Goal: Transaction & Acquisition: Book appointment/travel/reservation

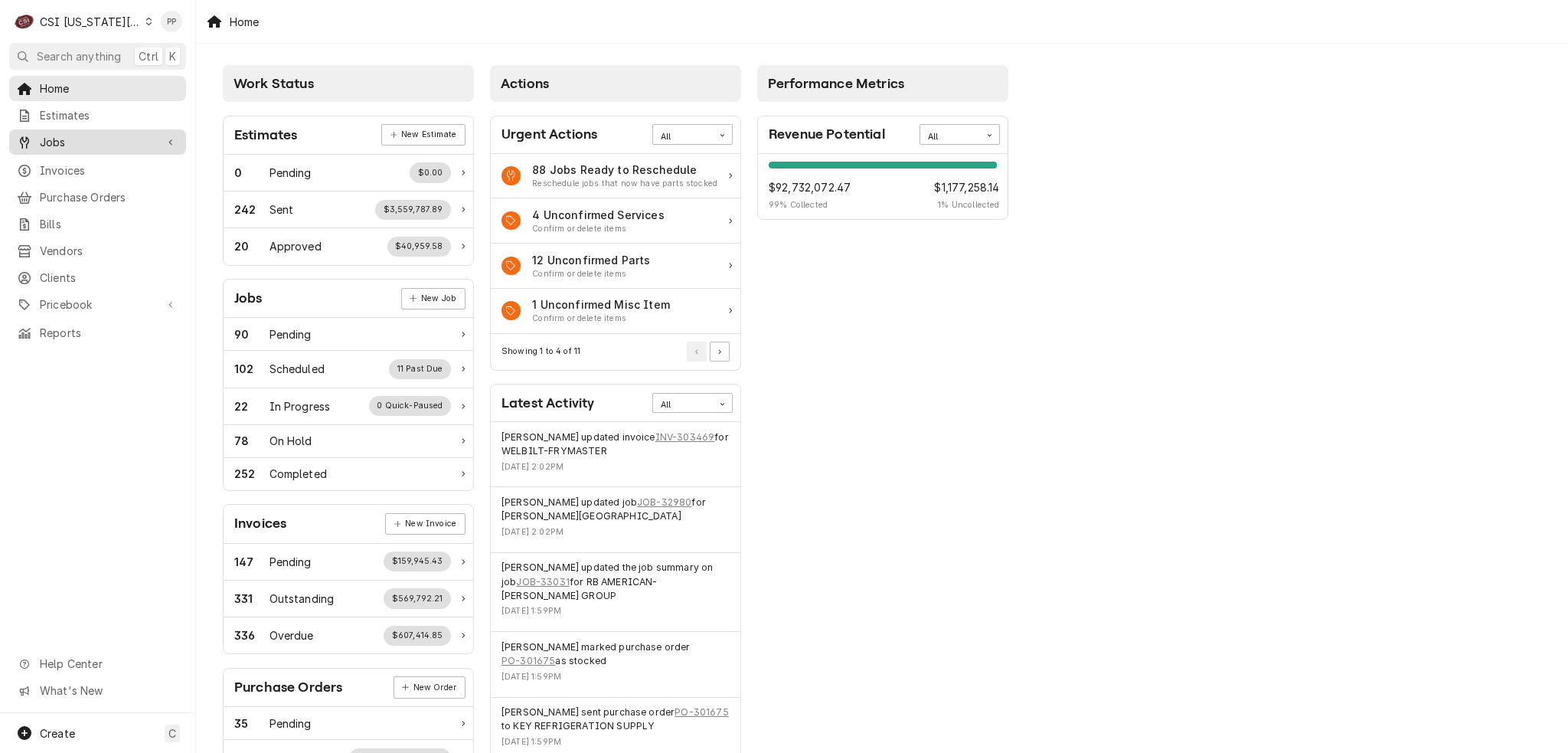
click at [77, 149] on link "Jobs" at bounding box center [97, 142] width 177 height 25
click at [79, 165] on span "Jobs" at bounding box center [109, 169] width 139 height 16
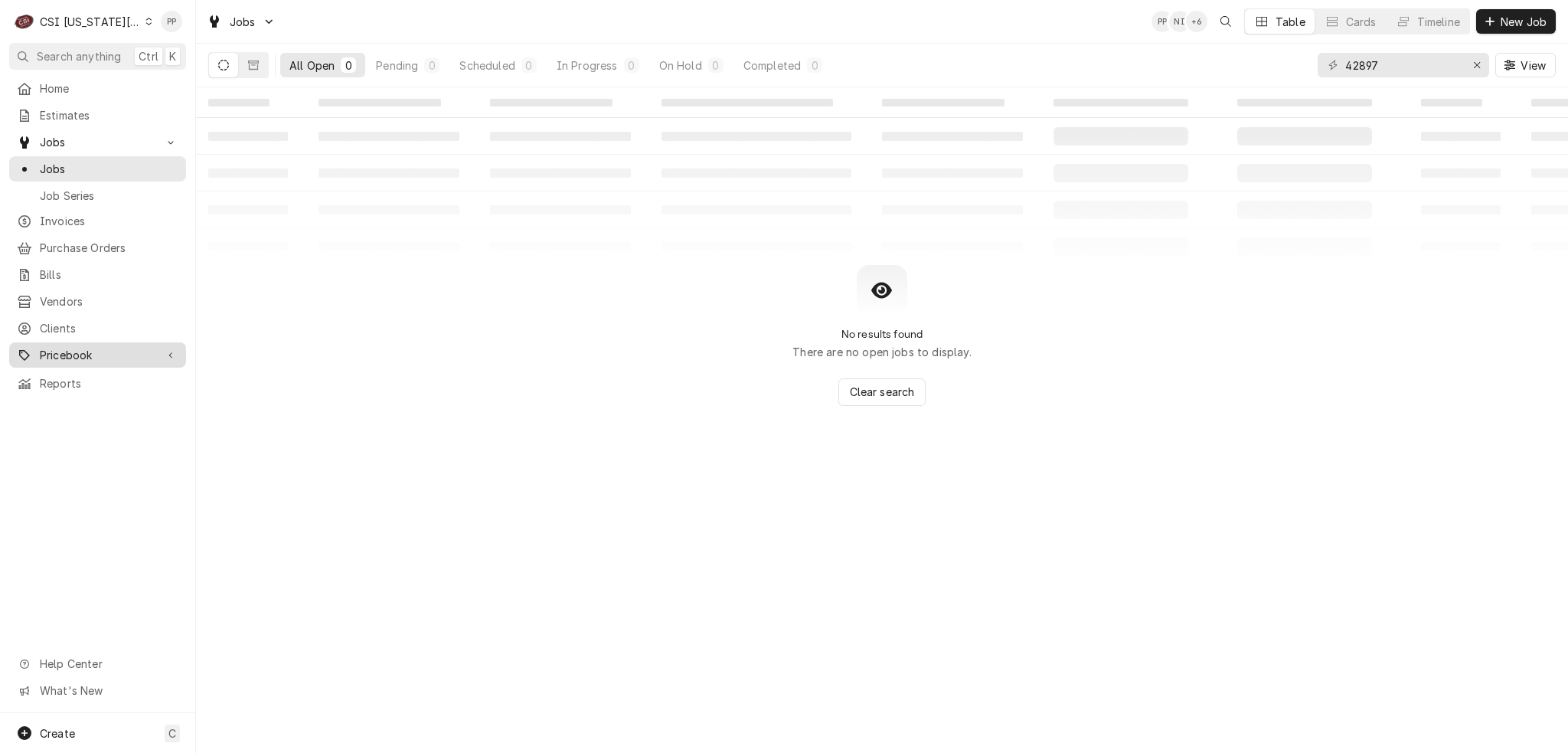
click at [98, 352] on span "Pricebook" at bounding box center [97, 355] width 115 height 16
click at [99, 400] on span "Parts & Materials" at bounding box center [109, 409] width 139 height 16
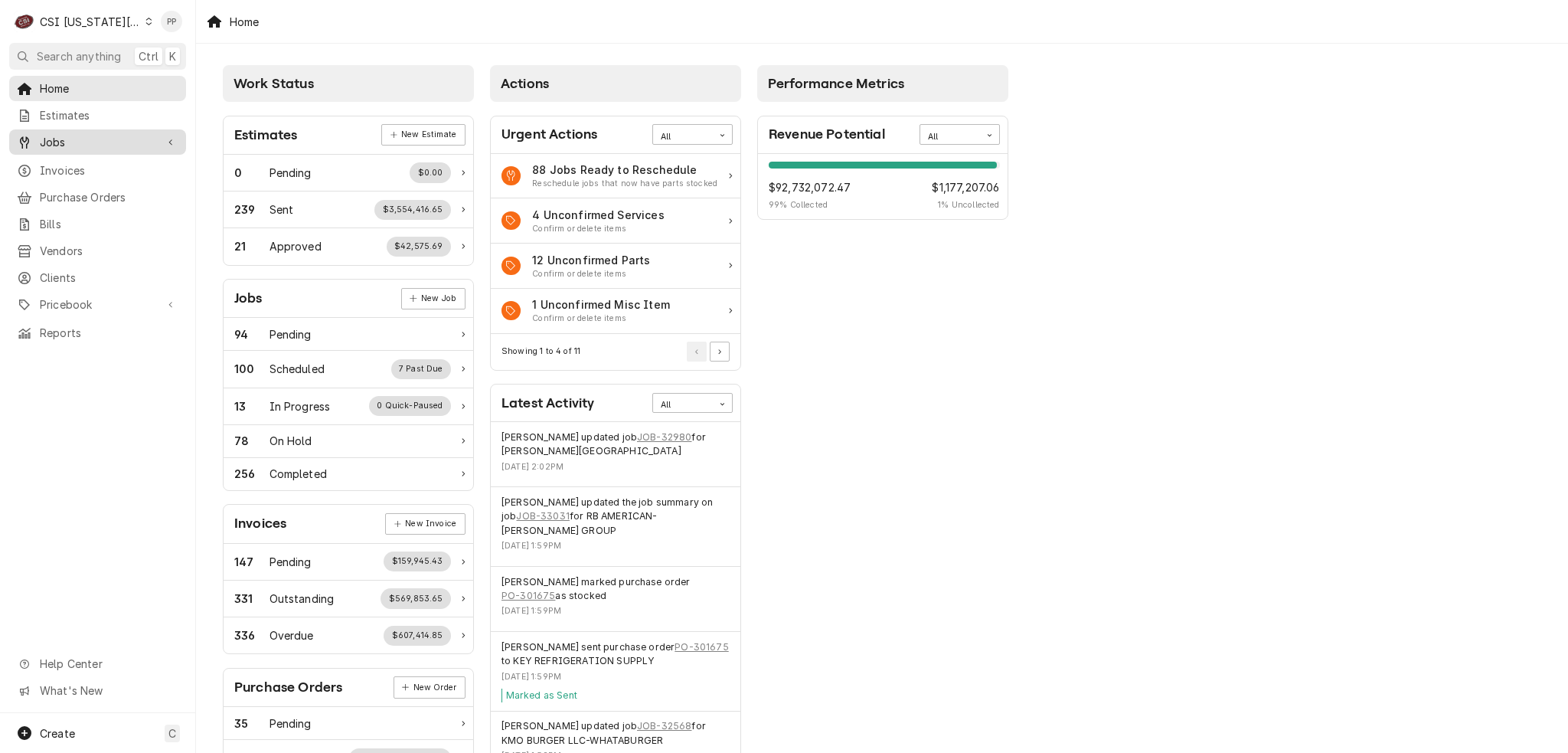
click at [89, 140] on span "Jobs" at bounding box center [97, 142] width 115 height 16
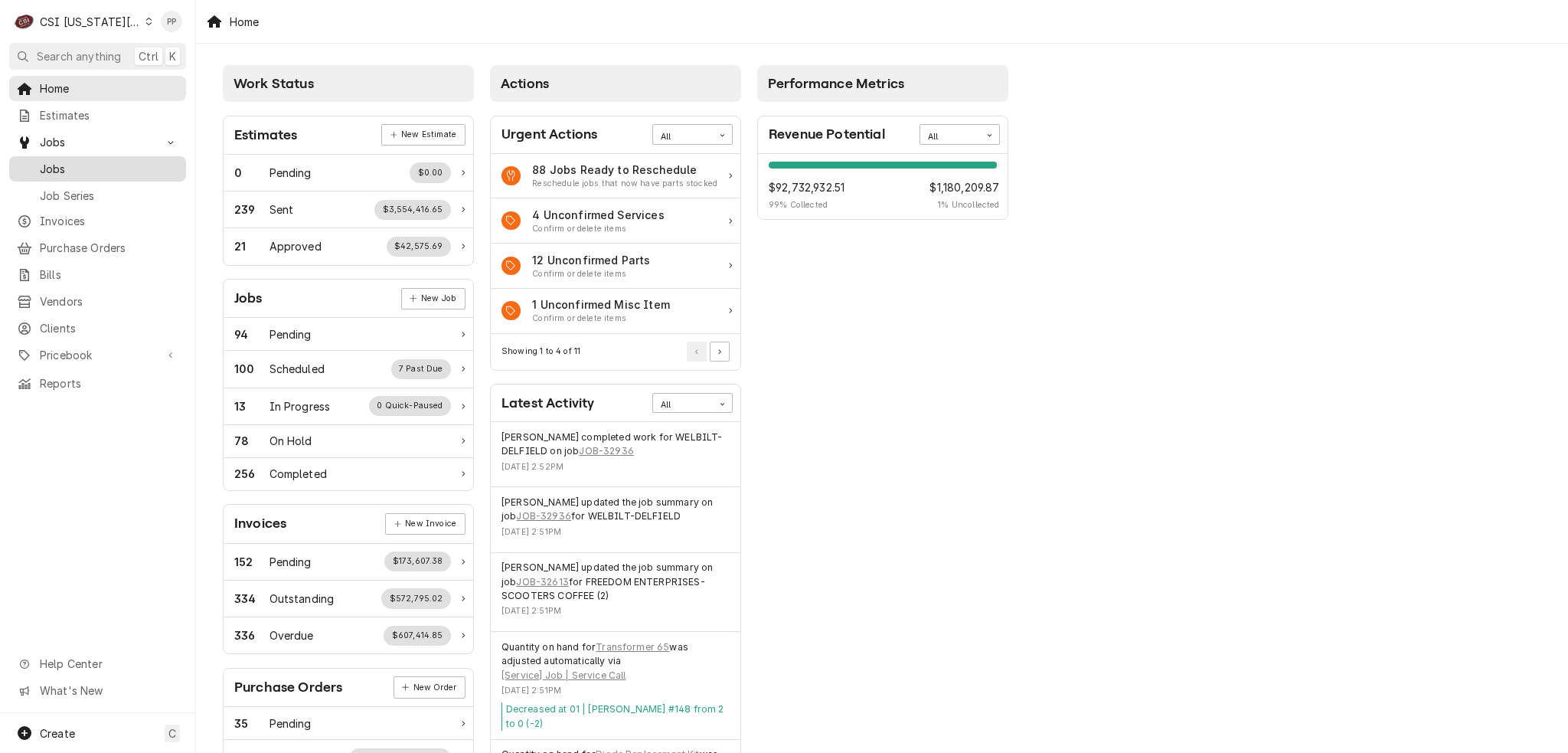
click at [89, 161] on span "Jobs" at bounding box center [109, 169] width 139 height 16
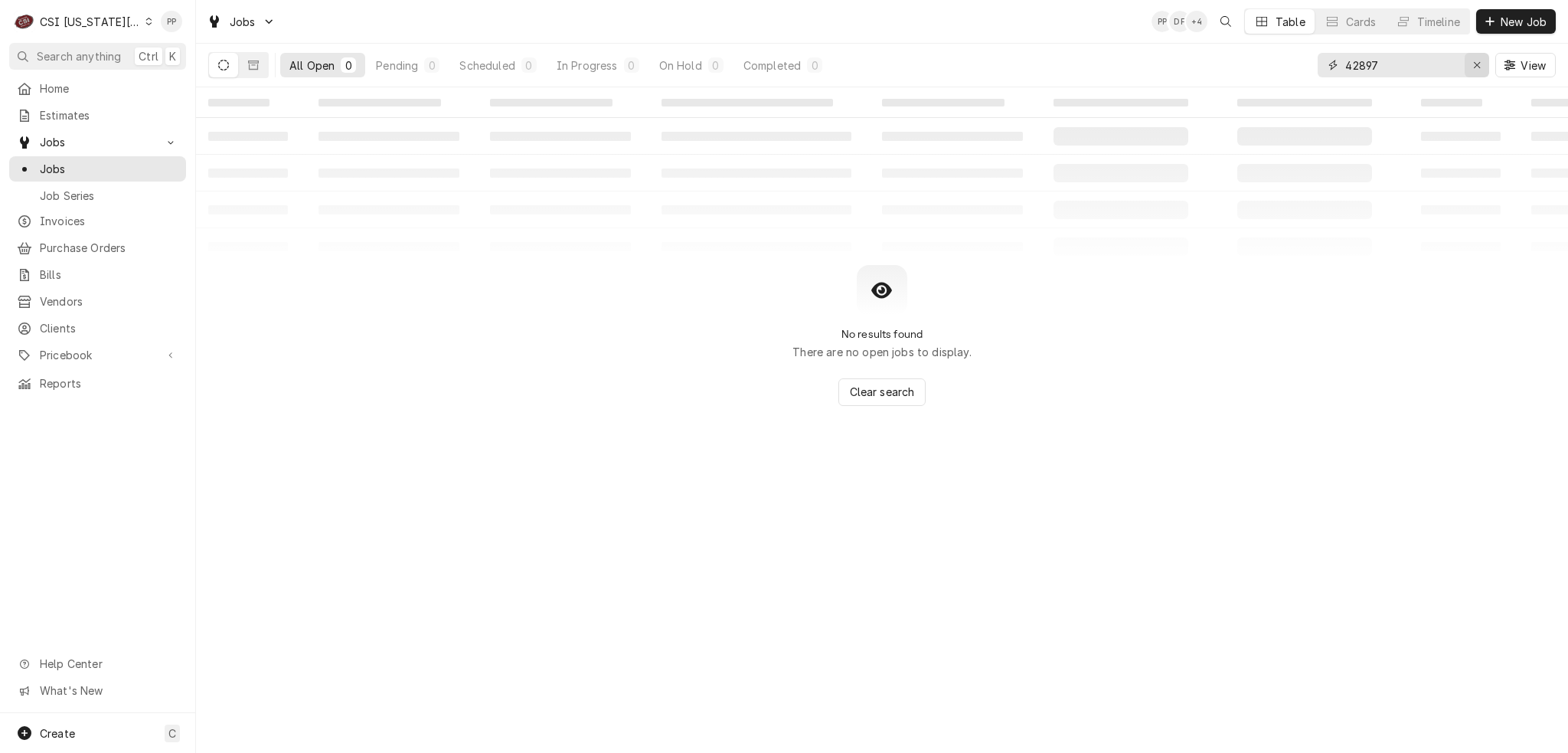
click at [1477, 72] on div "Erase input" at bounding box center [1477, 65] width 15 height 15
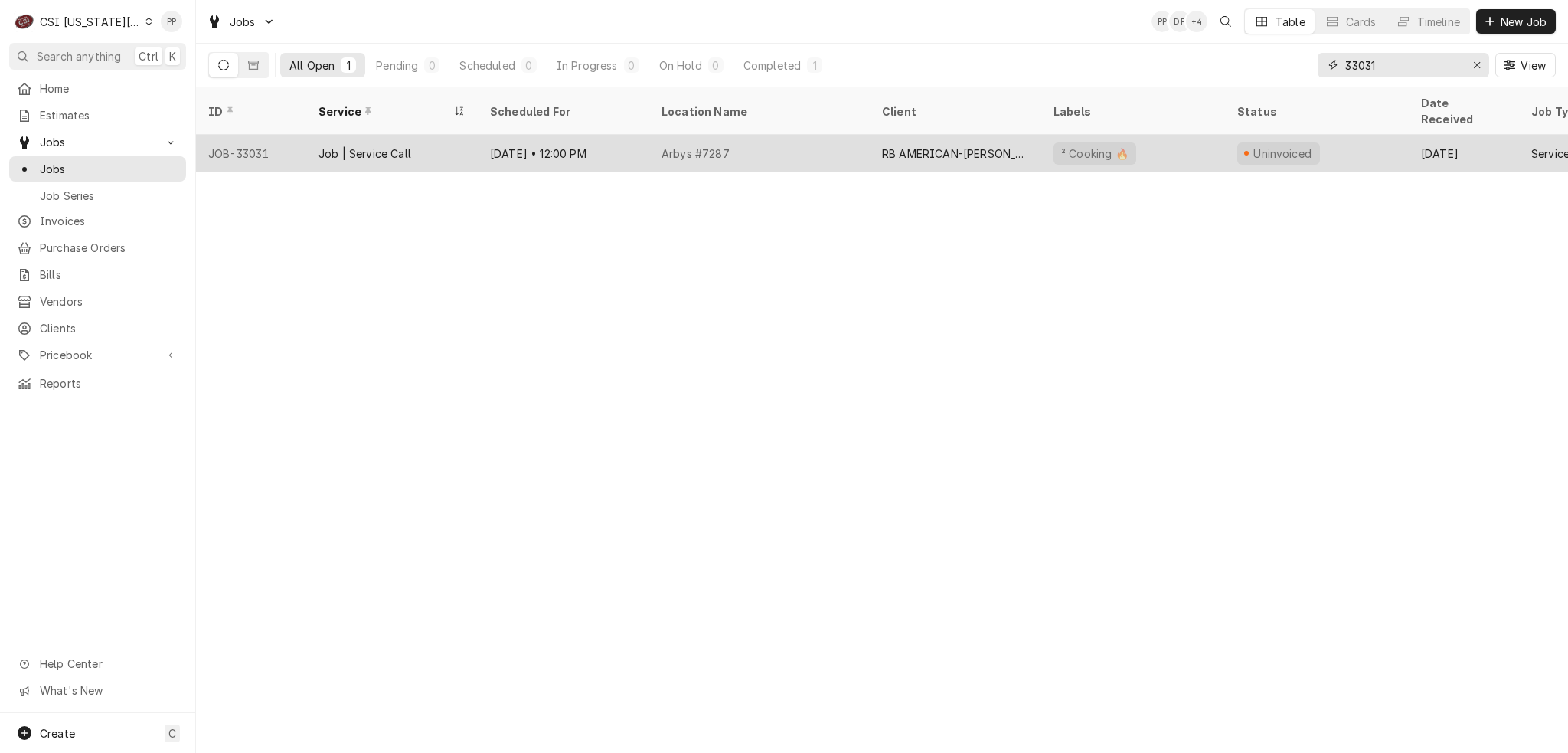
type input "33031"
click at [663, 134] on div "Arbys #7287" at bounding box center [759, 152] width 221 height 37
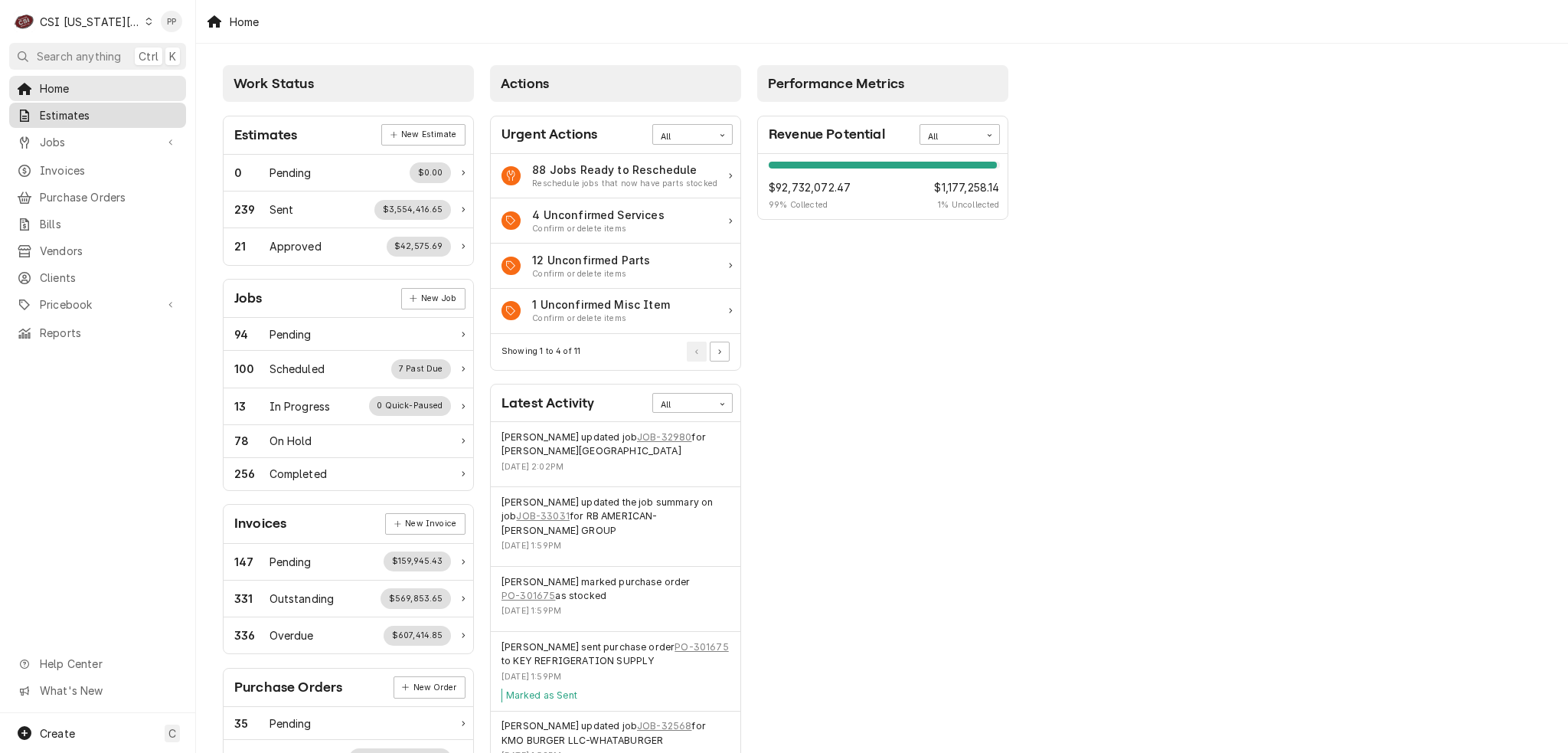
click at [102, 117] on span "Estimates" at bounding box center [109, 115] width 139 height 16
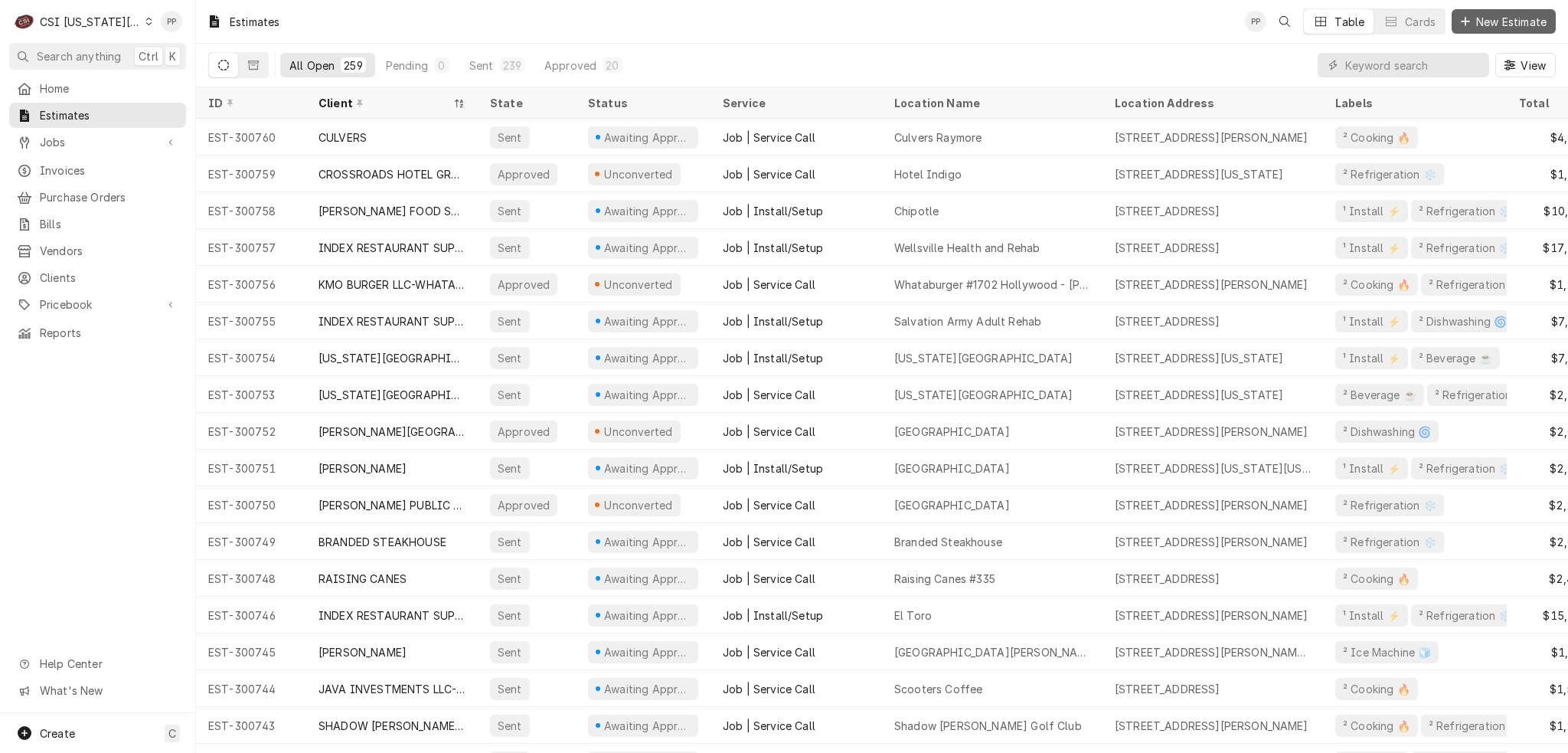
click at [1495, 20] on span "New Estimate" at bounding box center [1511, 22] width 77 height 16
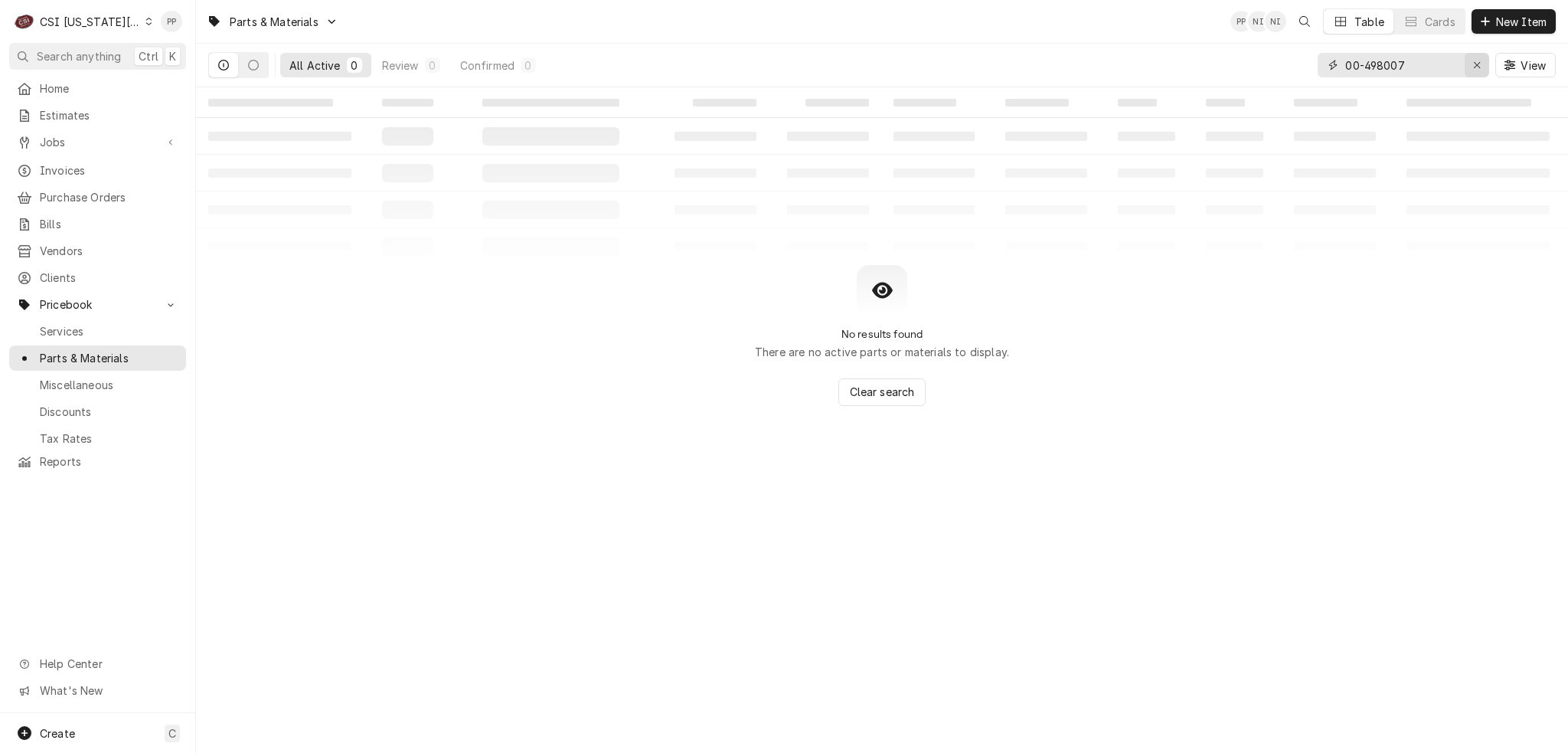
click at [1474, 68] on icon "Erase input" at bounding box center [1477, 65] width 6 height 6
click at [1440, 67] on input "Dynamic Content Wrapper" at bounding box center [1402, 65] width 115 height 24
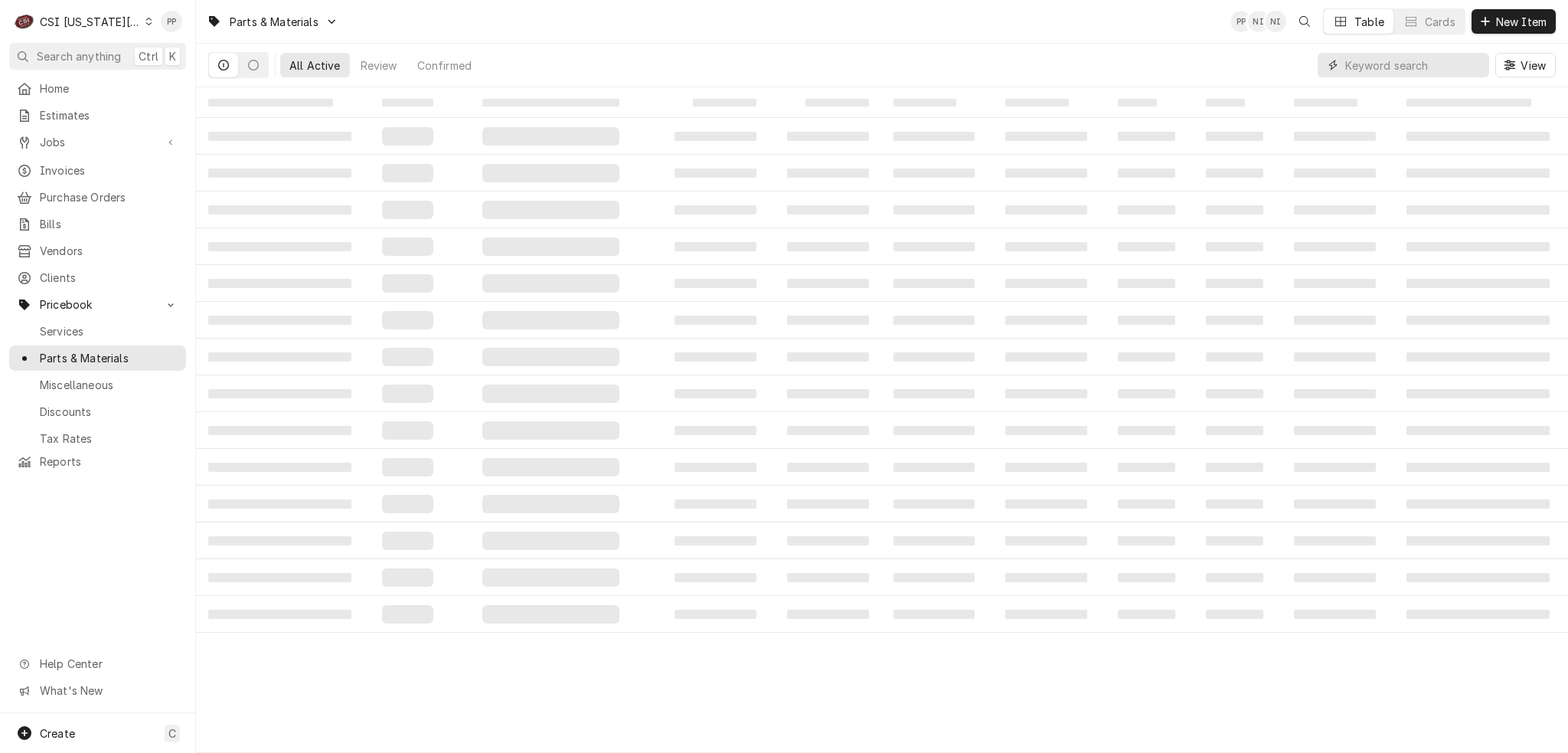
paste input "175915-003"
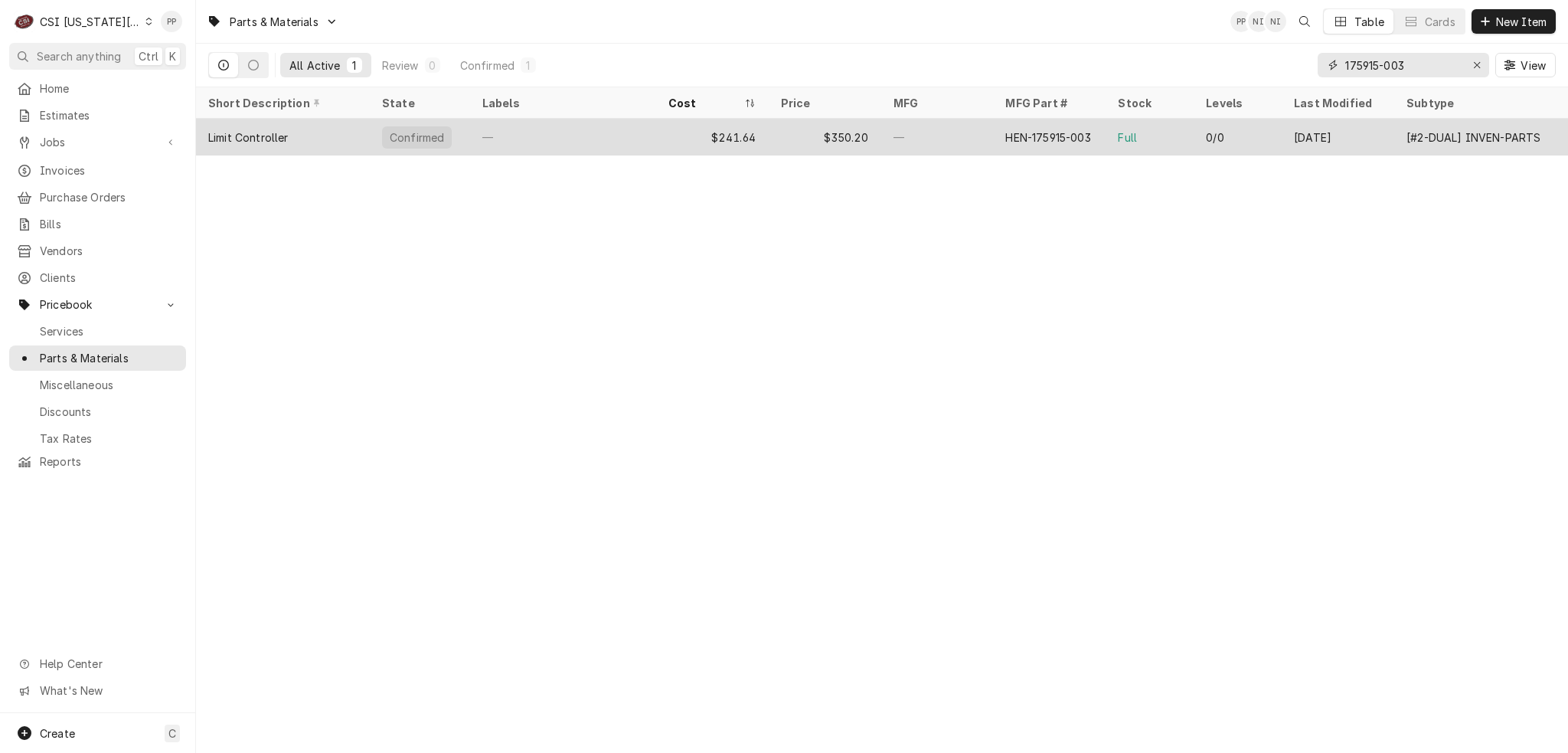
type input "175915-003"
click at [903, 137] on div "—" at bounding box center [937, 137] width 113 height 37
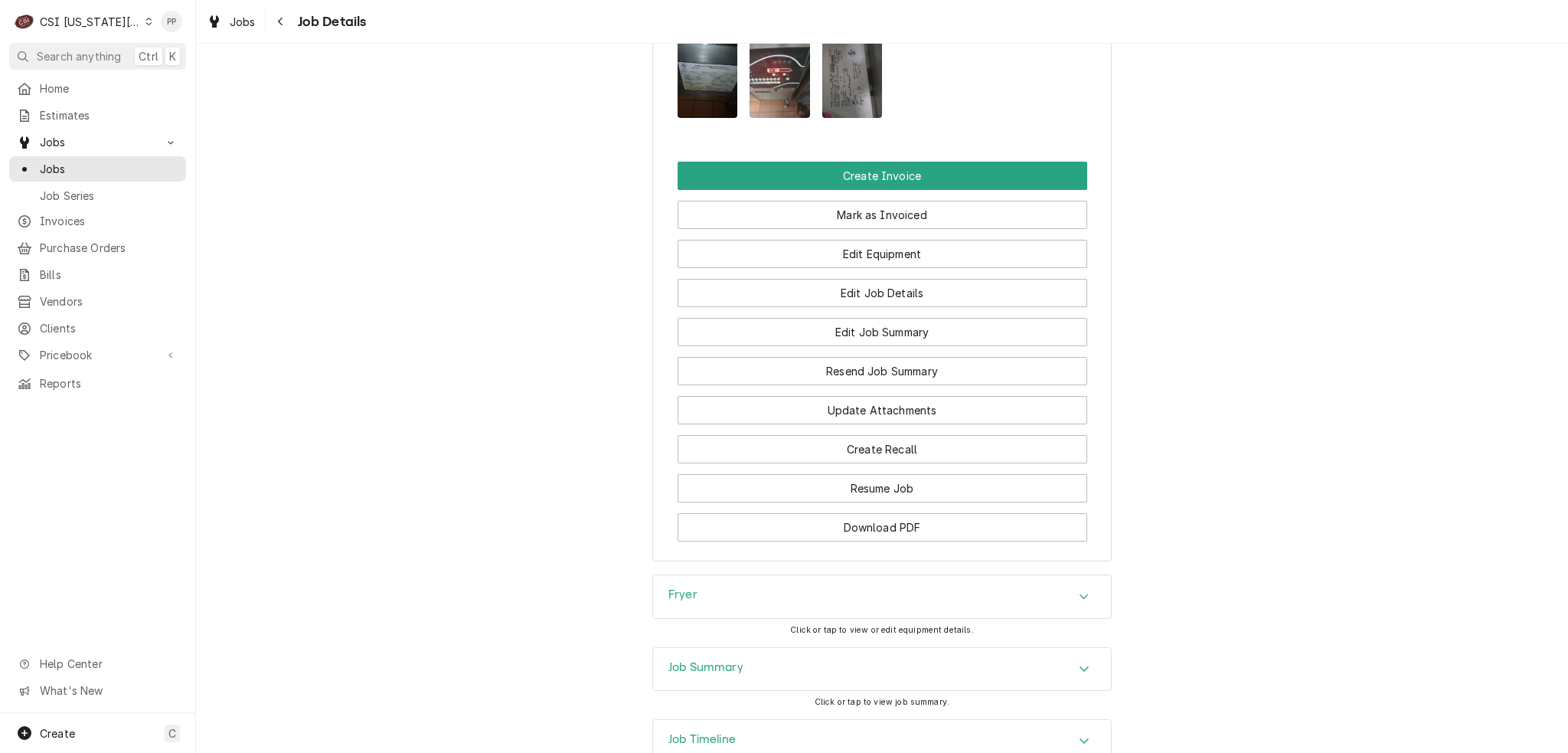
scroll to position [2282, 0]
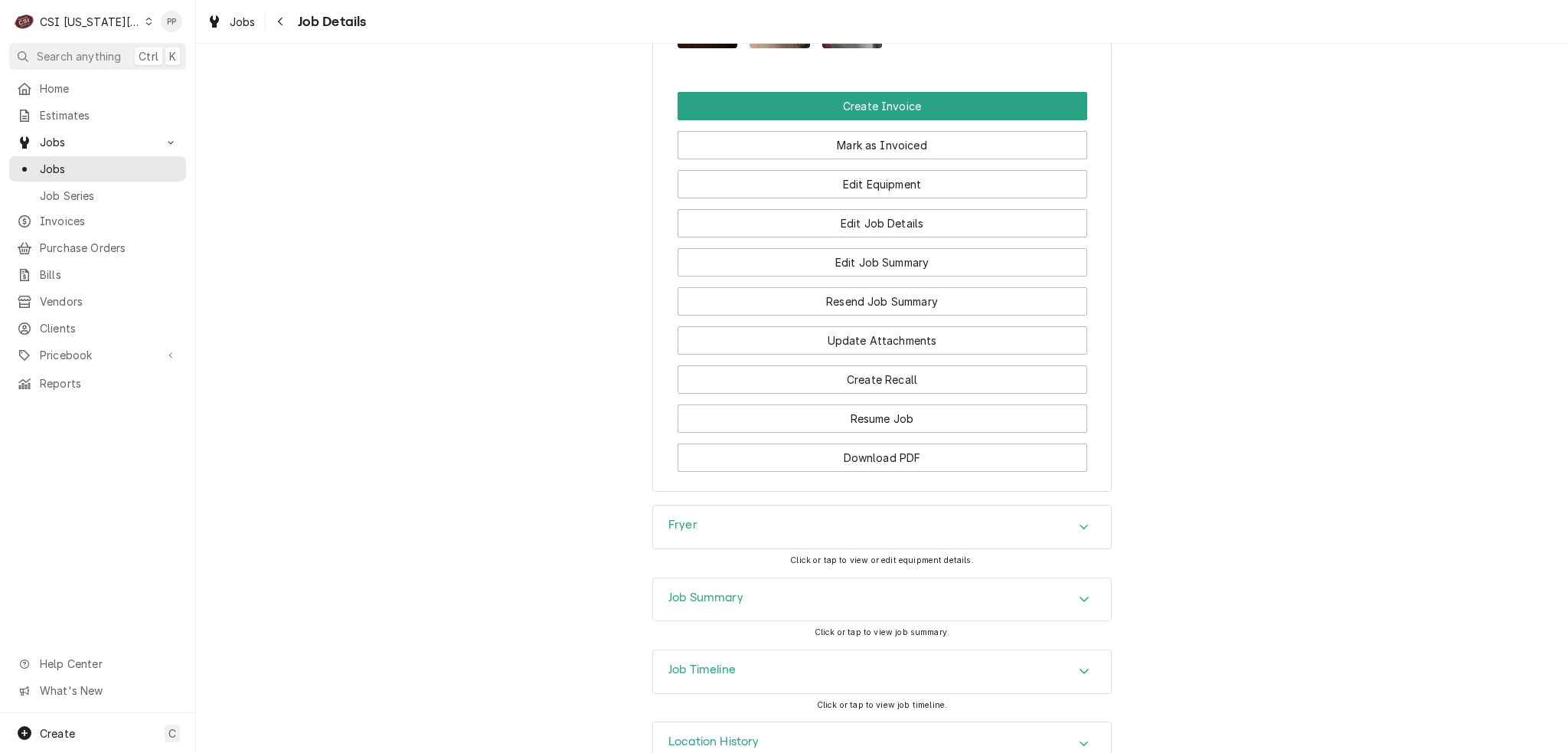
click at [881, 578] on div "Job Summary" at bounding box center [882, 600] width 458 height 43
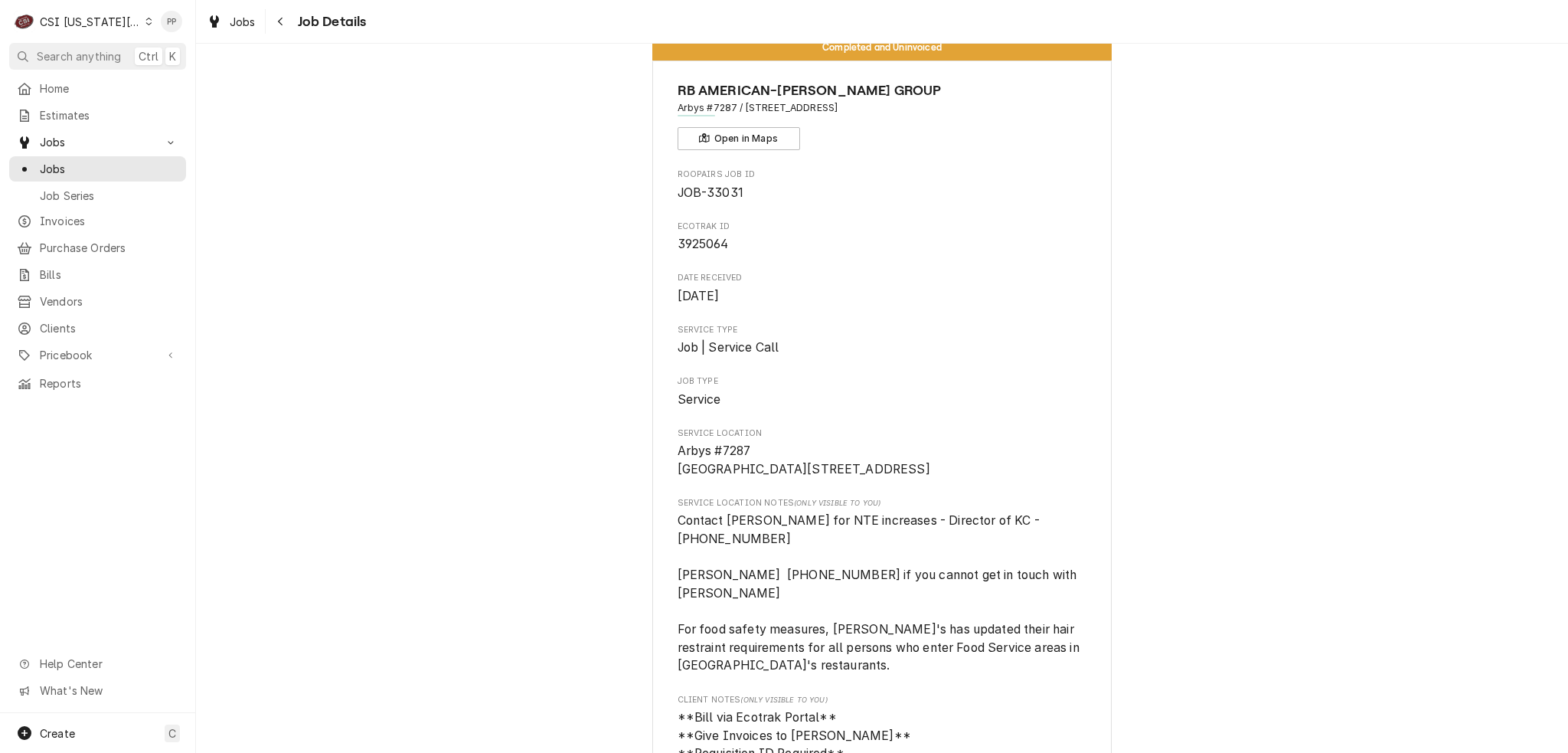
scroll to position [0, 0]
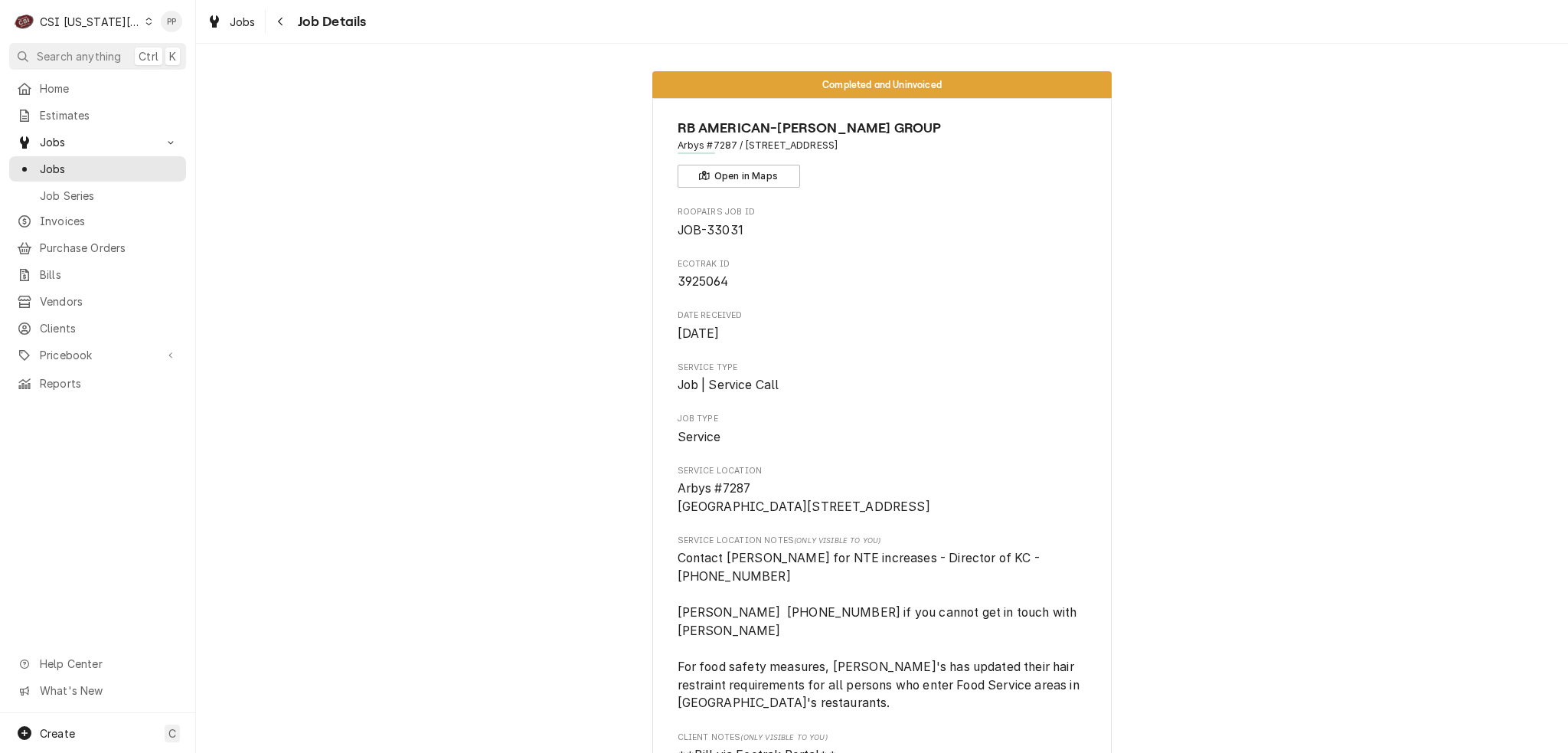
drag, startPoint x: 692, startPoint y: 124, endPoint x: 962, endPoint y: 172, distance: 274.2
click at [962, 172] on div "RB AMERICAN-FLYNN GROUP Arbys #7287 / 200 Southwest 150 Highway, Lees Summit, M…" at bounding box center [883, 152] width 409 height 69
click at [962, 173] on div "RB AMERICAN-FLYNN GROUP Arbys #7287 / 200 Southwest 150 Highway, Lees Summit, M…" at bounding box center [883, 152] width 409 height 69
drag, startPoint x: 700, startPoint y: 266, endPoint x: 658, endPoint y: 254, distance: 43.7
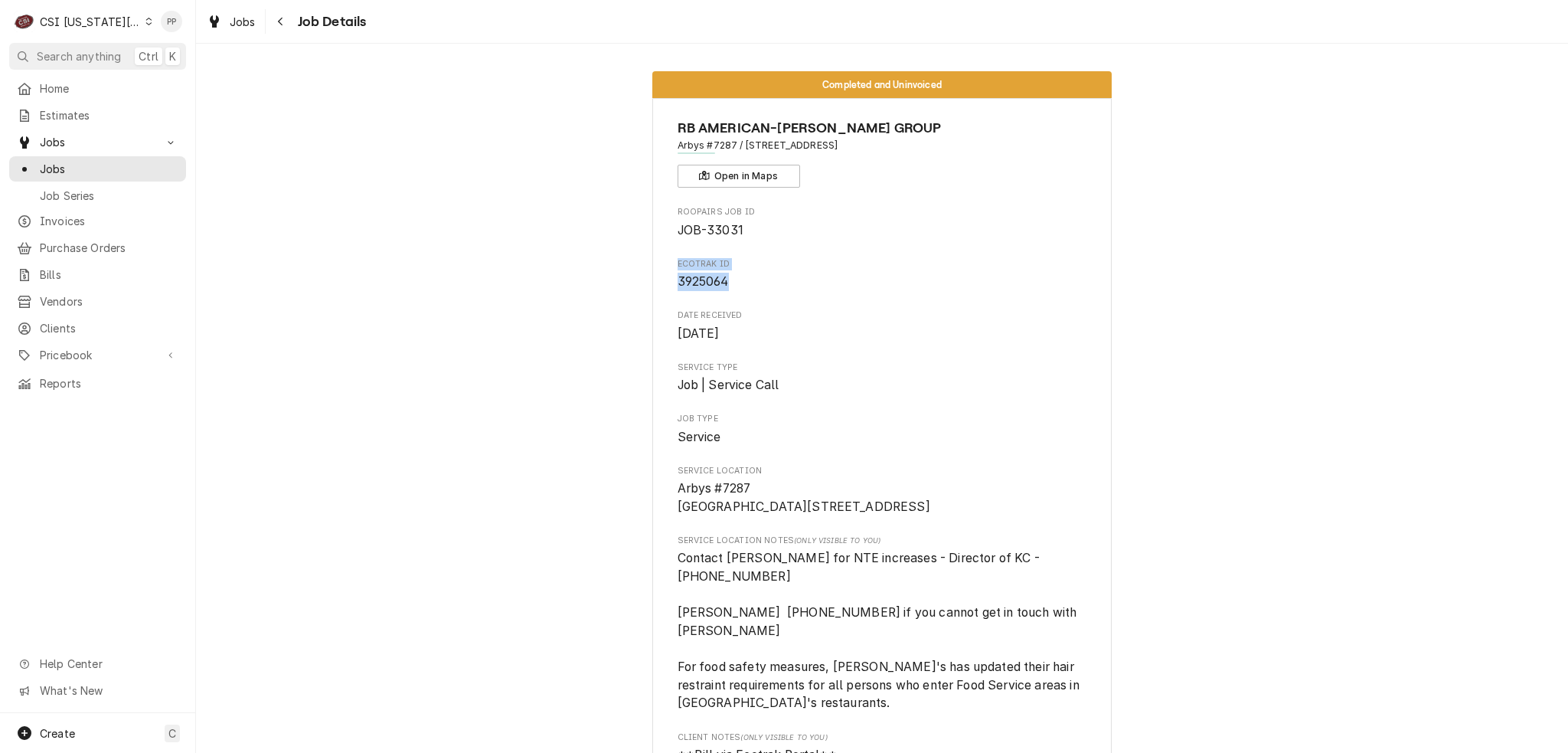
copy div "Ecotrak ID 3925064"
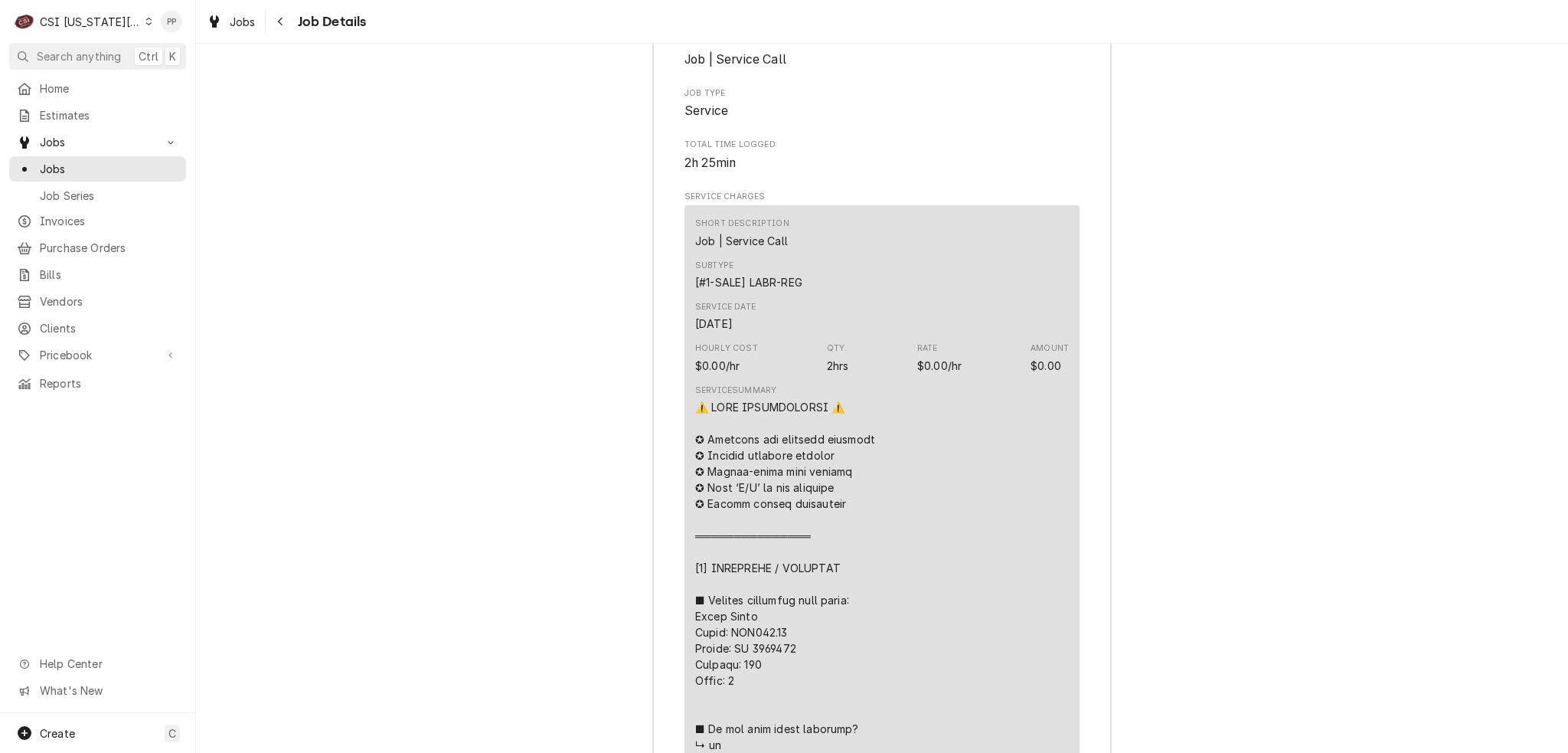
scroll to position [3140, 0]
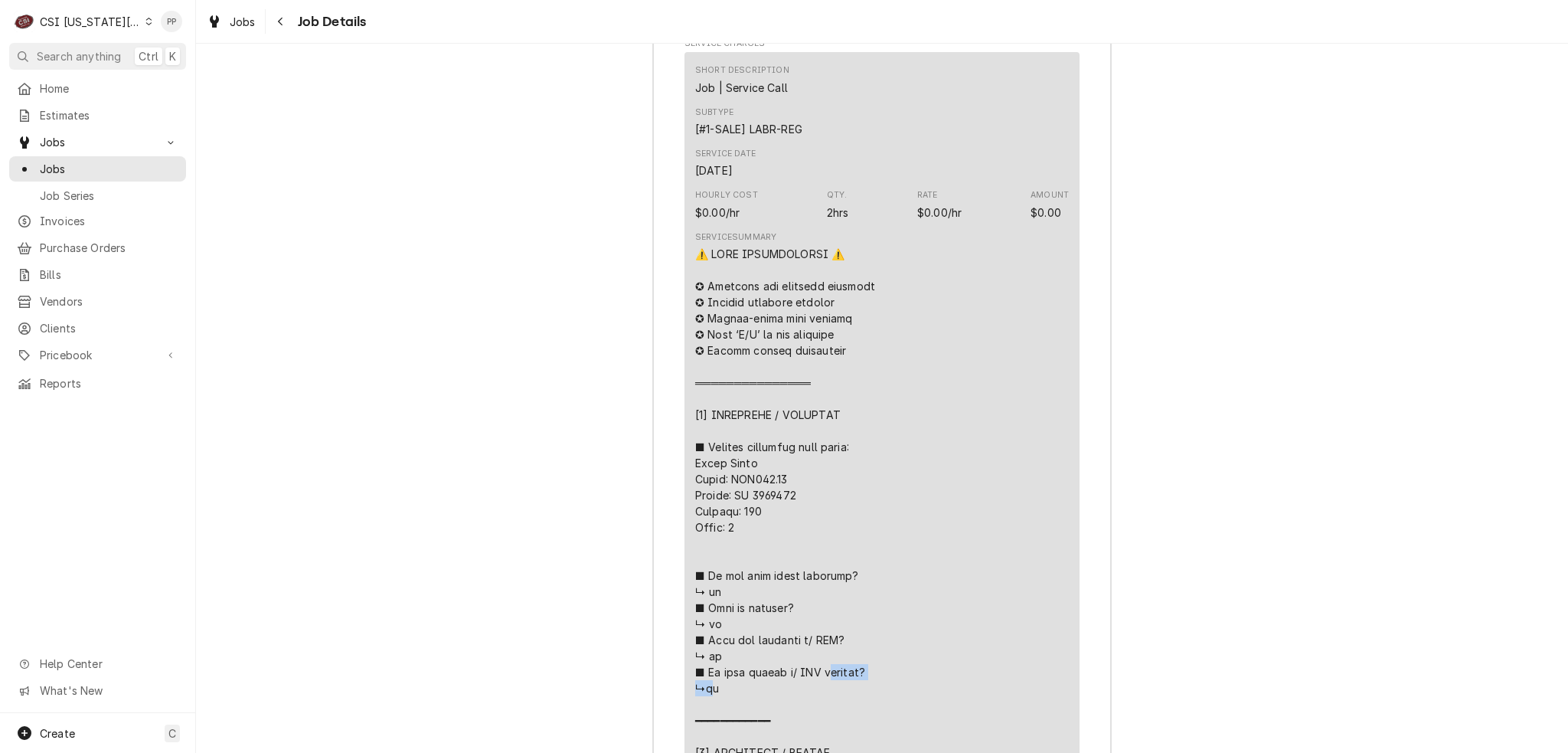
drag, startPoint x: 784, startPoint y: 440, endPoint x: 726, endPoint y: 437, distance: 58.1
copy div "𝘁𝗶𝗰𝗸𝗲𝗿? ↳n"
drag, startPoint x: 723, startPoint y: 451, endPoint x: 786, endPoint y: 454, distance: 63.1
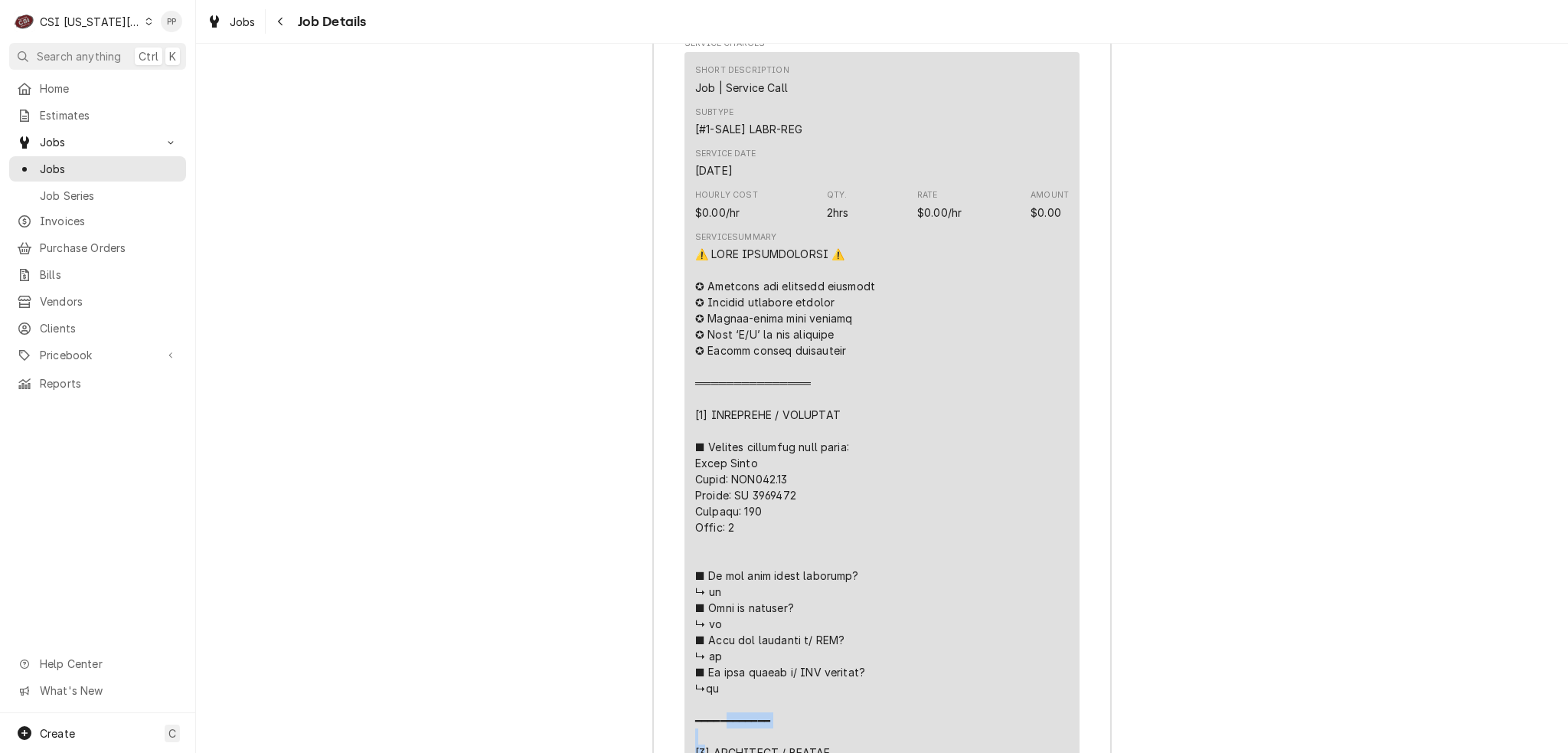
drag, startPoint x: 769, startPoint y: 454, endPoint x: 780, endPoint y: 456, distance: 11.2
copy div "━━━━━━━ [𝟮"
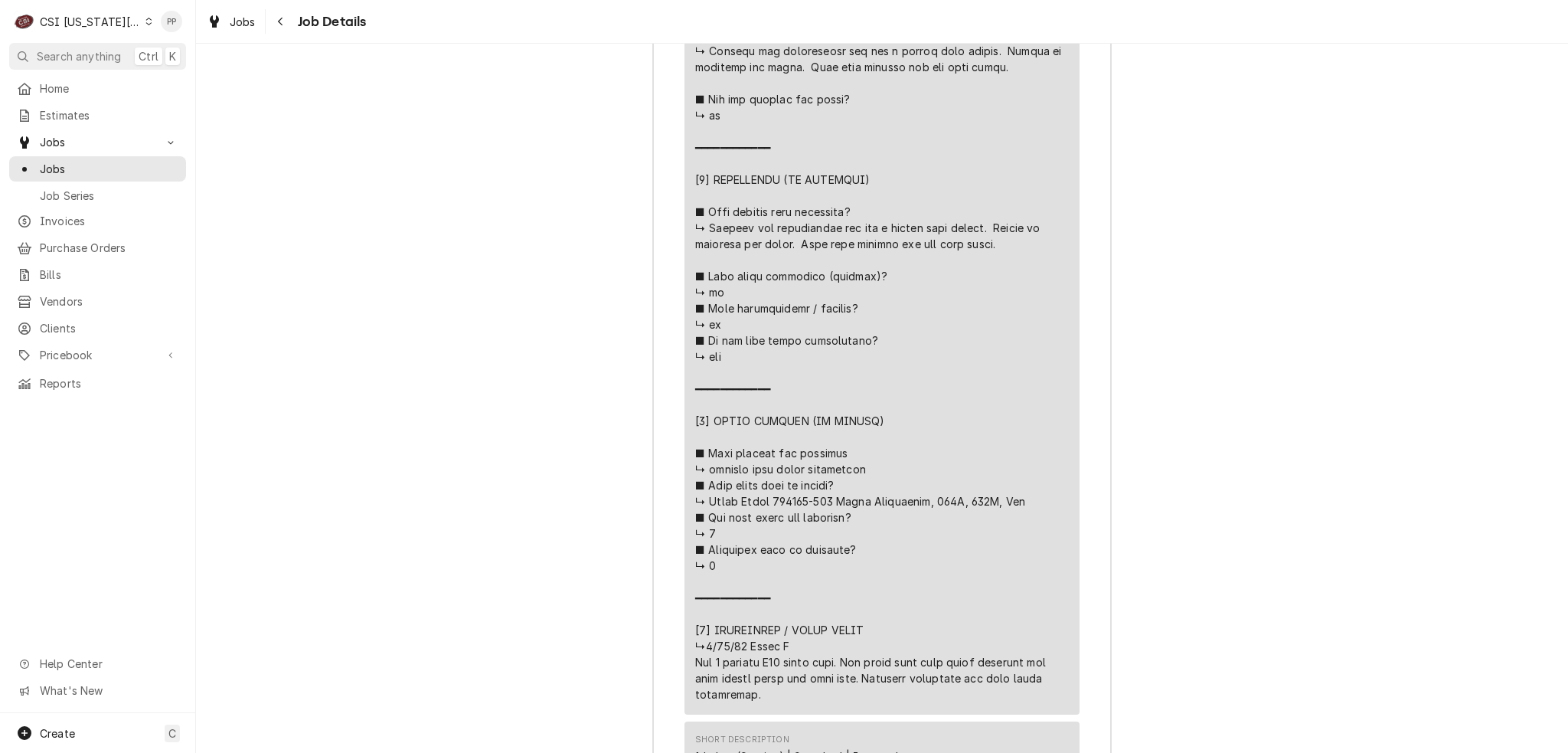
scroll to position [3914, 0]
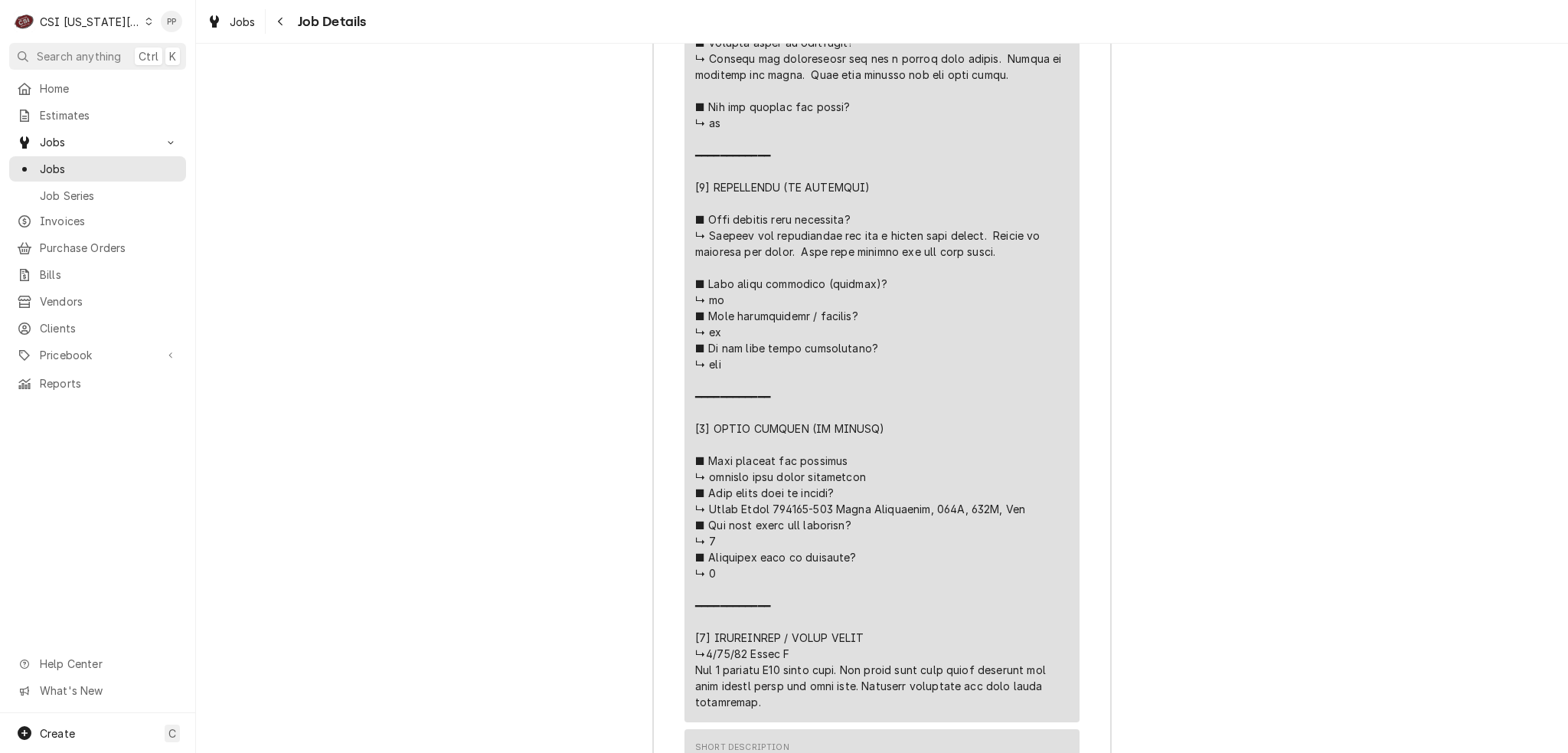
drag, startPoint x: 837, startPoint y: 464, endPoint x: 775, endPoint y: 464, distance: 62.0
click at [775, 464] on div "Line Item" at bounding box center [882, 90] width 373 height 1238
drag, startPoint x: 781, startPoint y: 465, endPoint x: 819, endPoint y: 473, distance: 38.8
click at [818, 472] on div "Line Item" at bounding box center [882, 90] width 373 height 1238
copy div "⚠️ 𝗙𝗢𝗥𝗠 𝗜𝗡𝗦𝗧𝗥𝗨𝗖𝗧𝗜𝗢𝗡𝗦 ⚠️ ✪ 𝗖𝗼𝗺𝗽𝗹𝗲𝘁𝗲 𝗮𝗹𝗹 𝗿𝗲𝗹𝗲𝘃𝗮𝗻𝘁 𝘀𝗲𝗰𝘁𝗶𝗼𝗻𝘀 ✪ 𝗣𝗿𝗼𝘃𝗶𝗱𝗲 𝗱𝗲𝘁𝗮𝗶𝗹𝗲𝗱 𝗮𝗻𝘀…"
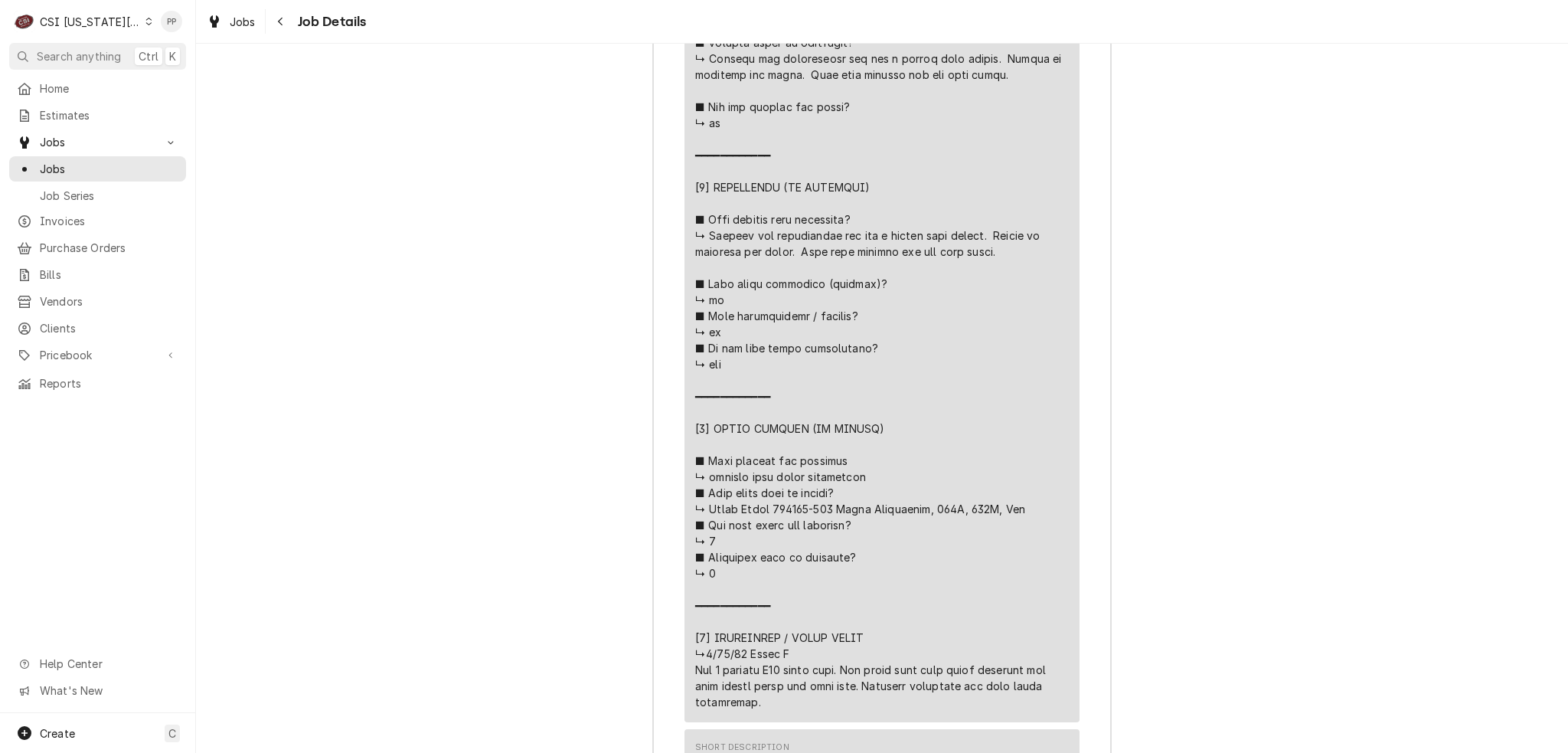
click at [232, 21] on span "Jobs" at bounding box center [243, 22] width 26 height 16
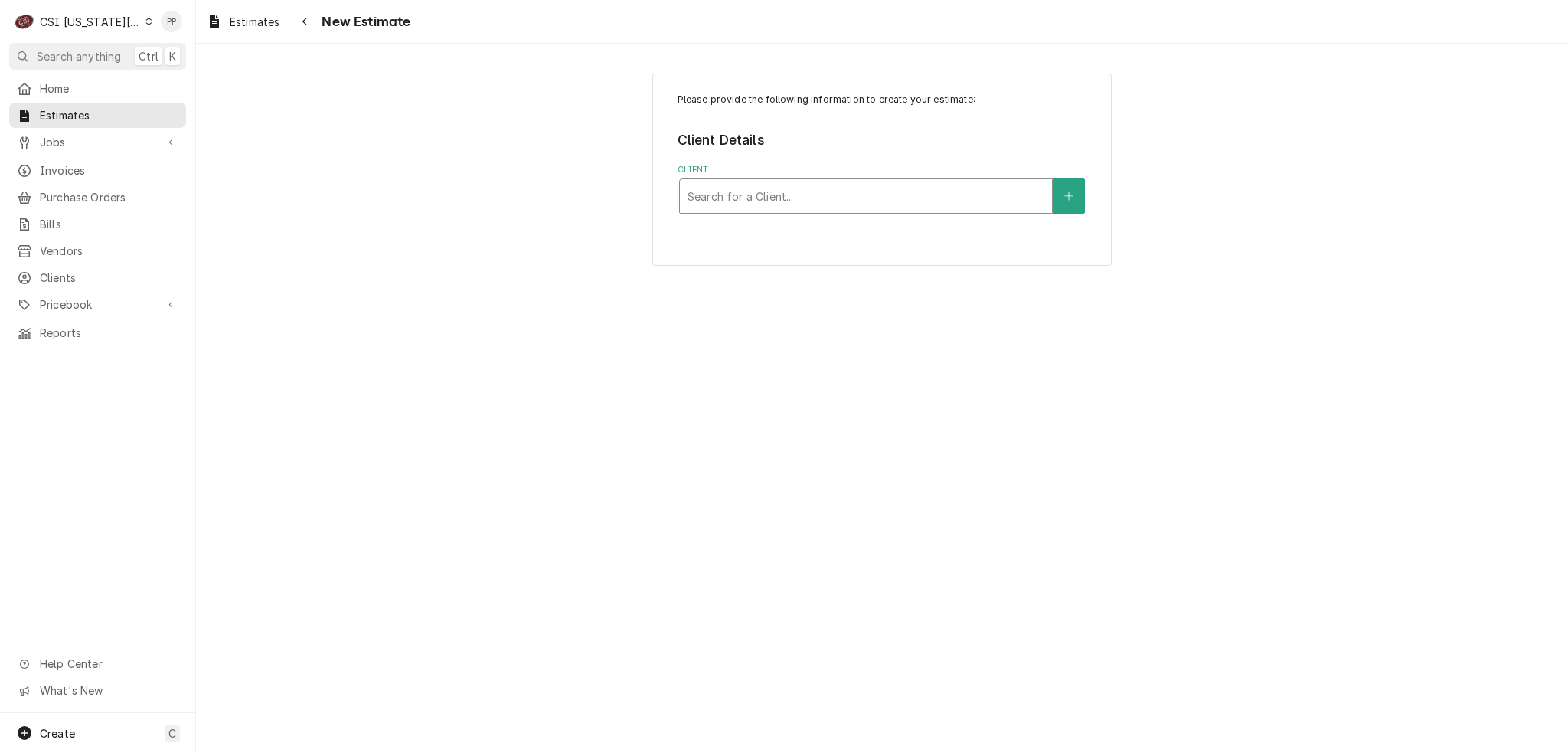
click at [839, 190] on div "Client" at bounding box center [867, 196] width 357 height 28
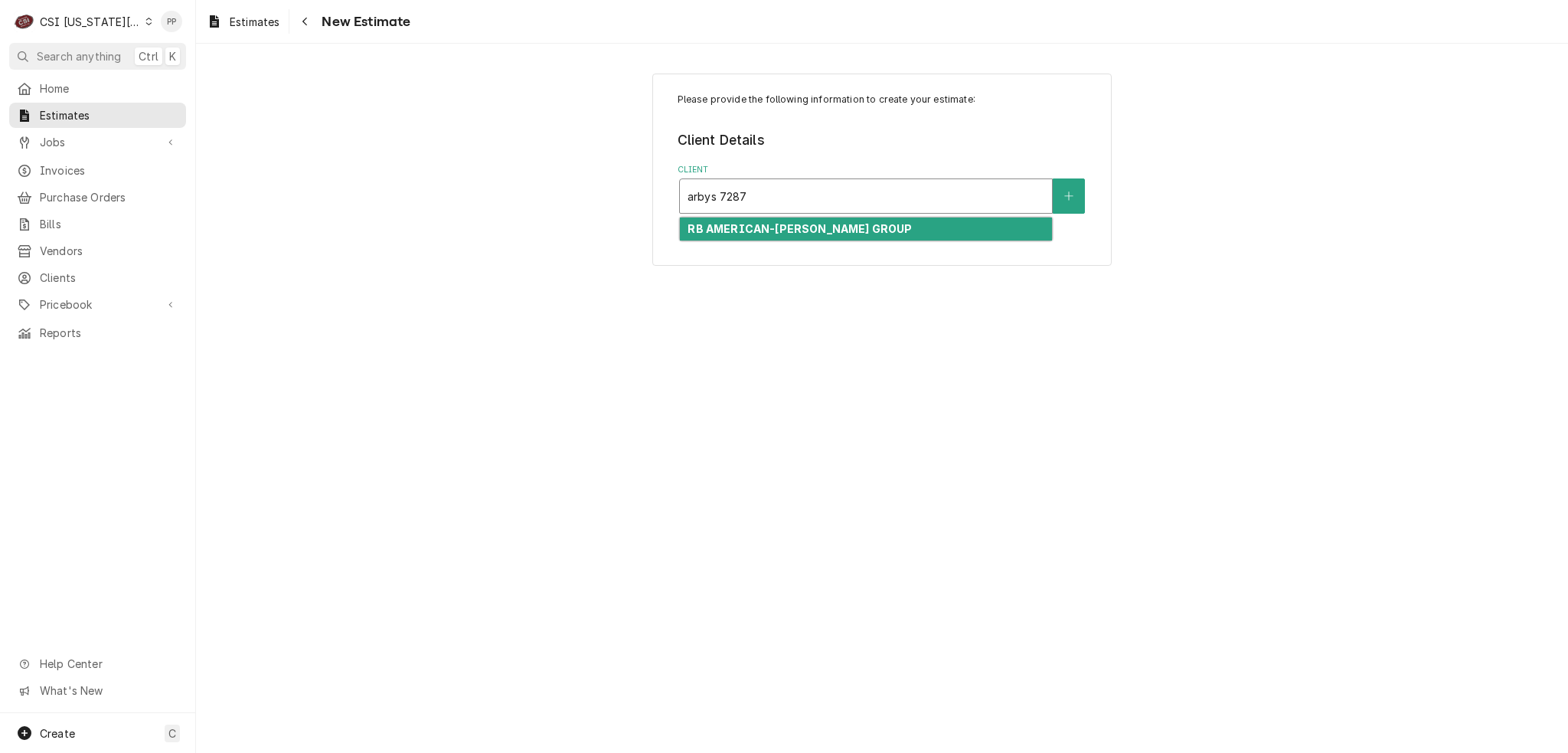
type input "arbys 7287"
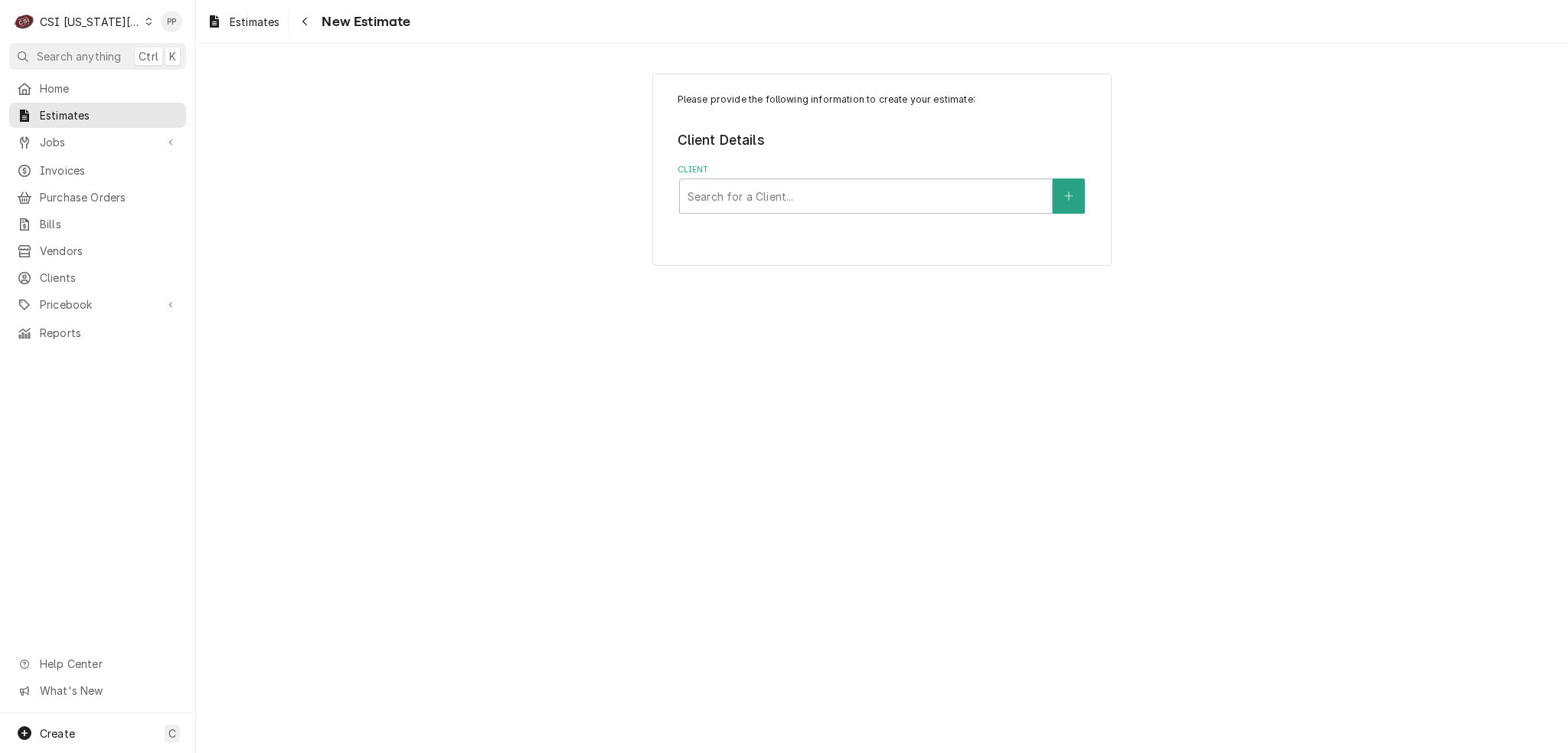
click at [817, 243] on div "Please provide the following information to create your estimate: Client Detail…" at bounding box center [883, 170] width 460 height 192
click at [781, 201] on div "Client" at bounding box center [867, 196] width 357 height 28
type input "arbys 7287"
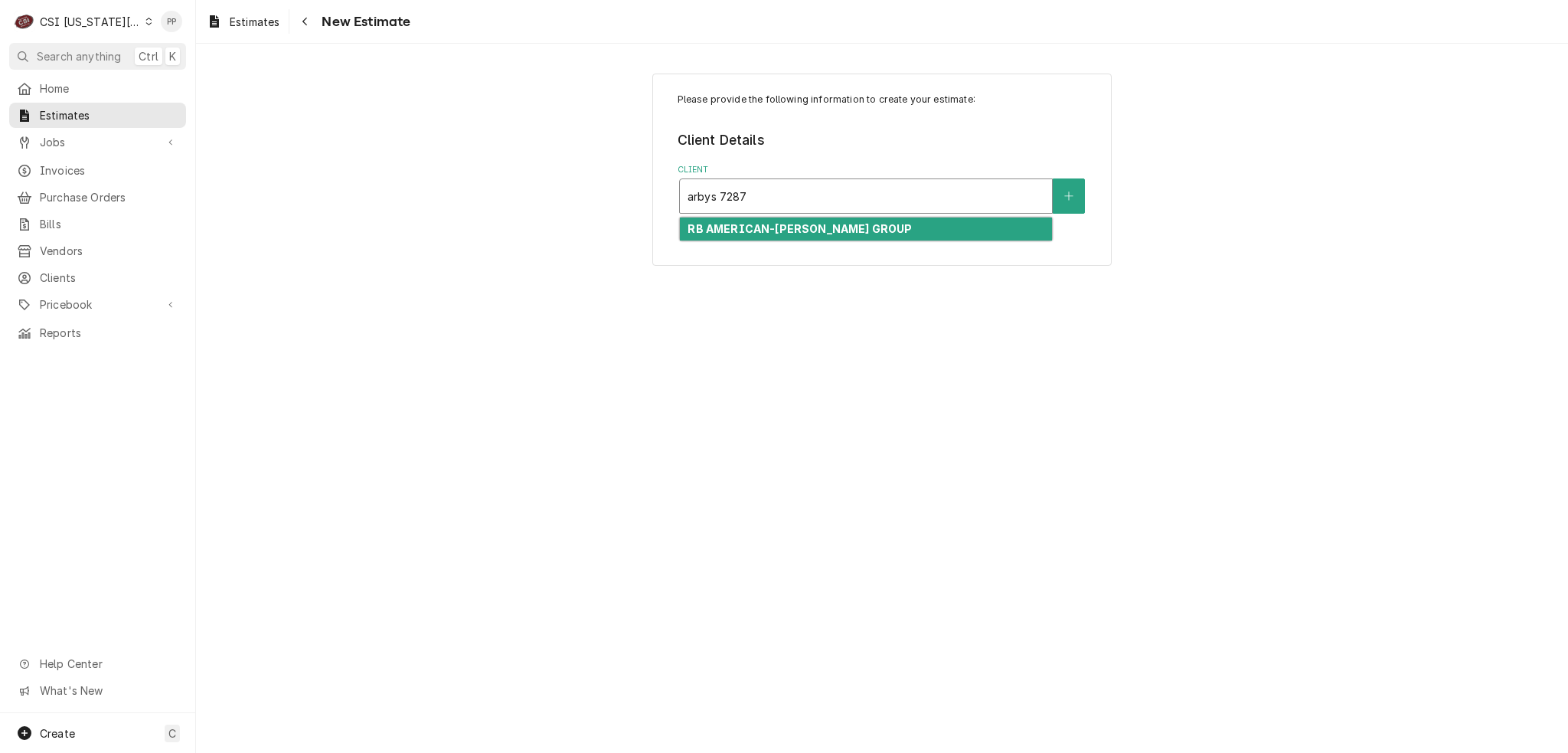
click at [783, 226] on strong "RB AMERICAN-[PERSON_NAME] GROUP" at bounding box center [800, 228] width 225 height 13
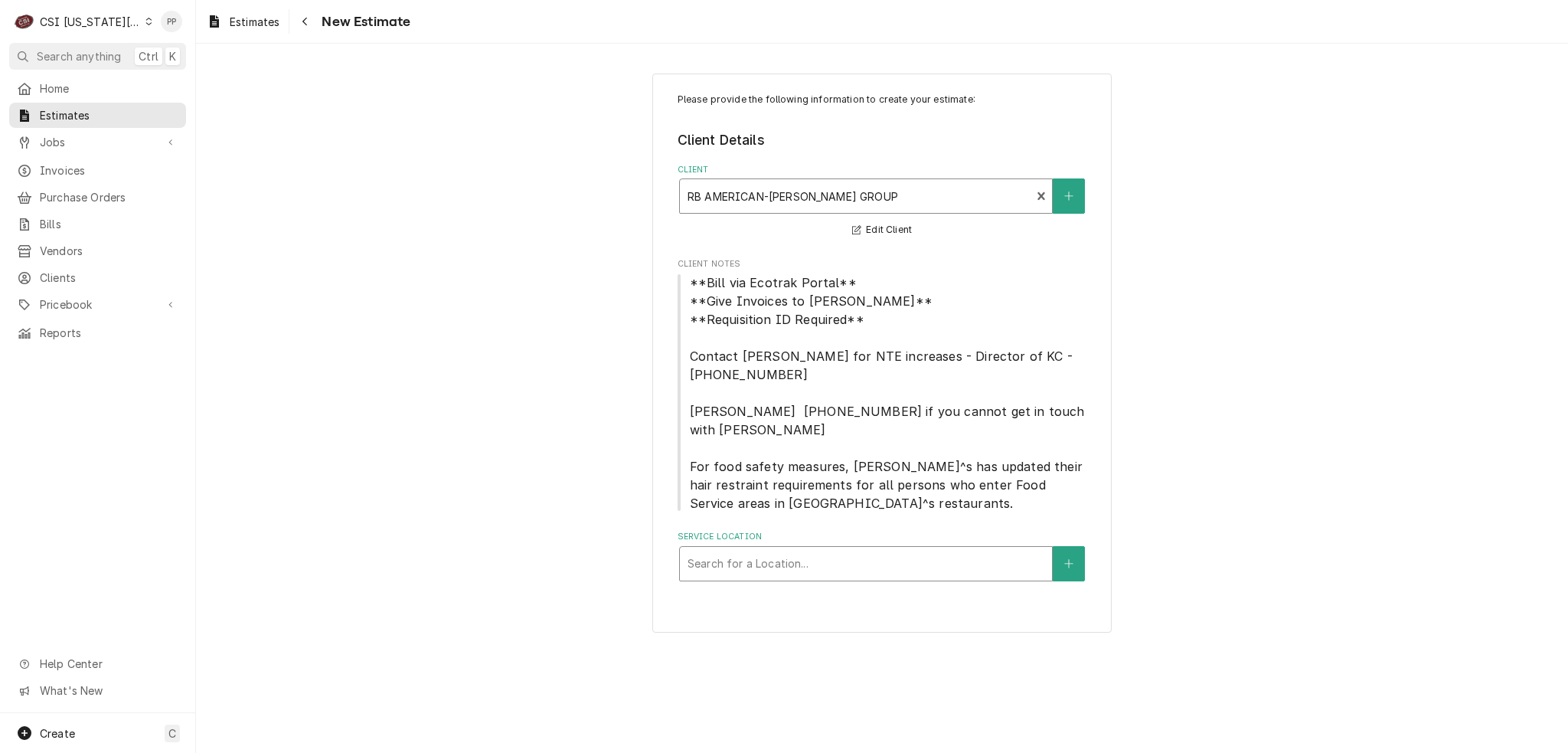
click at [779, 551] on div "Service Location" at bounding box center [867, 564] width 357 height 28
type input "7287"
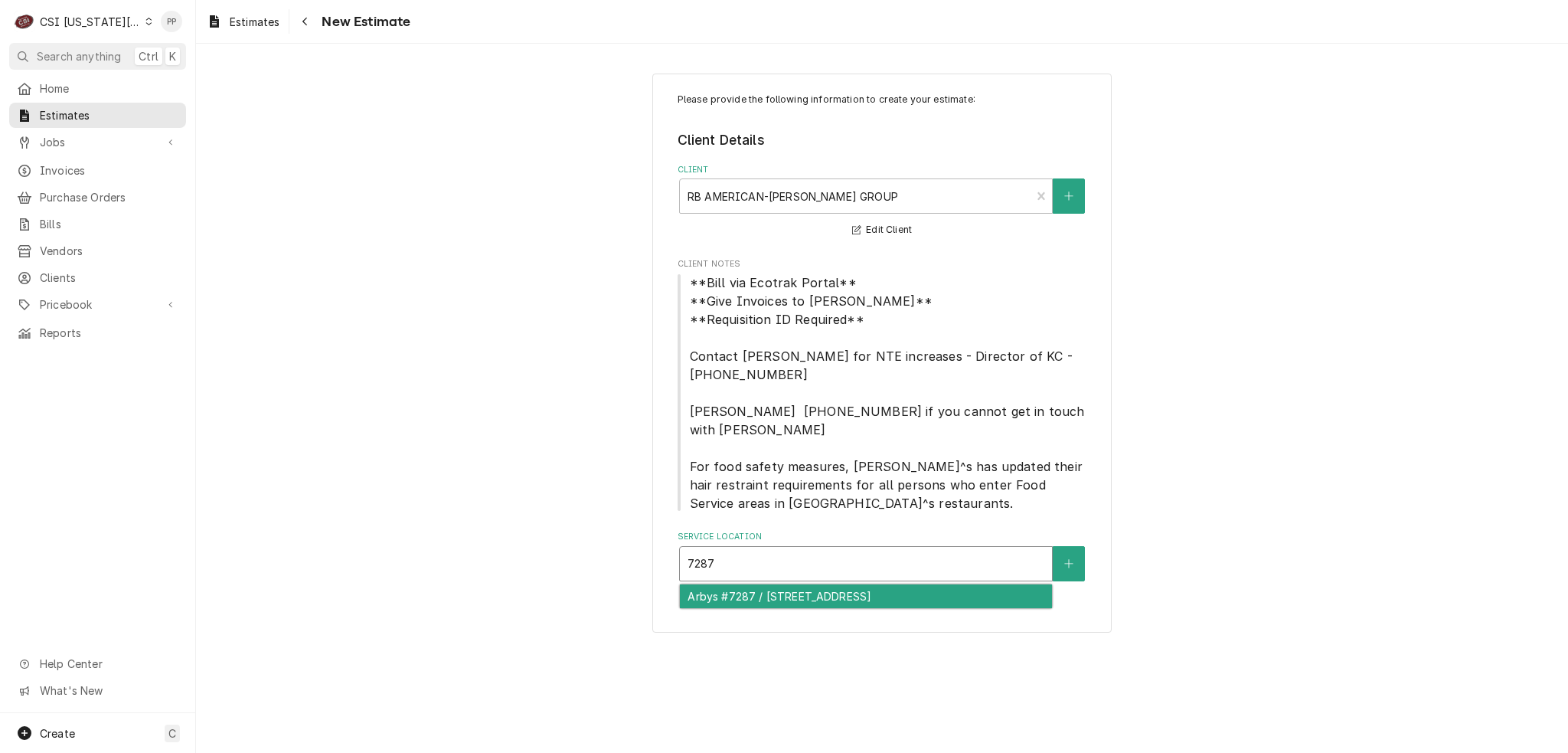
click at [764, 584] on div "Arbys #7287 / 200 Southwest 150 Highway, Lees Summit, MO 64082" at bounding box center [866, 596] width 372 height 23
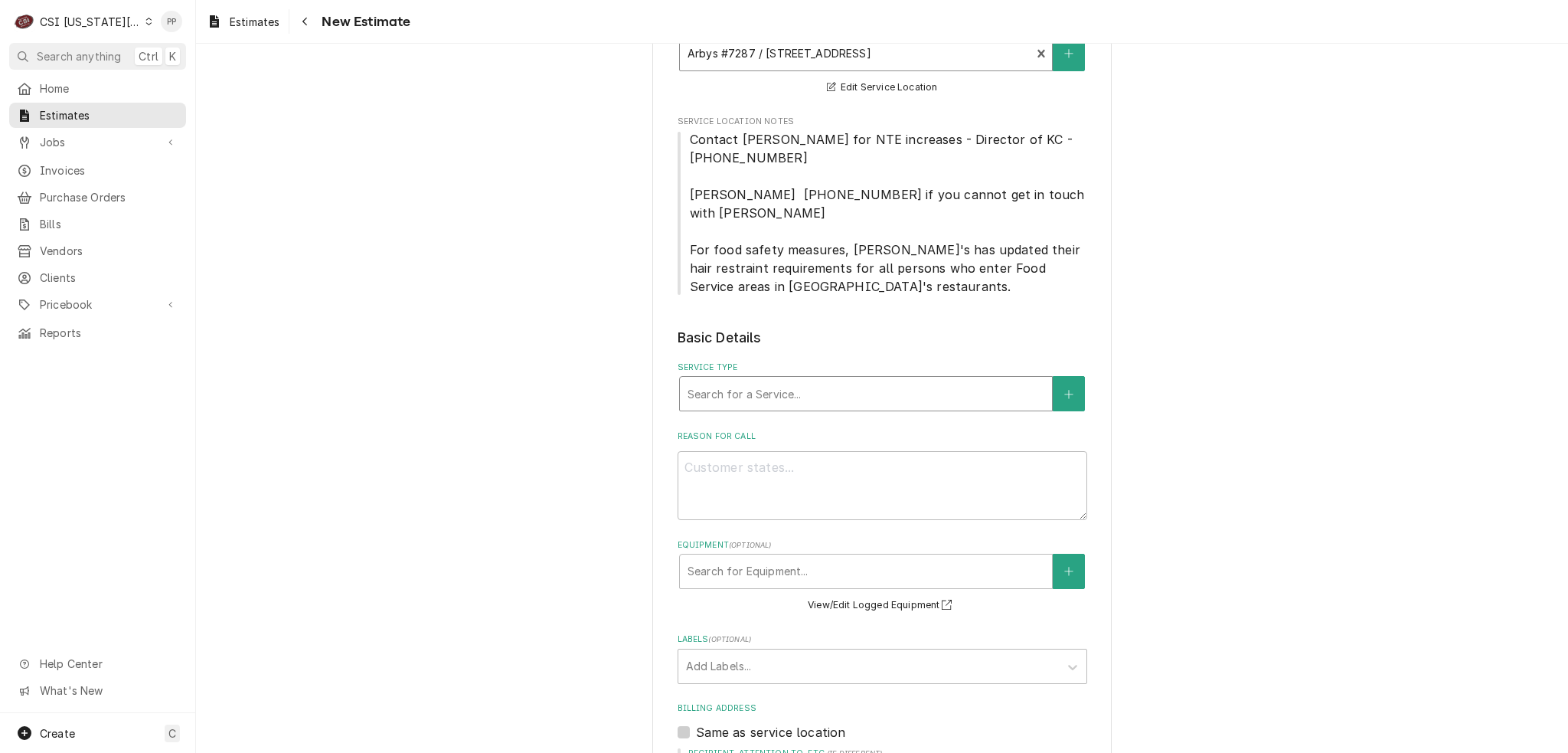
scroll to position [536, 0]
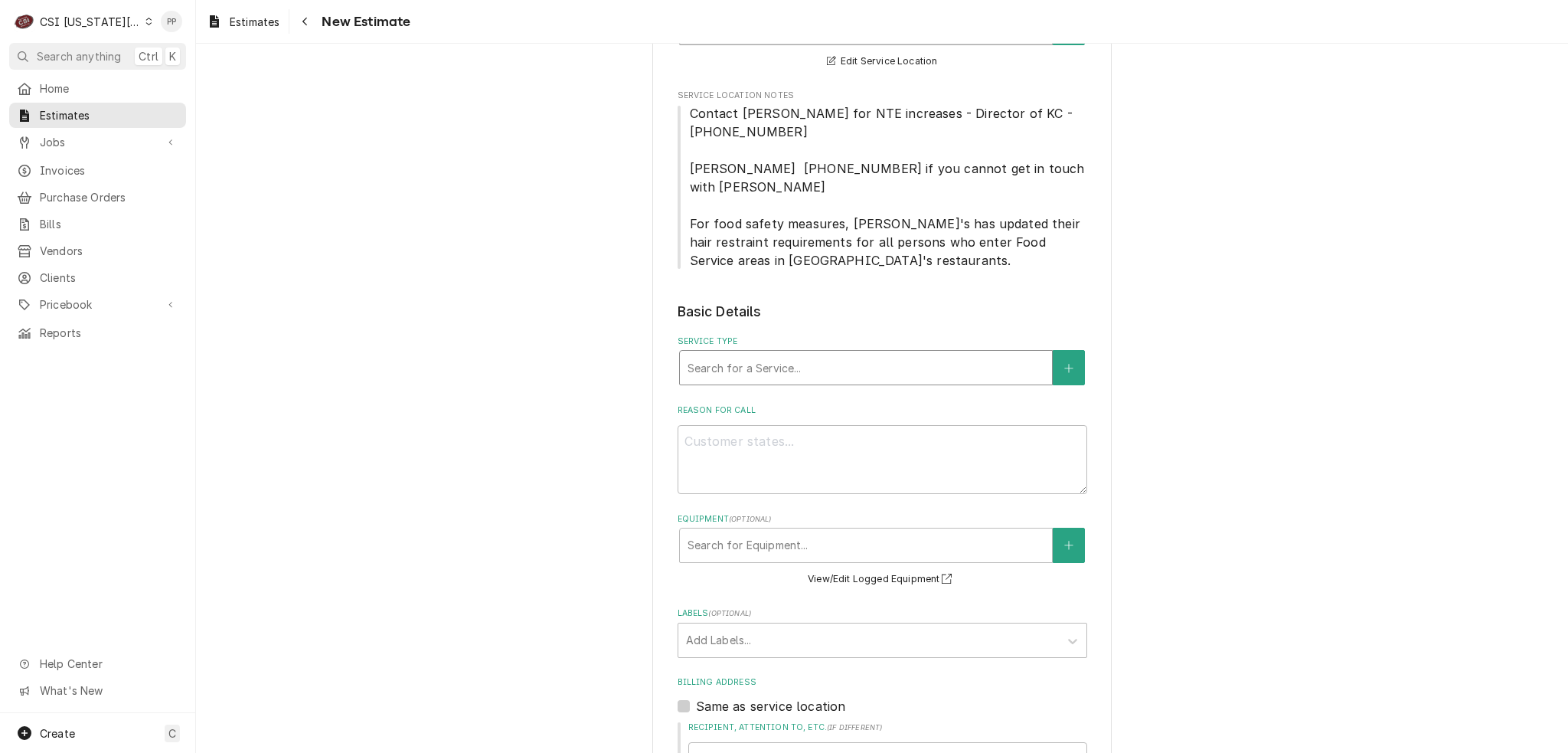
click at [784, 354] on div "Service Type" at bounding box center [867, 367] width 357 height 28
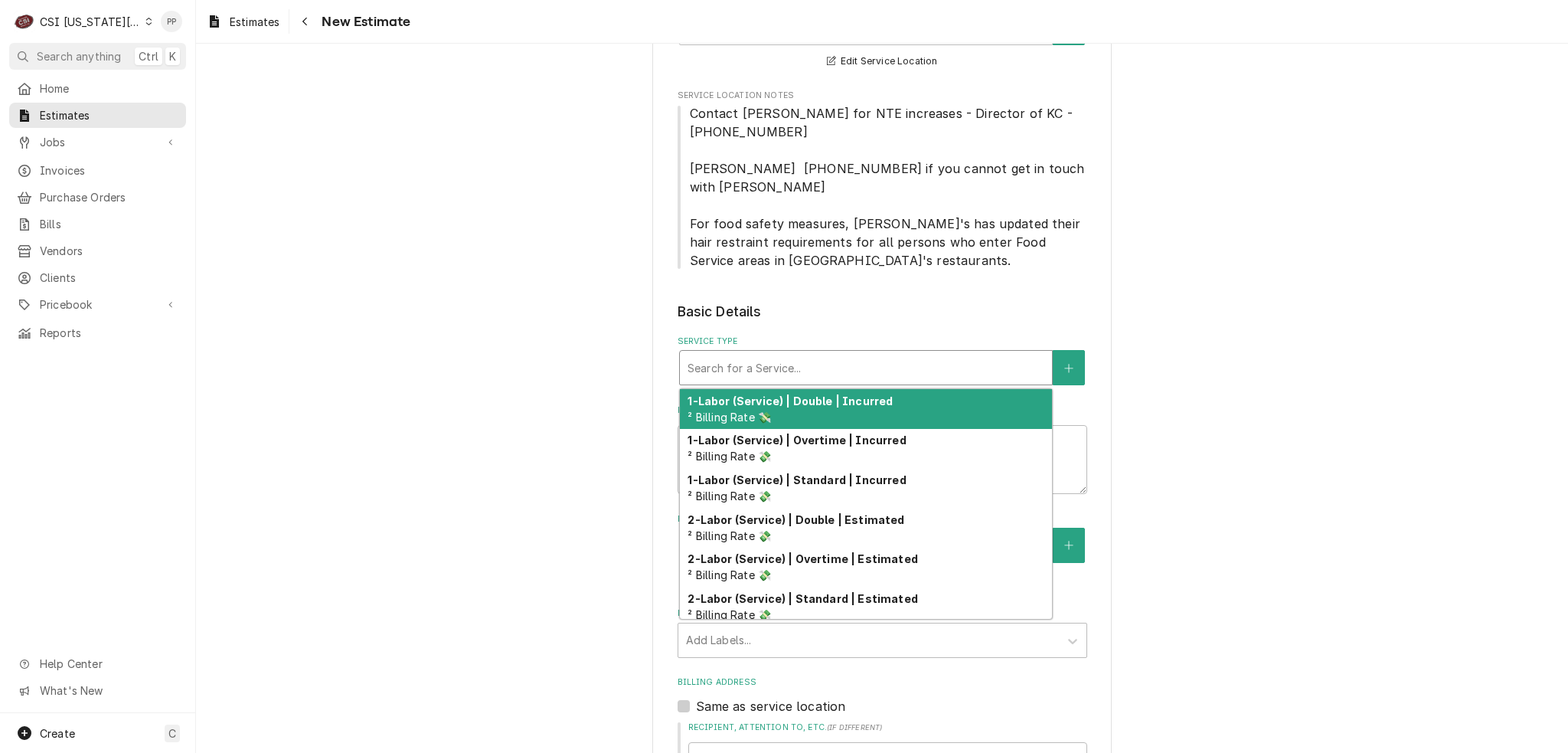
type textarea "x"
type input "j"
type textarea "x"
type input "jo"
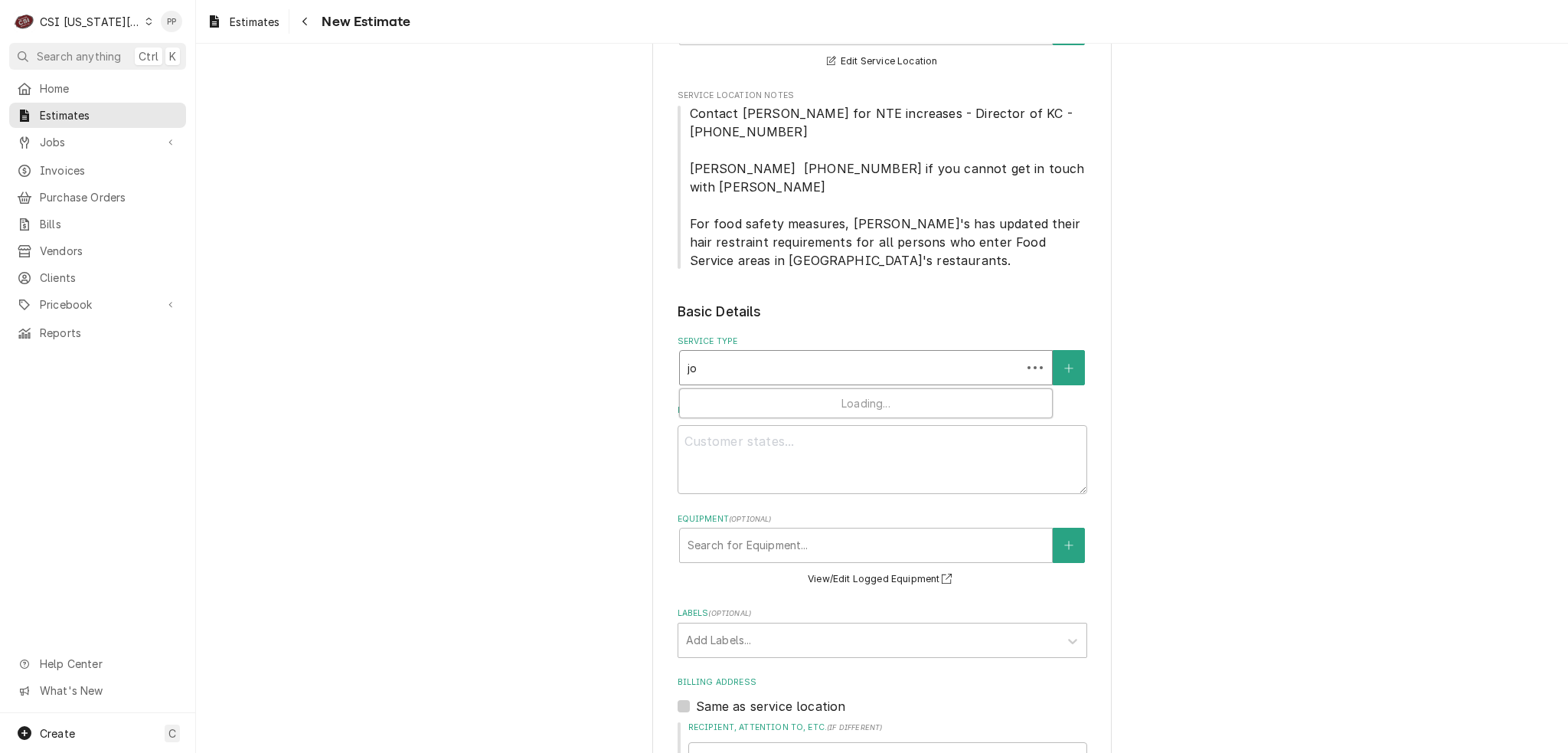
type textarea "x"
type input "job"
type textarea "x"
type input "job"
type textarea "x"
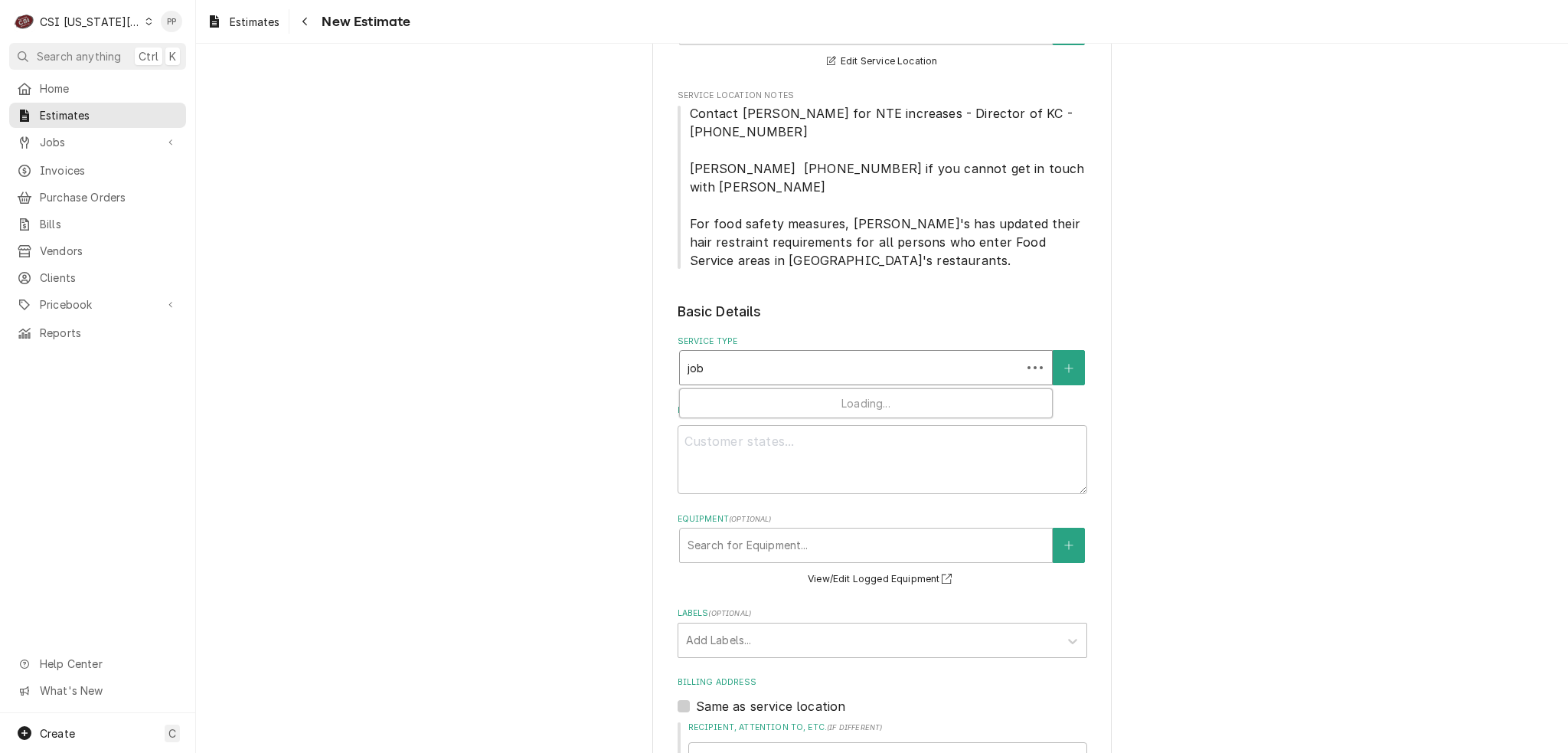
type input "job s"
type textarea "x"
type input "job se"
type textarea "x"
type input "job ser"
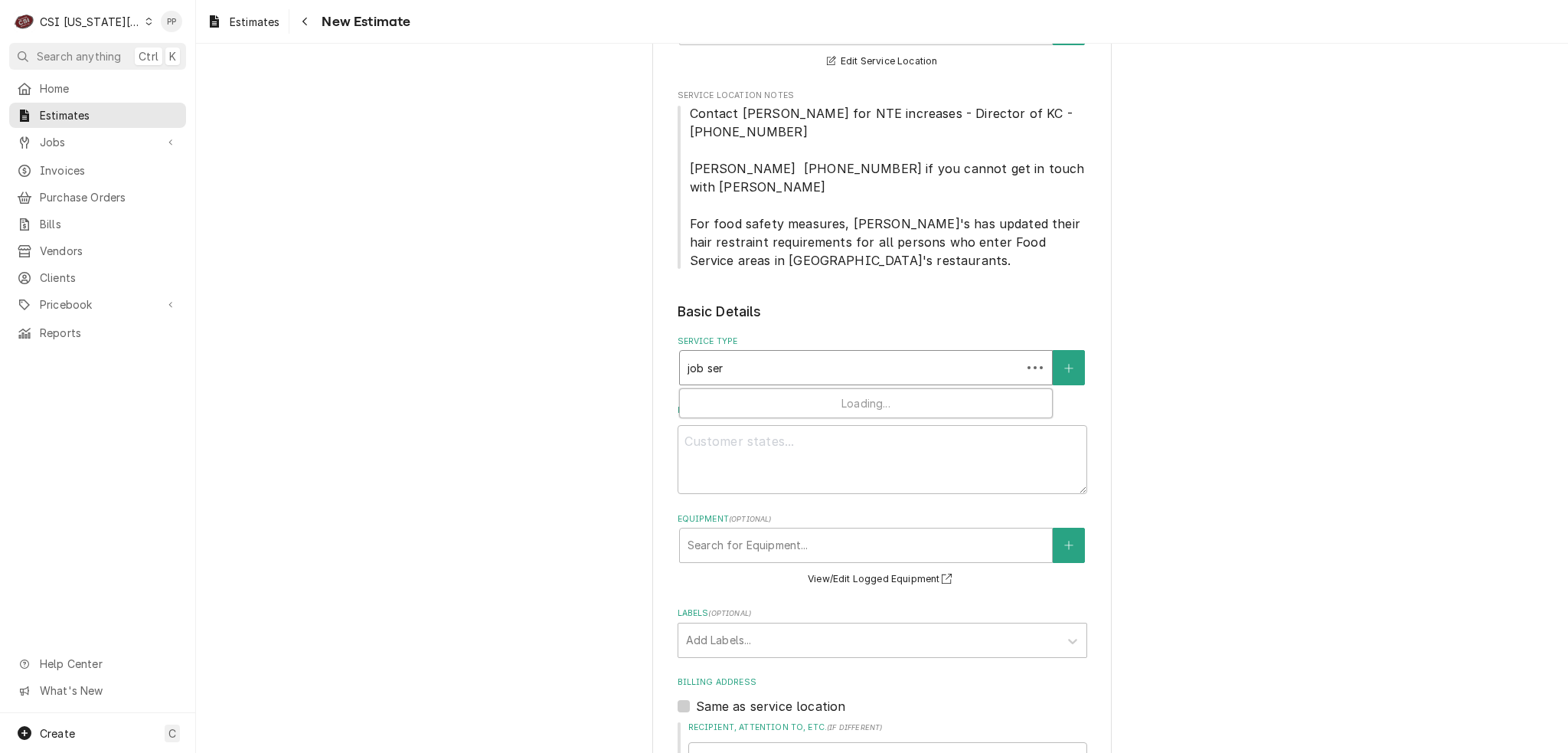
type textarea "x"
type input "job serv"
type textarea "x"
type input "job servi"
type textarea "x"
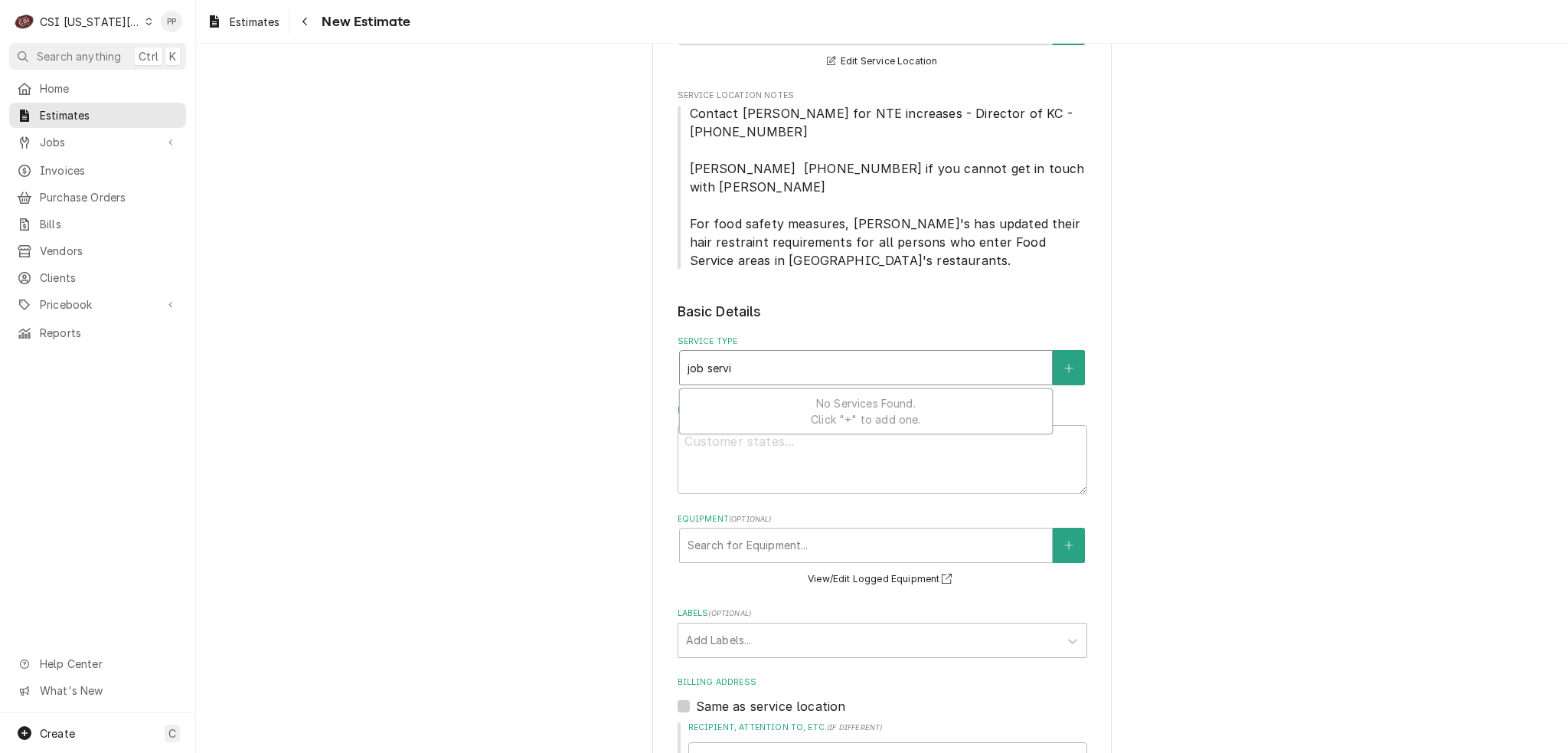
type input "job servic"
type textarea "x"
type input "job service"
type textarea "x"
type input "job service"
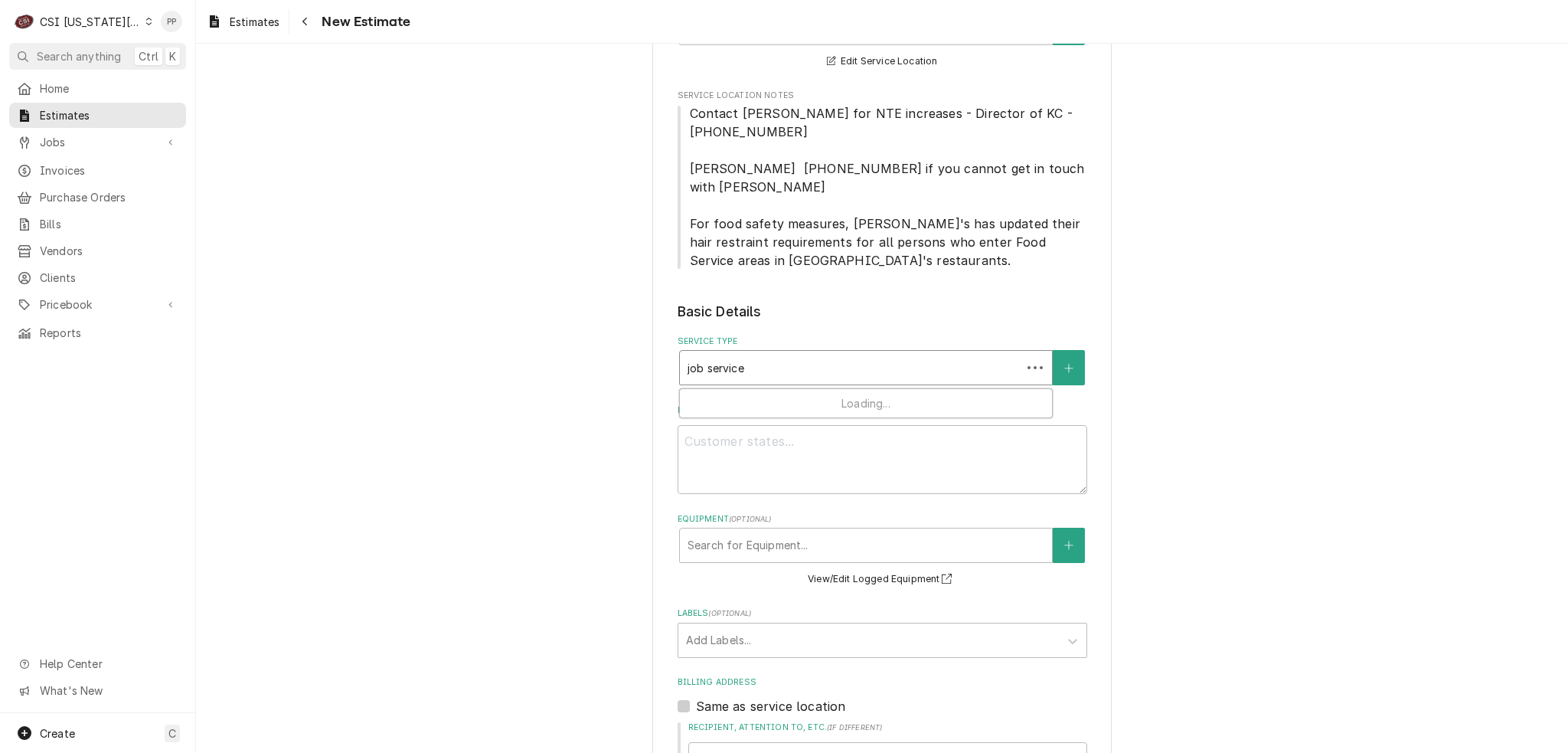
type textarea "x"
type input "job service c"
type textarea "x"
type input "job service ca"
type textarea "x"
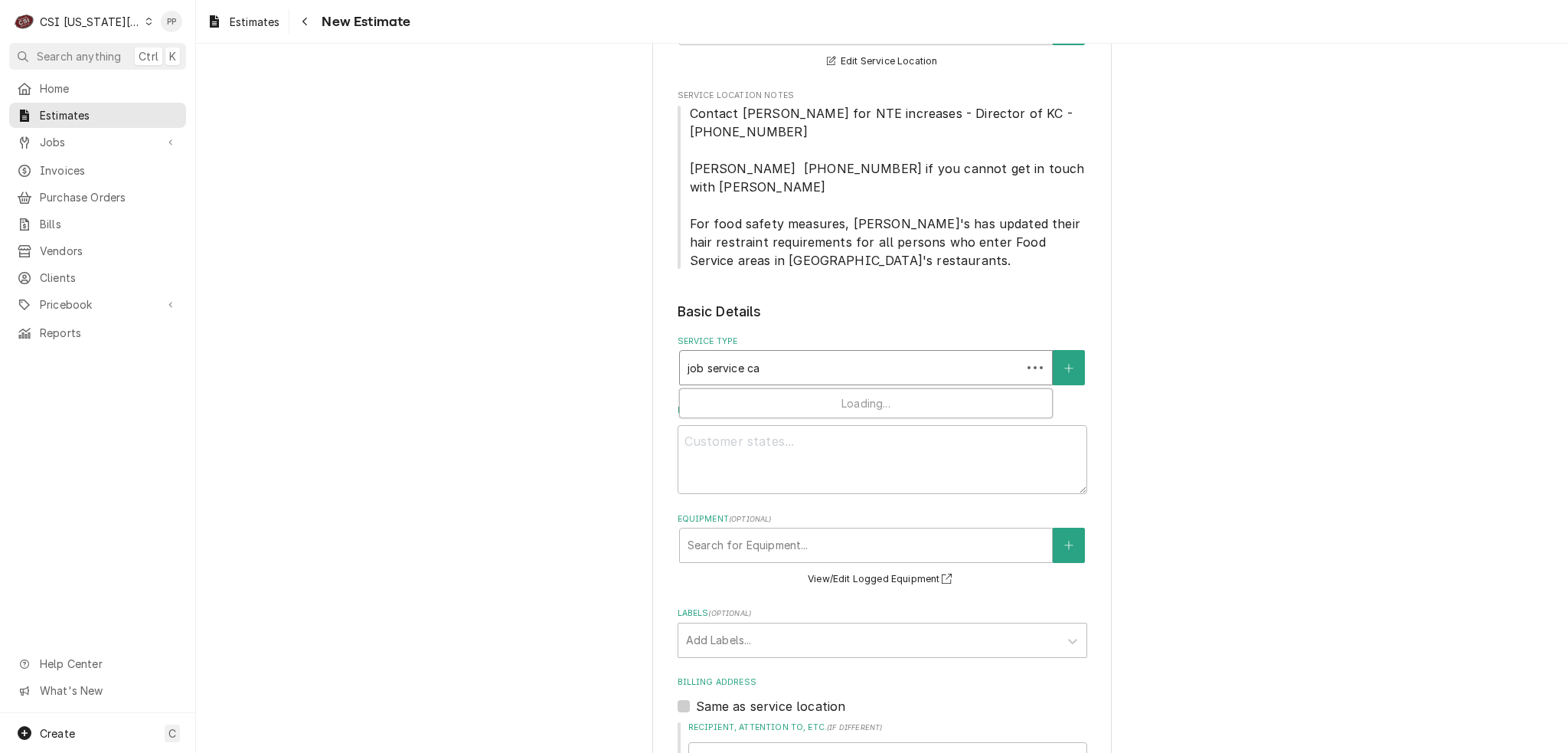
type input "job service cal"
type textarea "x"
type input "job service call"
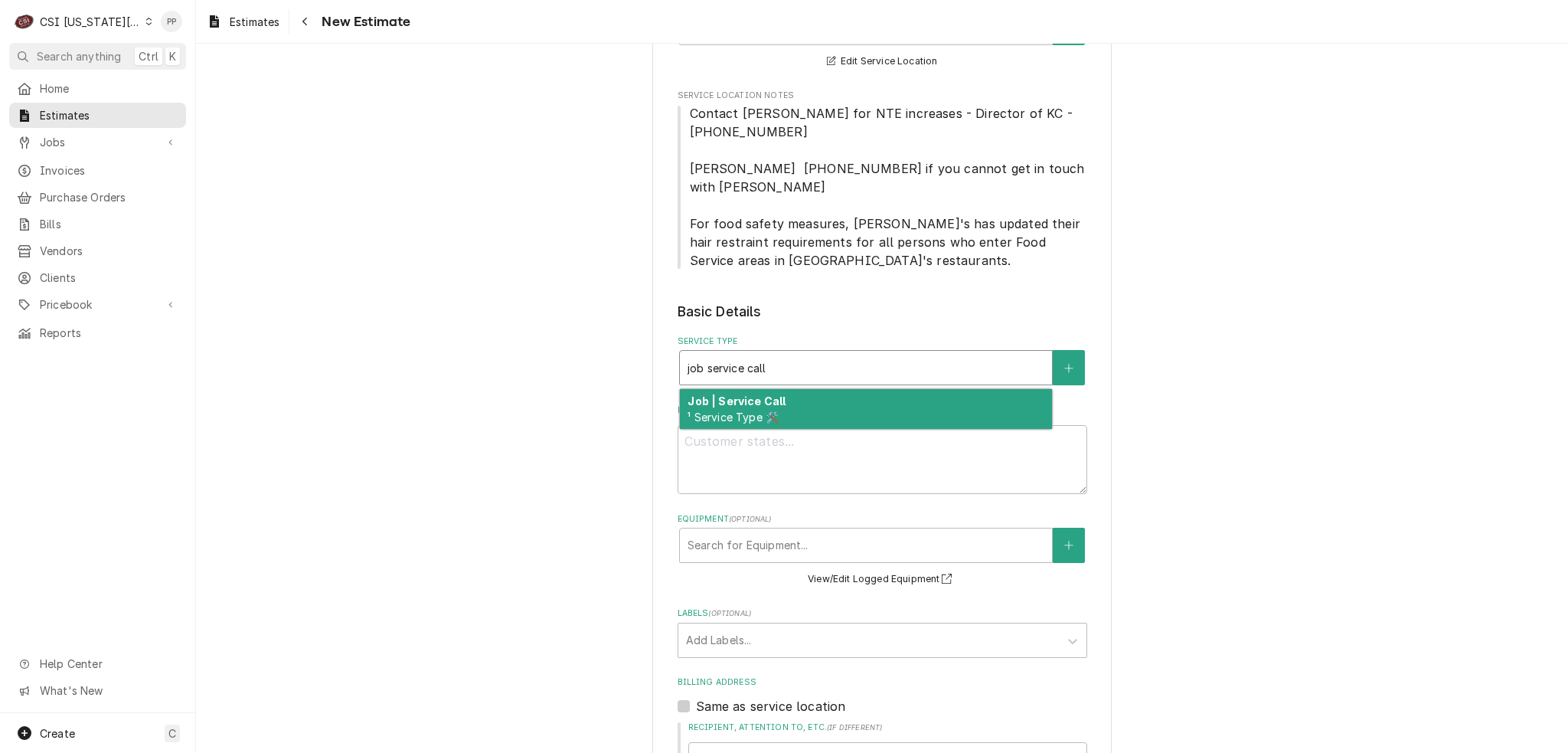
click at [735, 394] on strong "Job | Service Call" at bounding box center [737, 400] width 98 height 13
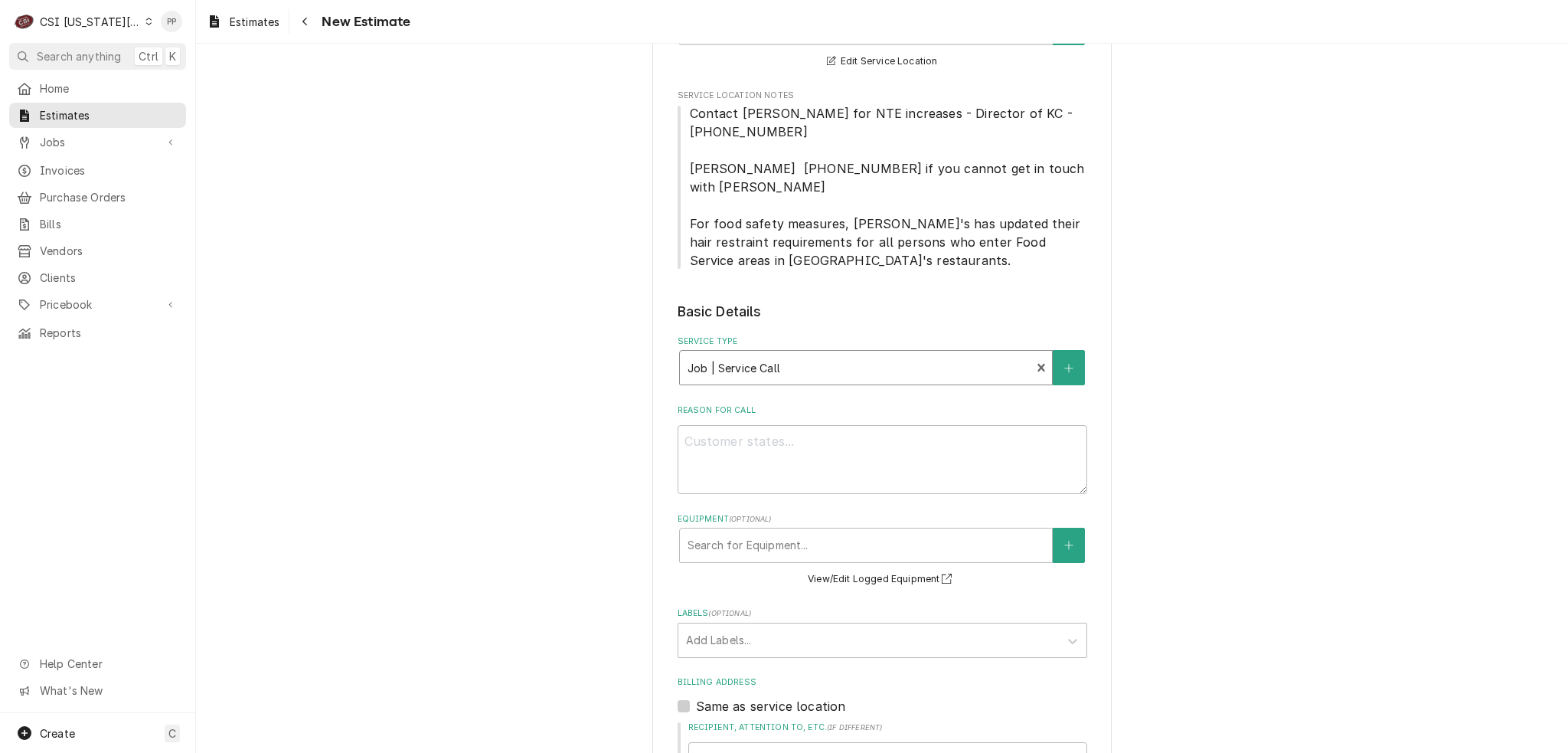
click at [742, 404] on label "Reason For Call" at bounding box center [883, 410] width 409 height 13
click at [742, 425] on textarea "Reason For Call" at bounding box center [883, 459] width 409 height 69
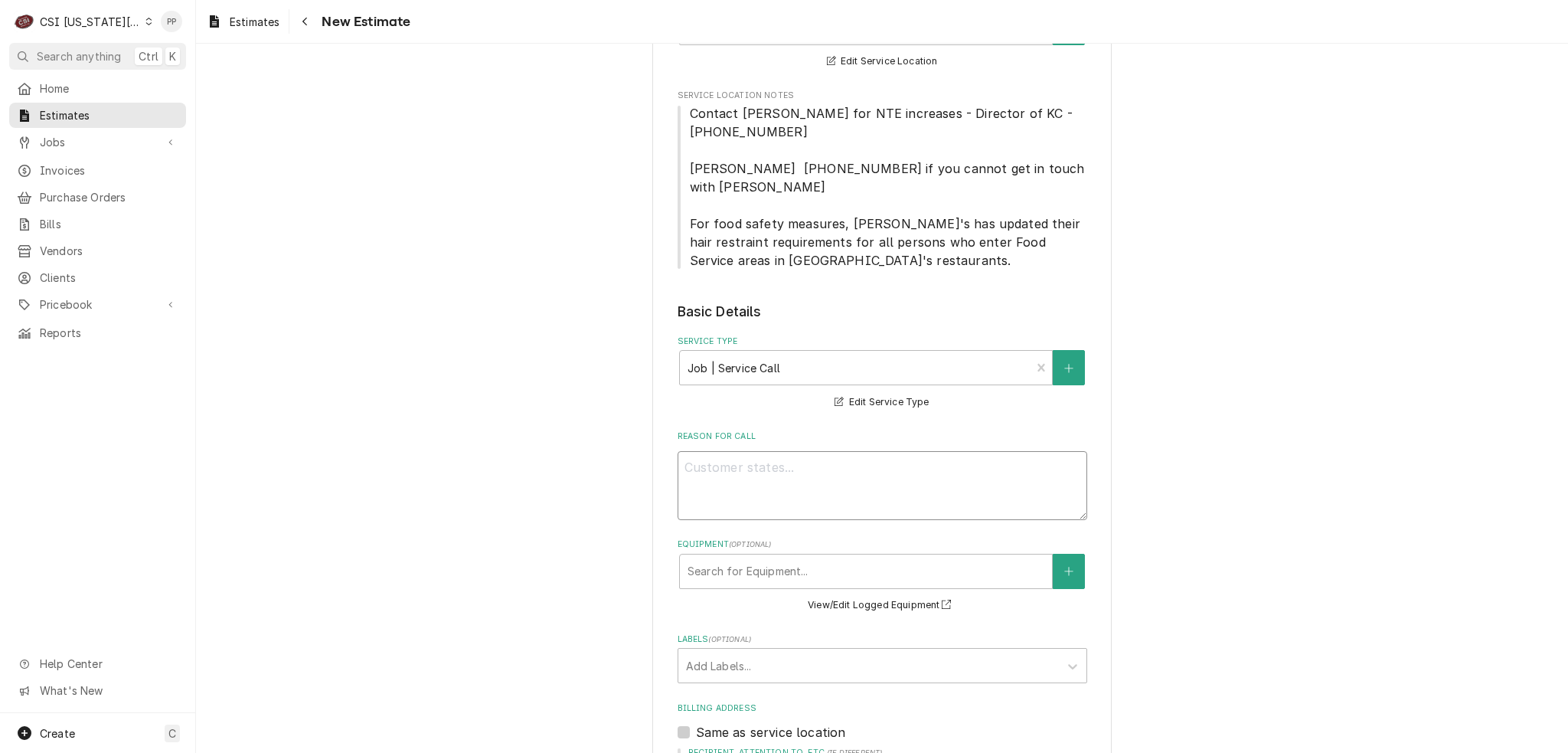
type textarea "x"
type textarea "Q"
type textarea "x"
type textarea "Qu"
type textarea "x"
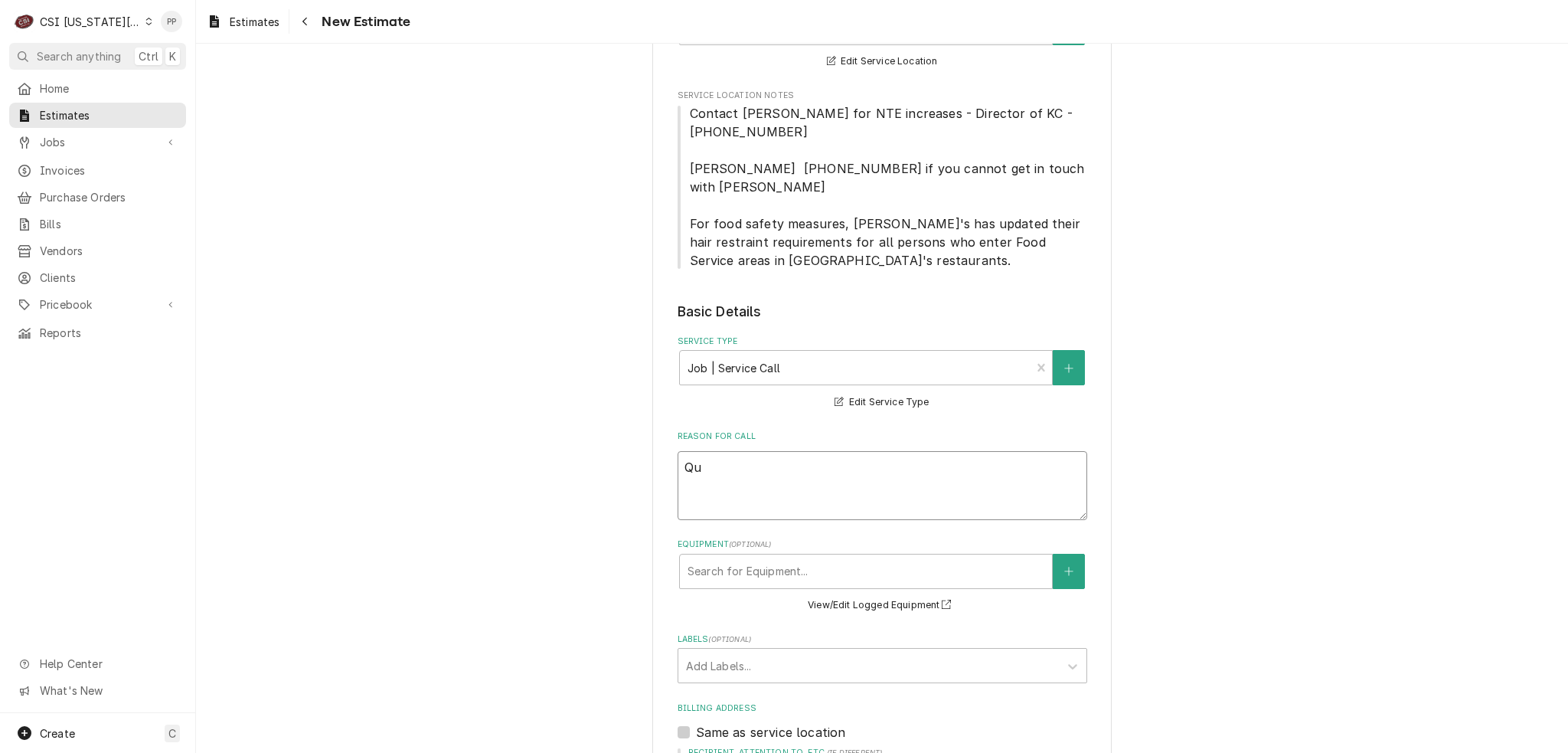
type textarea "Qui"
type textarea "x"
type textarea "Quio"
type textarea "x"
type textarea "Quiot"
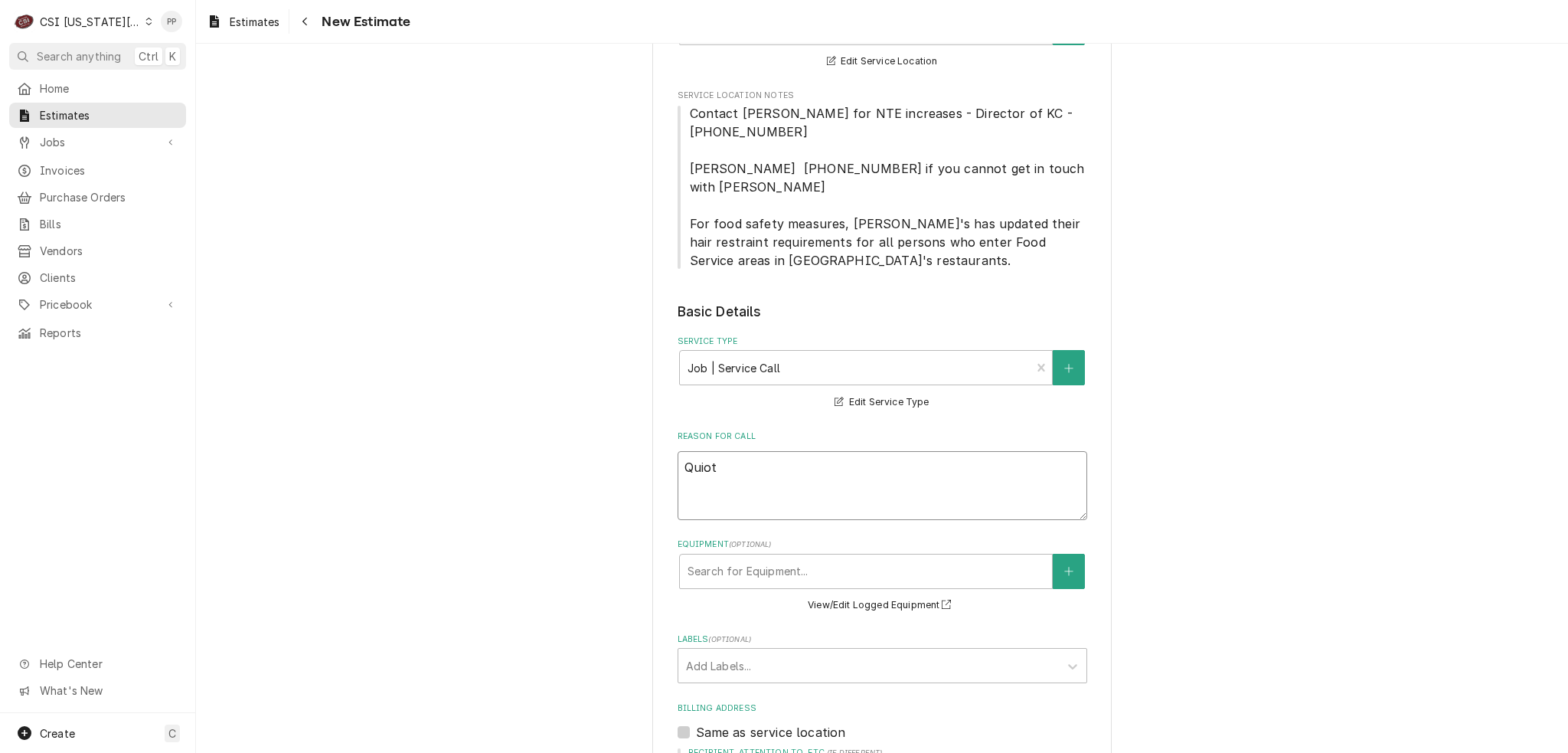
type textarea "x"
type textarea "Quiote"
type textarea "x"
type textarea "Quiote"
type textarea "x"
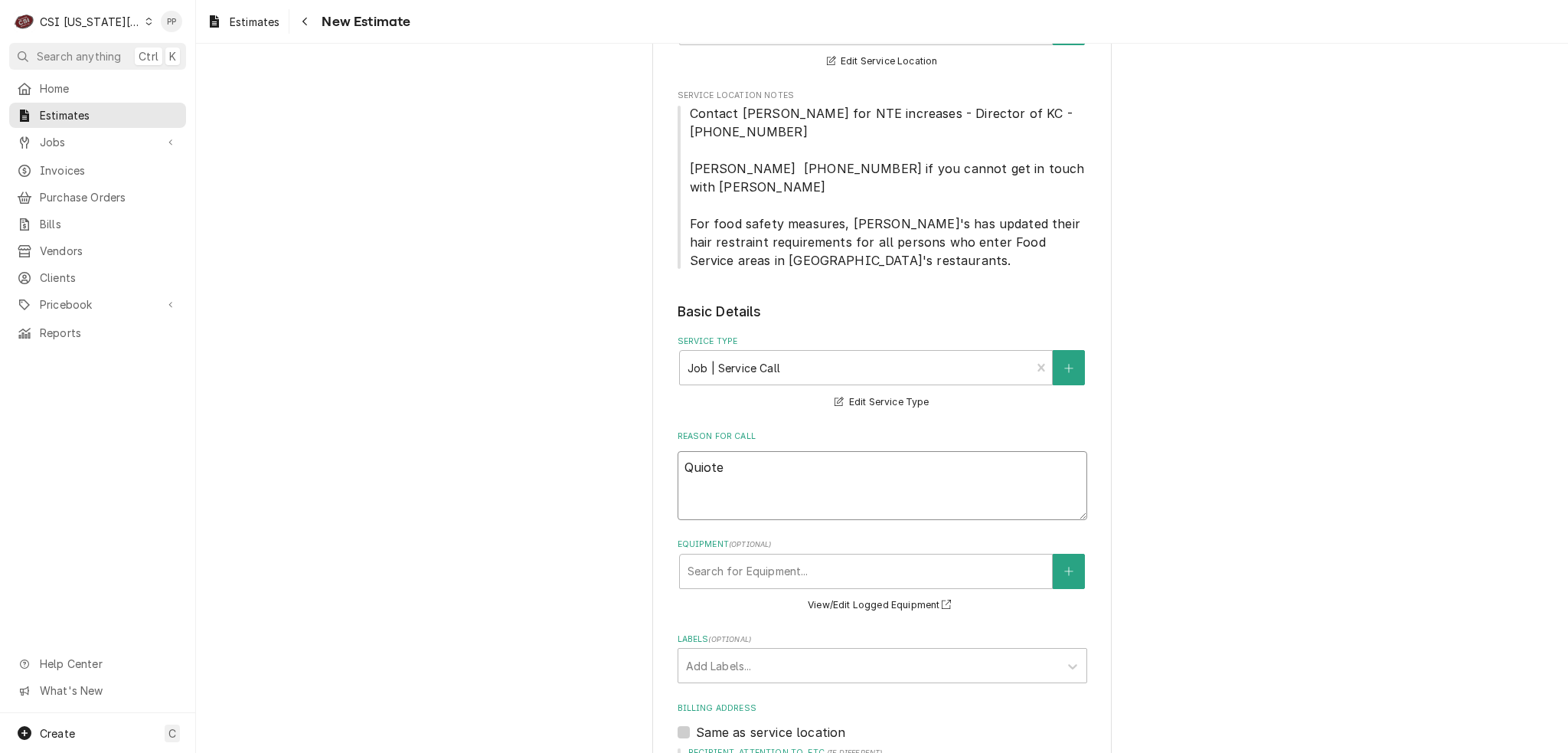
type textarea "Quiote"
type textarea "x"
type textarea "Quiot"
type textarea "x"
type textarea "Quio"
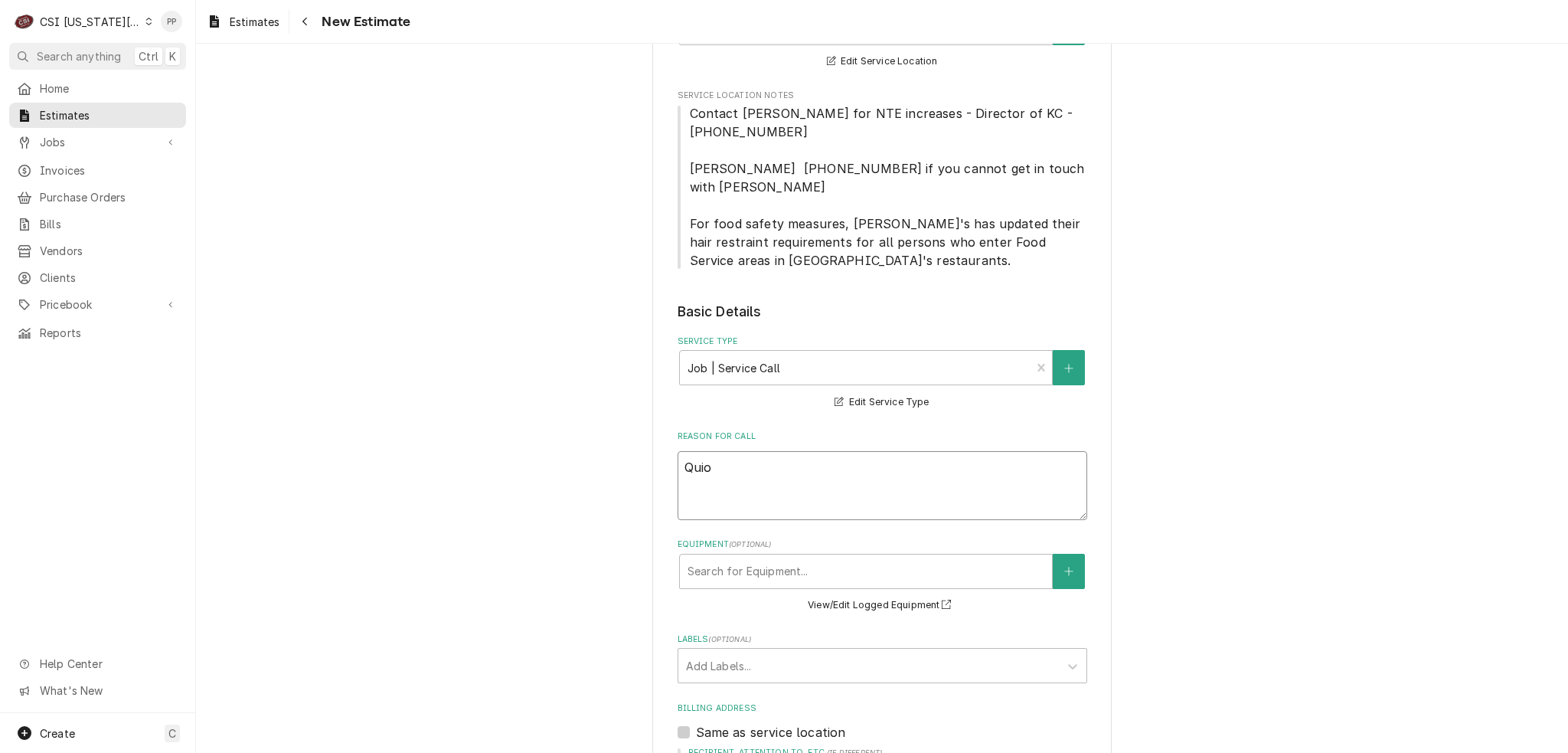
type textarea "x"
type textarea "Qui"
type textarea "x"
type textarea "Qu"
type textarea "x"
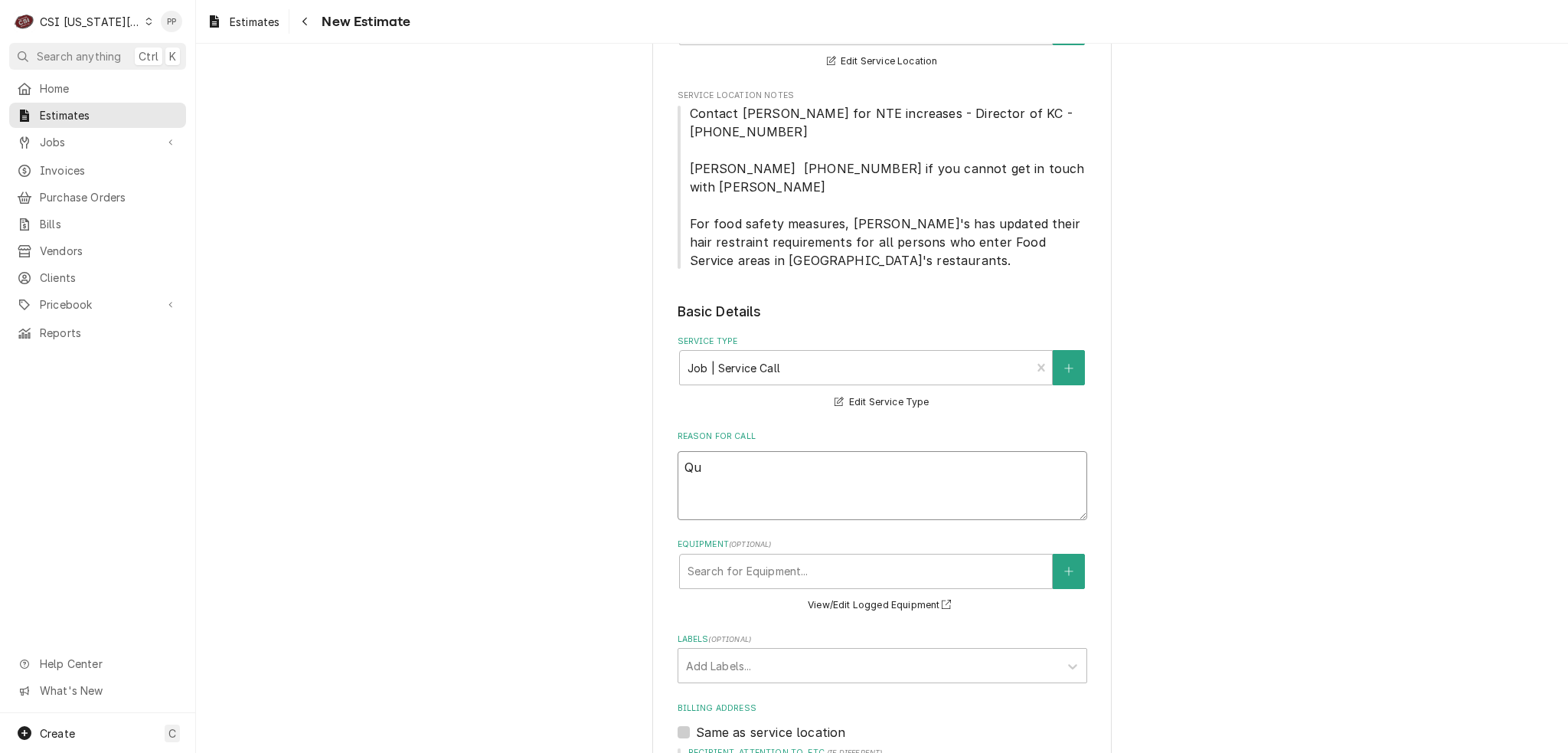
type textarea "Quo"
type textarea "x"
type textarea "Quot"
type textarea "x"
type textarea "Quote"
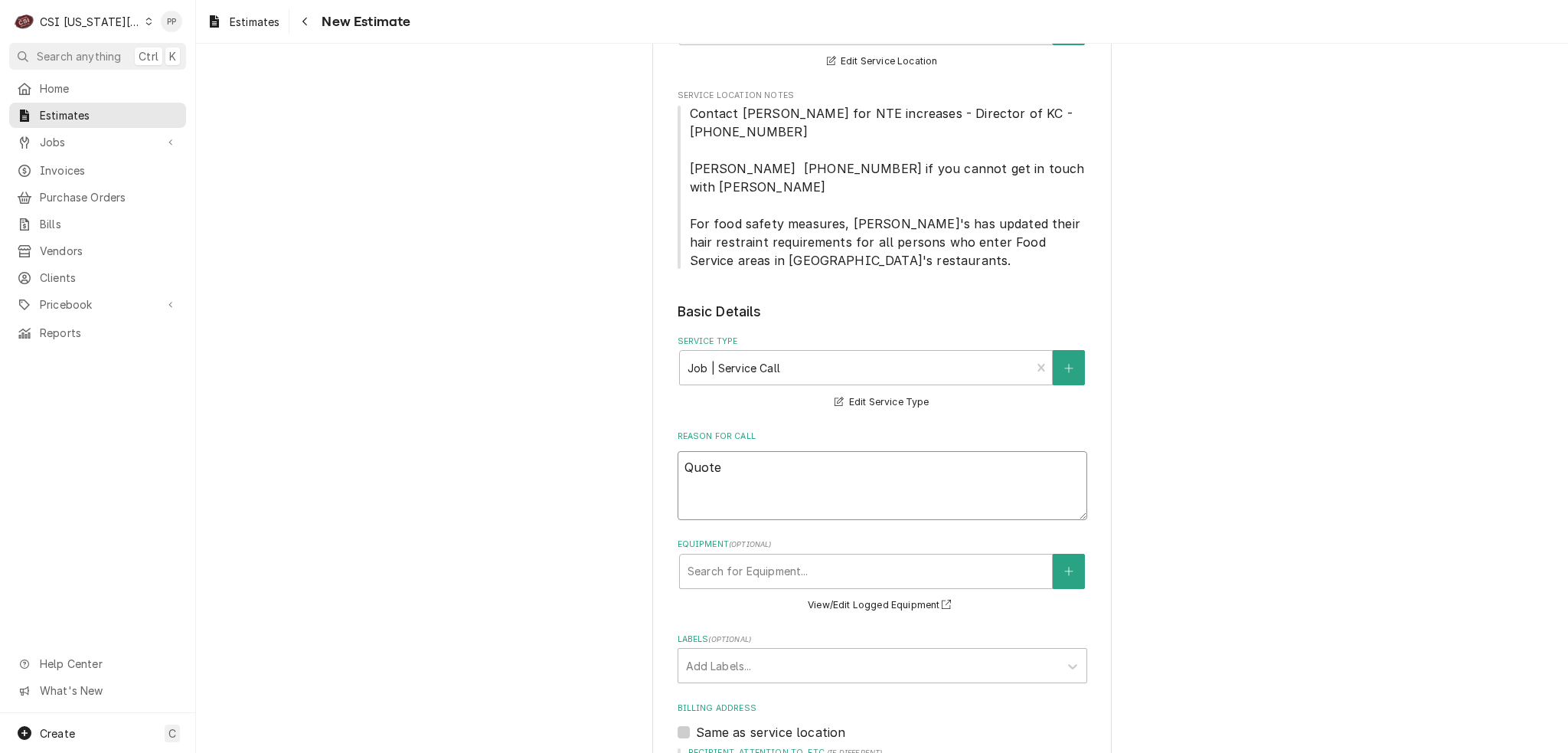
type textarea "x"
type textarea "Quote"
type textarea "x"
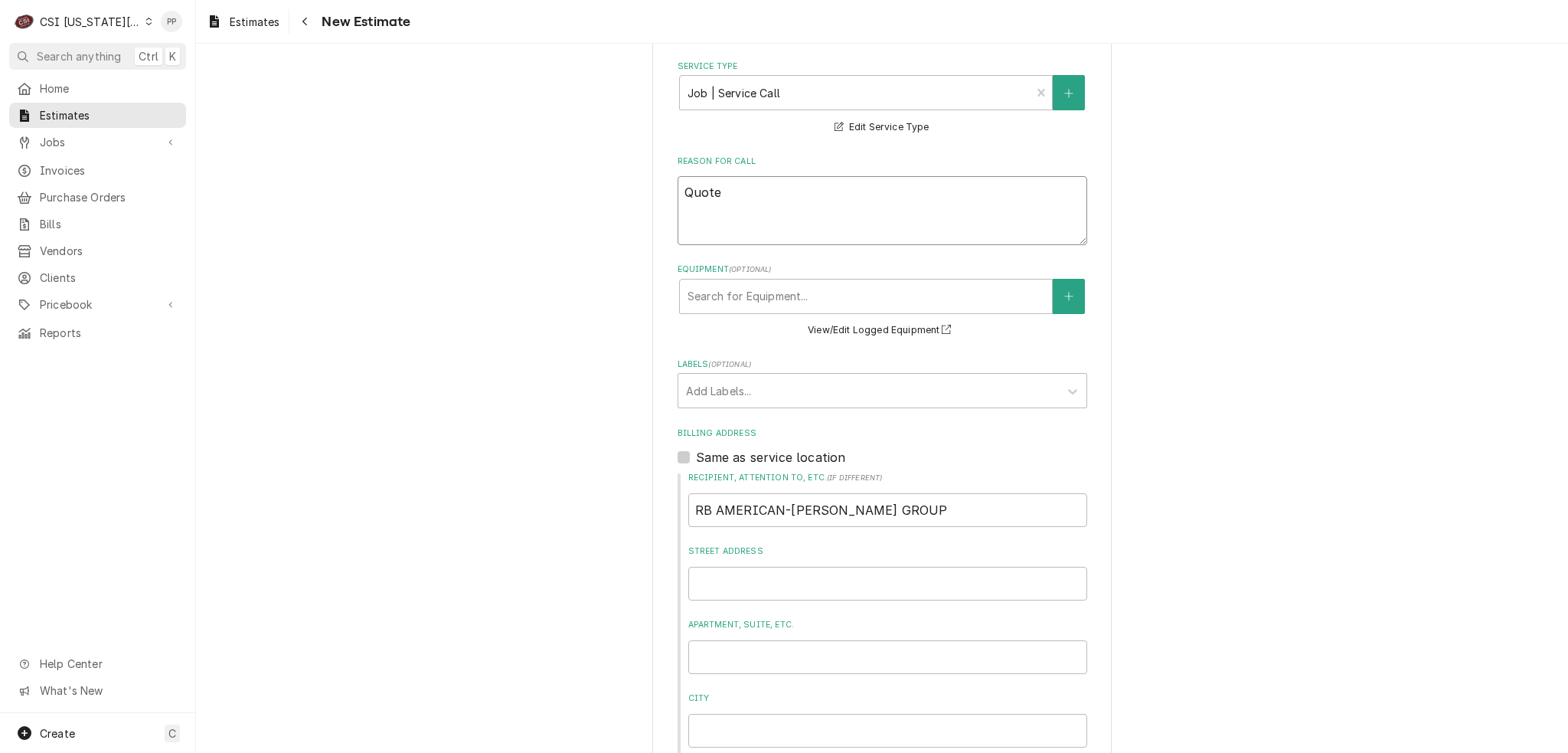
scroll to position [842, 0]
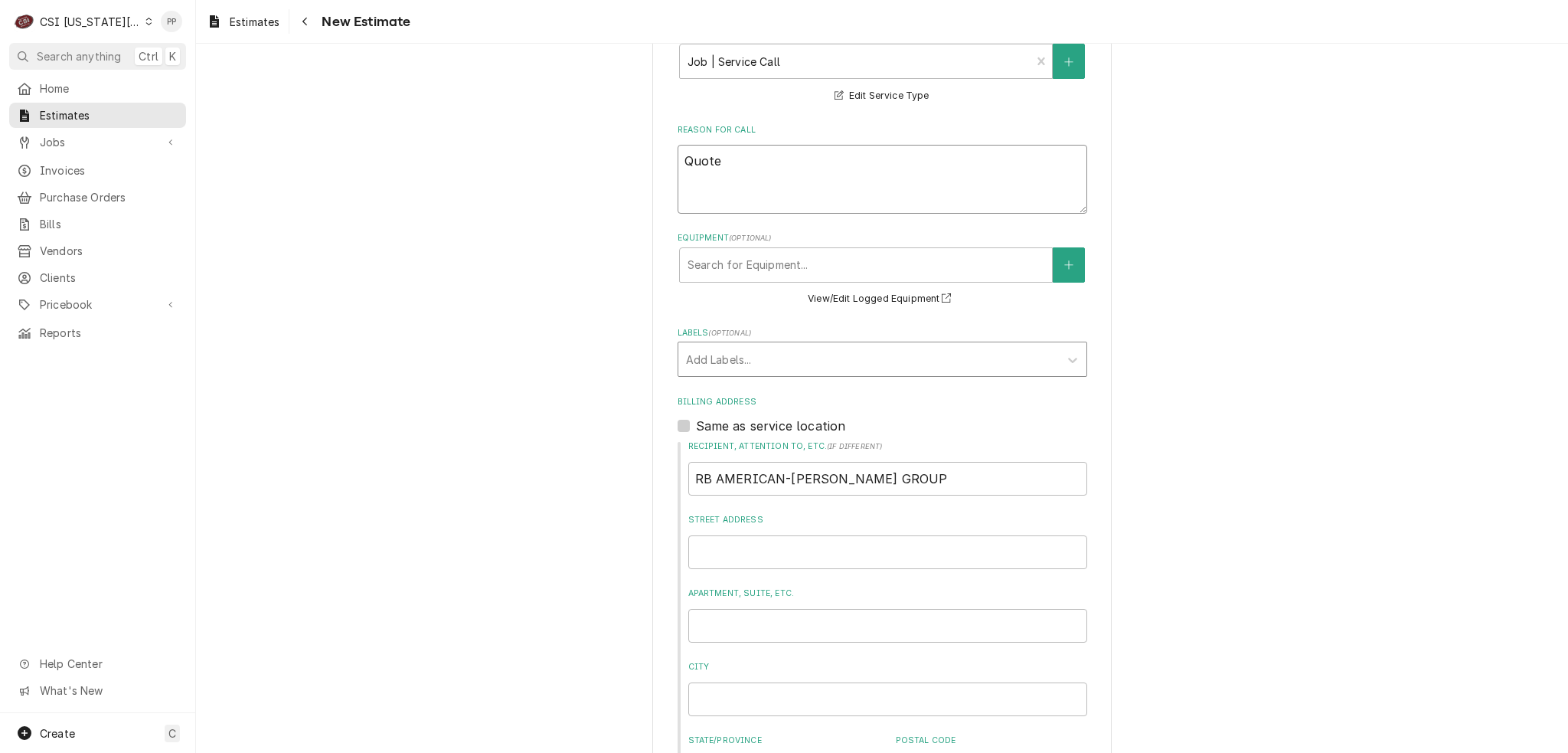
type textarea "Quote"
click at [778, 343] on div "Add Labels..." at bounding box center [868, 359] width 381 height 33
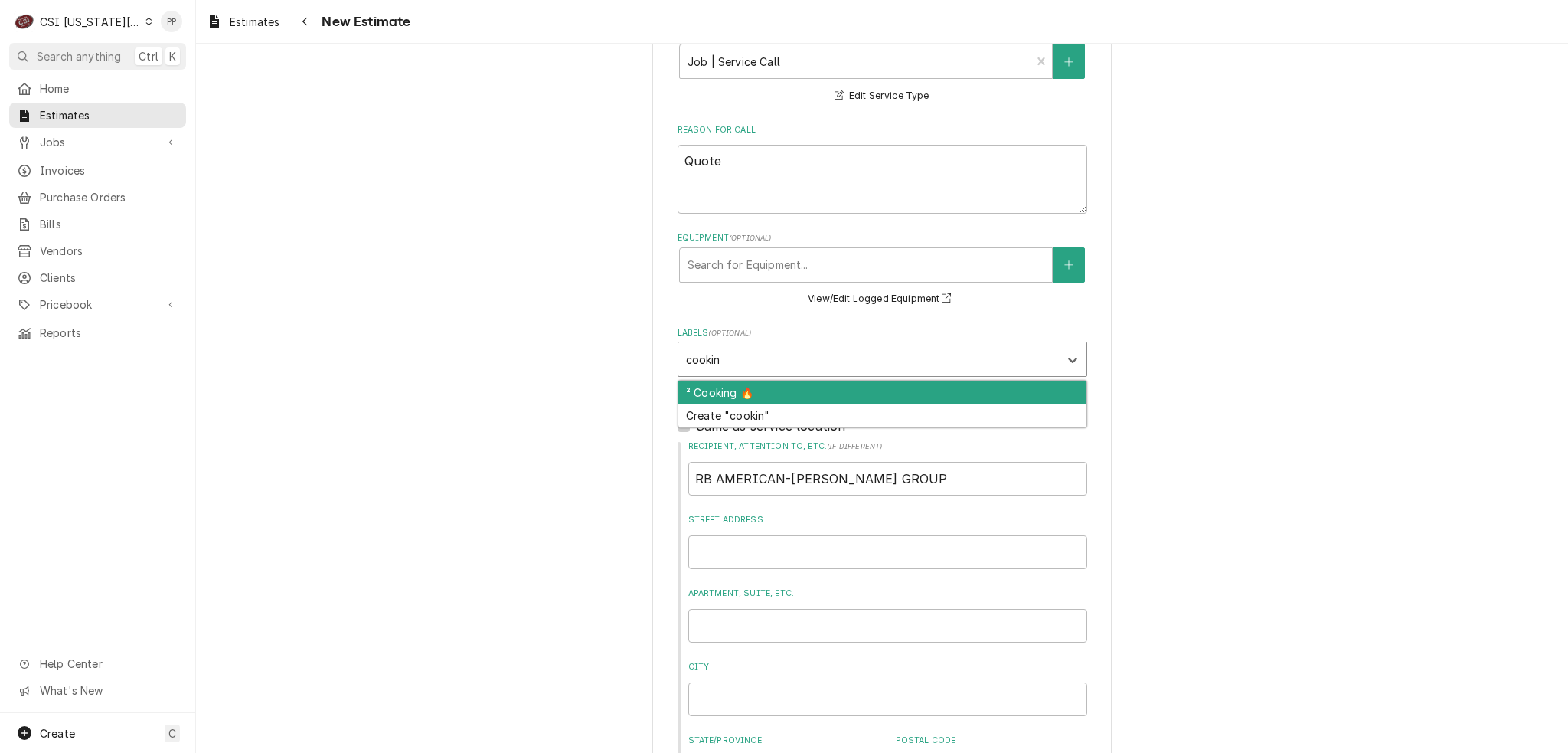
type input "cooking"
type textarea "x"
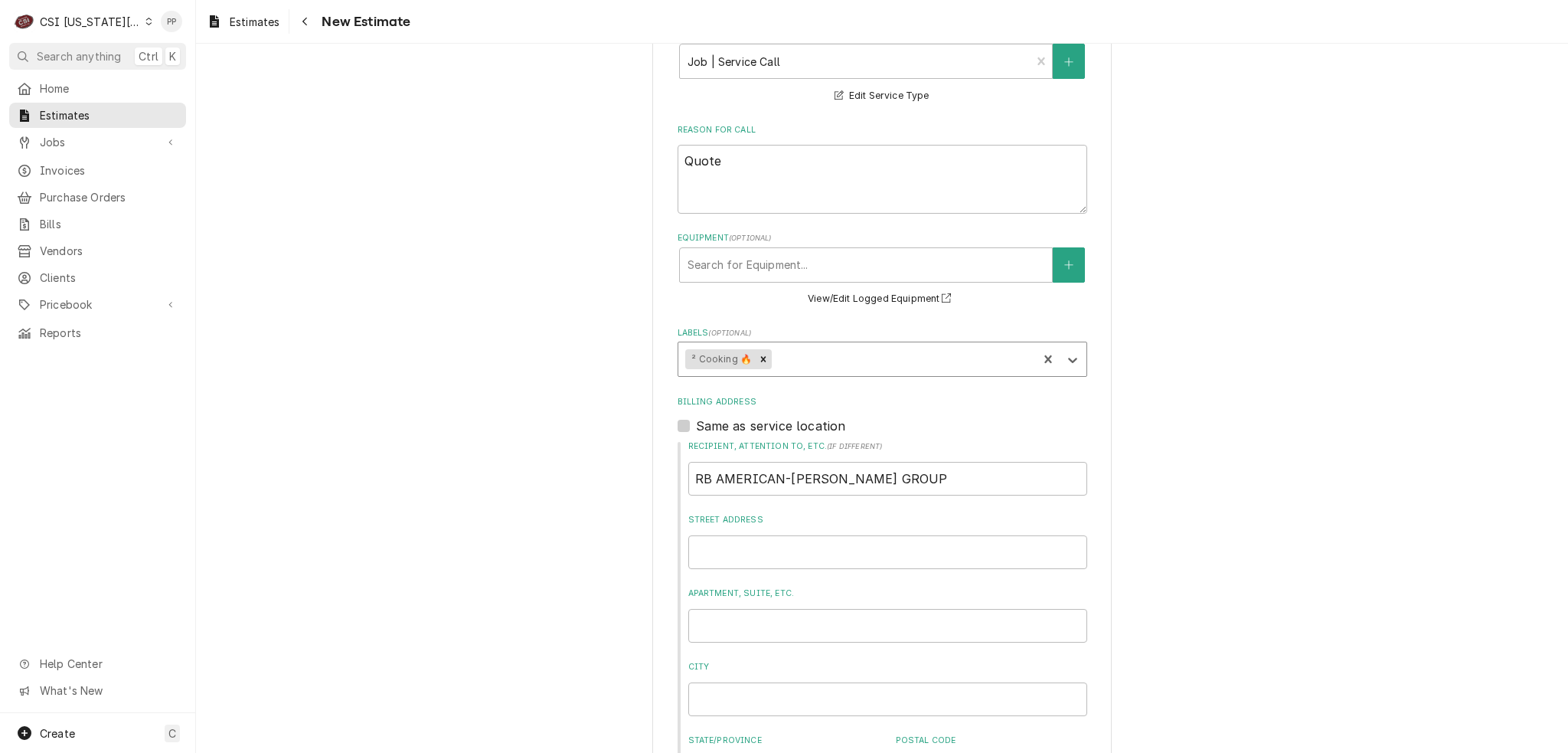
type textarea "x"
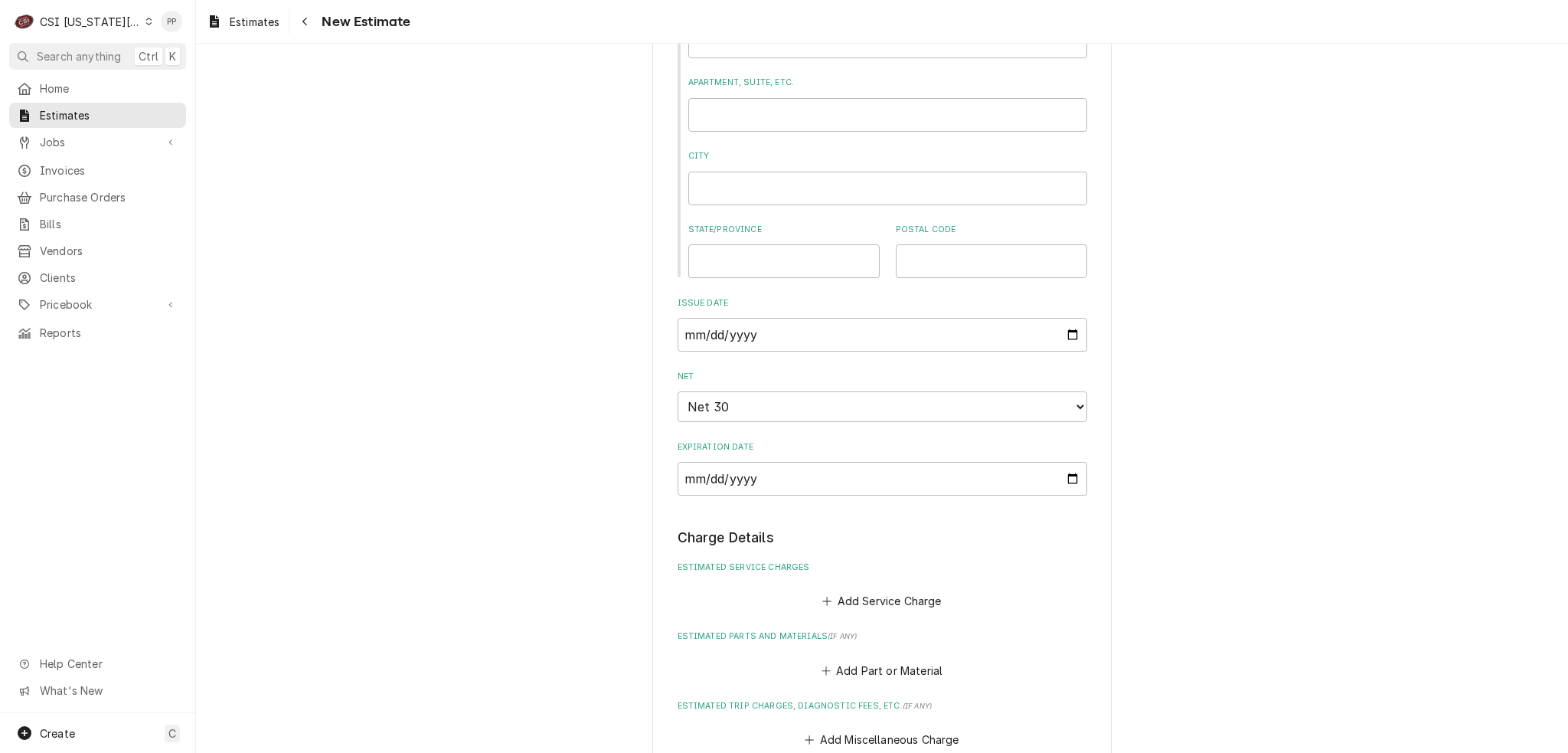
scroll to position [1531, 0]
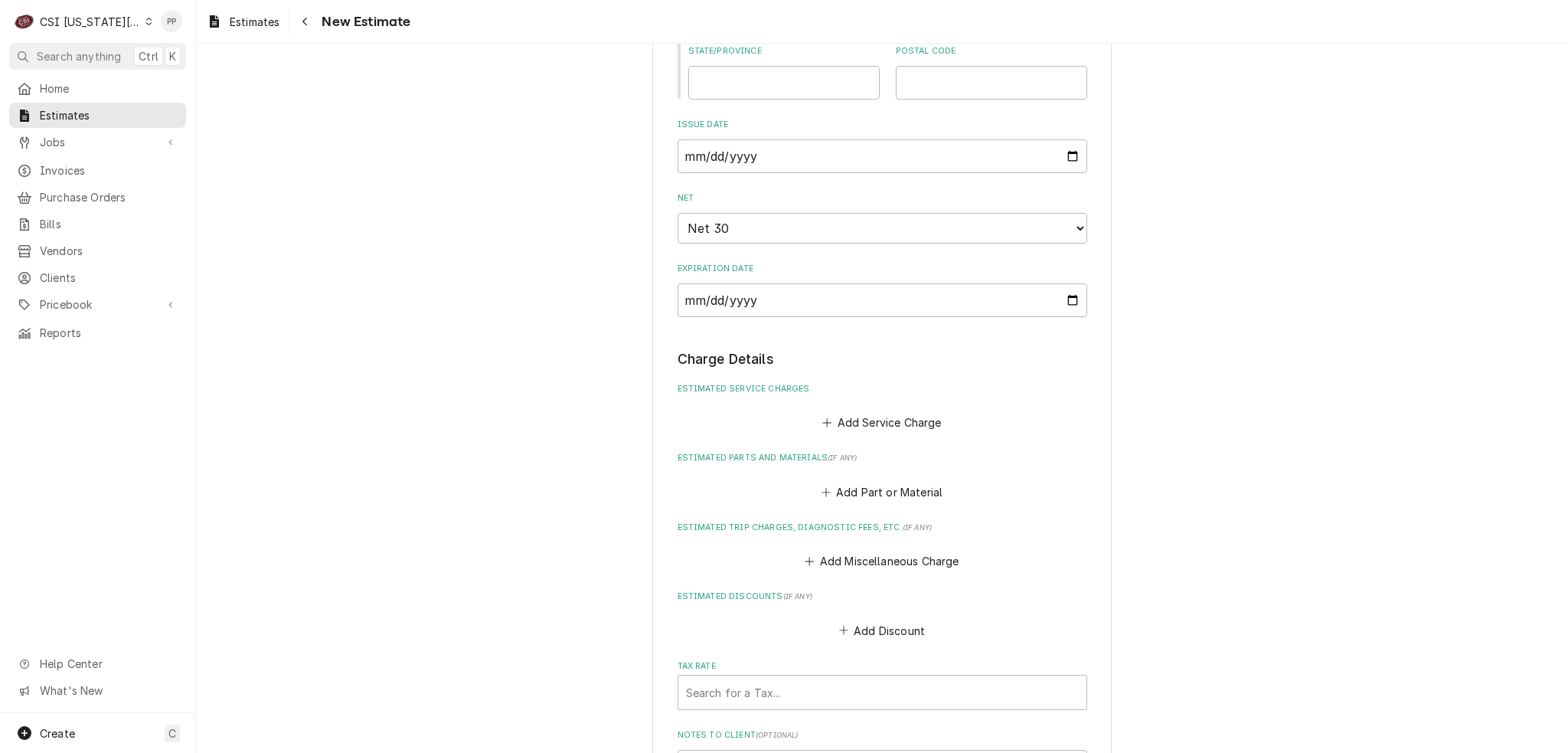
click at [864, 404] on div "Add Service Charge" at bounding box center [883, 418] width 409 height 30
click at [852, 412] on button "Add Service Charge" at bounding box center [883, 423] width 124 height 22
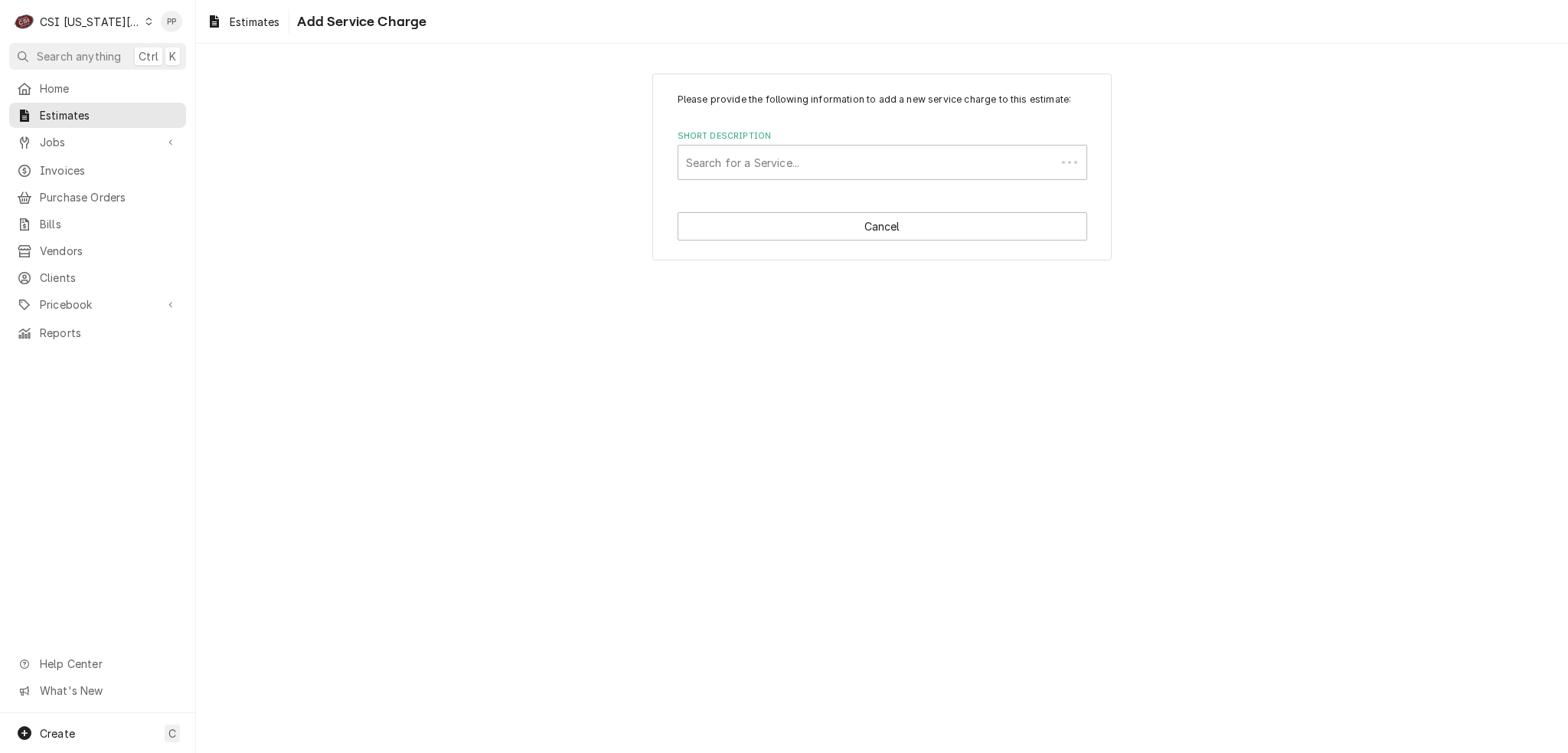
click at [820, 199] on div "Please provide the following information to add a new service charge to this es…" at bounding box center [883, 167] width 460 height 187
click at [822, 163] on div "Short Description" at bounding box center [883, 162] width 393 height 28
type input "scope"
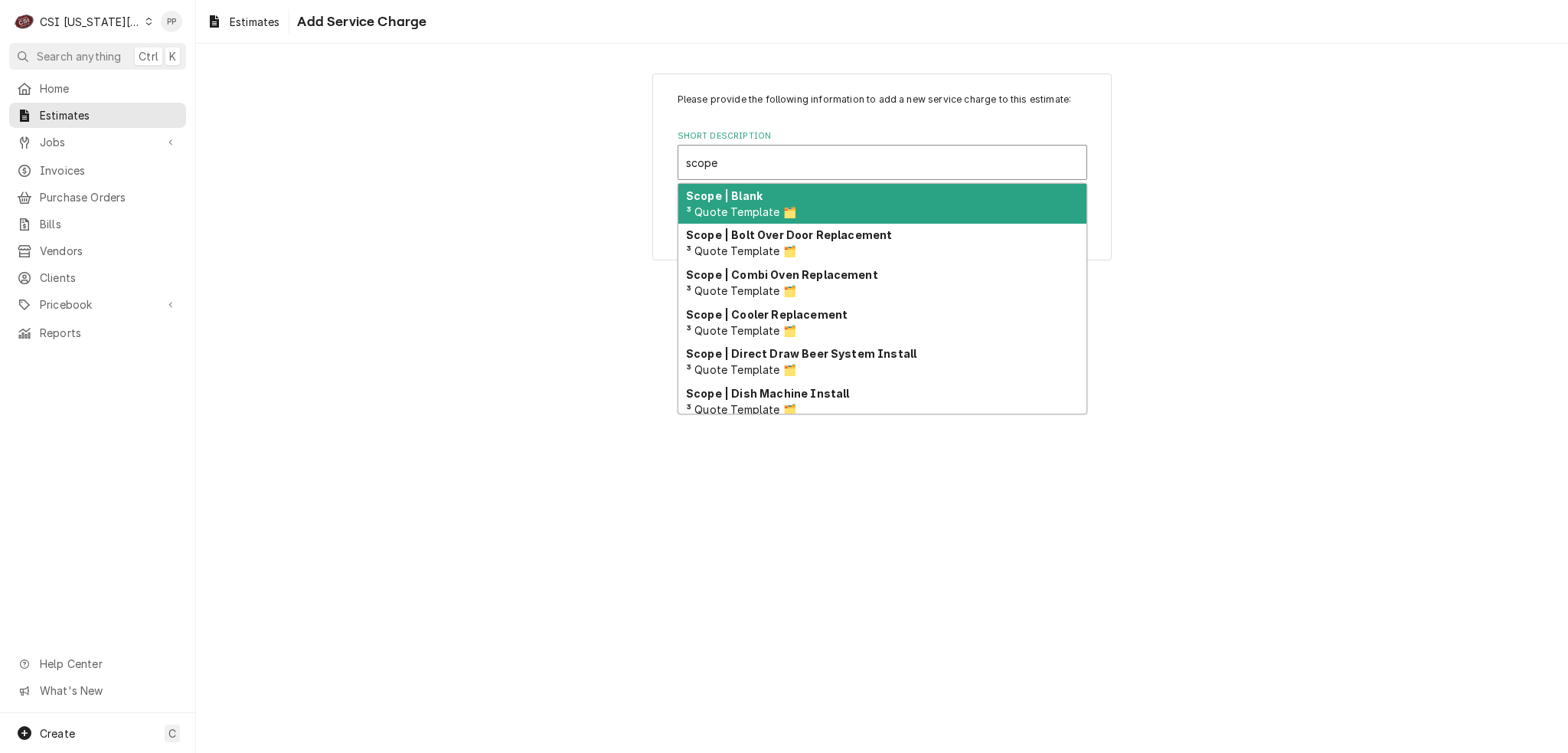
click at [790, 206] on span "³ Quote Template 🗂️" at bounding box center [741, 212] width 110 height 13
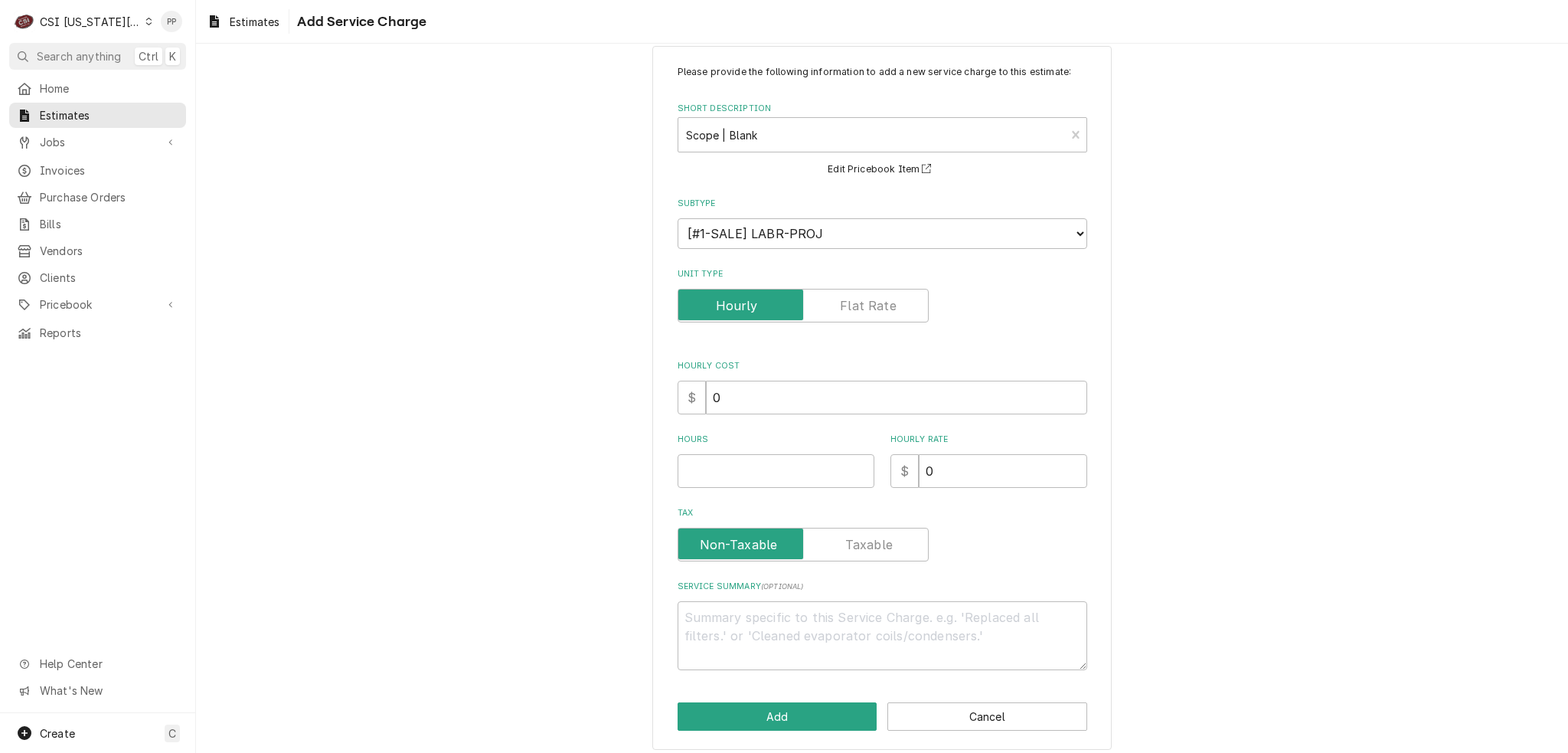
scroll to position [35, 0]
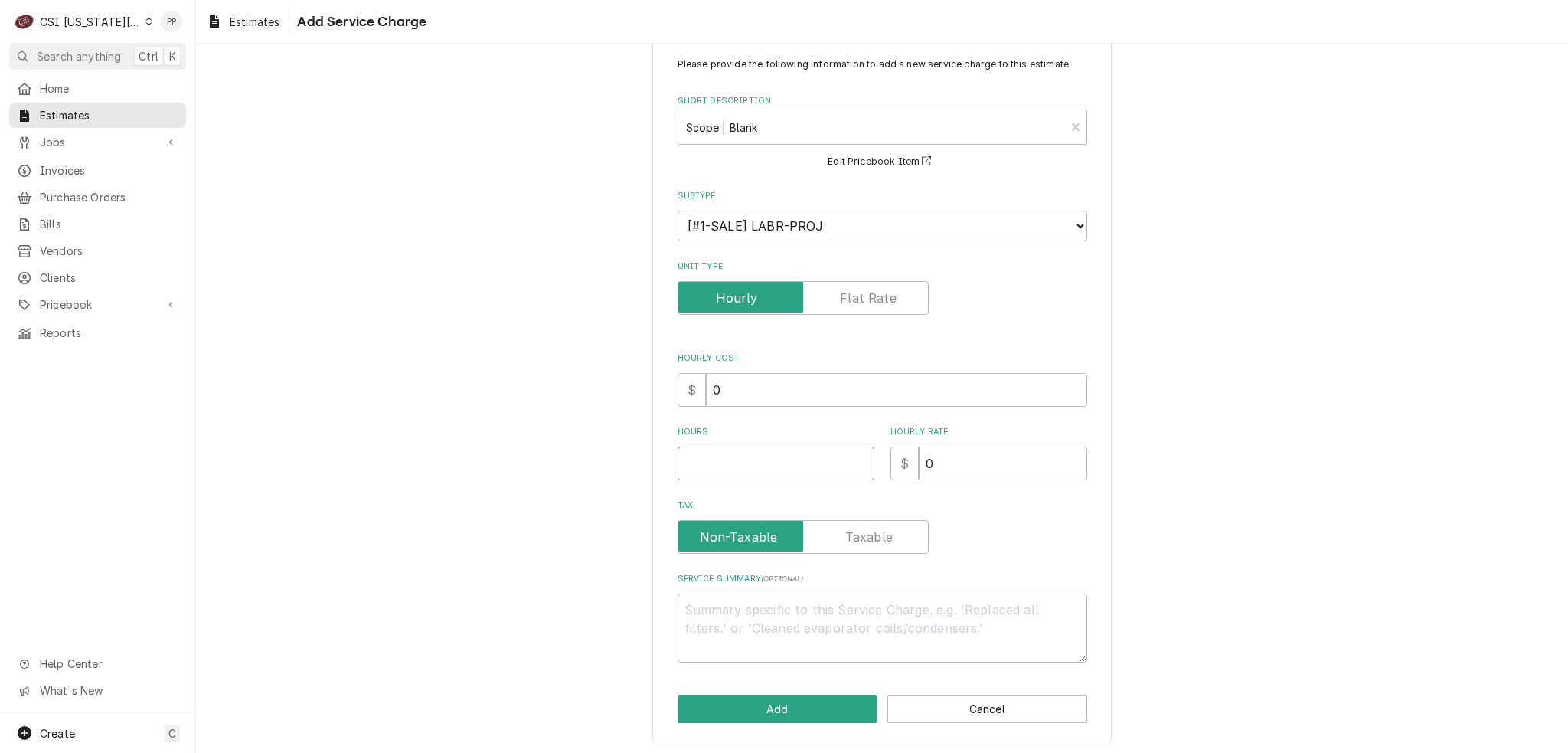
click at [775, 449] on input "Hours" at bounding box center [776, 463] width 197 height 33
type textarea "x"
type input "1"
click at [724, 617] on textarea "Service Summary ( optional )" at bounding box center [883, 628] width 409 height 69
paste textarea "Ecotrak ID 3925064"
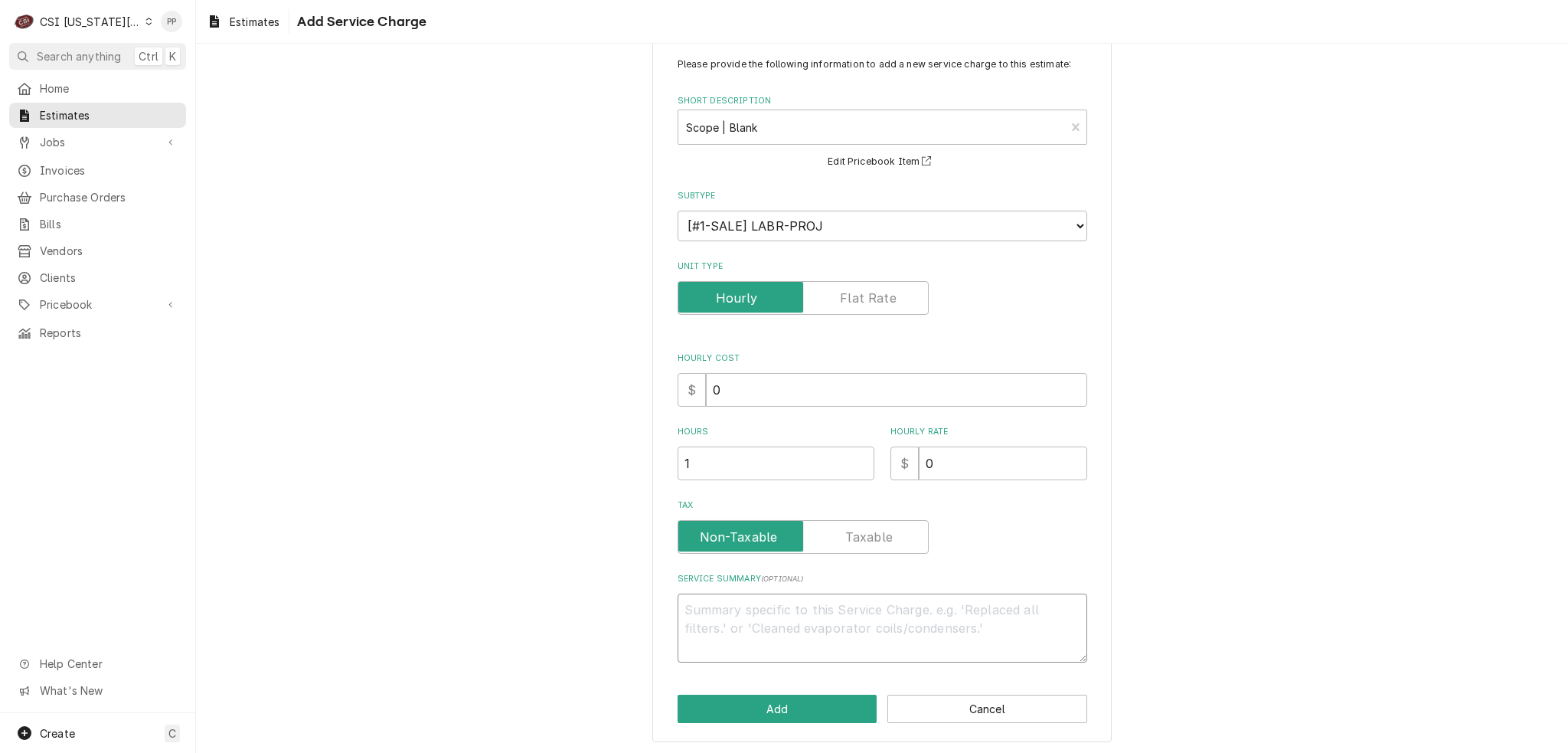
type textarea "x"
type textarea "Ecotrak ID 3925064"
click at [678, 622] on textarea "Ecotrak ID 3925064" at bounding box center [883, 628] width 409 height 69
type textarea "x"
type textarea "Ecotrak ID3925064"
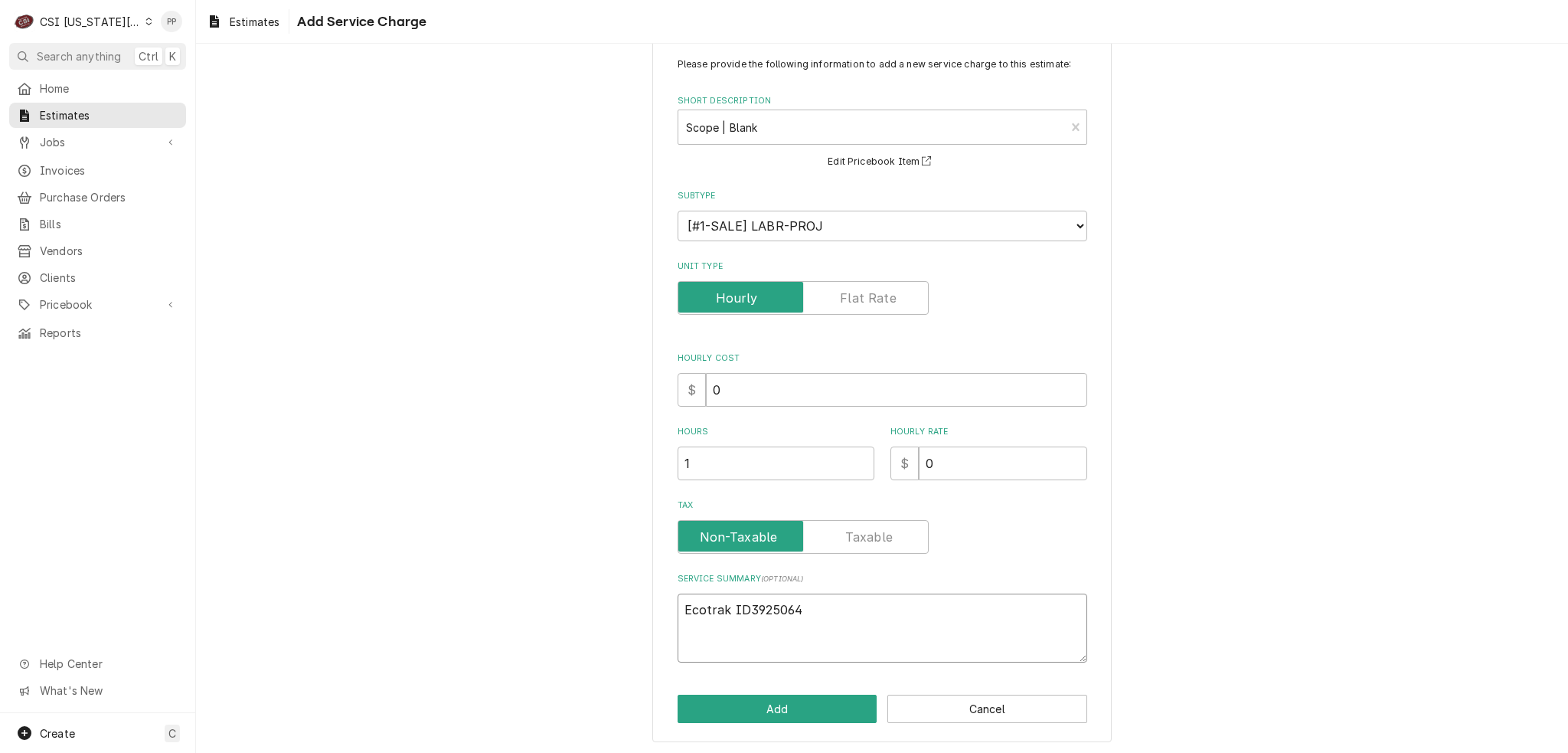
type textarea "x"
type textarea "Ecotrak ID 3925064"
click at [856, 602] on textarea "Ecotrak ID 3925064" at bounding box center [883, 628] width 409 height 69
type textarea "x"
type textarea "Ecotrak ID 3925064"
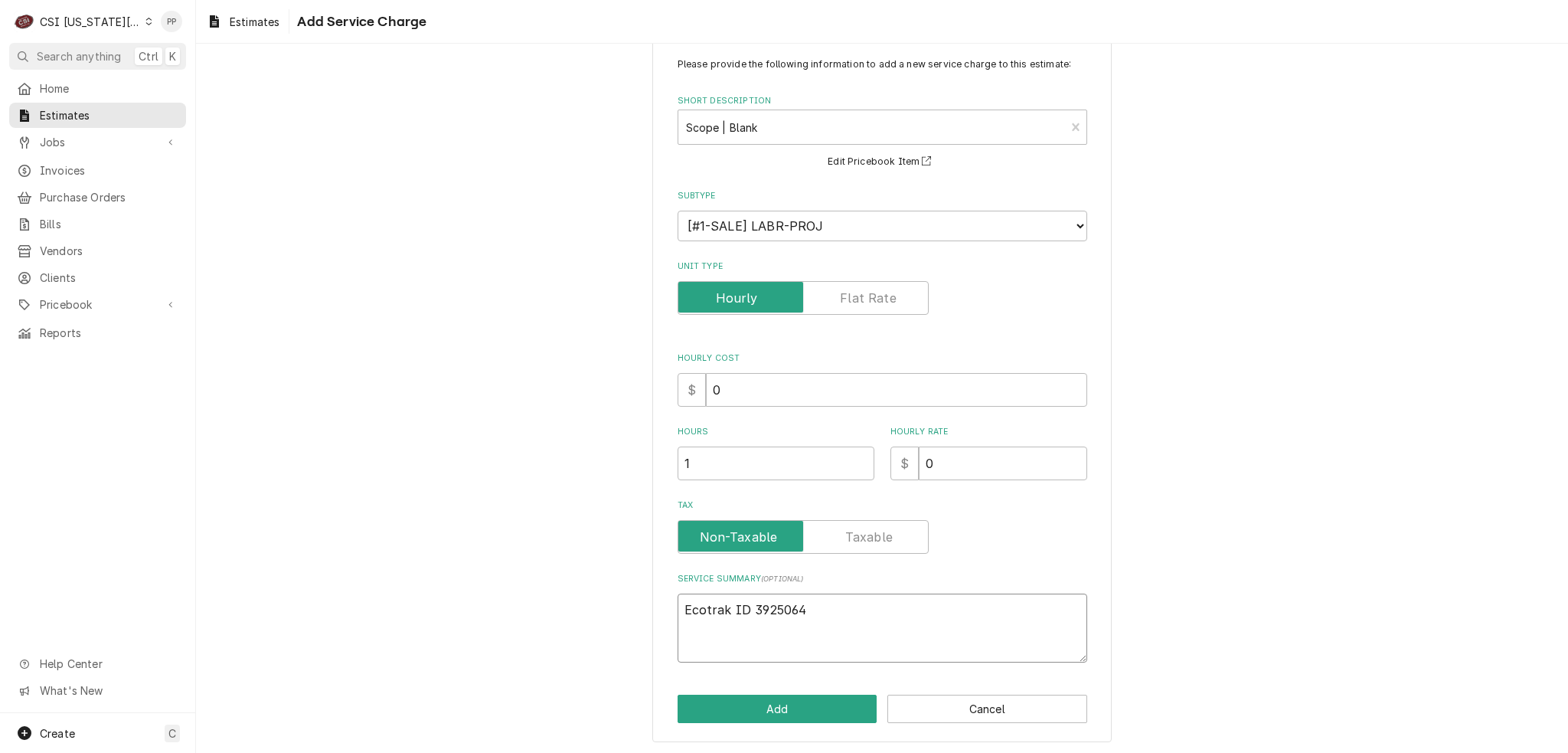
type textarea "x"
type textarea "Ecotrak ID 3925064"
type textarea "x"
type textarea "Ecotrak ID 3925064 Q"
type textarea "x"
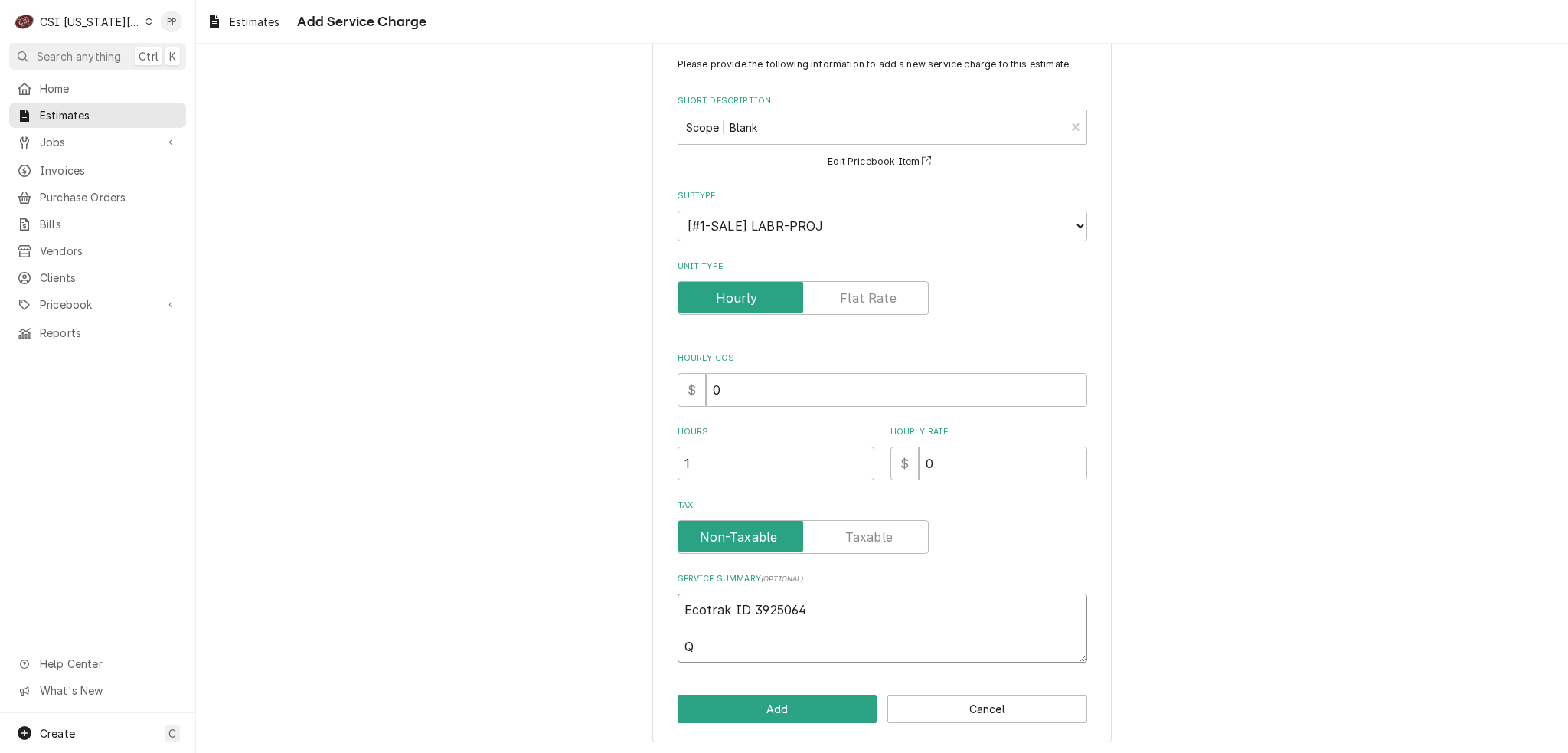
type textarea "Ecotrak ID 3925064 Qu"
type textarea "x"
type textarea "Ecotrak ID 3925064 Quo"
type textarea "x"
type textarea "Ecotrak ID 3925064 Quot"
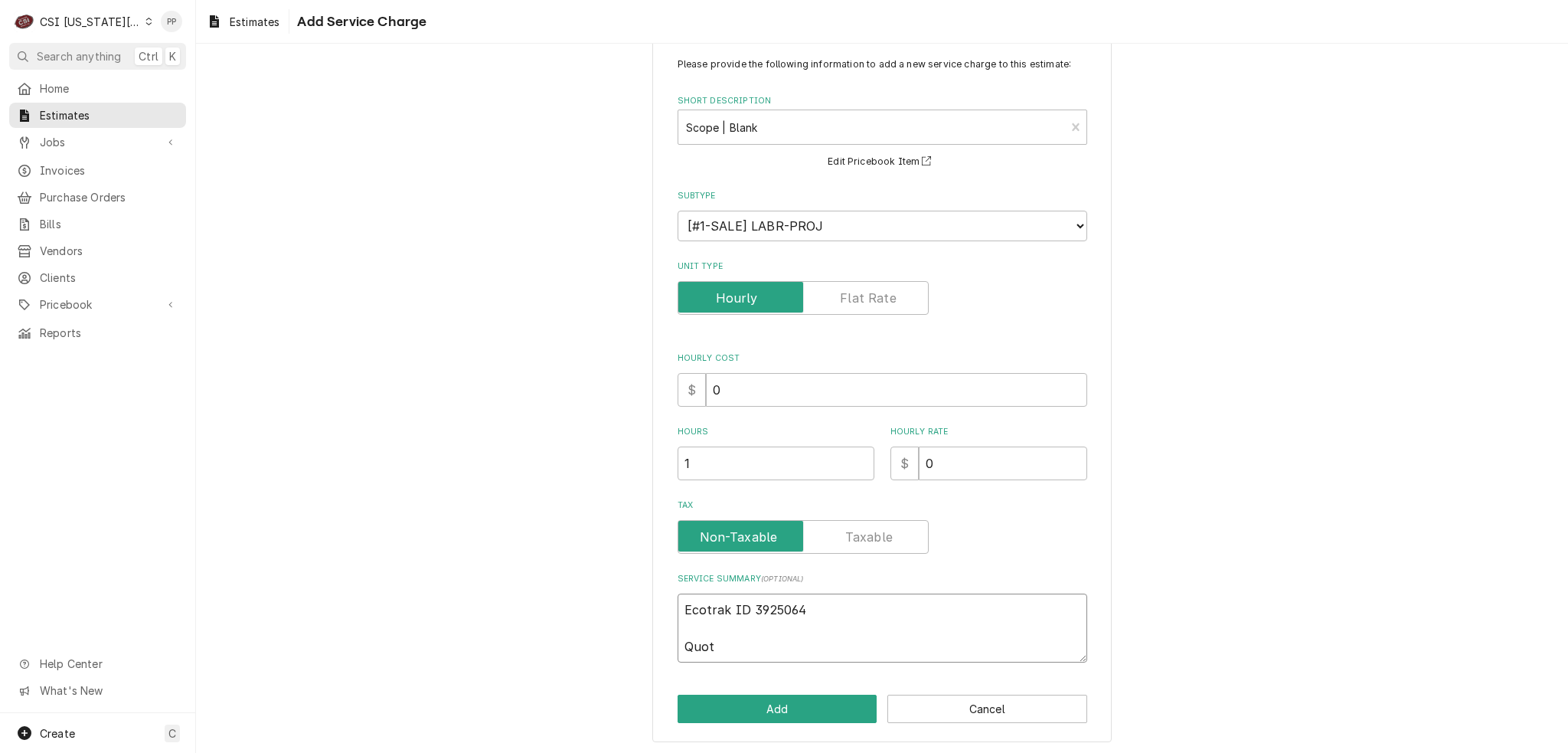
type textarea "x"
type textarea "Ecotrak ID 3925064 Quote"
type textarea "x"
type textarea "Ecotrak ID 3925064 Quote"
type textarea "x"
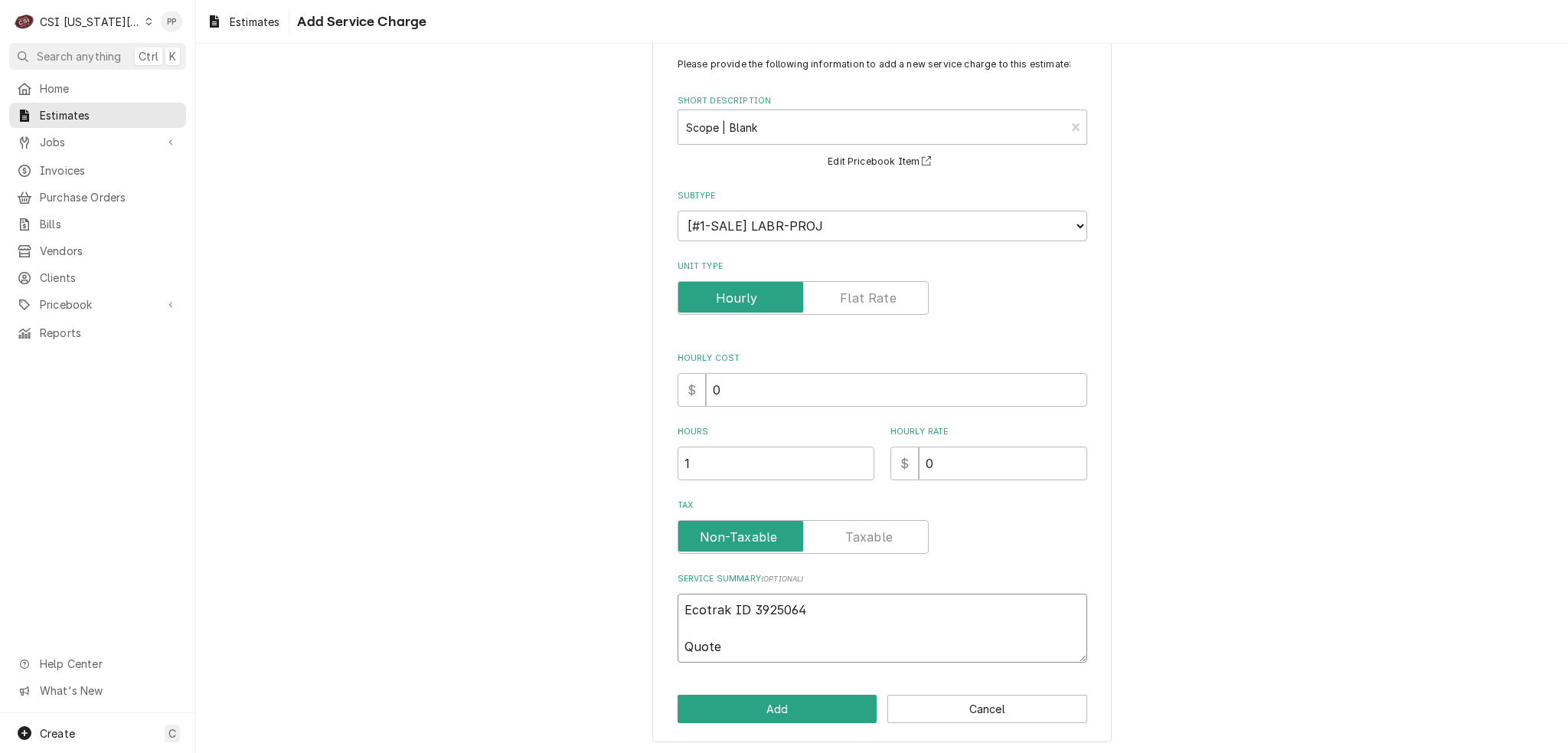
type textarea "Ecotrak ID 3925064 Quote t"
type textarea "x"
type textarea "Ecotrak ID 3925064 Quote to"
type textarea "x"
type textarea "Ecotrak ID 3925064 Quote to"
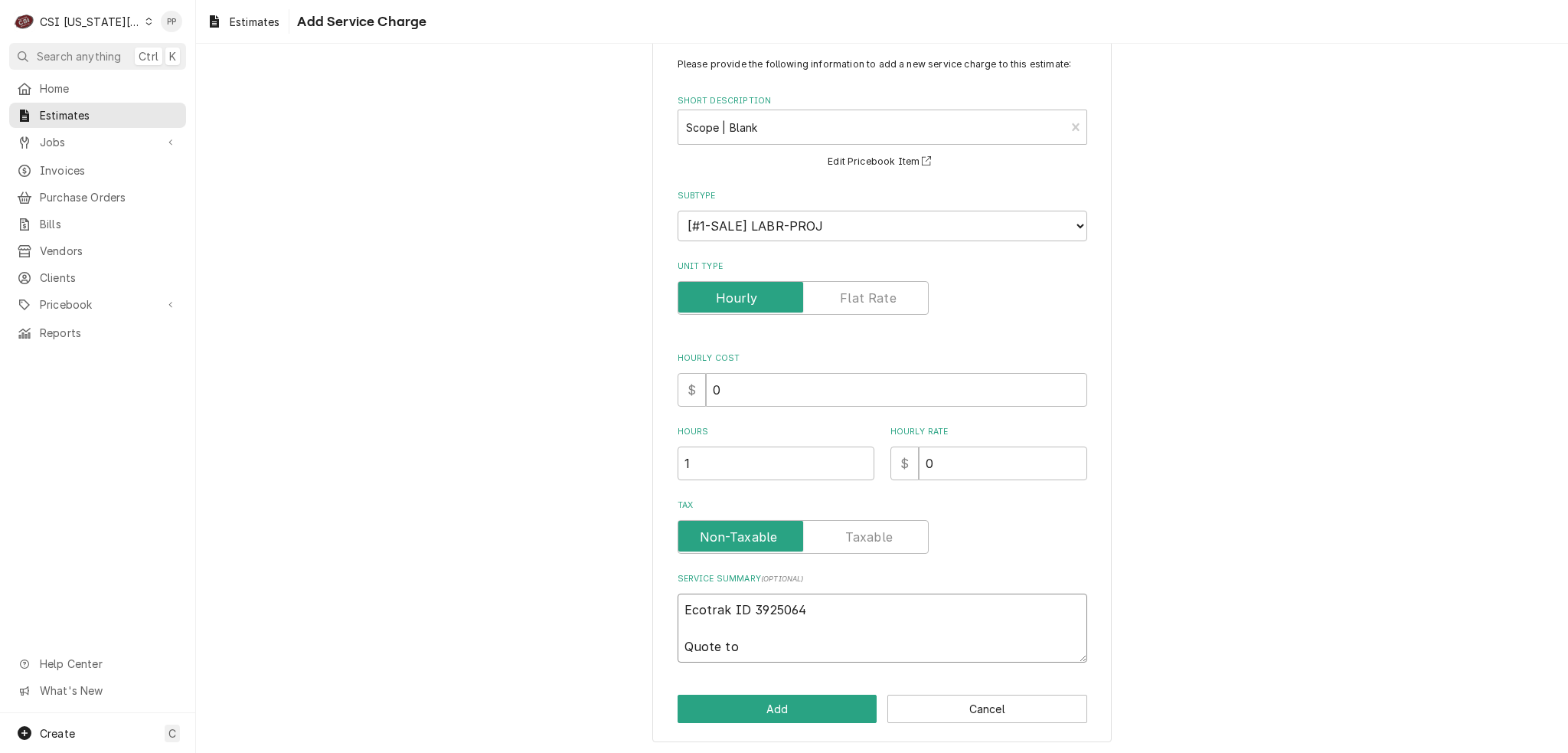
type textarea "x"
type textarea "Ecotrak ID 3925064 Quote to r"
type textarea "x"
type textarea "Ecotrak ID 3925064 Quote to re"
type textarea "x"
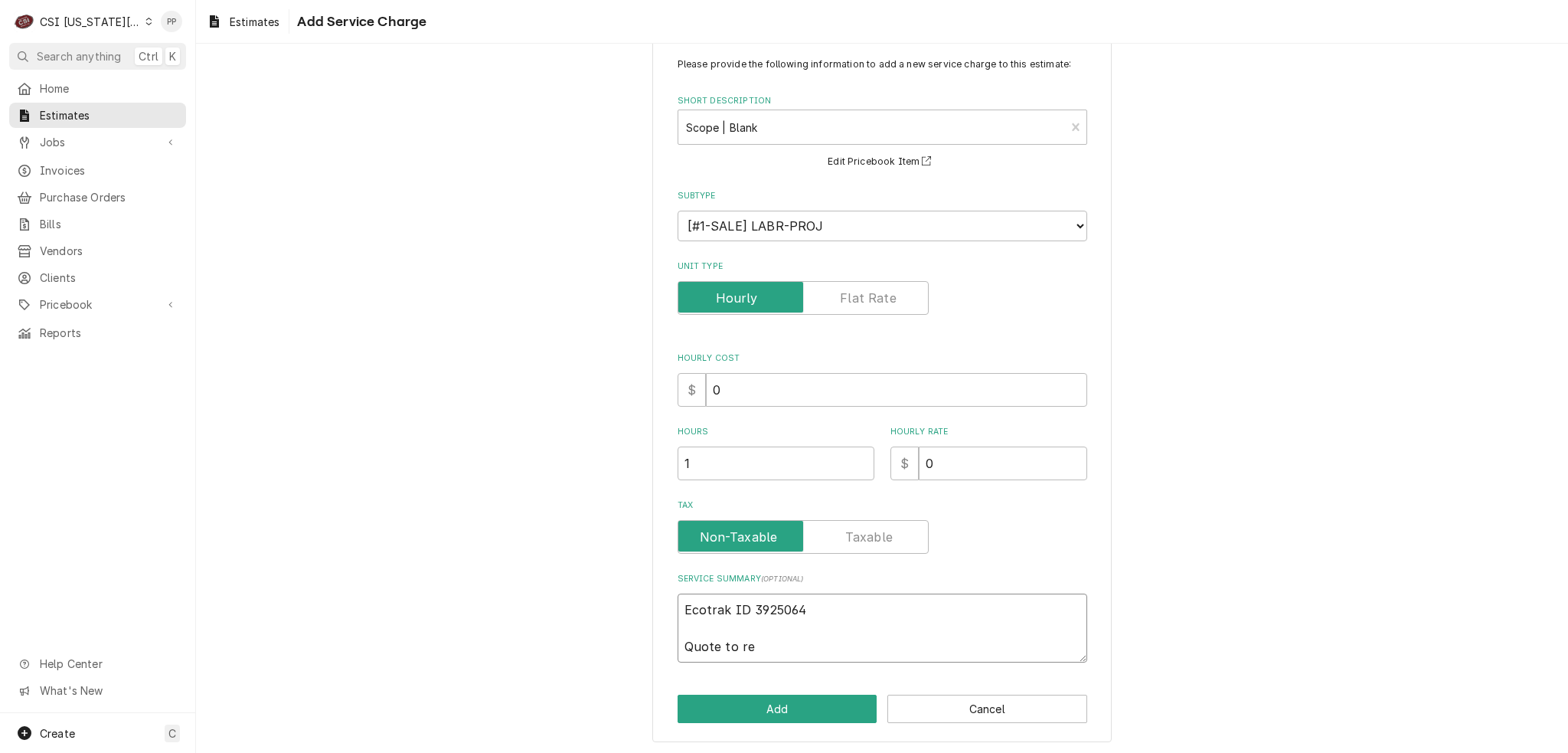
type textarea "Ecotrak ID 3925064 Quote to rep"
type textarea "x"
type textarea "Ecotrak ID 3925064 Quote to repa"
type textarea "x"
type textarea "Ecotrak ID 3925064 Quote to repai"
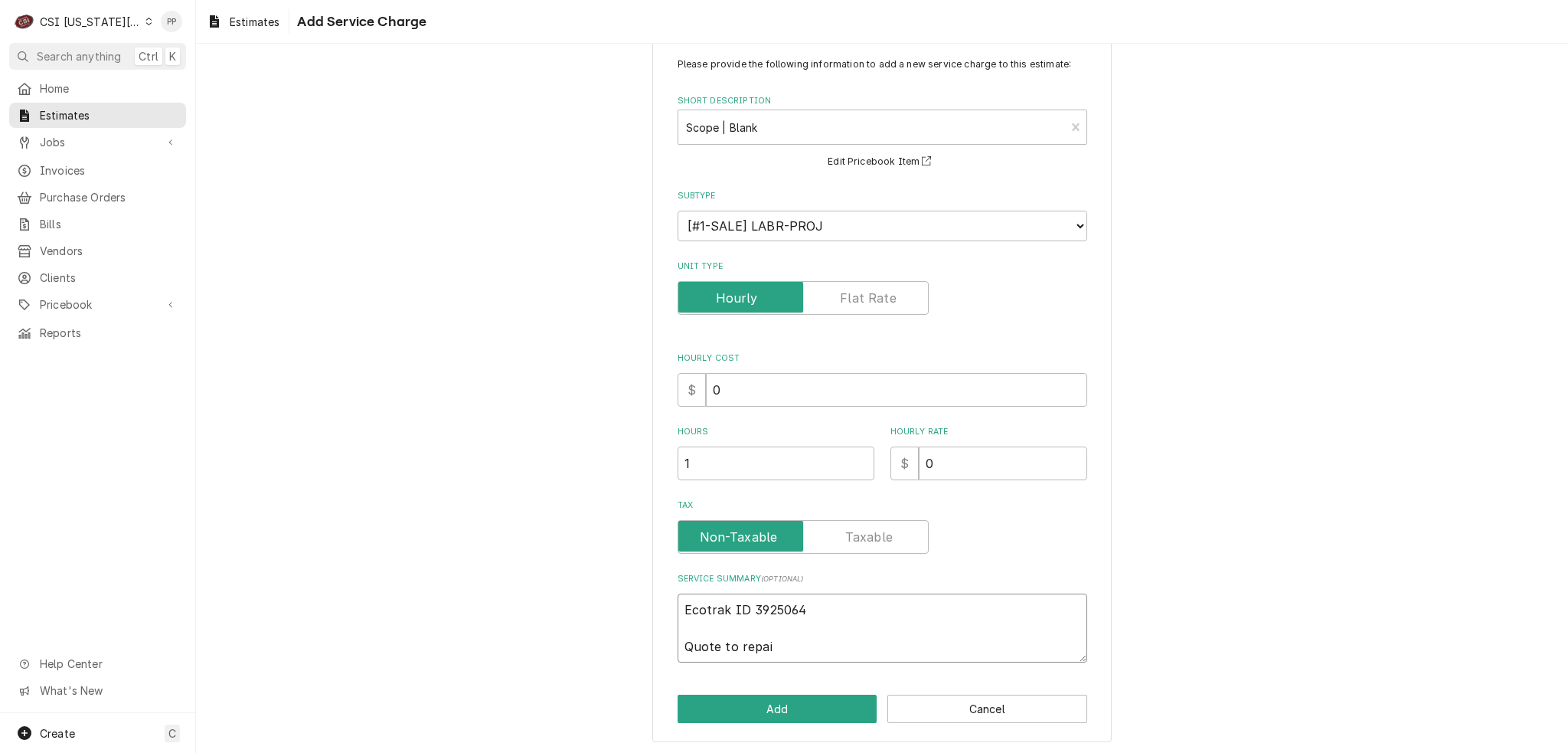
type textarea "x"
type textarea "Ecotrak ID 3925064 Quote to repair"
type textarea "x"
type textarea "Ecotrak ID 3925064 Quote to repair"
type textarea "x"
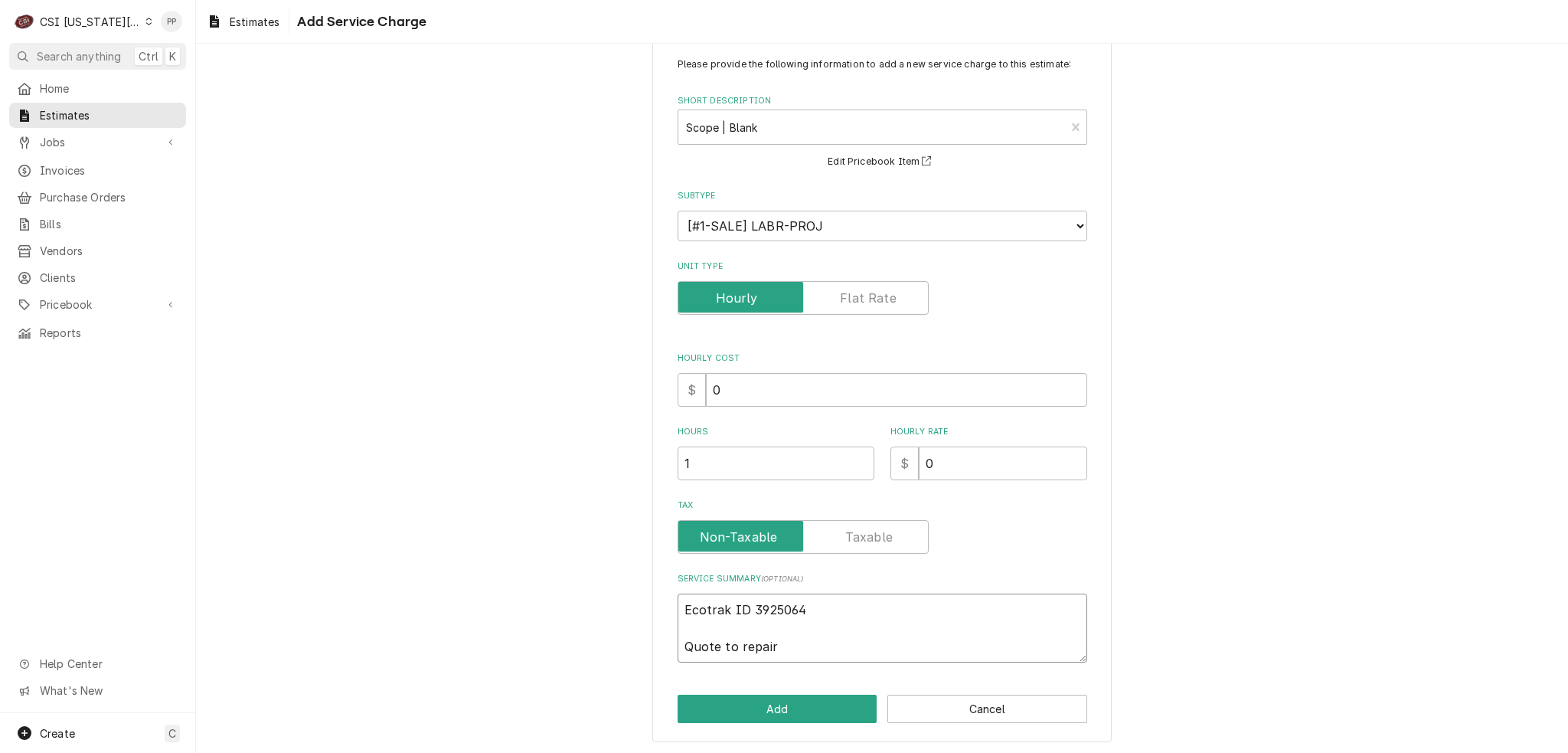
type textarea "Ecotrak ID 3925064 Quote to repair H"
type textarea "x"
type textarea "Ecotrak ID 3925064 Quote to repair He"
type textarea "x"
type textarea "Ecotrak ID 3925064 Quote to repair Hen"
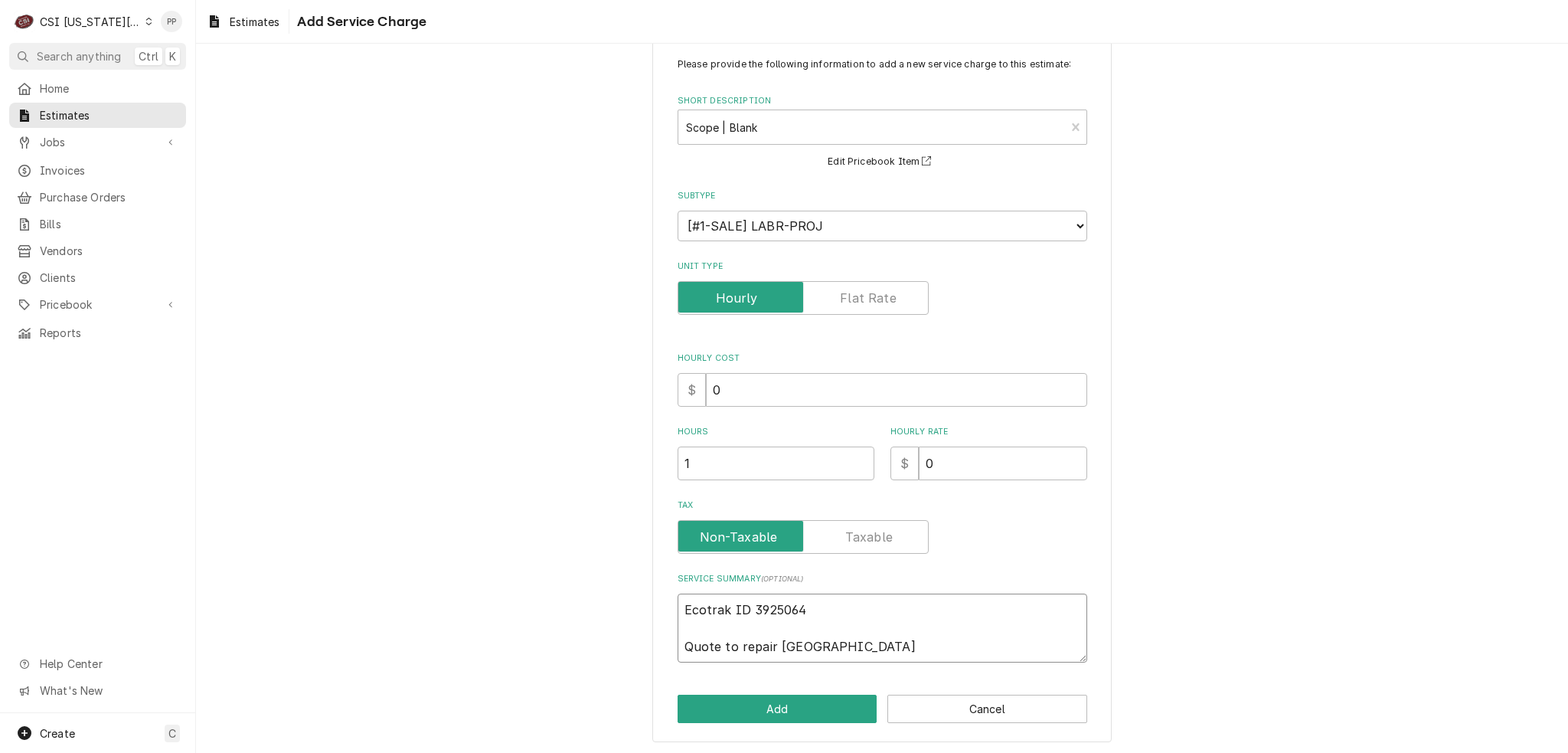
type textarea "x"
type textarea "Ecotrak ID 3925064 Quote to repair Henn"
type textarea "x"
type textarea "Ecotrak ID 3925064 Quote to repair Henny"
type textarea "x"
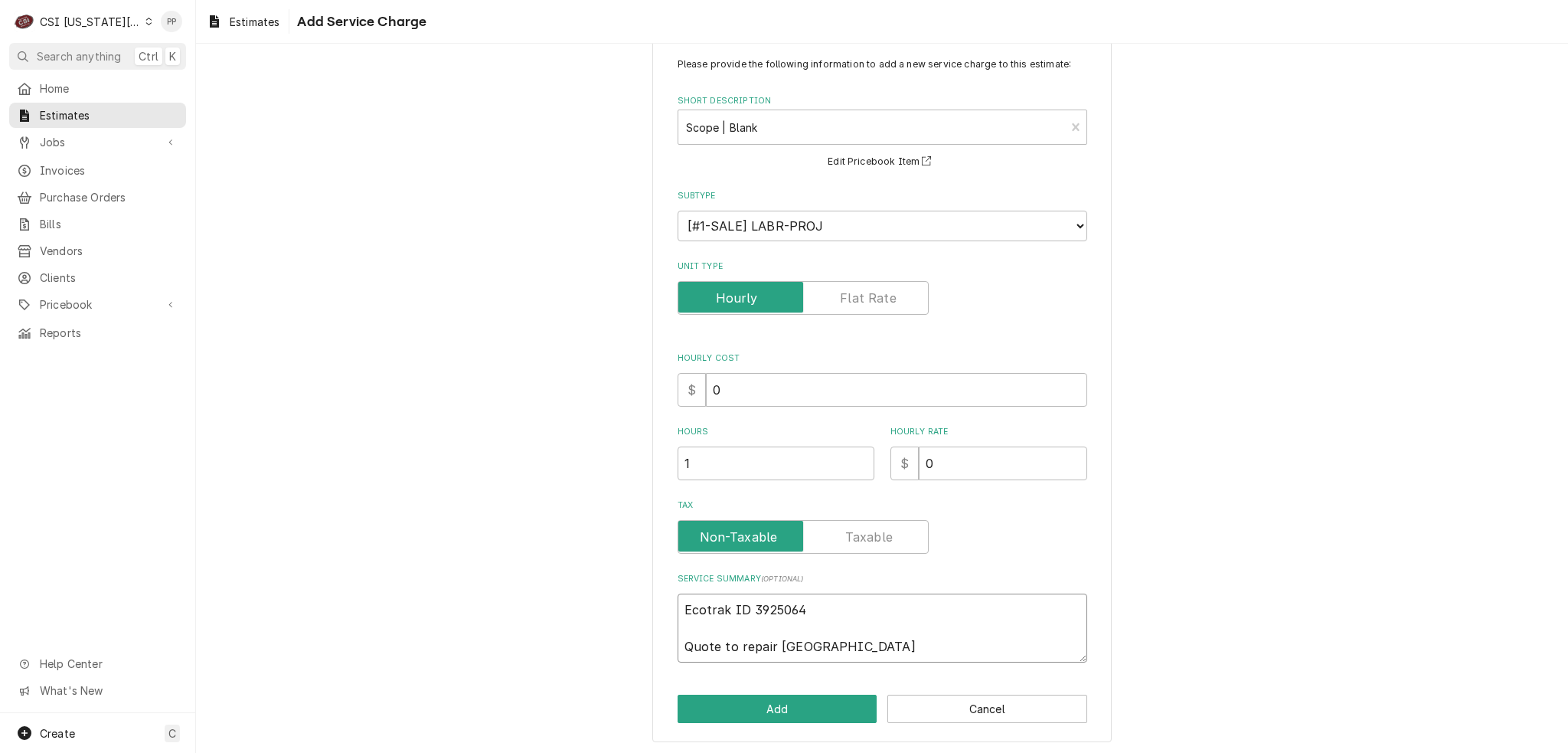
type textarea "Ecotrak ID 3925064 Quote to repair Henny"
type textarea "x"
type textarea "Ecotrak ID 3925064 Quote to repair Henny P"
type textarea "x"
type textarea "Ecotrak ID 3925064 Quote to repair Henny Pe"
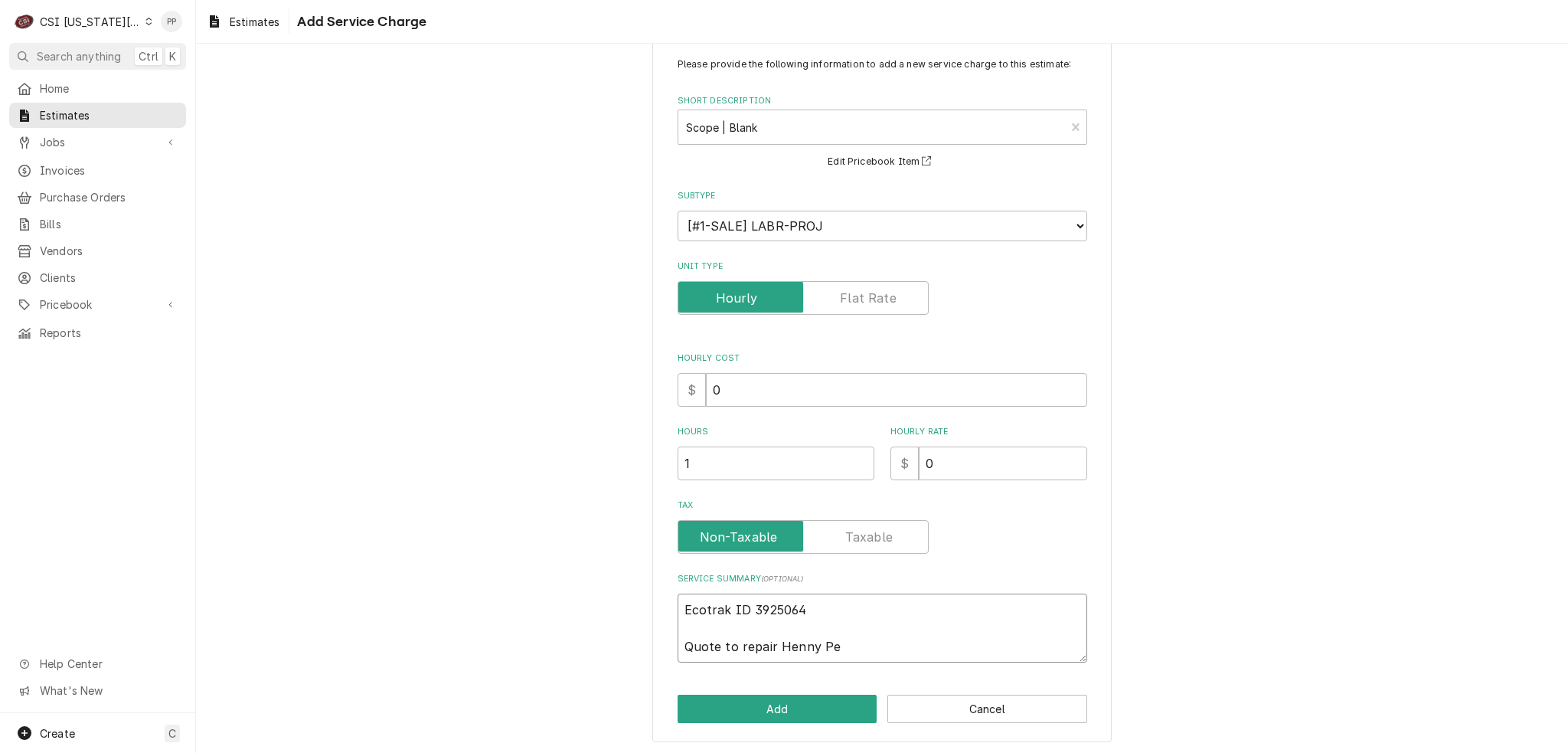
type textarea "x"
type textarea "Ecotrak ID 3925064 Quote to repair Henny Pen"
type textarea "x"
type textarea "Ecotrak ID 3925064 Quote to repair Henny Penn"
type textarea "x"
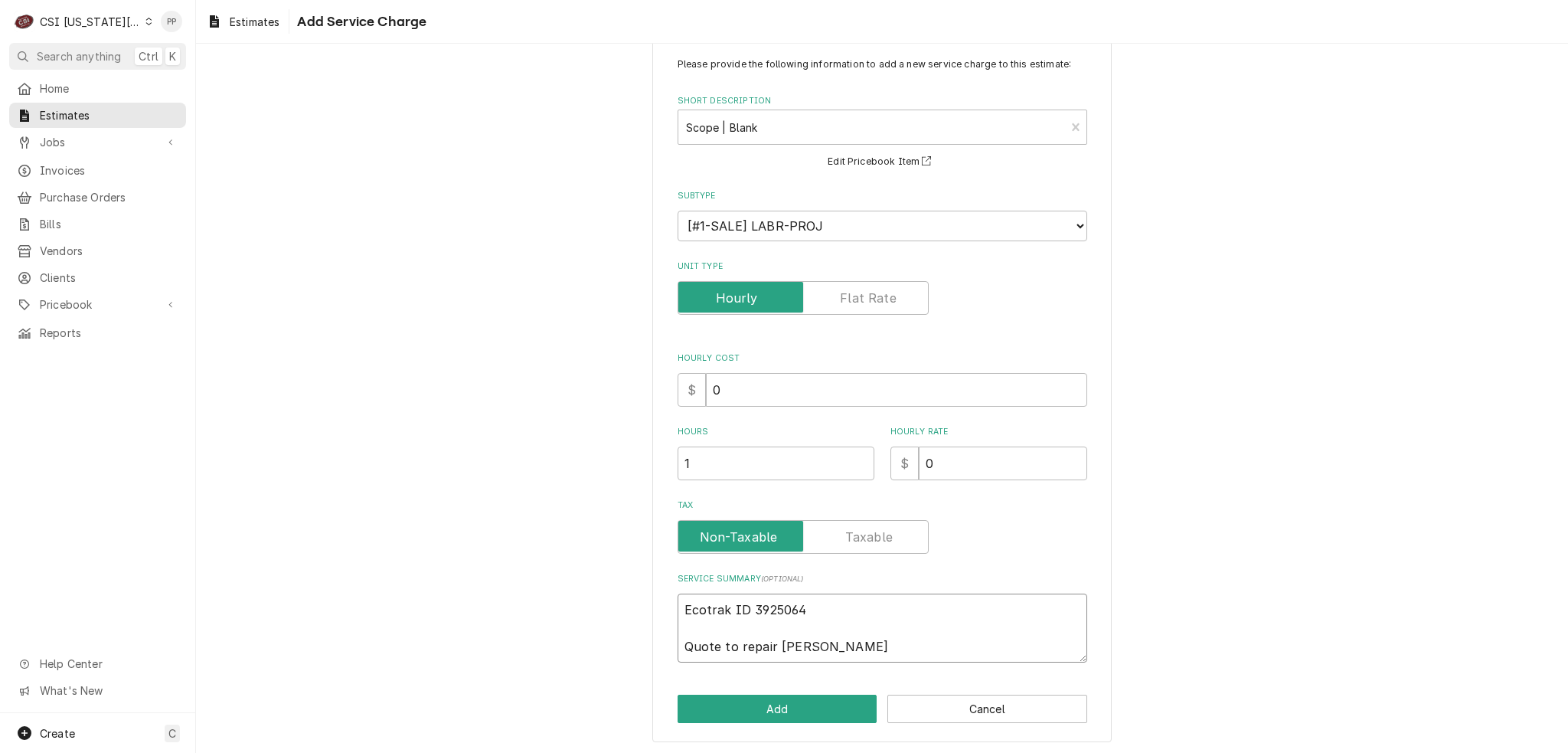
type textarea "Ecotrak ID 3925064 Quote to repair Henny Penny"
type textarea "x"
type textarea "Ecotrak ID 3925064 Quote to repair Henny Penny"
type textarea "x"
type textarea "Ecotrak ID 3925064 Quote to repair Henny Penny F"
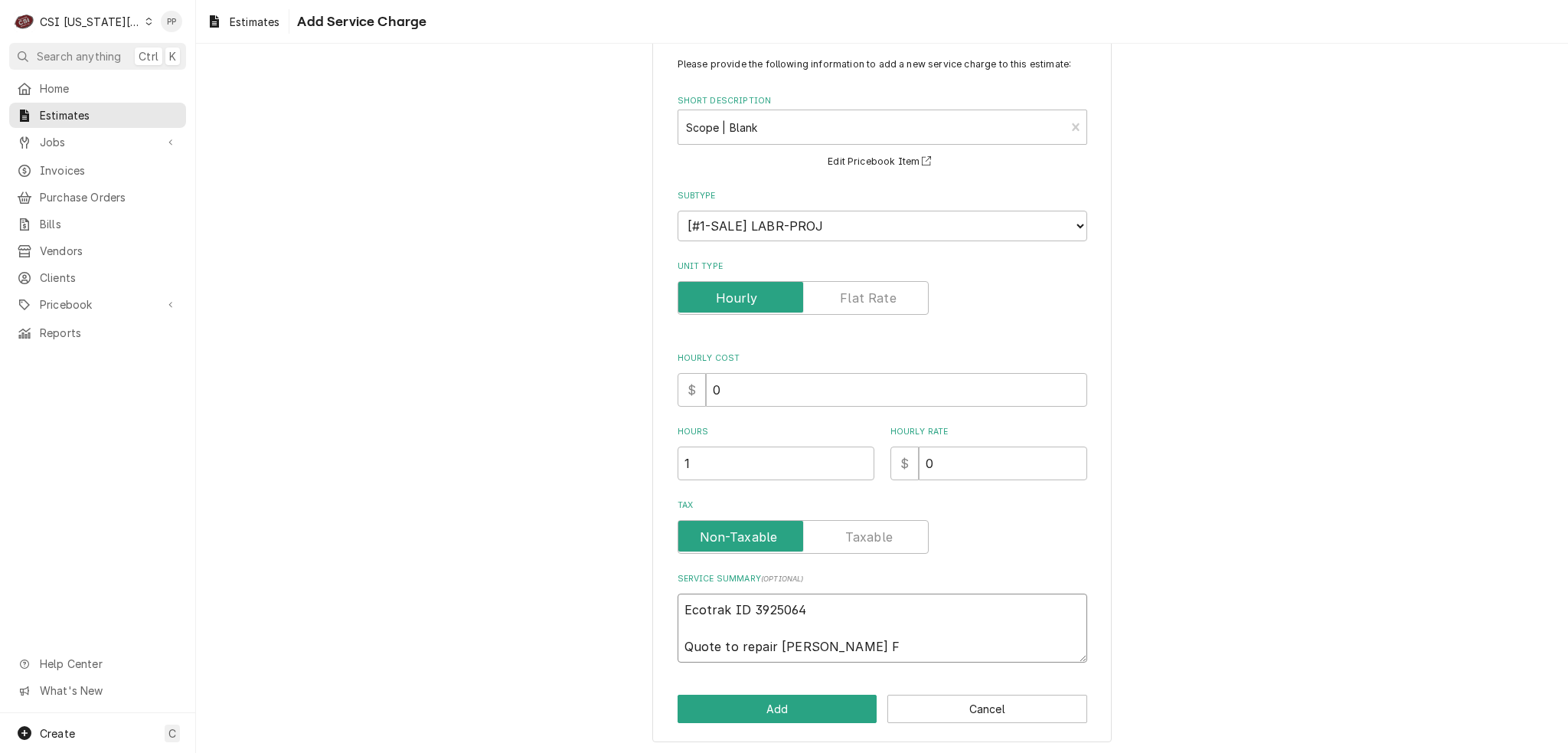
type textarea "x"
type textarea "Ecotrak ID 3925064 Quote to repair Henny Penny Fr"
type textarea "x"
type textarea "Ecotrak ID 3925064 Quote to repair Henny Penny Fry"
type textarea "x"
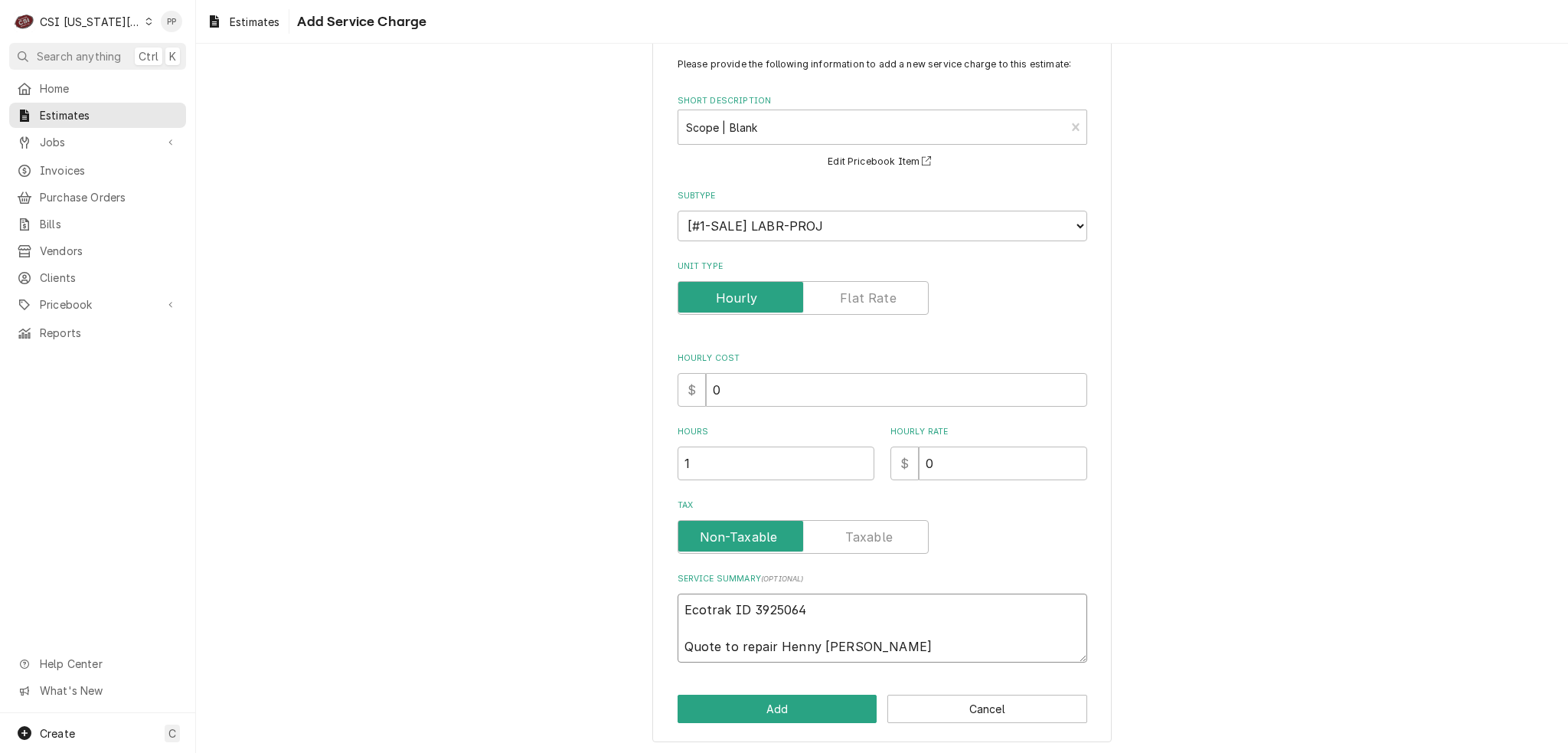
type textarea "Ecotrak ID 3925064 Quote to repair Henny Penny Frye"
type textarea "x"
type textarea "Ecotrak ID 3925064 Quote to repair Henny Penny Fryer"
type textarea "x"
type textarea "Ecotrak ID 3925064 Quote to repair Henny Penny Fryer"
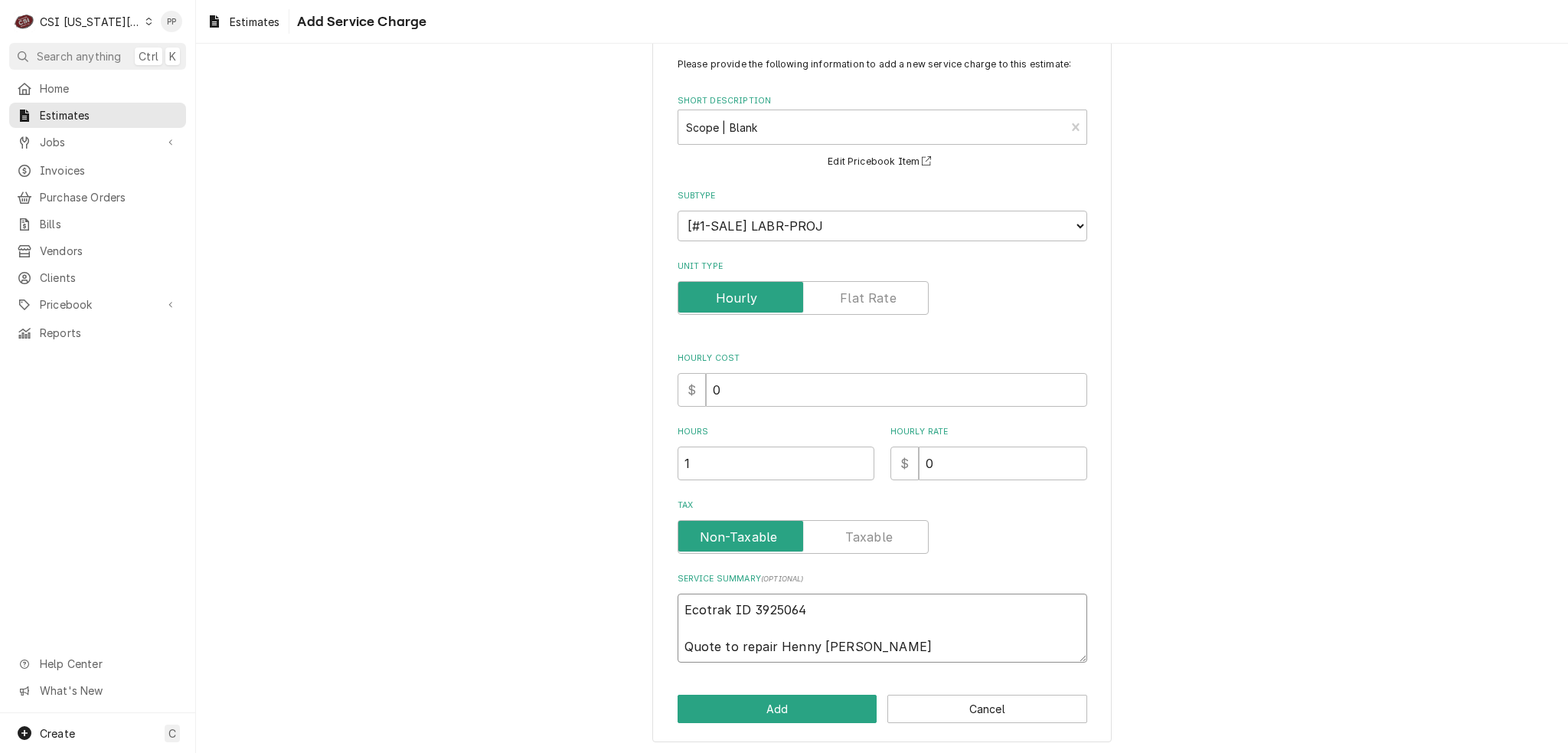
type textarea "x"
type textarea "Ecotrak ID 3925064 Quote to repair Henny Penny Fryer M"
type textarea "x"
type textarea "Ecotrak ID 3925064 Quote to repair Henny Penny Fryer Mo"
type textarea "x"
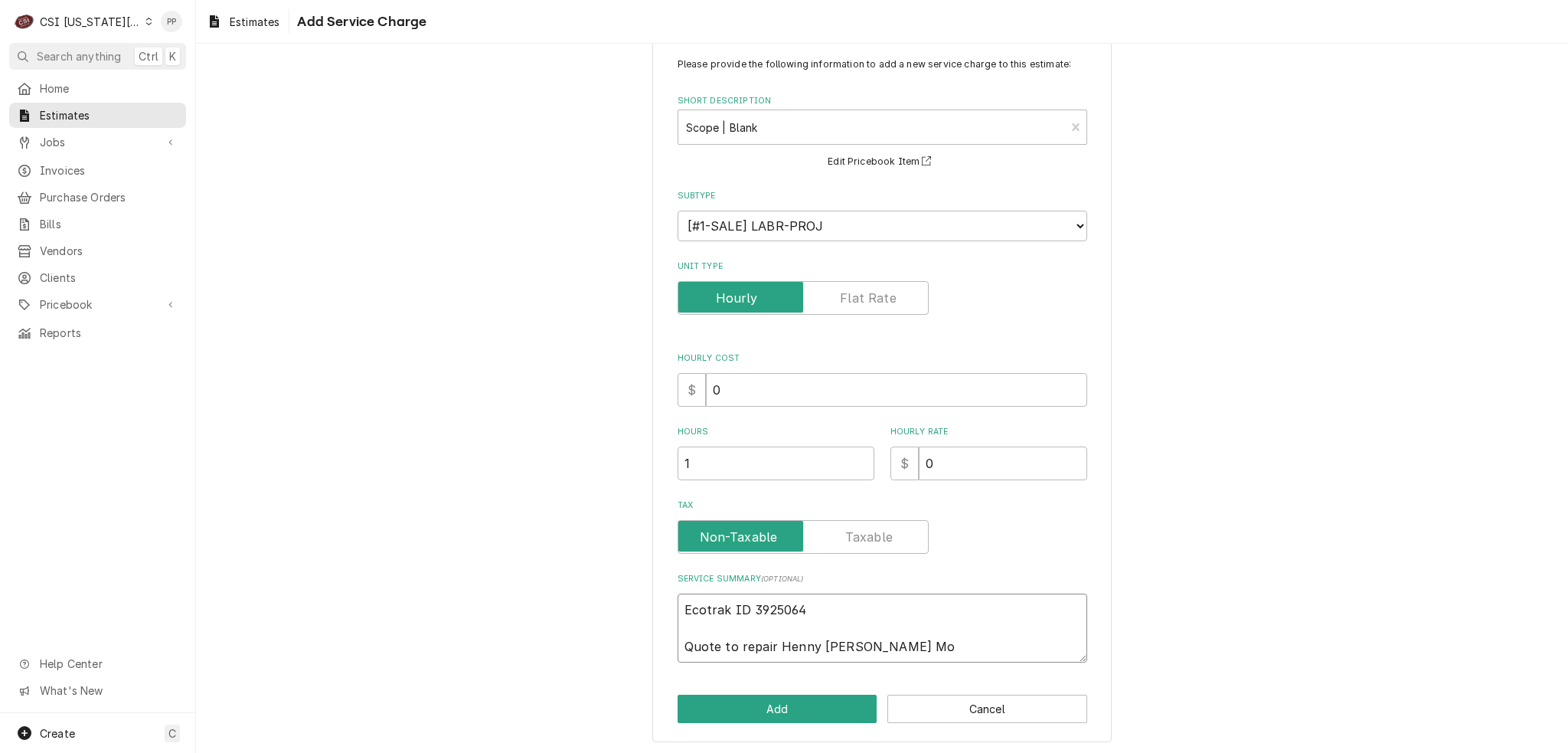
type textarea "Ecotrak ID 3925064 Quote to repair Henny Penny Fryer Mod"
type textarea "x"
type textarea "Ecotrak ID 3925064 Quote to repair Henny Penny Fryer Mode"
type textarea "x"
type textarea "Ecotrak ID 3925064 Quote to repair Henny Penny Fryer Model"
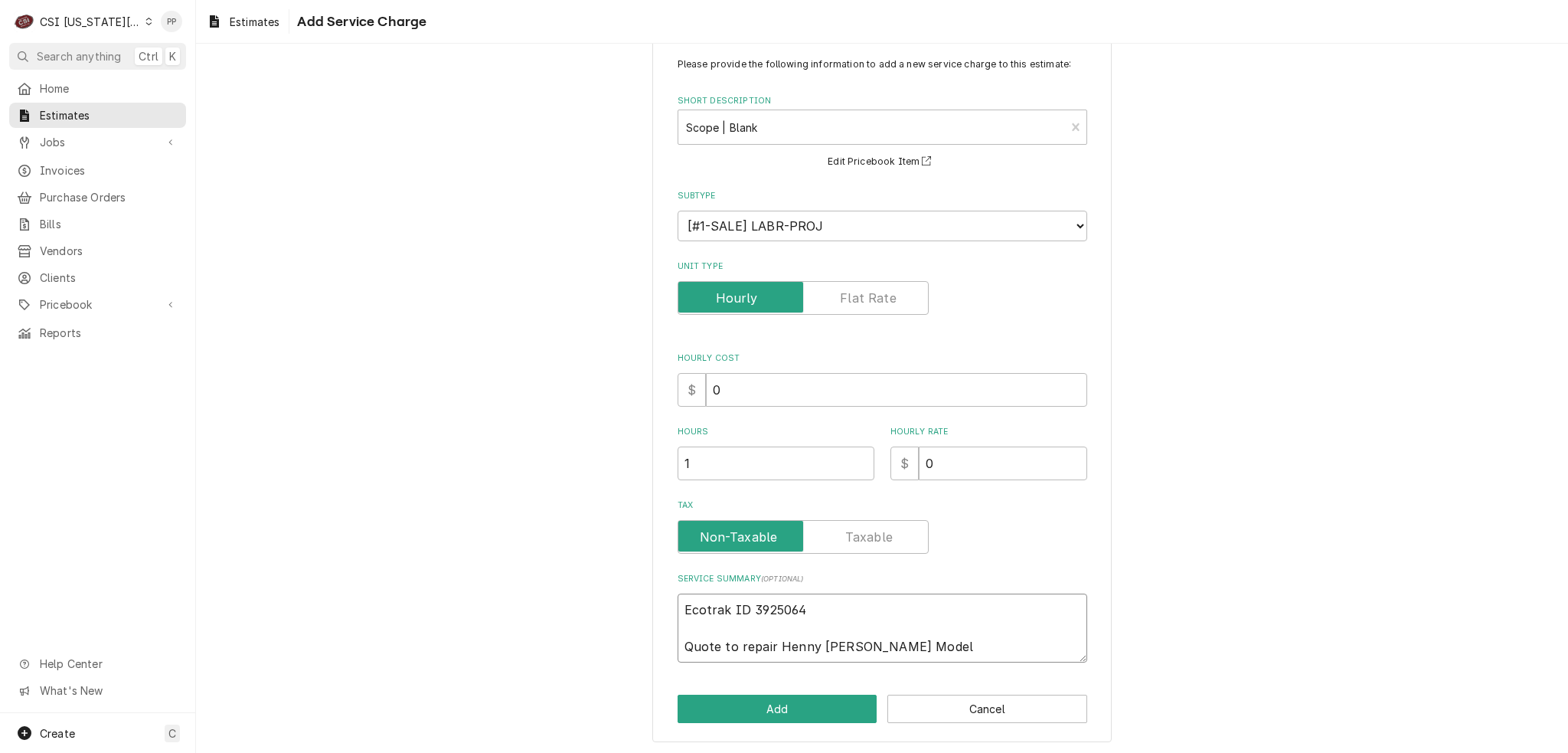
type textarea "x"
type textarea "Ecotrak ID 3925064 Quote to repair Henny Penny Fryer Model"
type textarea "x"
type textarea "Ecotrak ID 3925064 Quote to repair Henny Penny Fryer Model"
paste textarea "EEG243.59"
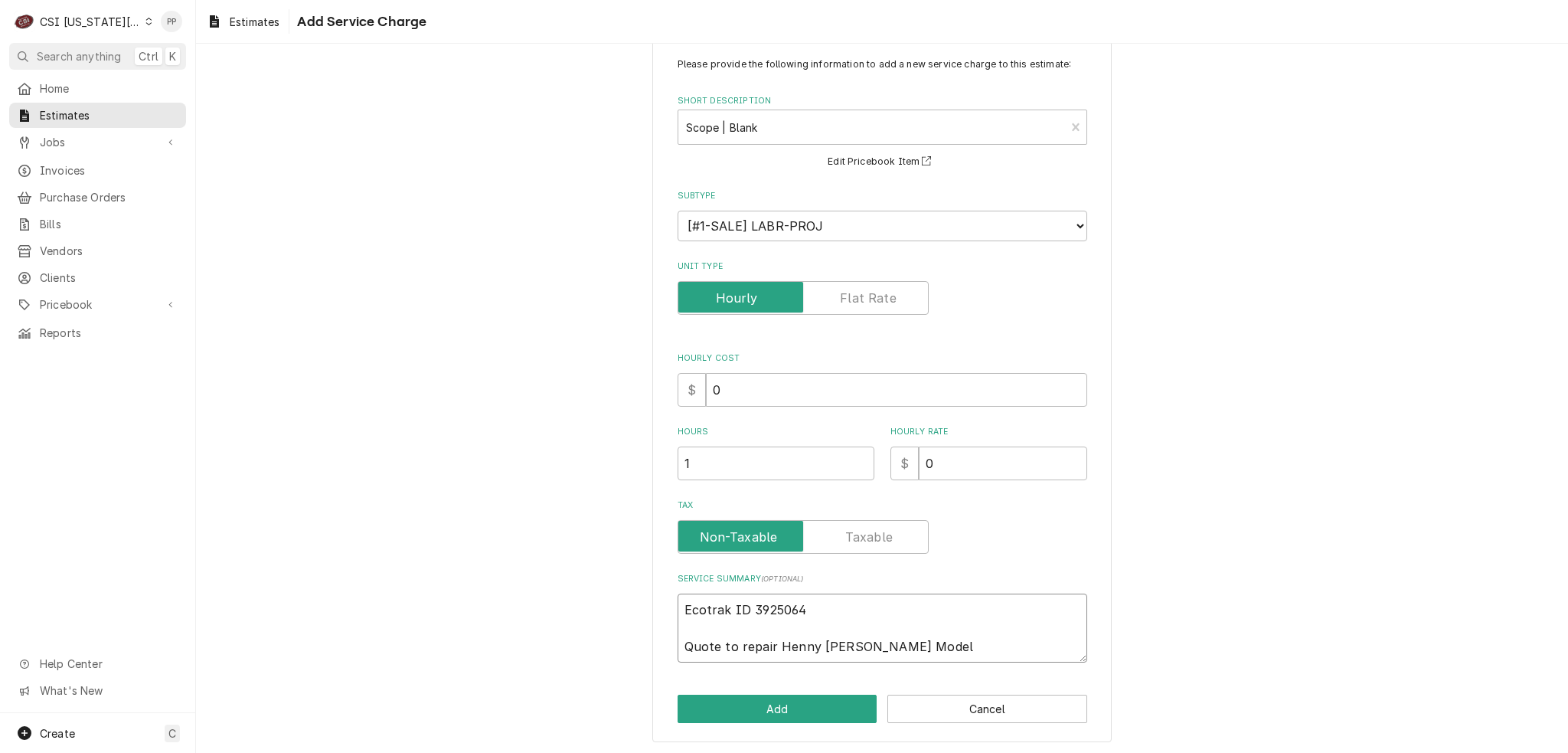
type textarea "x"
type textarea "Ecotrak ID 3925064 Quote to repair Henny Penny Fryer Model EEG243.59"
type textarea "x"
type textarea "Ecotrak ID 3925064 Quote to repair Henny Penny Fryer Model EEG243.59"
type textarea "x"
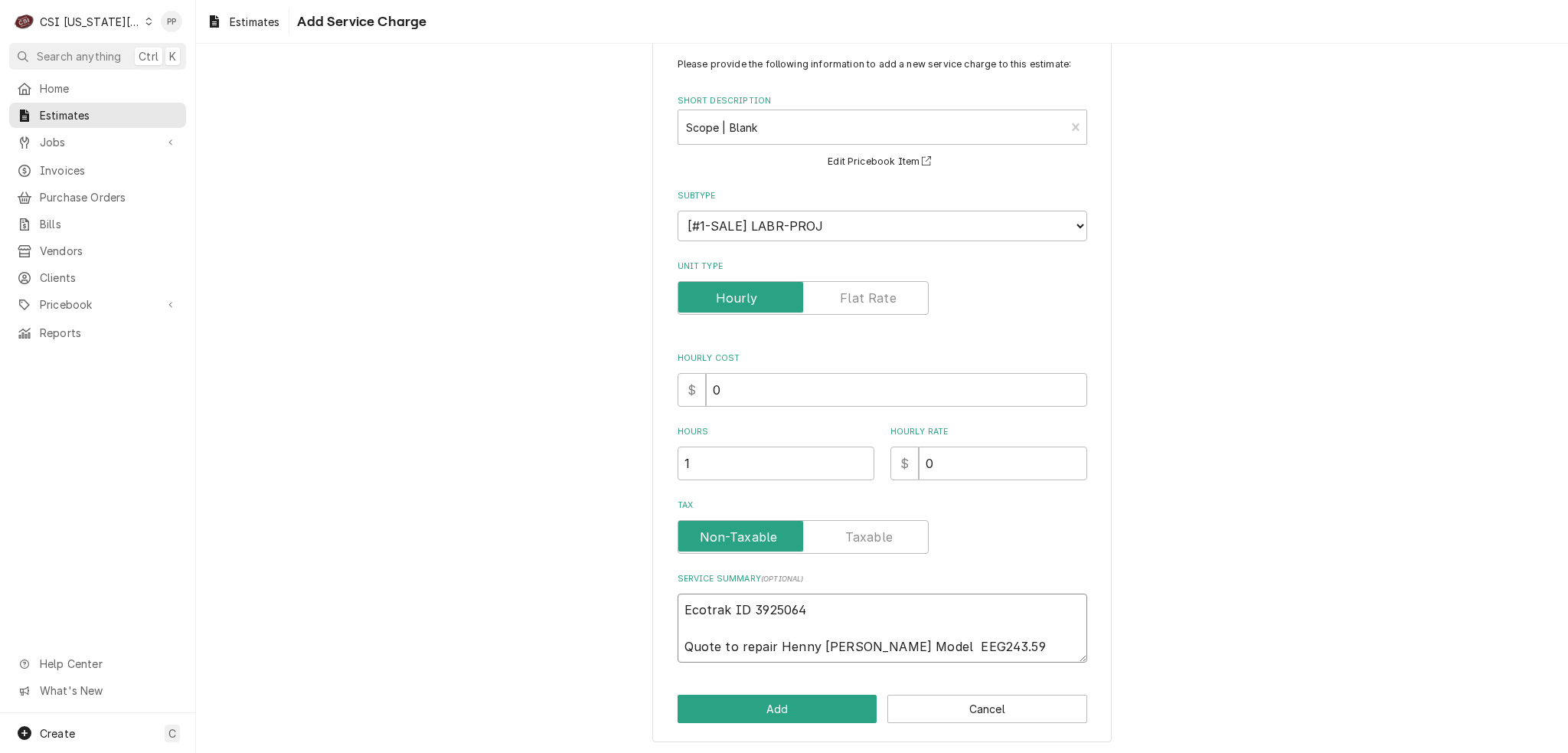
type textarea "Ecotrak ID 3925064 Quote to repair Henny Penny Fryer Model EEG243.59 S"
type textarea "x"
type textarea "Ecotrak ID 3925064 Quote to repair Henny Penny Fryer Model EEG243.59 SE"
type textarea "x"
type textarea "Ecotrak ID 3925064 Quote to repair Henny Penny Fryer Model EEG243.59 SEr"
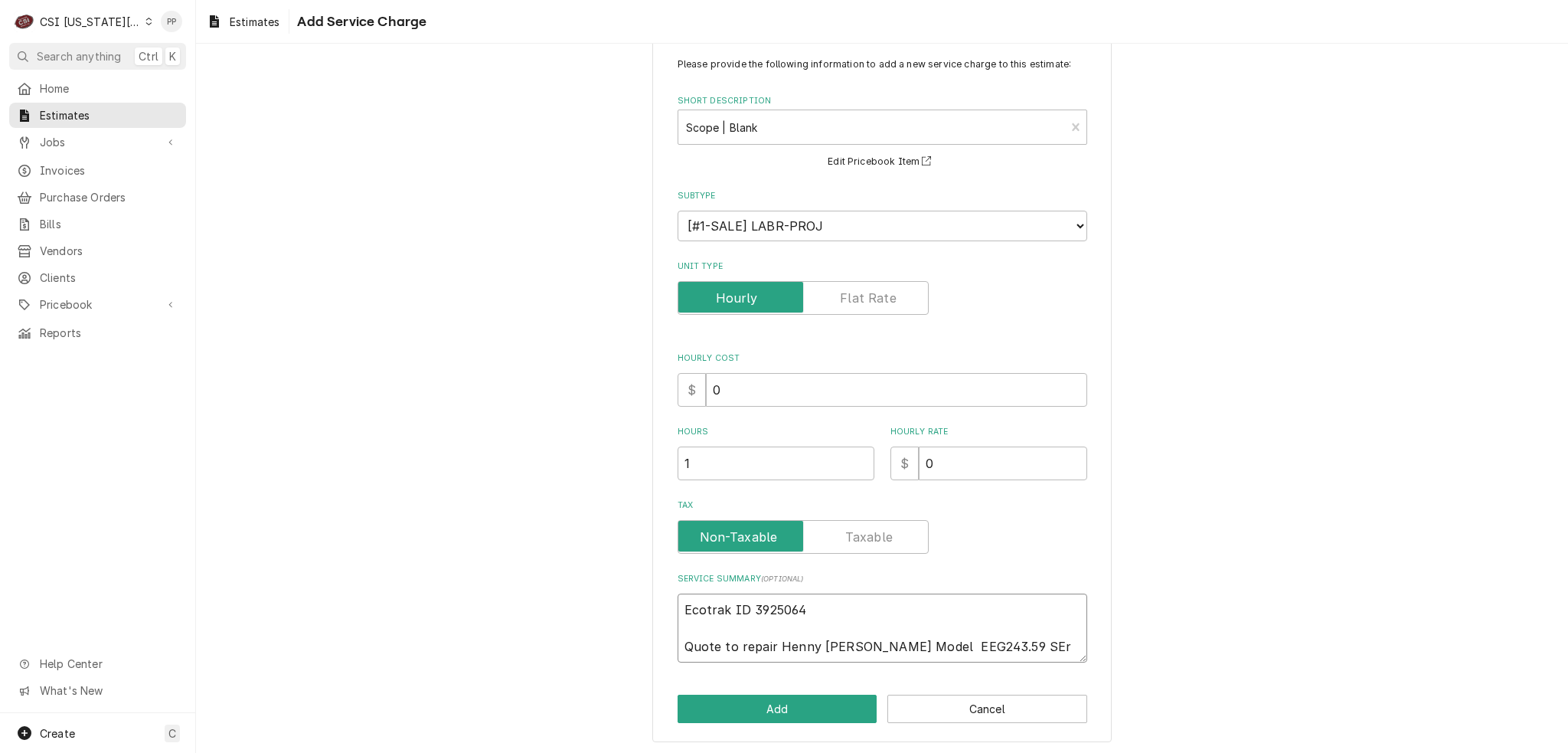
type textarea "x"
type textarea "Ecotrak ID 3925064 Quote to repair Henny Penny Fryer Model EEG243.59 SEri"
type textarea "x"
type textarea "Ecotrak ID 3925064 Quote to repair Henny Penny Fryer Model EEG243.59 SEria"
type textarea "x"
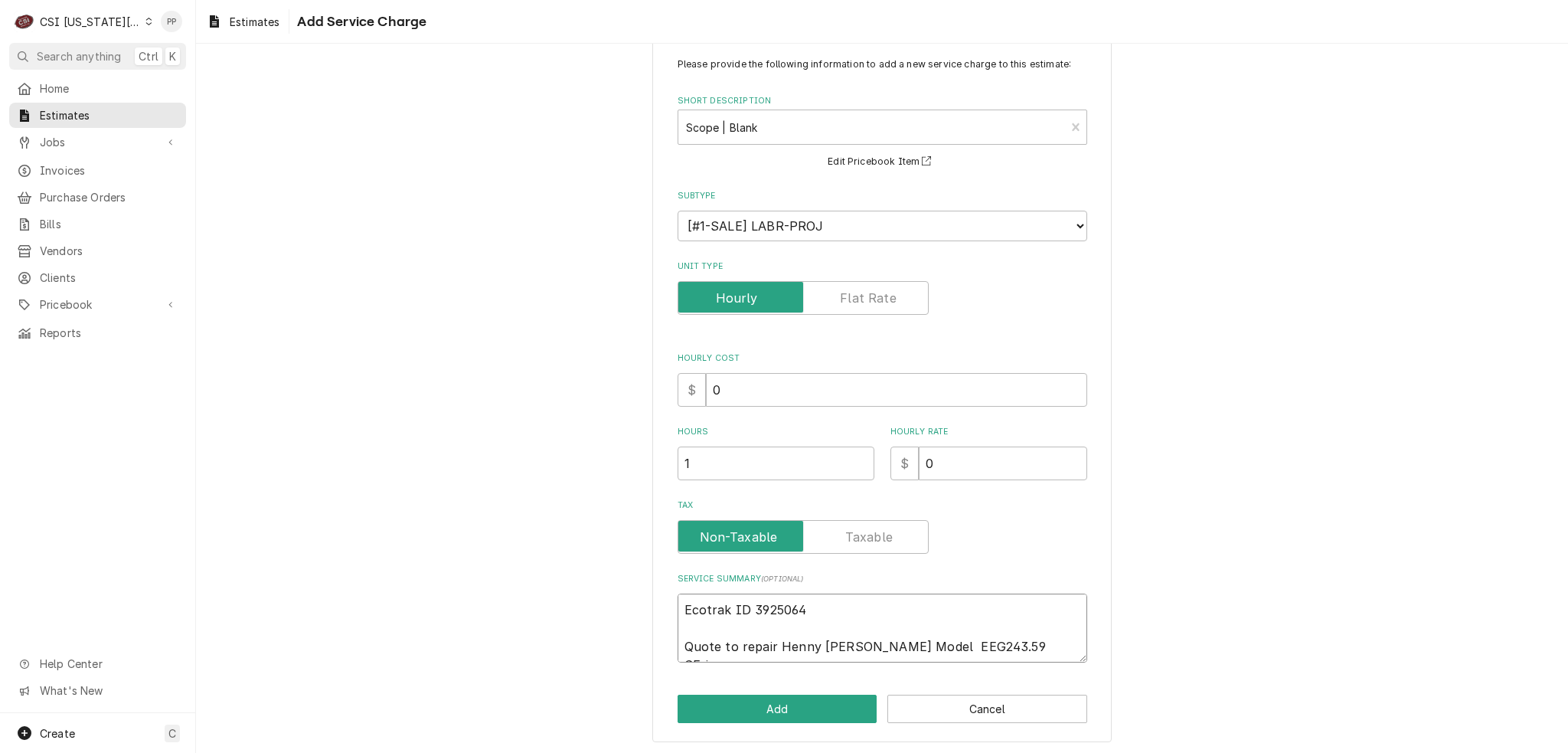
type textarea "Ecotrak ID 3925064 Quote to repair Henny Penny Fryer Model EEG243.59 SErial"
type textarea "x"
type textarea "Ecotrak ID 3925064 Quote to repair Henny Penny Fryer Model EEG243.59 SErial"
type textarea "x"
type textarea "Ecotrak ID 3925064 Quote to repair Henny Penny Fryer Model EEG243.59 SErial"
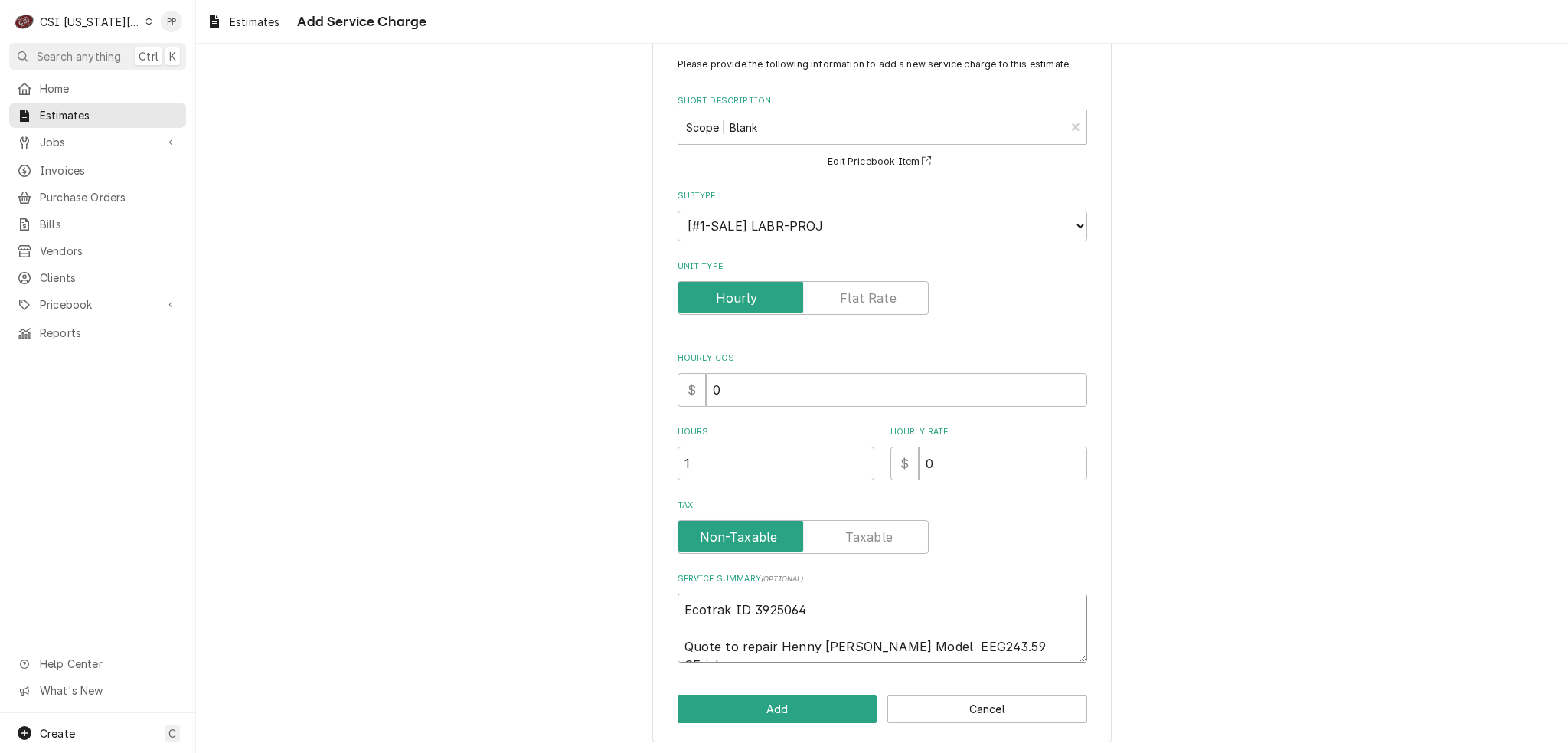
type textarea "x"
type textarea "Ecotrak ID 3925064 Quote to repair Henny Penny Fryer Model EEG243.59 SEria"
type textarea "x"
type textarea "Ecotrak ID 3925064 Quote to repair Henny Penny Fryer Model EEG243.59 SEri"
type textarea "x"
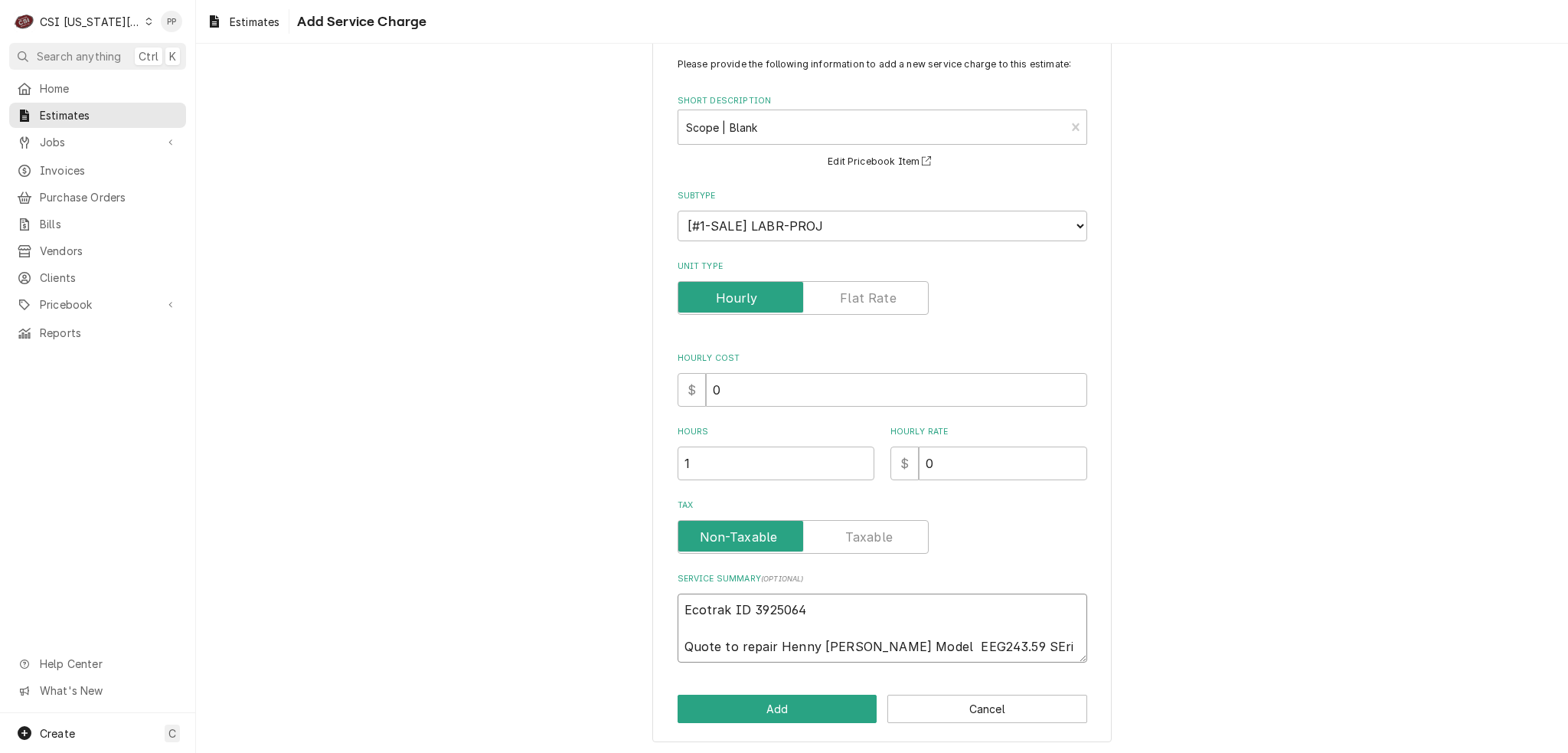
type textarea "Ecotrak ID 3925064 Quote to repair Henny Penny Fryer Model EEG243.59 SEr"
type textarea "x"
type textarea "Ecotrak ID 3925064 Quote to repair Henny Penny Fryer Model EEG243.59 SE"
click at [1044, 642] on textarea "Ecotrak ID 3925064 Quote to repair Henny Penny Fryer Model EEG243.59 Serial #" at bounding box center [883, 628] width 409 height 69
paste textarea "NE 2106010"
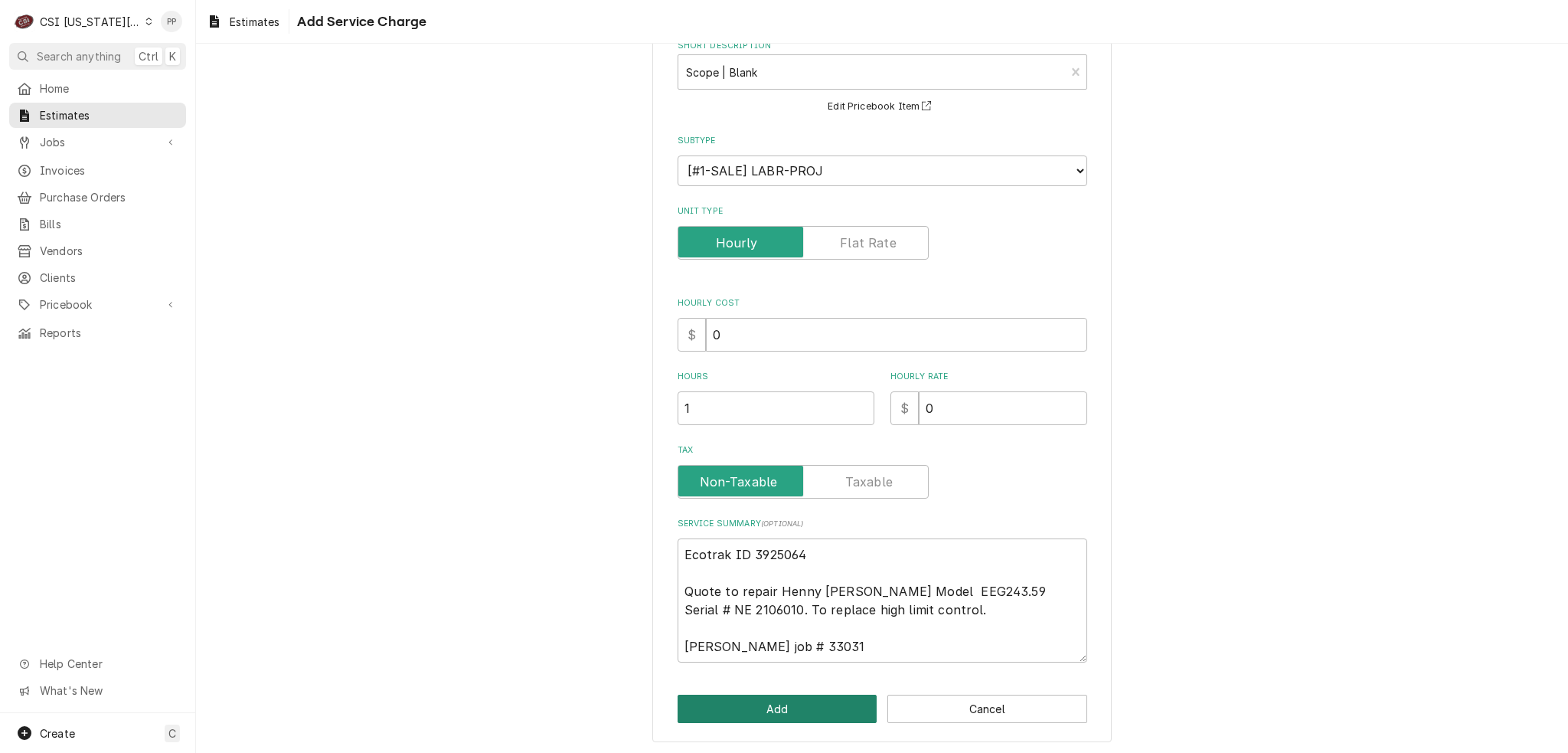
click at [814, 694] on button "Add" at bounding box center [778, 708] width 200 height 28
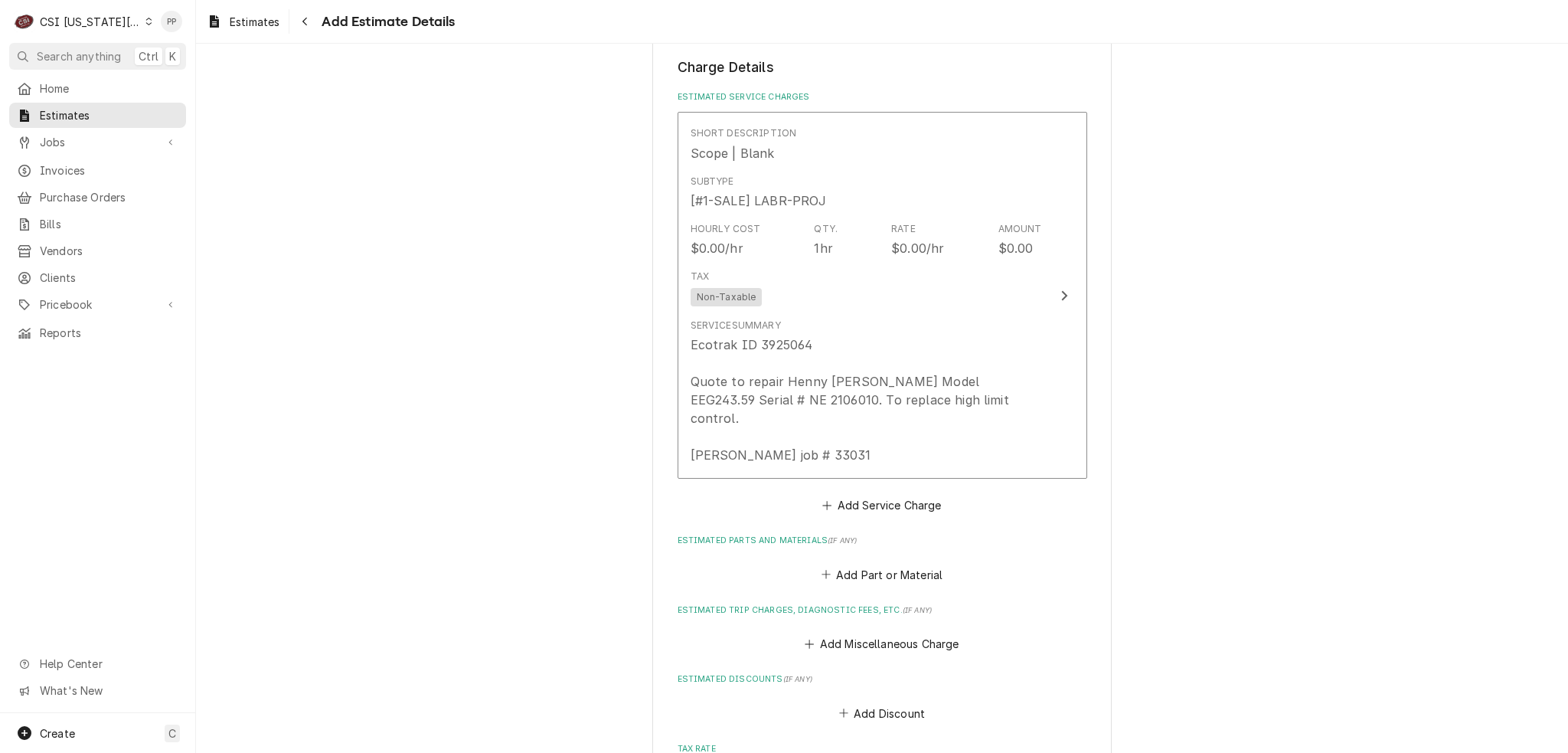
scroll to position [1896, 0]
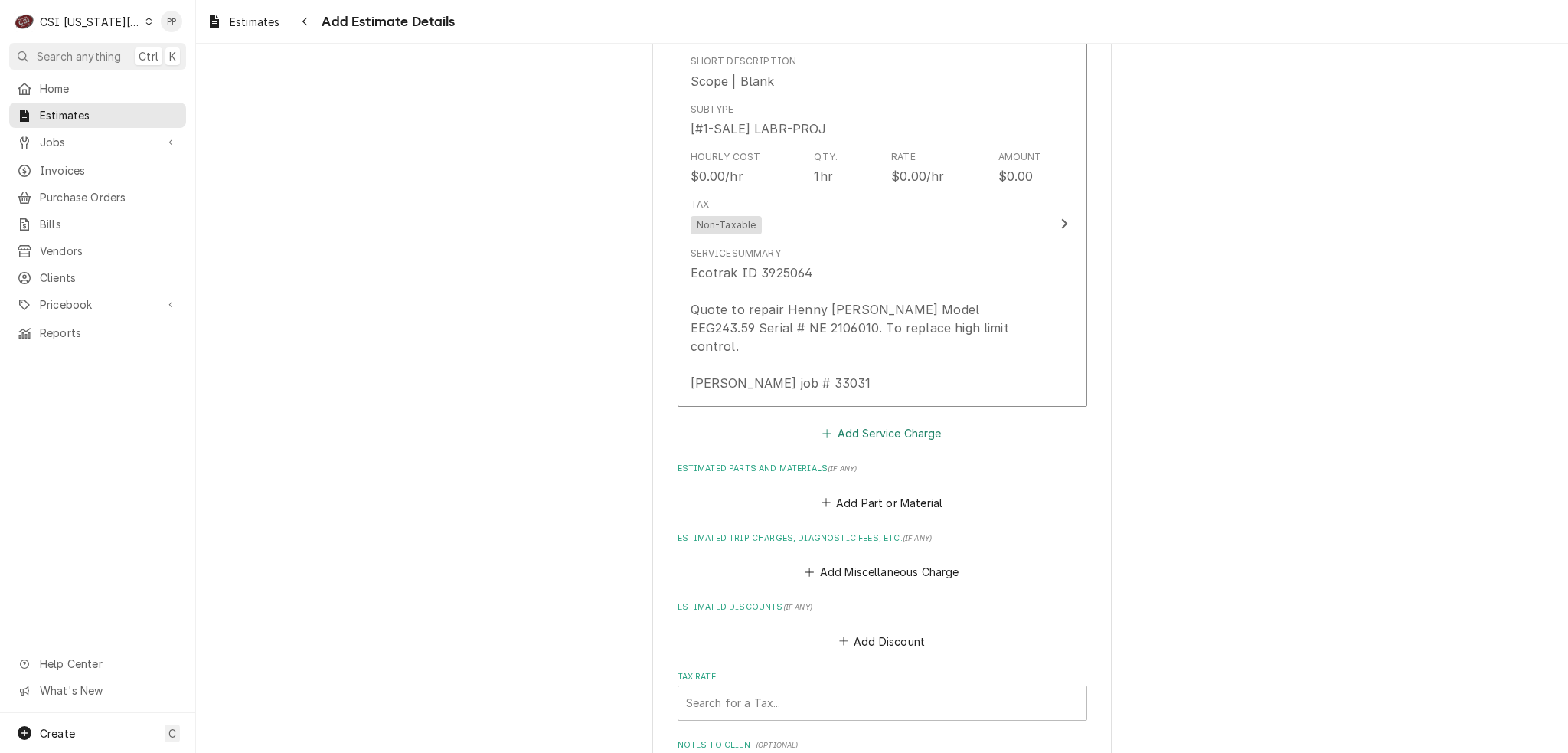
click at [891, 423] on button "Add Service Charge" at bounding box center [883, 434] width 124 height 22
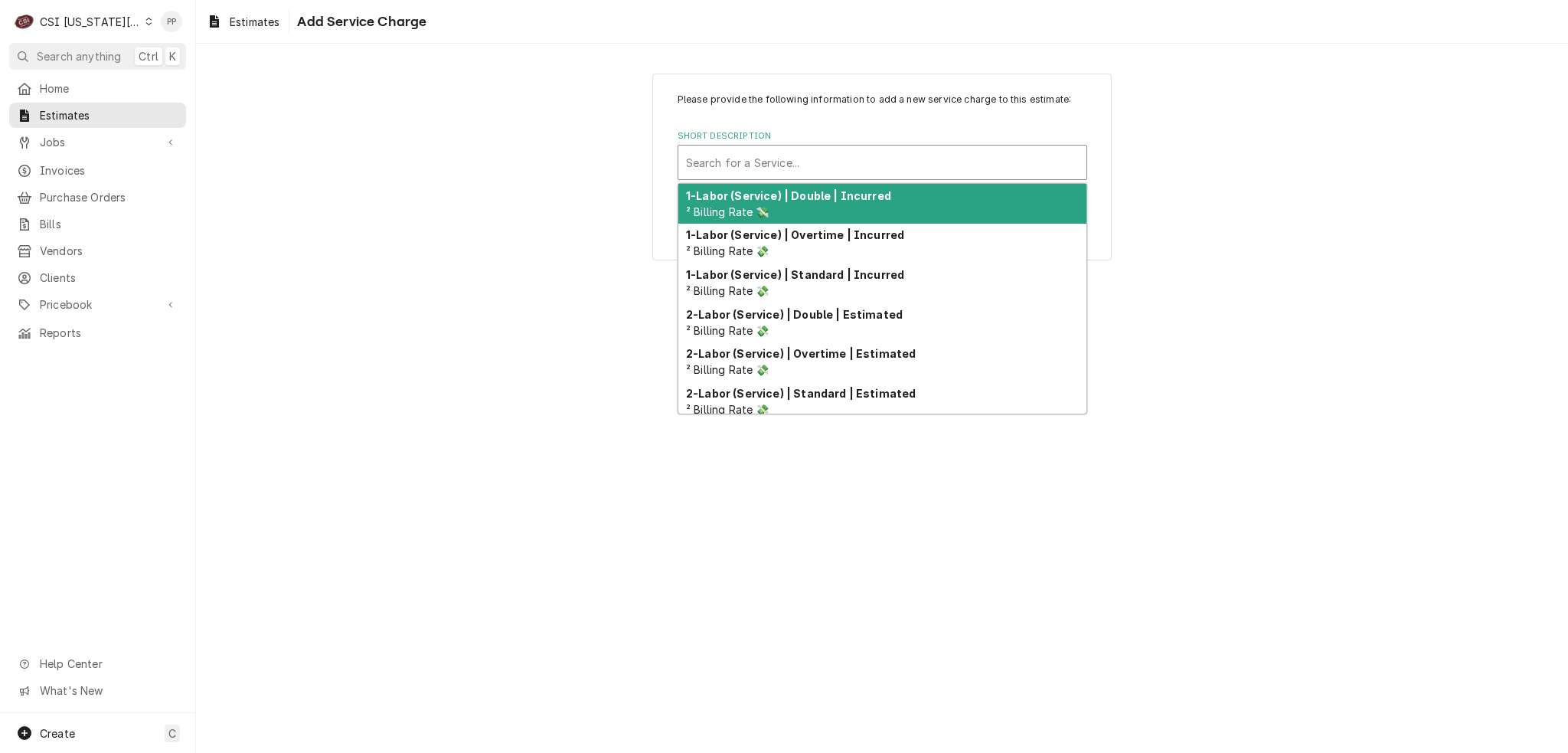
click at [852, 159] on div "Short Description" at bounding box center [883, 162] width 393 height 28
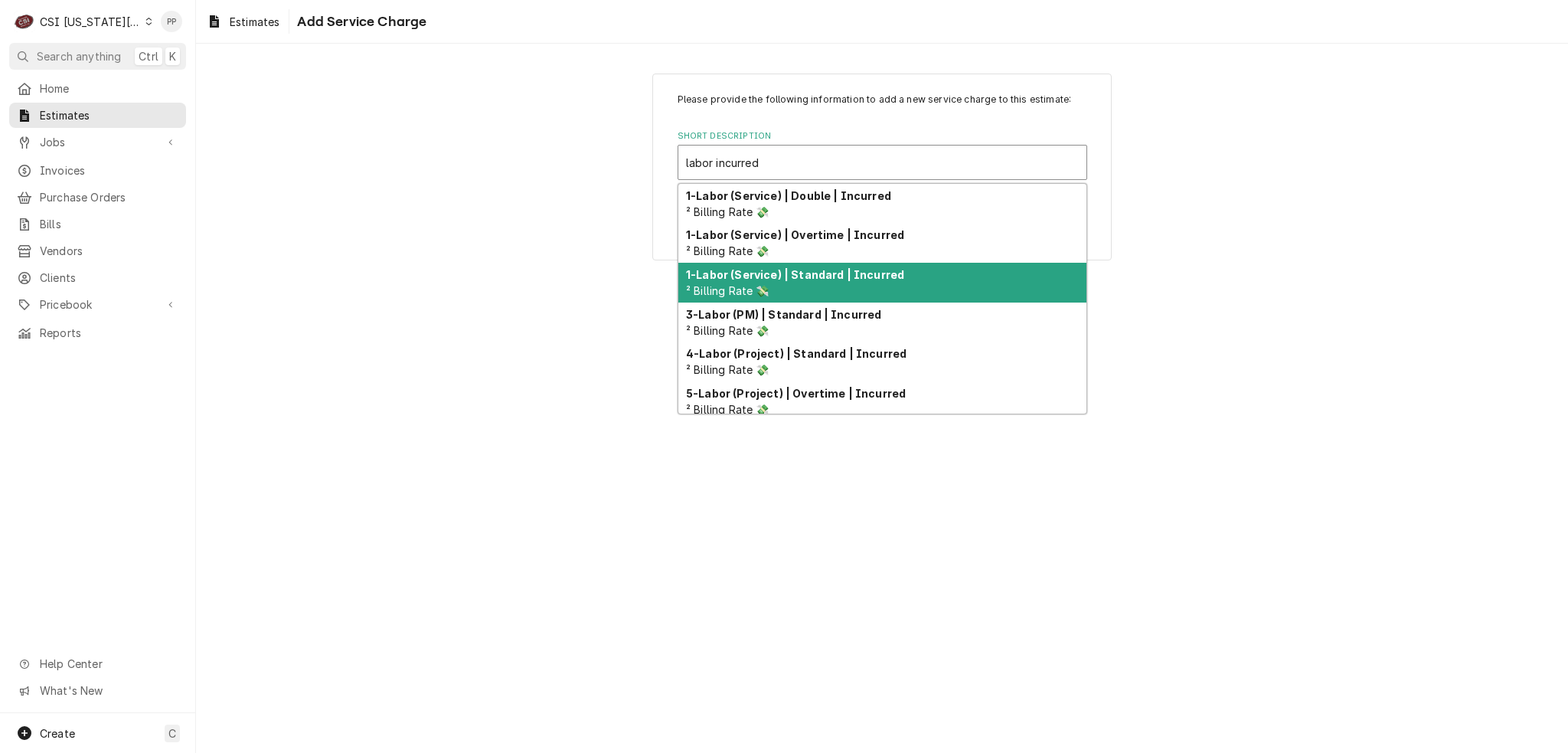
click at [840, 274] on strong "1-Labor (Service) | Standard | Incurred" at bounding box center [795, 274] width 218 height 13
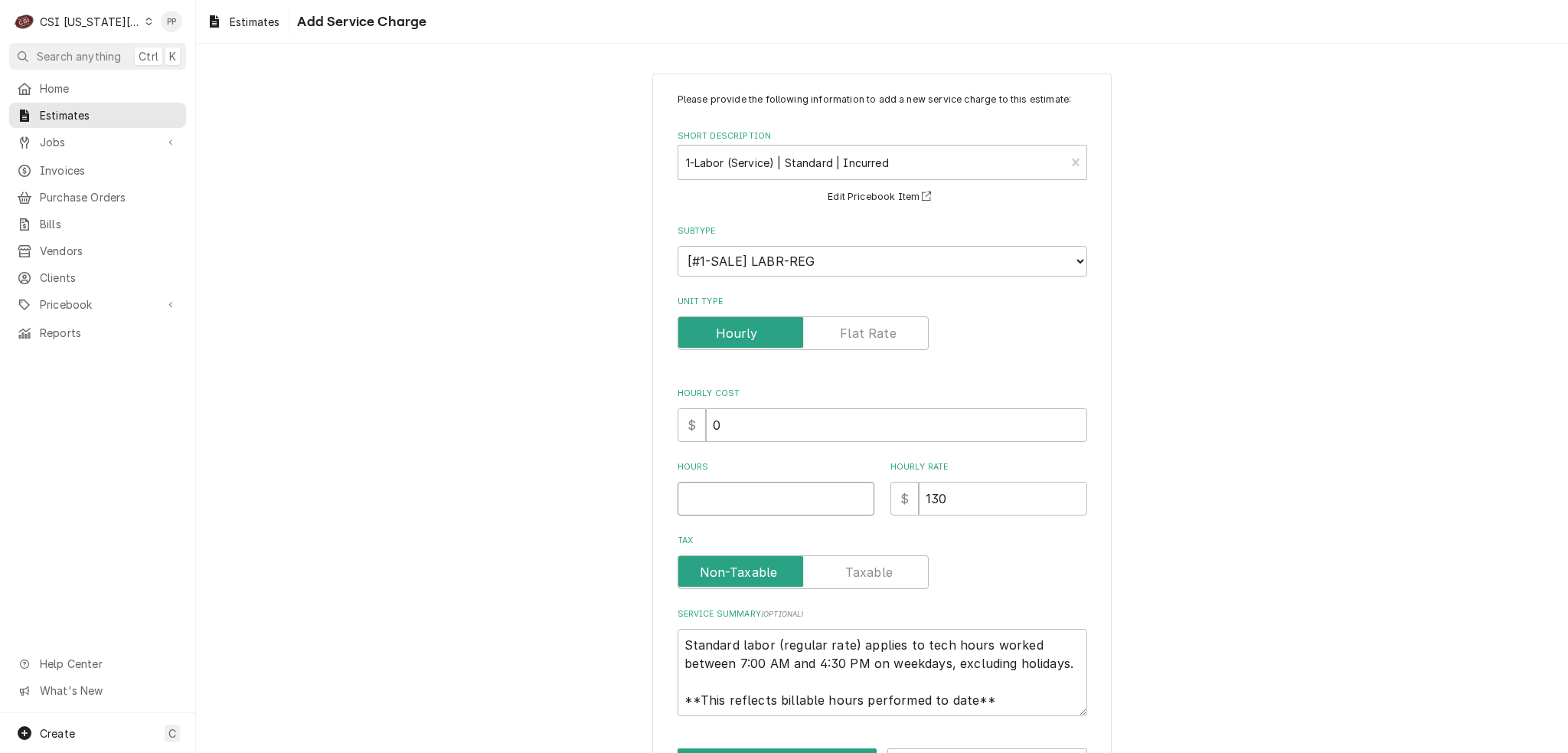
click at [784, 495] on input "Hours" at bounding box center [776, 498] width 197 height 33
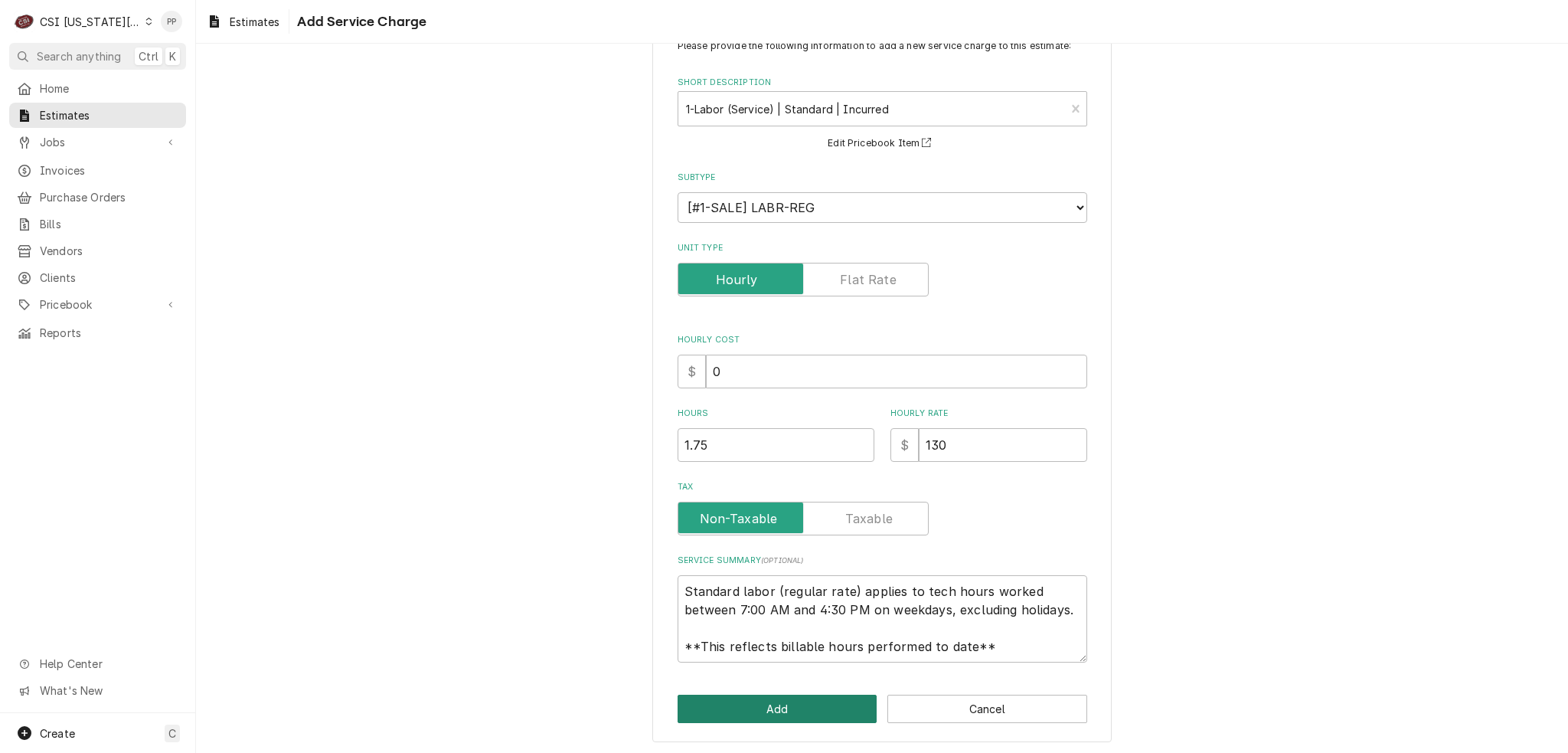
click at [793, 719] on button "Add" at bounding box center [778, 708] width 200 height 28
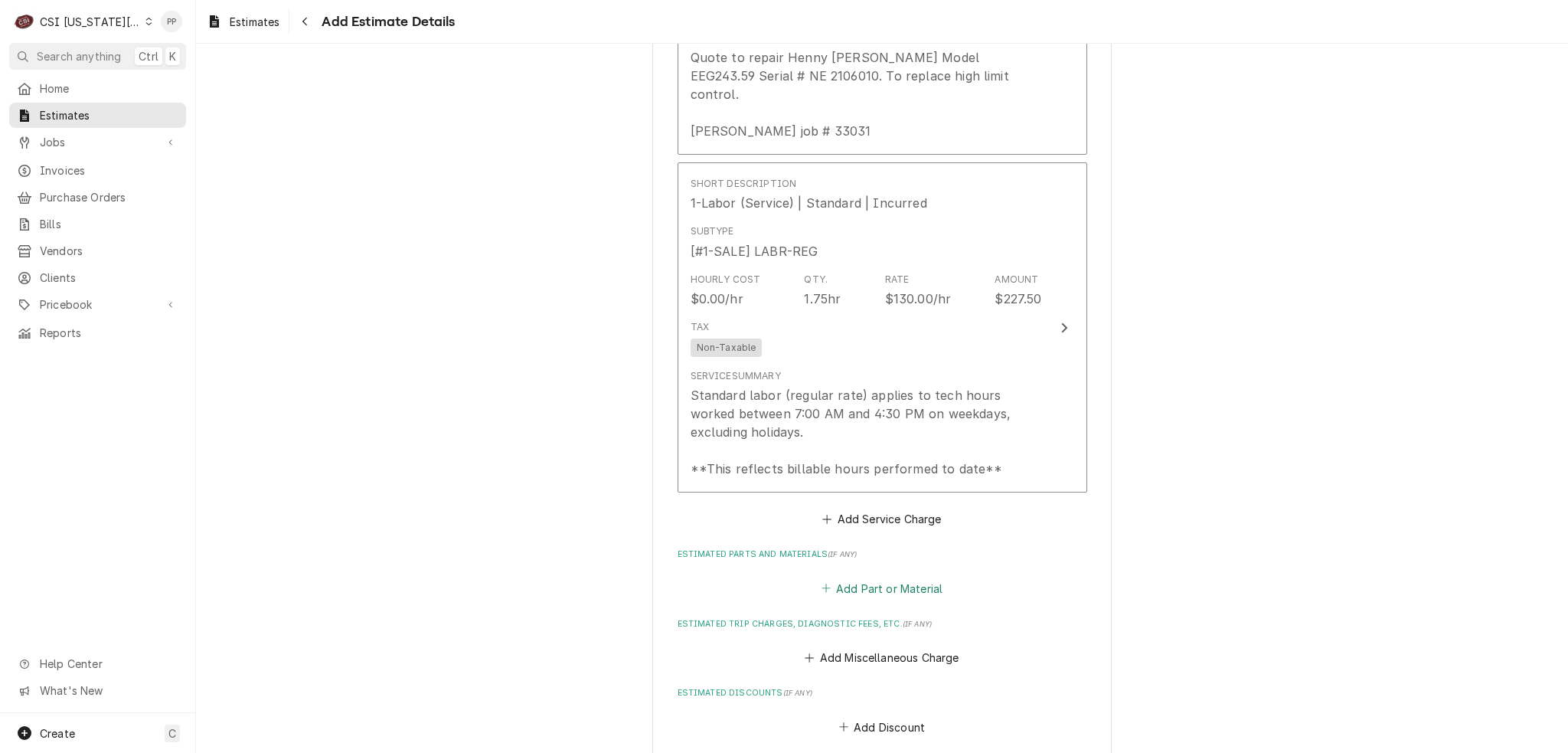
scroll to position [2183, 0]
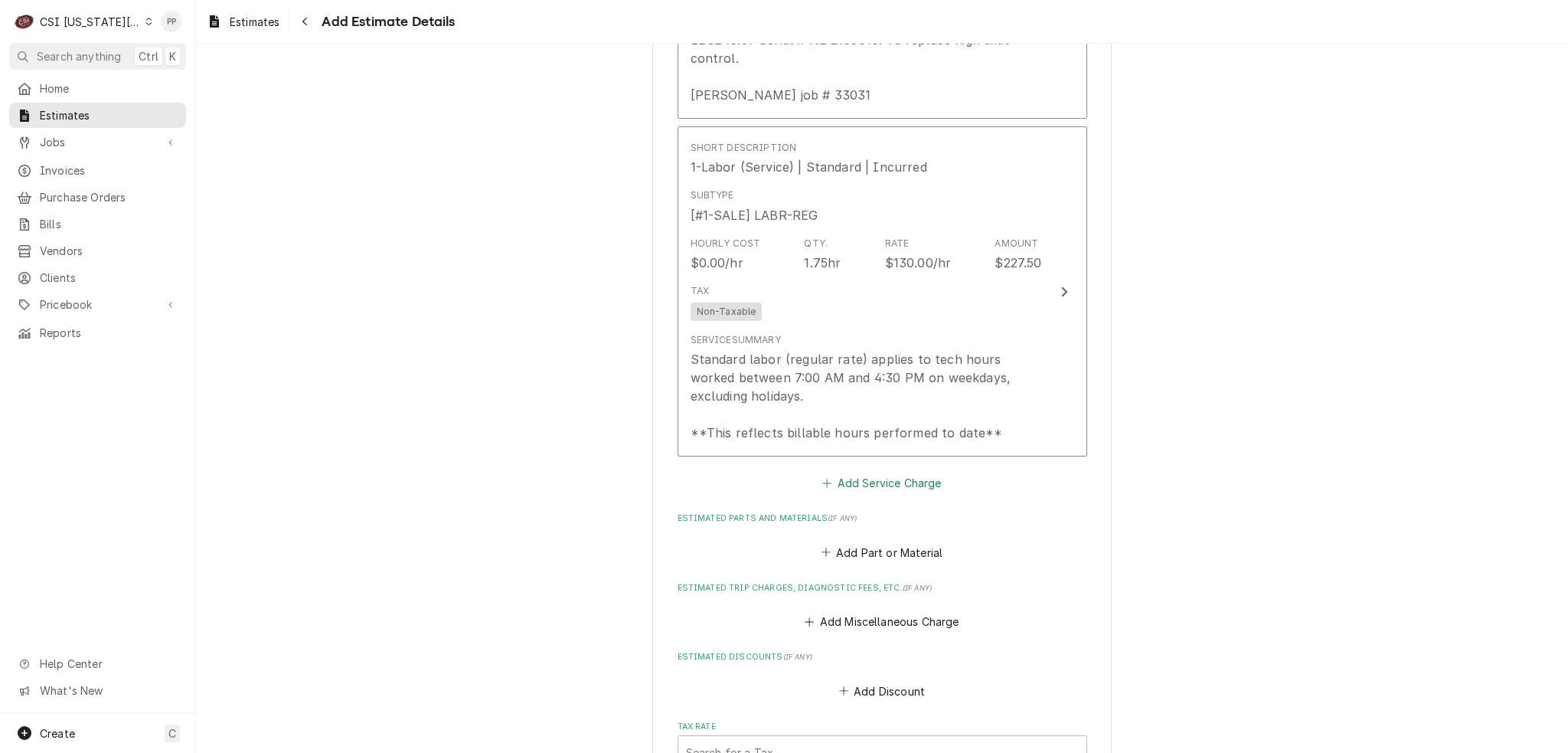
click at [891, 473] on button "Add Service Charge" at bounding box center [883, 483] width 124 height 22
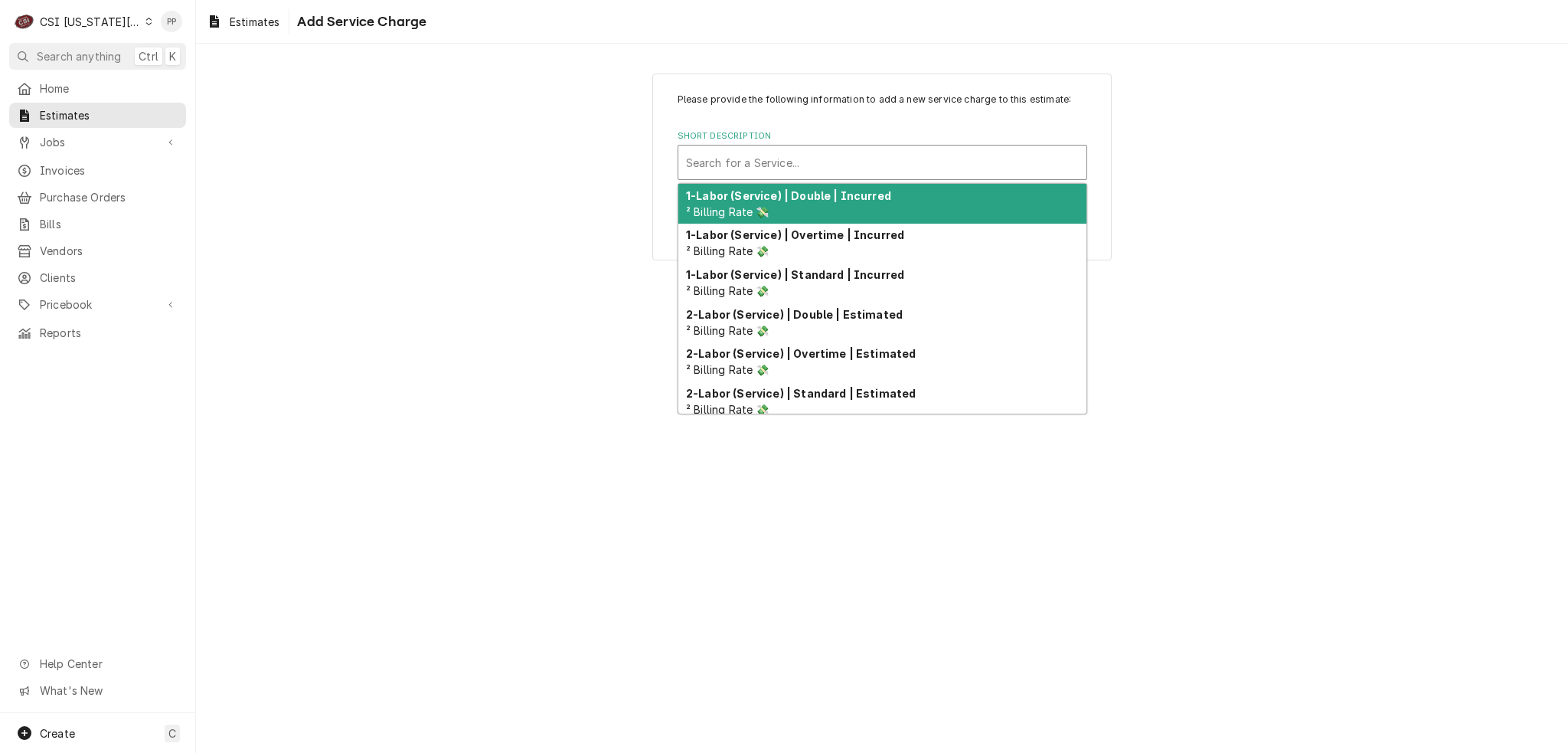
click at [831, 161] on div "Short Description" at bounding box center [883, 162] width 393 height 28
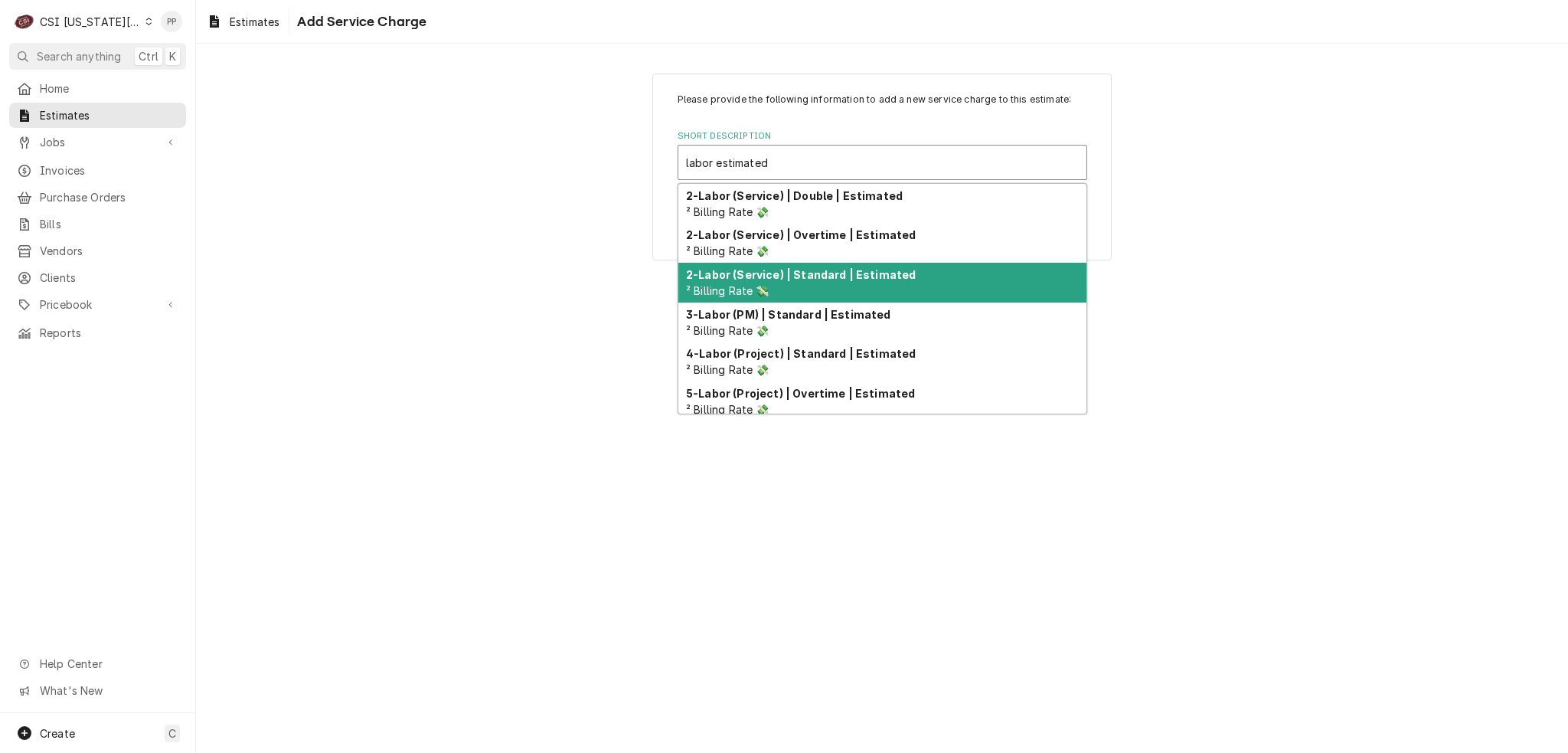
click at [828, 280] on strong "2-Labor (Service) | Standard | Estimated" at bounding box center [801, 274] width 230 height 13
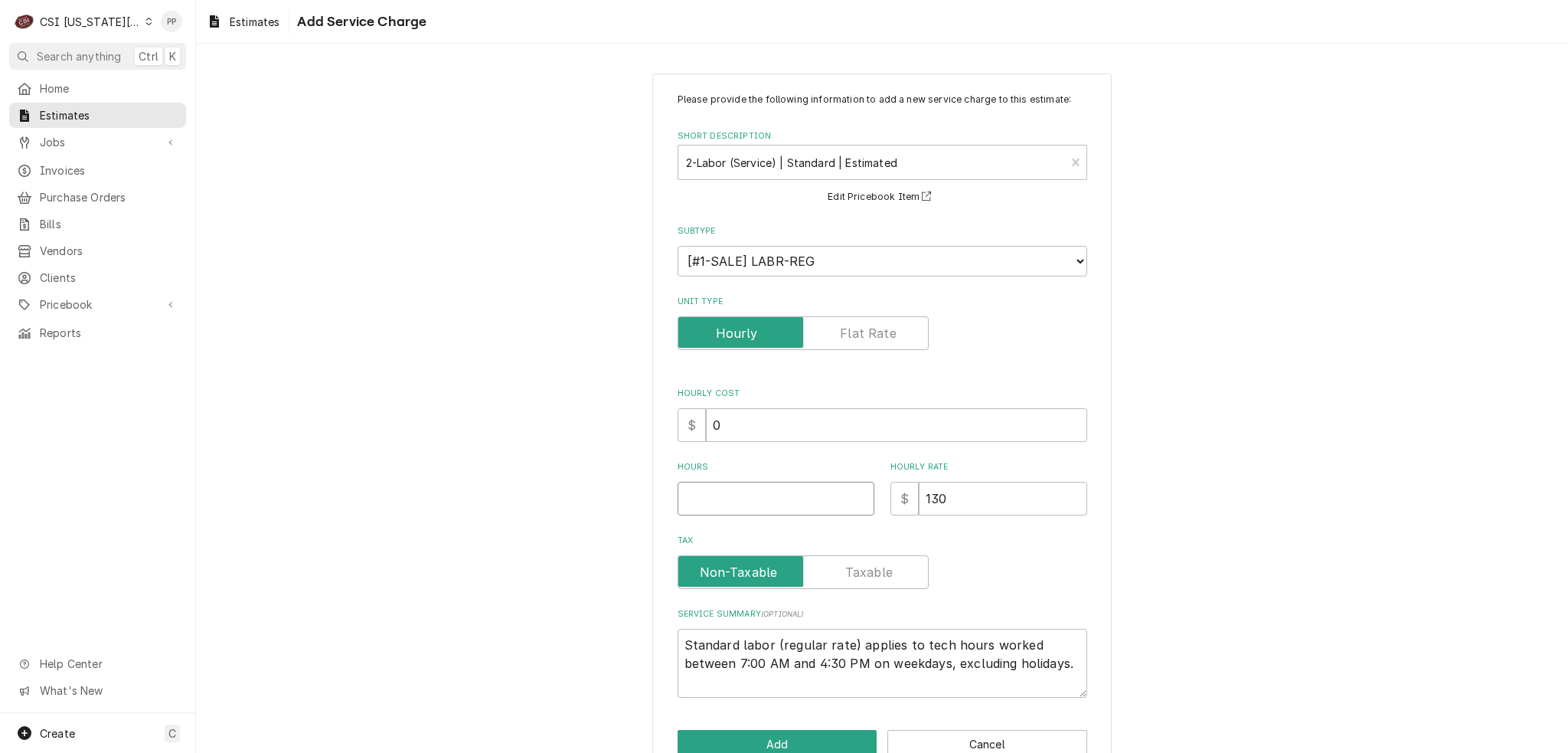
click at [800, 498] on input "Hours" at bounding box center [776, 498] width 197 height 33
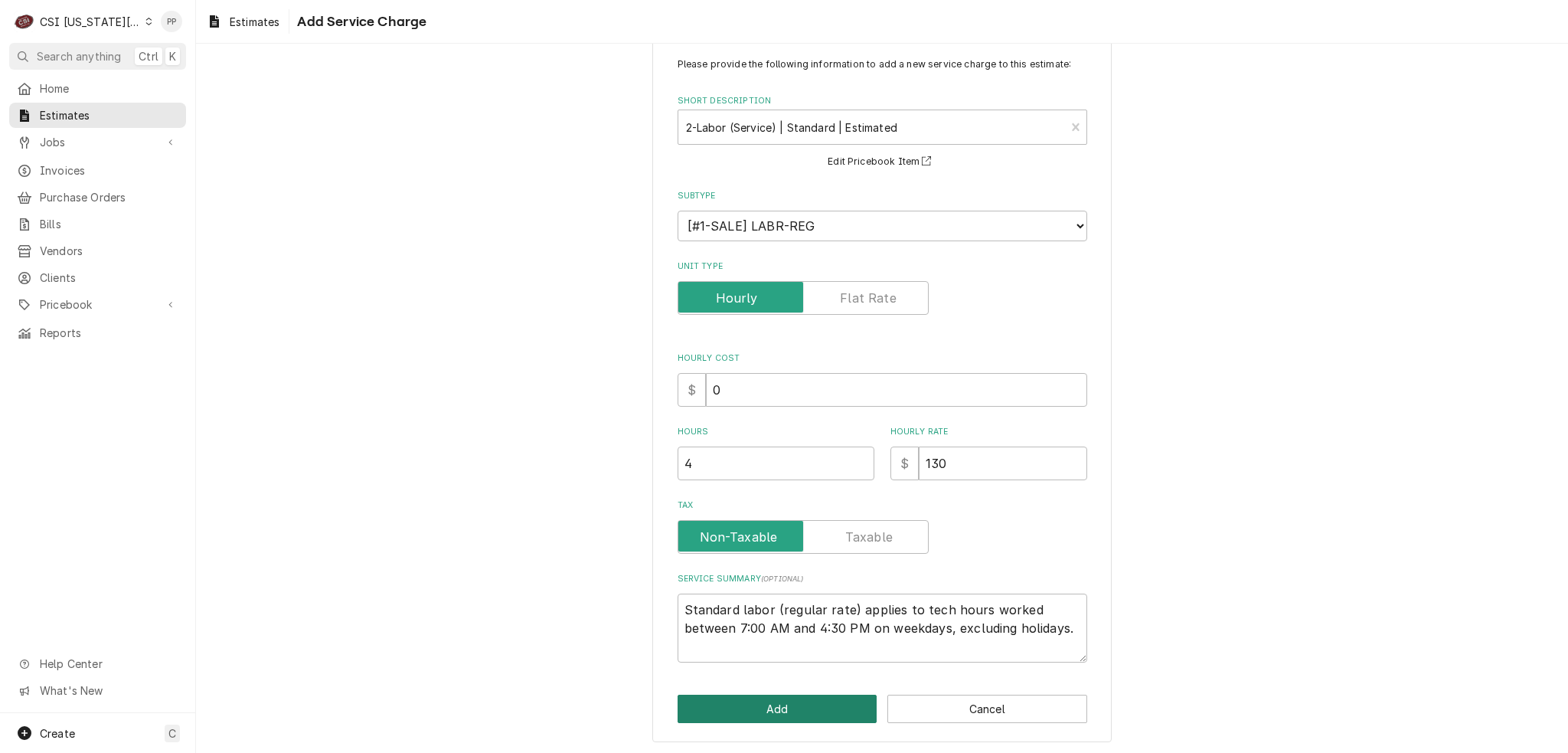
click at [779, 696] on button "Add" at bounding box center [778, 708] width 200 height 28
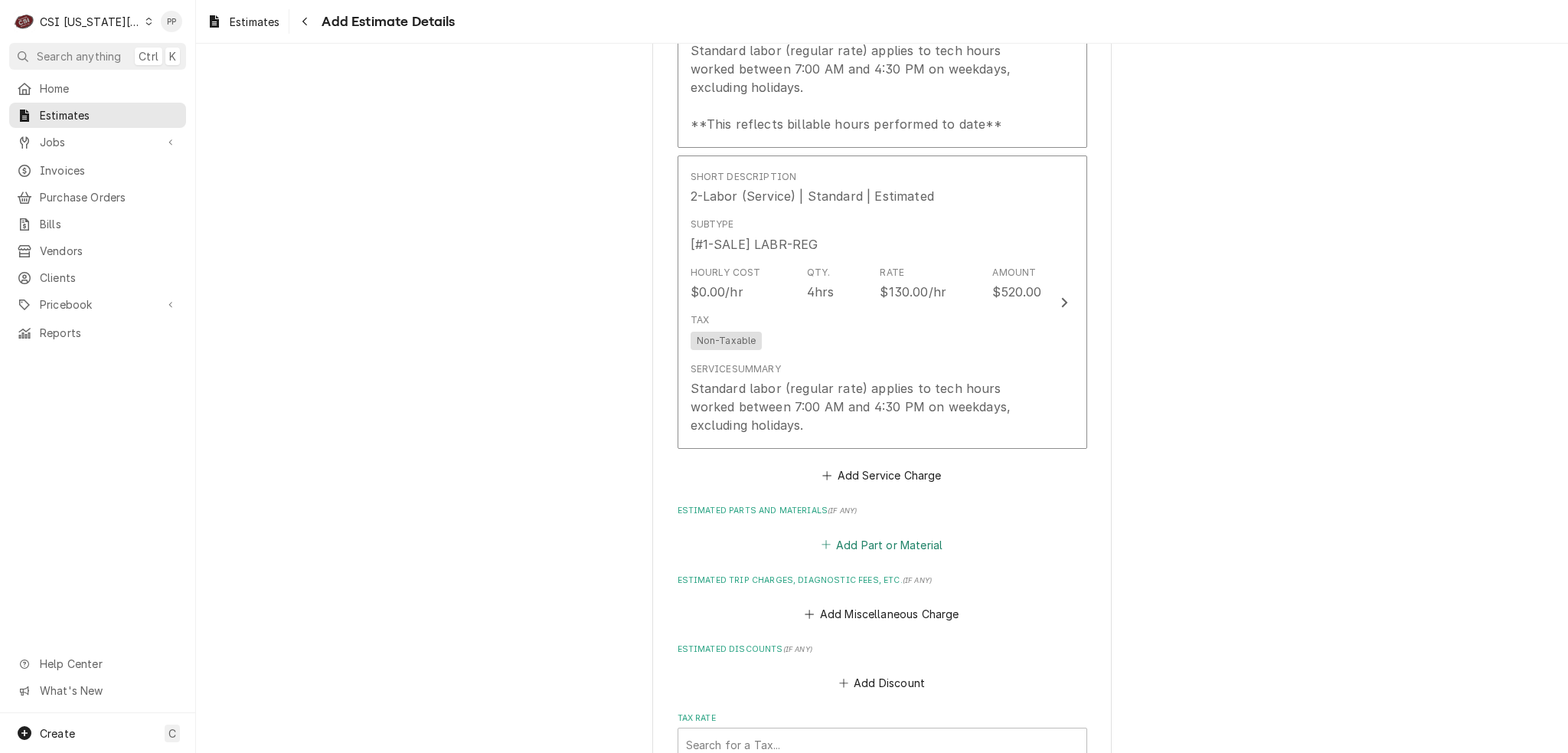
scroll to position [2518, 0]
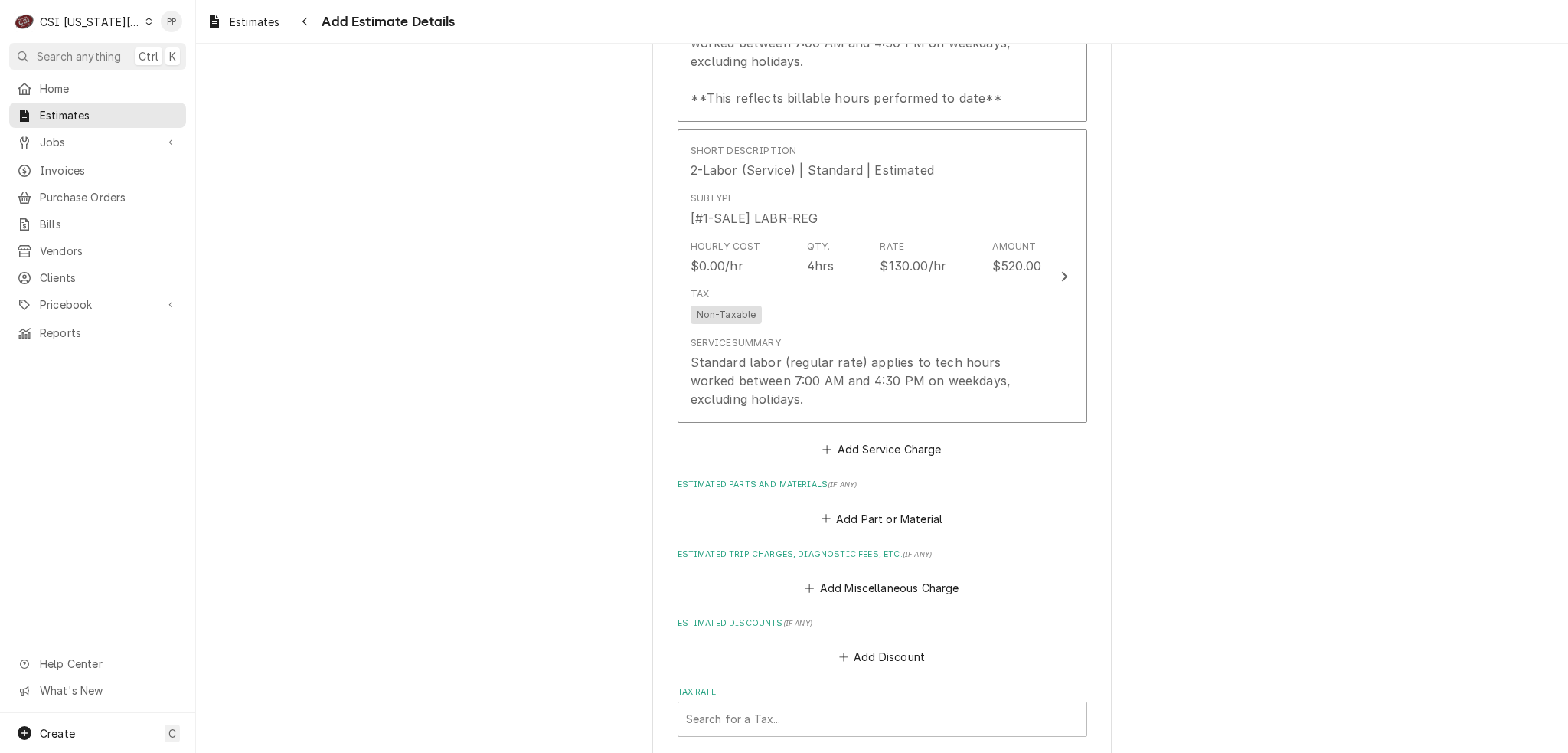
click at [879, 470] on fieldset "Charge Details Estimated Service Charges Short Description Scope | Blank Subtyp…" at bounding box center [883, 138] width 409 height 1552
click at [870, 508] on button "Add Part or Material" at bounding box center [882, 519] width 126 height 22
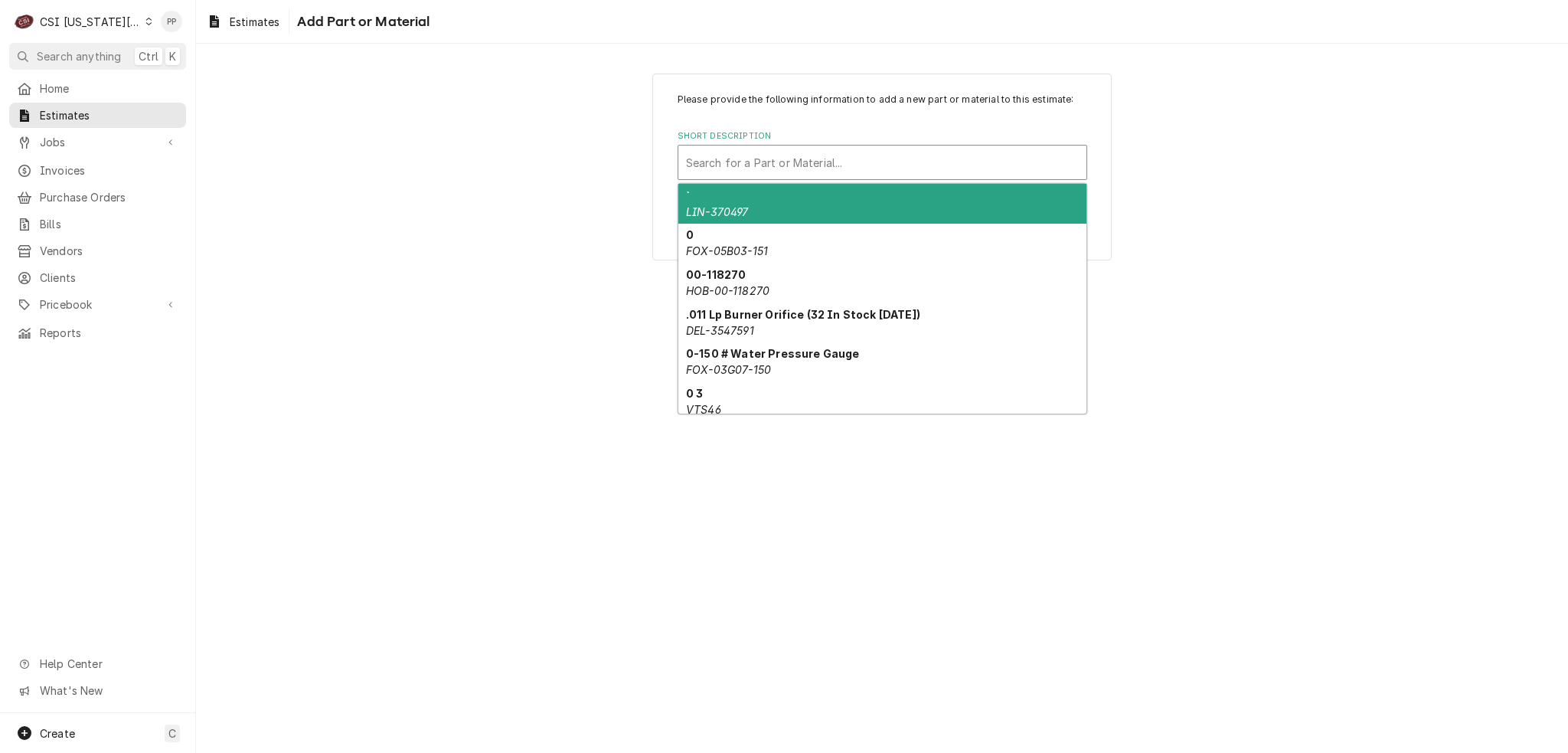
click at [790, 152] on div "Short Description" at bounding box center [883, 162] width 393 height 28
paste input "175915-003"
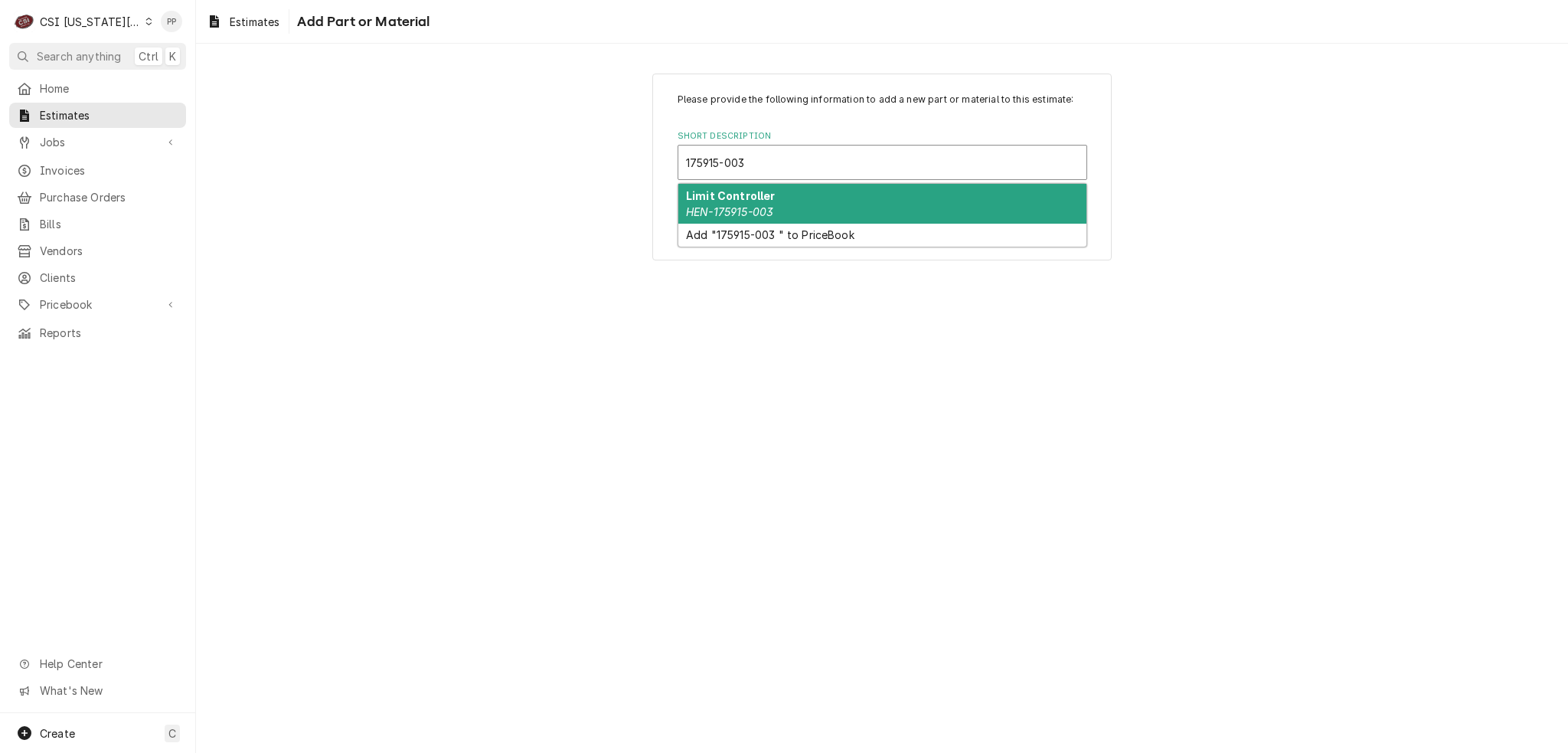
click at [769, 198] on div "Limit Controller HEN-175915-003" at bounding box center [882, 204] width 408 height 40
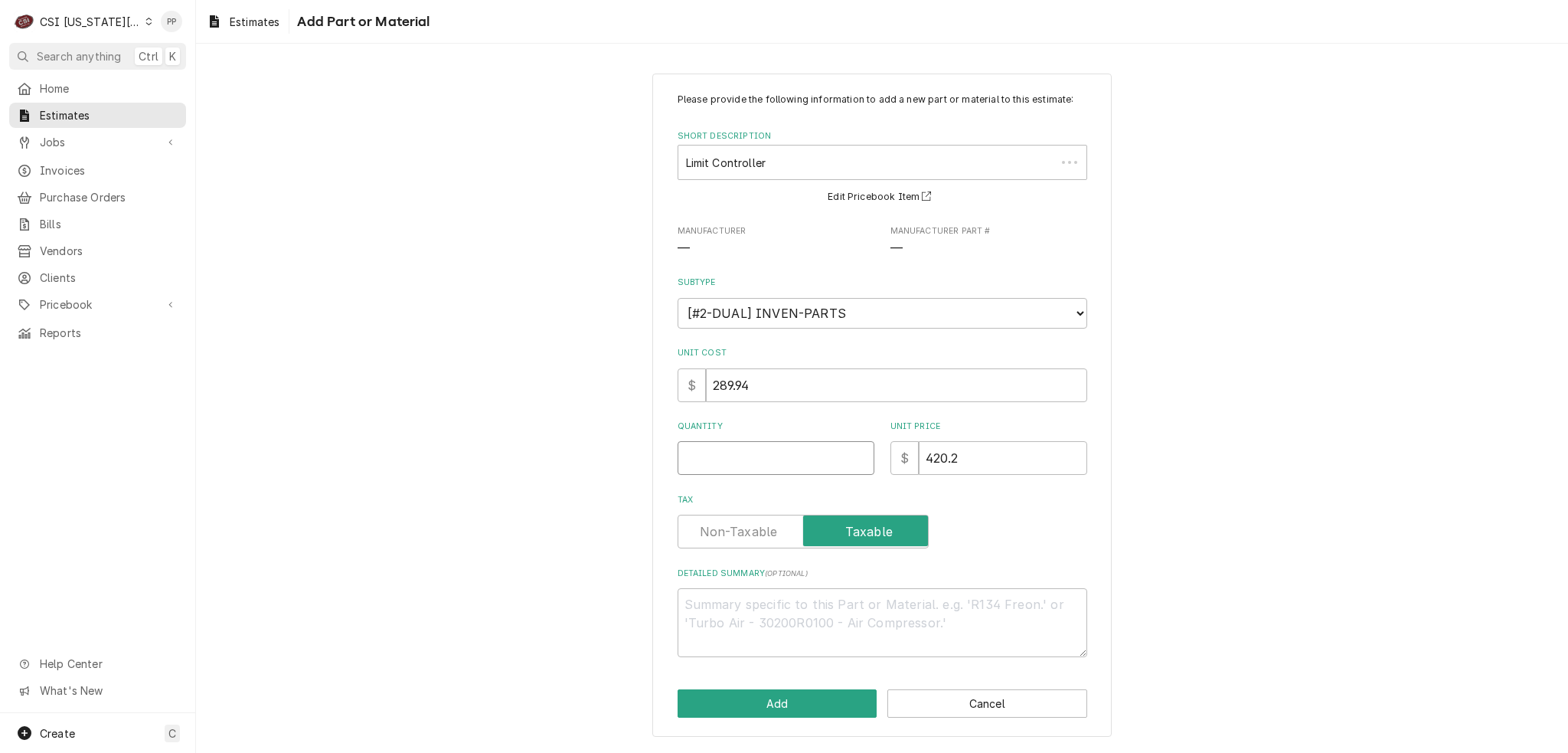
click at [720, 449] on input "Quantity" at bounding box center [776, 457] width 197 height 33
click at [792, 692] on button "Add" at bounding box center [778, 702] width 200 height 28
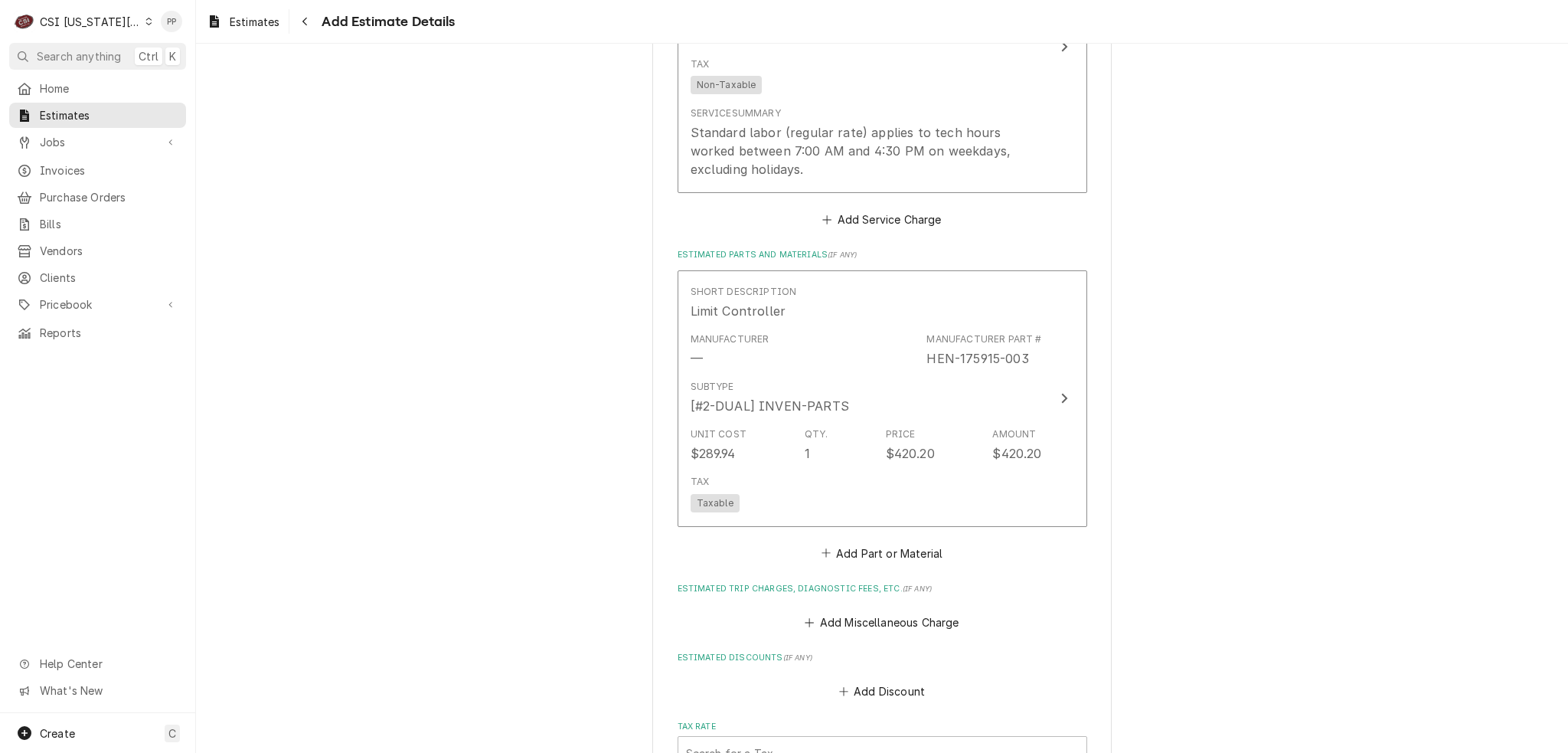
scroll to position [2824, 0]
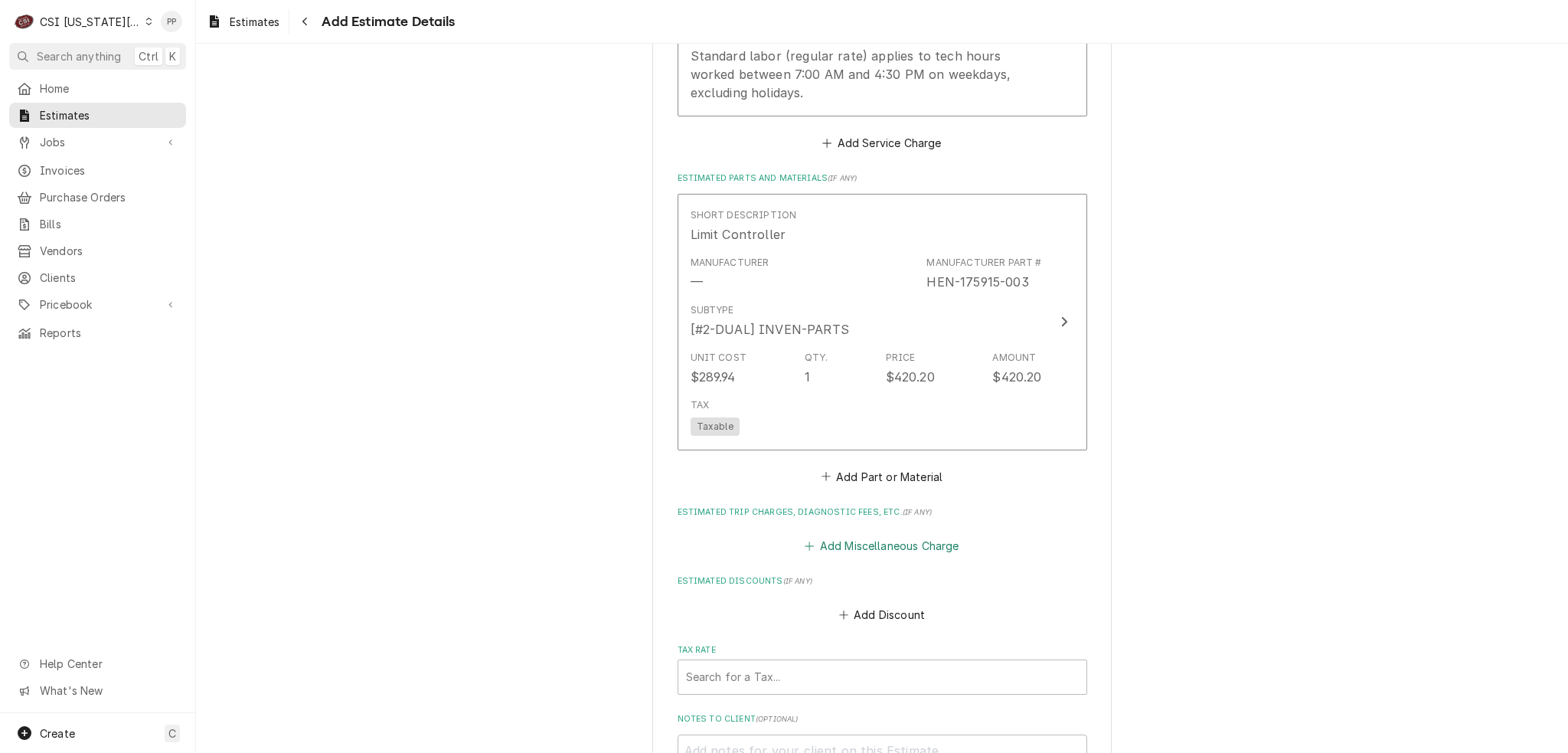
click at [878, 535] on button "Add Miscellaneous Charge" at bounding box center [882, 546] width 160 height 22
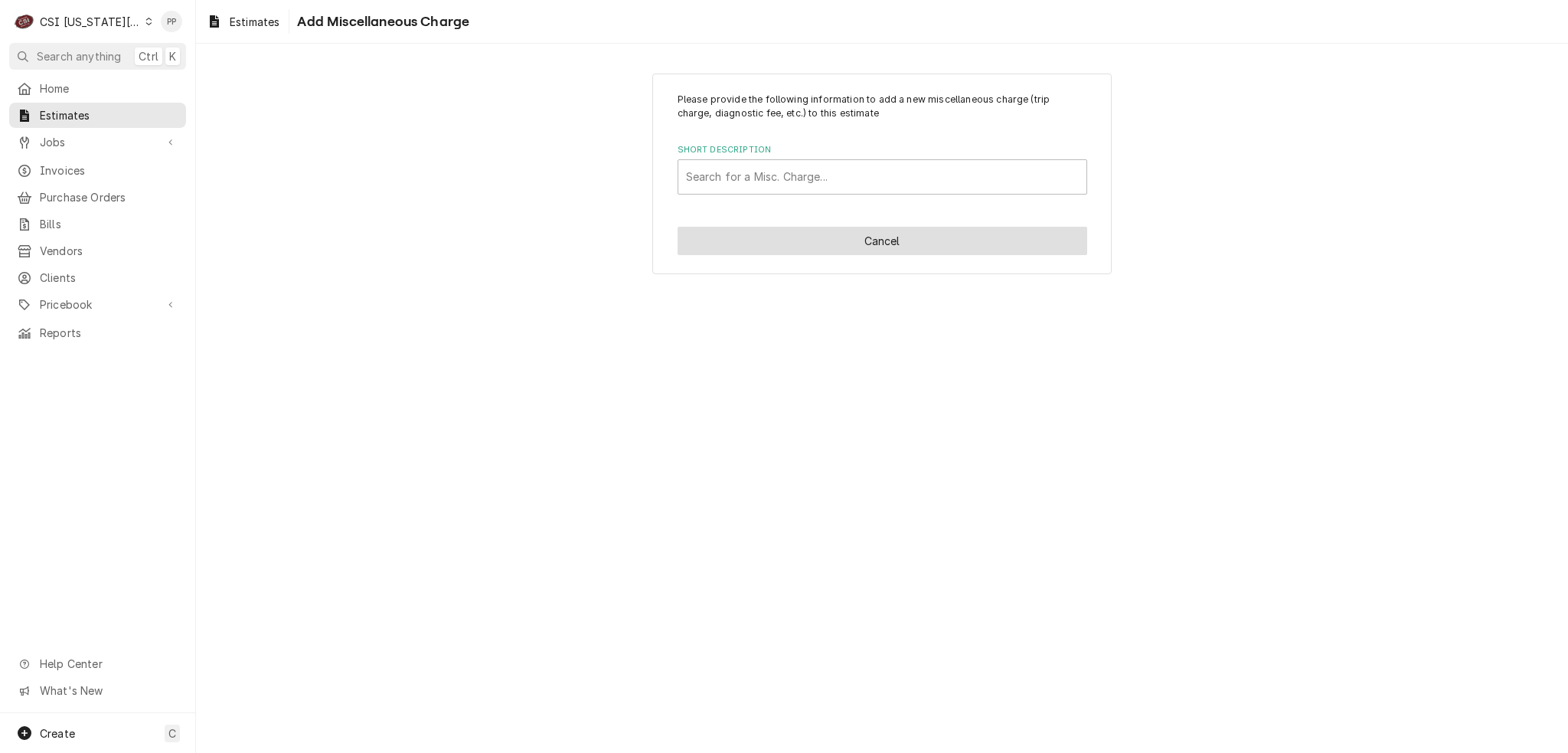
click at [844, 248] on button "Cancel" at bounding box center [883, 240] width 409 height 28
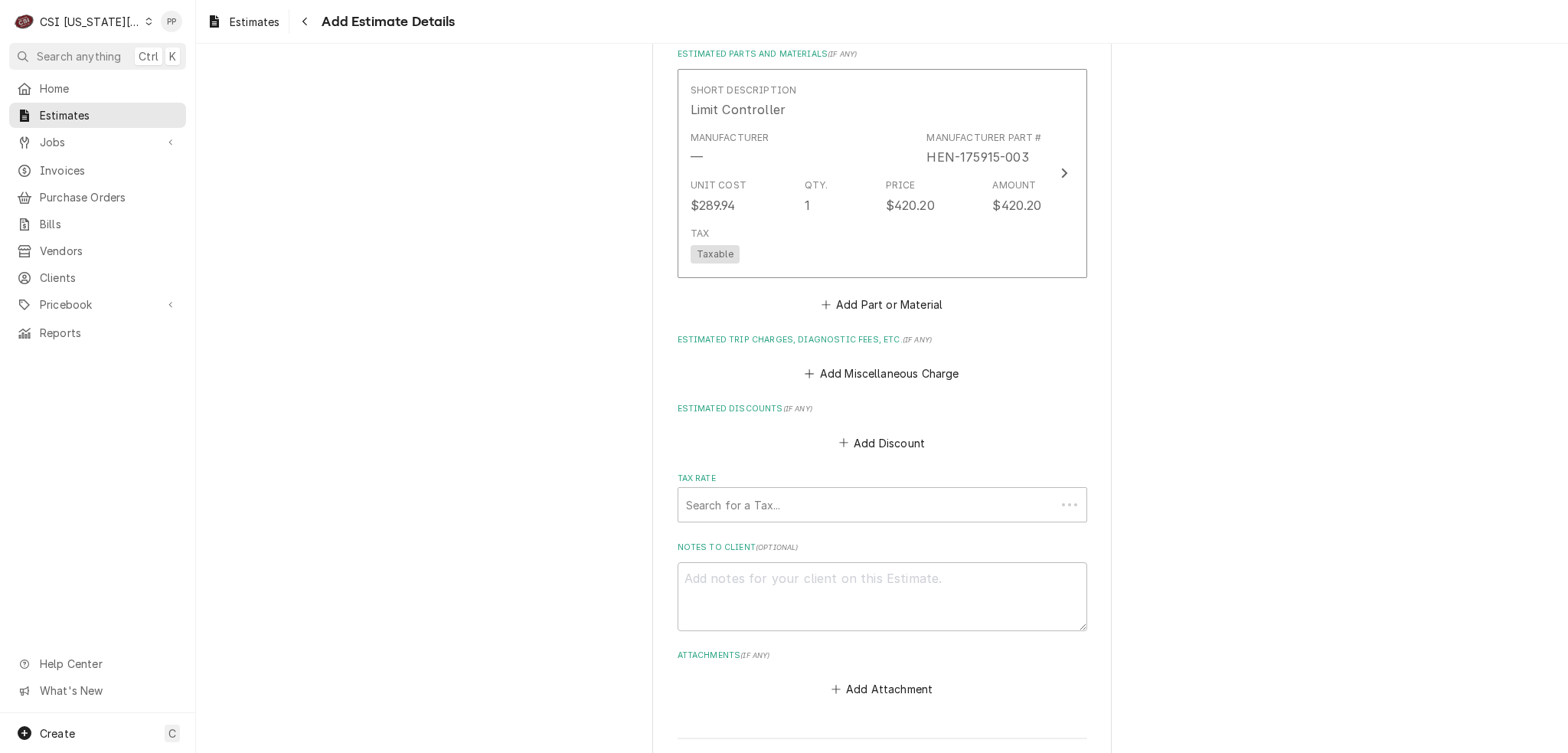
scroll to position [2949, 0]
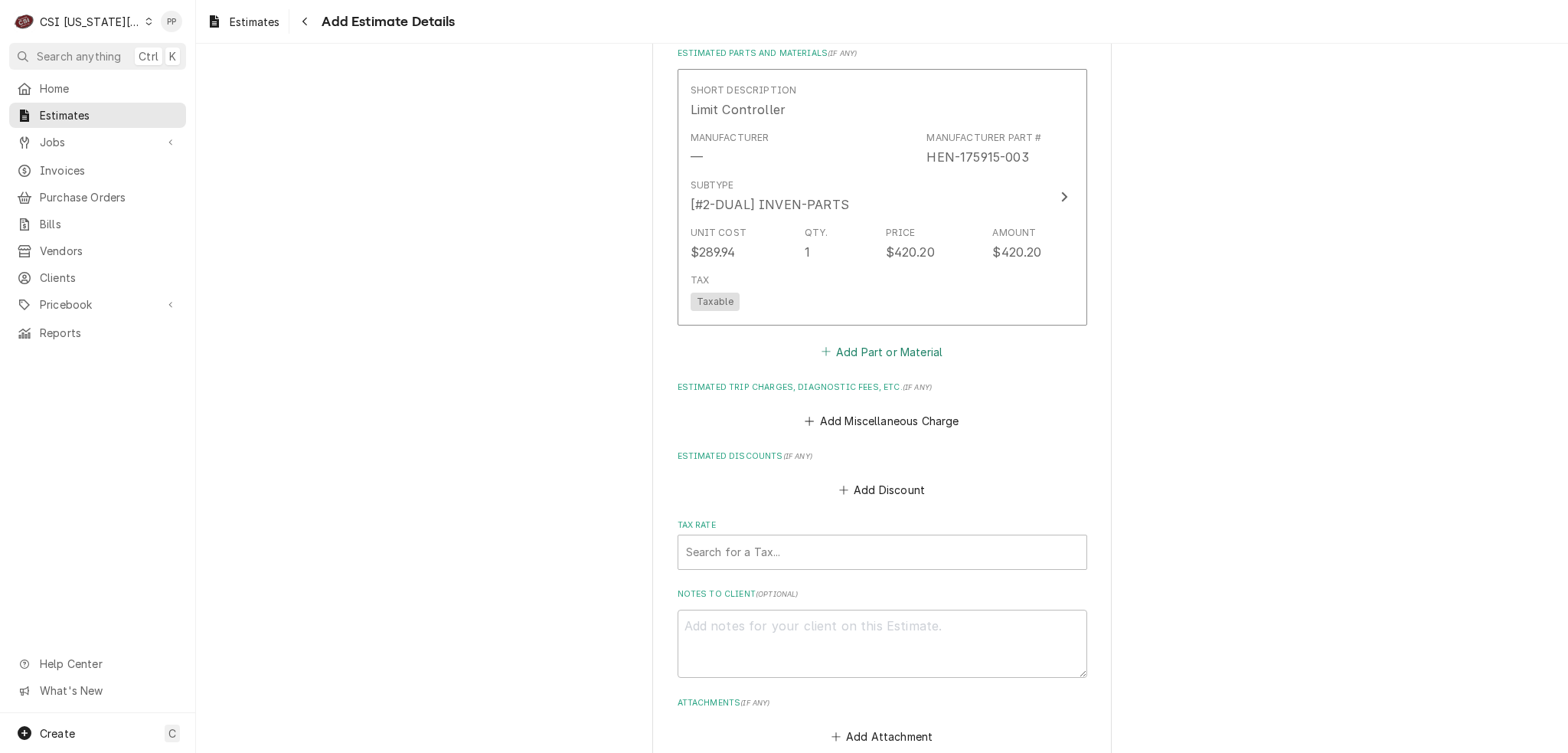
click at [876, 341] on button "Add Part or Material" at bounding box center [882, 352] width 126 height 22
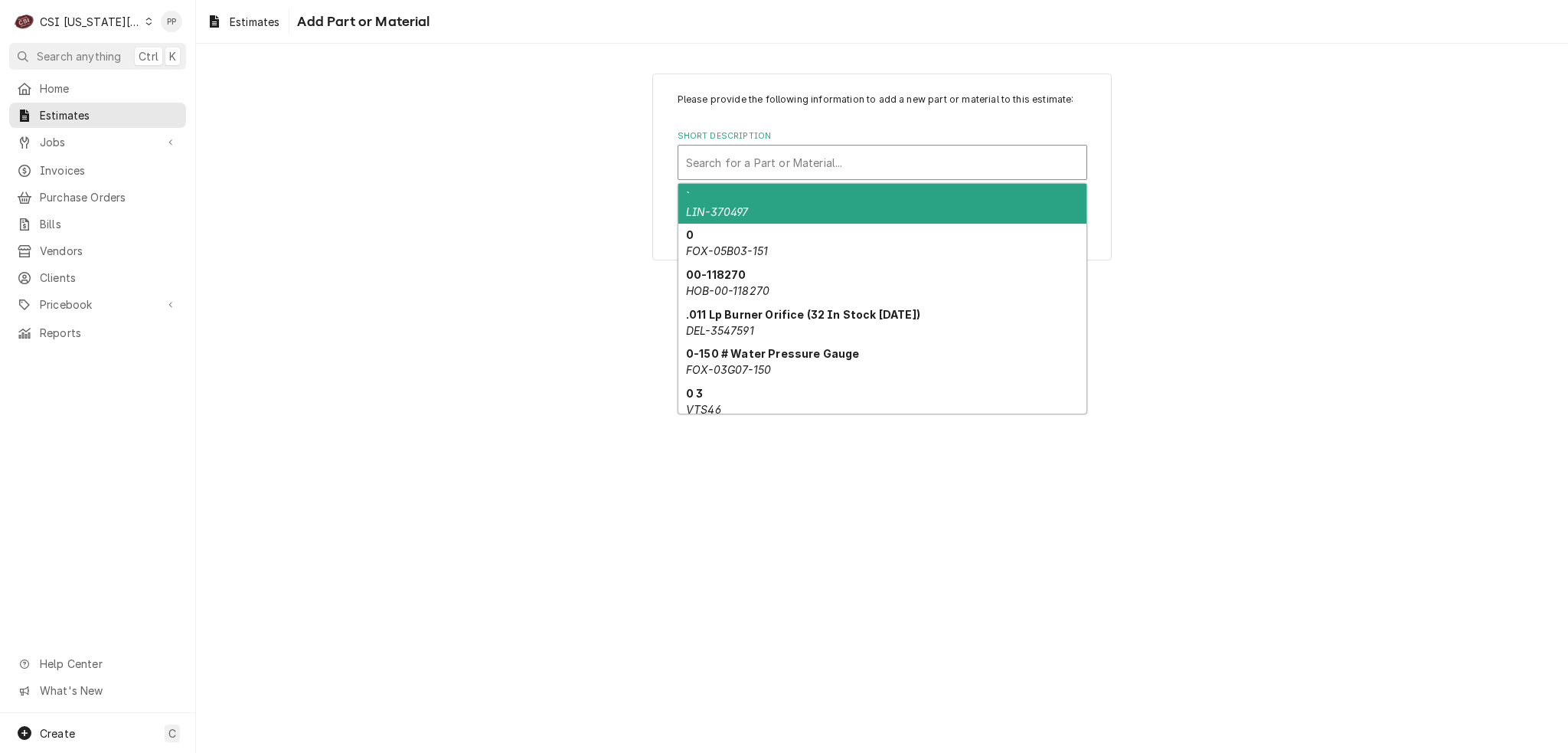
click at [872, 165] on div "Short Description" at bounding box center [883, 162] width 393 height 28
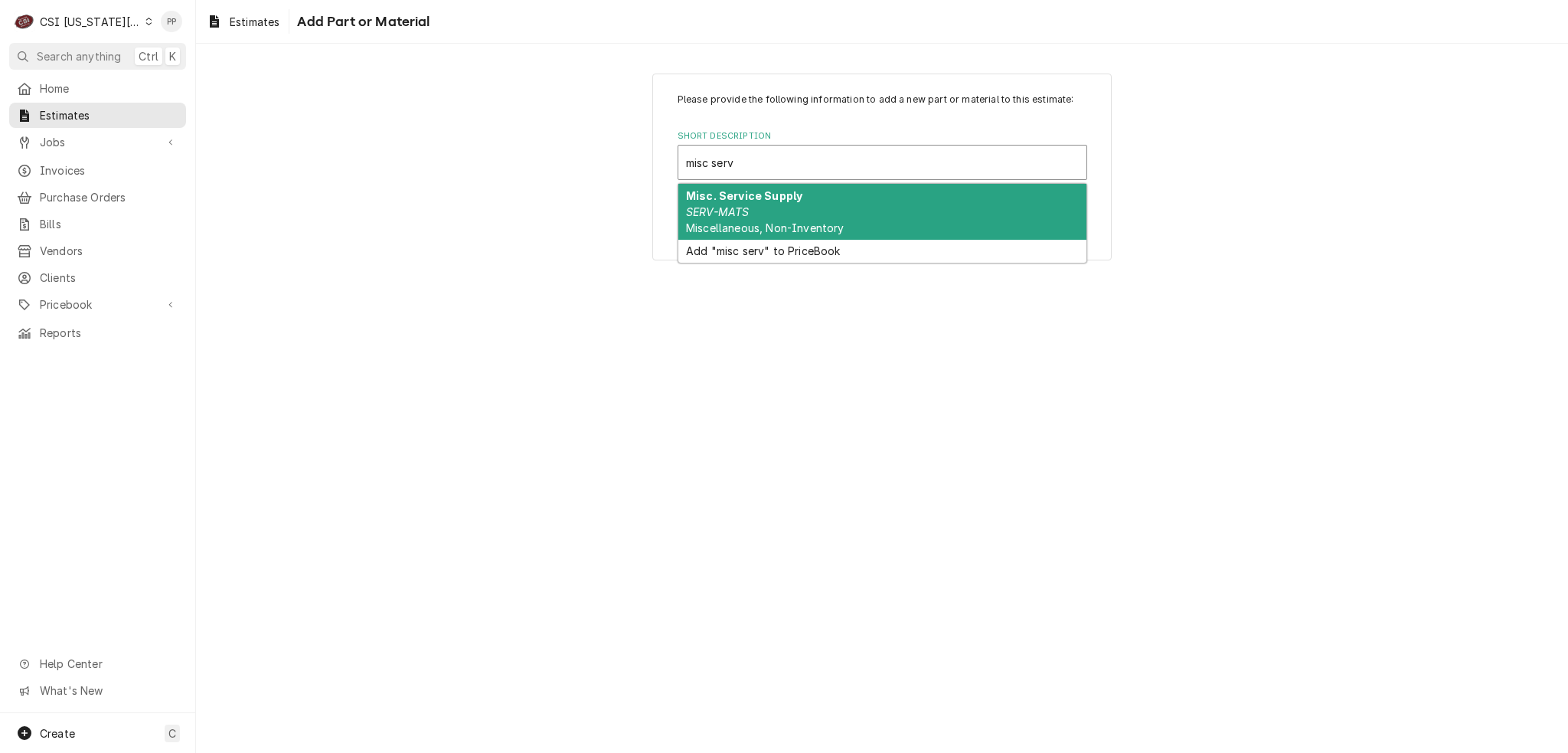
click at [882, 186] on div "Misc. Service Supply SERV-MATS Miscellaneous, Non-Inventory" at bounding box center [882, 212] width 408 height 56
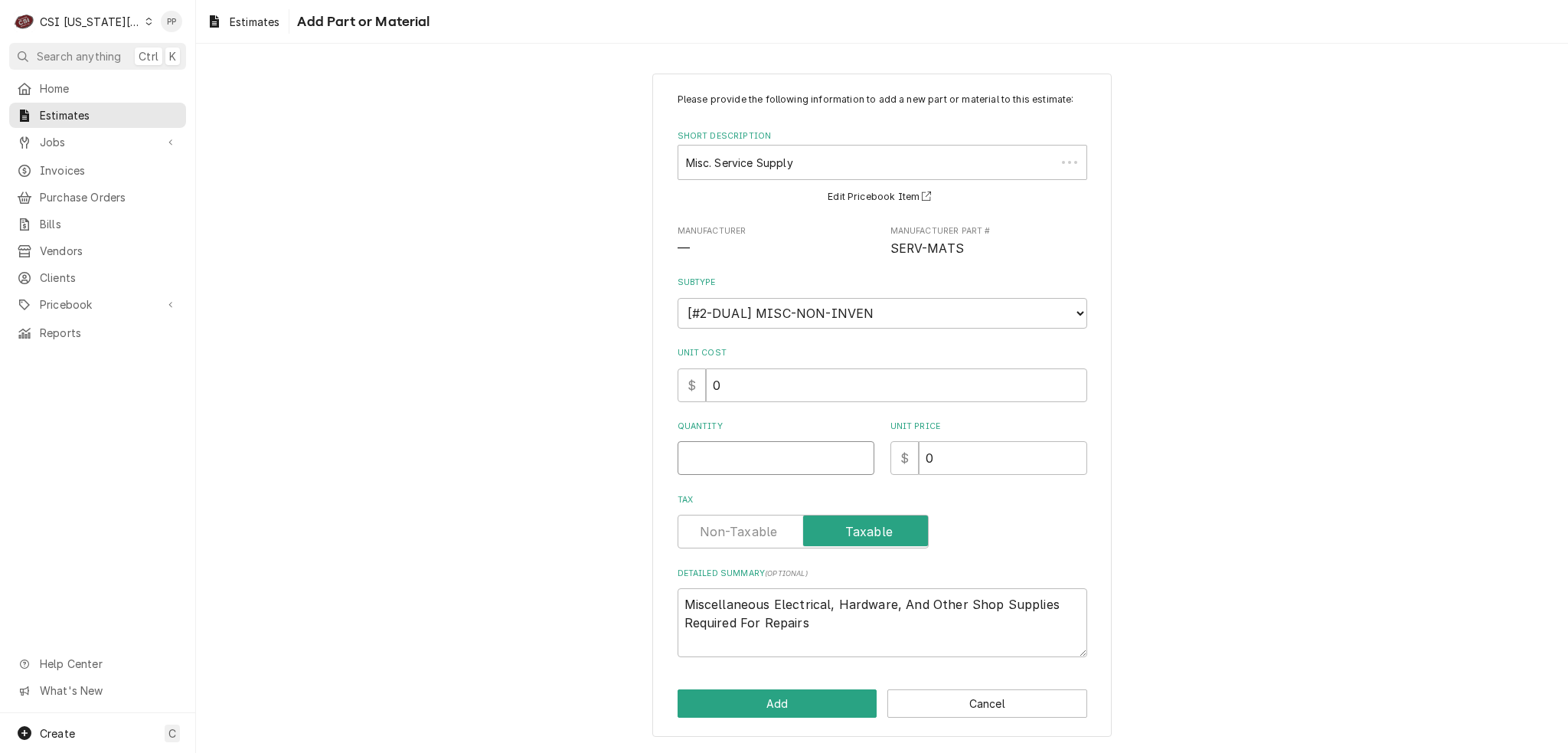
click at [766, 462] on input "Quantity" at bounding box center [776, 457] width 197 height 33
click at [779, 697] on button "Add" at bounding box center [778, 702] width 200 height 28
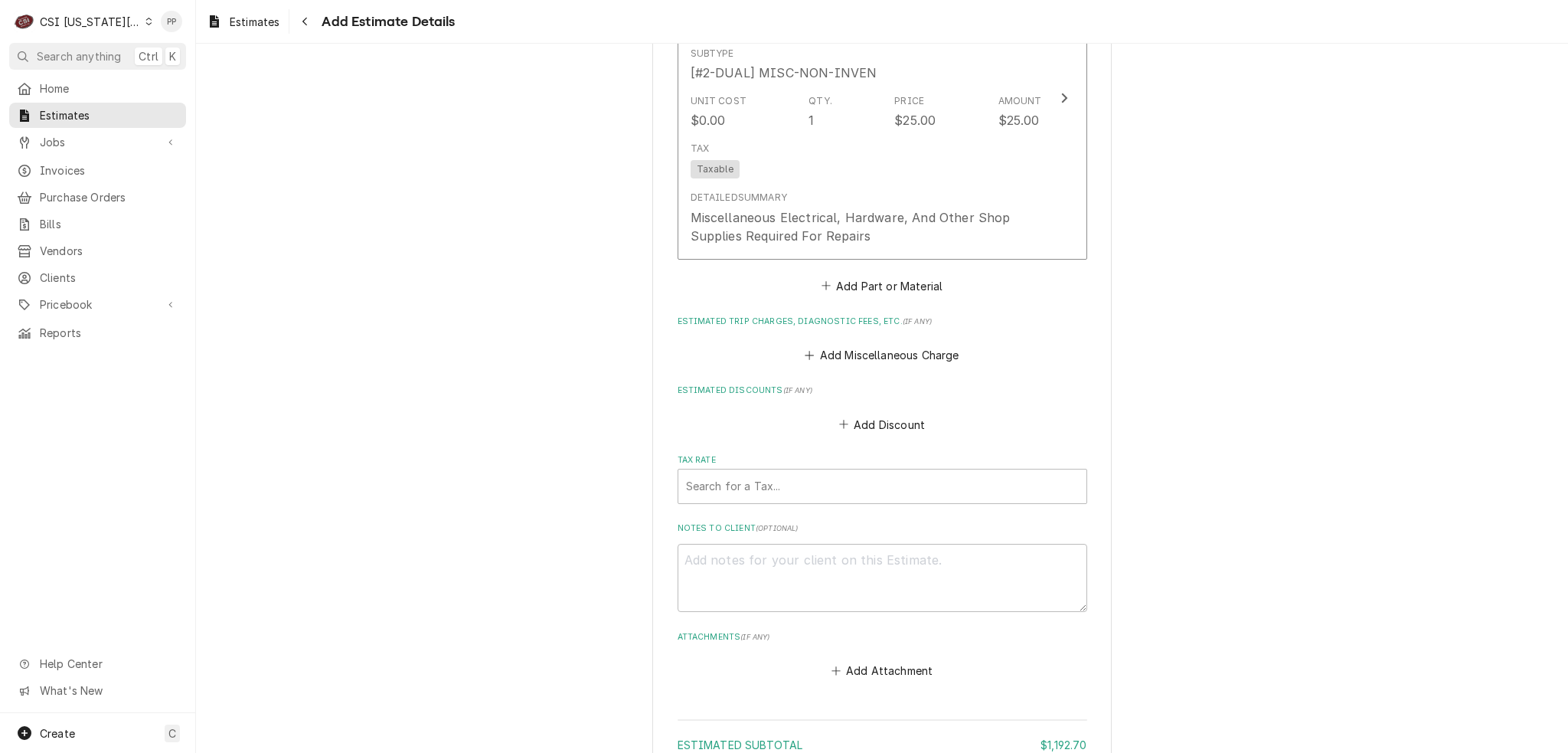
scroll to position [3350, 0]
click at [887, 331] on div "Add Miscellaneous Charge" at bounding box center [883, 345] width 409 height 30
click at [889, 339] on button "Add Miscellaneous Charge" at bounding box center [882, 350] width 160 height 22
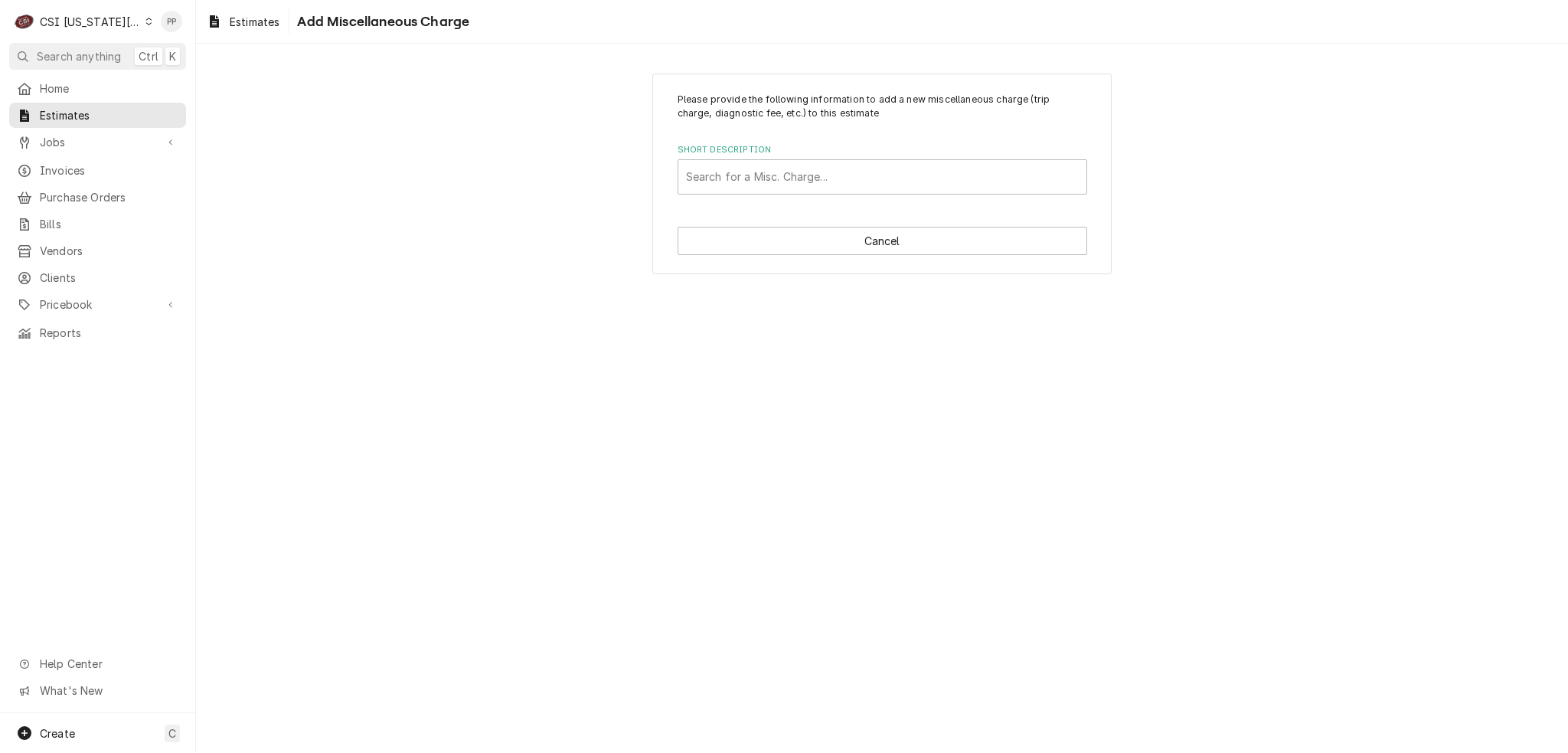
click at [843, 158] on div "Short Description Search for a Misc. Charge..." at bounding box center [883, 169] width 409 height 50
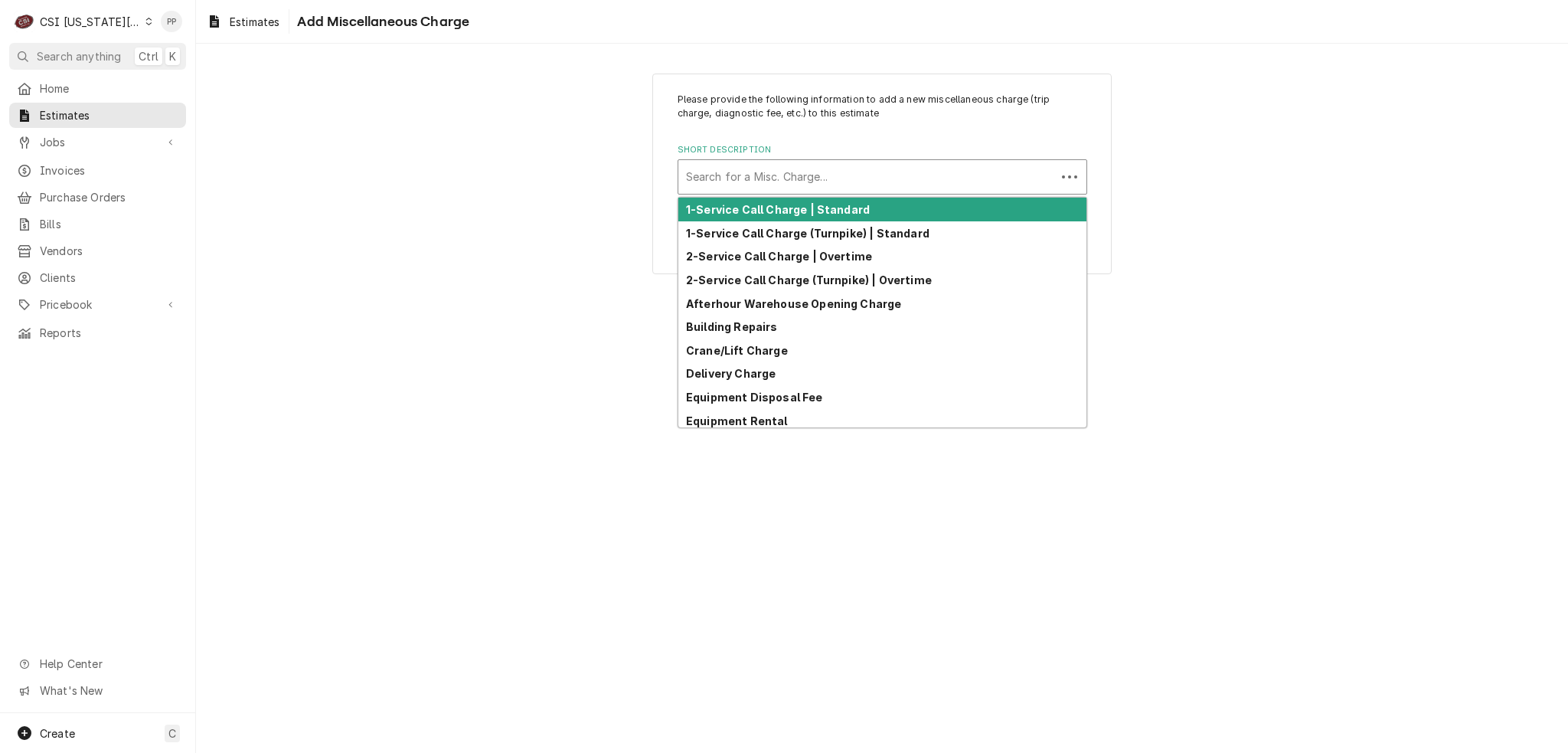
click at [839, 174] on div "Short Description" at bounding box center [867, 177] width 362 height 28
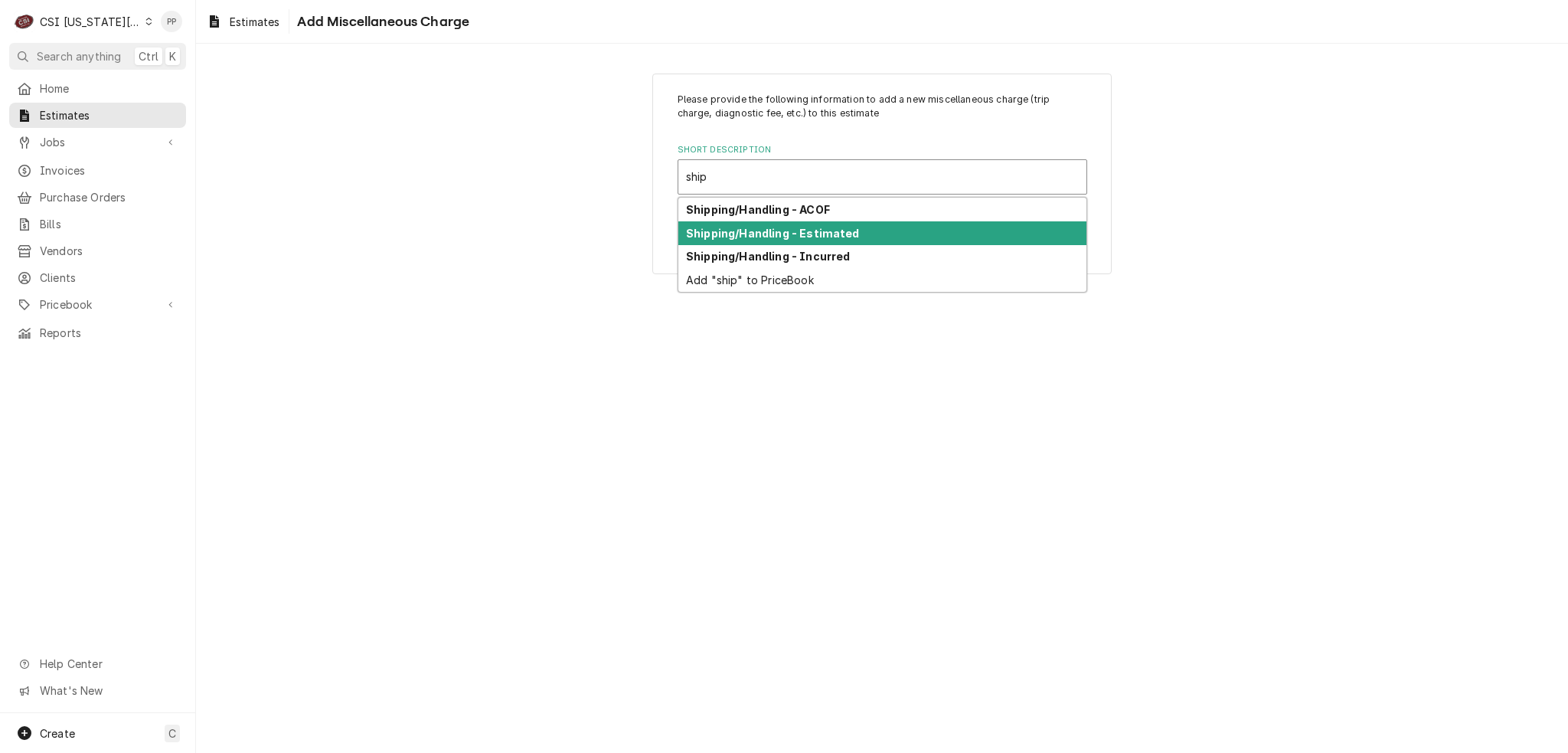
click at [833, 224] on div "Shipping/Handling - Estimated" at bounding box center [882, 233] width 408 height 23
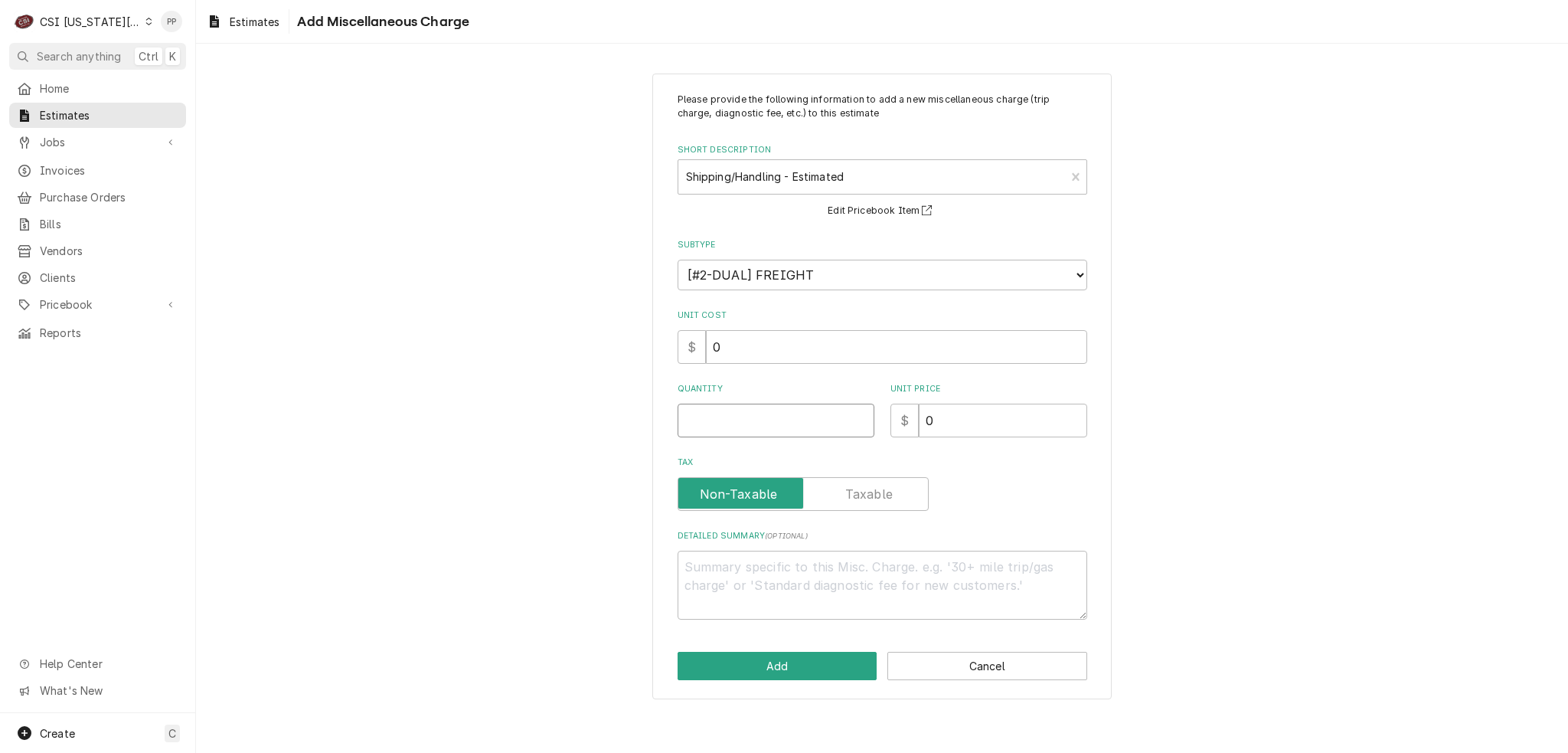
click at [788, 409] on input "Quantity" at bounding box center [776, 420] width 197 height 33
click at [747, 657] on button "Add" at bounding box center [778, 666] width 200 height 28
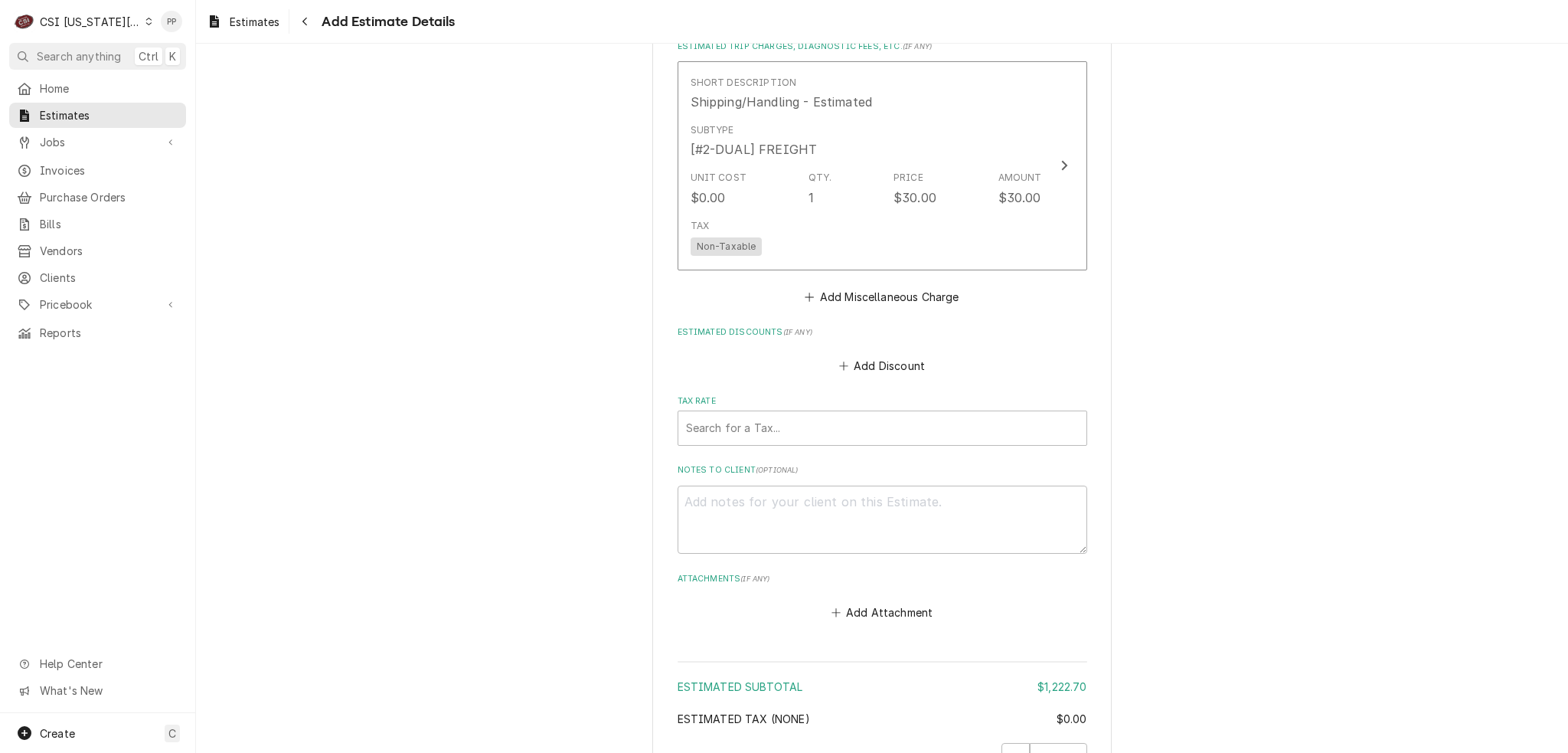
scroll to position [3647, 0]
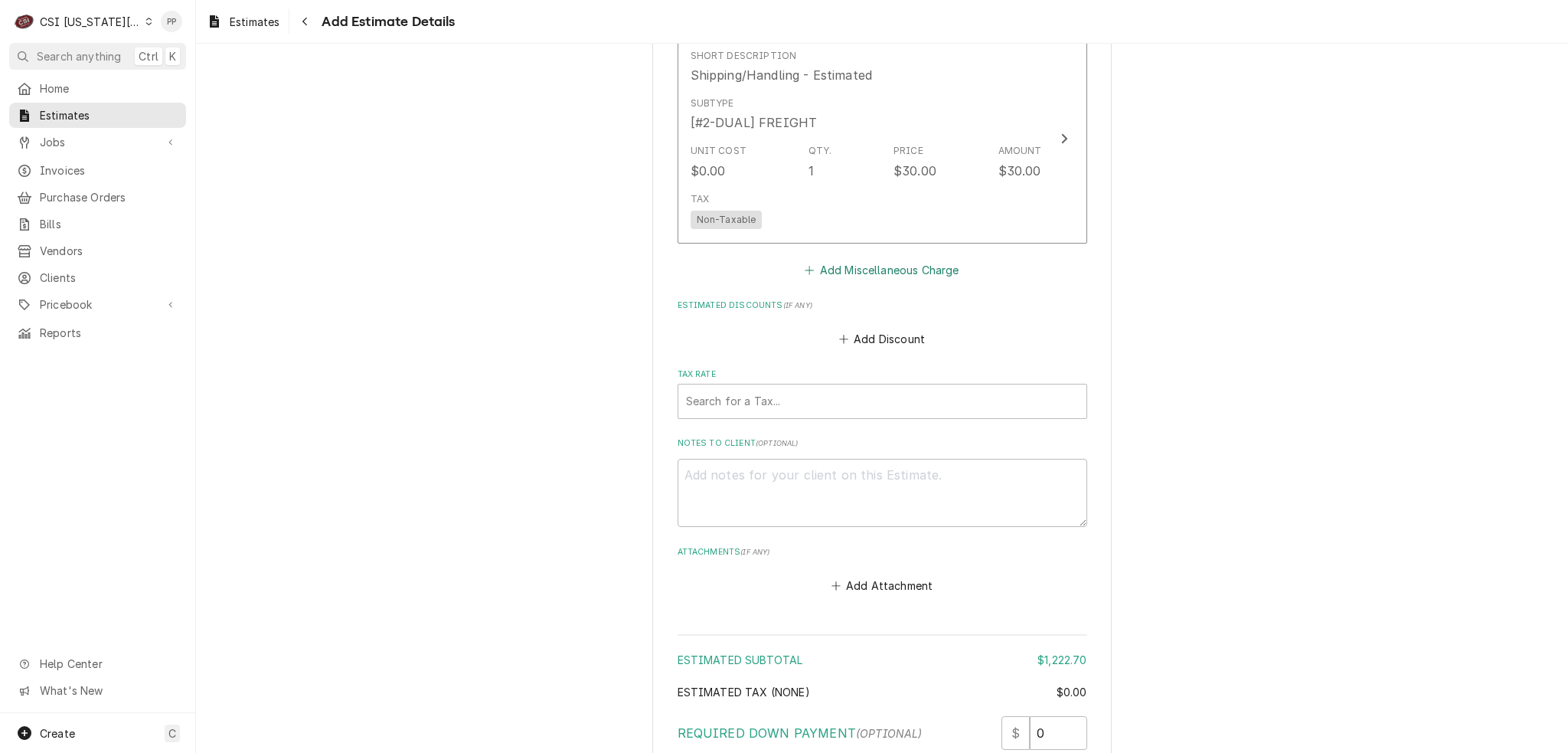
click at [905, 259] on button "Add Miscellaneous Charge" at bounding box center [882, 270] width 160 height 22
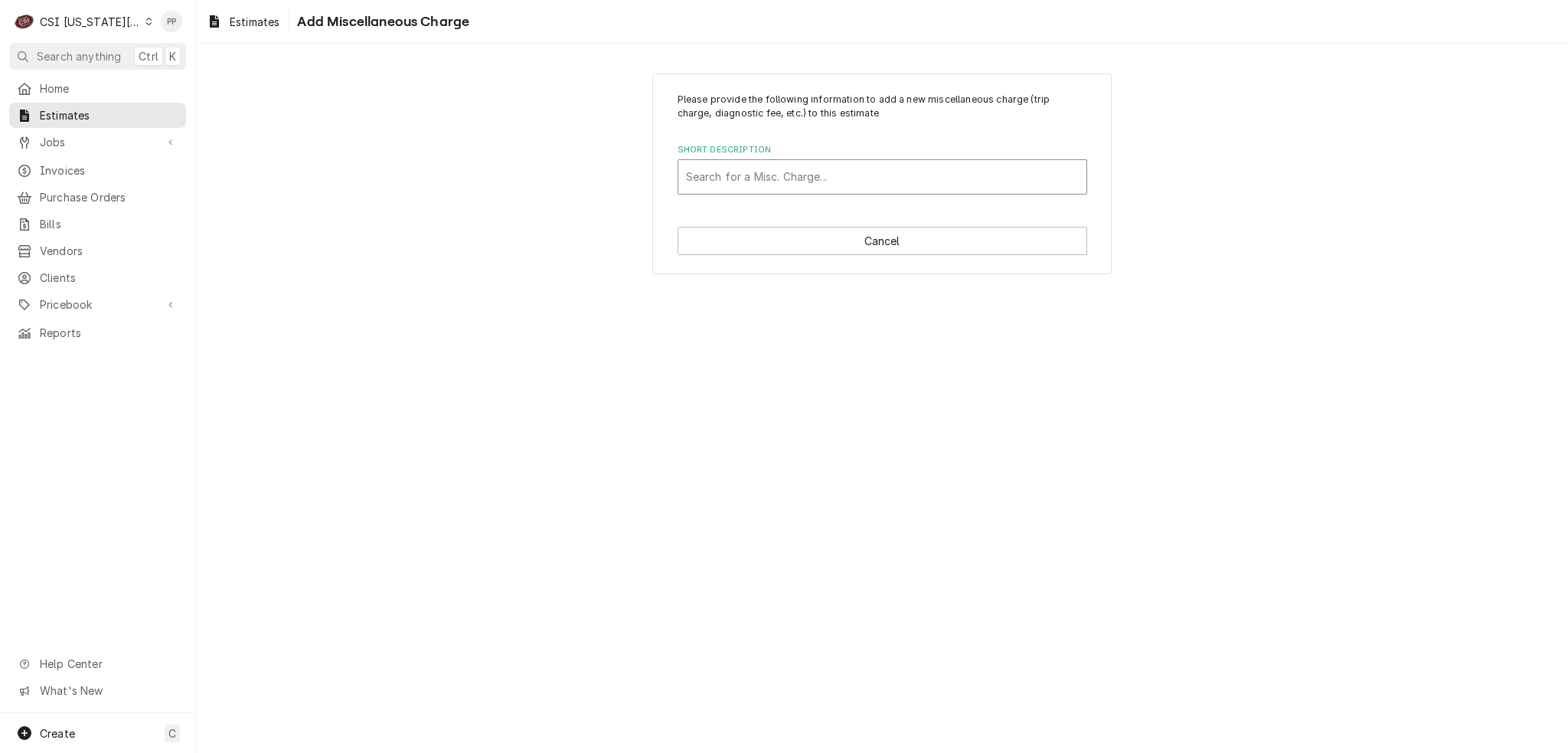
click at [910, 180] on div "Short Description" at bounding box center [883, 177] width 393 height 28
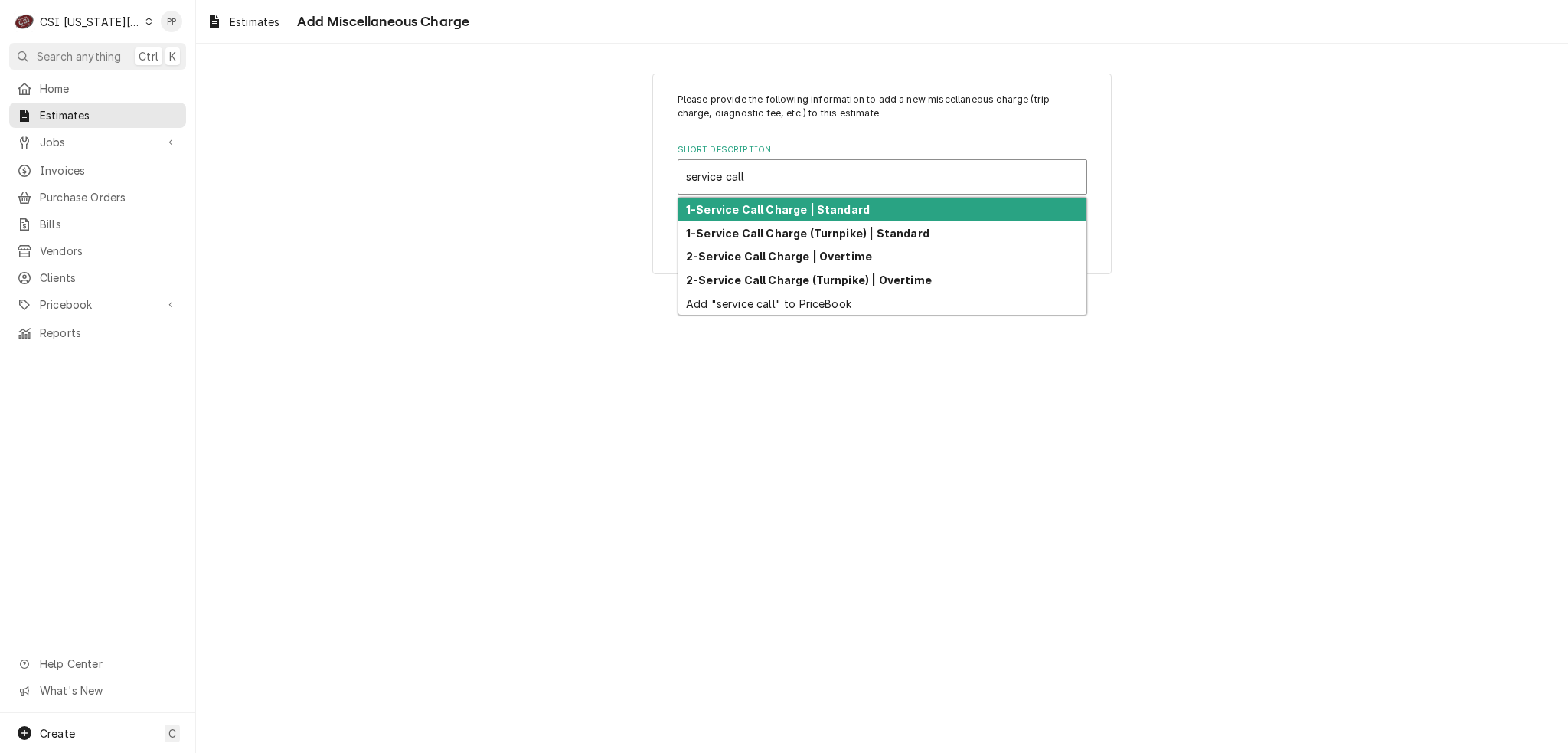
click at [903, 208] on div "1-Service Call Charge | Standard" at bounding box center [882, 209] width 408 height 23
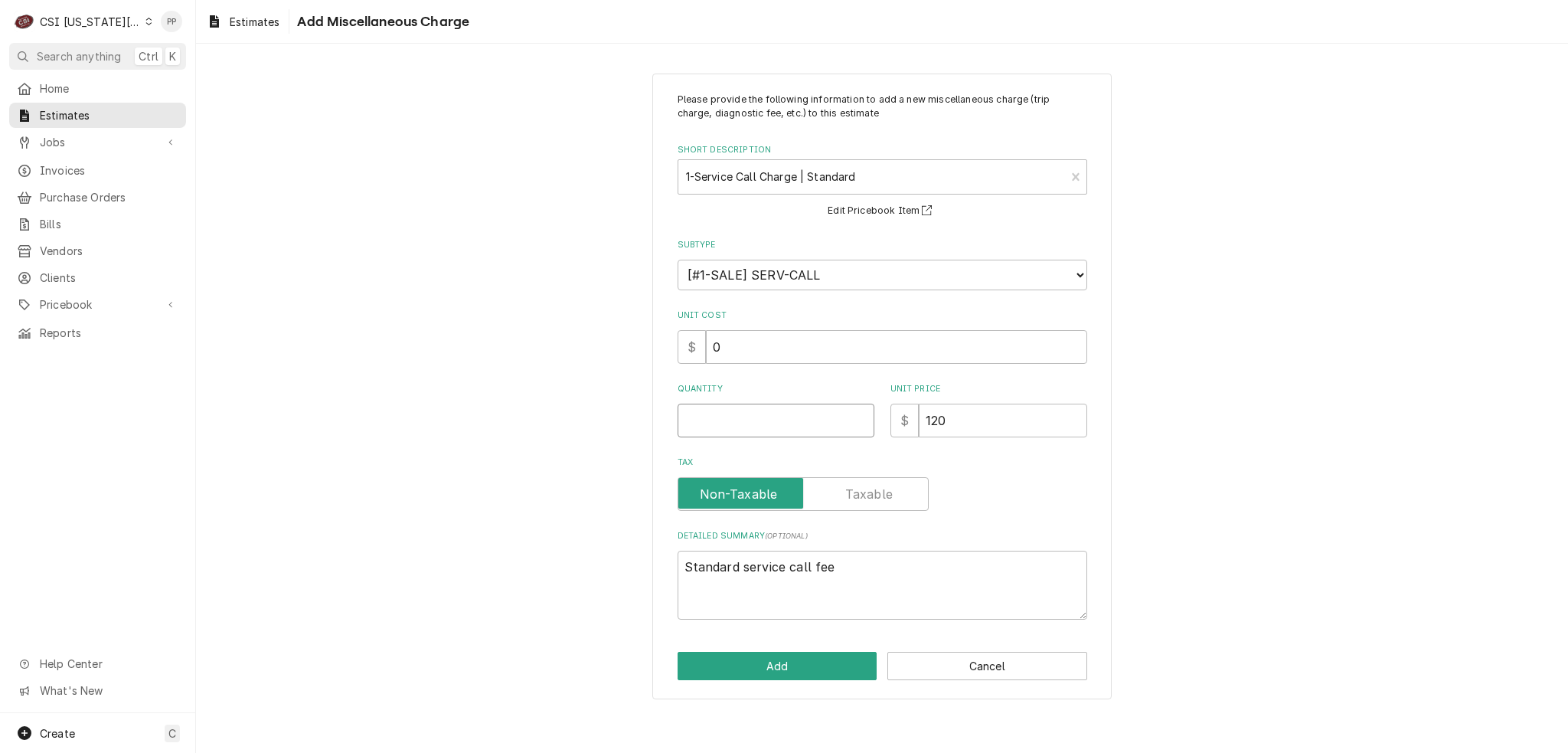
click at [789, 419] on input "Quantity" at bounding box center [776, 420] width 197 height 33
click at [855, 578] on textarea "Standard service call fee" at bounding box center [883, 585] width 409 height 69
click at [839, 656] on button "Add" at bounding box center [778, 666] width 200 height 28
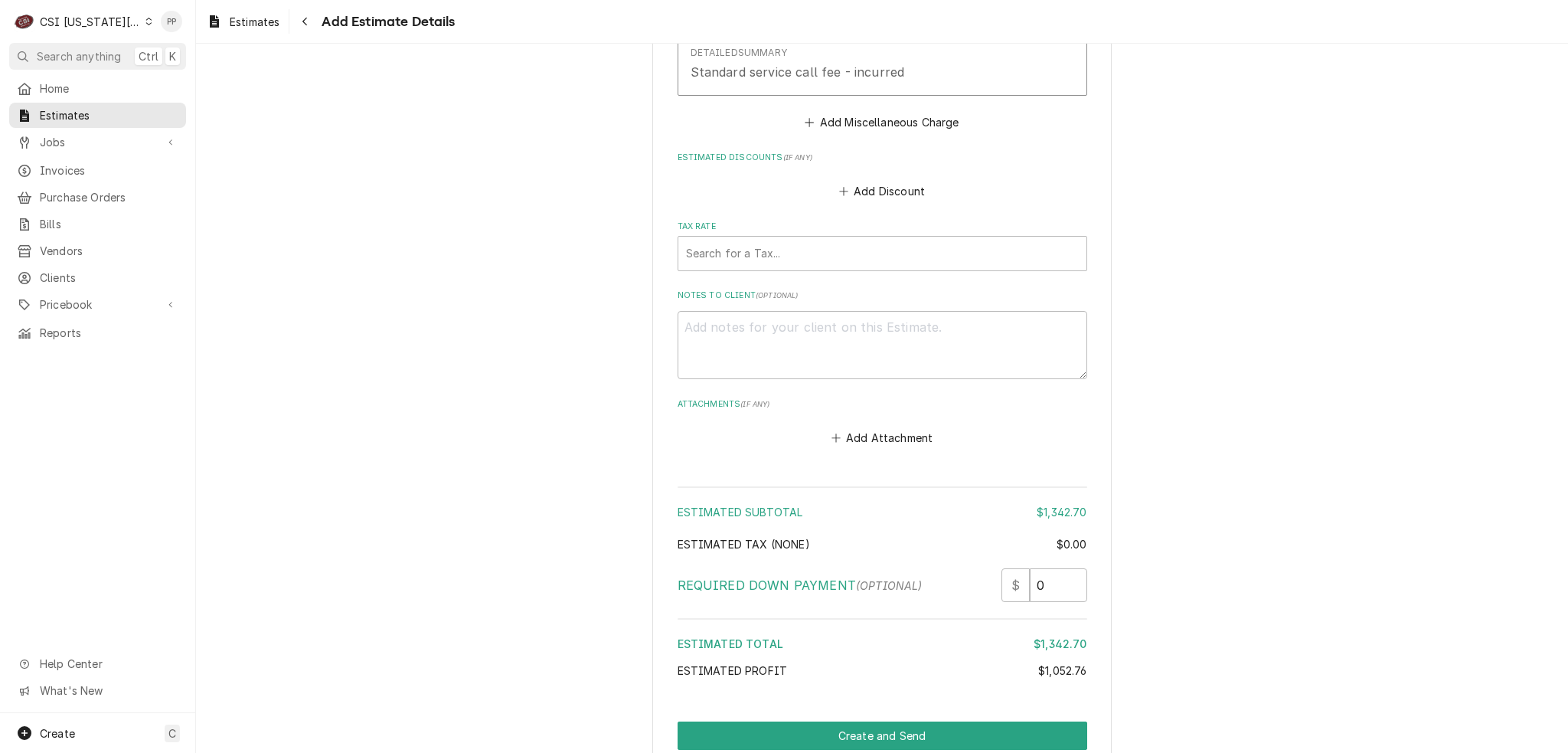
scroll to position [4065, 0]
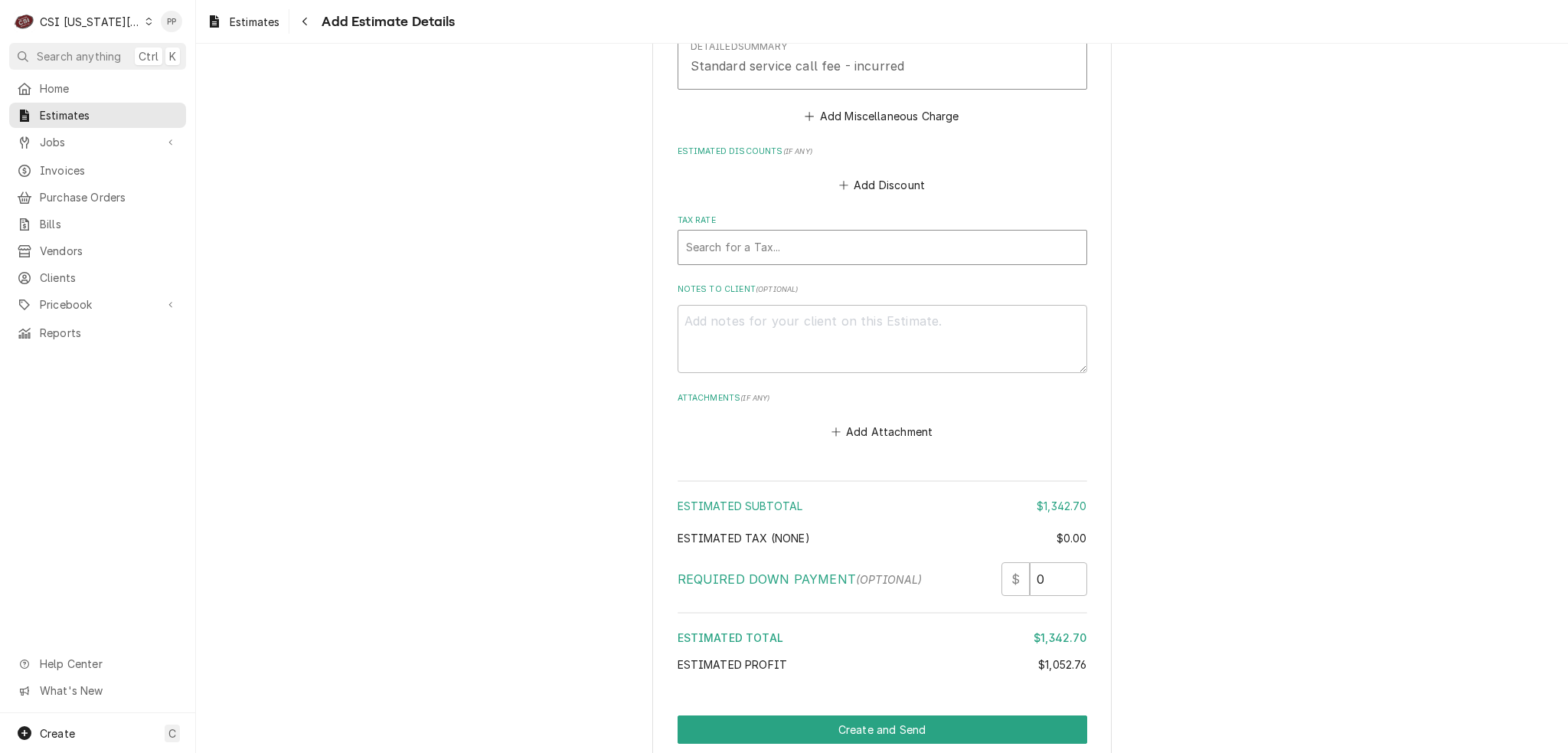
click at [816, 234] on div "Tax Rate" at bounding box center [883, 247] width 393 height 28
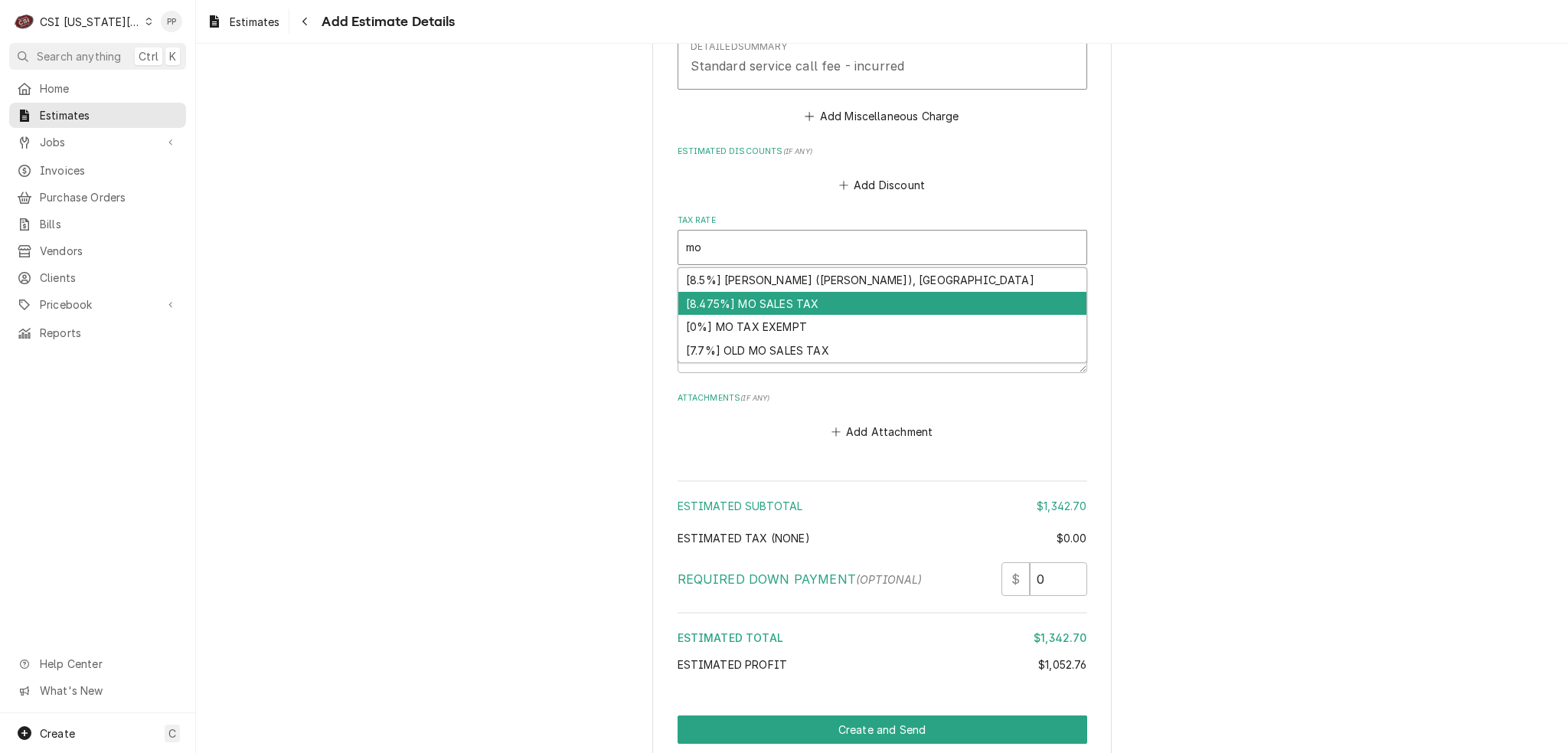
click at [800, 292] on div "[8.475%] MO SALES TAX" at bounding box center [882, 304] width 408 height 23
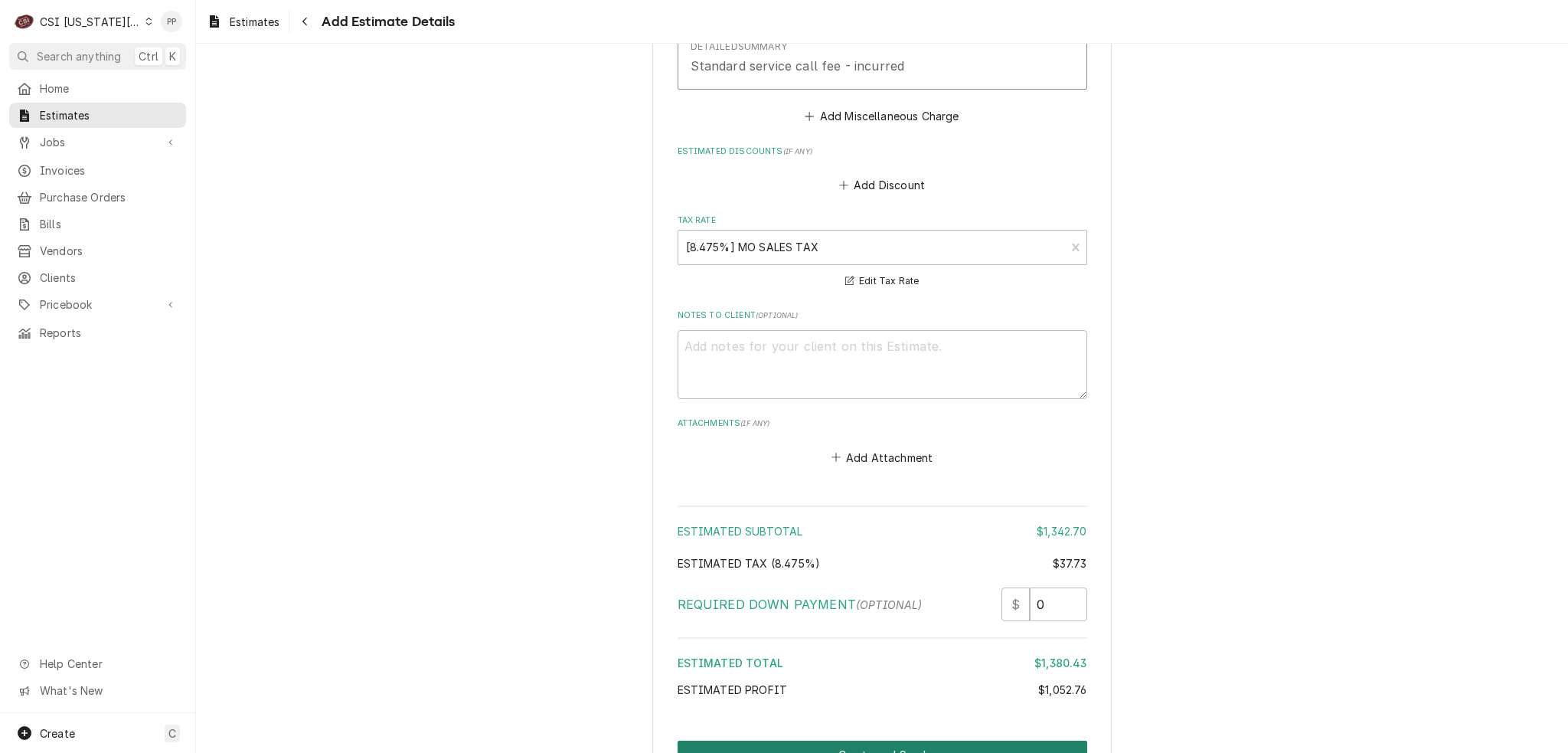
click at [905, 740] on button "Create and Send" at bounding box center [883, 754] width 409 height 28
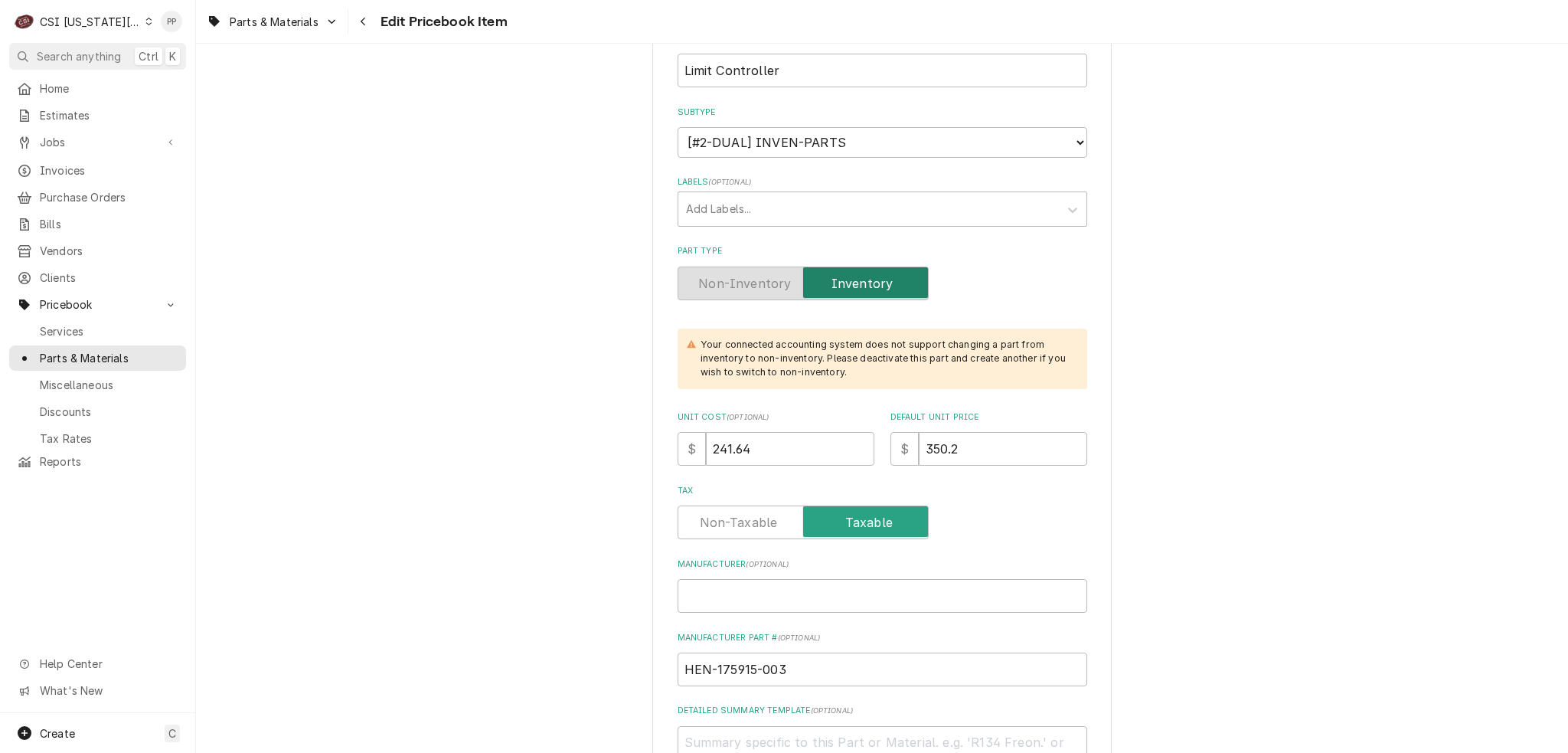
scroll to position [307, 0]
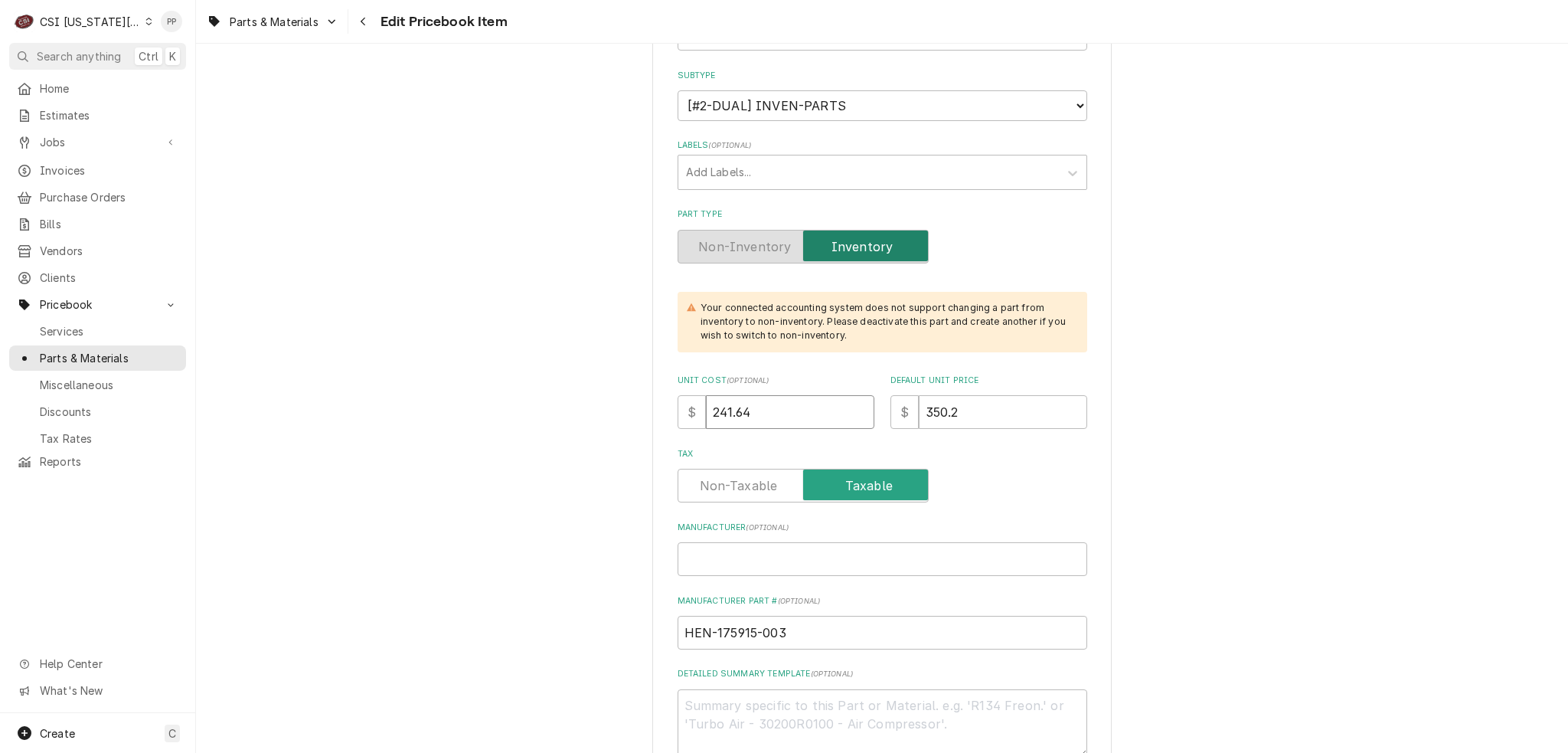
drag, startPoint x: 763, startPoint y: 406, endPoint x: 659, endPoint y: 404, distance: 104.0
type textarea "x"
type input "2"
type textarea "x"
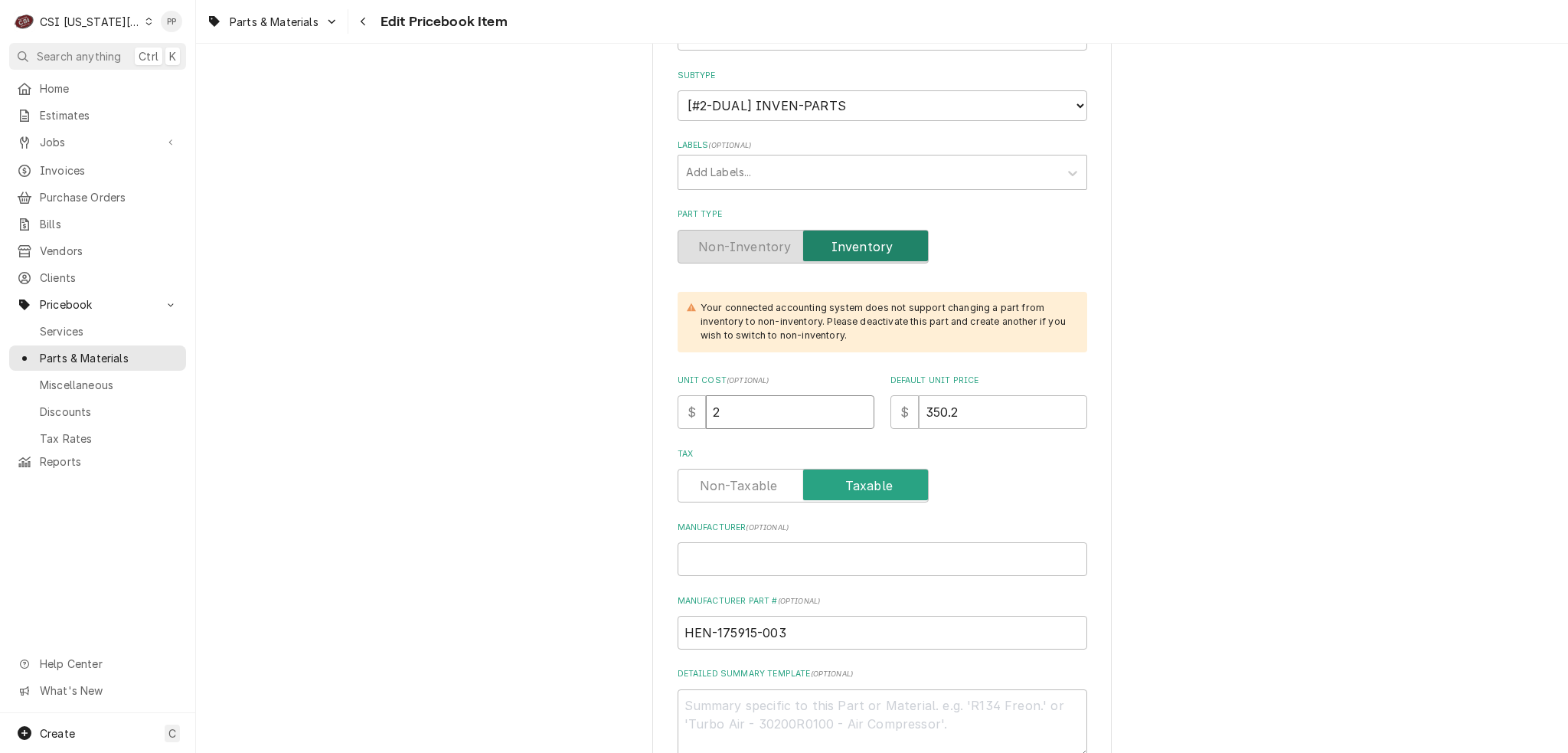
type input "28"
type textarea "x"
type input "289"
type textarea "x"
type input "289.9"
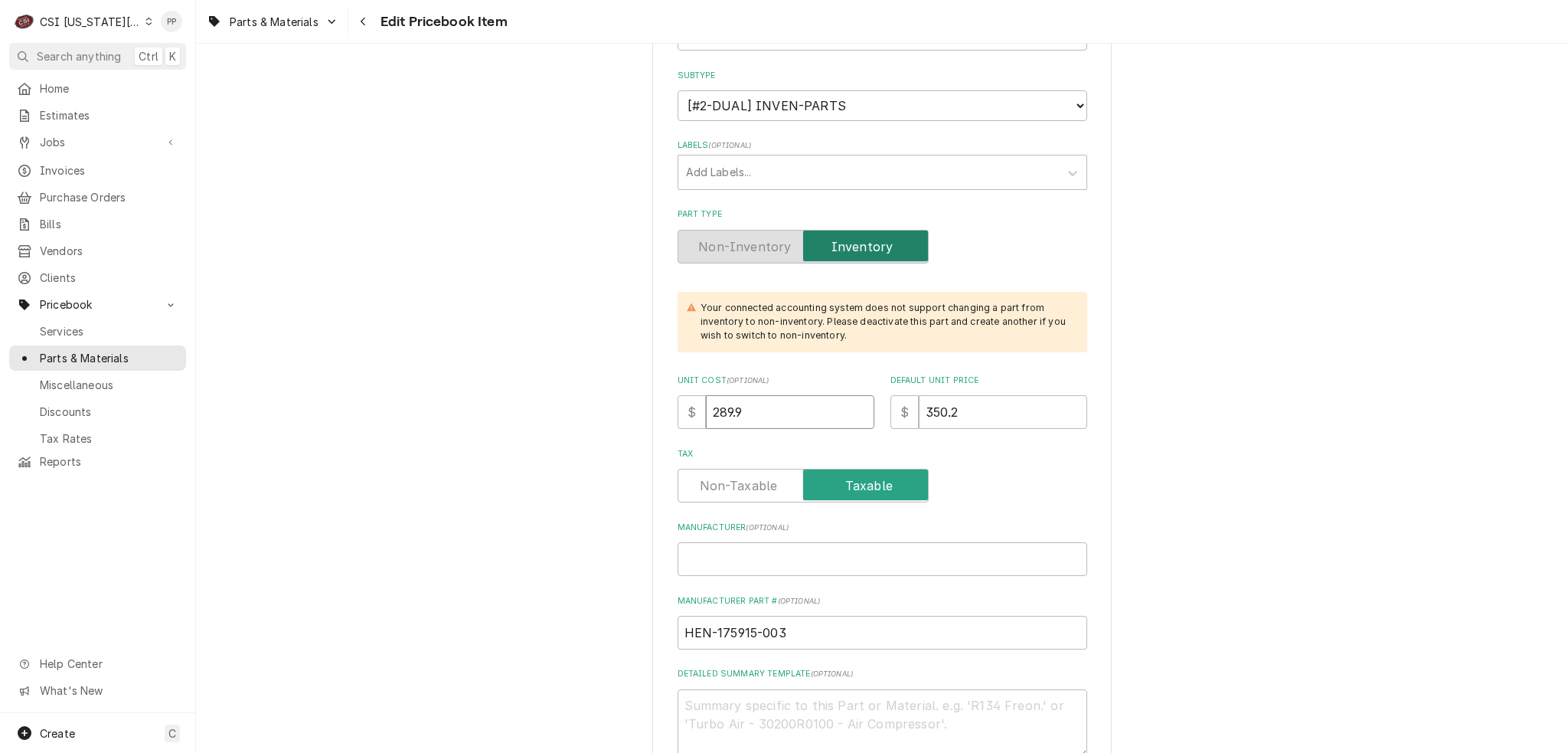
type textarea "x"
type input "289.94"
type textarea "x"
type input "4"
type textarea "x"
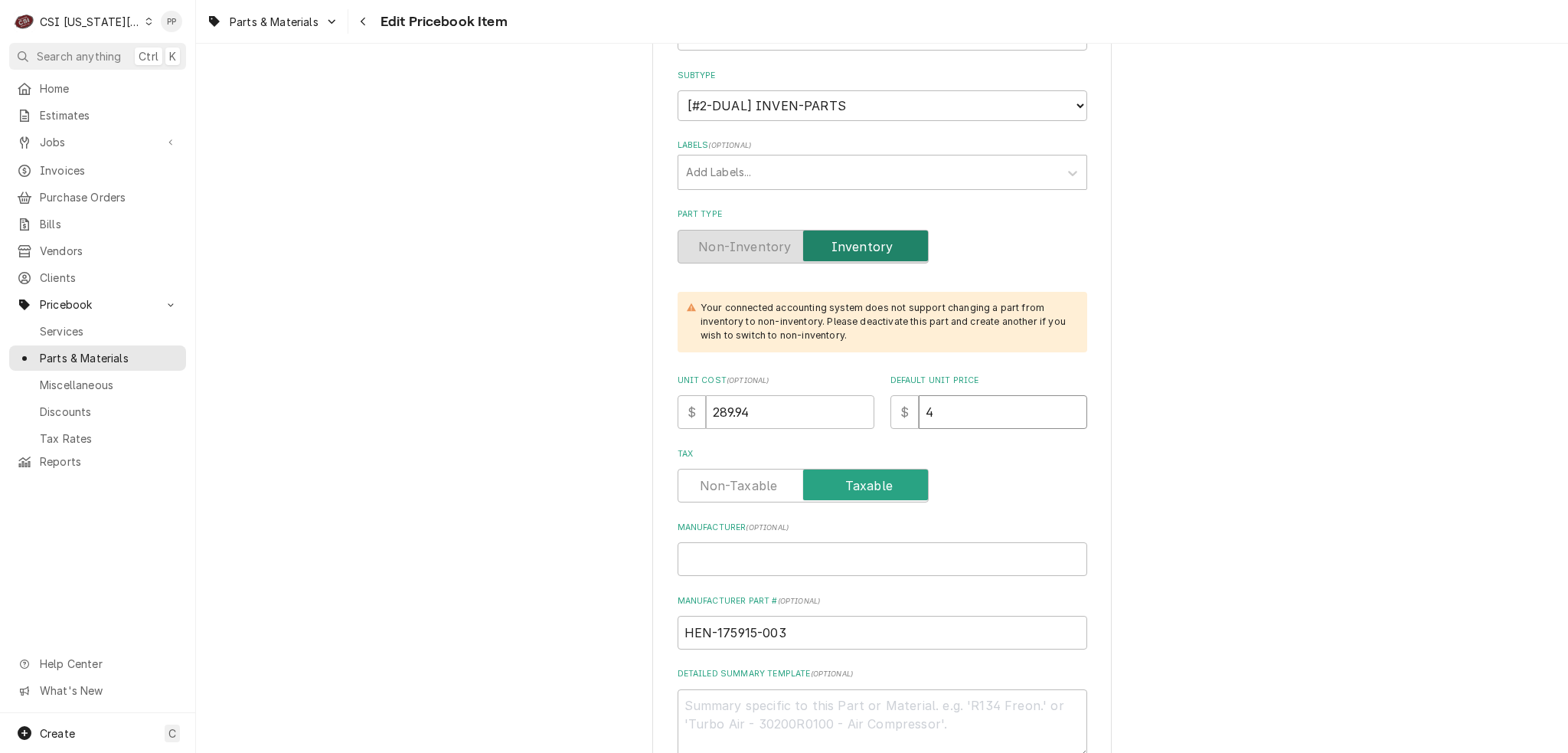
type input "42"
type textarea "x"
type input "420"
type textarea "x"
type input "420.2"
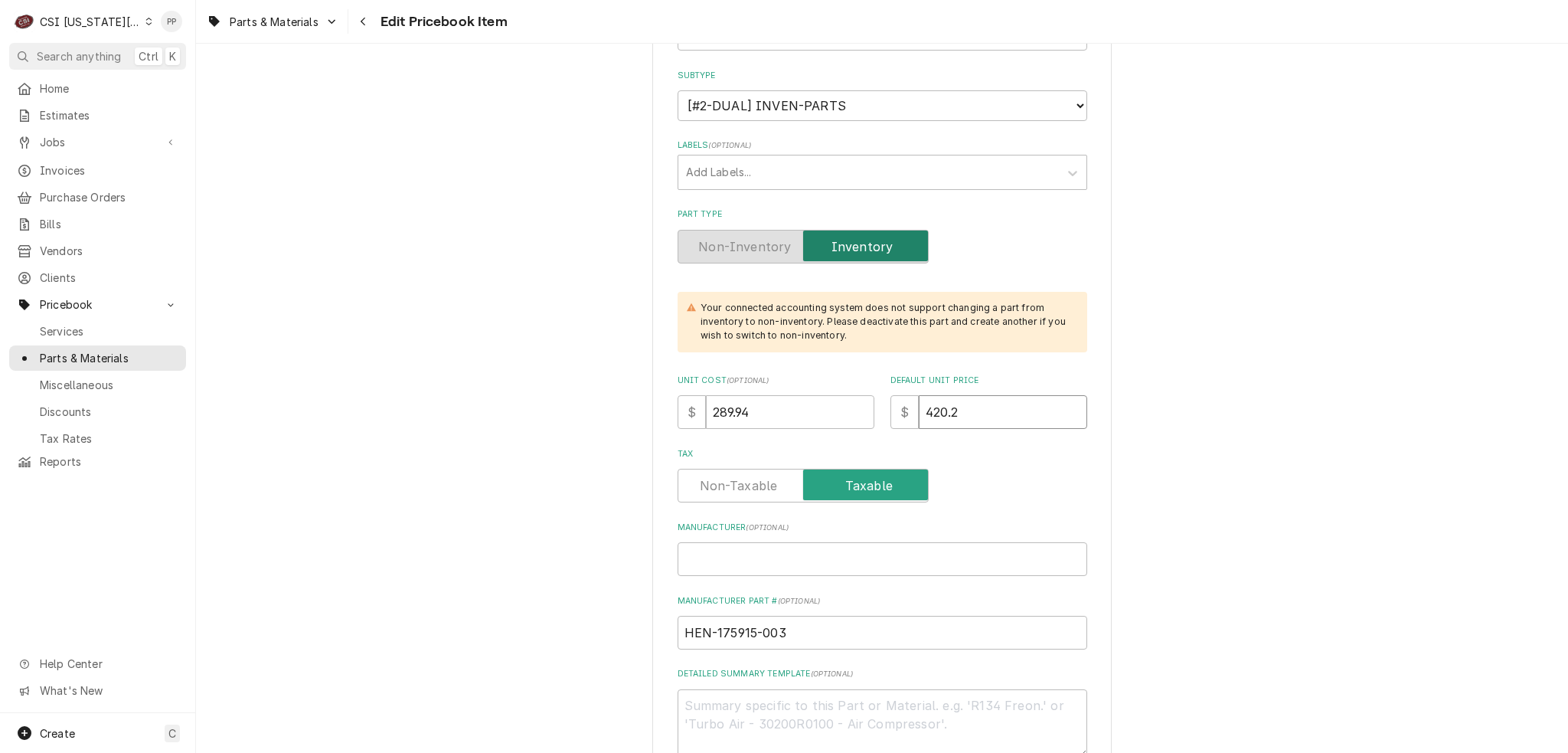
type textarea "x"
type input "420.20"
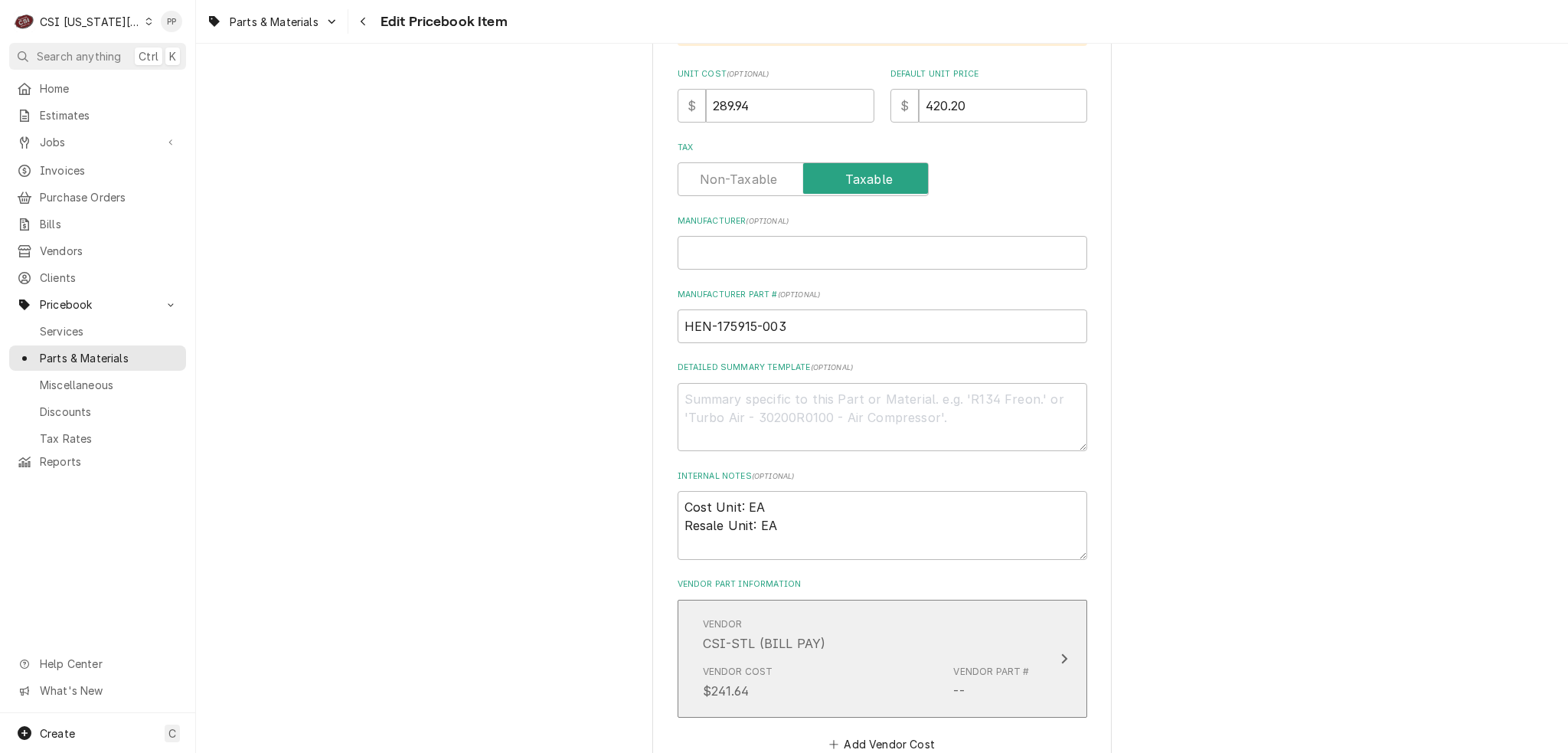
click at [916, 632] on div "Vendor CSI-STL (BILL PAY)" at bounding box center [867, 635] width 327 height 48
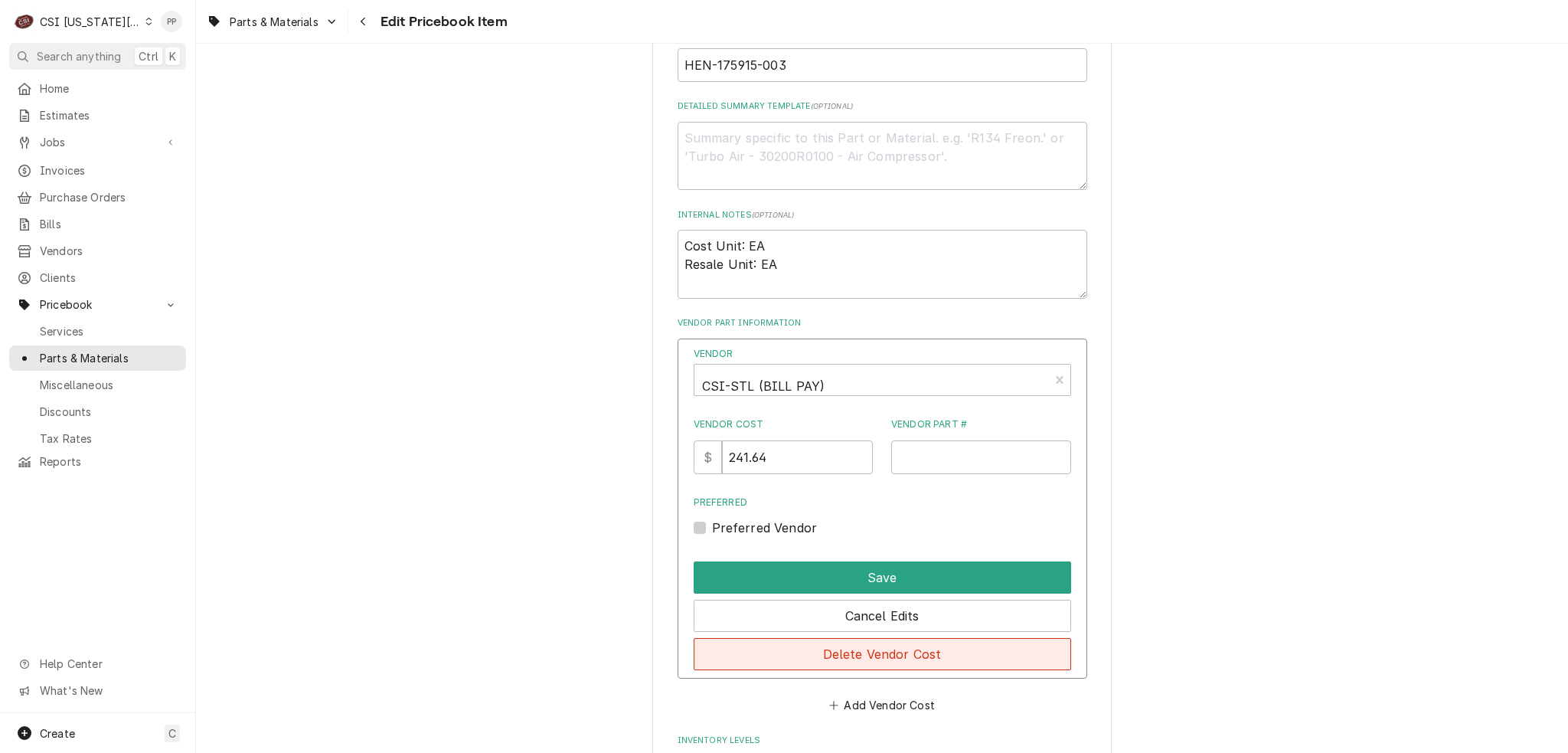
scroll to position [919, 0]
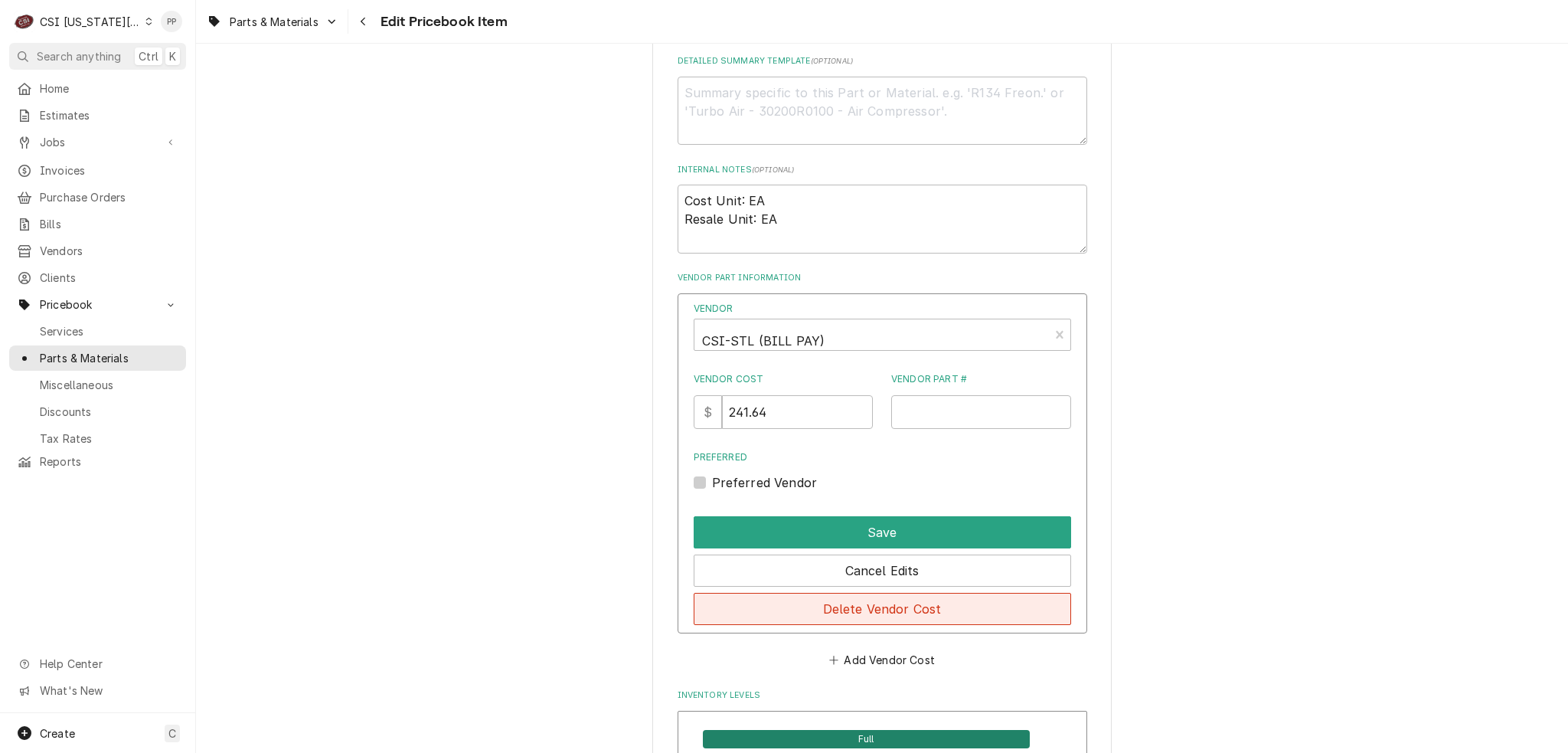
click at [875, 603] on button "Delete Vendor Cost" at bounding box center [882, 609] width 378 height 32
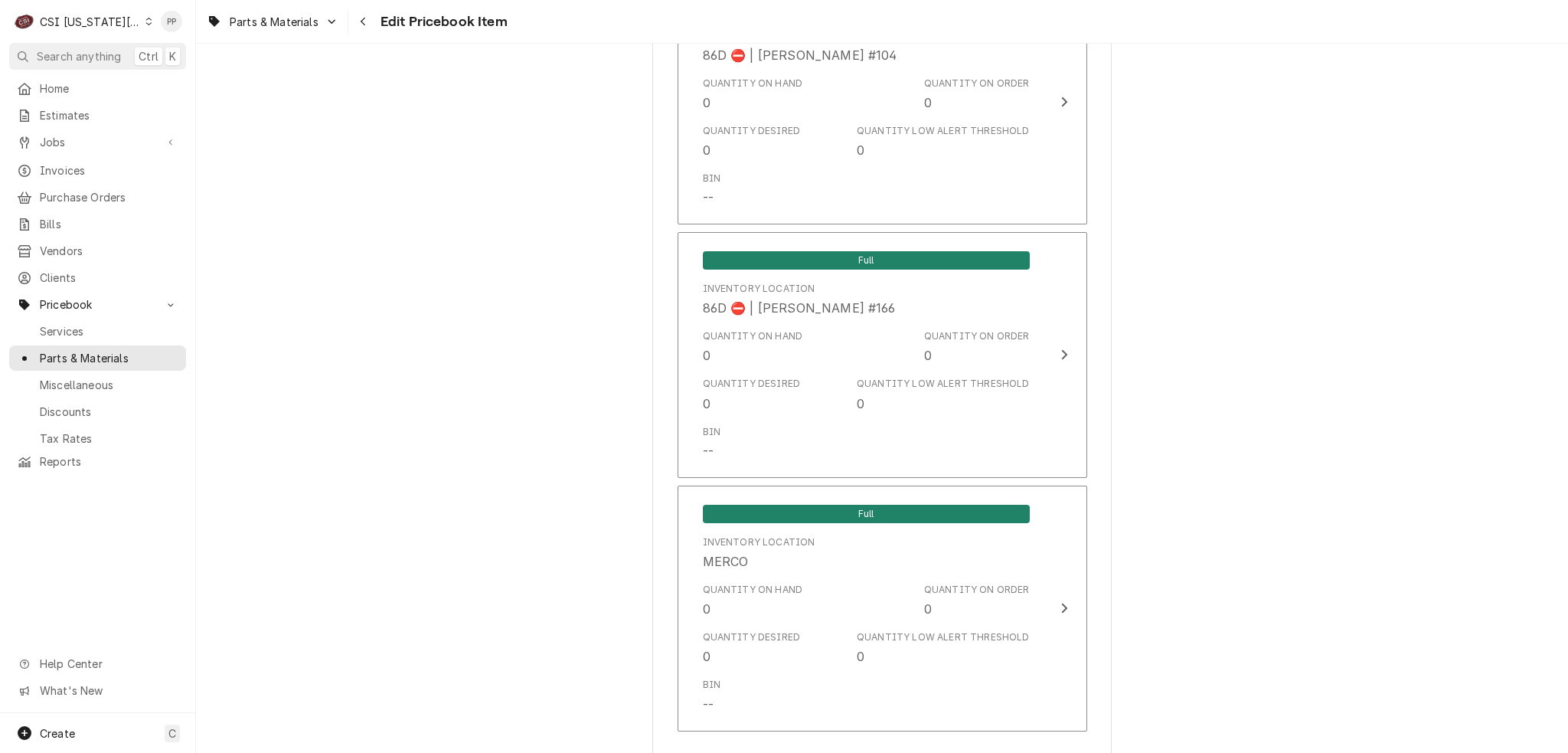
scroll to position [14761, 0]
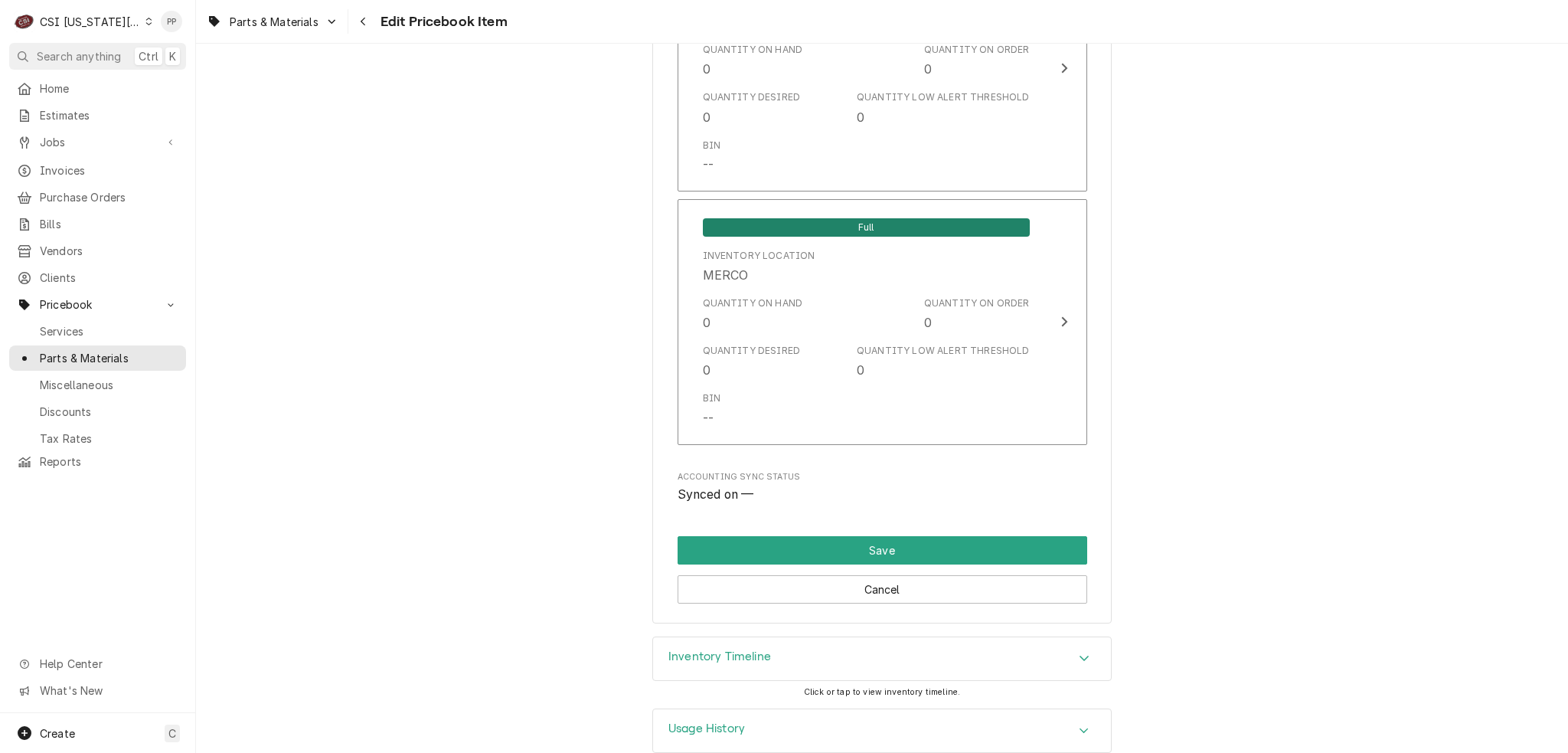
drag, startPoint x: 1252, startPoint y: 497, endPoint x: 1241, endPoint y: 753, distance: 256.2
click at [921, 536] on button "Save" at bounding box center [883, 549] width 409 height 28
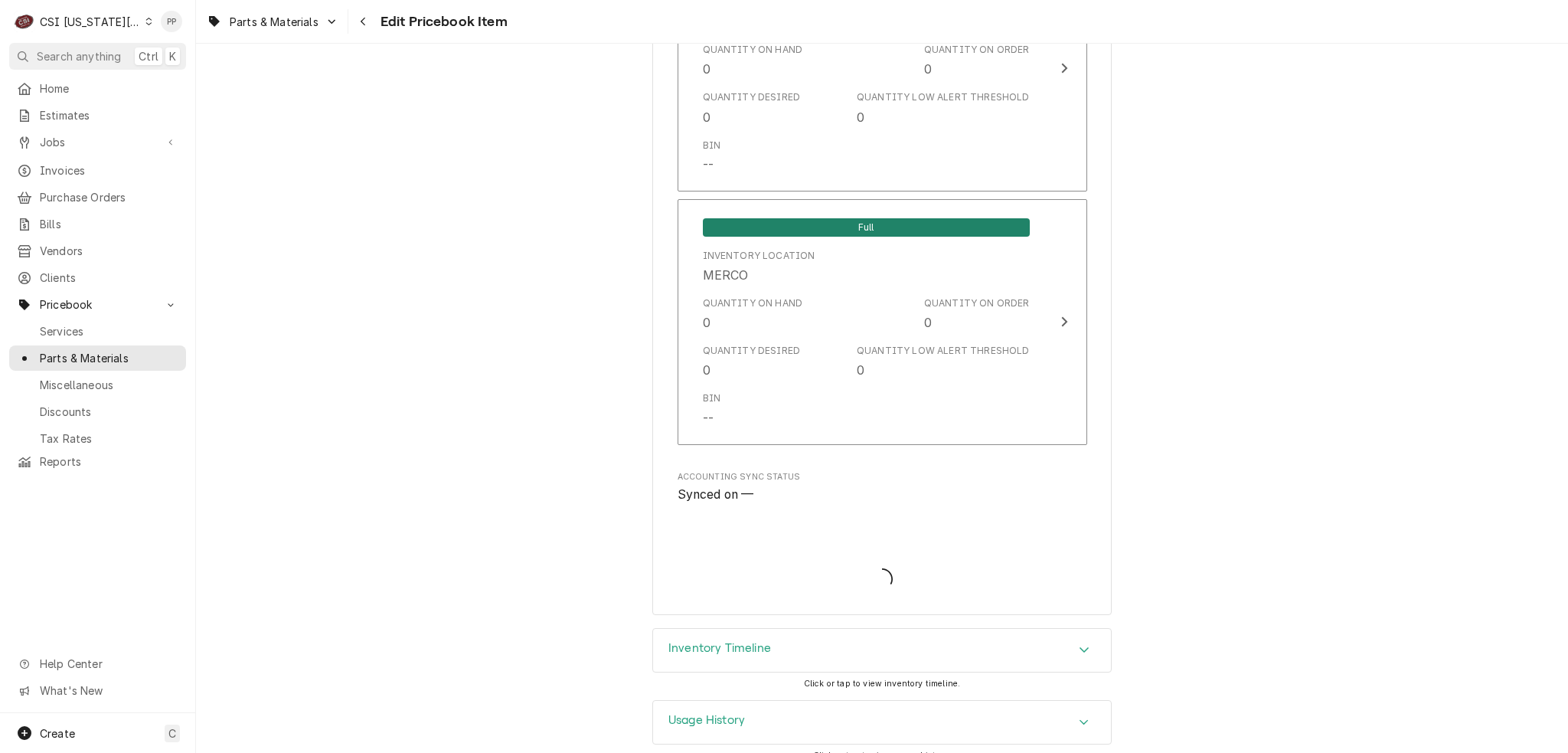
scroll to position [14752, 0]
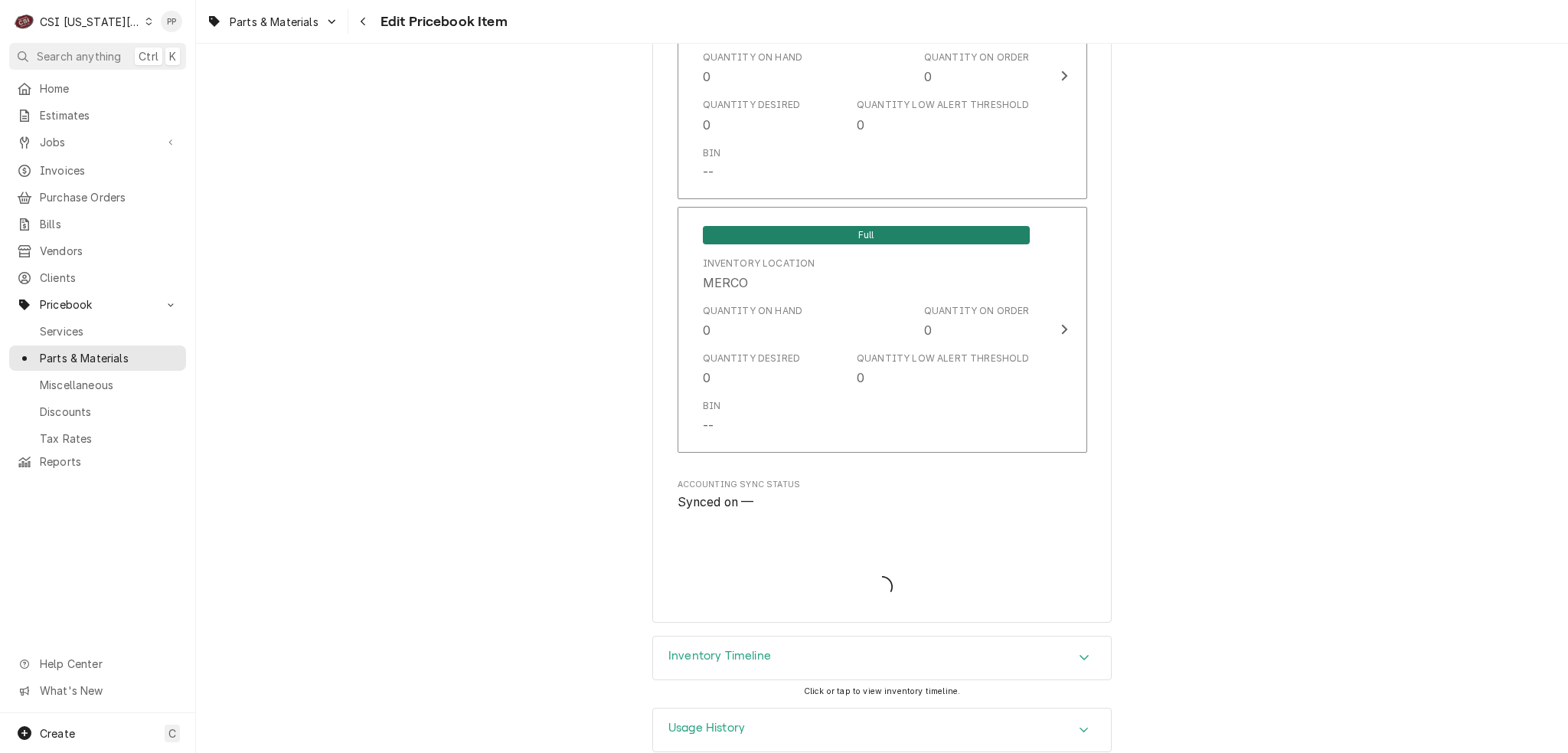
type textarea "x"
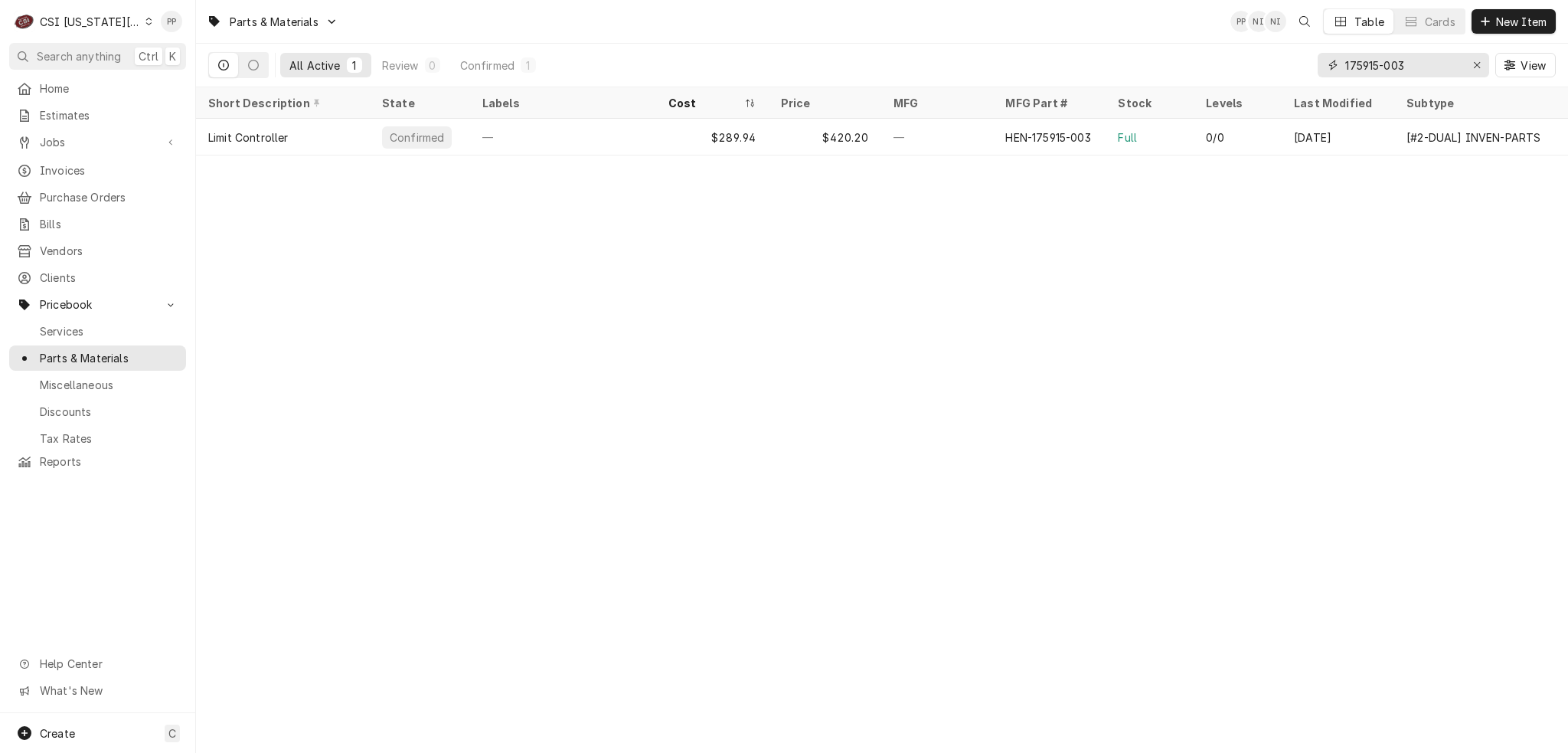
drag, startPoint x: 1482, startPoint y: 59, endPoint x: 1440, endPoint y: 66, distance: 42.6
click at [1481, 60] on div "Erase input" at bounding box center [1477, 65] width 15 height 15
click at [1430, 67] on input "Dynamic Content Wrapper" at bounding box center [1417, 65] width 144 height 24
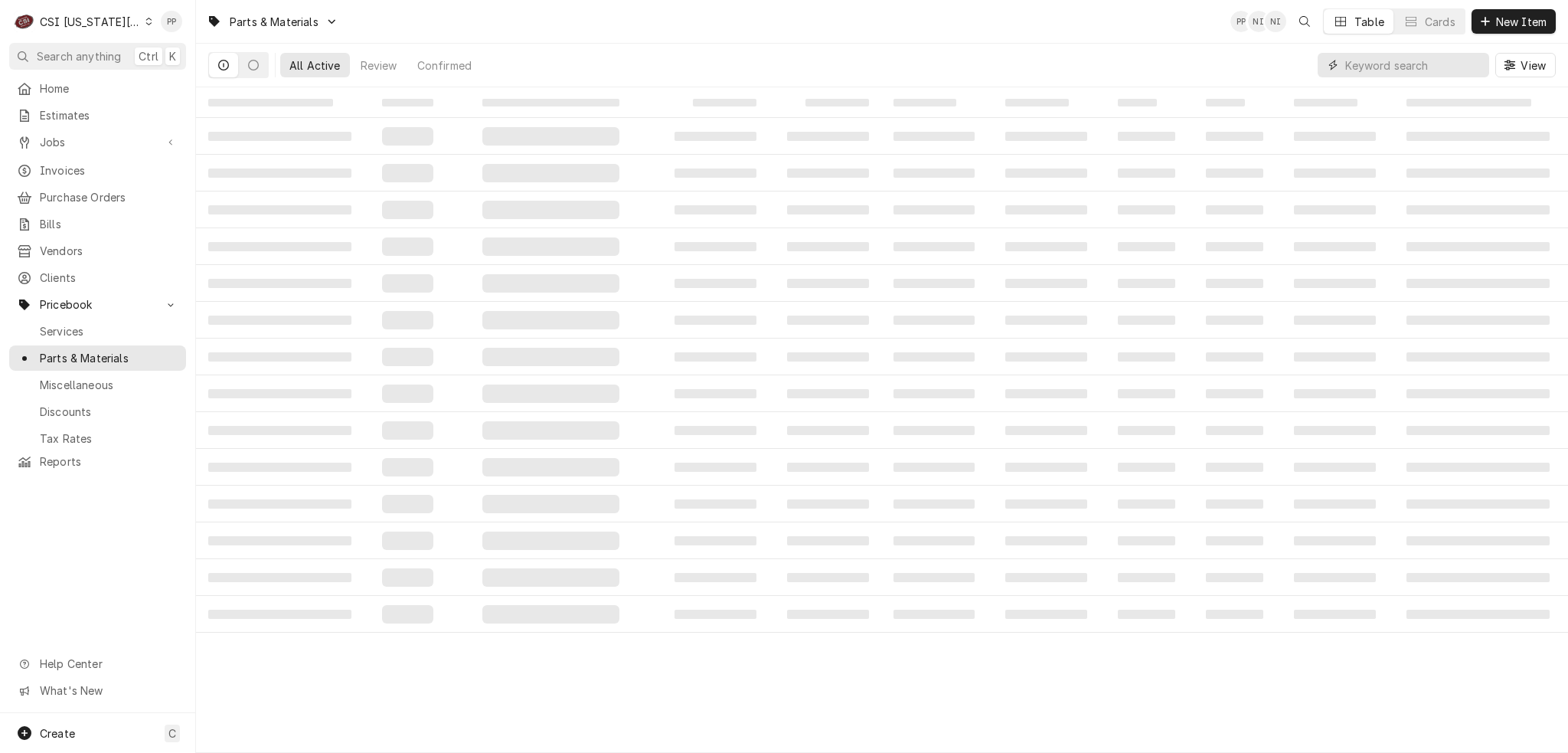
paste input "4014489"
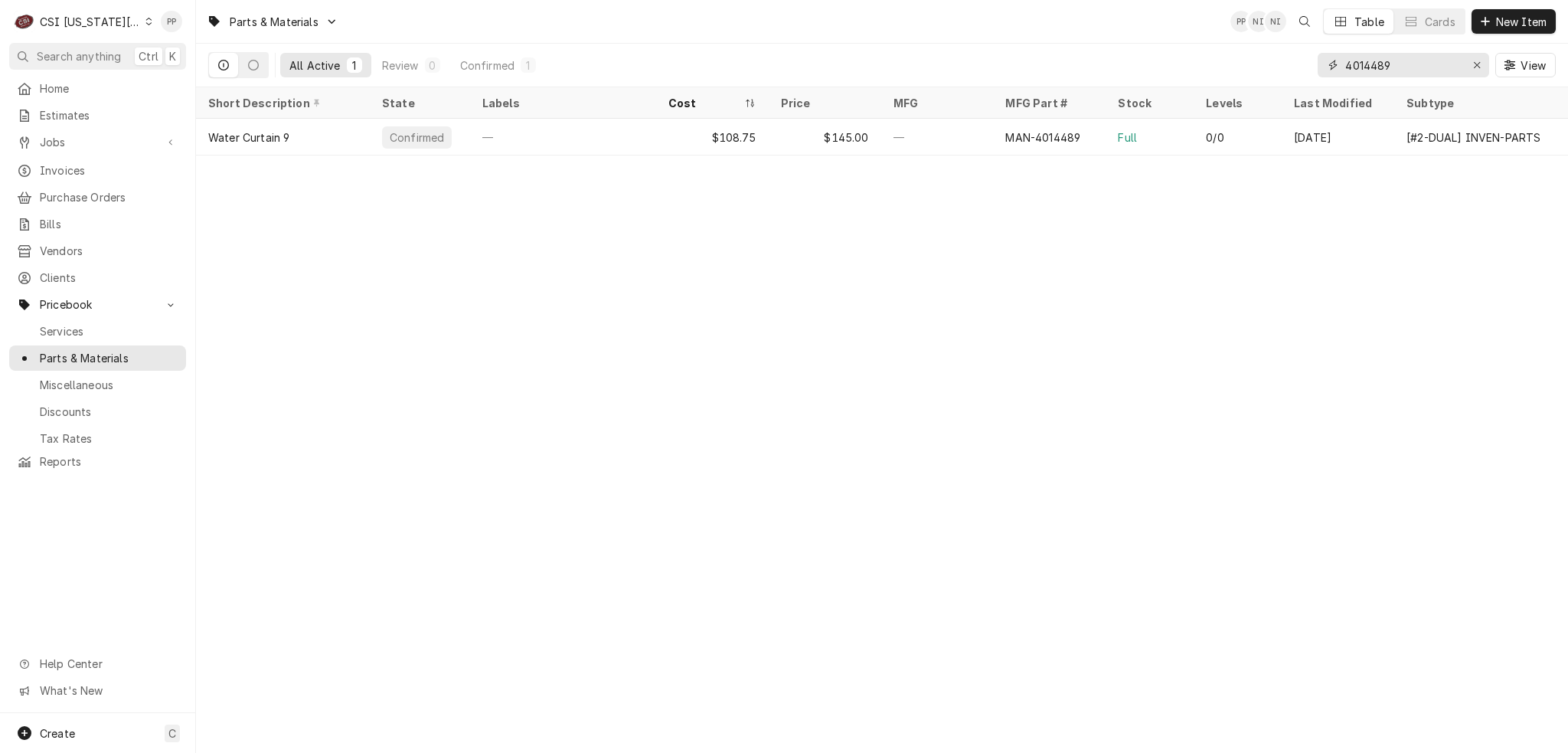
type input "4014489"
click at [527, 141] on div "—" at bounding box center [563, 137] width 186 height 37
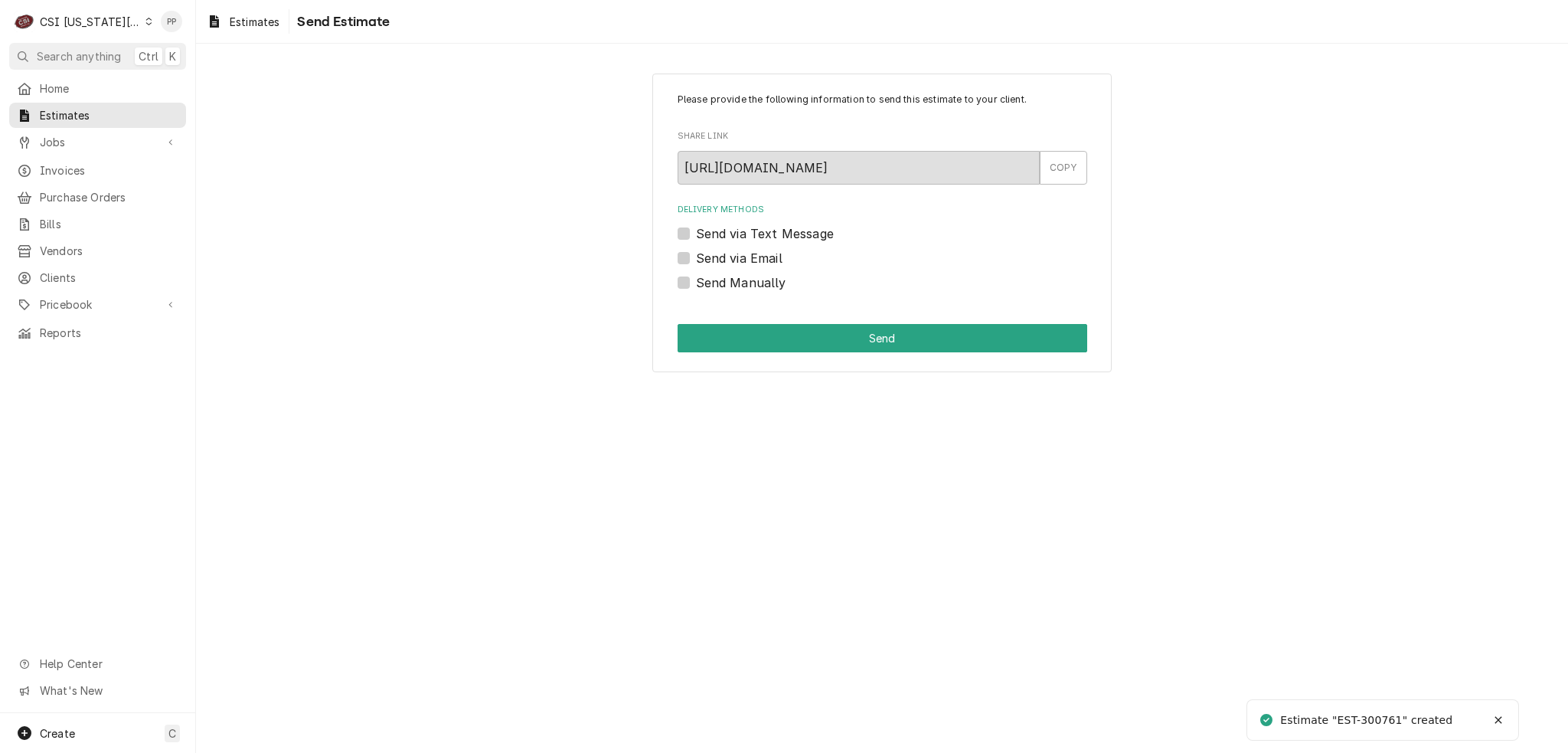
click at [696, 253] on label "Send via Email" at bounding box center [739, 258] width 87 height 18
click at [696, 253] on input "Send via Email" at bounding box center [901, 265] width 409 height 33
checkbox input "true"
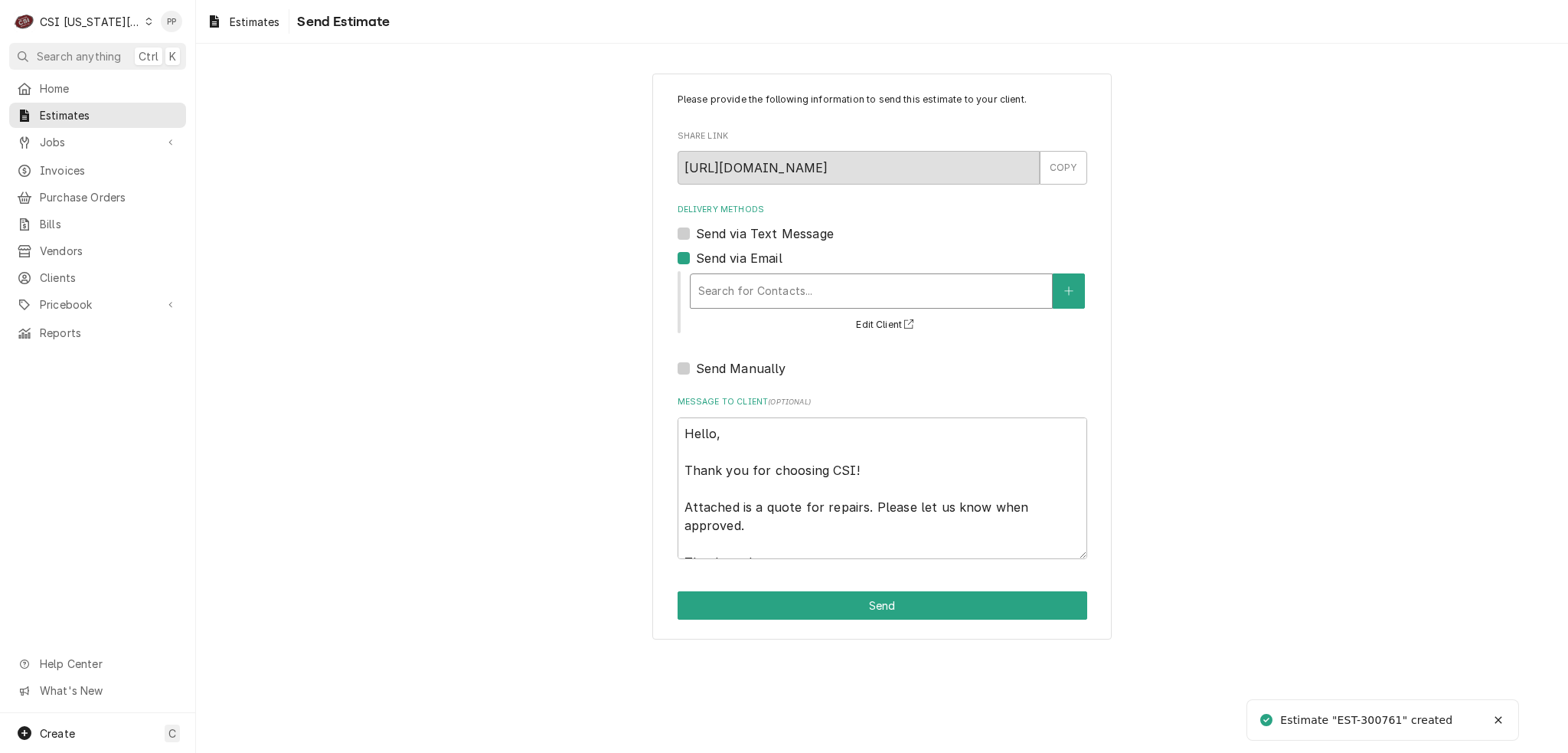
click at [750, 289] on div "Delivery Methods" at bounding box center [871, 290] width 346 height 28
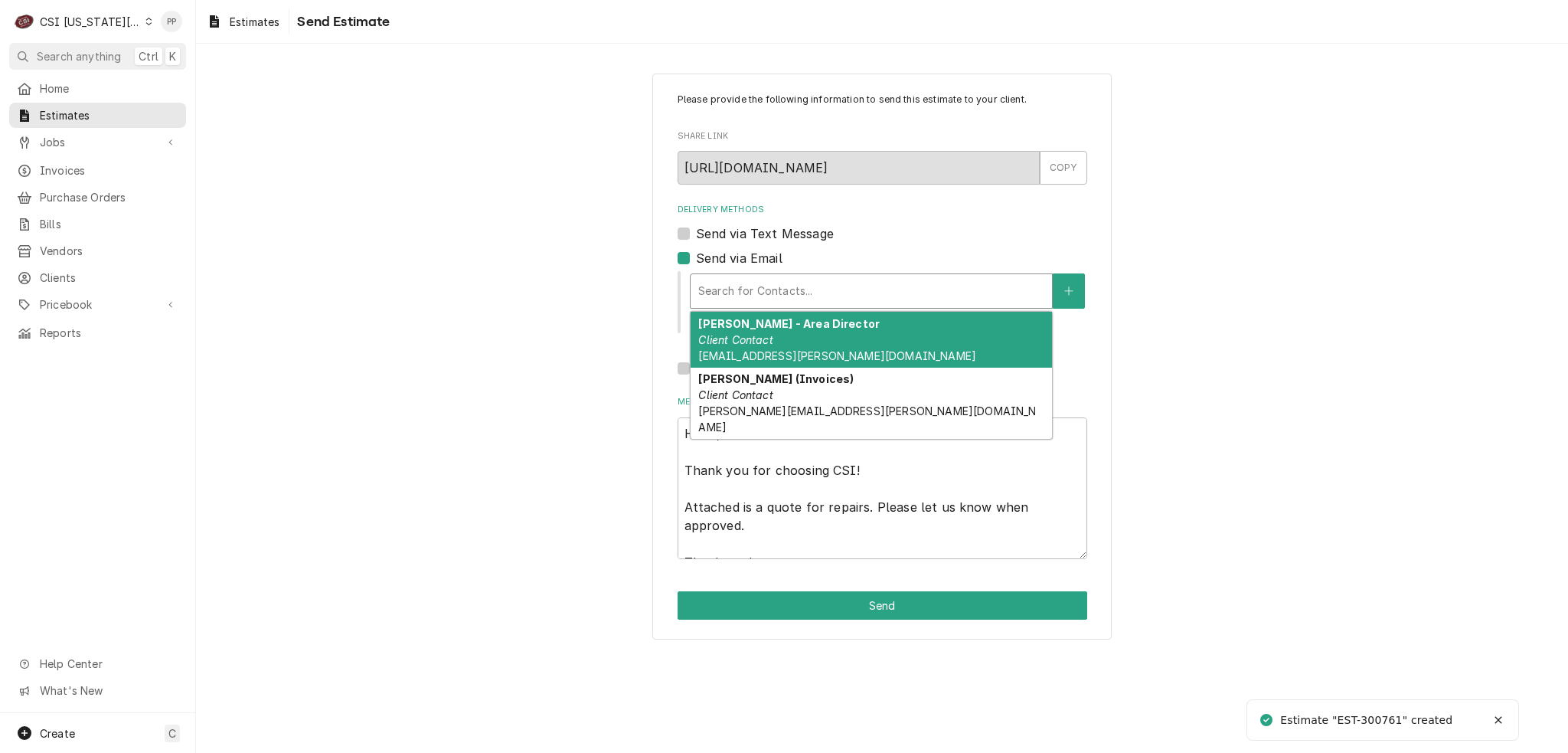
click at [834, 382] on div "[PERSON_NAME] (Invoices) Client Contact [PERSON_NAME][EMAIL_ADDRESS][PERSON_NAM…" at bounding box center [871, 404] width 362 height 72
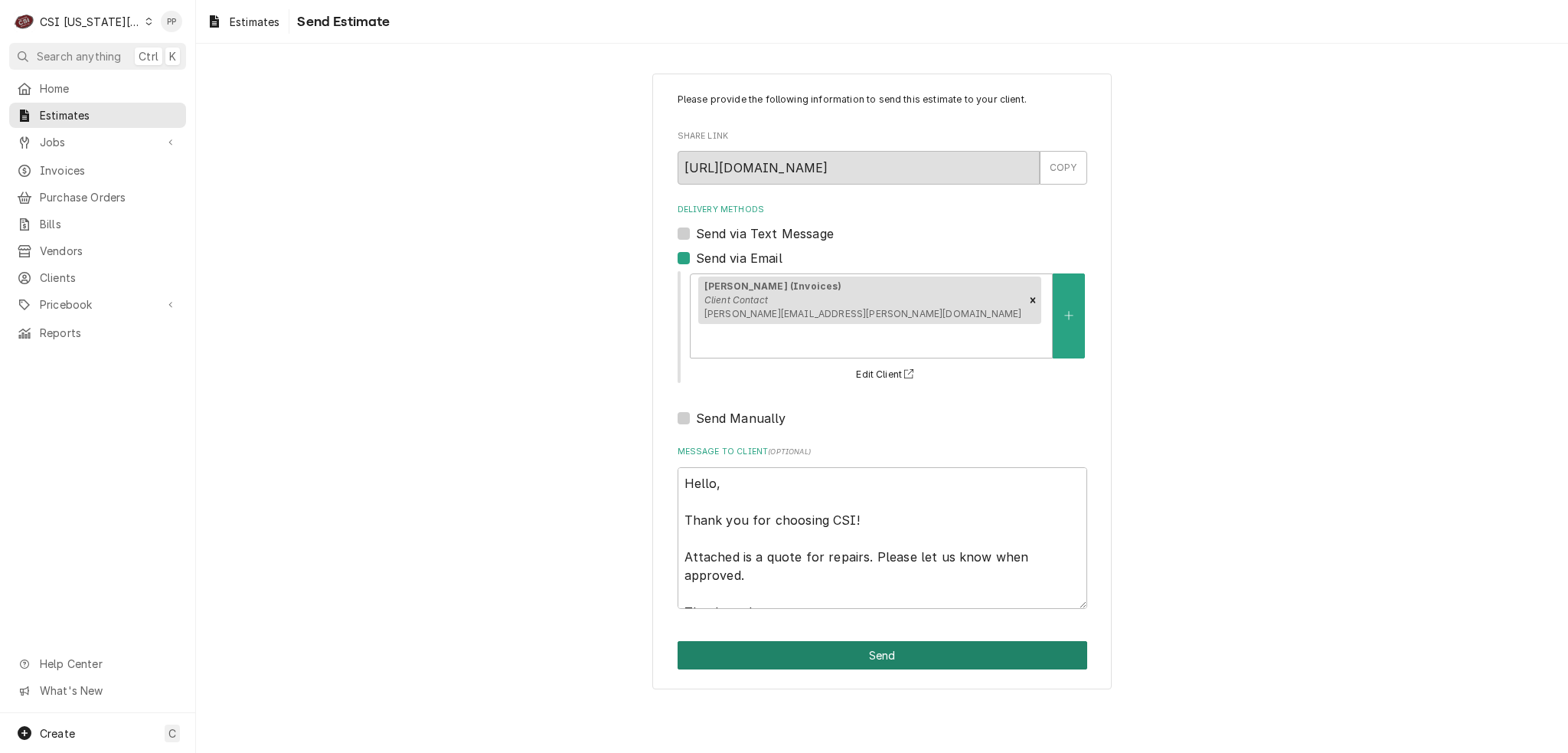
click at [882, 641] on button "Send" at bounding box center [883, 655] width 409 height 28
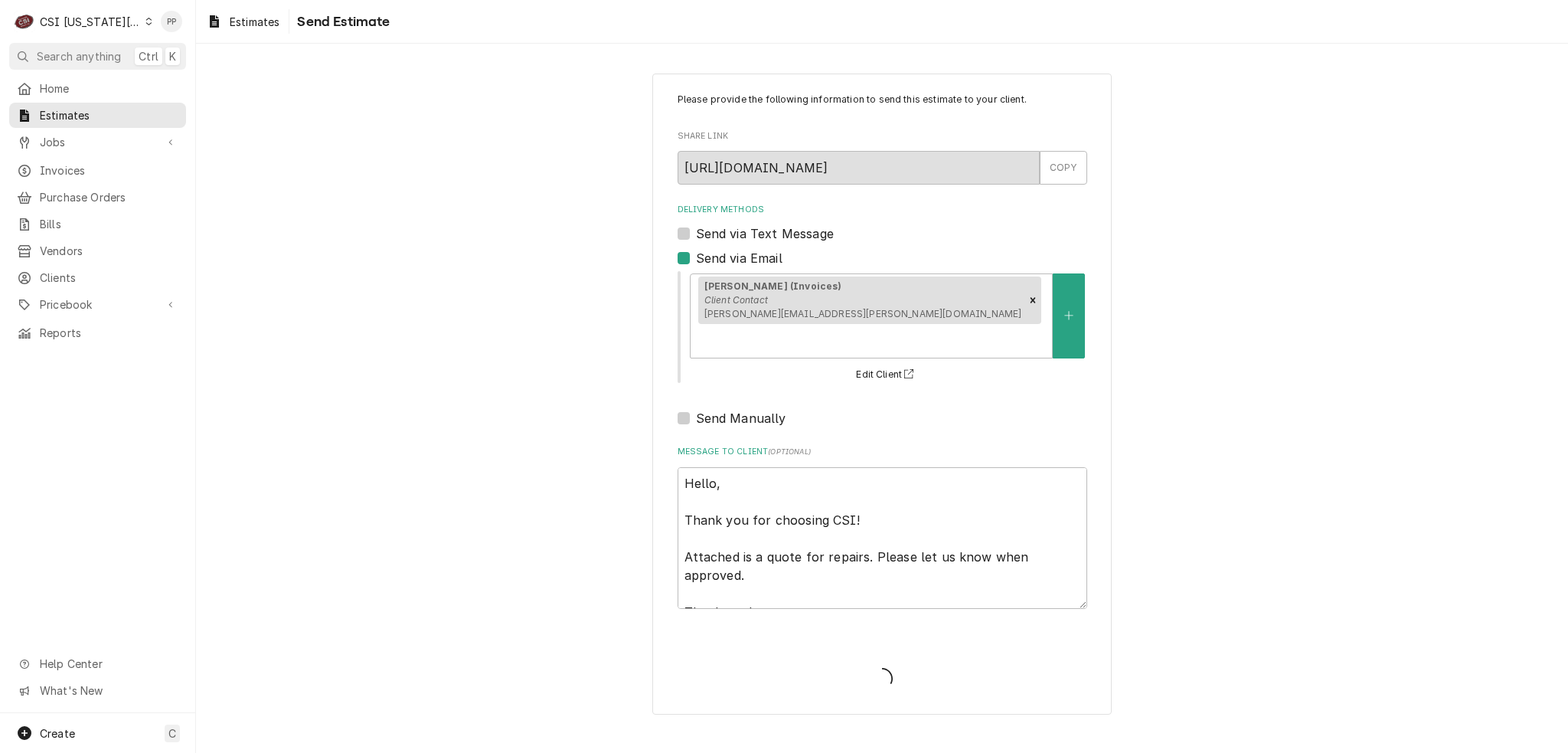
type textarea "x"
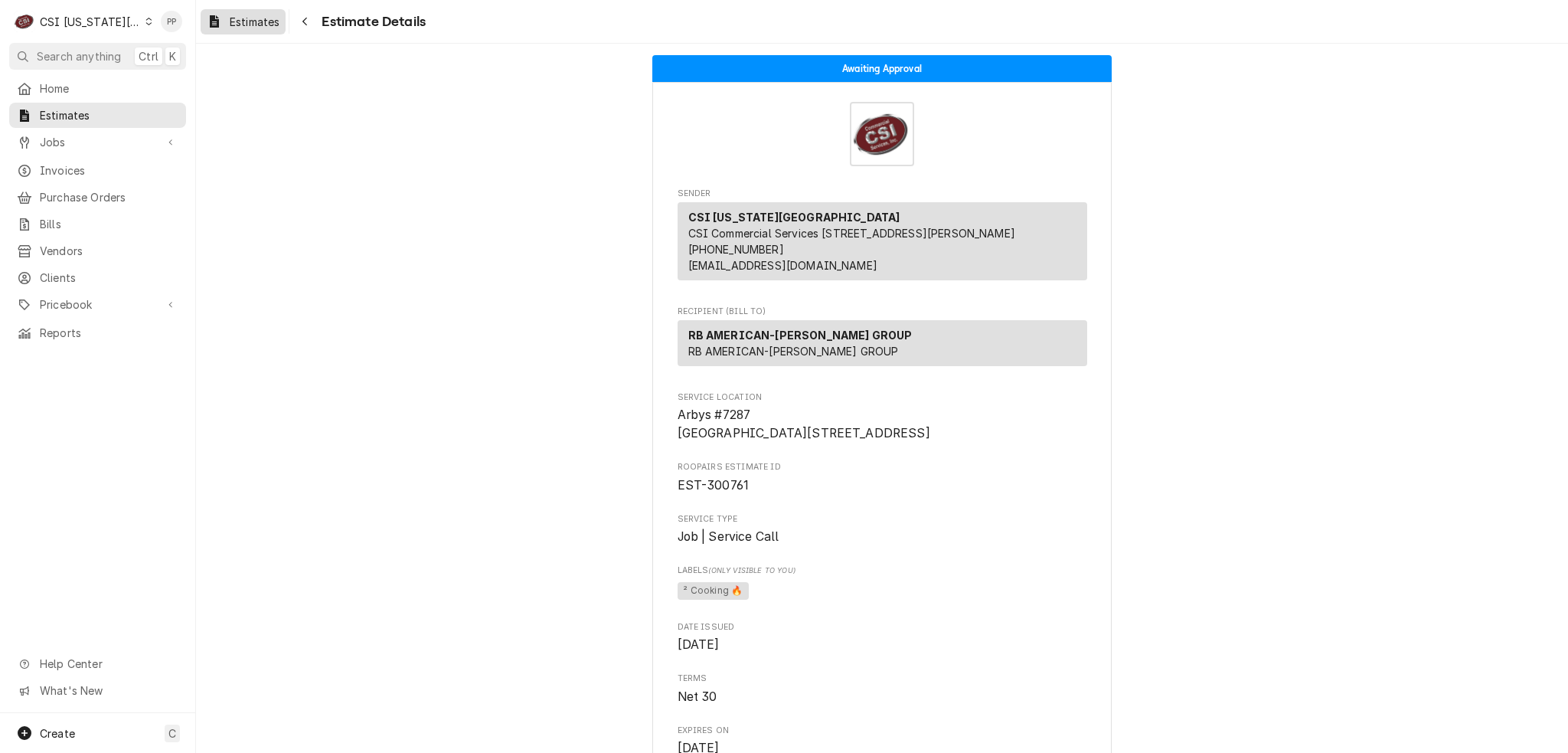
click at [240, 33] on link "Estimates" at bounding box center [243, 22] width 85 height 25
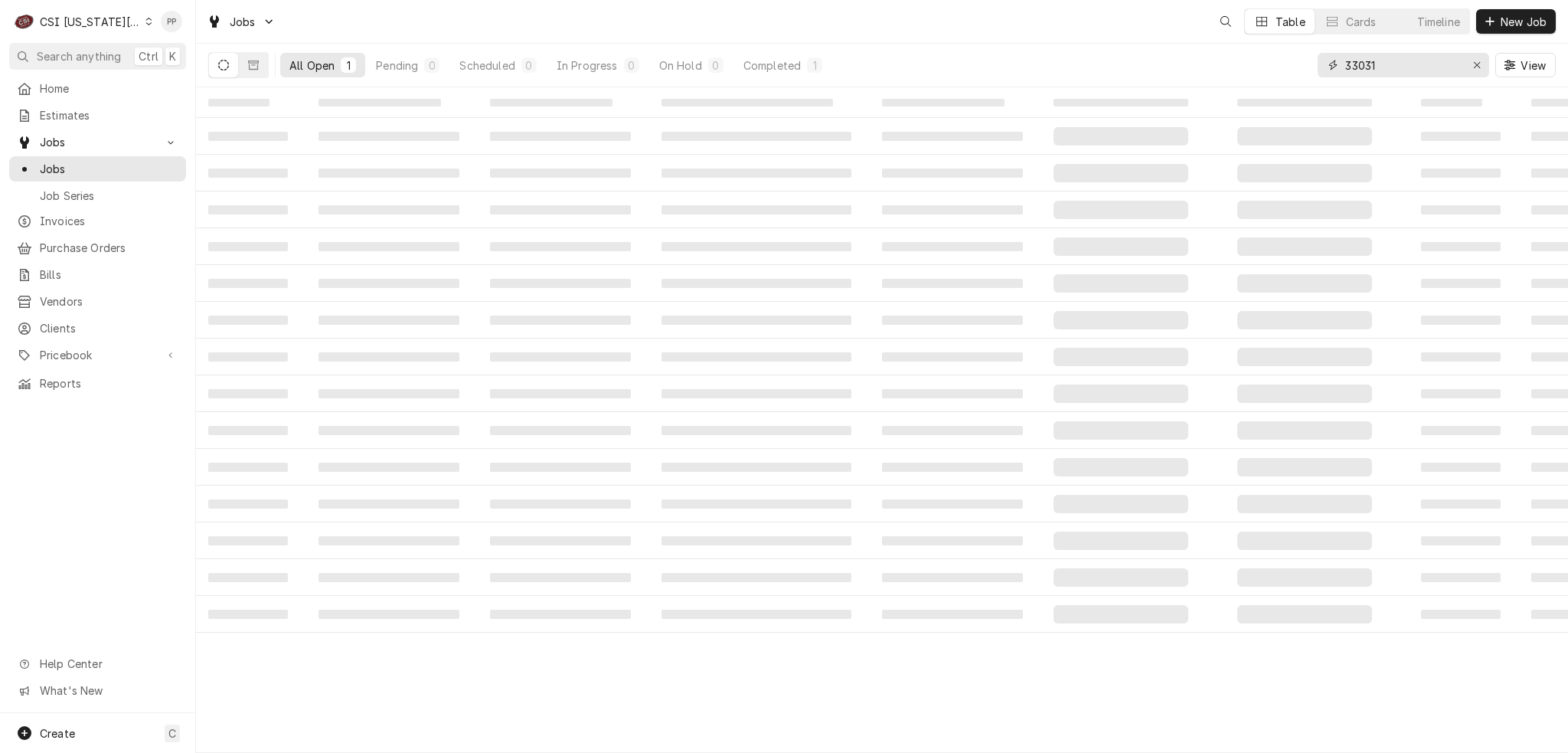
click at [1376, 60] on input "33031" at bounding box center [1402, 65] width 115 height 24
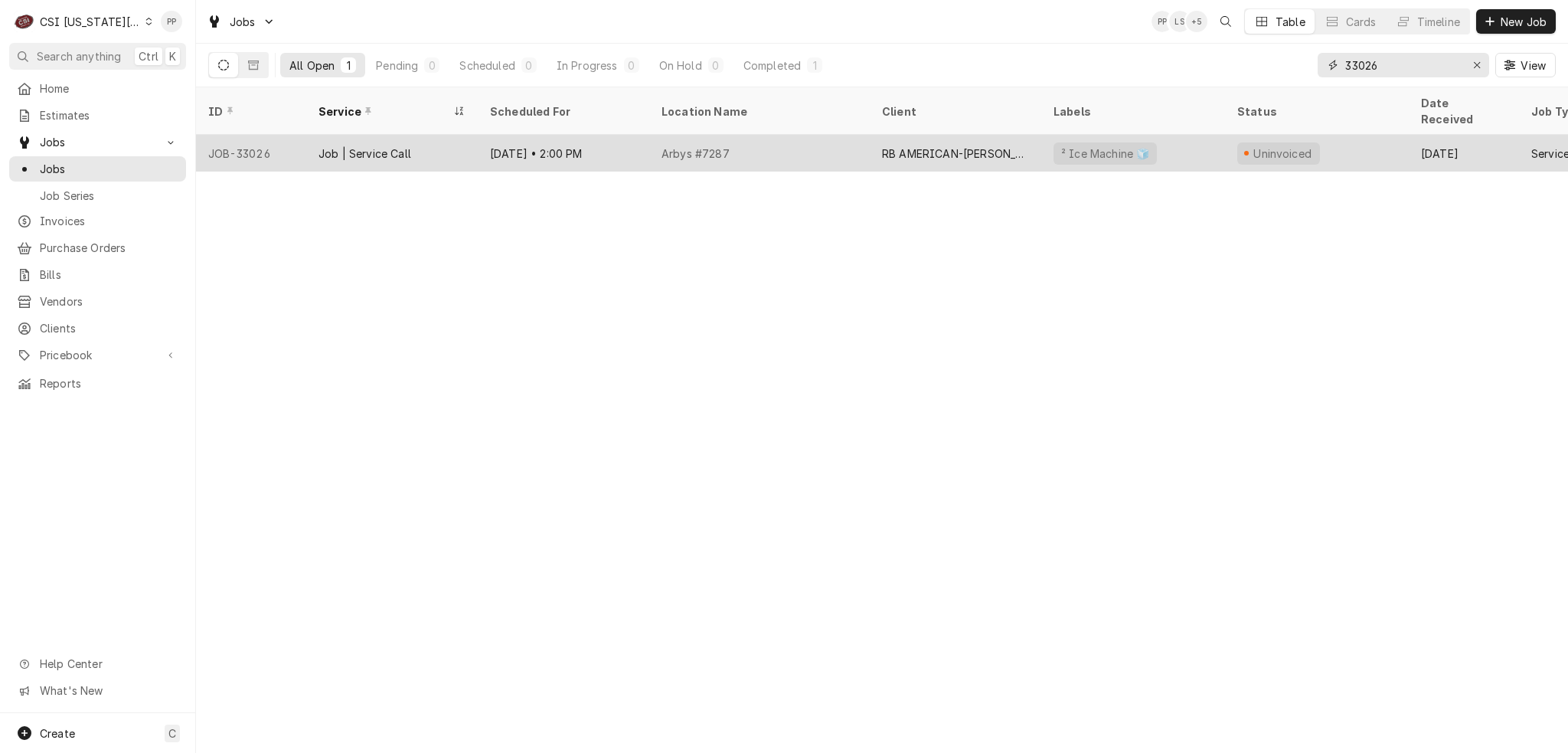
type input "33026"
click at [475, 141] on div "Job | Service Call" at bounding box center [392, 152] width 171 height 37
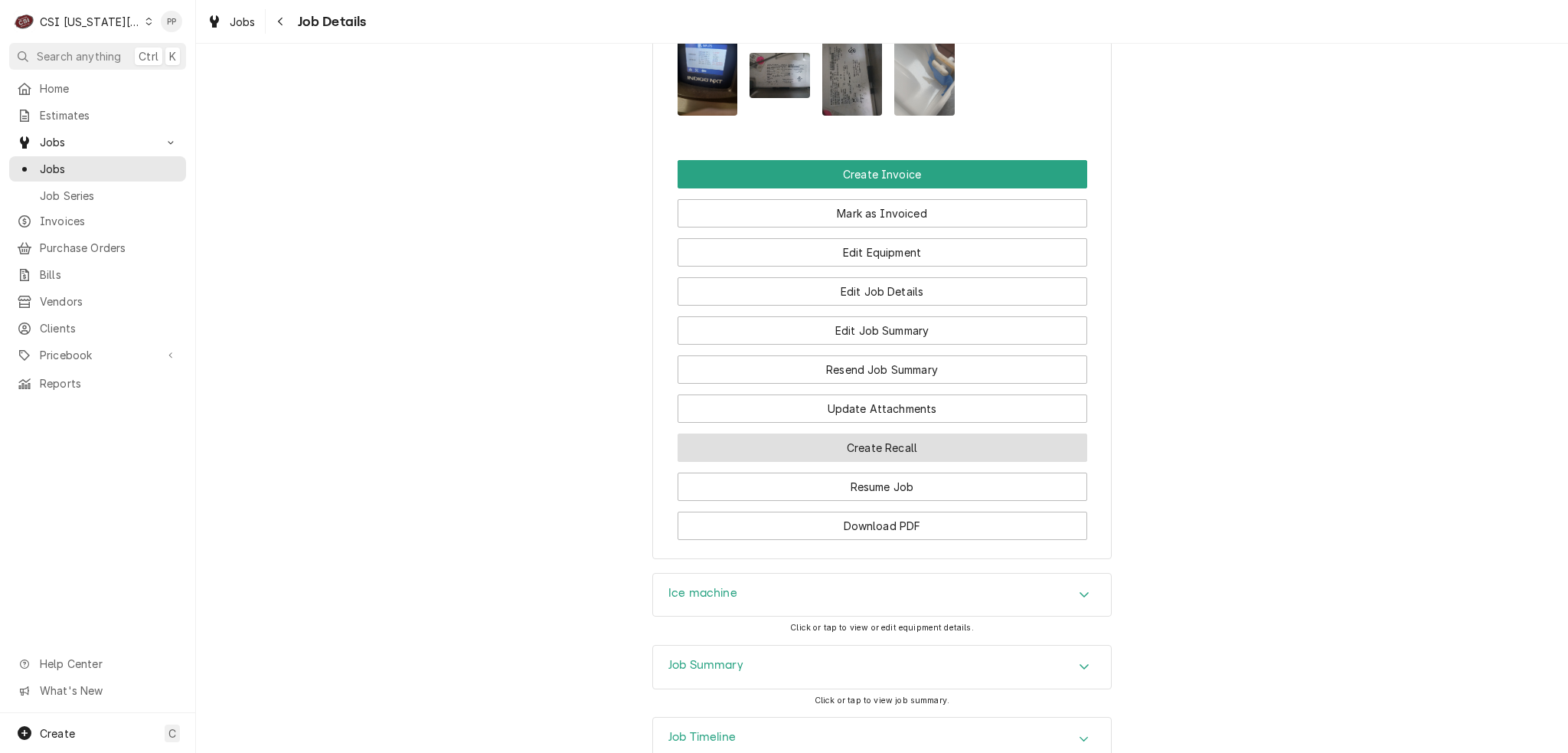
scroll to position [2263, 0]
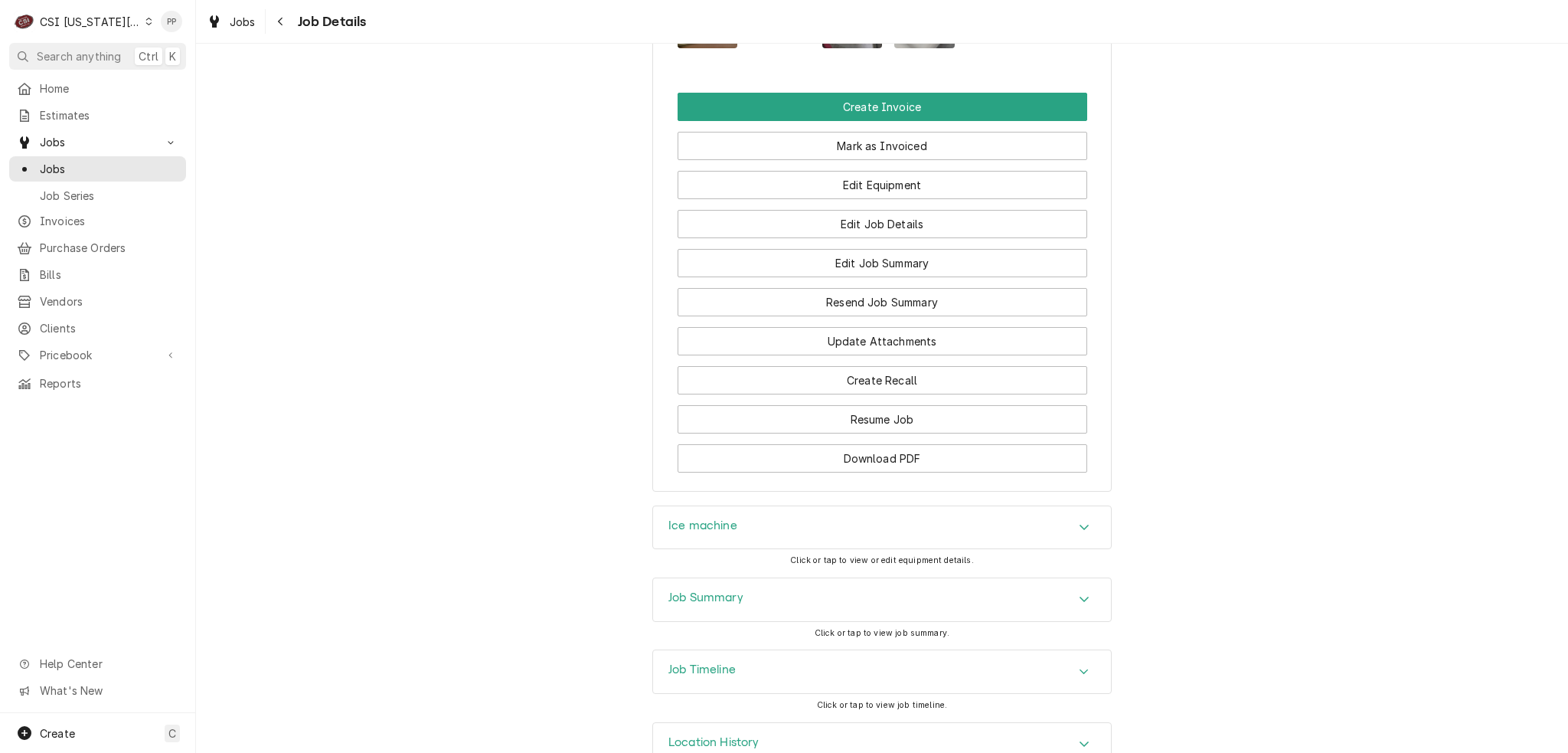
click at [860, 578] on div "Job Summary" at bounding box center [882, 600] width 458 height 43
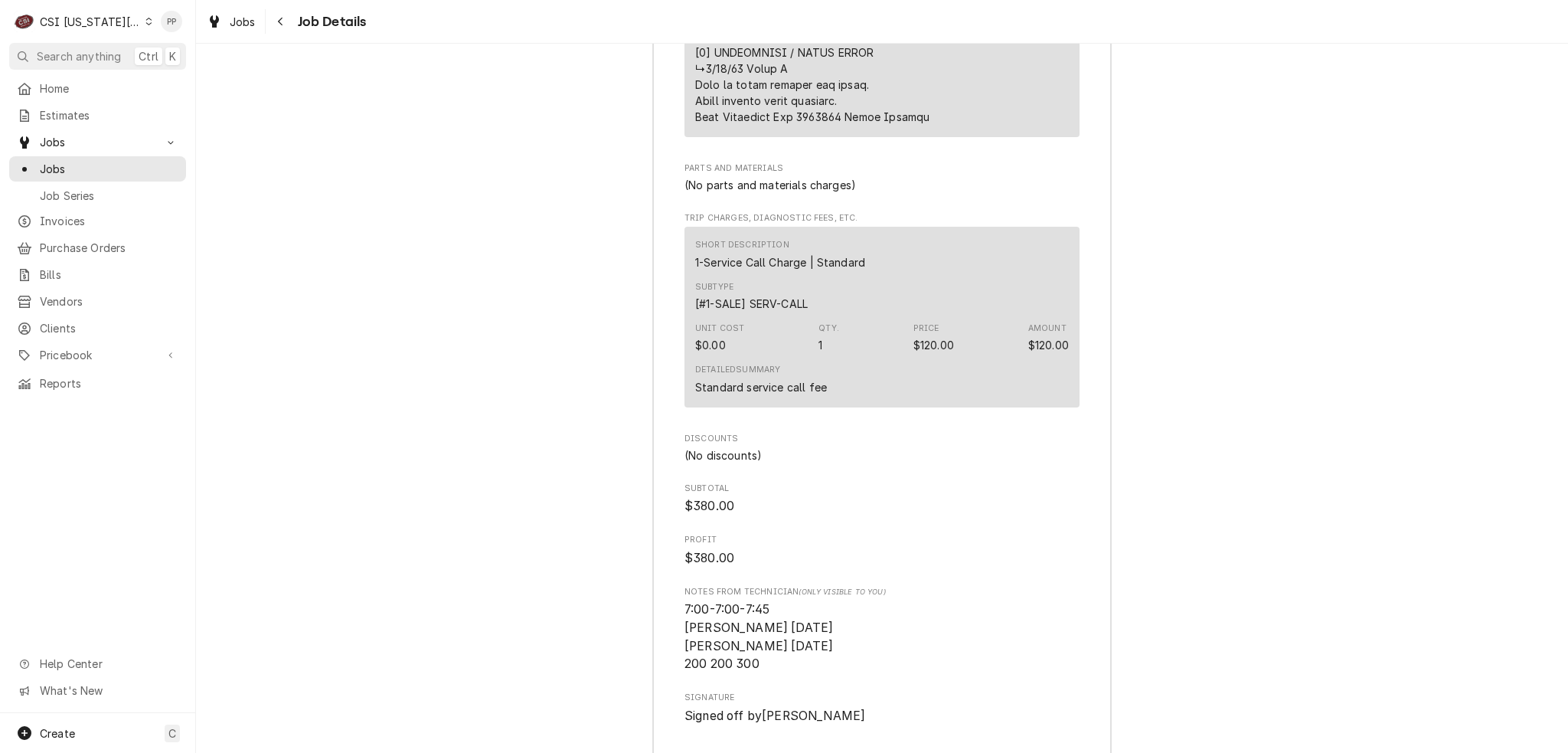
scroll to position [4867, 0]
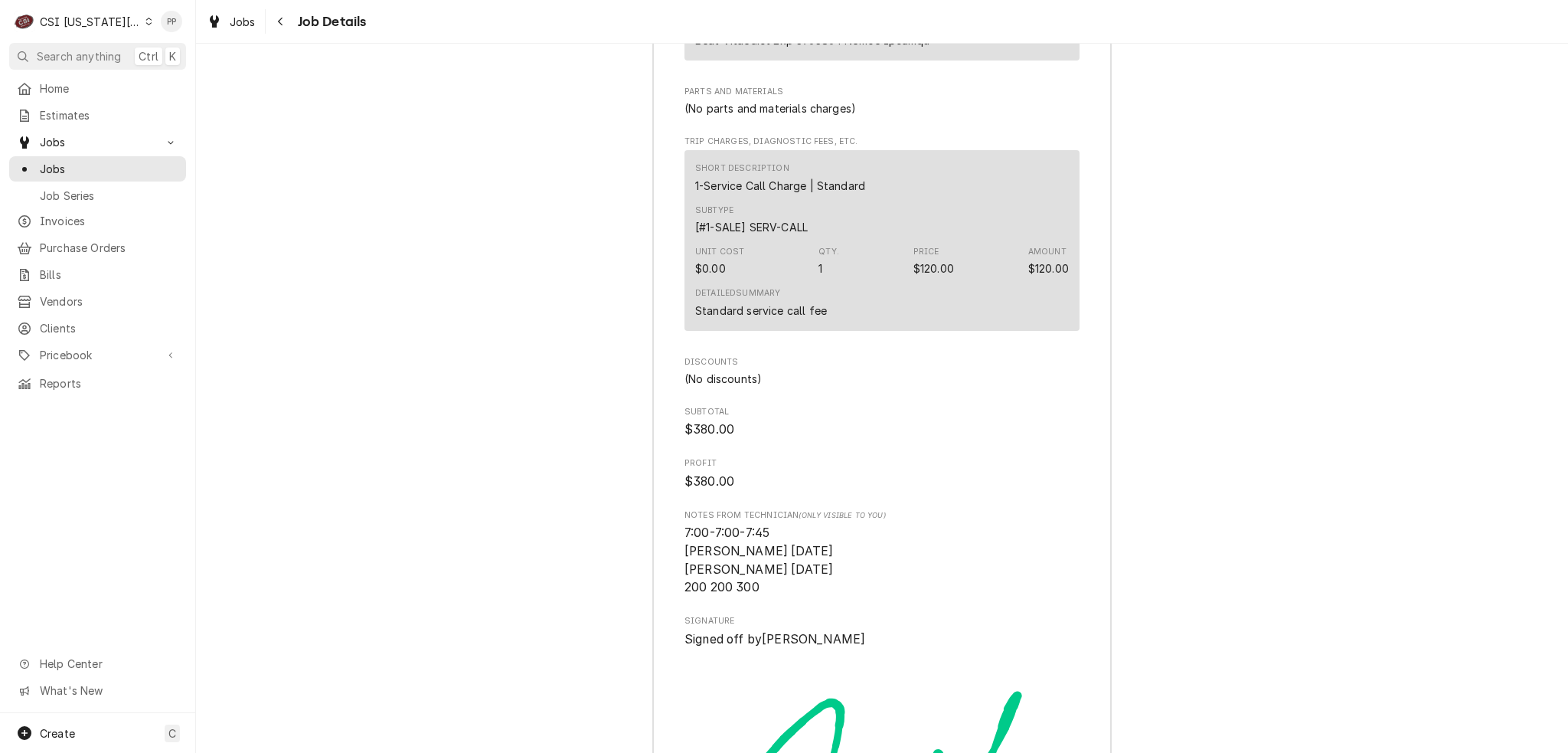
click at [841, 615] on span "Signature" at bounding box center [882, 621] width 395 height 13
drag, startPoint x: 800, startPoint y: 555, endPoint x: 642, endPoint y: 477, distance: 176.2
click at [916, 536] on span "7:00-7:00-7:45 Brian H 9/30/25 Brian B 9/30/25 200 200 300" at bounding box center [882, 560] width 395 height 73
drag, startPoint x: 839, startPoint y: 558, endPoint x: 867, endPoint y: 547, distance: 30.1
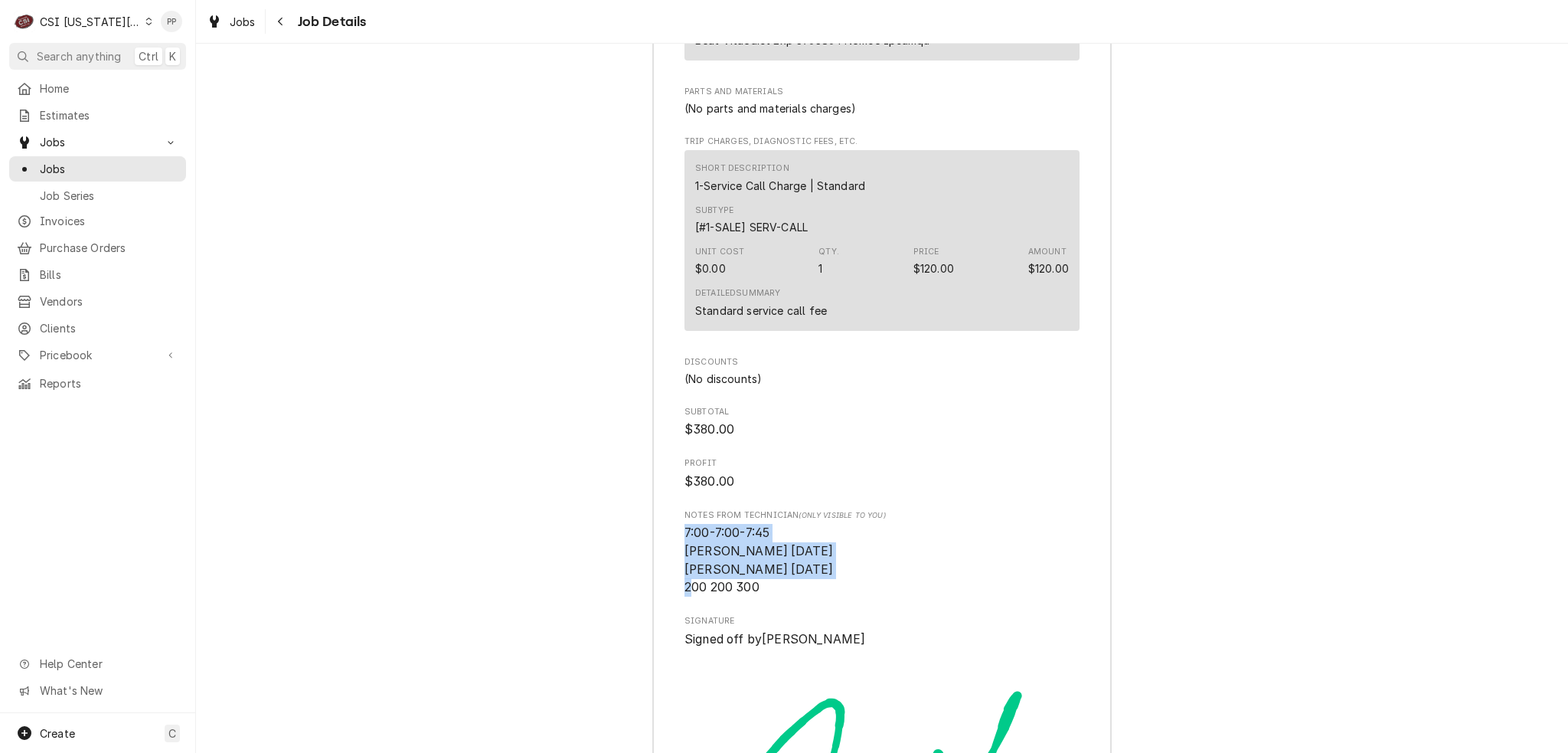
click at [807, 524] on span "7:00-7:00-7:45 Brian H 9/30/25 Brian B 9/30/25 200 200 300" at bounding box center [882, 560] width 395 height 73
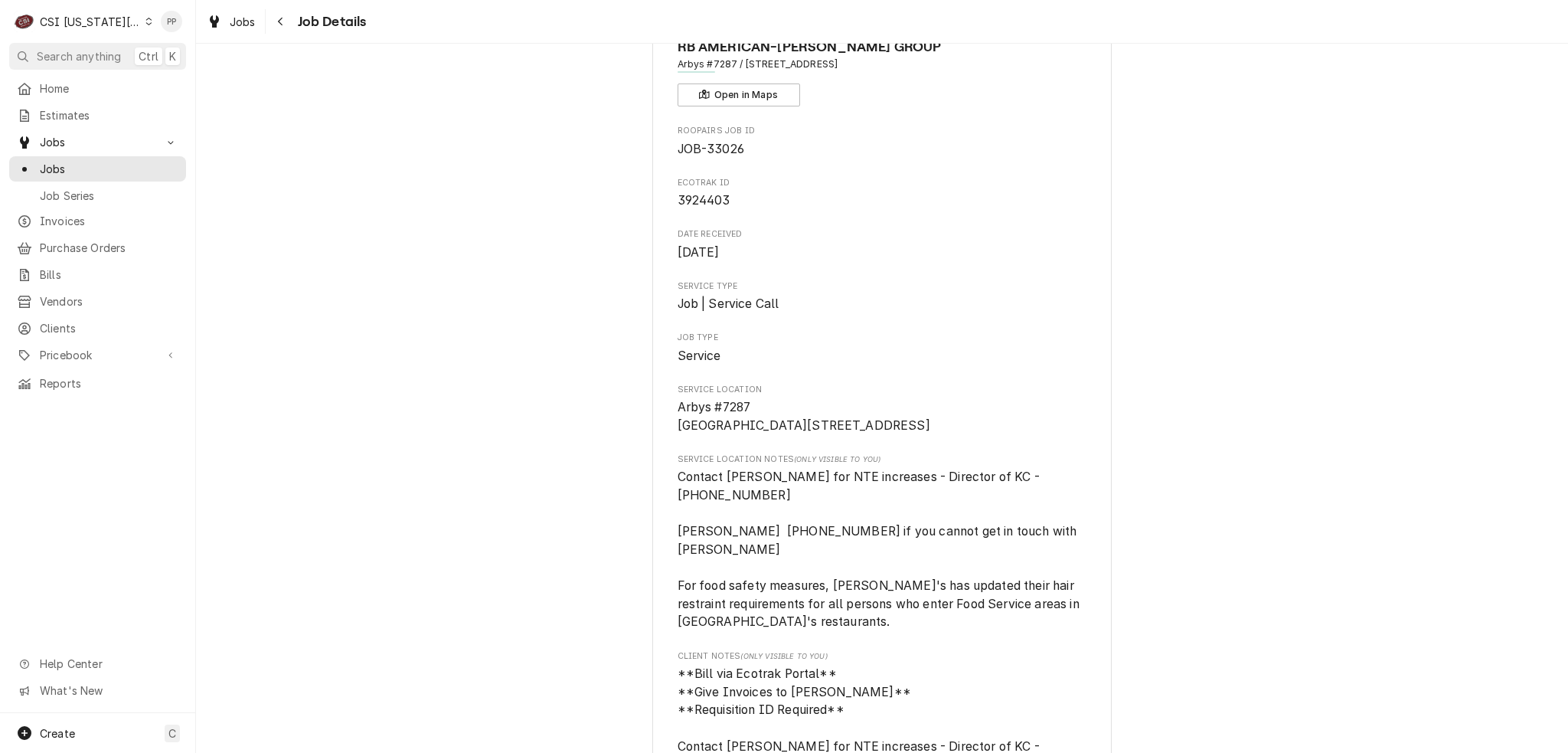
scroll to position [0, 0]
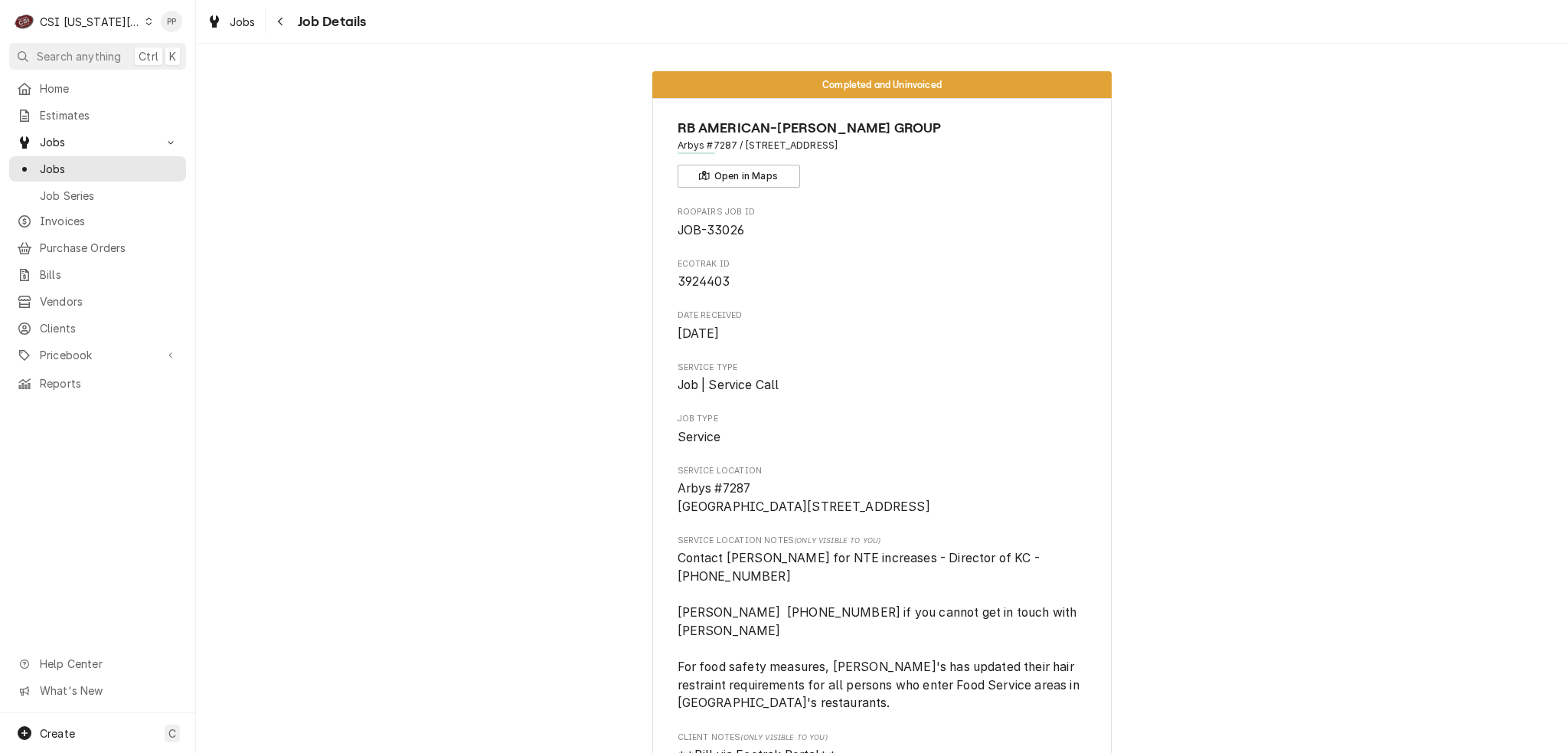
drag, startPoint x: 670, startPoint y: 140, endPoint x: 1003, endPoint y: 153, distance: 333.3
click at [1003, 153] on div "RB AMERICAN-FLYNN GROUP Arbys #7287 / 200 Southwest 150 Highway, Lees Summit, M…" at bounding box center [883, 152] width 409 height 69
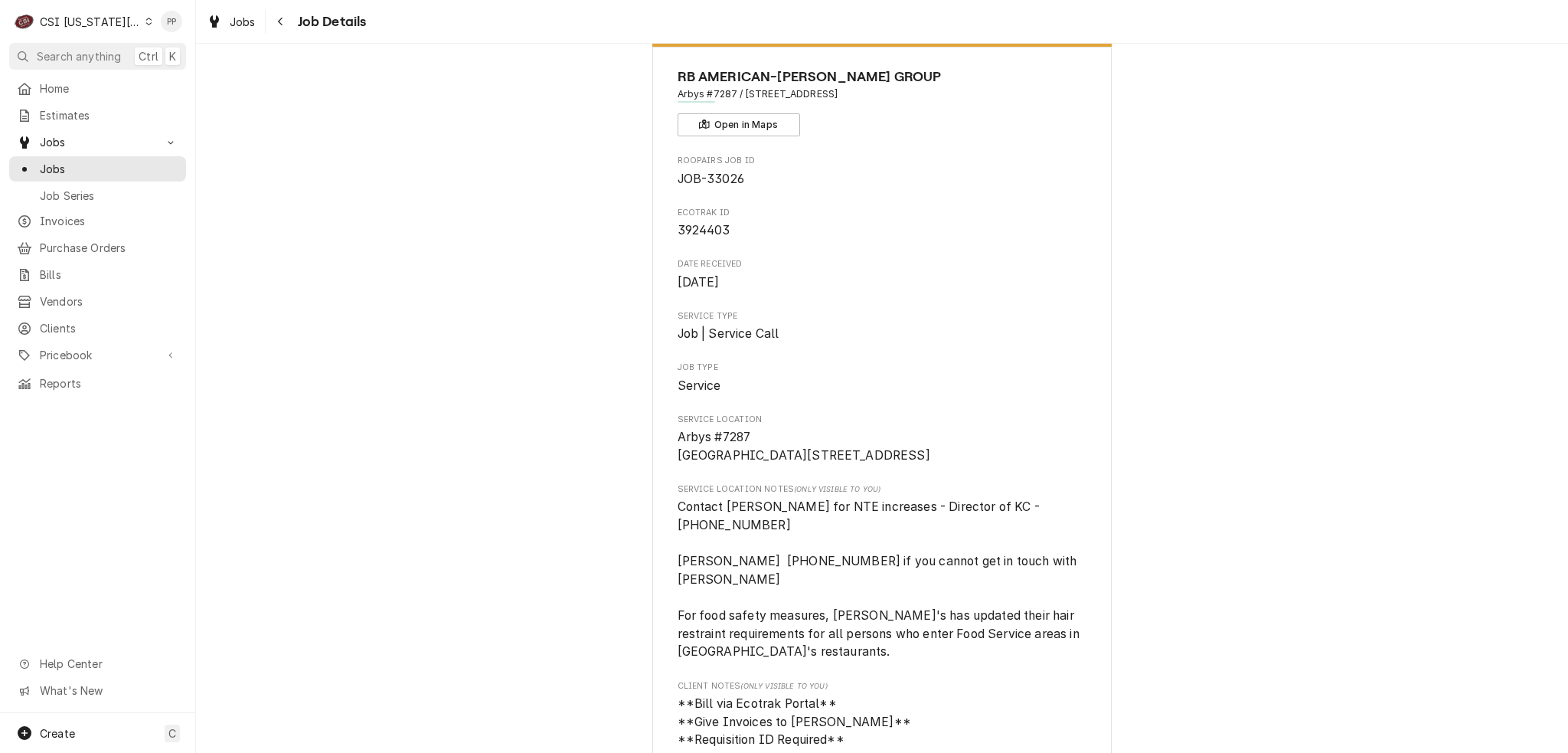
scroll to position [153, 0]
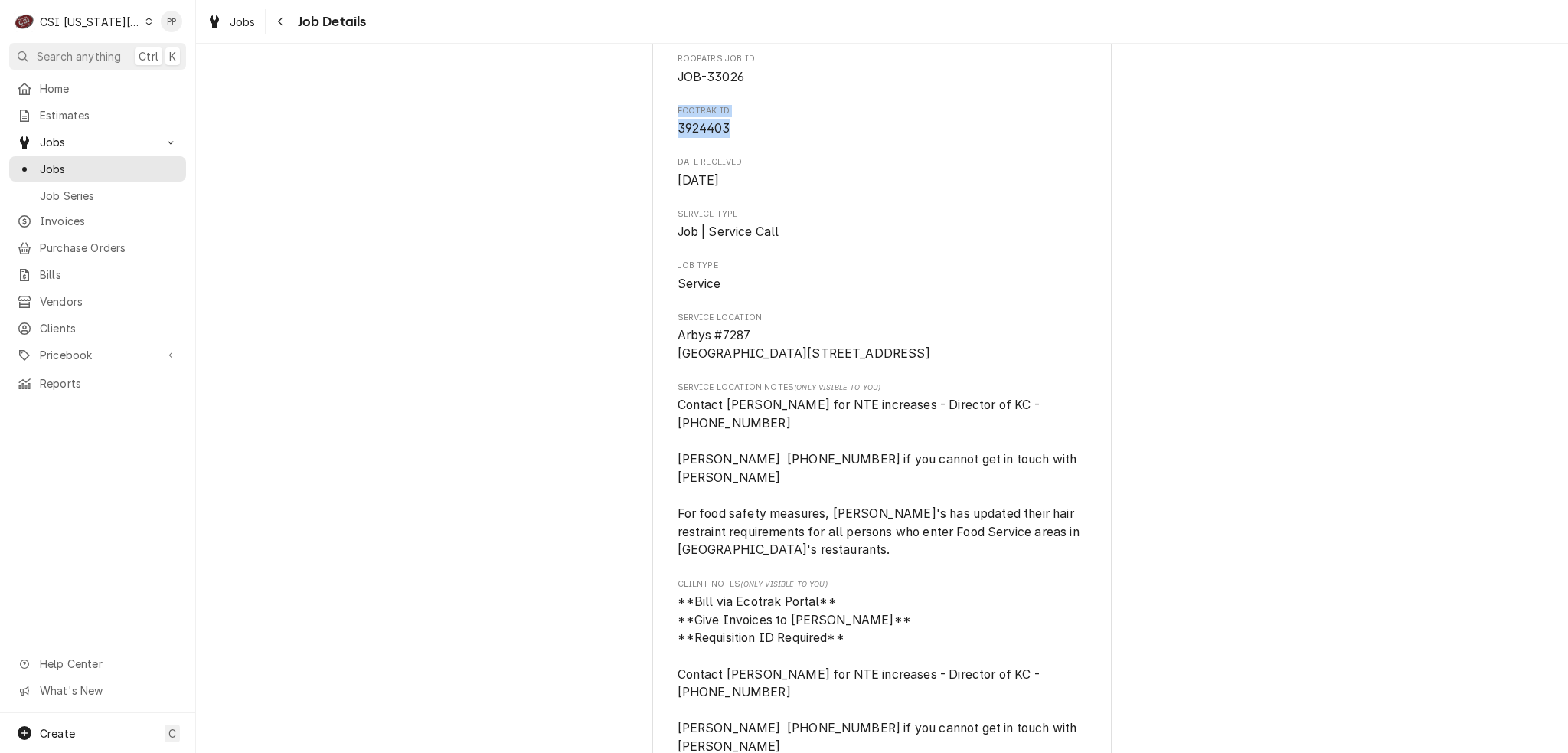
drag, startPoint x: 664, startPoint y: 104, endPoint x: 649, endPoint y: 96, distance: 17.0
copy div "Ecotrak ID 3924403"
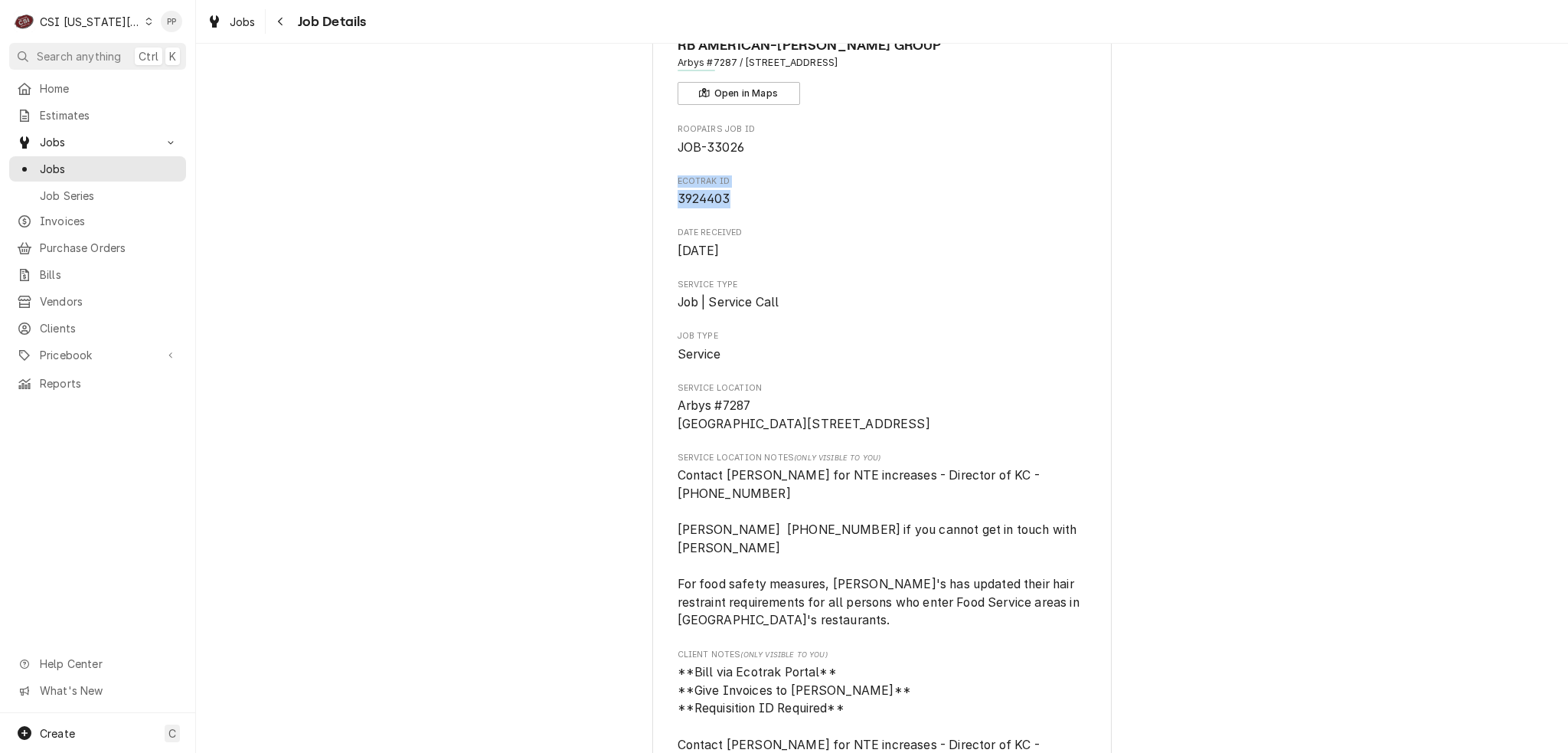
scroll to position [0, 0]
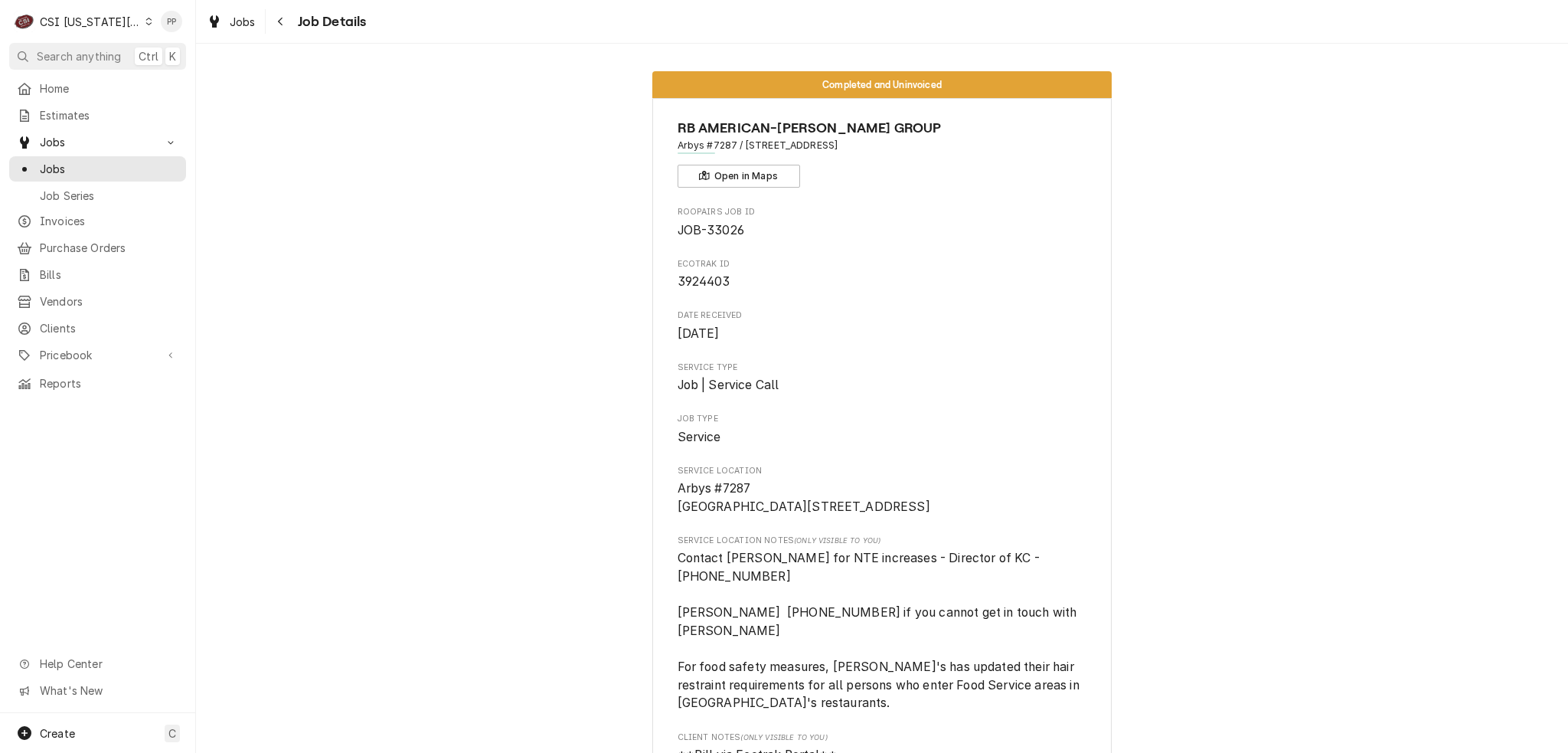
drag, startPoint x: 800, startPoint y: 324, endPoint x: 822, endPoint y: 344, distance: 29.7
click at [800, 325] on span "Sep 26, 2025" at bounding box center [883, 334] width 409 height 18
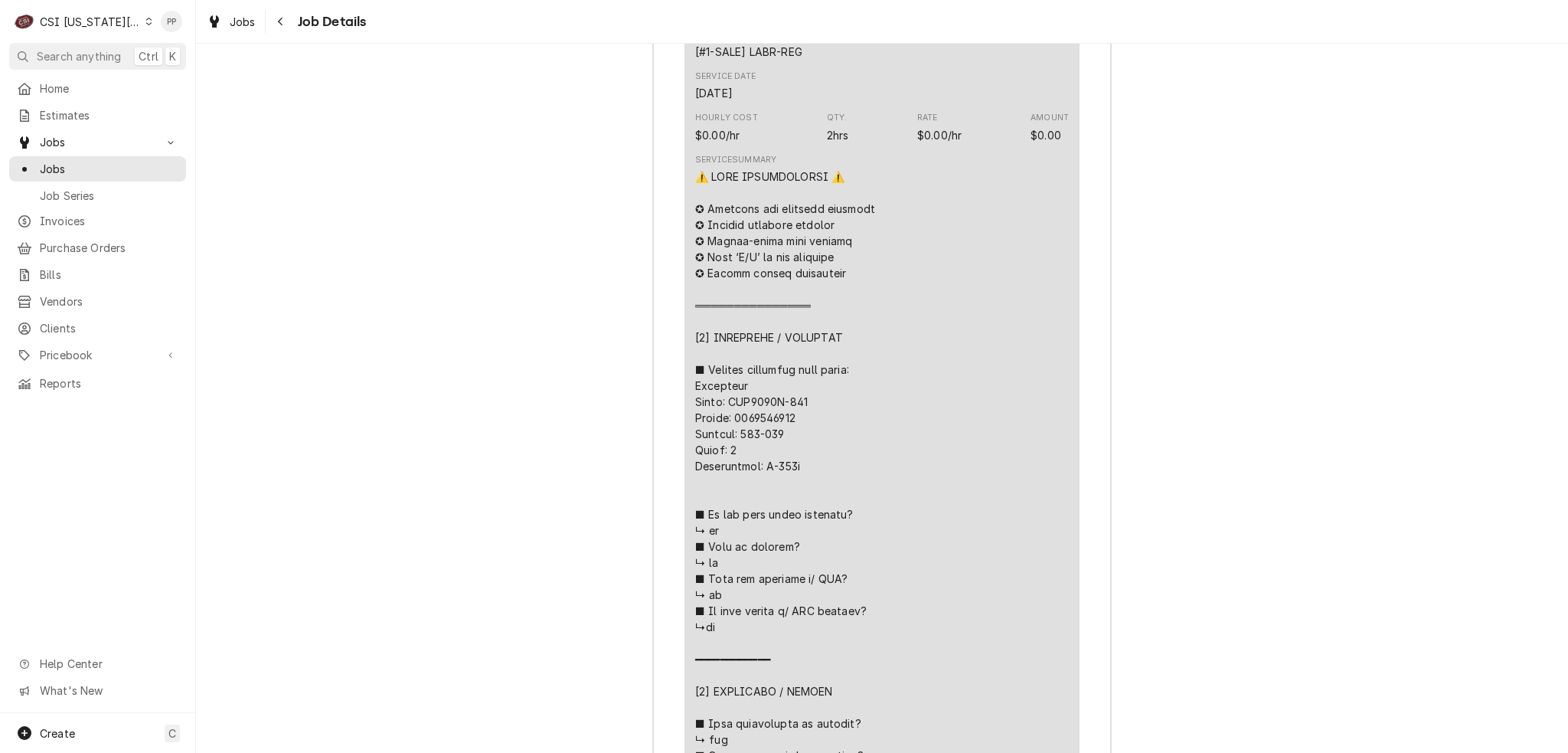
scroll to position [3599, 0]
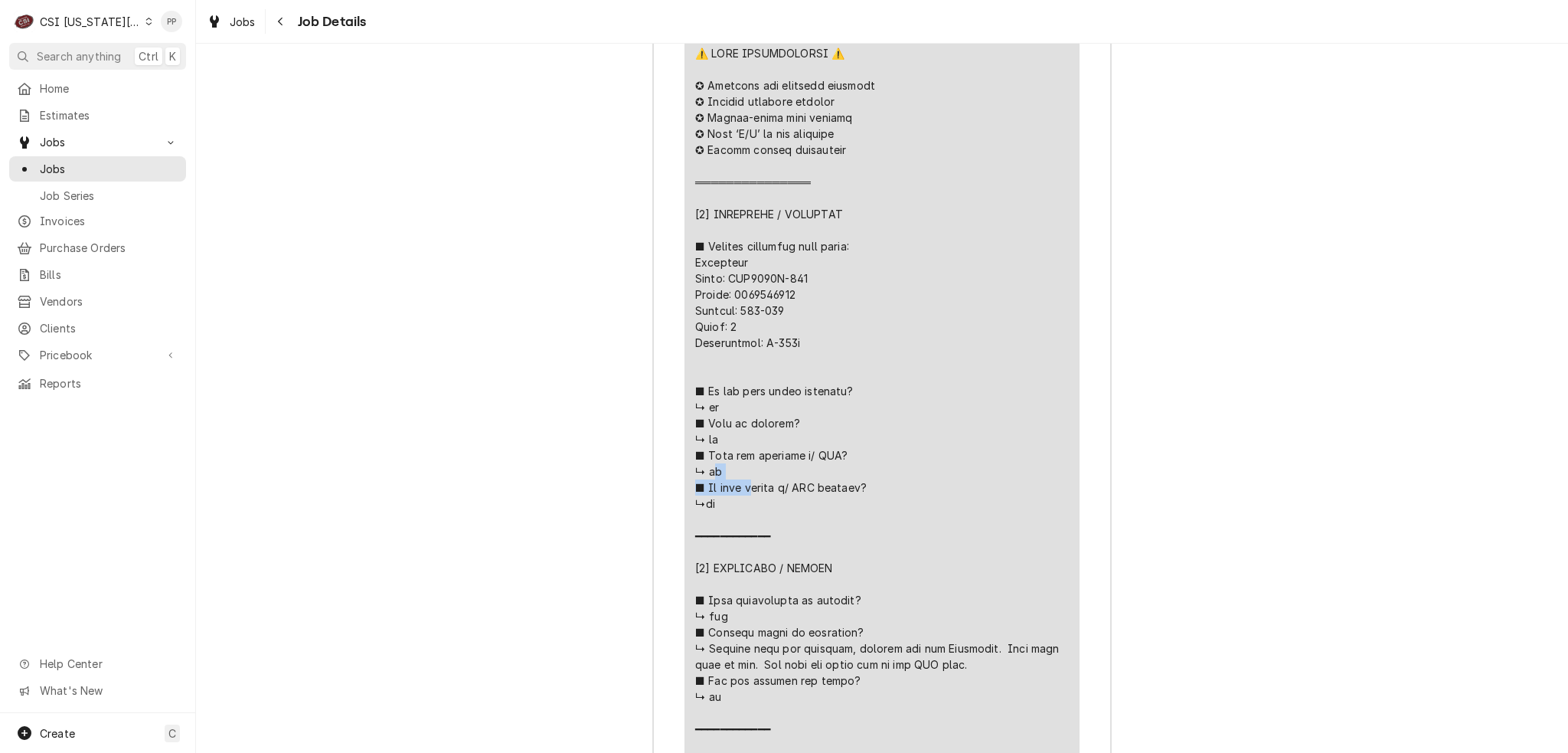
drag, startPoint x: 809, startPoint y: 235, endPoint x: 724, endPoint y: 237, distance: 85.0
click at [724, 237] on div "Line Item" at bounding box center [882, 680] width 373 height 1271
copy div "o ■ 𝗜𝘀 𝘂𝗻𝗶𝘁 𝘁"
drag, startPoint x: 783, startPoint y: 251, endPoint x: 726, endPoint y: 247, distance: 57.1
click at [726, 247] on div "Line Item" at bounding box center [882, 680] width 373 height 1271
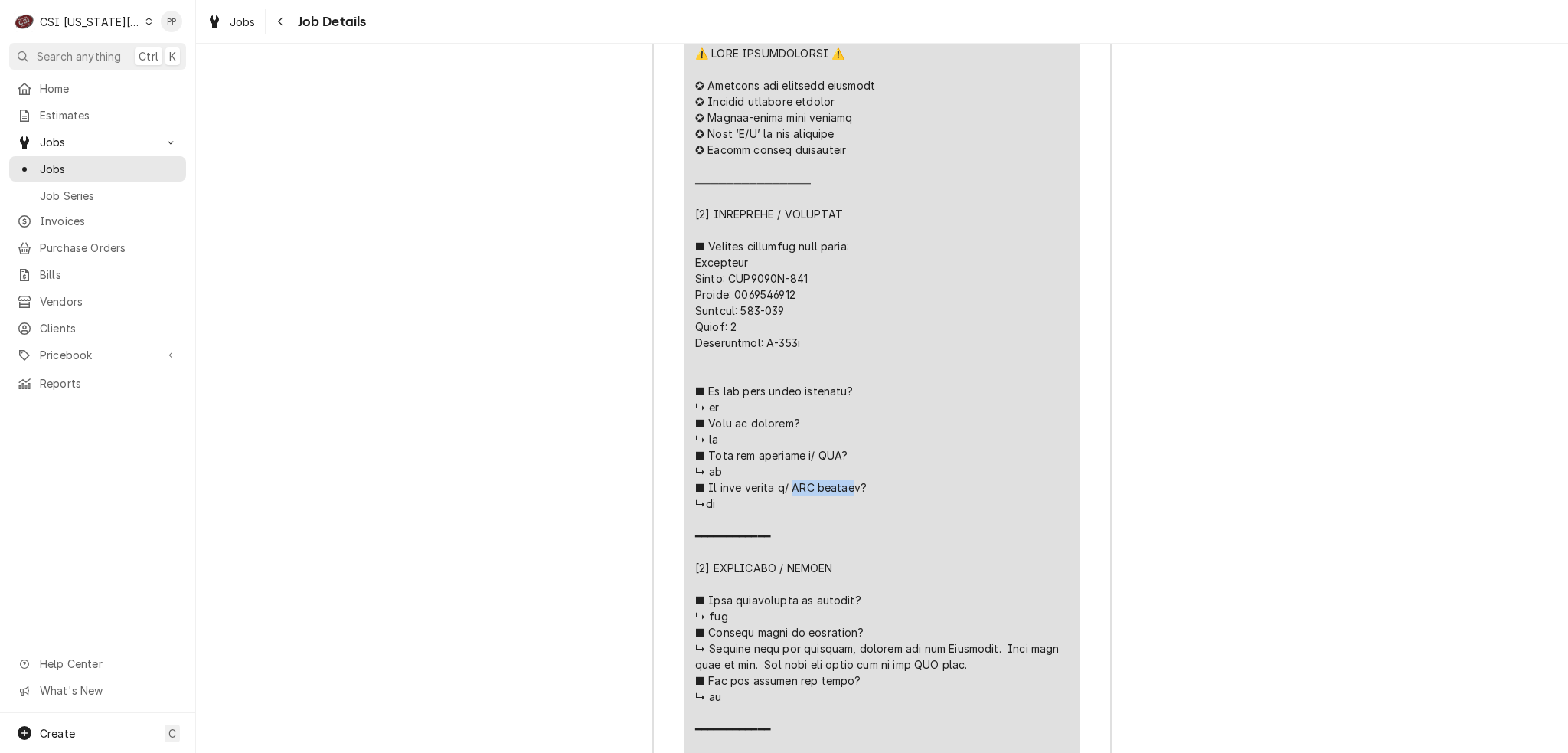
copy div "𝗖𝗦𝗜 𝘀𝘁𝗶𝗰𝗸𝗲"
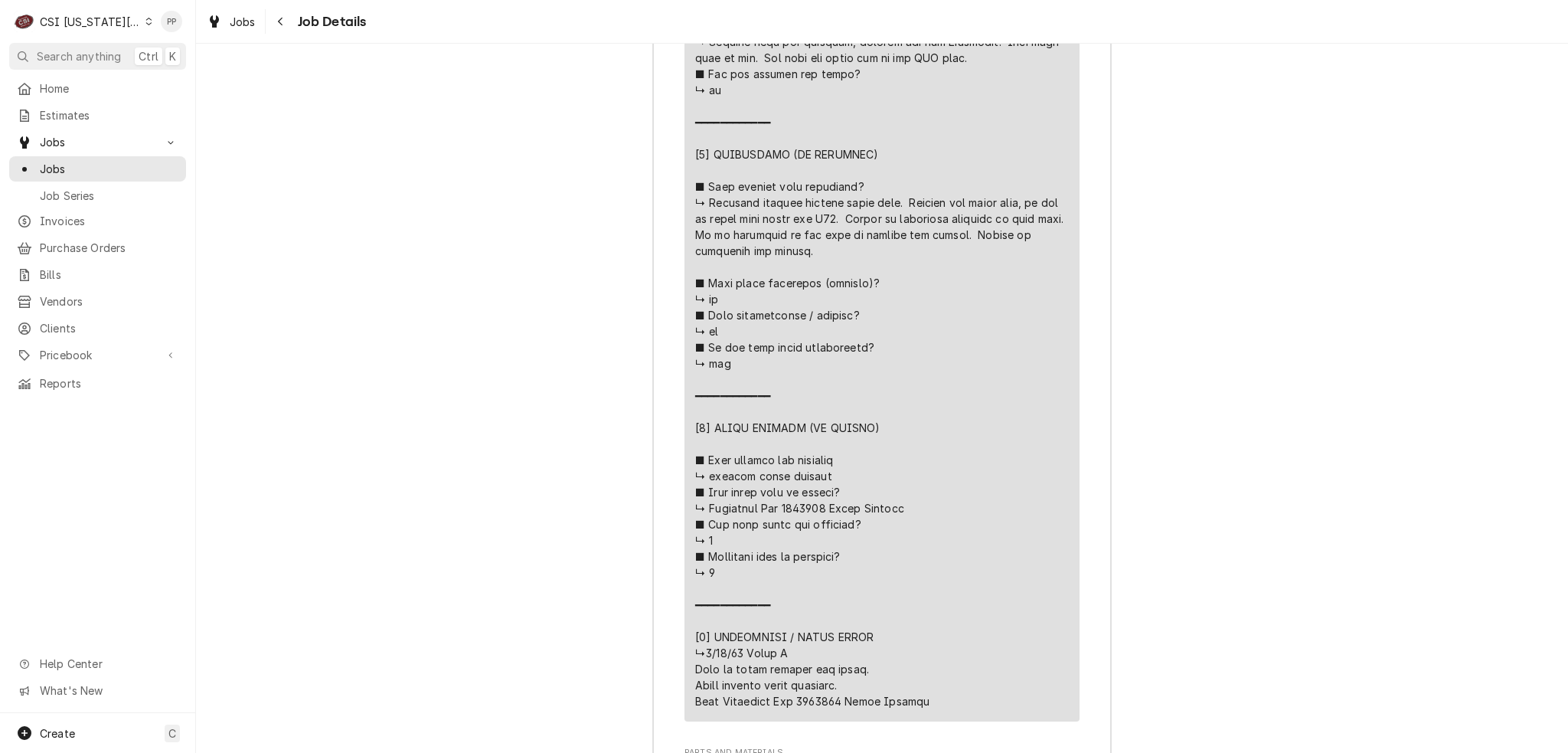
scroll to position [4289, 0]
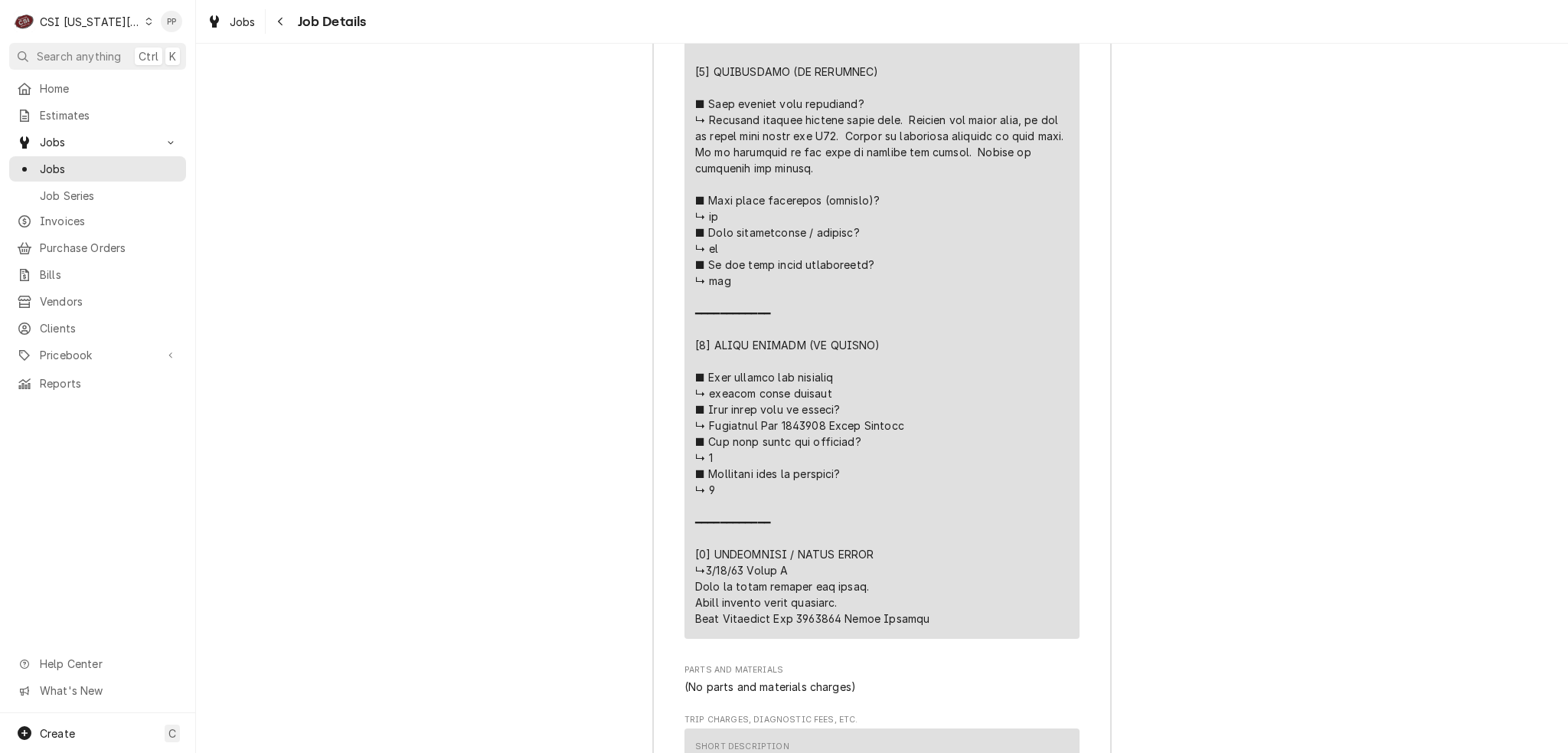
drag, startPoint x: 830, startPoint y: 383, endPoint x: 784, endPoint y: 384, distance: 46.0
copy div "⚠️ 𝗙𝗢𝗥𝗠 𝗜𝗡𝗦𝗧𝗥𝗨𝗖𝗧𝗜𝗢𝗡𝗦 ⚠️ ✪ 𝗖𝗼𝗺𝗽𝗹𝗲𝘁𝗲 𝗮𝗹𝗹 𝗿𝗲𝗹𝗲𝘃𝗮𝗻𝘁 𝘀𝗲𝗰𝘁𝗶𝗼𝗻𝘀 ✪ 𝗣𝗿𝗼𝘃𝗶𝗱𝗲 𝗱𝗲𝘁𝗮𝗶𝗹𝗲𝗱 𝗮𝗻𝘀…"
click at [114, 161] on span "Jobs" at bounding box center [109, 169] width 139 height 16
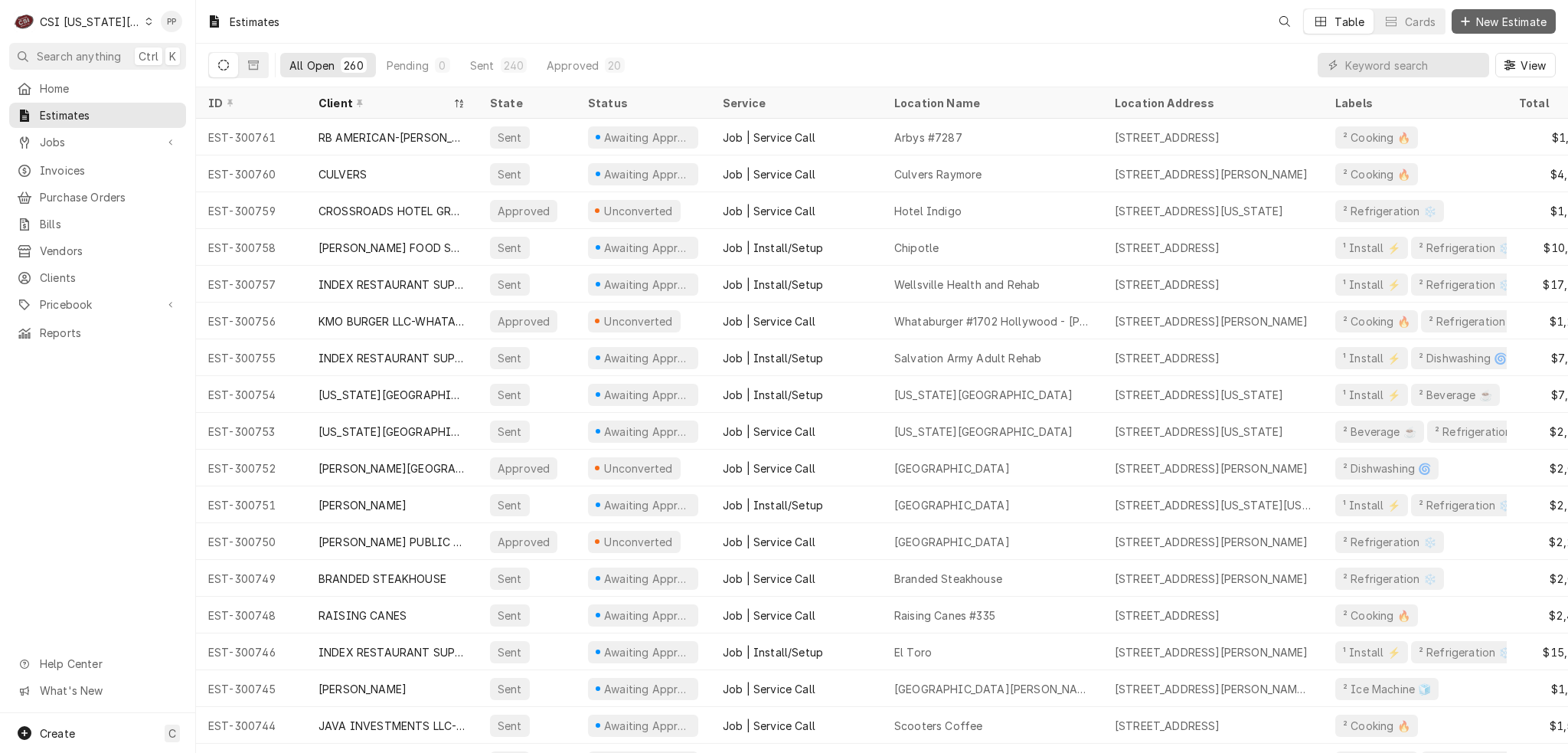
click at [1489, 26] on span "New Estimate" at bounding box center [1511, 22] width 77 height 16
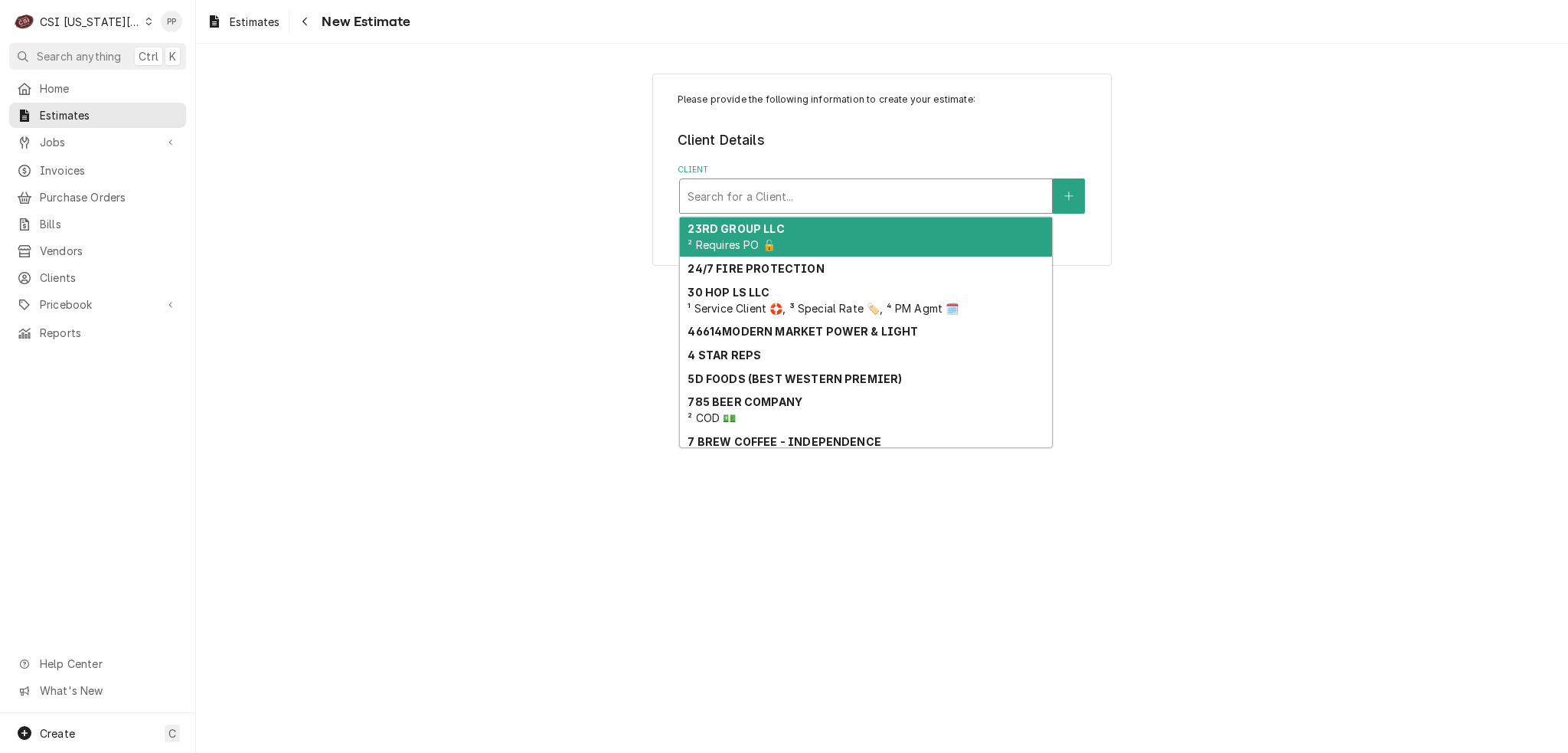
click at [783, 195] on div "Client" at bounding box center [867, 196] width 357 height 28
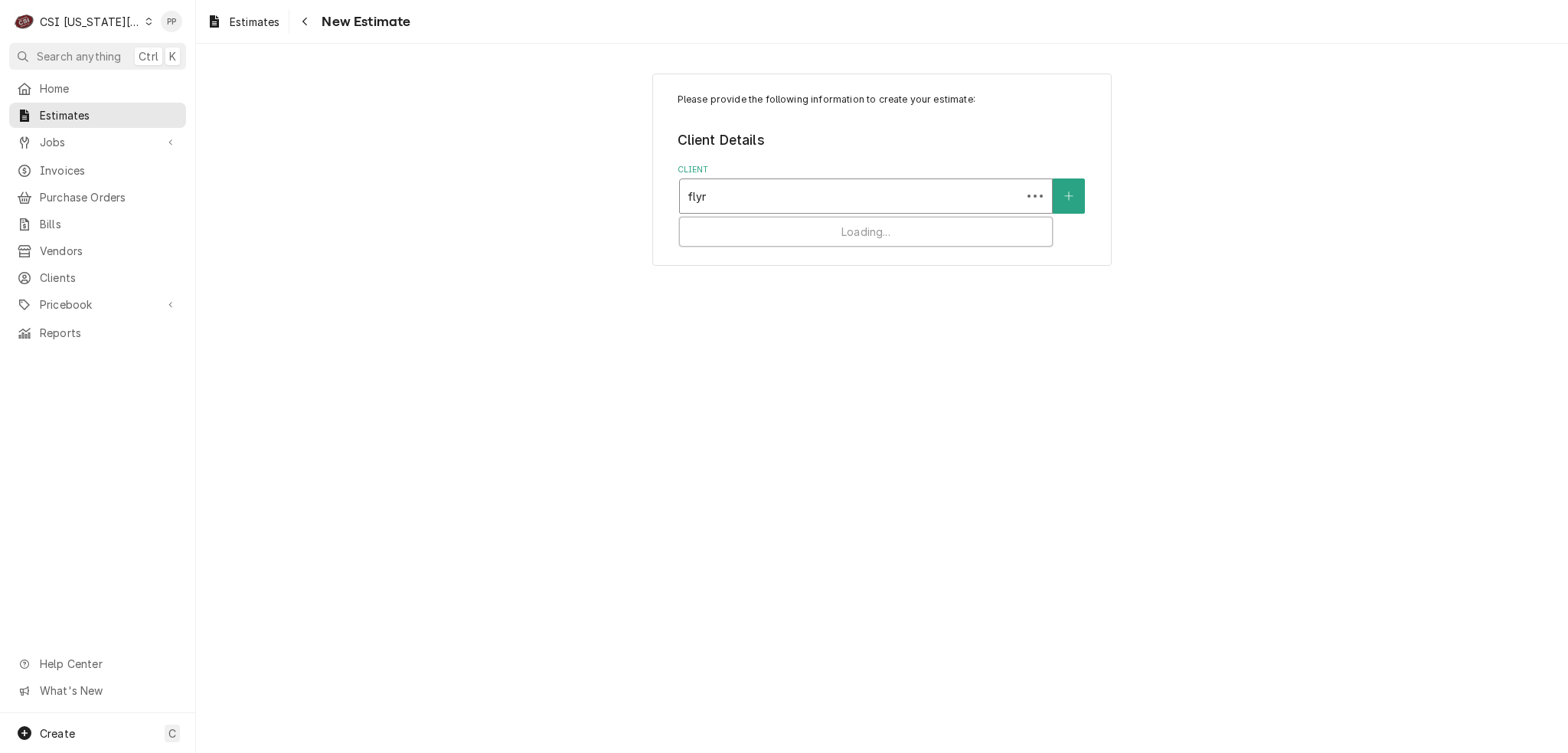
type input "flynn"
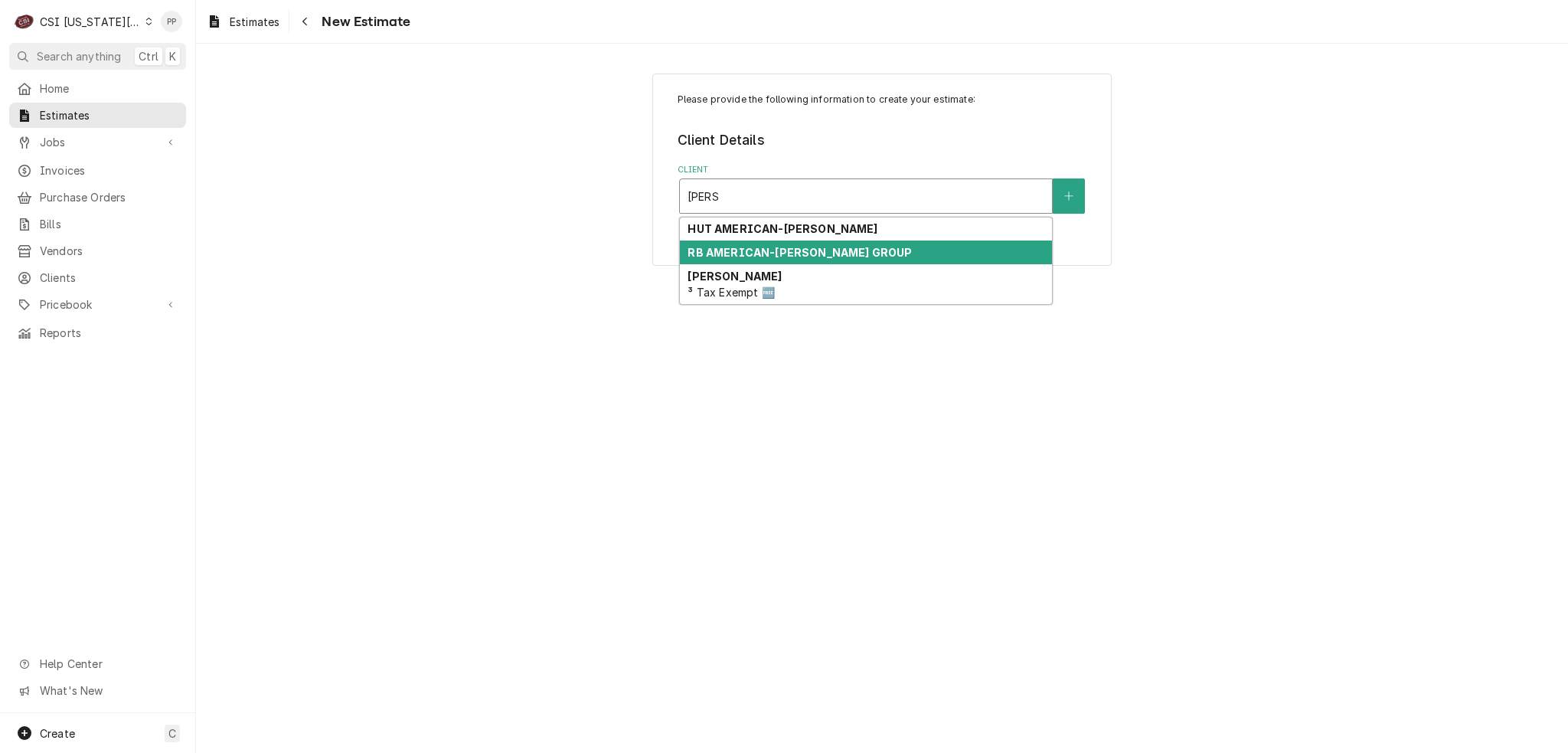
click at [769, 260] on div "RB AMERICAN-FLYNN GROUP" at bounding box center [866, 253] width 372 height 23
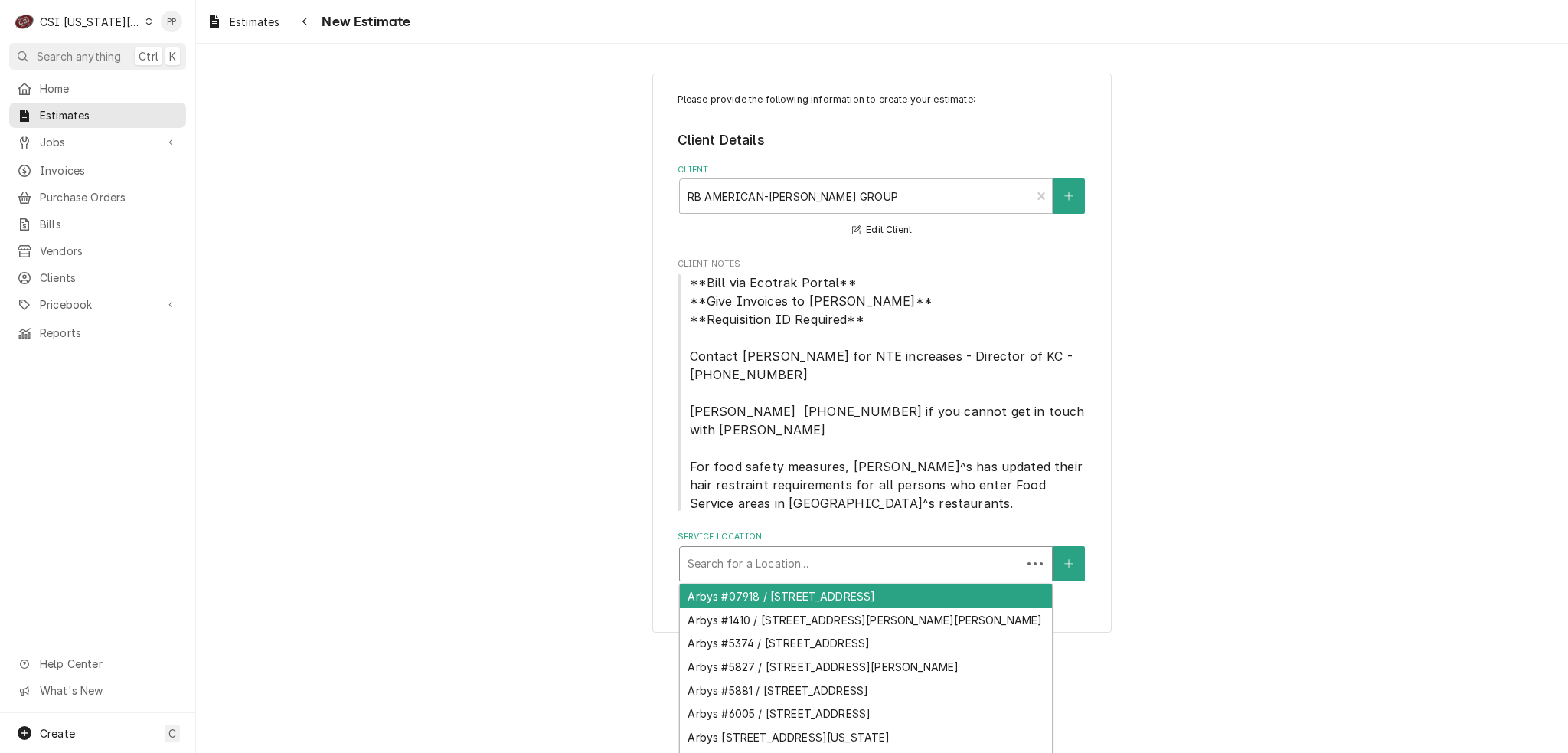
click at [852, 550] on div "Service Location" at bounding box center [851, 564] width 326 height 28
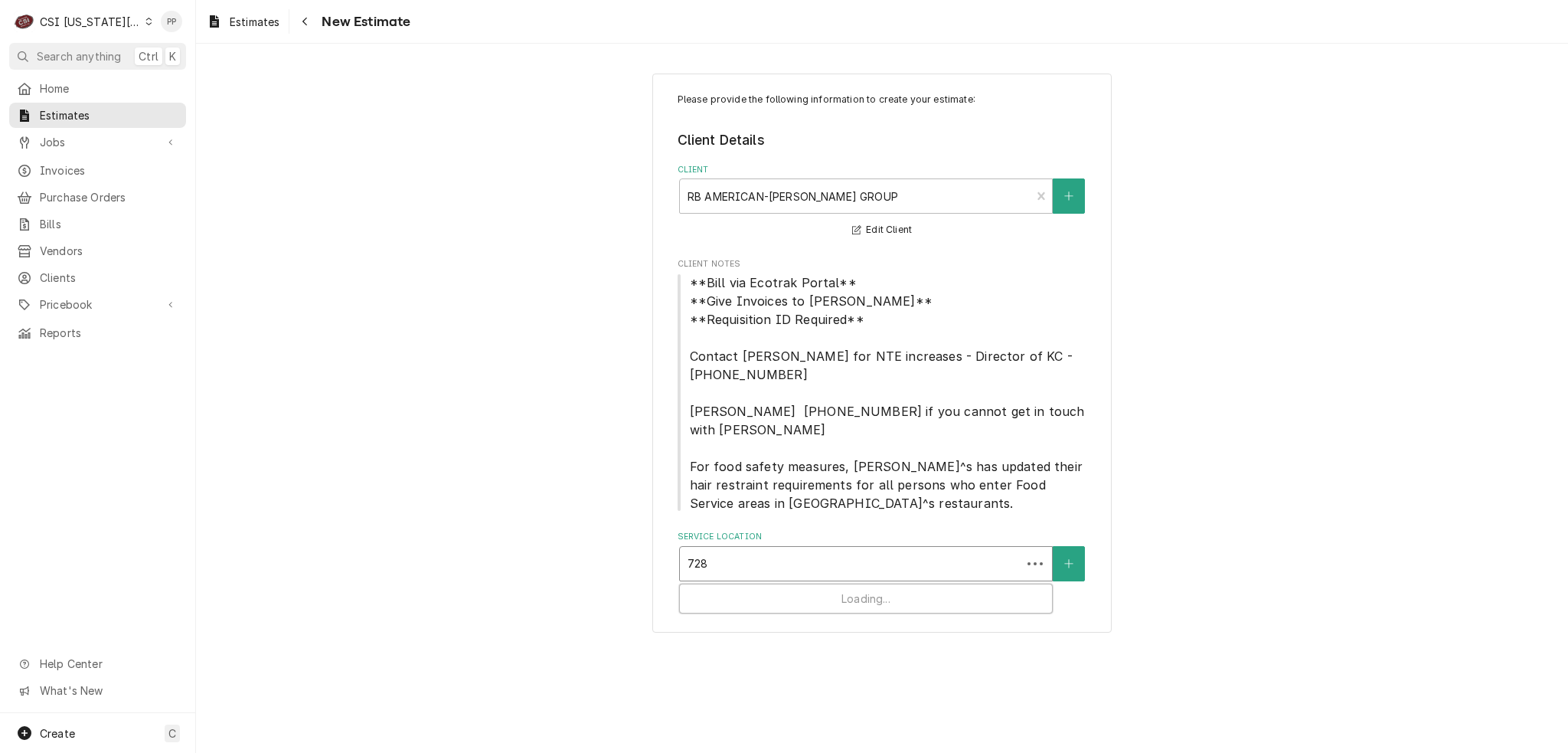
type input "7287"
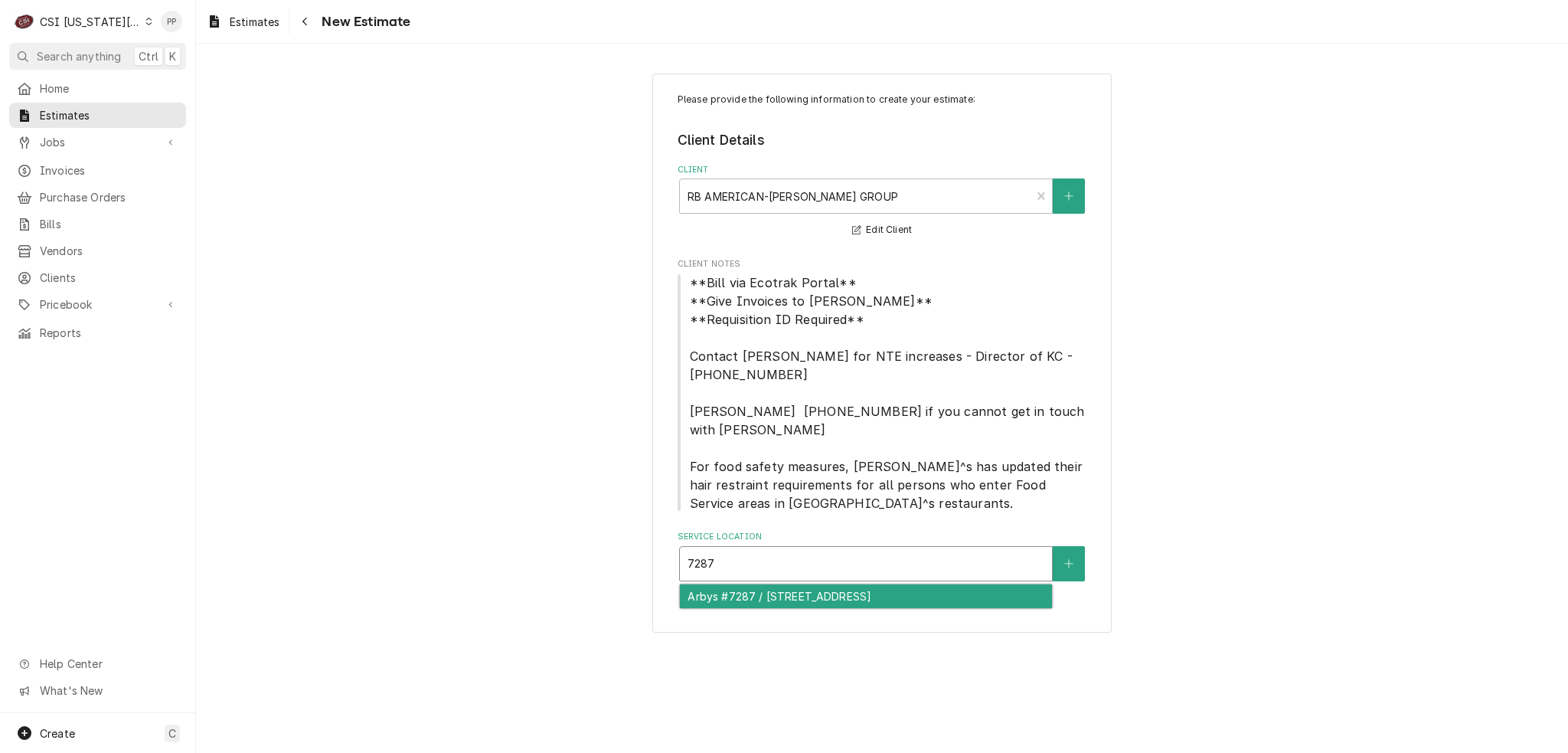
click at [821, 593] on div "Arbys #7287 / 200 Southwest 150 Highway, Lees Summit, MO 64082" at bounding box center [866, 596] width 372 height 23
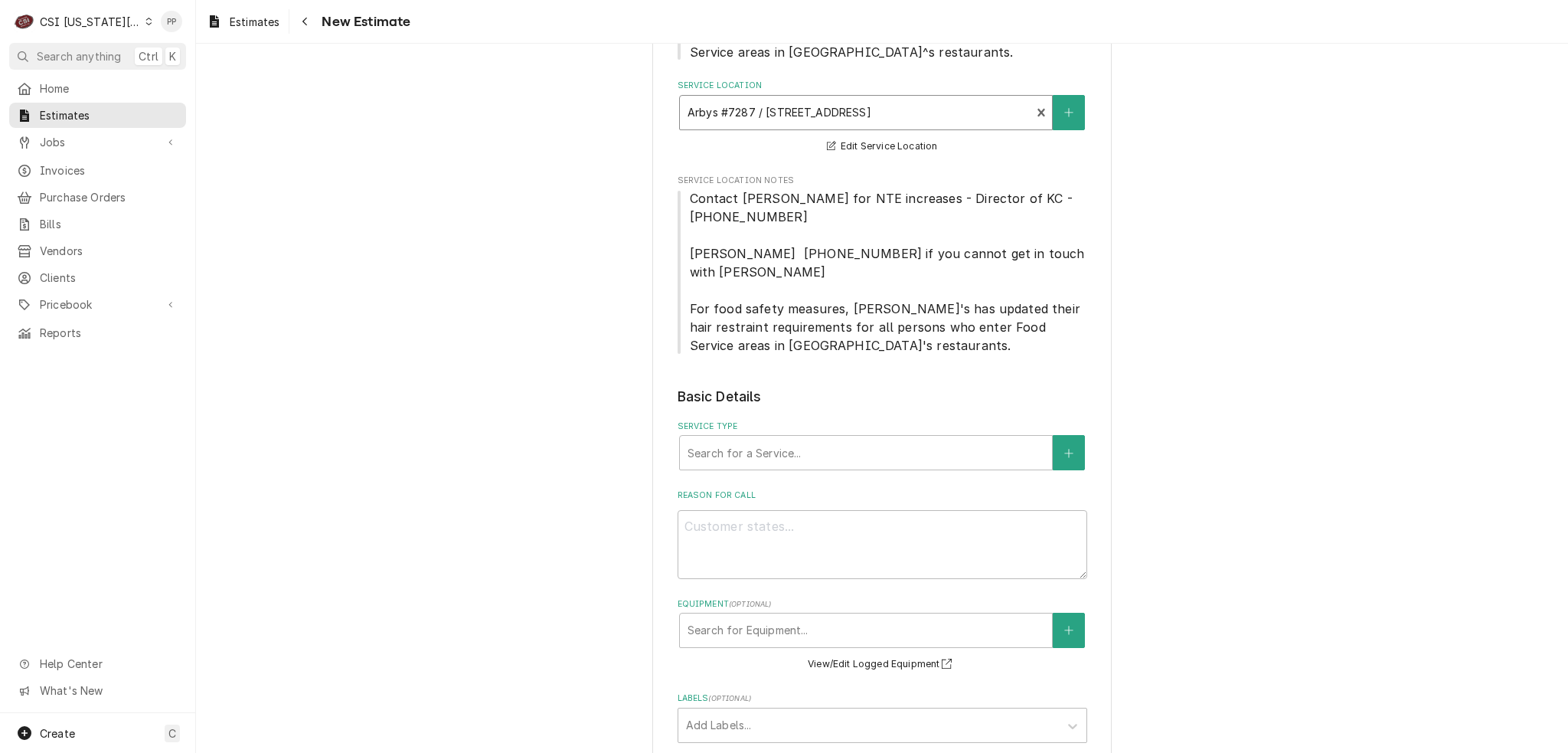
scroll to position [536, 0]
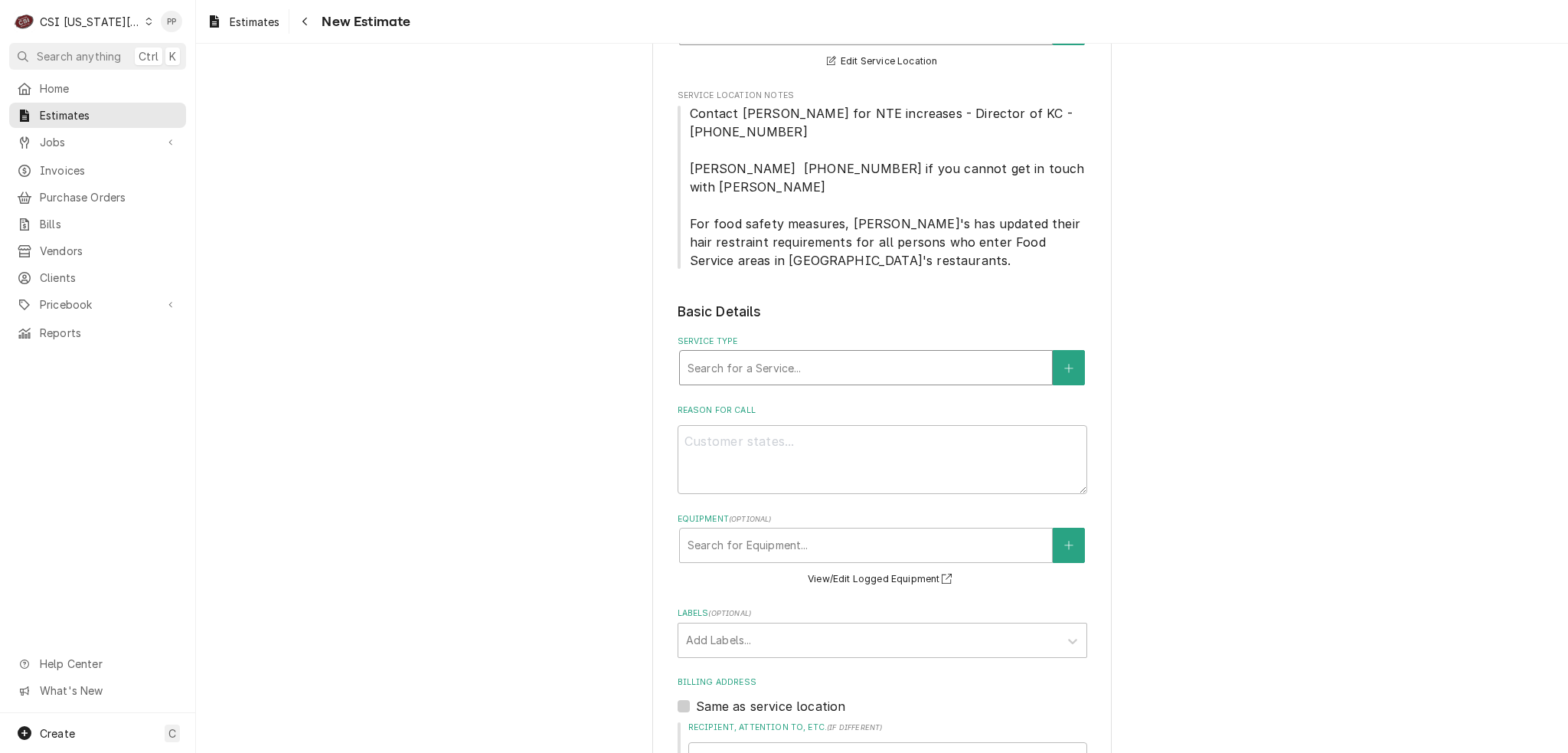
click at [810, 354] on div "Service Type" at bounding box center [867, 367] width 357 height 28
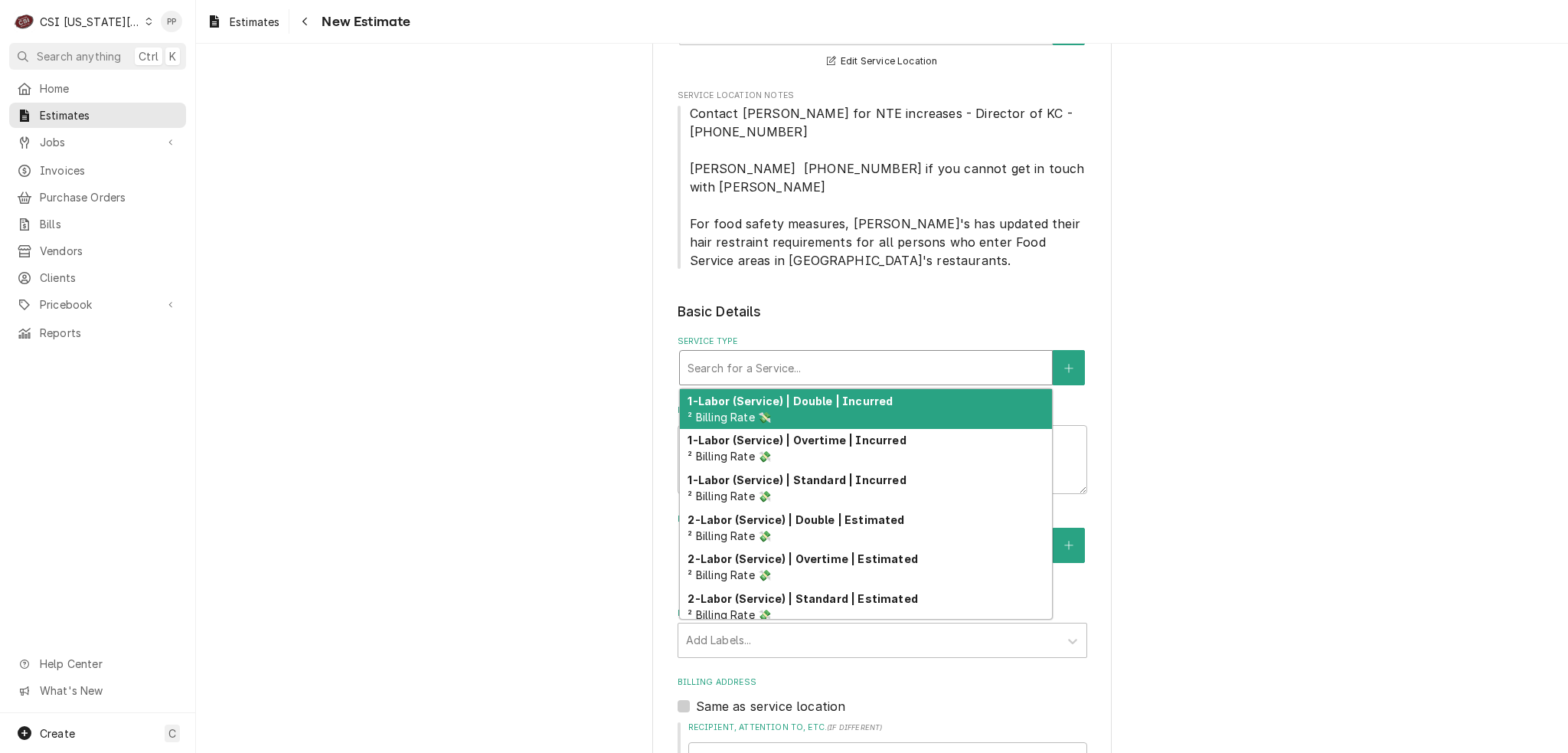
type textarea "x"
type input "j"
type textarea "x"
type input "jo"
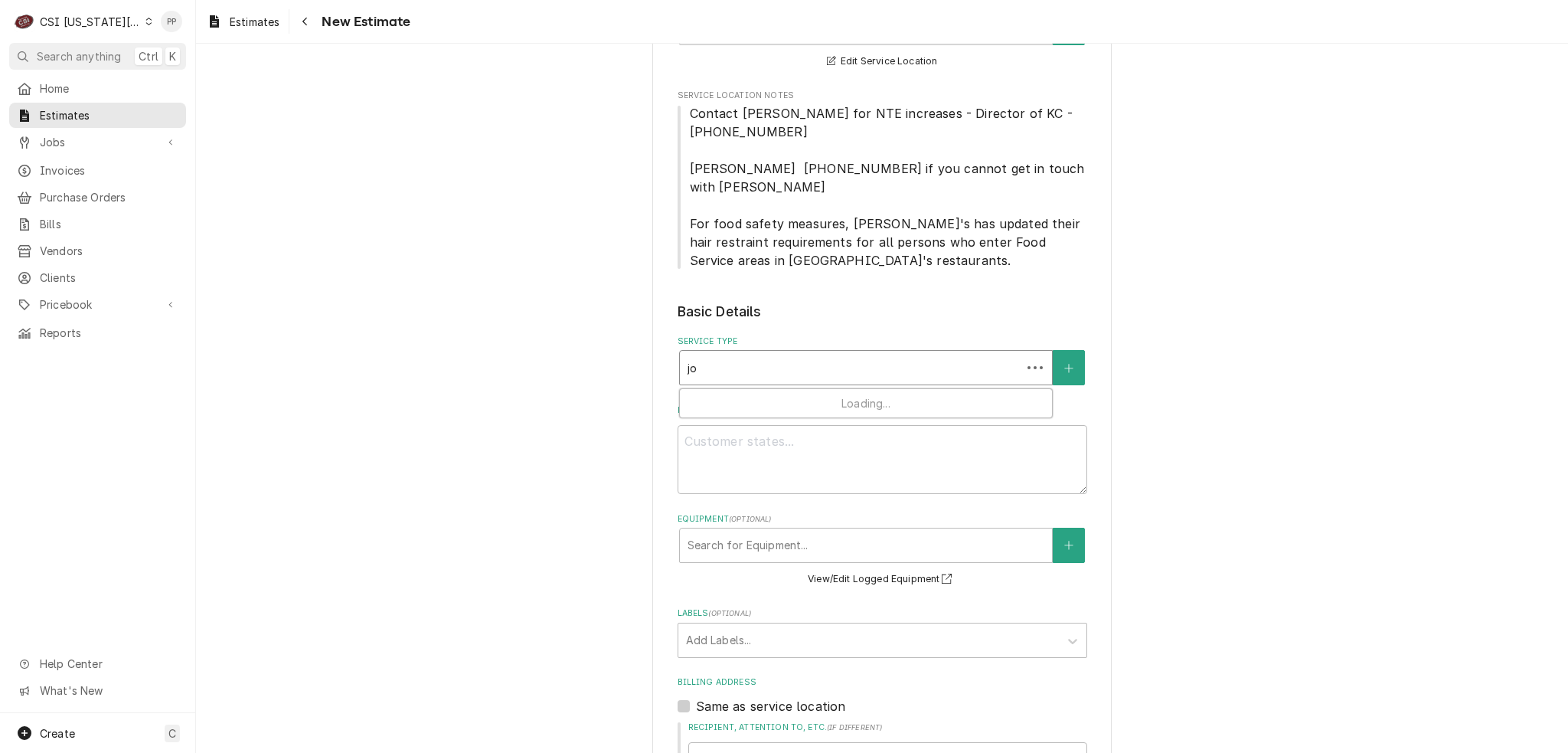
type textarea "x"
type input "job"
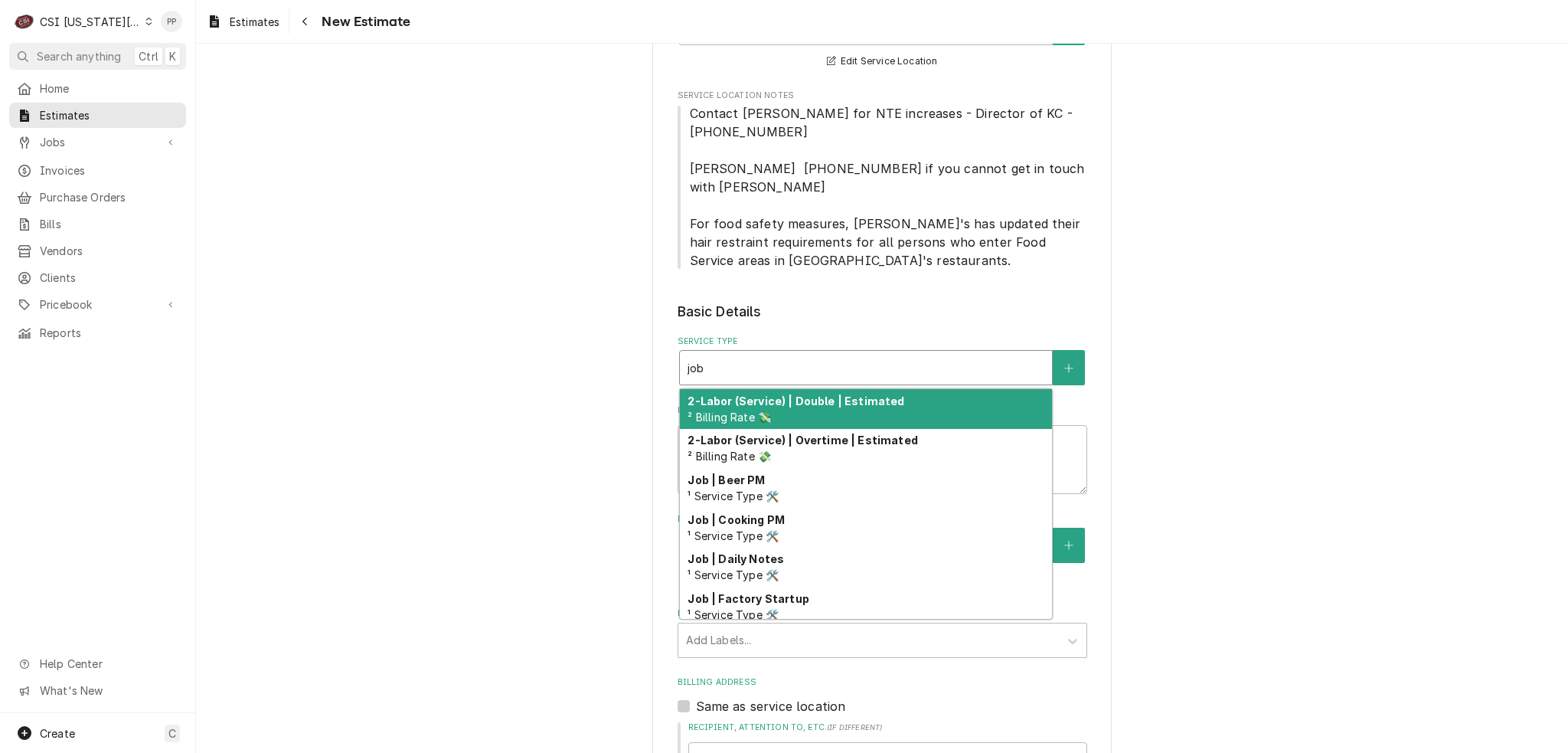
type textarea "x"
type input "job"
type textarea "x"
type input "job s"
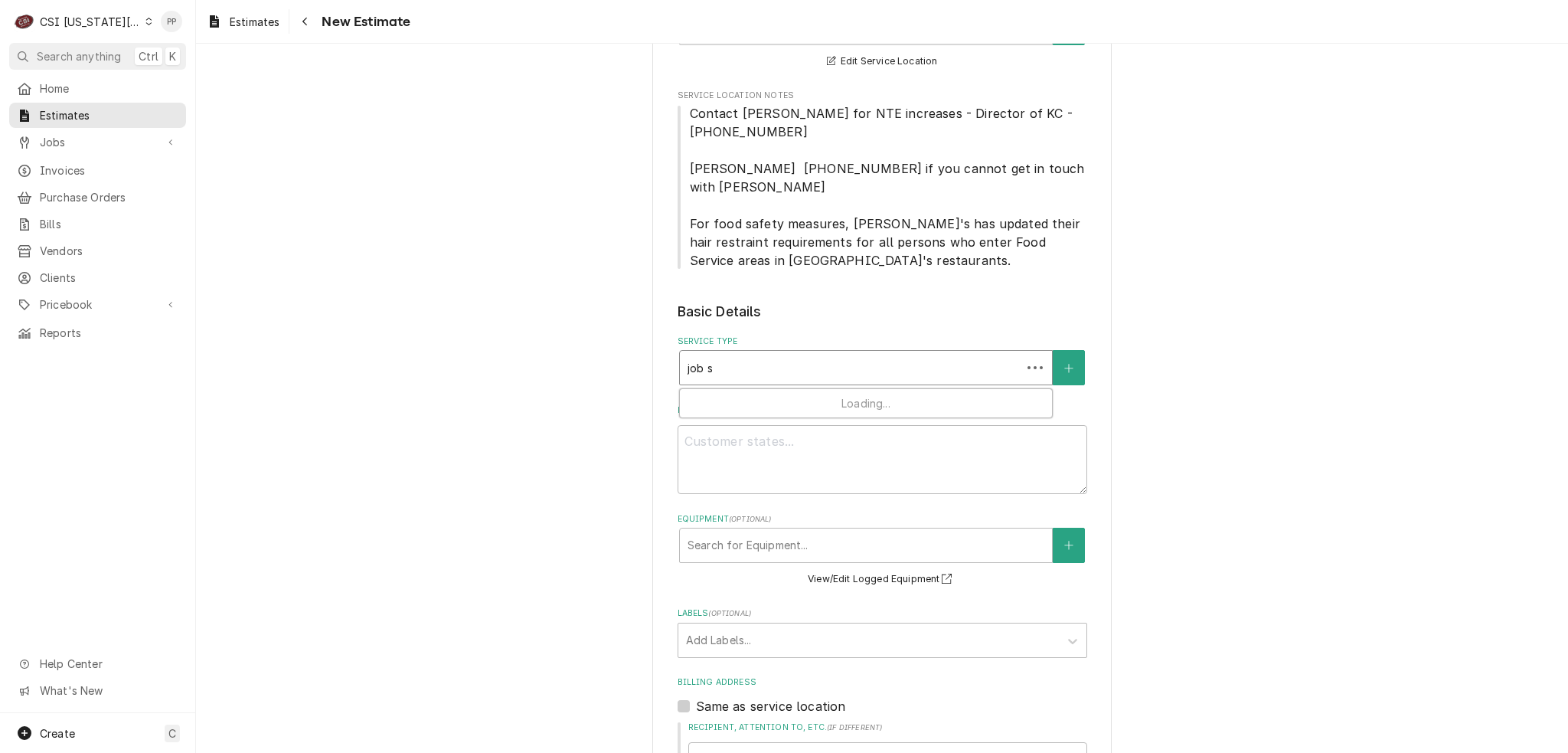
type textarea "x"
type input "job se"
type textarea "x"
type input "job ser"
type textarea "x"
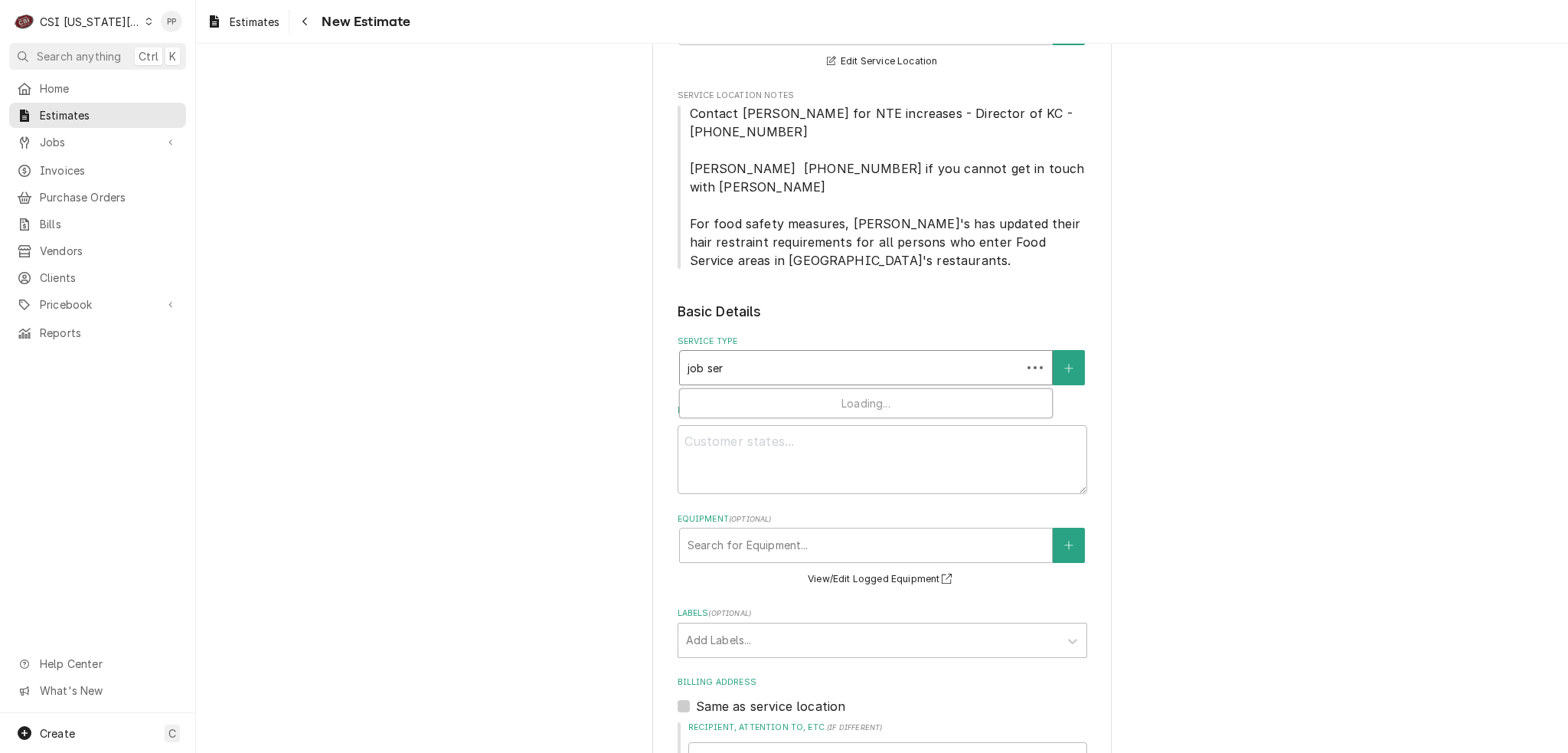
type input "job serv"
type textarea "x"
type input "job servi"
type textarea "x"
type input "job servic"
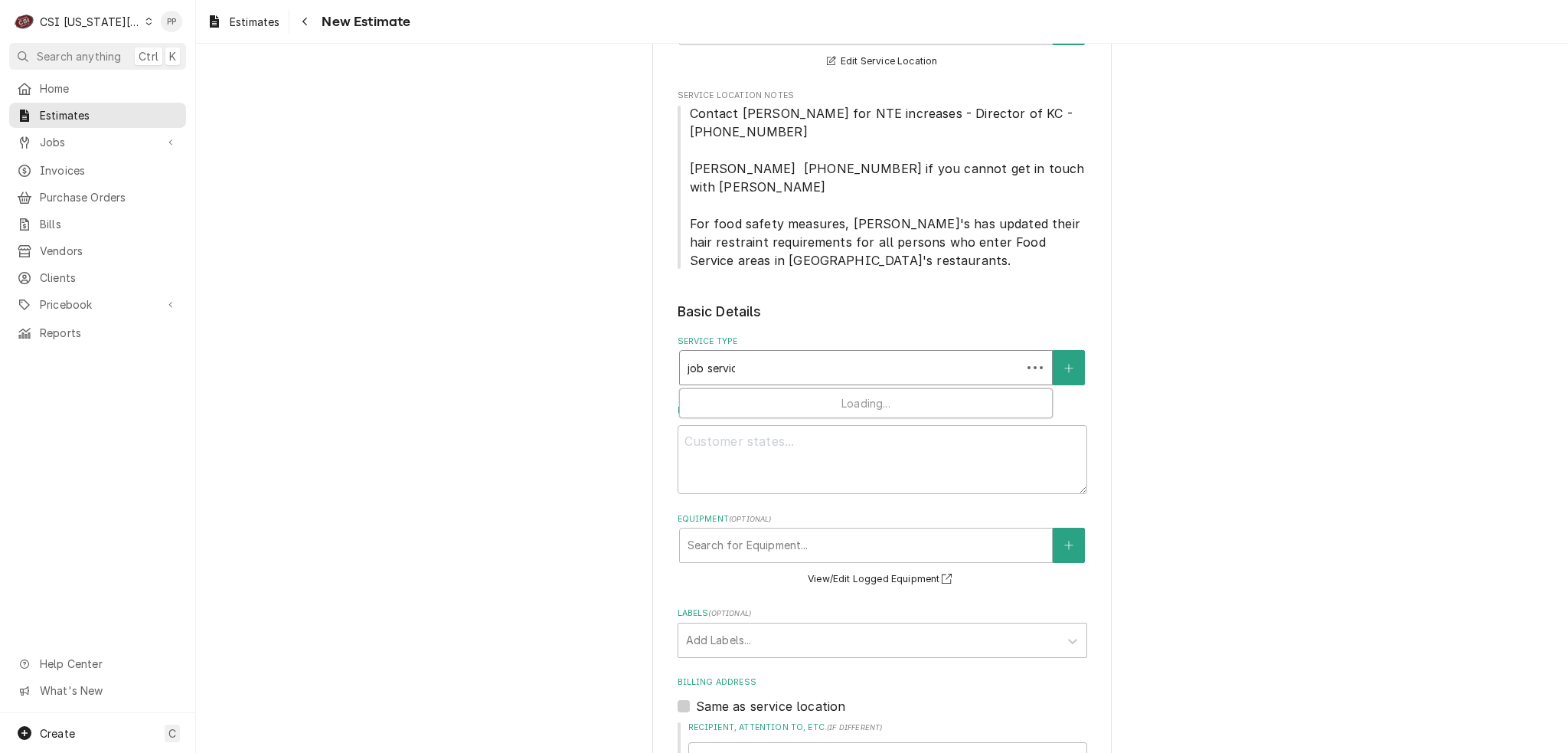
type textarea "x"
type input "job service"
type textarea "x"
type input "job service"
type textarea "x"
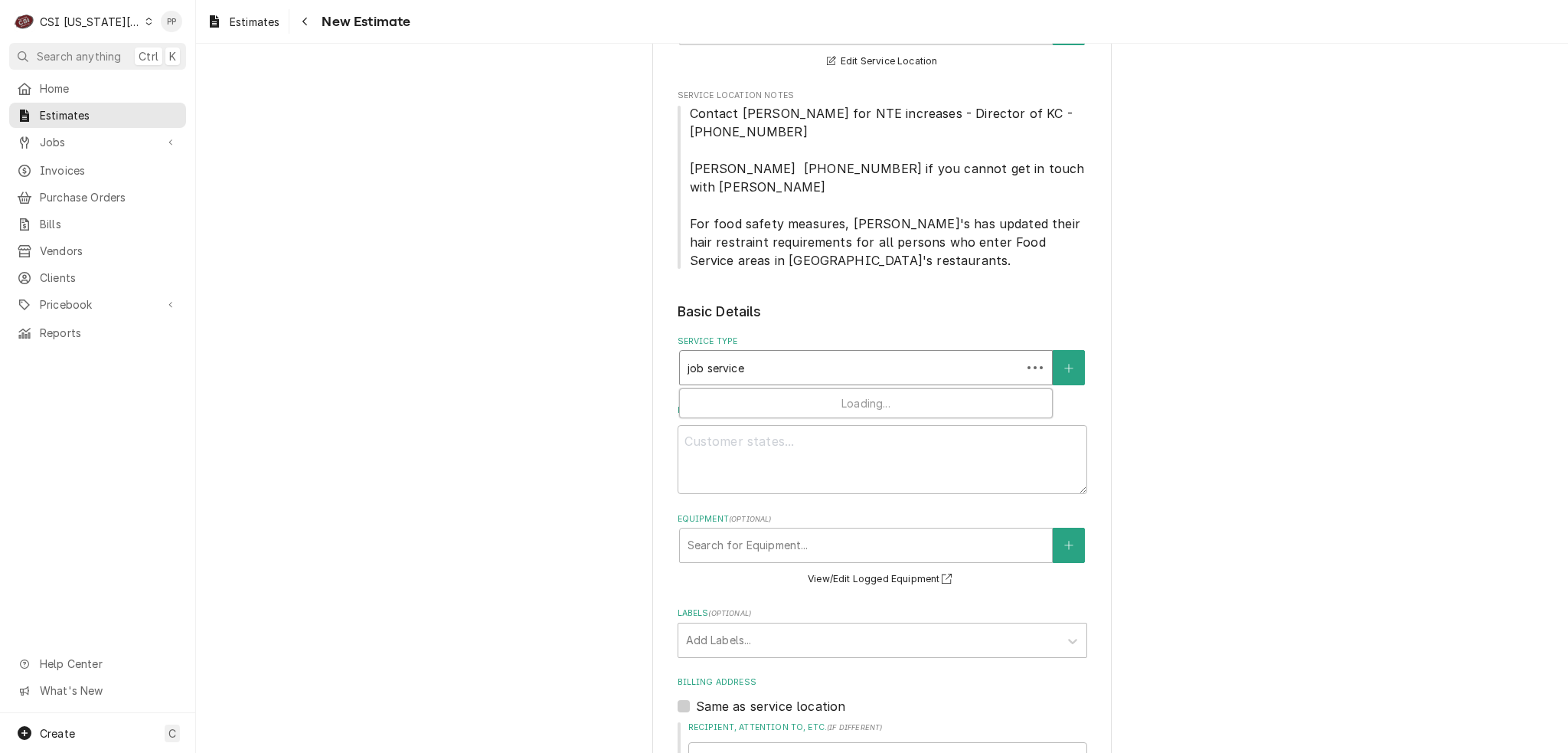
type input "job service c"
type textarea "x"
type input "job service ca"
type textarea "x"
type input "job service cal"
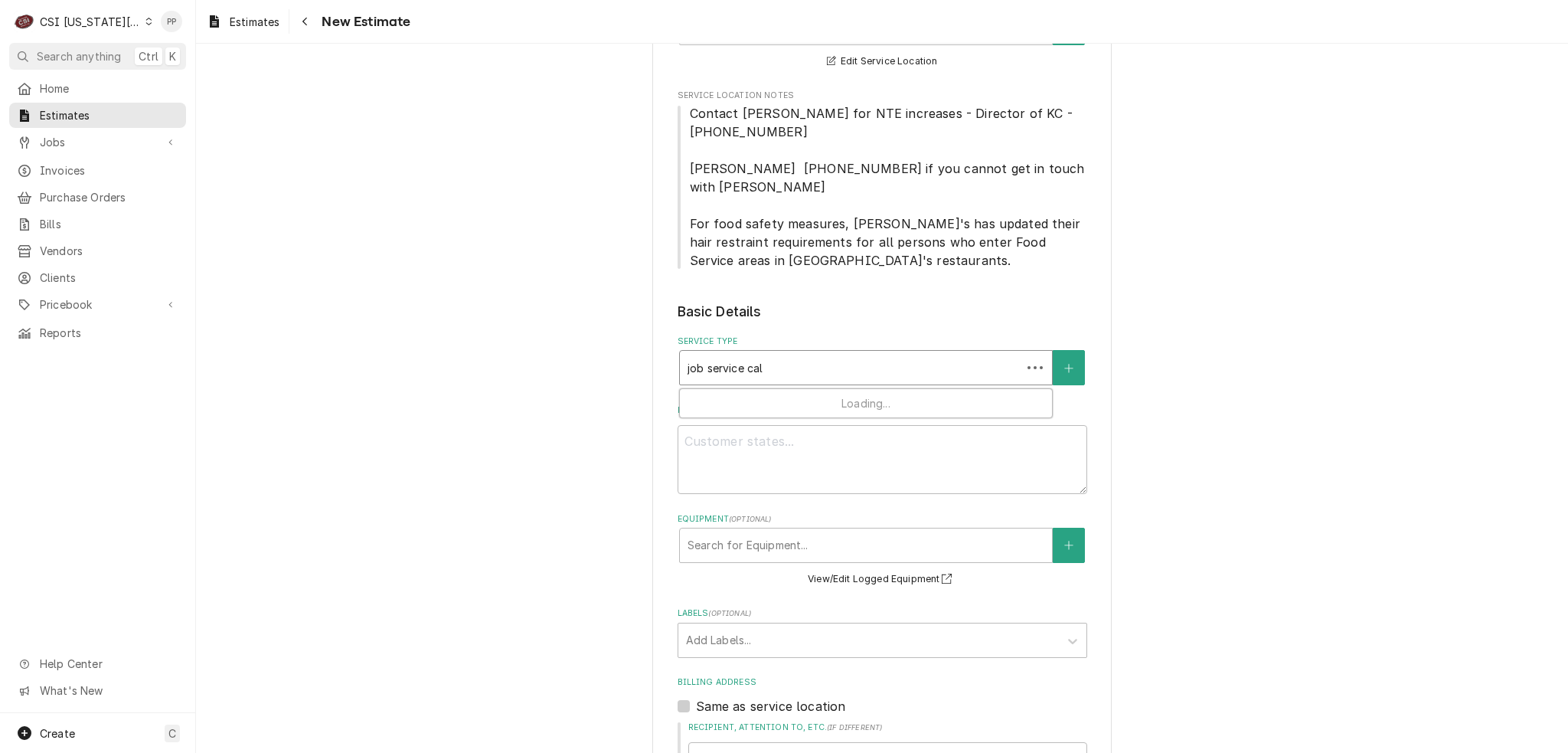
type textarea "x"
type input "job service call"
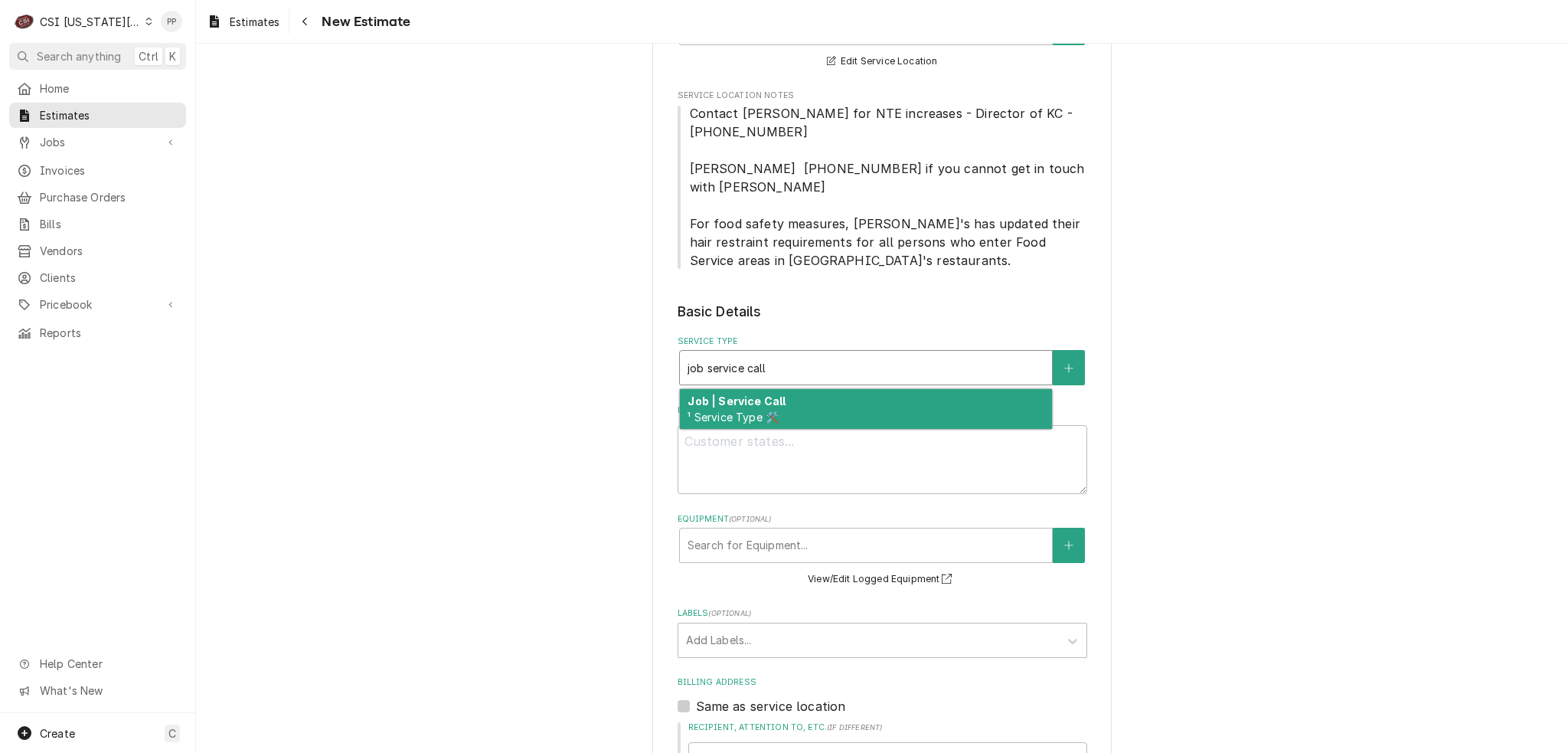
click at [802, 389] on div "Job | Service Call ¹ Service Type 🛠️" at bounding box center [866, 409] width 372 height 40
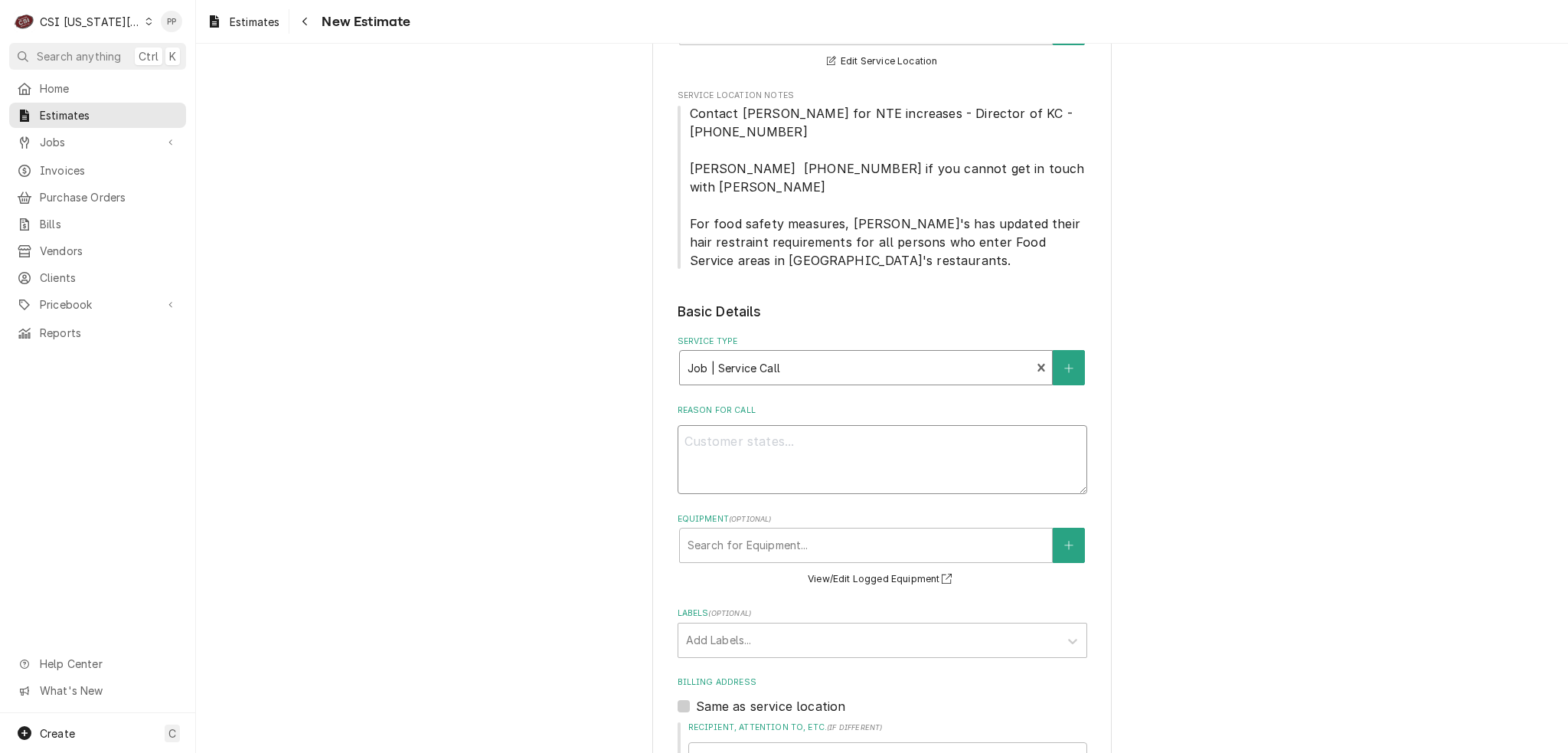
click at [801, 425] on textarea "Reason For Call" at bounding box center [883, 459] width 409 height 69
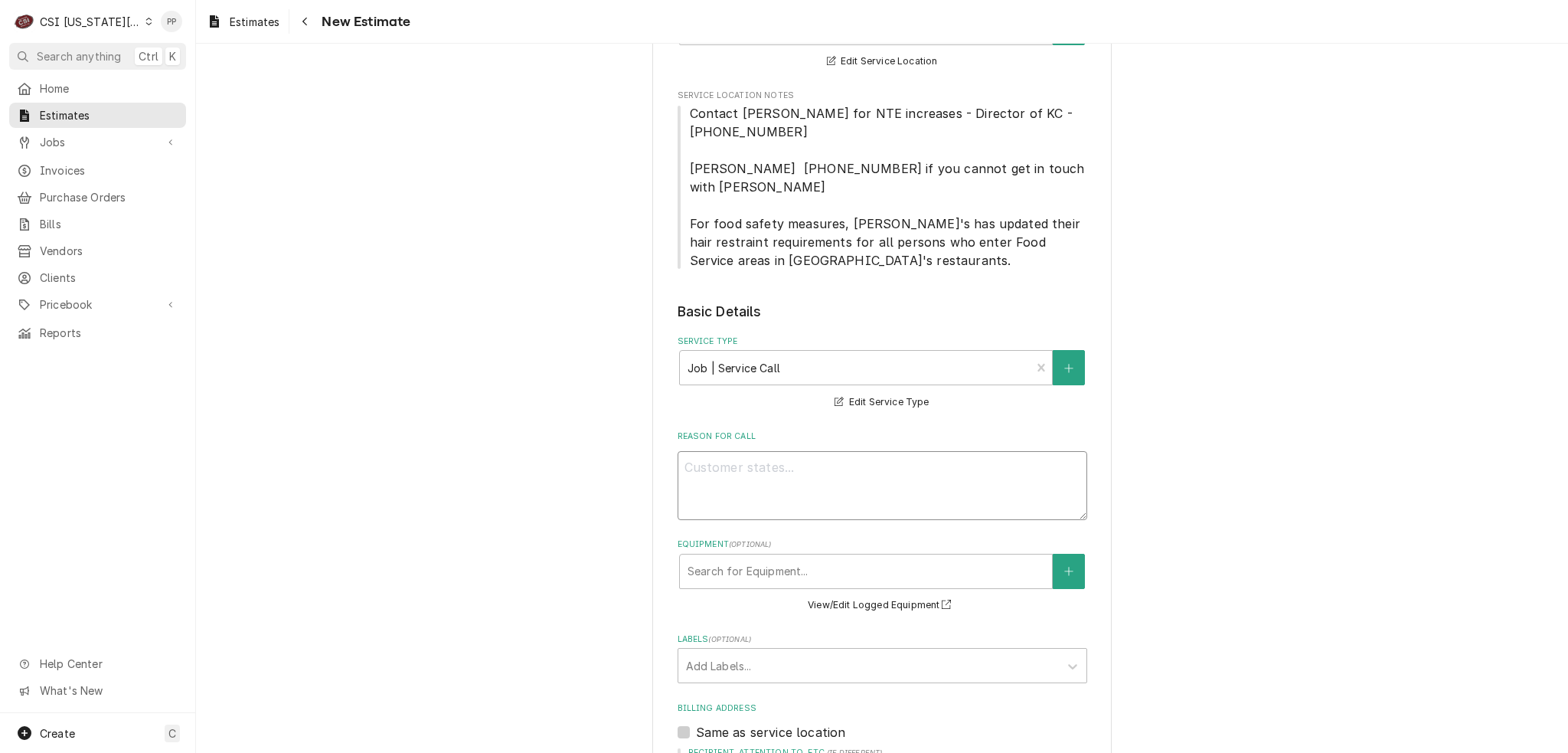
type textarea "x"
type textarea "Q"
type textarea "x"
type textarea "Qu"
type textarea "x"
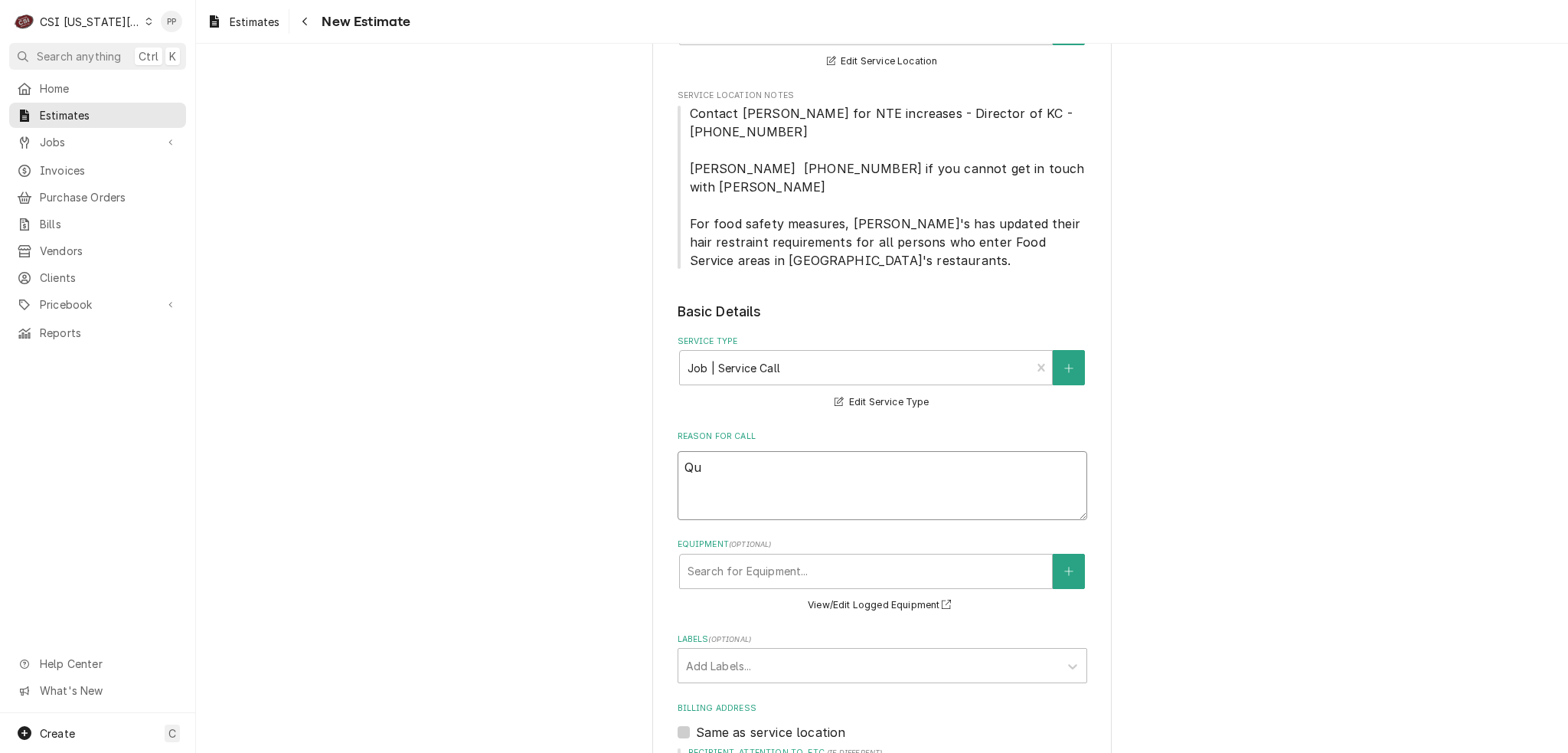
type textarea "Quo"
type textarea "x"
type textarea "Quot"
type textarea "x"
type textarea "Quote"
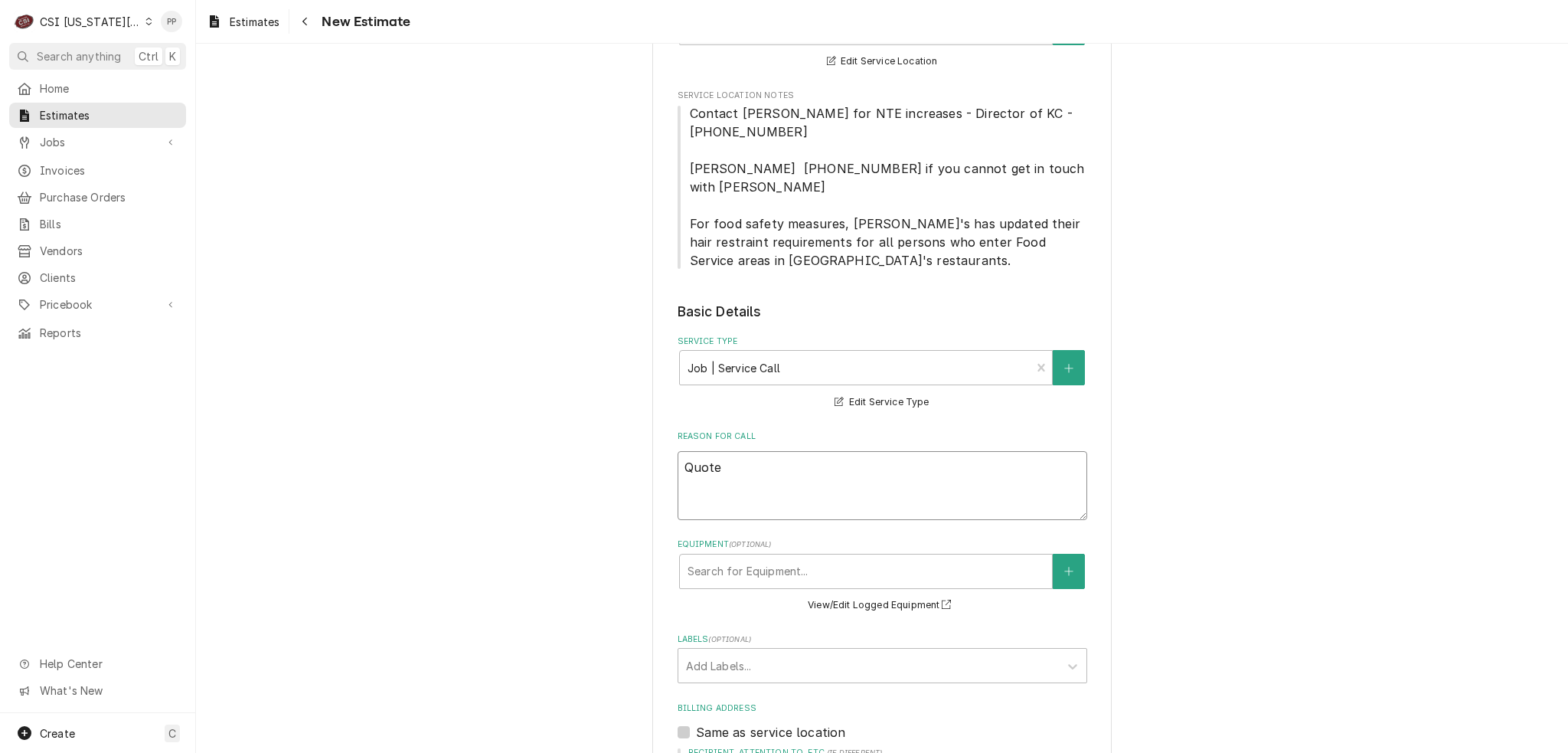
type textarea "x"
type textarea "Quote"
type textarea "x"
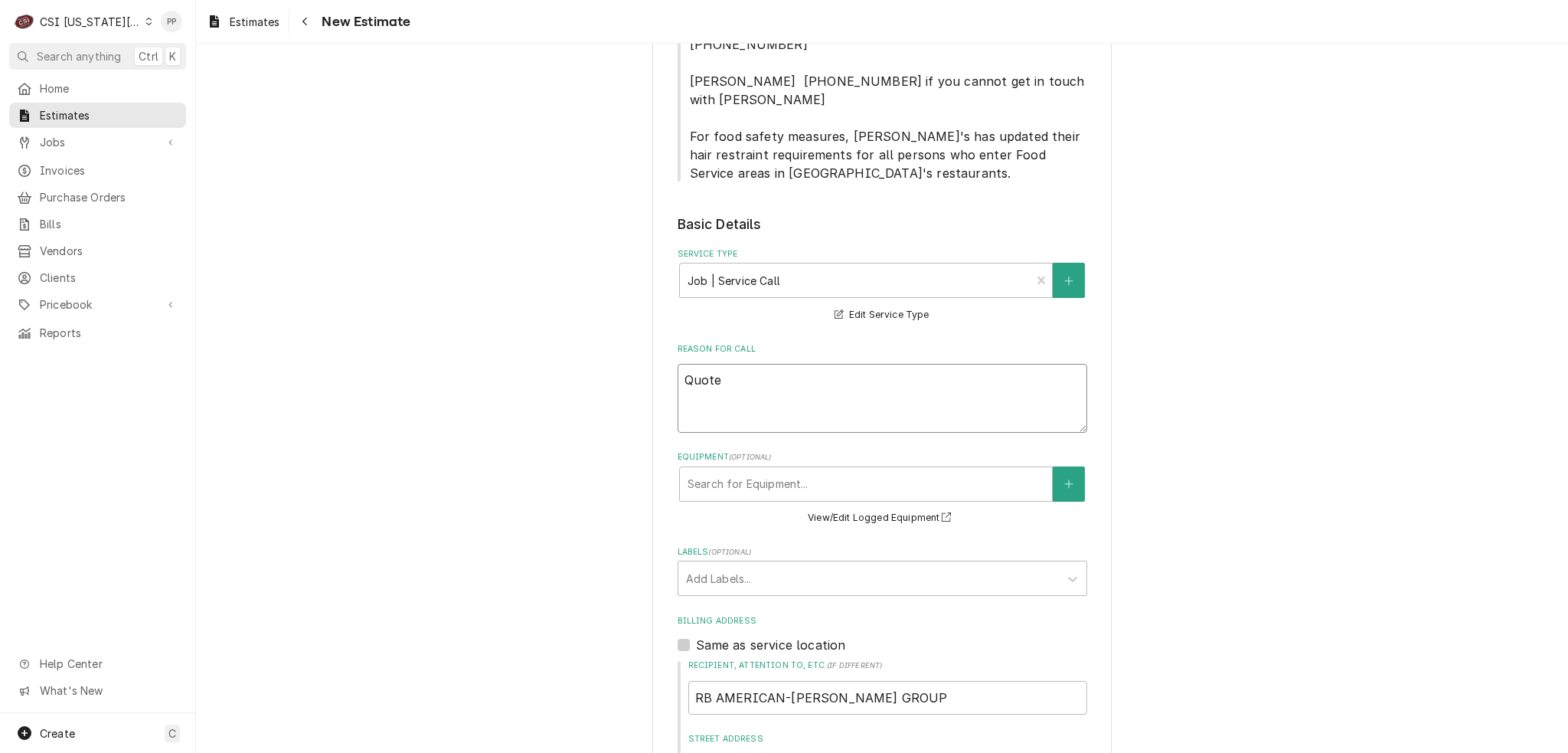
scroll to position [689, 0]
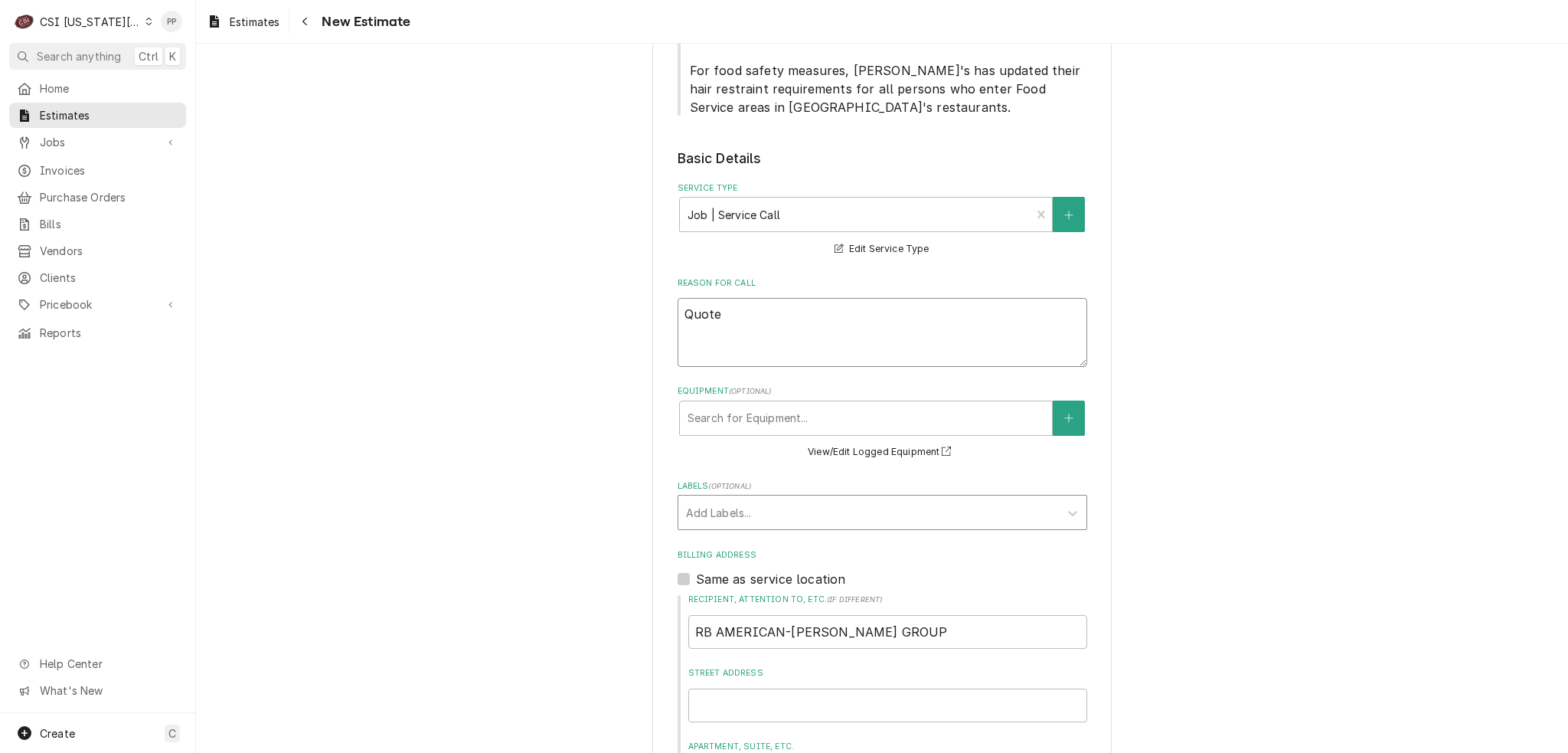
type textarea "Quote"
click at [745, 495] on div "Add Labels..." at bounding box center [883, 512] width 409 height 35
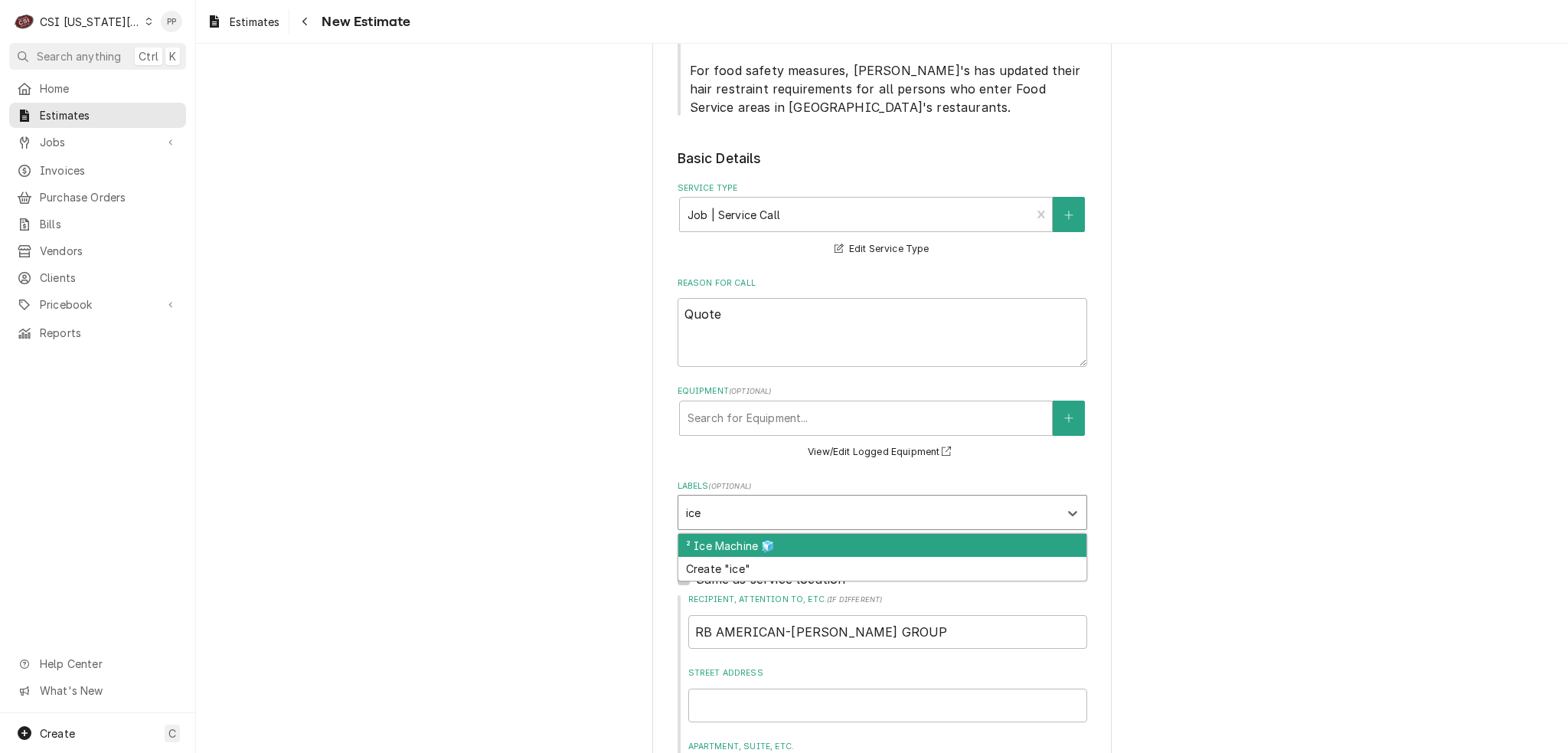
type input "ice"
click at [713, 534] on div "² Ice Machine 🧊" at bounding box center [882, 546] width 408 height 23
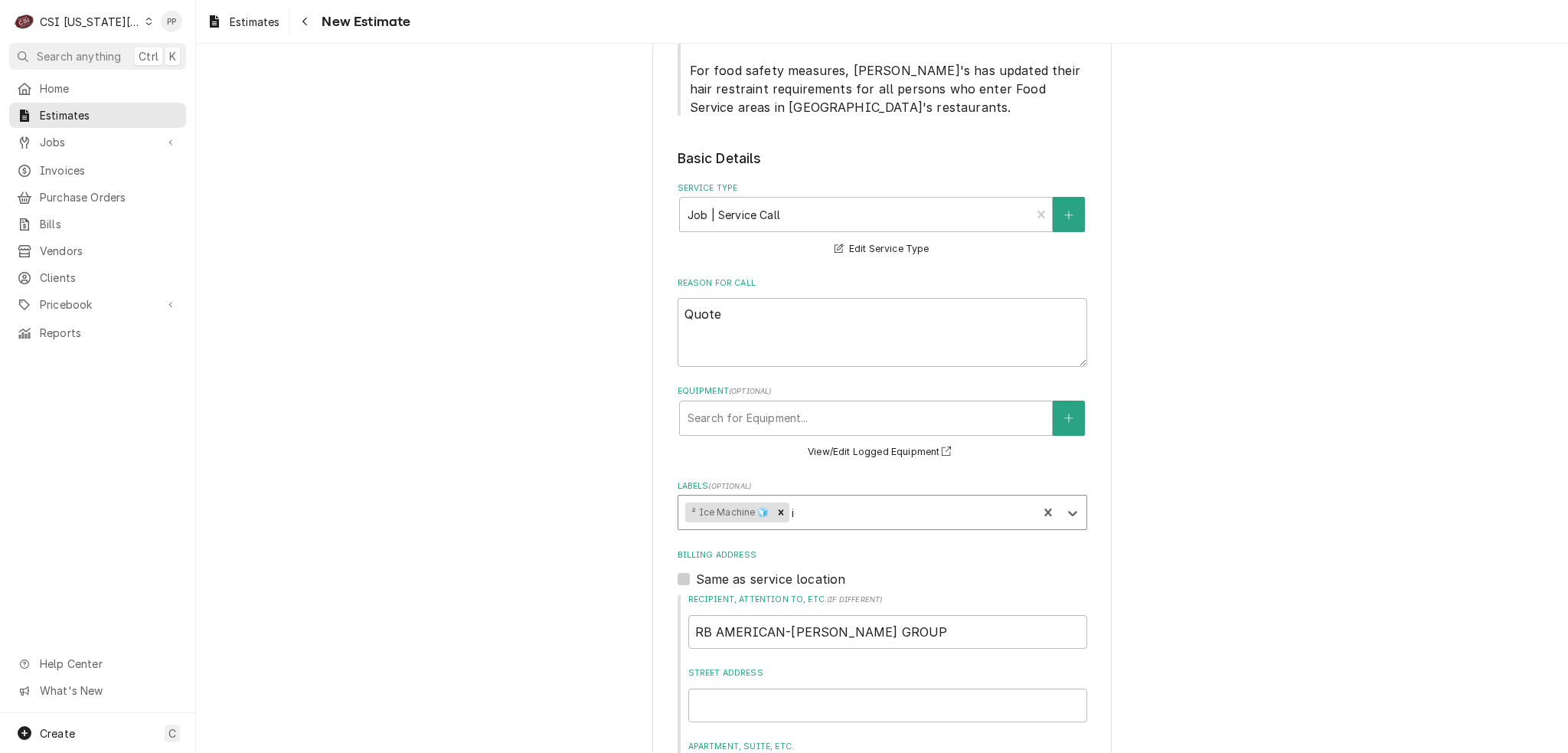
type textarea "x"
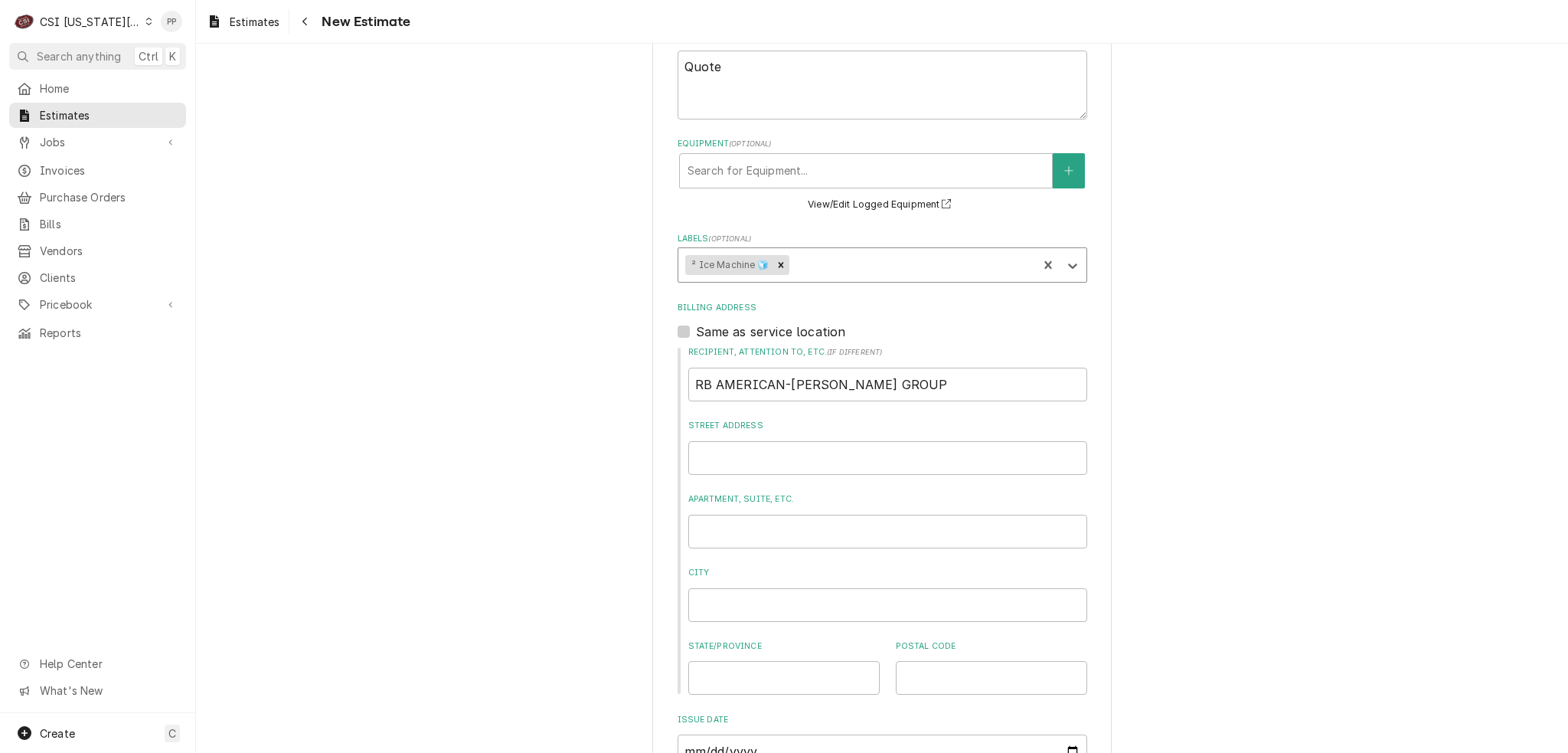
type textarea "x"
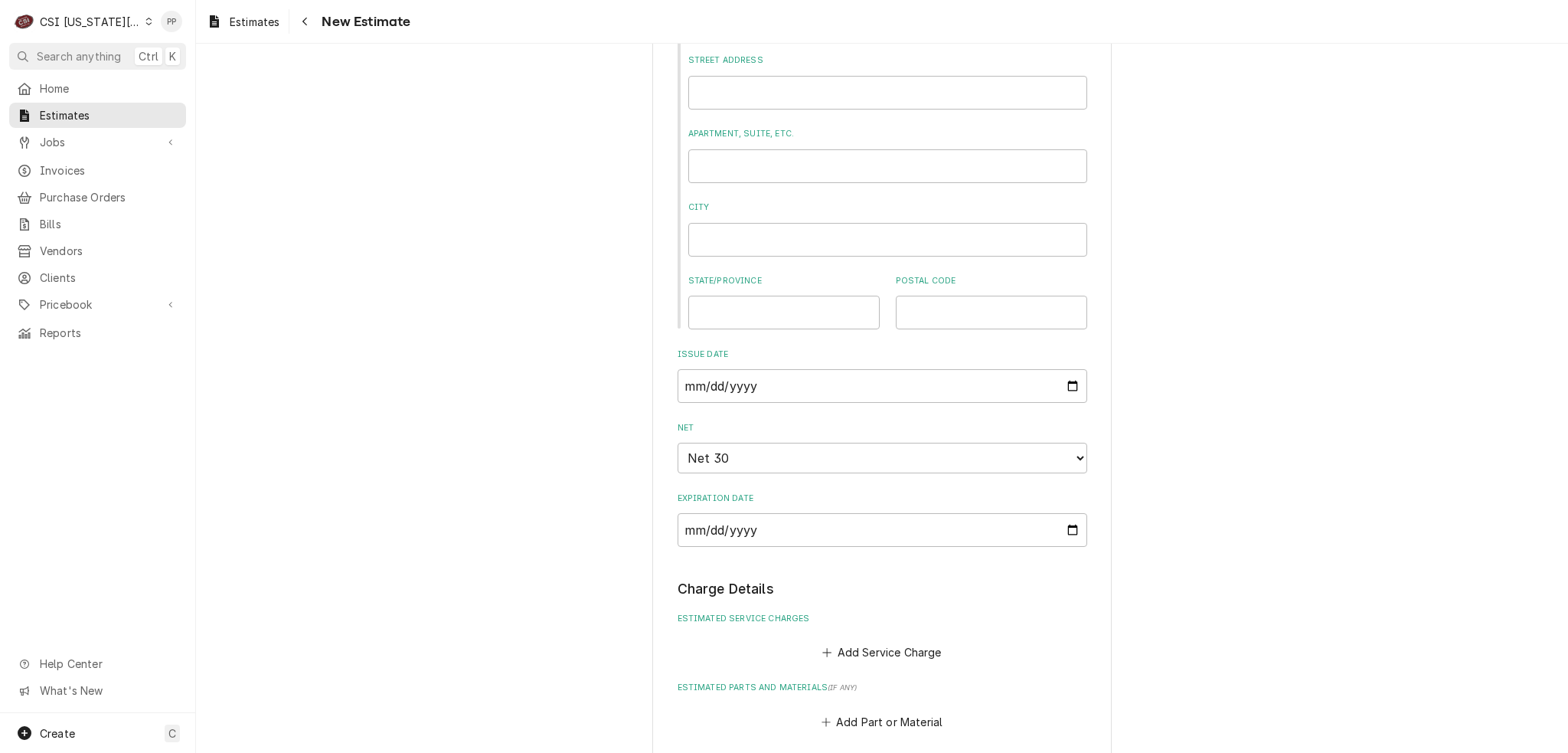
scroll to position [1531, 0]
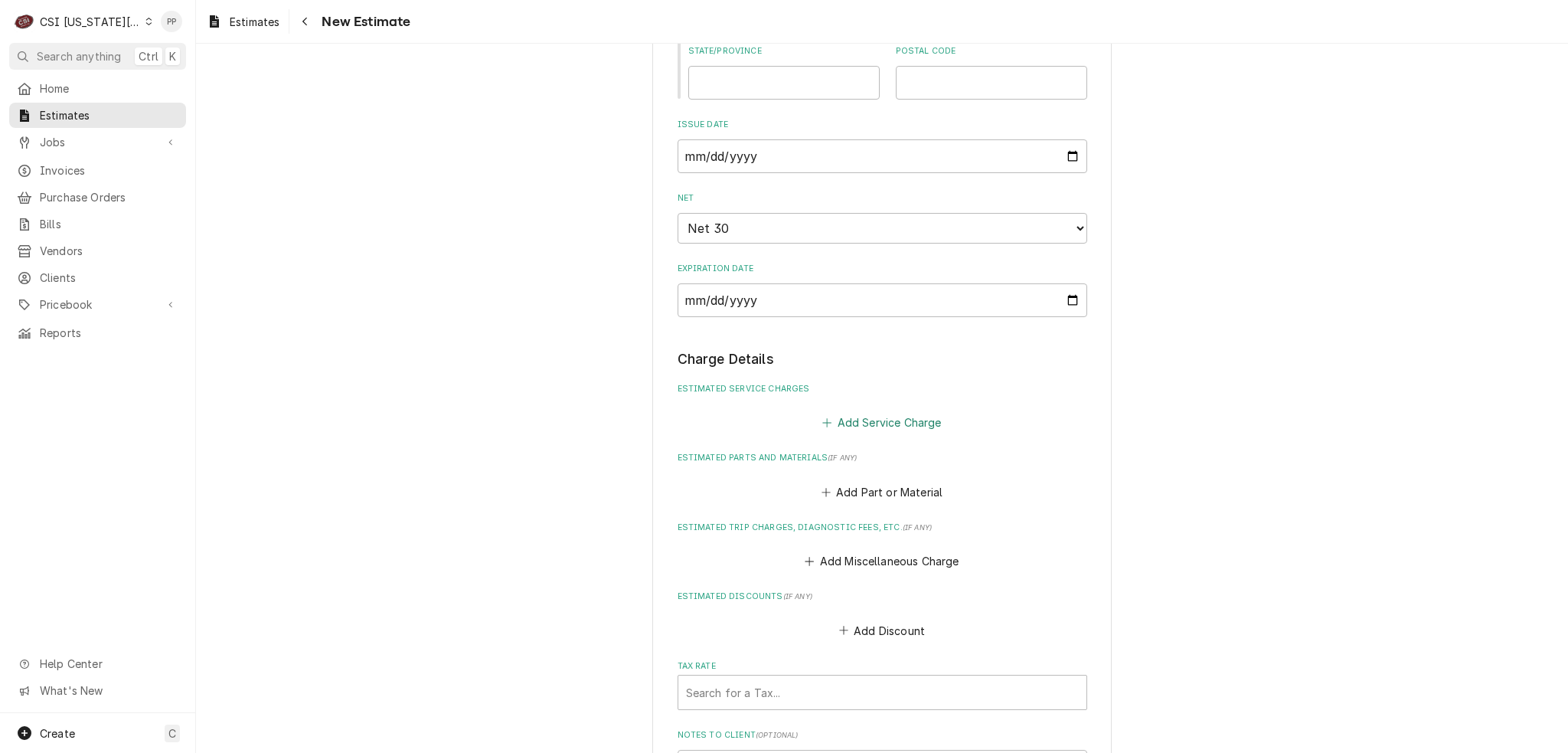
click at [848, 412] on button "Add Service Charge" at bounding box center [883, 423] width 124 height 22
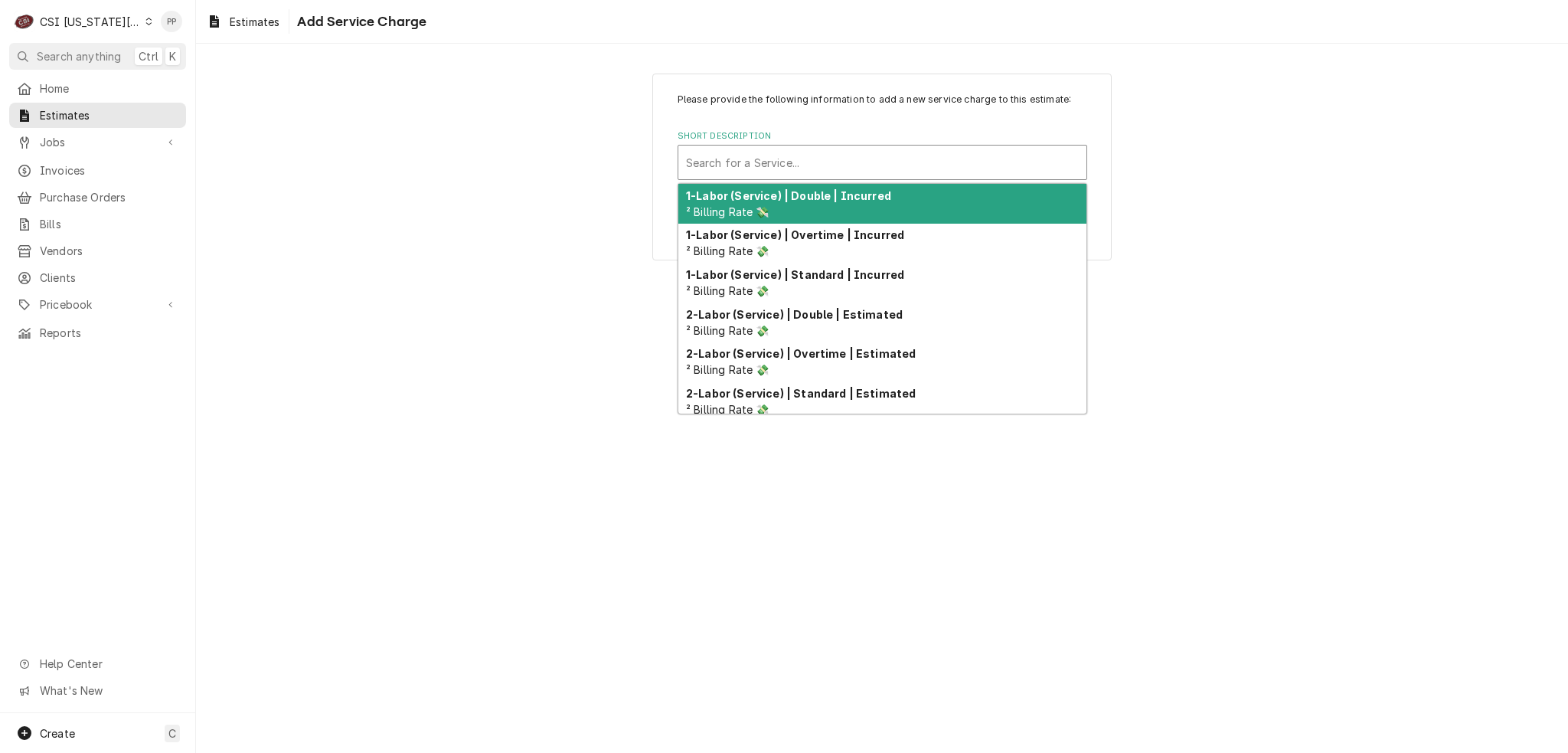
click at [749, 164] on div "Short Description" at bounding box center [883, 162] width 393 height 28
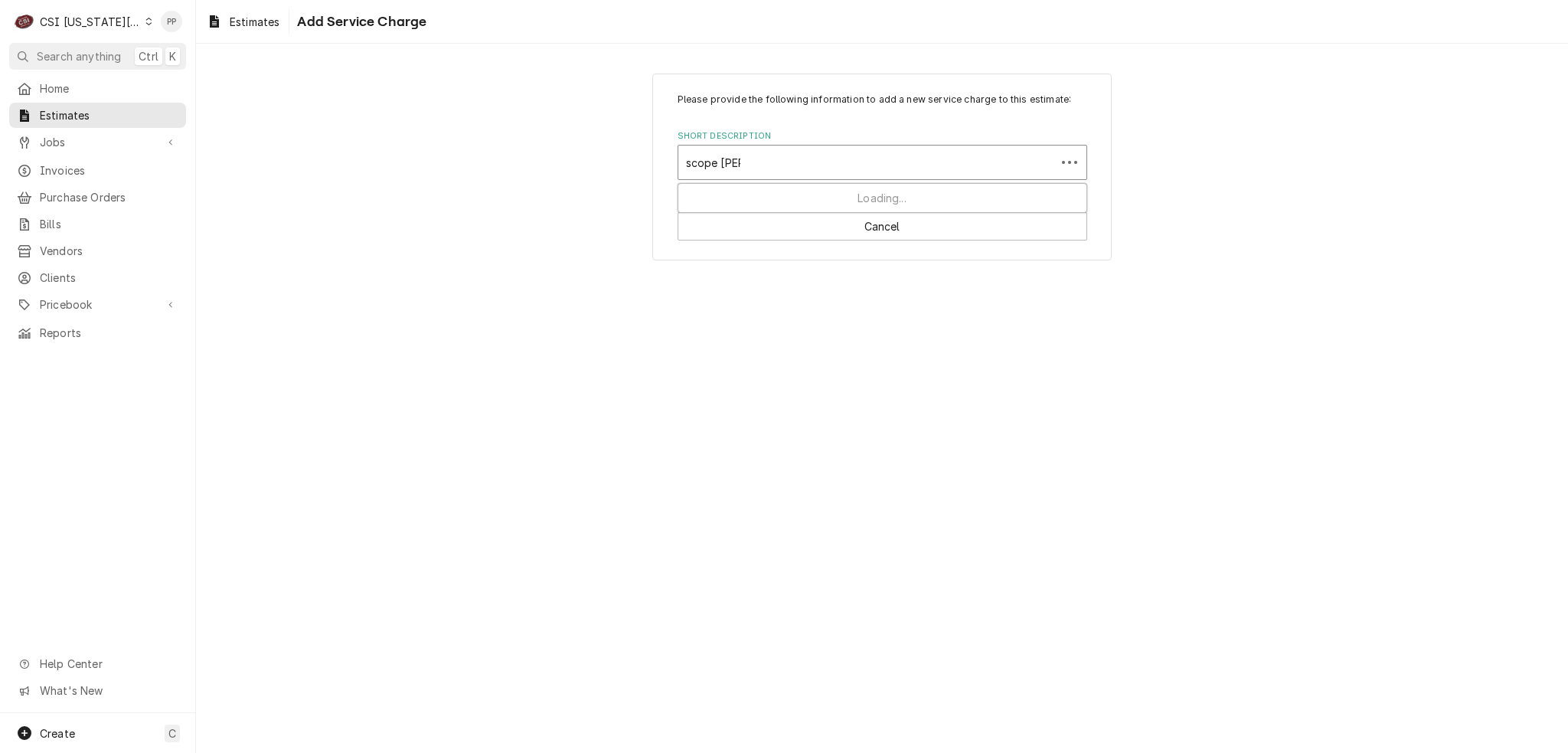
type input "scope blank"
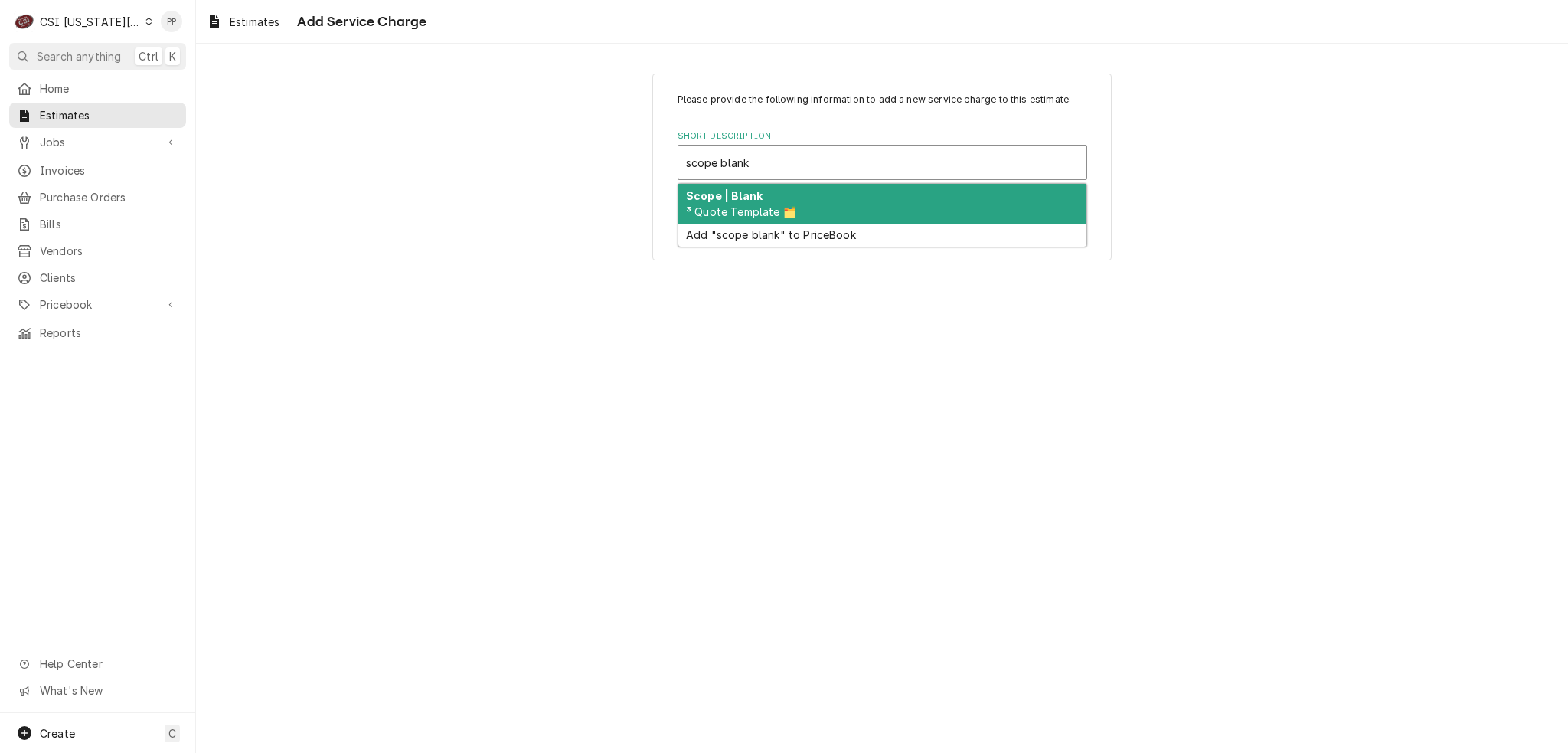
click at [765, 196] on div "Scope | Blank ³ Quote Template 🗂️" at bounding box center [882, 204] width 408 height 40
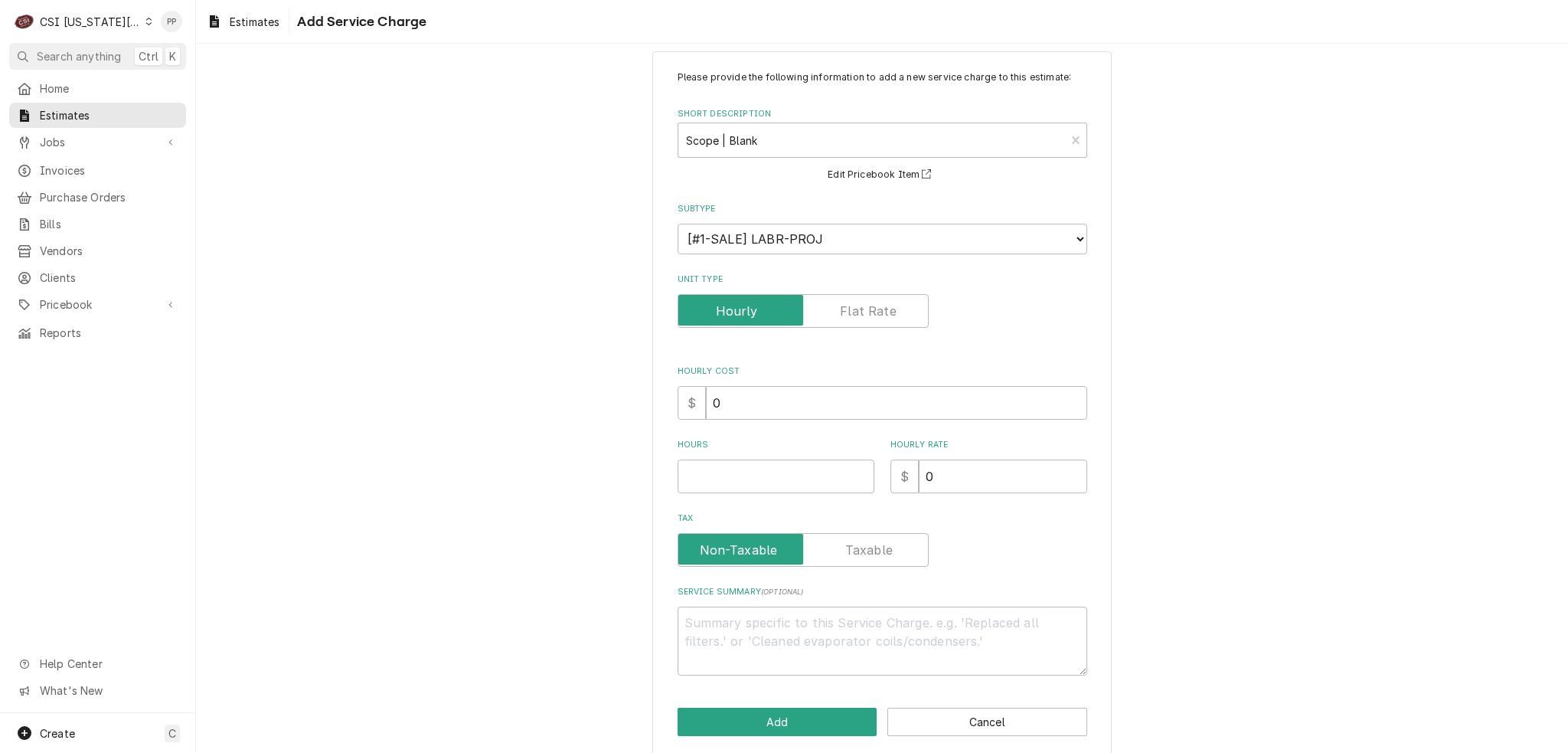
scroll to position [35, 0]
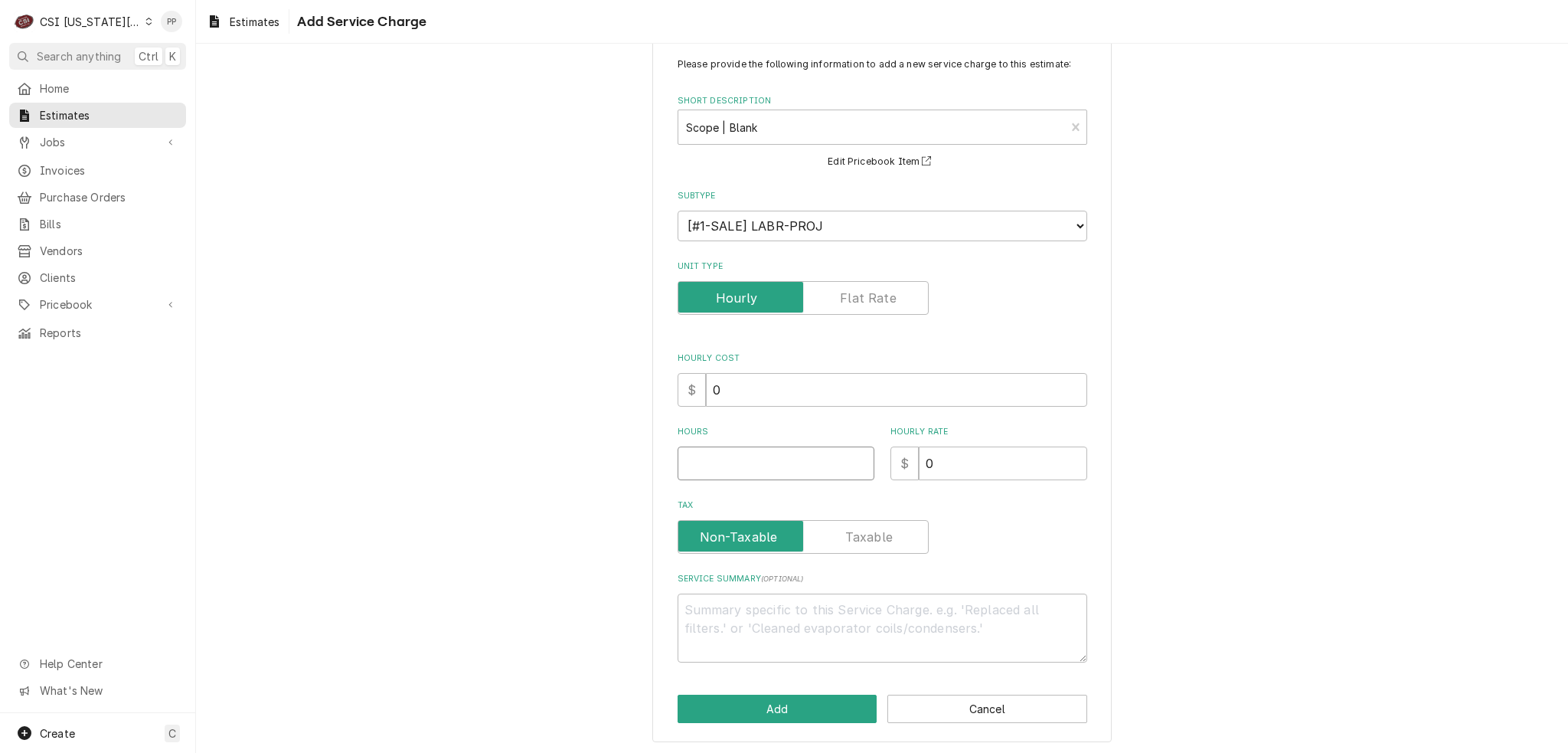
click at [745, 476] on input "Hours" at bounding box center [776, 463] width 197 height 33
type textarea "x"
type input "1"
click at [796, 609] on textarea "Service Summary ( optional )" at bounding box center [883, 628] width 409 height 69
click at [720, 627] on textarea "Service Summary ( optional )" at bounding box center [883, 628] width 409 height 69
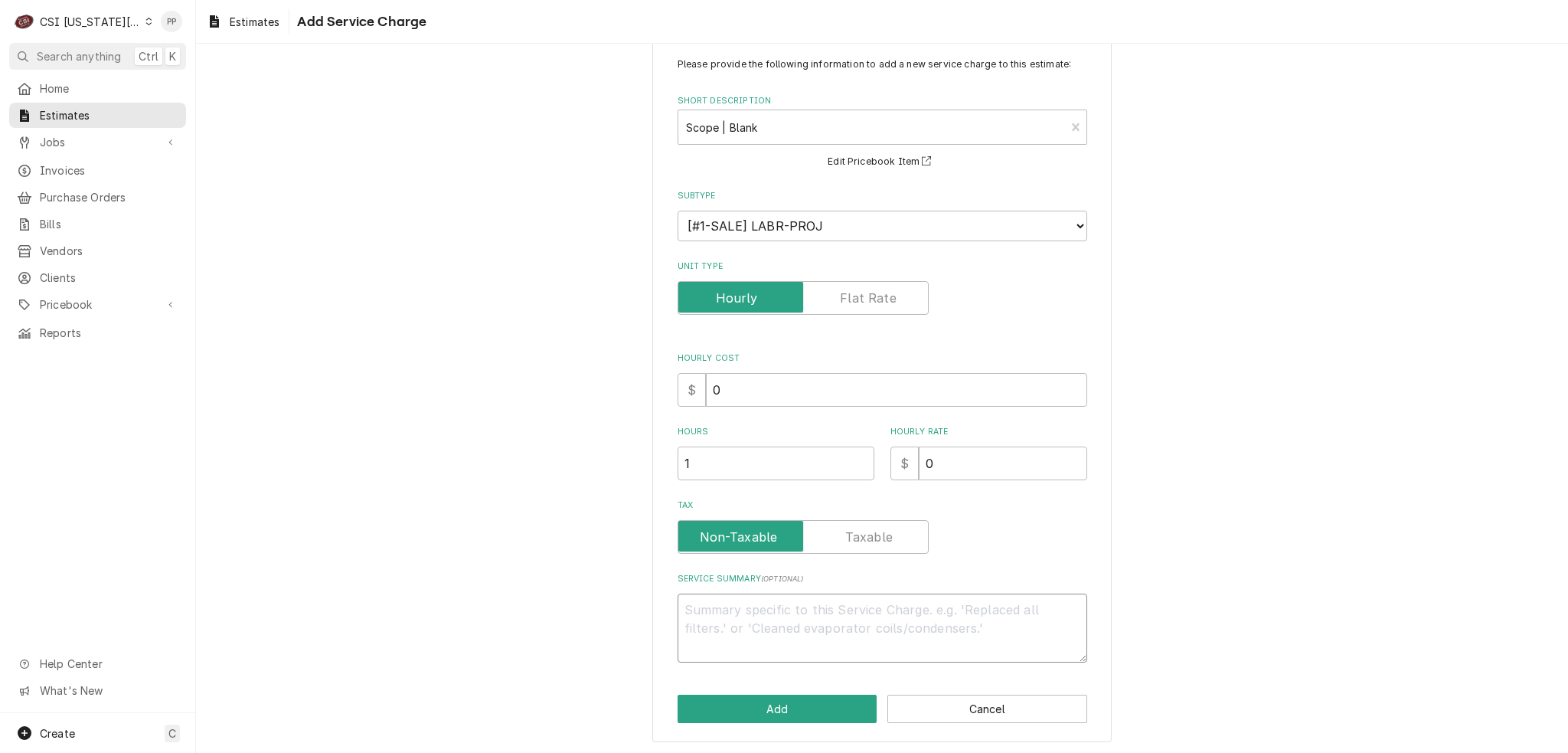
paste textarea "Ecotrak ID 3924403"
type textarea "x"
type textarea "Ecotrak ID 3924403"
click at [684, 627] on textarea "Ecotrak ID 3924403" at bounding box center [883, 628] width 409 height 69
click at [678, 627] on textarea "Ecotrak ID 3924403" at bounding box center [883, 628] width 409 height 69
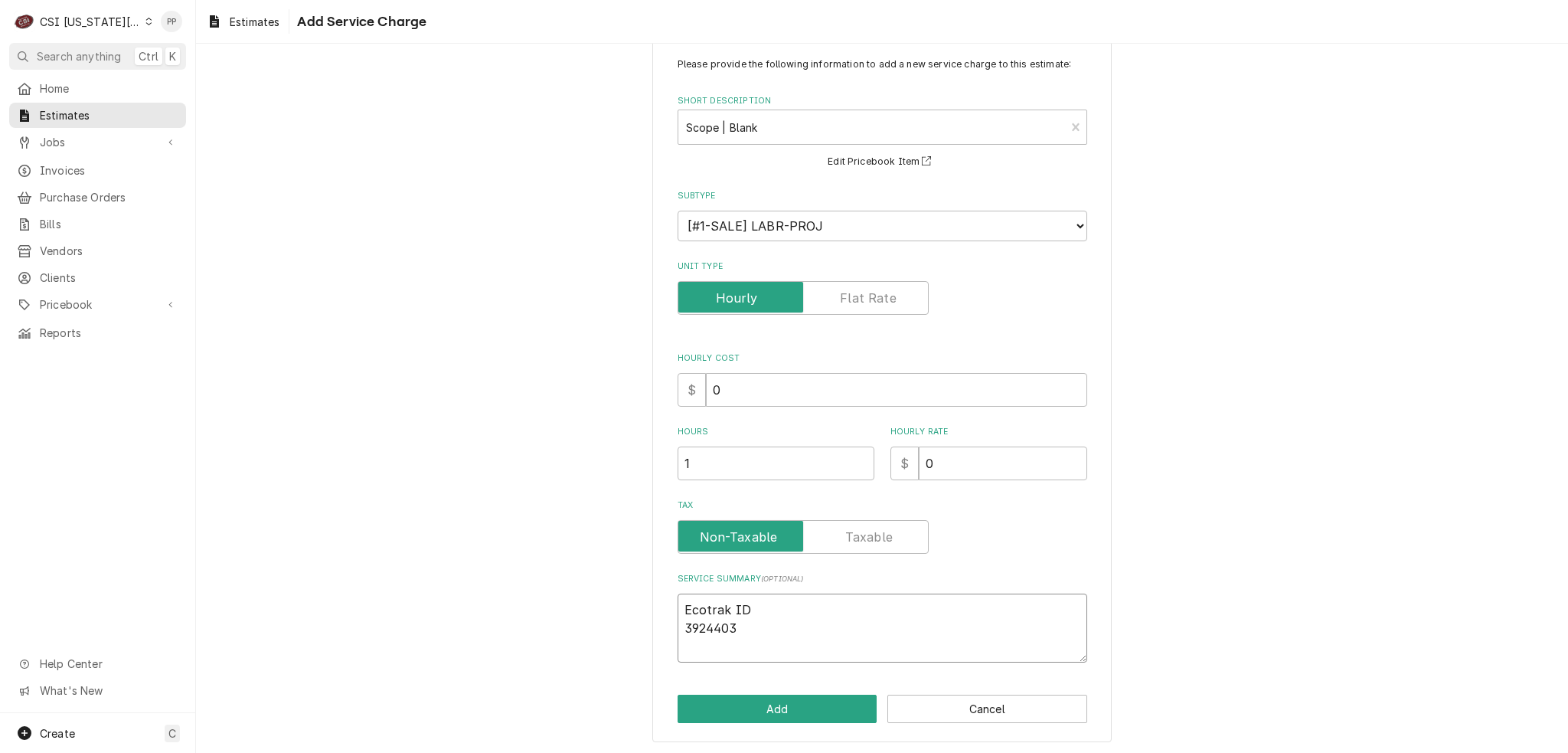
type textarea "x"
type textarea "Ecotrak ID3924403"
type textarea "x"
type textarea "Ecotrak ID 3924403"
click at [942, 595] on textarea "Ecotrak ID 3924403" at bounding box center [883, 628] width 409 height 69
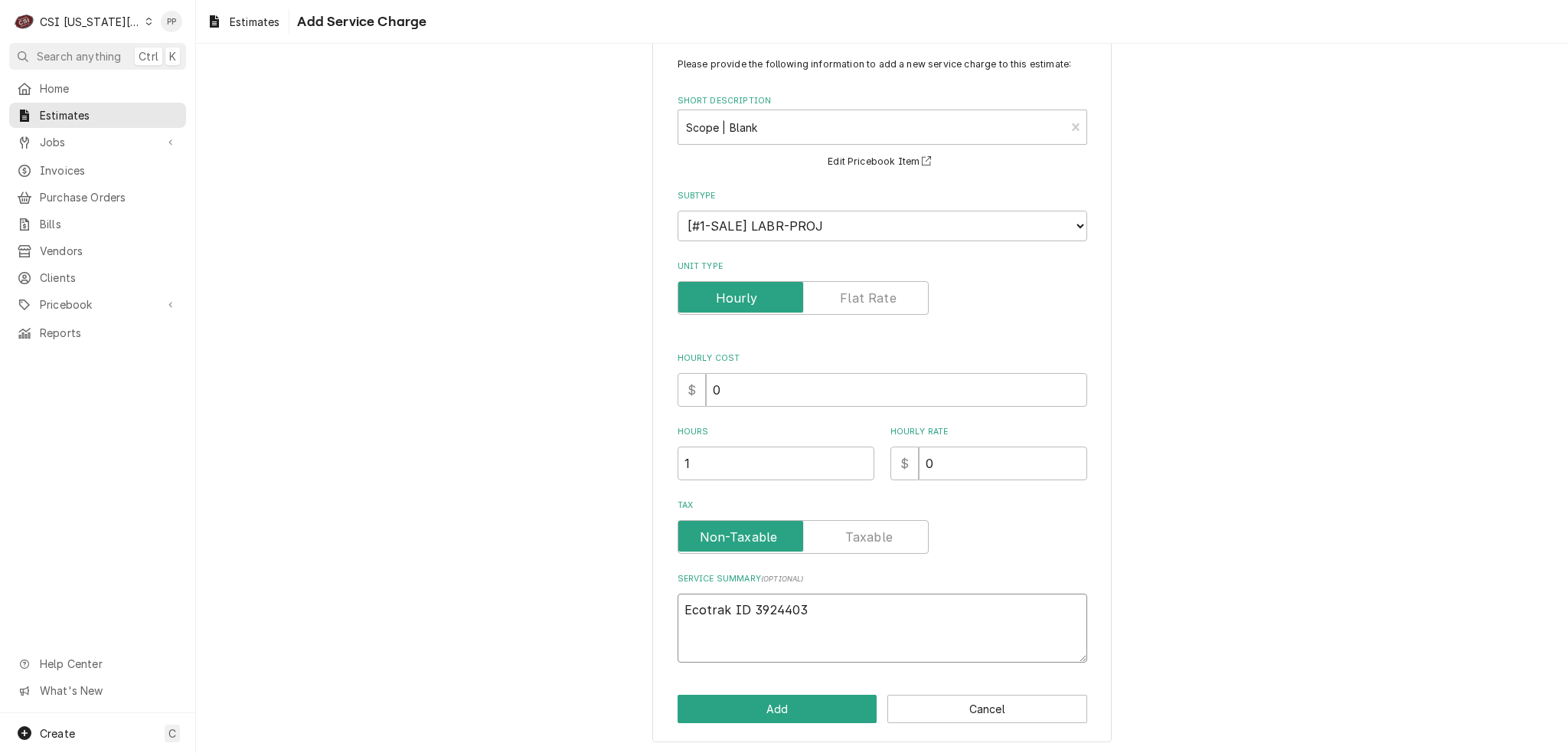
type textarea "x"
type textarea "Ecotrak ID 3924403"
type textarea "x"
type textarea "Ecotrak ID 3924403"
type textarea "x"
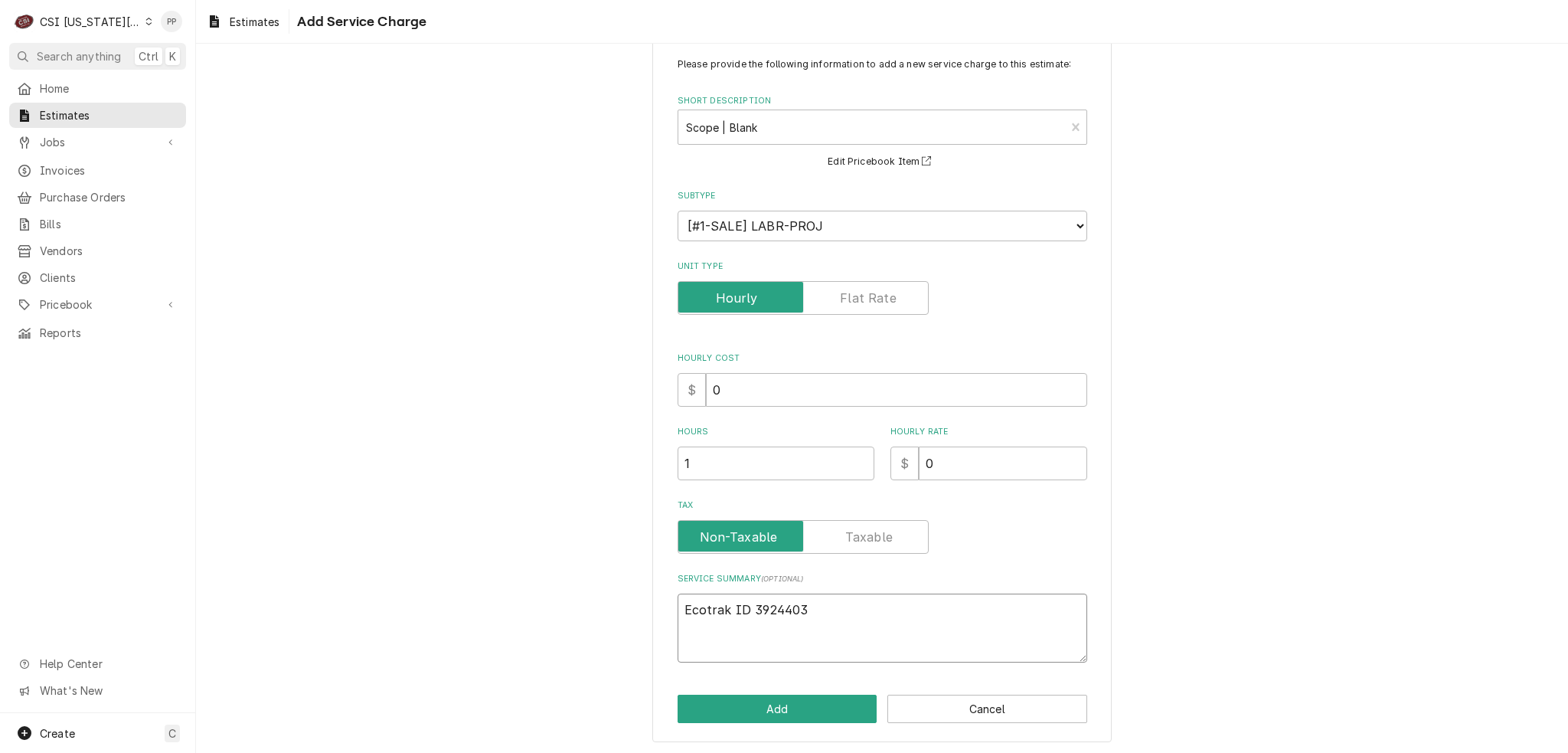
type textarea "Ecotrak ID 3924403 Q"
type textarea "x"
type textarea "Ecotrak ID 3924403 Qu"
type textarea "x"
type textarea "Ecotrak ID 3924403 Qut"
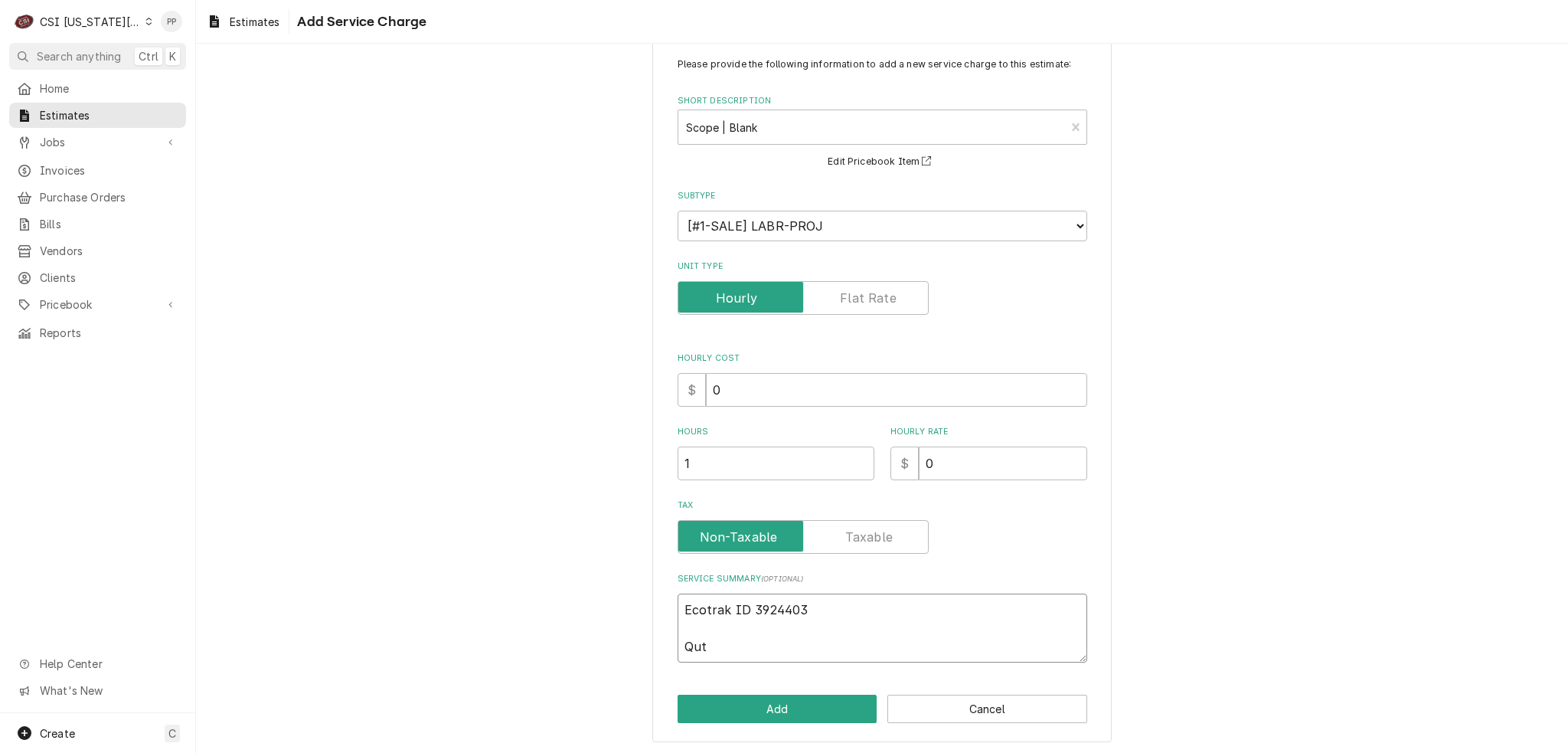
type textarea "x"
type textarea "Ecotrak ID 3924403 Quto"
type textarea "x"
type textarea "Ecotrak ID 3924403 Qutoe"
type textarea "x"
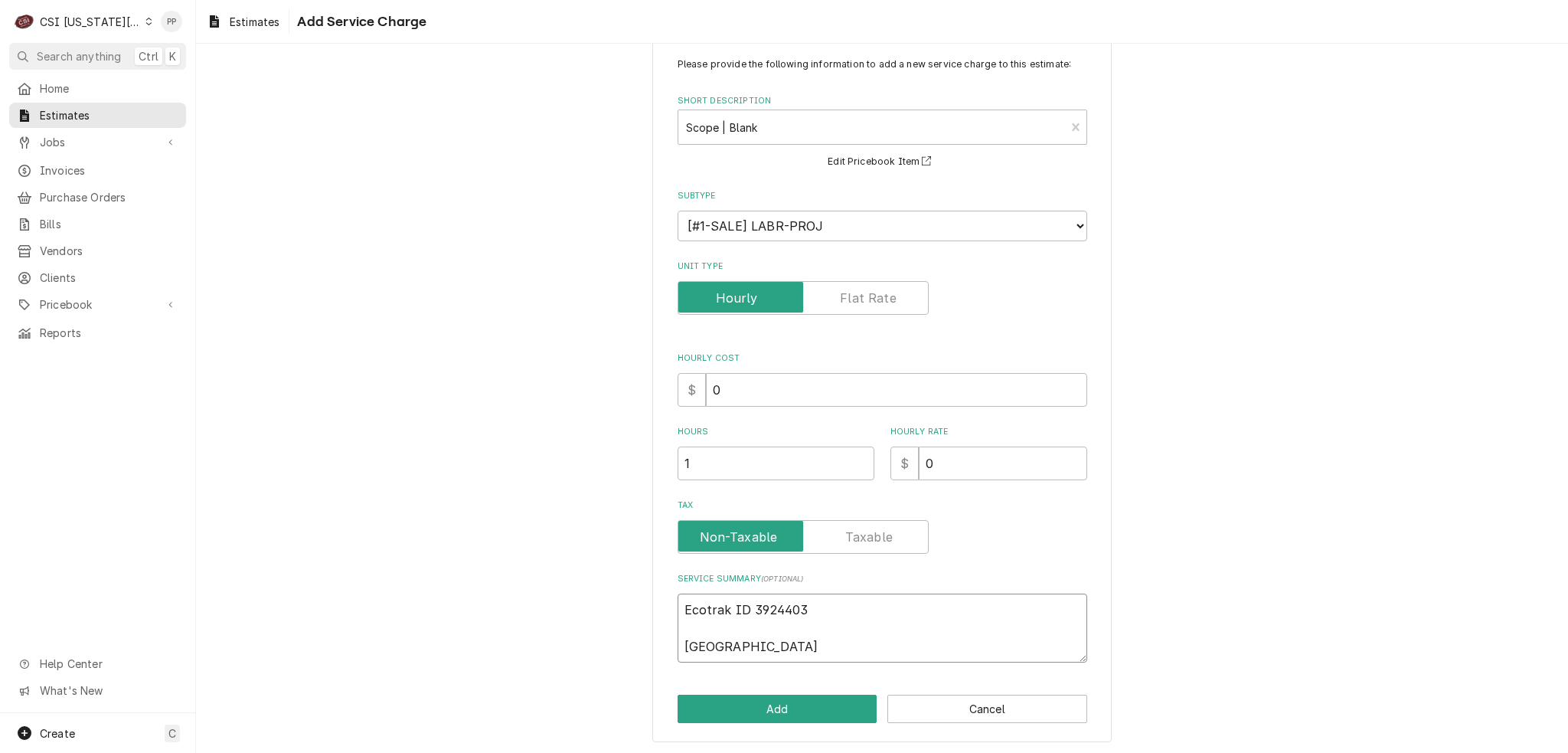
type textarea "Ecotrak ID 3924403 Qutoe"
type textarea "x"
type textarea "Ecotrak ID 3924403 Qutoe t"
type textarea "x"
type textarea "Ecotrak ID 3924403 Qutoe to"
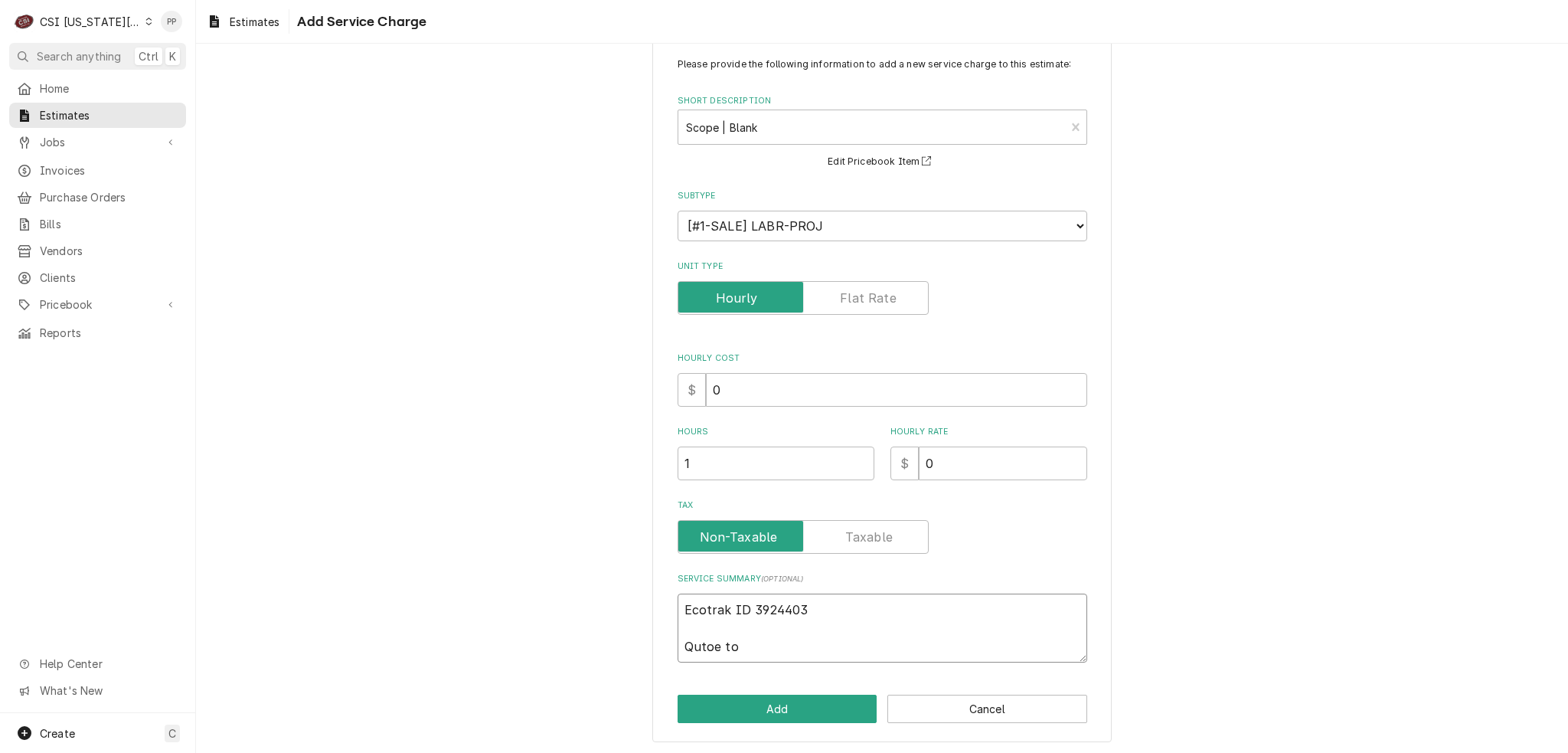
type textarea "x"
type textarea "Ecotrak ID 3924403 Qutoe to"
type textarea "x"
type textarea "Ecotrak ID 3924403 Qutoe to"
type textarea "x"
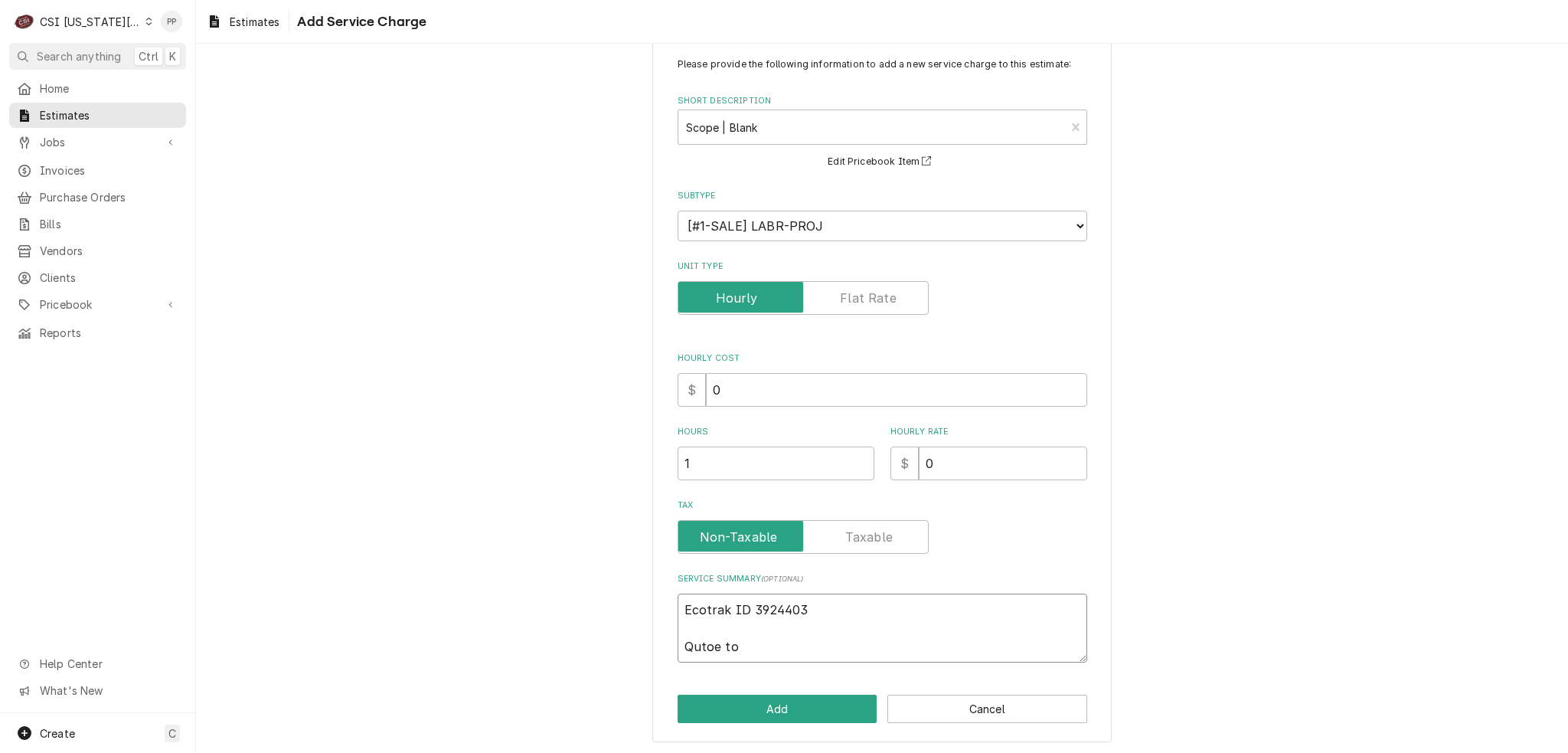
type textarea "Ecotrak ID 3924403 Qutoe t"
type textarea "x"
type textarea "Ecotrak ID 3924403 Qutoe"
type textarea "x"
type textarea "Ecotrak ID 3924403 Qutoe"
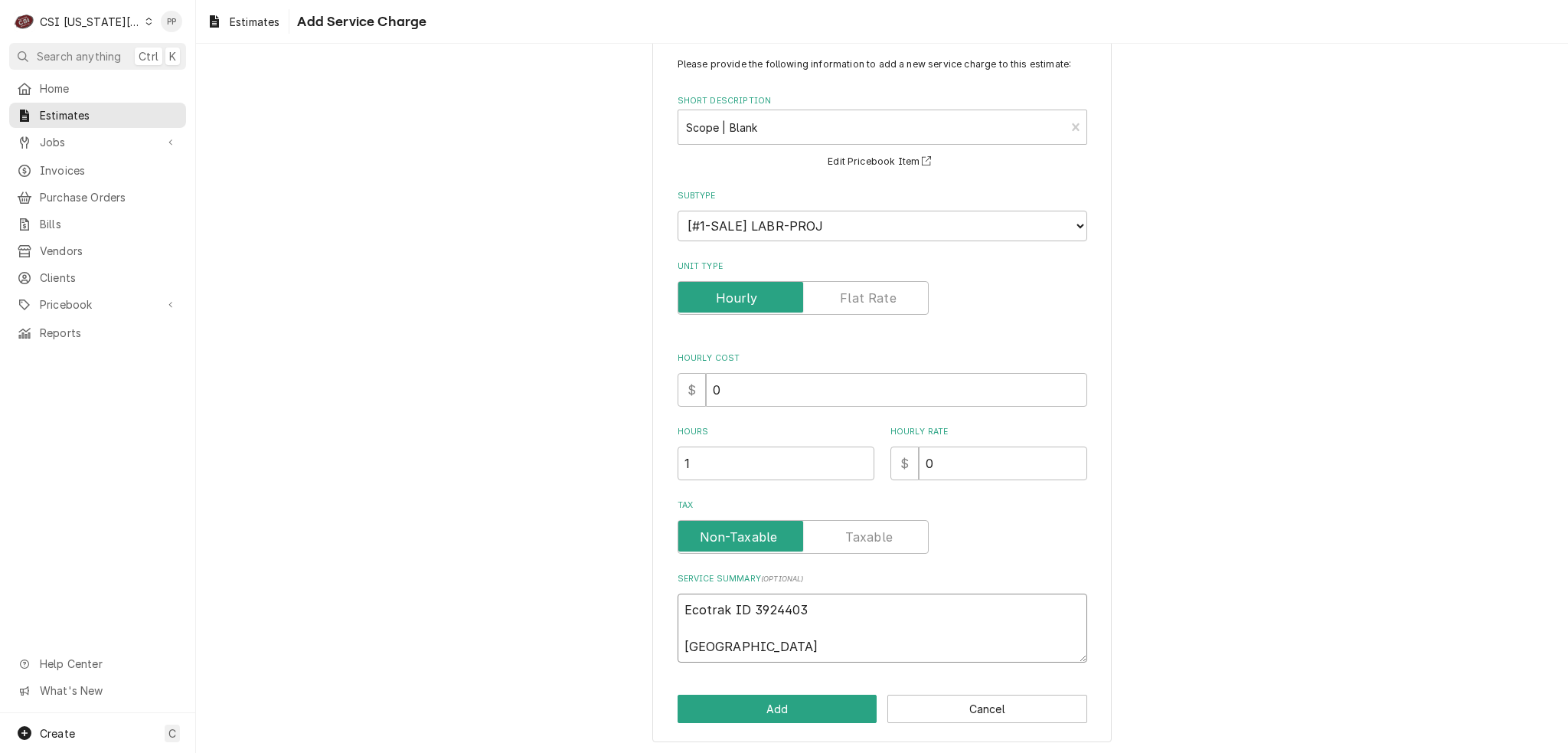
type textarea "x"
type textarea "Ecotrak ID 3924403 Quto"
type textarea "x"
type textarea "Ecotrak ID 3924403 Qut"
type textarea "x"
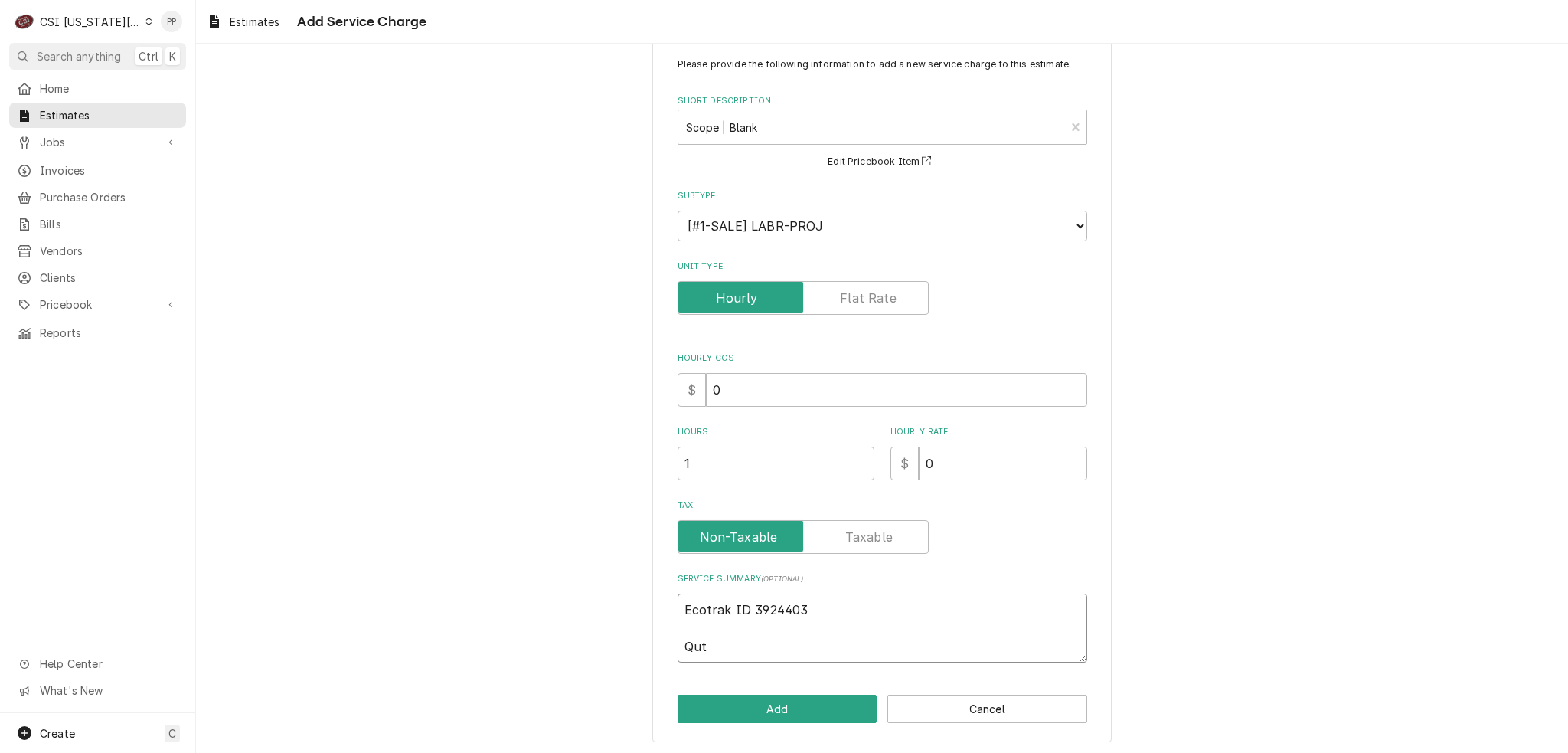
type textarea "Ecotrak ID 3924403 Qu"
type textarea "x"
type textarea "Ecotrak ID 3924403 Q"
type textarea "x"
type textarea "Ecotrak ID 3924403 Qo"
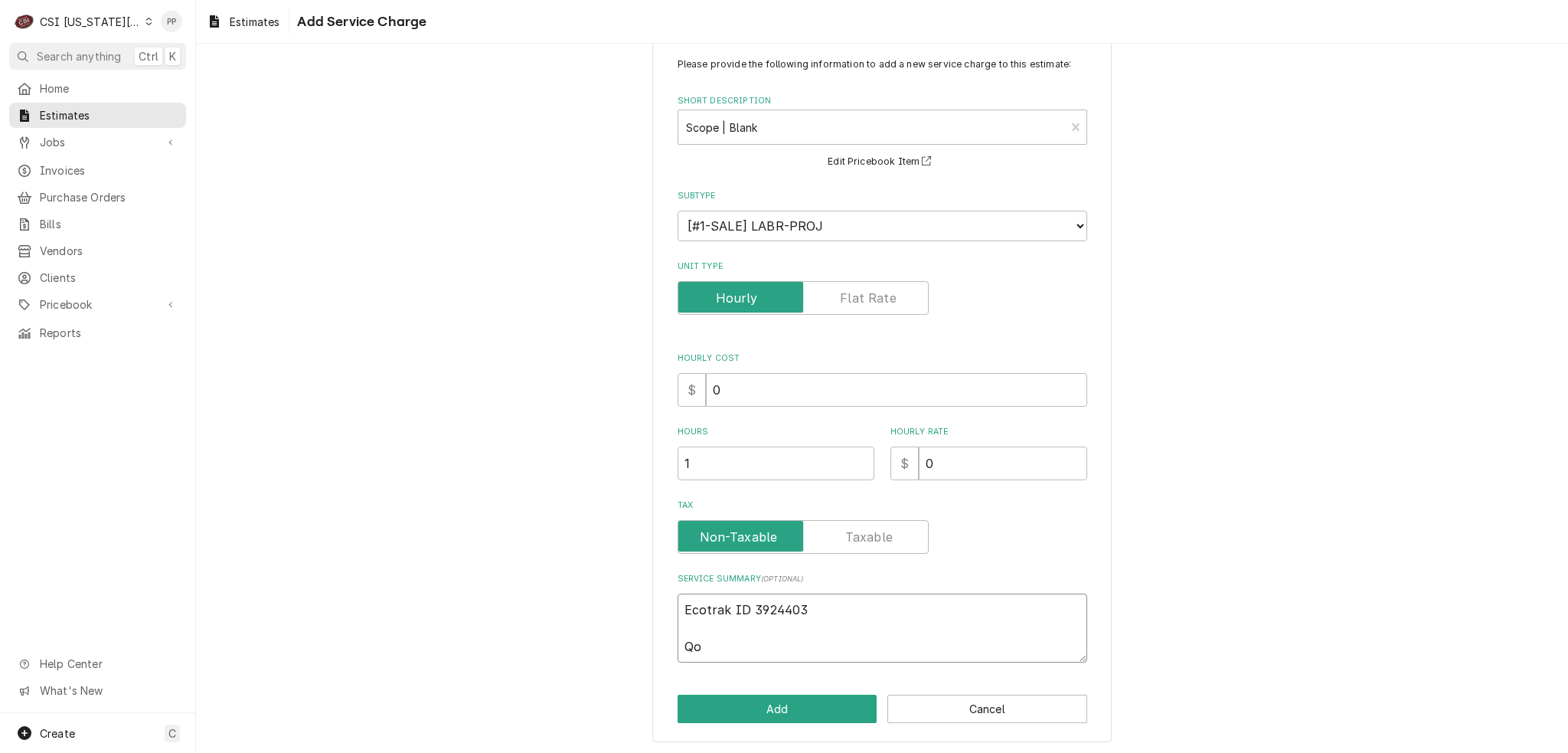
type textarea "x"
type textarea "Ecotrak ID 3924403 Qot"
type textarea "x"
type textarea "Ecotrak ID 3924403 Qo"
type textarea "x"
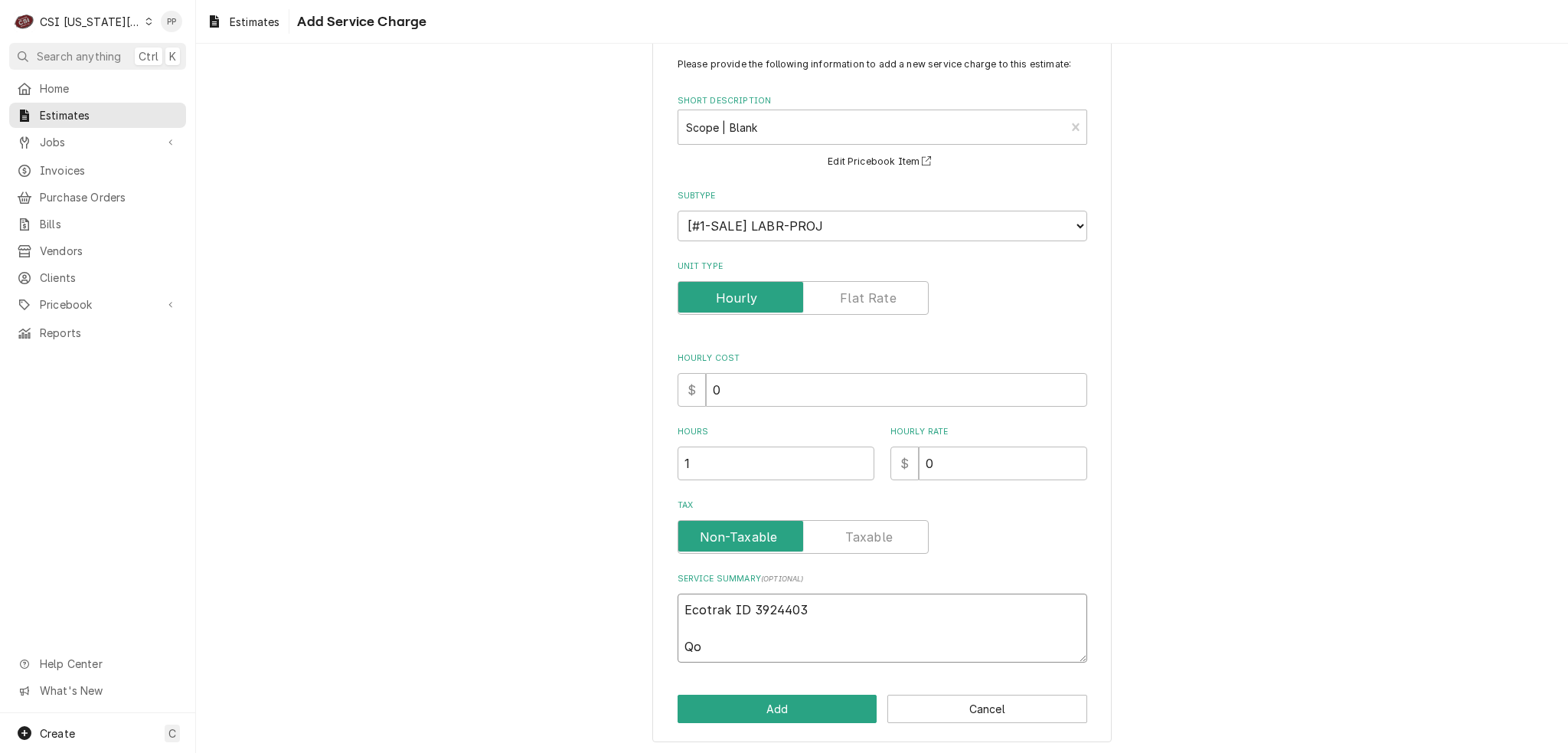
type textarea "Ecotrak ID 3924403 Q"
type textarea "x"
type textarea "Ecotrak ID 3924403 Qu"
type textarea "x"
type textarea "Ecotrak ID 3924403 Qui"
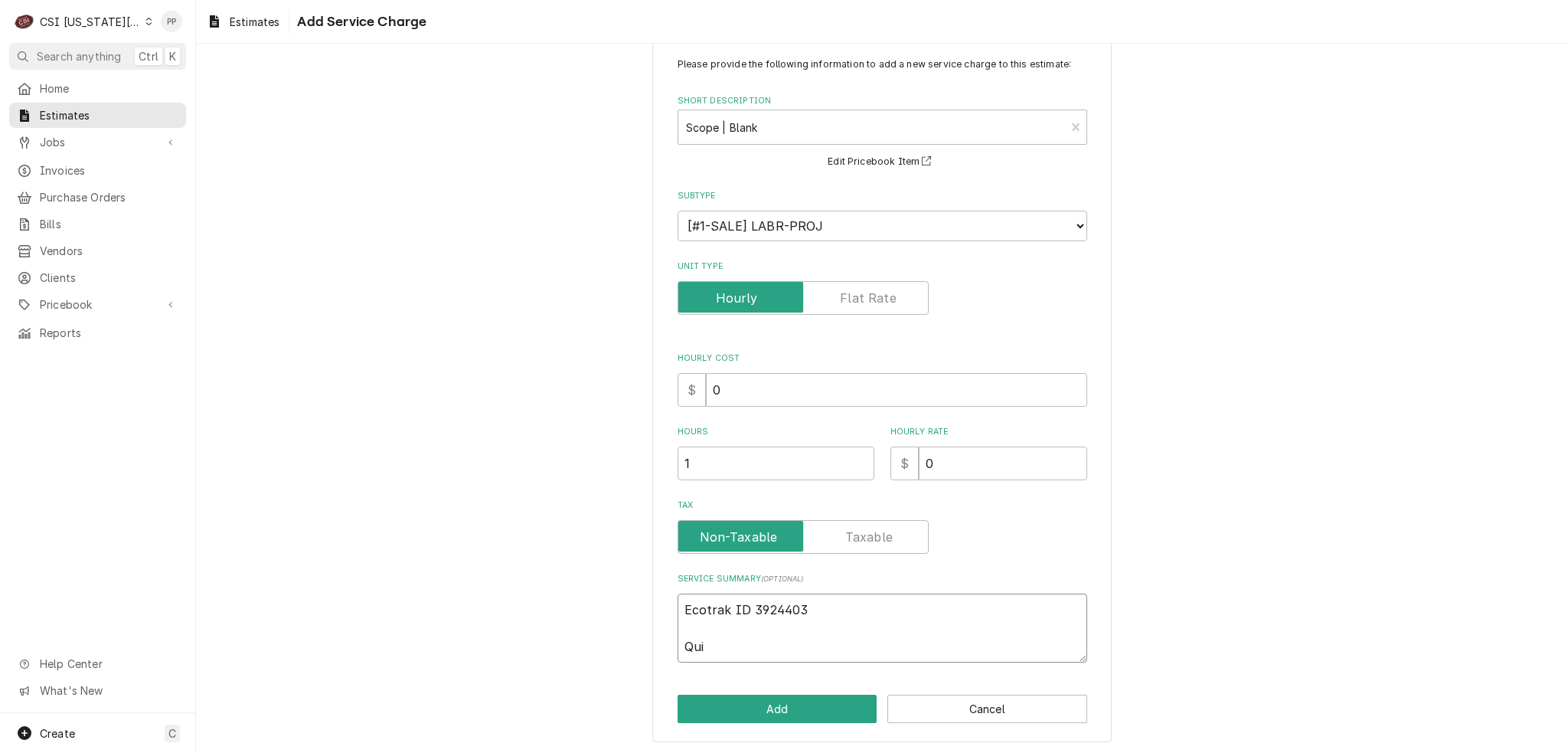
type textarea "x"
type textarea "Ecotrak ID 3924403 Quip"
type textarea "x"
type textarea "Ecotrak ID 3924403 Quipt"
type textarea "x"
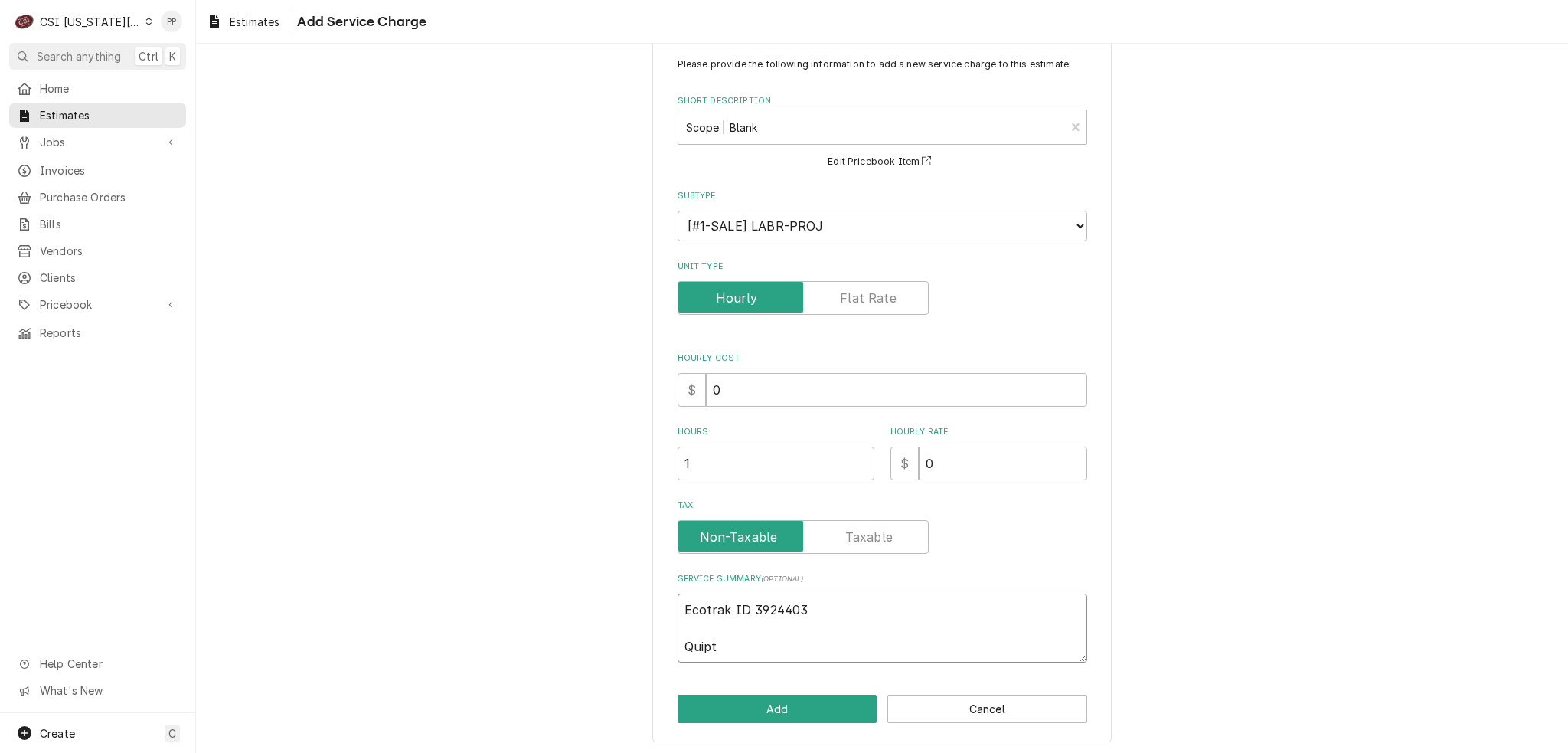
type textarea "Ecotrak ID 3924403 Quip"
type textarea "x"
type textarea "Ecotrak ID 3924403 Qui"
type textarea "x"
type textarea "Ecotrak ID 3924403 Qu"
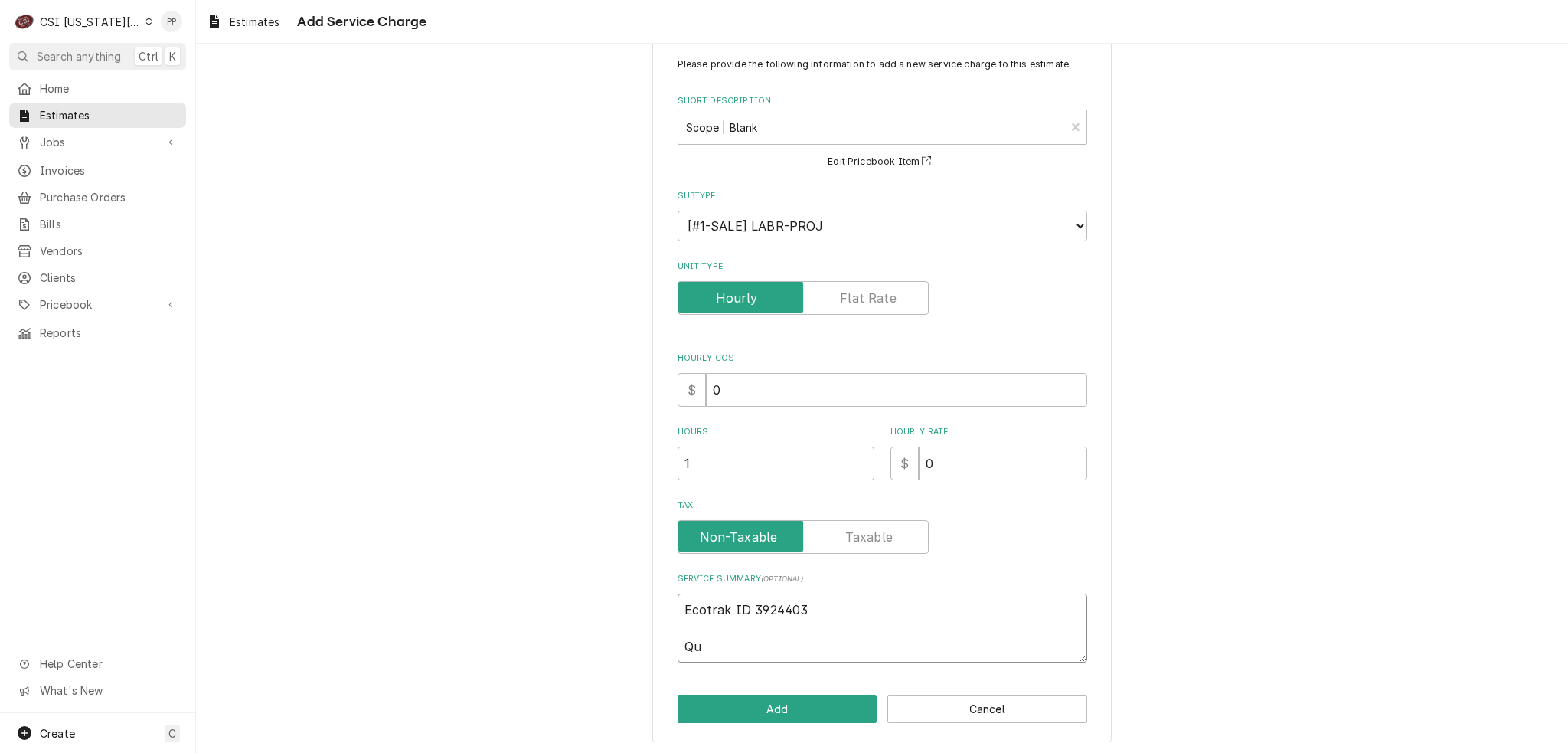
type textarea "x"
type textarea "Ecotrak ID 3924403 Quo"
type textarea "x"
type textarea "Ecotrak ID 3924403 Quot"
type textarea "x"
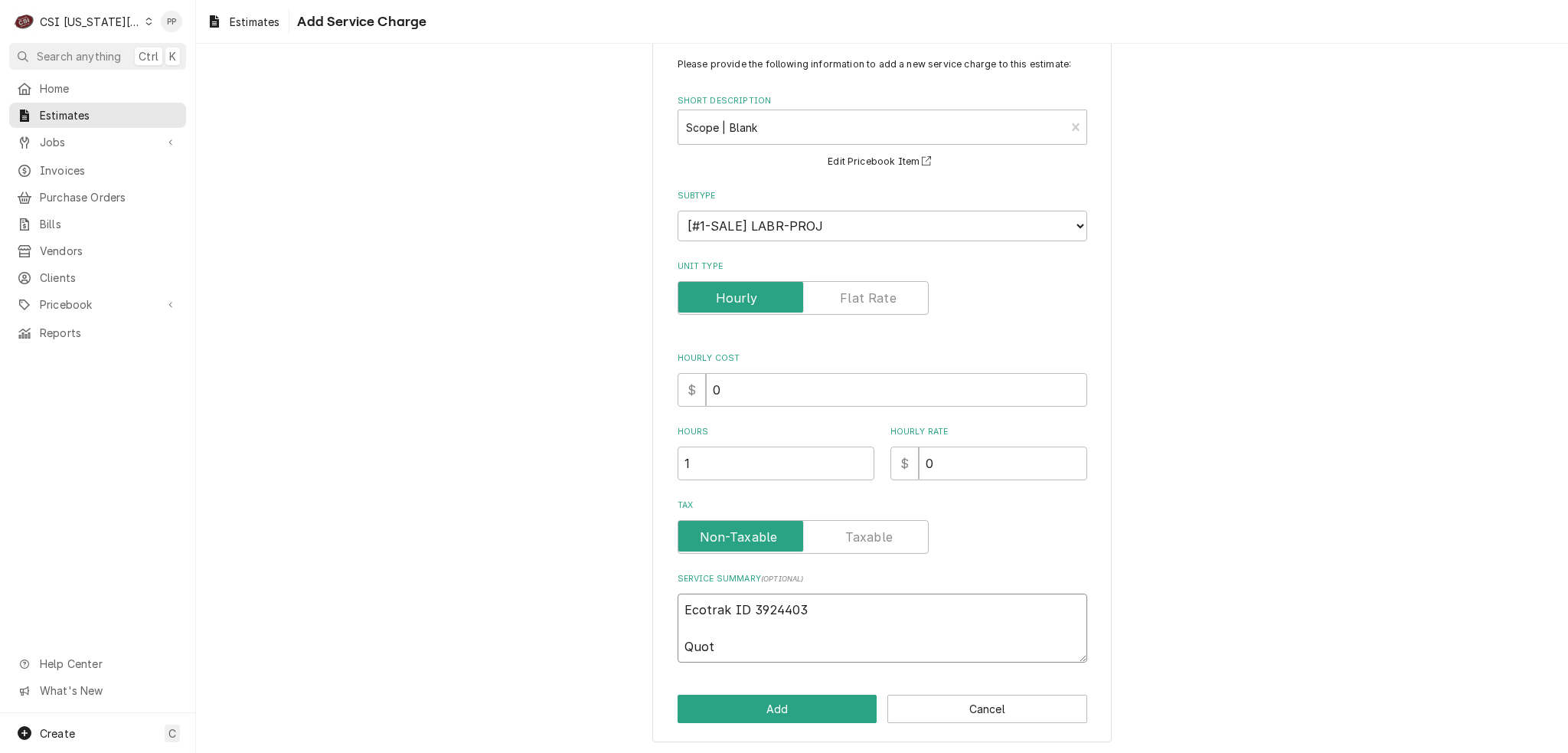
type textarea "Ecotrak ID 3924403 Quote"
type textarea "x"
type textarea "Ecotrak ID 3924403 Quote"
type textarea "x"
type textarea "Ecotrak ID 3924403 Quote t"
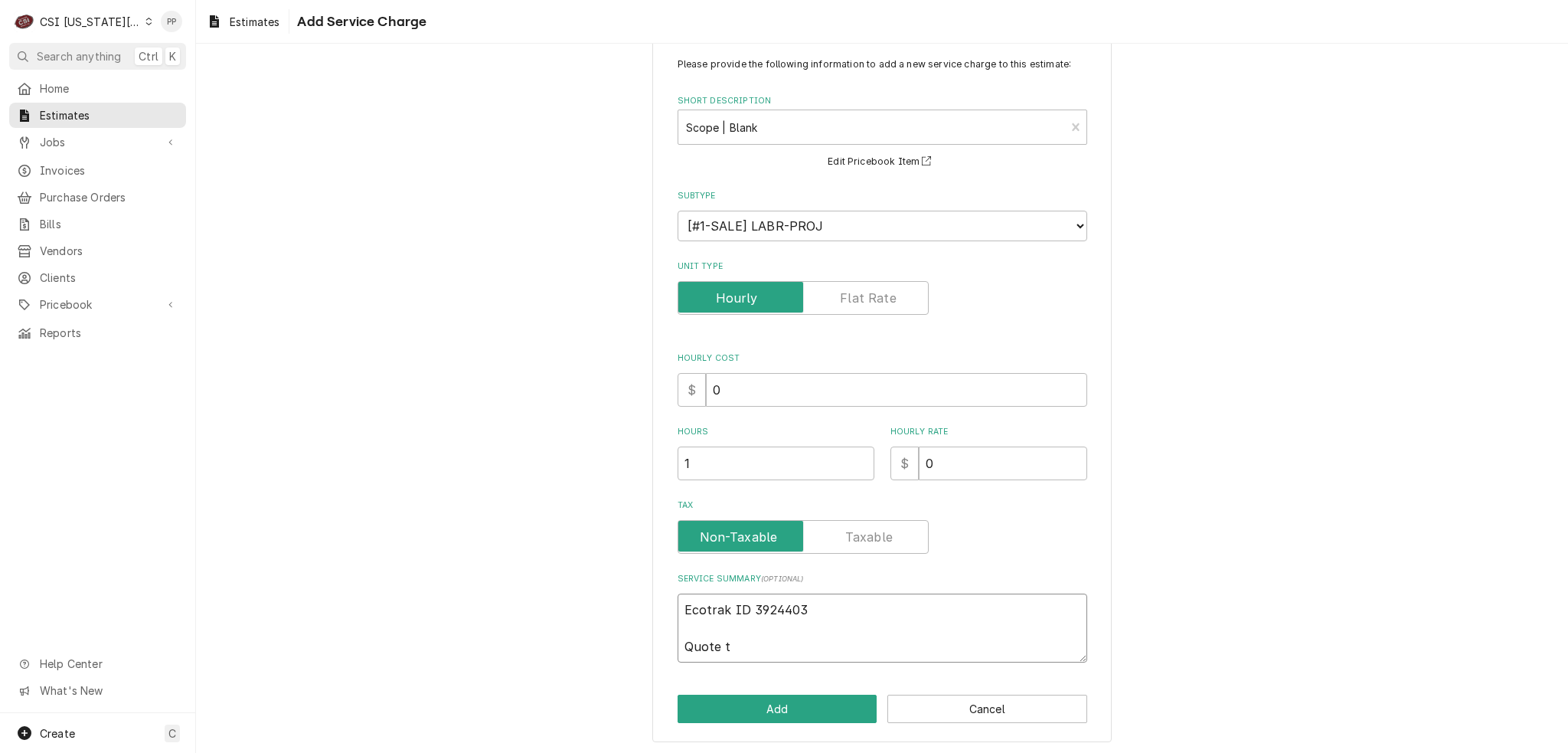
type textarea "x"
type textarea "Ecotrak ID 3924403 Quote to"
type textarea "x"
type textarea "Ecotrak ID 3924403 Quote to"
type textarea "x"
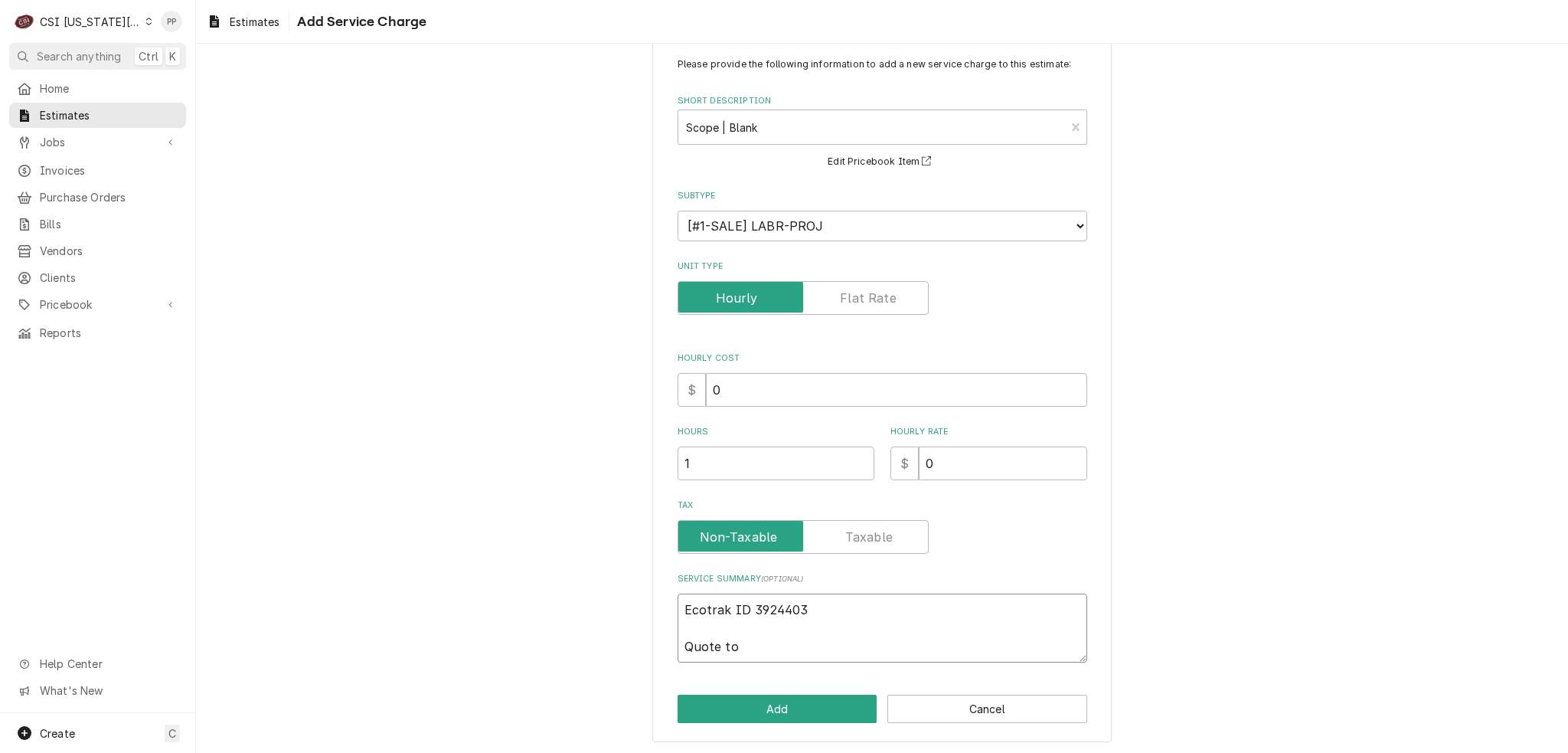
type textarea "Ecotrak ID 3924403 Quote to r"
type textarea "x"
type textarea "Ecotrak ID 3924403 Quote to re"
type textarea "x"
type textarea "Ecotrak ID 3924403 Quote to rep"
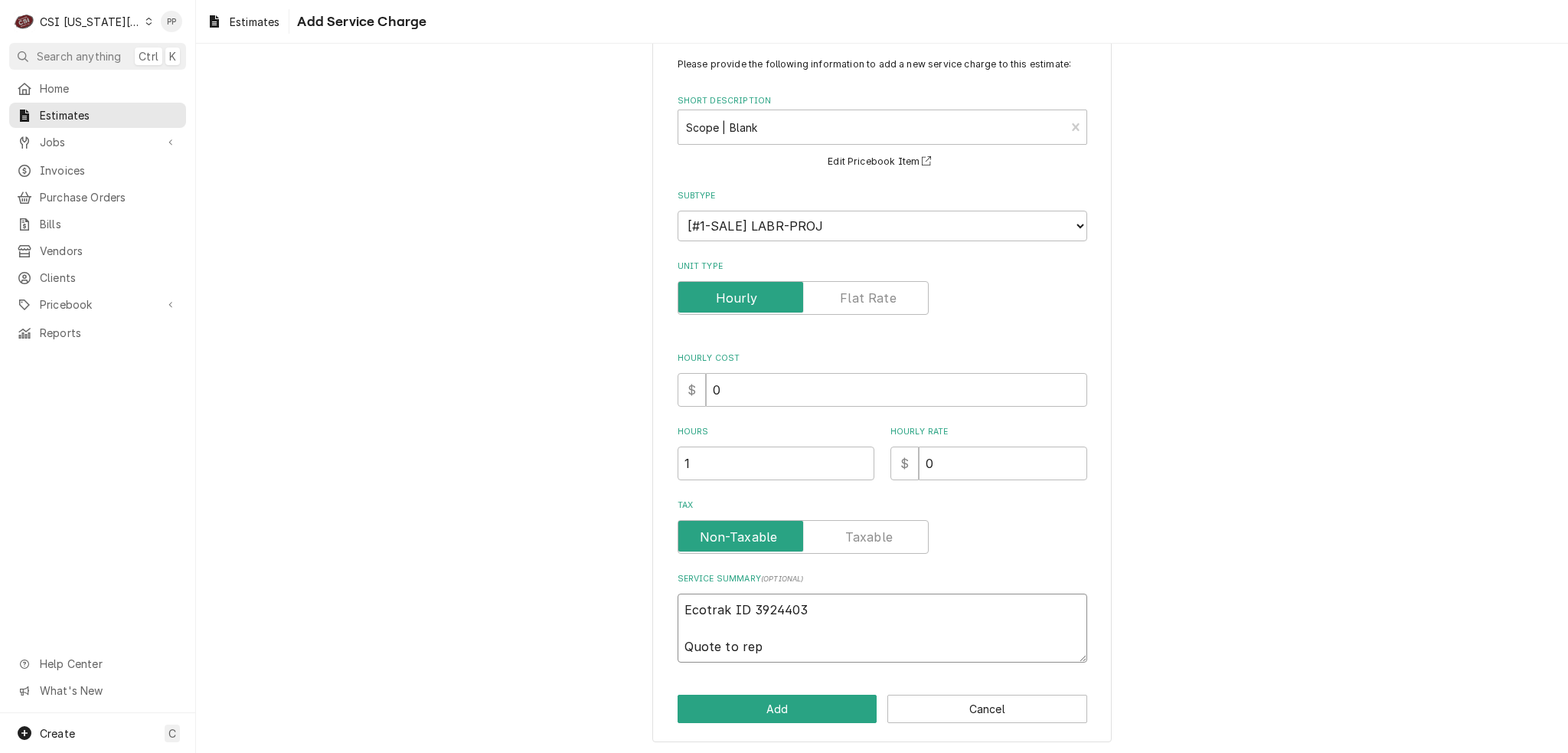
type textarea "x"
type textarea "Ecotrak ID 3924403 Quote to repa"
type textarea "x"
type textarea "Ecotrak ID 3924403 Quote to repai"
type textarea "x"
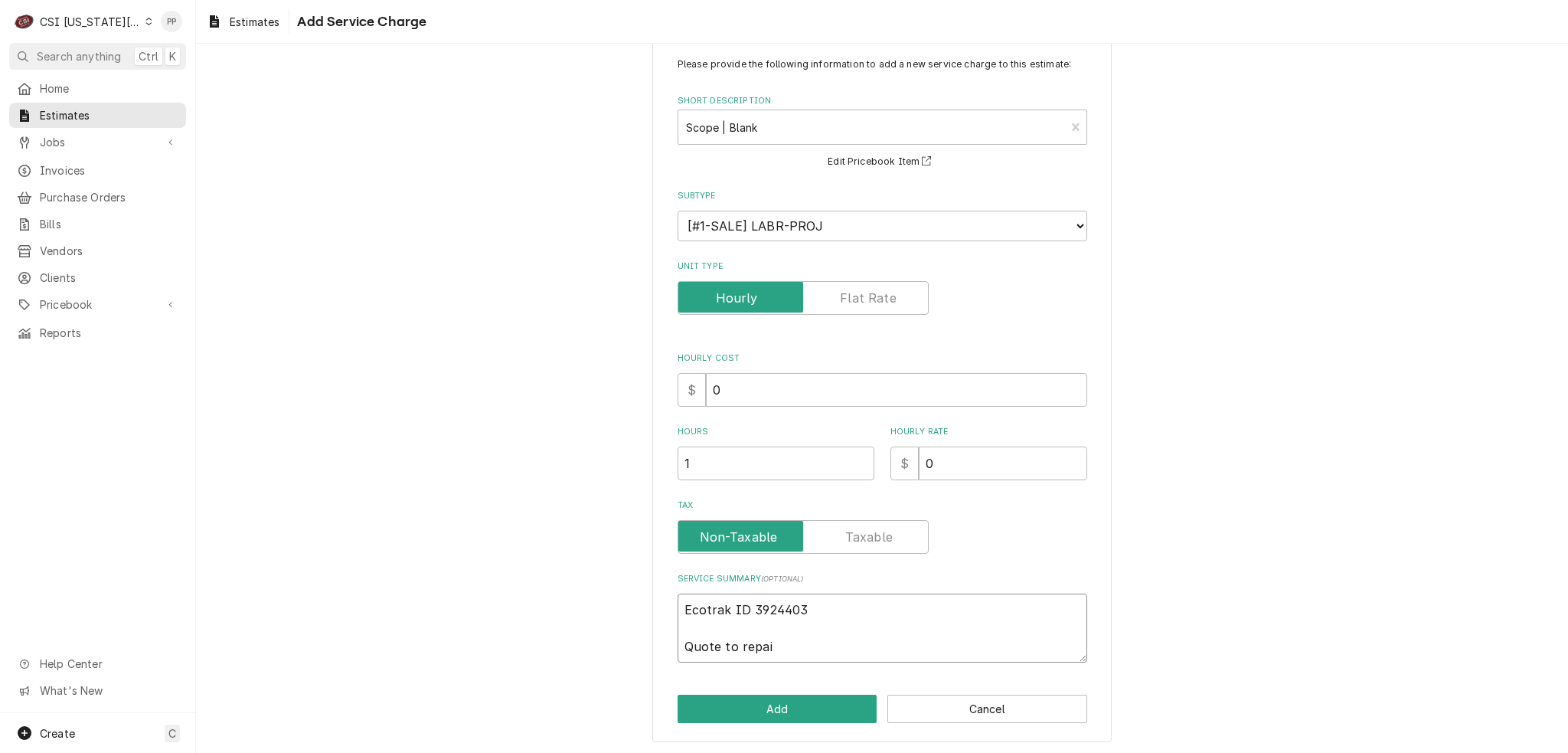
type textarea "Ecotrak ID 3924403 Quote to repair"
type textarea "x"
type textarea "Ecotrak ID 3924403 Quote to repair"
type textarea "x"
type textarea "Ecotrak ID 3924403 Quote to repair"
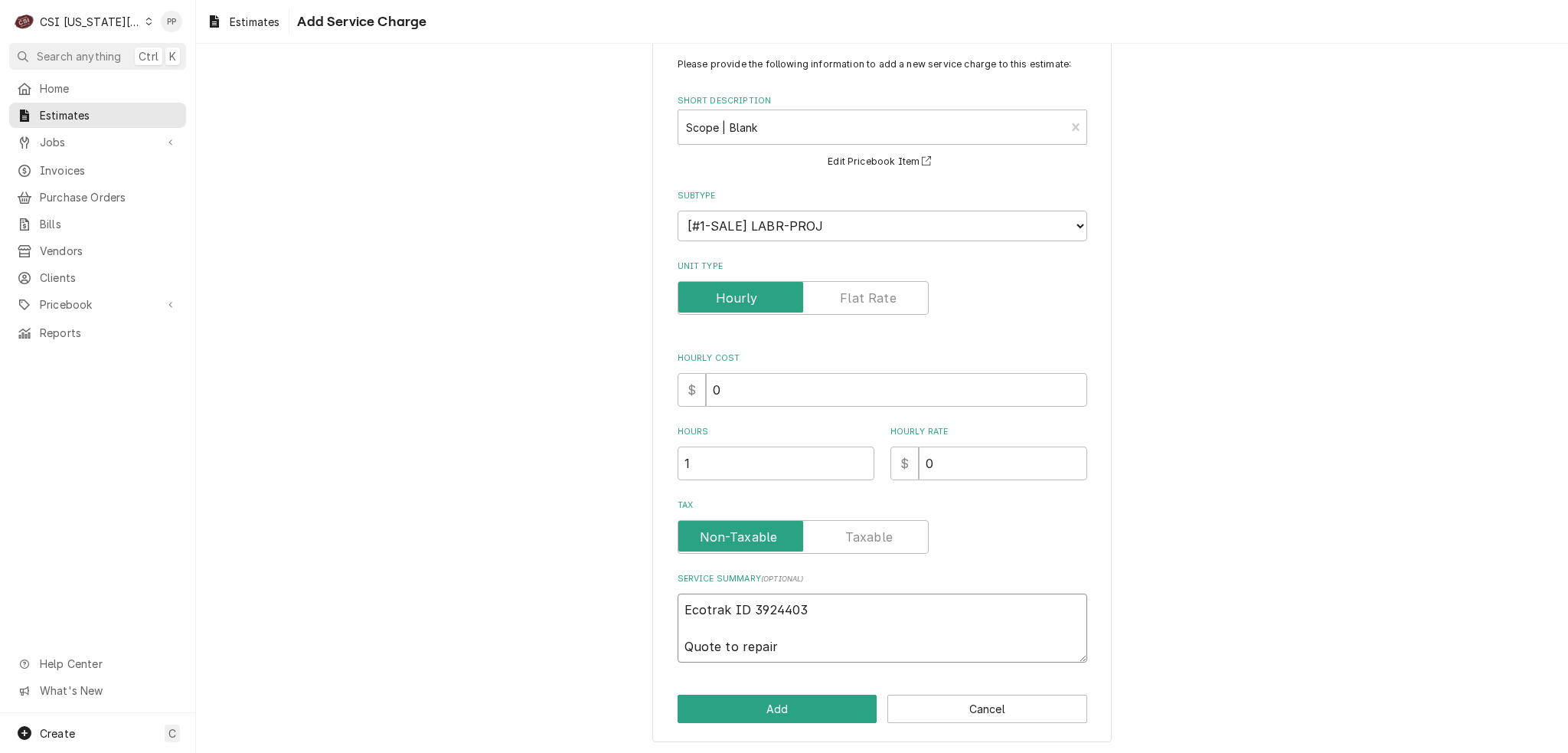
click at [802, 646] on textarea "Ecotrak ID 3924403 Quote to repair" at bounding box center [883, 628] width 409 height 69
type textarea "x"
type textarea "Ecotrak ID 3924403 Quote to repair M"
type textarea "x"
type textarea "Ecotrak ID 3924403 Quote to repair Ma"
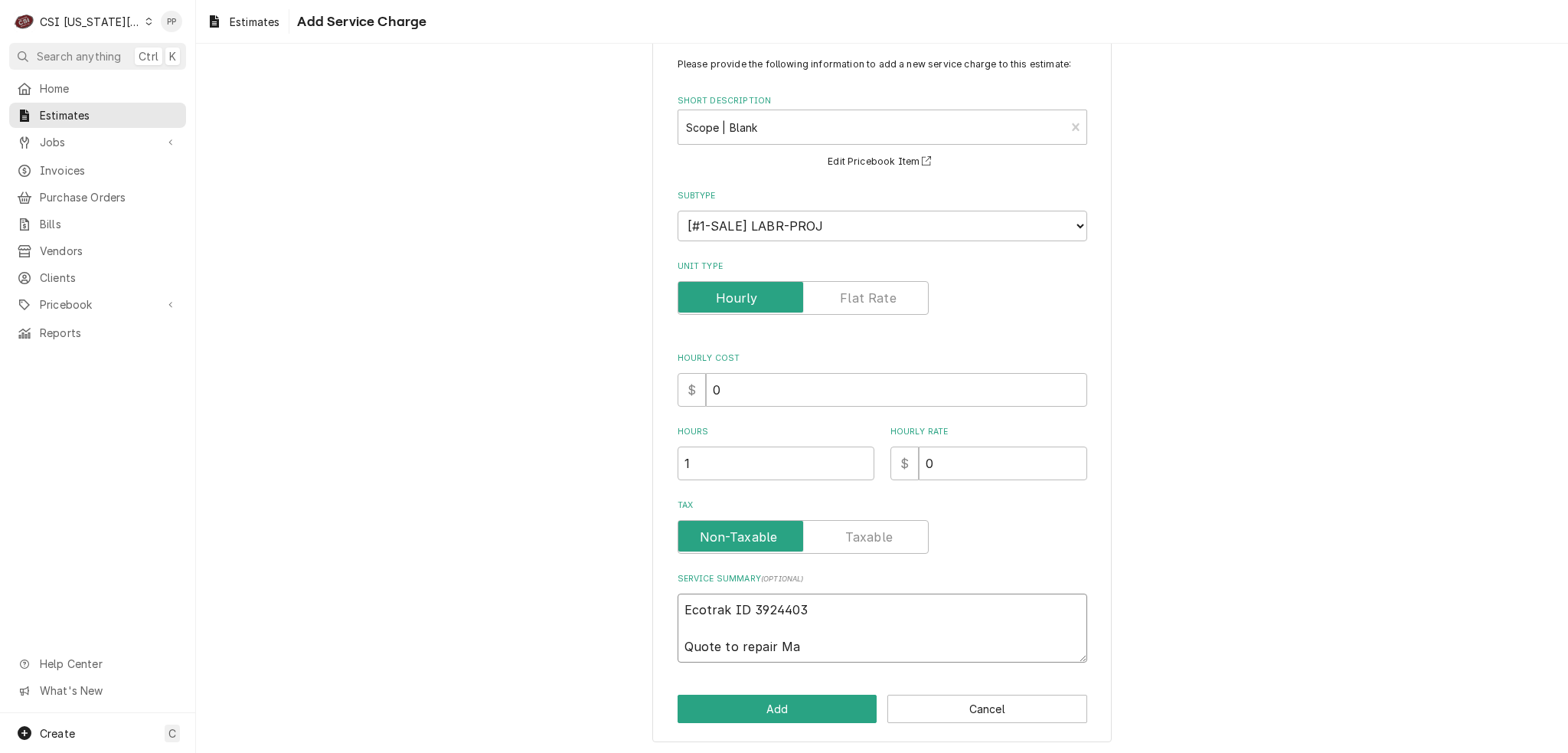
type textarea "x"
type textarea "Ecotrak ID 3924403 Quote to repair Man"
type textarea "x"
type textarea "Ecotrak ID 3924403 Quote to repair Mani"
type textarea "x"
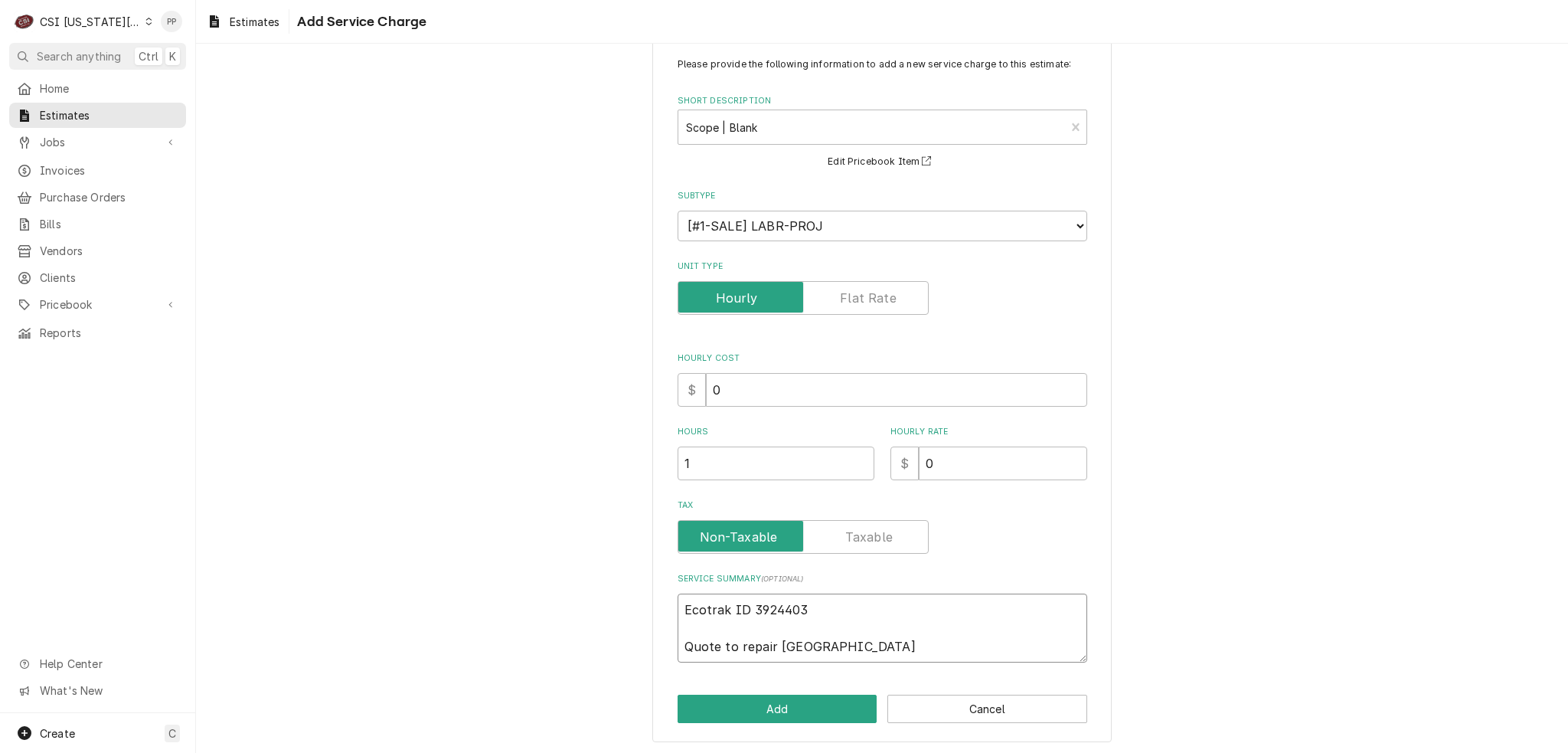
type textarea "Ecotrak ID 3924403 Quote to repair Manit"
type textarea "x"
type textarea "Ecotrak ID 3924403 Quote to repair Manito"
type textarea "x"
type textarea "Ecotrak ID 3924403 Quote to repair Manitor"
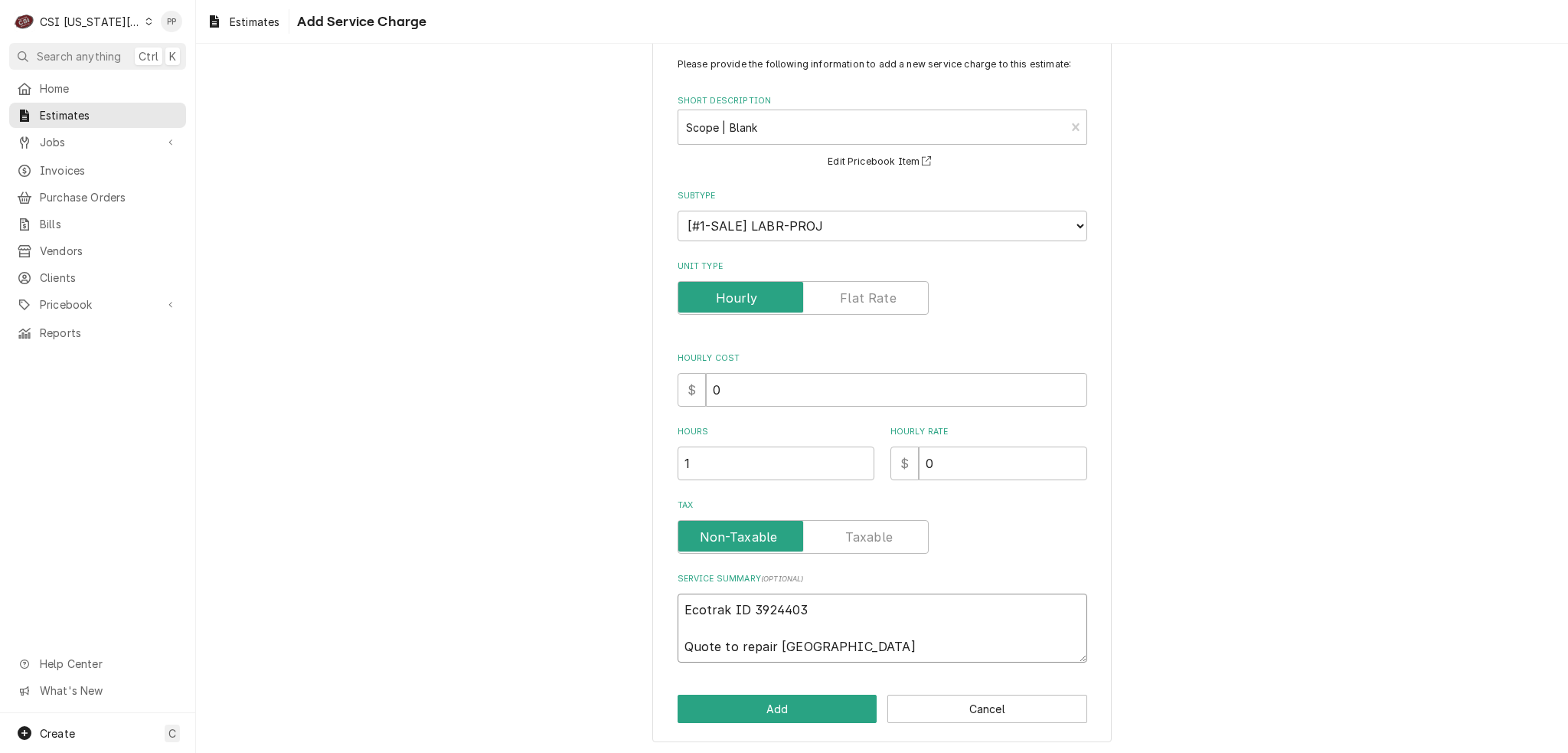
type textarea "x"
type textarea "Ecotrak ID 3924403 Quote to repair Manito"
type textarea "x"
type textarea "Ecotrak ID 3924403 Quote to repair Manitow"
type textarea "x"
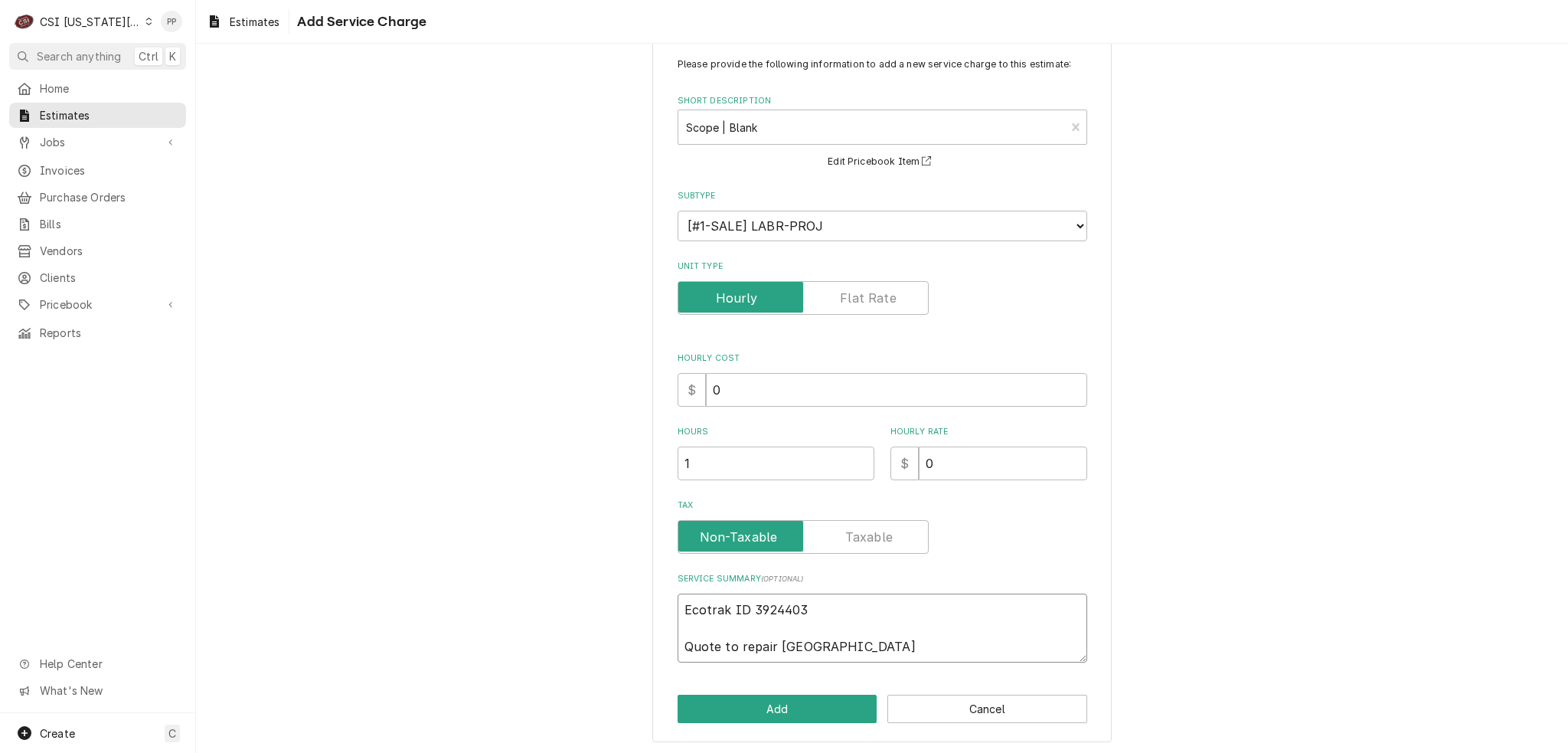
type textarea "Ecotrak ID 3924403 Quote to repair Manitowo"
type textarea "x"
type textarea "Ecotrak ID 3924403 Quote to repair Manitowoc"
type textarea "x"
type textarea "Ecotrak ID 3924403 Quote to repair Manitowoc"
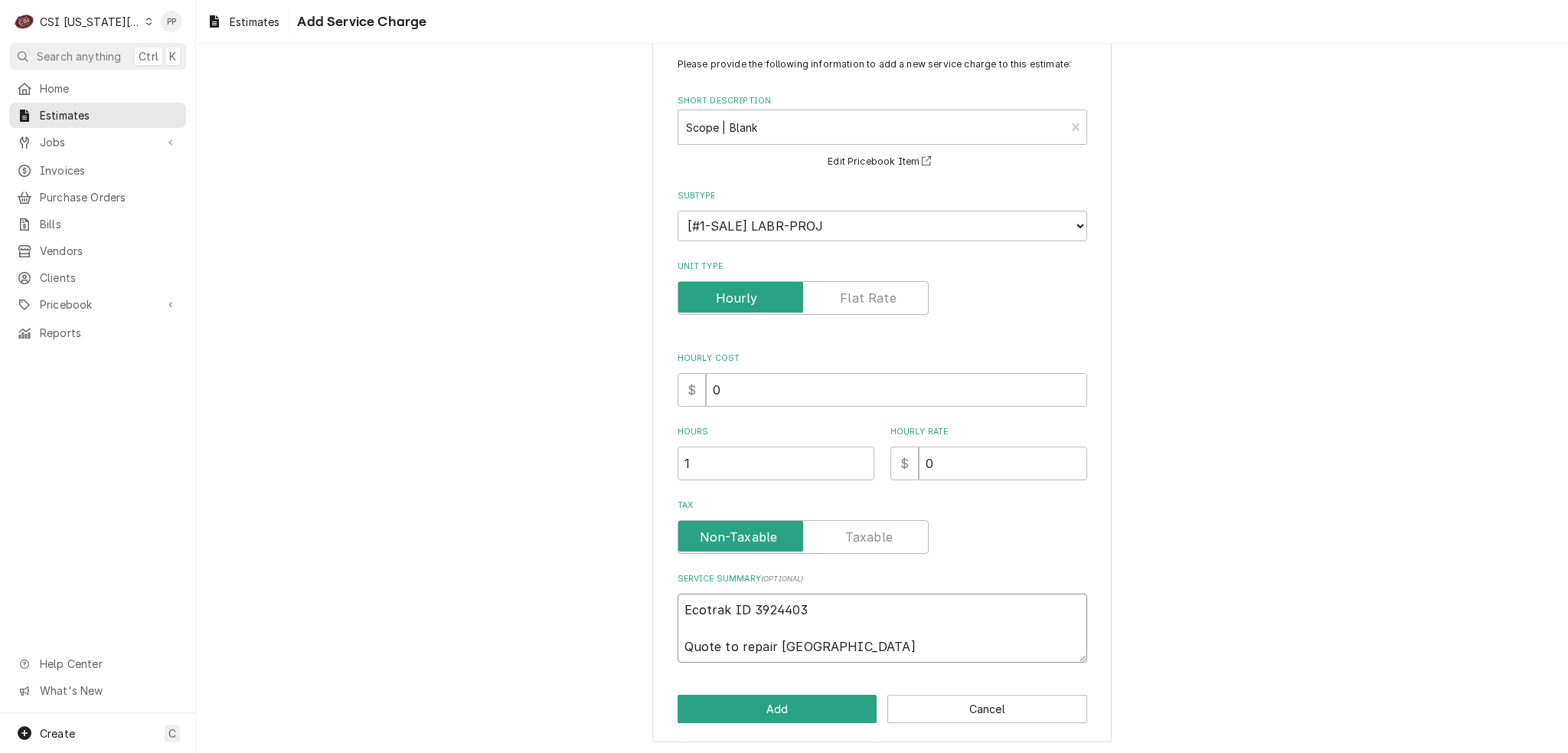
type textarea "x"
type textarea "Ecotrak ID 3924403 Quote to repair Manitowoc I"
type textarea "x"
type textarea "Ecotrak ID 3924403 Quote to repair Manitowoc Ic"
type textarea "x"
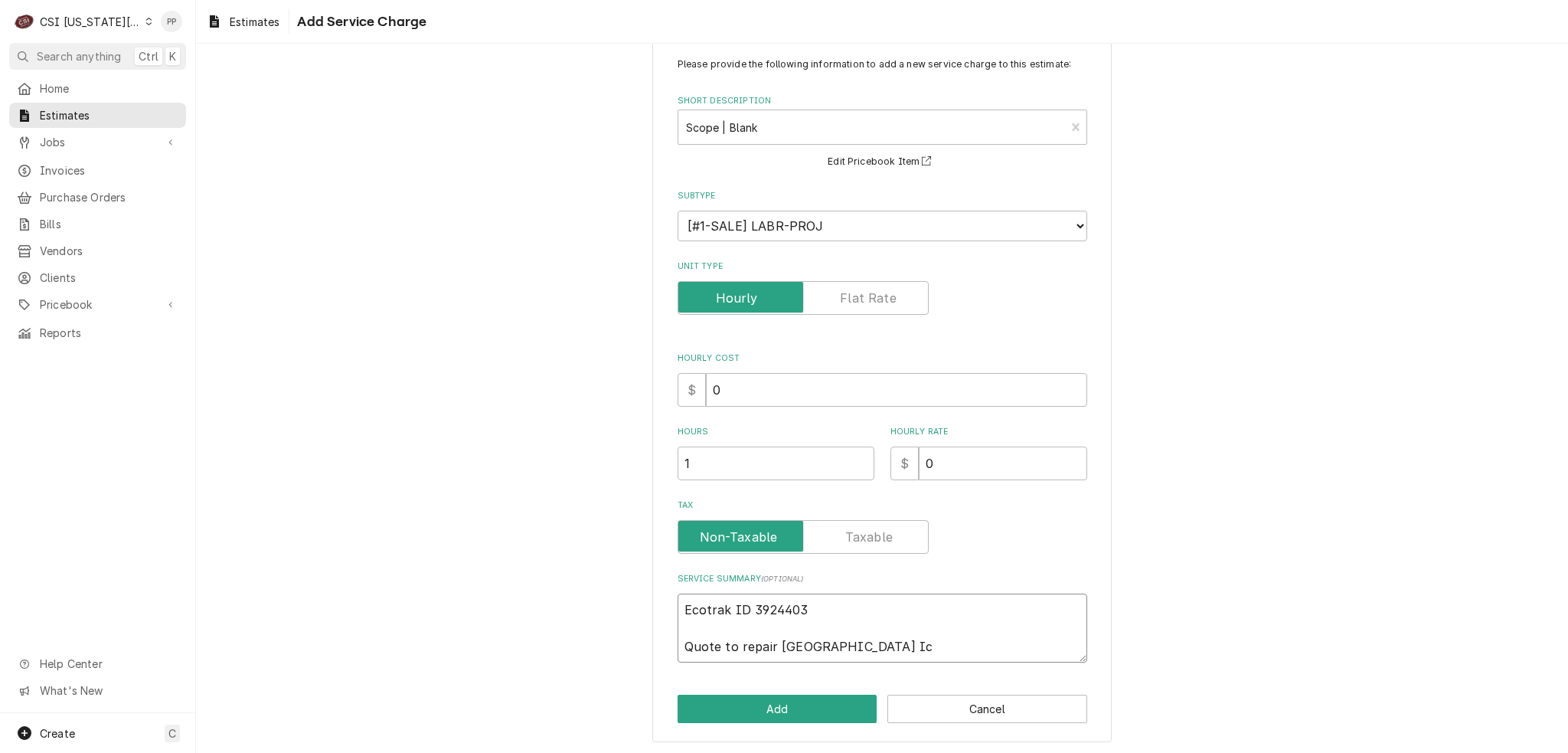
type textarea "Ecotrak ID 3924403 Quote to repair Manitowoc Ice"
type textarea "x"
type textarea "Ecotrak ID 3924403 Quote to repair Manitowoc Ice"
type textarea "x"
type textarea "Ecotrak ID 3924403 Quote to repair Manitowoc Ice m"
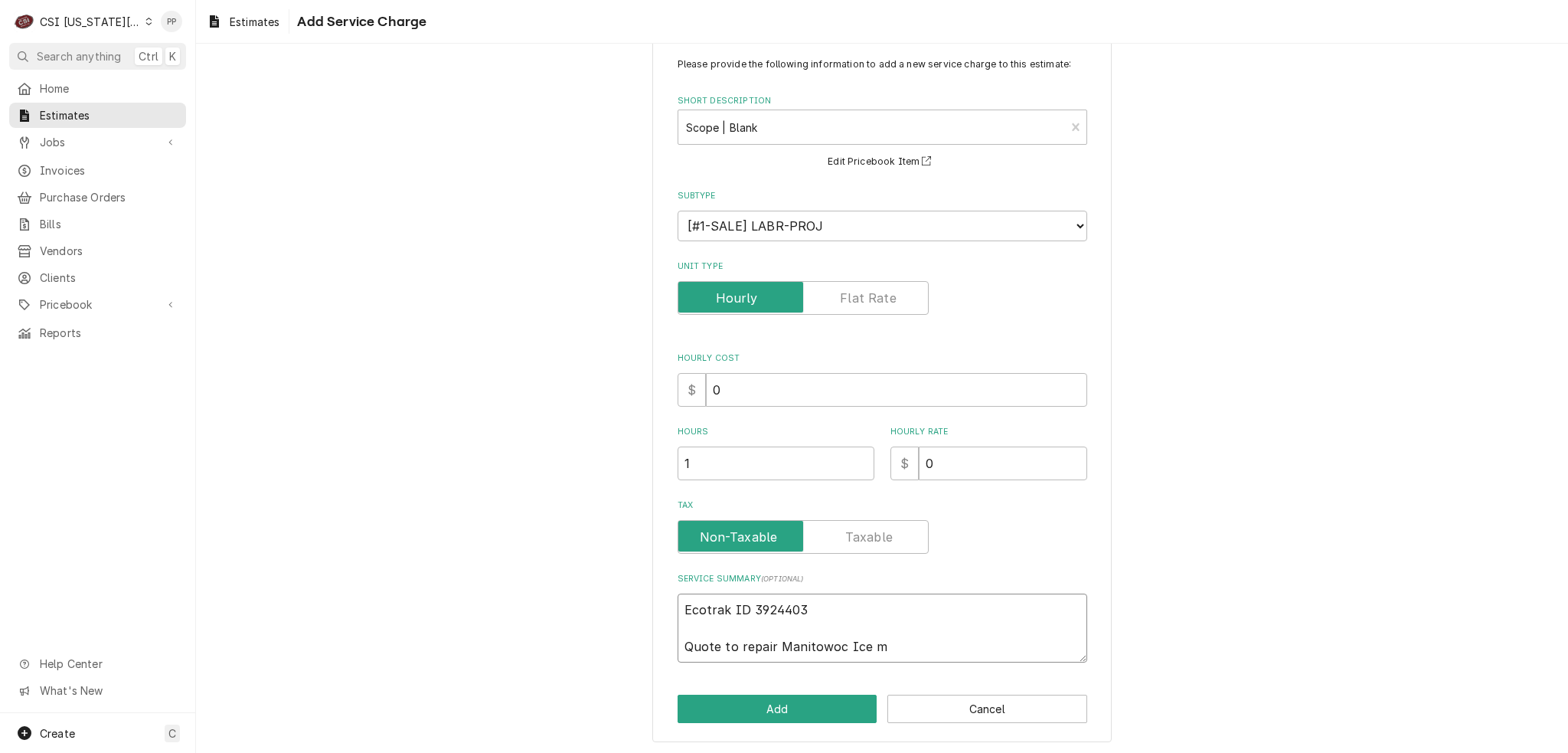
type textarea "x"
type textarea "Ecotrak ID 3924403 Quote to repair Manitowoc Ice ma"
type textarea "x"
type textarea "Ecotrak ID 3924403 Quote to repair Manitowoc Ice mac"
type textarea "x"
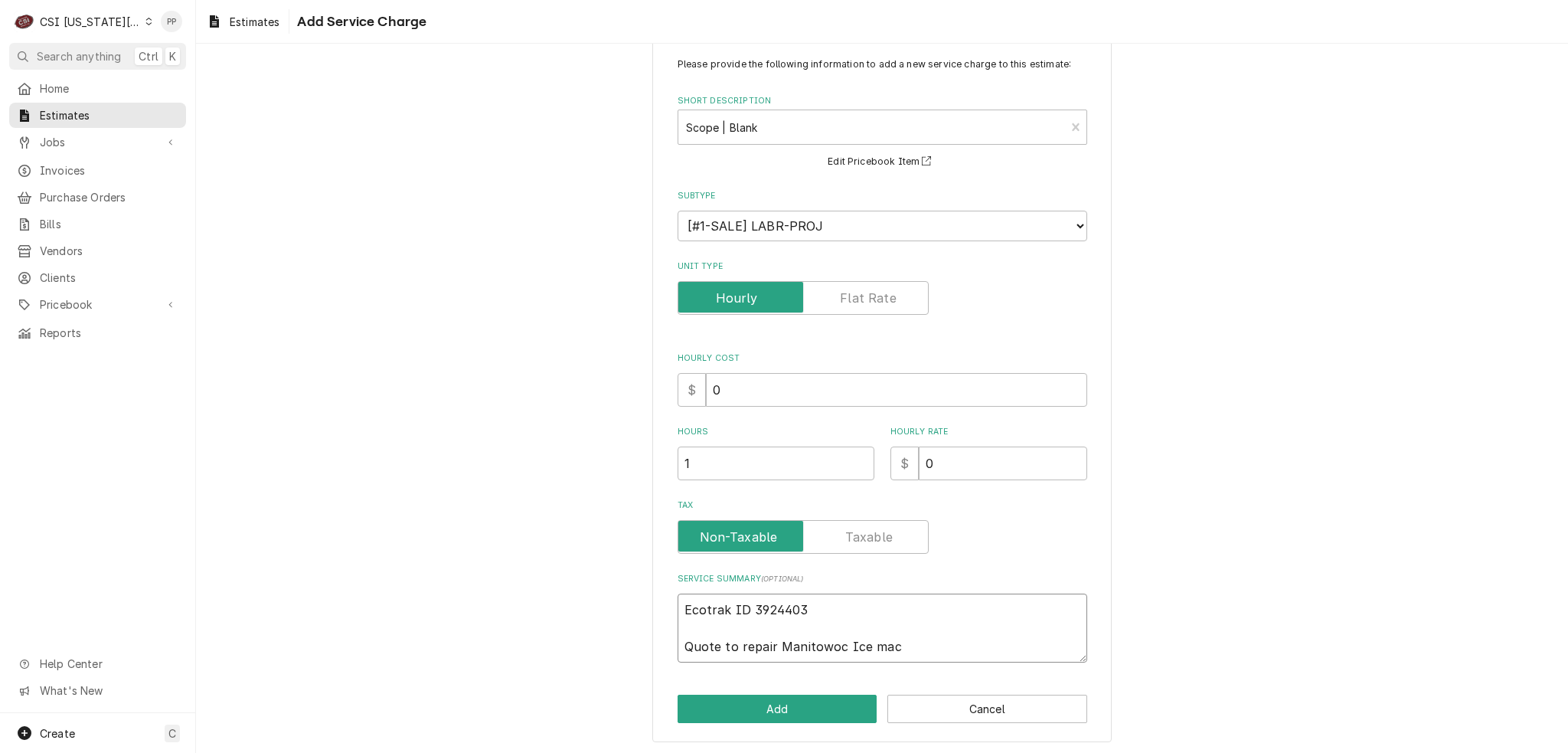
type textarea "Ecotrak ID 3924403 Quote to repair Manitowoc Ice mach"
type textarea "x"
type textarea "Ecotrak ID 3924403 Quote to repair Manitowoc Ice machi"
type textarea "x"
type textarea "Ecotrak ID 3924403 Quote to repair Manitowoc Ice machin"
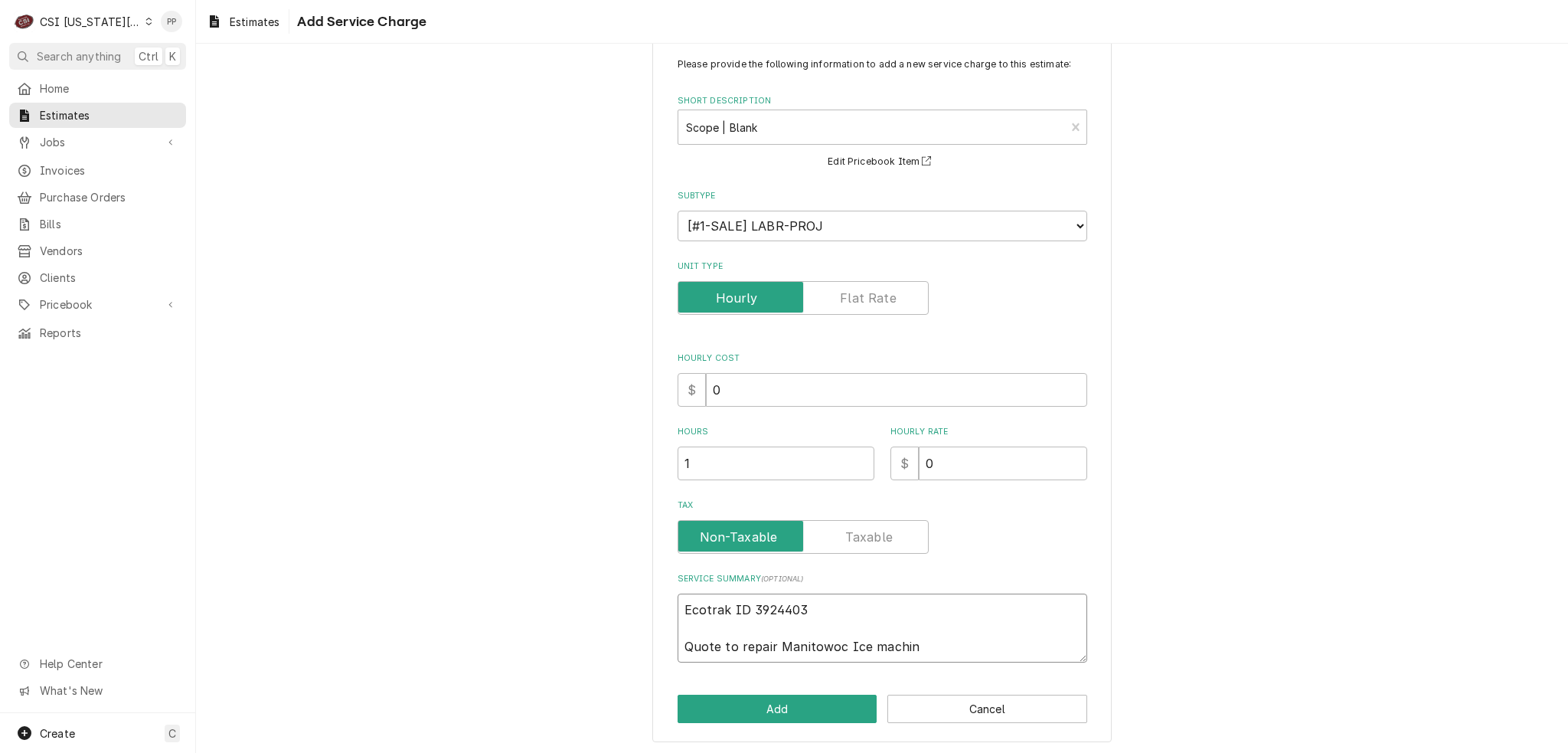
type textarea "x"
paste textarea "IYT1200W-261"
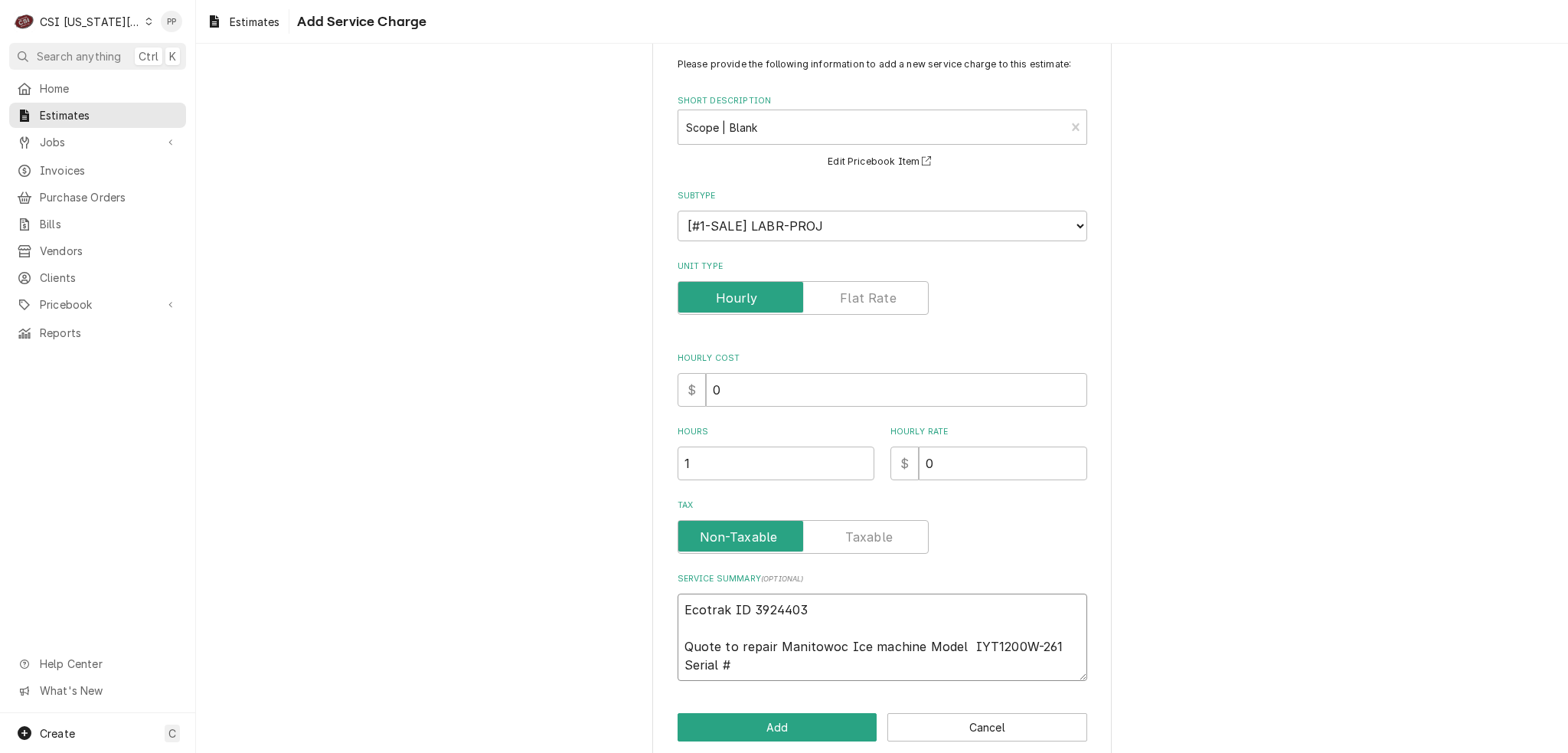
paste textarea "1120881907"
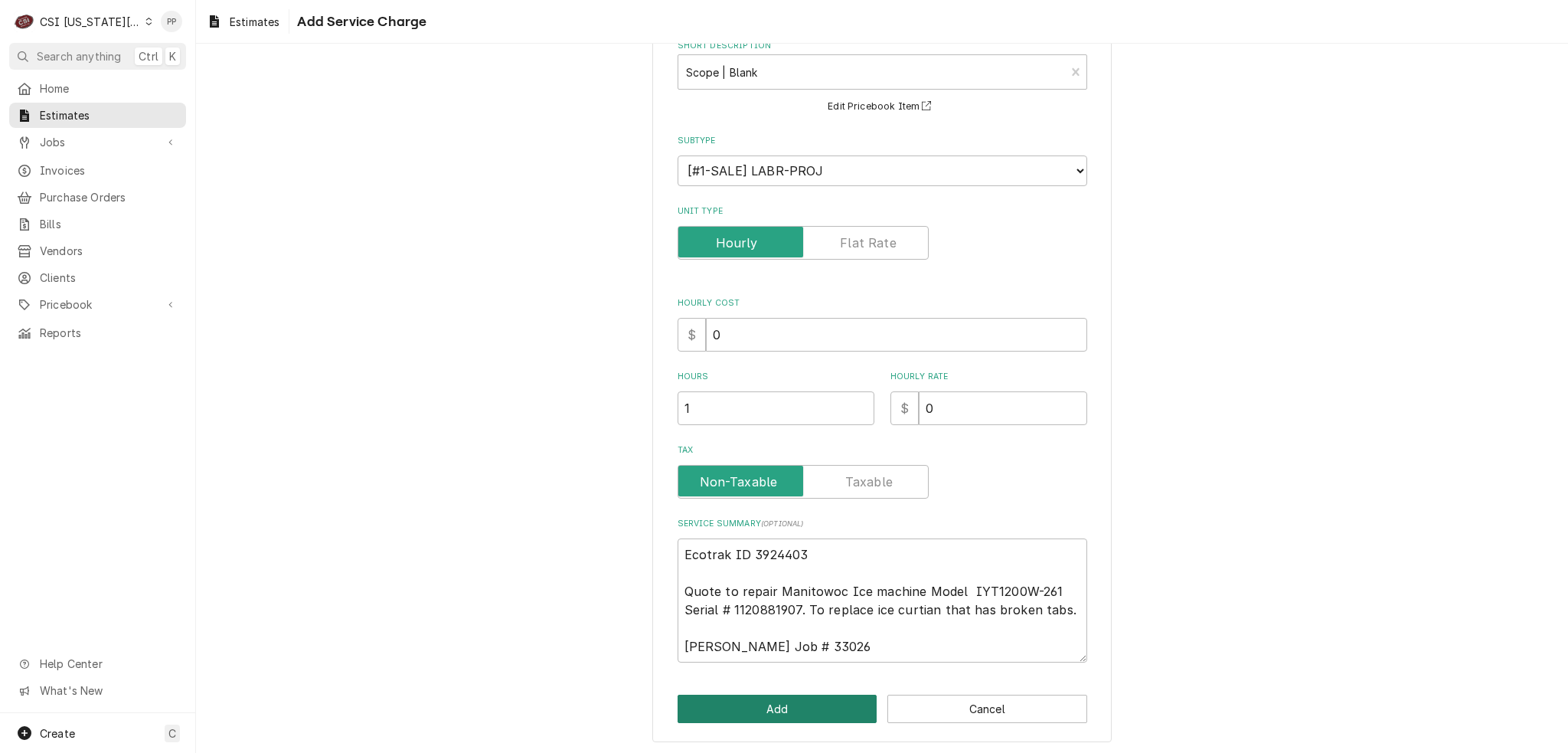
click at [790, 713] on button "Add" at bounding box center [778, 708] width 200 height 28
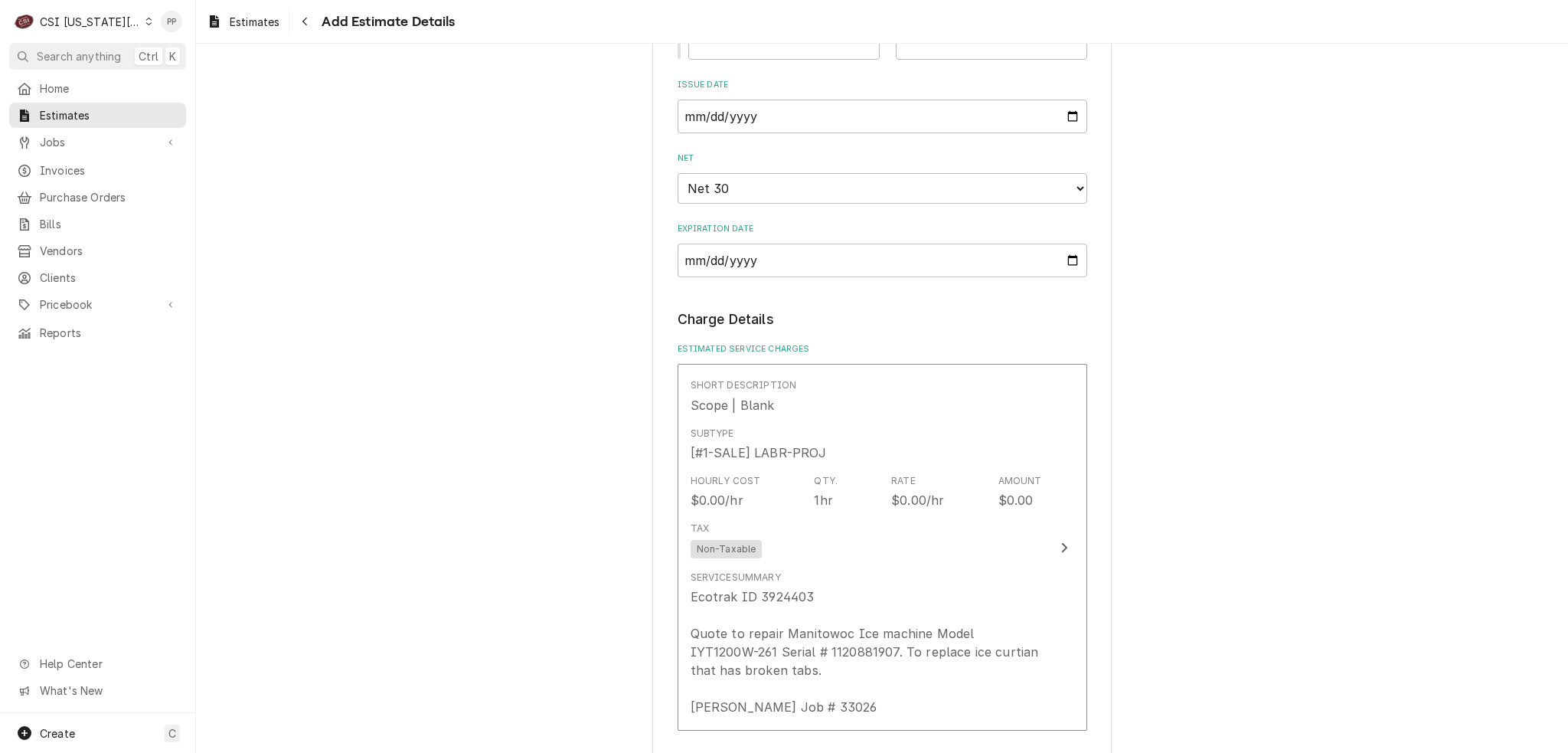
scroll to position [1666, 0]
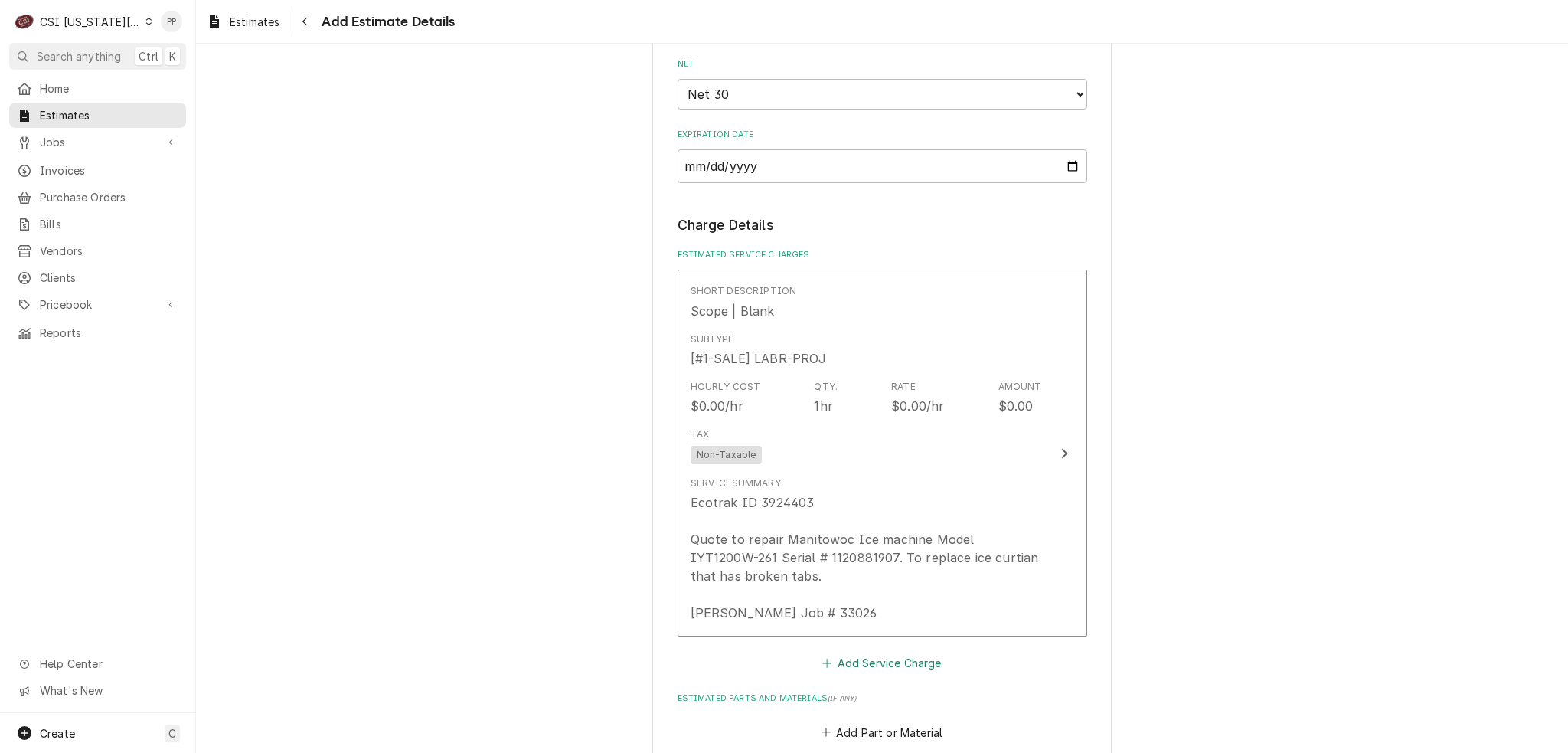
click at [873, 653] on button "Add Service Charge" at bounding box center [883, 664] width 124 height 22
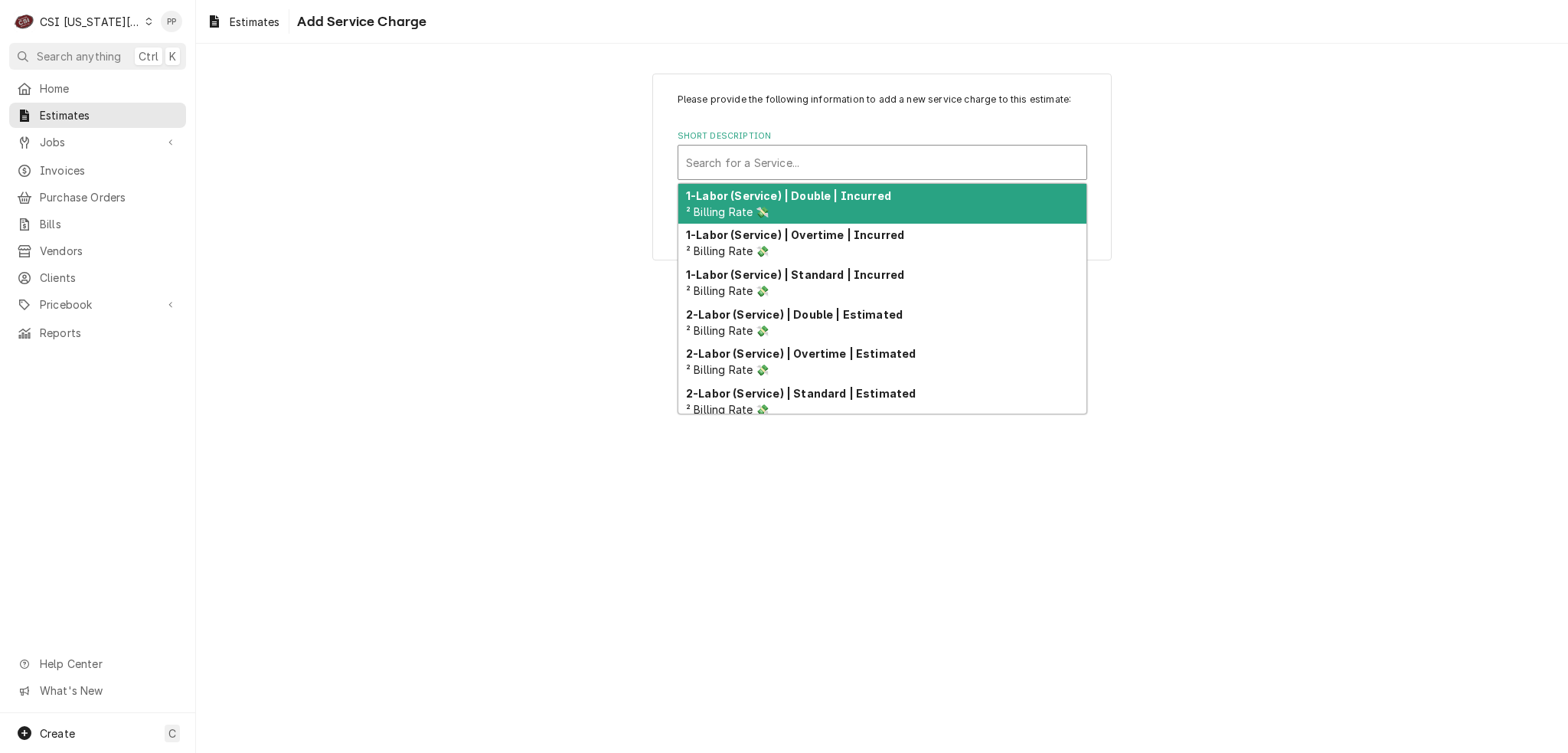
click at [754, 161] on div "Short Description" at bounding box center [883, 162] width 393 height 28
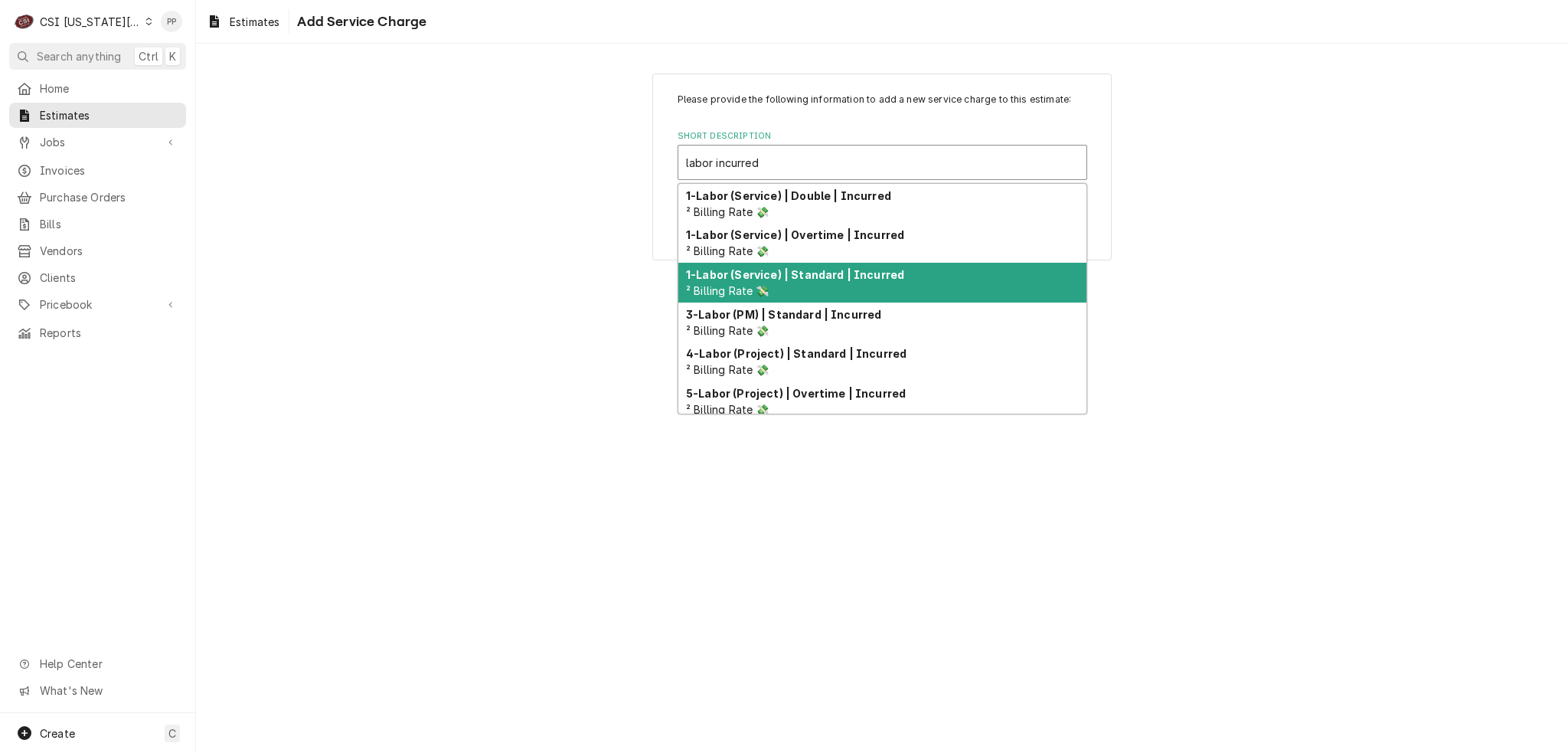
click at [769, 273] on strong "1-Labor (Service) | Standard | Incurred" at bounding box center [795, 274] width 218 height 13
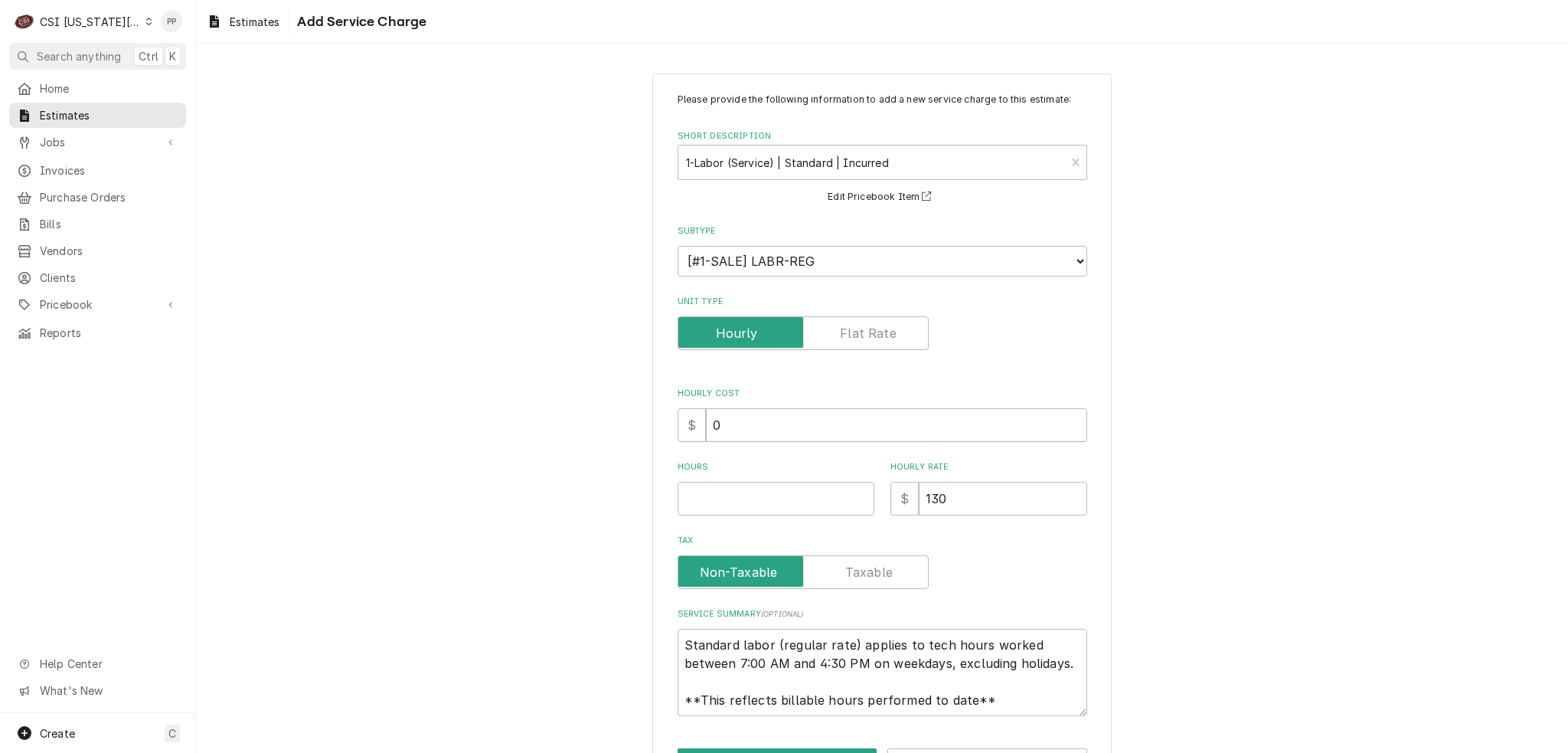
click at [780, 514] on div "Please provide the following information to add a new service charge to this es…" at bounding box center [883, 404] width 409 height 623
click at [765, 495] on input "Hours" at bounding box center [776, 498] width 197 height 33
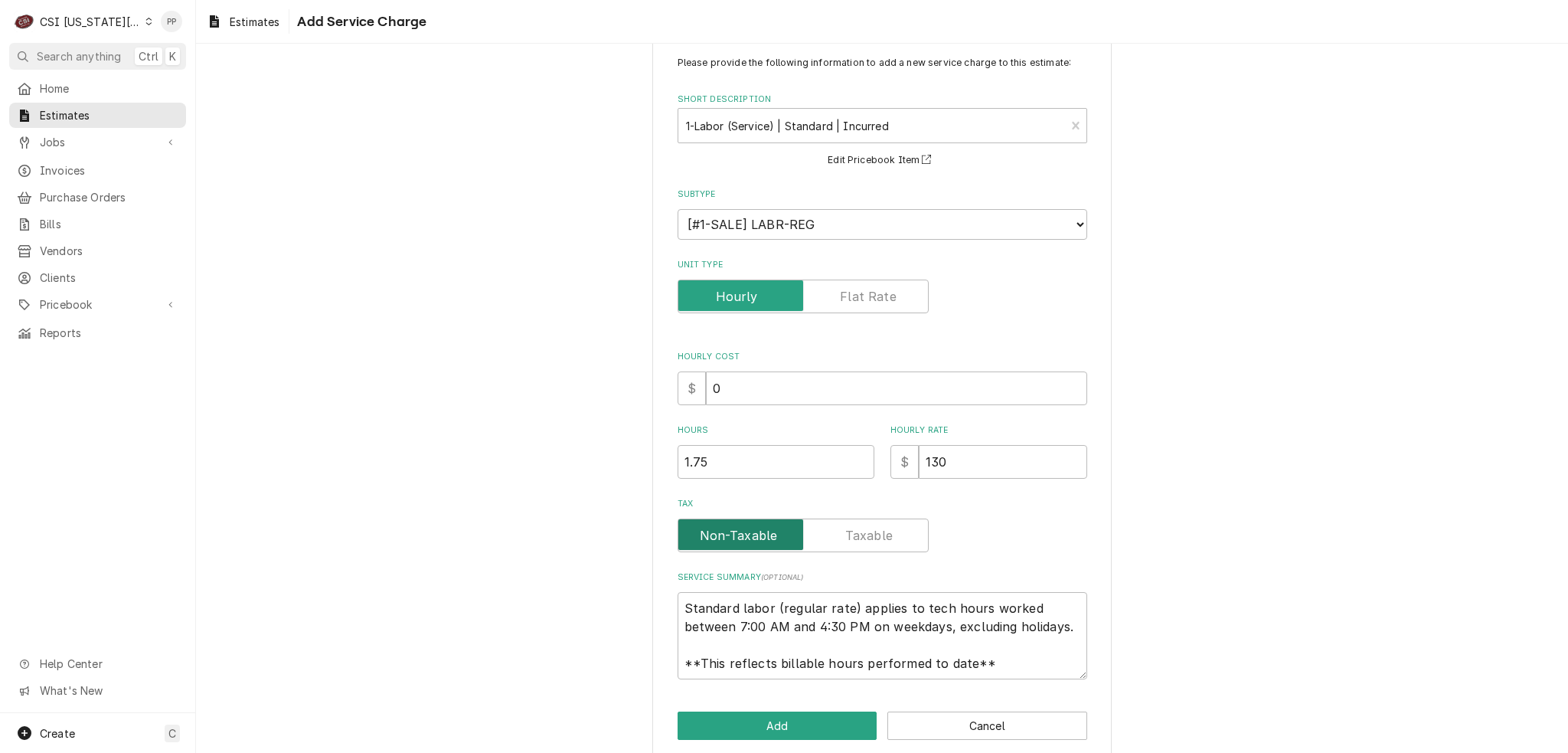
scroll to position [53, 0]
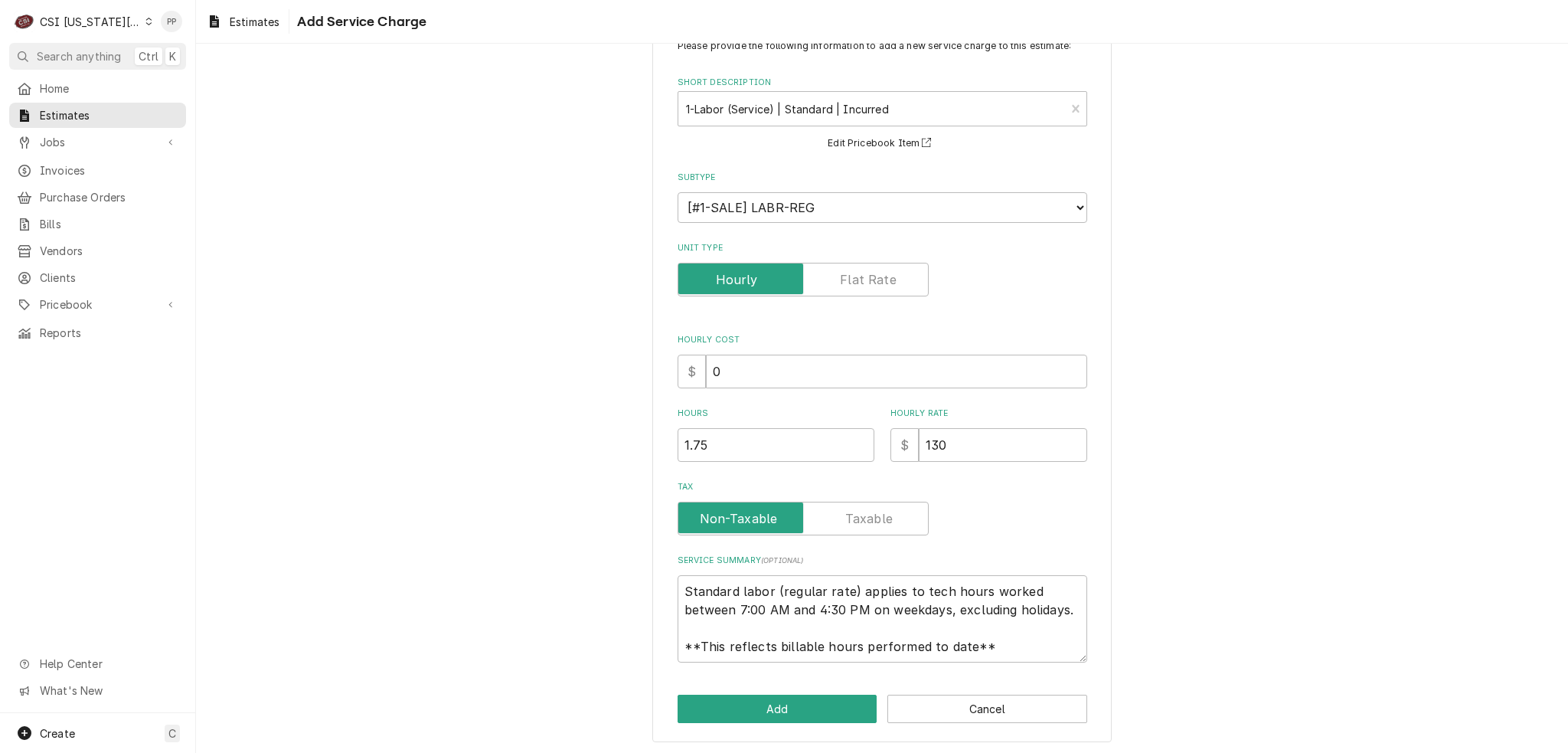
click at [766, 688] on div "Please provide the following information to add a new service charge to this es…" at bounding box center [883, 381] width 460 height 723
click at [769, 686] on div "Please provide the following information to add a new service charge to this es…" at bounding box center [883, 381] width 460 height 723
click at [792, 698] on button "Add" at bounding box center [778, 708] width 200 height 28
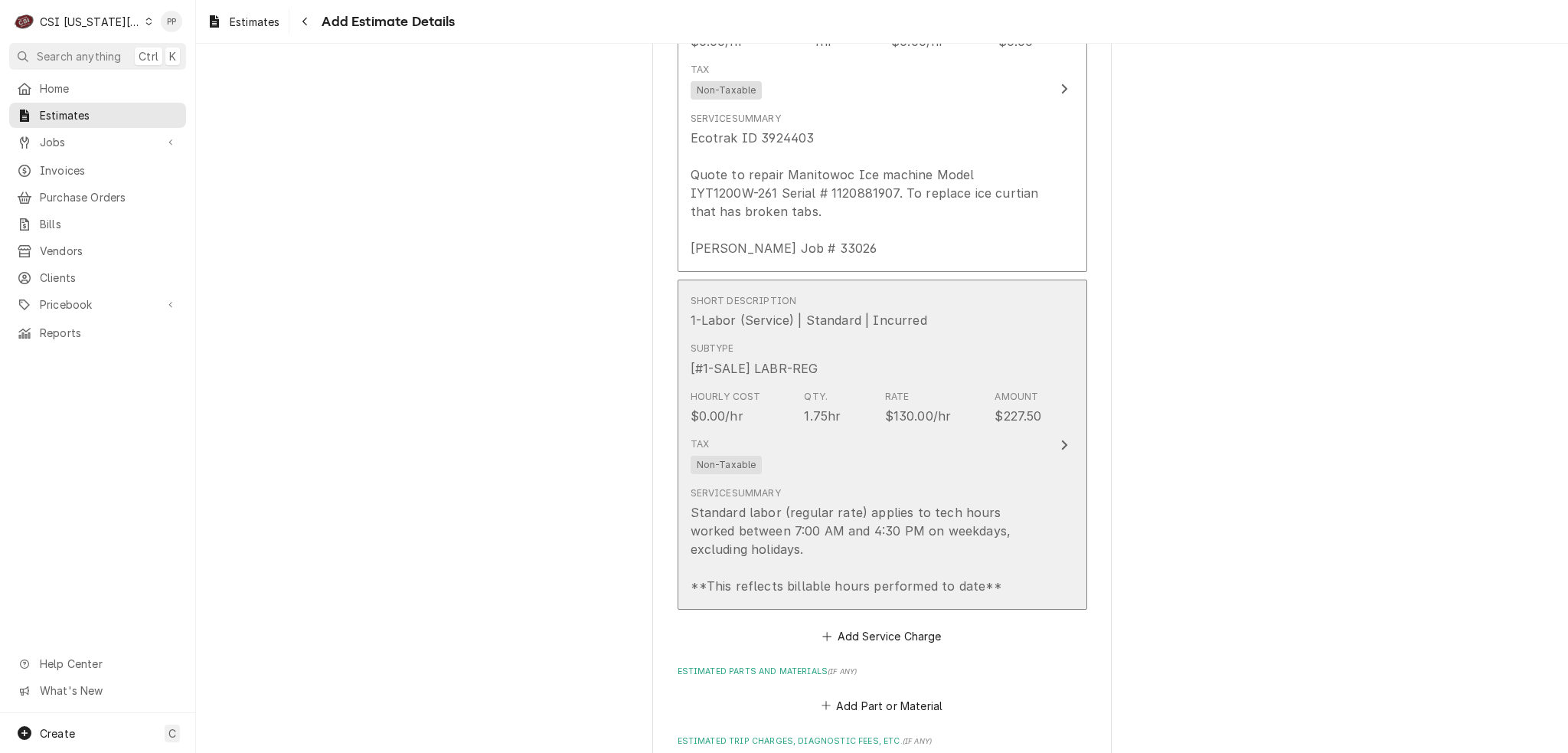
scroll to position [2183, 0]
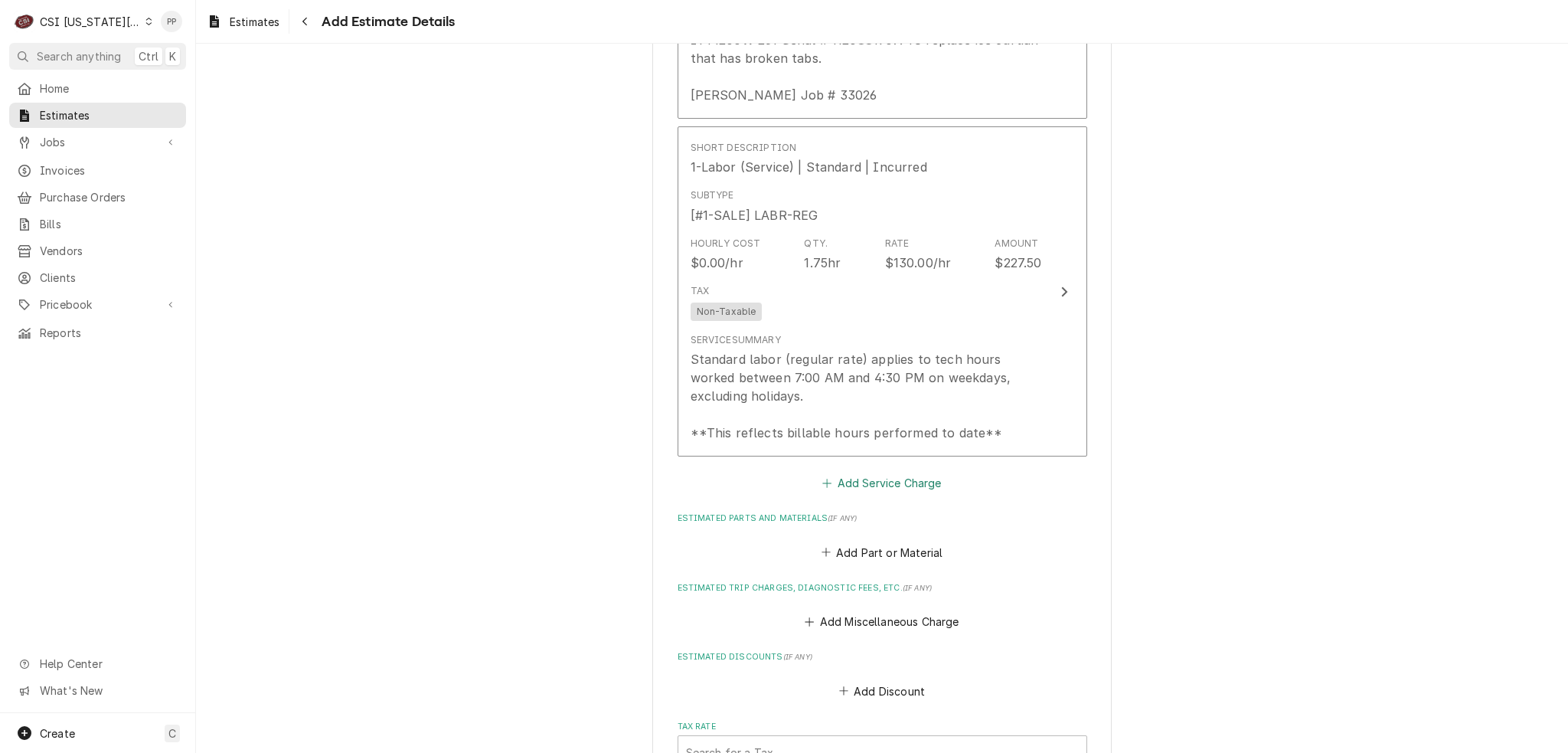
click at [891, 473] on button "Add Service Charge" at bounding box center [883, 483] width 124 height 22
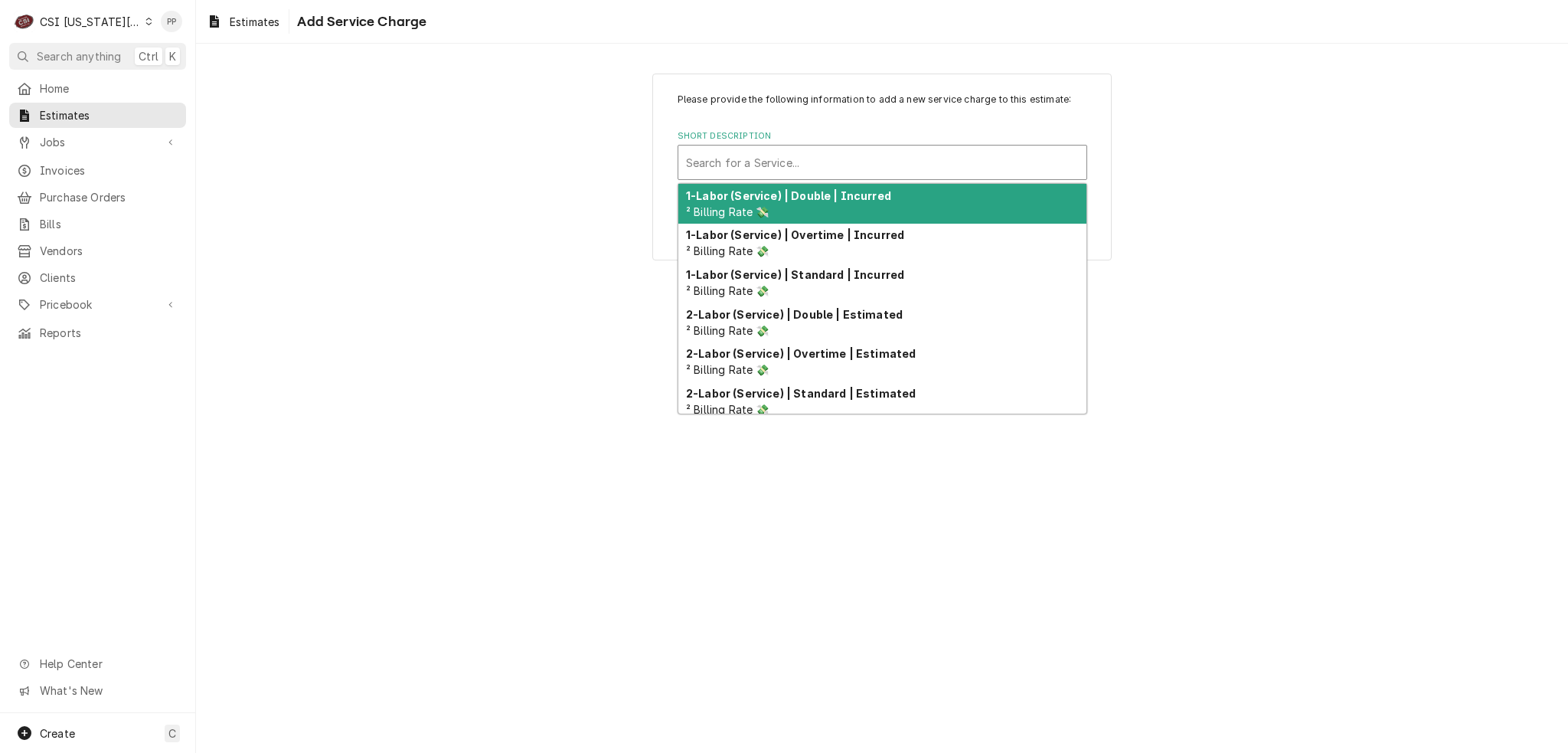
click at [825, 163] on div "Short Description" at bounding box center [883, 162] width 393 height 28
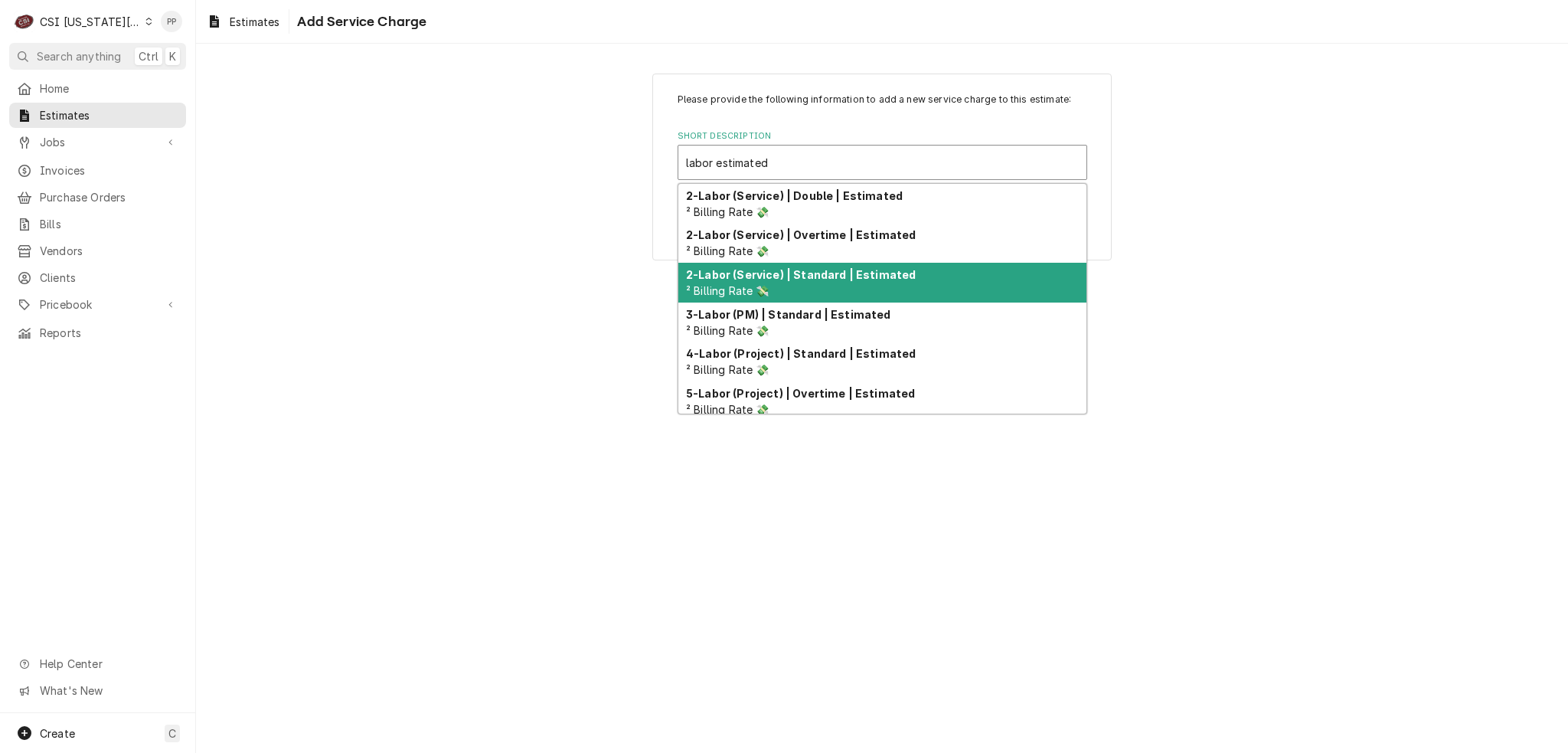
click at [818, 287] on div "2-Labor (Service) | Standard | Estimated ² Billing Rate 💸" at bounding box center [882, 282] width 408 height 40
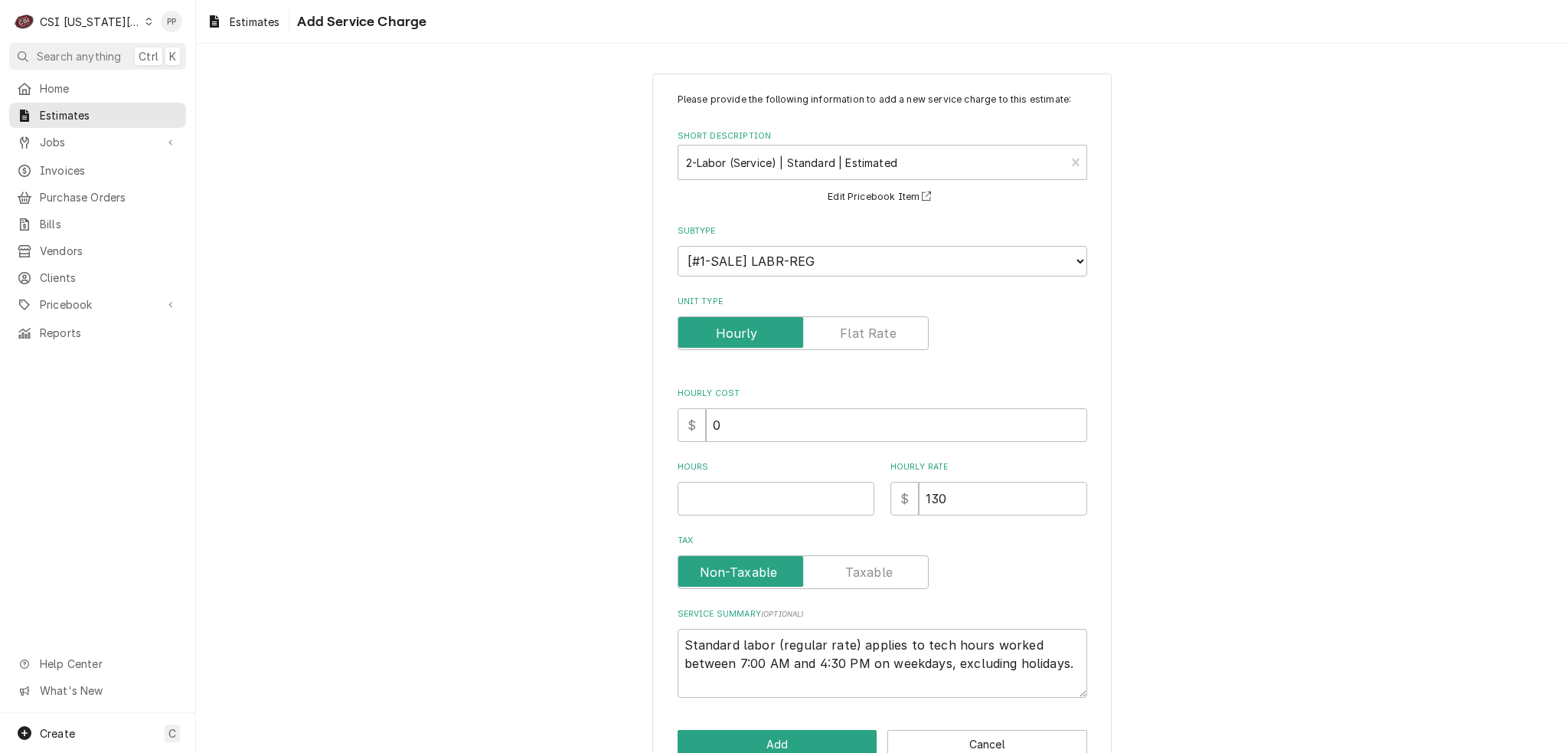
scroll to position [35, 0]
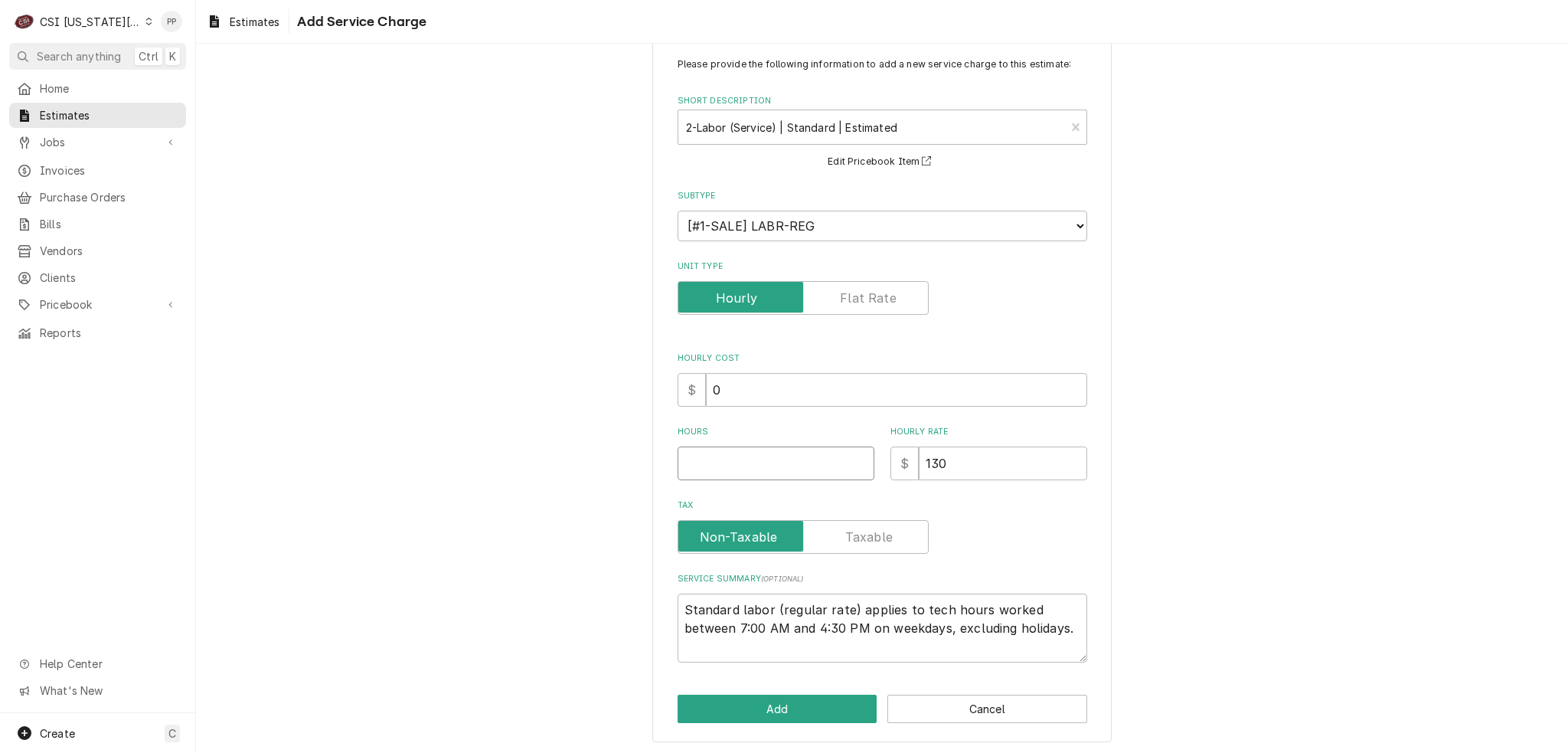
click at [785, 441] on div "Hours" at bounding box center [776, 453] width 197 height 54
click at [780, 460] on input "1" at bounding box center [776, 463] width 197 height 33
click at [790, 707] on button "Add" at bounding box center [778, 708] width 200 height 28
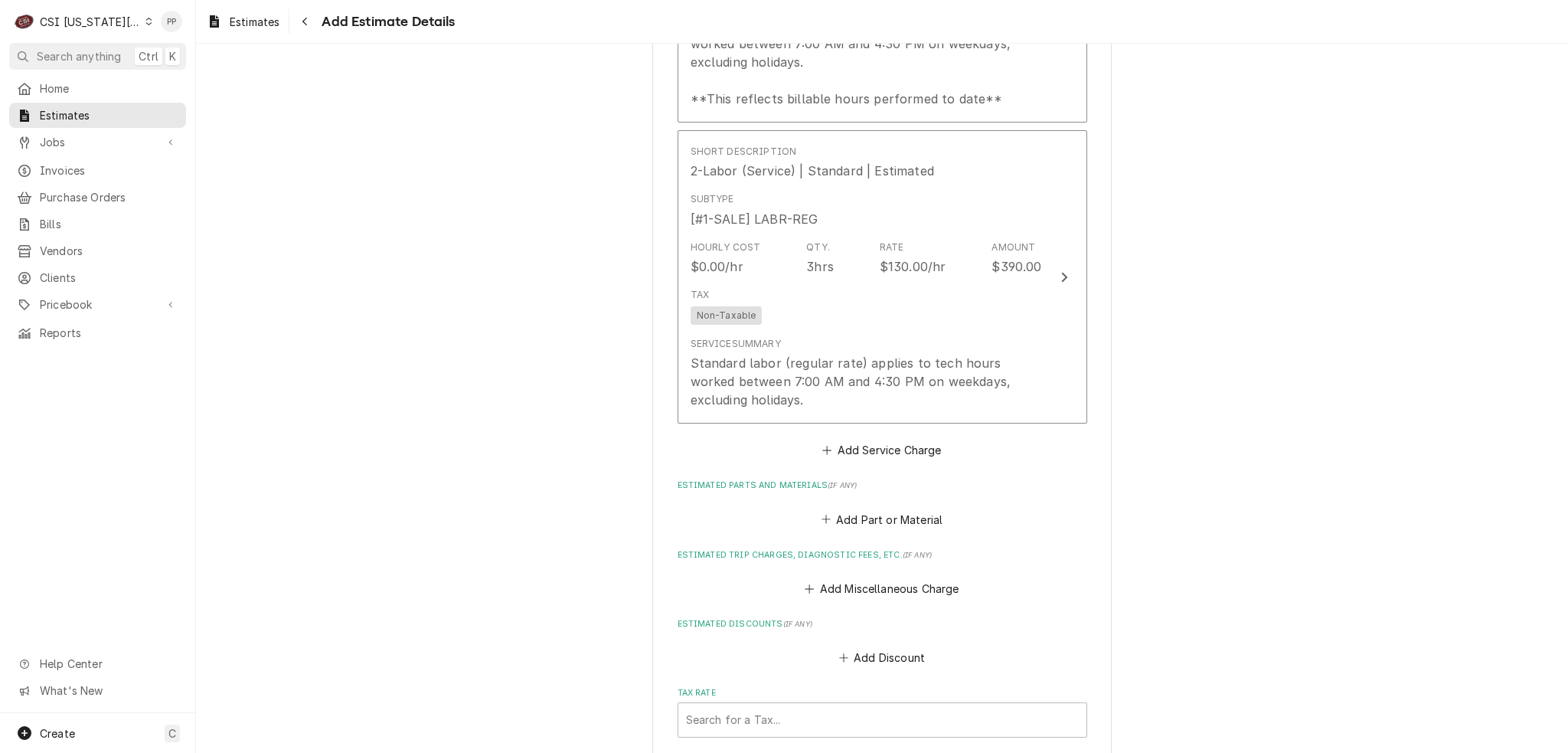
scroll to position [2548, 0]
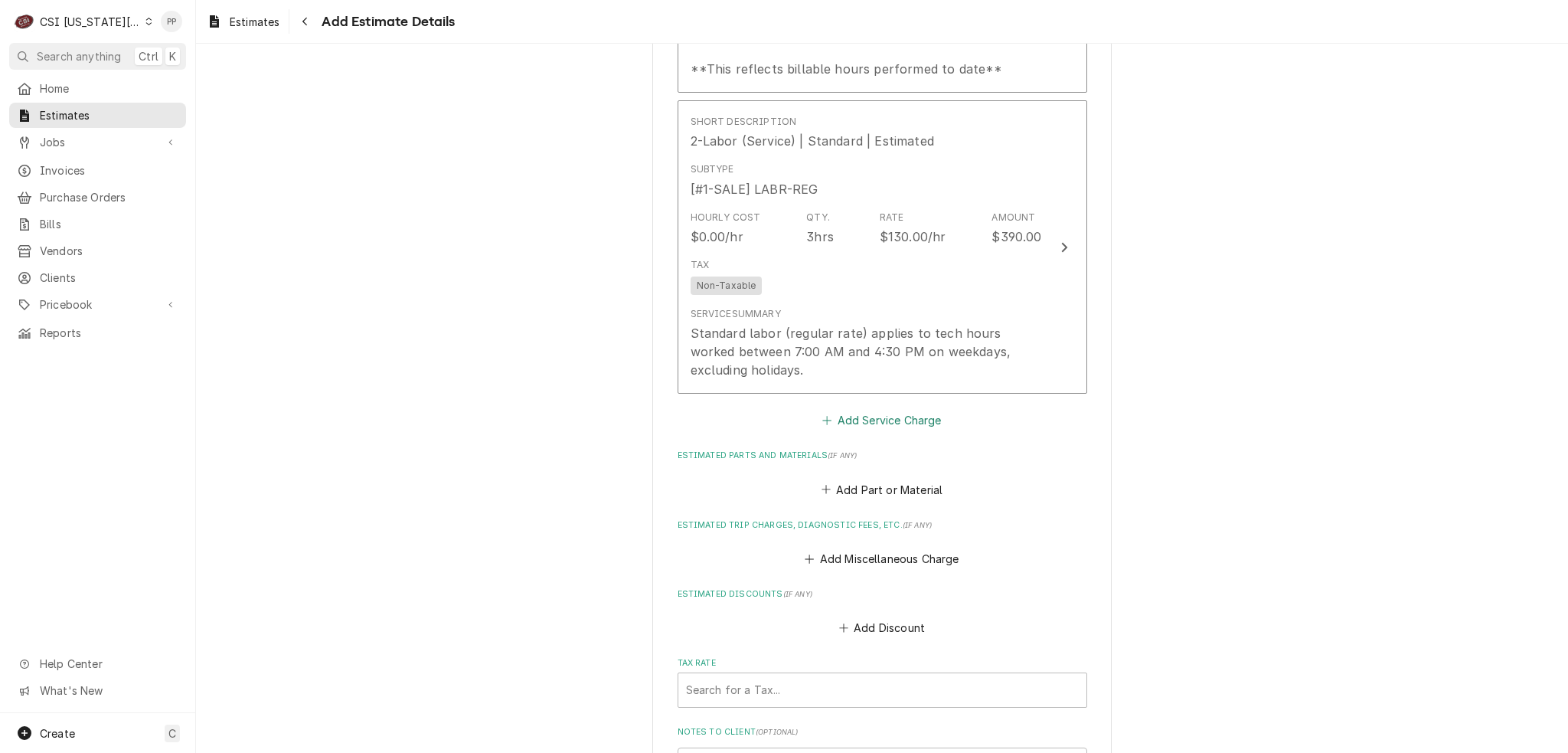
click at [882, 409] on button "Add Service Charge" at bounding box center [883, 420] width 124 height 22
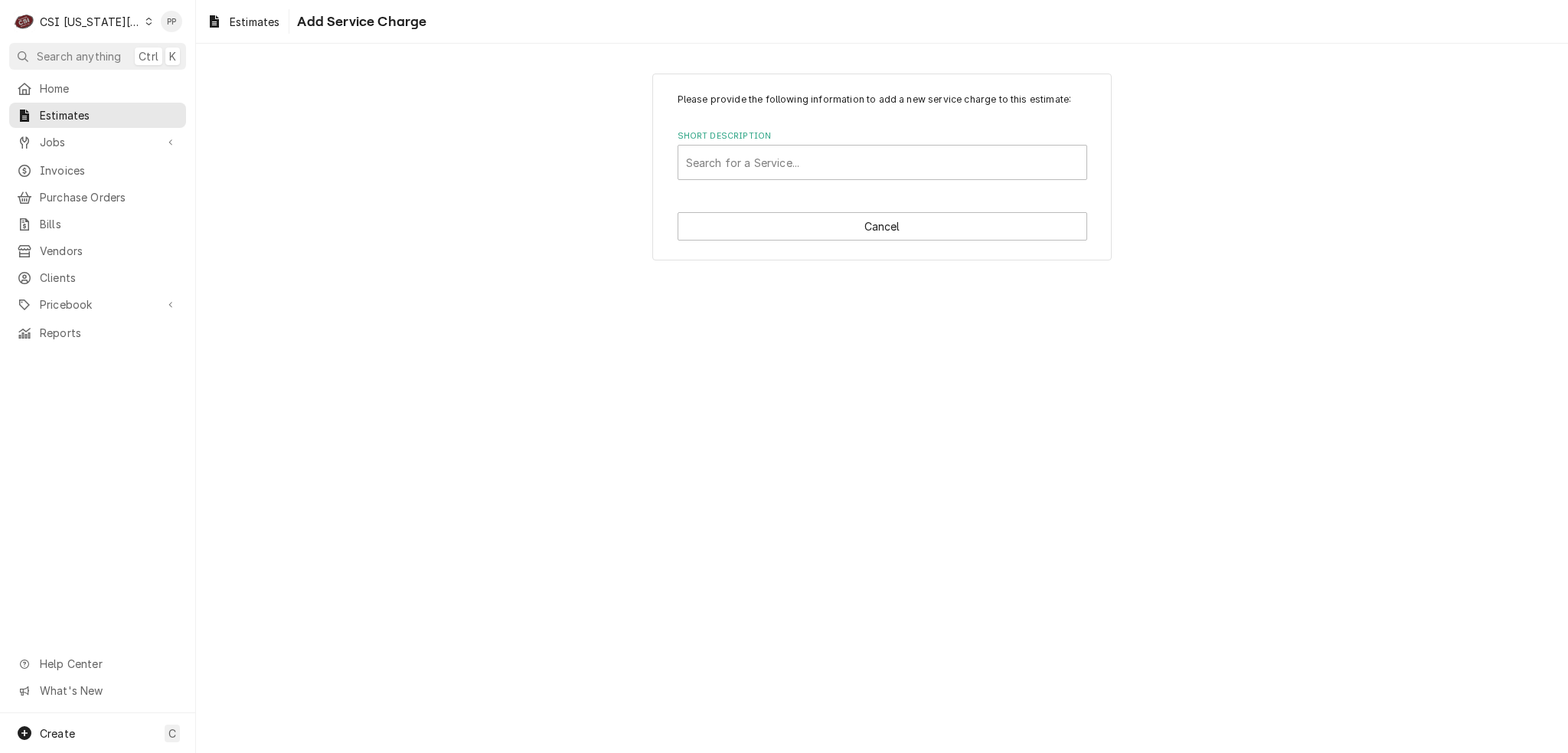
click at [848, 253] on div "Please provide the following information to add a new service charge to this es…" at bounding box center [883, 167] width 460 height 187
click at [852, 229] on button "Cancel" at bounding box center [883, 225] width 409 height 28
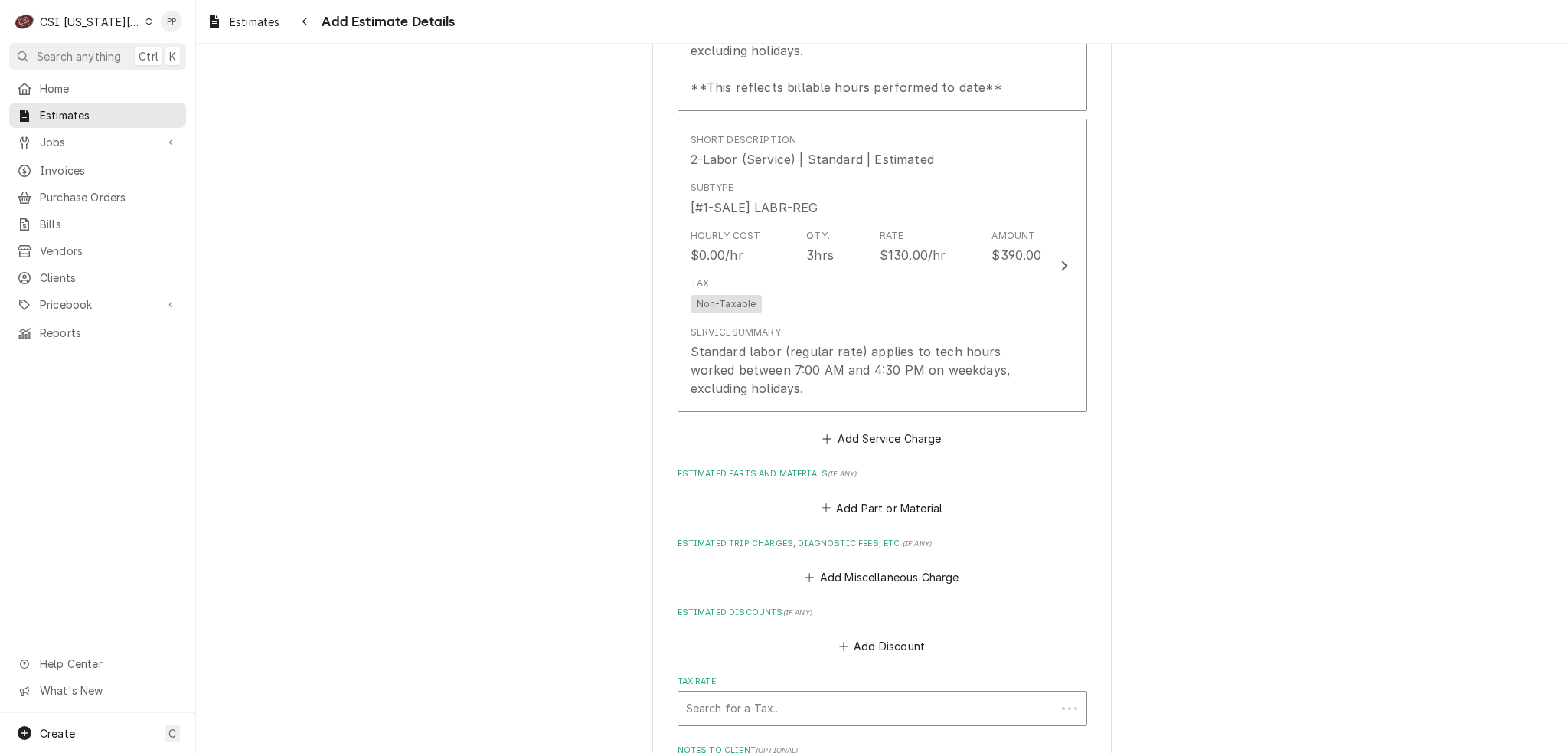
scroll to position [2671, 0]
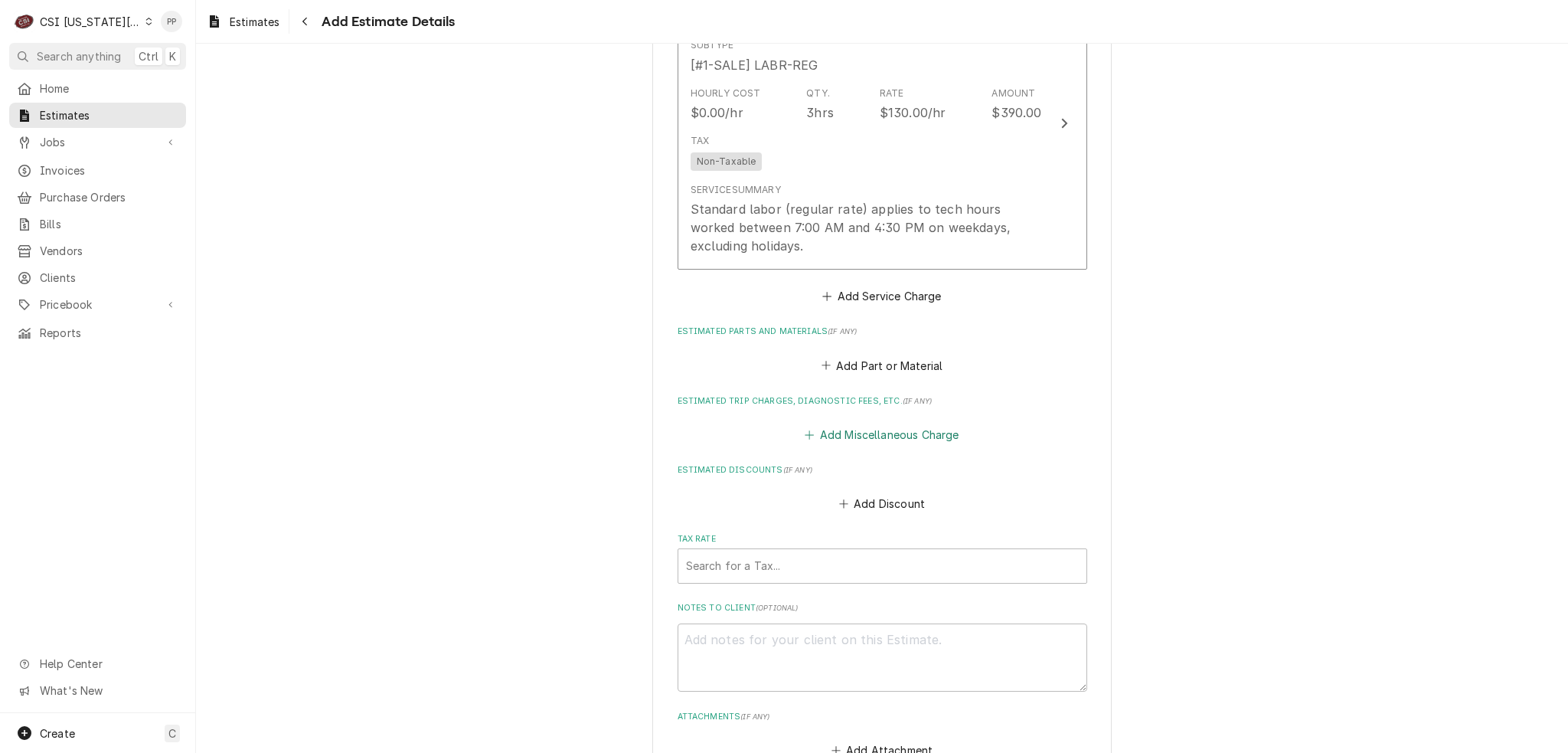
click at [867, 424] on button "Add Miscellaneous Charge" at bounding box center [882, 435] width 160 height 22
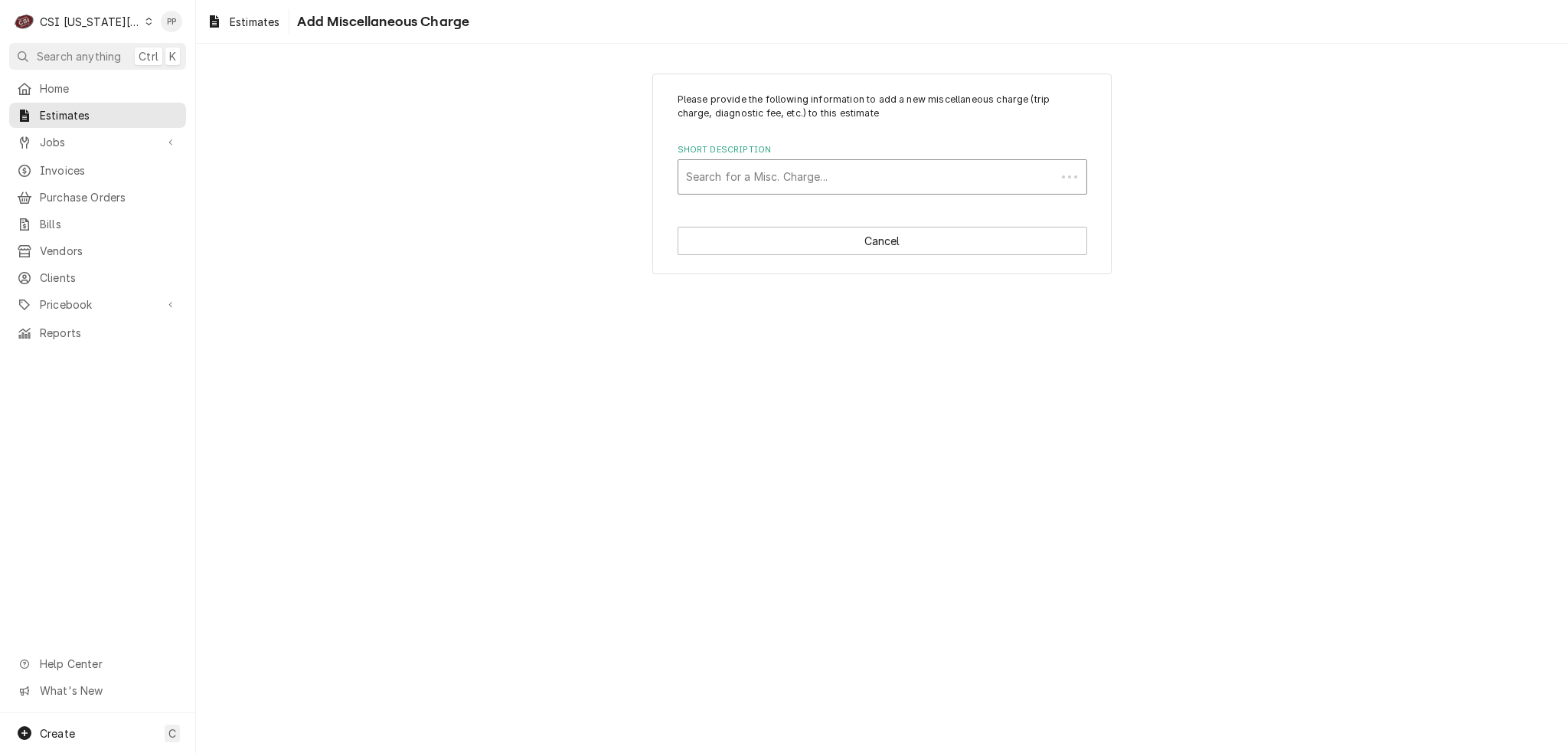
click at [824, 180] on div "Short Description" at bounding box center [867, 177] width 362 height 28
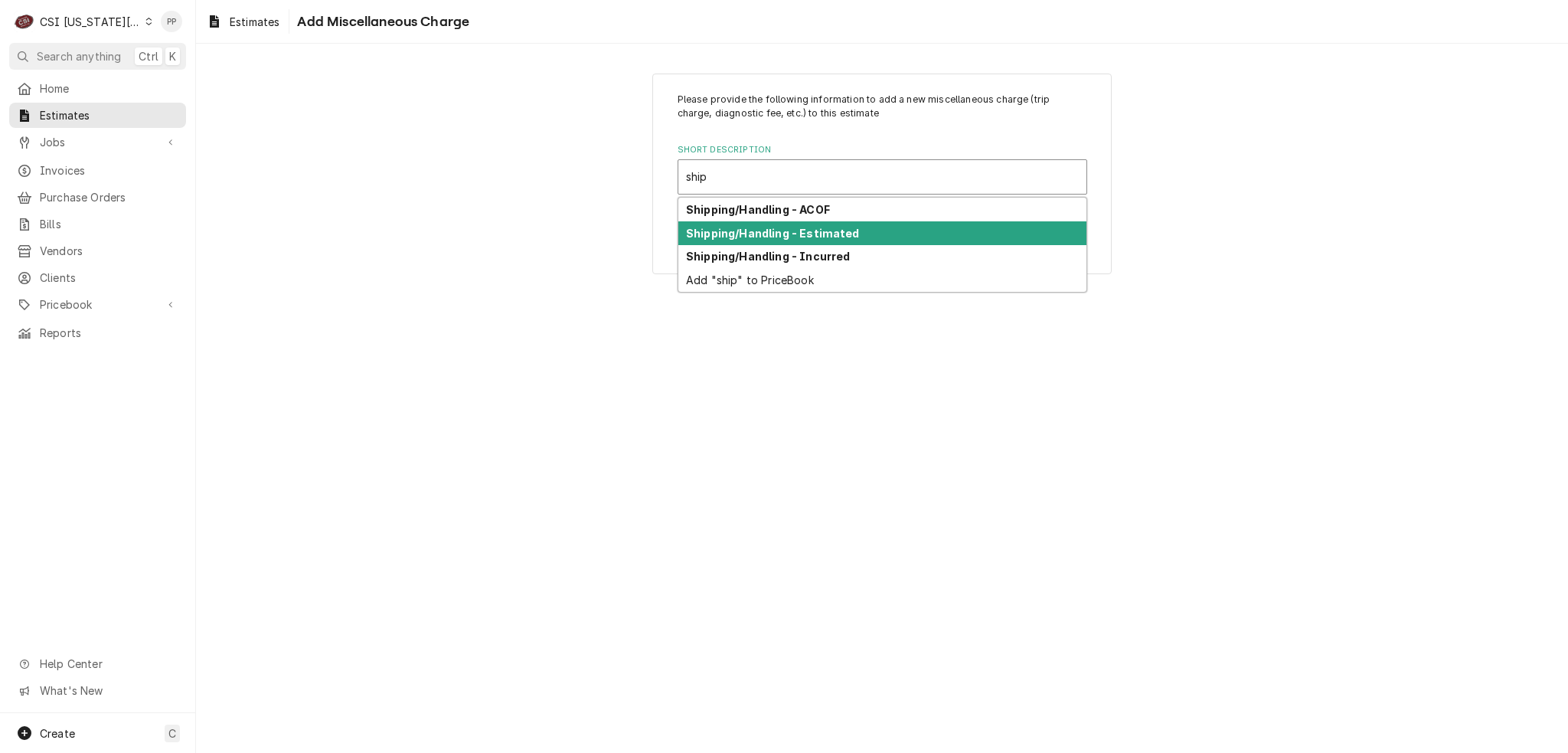
click at [821, 226] on strong "Shipping/Handling - Estimated" at bounding box center [773, 233] width 174 height 13
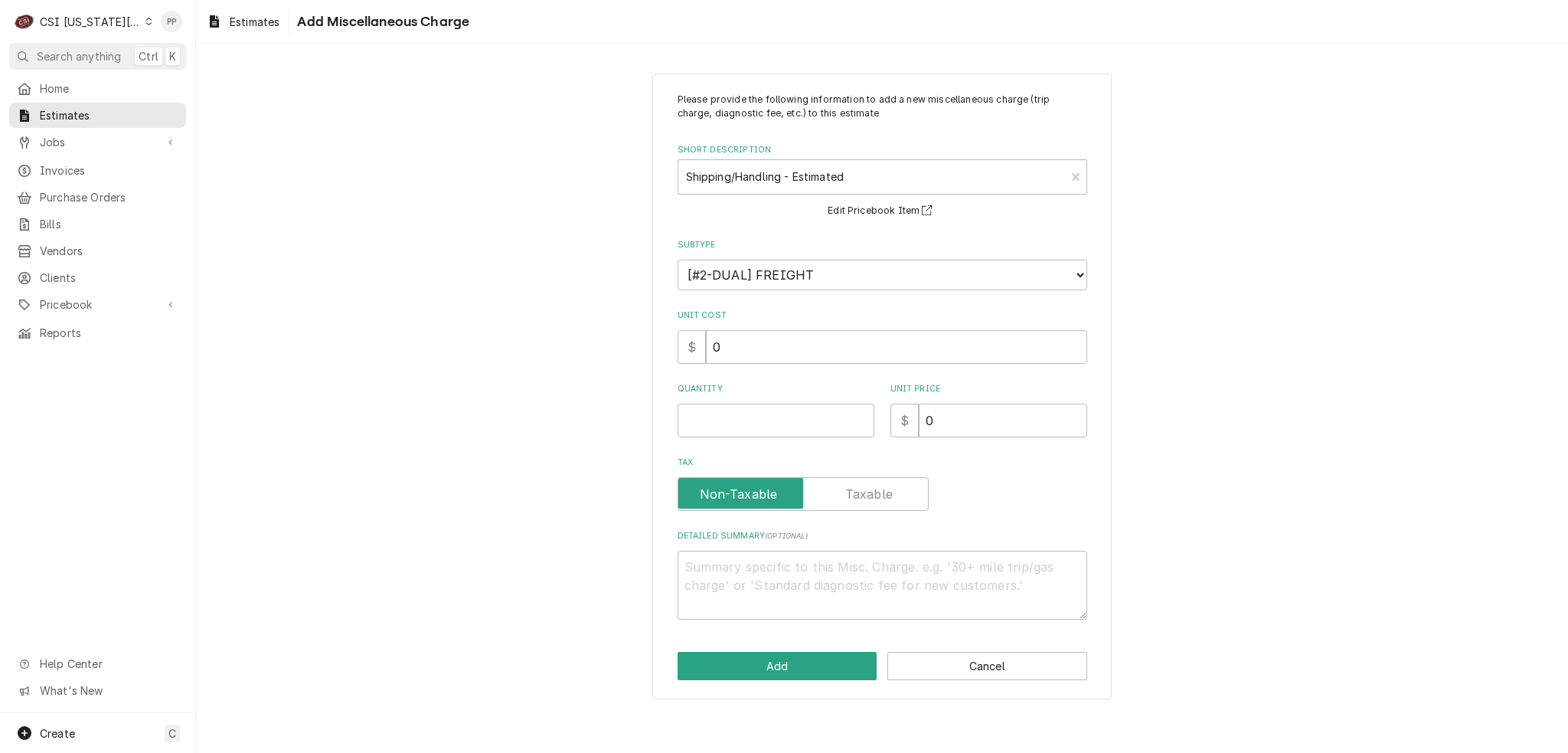
click at [788, 436] on div "Please provide the following information to add a new miscellaneous charge (tri…" at bounding box center [883, 356] width 409 height 527
click at [783, 429] on input "Quantity" at bounding box center [776, 420] width 197 height 33
click at [775, 652] on button "Add" at bounding box center [778, 666] width 200 height 28
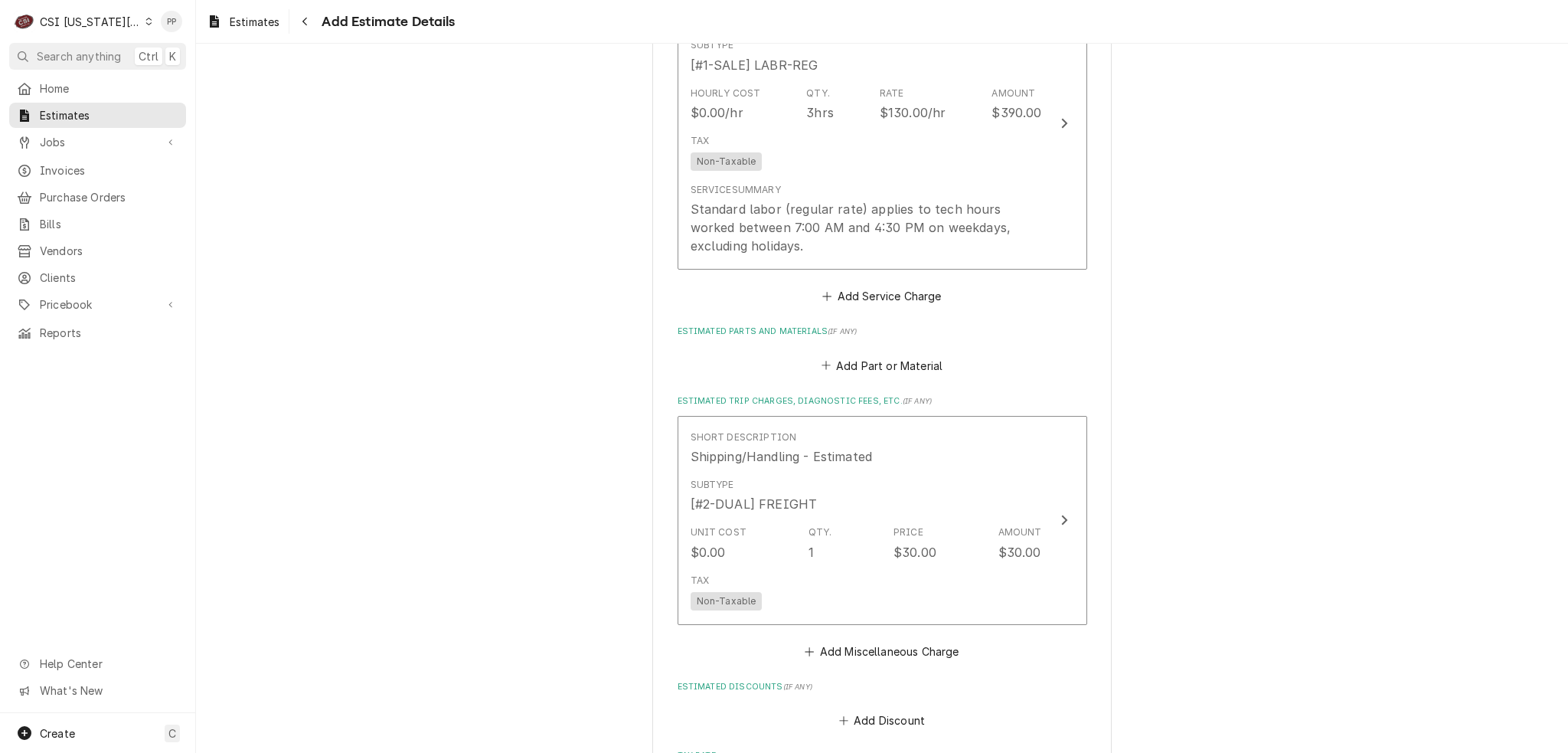
scroll to position [2796, 0]
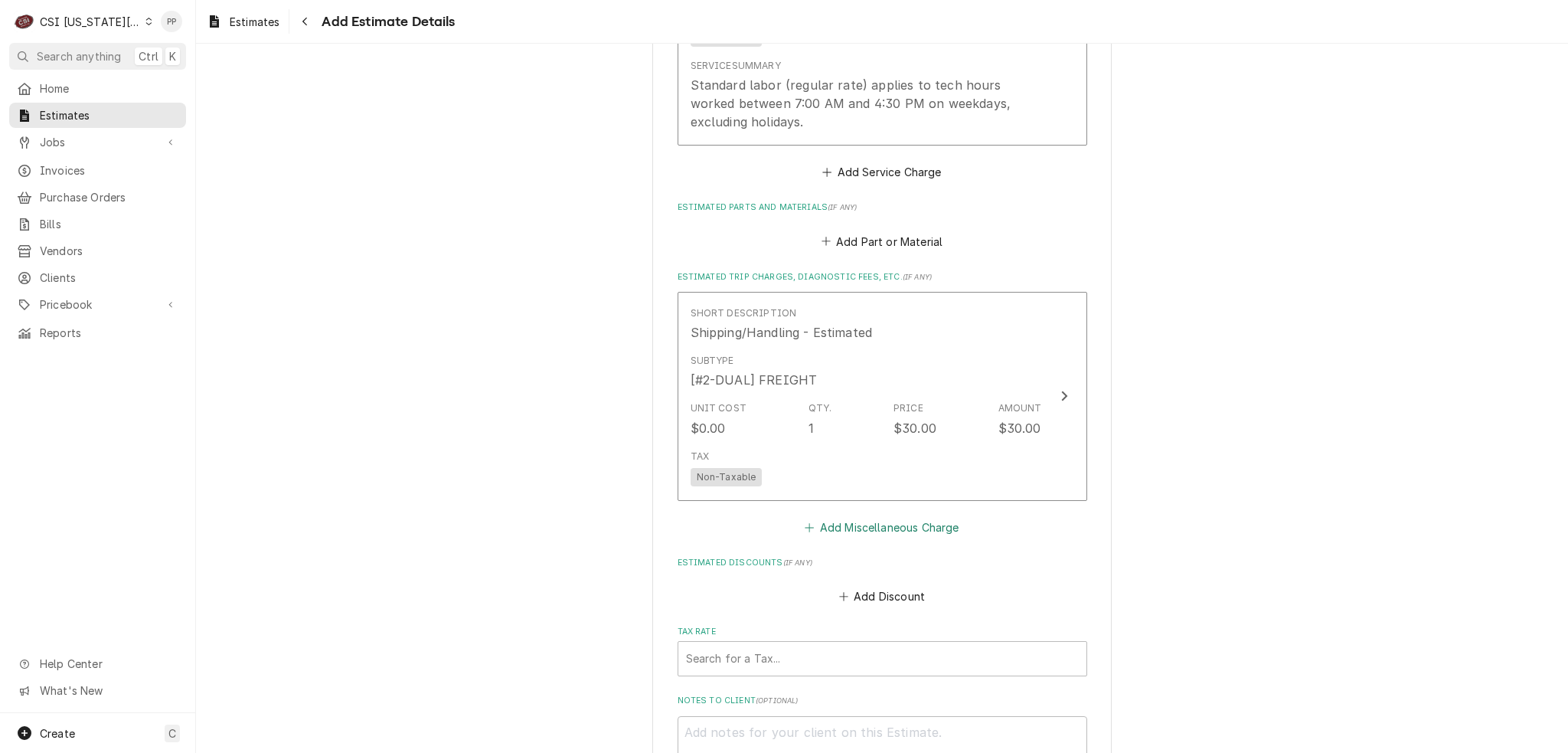
click at [913, 516] on button "Add Miscellaneous Charge" at bounding box center [882, 527] width 160 height 22
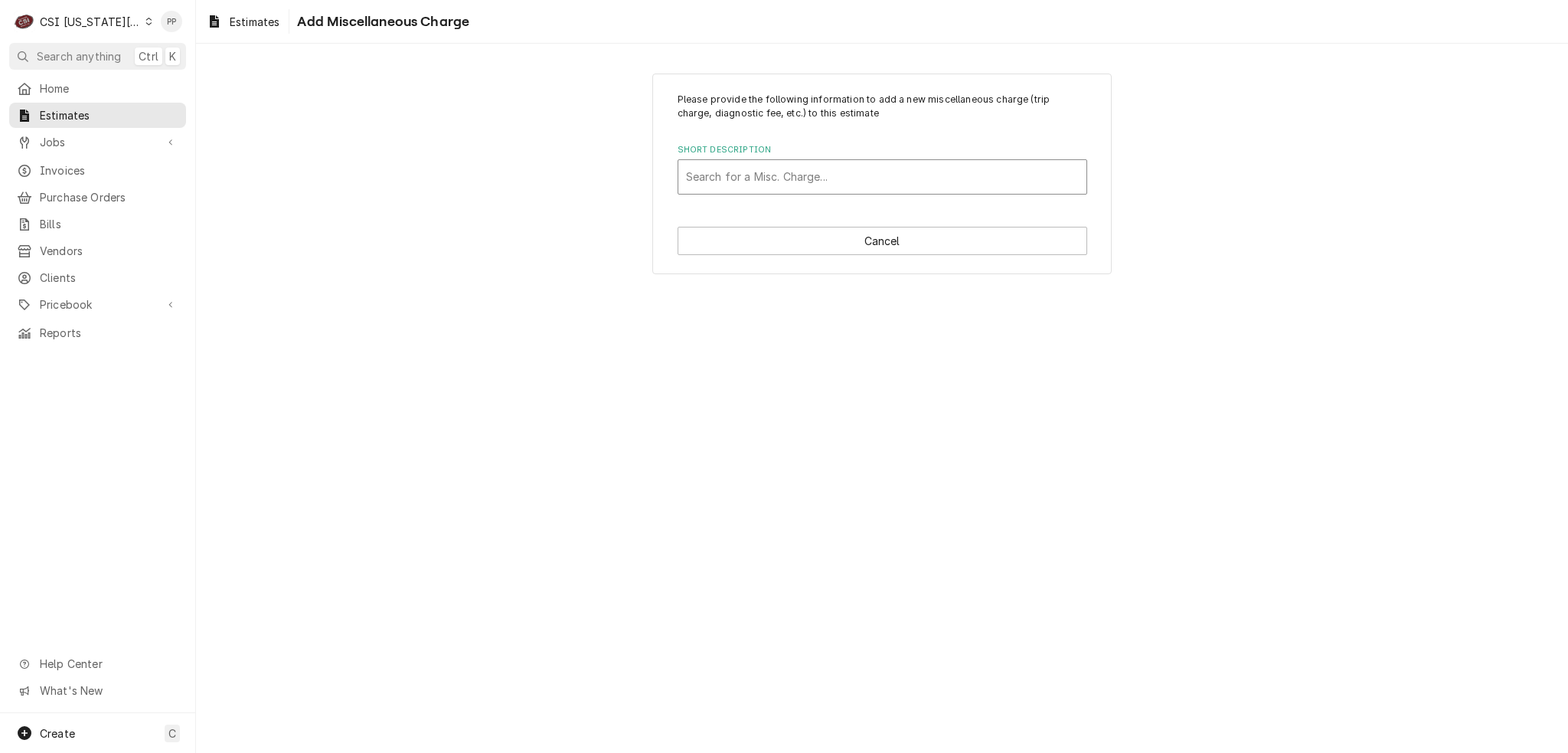
click at [865, 168] on div "Short Description" at bounding box center [883, 177] width 393 height 28
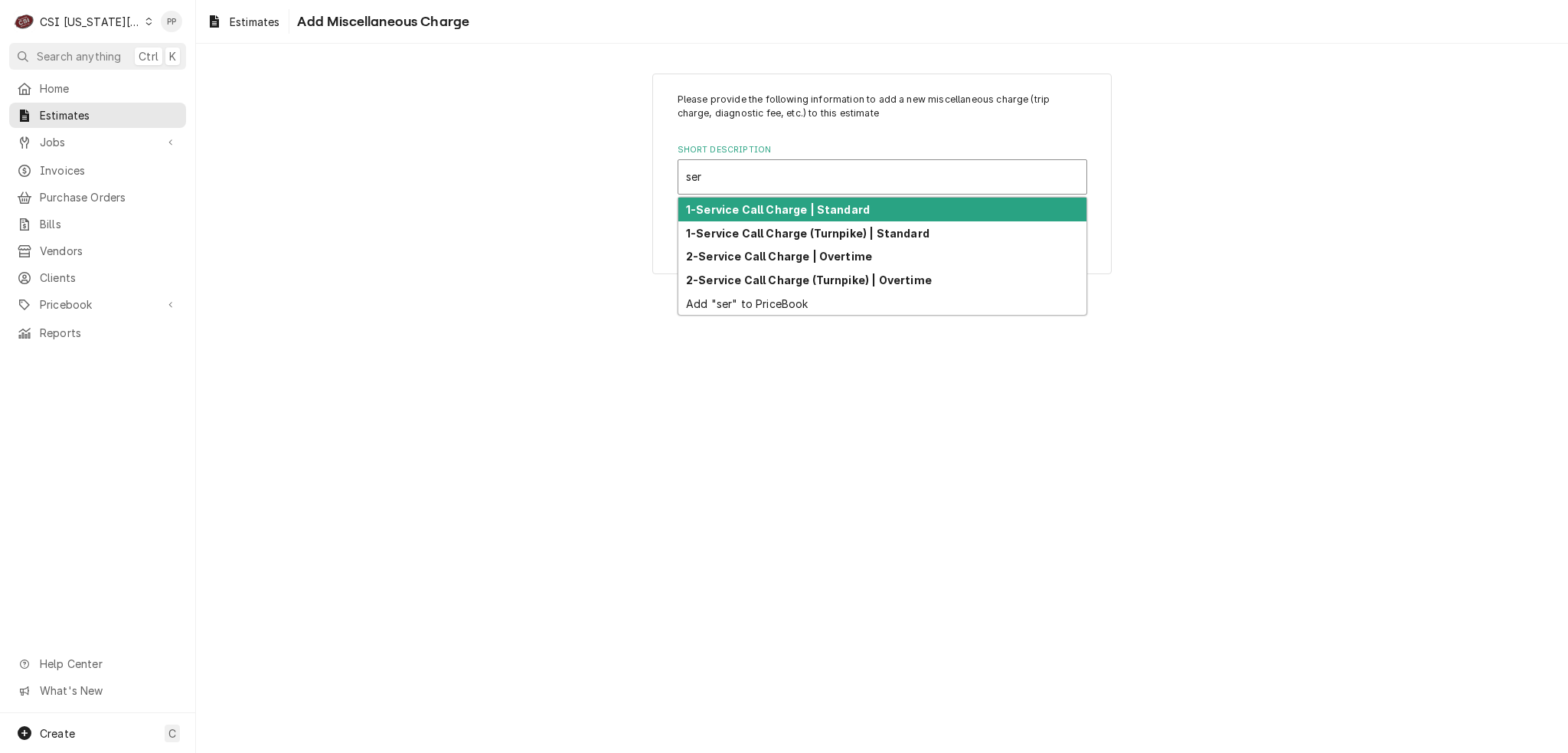
click at [850, 207] on strong "1-Service Call Charge | Standard" at bounding box center [778, 209] width 184 height 13
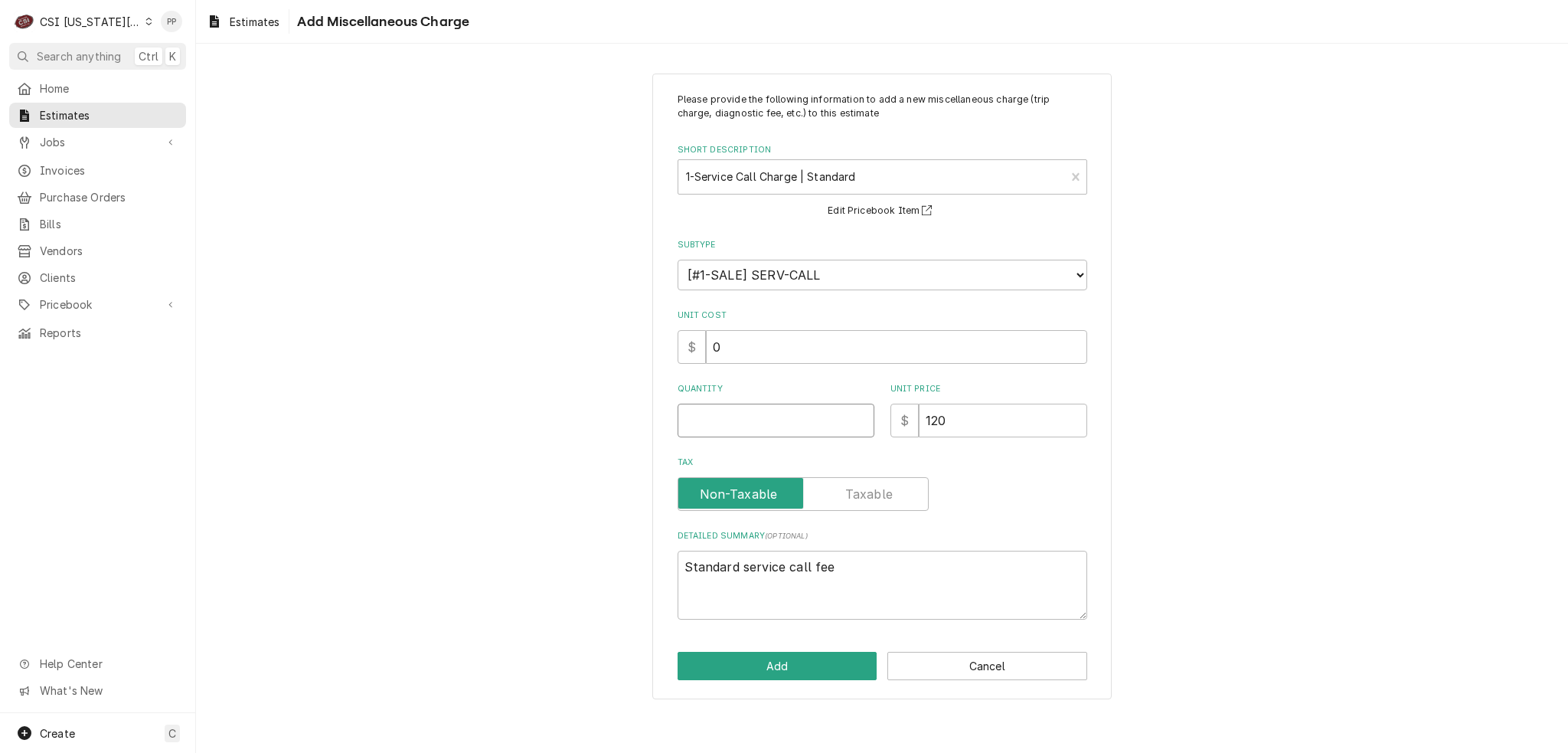
click at [812, 431] on input "Quantity" at bounding box center [776, 420] width 197 height 33
click at [861, 561] on textarea "Standard service call fee" at bounding box center [883, 585] width 409 height 69
click at [781, 674] on button "Add" at bounding box center [778, 666] width 200 height 28
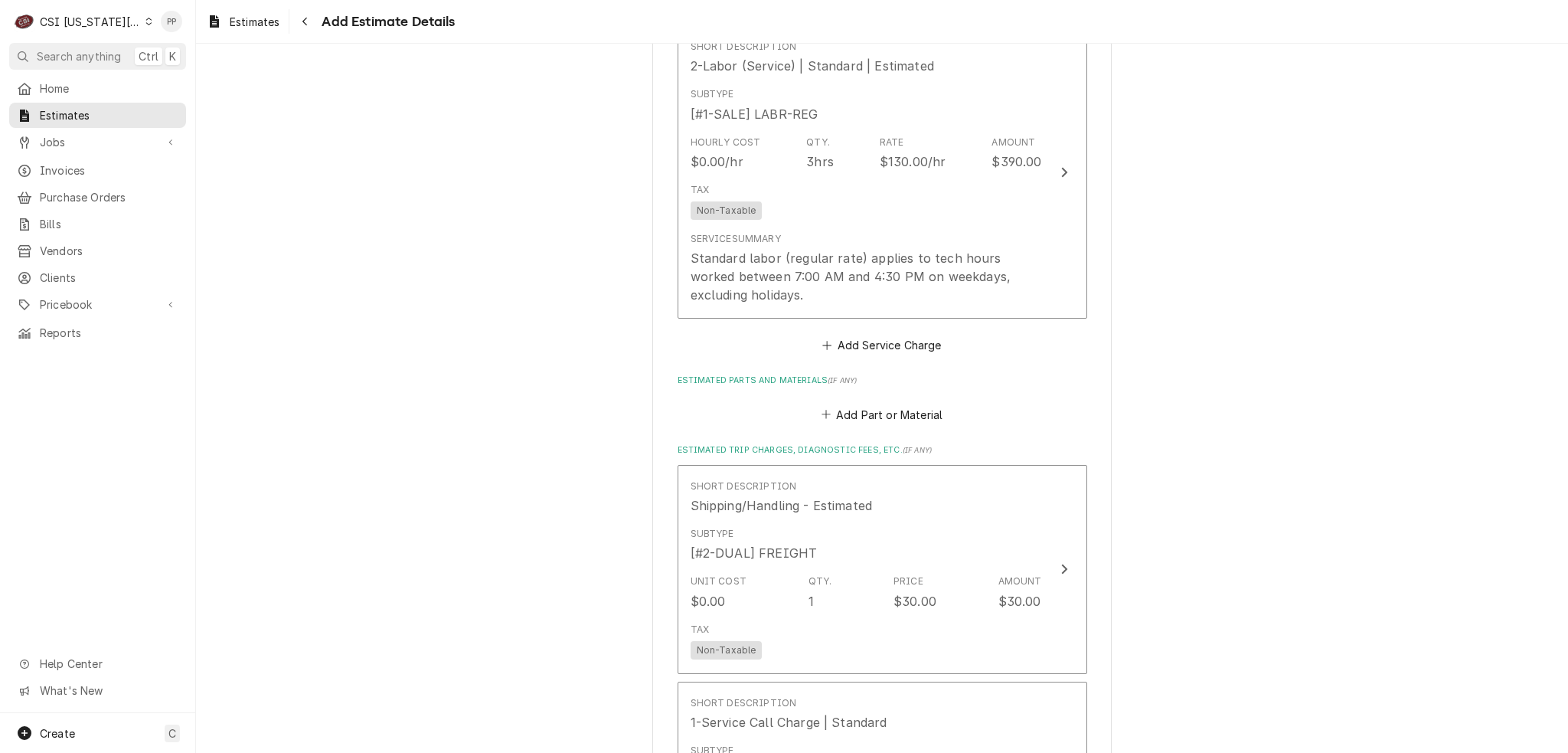
scroll to position [2613, 0]
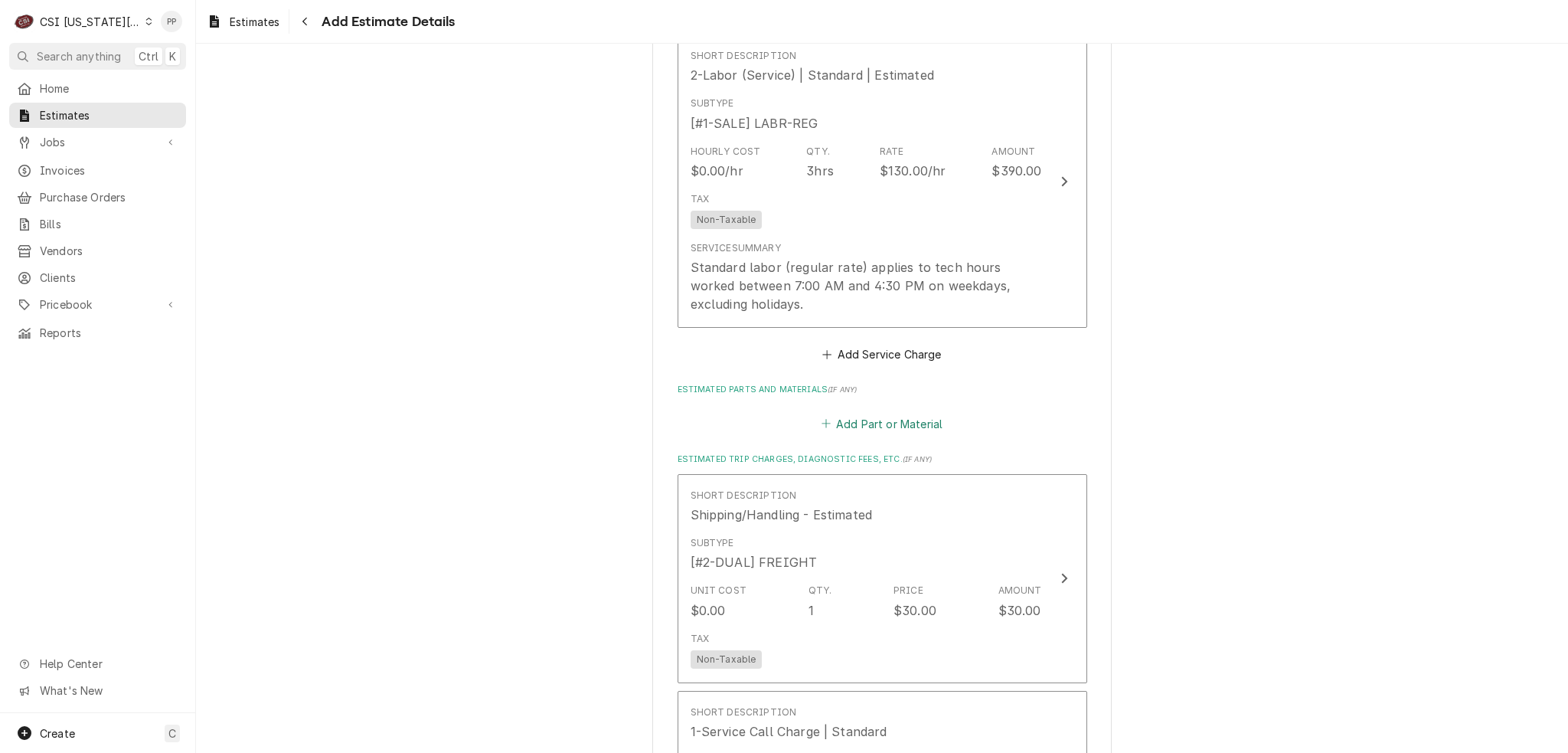
click at [895, 413] on button "Add Part or Material" at bounding box center [882, 424] width 126 height 22
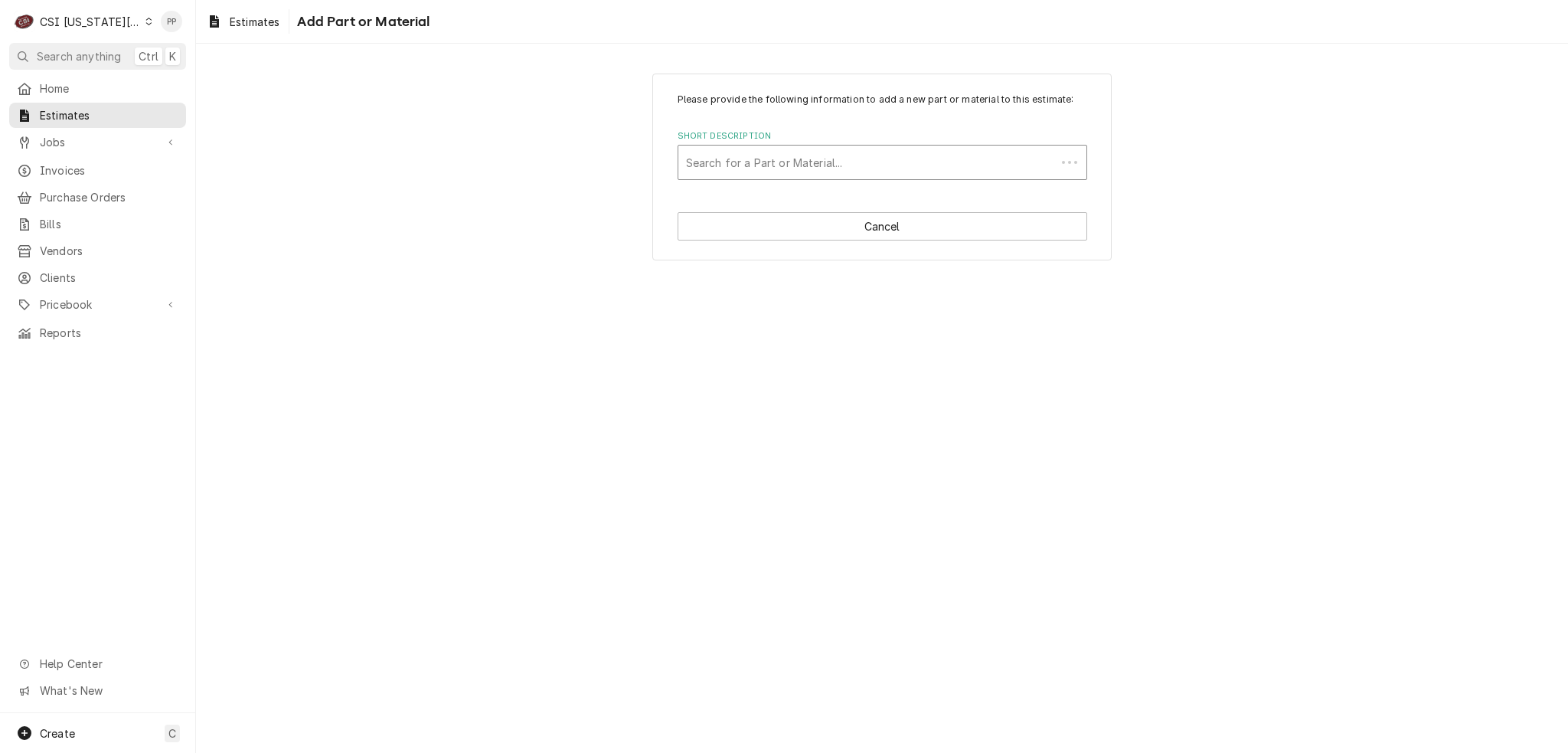
click at [833, 166] on div "Short Description" at bounding box center [867, 162] width 362 height 28
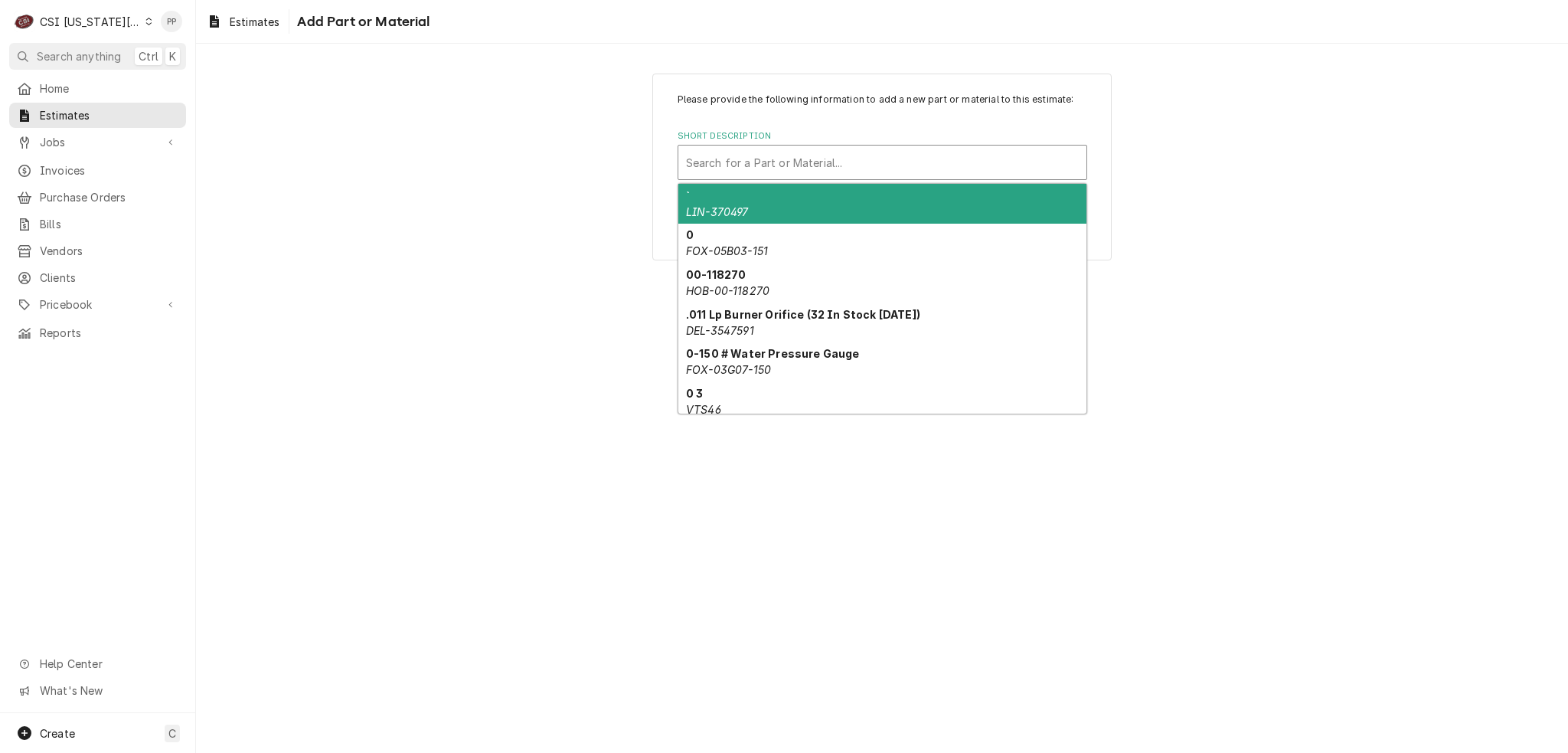
paste input "4014489"
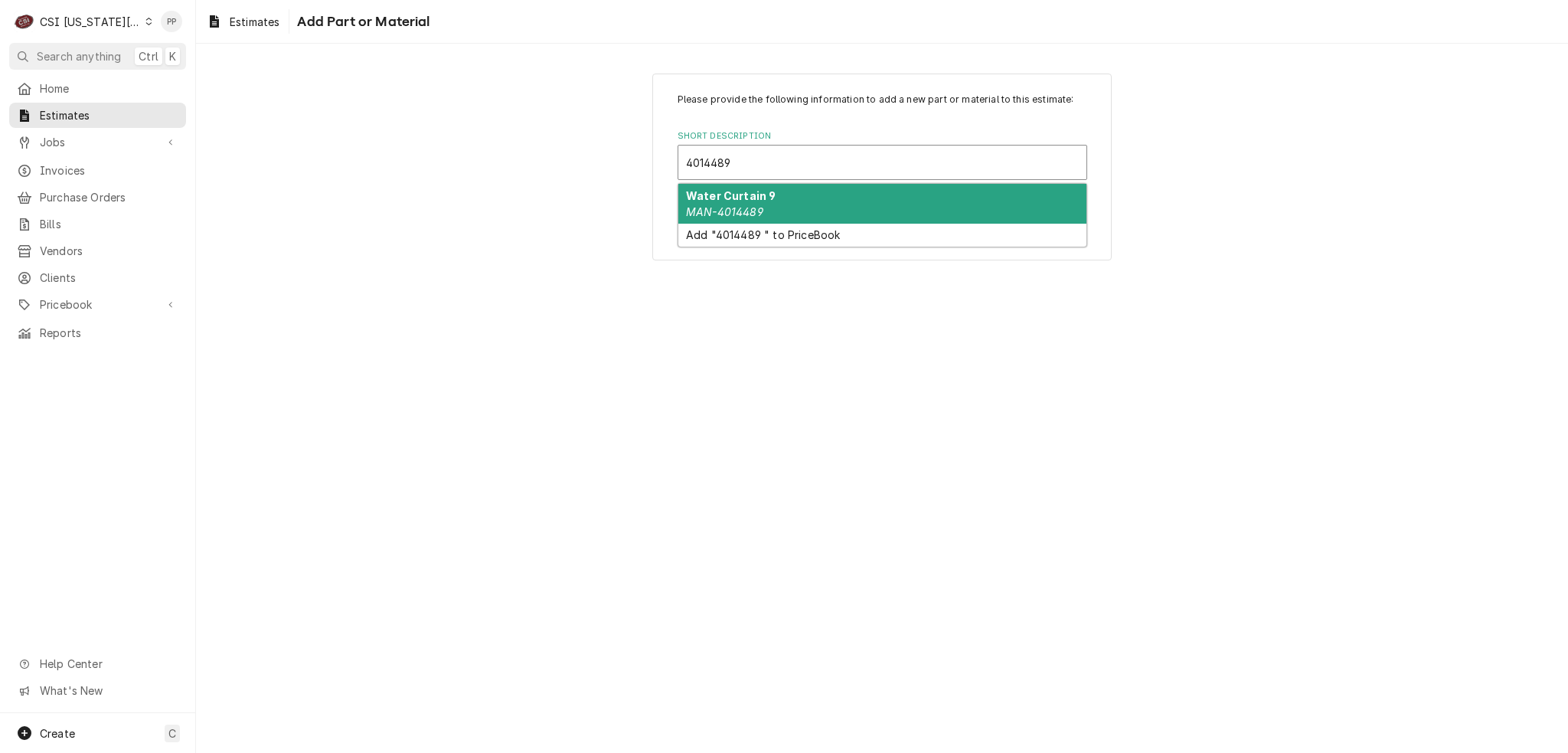
click at [824, 194] on div "Water Curtain 9 MAN-4014489" at bounding box center [882, 204] width 408 height 40
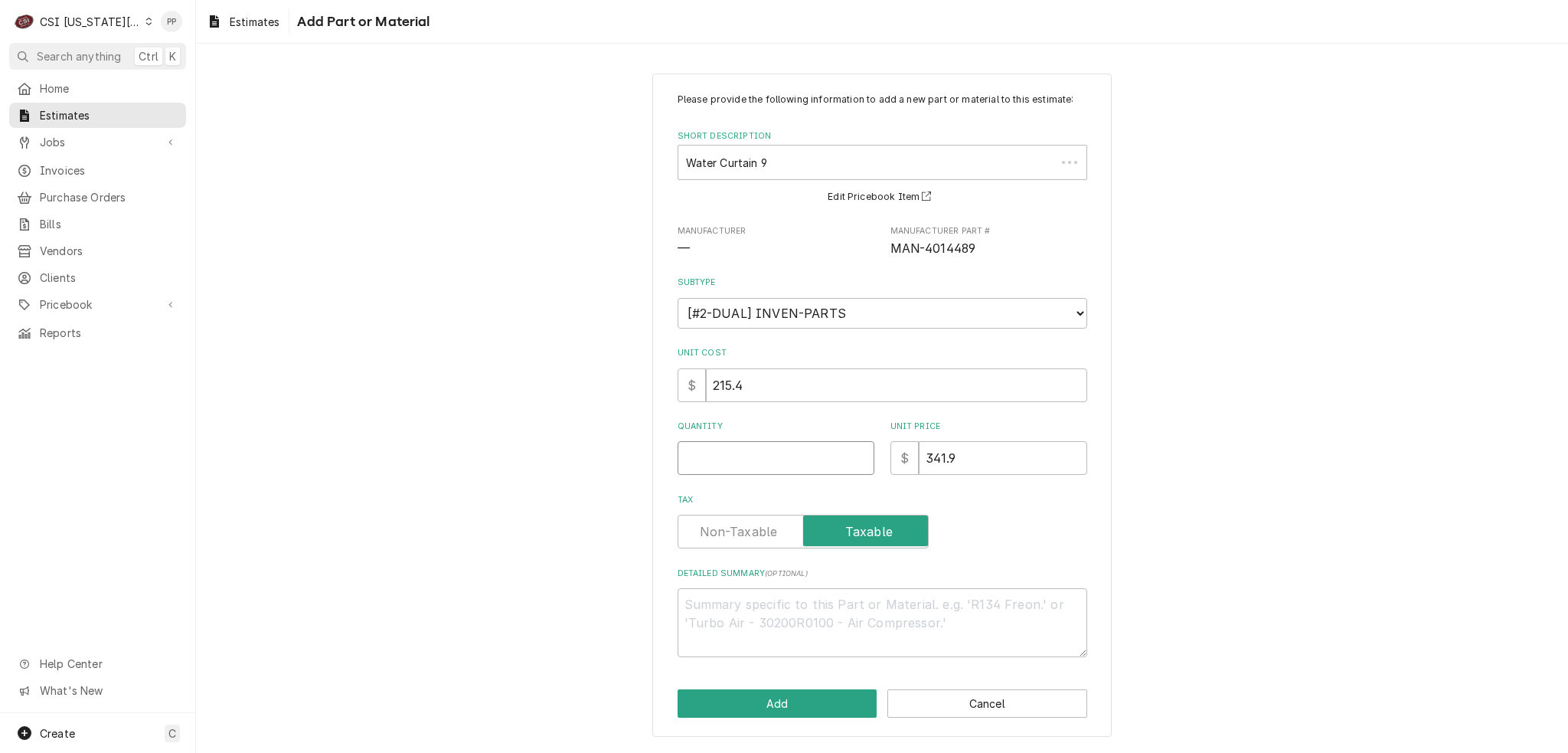
click at [744, 449] on input "Quantity" at bounding box center [776, 457] width 197 height 33
click at [779, 710] on button "Add" at bounding box center [778, 702] width 200 height 28
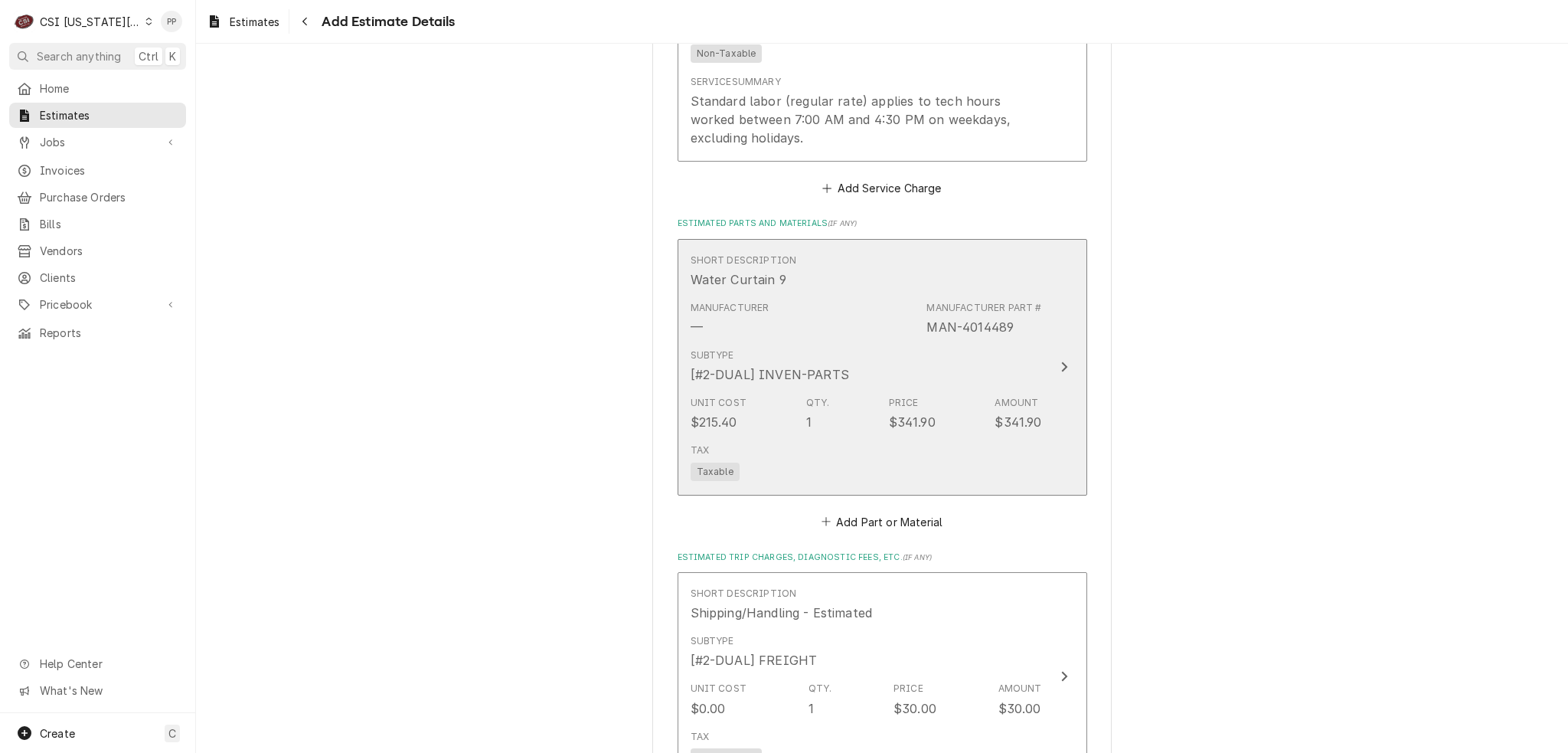
scroll to position [2891, 0]
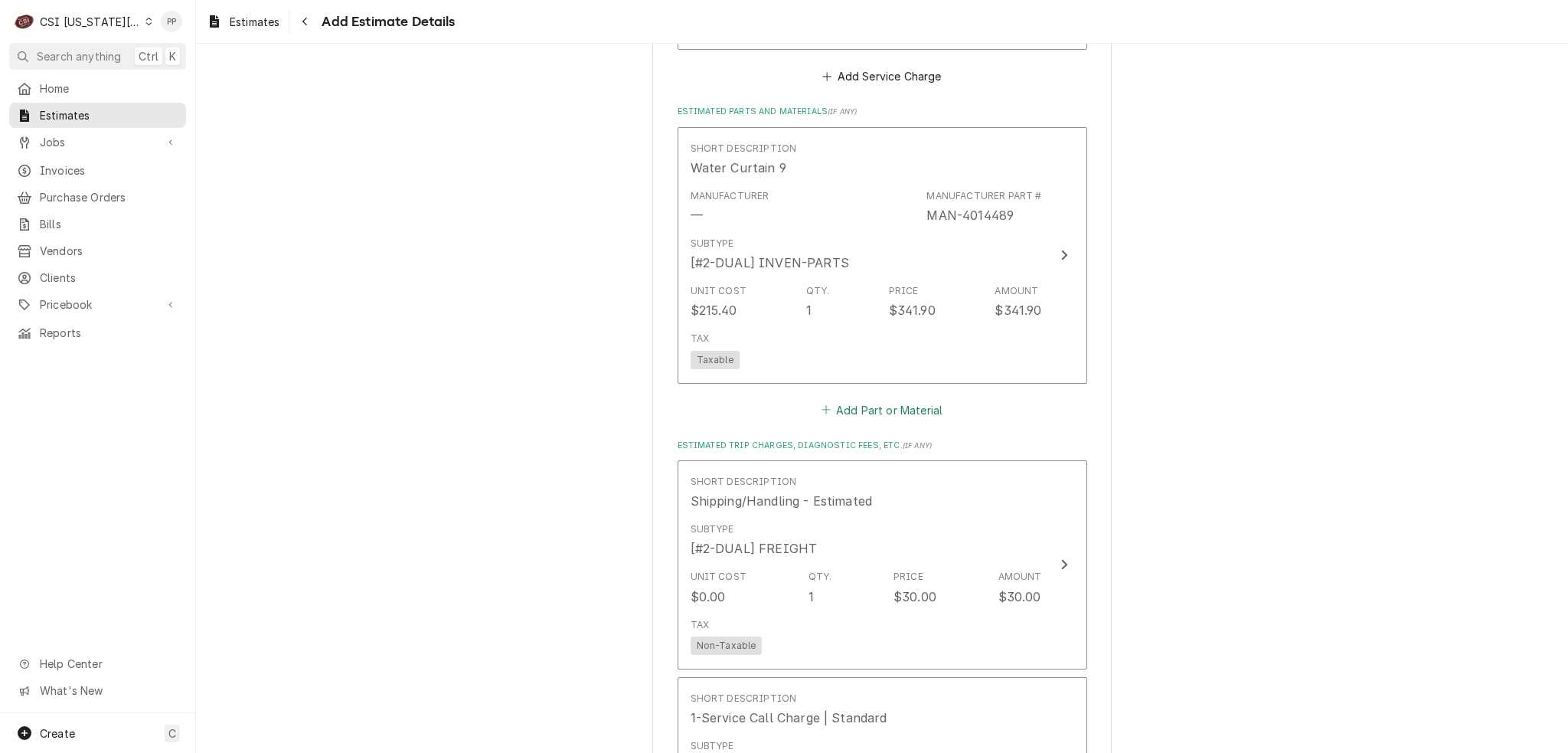
click at [925, 399] on button "Add Part or Material" at bounding box center [882, 409] width 126 height 22
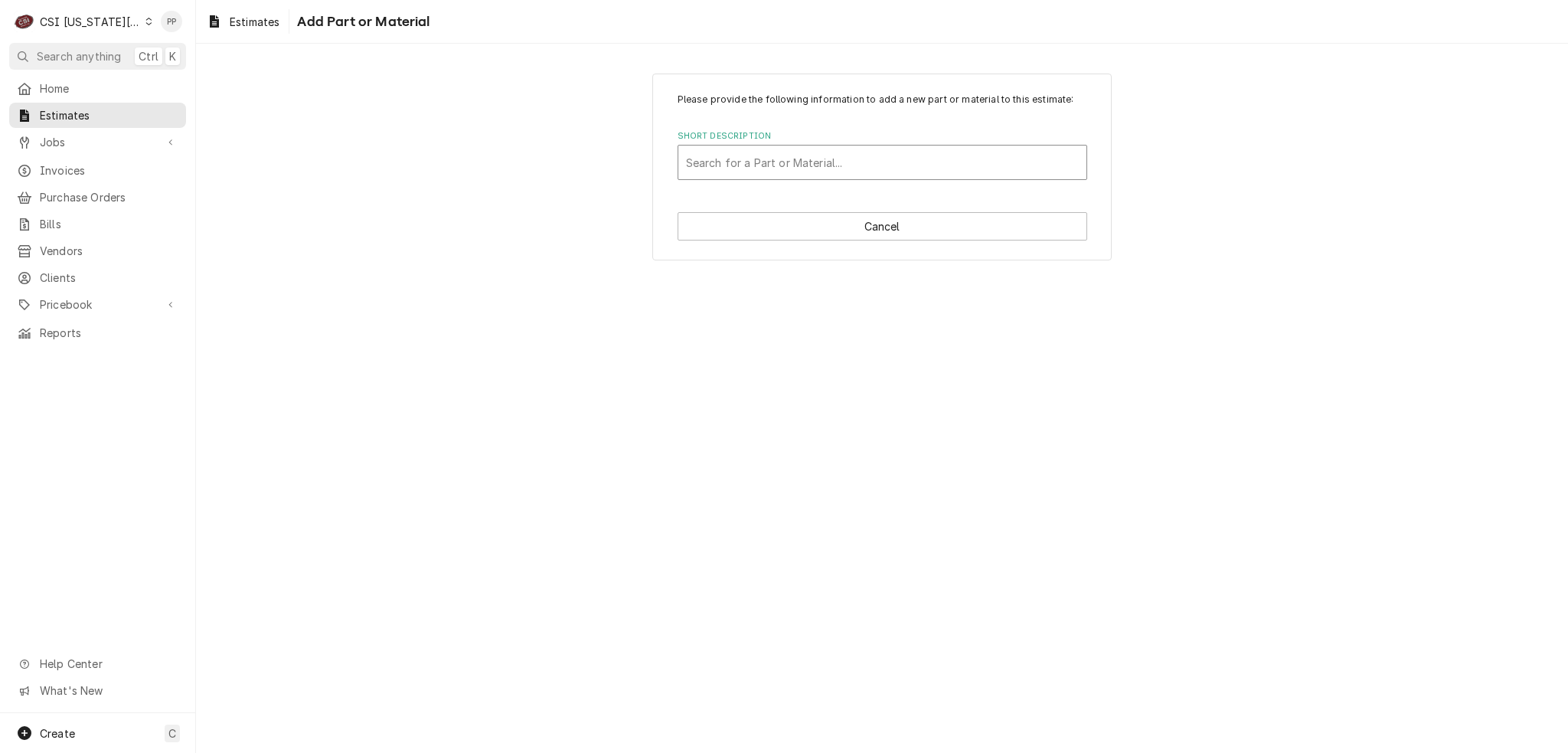
click at [912, 165] on div "Short Description" at bounding box center [883, 162] width 393 height 28
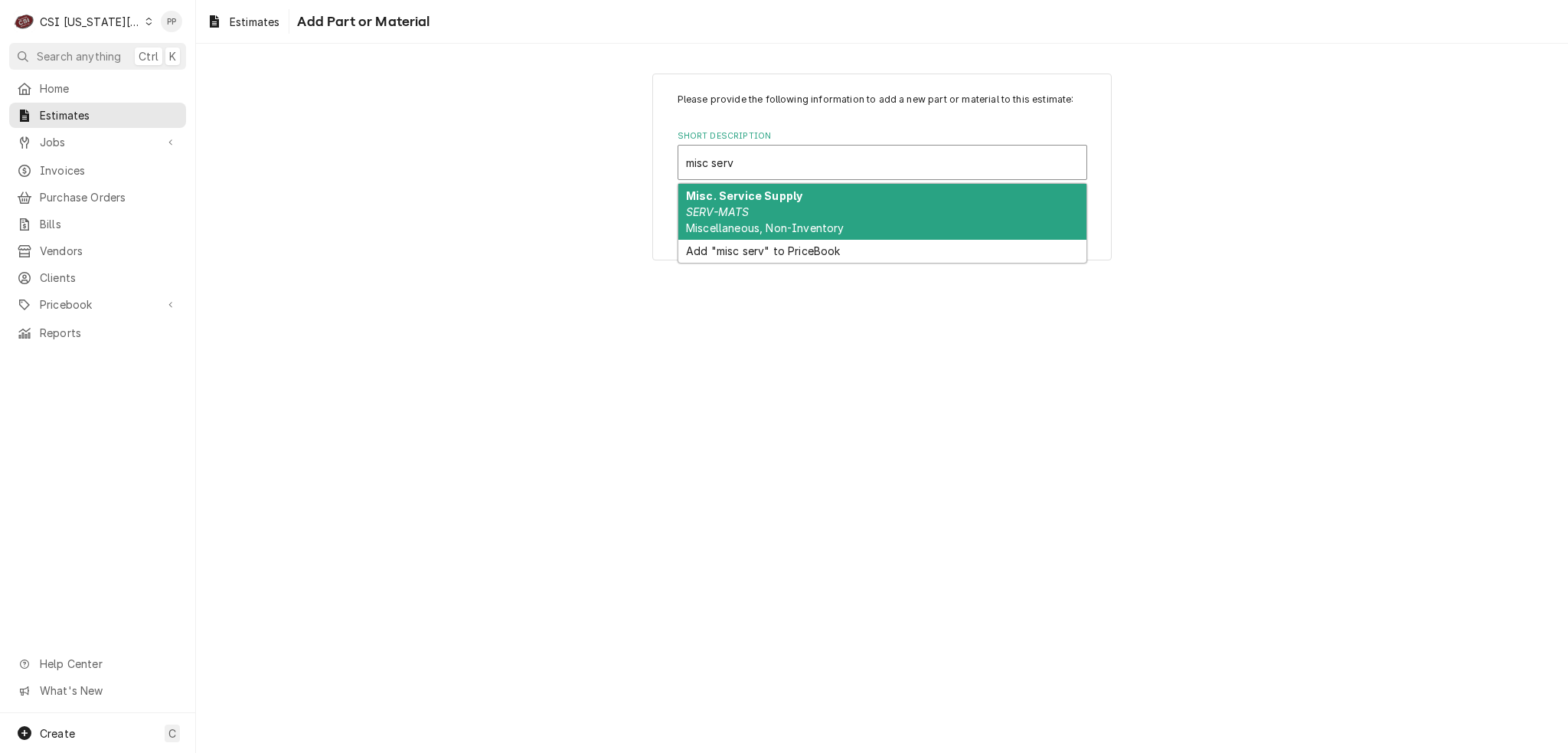
click at [892, 198] on div "Misc. Service Supply SERV-MATS Miscellaneous, Non-Inventory" at bounding box center [882, 212] width 408 height 56
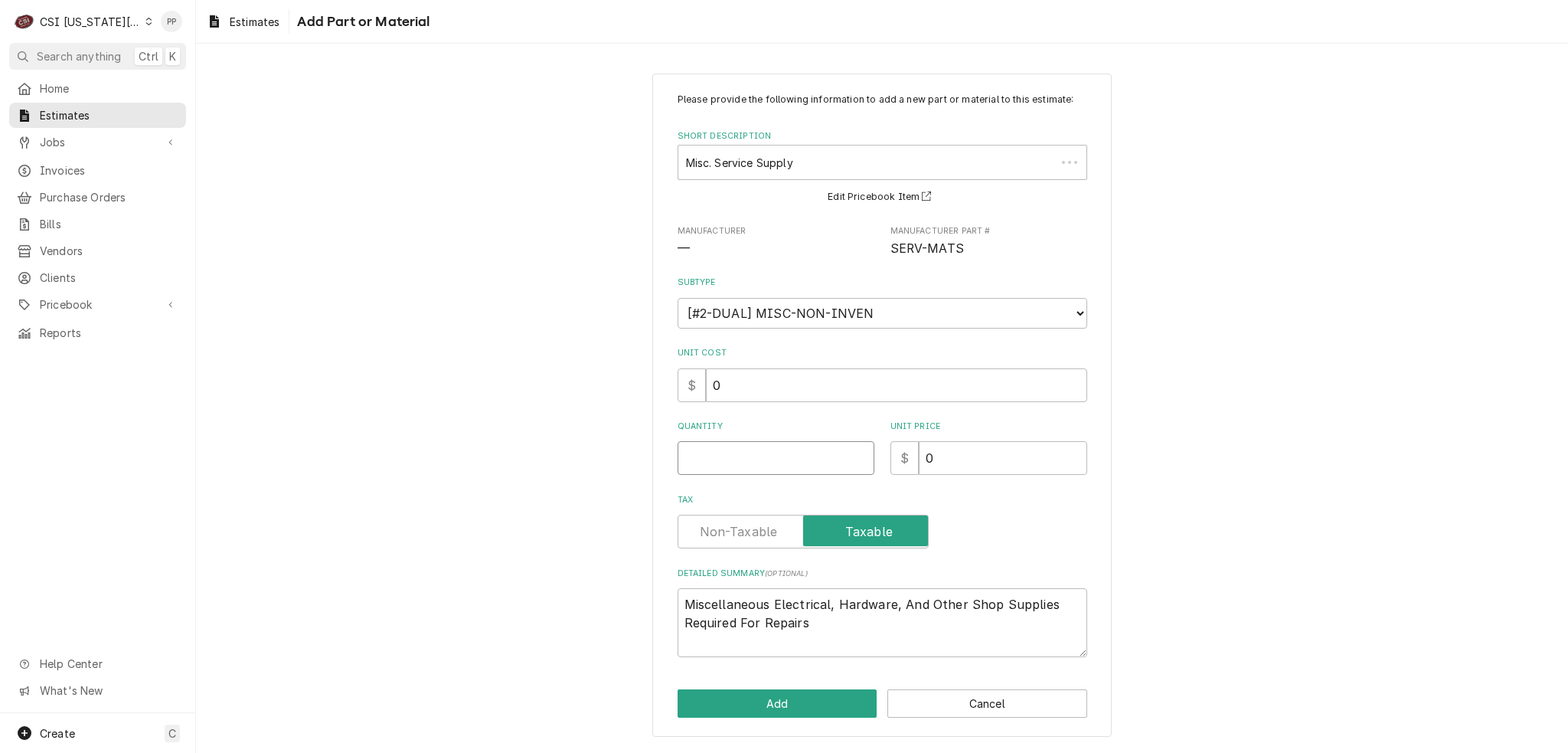
click at [808, 463] on input "Quantity" at bounding box center [776, 457] width 197 height 33
click at [736, 696] on button "Add" at bounding box center [778, 702] width 200 height 28
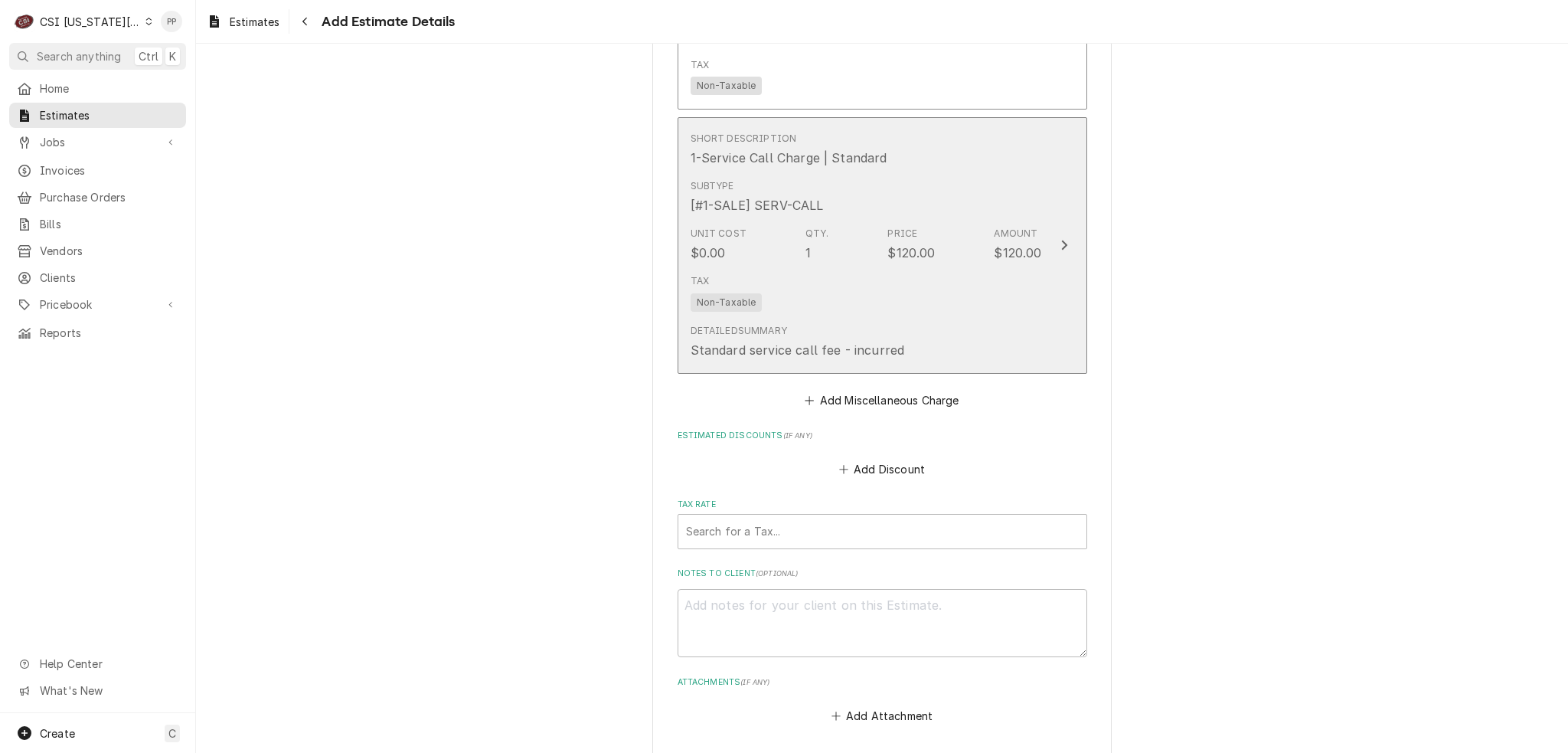
scroll to position [4010, 0]
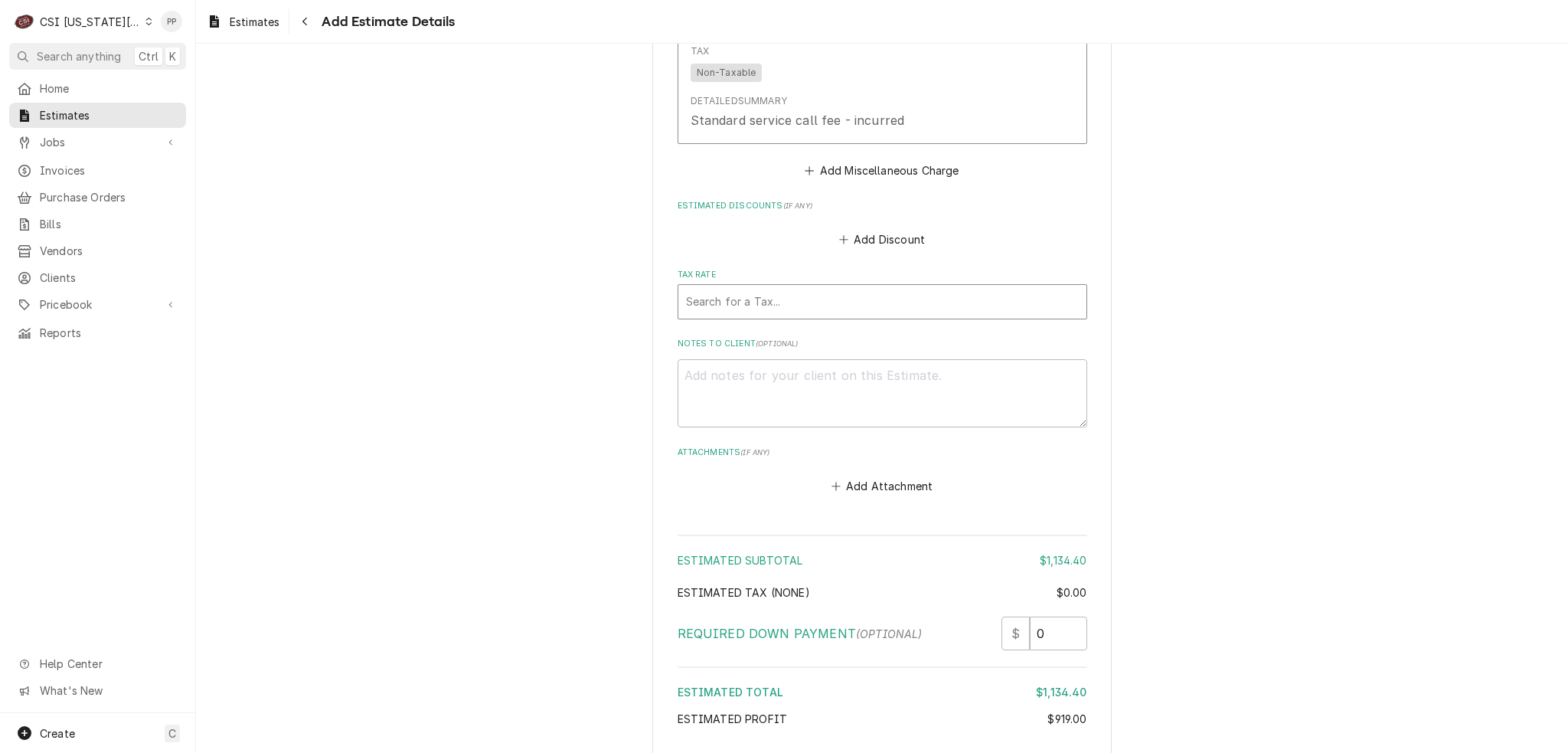
click at [809, 288] on div "Tax Rate" at bounding box center [883, 301] width 393 height 28
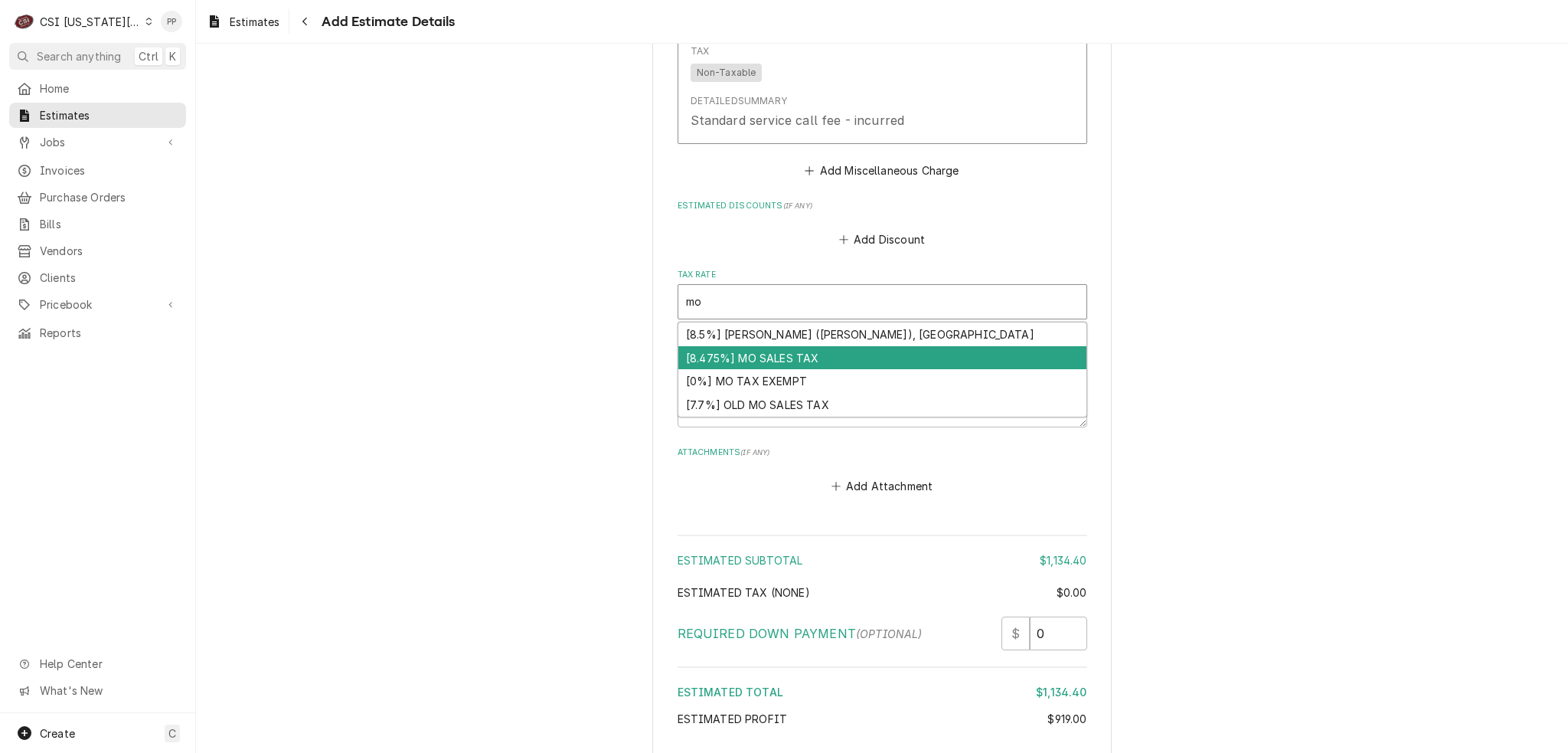
click at [800, 346] on div "[8.475%] MO SALES TAX" at bounding box center [882, 358] width 408 height 23
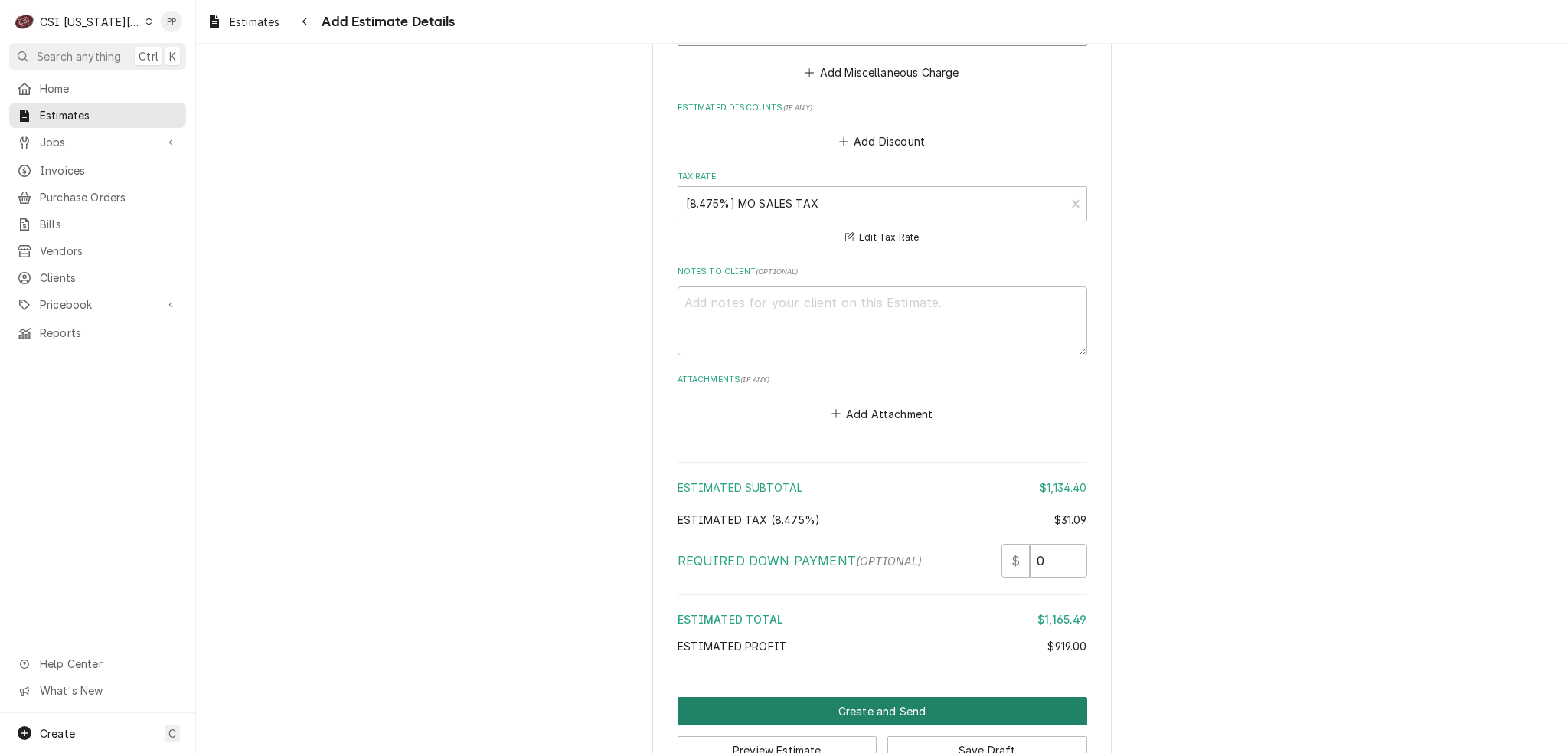
click at [861, 697] on button "Create and Send" at bounding box center [883, 711] width 409 height 28
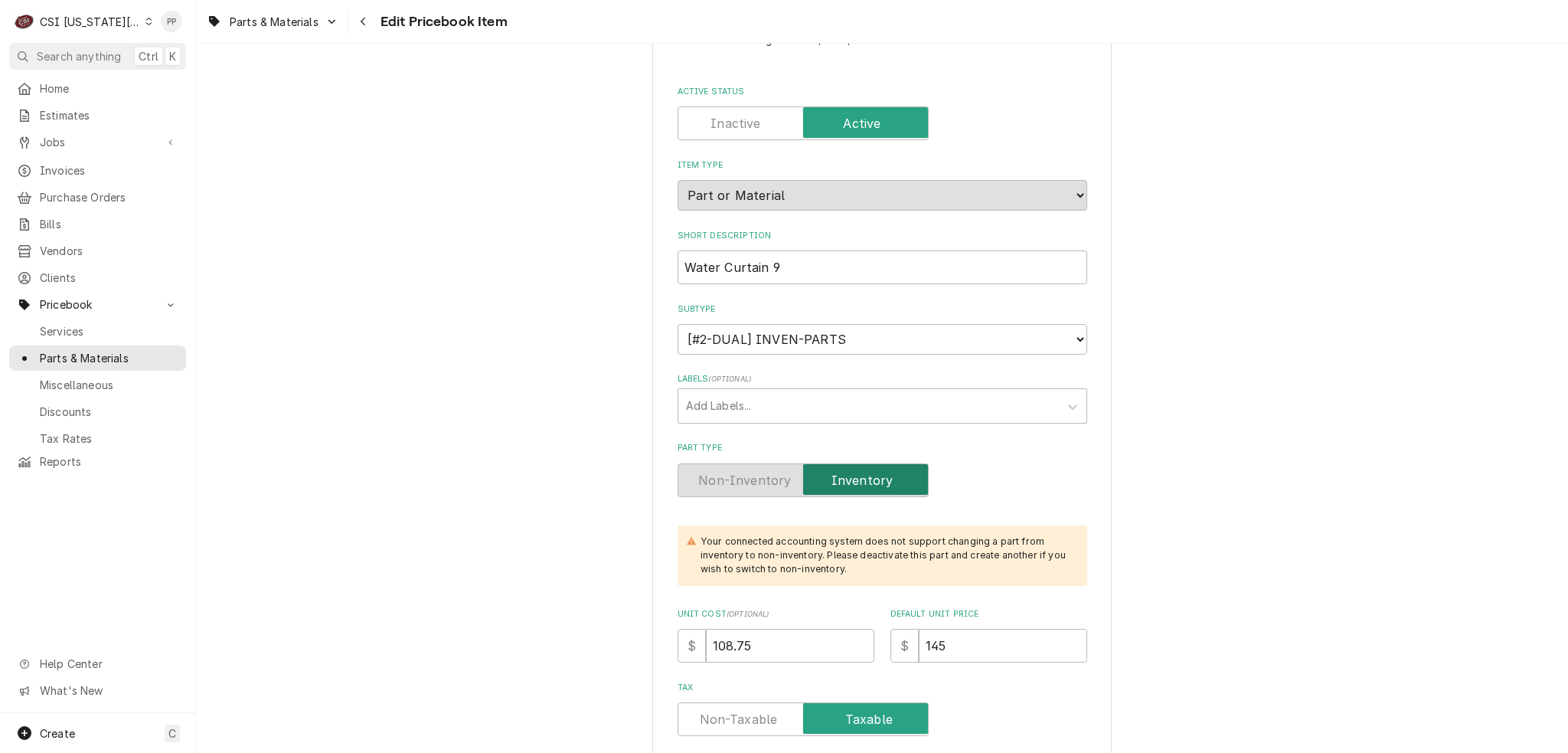
scroll to position [77, 0]
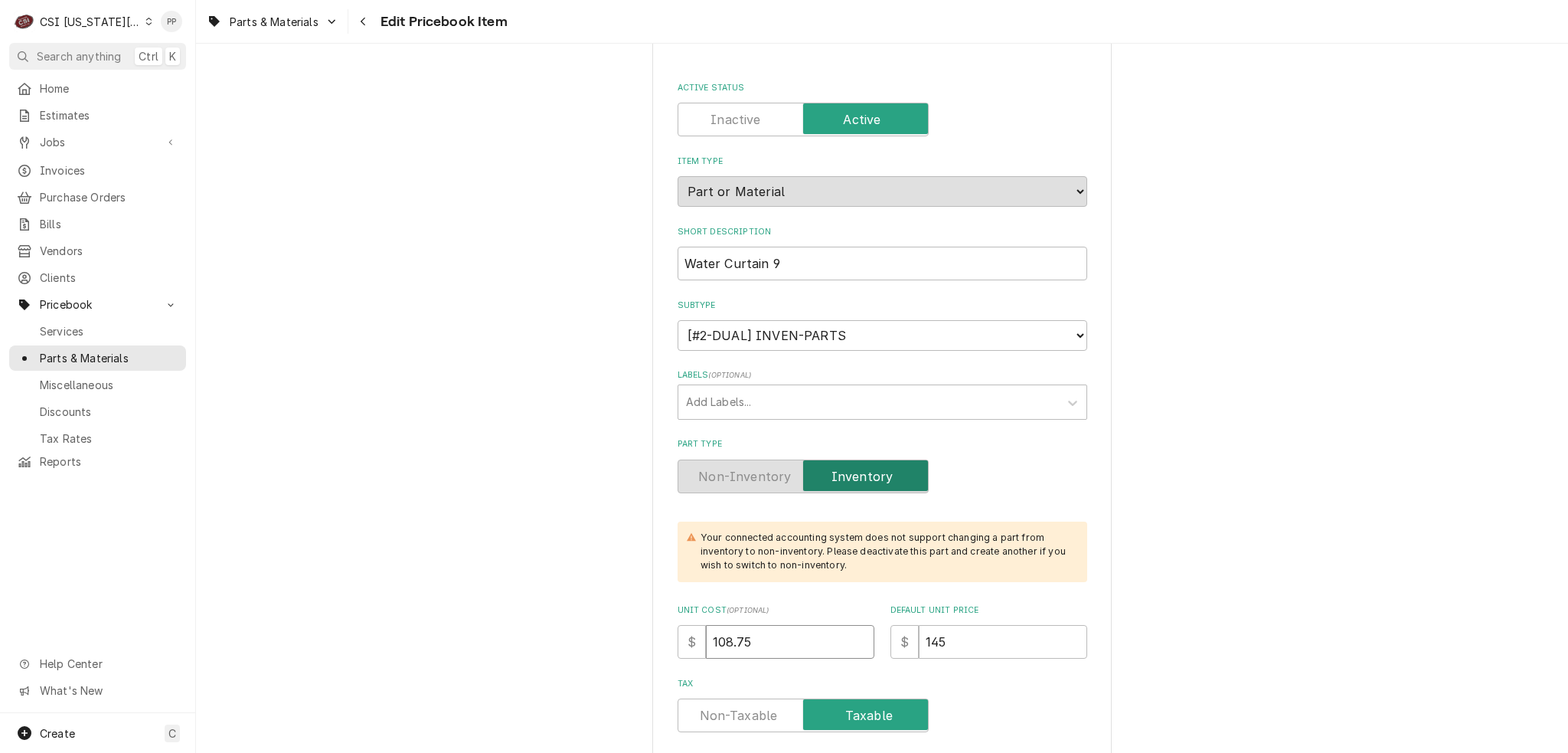
drag, startPoint x: 776, startPoint y: 638, endPoint x: 711, endPoint y: 640, distance: 65.0
click at [685, 638] on div "$ 108.75" at bounding box center [776, 641] width 197 height 33
type textarea "x"
type input "2"
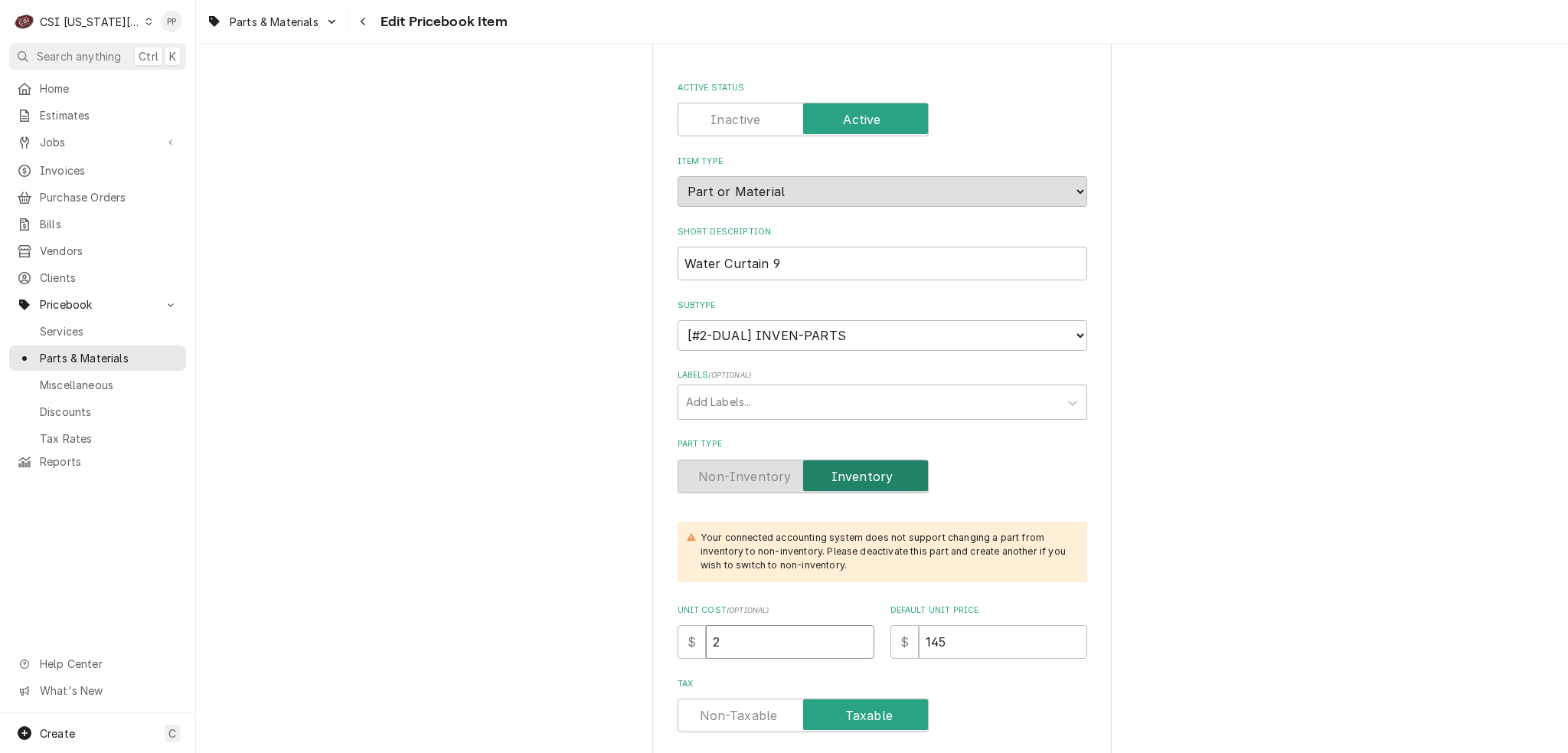
type textarea "x"
type input "21"
type textarea "x"
type input "215"
type textarea "x"
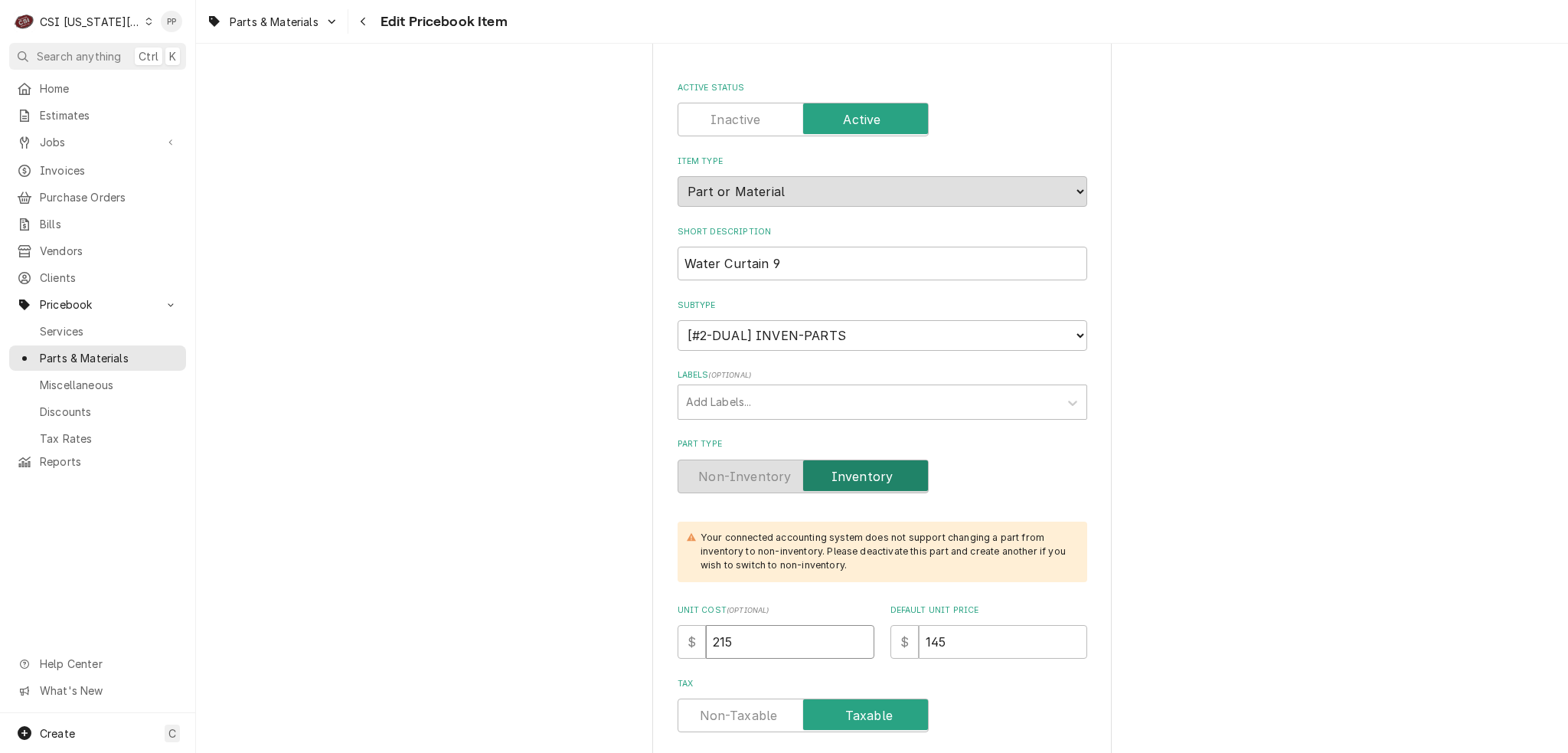
type input "215.4"
type textarea "x"
type input "215.40"
type textarea "x"
type input "3"
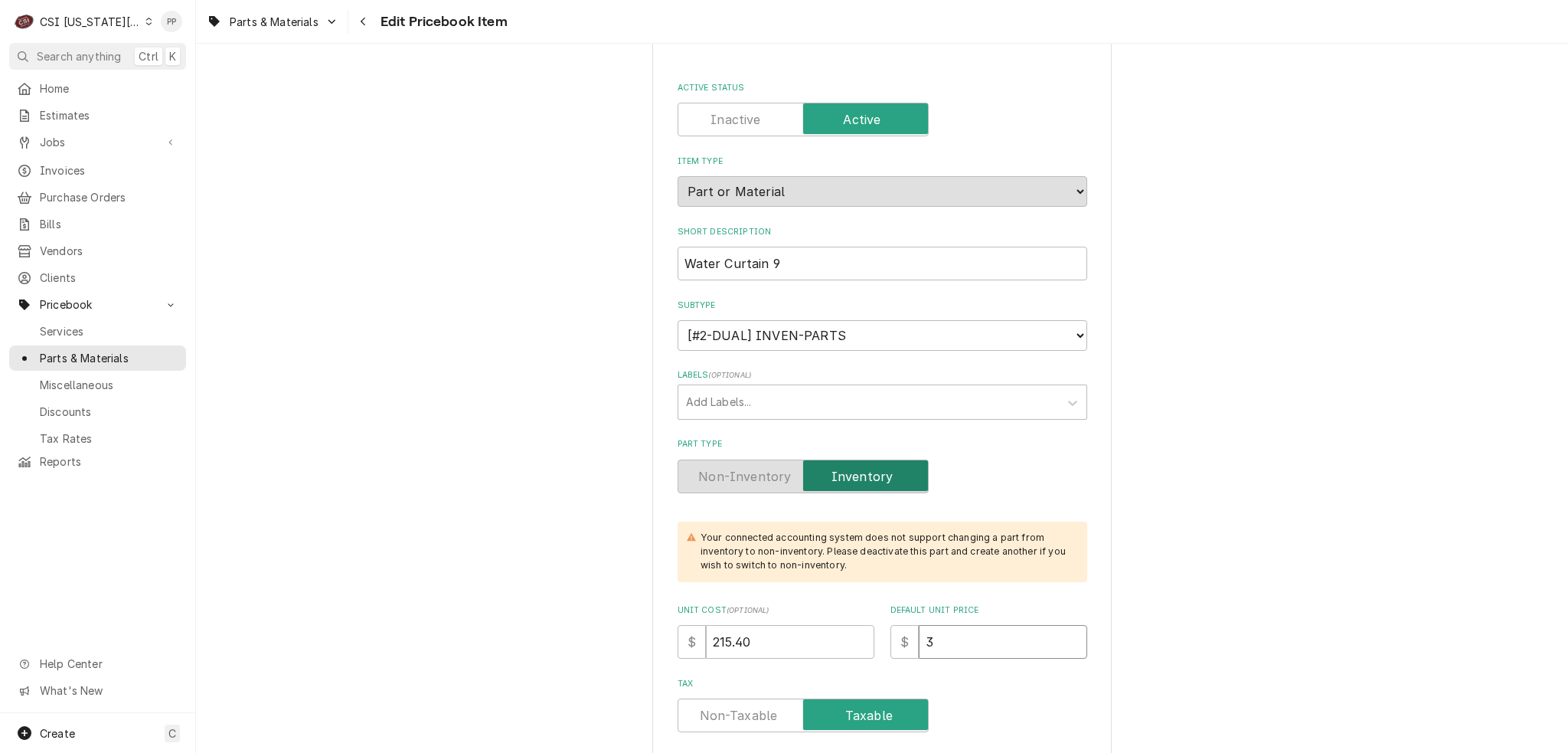
type textarea "x"
type input "34"
type textarea "x"
type input "341"
type textarea "x"
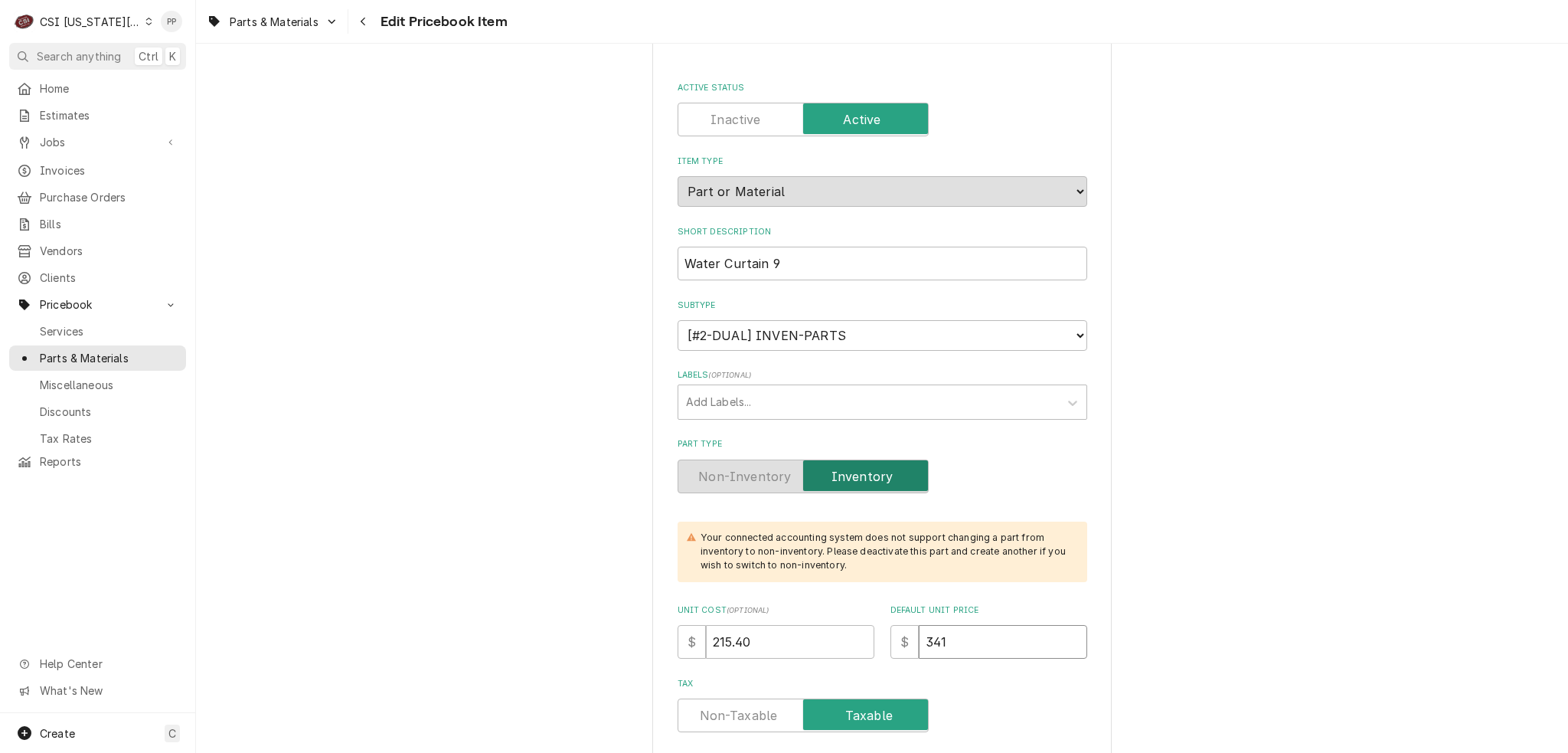
type input "341.9"
type textarea "x"
type input "341.90"
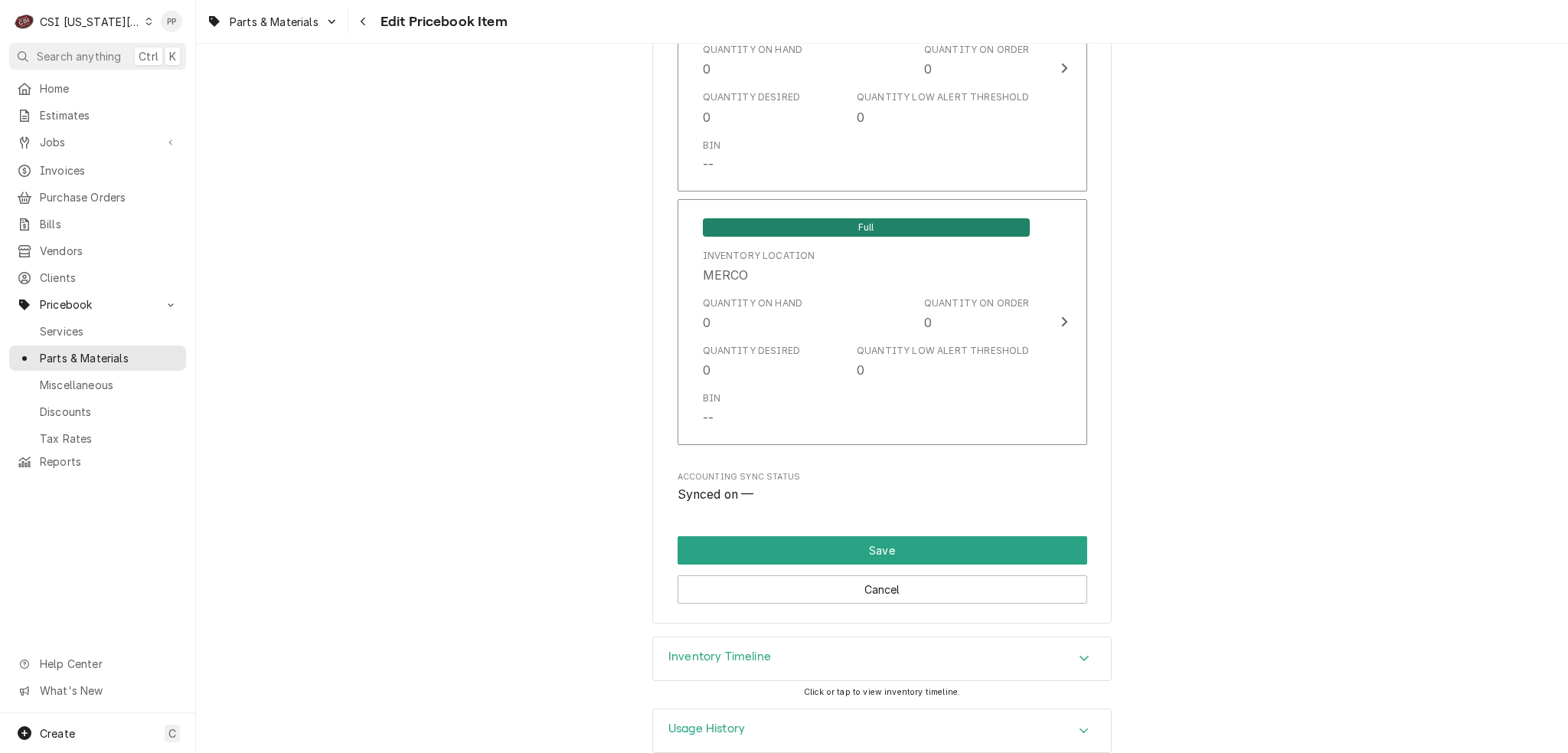
drag, startPoint x: 1191, startPoint y: 467, endPoint x: 1188, endPoint y: 731, distance: 264.0
click at [795, 536] on button "Save" at bounding box center [883, 549] width 409 height 28
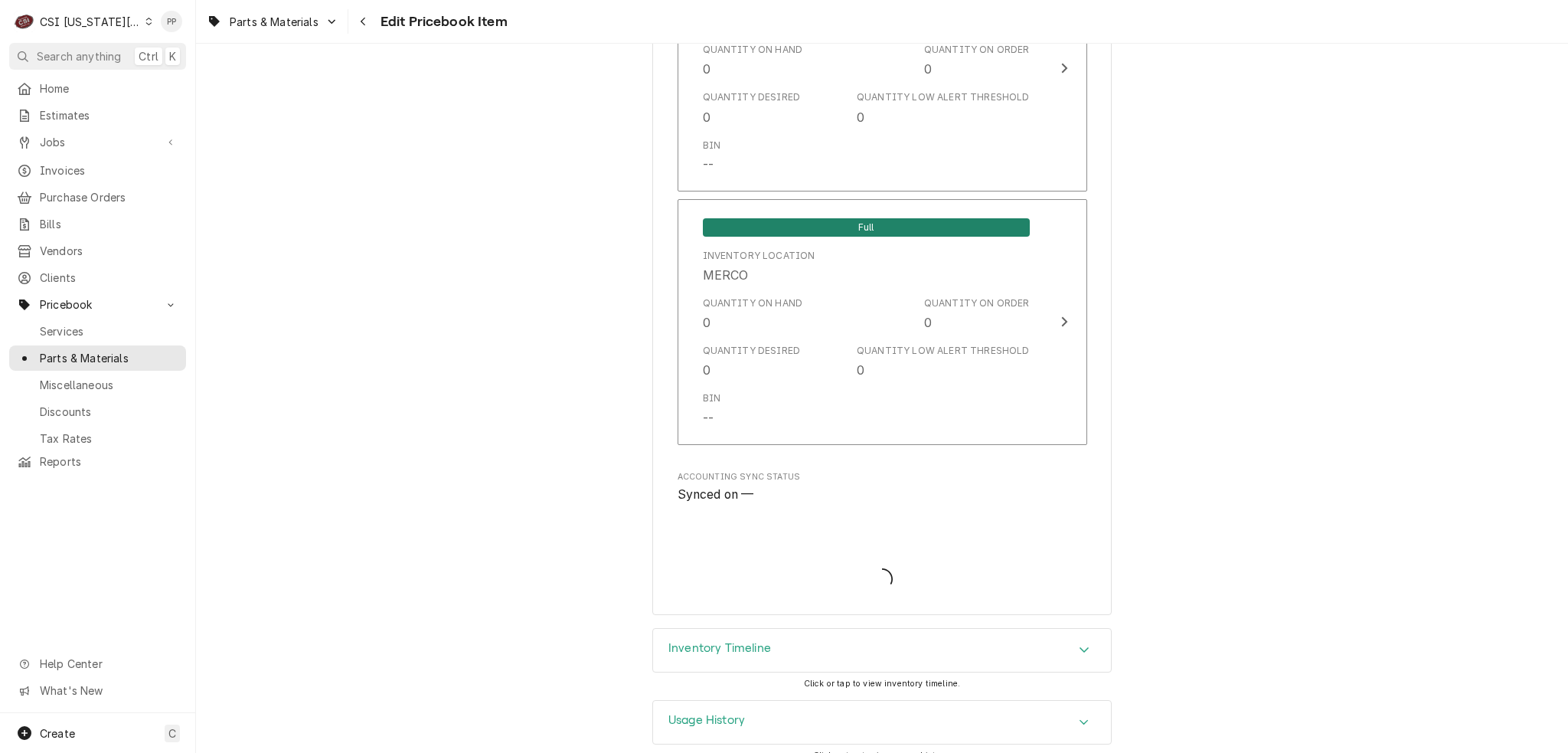
scroll to position [14752, 0]
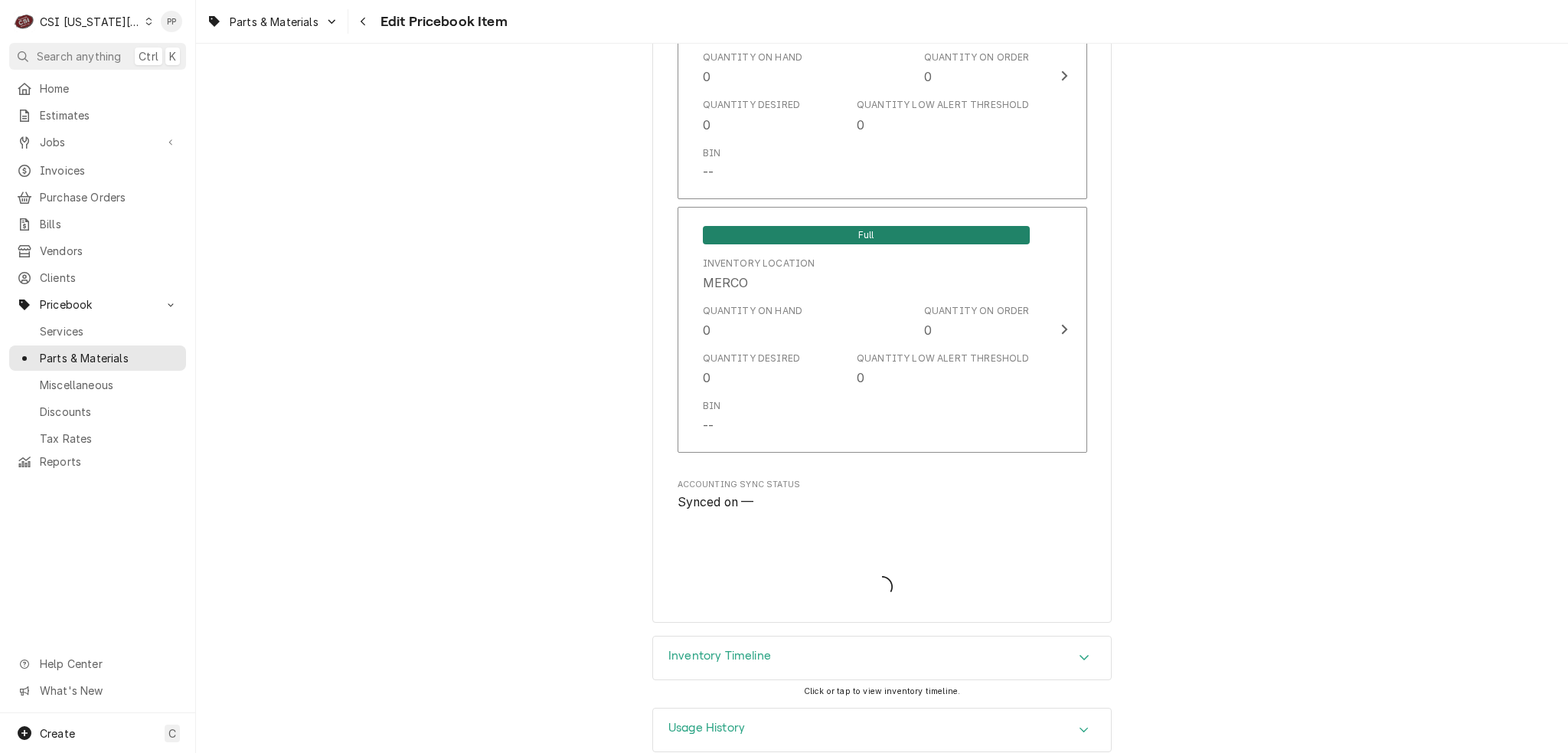
type textarea "x"
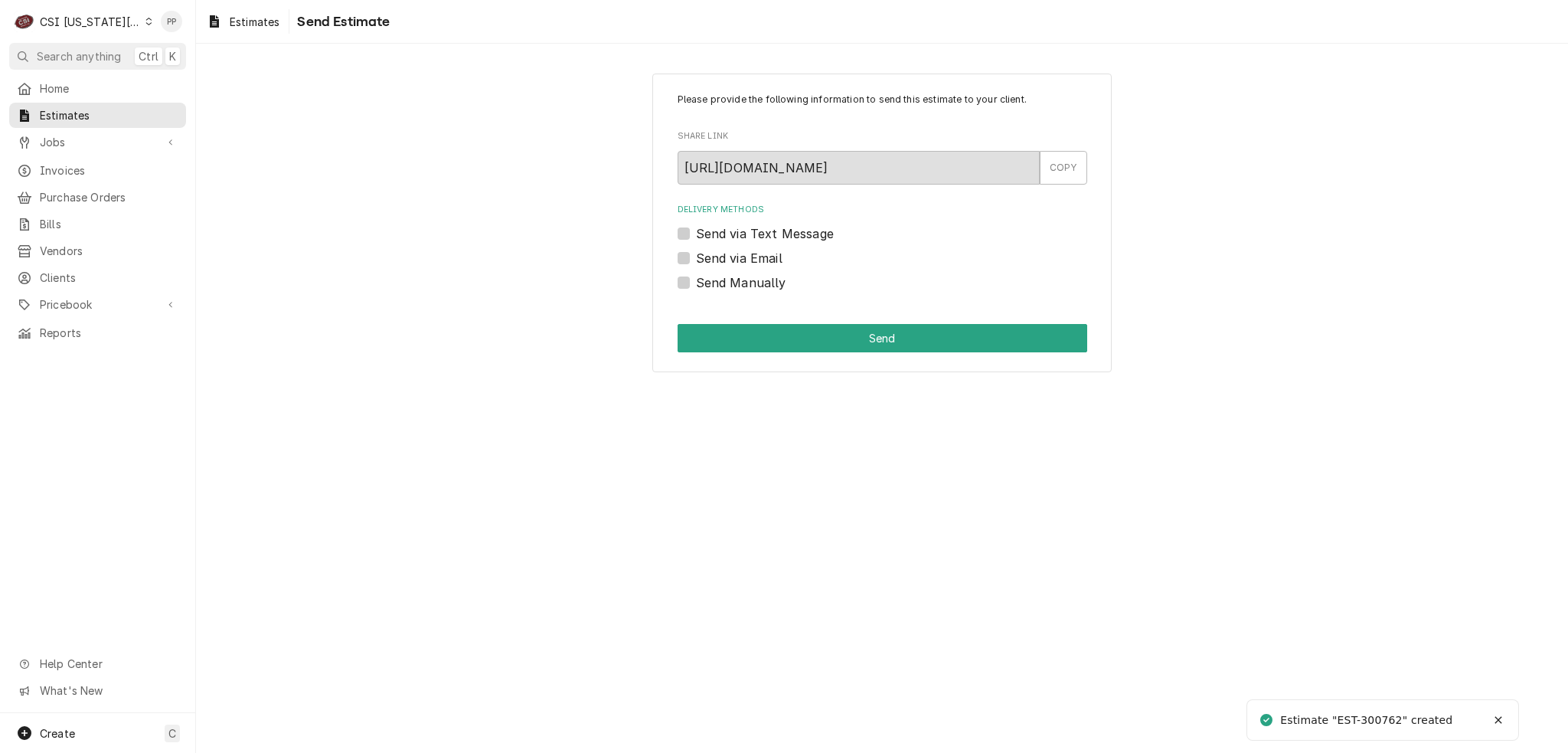
click at [675, 256] on div "Please provide the following information to send this estimate to your client. …" at bounding box center [883, 223] width 460 height 298
click at [696, 259] on label "Send via Email" at bounding box center [739, 258] width 87 height 18
click at [696, 259] on input "Send via Email" at bounding box center [901, 265] width 409 height 33
checkbox input "true"
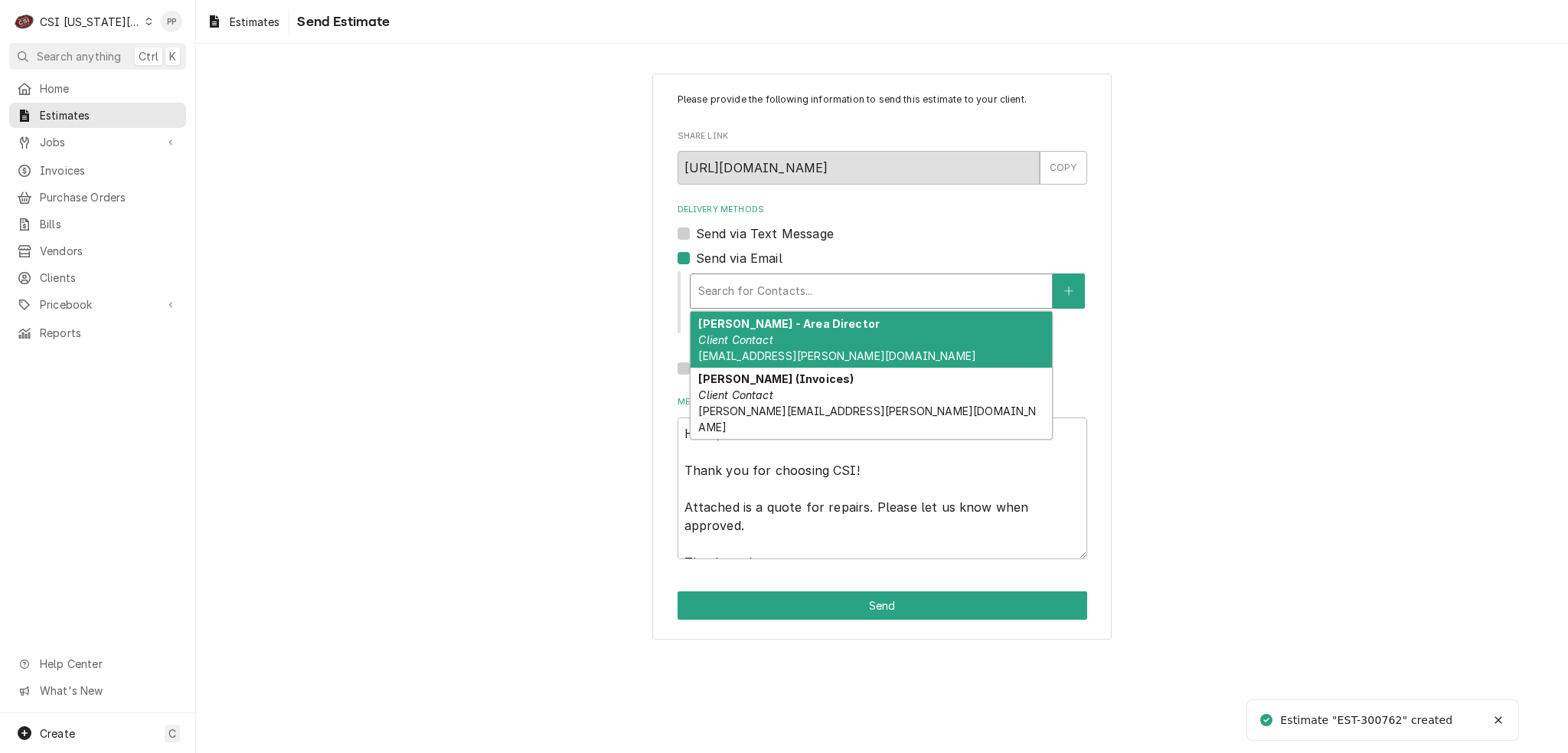
click at [784, 295] on div "Delivery Methods" at bounding box center [871, 290] width 346 height 28
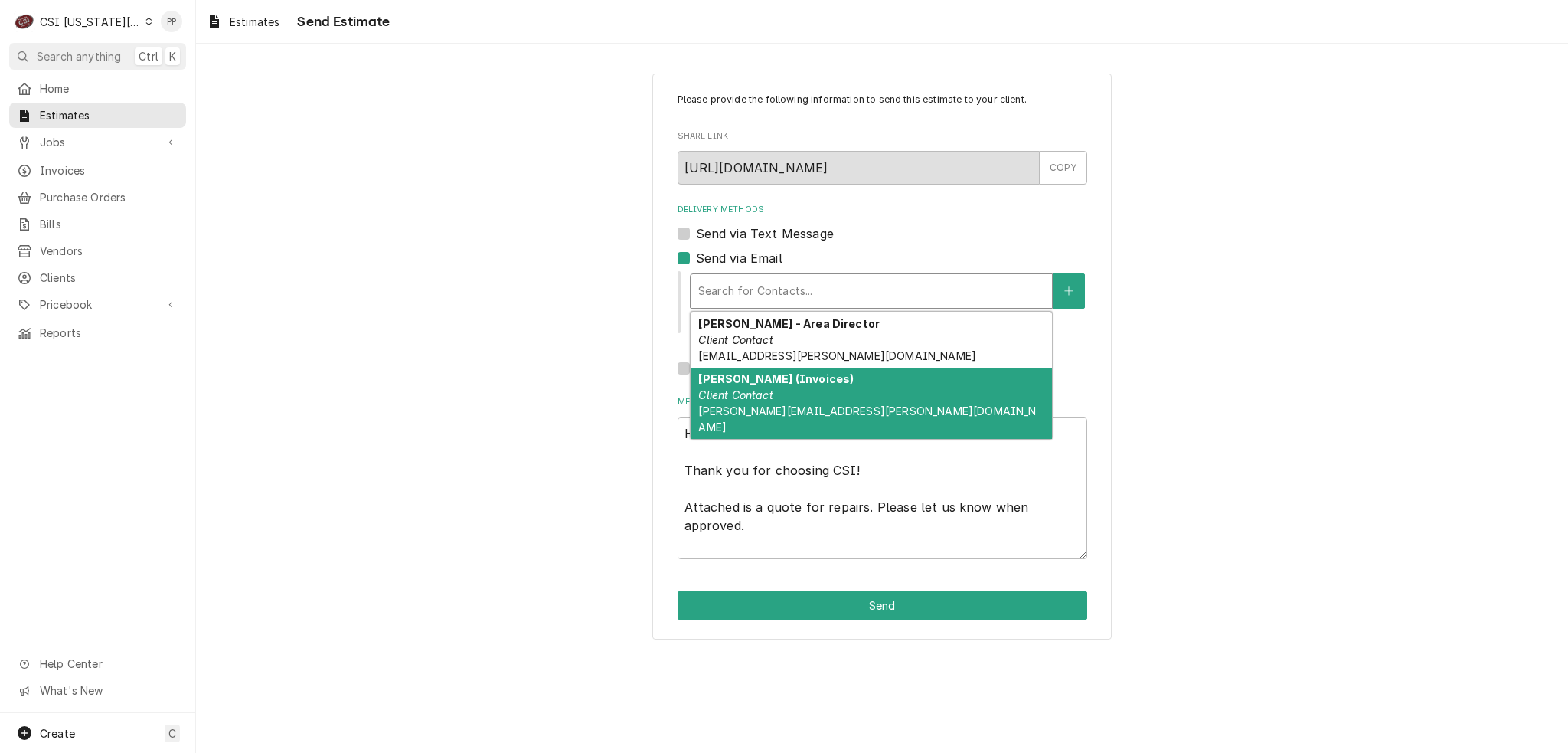
click at [821, 378] on strong "Vicky Stuesse (Invoices)" at bounding box center [775, 379] width 155 height 13
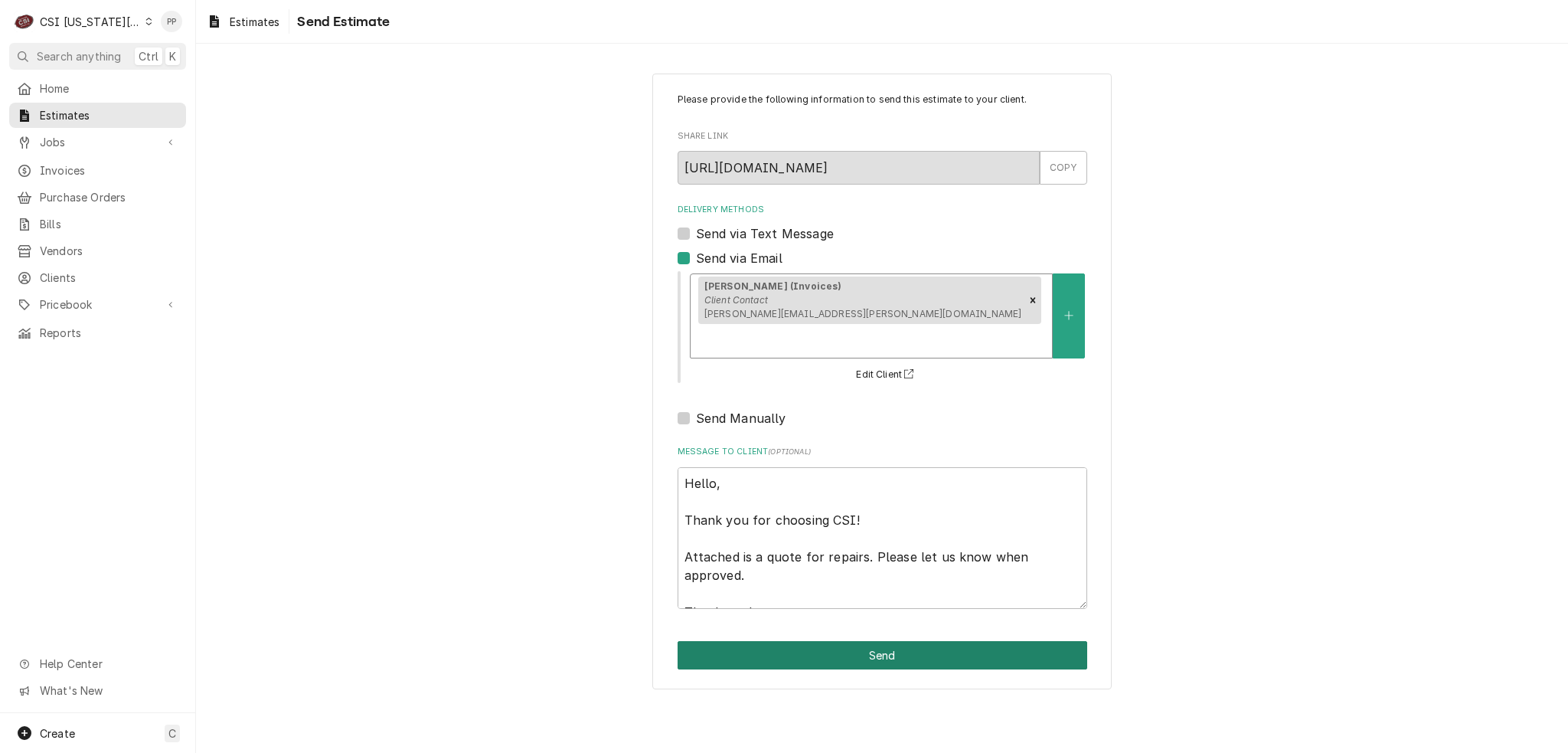
click at [848, 641] on button "Send" at bounding box center [883, 655] width 409 height 28
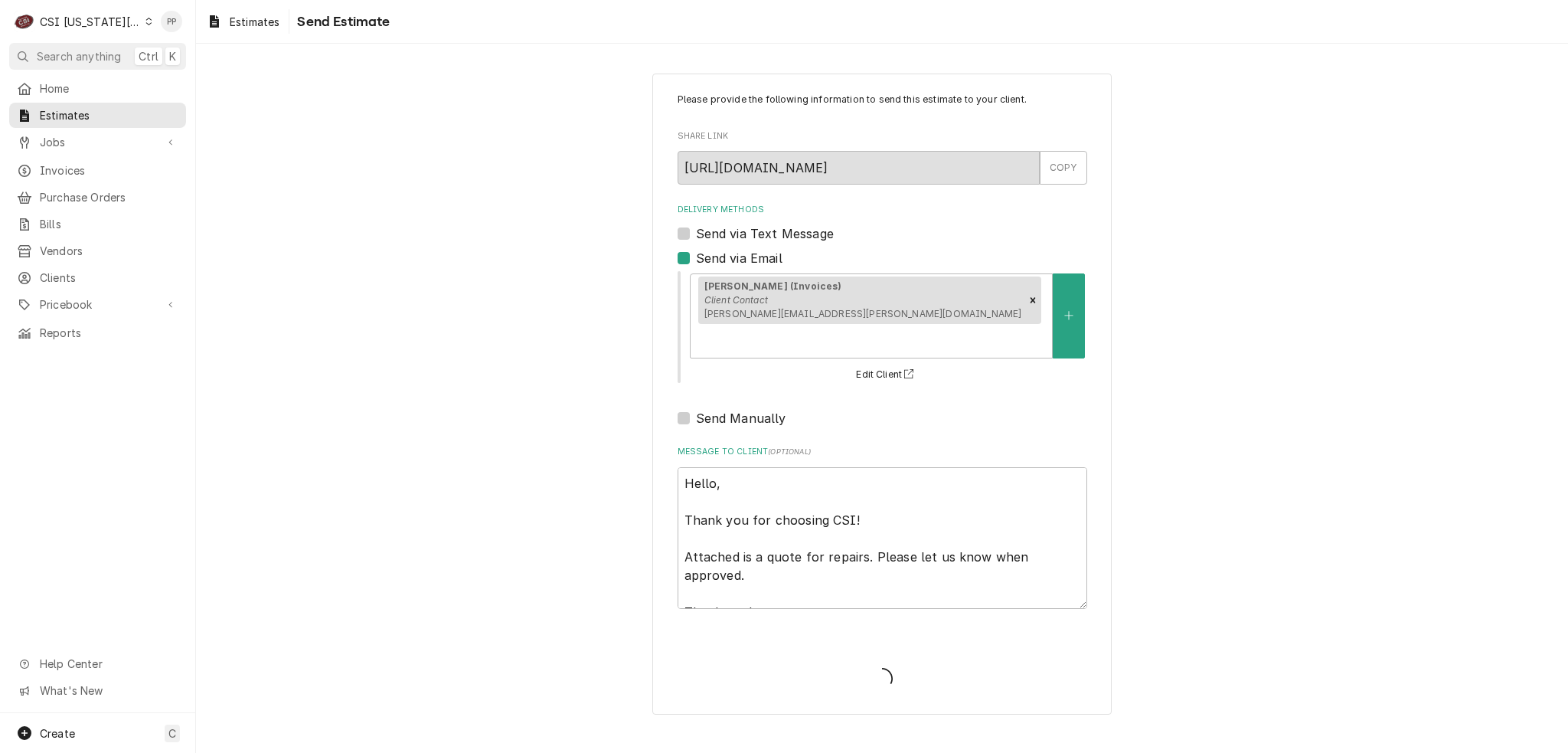
type textarea "x"
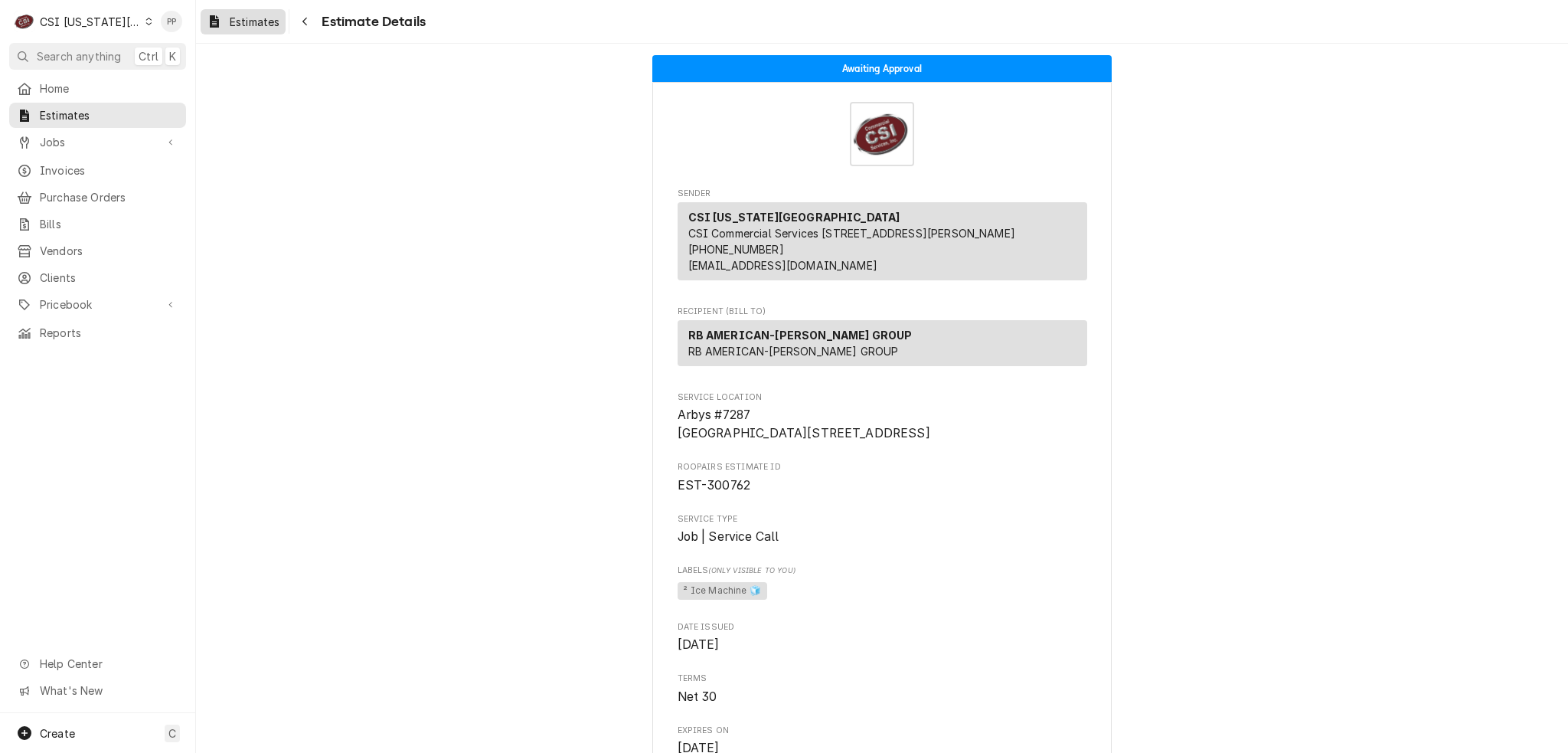
click at [234, 23] on span "Estimates" at bounding box center [254, 22] width 50 height 16
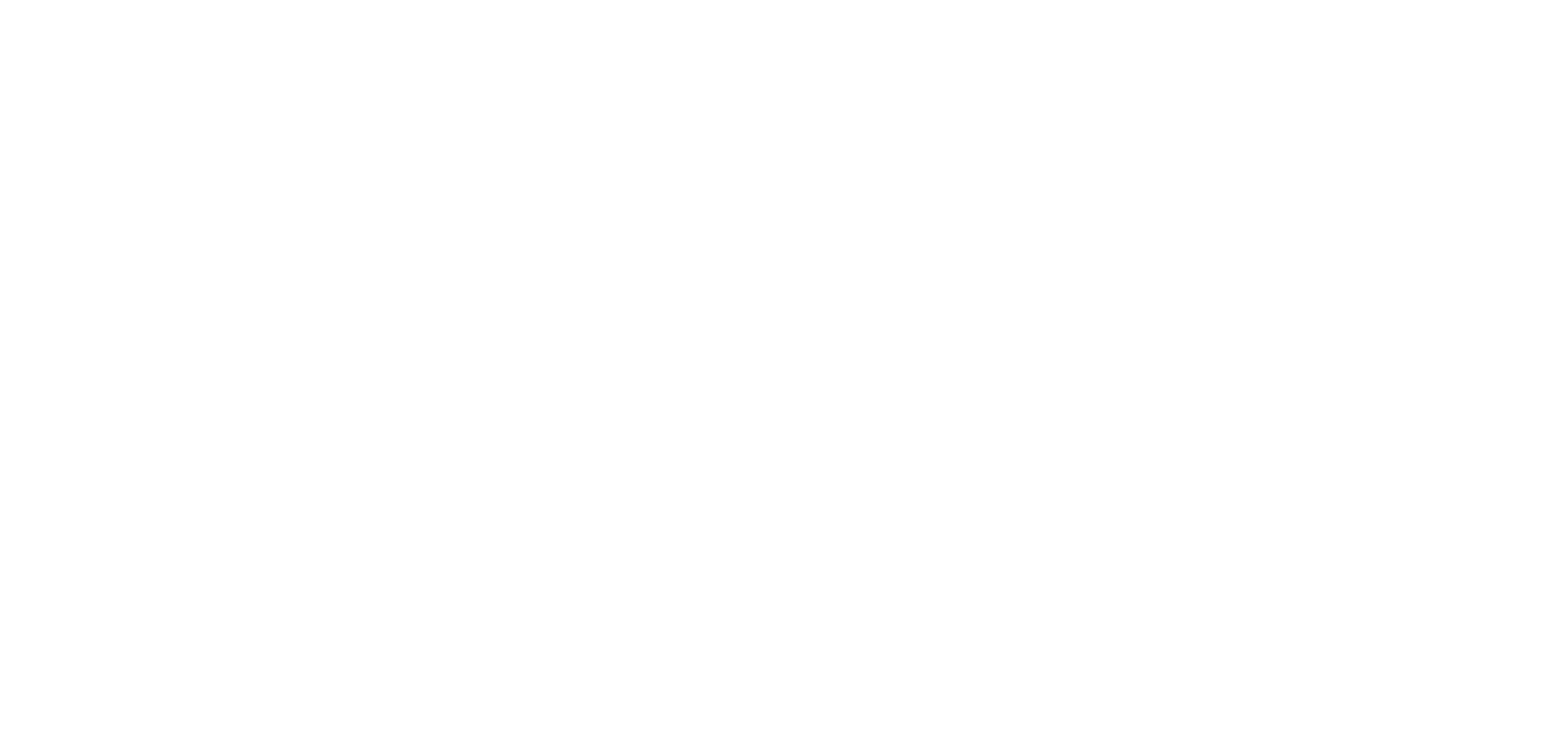
click at [220, 27] on div "Dynamic Content Wrapper" at bounding box center [784, 376] width 1568 height 753
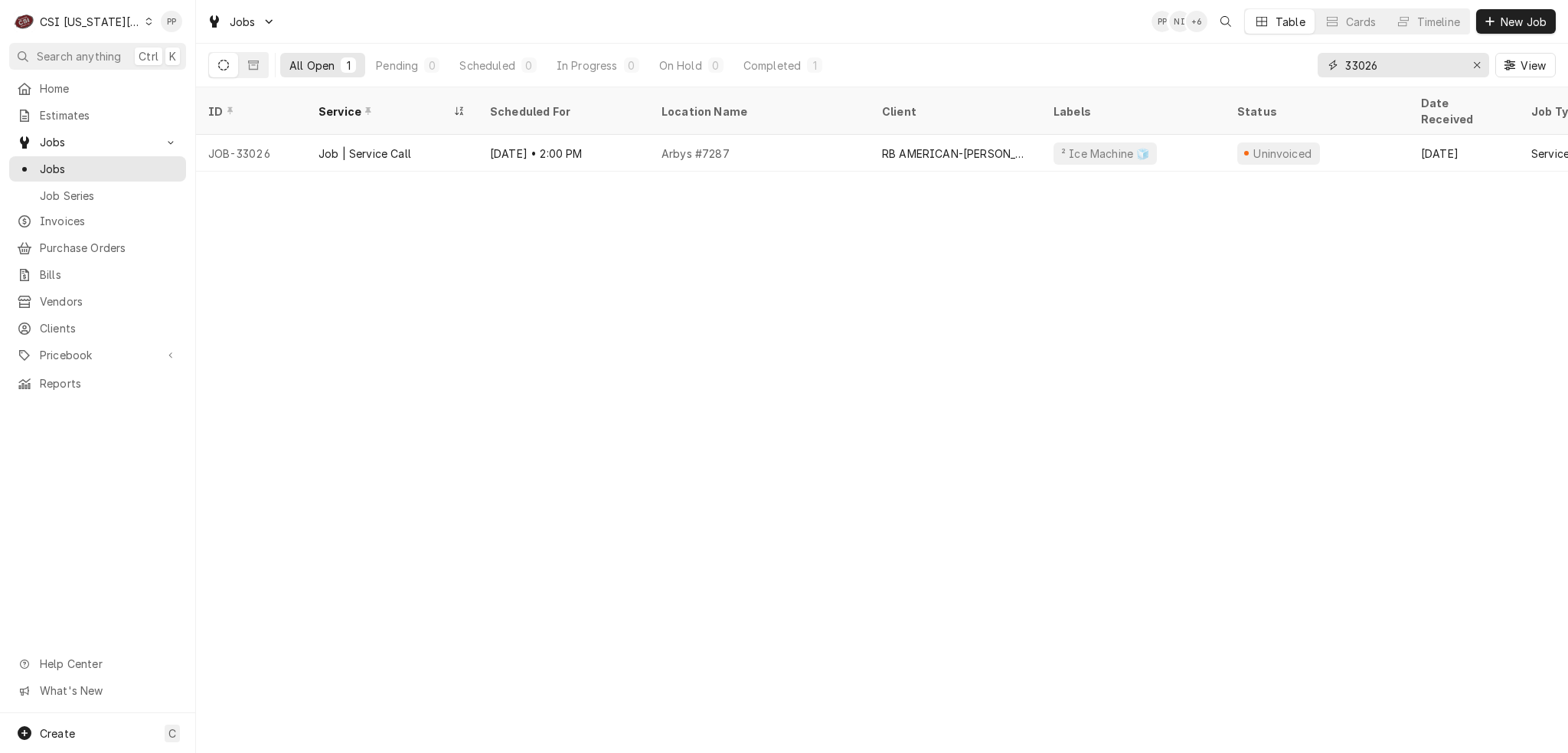
click at [1461, 63] on div "33026" at bounding box center [1404, 65] width 171 height 24
click at [1482, 68] on div "Erase input" at bounding box center [1477, 65] width 15 height 15
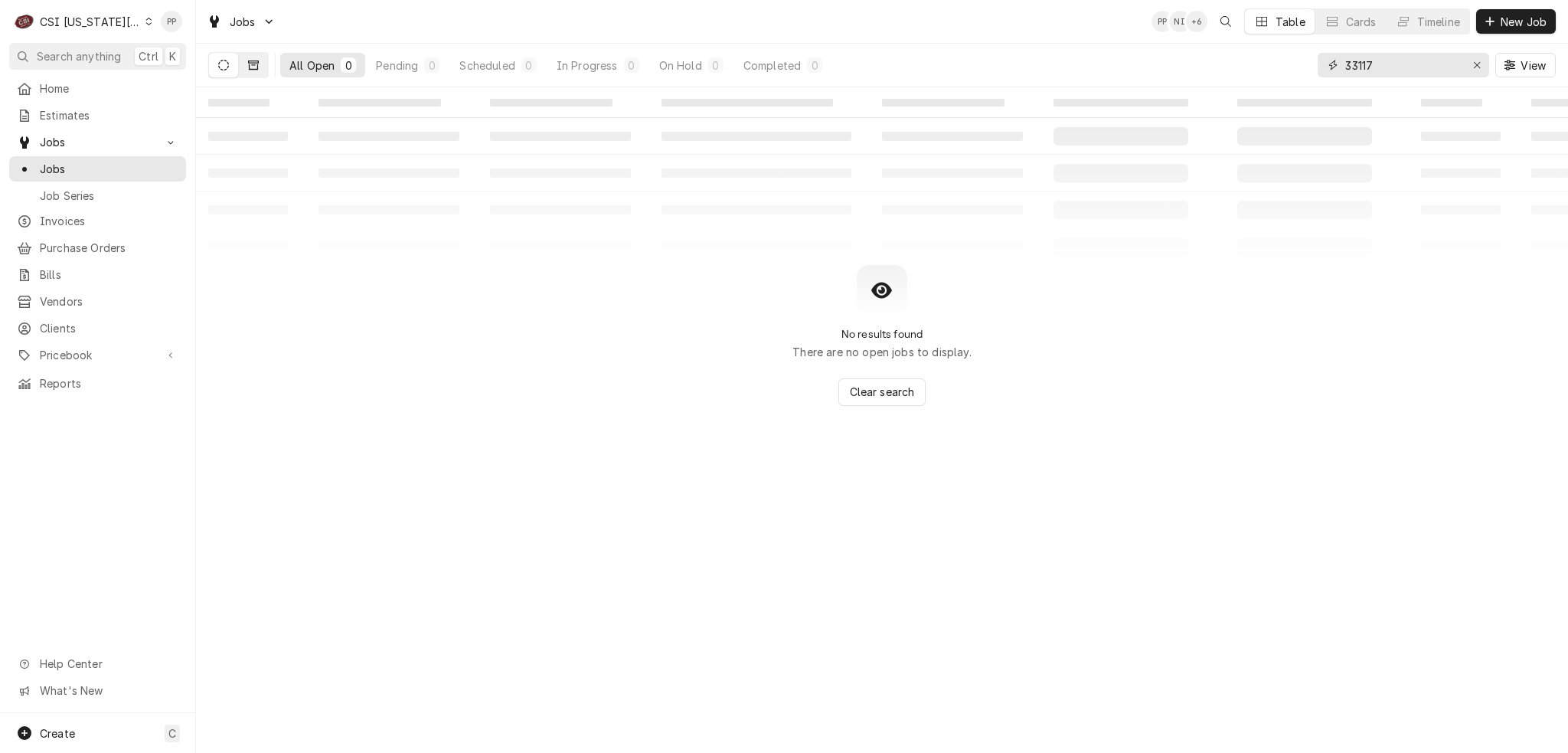
type input "33117"
click at [261, 60] on button "Dynamic Content Wrapper" at bounding box center [253, 65] width 29 height 24
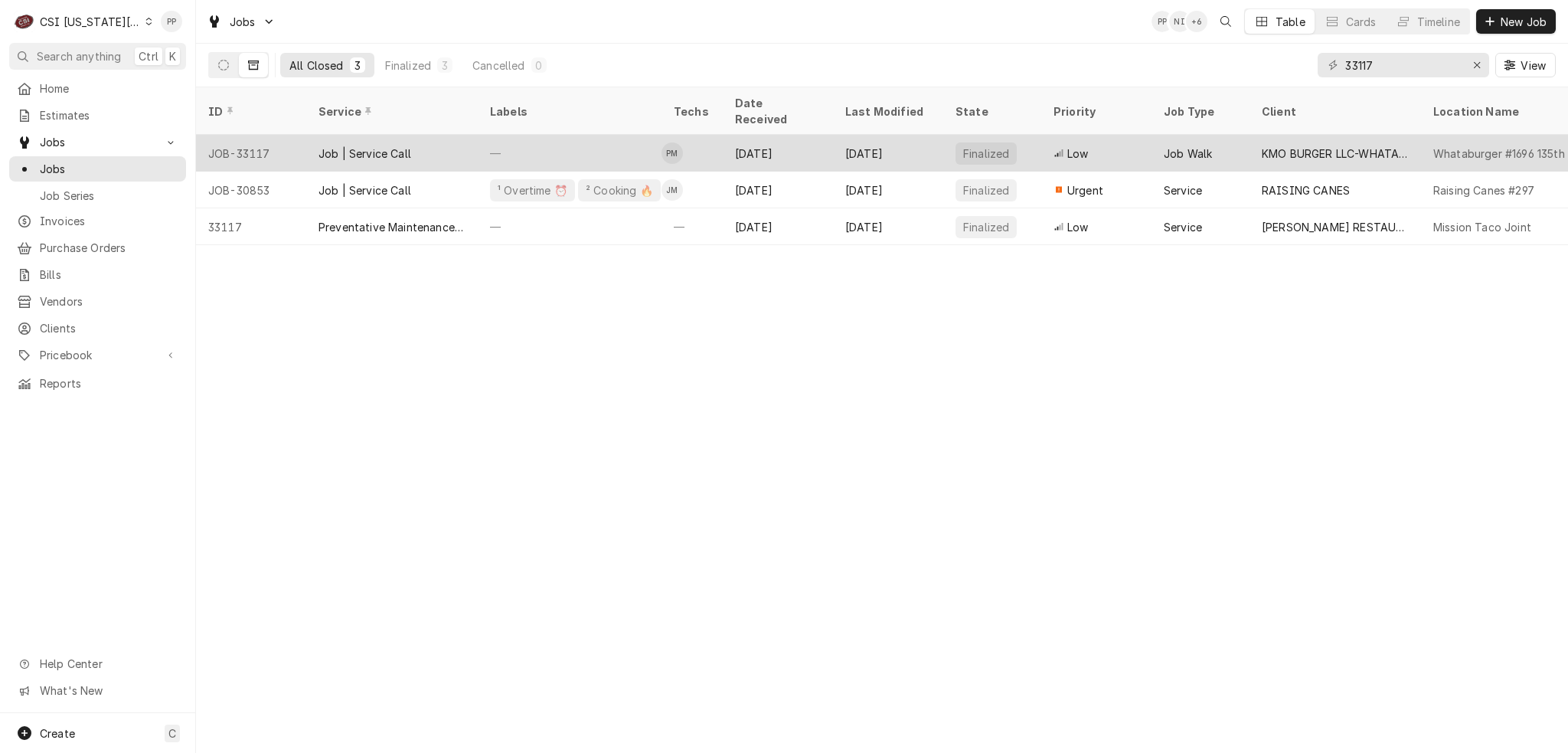
click at [387, 145] on div "Job | Service Call" at bounding box center [364, 153] width 93 height 16
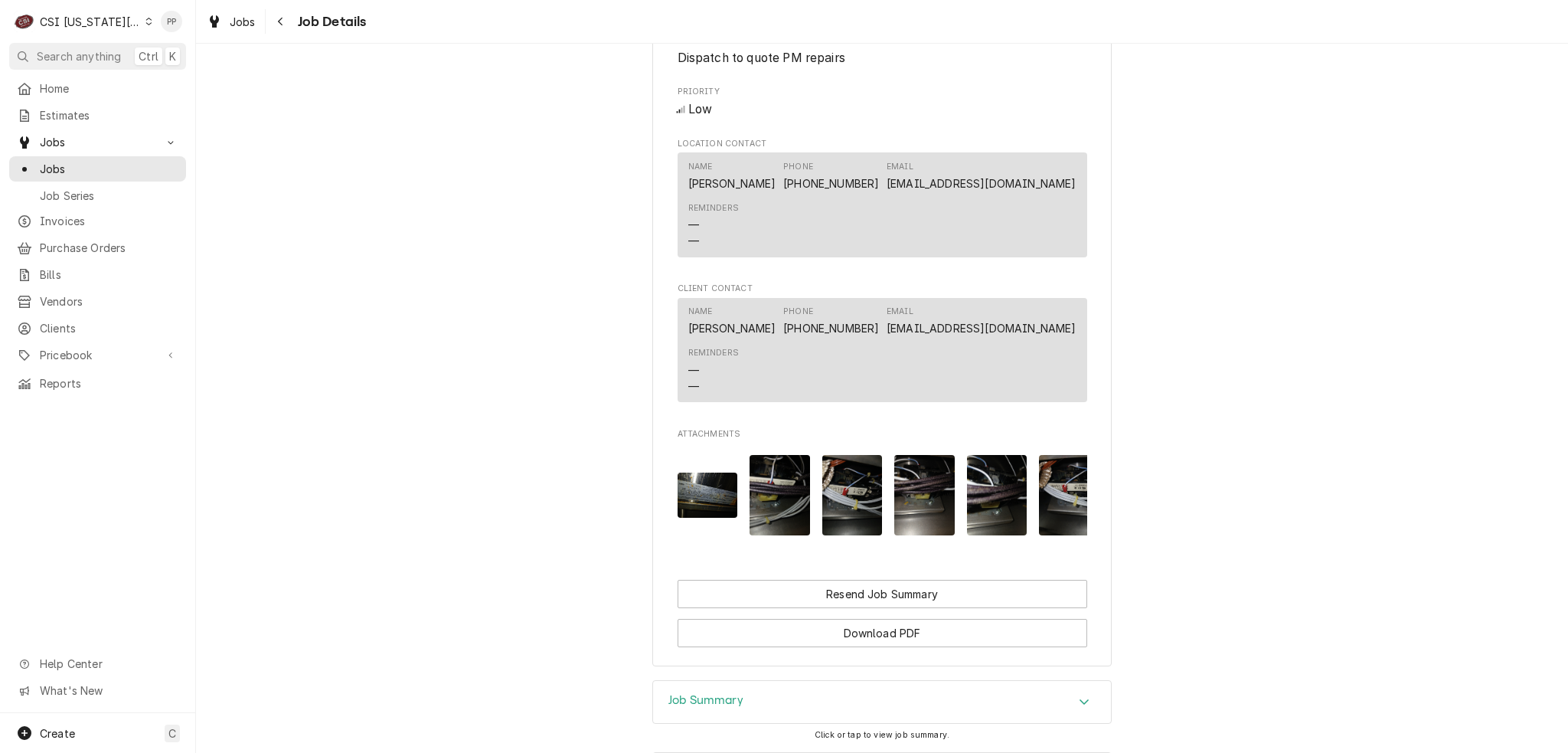
scroll to position [1287, 0]
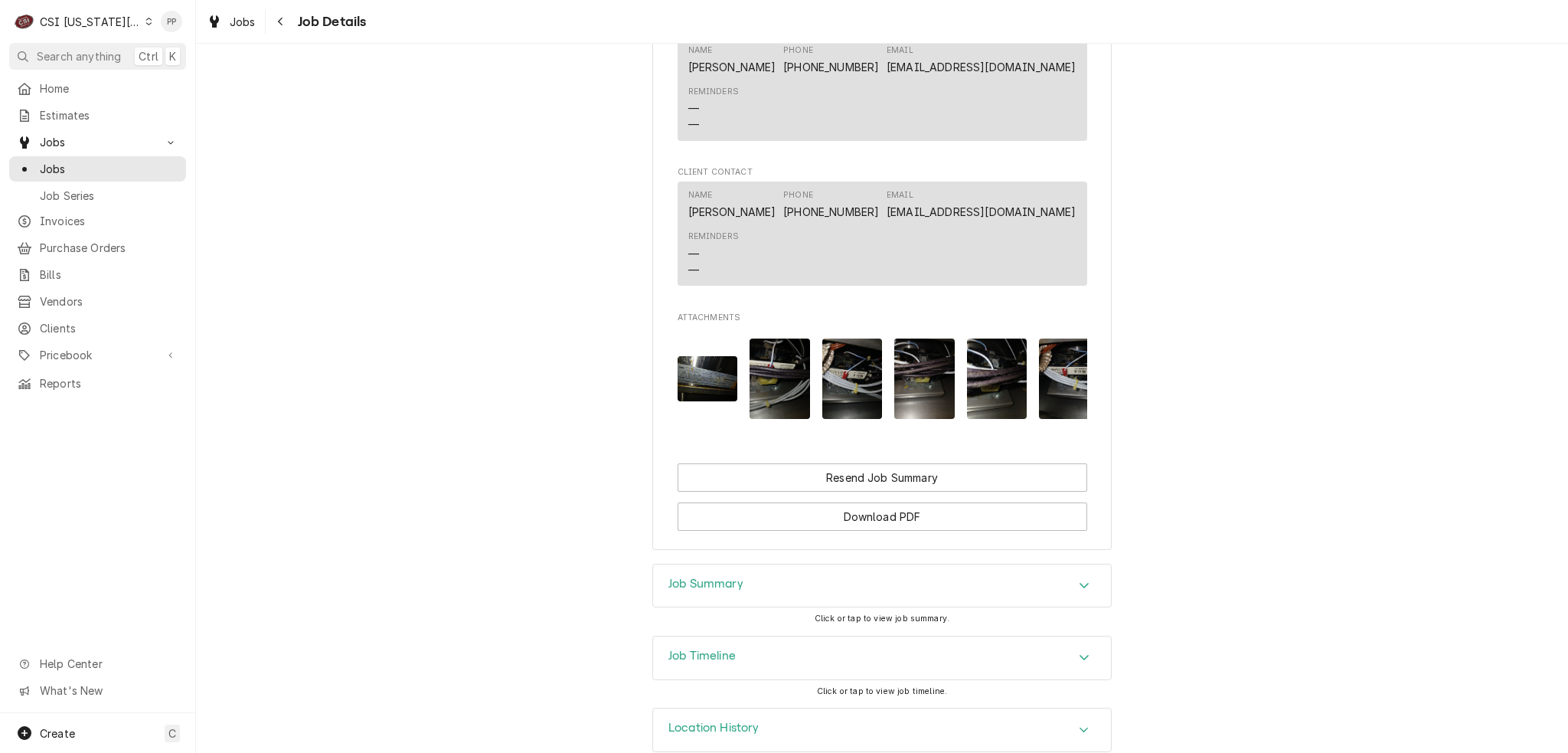
drag, startPoint x: 943, startPoint y: 592, endPoint x: 922, endPoint y: 553, distance: 44.3
click at [943, 588] on div "Job Summary Click or tap to view job summary." at bounding box center [883, 600] width 460 height 72
click at [922, 565] on div "Job Summary" at bounding box center [882, 586] width 458 height 43
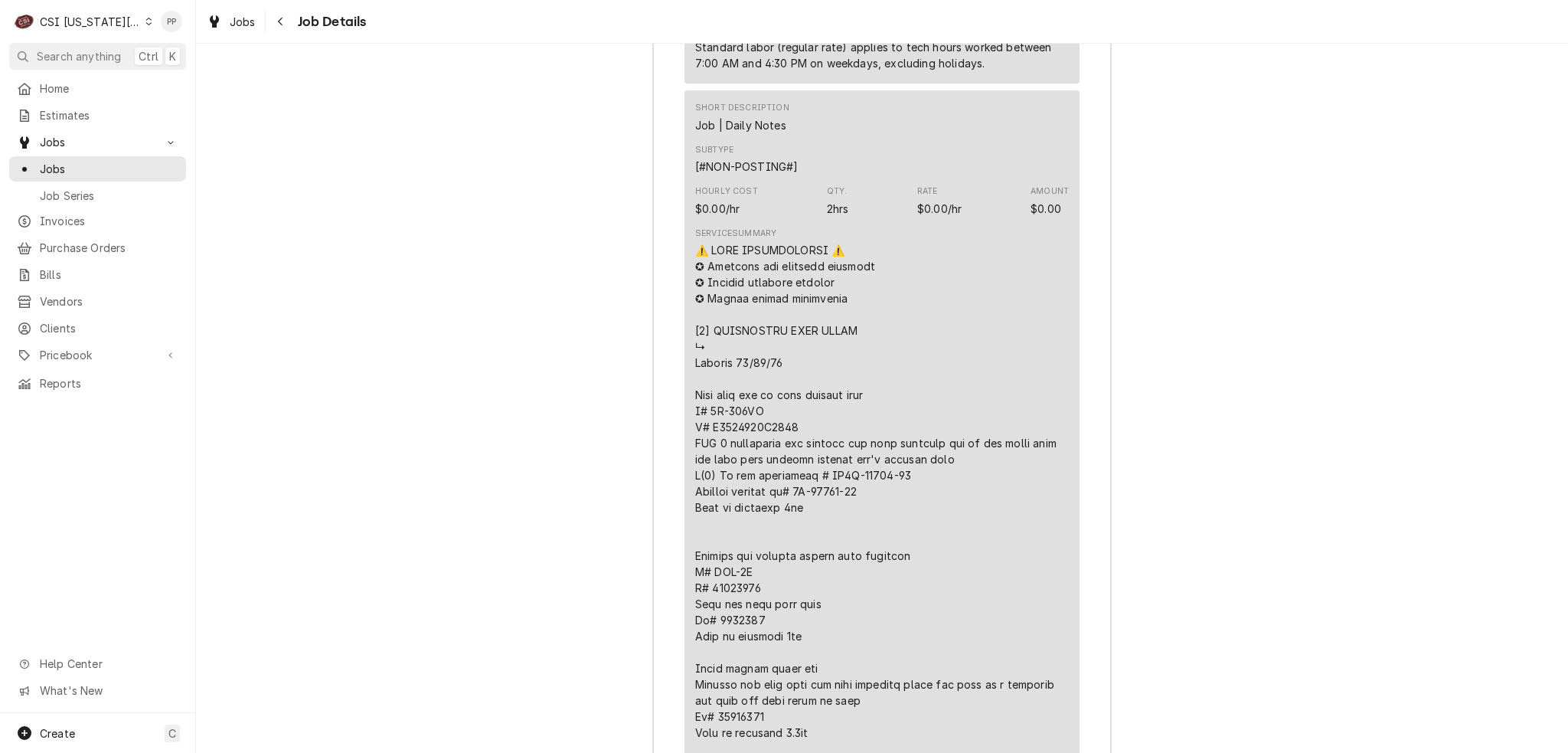
scroll to position [2359, 0]
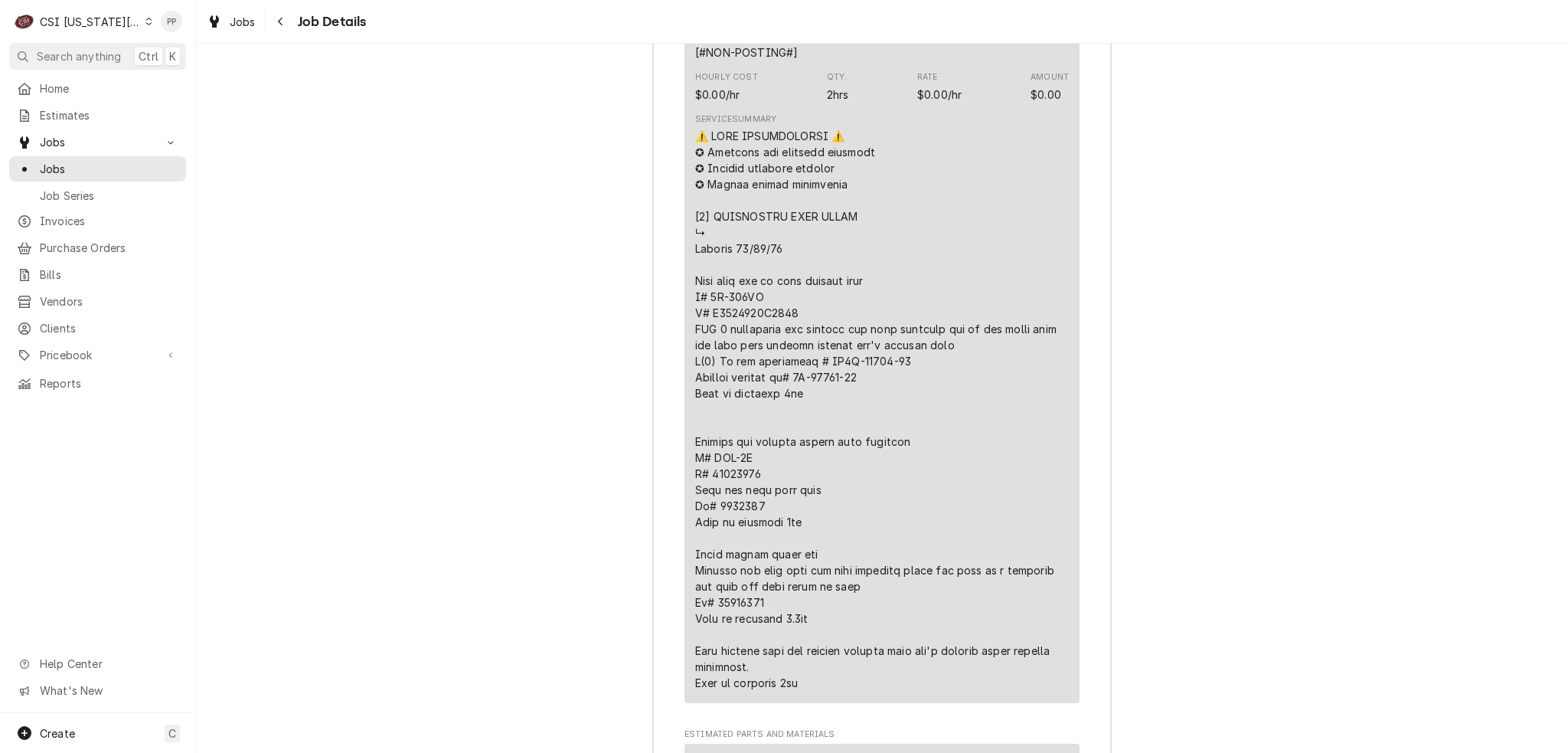
click at [836, 379] on div "Line Item" at bounding box center [882, 409] width 373 height 563
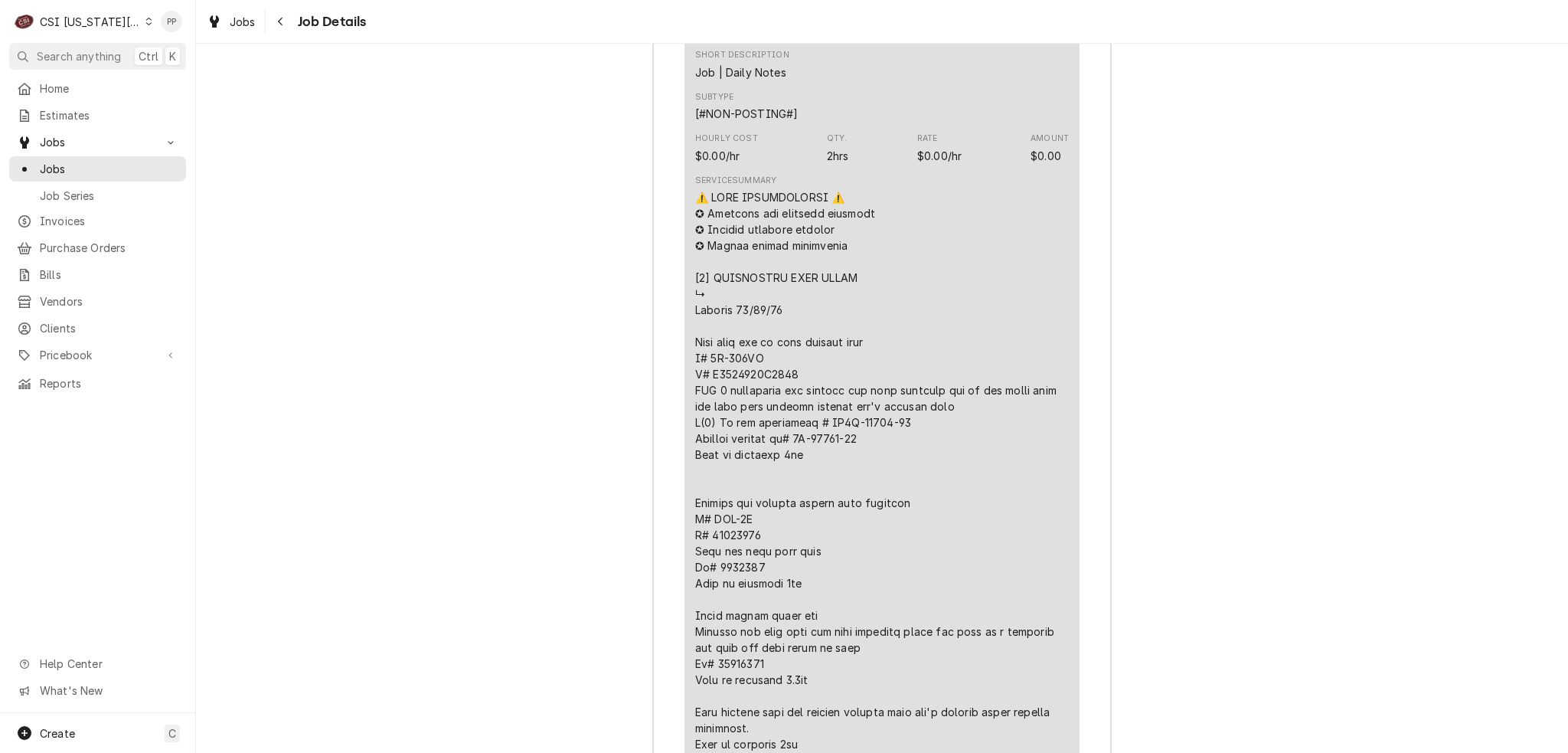
scroll to position [2374, 0]
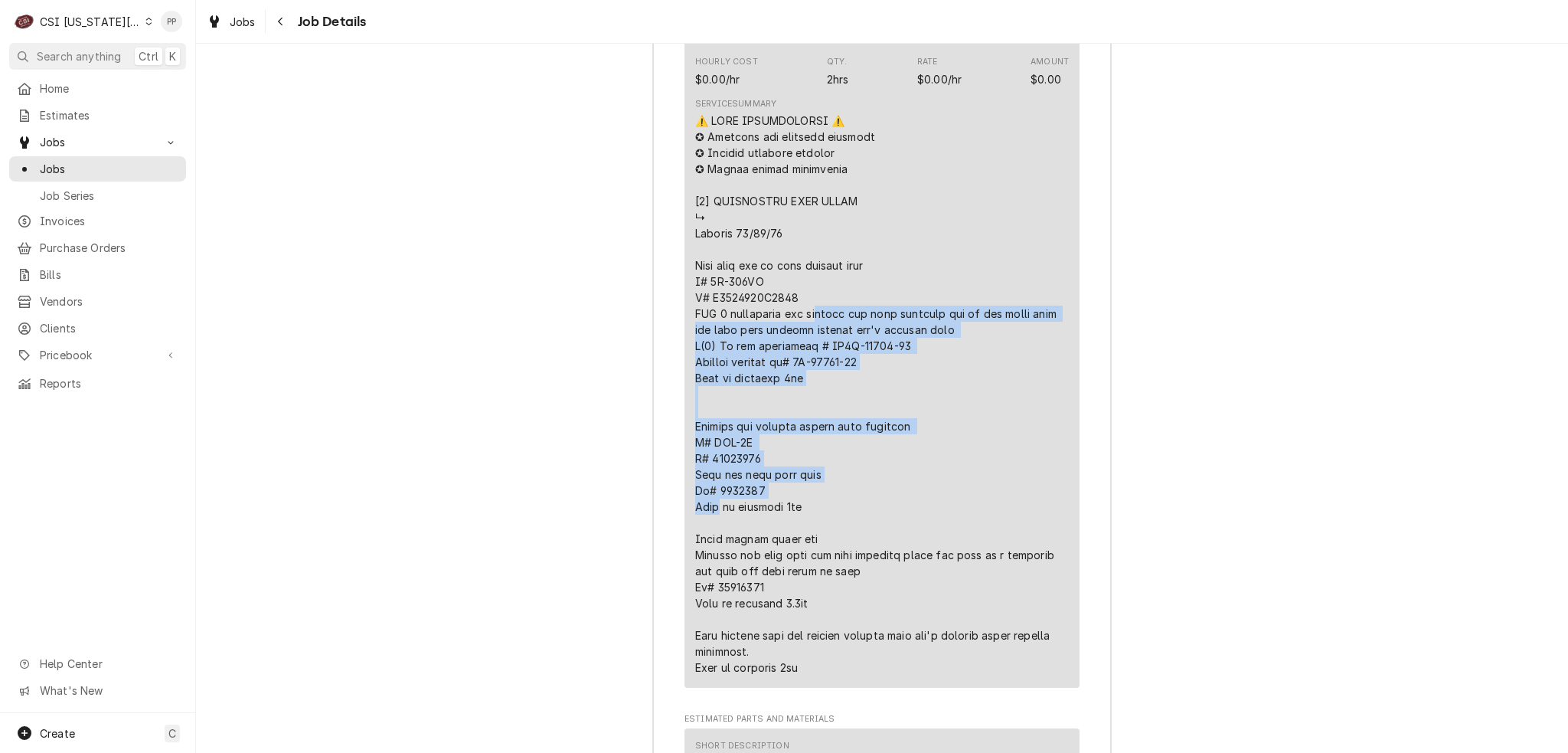
drag, startPoint x: 691, startPoint y: 205, endPoint x: 878, endPoint y: 382, distance: 257.5
click at [877, 383] on div "Line Item" at bounding box center [882, 394] width 373 height 563
click at [890, 363] on div "Line Item" at bounding box center [882, 394] width 373 height 563
drag, startPoint x: 867, startPoint y: 363, endPoint x: 690, endPoint y: 240, distance: 215.5
click at [695, 240] on div "Line Item" at bounding box center [882, 394] width 373 height 563
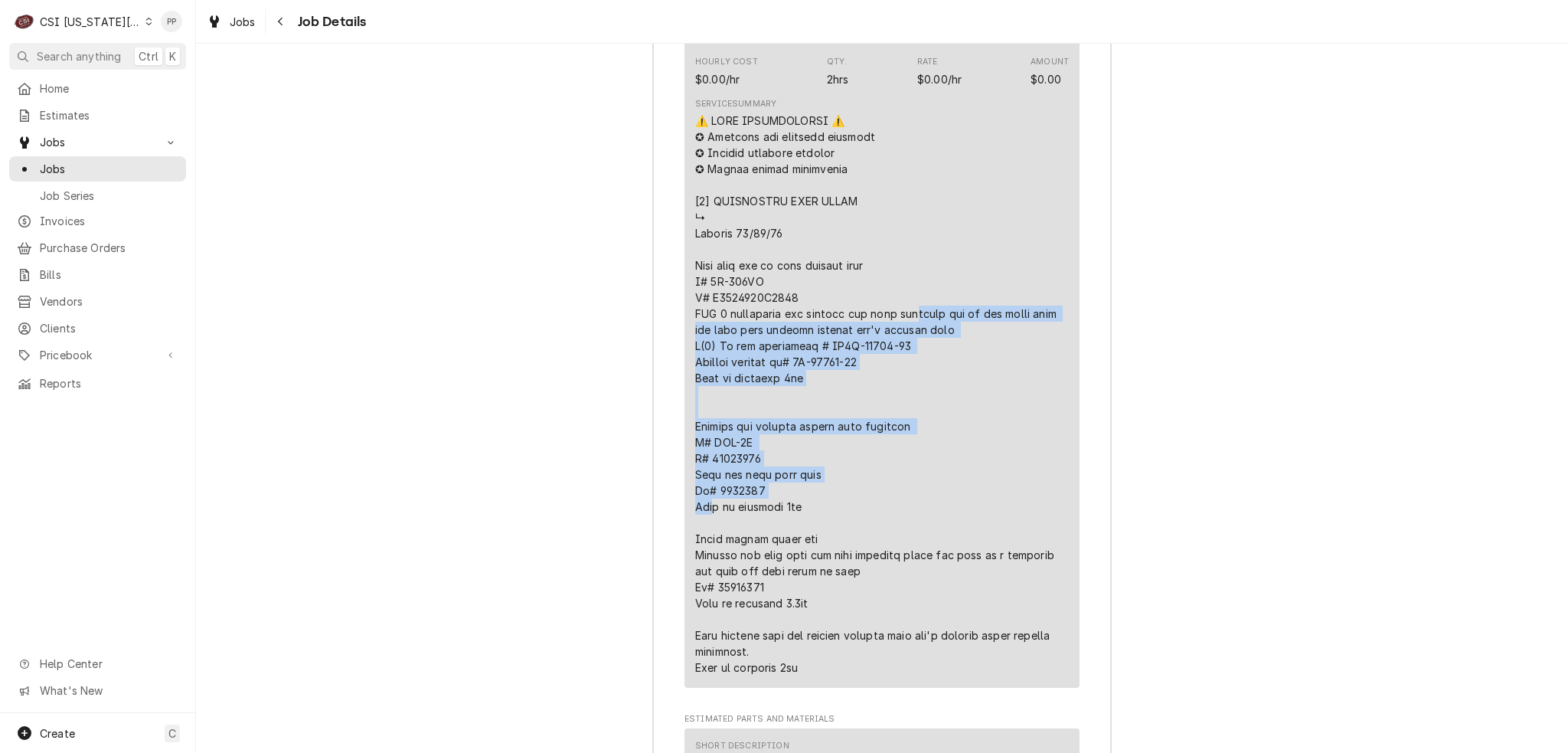
click at [695, 240] on div "Line Item" at bounding box center [882, 394] width 373 height 563
drag, startPoint x: 690, startPoint y: 240, endPoint x: 885, endPoint y: 380, distance: 240.1
click at [885, 380] on div "Line Item" at bounding box center [882, 394] width 373 height 563
click at [881, 374] on div "Line Item" at bounding box center [882, 394] width 373 height 563
drag, startPoint x: 863, startPoint y: 368, endPoint x: 683, endPoint y: 232, distance: 225.6
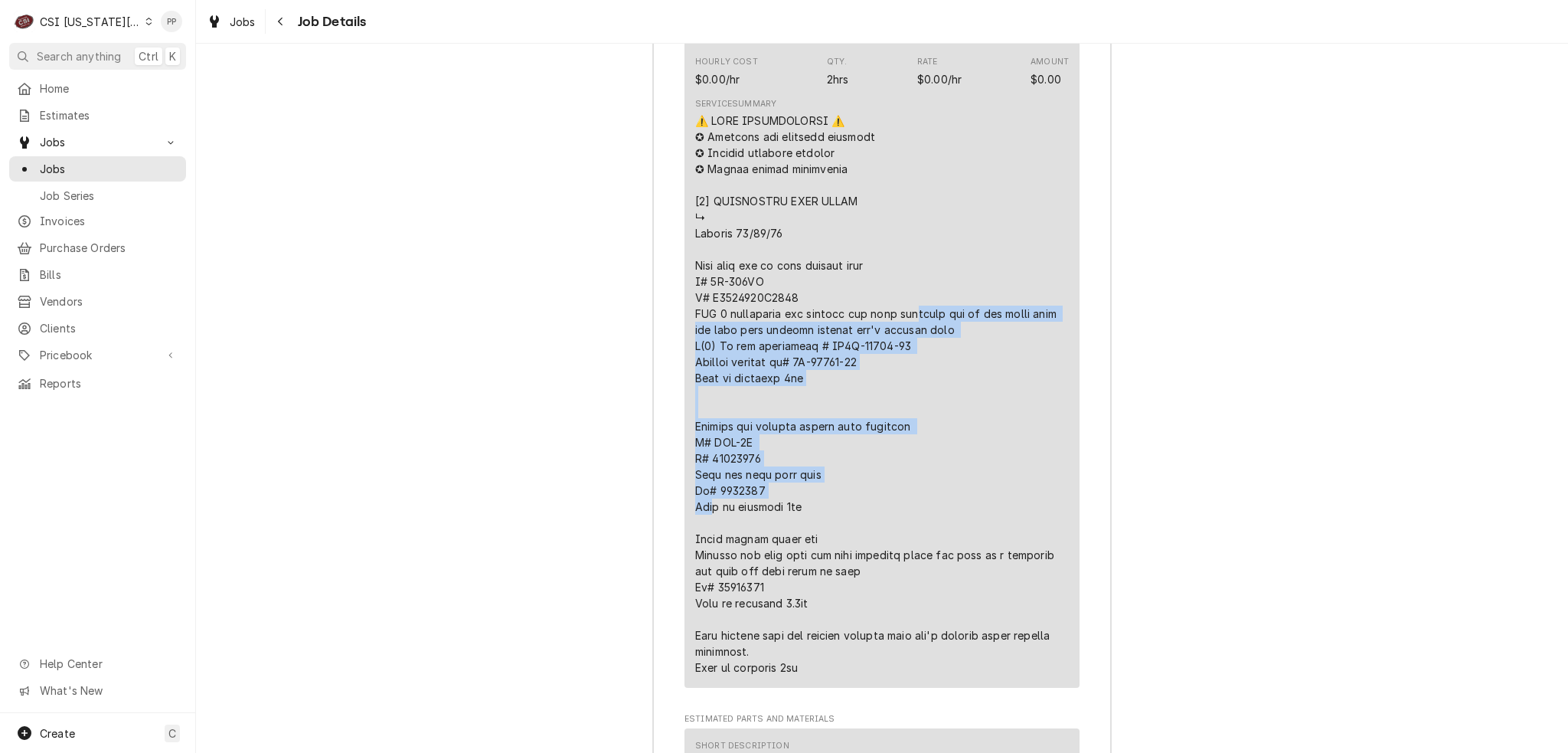
click at [687, 232] on div "Short Description Job | Daily Notes Subtype [#NON-POSTING#] Hourly Cost $0.00/h…" at bounding box center [882, 325] width 395 height 727
drag, startPoint x: 688, startPoint y: 232, endPoint x: 878, endPoint y: 364, distance: 231.4
click at [878, 364] on div "Short Description Job | Daily Notes Subtype [#NON-POSTING#] Hourly Cost $0.00/h…" at bounding box center [882, 325] width 395 height 727
click at [873, 359] on div "Line Item" at bounding box center [882, 394] width 373 height 563
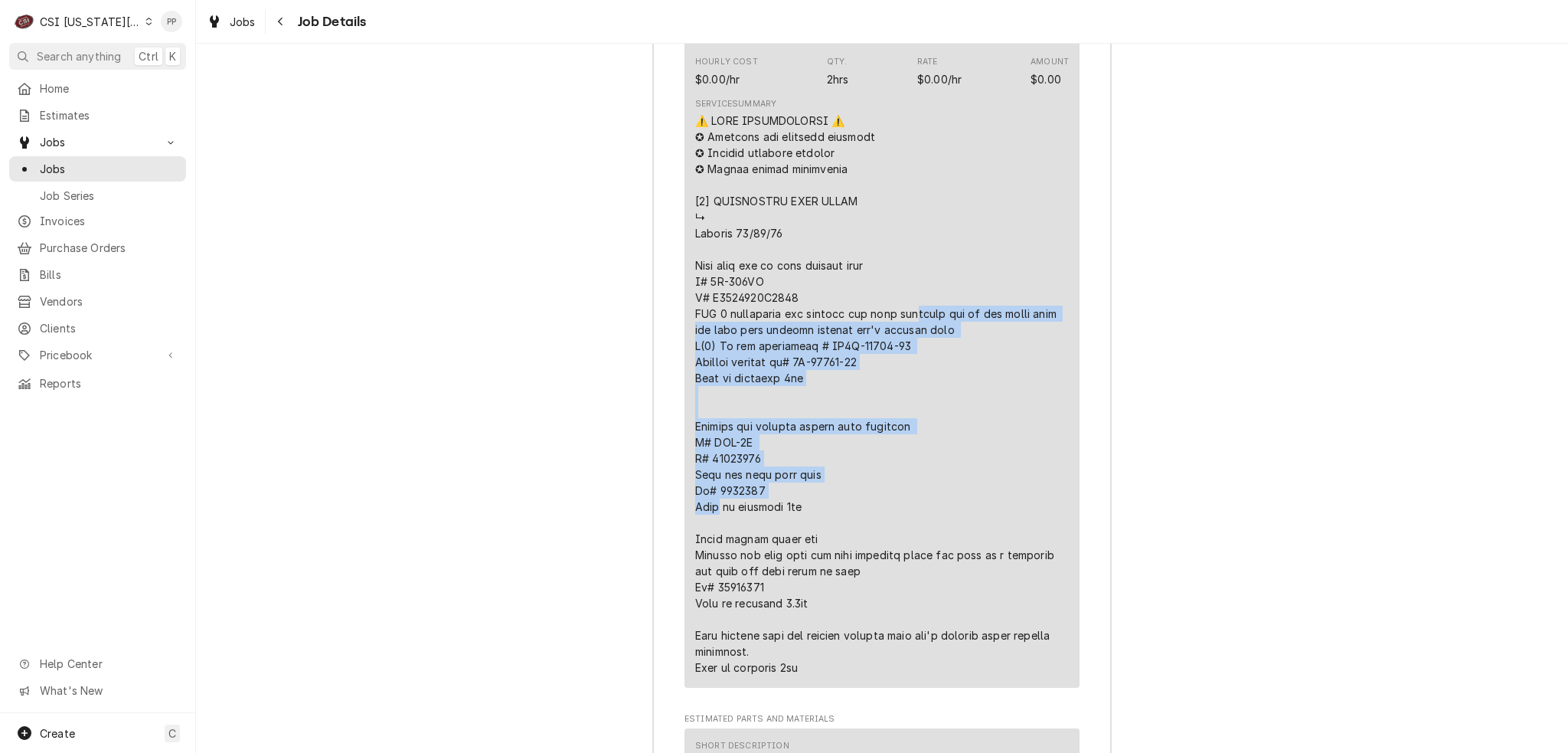
click at [869, 348] on div "Line Item" at bounding box center [882, 394] width 373 height 563
drag, startPoint x: 848, startPoint y: 345, endPoint x: 687, endPoint y: 242, distance: 191.1
click at [687, 242] on div "Short Description Job | Daily Notes Subtype [#NON-POSTING#] Hourly Cost $0.00/h…" at bounding box center [882, 325] width 395 height 727
drag, startPoint x: 687, startPoint y: 242, endPoint x: 820, endPoint y: 372, distance: 186.0
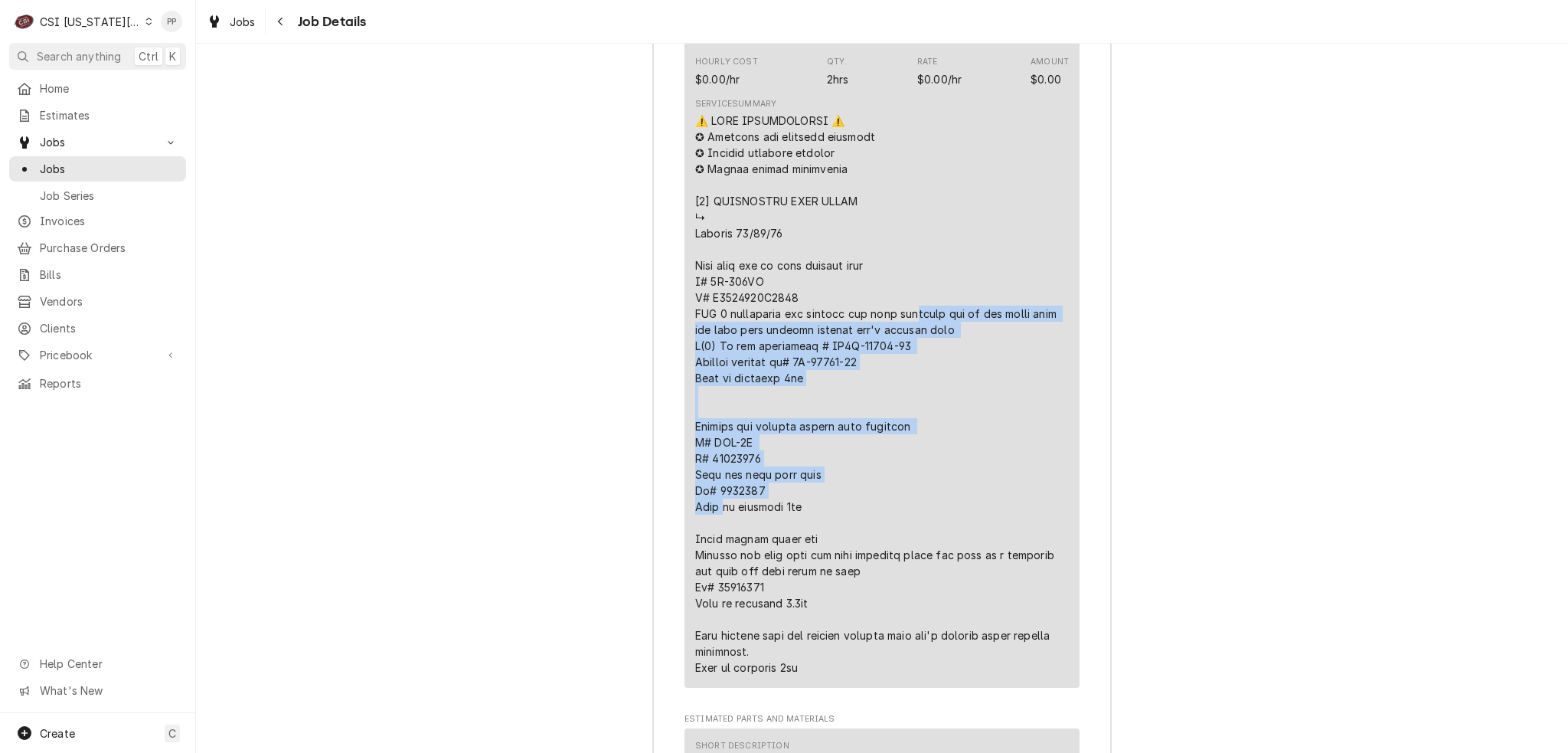
click at [817, 377] on div "Short Description Job | Daily Notes Subtype [#NON-POSTING#] Hourly Cost $0.00/h…" at bounding box center [882, 325] width 395 height 727
click at [821, 367] on div "Line Item" at bounding box center [882, 394] width 373 height 563
drag, startPoint x: 818, startPoint y: 353, endPoint x: 689, endPoint y: 242, distance: 170.2
click at [695, 242] on div "Line Item" at bounding box center [882, 394] width 373 height 563
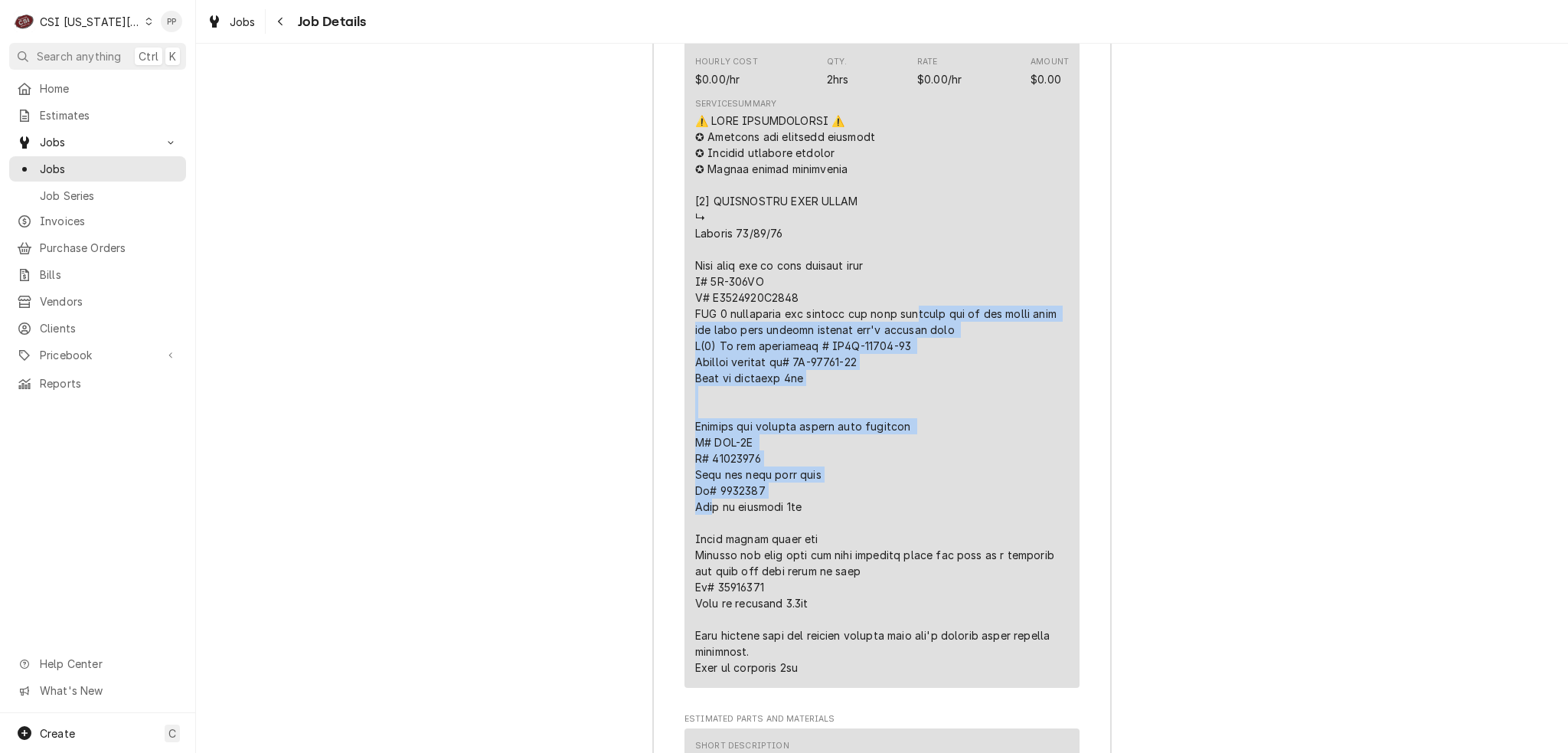
drag, startPoint x: 689, startPoint y: 242, endPoint x: 817, endPoint y: 358, distance: 172.7
click at [817, 358] on div "Line Item" at bounding box center [882, 394] width 373 height 563
drag, startPoint x: 817, startPoint y: 358, endPoint x: 687, endPoint y: 238, distance: 176.9
click at [687, 238] on div "Short Description Job | Daily Notes Subtype [#NON-POSTING#] Hourly Cost $0.00/h…" at bounding box center [882, 325] width 395 height 727
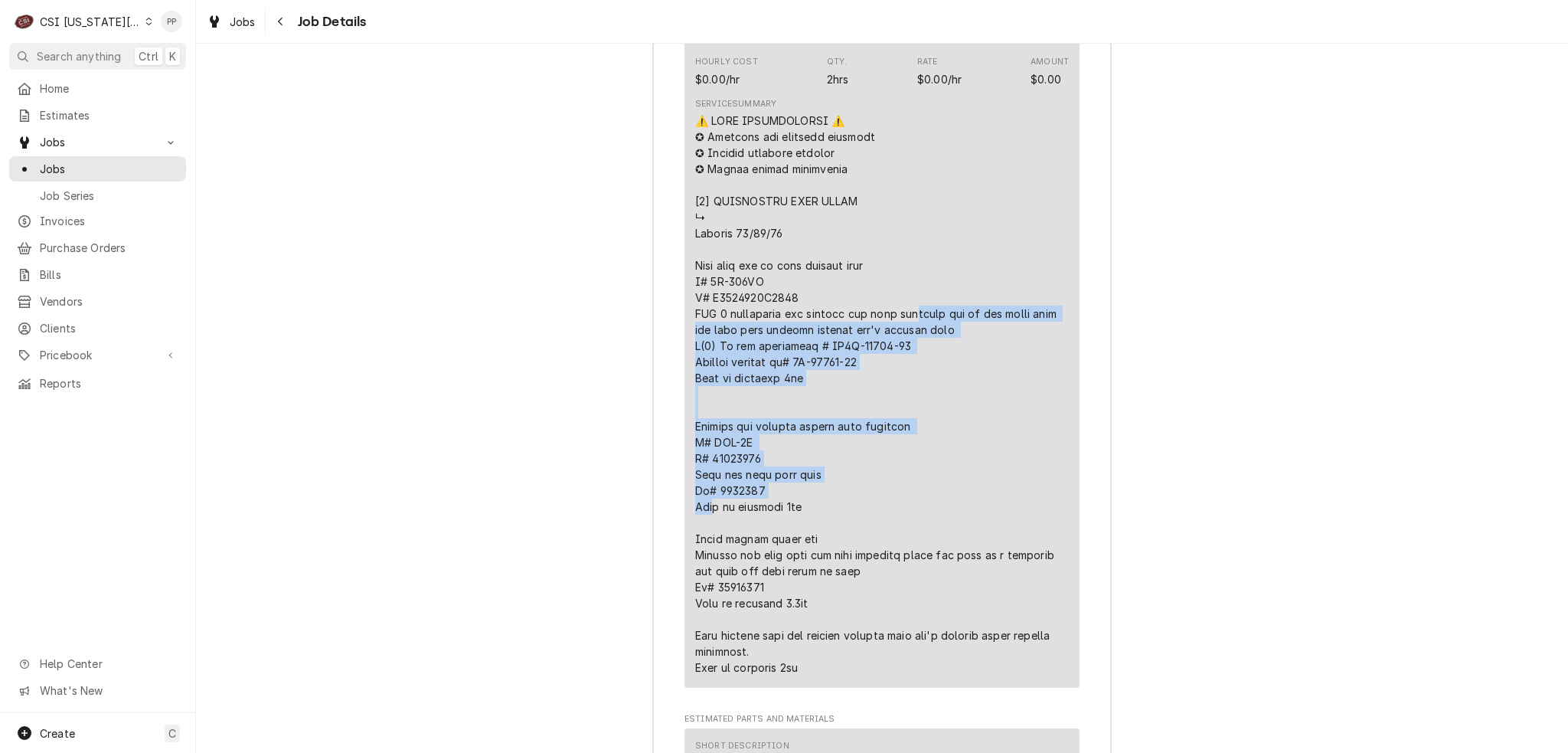
click at [687, 238] on div "Short Description Job | Daily Notes Subtype [#NON-POSTING#] Hourly Cost $0.00/h…" at bounding box center [882, 325] width 395 height 727
drag, startPoint x: 687, startPoint y: 238, endPoint x: 885, endPoint y: 334, distance: 220.0
click at [885, 334] on div "Short Description Job | Daily Notes Subtype [#NON-POSTING#] Hourly Cost $0.00/h…" at bounding box center [882, 325] width 395 height 727
click at [886, 334] on div "Line Item" at bounding box center [882, 394] width 373 height 563
drag, startPoint x: 850, startPoint y: 352, endPoint x: 686, endPoint y: 236, distance: 200.9
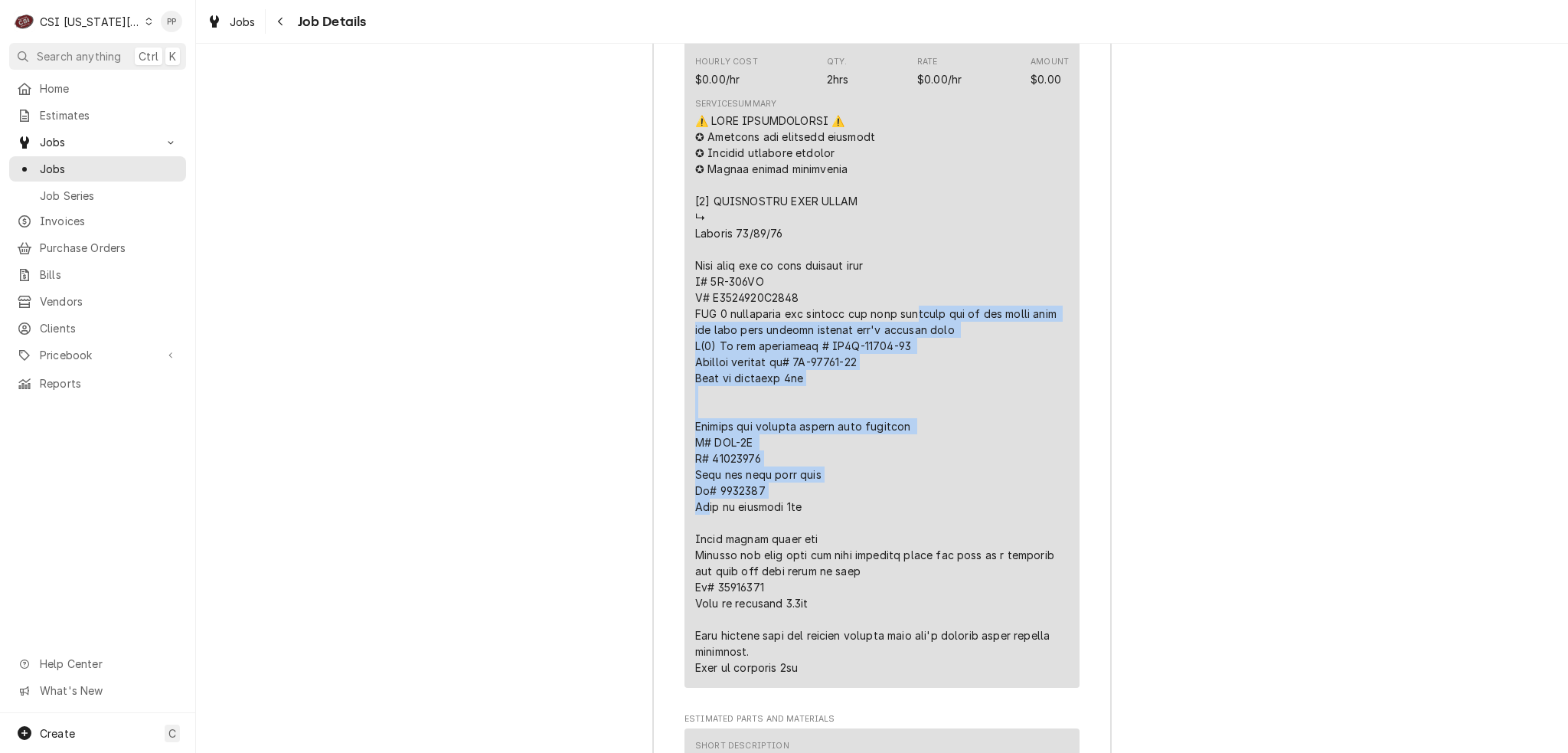
click at [686, 236] on div "Short Description Job | Daily Notes Subtype [#NON-POSTING#] Hourly Cost $0.00/h…" at bounding box center [882, 325] width 395 height 727
drag, startPoint x: 687, startPoint y: 236, endPoint x: 817, endPoint y: 350, distance: 172.9
click at [817, 350] on div "Short Description Job | Daily Notes Subtype [#NON-POSTING#] Hourly Cost $0.00/h…" at bounding box center [882, 325] width 395 height 727
click at [821, 350] on div "Line Item" at bounding box center [882, 394] width 373 height 563
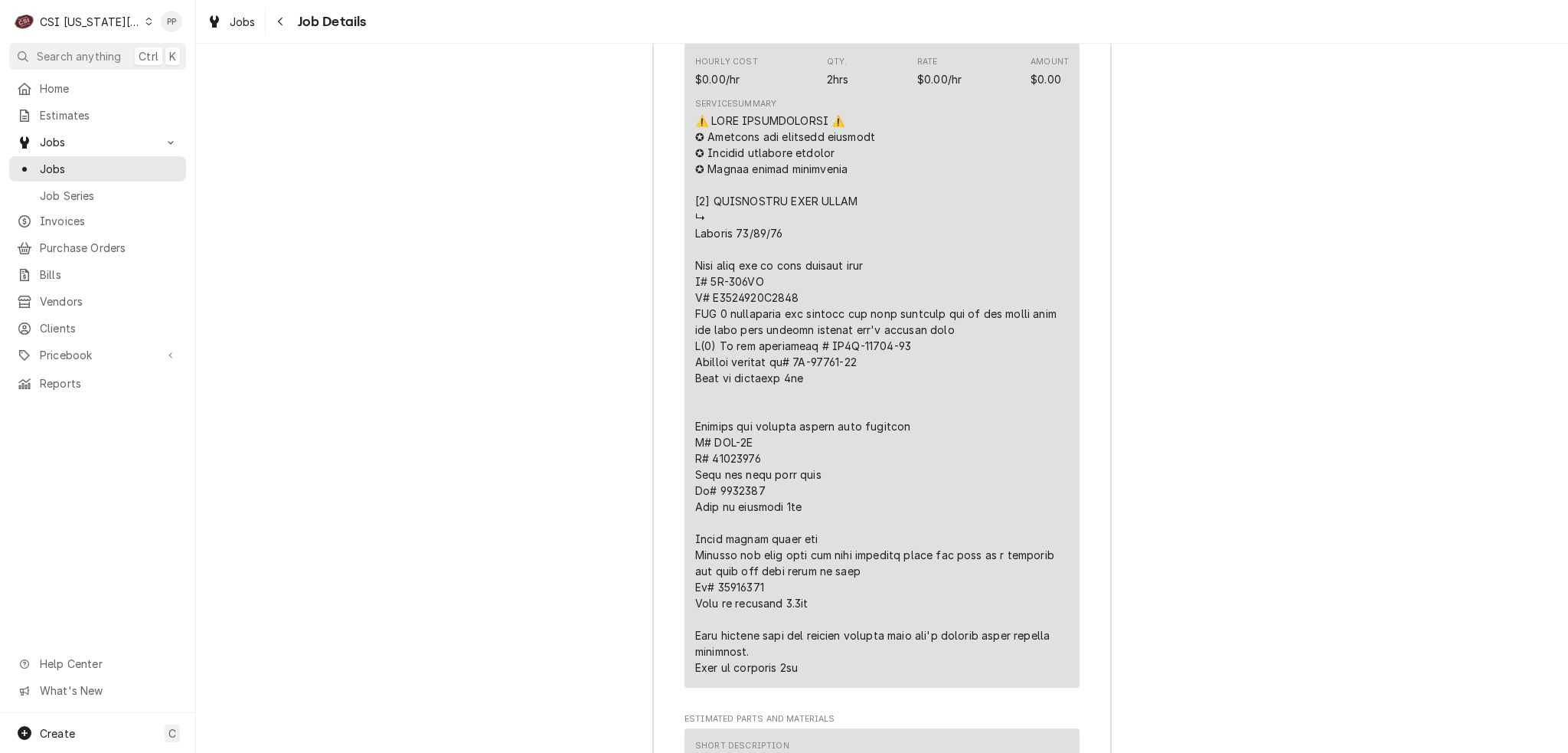
click at [686, 233] on div "Short Description Job | Daily Notes Subtype [#NON-POSTING#] Hourly Cost $0.00/h…" at bounding box center [882, 325] width 395 height 727
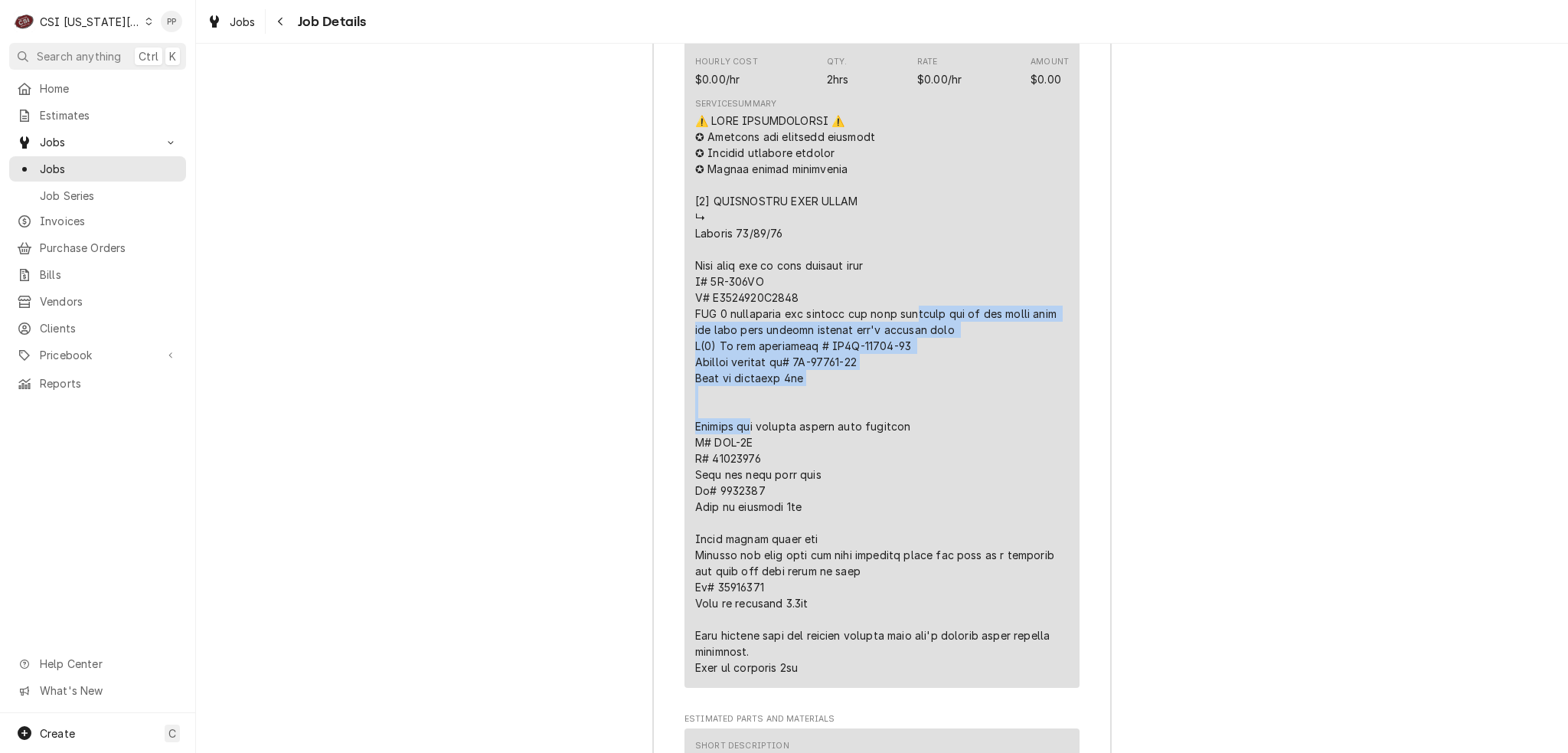
drag, startPoint x: 688, startPoint y: 234, endPoint x: 947, endPoint y: 307, distance: 269.1
click at [947, 307] on div "Short Description Job | Daily Notes Subtype [#NON-POSTING#] Hourly Cost $0.00/h…" at bounding box center [882, 325] width 395 height 727
copy div "laced and on the right side the back left heating element isn't pulling amps Q(…"
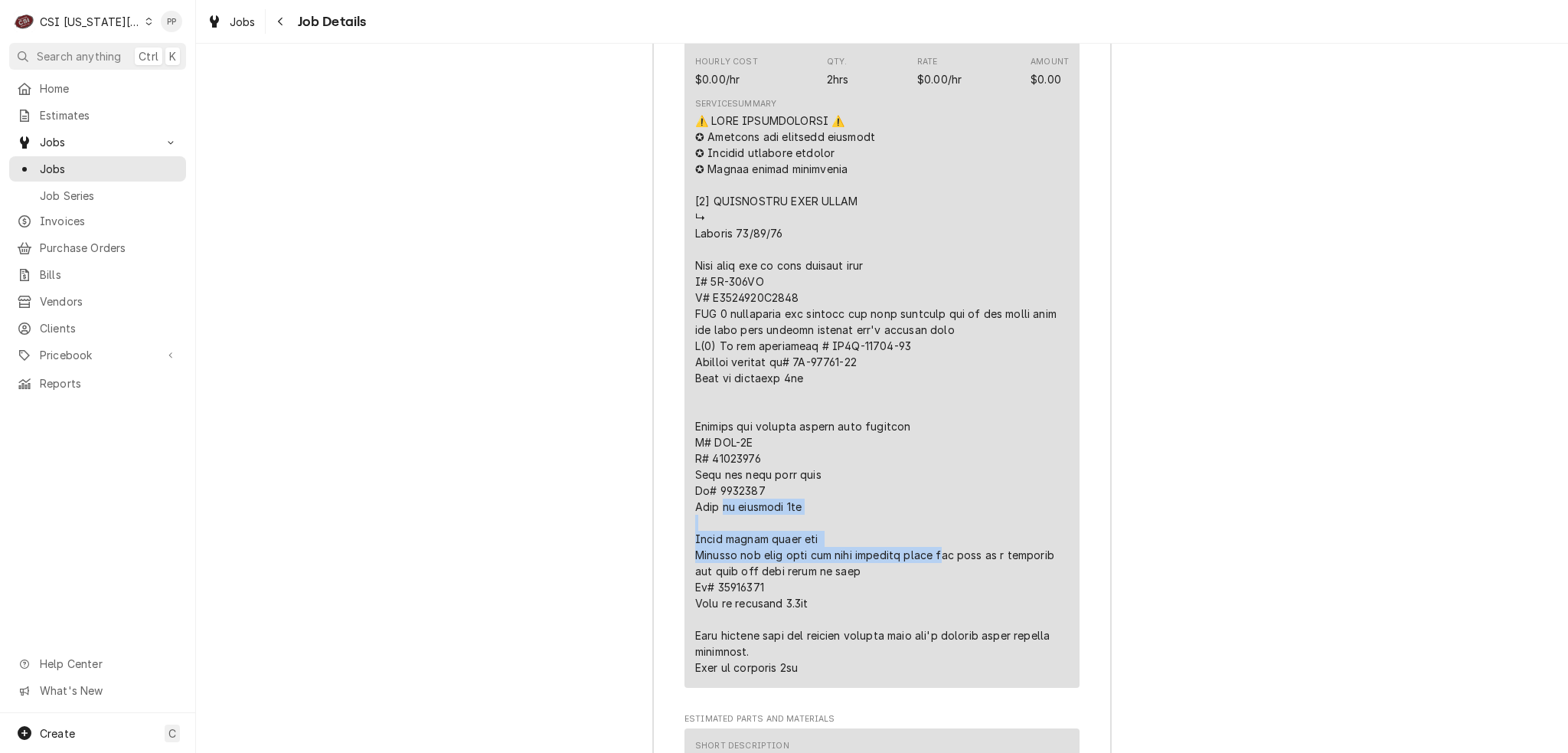
drag, startPoint x: 683, startPoint y: 393, endPoint x: 855, endPoint y: 441, distance: 178.6
click at [855, 441] on div "Short Description Job | Daily Notes Subtype [#NON-POSTING#] Hourly Cost $0.00/h…" at bounding box center [882, 325] width 395 height 727
copy div "to complete 2hr Pitco fryers drain pan Casters are worn down and need replaced …"
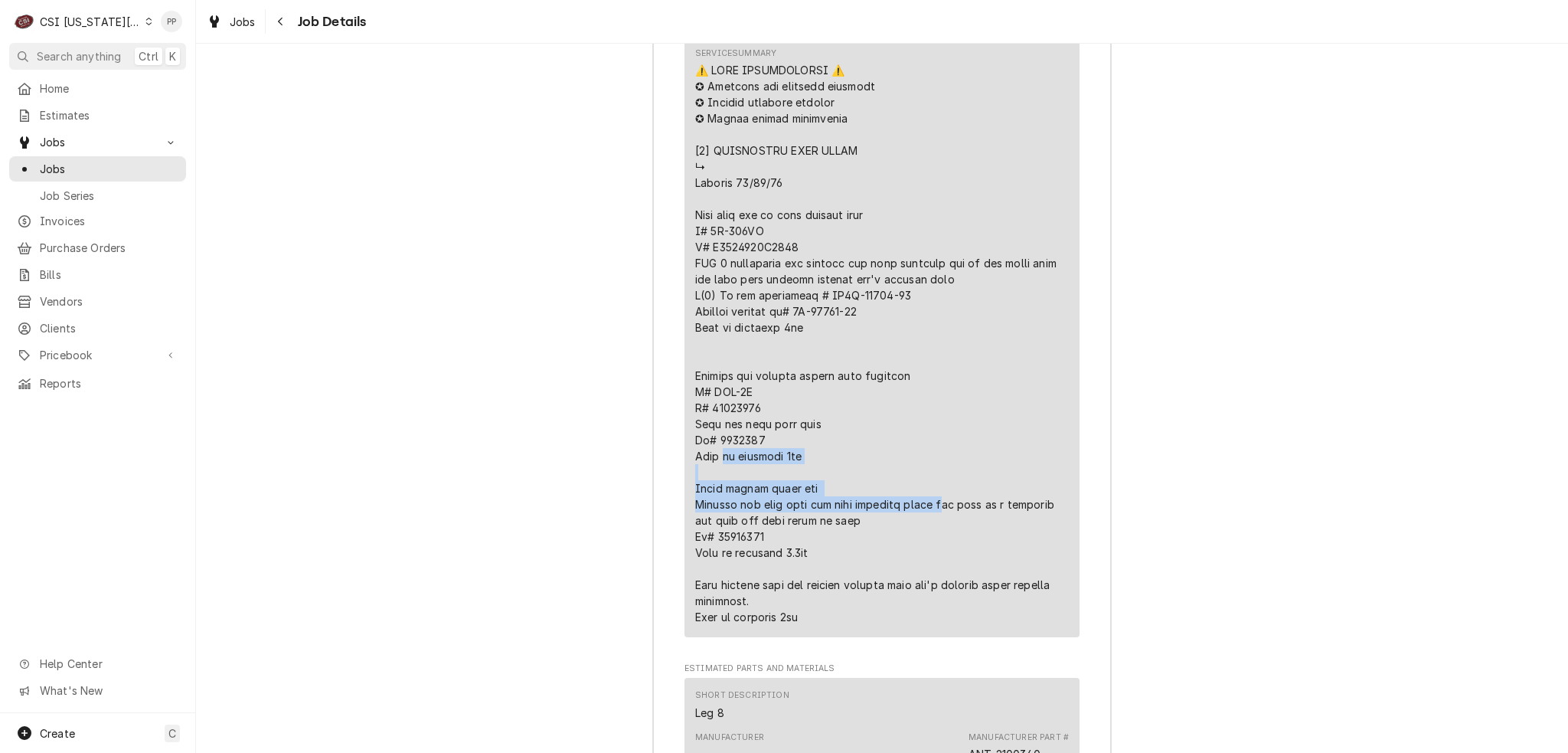
scroll to position [2451, 0]
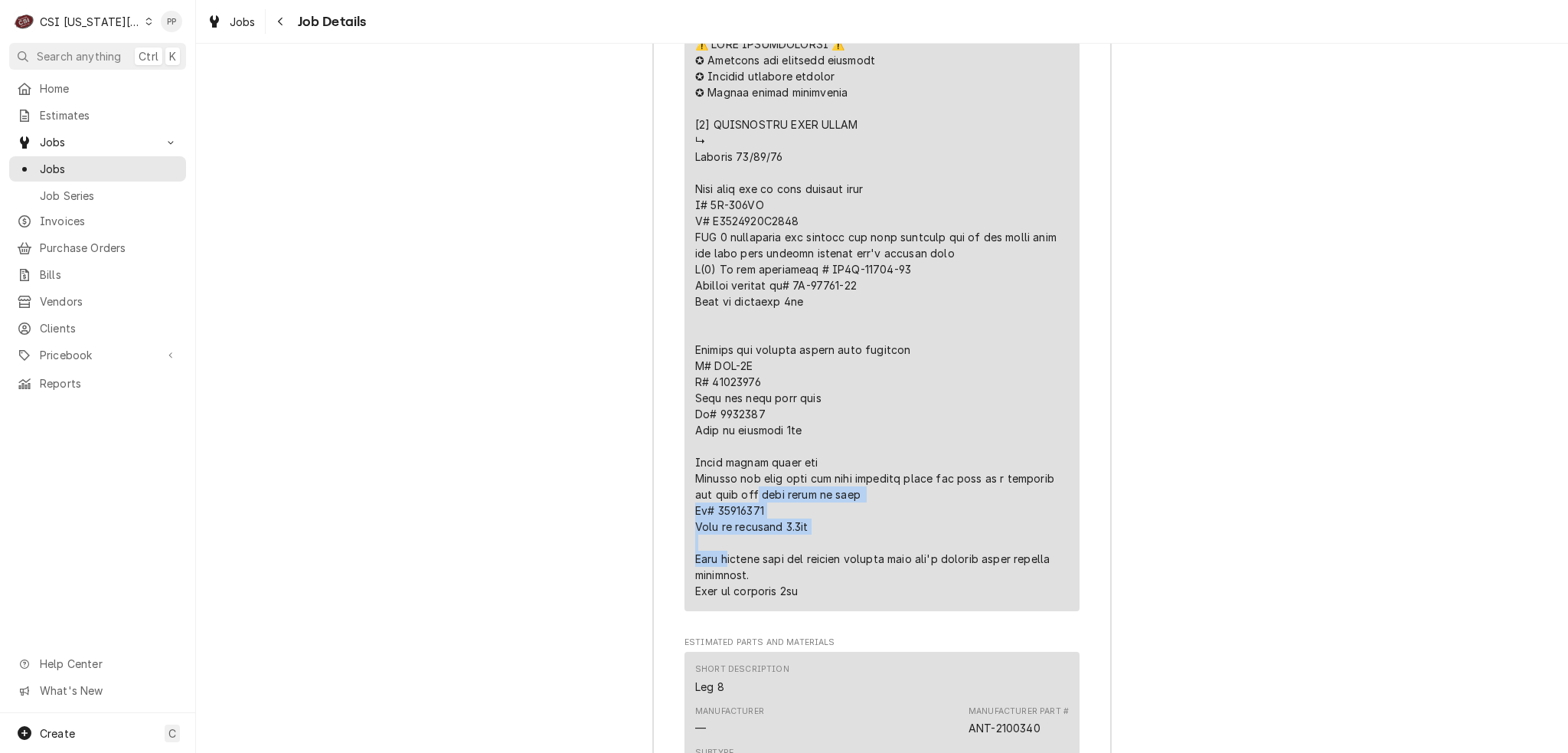
drag, startPoint x: 692, startPoint y: 427, endPoint x: 910, endPoint y: 455, distance: 219.8
click at [910, 455] on div "Line Item" at bounding box center [882, 317] width 373 height 563
copy div "none found on site Pn# 60168302 Time to complete 2.5hr Main c"
click at [837, 500] on div "Line Item" at bounding box center [882, 317] width 373 height 563
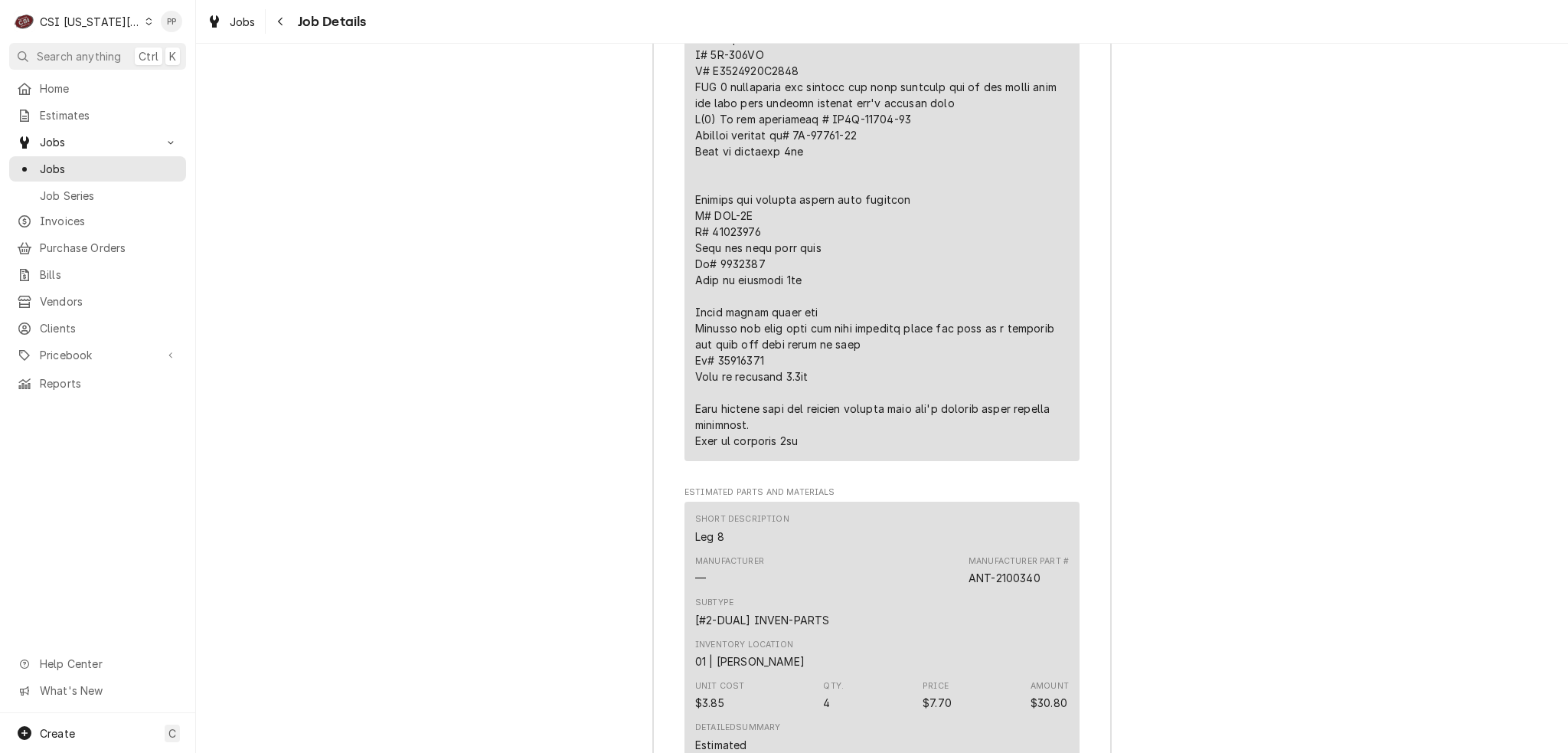
scroll to position [2603, 0]
drag, startPoint x: 818, startPoint y: 88, endPoint x: 899, endPoint y: 87, distance: 81.0
click at [899, 87] on div "Line Item" at bounding box center [882, 164] width 373 height 563
copy div "room M# GST-"
drag, startPoint x: 864, startPoint y: 109, endPoint x: 817, endPoint y: 106, distance: 47.1
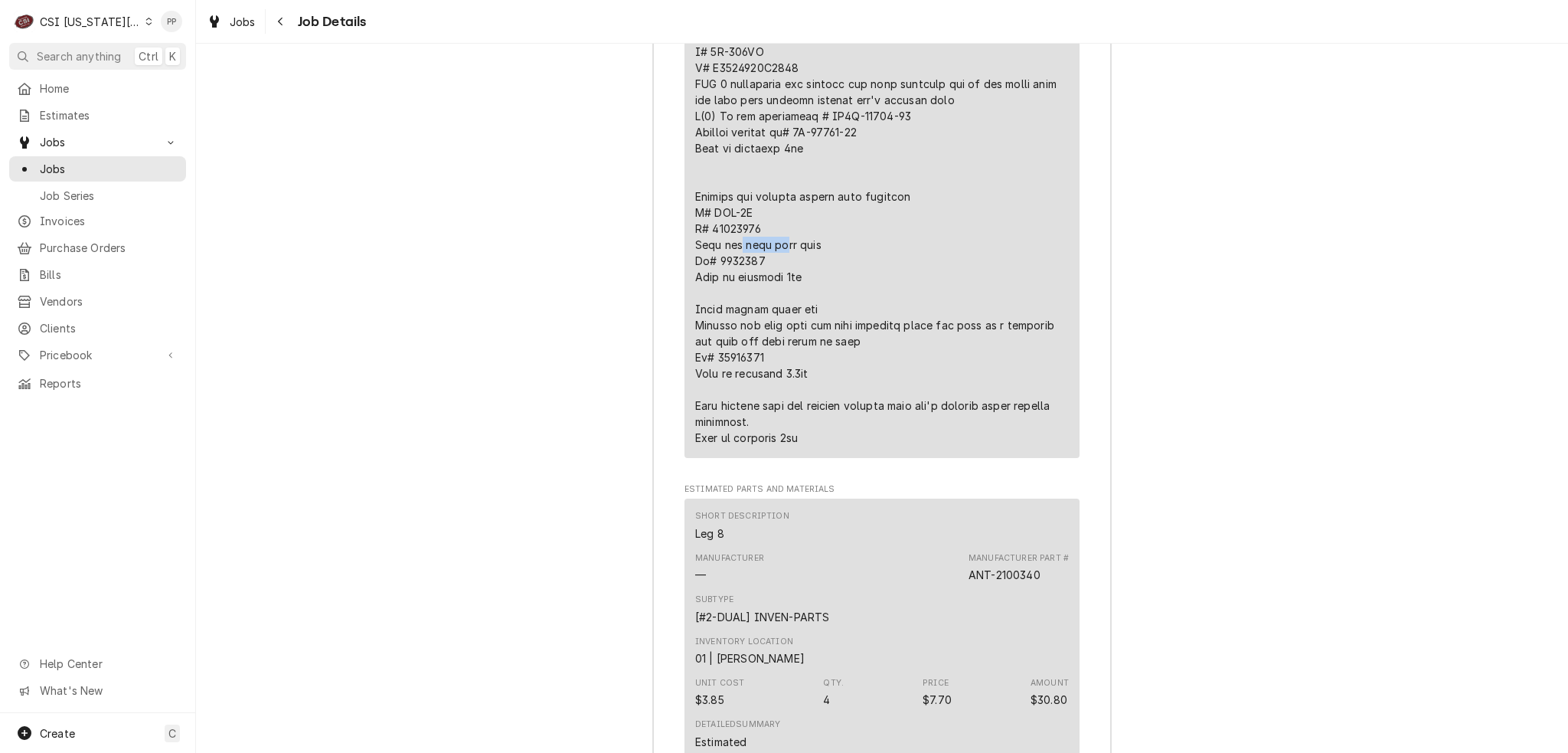
click at [817, 106] on div "Line Item" at bounding box center [882, 164] width 373 height 563
click at [886, 106] on div "Line Item" at bounding box center [882, 164] width 373 height 563
drag, startPoint x: 881, startPoint y: 106, endPoint x: 802, endPoint y: 104, distance: 79.0
click at [802, 104] on div "Line Item" at bounding box center [882, 164] width 373 height 563
copy div "nd worn dow"
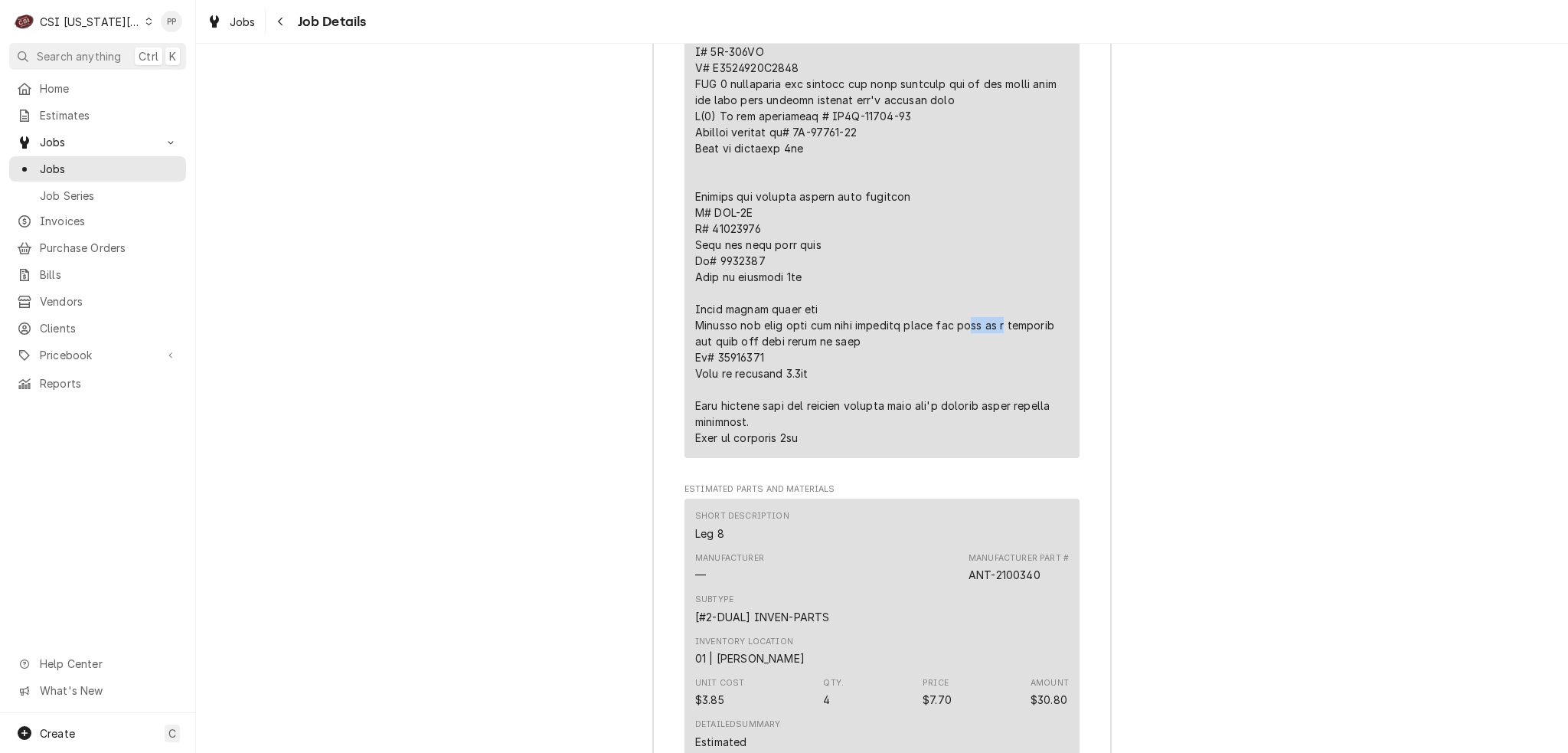
drag, startPoint x: 759, startPoint y: 232, endPoint x: 712, endPoint y: 231, distance: 47.0
click at [712, 231] on div "Line Item" at bounding box center [882, 164] width 373 height 563
copy div "so be a"
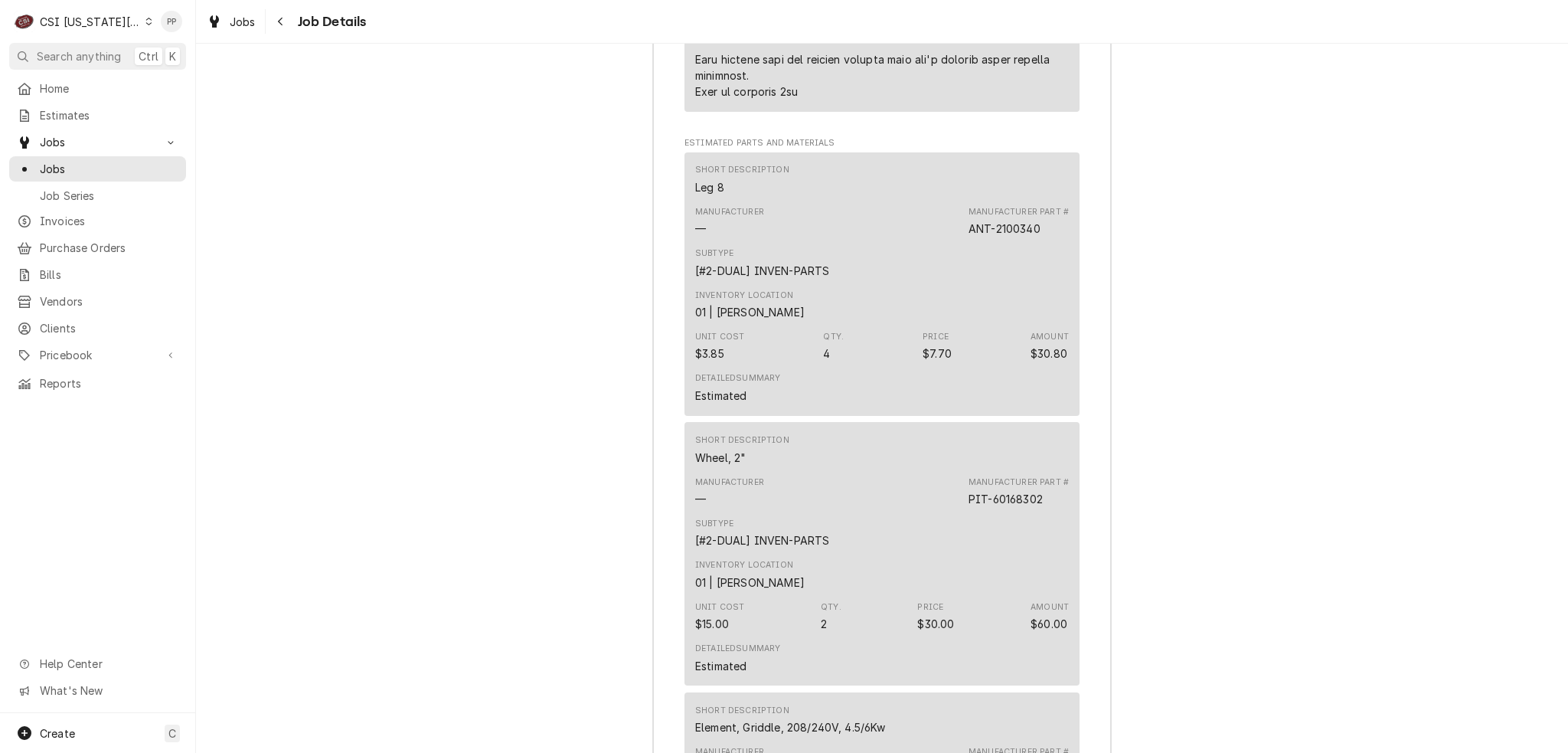
scroll to position [2910, 0]
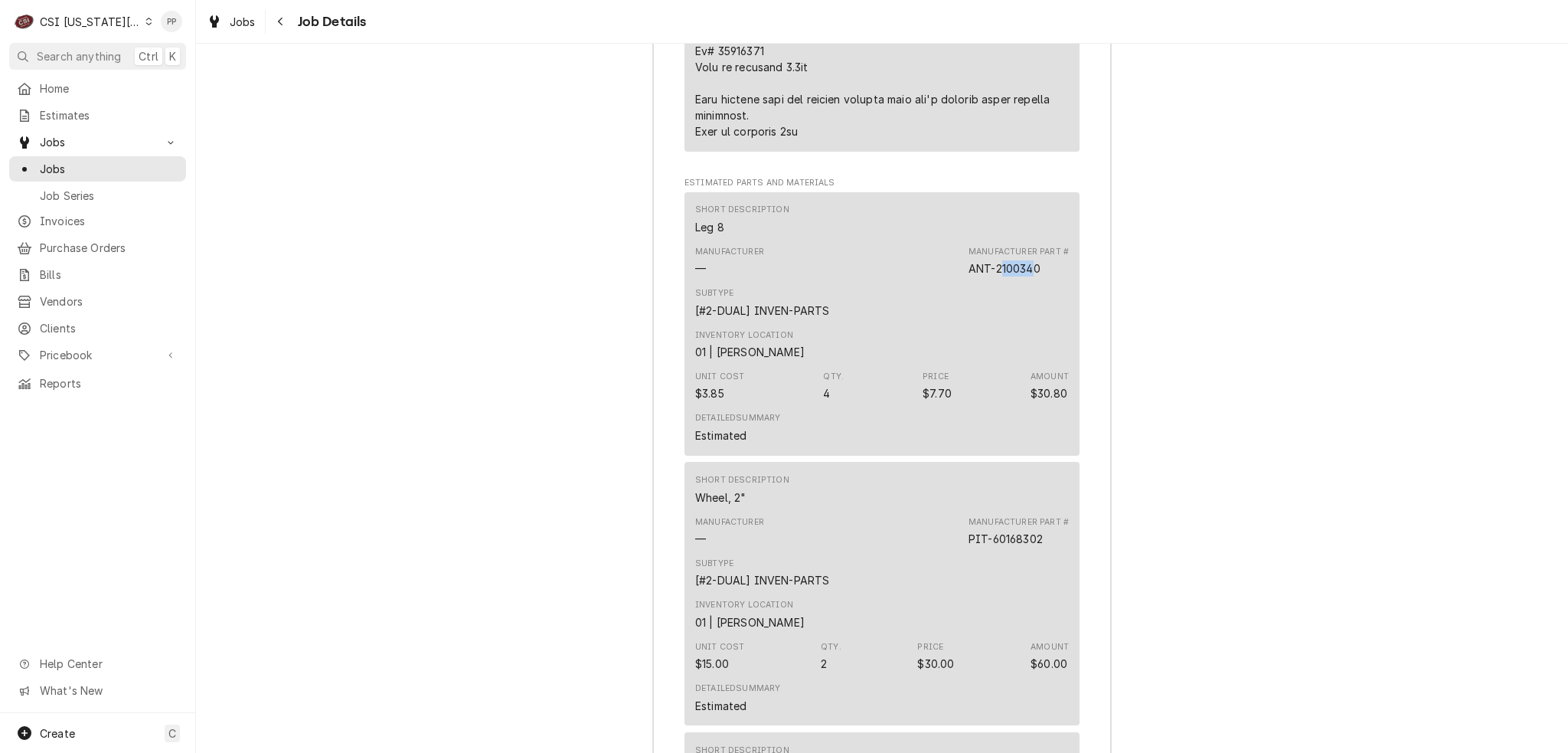
drag, startPoint x: 995, startPoint y: 242, endPoint x: 1032, endPoint y: 243, distance: 37.0
click at [1032, 261] on div "ANT-2100340" at bounding box center [1004, 269] width 72 height 16
drag, startPoint x: 1039, startPoint y: 243, endPoint x: 993, endPoint y: 246, distance: 46.1
click at [993, 246] on div "Manufacturer Part # ANT-2100340" at bounding box center [1018, 262] width 100 height 31
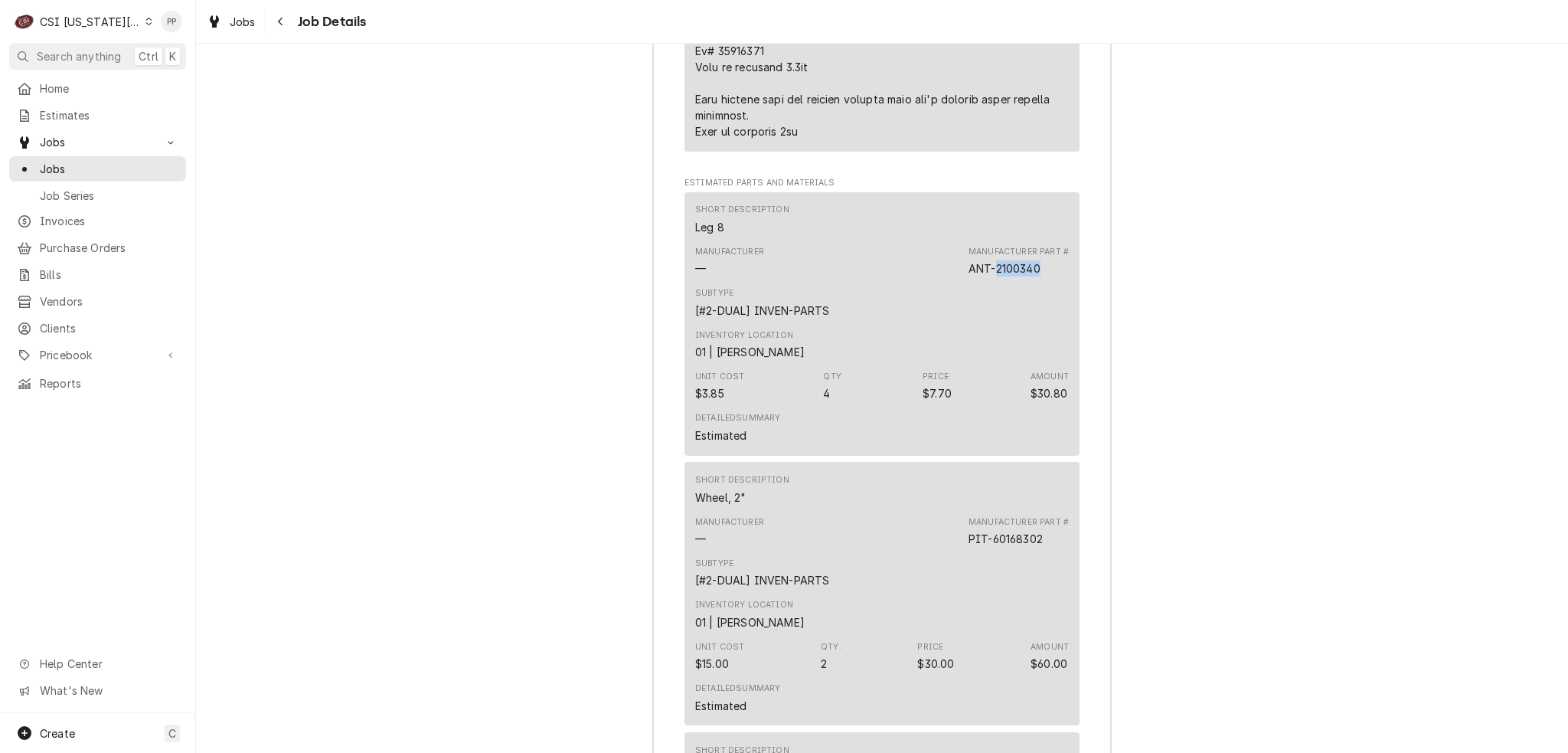
copy div "2100340"
drag, startPoint x: 1039, startPoint y: 510, endPoint x: 986, endPoint y: 513, distance: 53.1
click at [986, 516] on div "Manufacturer Part # PIT-60168302" at bounding box center [1018, 531] width 100 height 31
drag, startPoint x: 1001, startPoint y: 513, endPoint x: 1024, endPoint y: 523, distance: 25.1
click at [1024, 522] on div "Manufacturer — Manufacturer Part # PIT-60168302" at bounding box center [882, 531] width 373 height 41
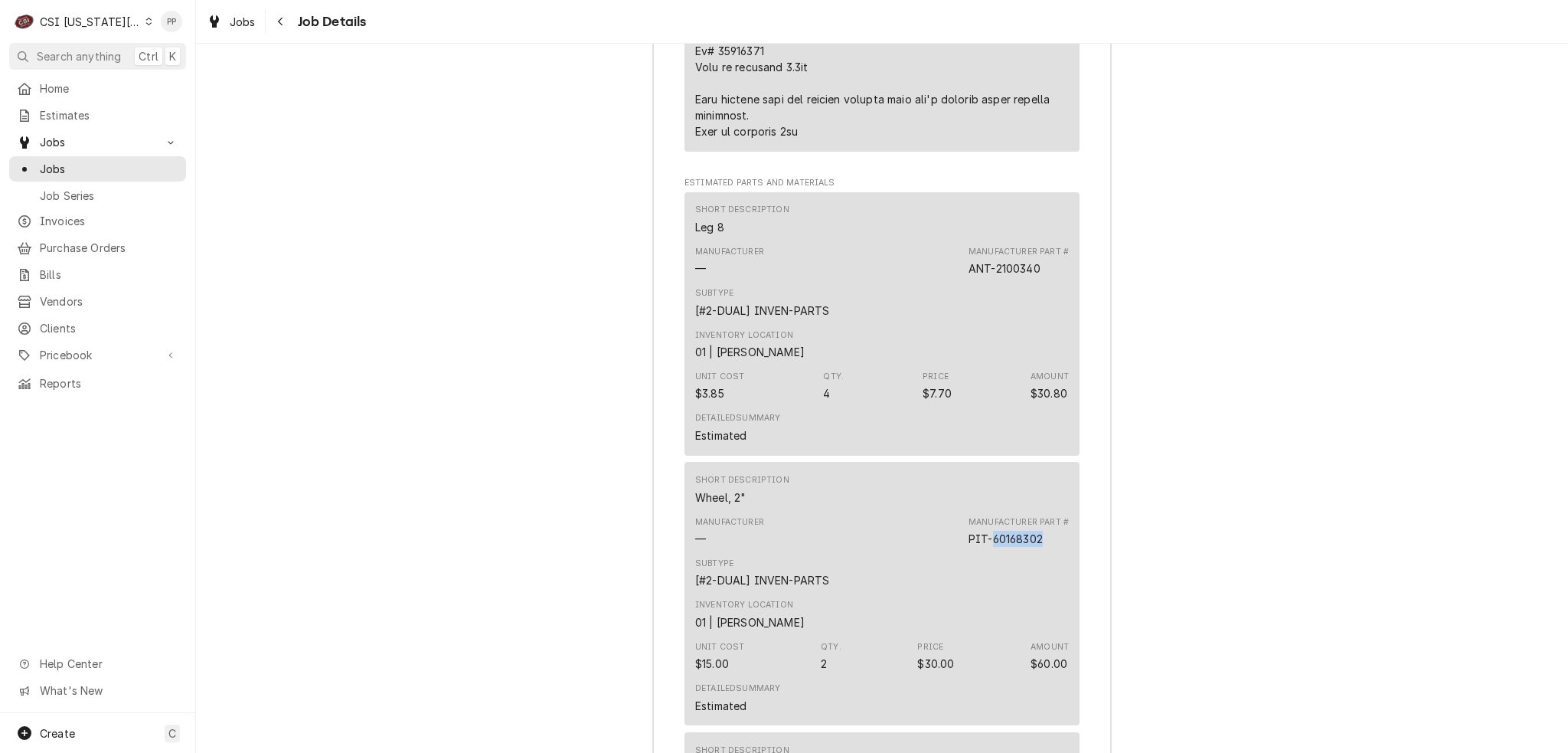
copy div "60168302"
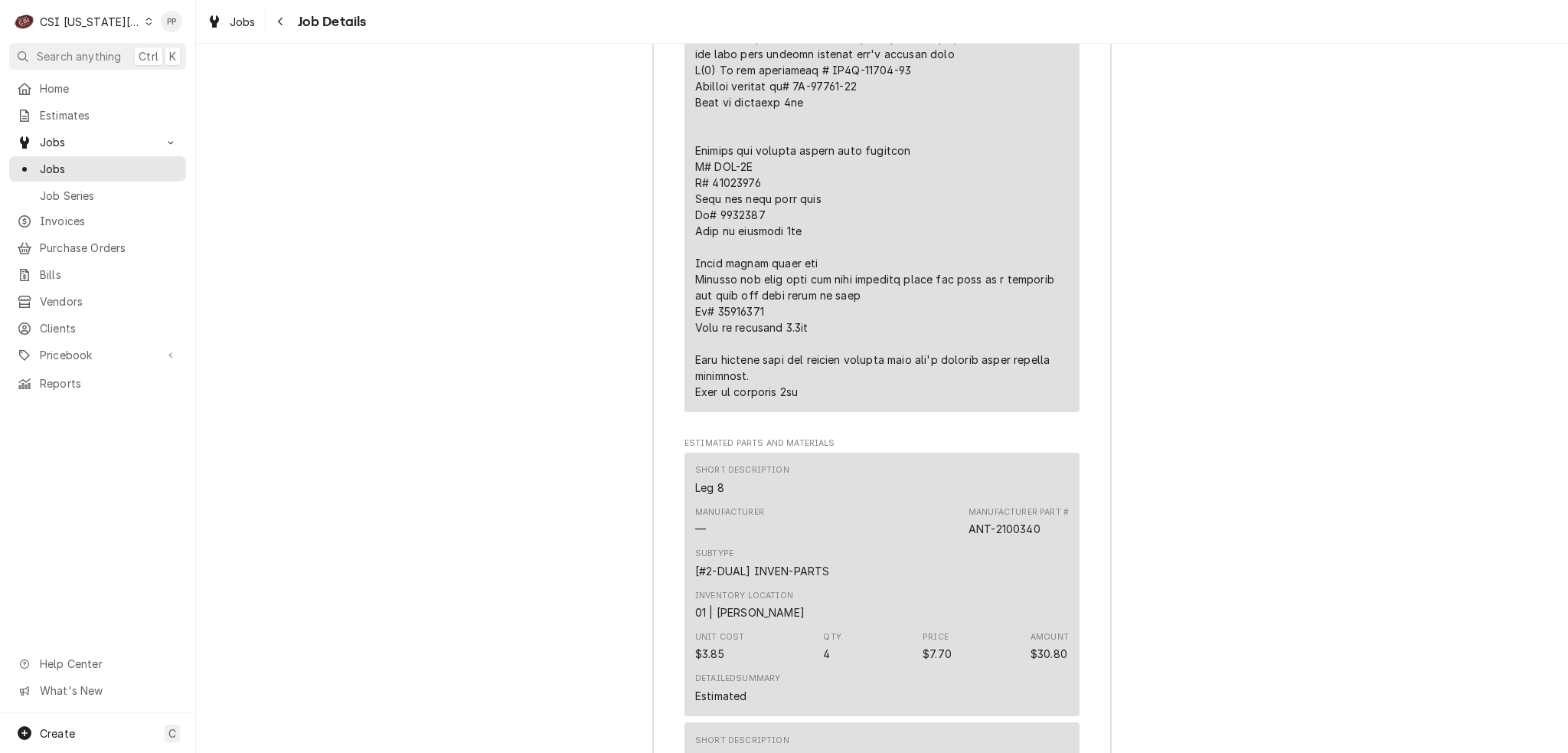
scroll to position [2757, 0]
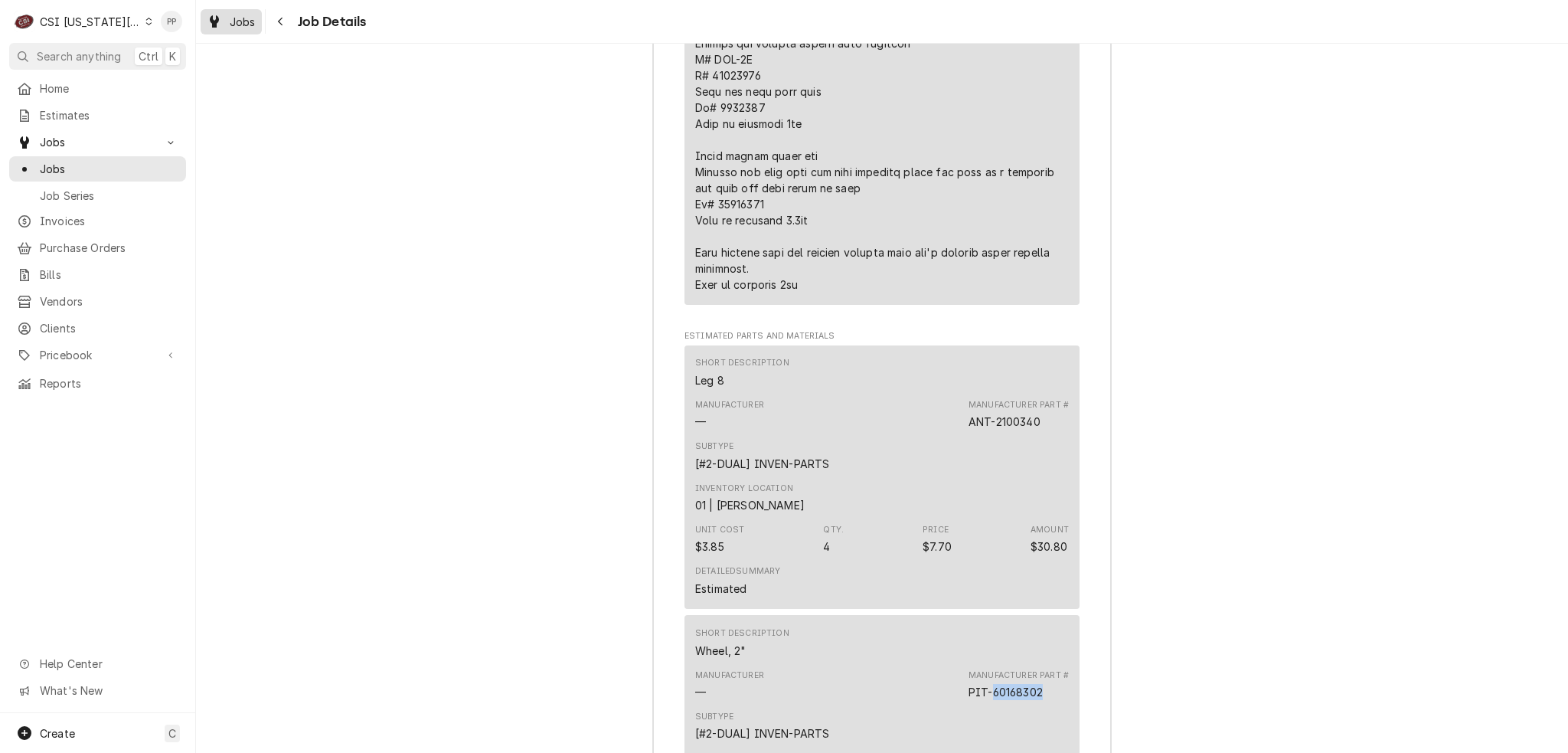
click at [225, 20] on div "Jobs" at bounding box center [231, 22] width 55 height 19
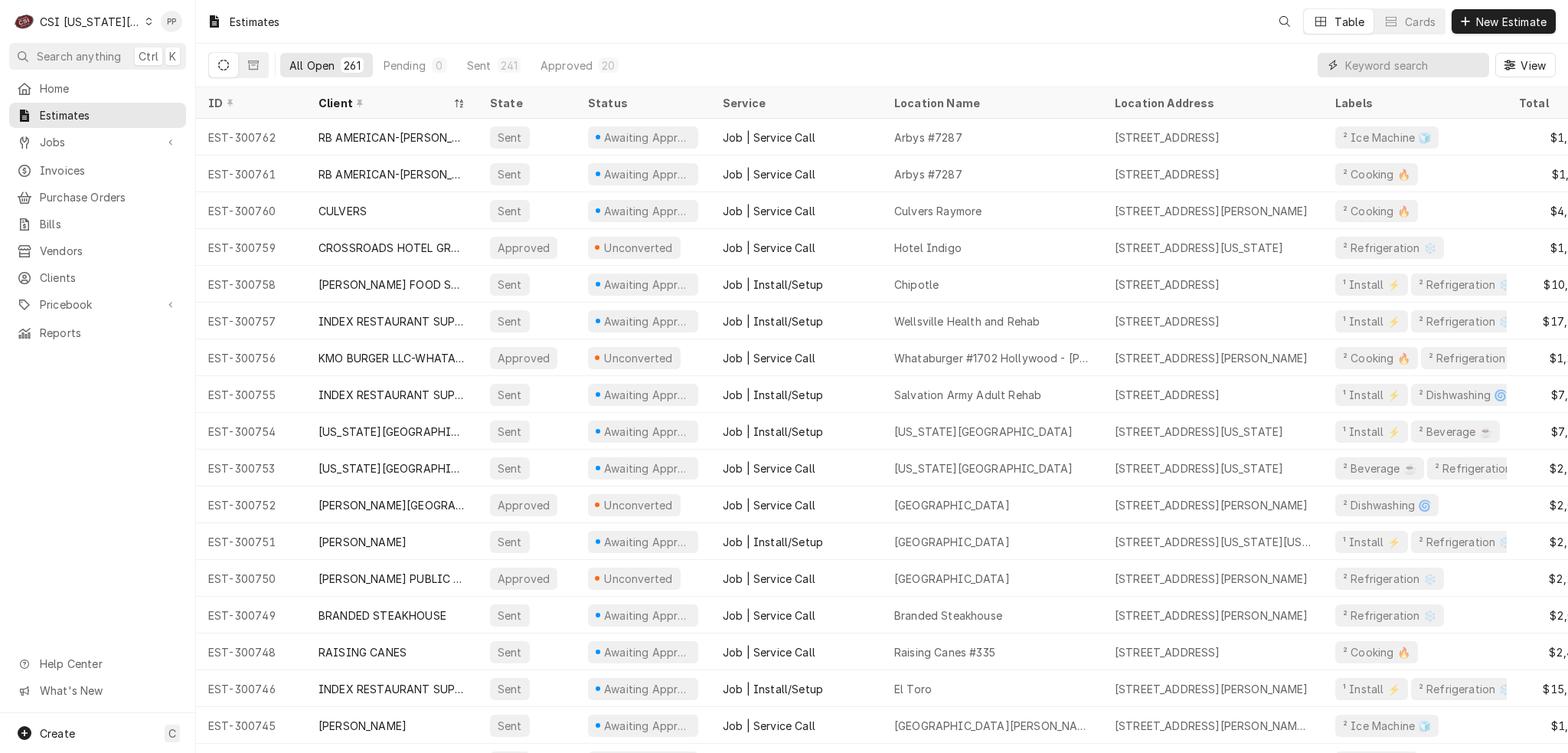
click at [1412, 69] on input "Dynamic Content Wrapper" at bounding box center [1413, 65] width 136 height 24
click at [1473, 16] on span "New Estimate" at bounding box center [1511, 22] width 77 height 16
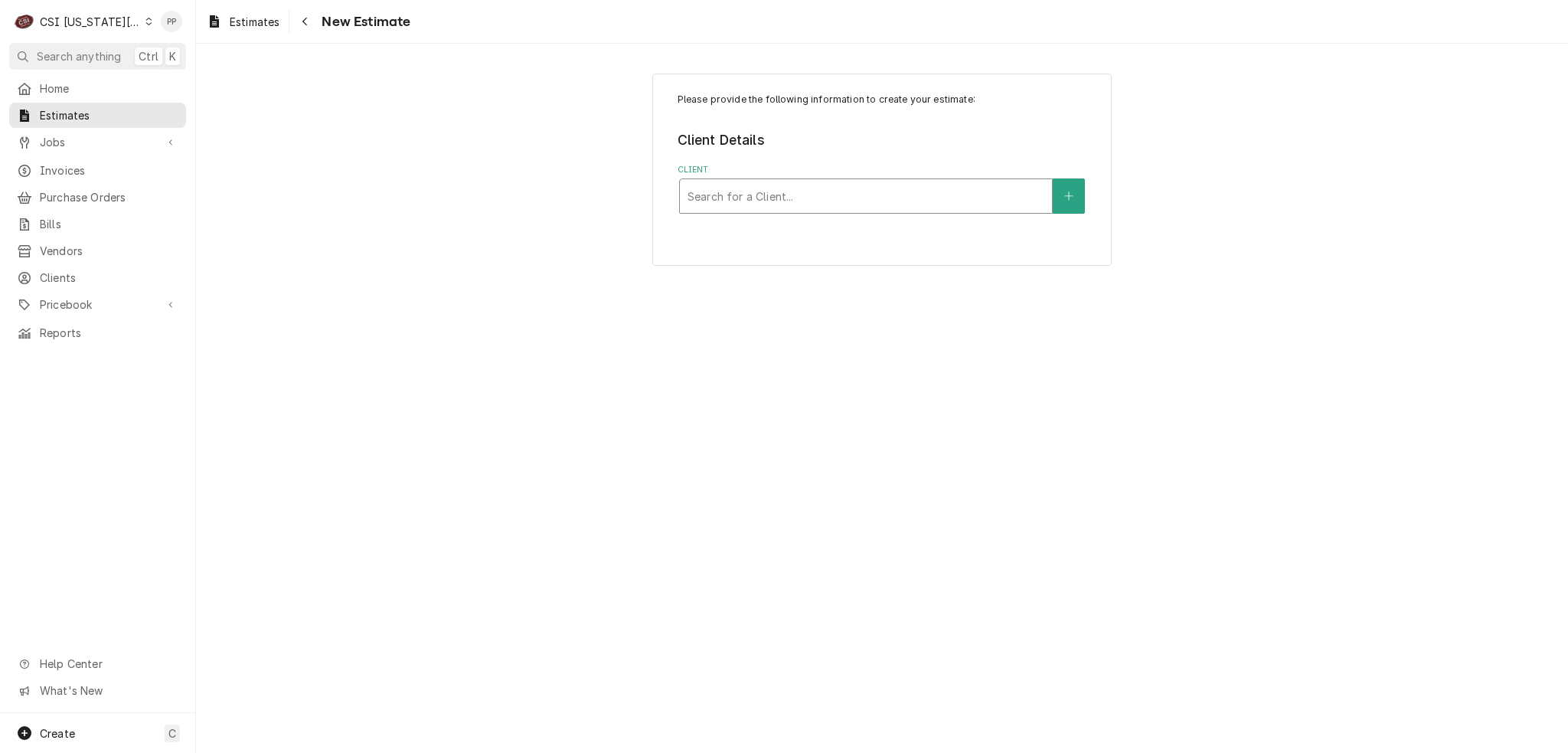
click at [815, 183] on div "Client" at bounding box center [867, 196] width 357 height 28
type input "kmo"
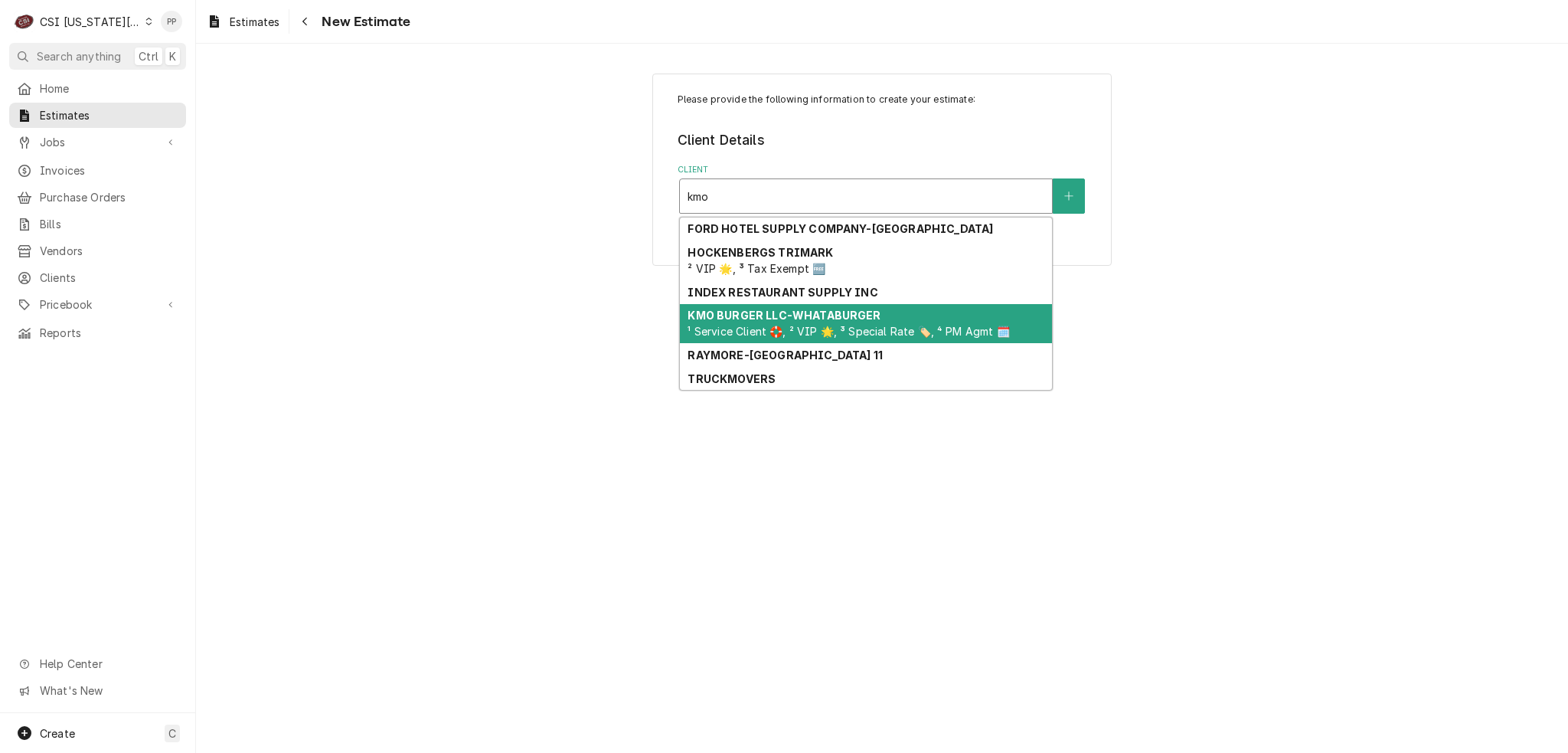
click at [885, 315] on div "KMO BURGER LLC-WHATABURGER ¹ Service Client 🛟, ² VIP 🌟, ³ Special Rate 🏷️, ⁴ PM…" at bounding box center [866, 324] width 372 height 40
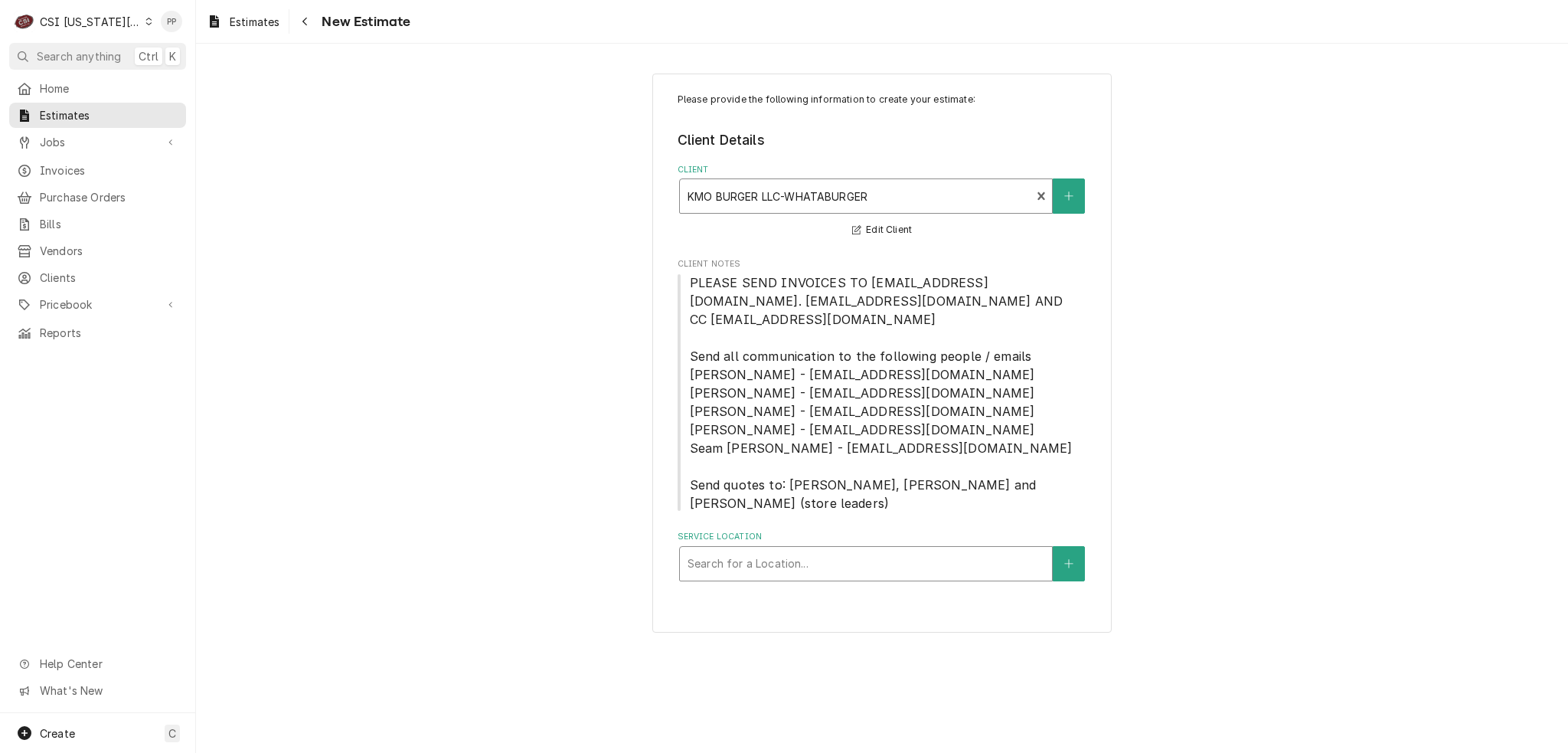
click at [809, 550] on div "Service Location" at bounding box center [867, 564] width 357 height 28
type input "1696"
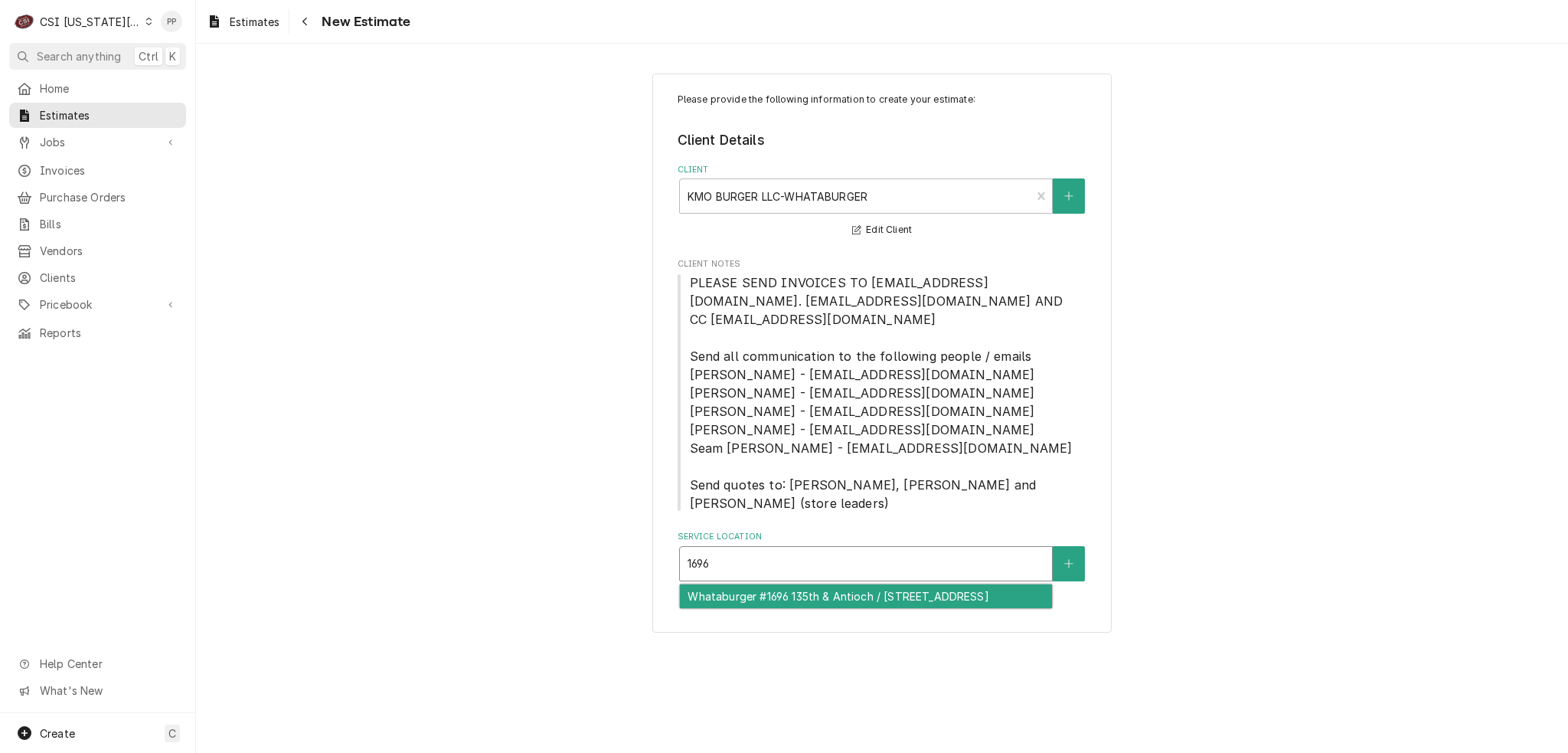
click at [801, 584] on div "Whataburger #1696 135th & Antioch / [STREET_ADDRESS]" at bounding box center [866, 596] width 372 height 23
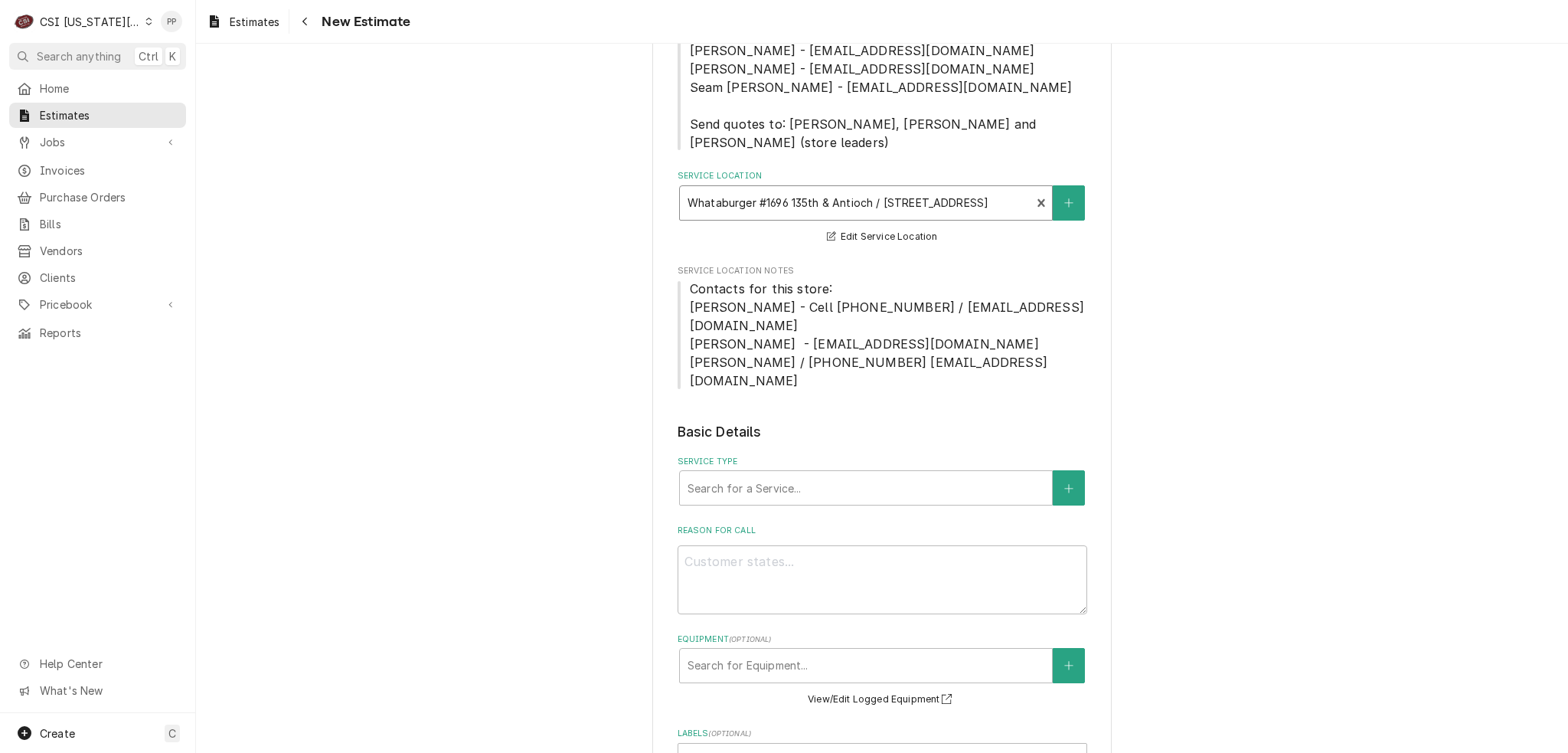
scroll to position [536, 0]
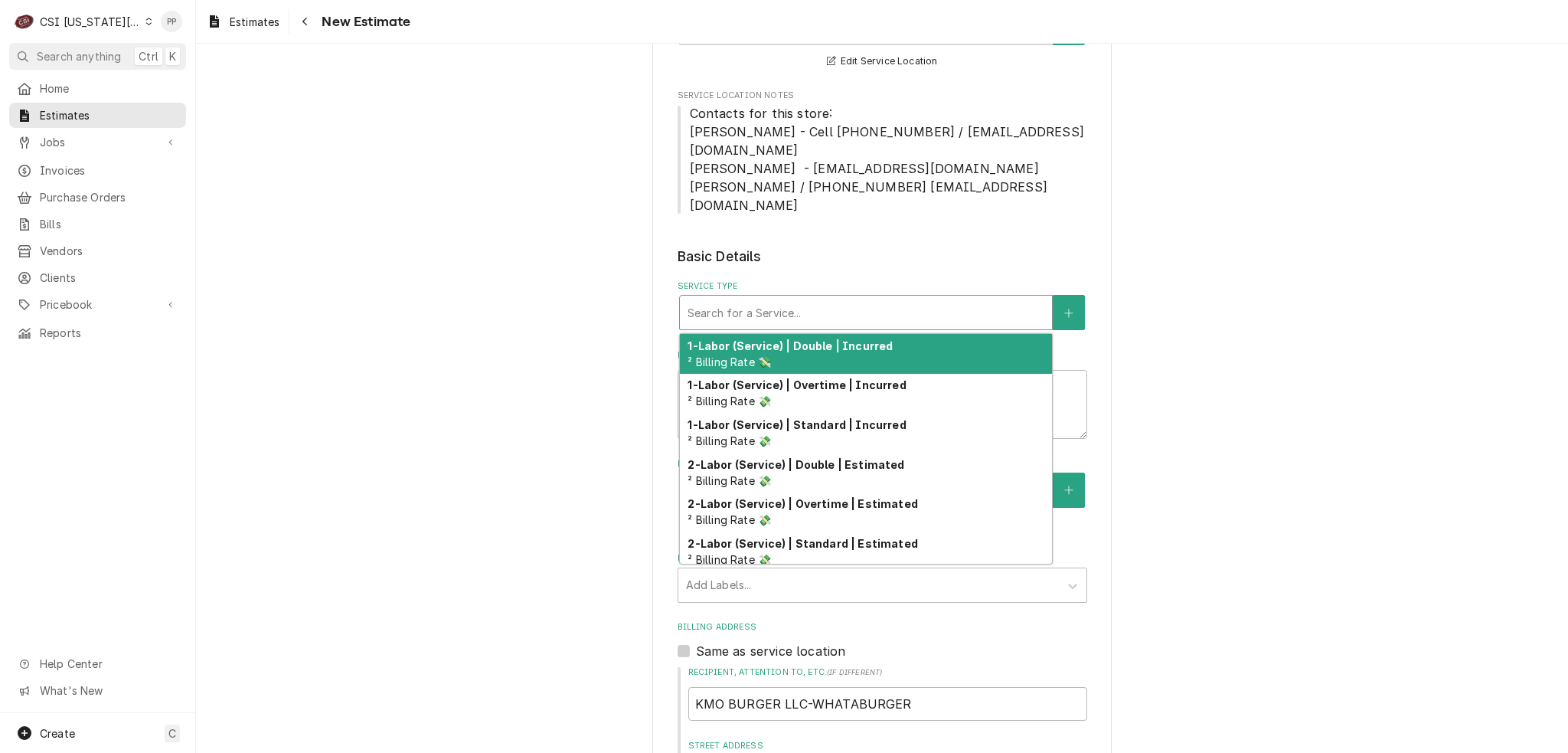
click at [763, 298] on div "Service Type" at bounding box center [867, 312] width 357 height 28
type textarea "x"
type input "j"
type textarea "x"
type input "jo"
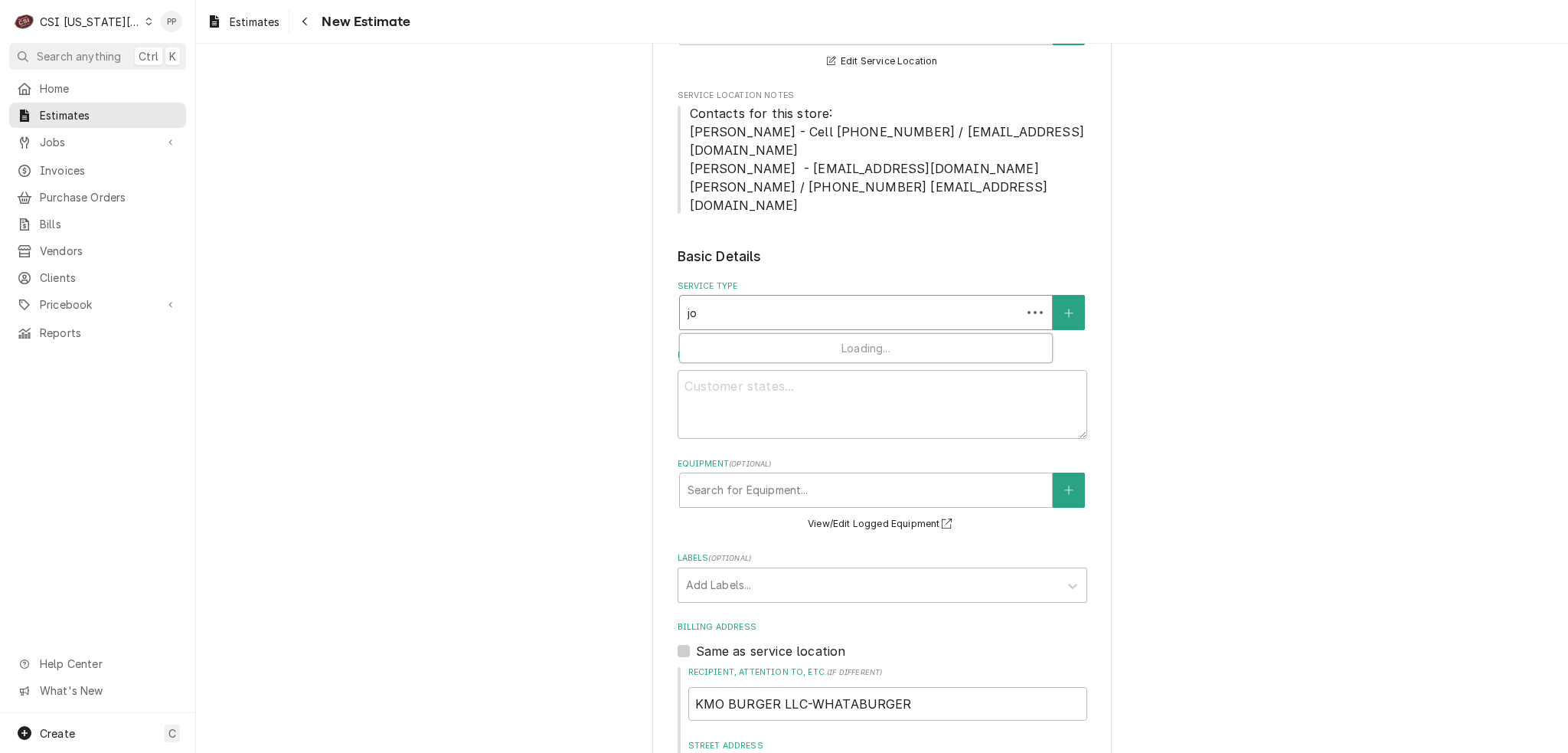
type textarea "x"
type input "job"
type textarea "x"
type input "job"
type textarea "x"
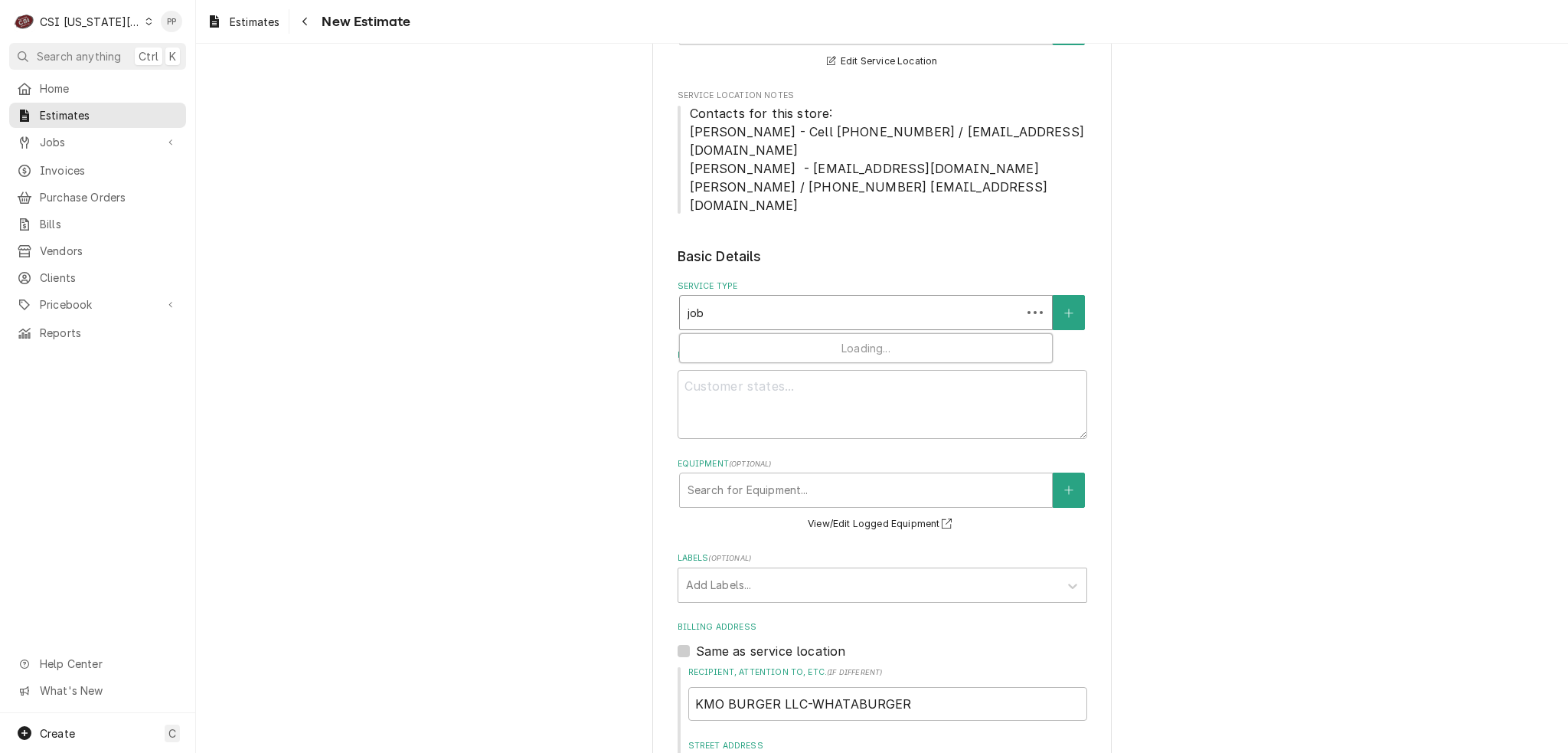
type input "job s"
type textarea "x"
type input "job se"
type textarea "x"
type input "job ser"
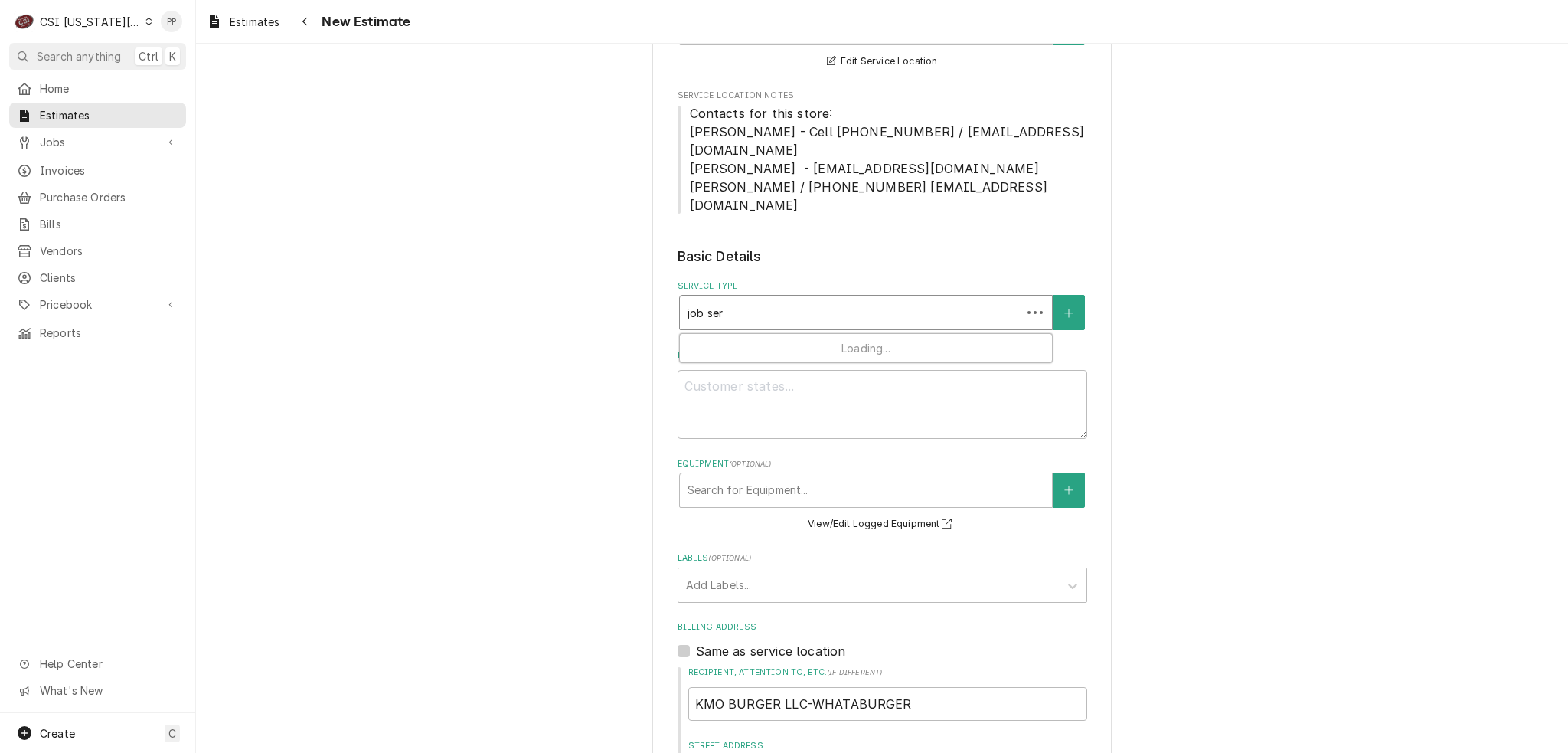
type textarea "x"
type input "job serv"
type textarea "x"
type input "job servi"
type textarea "x"
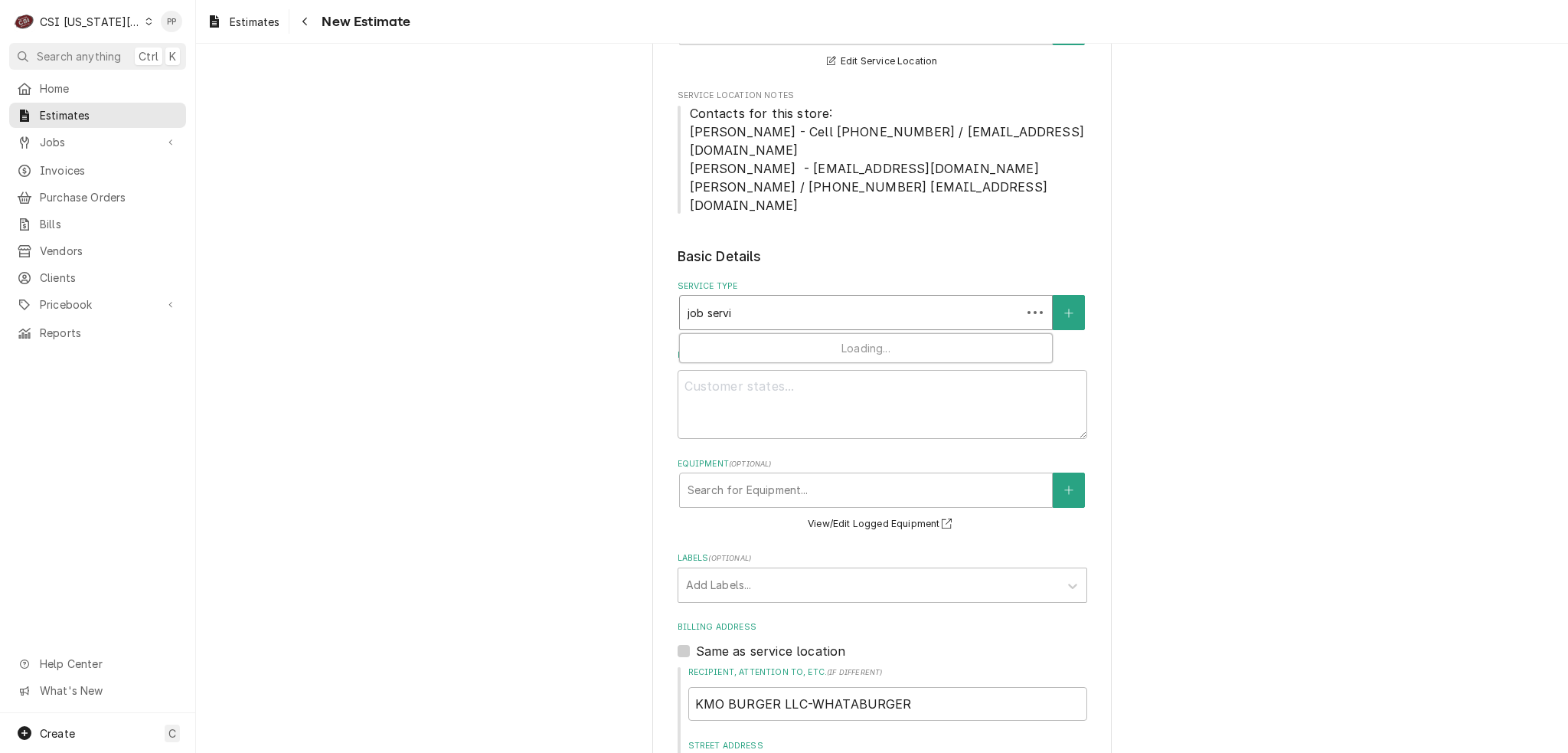
type input "job servic"
type textarea "x"
type input "job service"
type textarea "x"
type input "job service c"
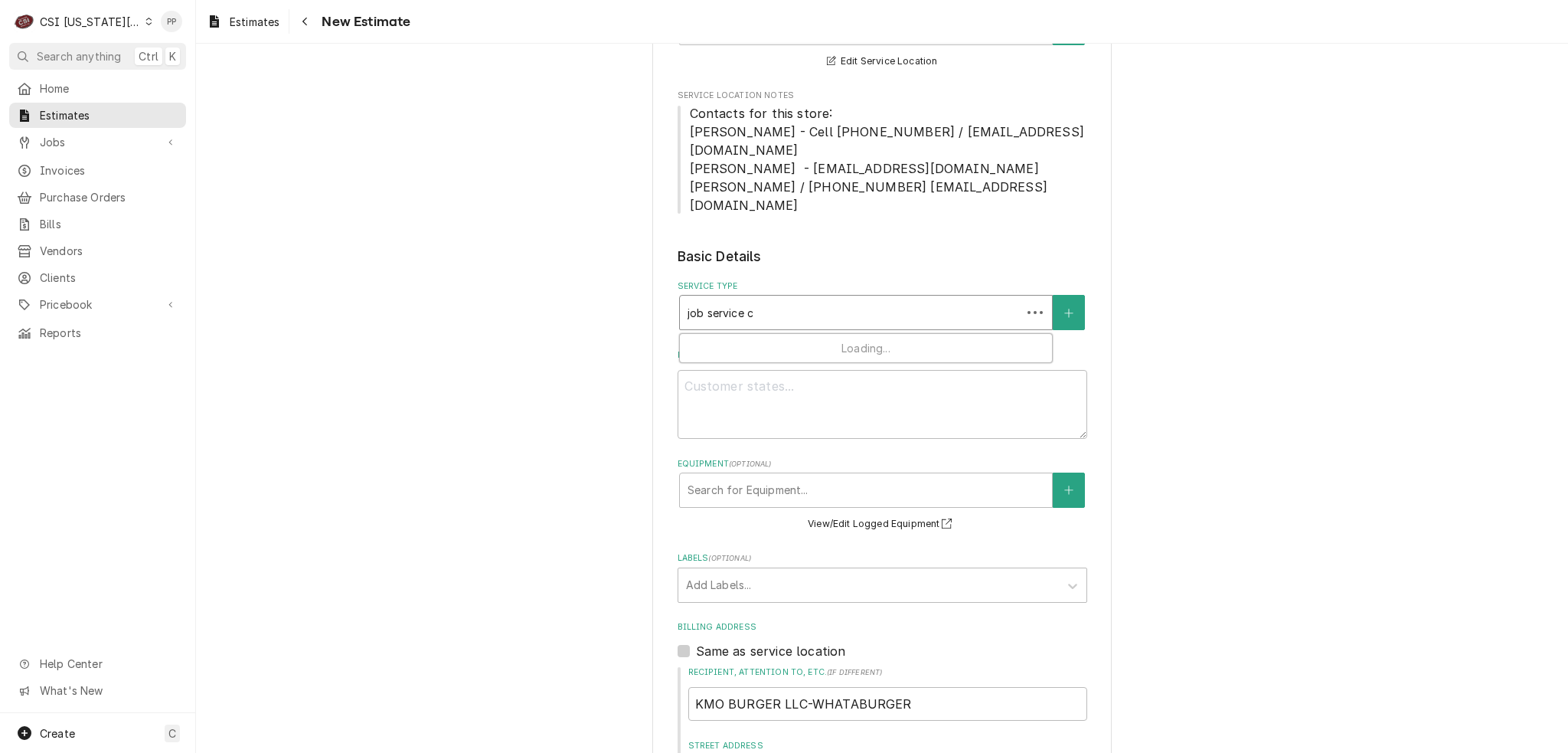
type textarea "x"
type input "job service ca"
type textarea "x"
type input "job service cal"
type textarea "x"
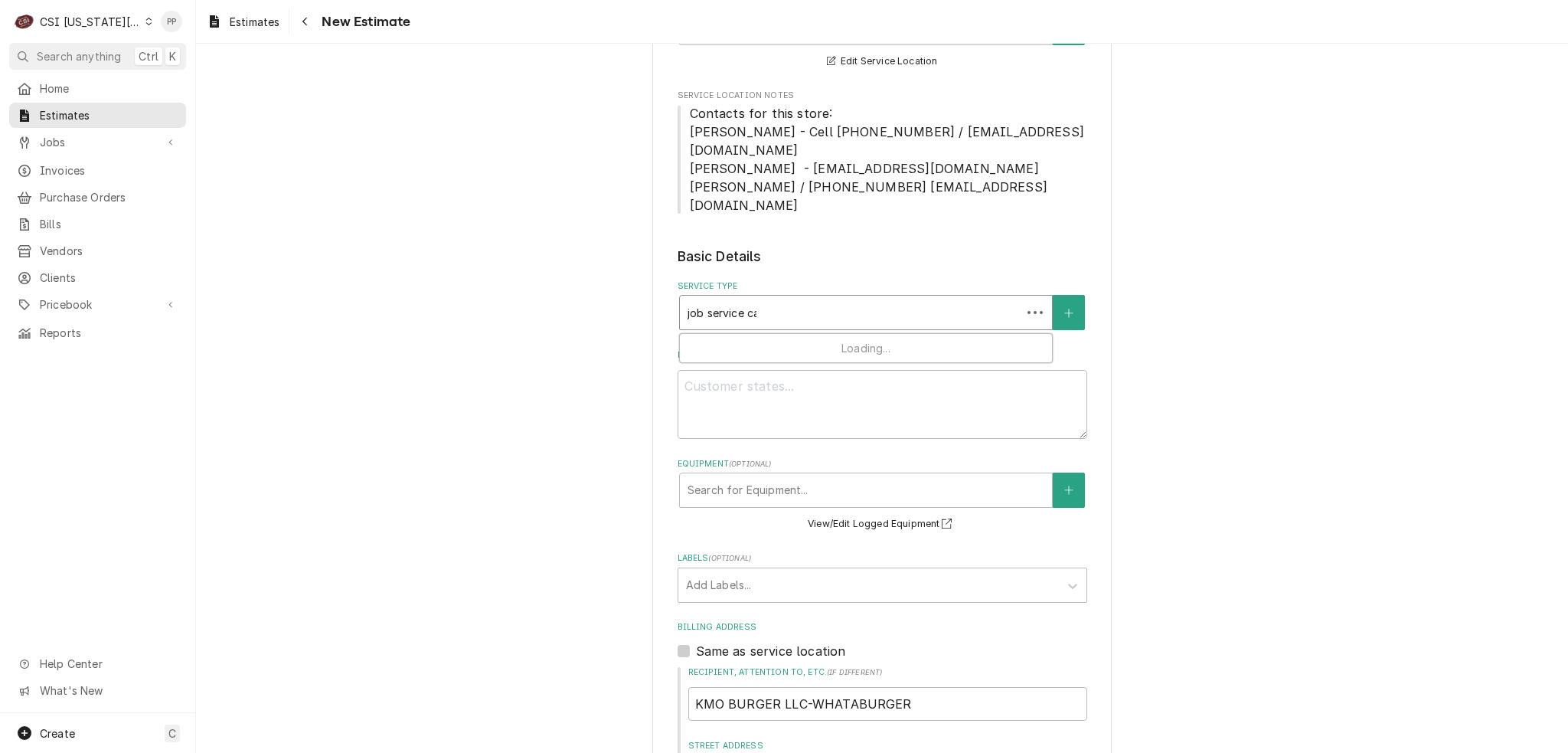
type input "job service call"
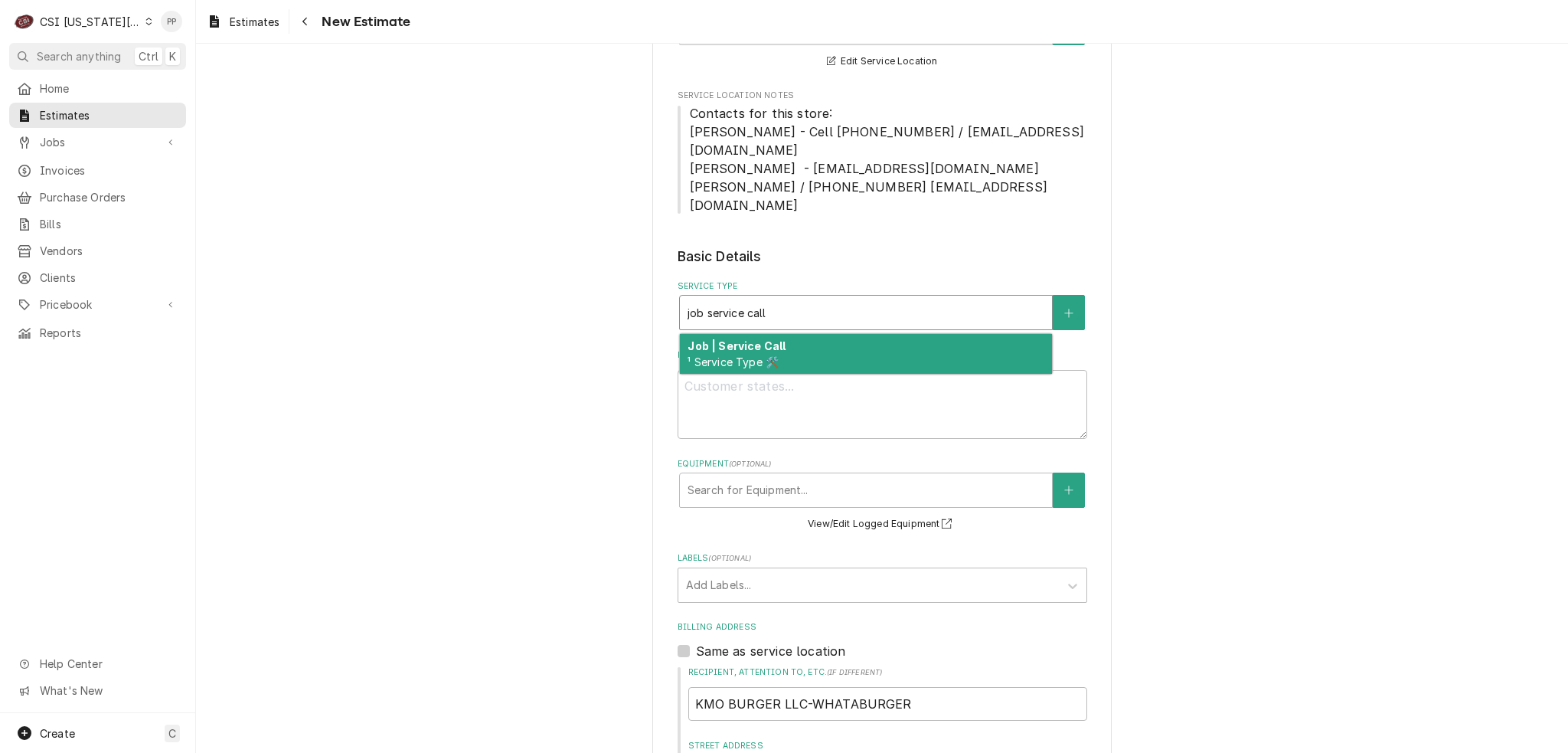
click at [782, 334] on div "Job | Service Call ¹ Service Type 🛠️" at bounding box center [866, 354] width 372 height 40
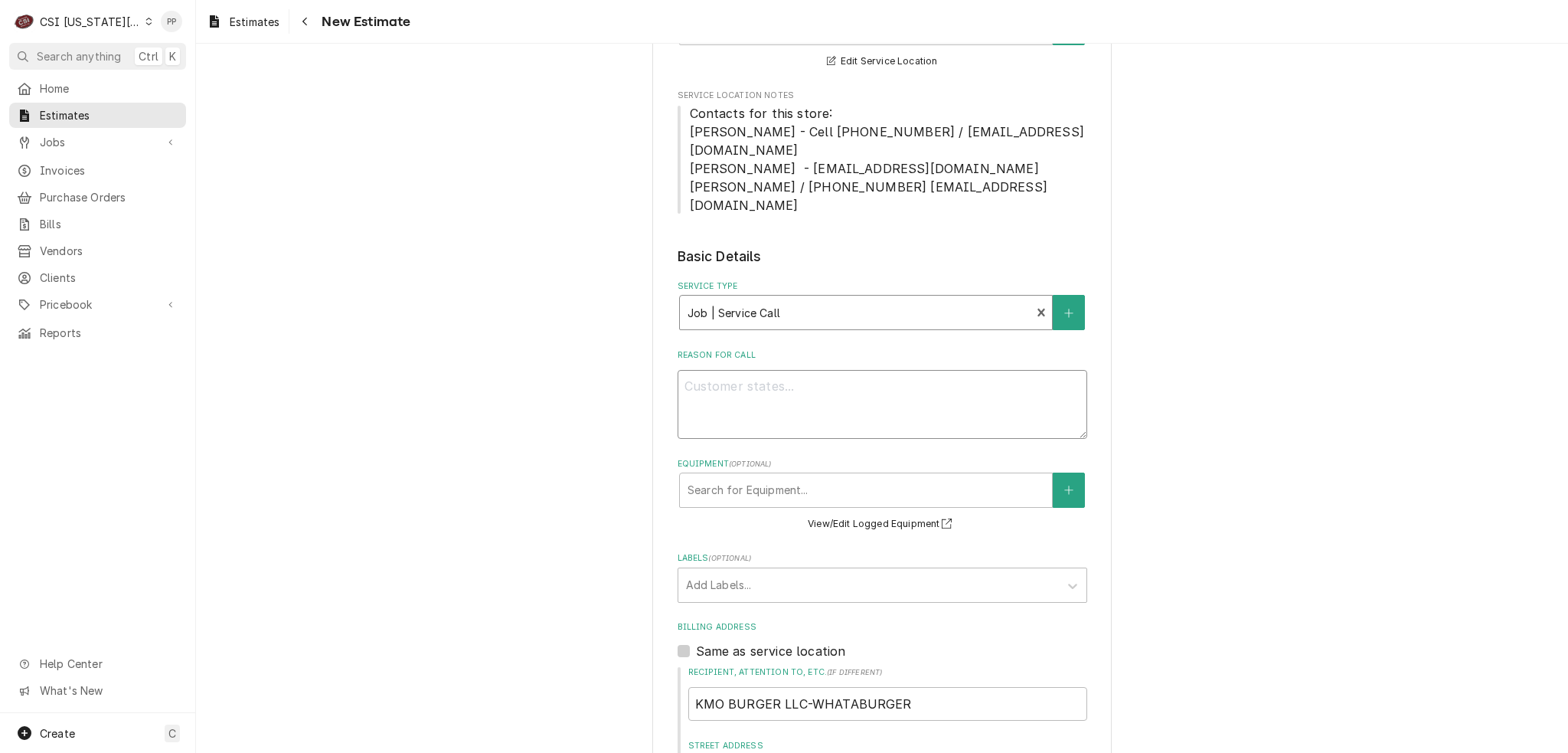
click at [755, 380] on textarea "Reason For Call" at bounding box center [883, 404] width 409 height 69
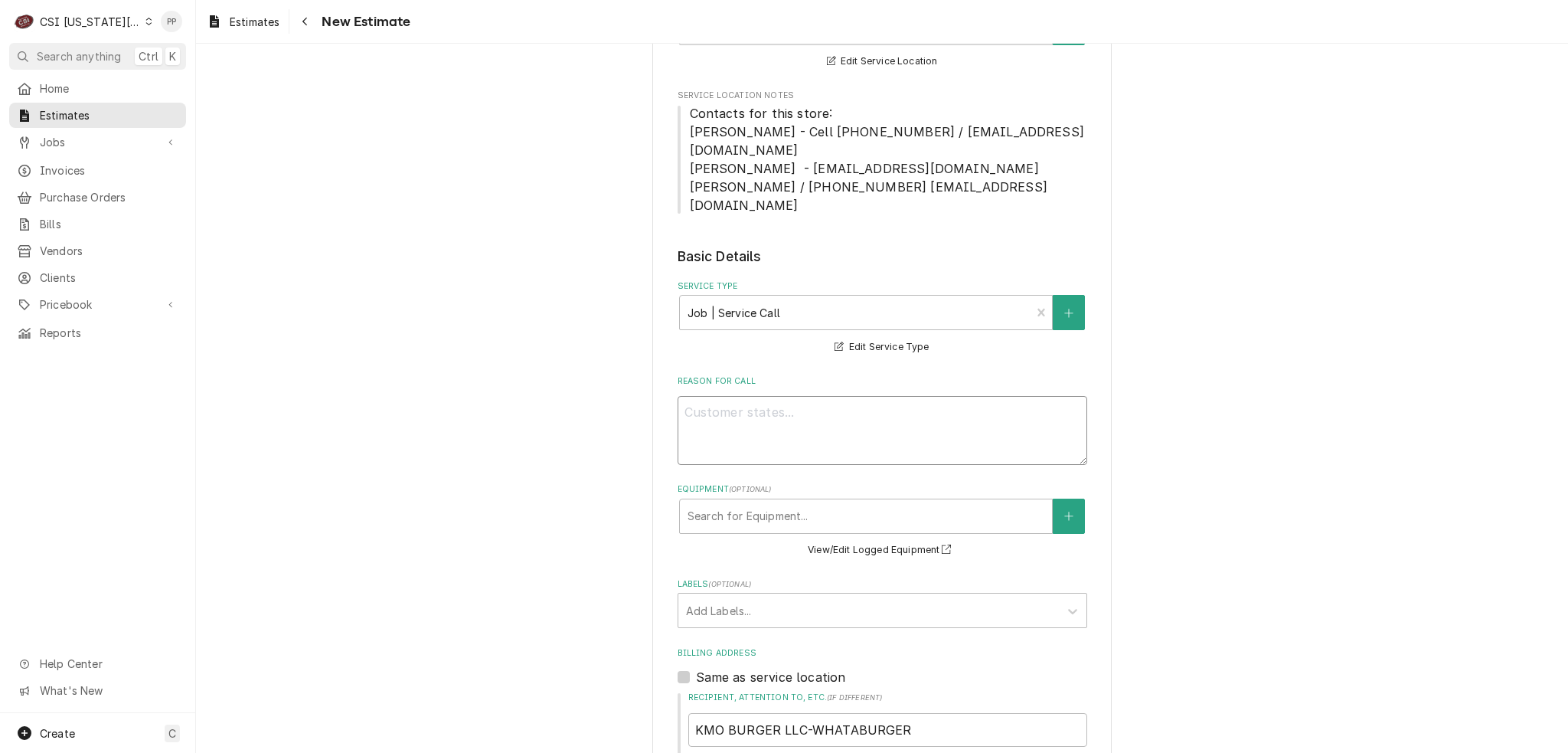
type textarea "x"
type textarea "Q"
type textarea "x"
type textarea "Qu"
type textarea "x"
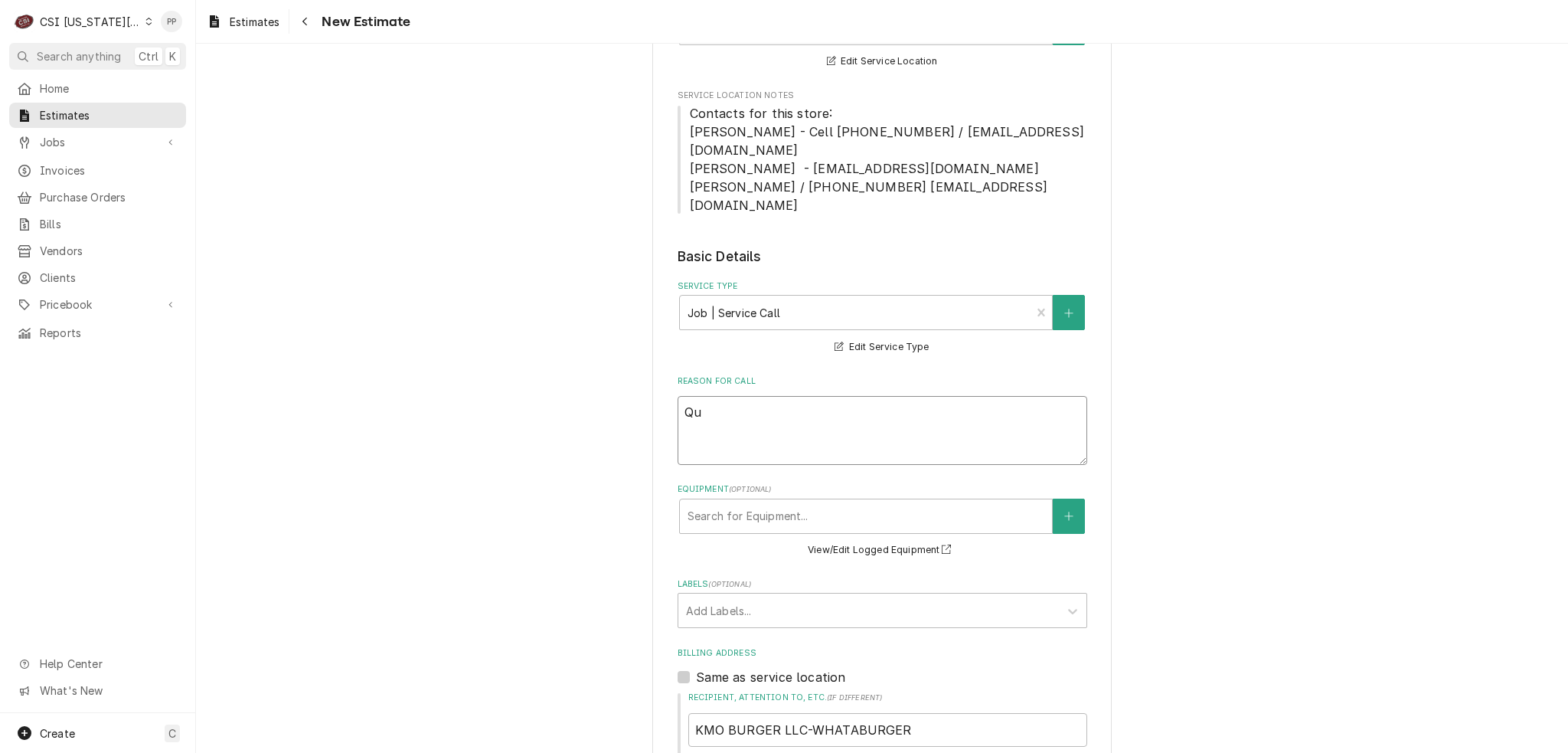
type textarea "Qut"
type textarea "x"
type textarea "Quto"
type textarea "x"
type textarea "Qutoe"
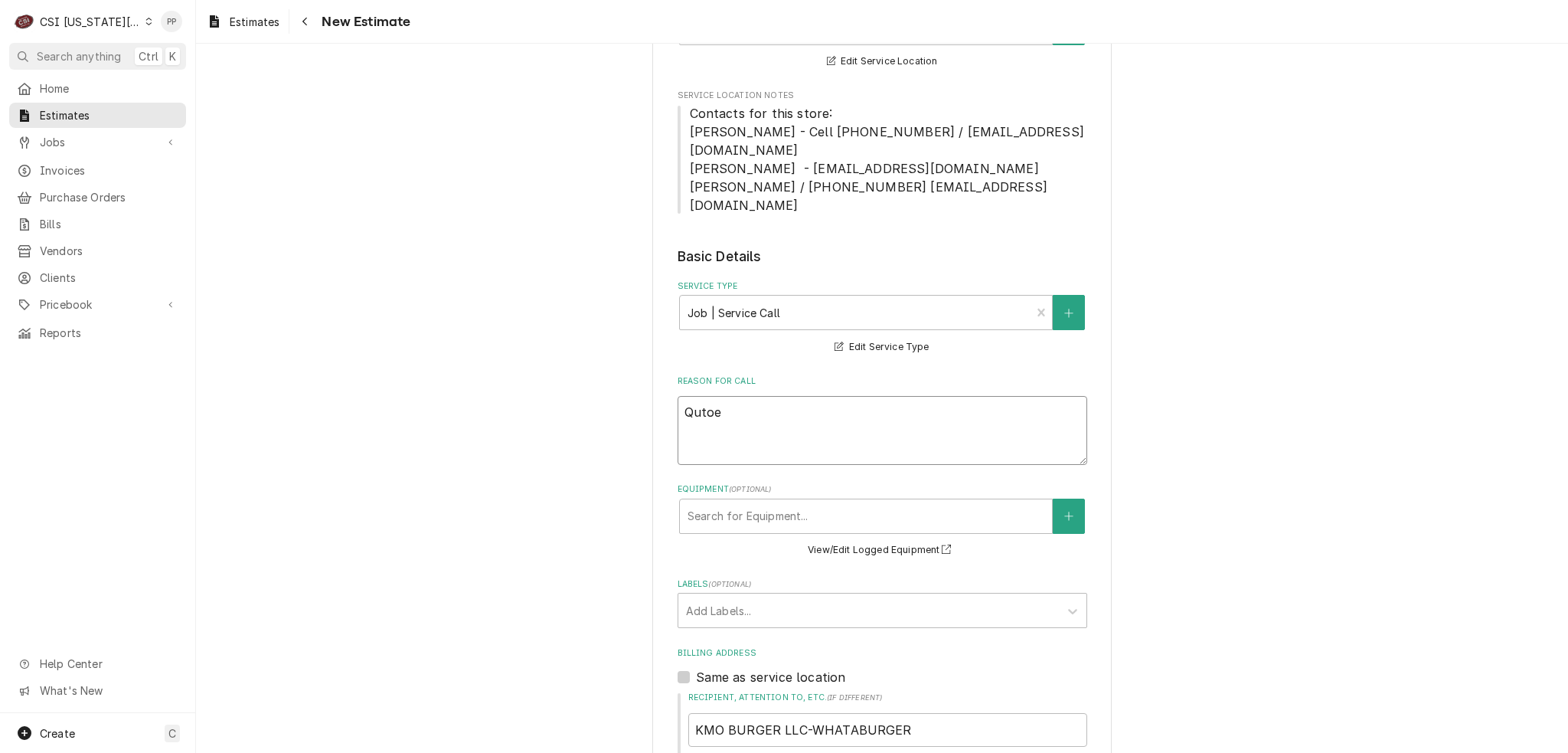
type textarea "x"
type textarea "Qutoe"
type textarea "x"
type textarea "Qutoe"
type textarea "x"
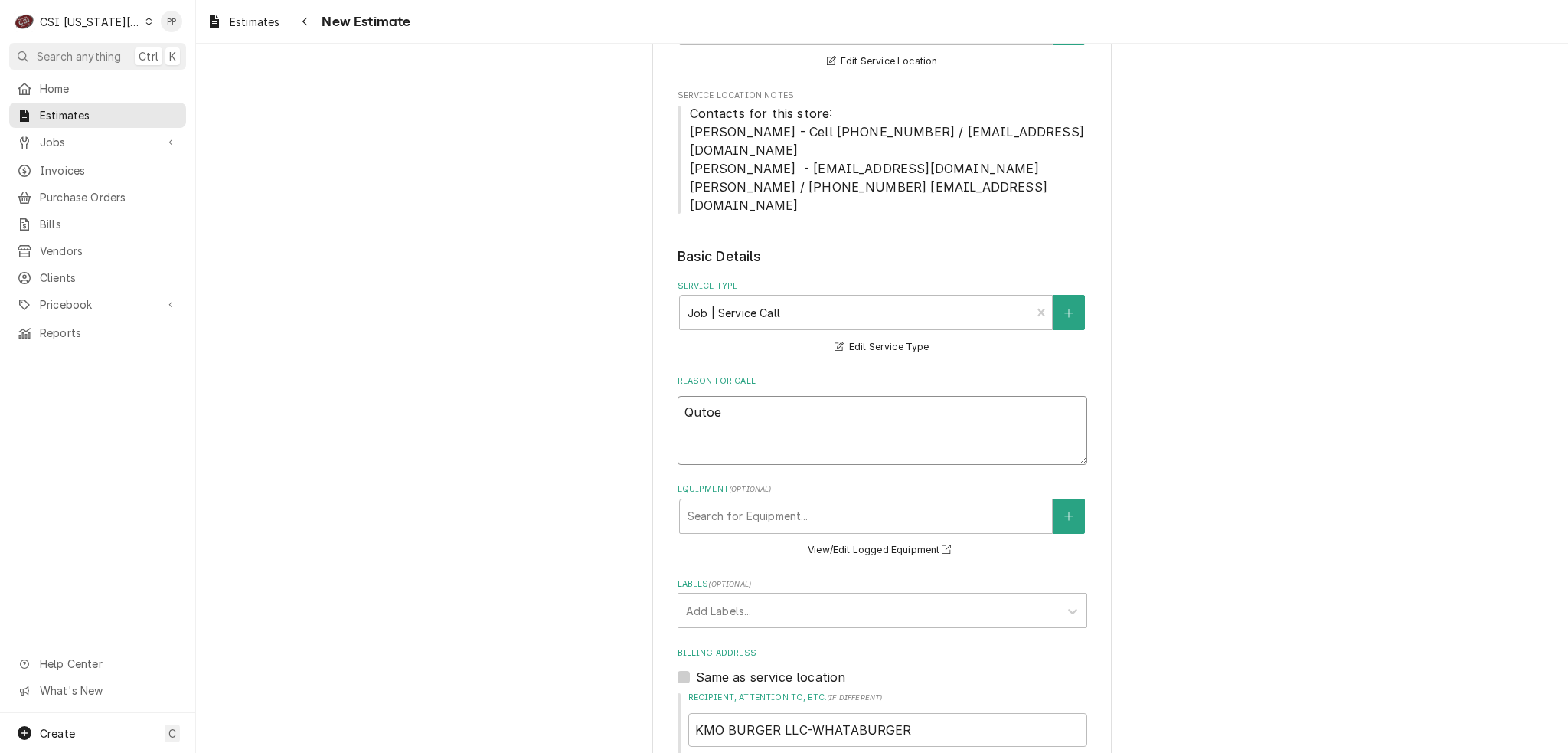
type textarea "Quto"
type textarea "x"
type textarea "Qut"
type textarea "x"
type textarea "Qu"
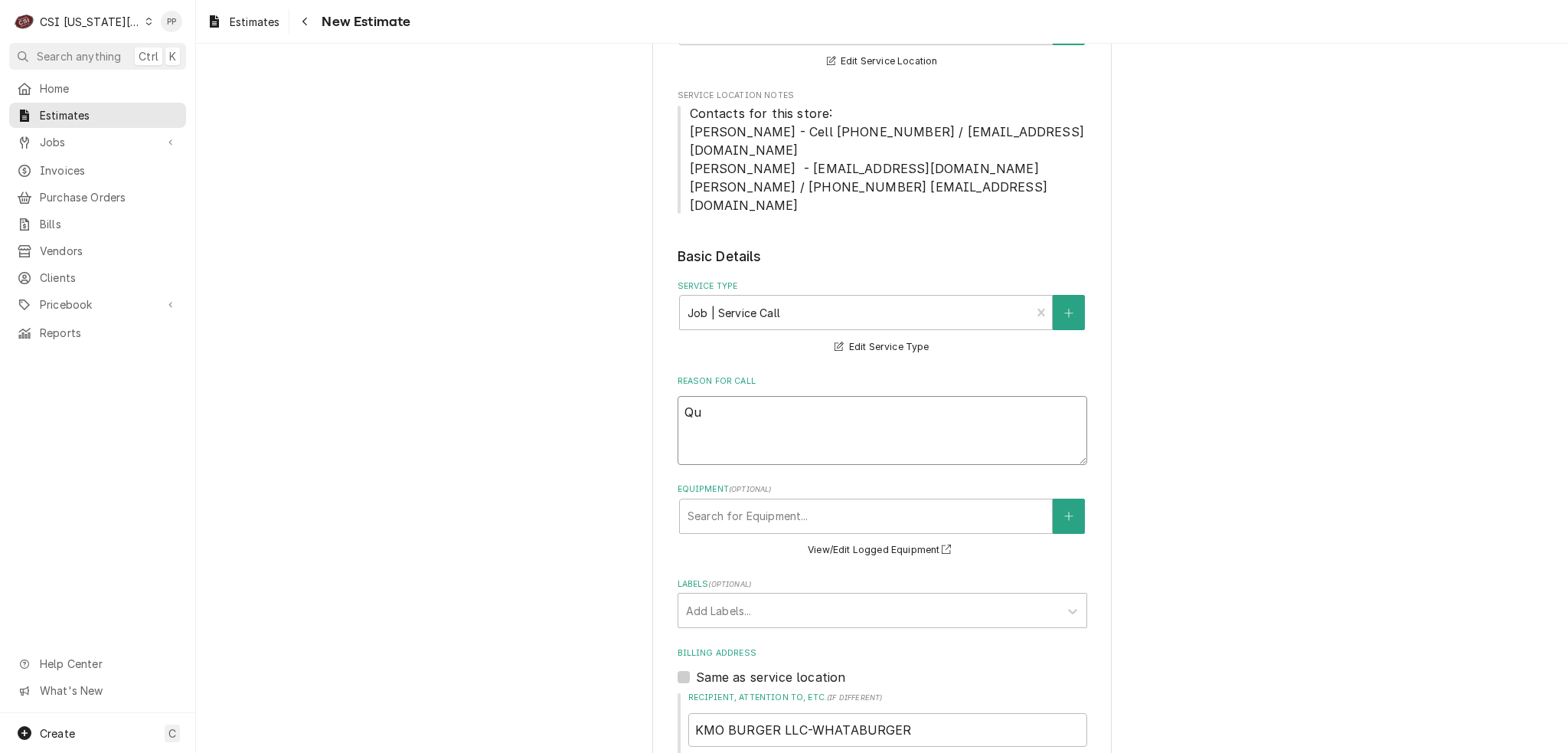
type textarea "x"
type textarea "Quo"
type textarea "x"
type textarea "Quot"
type textarea "x"
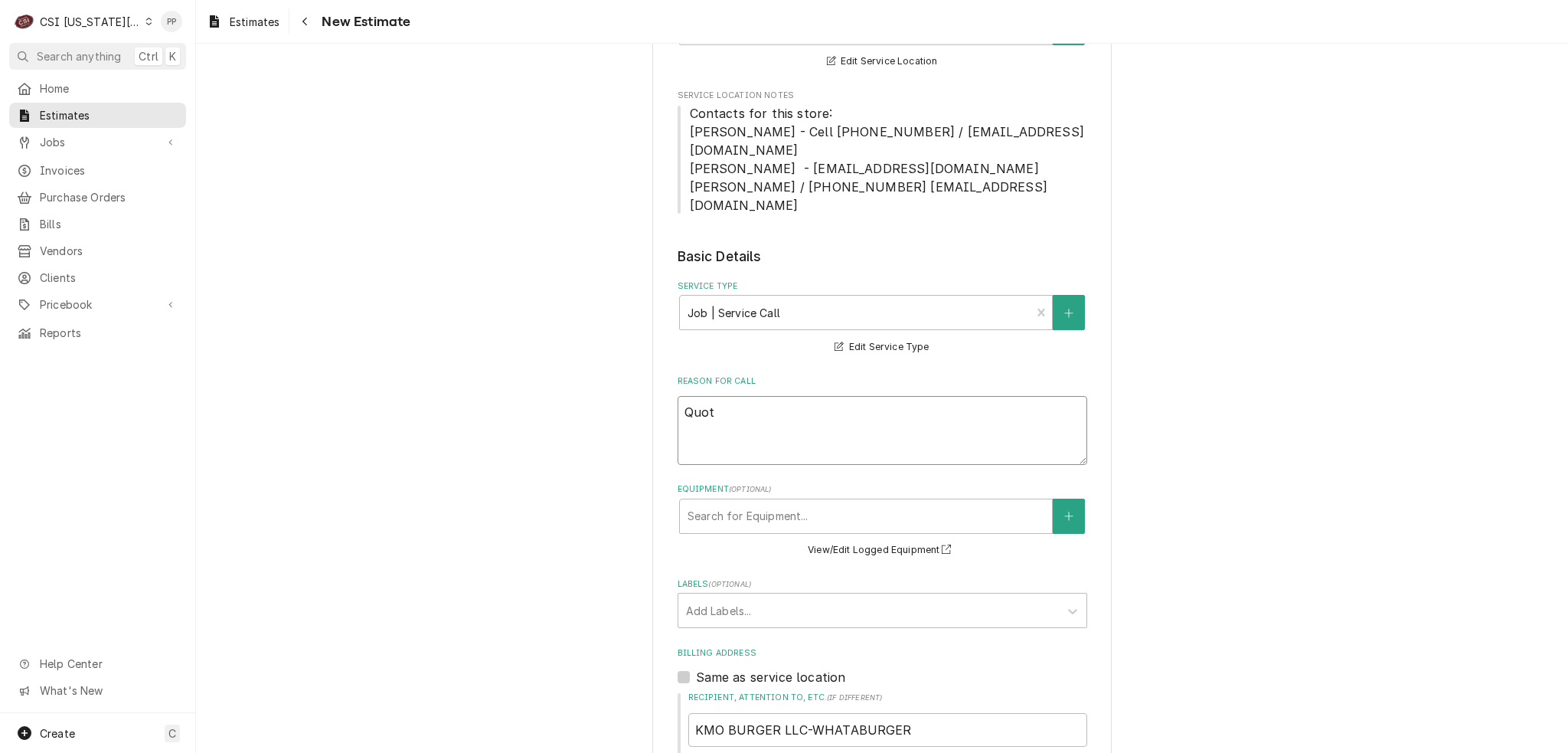
type textarea "Quote"
type textarea "x"
type textarea "Quote"
type textarea "x"
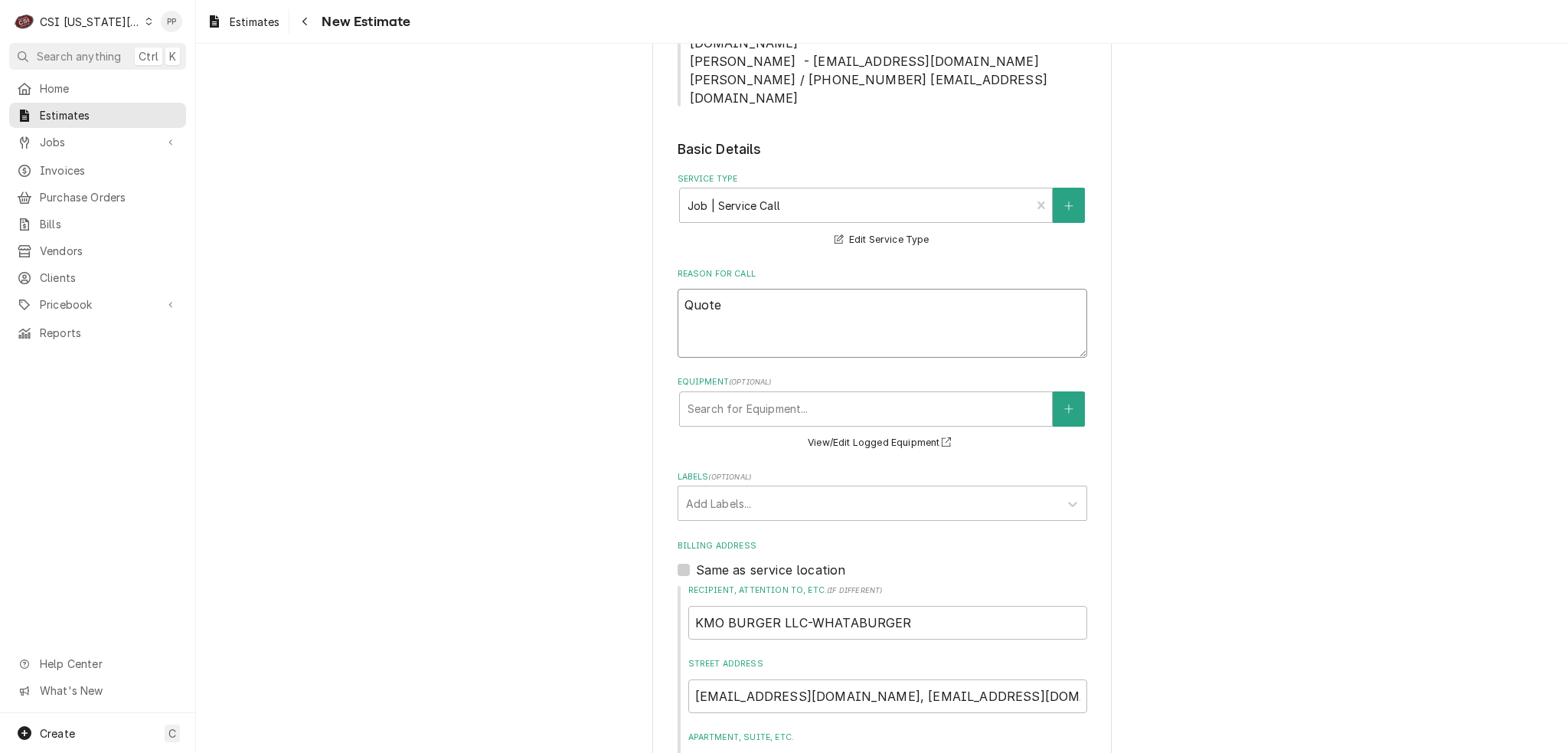
scroll to position [766, 0]
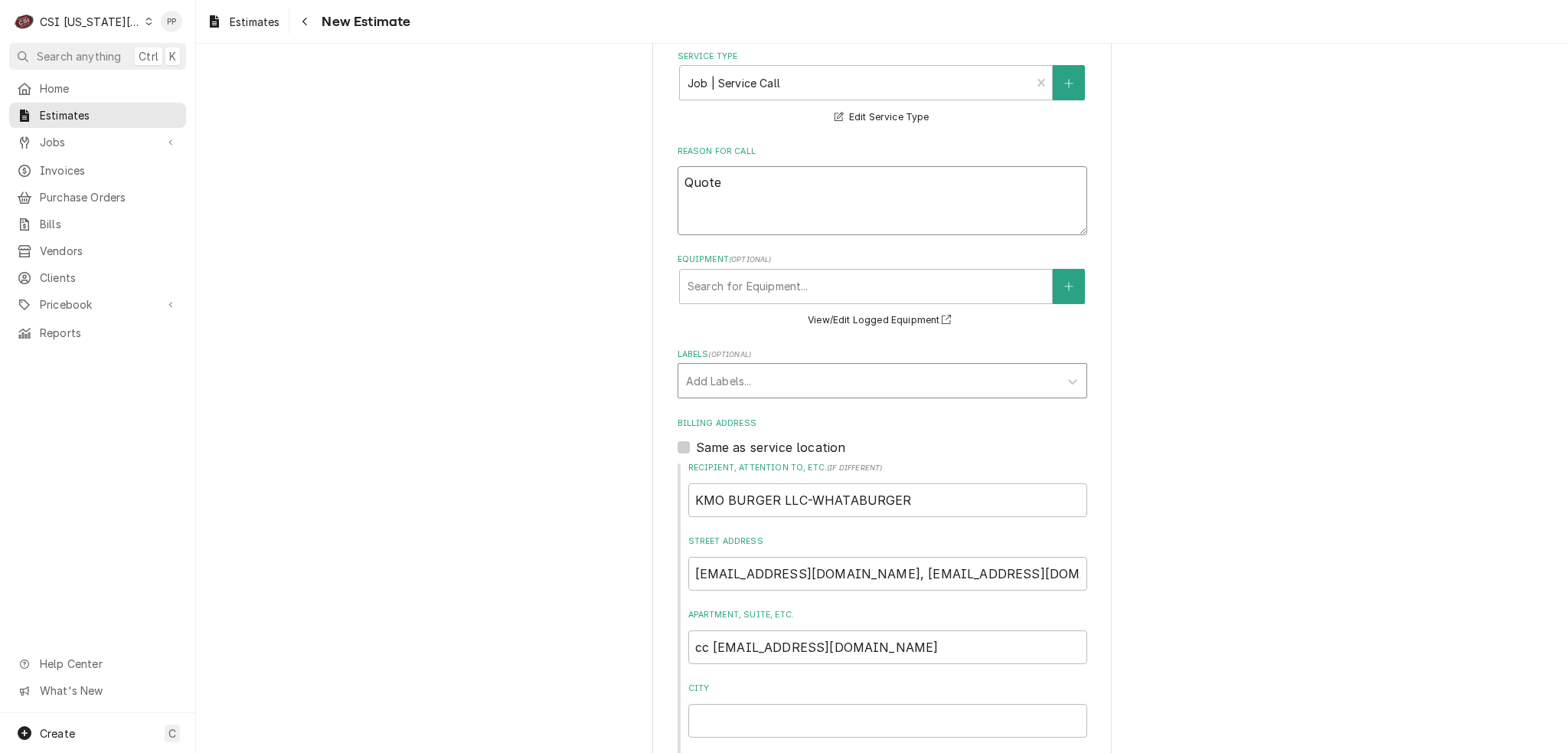
type textarea "Quote"
click at [723, 367] on div "Labels" at bounding box center [868, 381] width 365 height 28
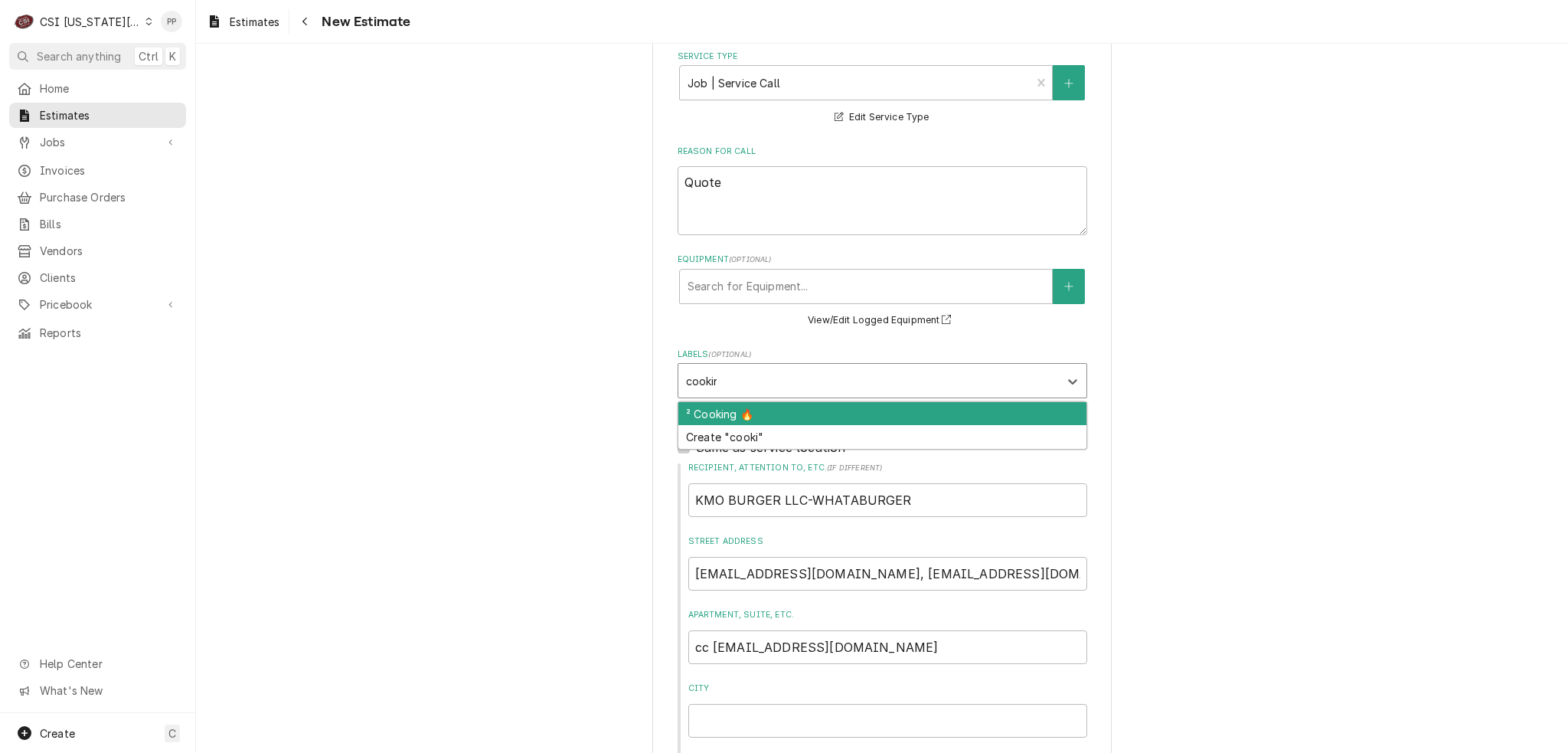
type input "cooking"
type textarea "x"
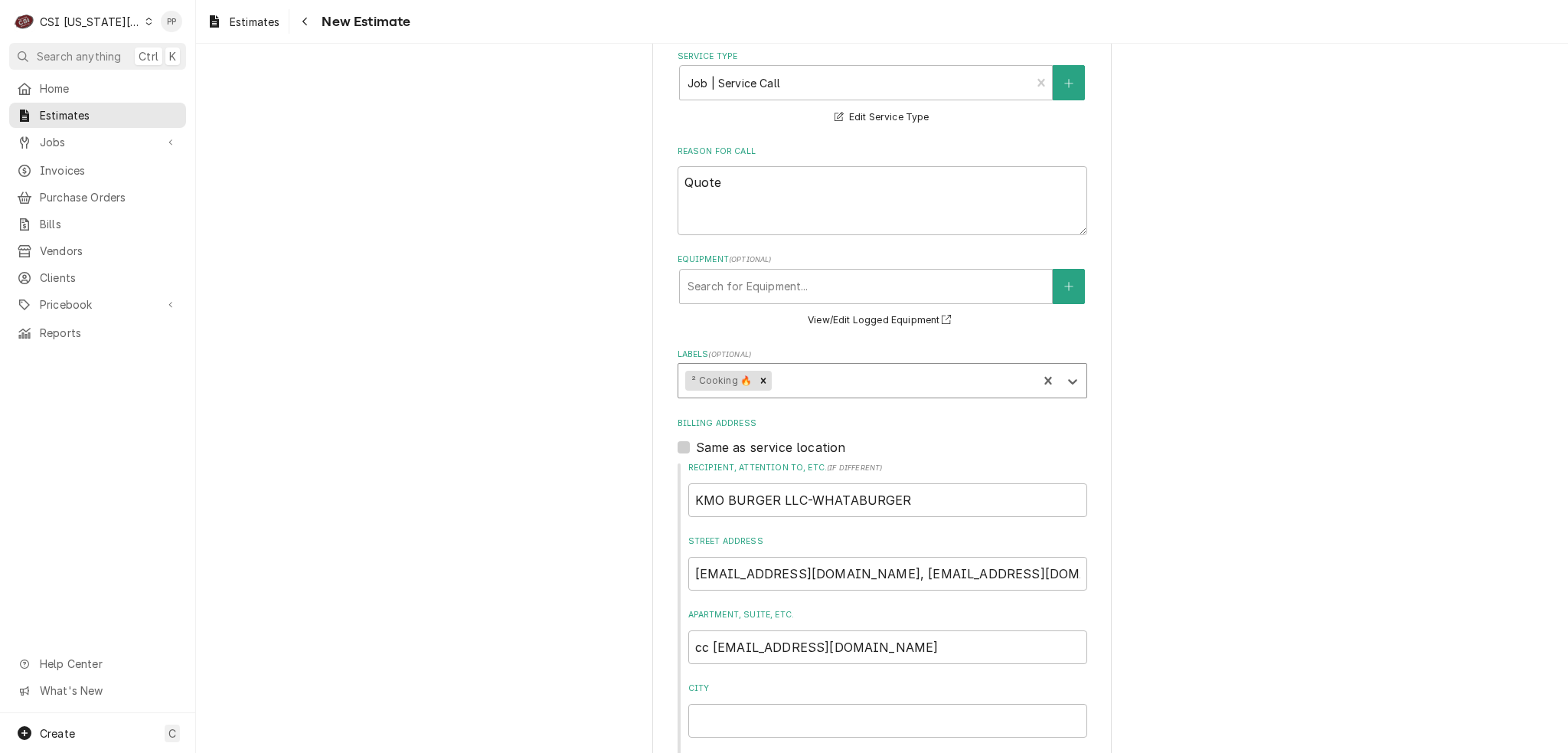
type textarea "x"
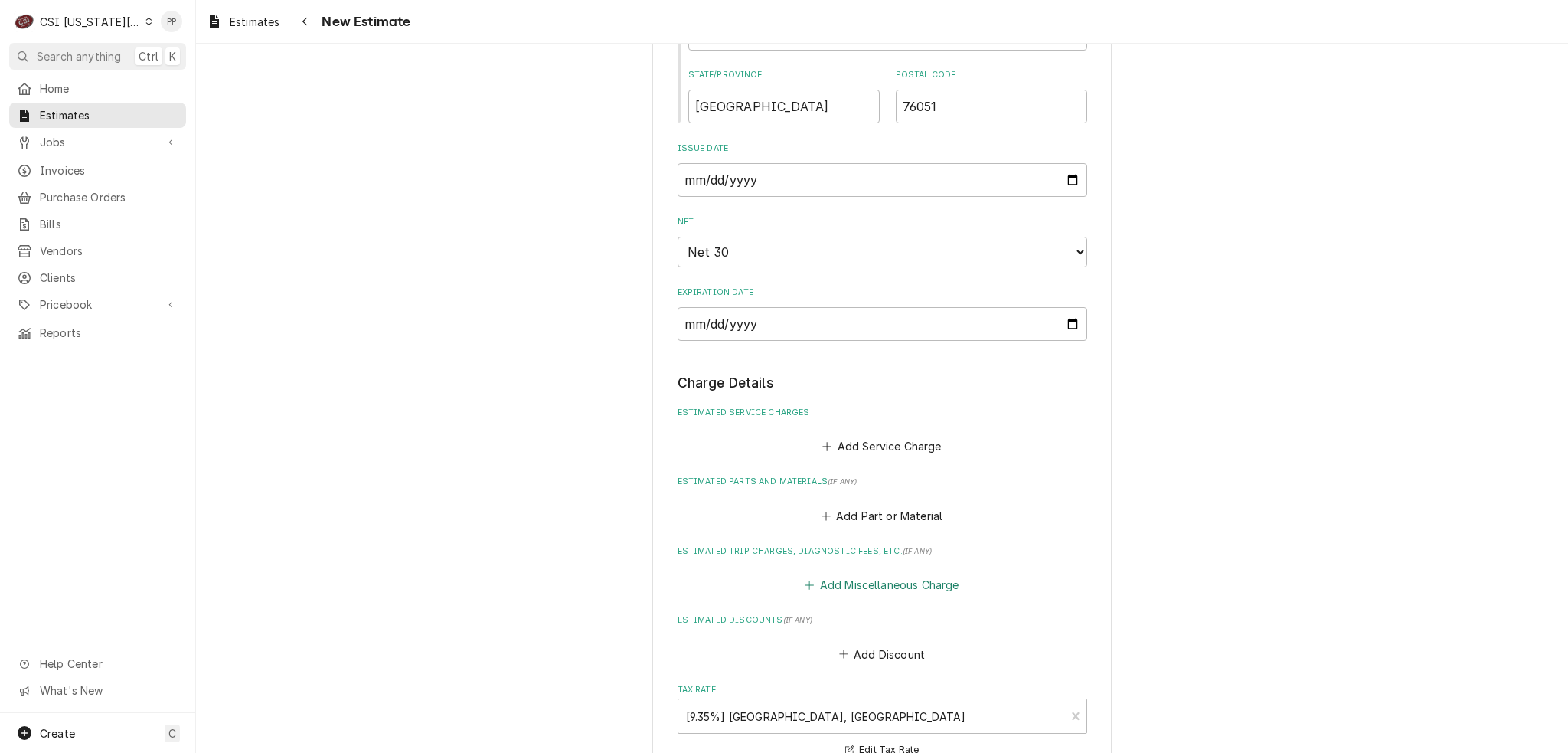
scroll to position [1608, 0]
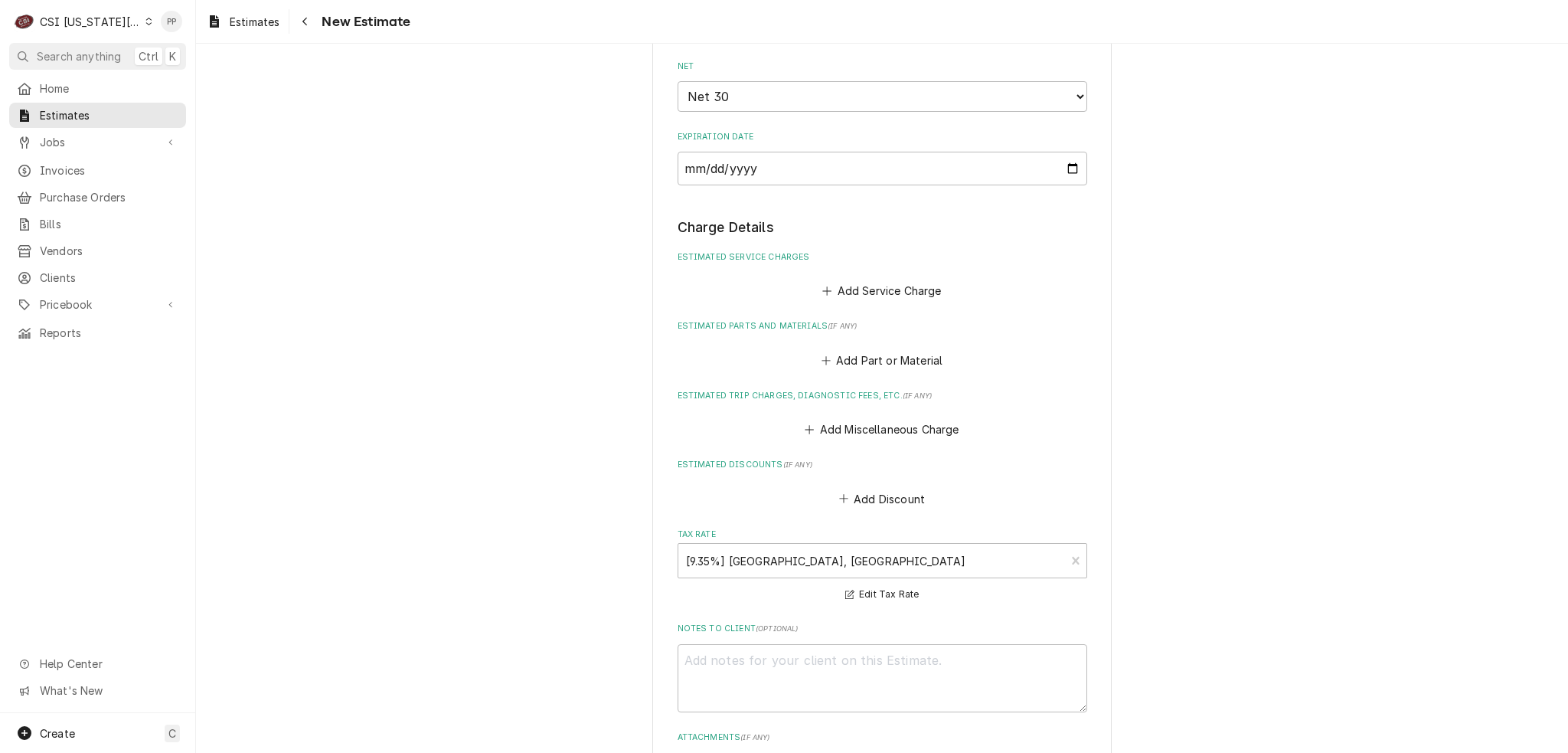
click at [869, 252] on div "Estimated Service Charges Add Service Charge" at bounding box center [883, 277] width 409 height 51
click at [869, 280] on button "Add Service Charge" at bounding box center [883, 291] width 124 height 22
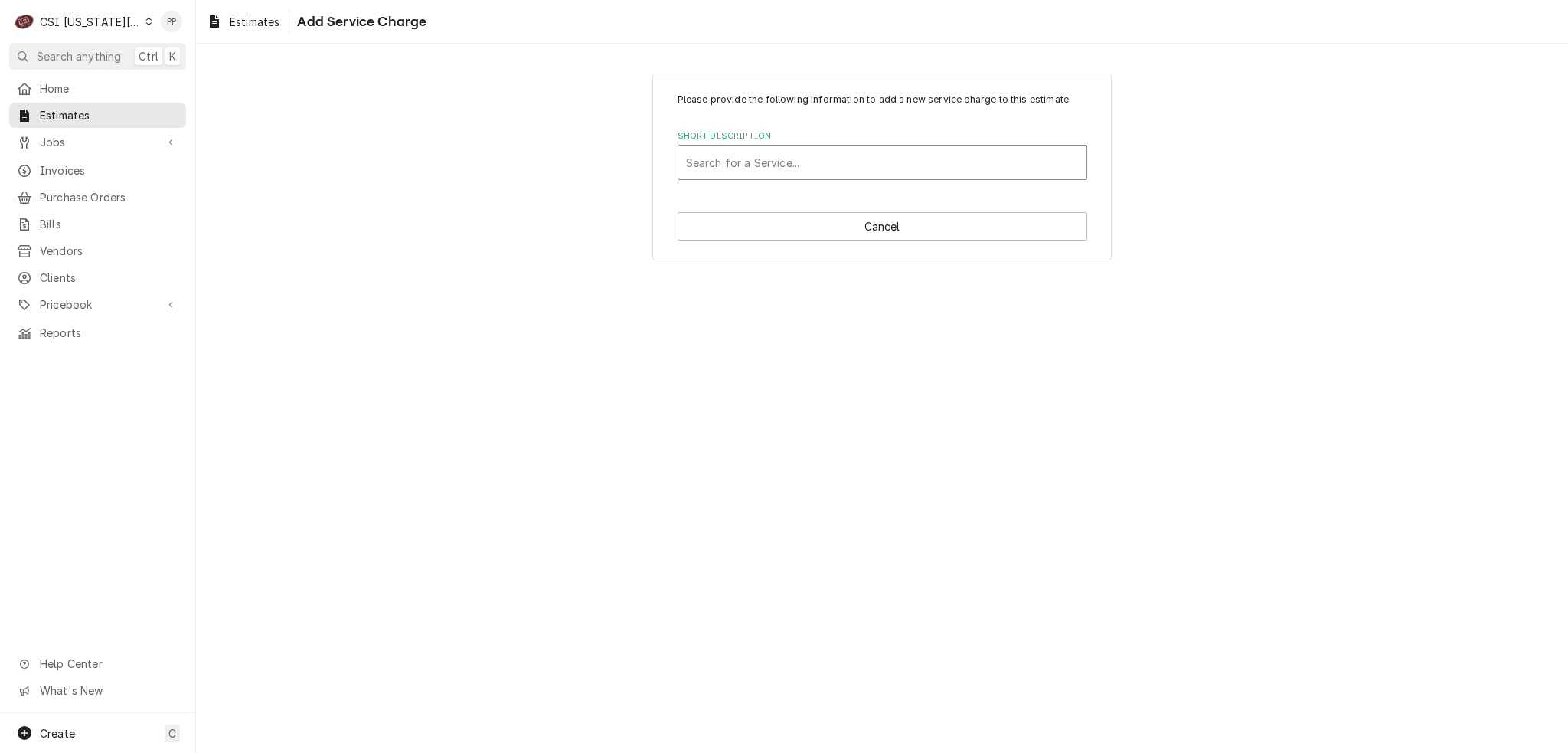
click at [825, 151] on div "Short Description" at bounding box center [883, 162] width 393 height 28
type input "scope blank"
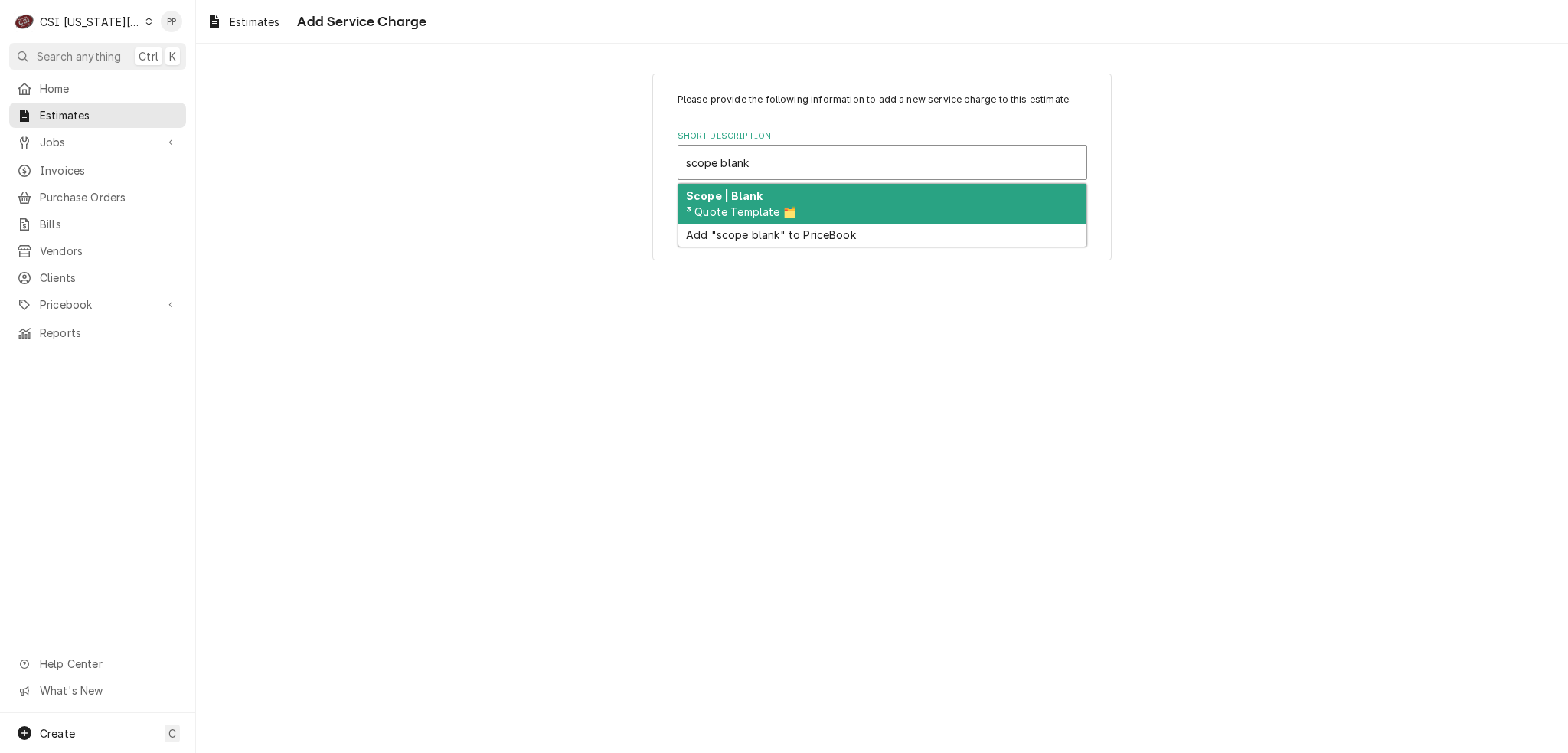
click at [810, 197] on div "Scope | Blank ³ Quote Template 🗂️" at bounding box center [882, 204] width 408 height 40
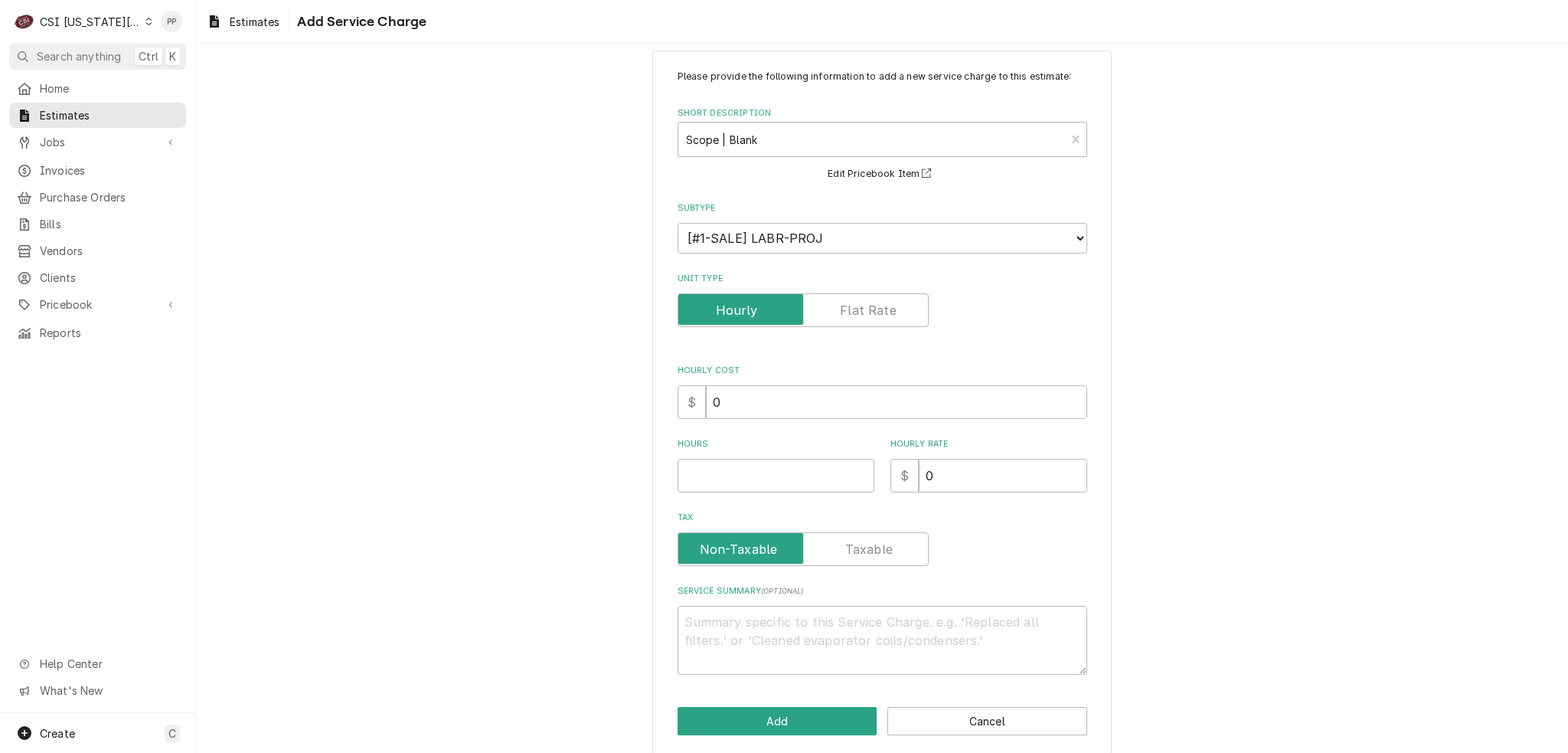
scroll to position [35, 0]
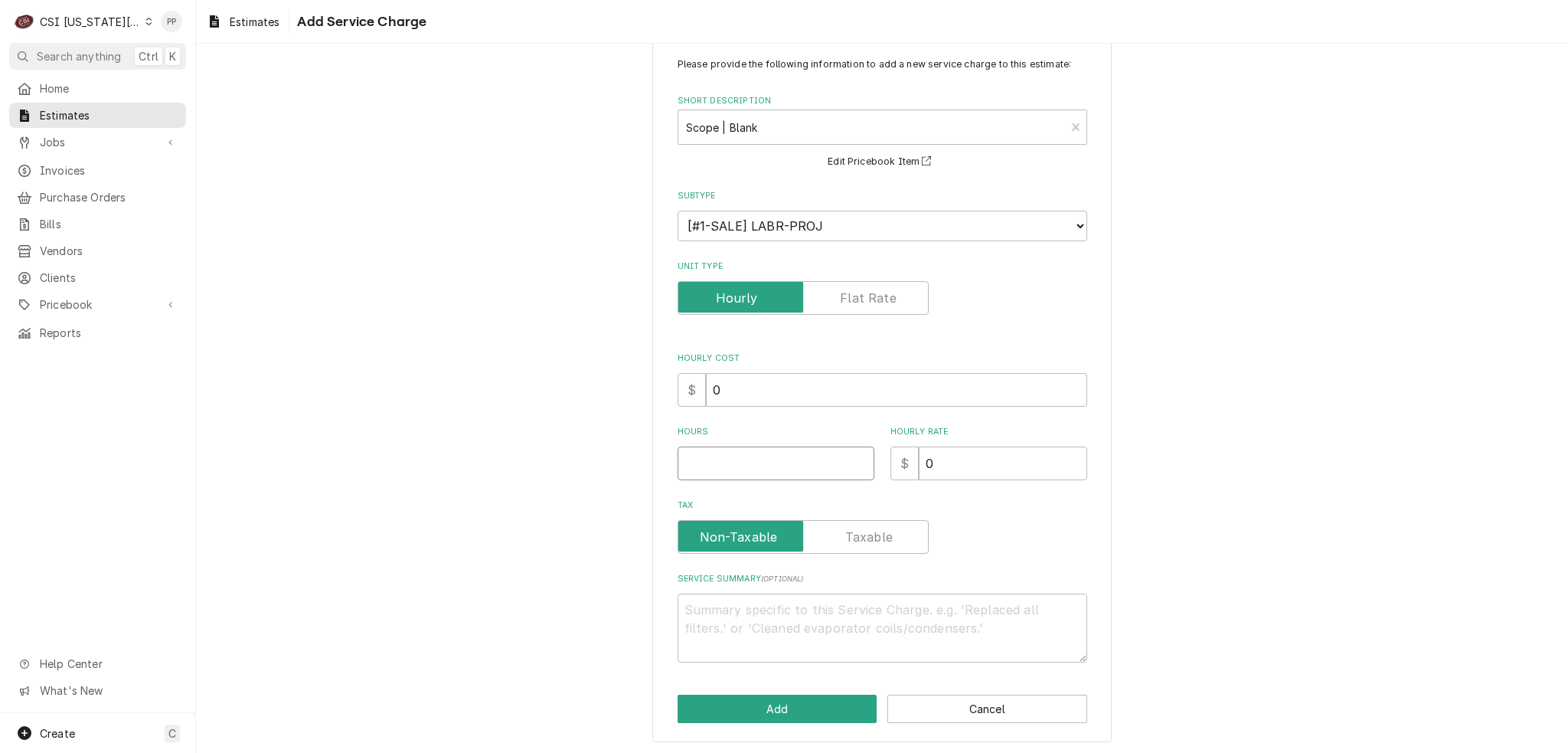
click at [731, 466] on input "Hours" at bounding box center [776, 463] width 197 height 33
type textarea "x"
type input "1"
click at [764, 599] on textarea "Service Summary ( optional )" at bounding box center [883, 628] width 409 height 69
type textarea "x"
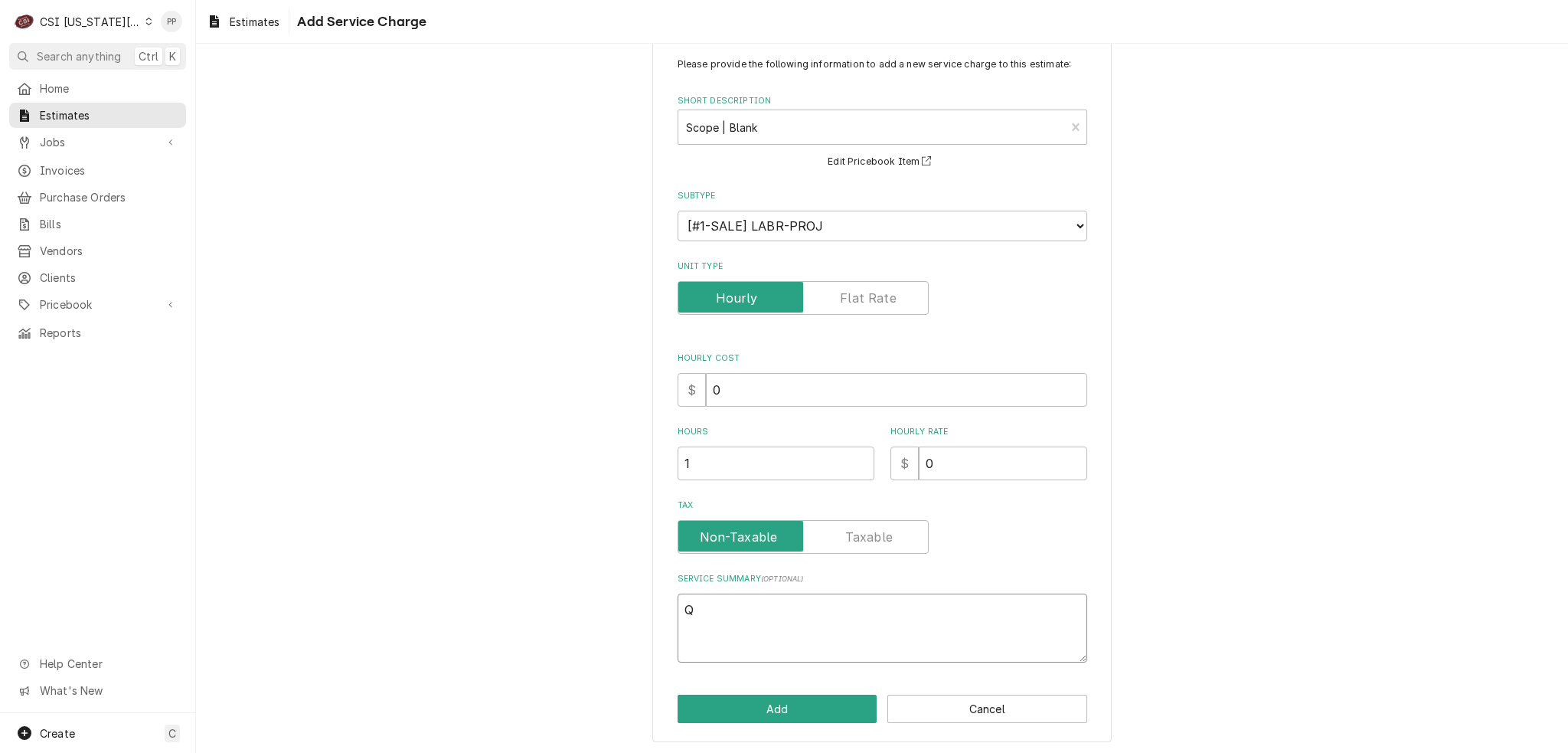
type textarea "Q"
type textarea "x"
type textarea "Qu"
type textarea "x"
type textarea "Quo"
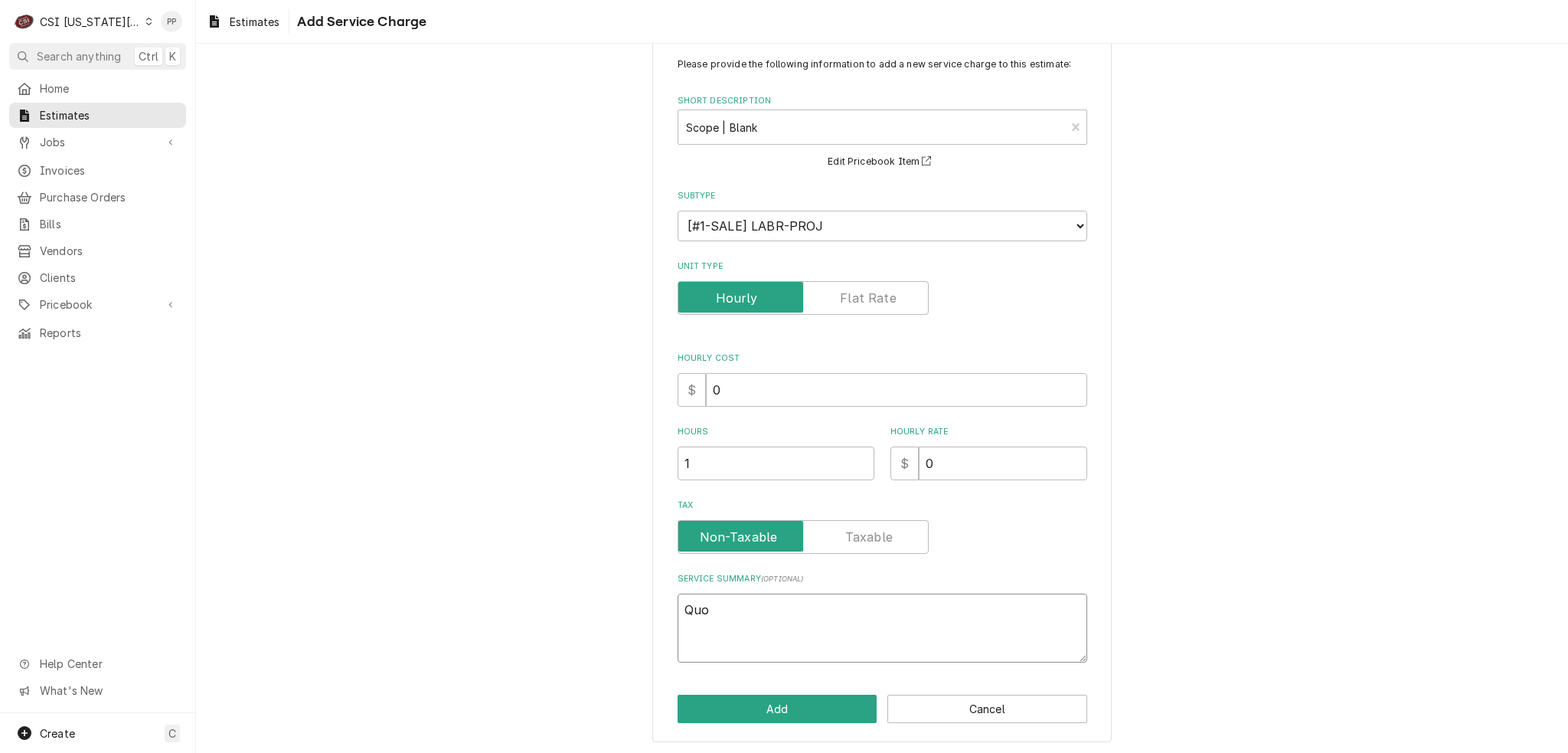
type textarea "x"
type textarea "Quot"
type textarea "x"
type textarea "Quote"
type textarea "x"
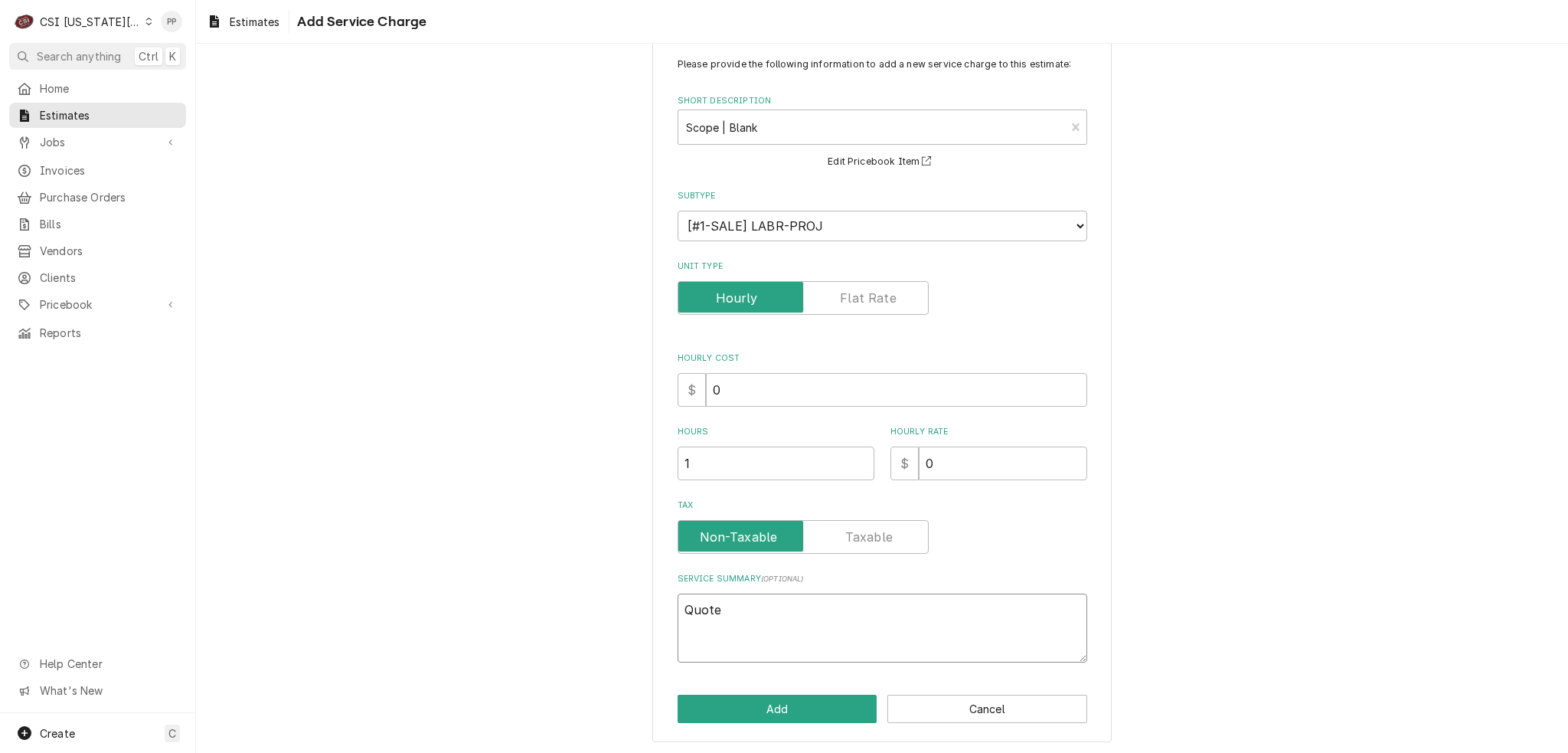
type textarea "Quote"
type textarea "x"
type textarea "Quote f"
type textarea "x"
type textarea "Quote fo"
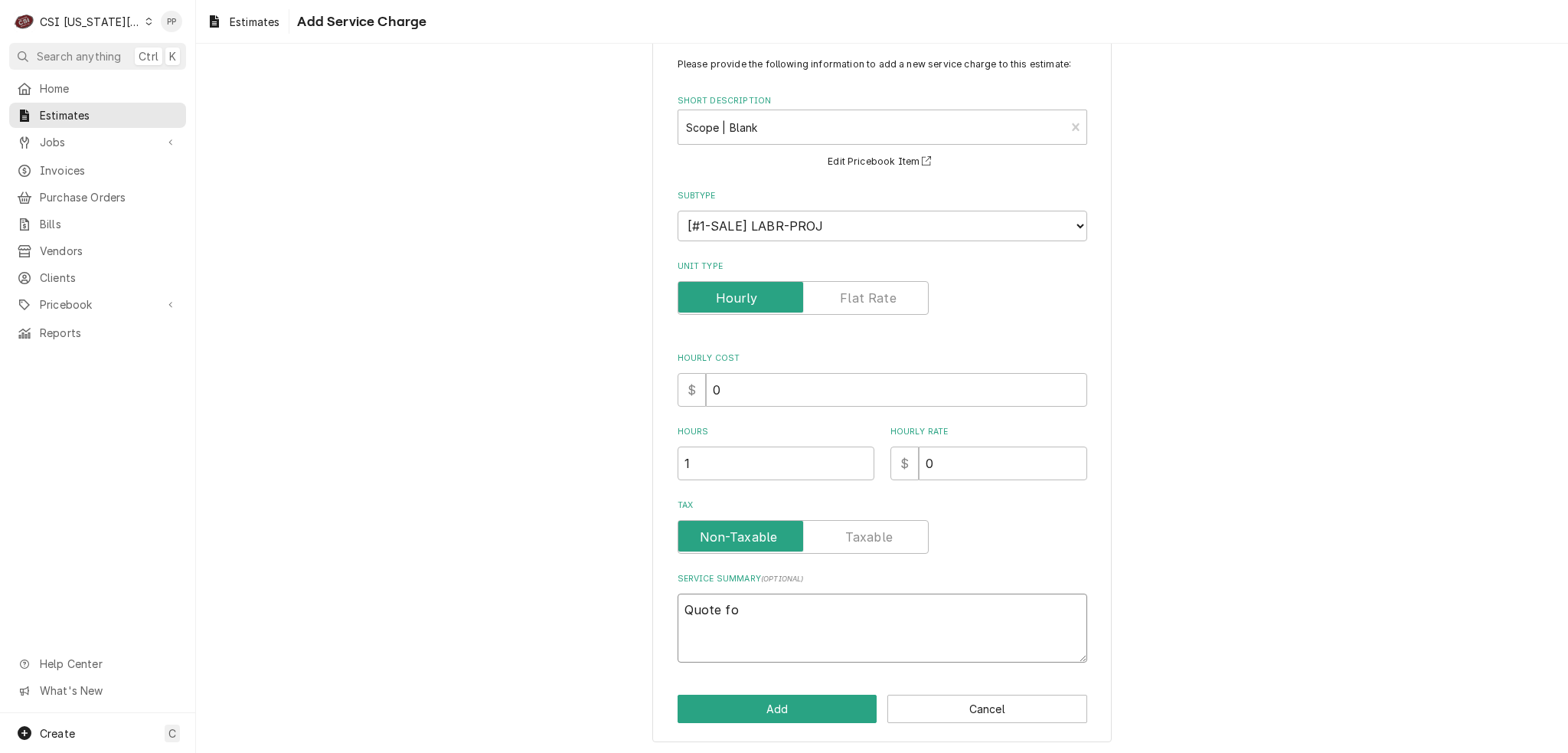
type textarea "x"
type textarea "Quote for"
type textarea "x"
type textarea "Quote for"
type textarea "x"
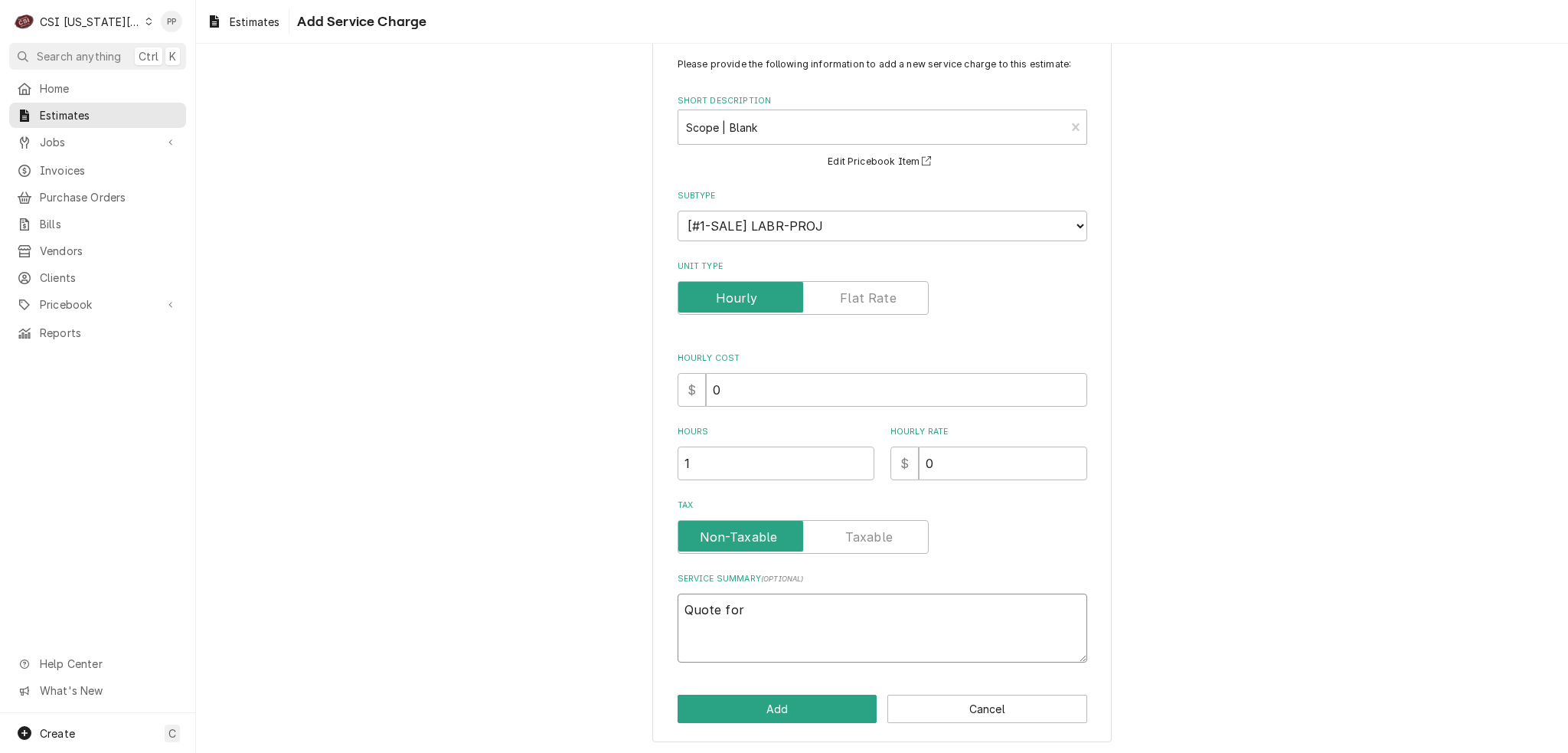
type textarea "Quote for r"
type textarea "x"
type textarea "Quote for re"
type textarea "x"
type textarea "Quote for rep"
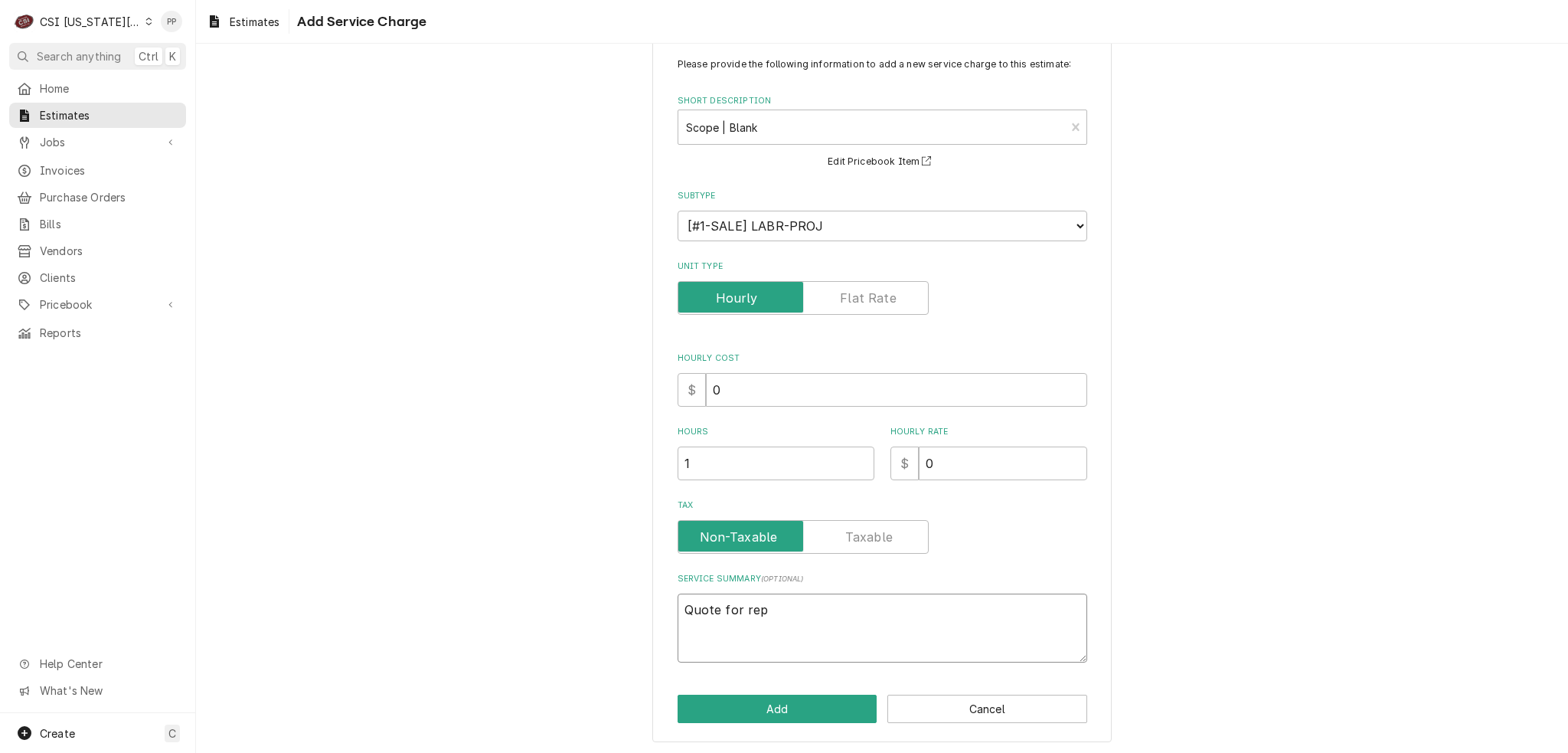
type textarea "x"
type textarea "Quote for repa"
type textarea "x"
type textarea "Quote for repai"
type textarea "x"
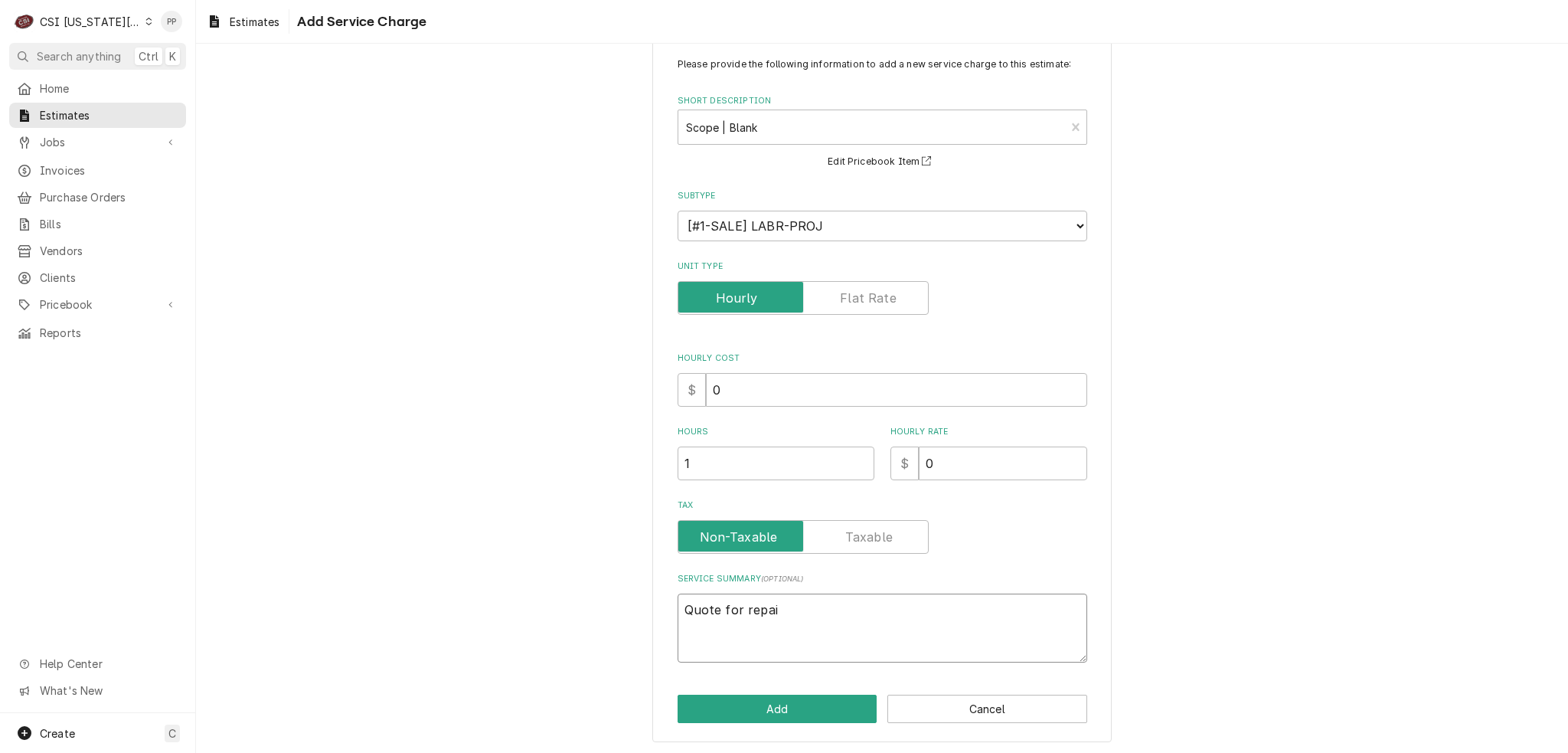
type textarea "Quote for repair"
type textarea "x"
type textarea "Quote for repairs"
type textarea "x"
type textarea "Quote for repairs"
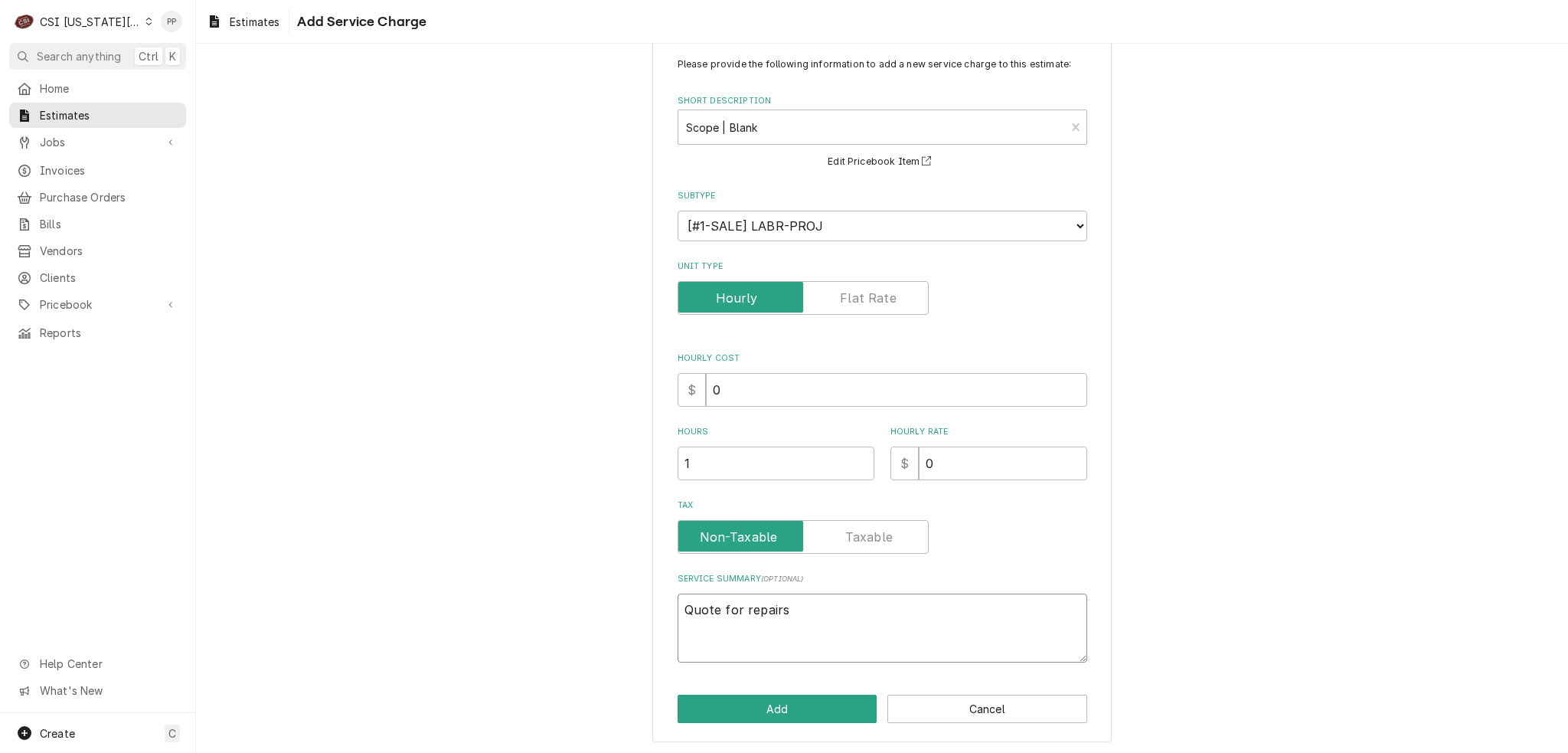
type textarea "x"
type textarea "Quote for repairs f"
type textarea "x"
type textarea "Quote for repairs fo"
type textarea "x"
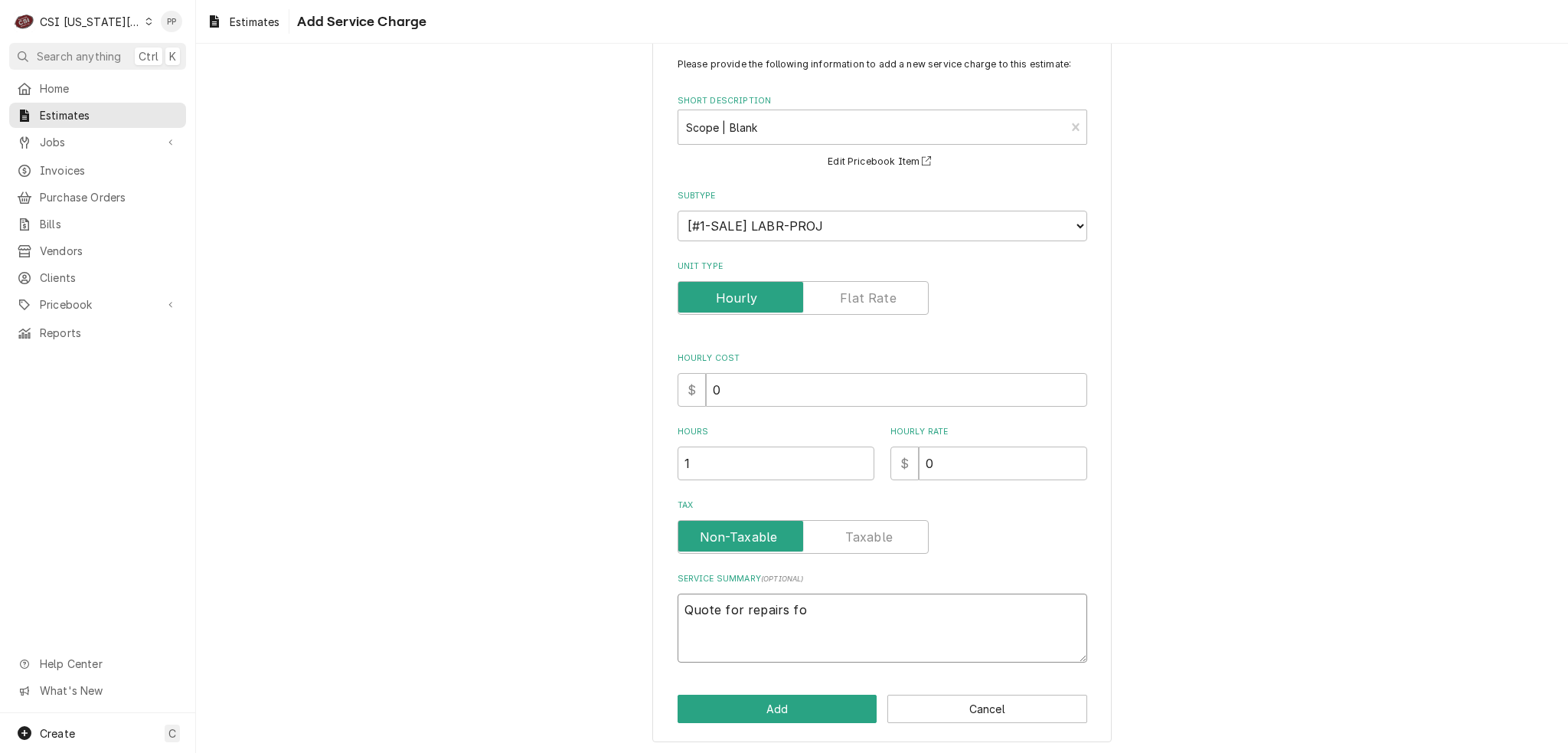
type textarea "Quote for repairs fou"
type textarea "x"
type textarea "Quote for repairs foun"
type textarea "x"
type textarea "Quote for repairs found"
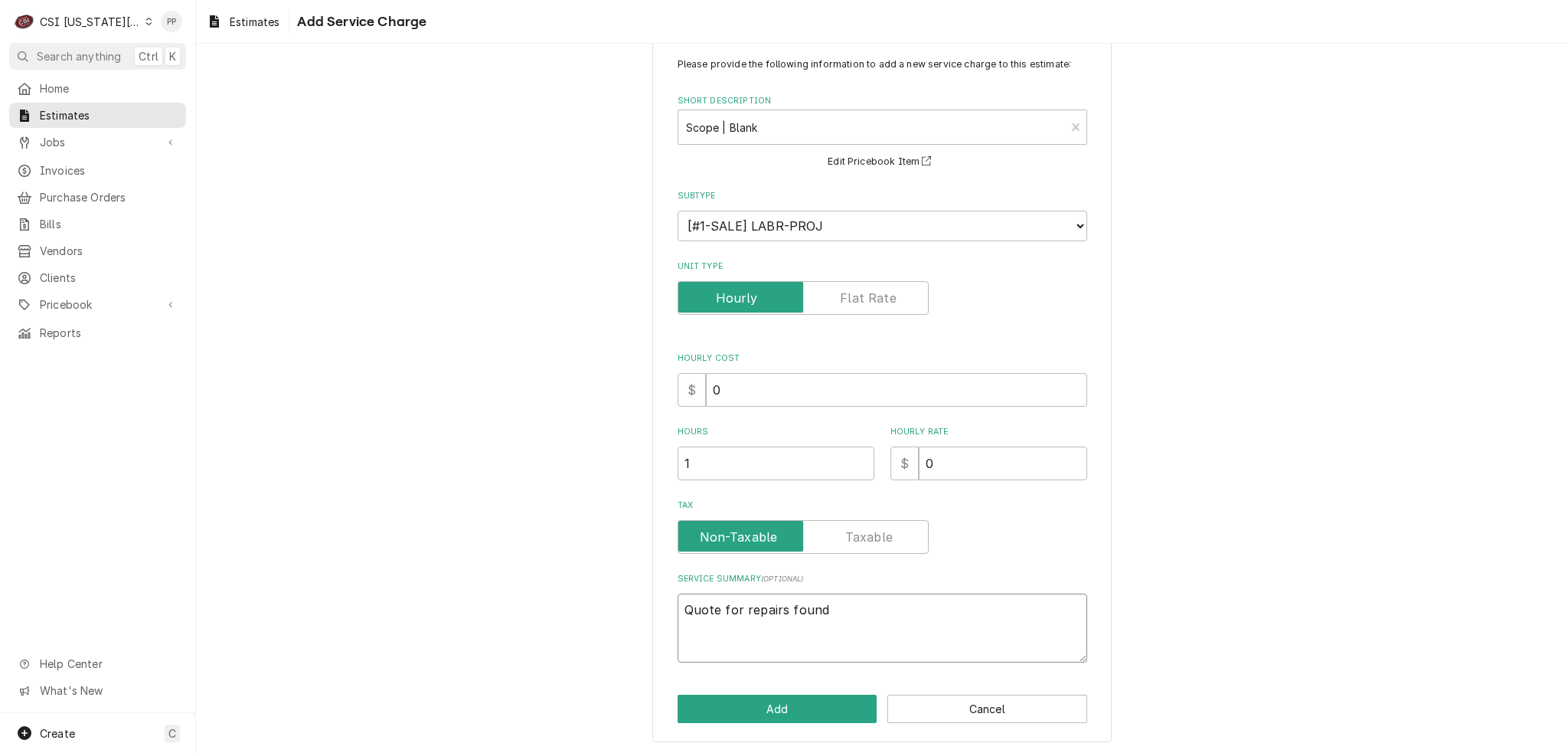
type textarea "x"
type textarea "Quote for repairs found"
type textarea "x"
type textarea "Quote for repairs found d"
type textarea "x"
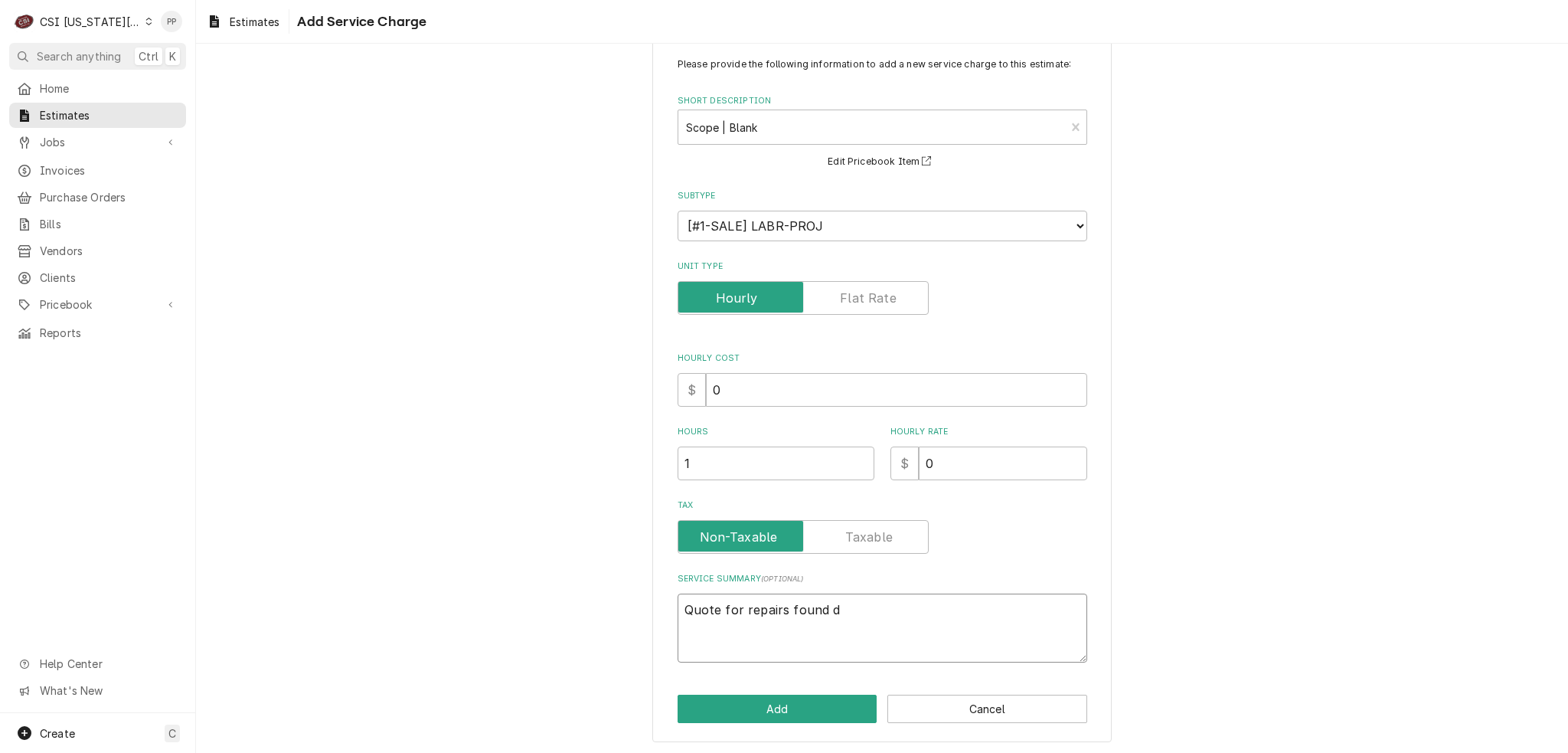
type textarea "Quote for repairs found du"
type textarea "x"
type textarea "Quote for repairs found dur"
type textarea "x"
type textarea "Quote for repairs found duri"
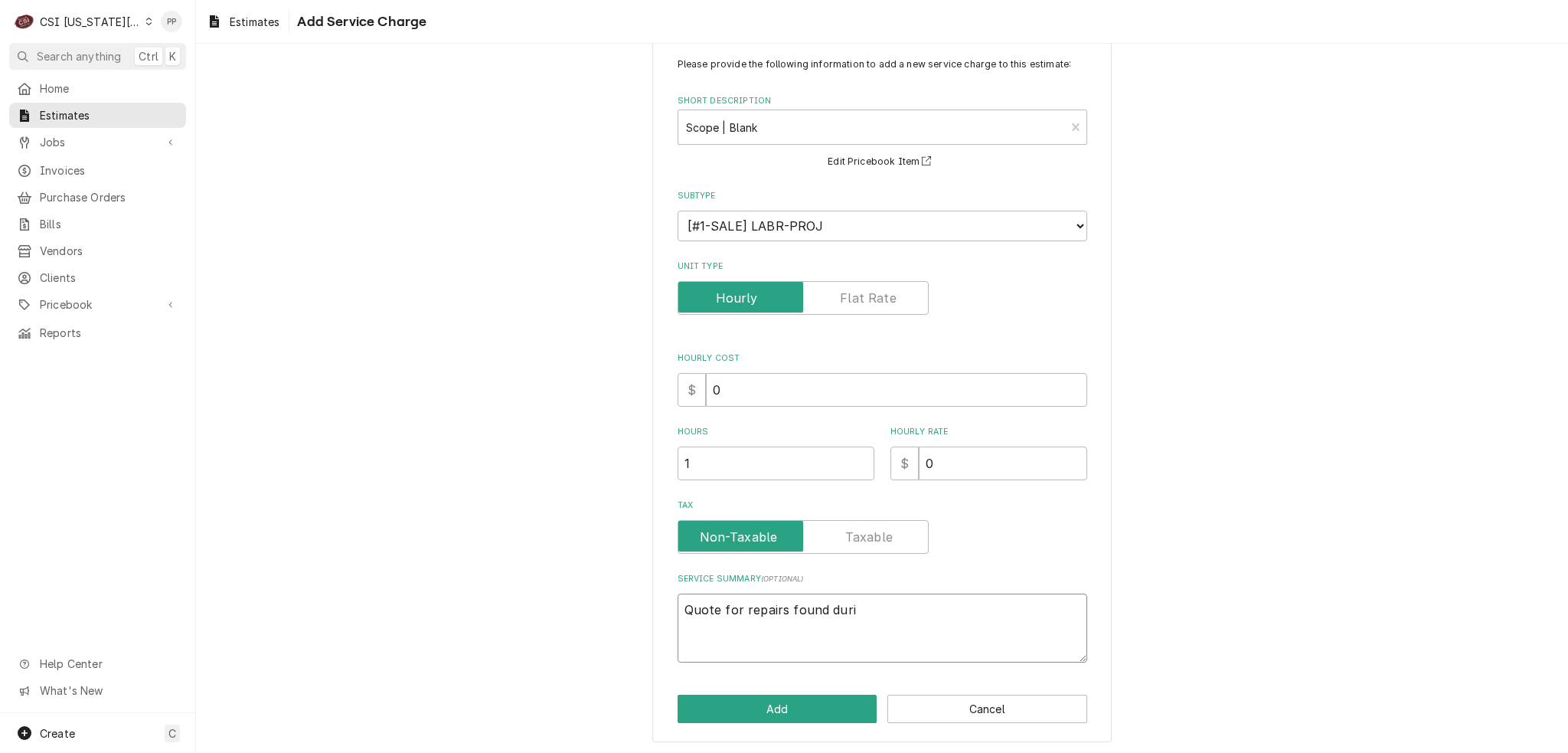
type textarea "x"
type textarea "Quote for repairs found durin"
type textarea "x"
type textarea "Quote for repairs found during"
type textarea "x"
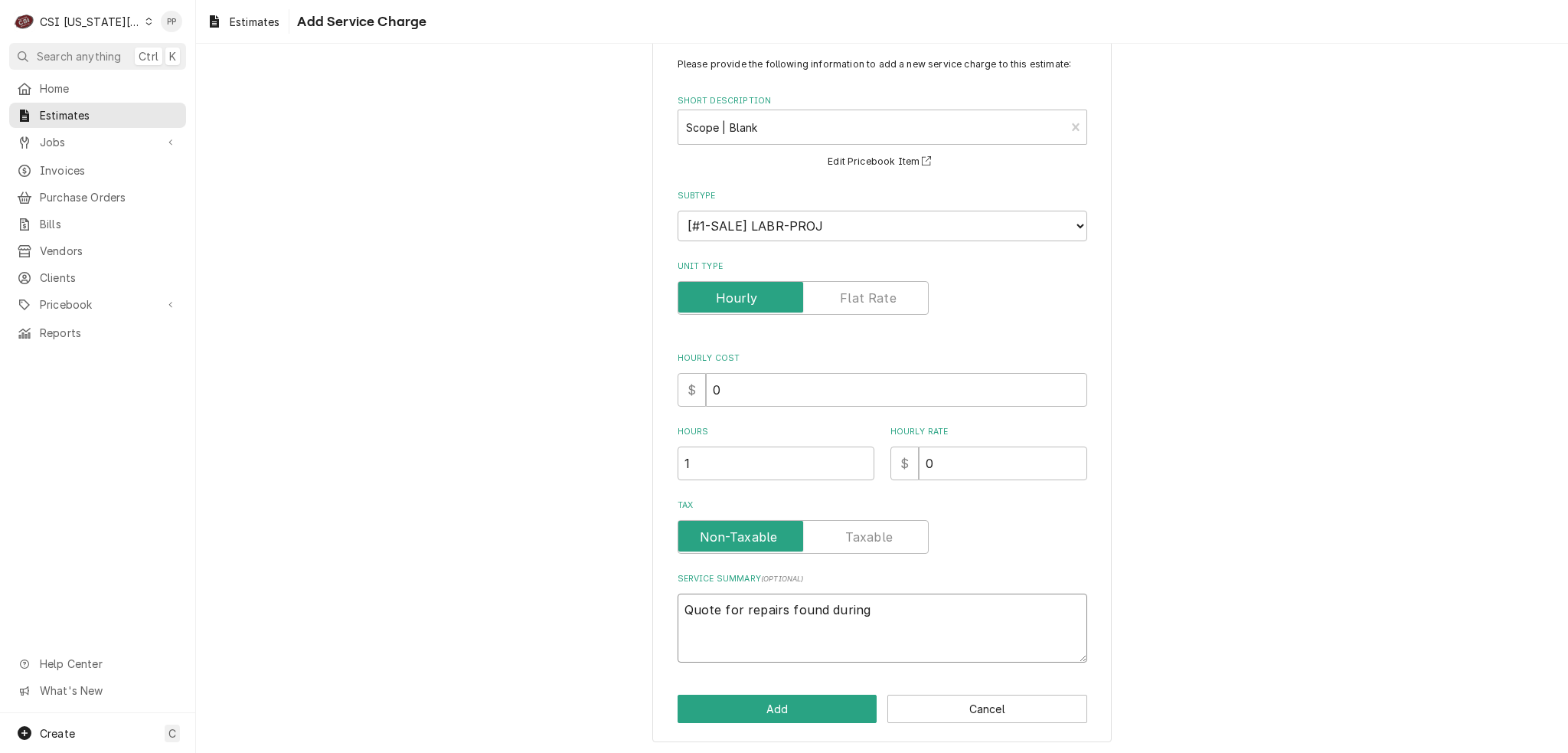
type textarea "Quote for repairs found during"
type textarea "x"
type textarea "Quote for repairs found during P"
type textarea "x"
type textarea "Quote for repairs found during PM"
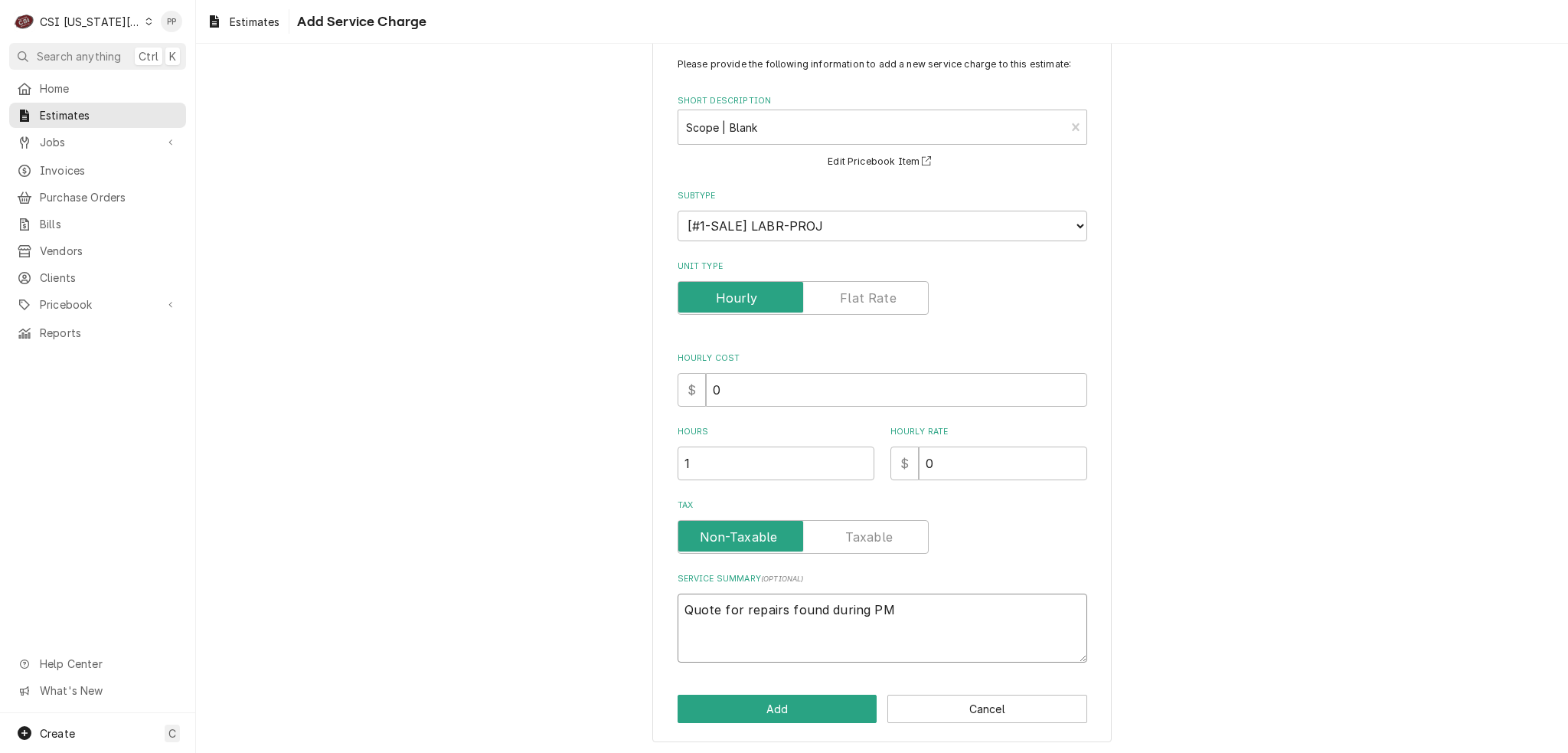
type textarea "x"
type textarea "Quote for repairs found during PM."
type textarea "x"
type textarea "Quote for repairs found during PM."
type textarea "x"
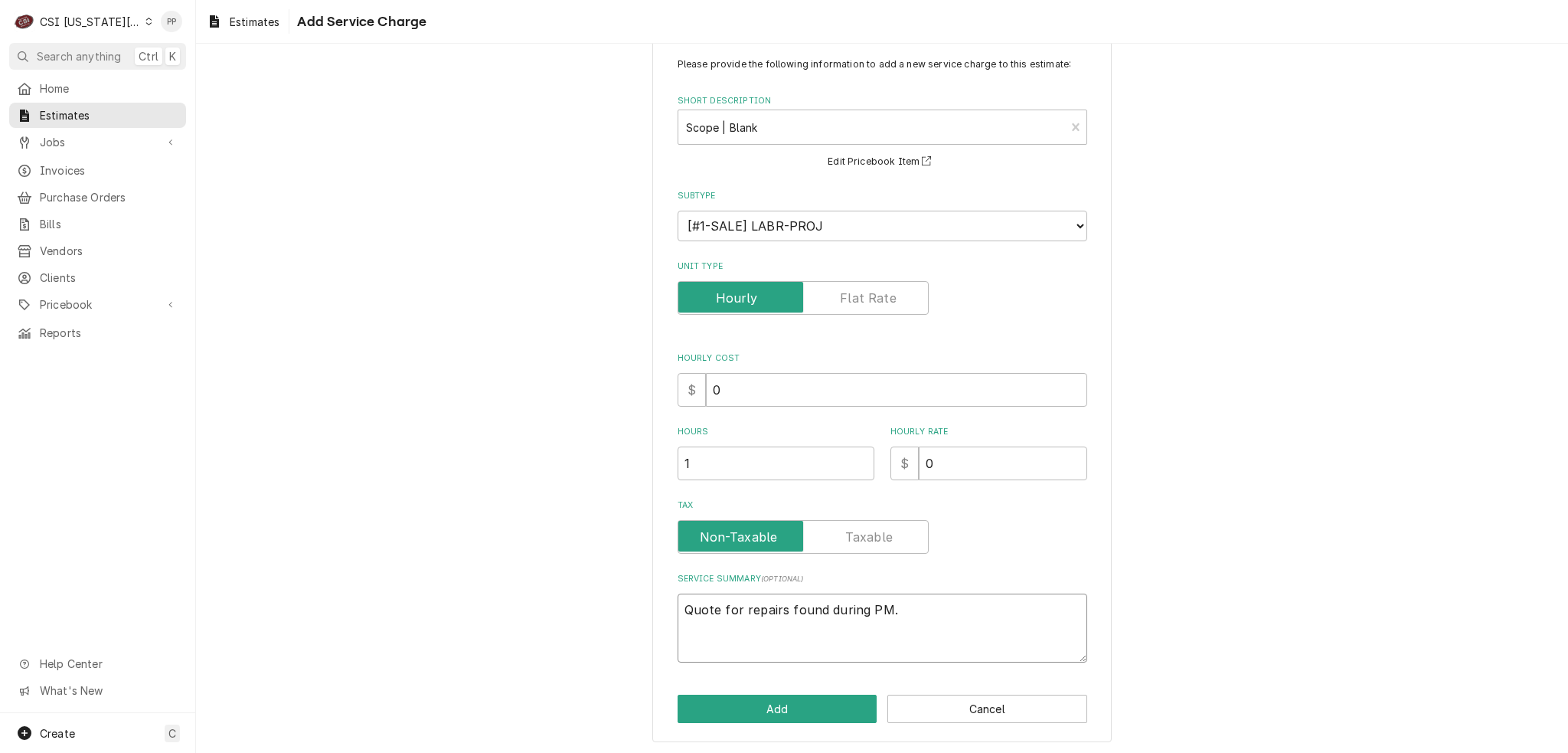
type textarea "Quote for repairs found during PM. P"
type textarea "x"
type textarea "Quote for repairs found during PM. Pr"
type textarea "x"
type textarea "Quote for repairs found during PM. Pre"
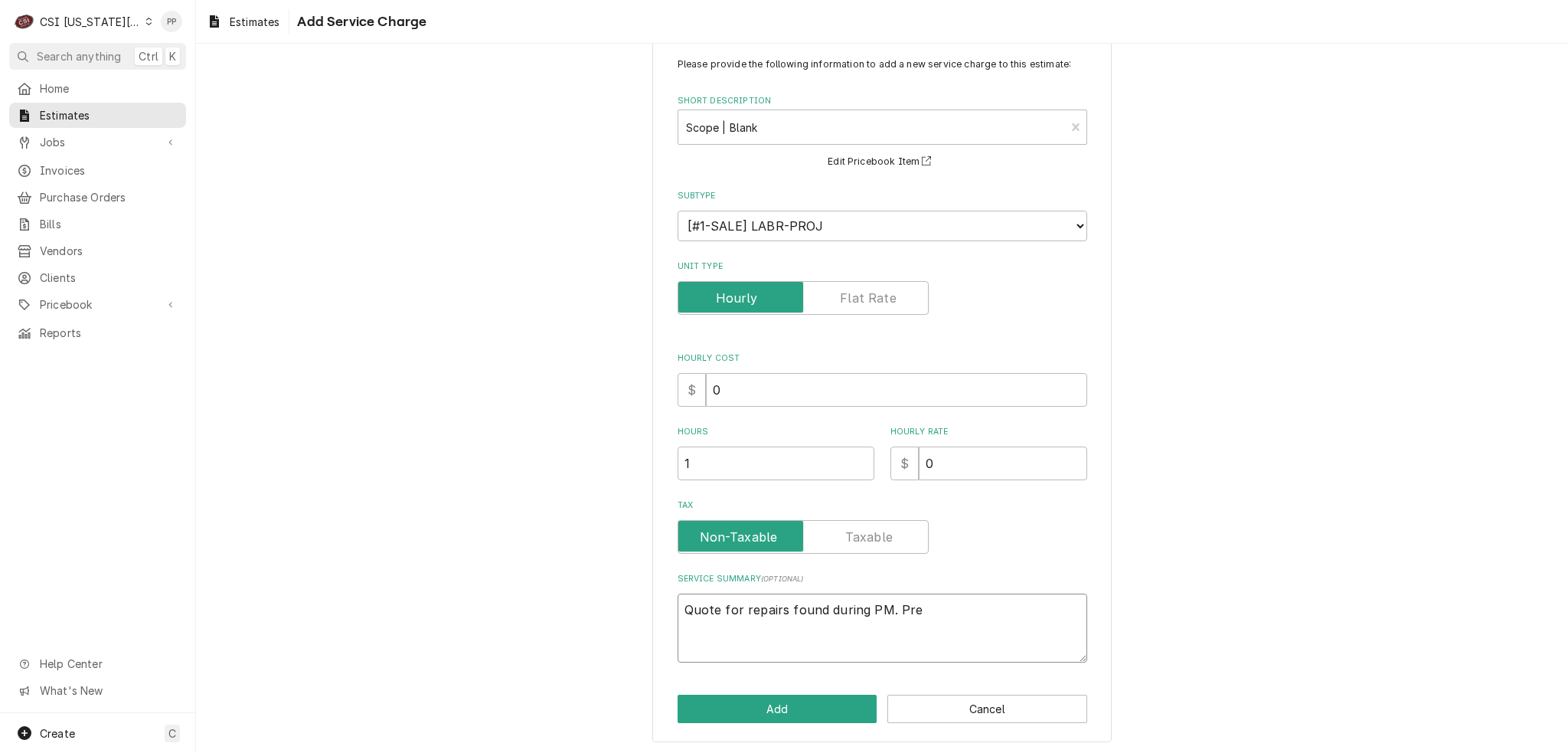
type textarea "x"
type textarea "Quote for repairs found during PM. Pres"
type textarea "x"
type textarea "Quote for repairs found during PM. Prest"
type textarea "x"
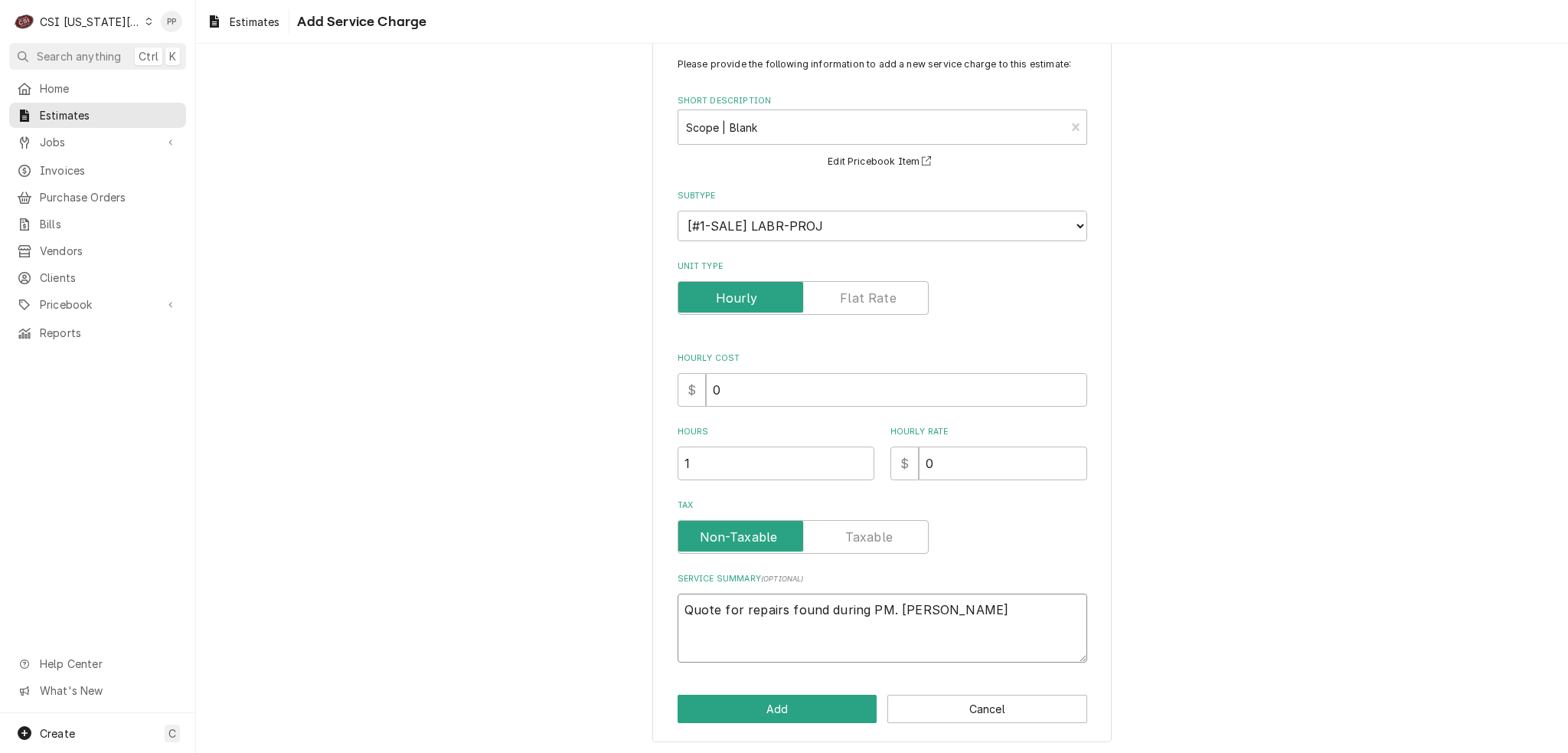
type textarea "Quote for repairs found during PM. Presto"
type textarea "x"
type textarea "Quote for repairs found during PM. Preston"
type textarea "x"
type textarea "Quote for repairs found during PM. Preston"
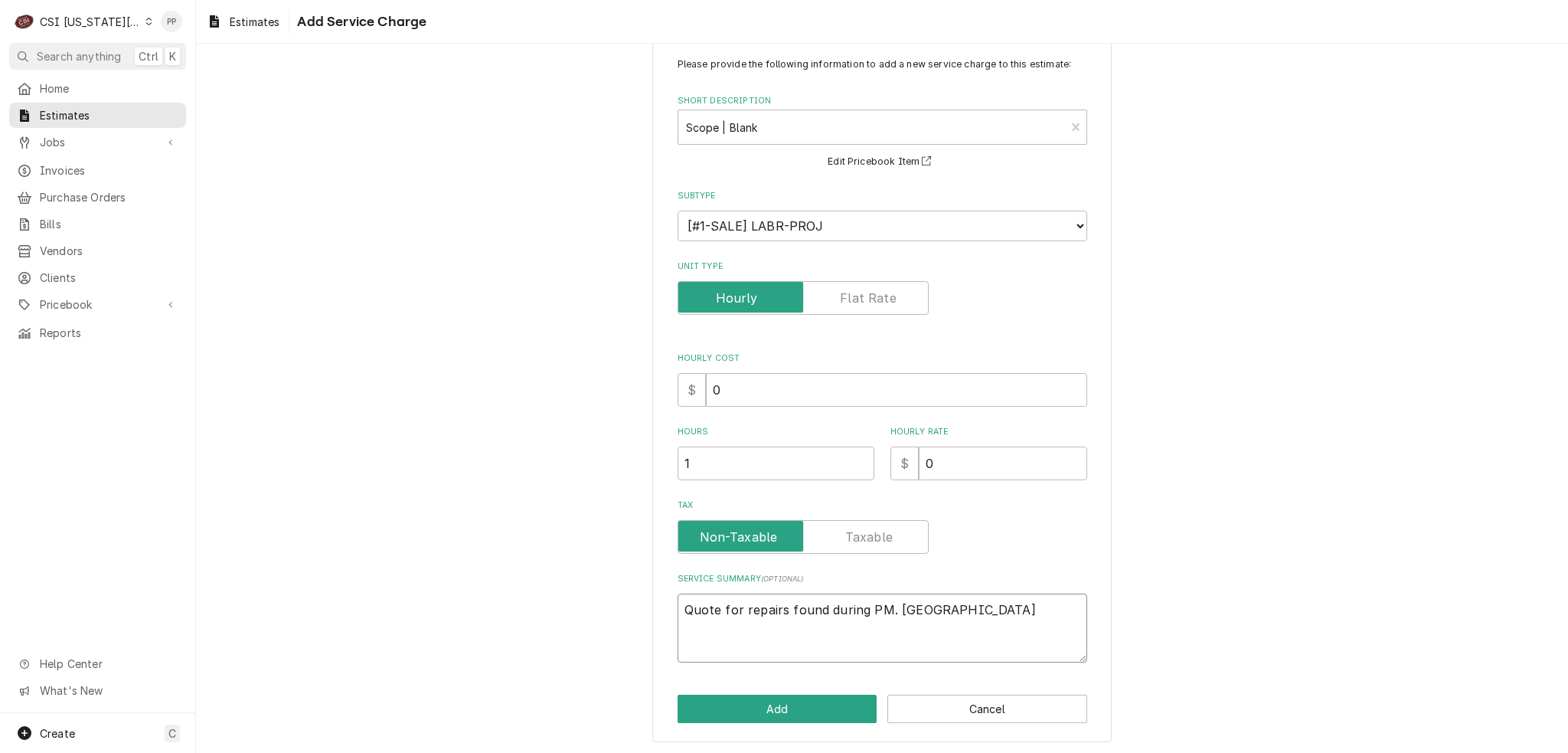
type textarea "x"
type textarea "Quote for repairs found during PM. Preston M"
type textarea "x"
type textarea "Quote for repairs found during PM. Preston M"
type textarea "x"
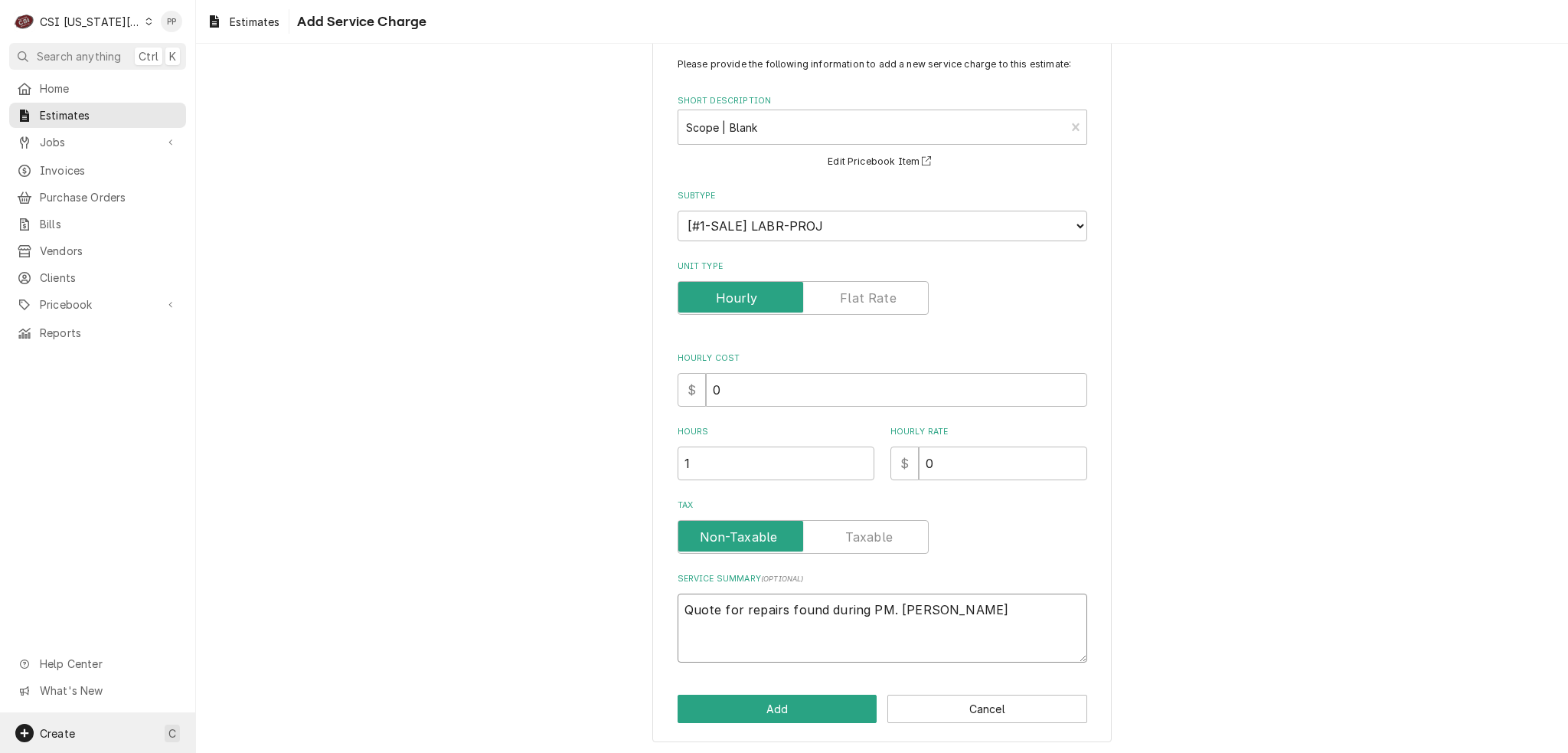
type textarea "Quote for repairs found during PM. Preston M"
drag, startPoint x: 976, startPoint y: 618, endPoint x: 939, endPoint y: 617, distance: 37.0
click at [974, 617] on textarea "Quote for repairs found during PM. Preston M" at bounding box center [883, 628] width 409 height 69
type textarea "x"
type textarea "Quote for repairs found during PM. Preston M"
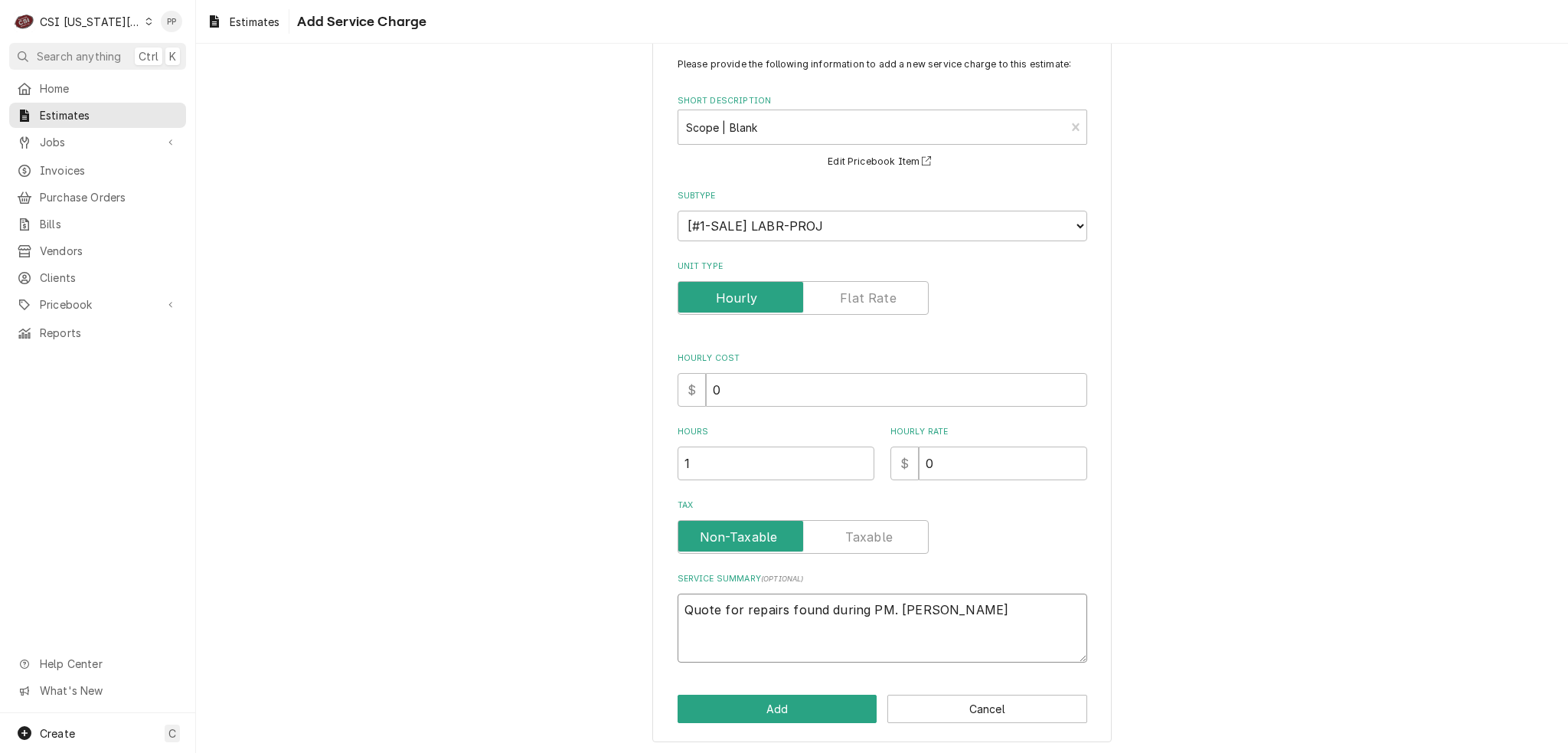
type textarea "x"
type textarea "Quote for repairs found during PM. Preston M"
paste textarea "Lang flat top on main cooking line M# 9K-172SR S# G1721121A0016 ALL 6 contactor…"
type textarea "x"
type textarea "Quote for repairs found during PM. Preston M Lang flat top on main cooking line…"
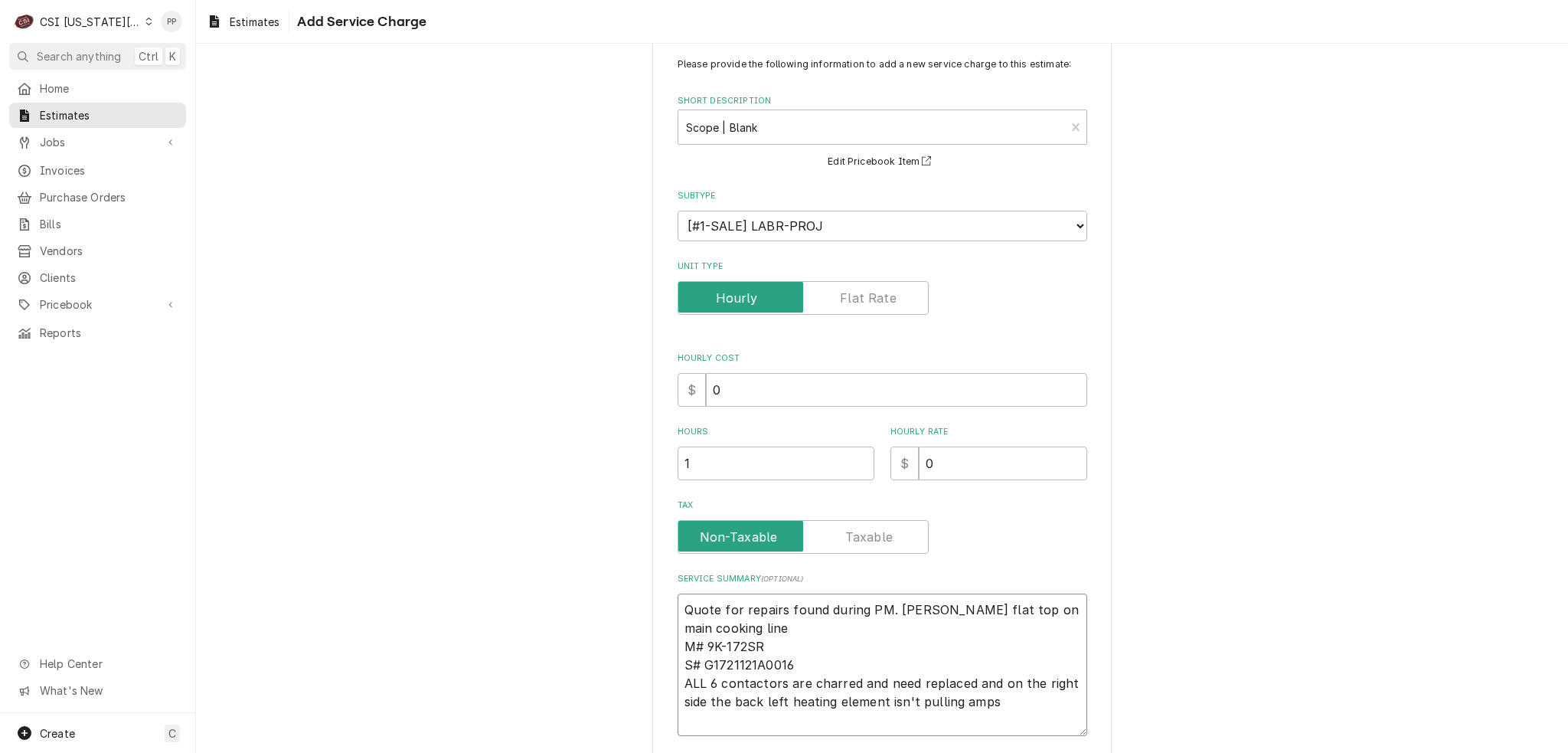
scroll to position [109, 0]
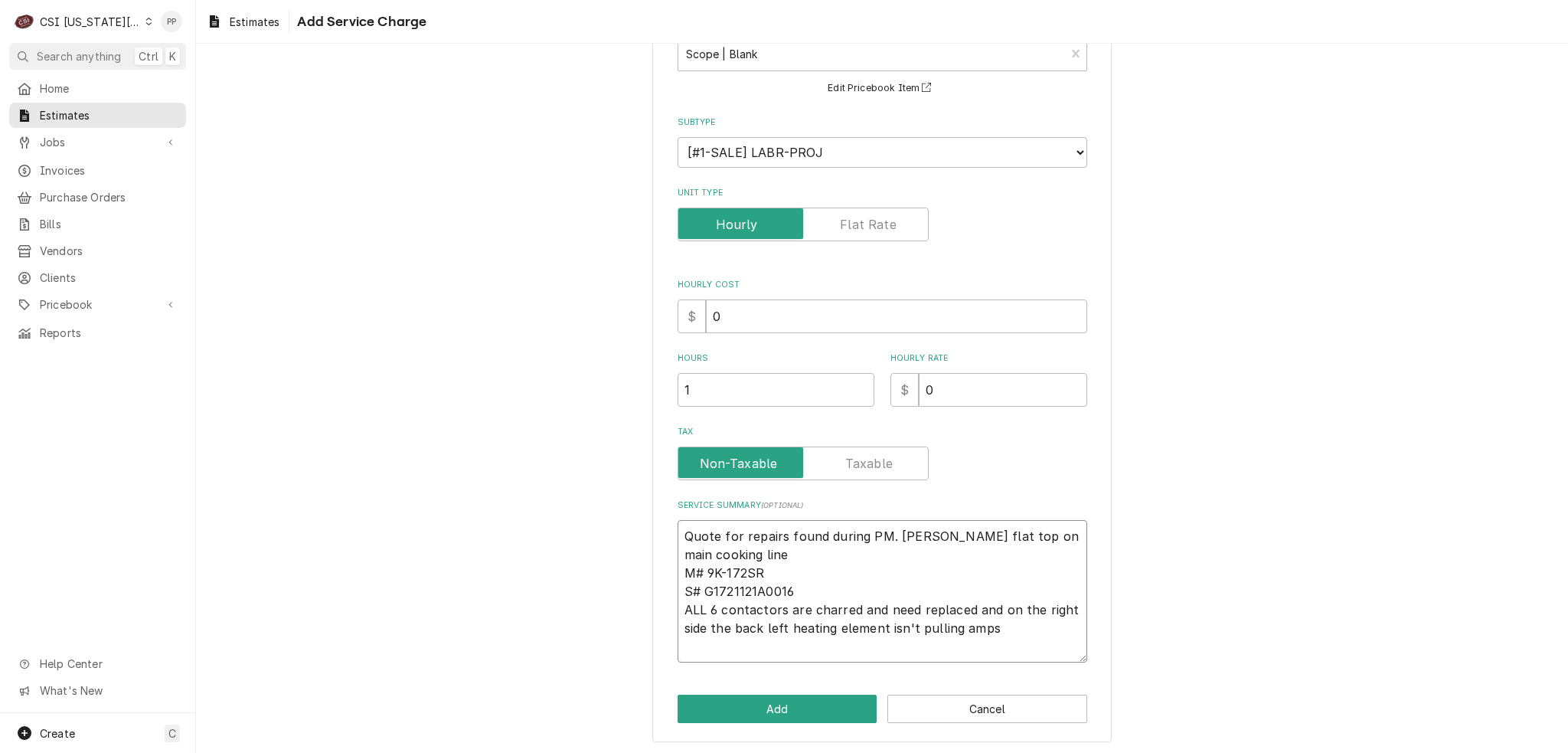
type textarea "x"
type textarea "Quote for repairs found during PM. Preston M Lang flat top on main cooking line…"
type textarea "x"
type textarea "Quote for repairs found during PM. Preston M Lang flat top on main cooking line…"
type textarea "x"
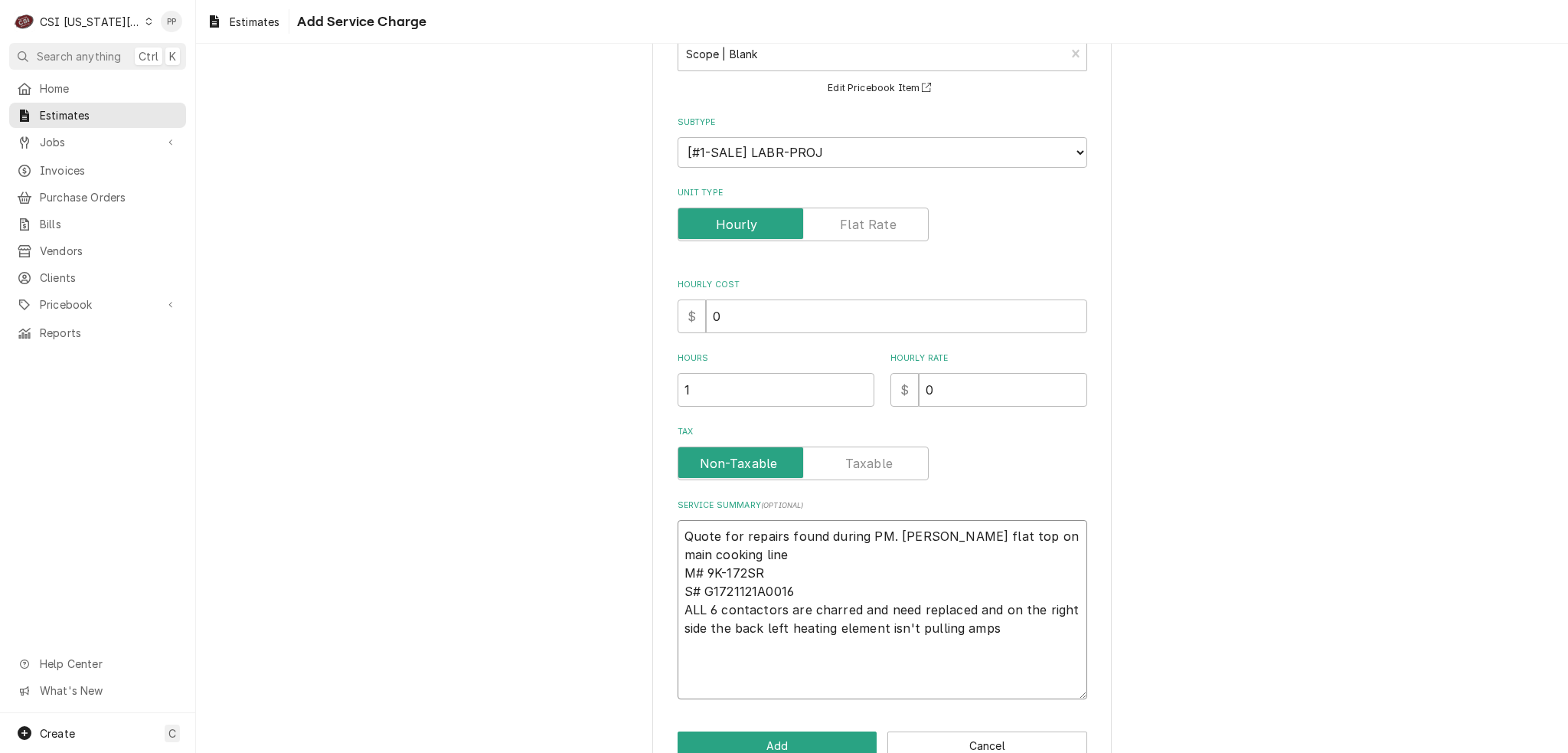
type textarea "Quote for repairs found during PM. Preston M Lang flat top on main cooking line…"
paste textarea "Antunes bun toaster across from dishroom M# GST-3V S# 21120529 Bent and worn do…"
type textarea "x"
type textarea "Quote for repairs found during PM. Preston M Lang flat top on main cooking line…"
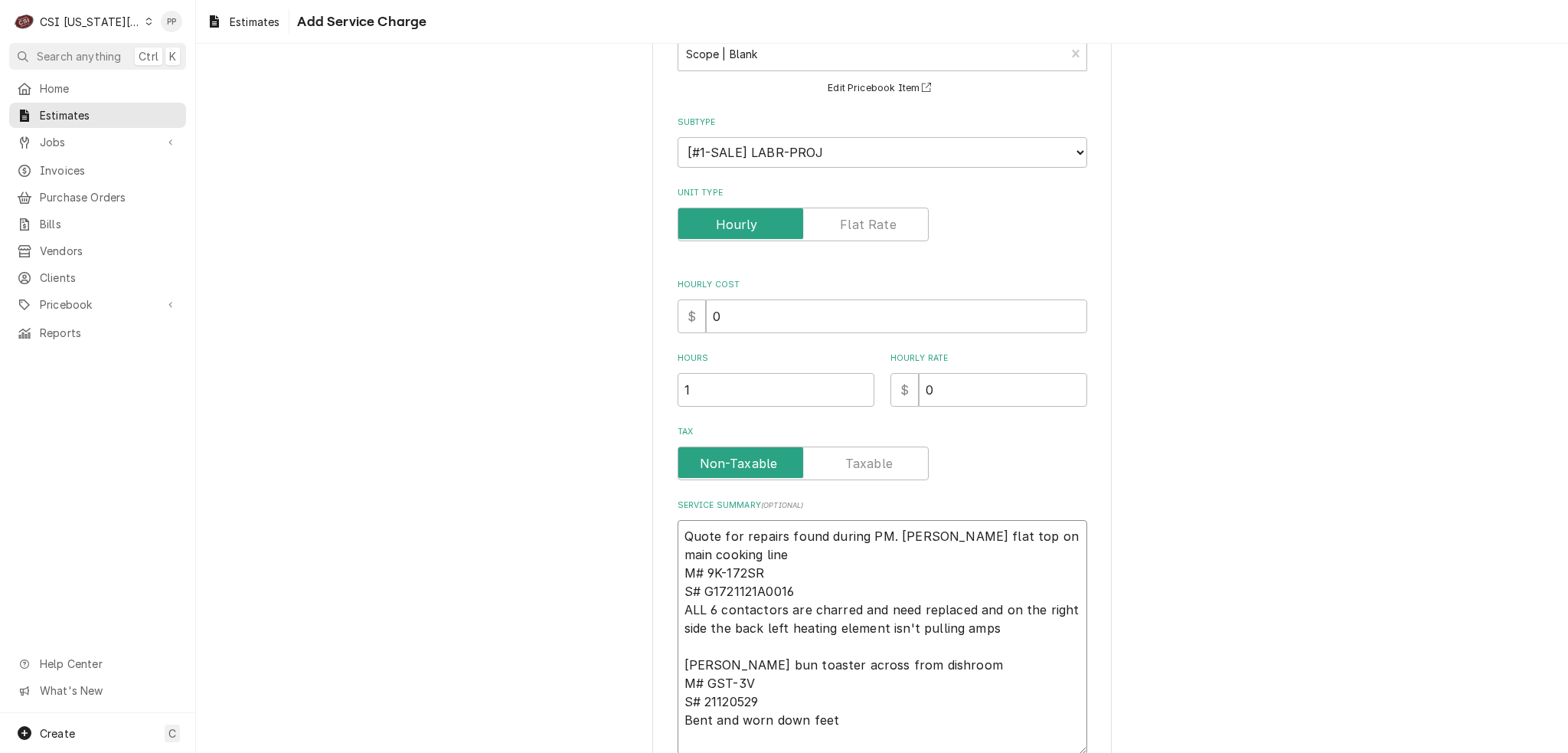
type textarea "x"
type textarea "Quote for repairs found during PM. Preston M Lang flat top on main cooking line…"
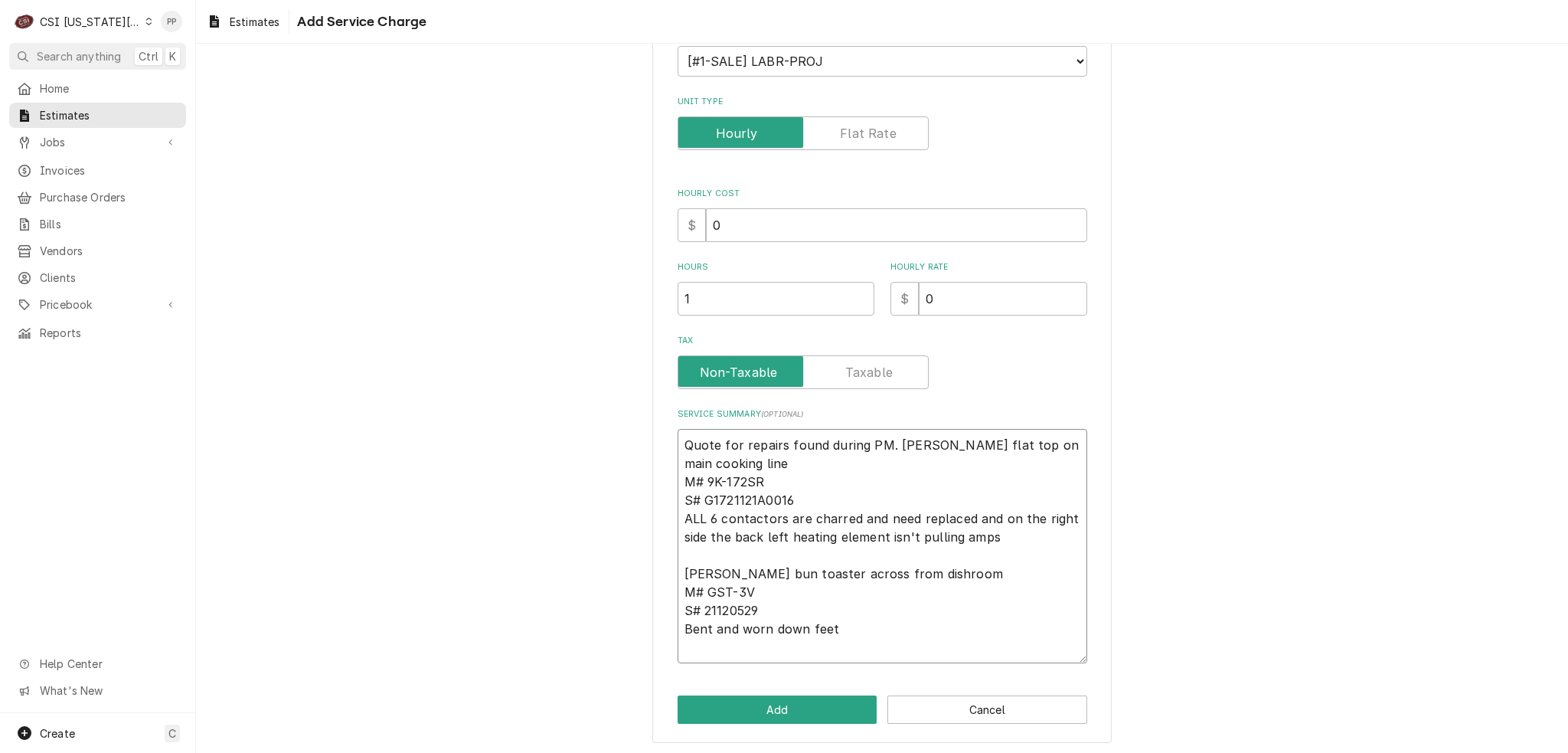
scroll to position [200, 0]
type textarea "x"
type textarea "Quote for repairs found during PM. Preston M Lang flat top on main cooking line…"
type textarea "x"
type textarea "Quote for repairs found during PM. Preston M Lang flat top on main cooking line…"
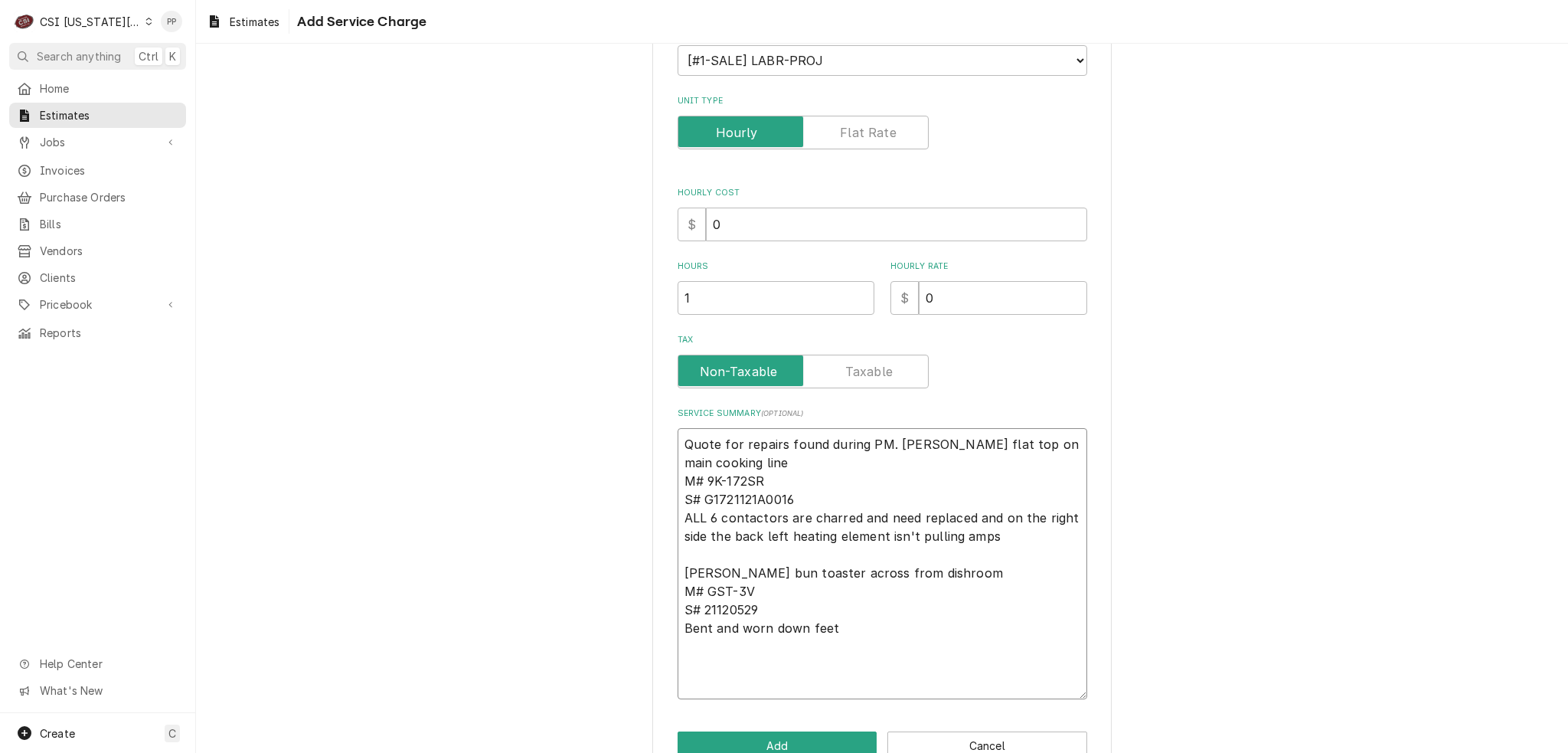
paste textarea "Pitco fryers drain pan Casters are worn down and need replaced"
type textarea "x"
type textarea "Quote for repairs found during PM. Preston M Lang flat top on main cooking line…"
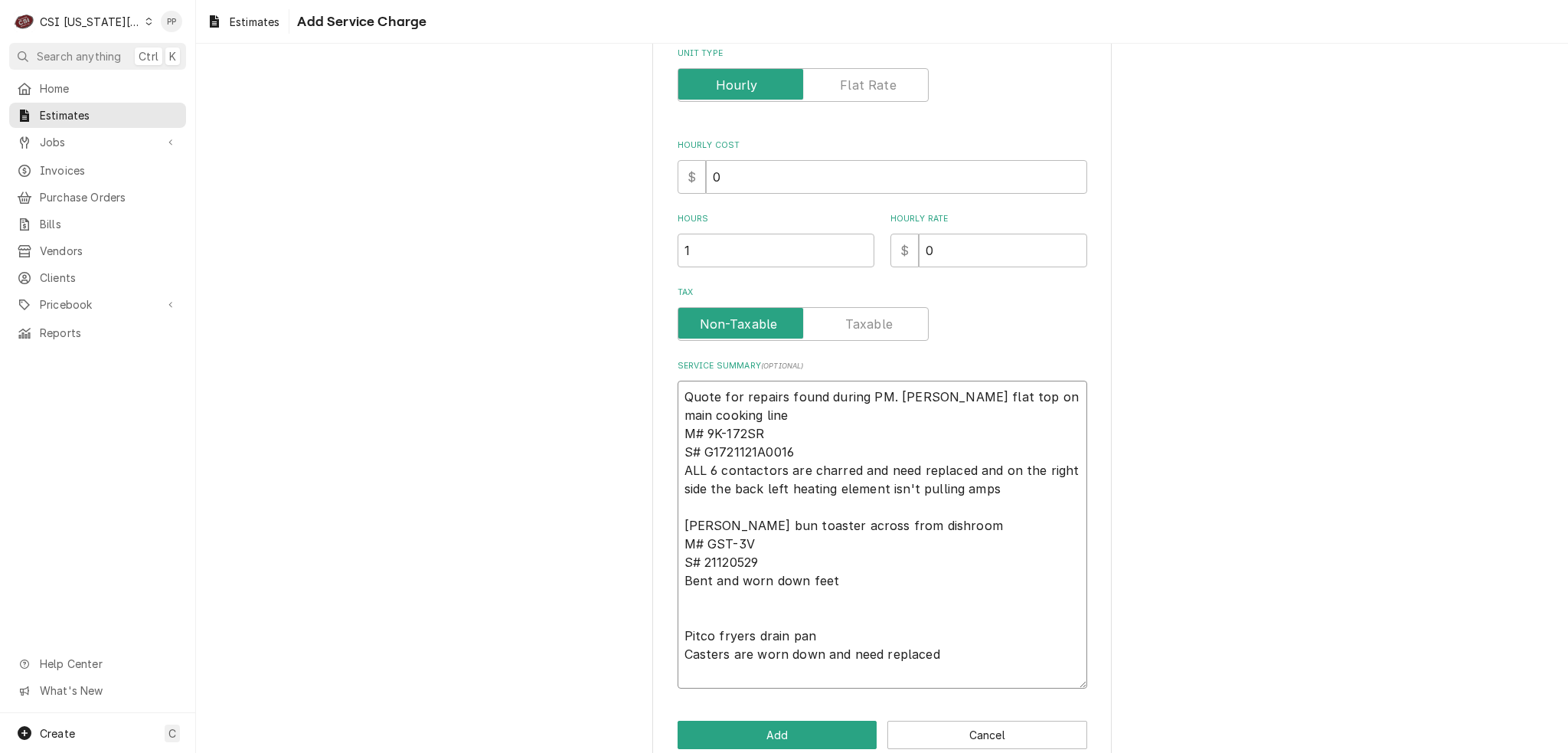
scroll to position [274, 0]
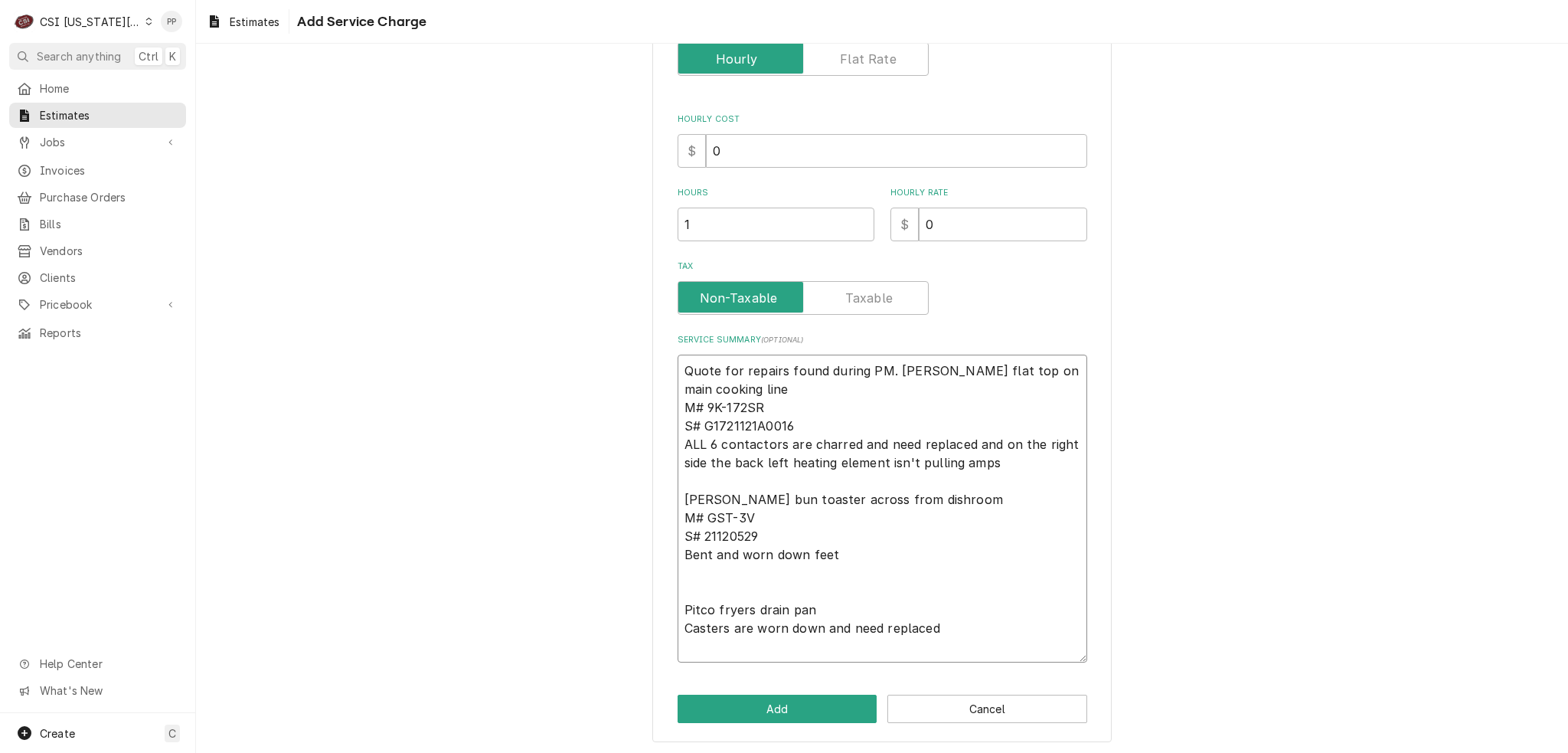
click at [729, 600] on textarea "Quote for repairs found during PM. Preston M Lang flat top on main cooking line…" at bounding box center [883, 508] width 409 height 308
type textarea "x"
type textarea "Quote for repairs found during PM. Preston M Lang flat top on main cooking line…"
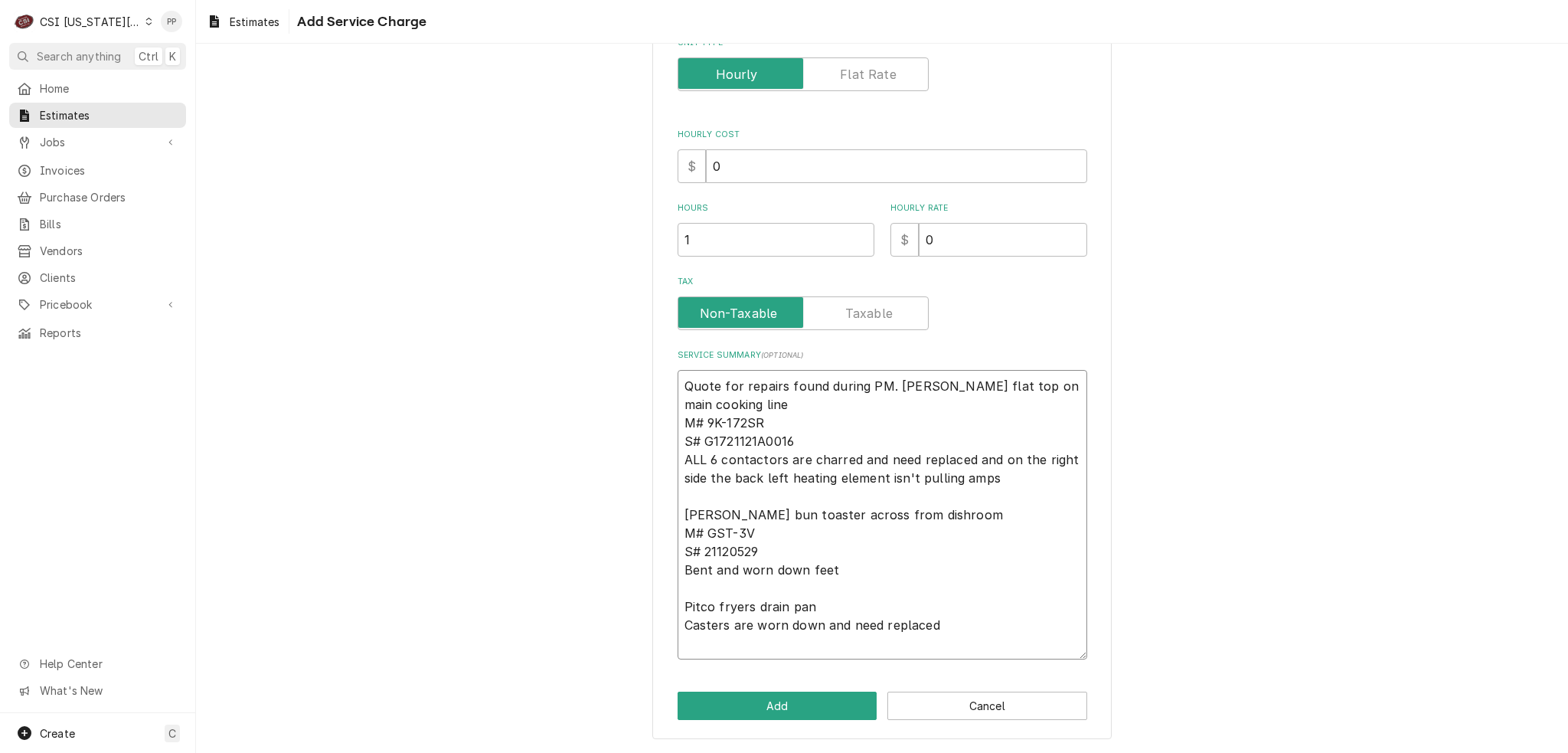
scroll to position [256, 0]
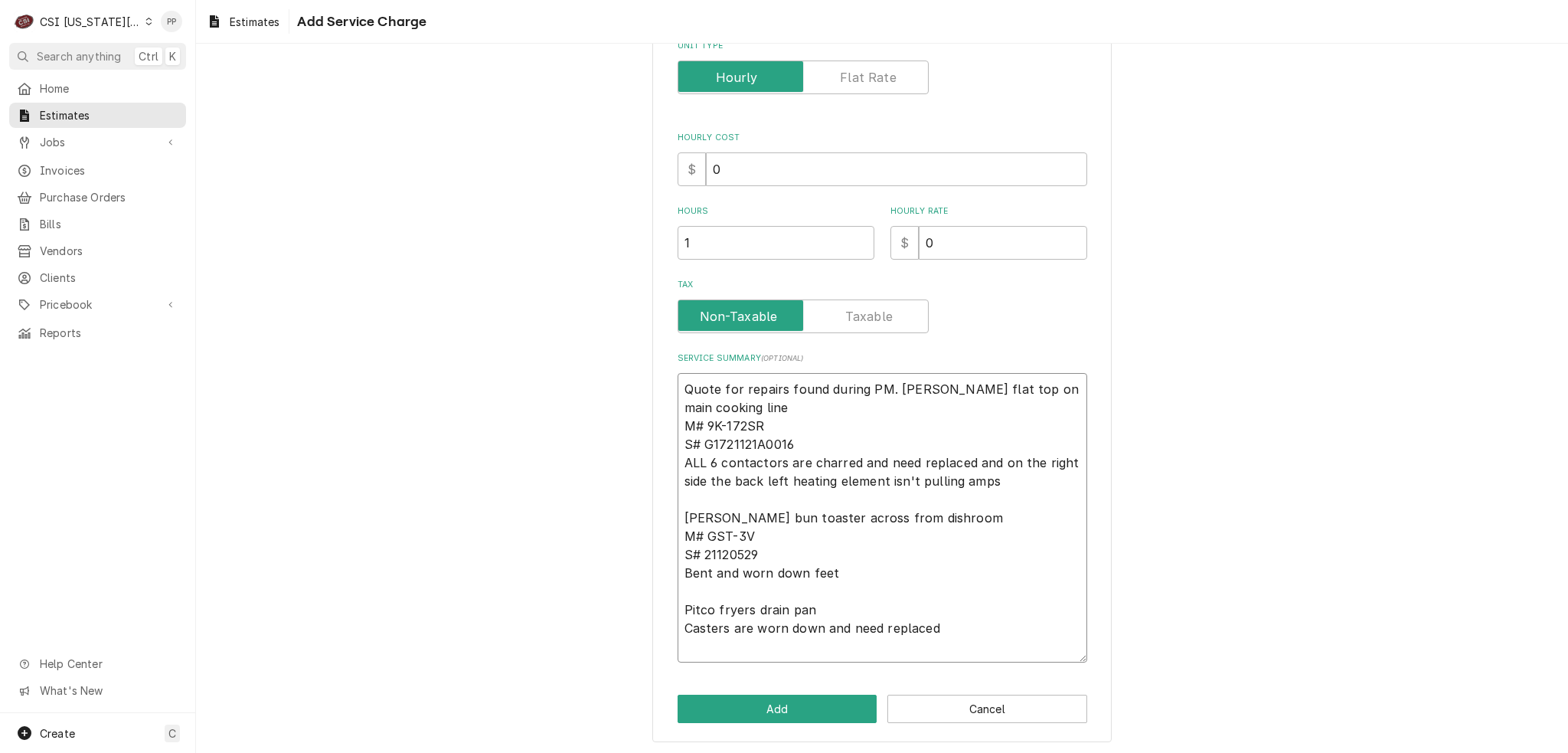
type textarea "x"
type textarea "Quote for repairs found during PM. Preston M Lang flat top on main cooking line…"
click at [952, 642] on textarea "Quote for repairs found during PM. Preston M Lang flat top on main cooking line…" at bounding box center [883, 518] width 409 height 289
type textarea "x"
type textarea "Quote for repairs found during PM. Preston M Lang flat top on main cooking line…"
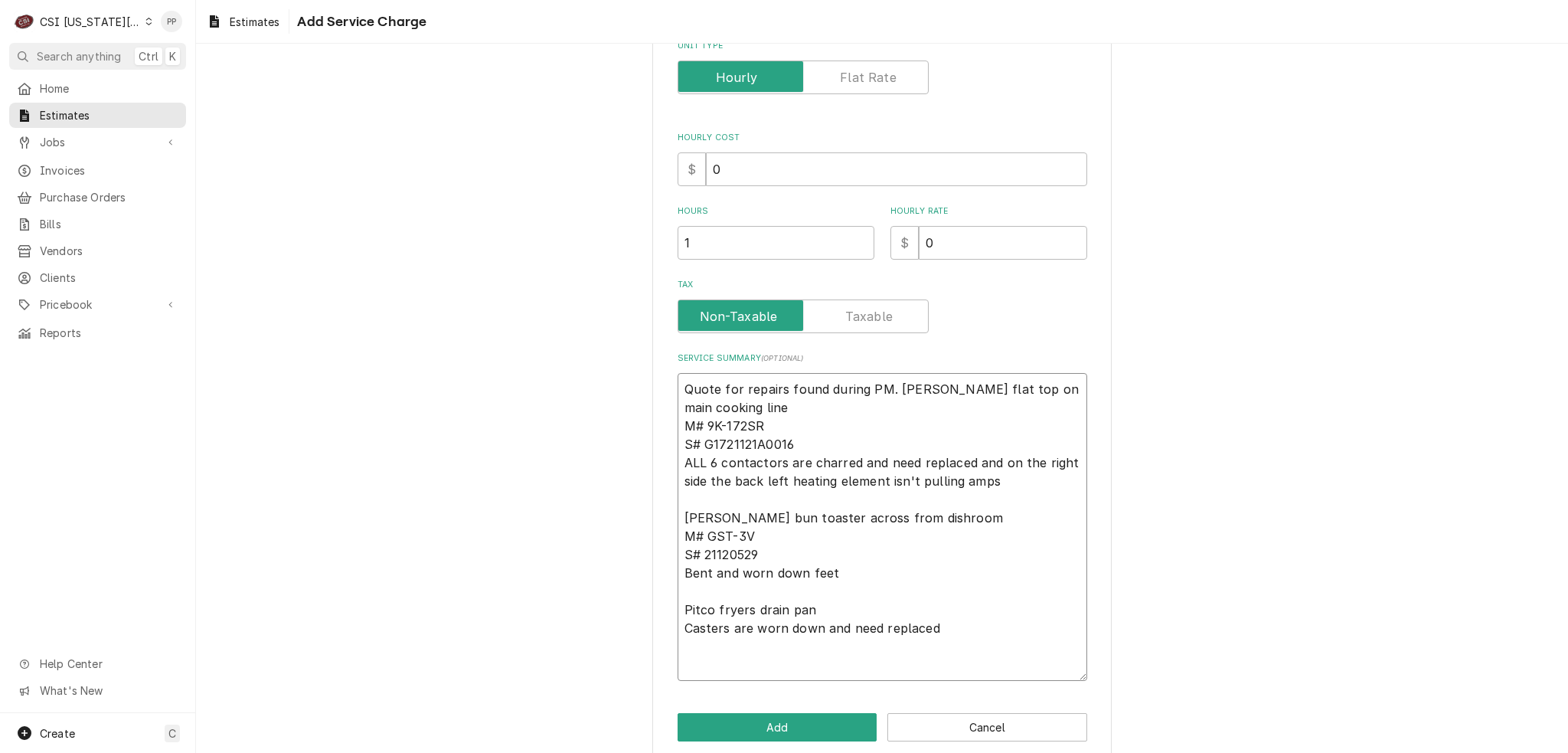
scroll to position [274, 0]
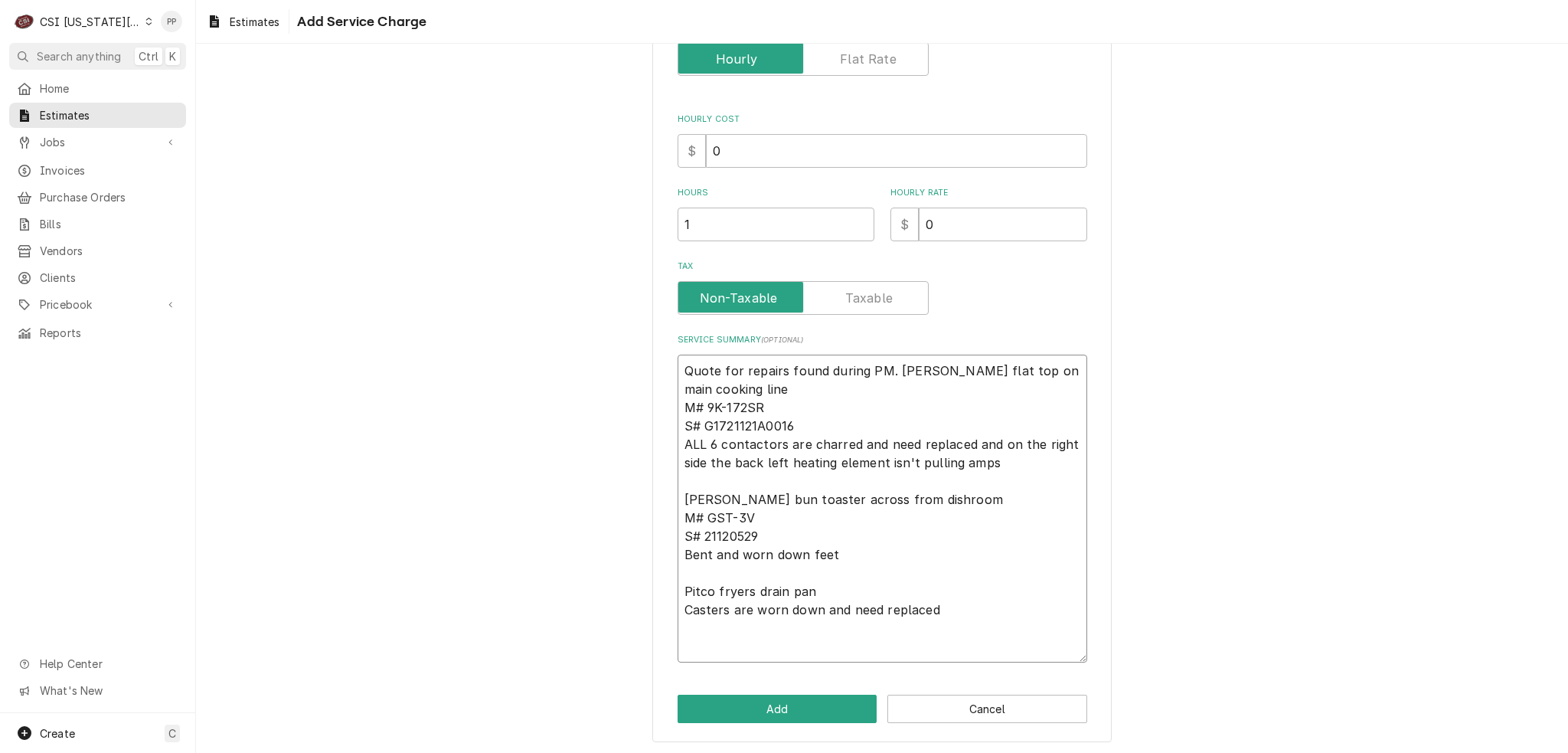
type textarea "x"
type textarea "Quote for repairs found during PM. Preston M Lang flat top on main cooking line…"
type textarea "x"
type textarea "Quote for repairs found during PM. Preston M Lang flat top on main cooking line…"
type textarea "x"
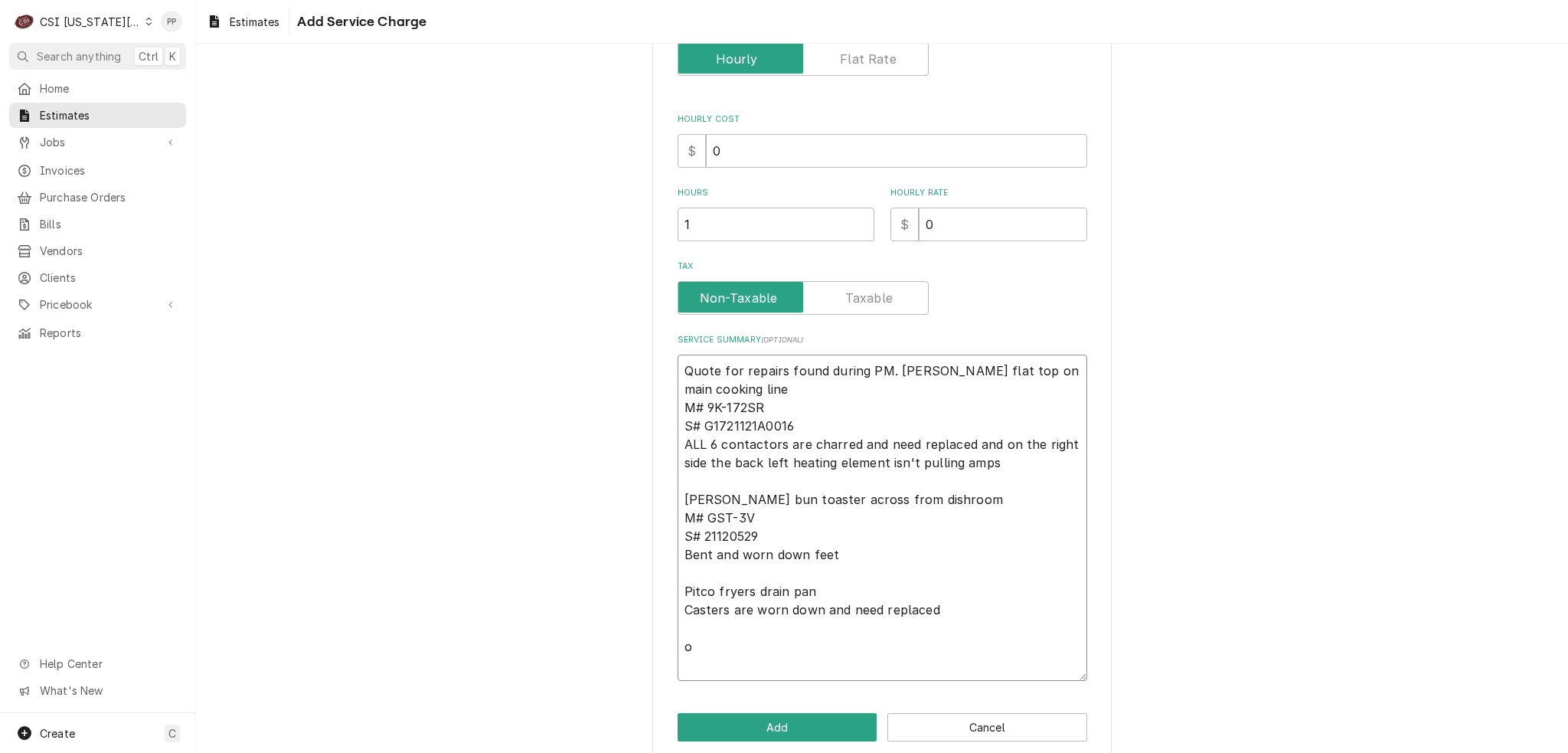
type textarea "Quote for repairs found during PM. Preston M Lang flat top on main cooking line…"
type textarea "x"
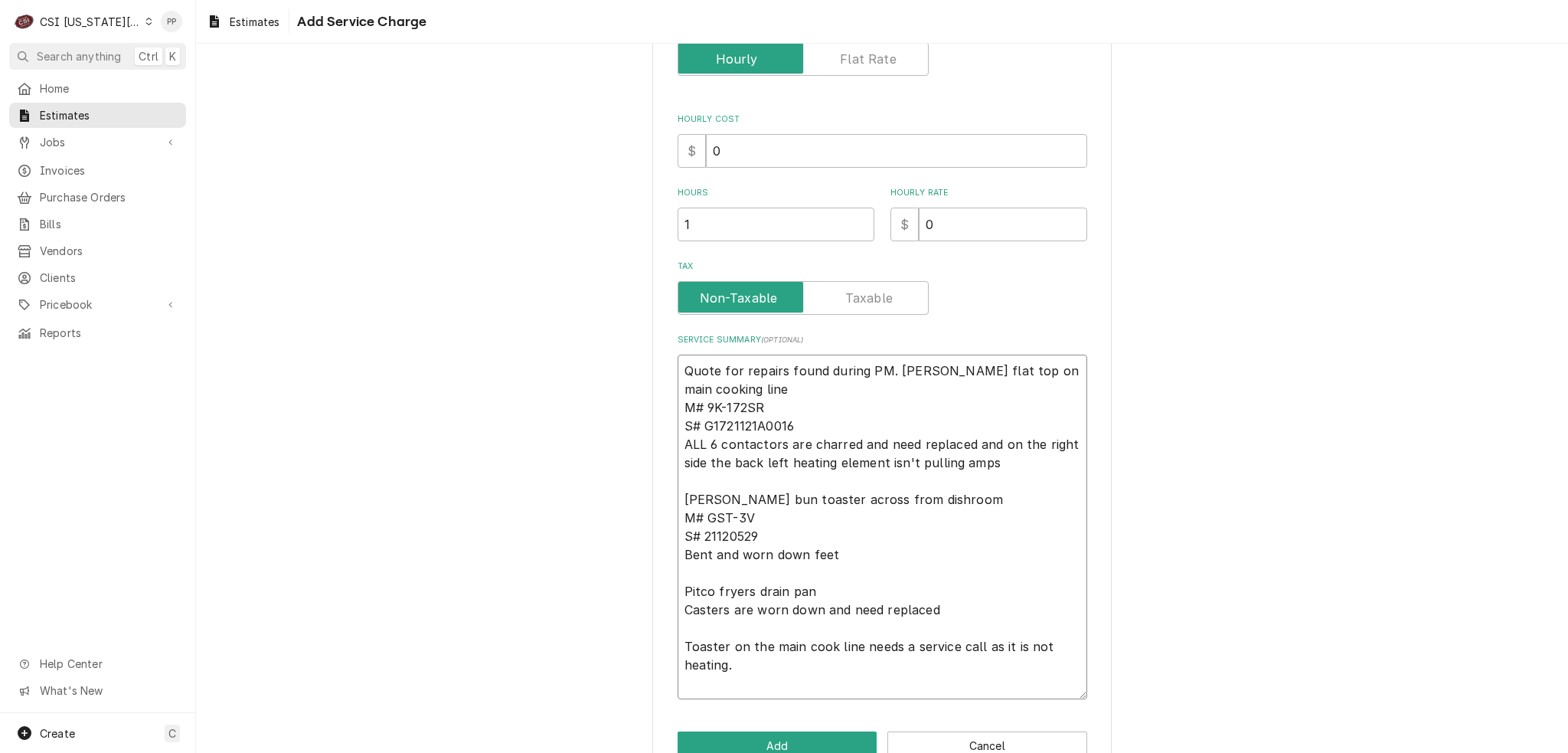
scroll to position [311, 0]
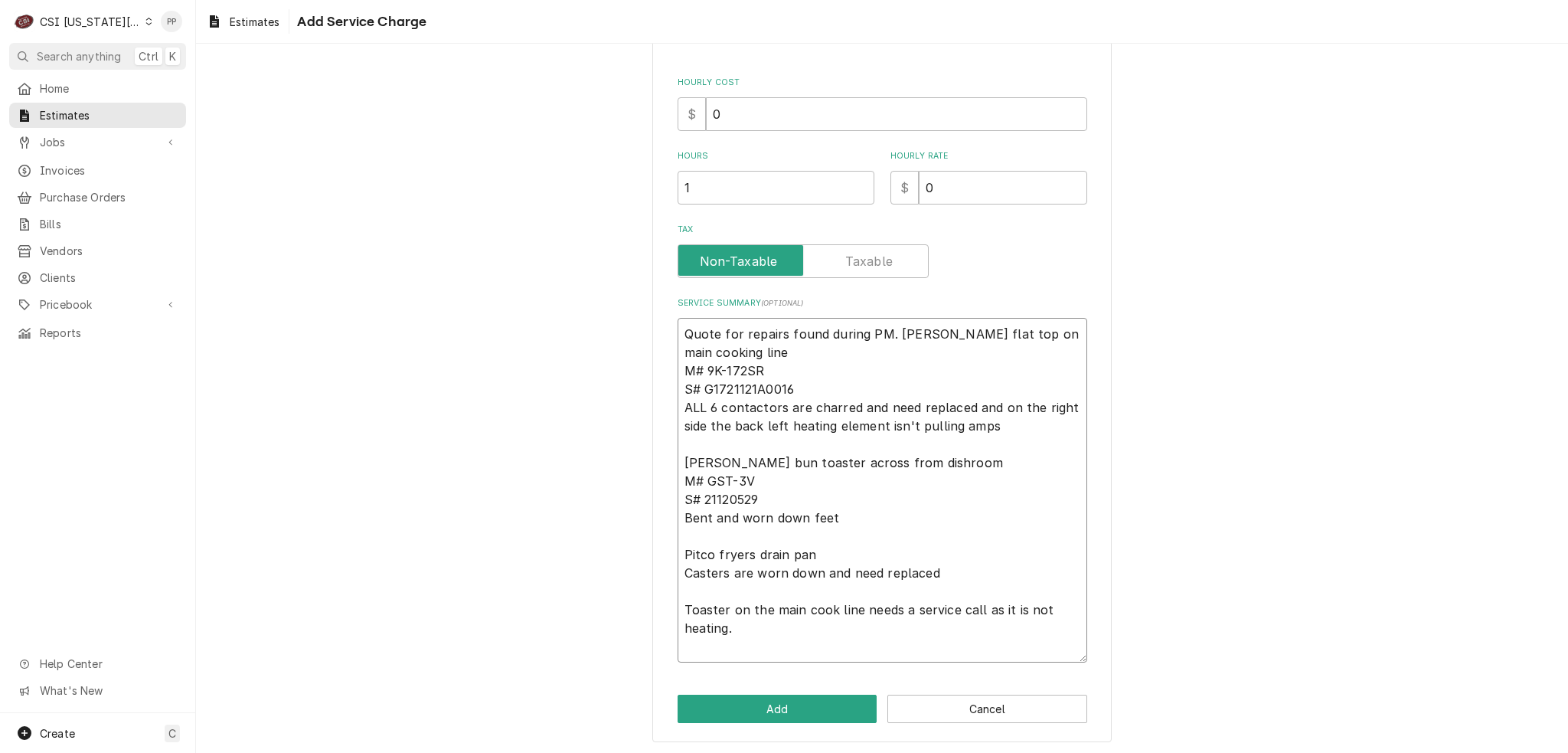
click at [744, 657] on textarea "Quote for repairs found during PM. Preston M Lang flat top on main cooking line…" at bounding box center [883, 490] width 409 height 344
click at [748, 697] on button "Add" at bounding box center [778, 708] width 200 height 28
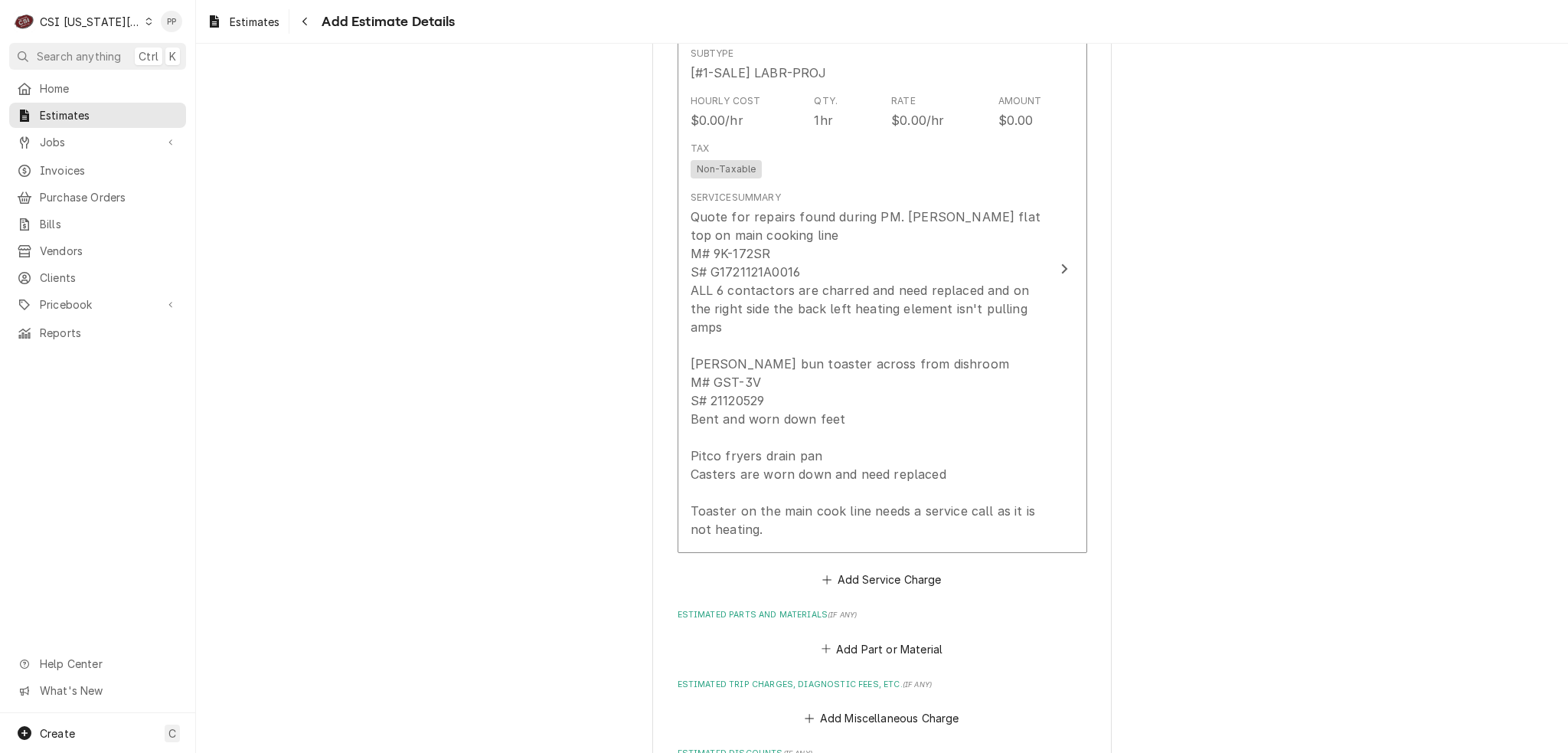
scroll to position [2050, 0]
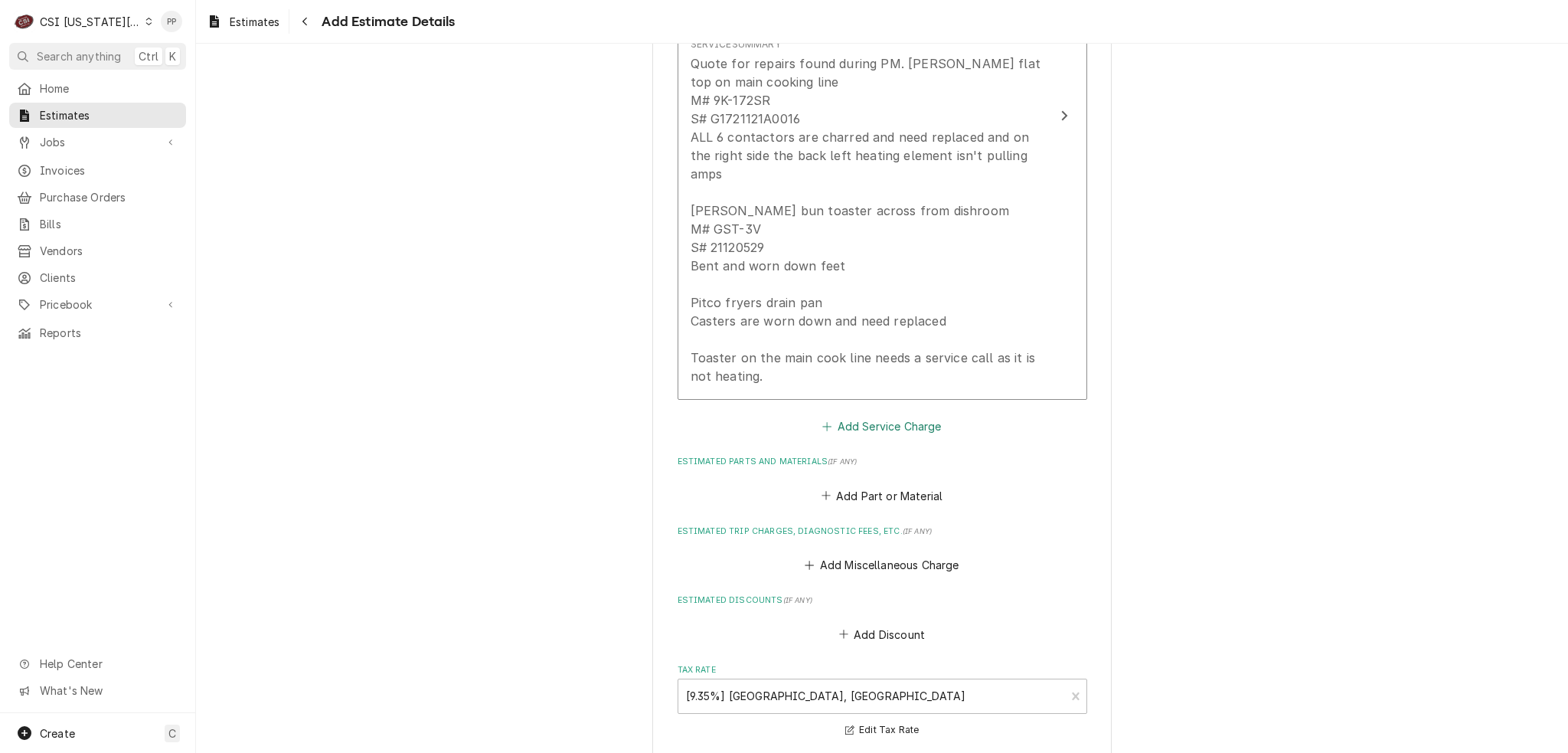
click at [876, 416] on button "Add Service Charge" at bounding box center [883, 427] width 124 height 22
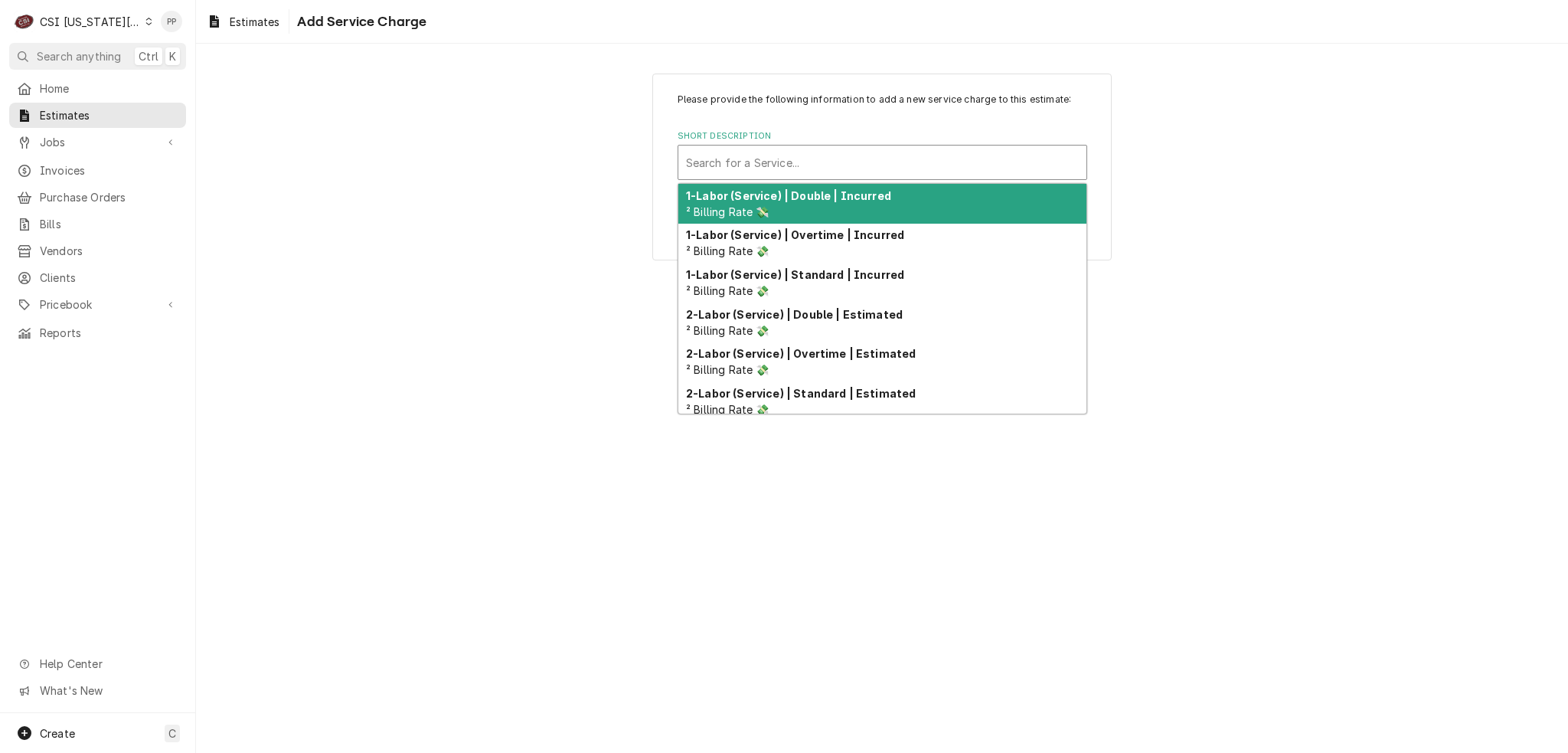
click at [800, 158] on div "Short Description" at bounding box center [883, 162] width 393 height 28
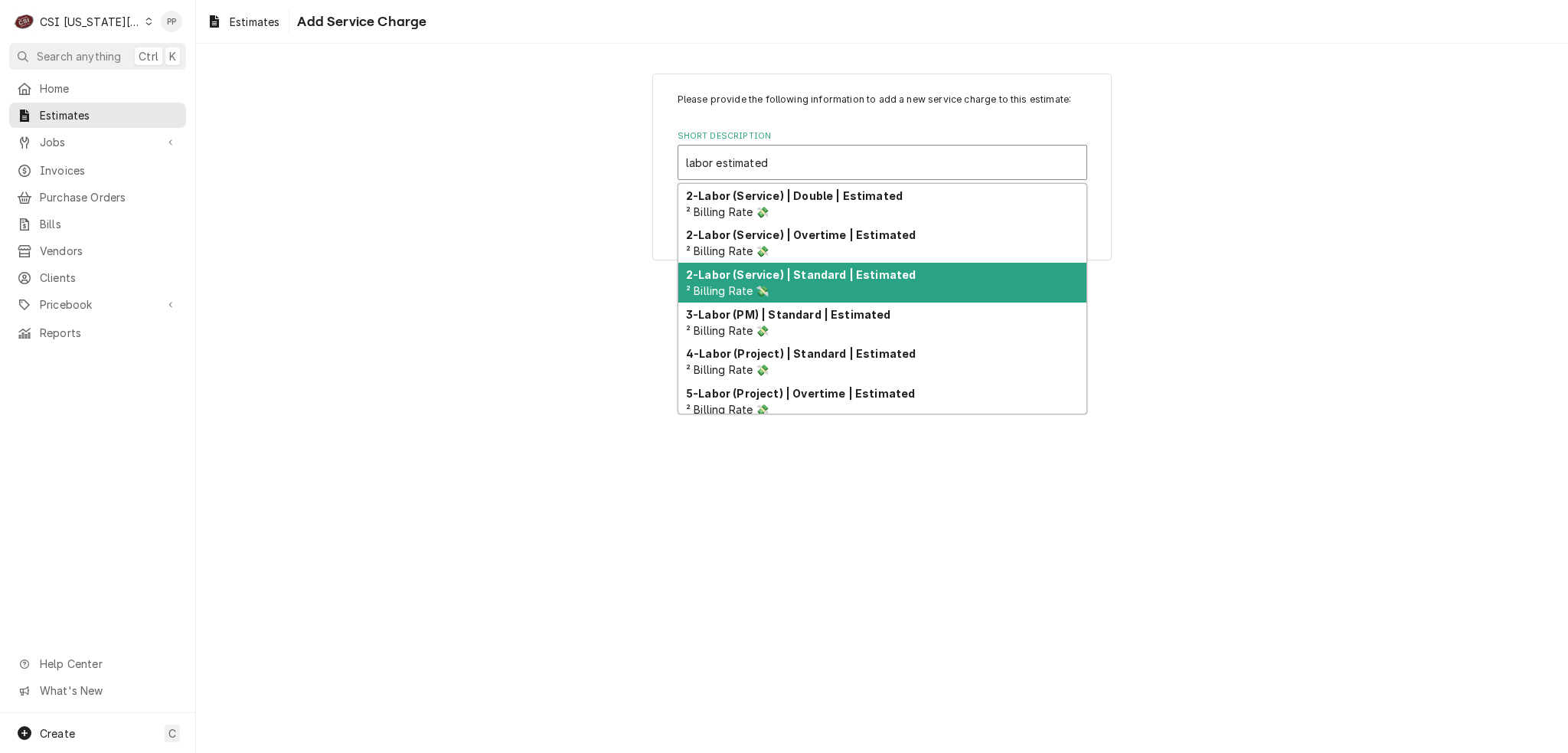
click at [830, 281] on div "2-Labor (Service) | Standard | Estimated ² Billing Rate 💸" at bounding box center [882, 282] width 408 height 40
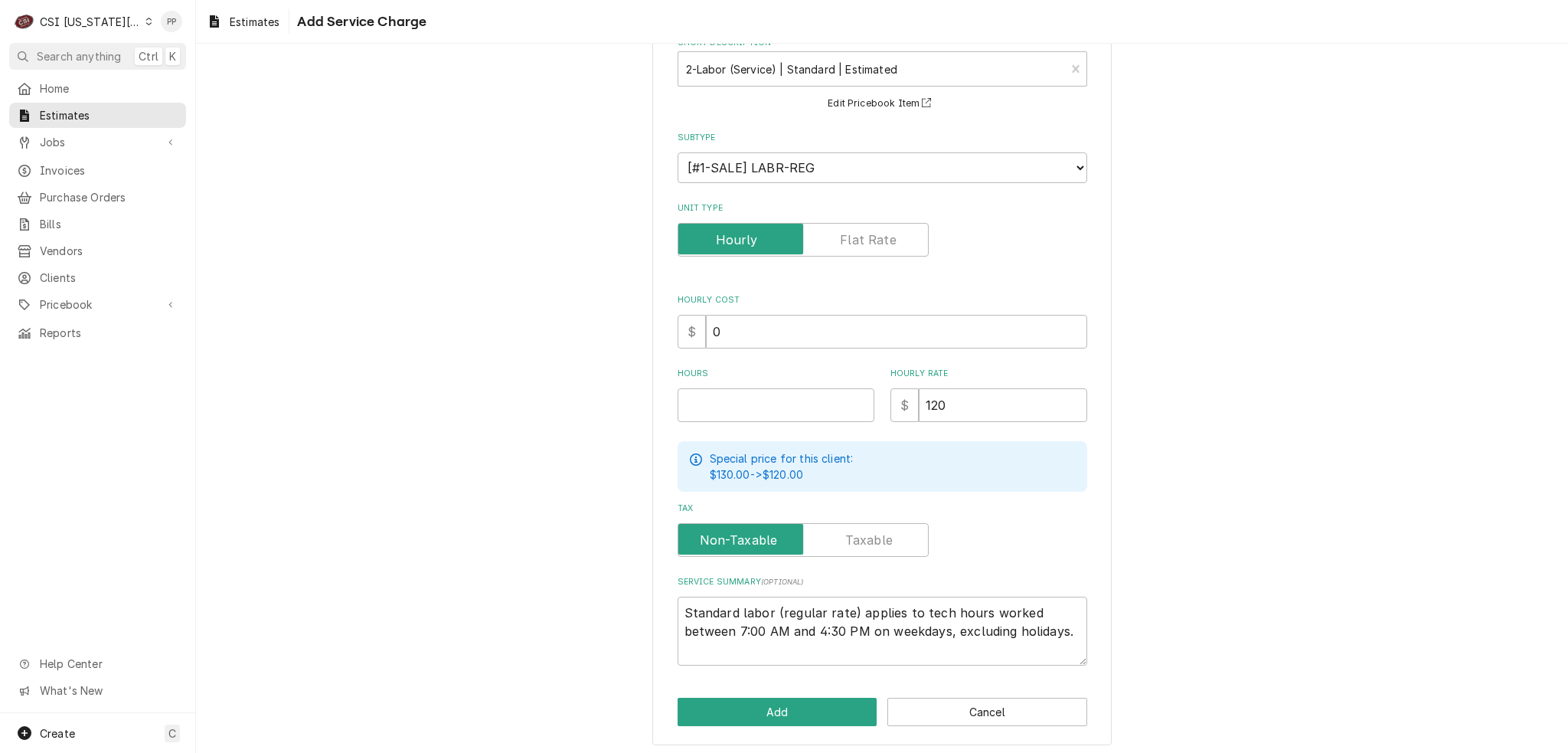
scroll to position [95, 0]
click at [793, 404] on input "Hours" at bounding box center [776, 403] width 197 height 33
drag, startPoint x: 830, startPoint y: 234, endPoint x: 784, endPoint y: 288, distance: 70.9
click at [830, 234] on input "Unit Type" at bounding box center [802, 237] width 237 height 33
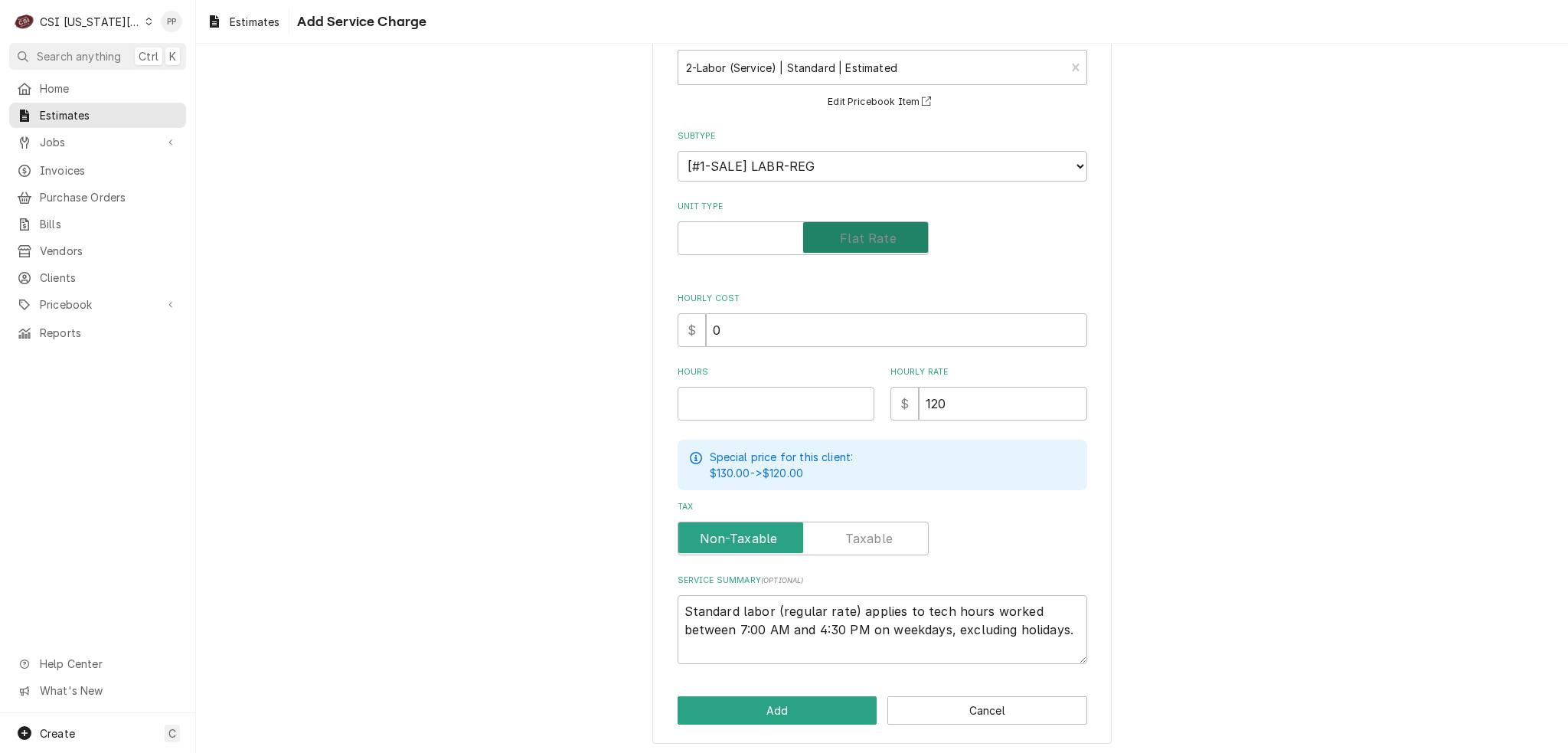
scroll to position [77, 0]
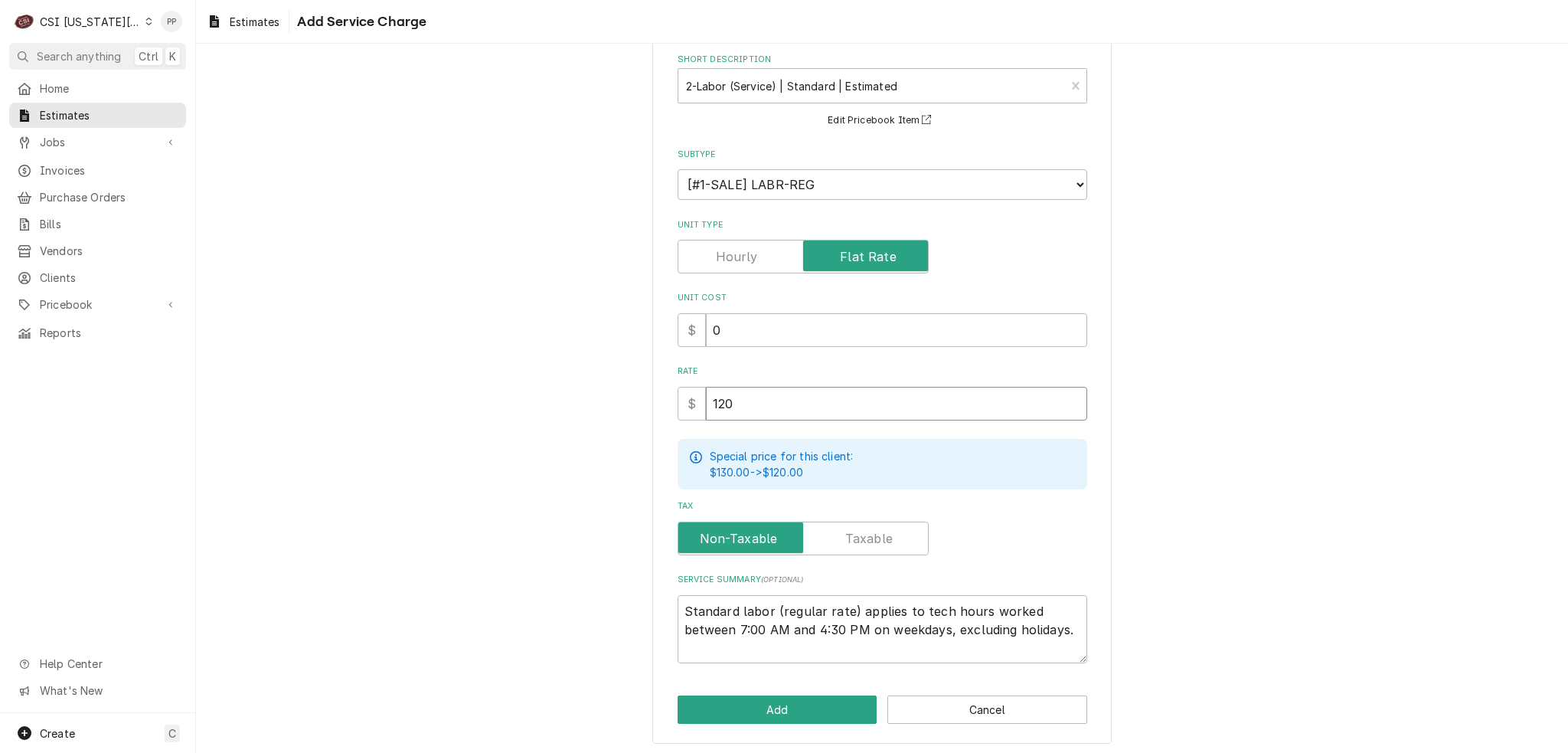
drag, startPoint x: 738, startPoint y: 397, endPoint x: 694, endPoint y: 399, distance: 44.0
click at [688, 397] on div "$ 120" at bounding box center [883, 403] width 409 height 33
click at [746, 729] on div "Please provide the following information to add a new service charge to this es…" at bounding box center [883, 371] width 460 height 747
click at [745, 711] on button "Add" at bounding box center [778, 709] width 200 height 28
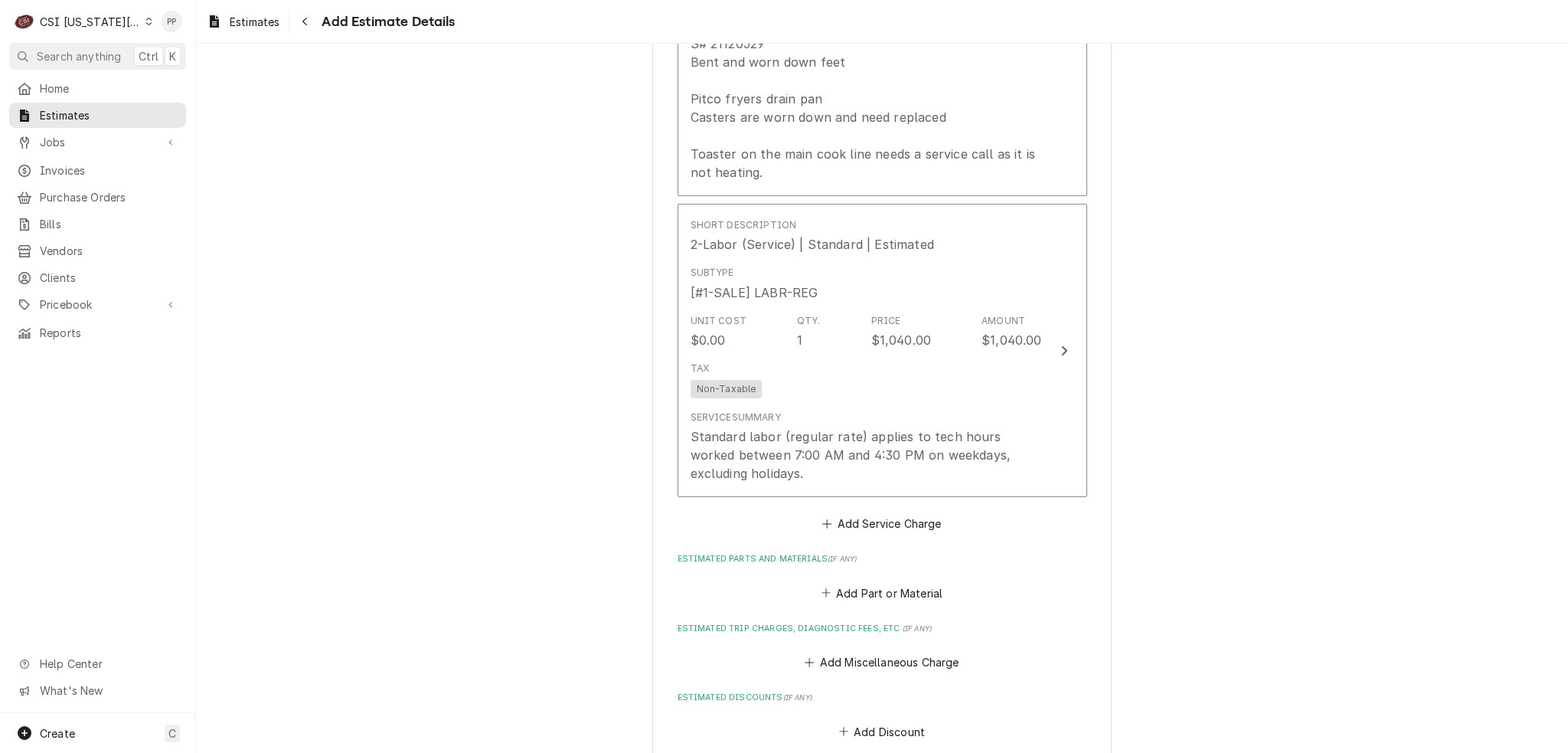
scroll to position [2308, 0]
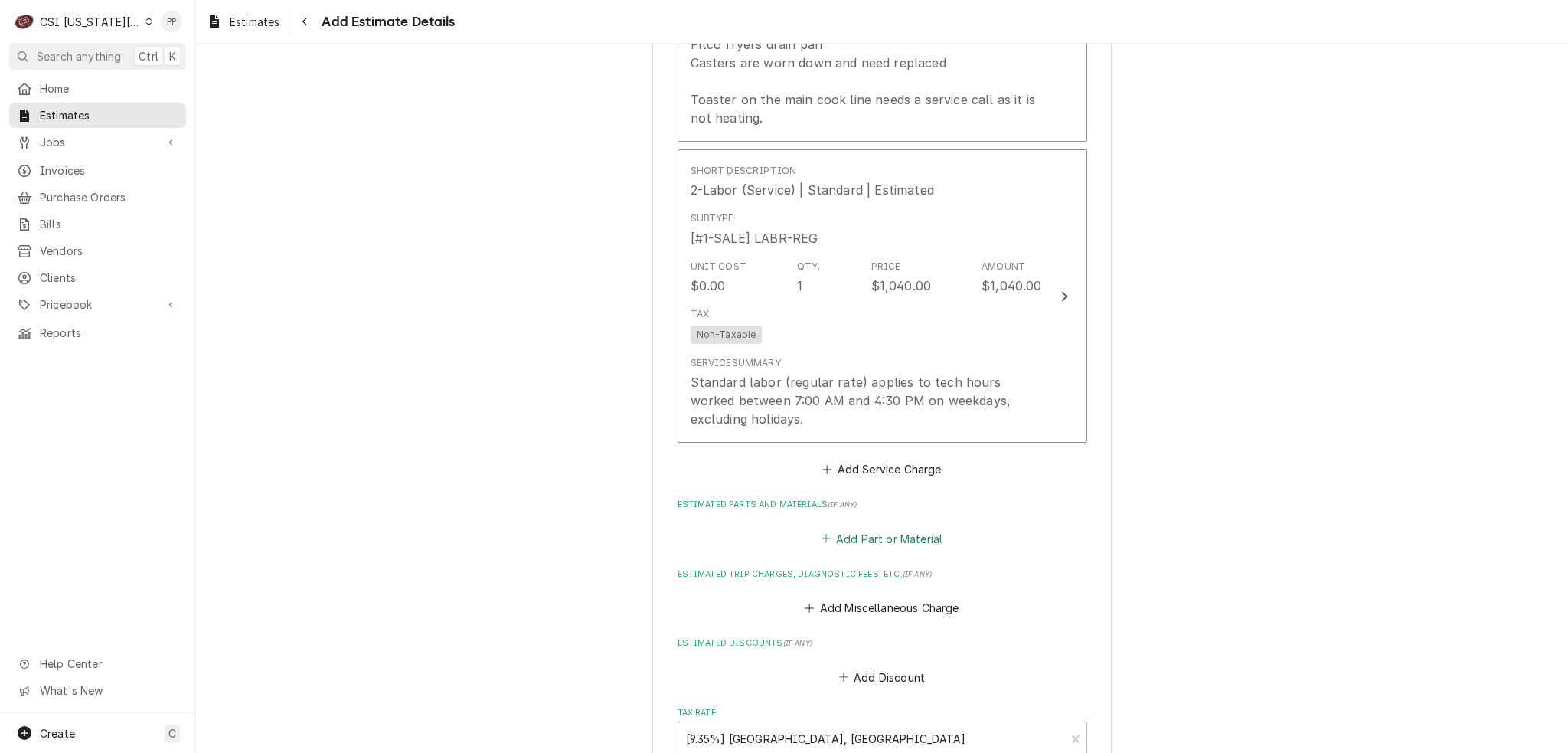
click at [891, 528] on button "Add Part or Material" at bounding box center [882, 538] width 126 height 22
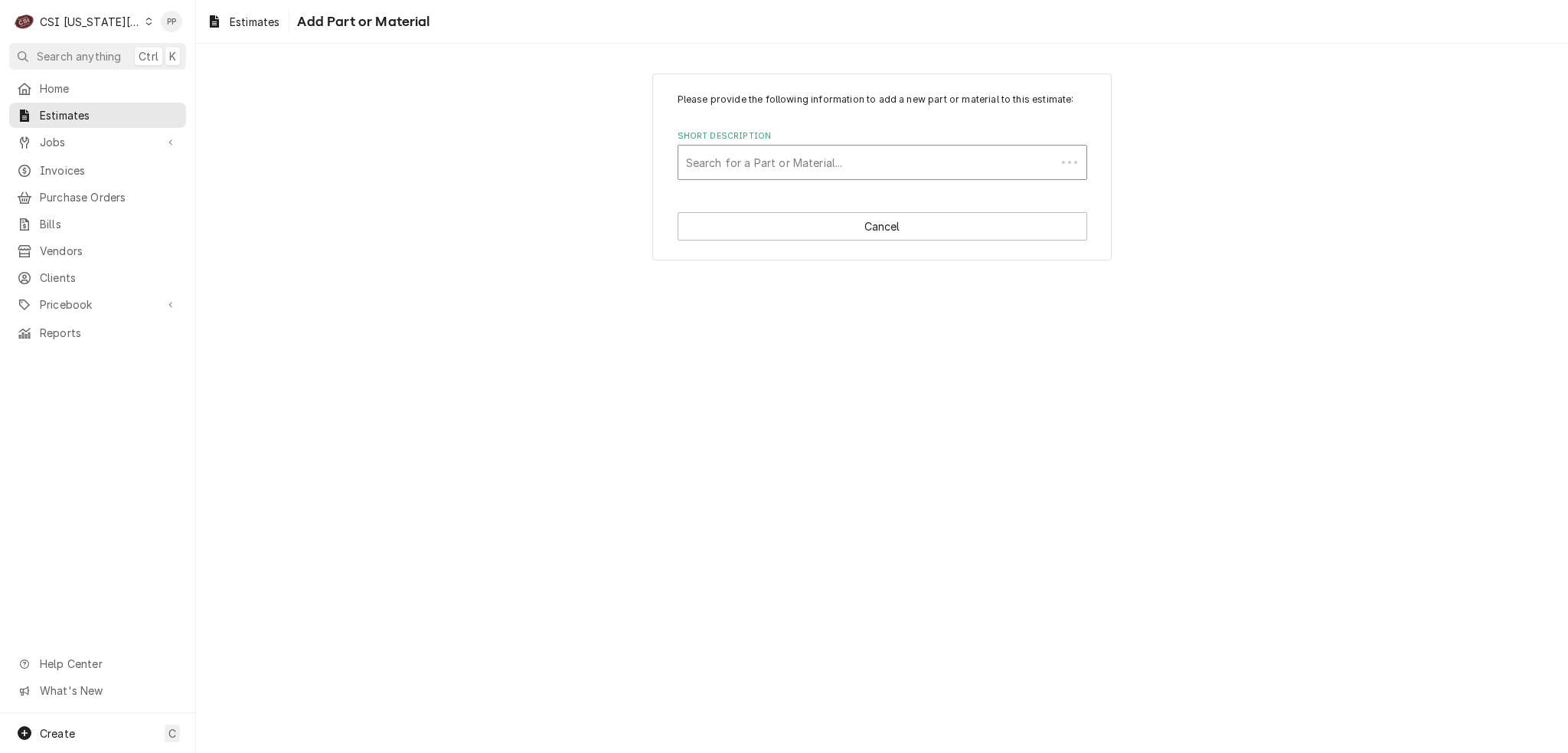
click at [839, 170] on div "Short Description" at bounding box center [867, 162] width 362 height 28
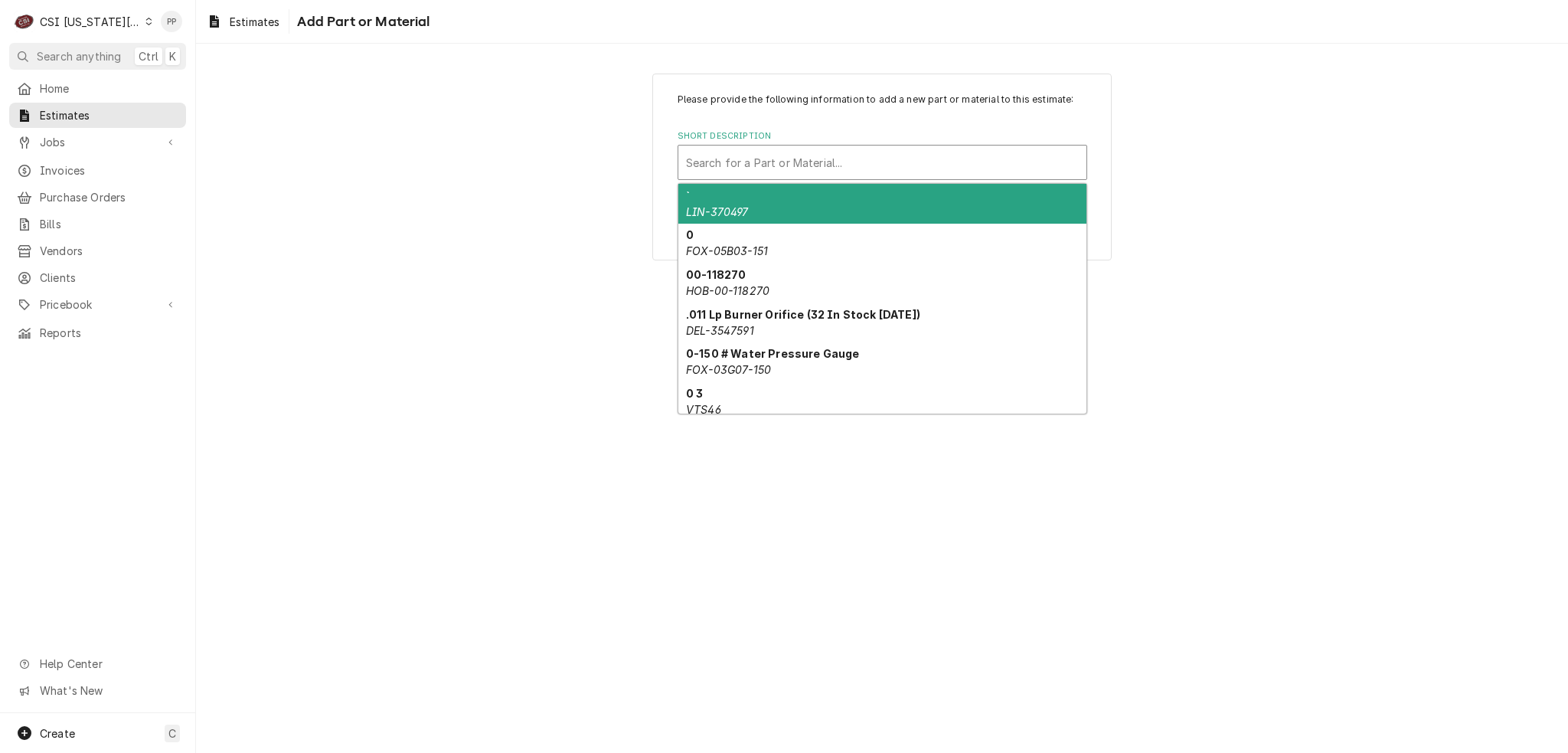
paste input "LG2E-30701-03"
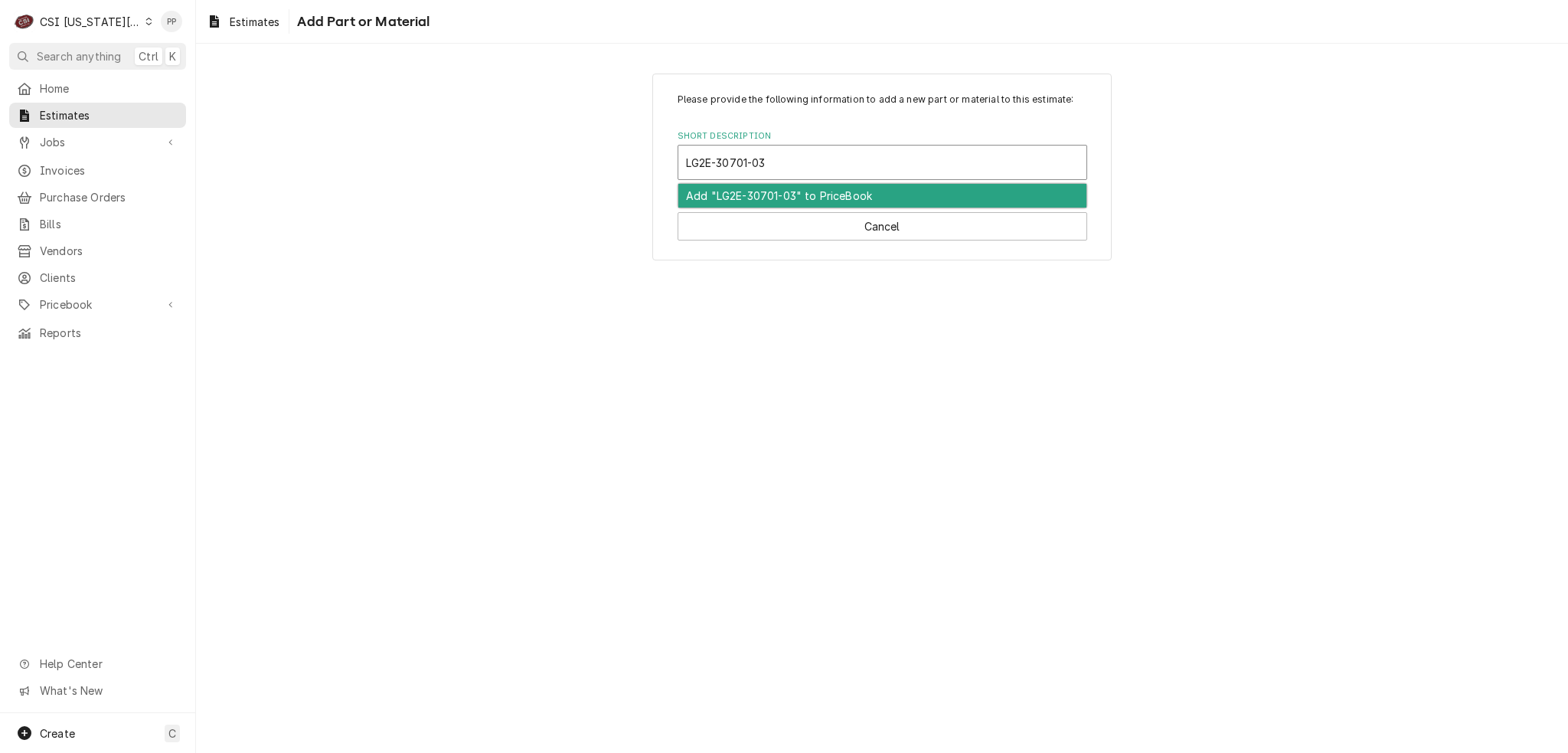
click at [701, 160] on input "LG2E-30701-03" at bounding box center [728, 161] width 83 height 24
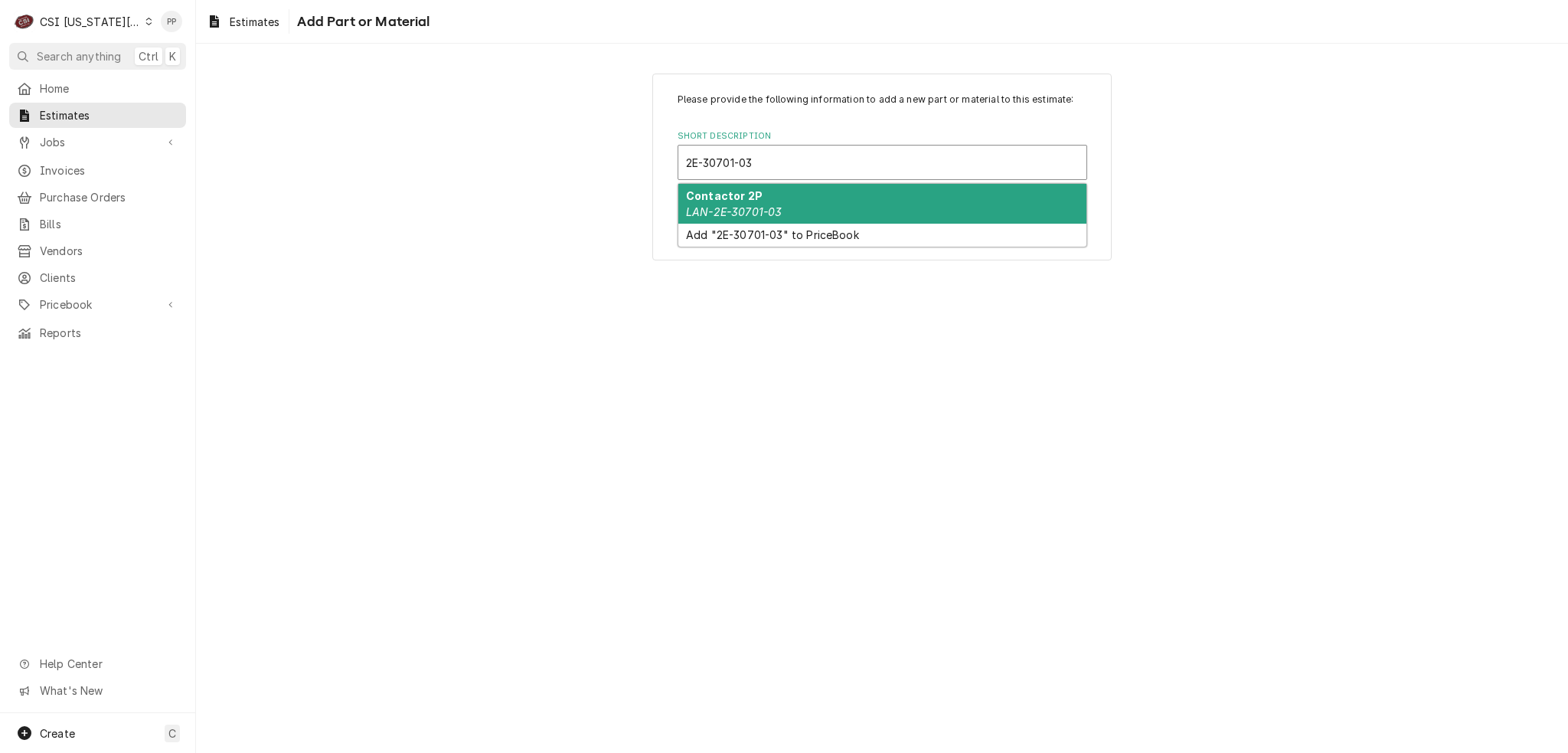
click at [802, 205] on div "Contactor 2P LAN-2E-30701-03" at bounding box center [882, 204] width 408 height 40
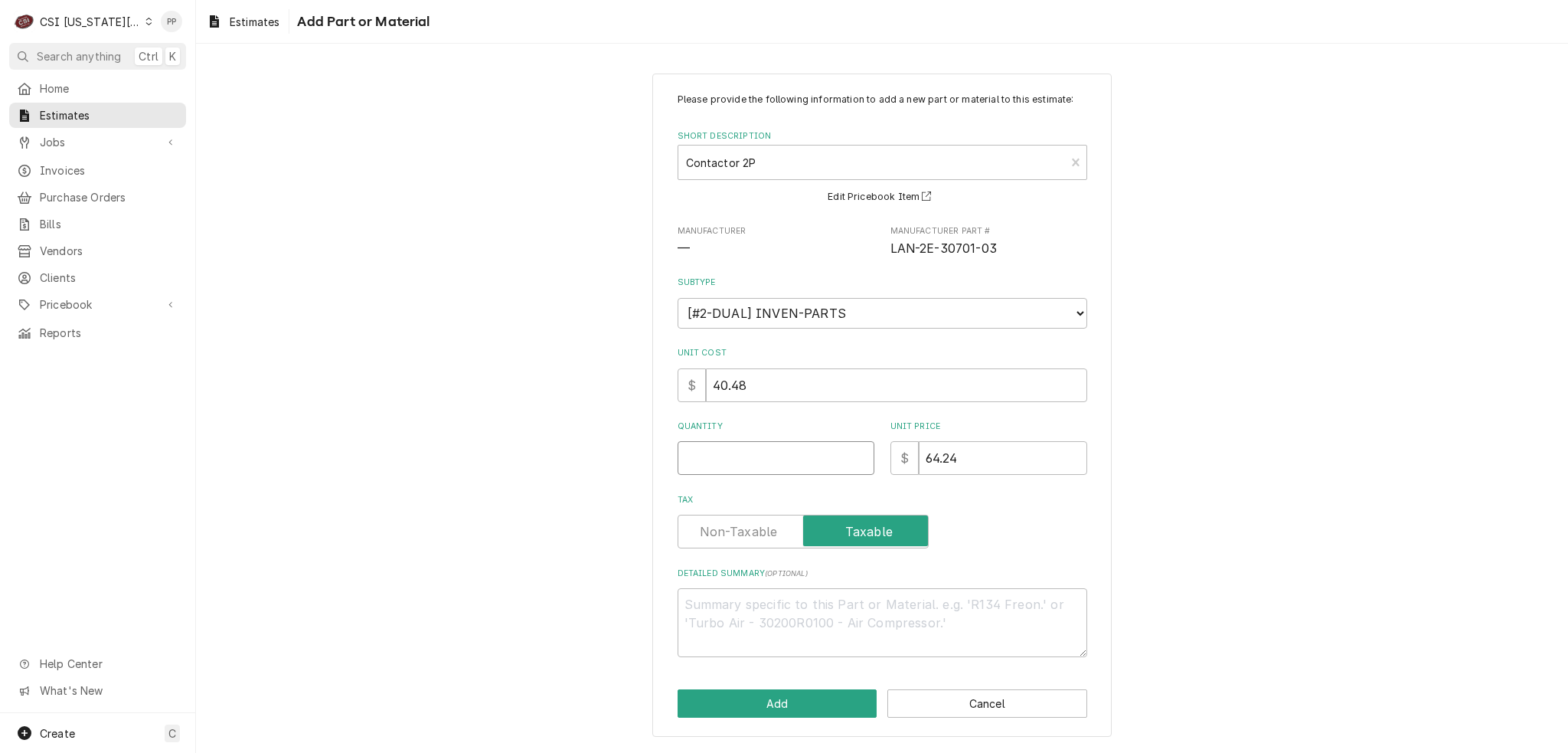
click at [755, 471] on input "Quantity" at bounding box center [776, 457] width 197 height 33
click at [778, 707] on button "Add" at bounding box center [778, 702] width 200 height 28
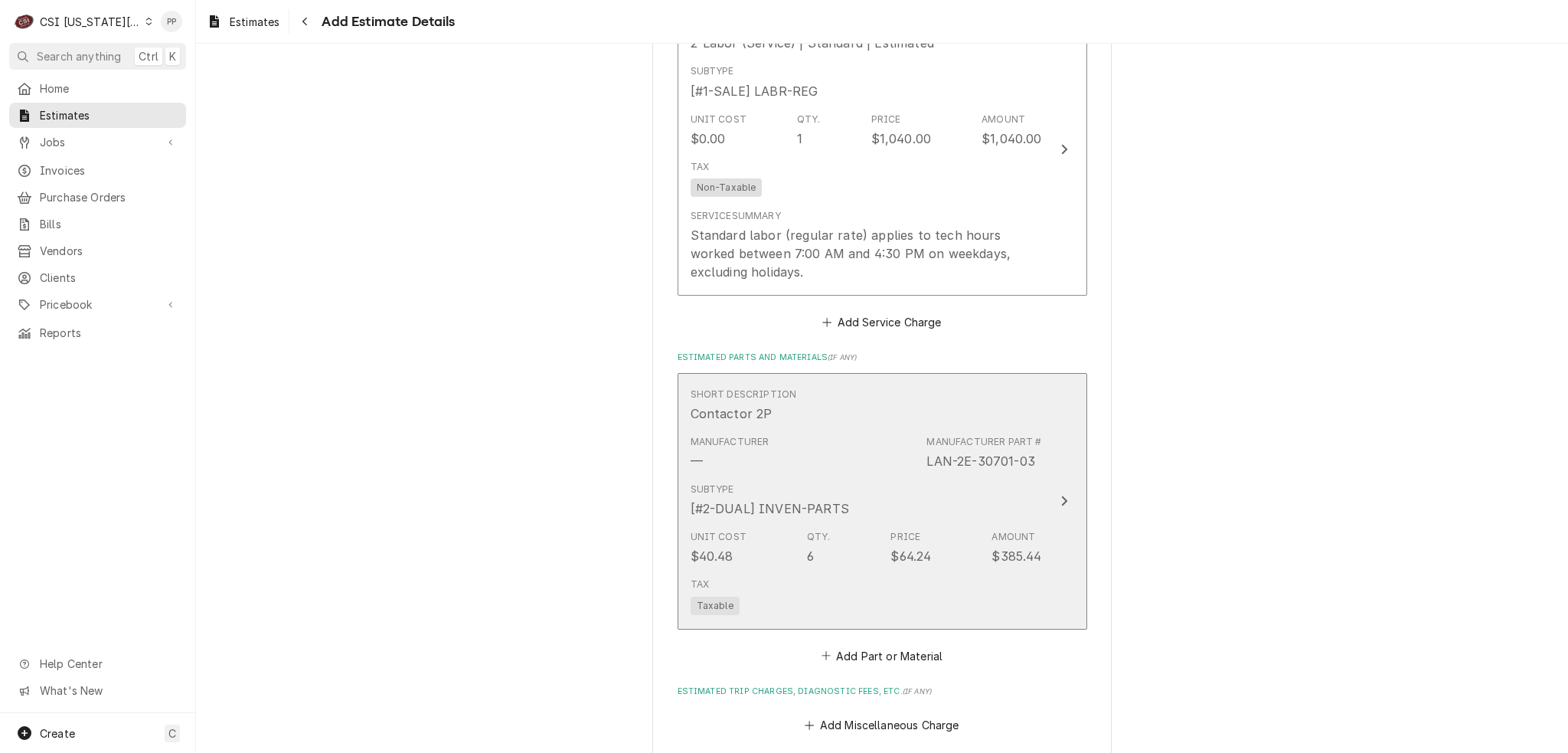
scroll to position [2567, 0]
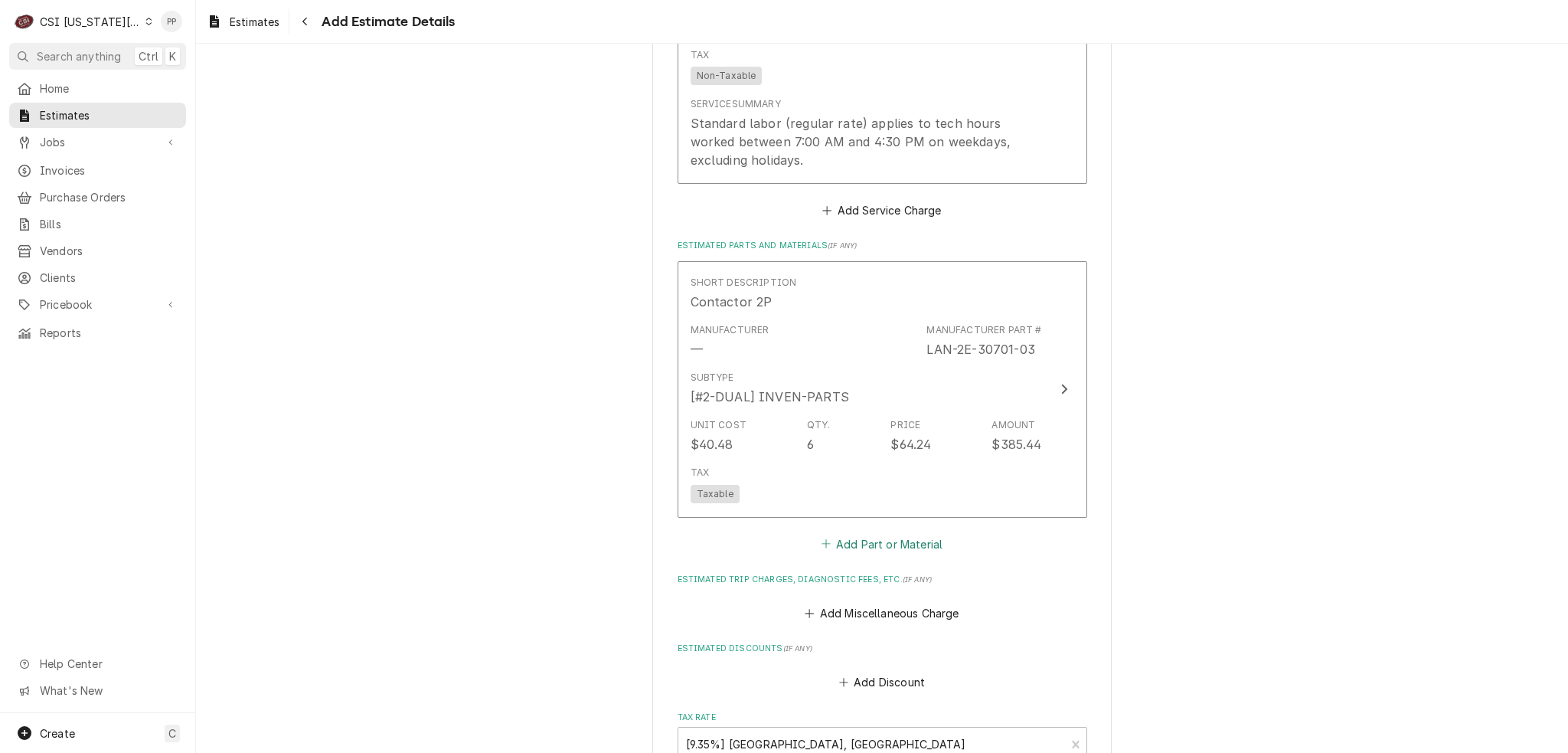
click at [907, 533] on button "Add Part or Material" at bounding box center [882, 544] width 126 height 22
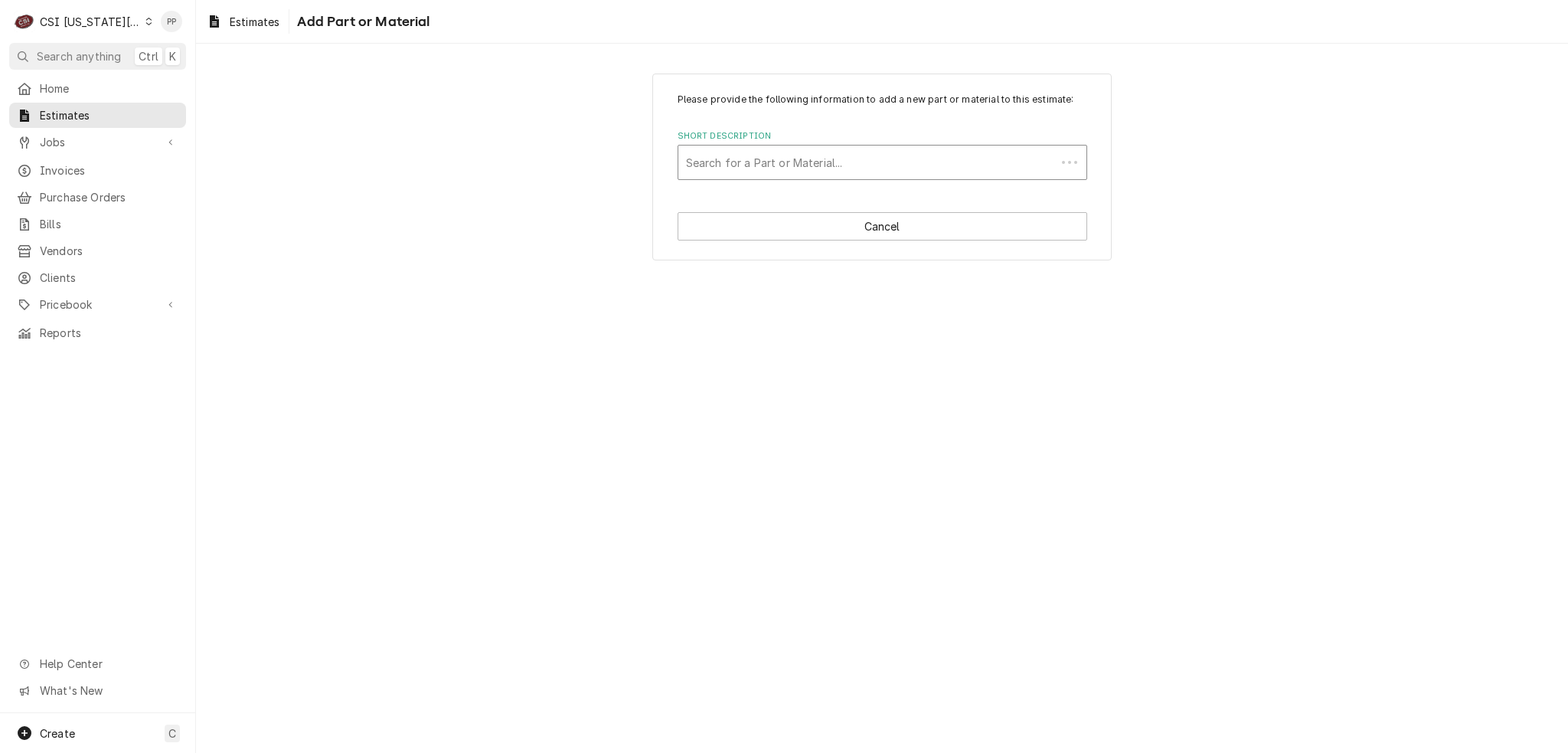
click at [793, 170] on div "Short Description" at bounding box center [867, 162] width 362 height 28
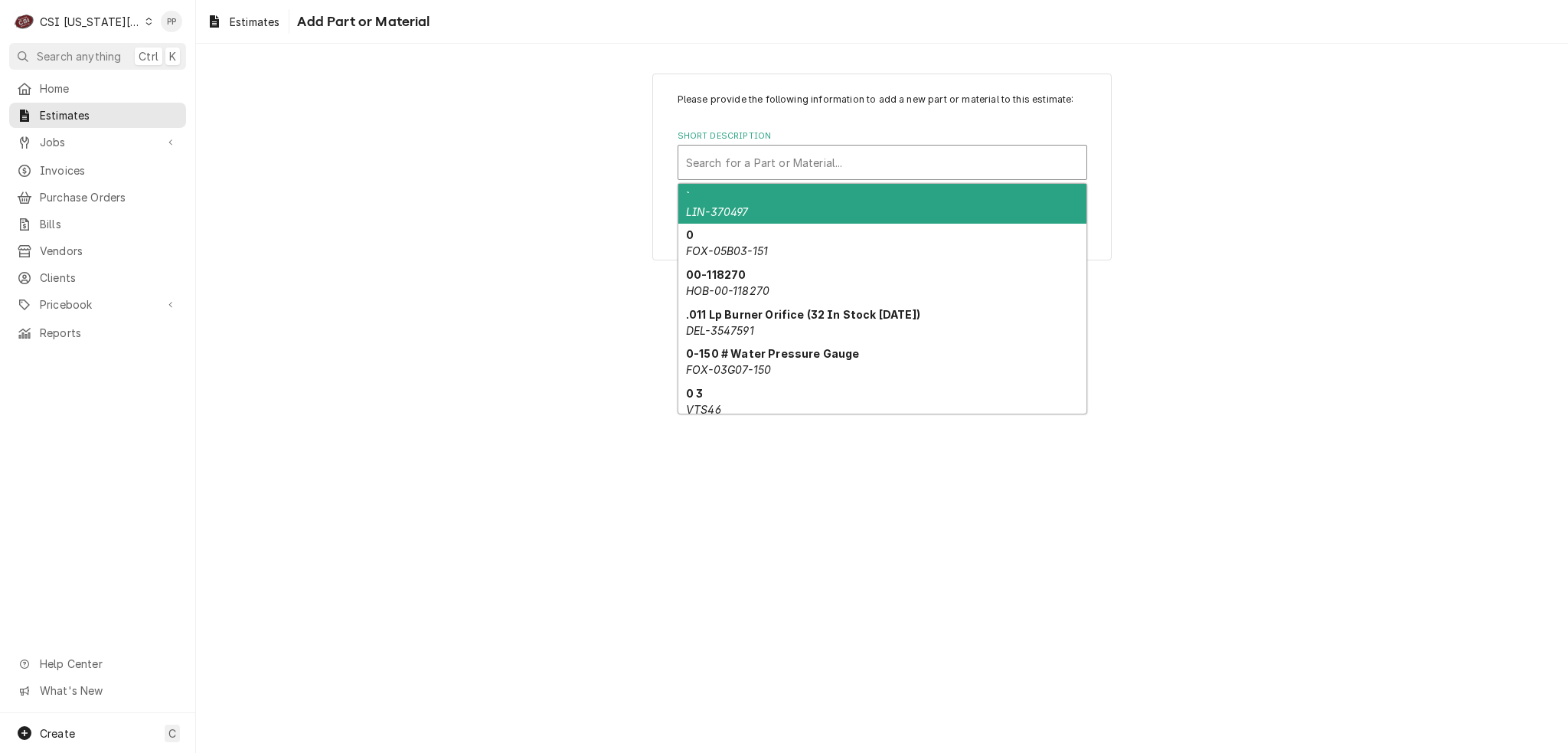
paste input "2N-11030-29"
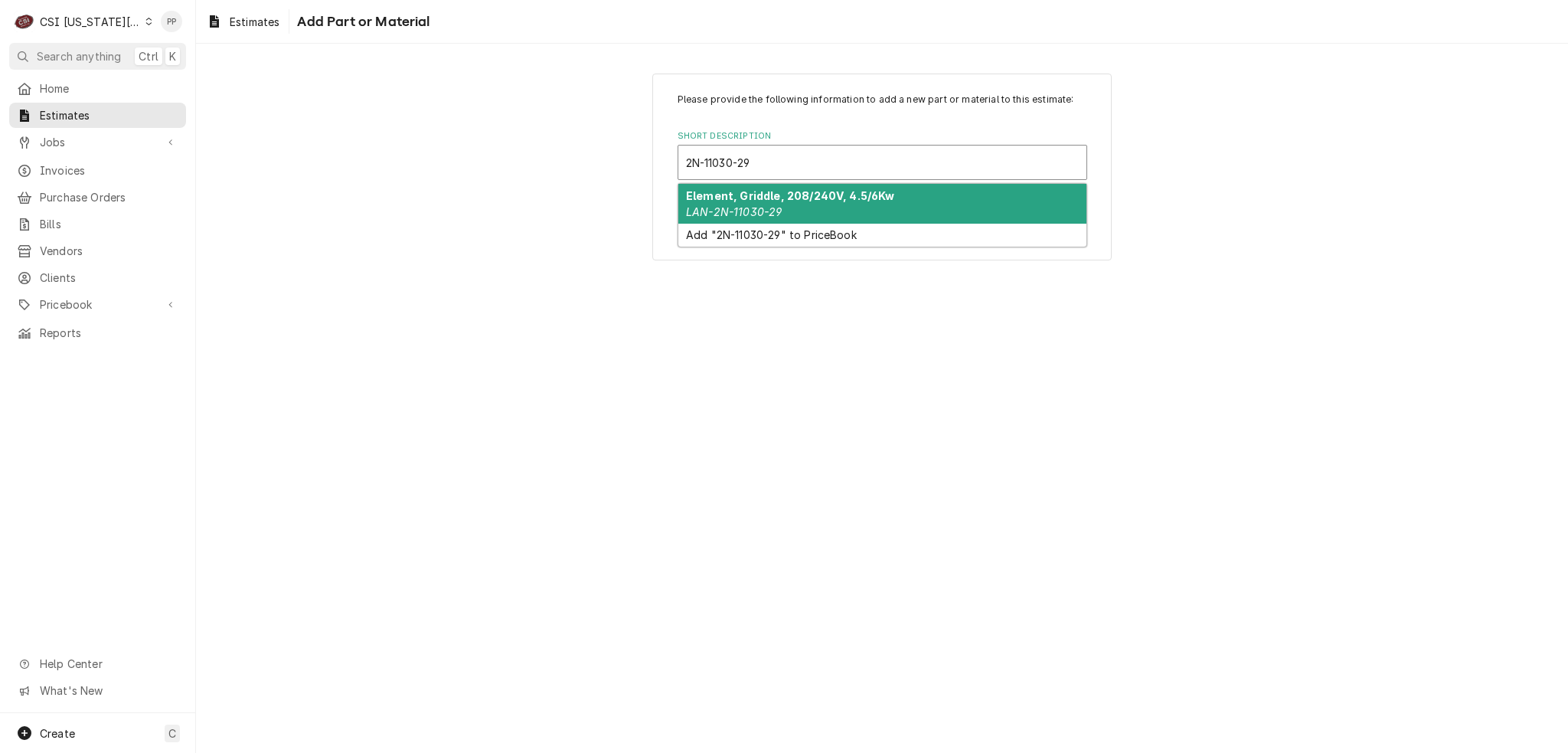
click at [797, 196] on strong "Element, Griddle, 208/240V, 4.5/6Kw" at bounding box center [791, 196] width 209 height 13
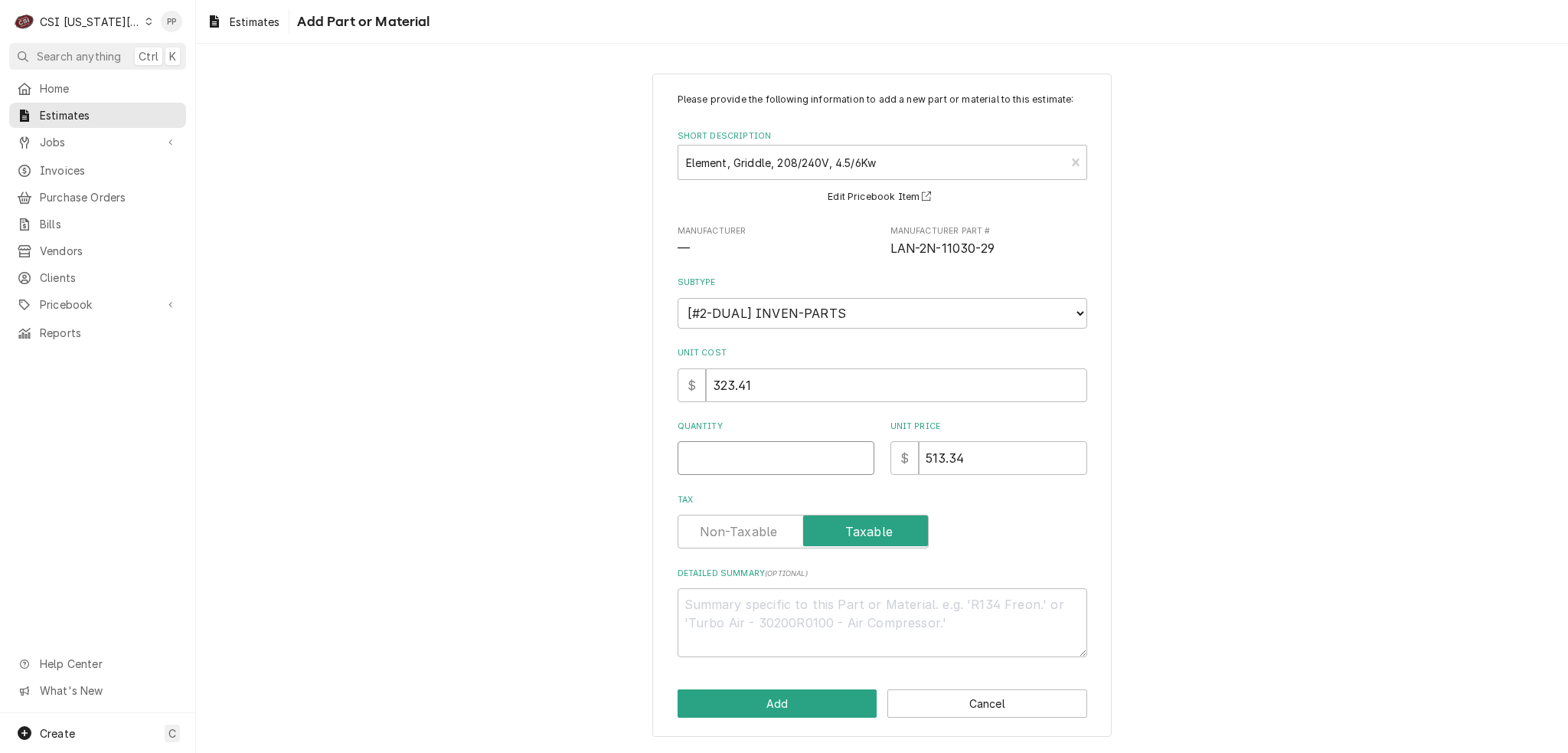
click at [780, 436] on div "Quantity" at bounding box center [776, 447] width 197 height 54
click at [802, 698] on button "Add" at bounding box center [778, 702] width 200 height 28
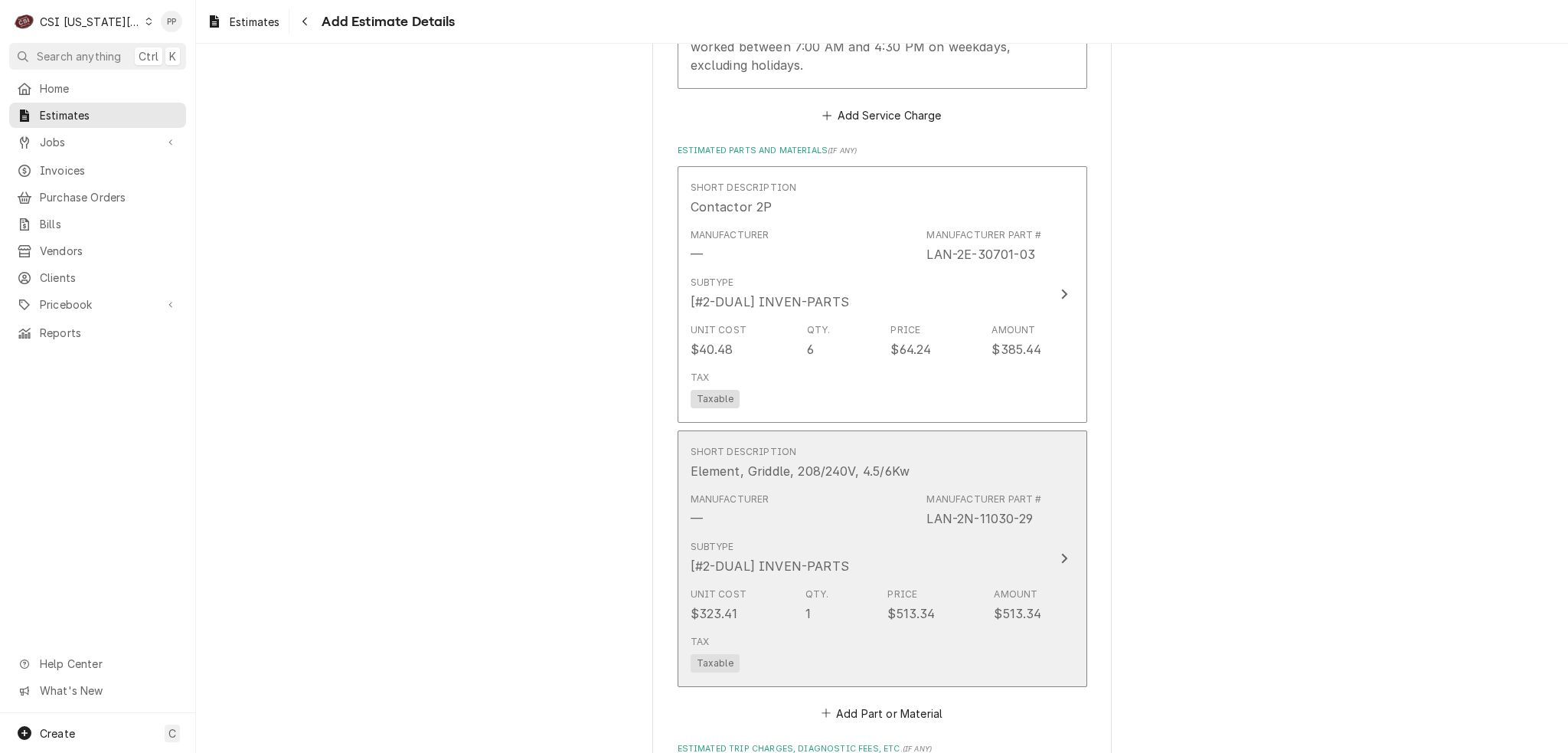
scroll to position [2815, 0]
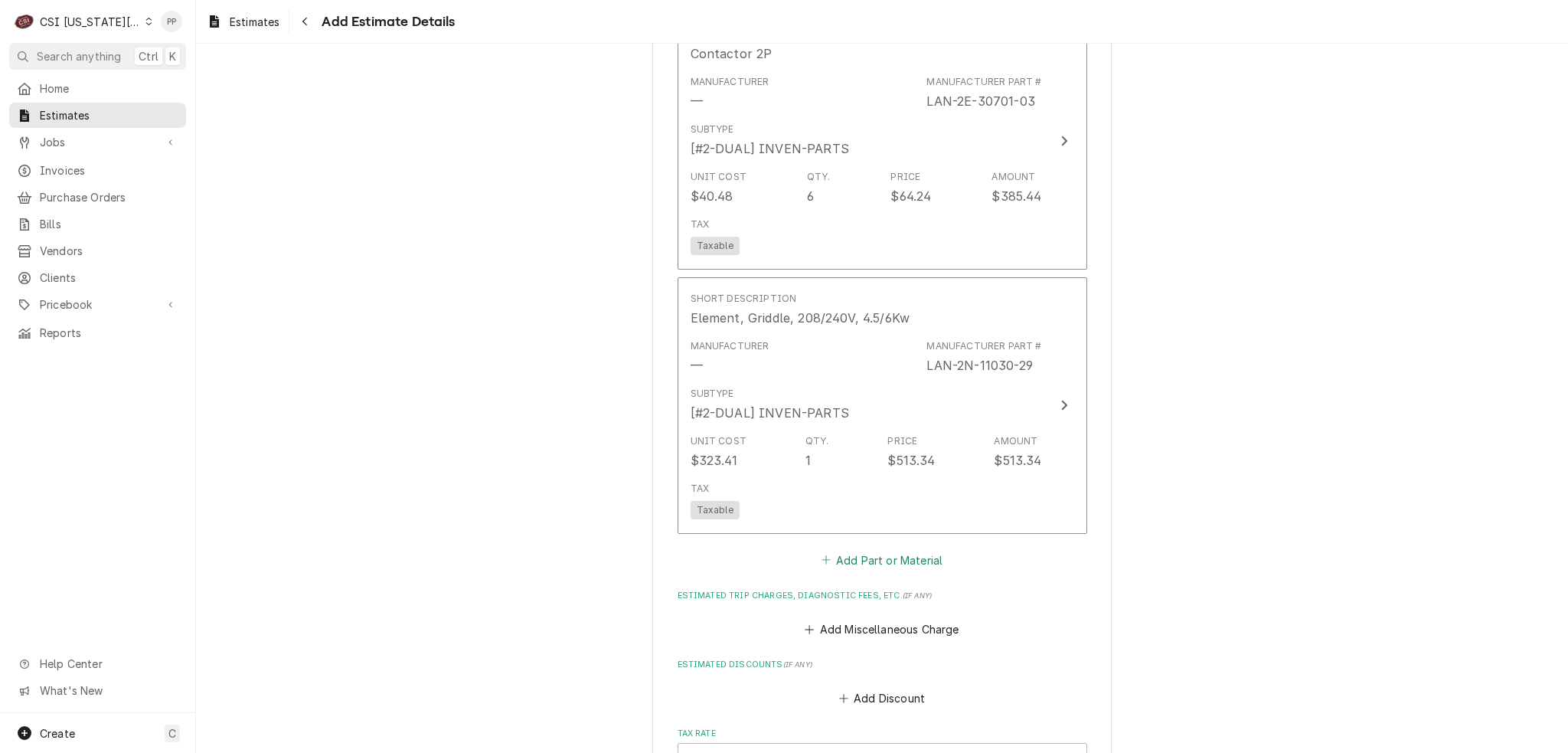
click at [896, 549] on button "Add Part or Material" at bounding box center [882, 560] width 126 height 22
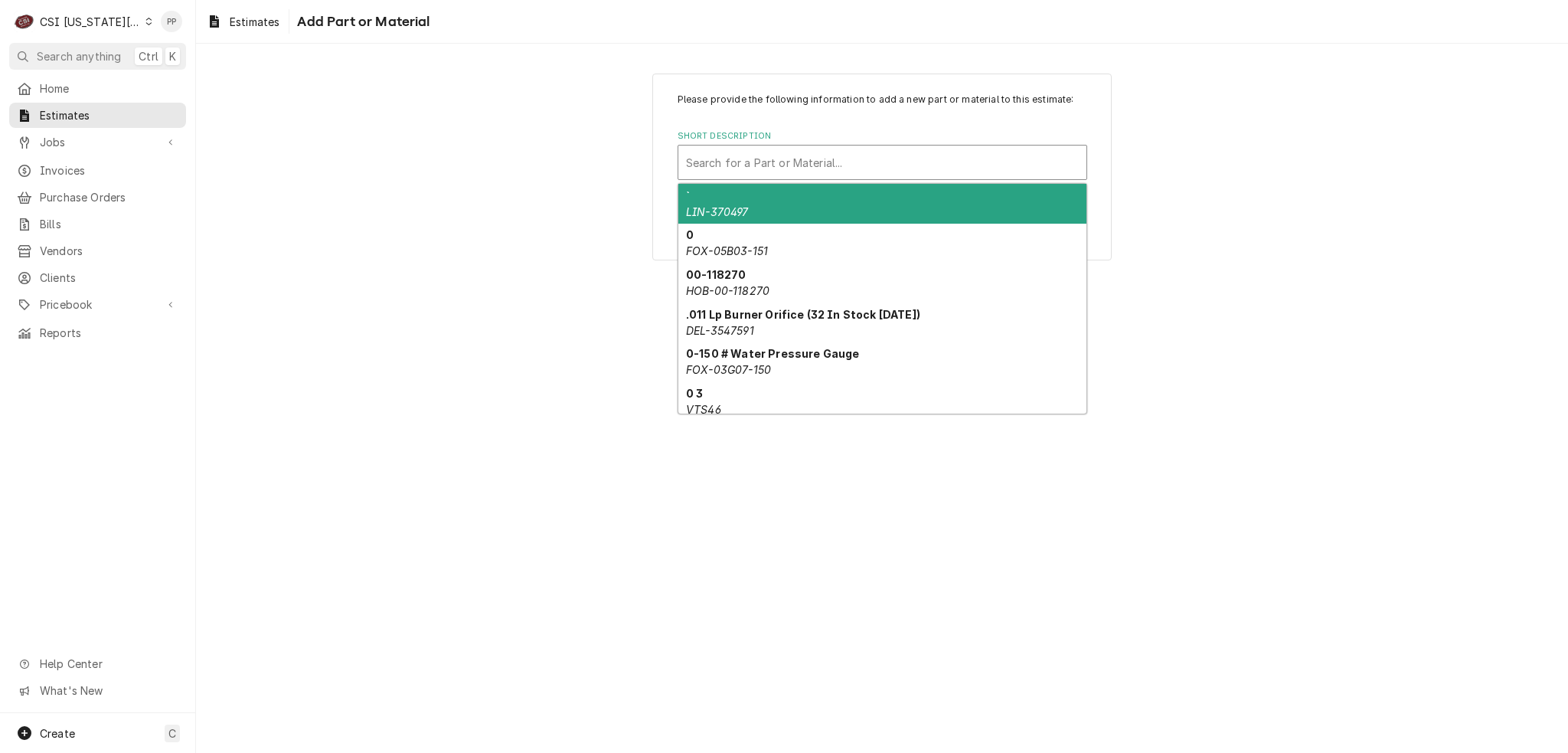
click at [812, 171] on div "Short Description" at bounding box center [883, 162] width 393 height 28
paste input "2100340"
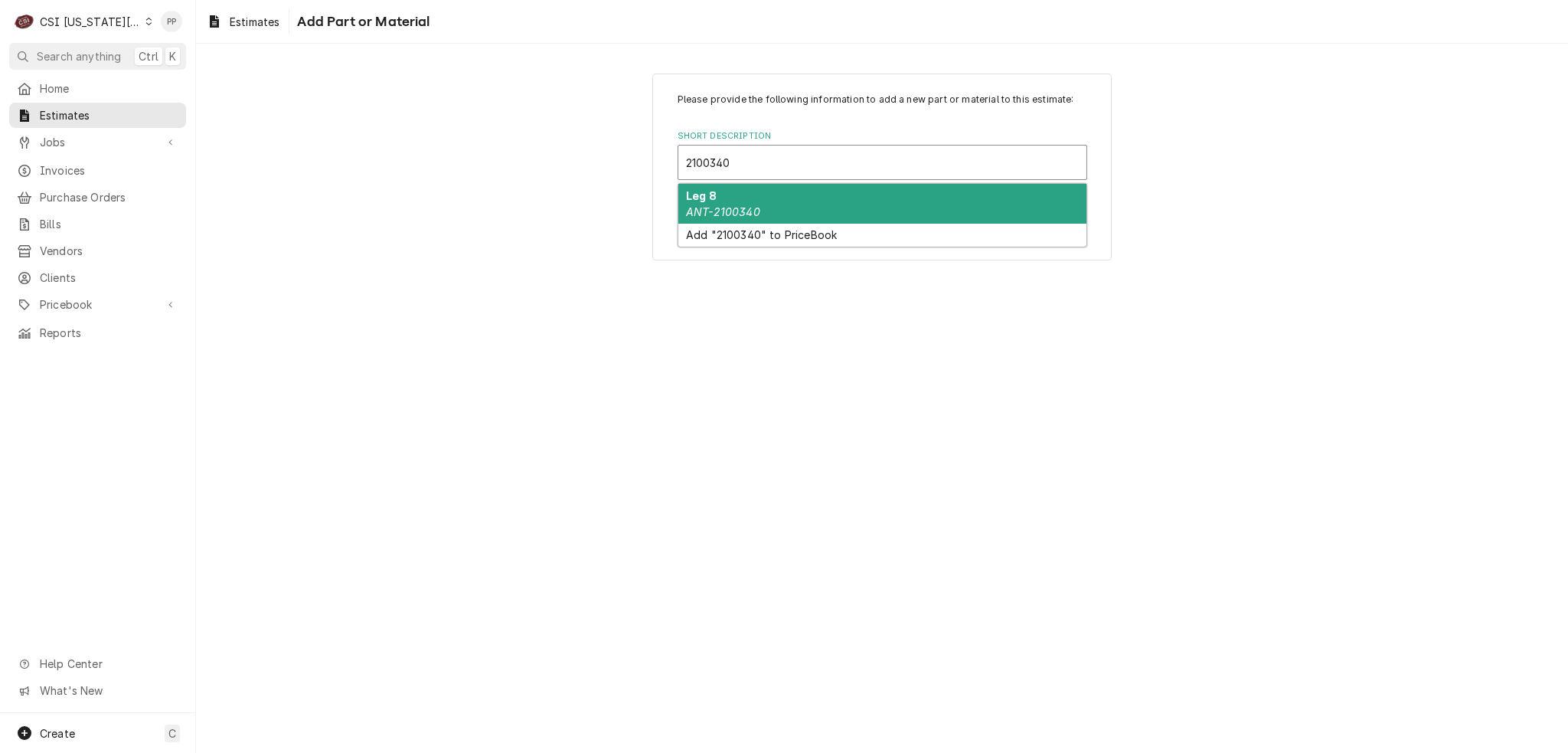
click at [809, 200] on div "Leg 8 ANT-2100340" at bounding box center [882, 204] width 408 height 40
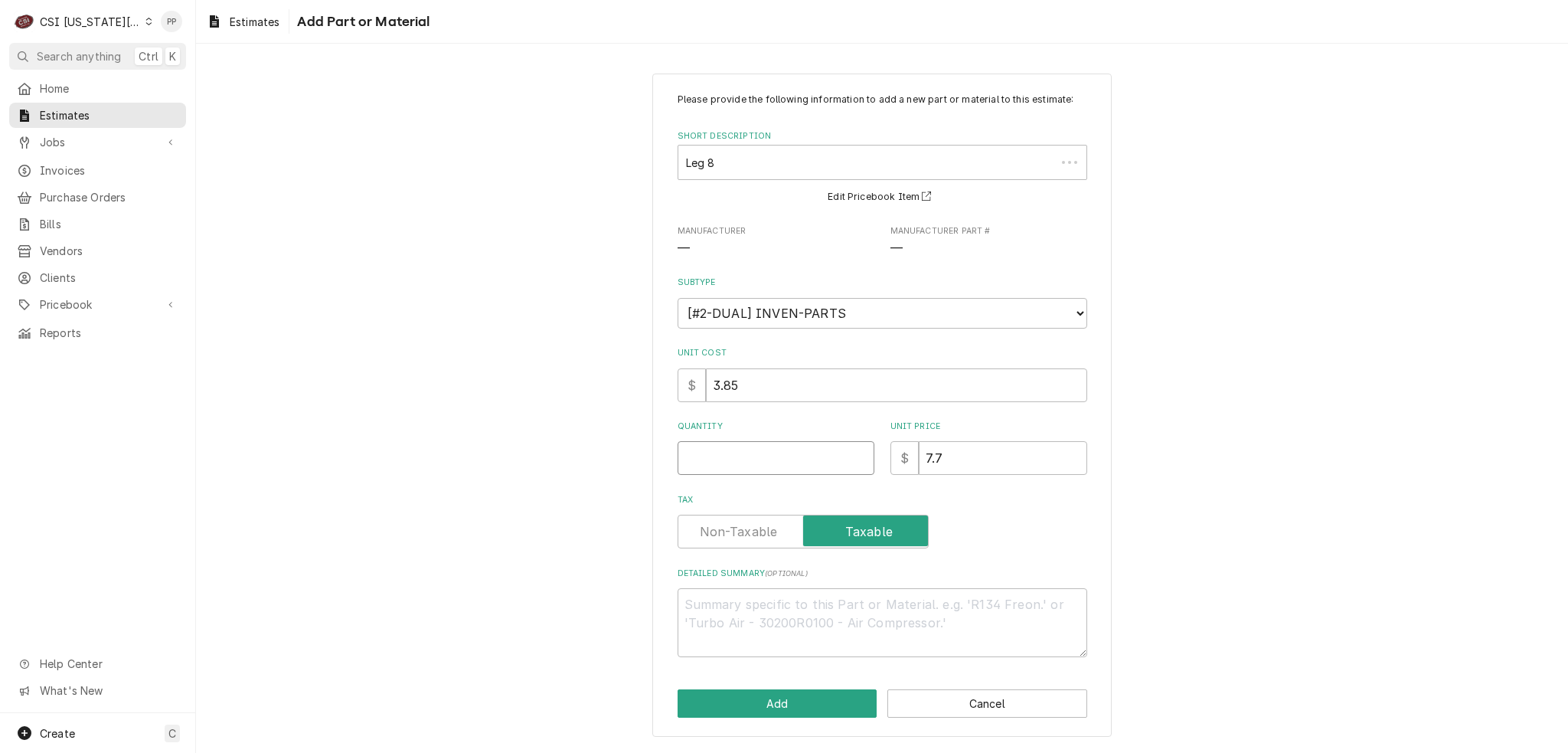
click at [781, 455] on input "Quantity" at bounding box center [776, 457] width 197 height 33
click at [784, 693] on button "Add" at bounding box center [778, 702] width 200 height 28
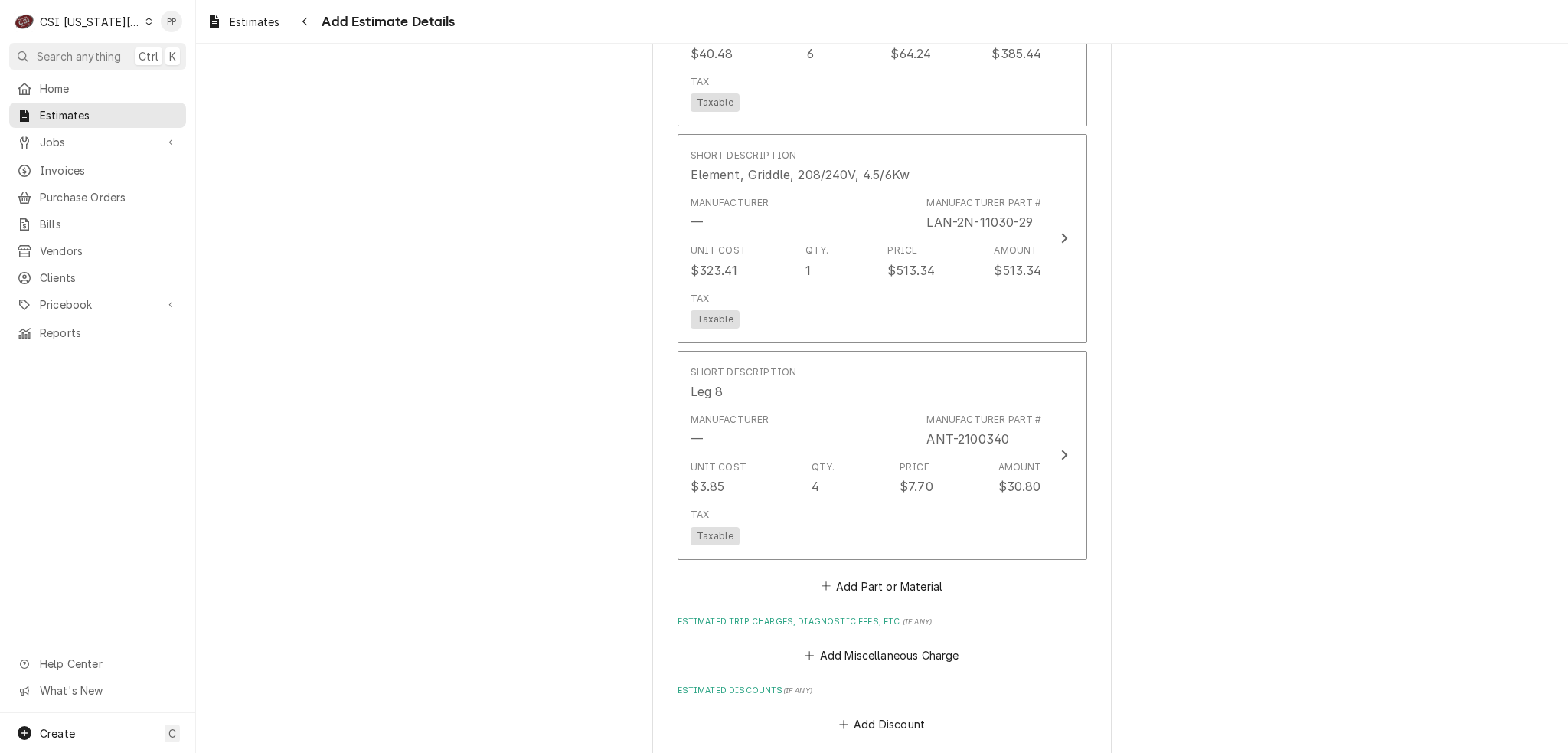
scroll to position [2957, 0]
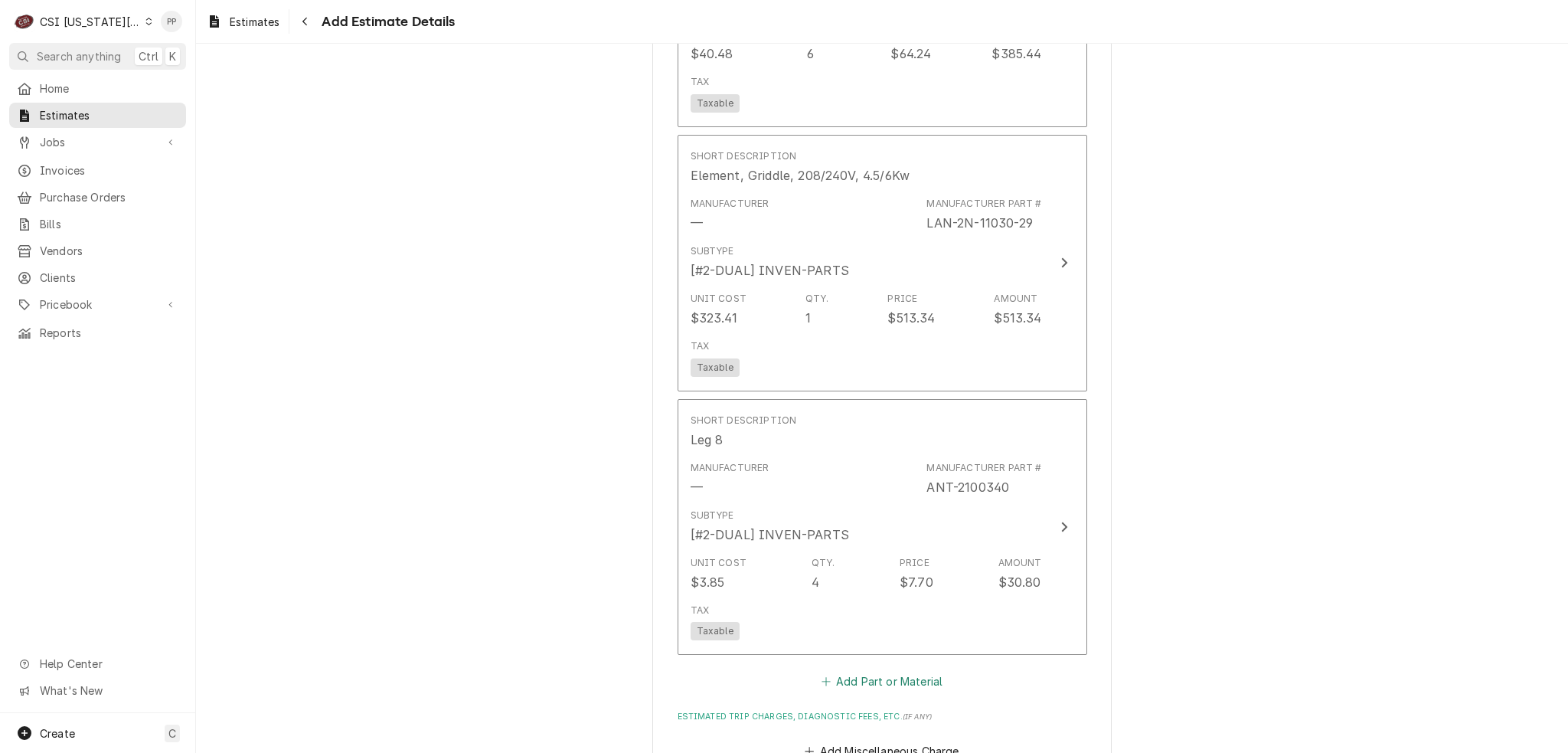
click at [881, 671] on button "Add Part or Material" at bounding box center [882, 682] width 126 height 22
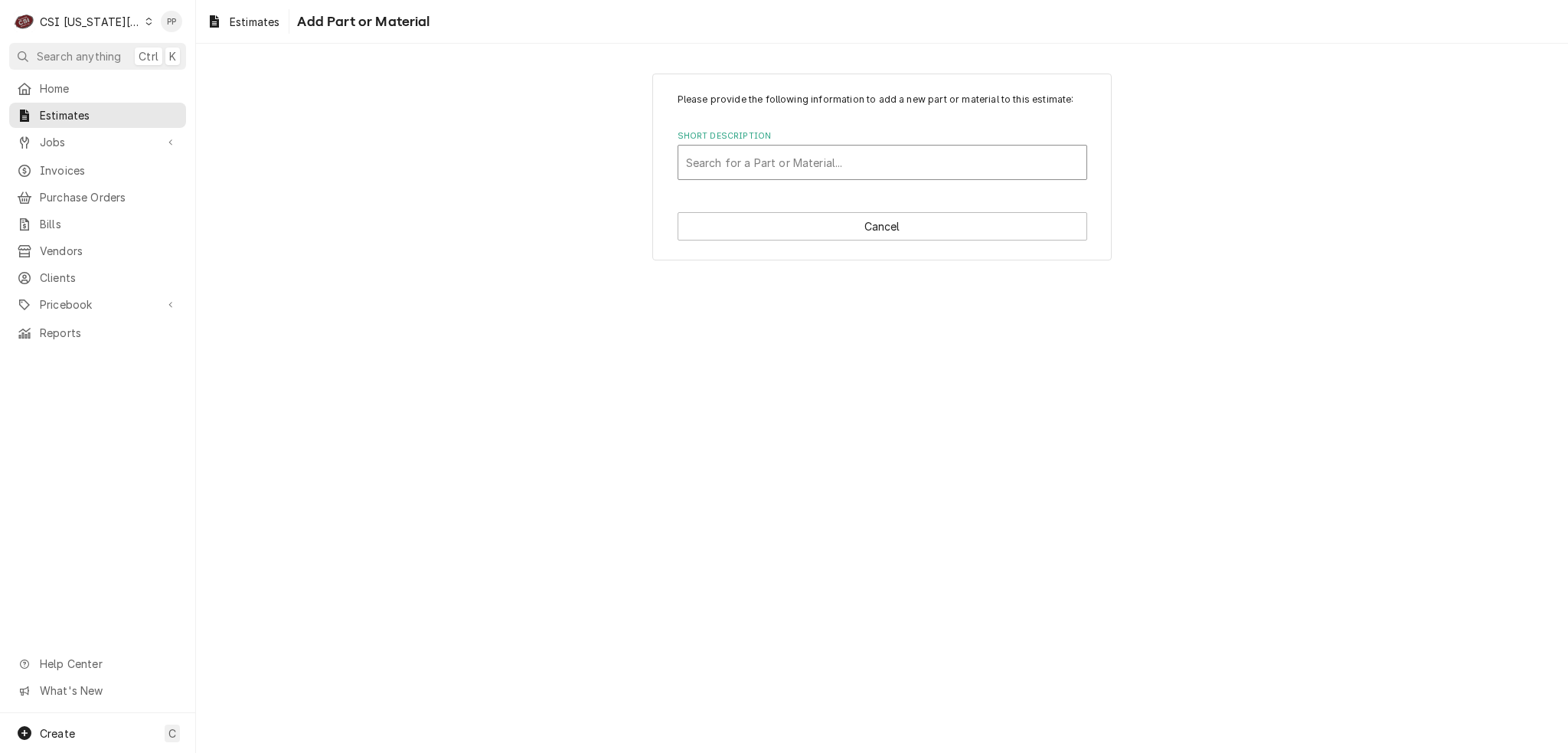
click at [815, 161] on div "Short Description" at bounding box center [883, 162] width 393 height 28
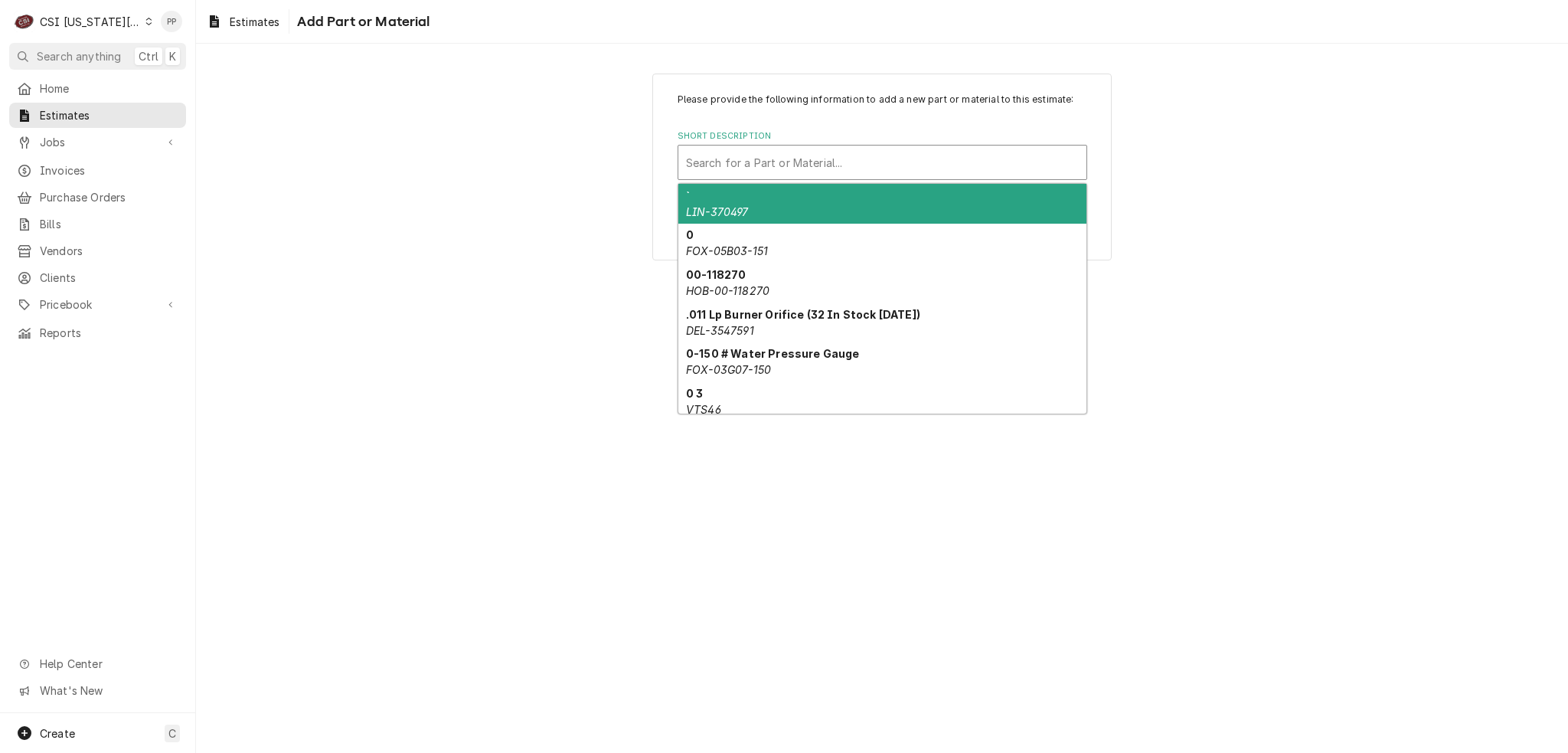
paste input "60168302"
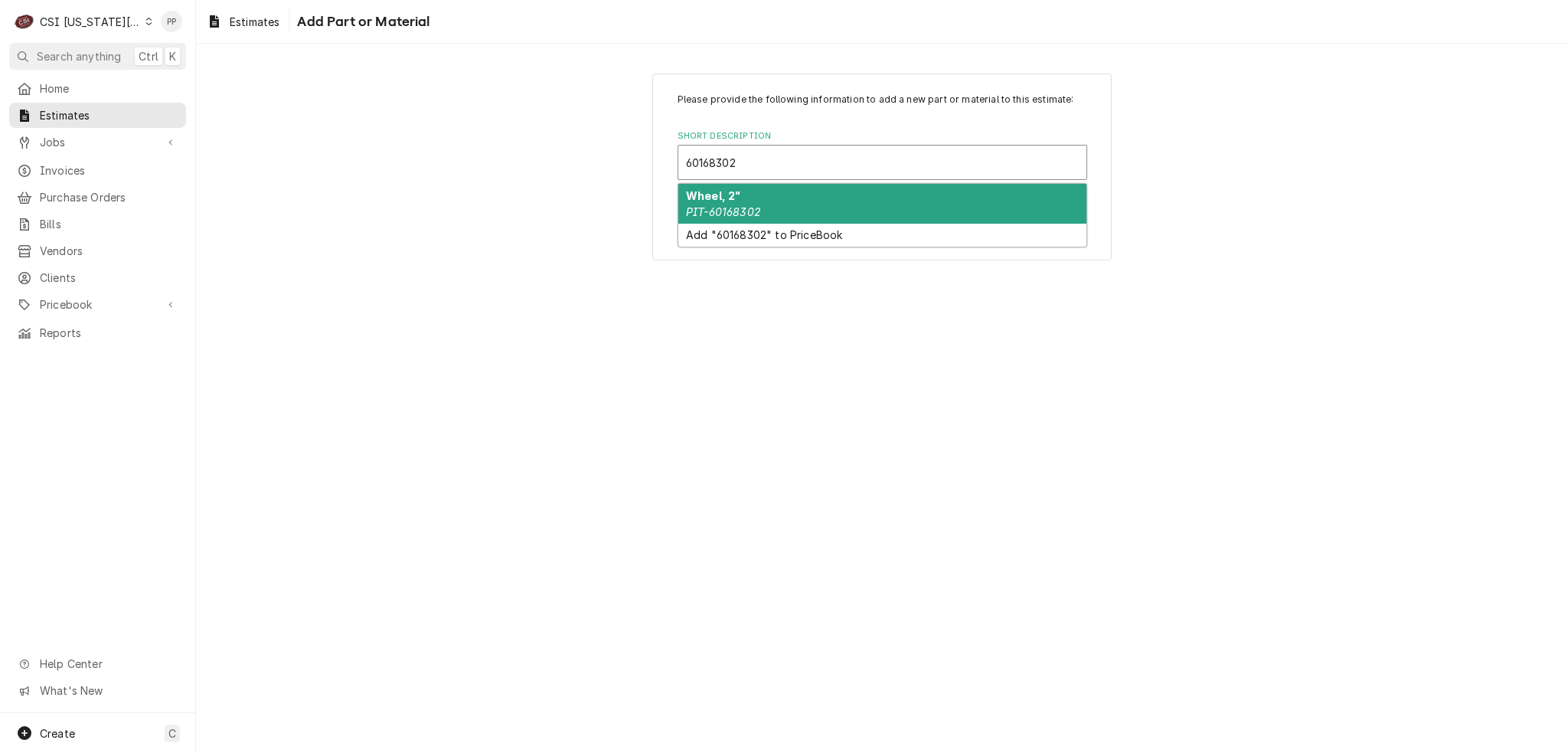
click at [803, 207] on div "Wheel, 2" PIT-60168302" at bounding box center [882, 204] width 408 height 40
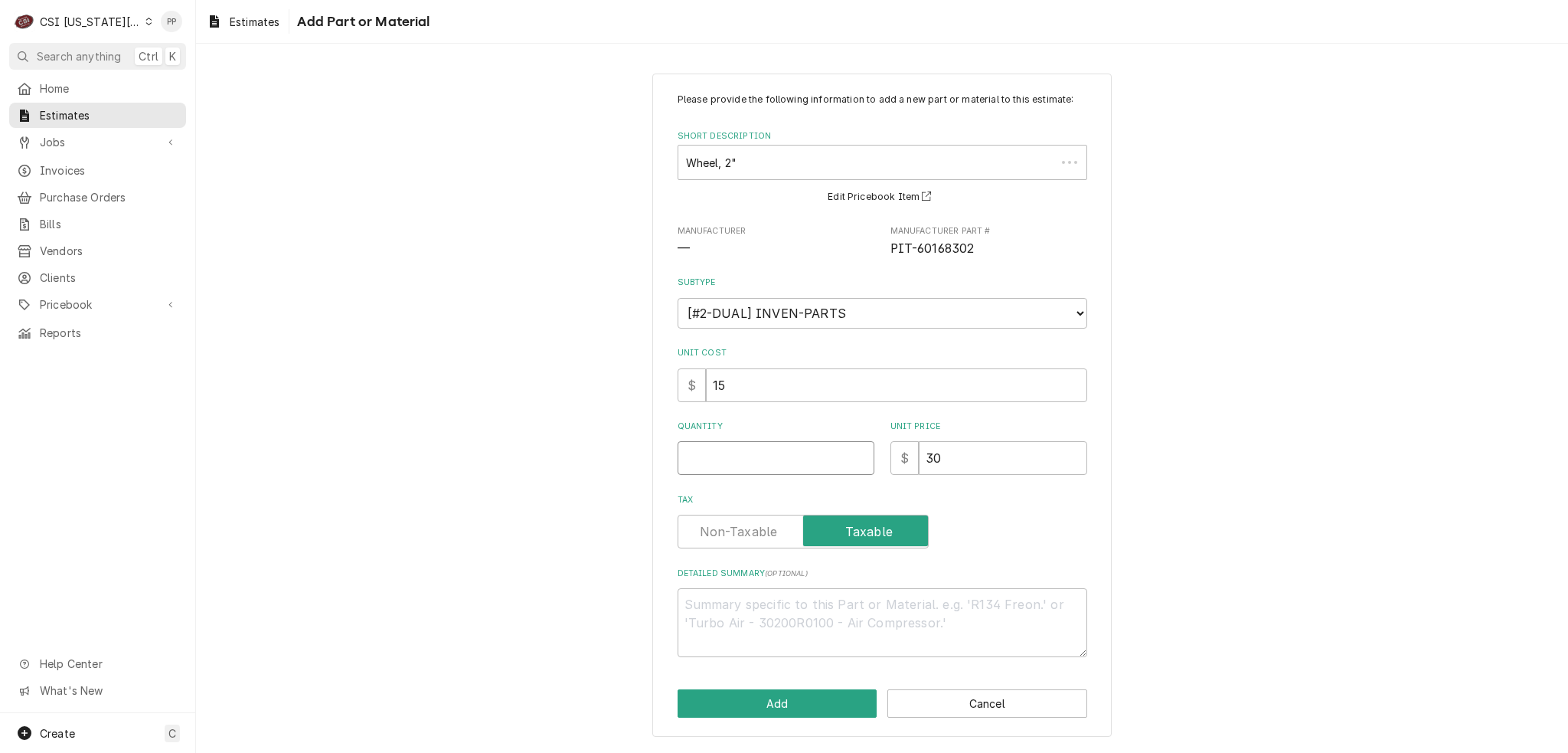
click at [766, 461] on input "Quantity" at bounding box center [776, 457] width 197 height 33
click at [769, 701] on button "Add" at bounding box center [778, 702] width 200 height 28
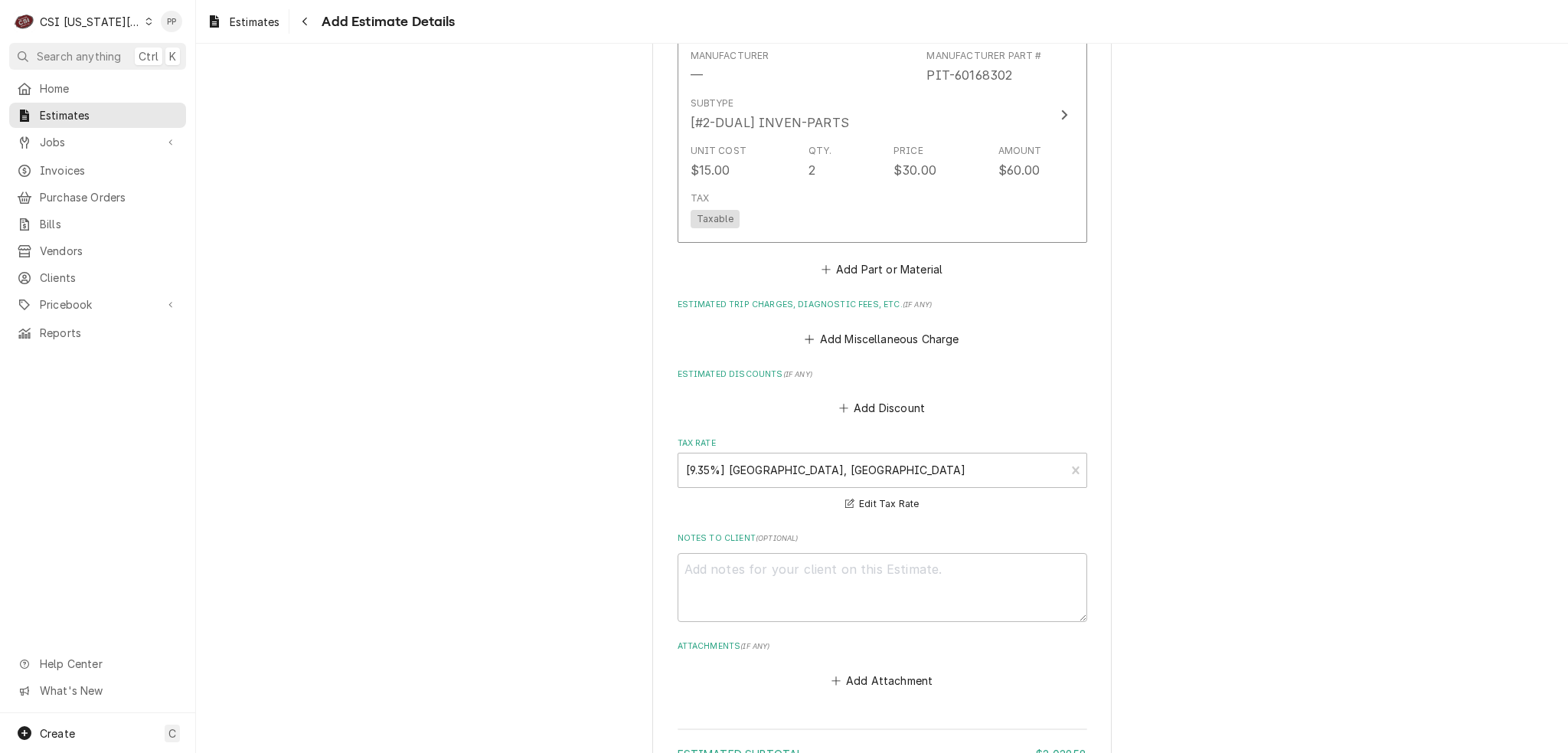
scroll to position [3713, 0]
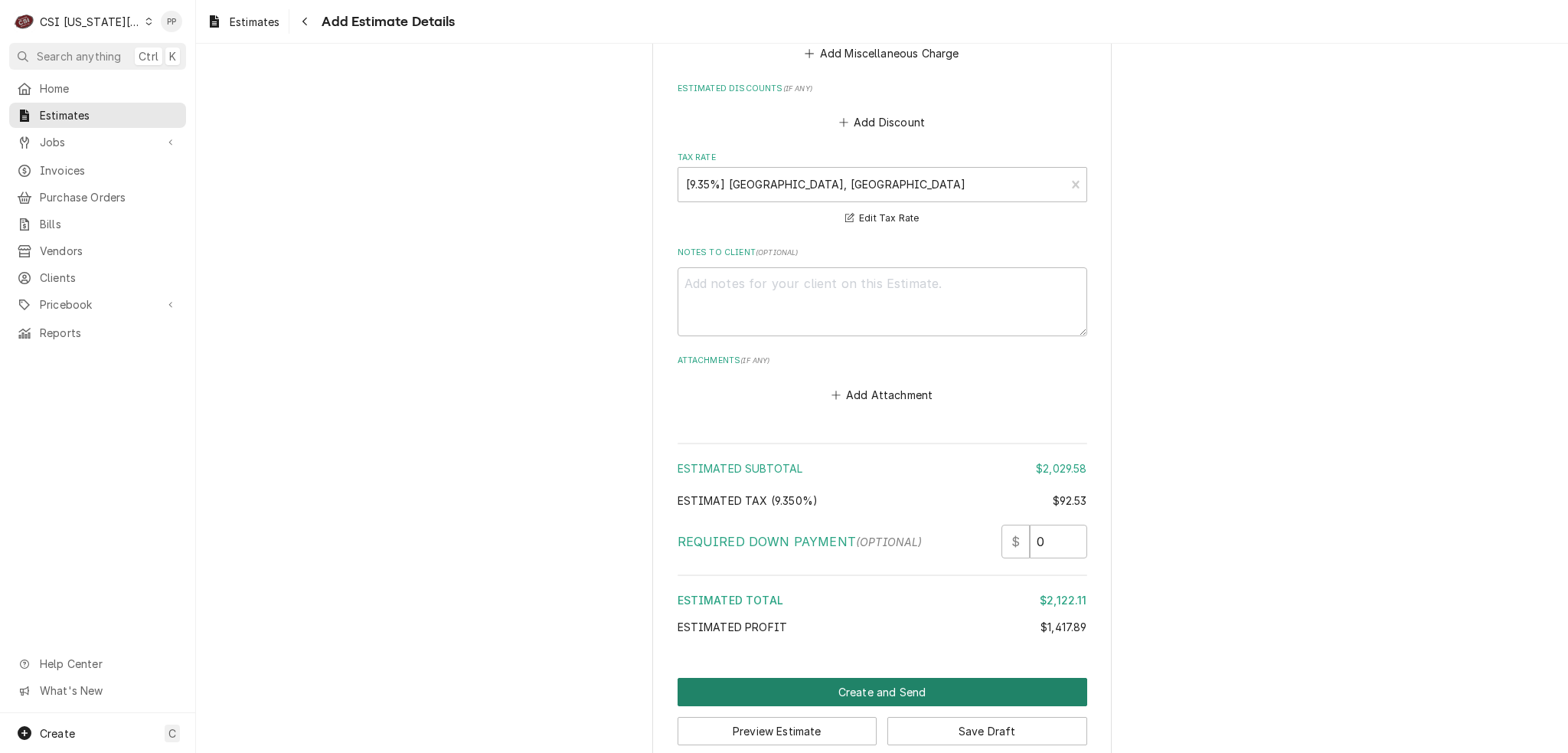
click at [922, 678] on button "Create and Send" at bounding box center [883, 692] width 409 height 28
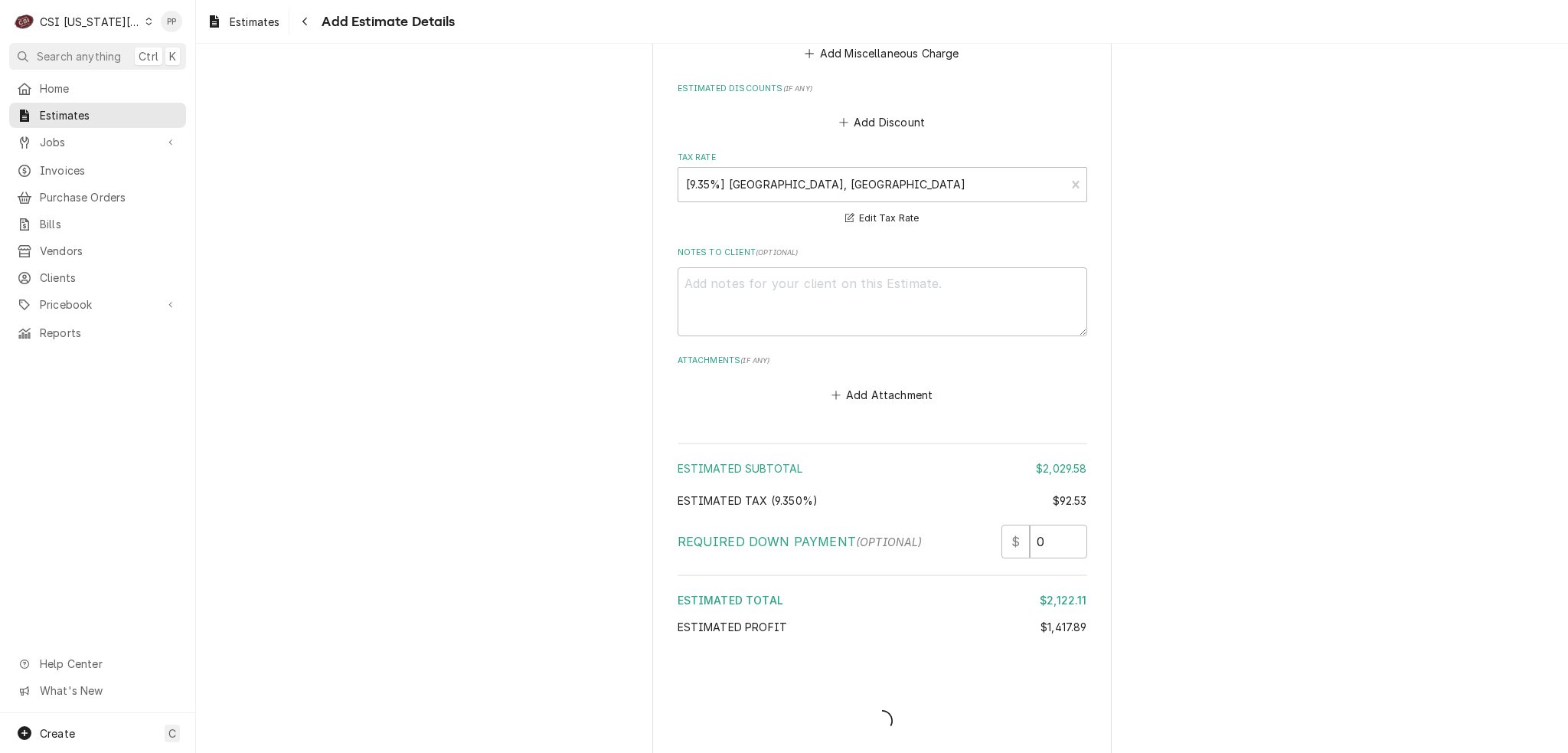
scroll to position [3911, 0]
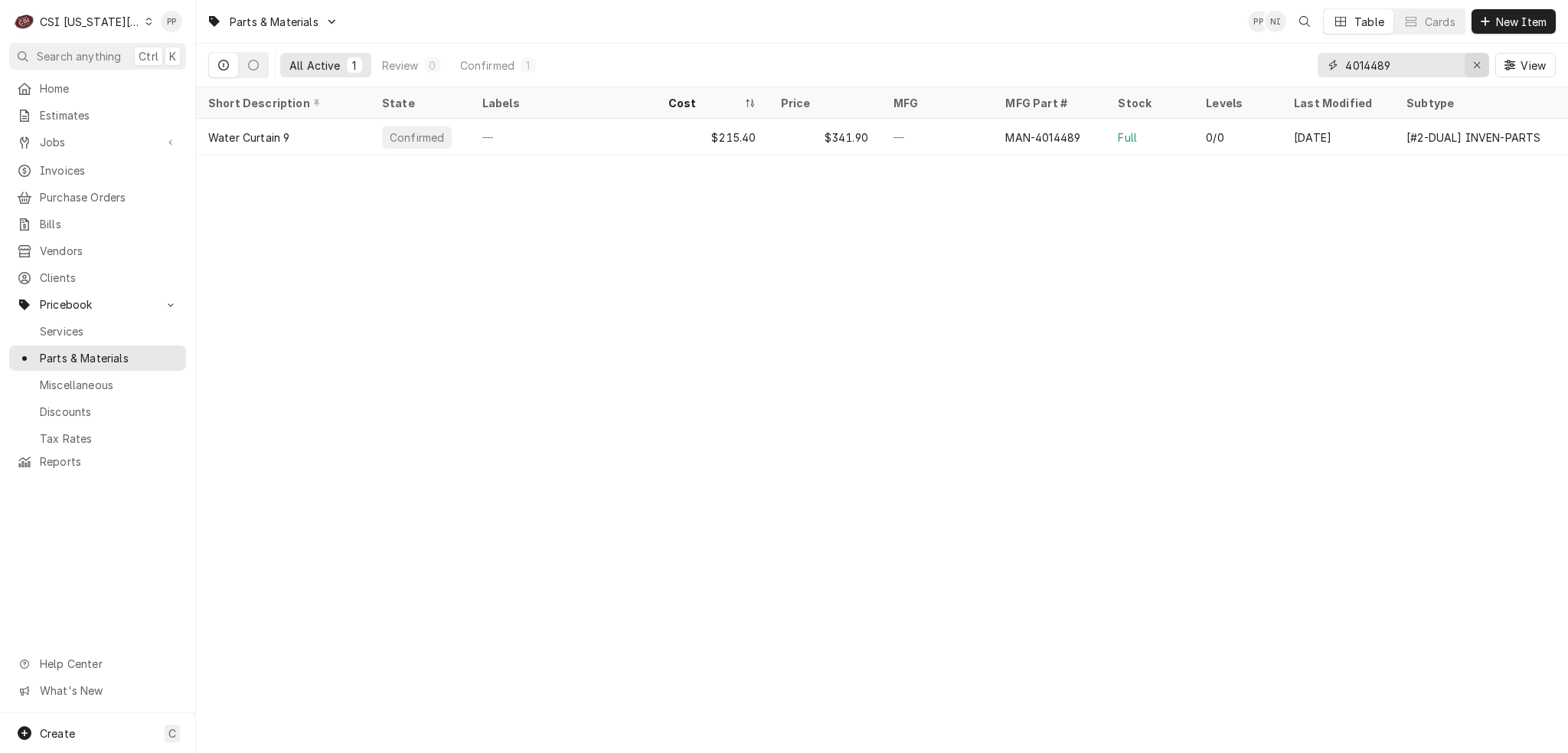
click at [1481, 62] on icon "Erase input" at bounding box center [1477, 65] width 8 height 11
click at [1450, 65] on input "Dynamic Content Wrapper" at bounding box center [1417, 65] width 144 height 24
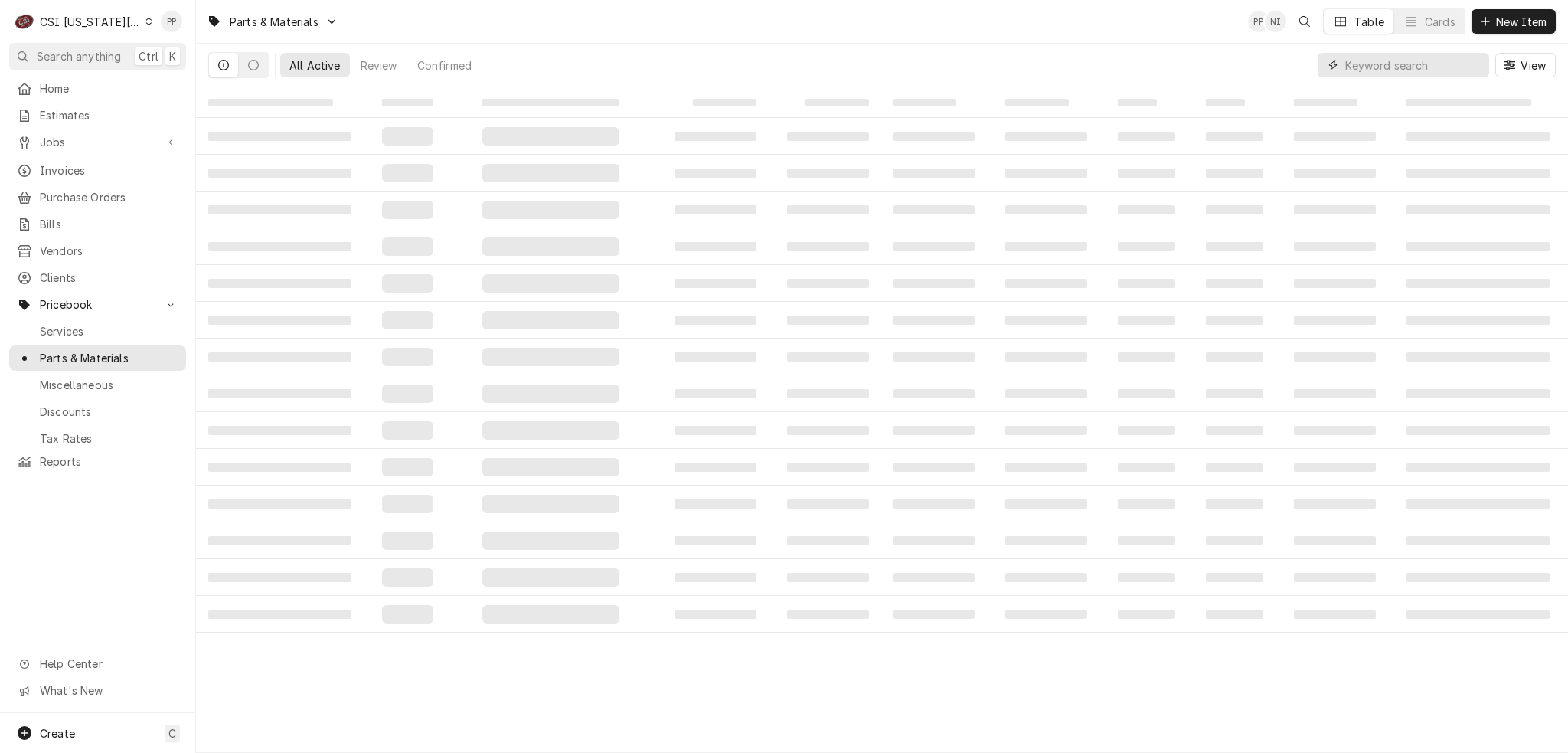
paste input "2N-11030-29"
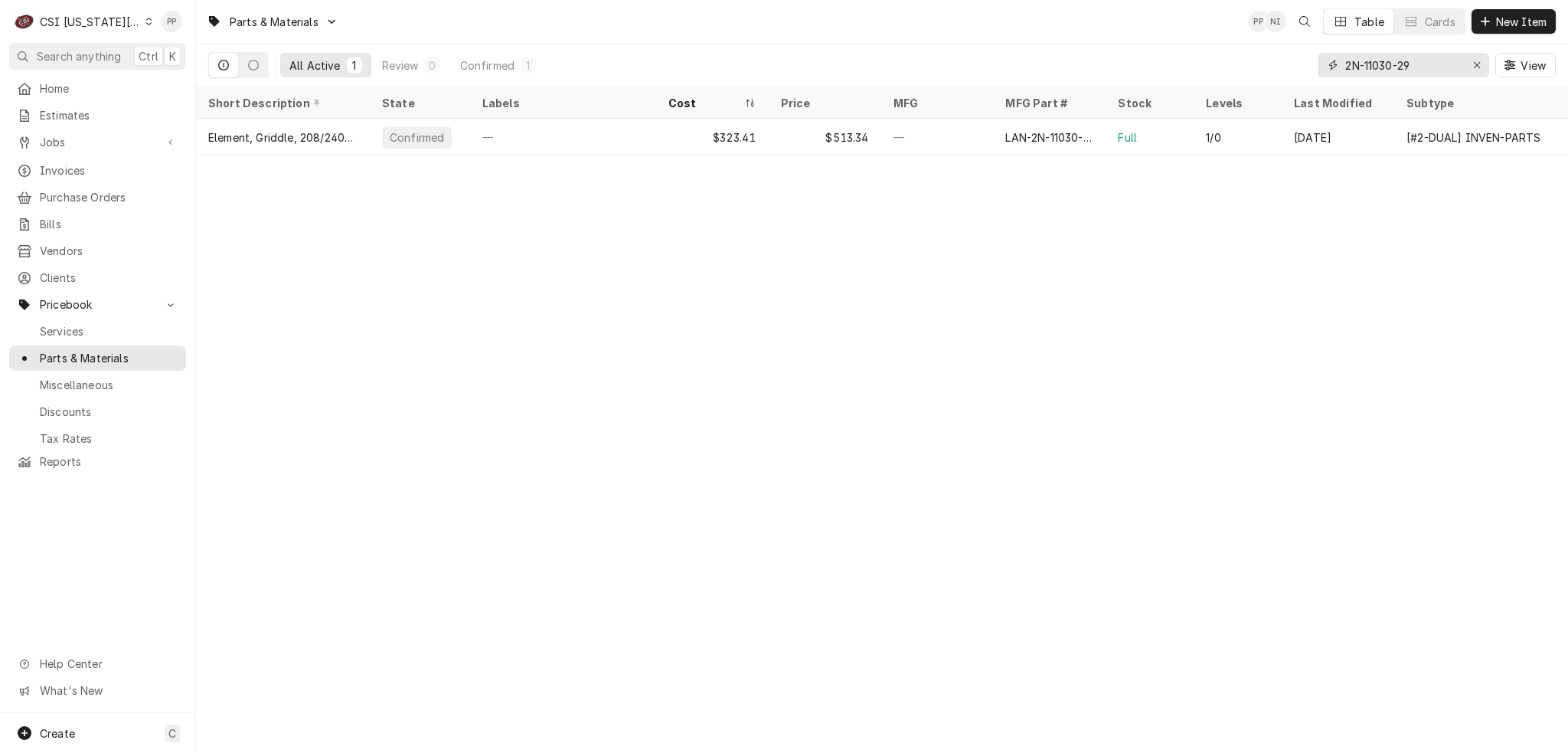
type input "2N-11030-29"
click at [1471, 67] on div "Erase input" at bounding box center [1477, 65] width 15 height 15
click at [1428, 63] on input "Dynamic Content Wrapper" at bounding box center [1417, 65] width 144 height 24
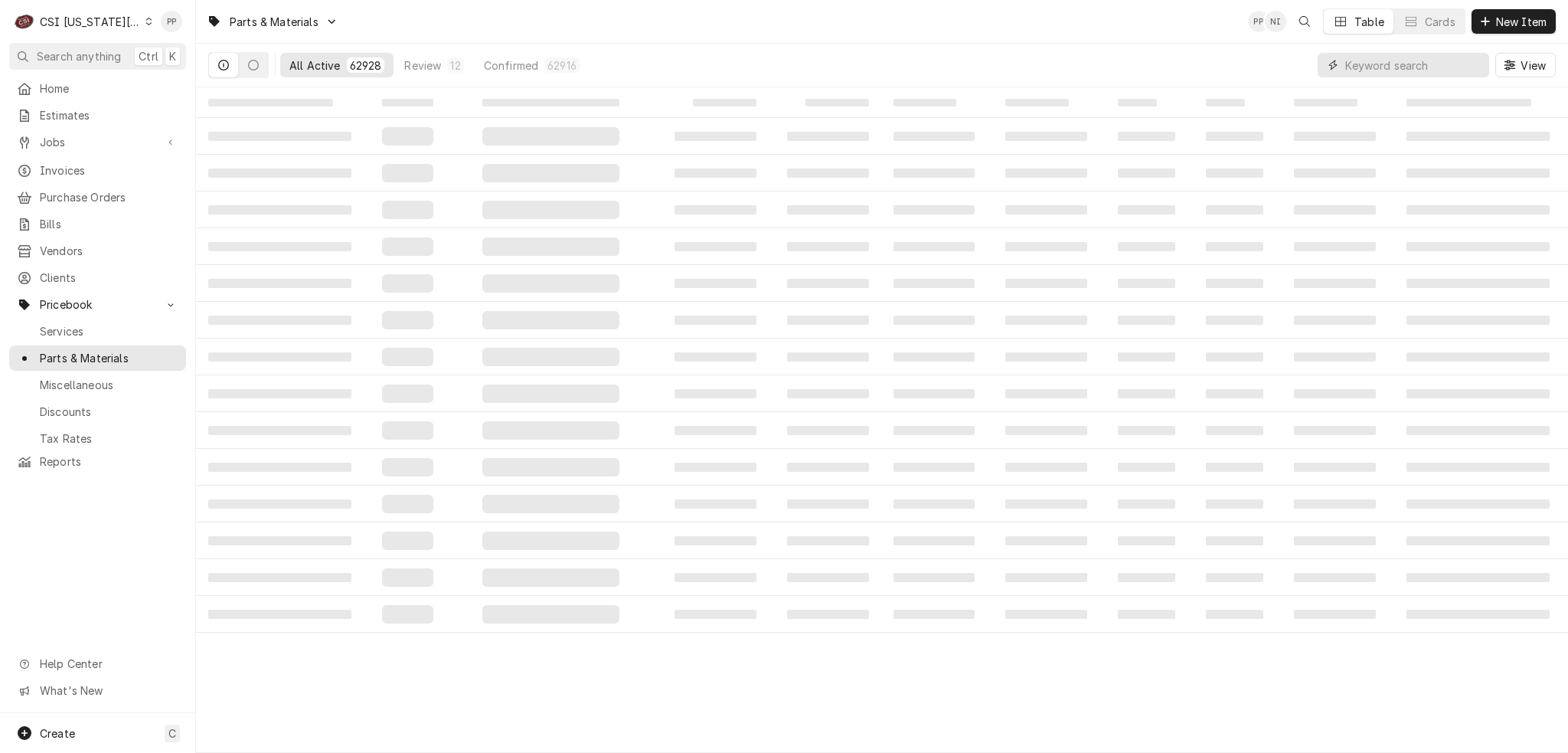
paste input "119647000"
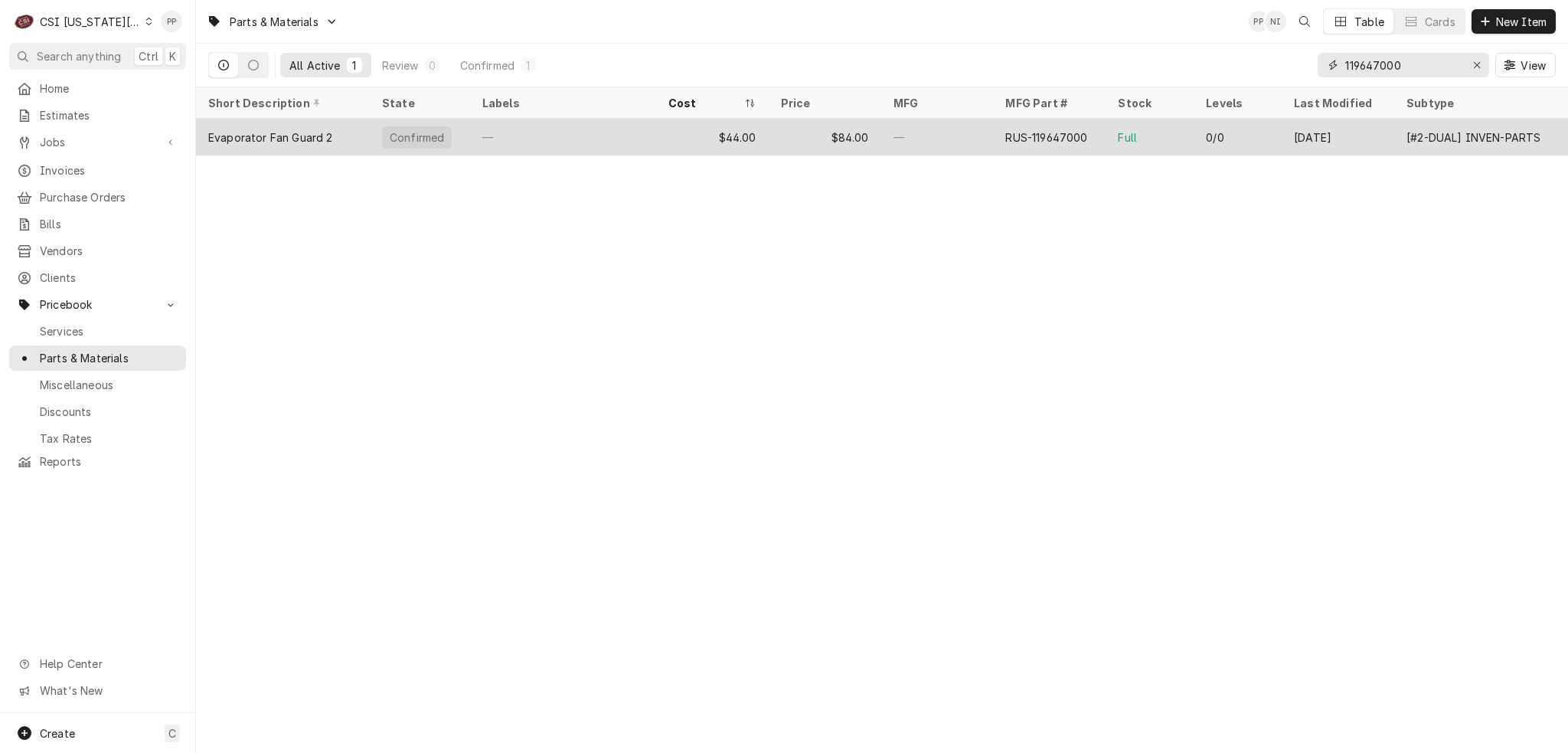
type input "119647000"
click at [894, 124] on div "—" at bounding box center [937, 137] width 113 height 37
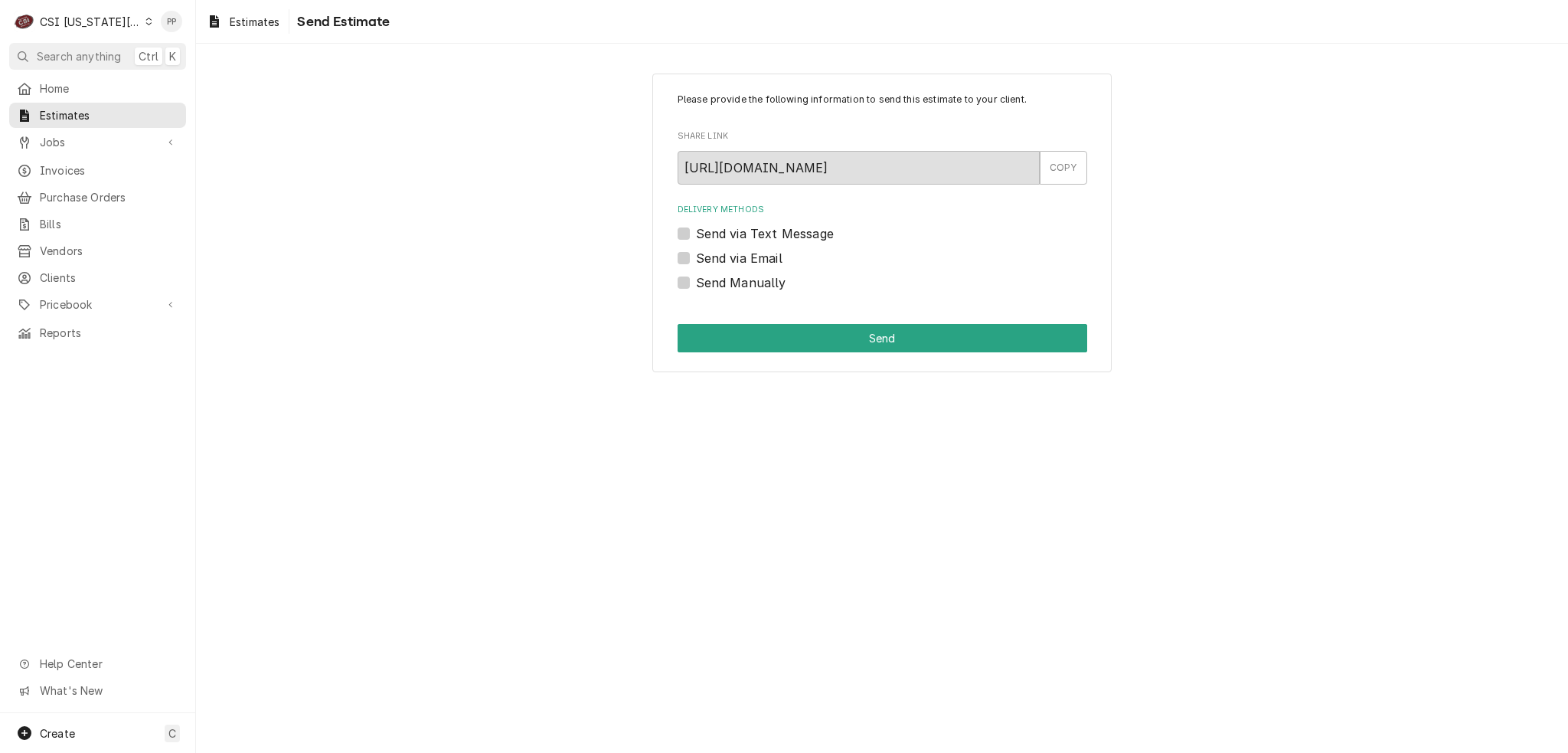
click at [696, 262] on label "Send via Email" at bounding box center [739, 258] width 87 height 18
click at [696, 262] on input "Send via Email" at bounding box center [901, 265] width 409 height 33
checkbox input "true"
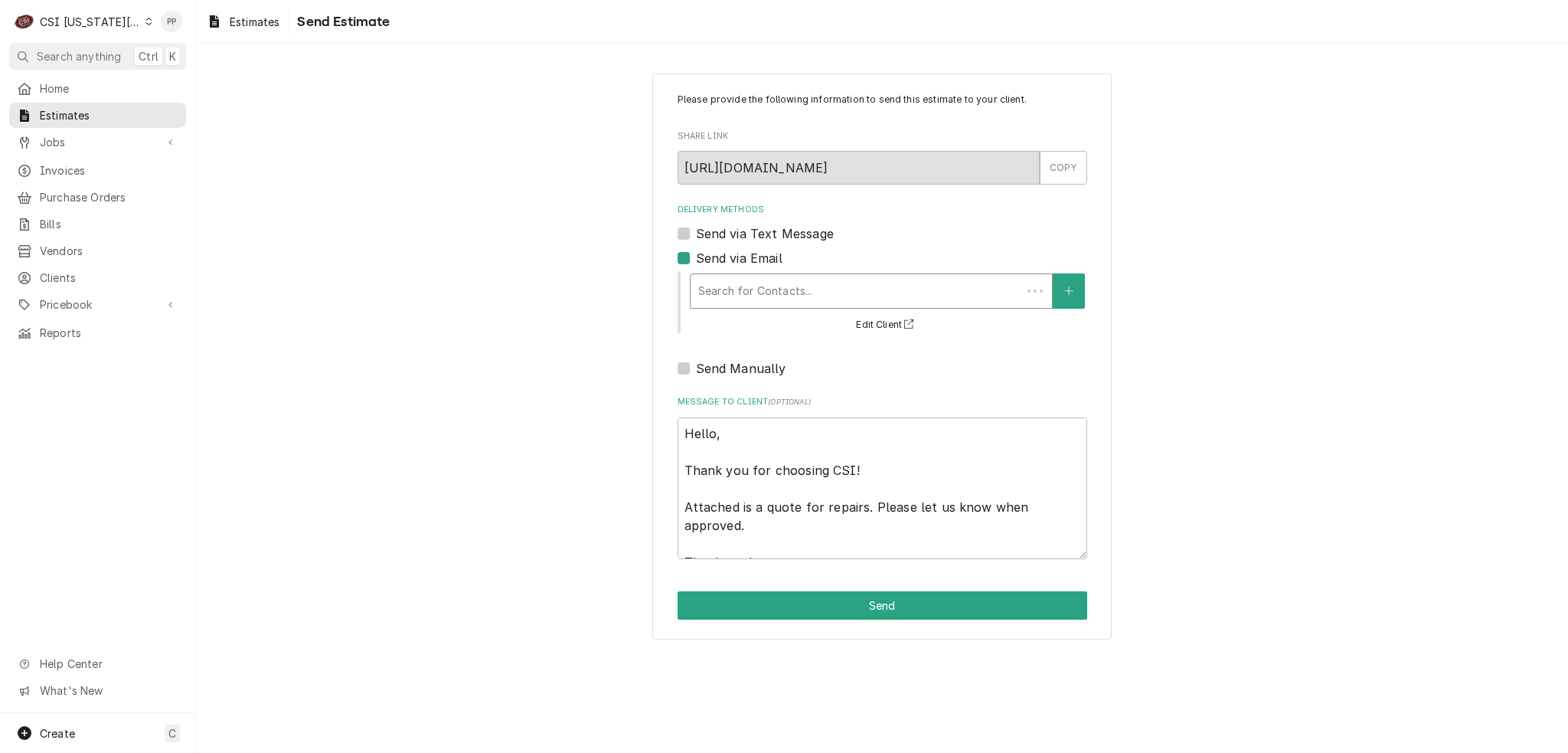
click at [729, 281] on div "Delivery Methods" at bounding box center [856, 290] width 316 height 28
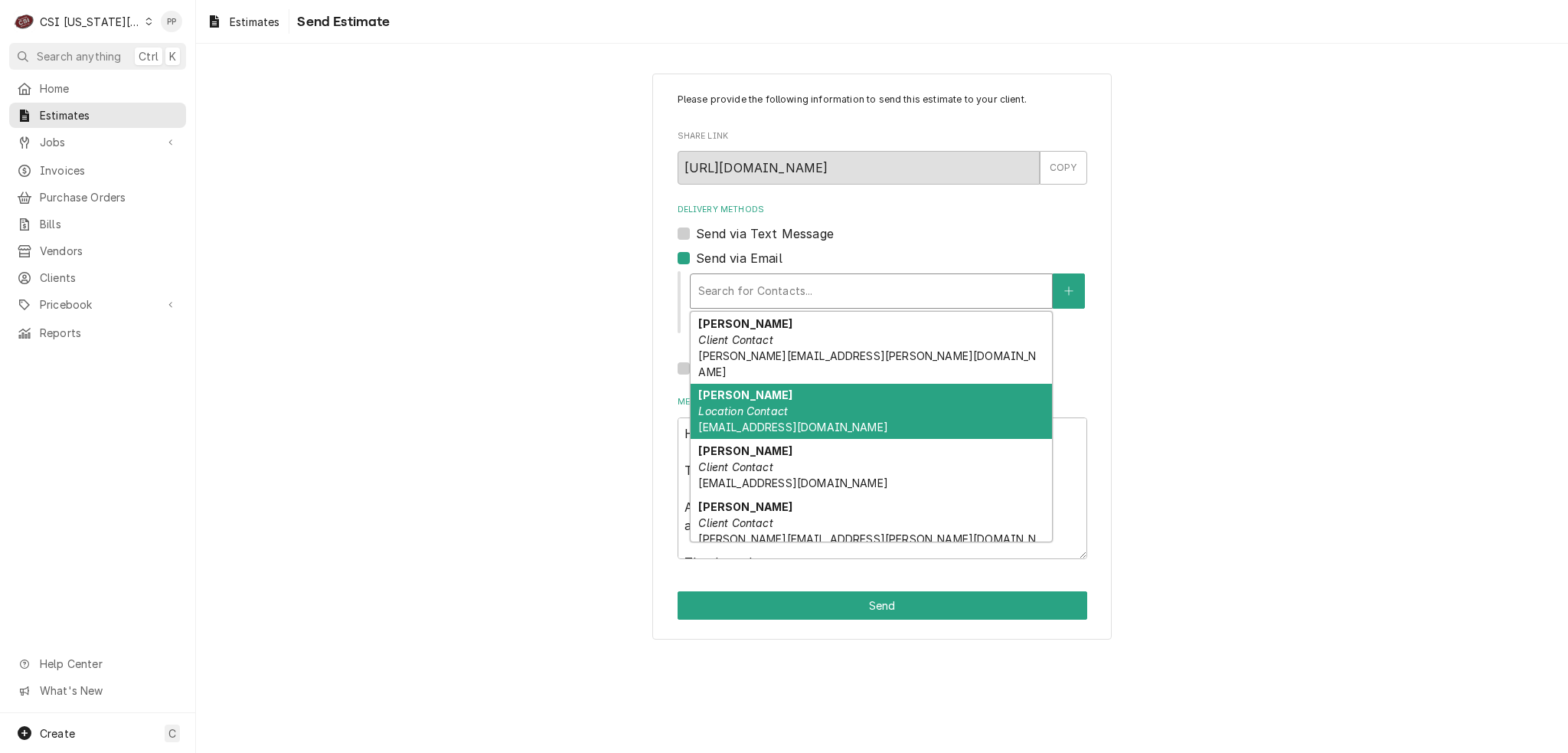
click at [848, 395] on div "Bri Henry Location Contact bhenry@kmoburger.com" at bounding box center [871, 411] width 362 height 56
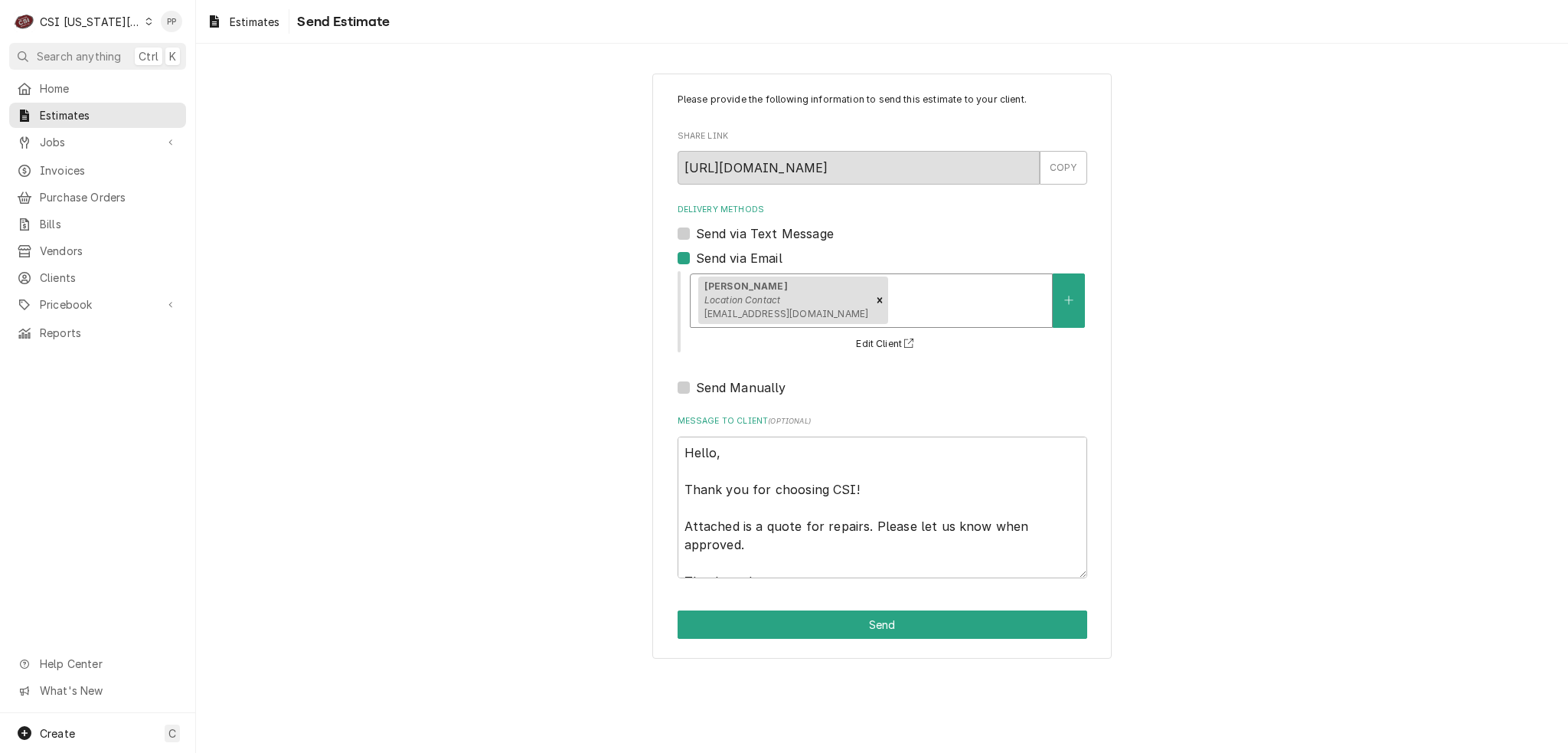
click at [876, 328] on div "option [object Object], selected. Bri Henry Location Contact bhenry@kmoburger.c…" at bounding box center [887, 312] width 399 height 83
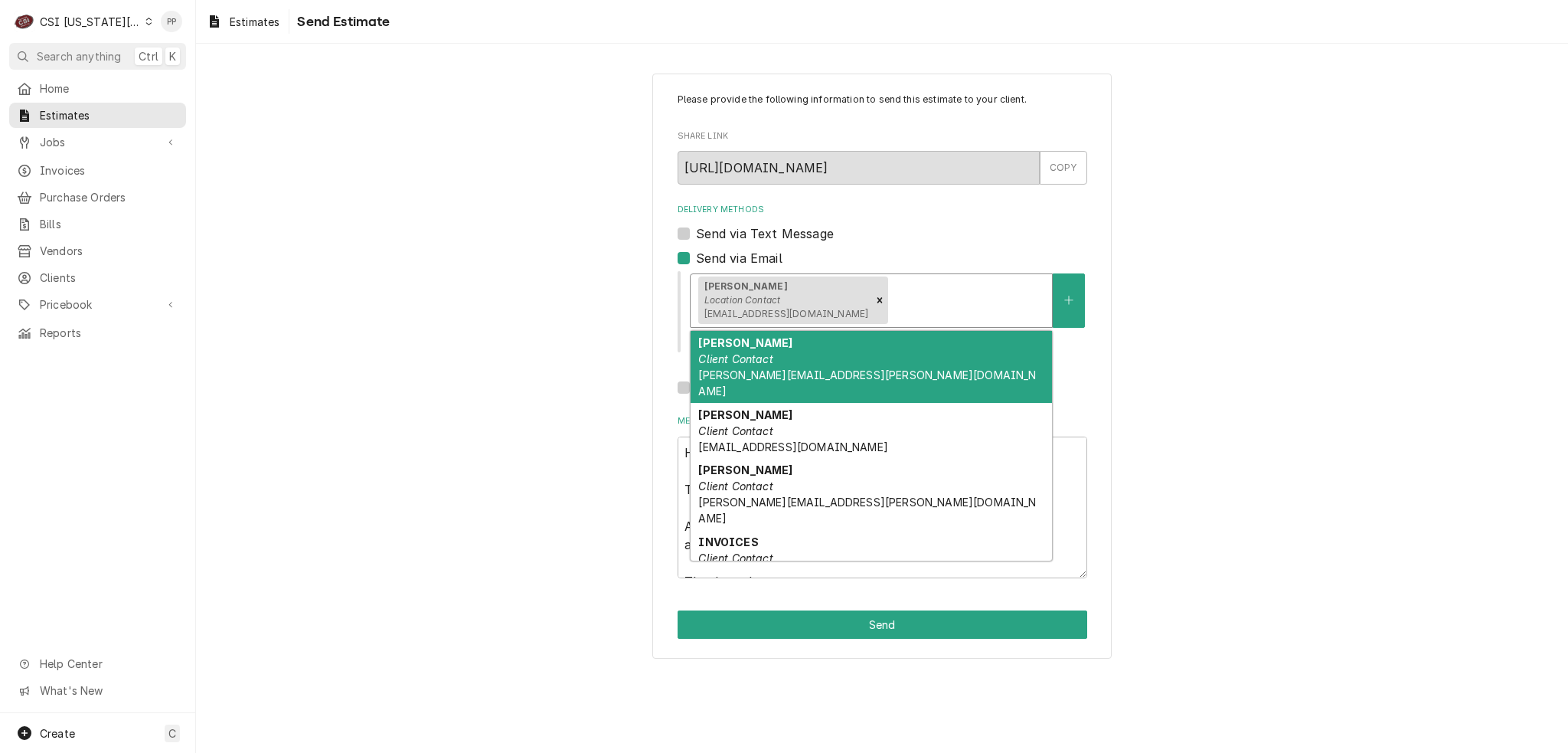
click at [891, 312] on div "Delivery Methods" at bounding box center [967, 300] width 153 height 28
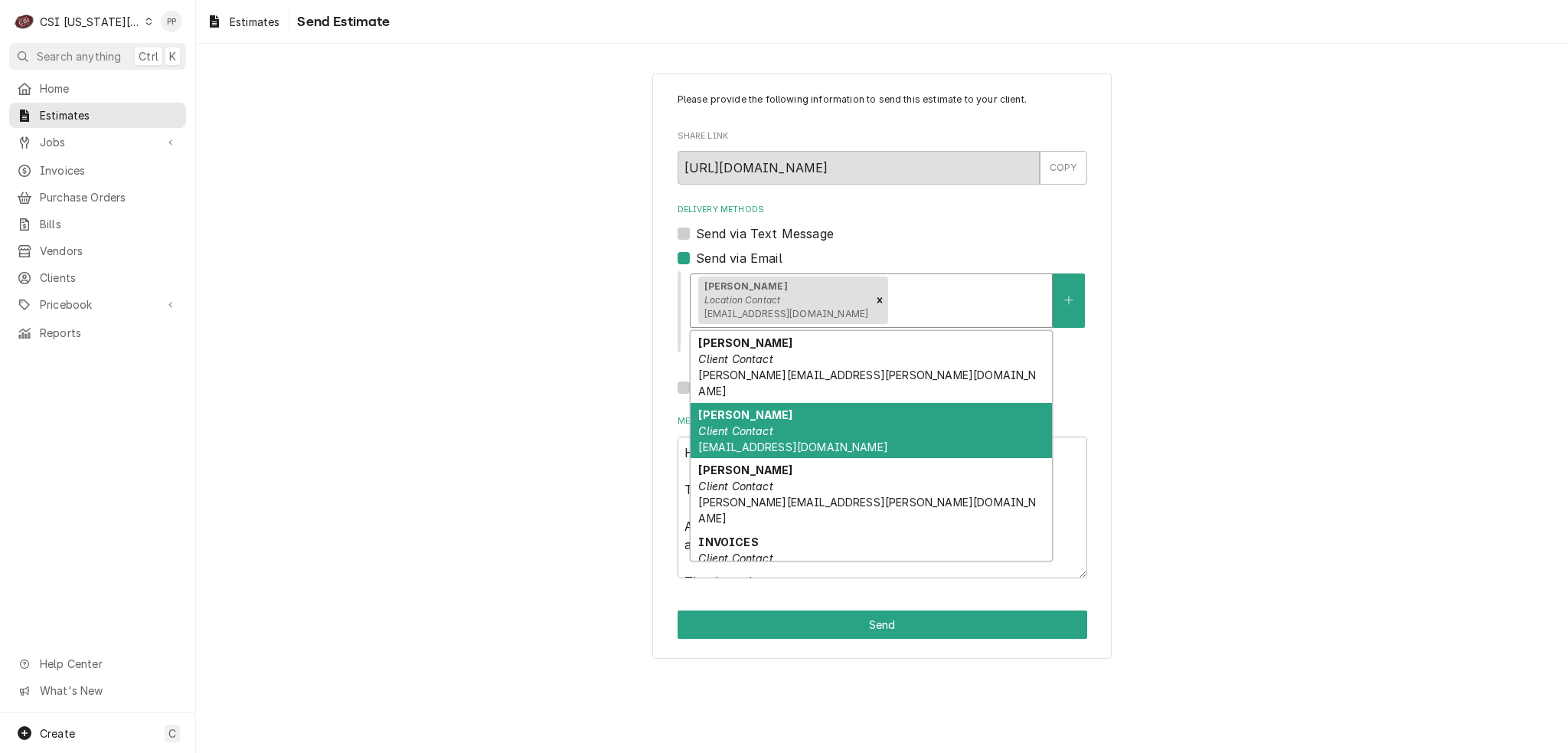
click at [882, 414] on div "Chris Perez Client Contact cperez@kmoburger.com" at bounding box center [871, 431] width 362 height 56
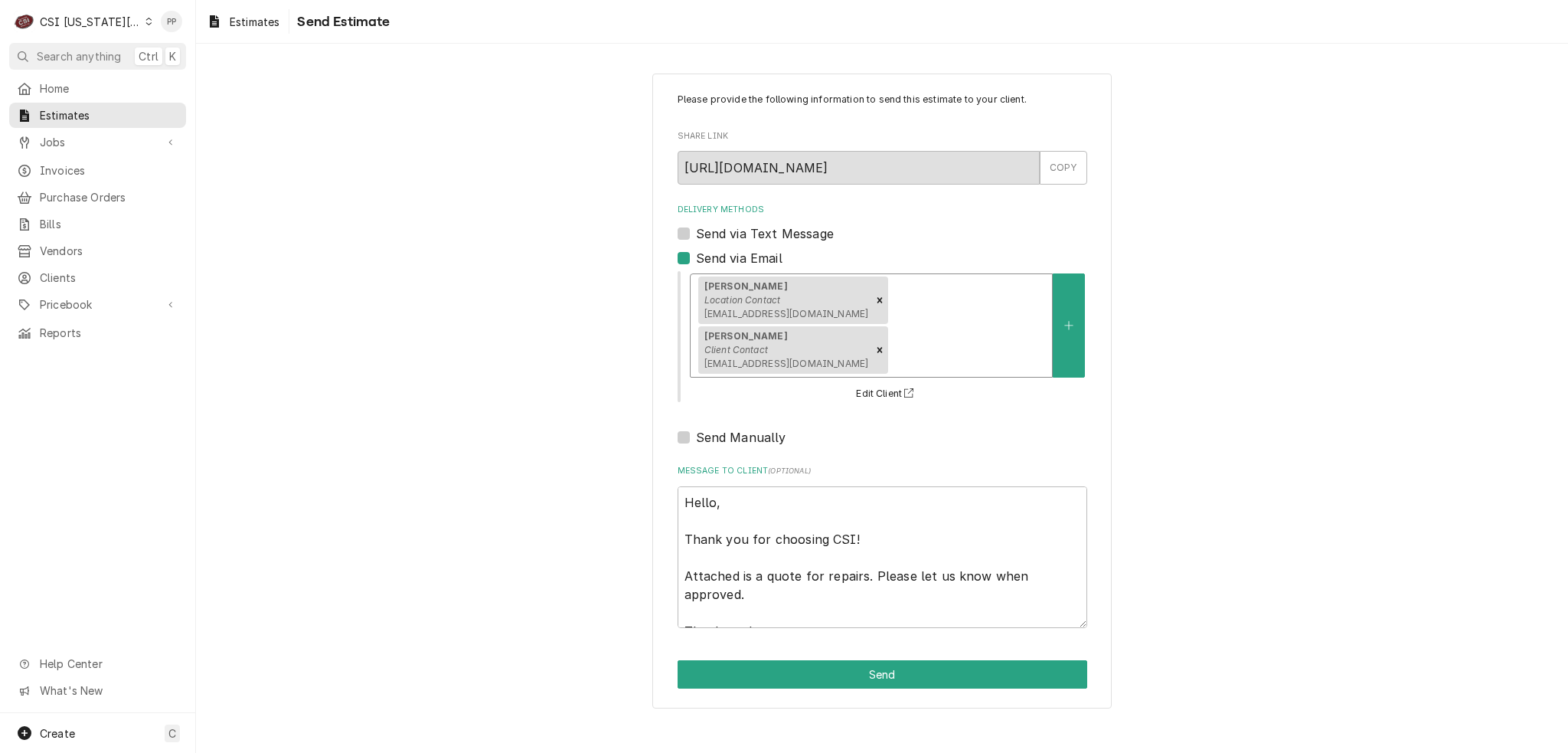
click at [995, 336] on div "Delivery Methods" at bounding box center [967, 350] width 153 height 28
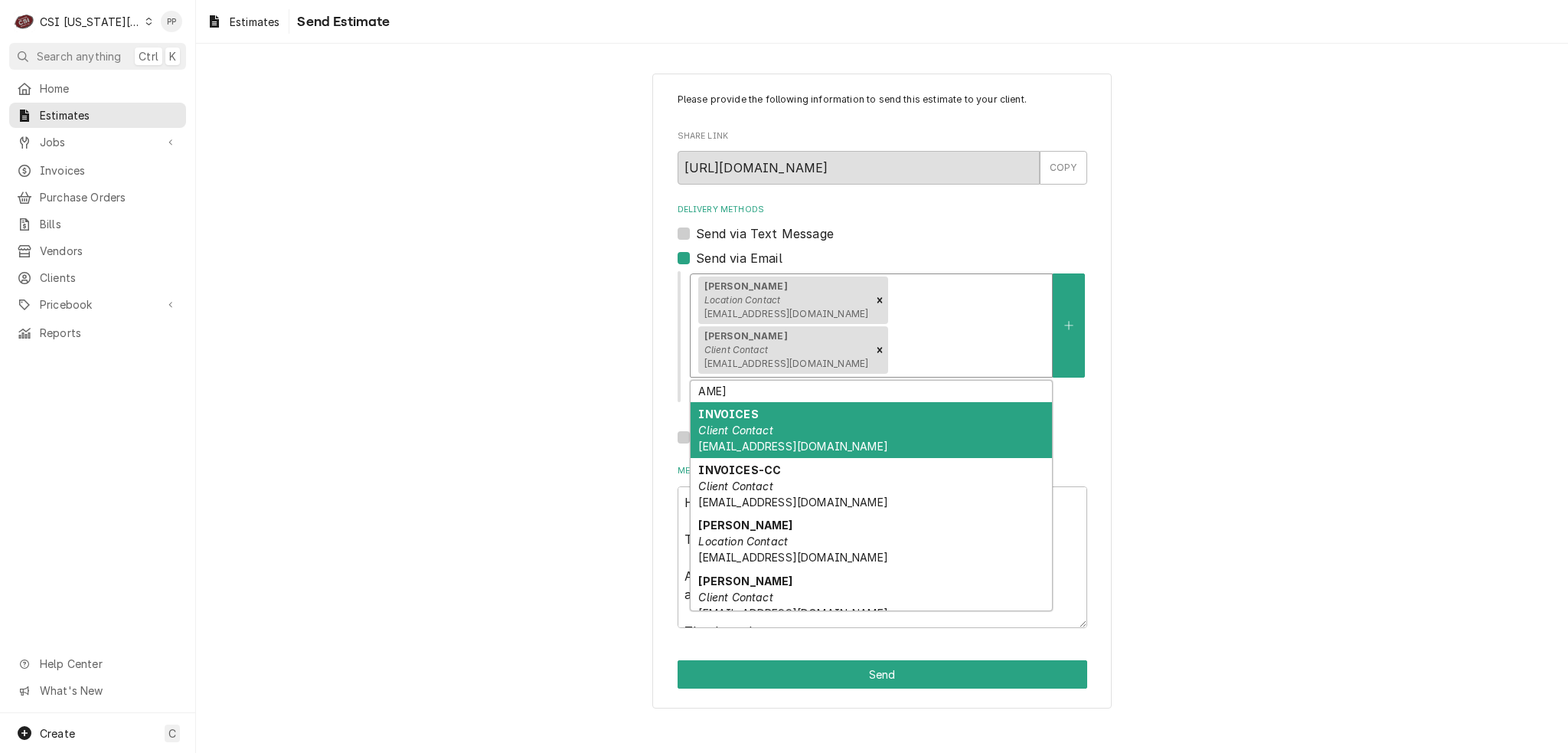
scroll to position [153, 0]
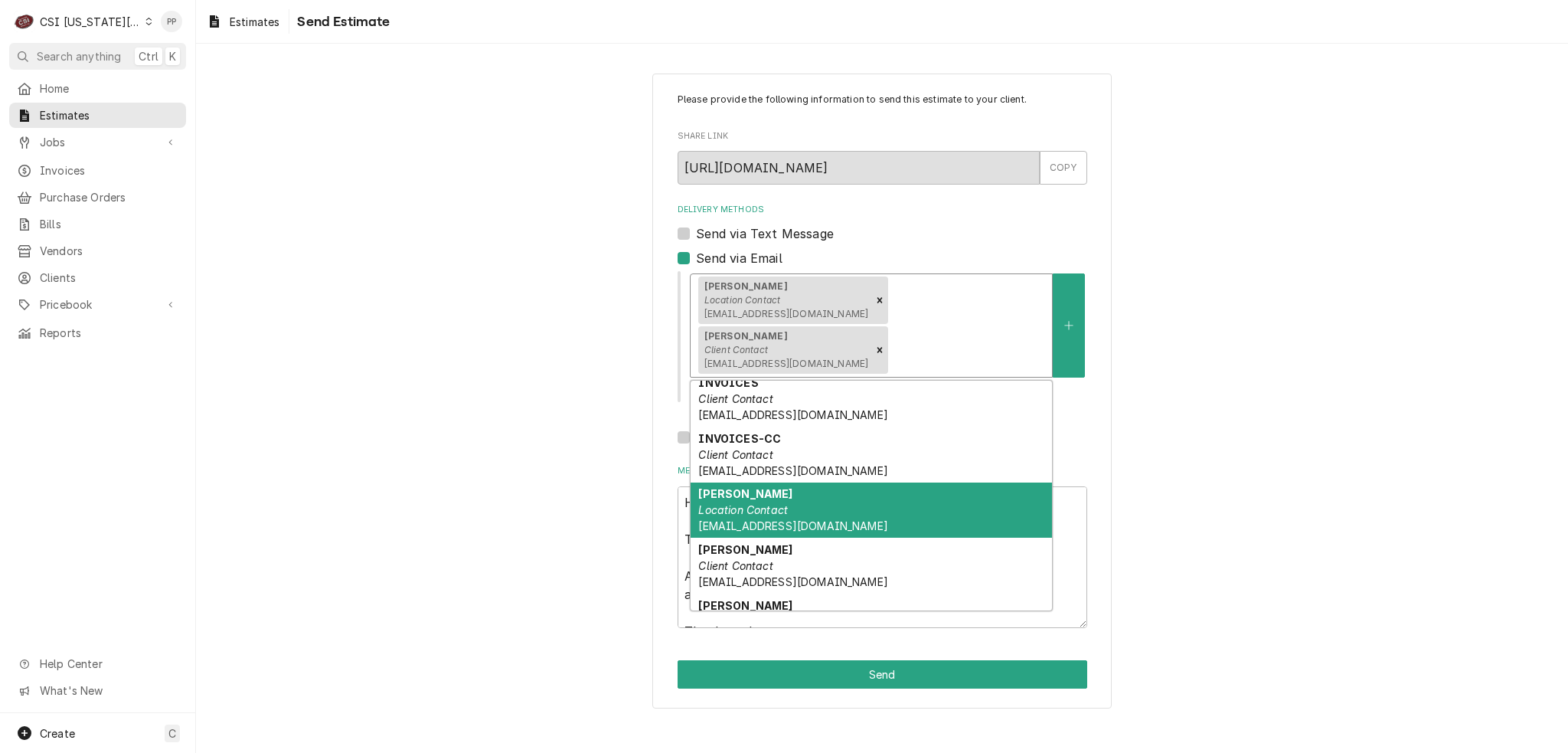
click at [952, 482] on div "Jay Battle Location Contact jbattle@kmoburger.com" at bounding box center [871, 510] width 362 height 56
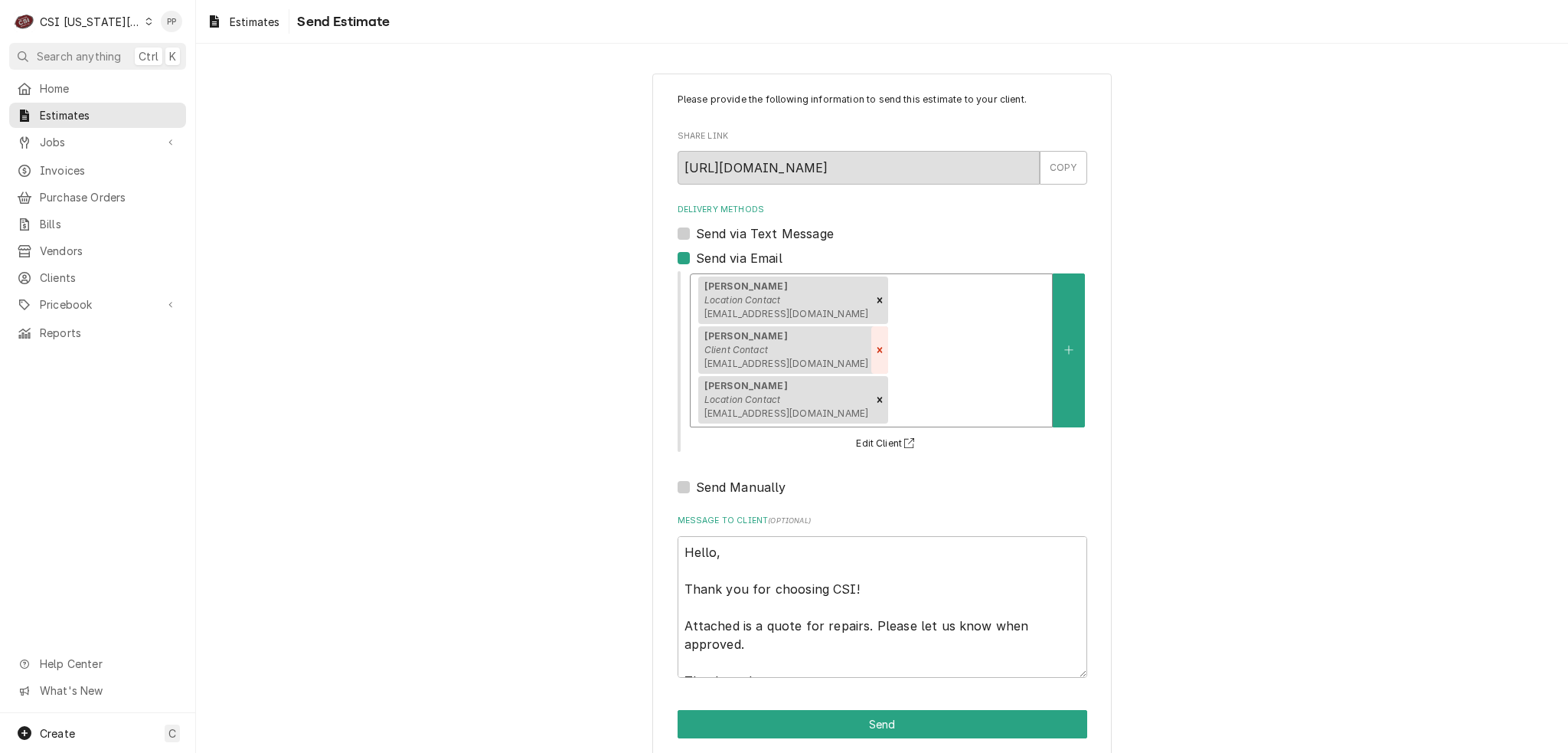
click at [885, 344] on icon "Remove [object Object]" at bounding box center [880, 350] width 11 height 11
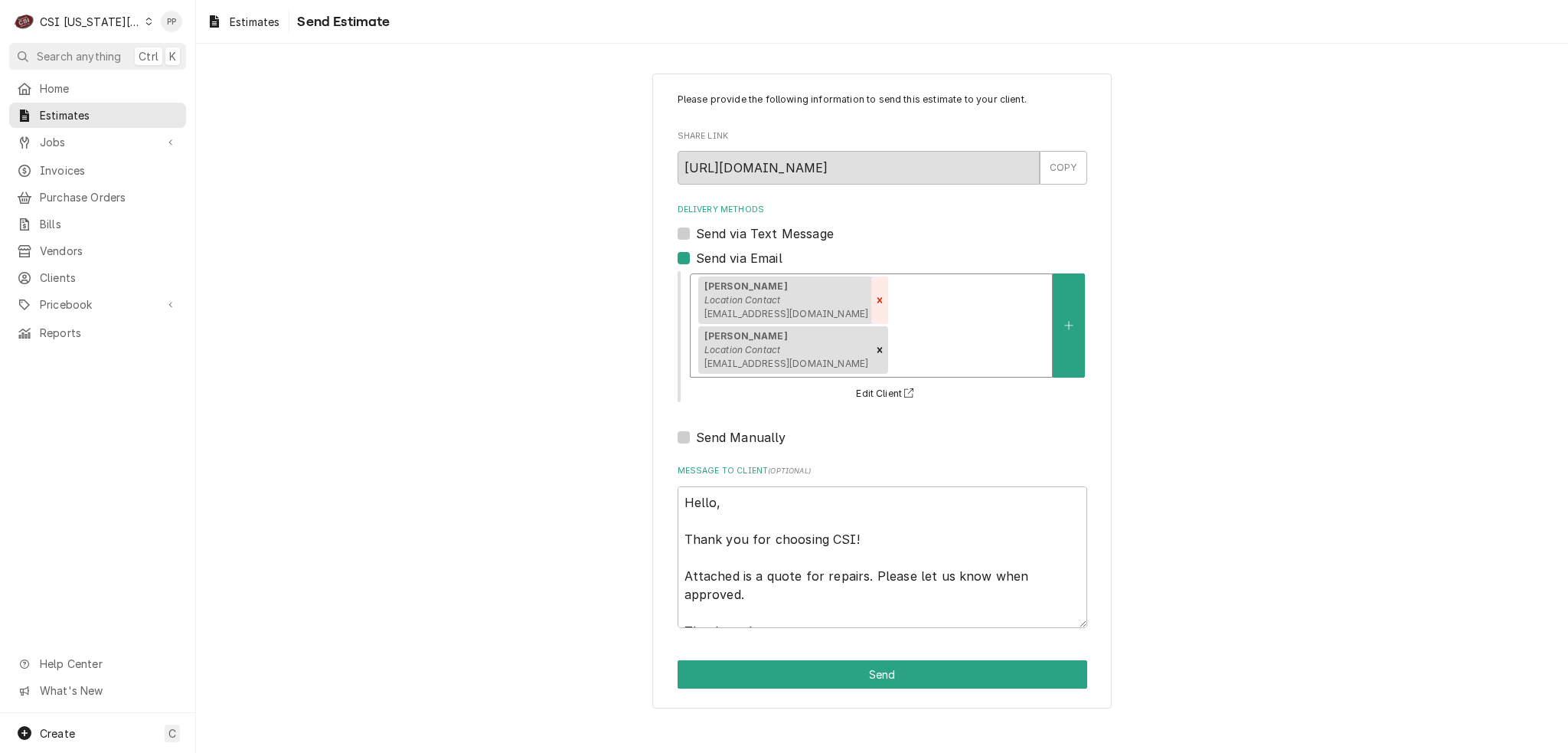
click at [875, 299] on icon "Remove [object Object]" at bounding box center [880, 300] width 11 height 11
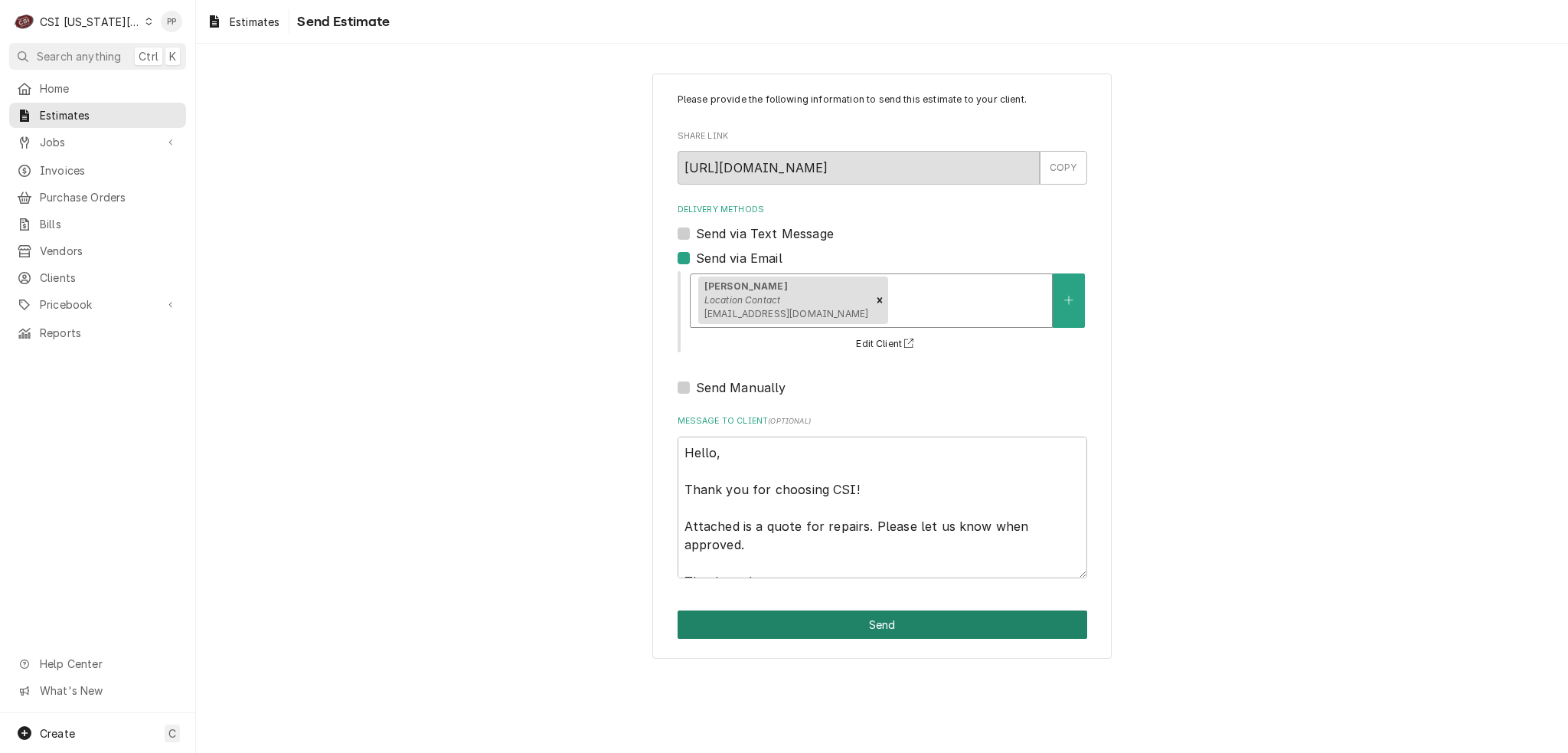
click at [935, 618] on button "Send" at bounding box center [883, 624] width 409 height 28
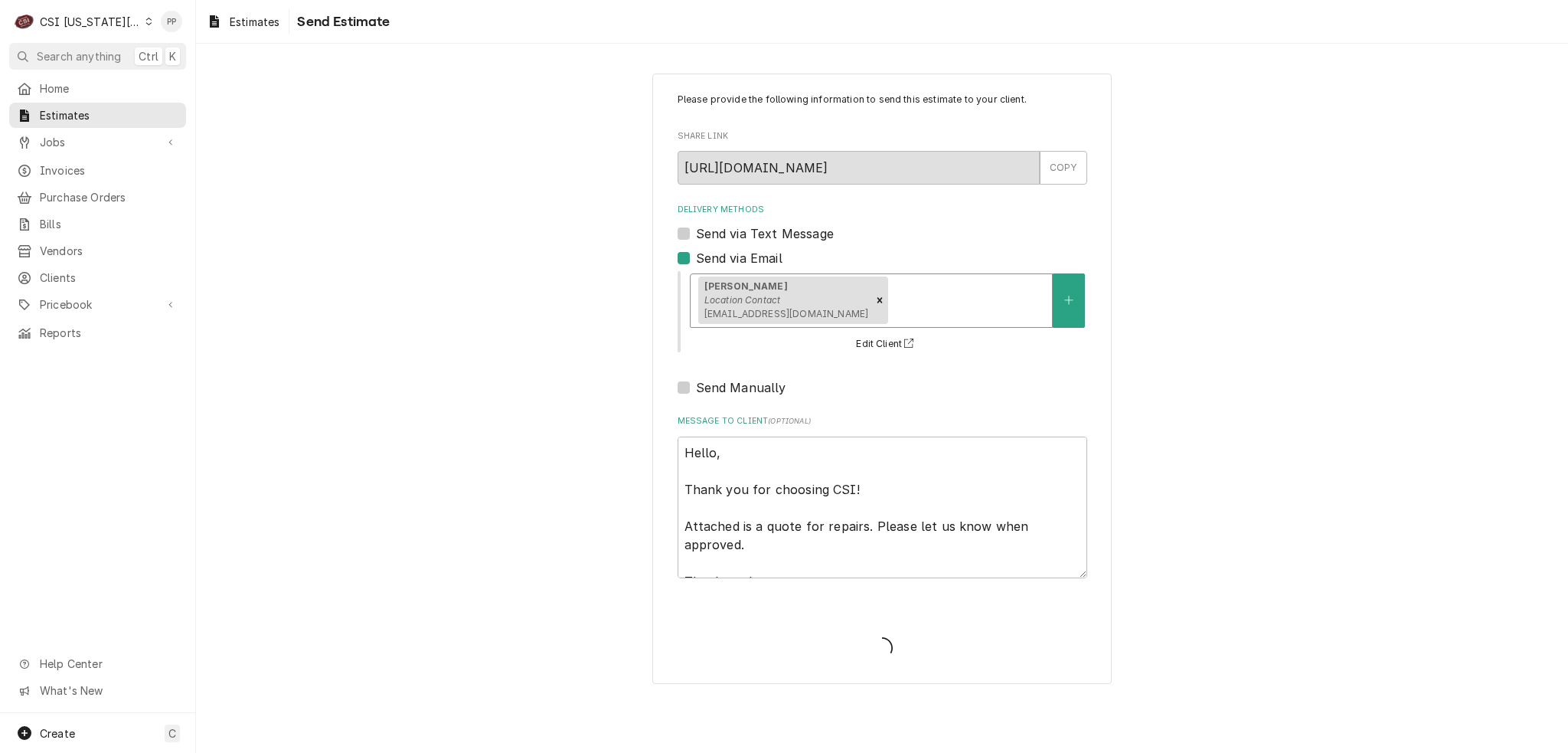
type textarea "x"
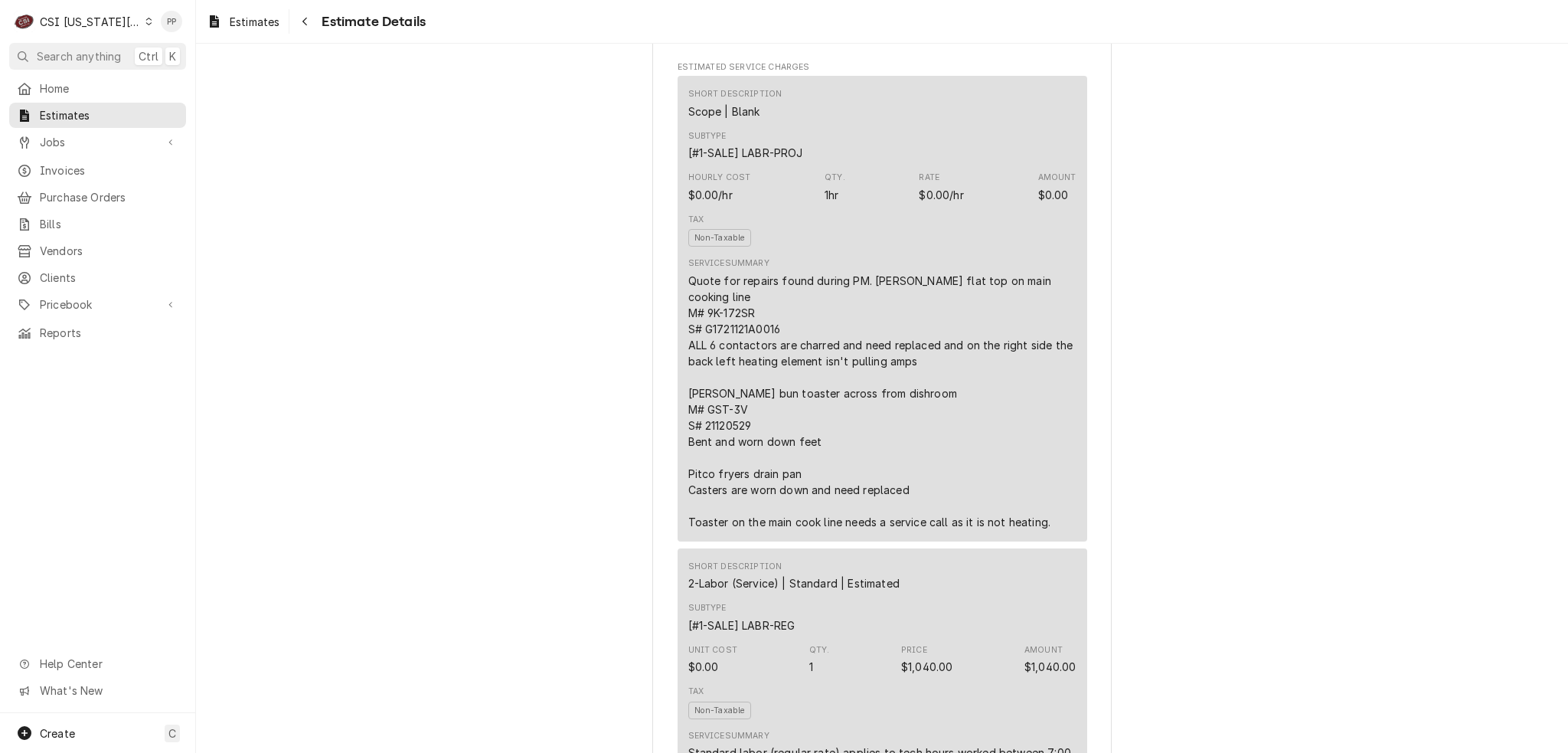
scroll to position [919, 0]
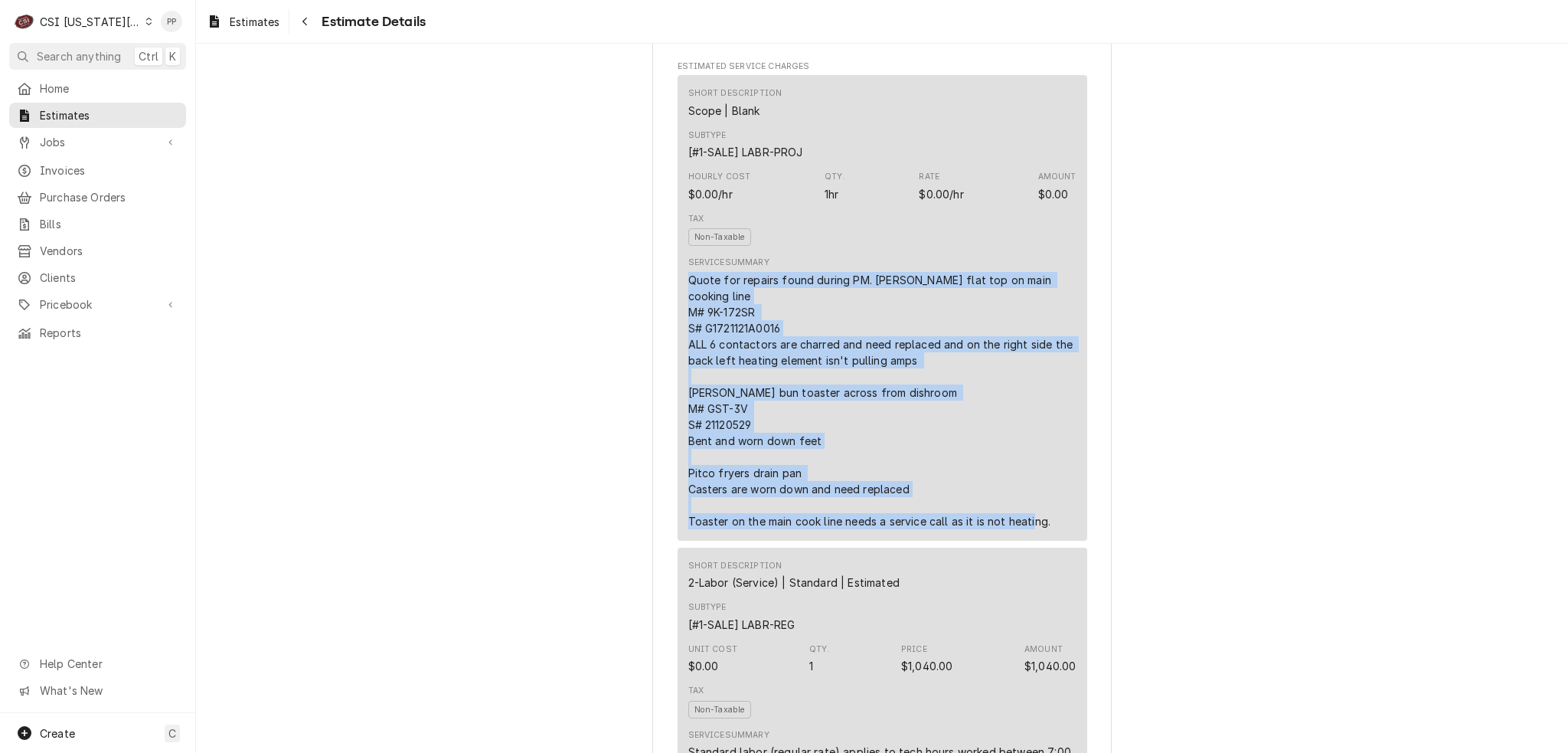
drag, startPoint x: 1065, startPoint y: 577, endPoint x: 683, endPoint y: 308, distance: 467.2
click at [678, 308] on div "Short Description Scope | Blank Subtype [#1-SALE] LABR-PROJ Hourly Cost $0.00/h…" at bounding box center [883, 308] width 409 height 465
click at [915, 344] on div "Quote for repairs found during PM. [PERSON_NAME] flat top on main cooking line …" at bounding box center [882, 399] width 389 height 257
drag, startPoint x: 1052, startPoint y: 572, endPoint x: 681, endPoint y: 312, distance: 453.0
click at [681, 312] on div "Short Description Scope | Blank Subtype [#1-SALE] LABR-PROJ Hourly Cost $0.00/h…" at bounding box center [883, 308] width 409 height 465
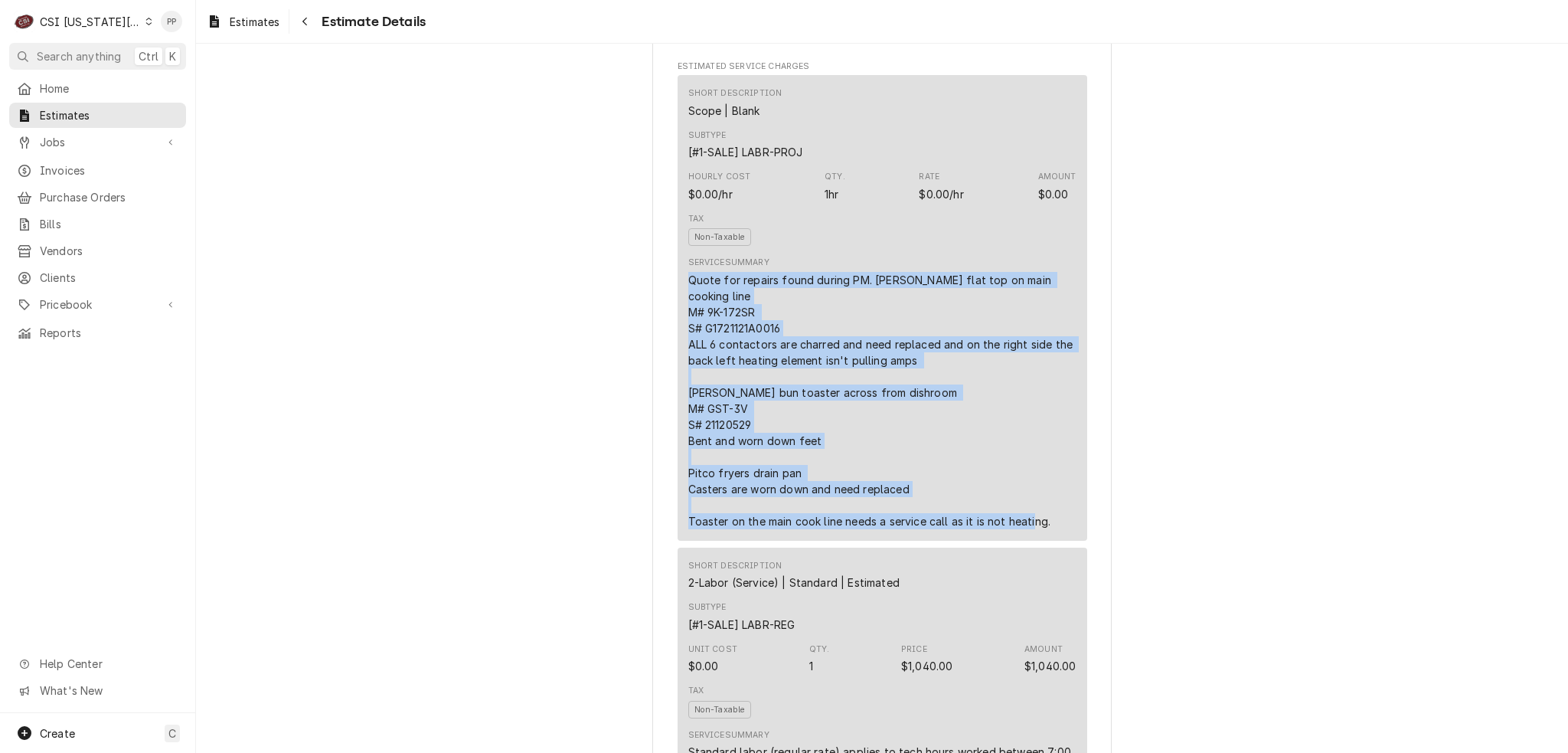
click at [681, 312] on div "Short Description Scope | Blank Subtype [#1-SALE] LABR-PROJ Hourly Cost $0.00/h…" at bounding box center [883, 308] width 409 height 465
drag, startPoint x: 681, startPoint y: 312, endPoint x: 1059, endPoint y: 569, distance: 457.1
click at [1059, 541] on div "Short Description Scope | Blank Subtype [#1-SALE] LABR-PROJ Hourly Cost $0.00/h…" at bounding box center [883, 308] width 409 height 465
click at [1059, 529] on div "Quote for repairs found during PM. [PERSON_NAME] flat top on main cooking line …" at bounding box center [882, 399] width 389 height 257
drag, startPoint x: 1059, startPoint y: 569, endPoint x: 681, endPoint y: 308, distance: 459.4
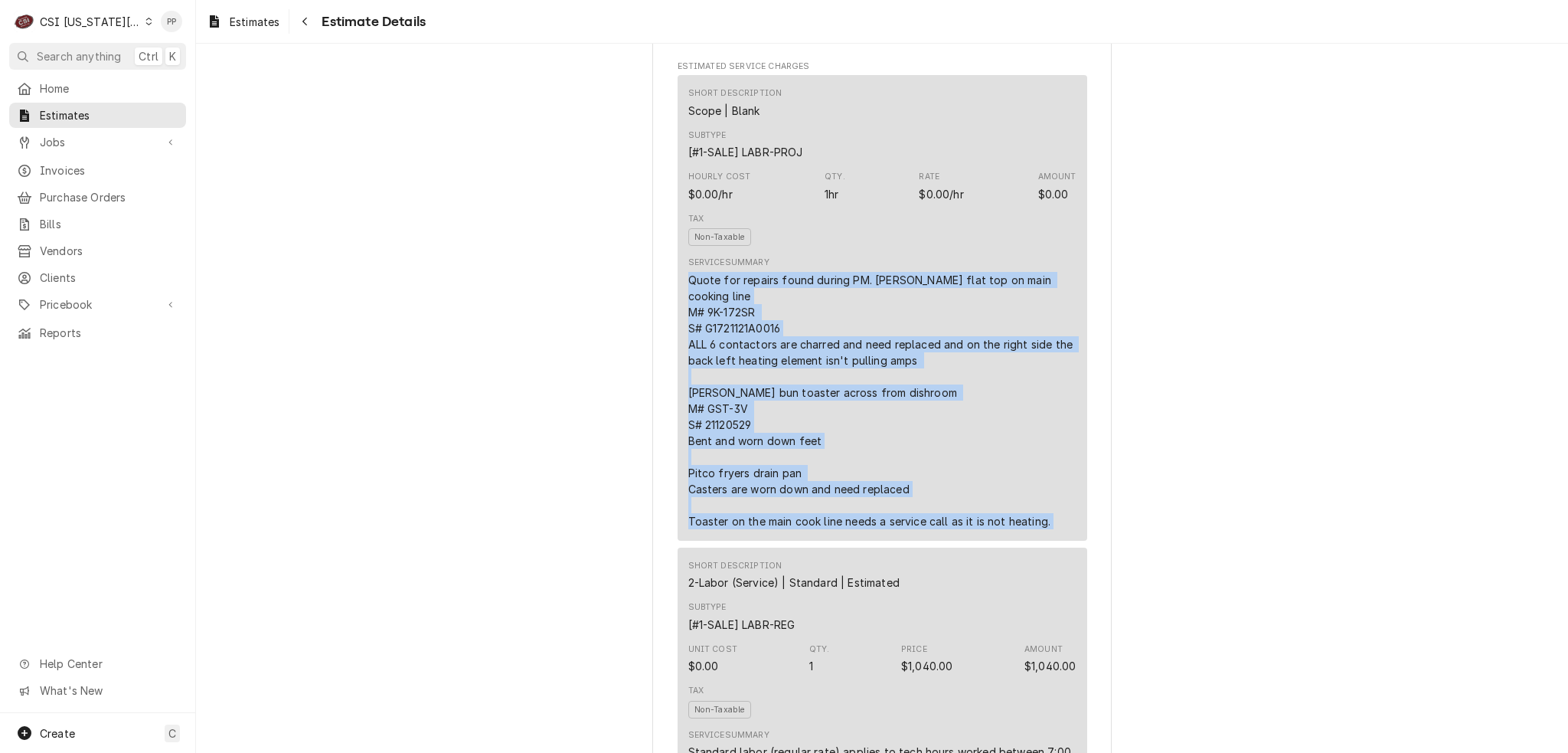
click at [681, 308] on div "Short Description Scope | Blank Subtype [#1-SALE] LABR-PROJ Hourly Cost $0.00/h…" at bounding box center [883, 308] width 409 height 465
drag, startPoint x: 681, startPoint y: 308, endPoint x: 1063, endPoint y: 582, distance: 470.1
click at [1063, 541] on div "Short Description Scope | Blank Subtype [#1-SALE] LABR-PROJ Hourly Cost $0.00/h…" at bounding box center [883, 308] width 409 height 465
click at [1063, 534] on div "Service Summary Quote for repairs found during PM. Preston M Lang flat top on m…" at bounding box center [882, 392] width 389 height 282
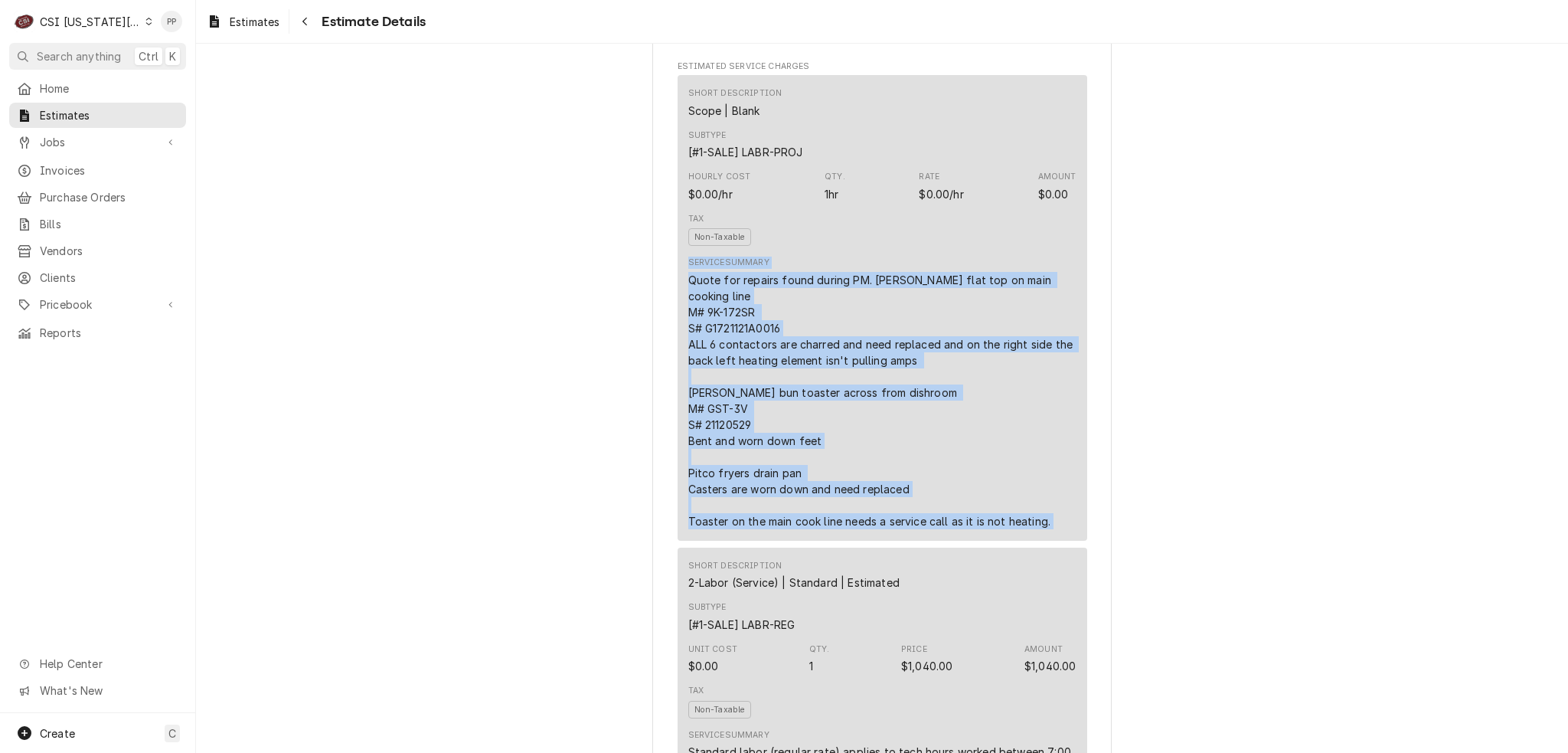
drag, startPoint x: 1063, startPoint y: 582, endPoint x: 668, endPoint y: 299, distance: 485.9
click at [678, 308] on div "Short Description Scope | Blank Subtype [#1-SALE] LABR-PROJ Hourly Cost $0.00/h…" at bounding box center [883, 308] width 409 height 465
drag, startPoint x: 678, startPoint y: 312, endPoint x: 1043, endPoint y: 579, distance: 452.2
click at [1043, 541] on div "Short Description Scope | Blank Subtype [#1-SALE] LABR-PROJ Hourly Cost $0.00/h…" at bounding box center [883, 308] width 409 height 465
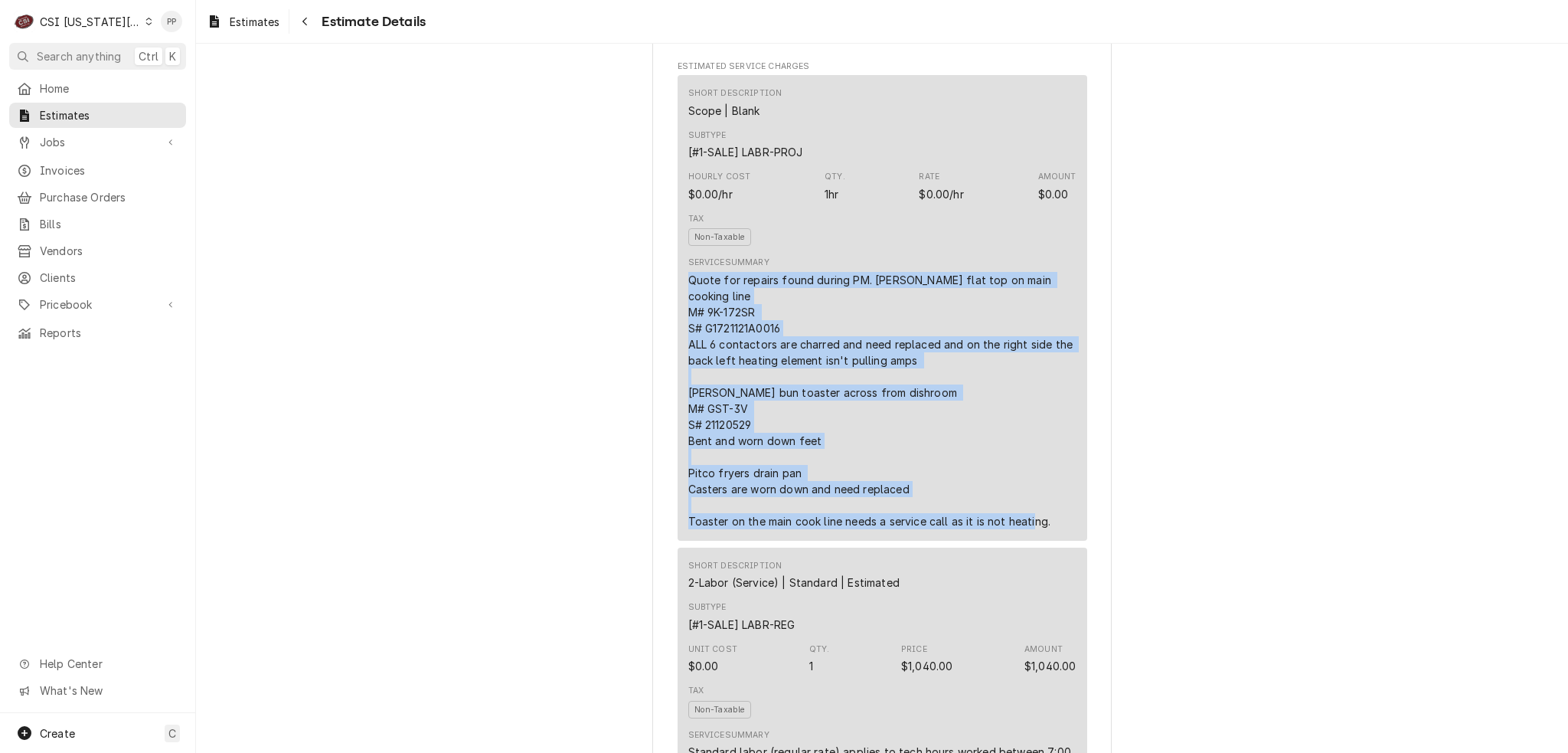
click at [1043, 534] on div "Service Summary Quote for repairs found during PM. Preston M Lang flat top on m…" at bounding box center [882, 392] width 389 height 282
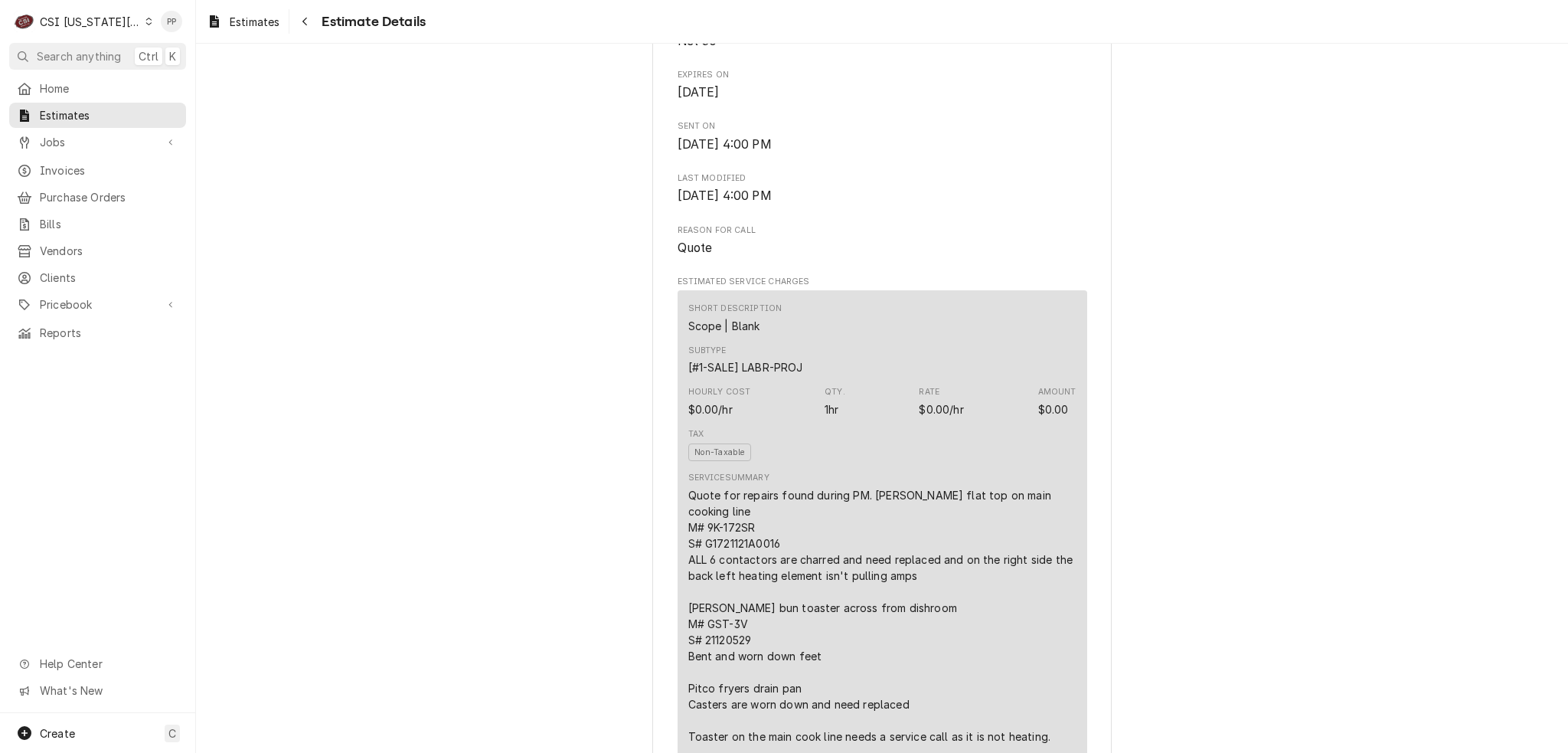
scroll to position [536, 0]
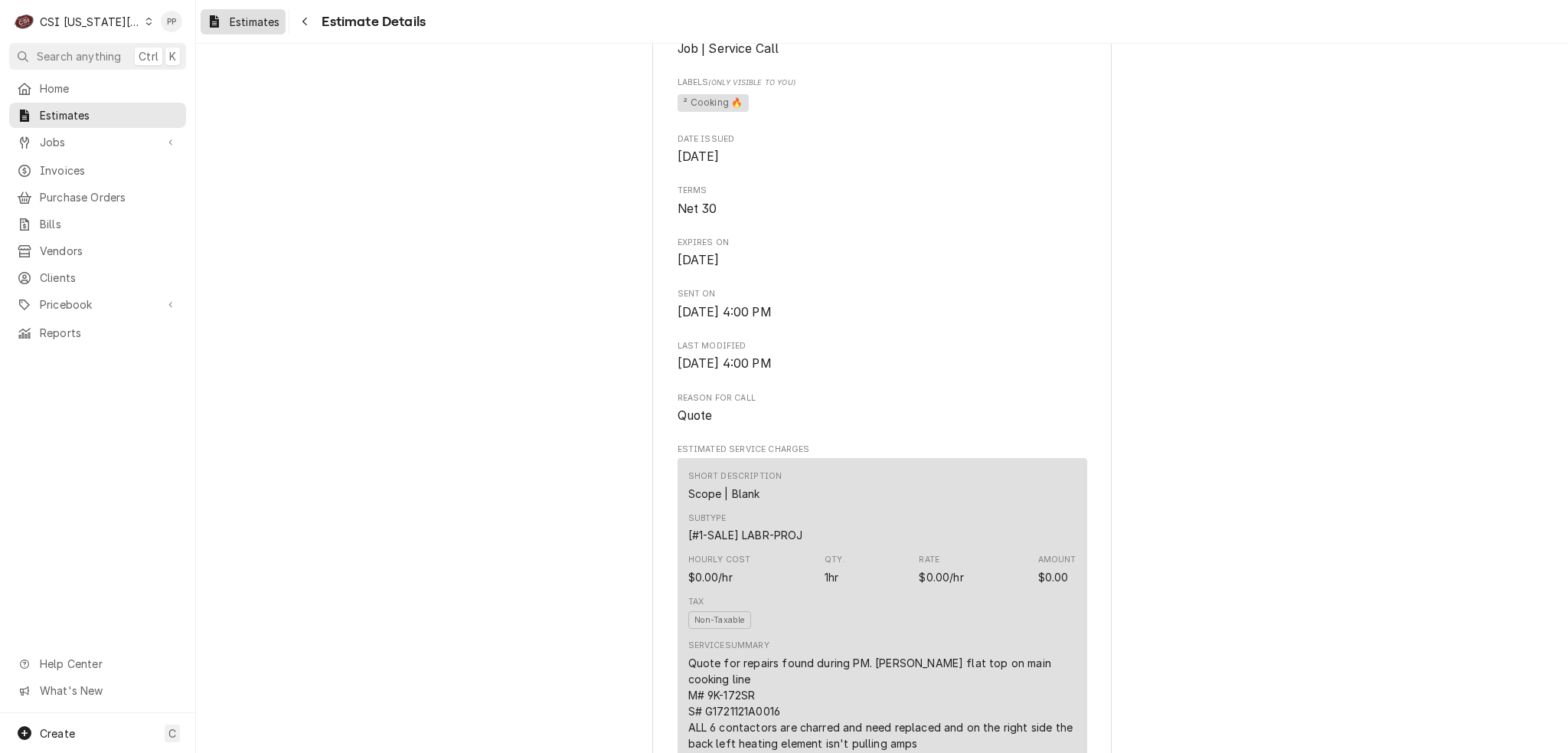
click at [252, 21] on span "Estimates" at bounding box center [254, 22] width 50 height 16
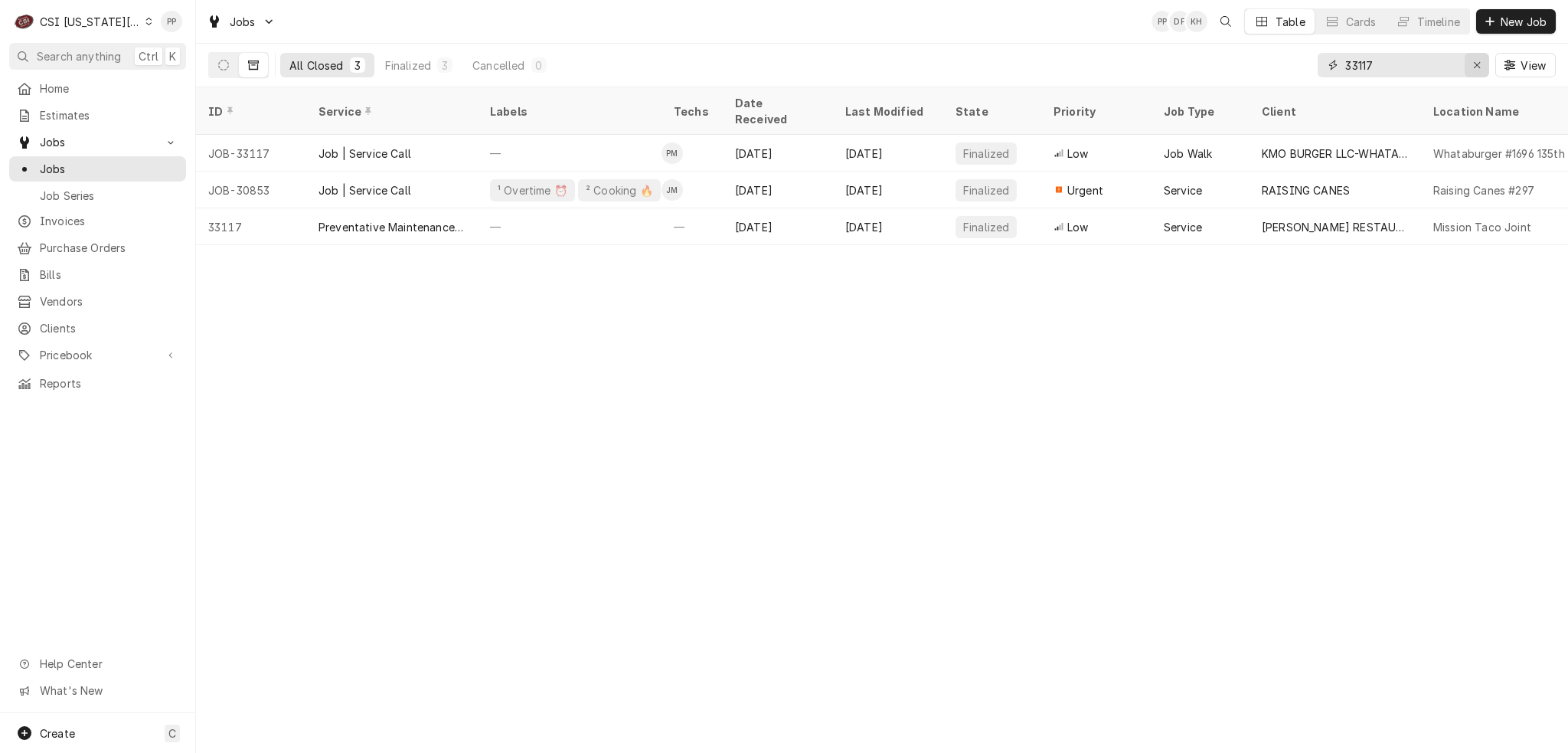
click at [1479, 66] on icon "Erase input" at bounding box center [1477, 65] width 8 height 11
click at [1436, 65] on input "Dynamic Content Wrapper" at bounding box center [1417, 65] width 144 height 24
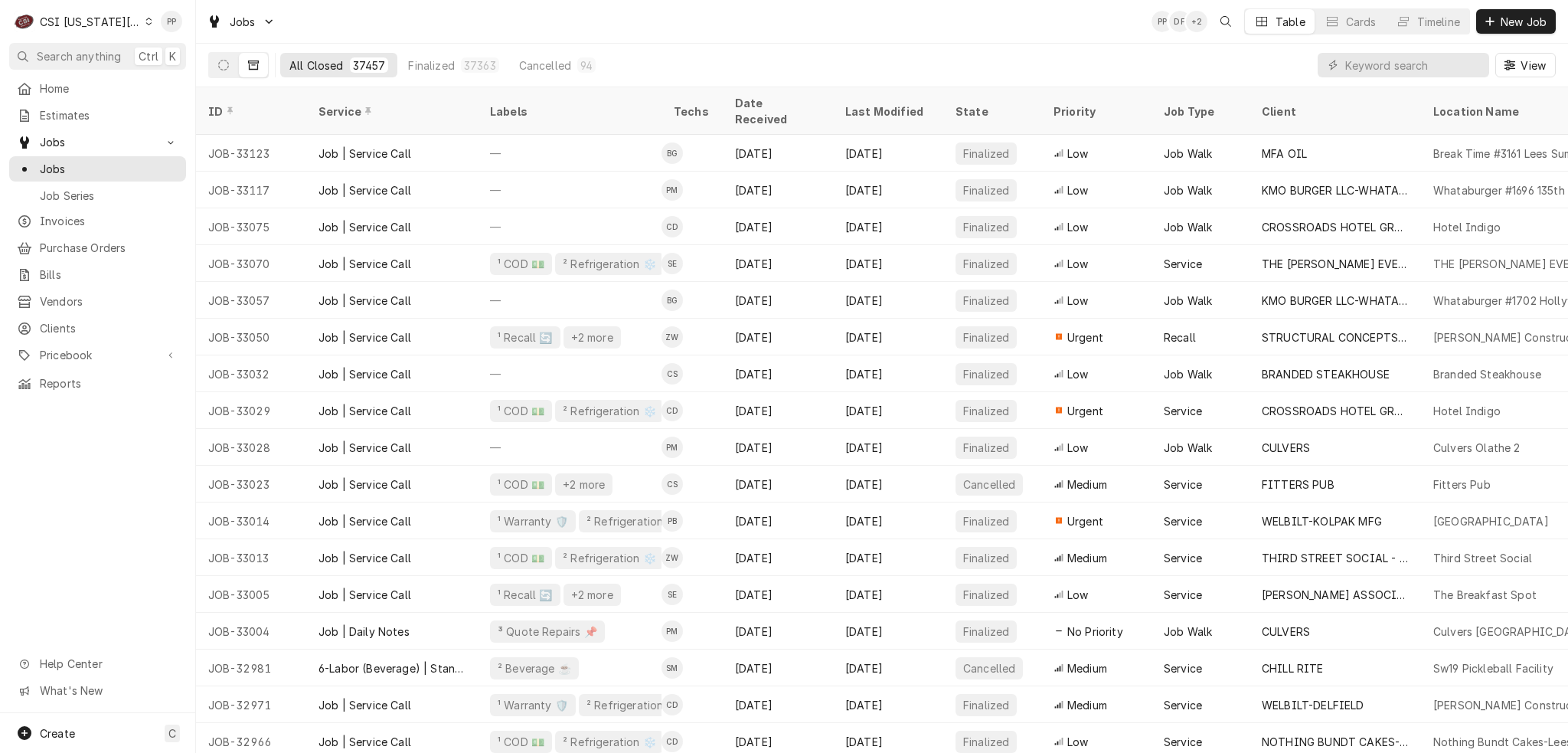
drag, startPoint x: 233, startPoint y: 69, endPoint x: 294, endPoint y: 87, distance: 63.6
click at [233, 69] on button "Dynamic Content Wrapper" at bounding box center [224, 65] width 29 height 24
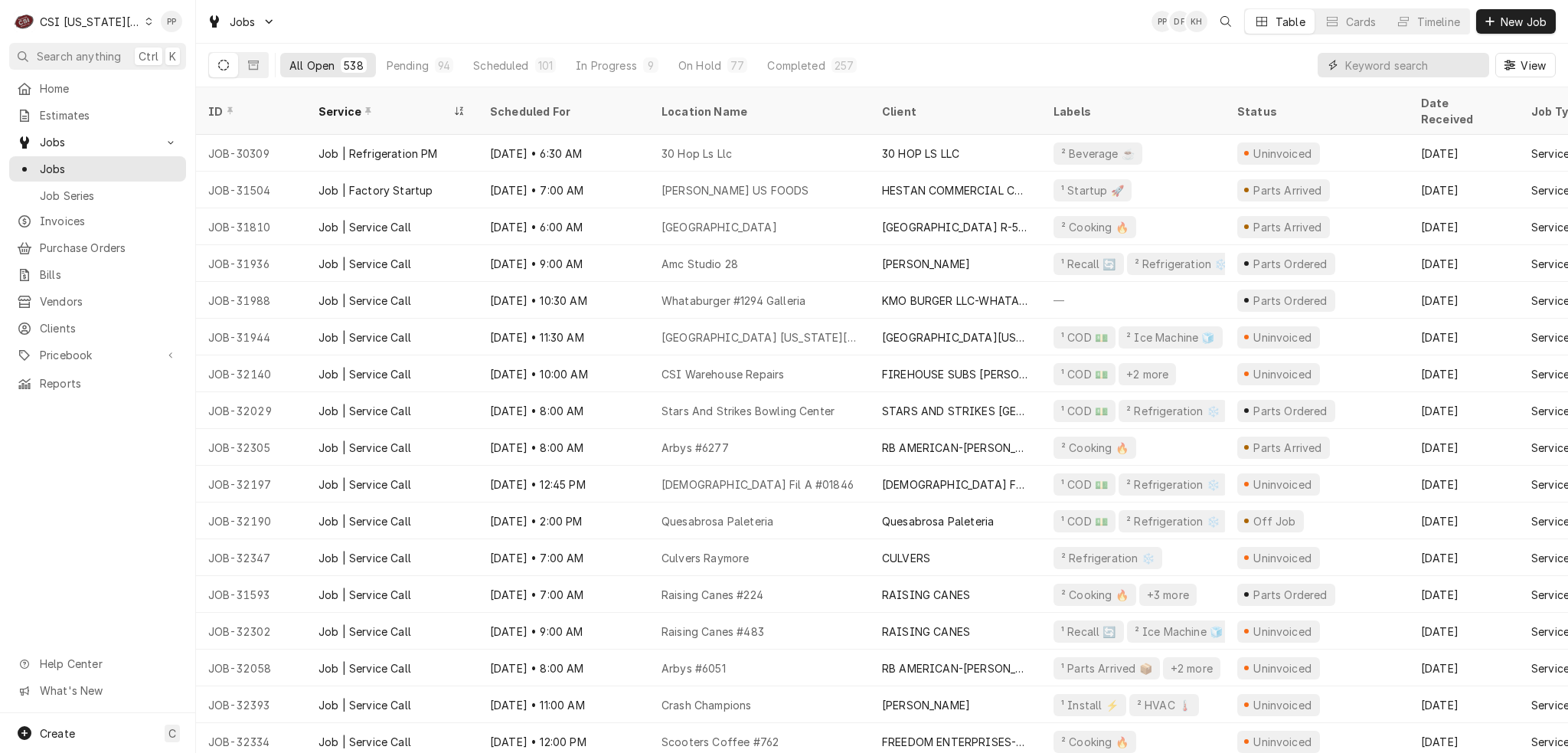
click at [1393, 64] on input "Dynamic Content Wrapper" at bounding box center [1413, 65] width 136 height 24
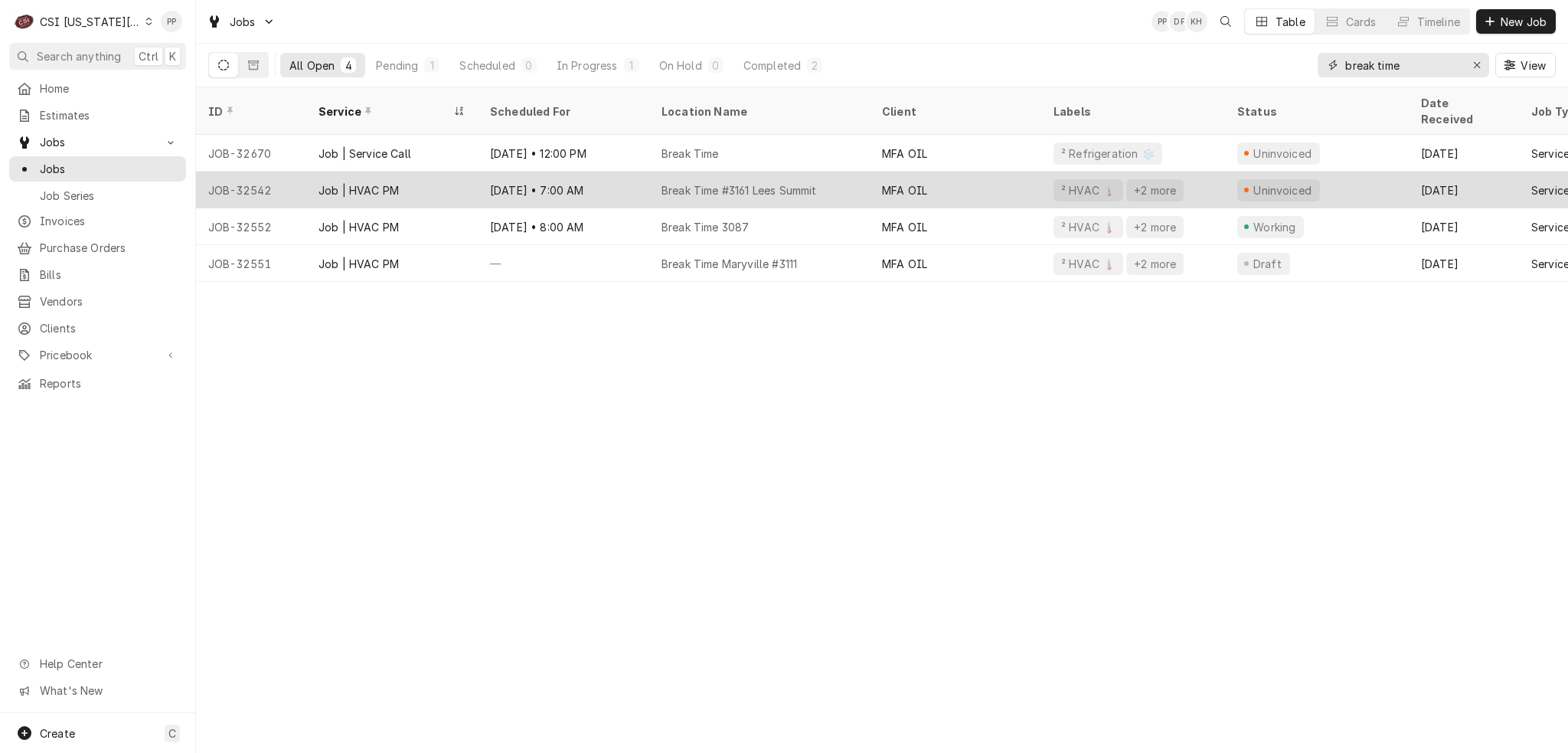
type input "break time"
click at [460, 174] on div "Job | HVAC PM" at bounding box center [392, 189] width 171 height 37
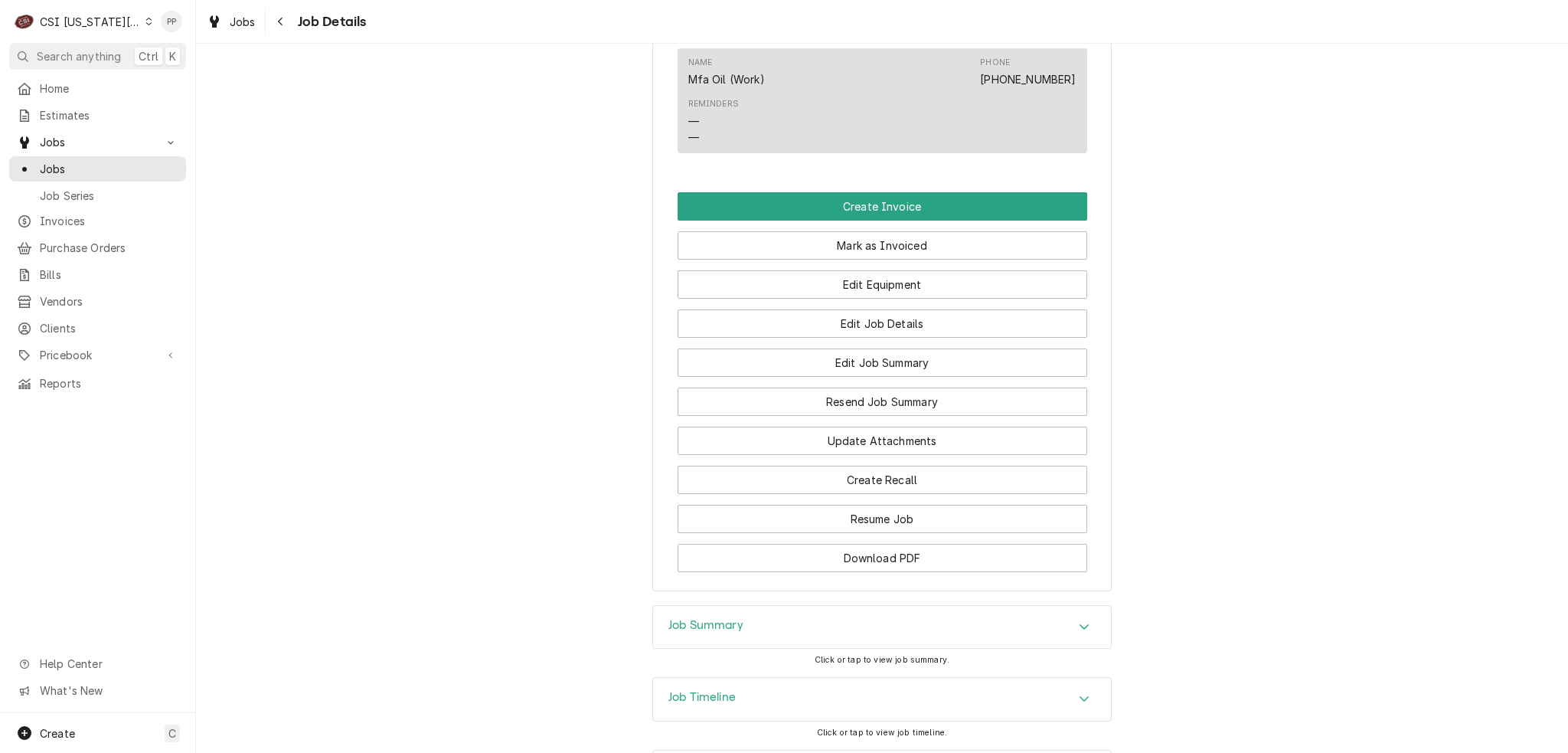
scroll to position [1440, 0]
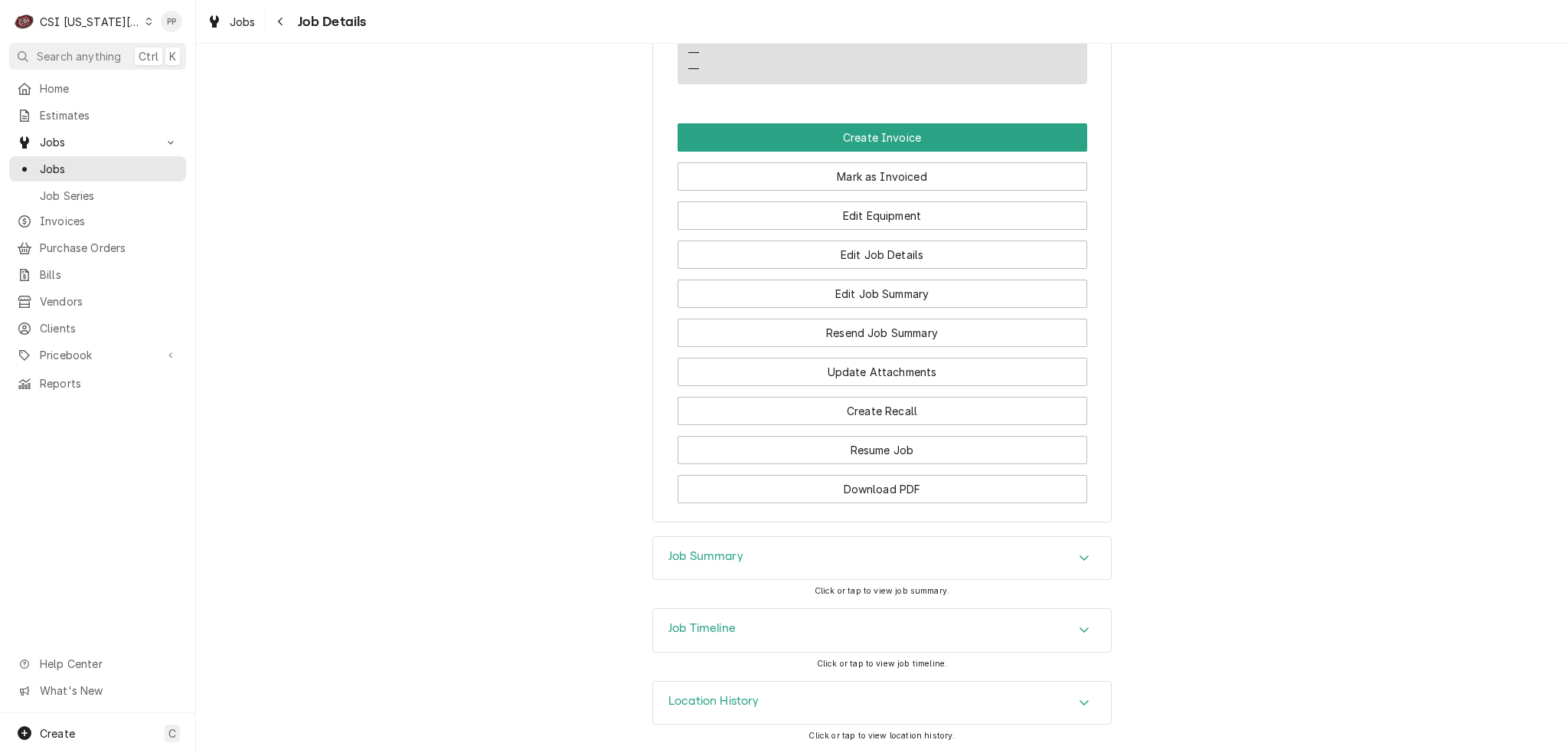
click at [780, 565] on div "Job Summary" at bounding box center [882, 558] width 458 height 43
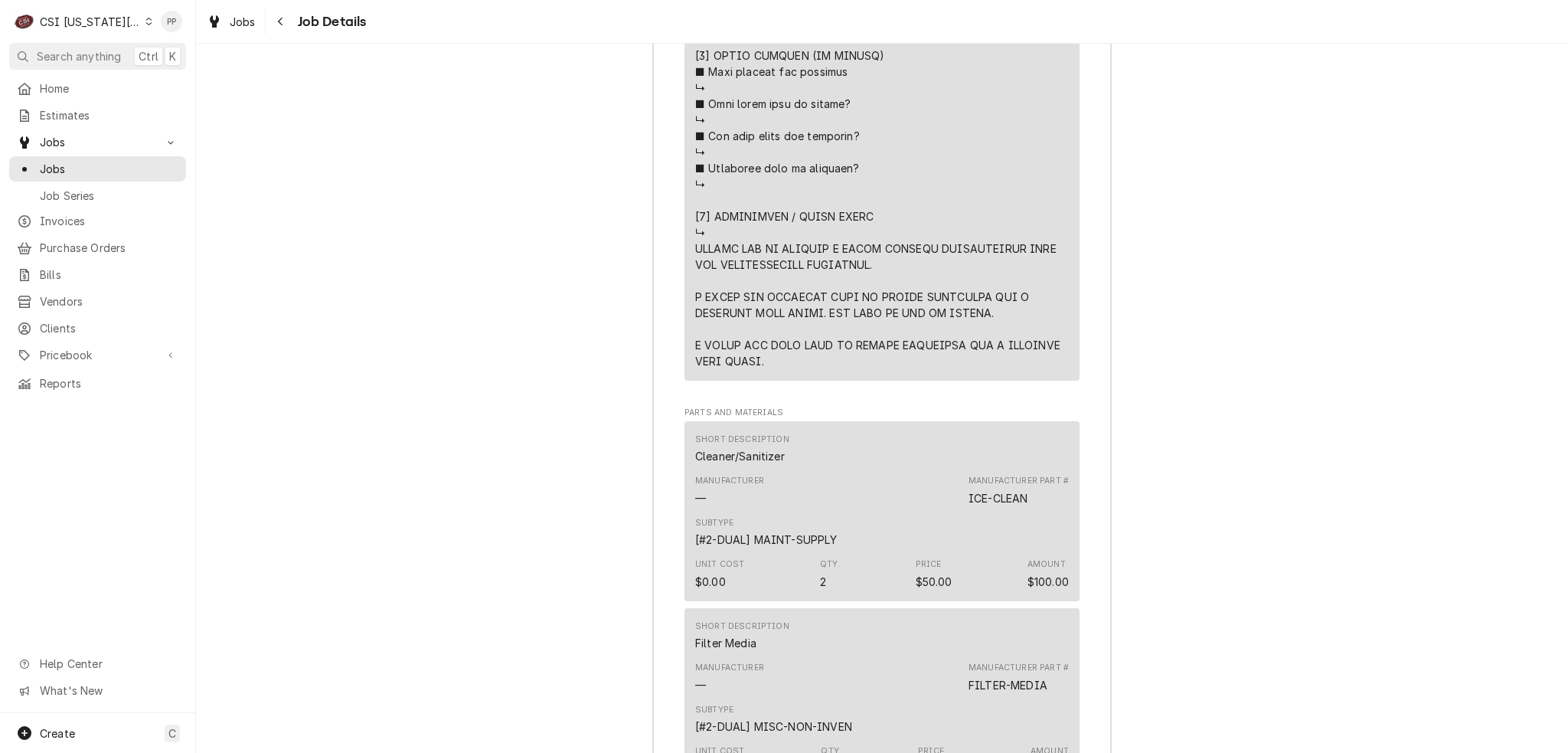
scroll to position [6800, 0]
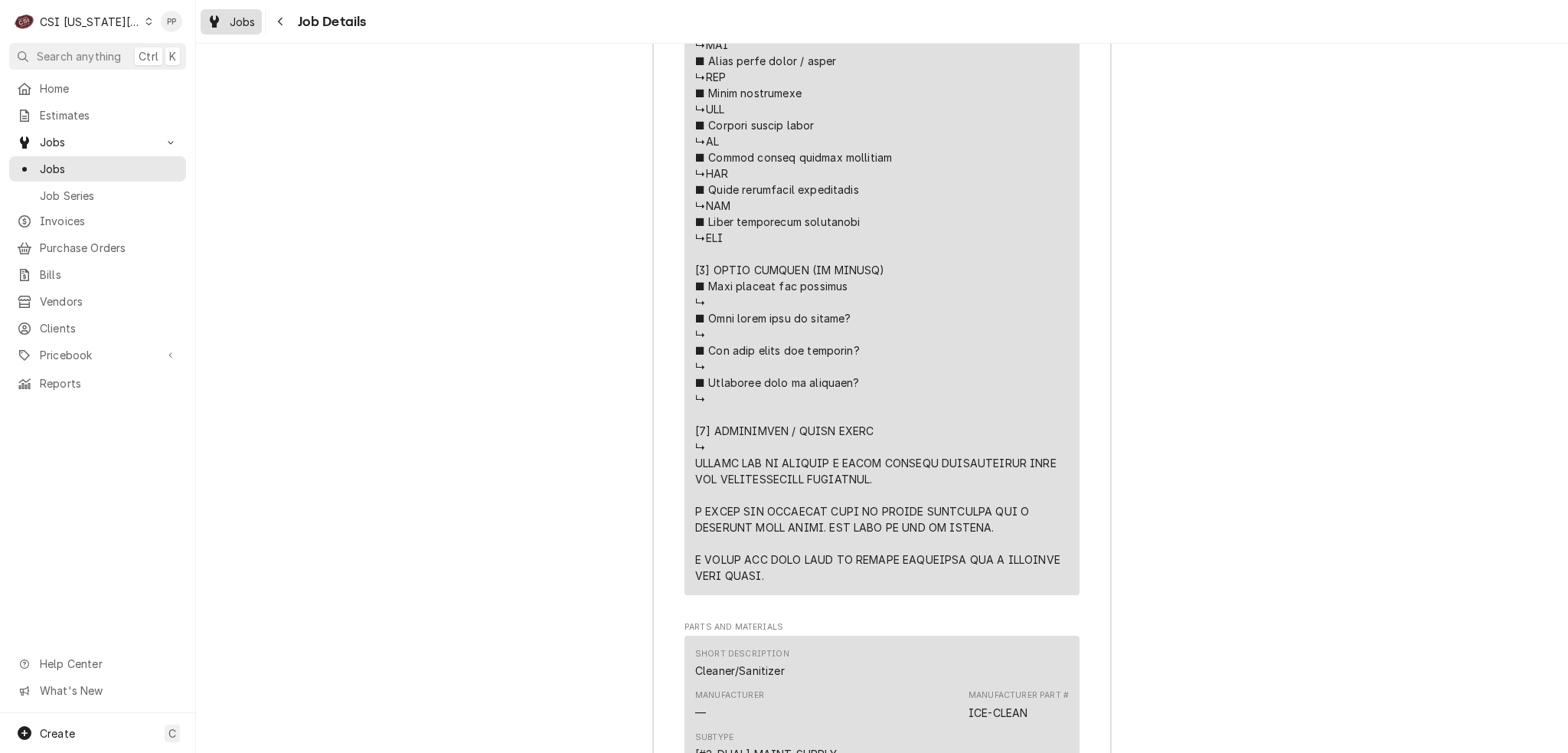
click at [242, 23] on span "Jobs" at bounding box center [243, 22] width 26 height 16
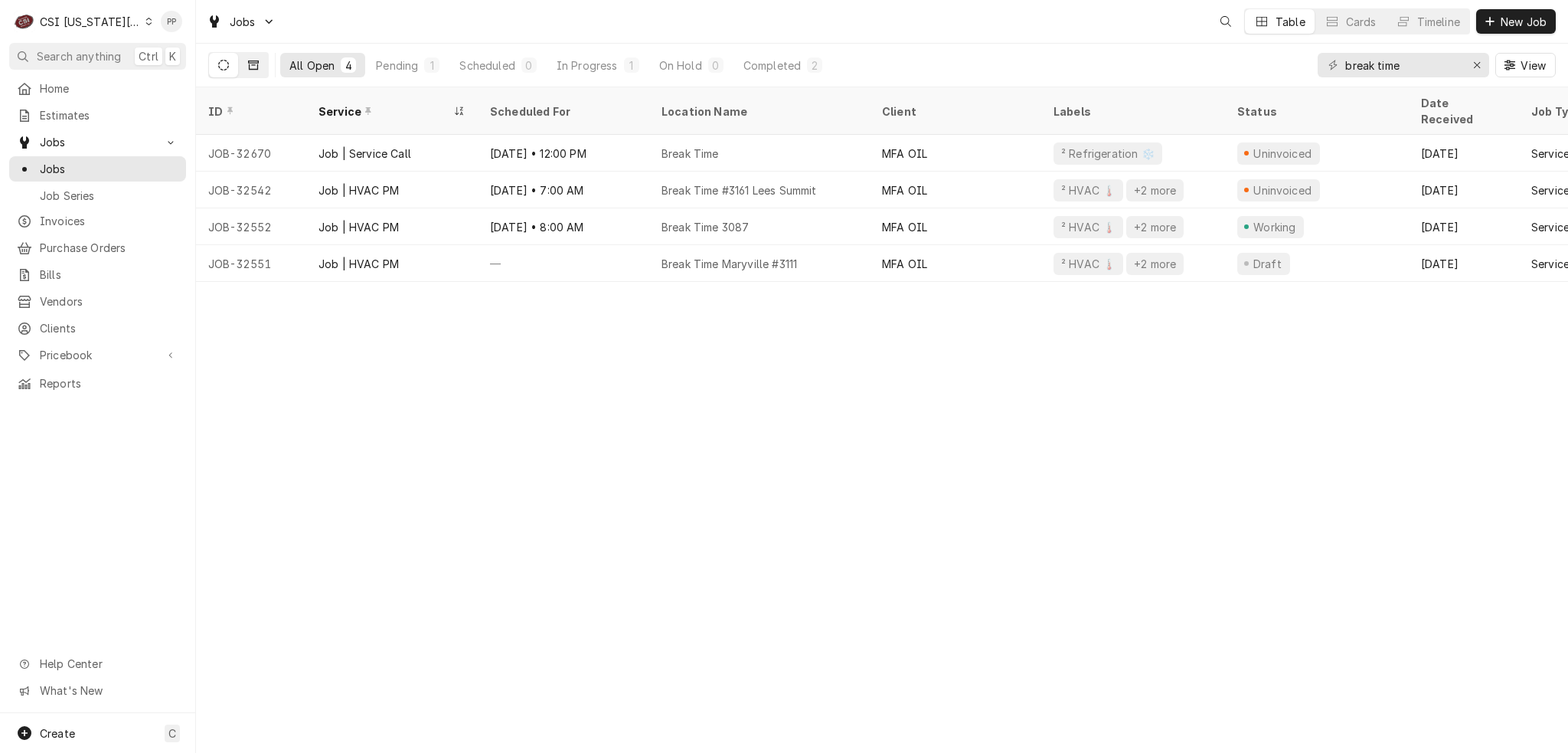
click at [261, 60] on button "Dynamic Content Wrapper" at bounding box center [253, 65] width 29 height 24
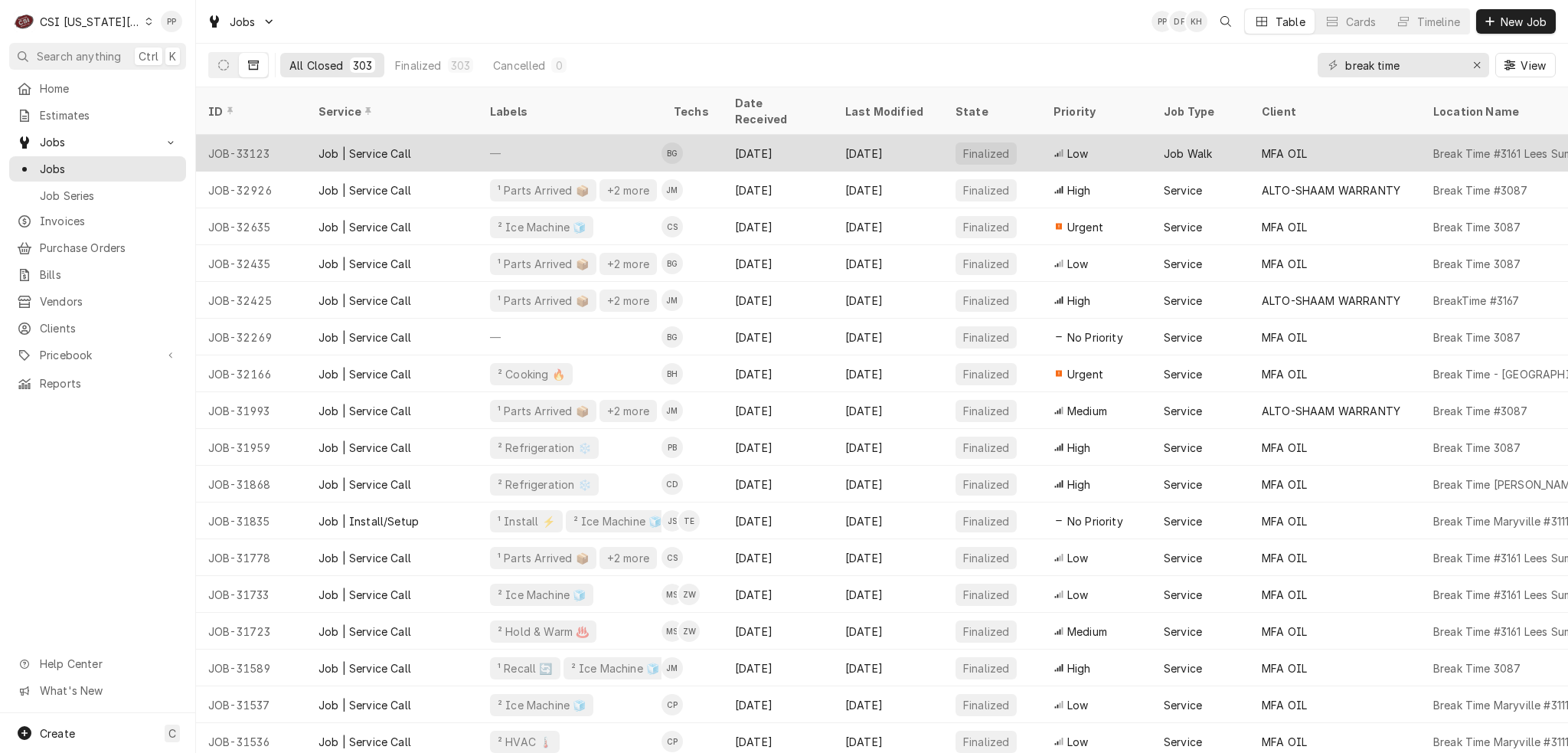
click at [546, 134] on div "—" at bounding box center [570, 152] width 184 height 37
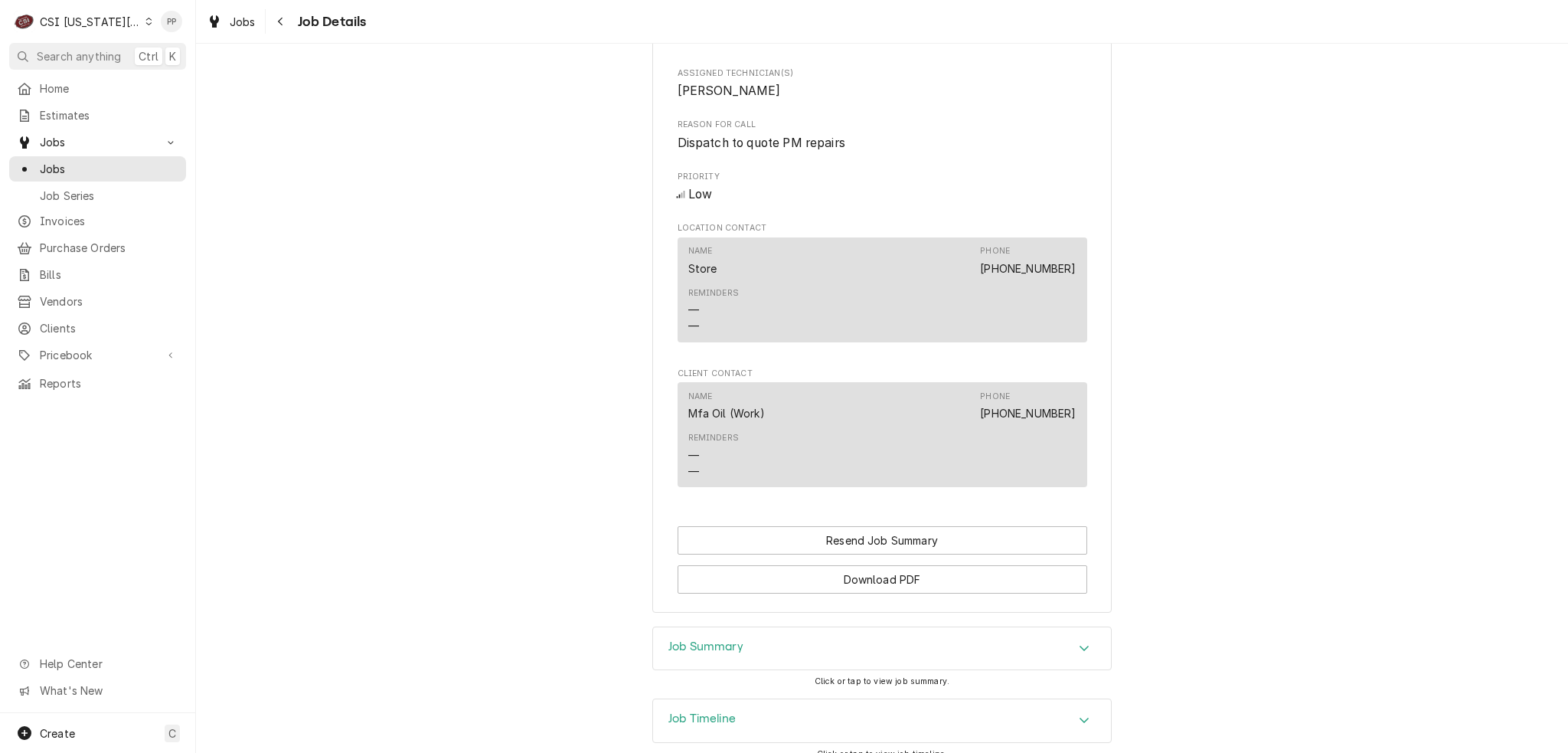
scroll to position [934, 0]
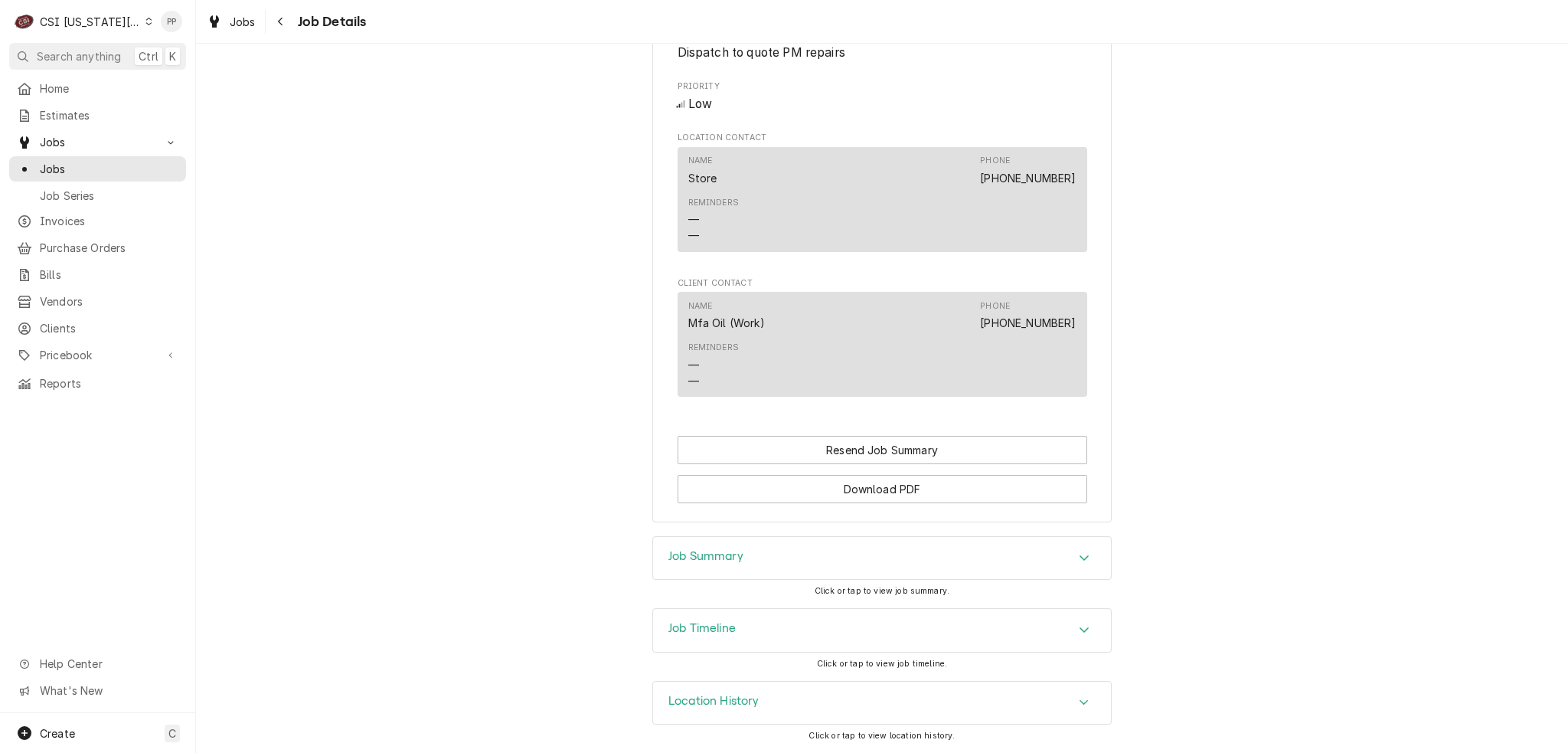
click at [1066, 547] on div "Job Summary" at bounding box center [882, 558] width 458 height 43
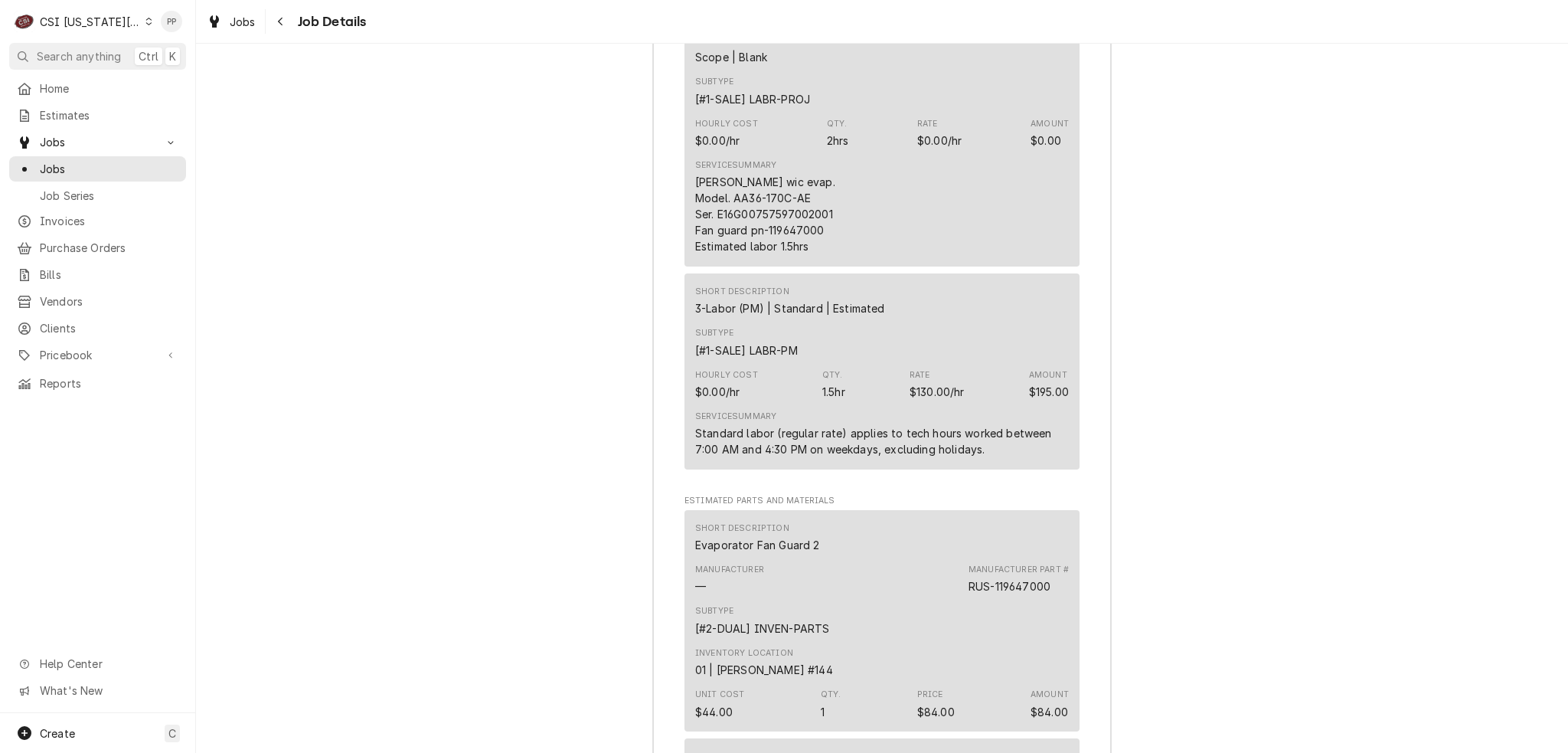
scroll to position [1700, 0]
drag, startPoint x: 821, startPoint y: 260, endPoint x: 762, endPoint y: 262, distance: 59.0
click at [762, 254] on div "Russell wic evap. Model. AA36-170C-AE Ser. E16G00757597002001 Fan guard pn-1196…" at bounding box center [766, 214] width 143 height 80
copy div "119647000"
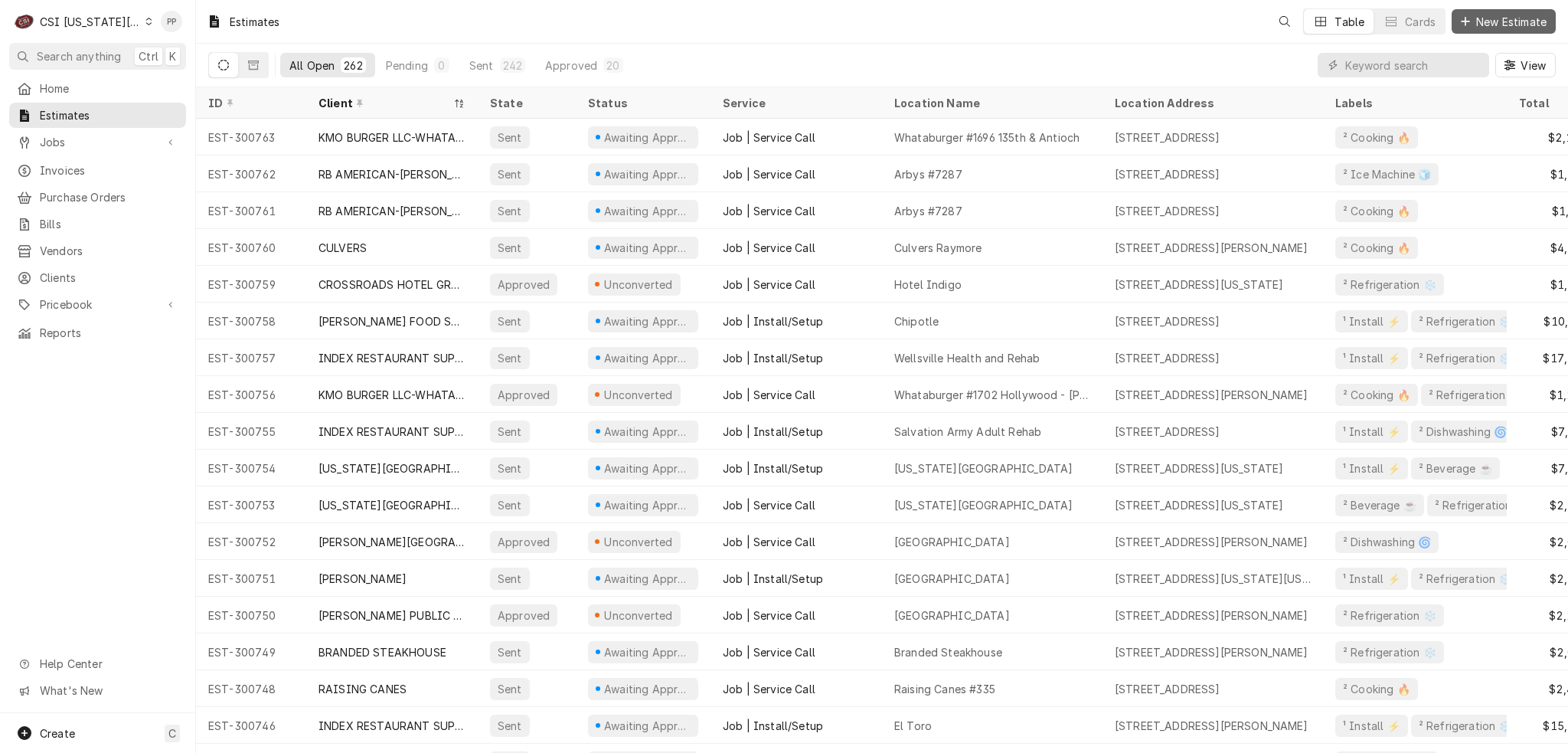
click at [1487, 15] on span "New Estimate" at bounding box center [1511, 22] width 77 height 16
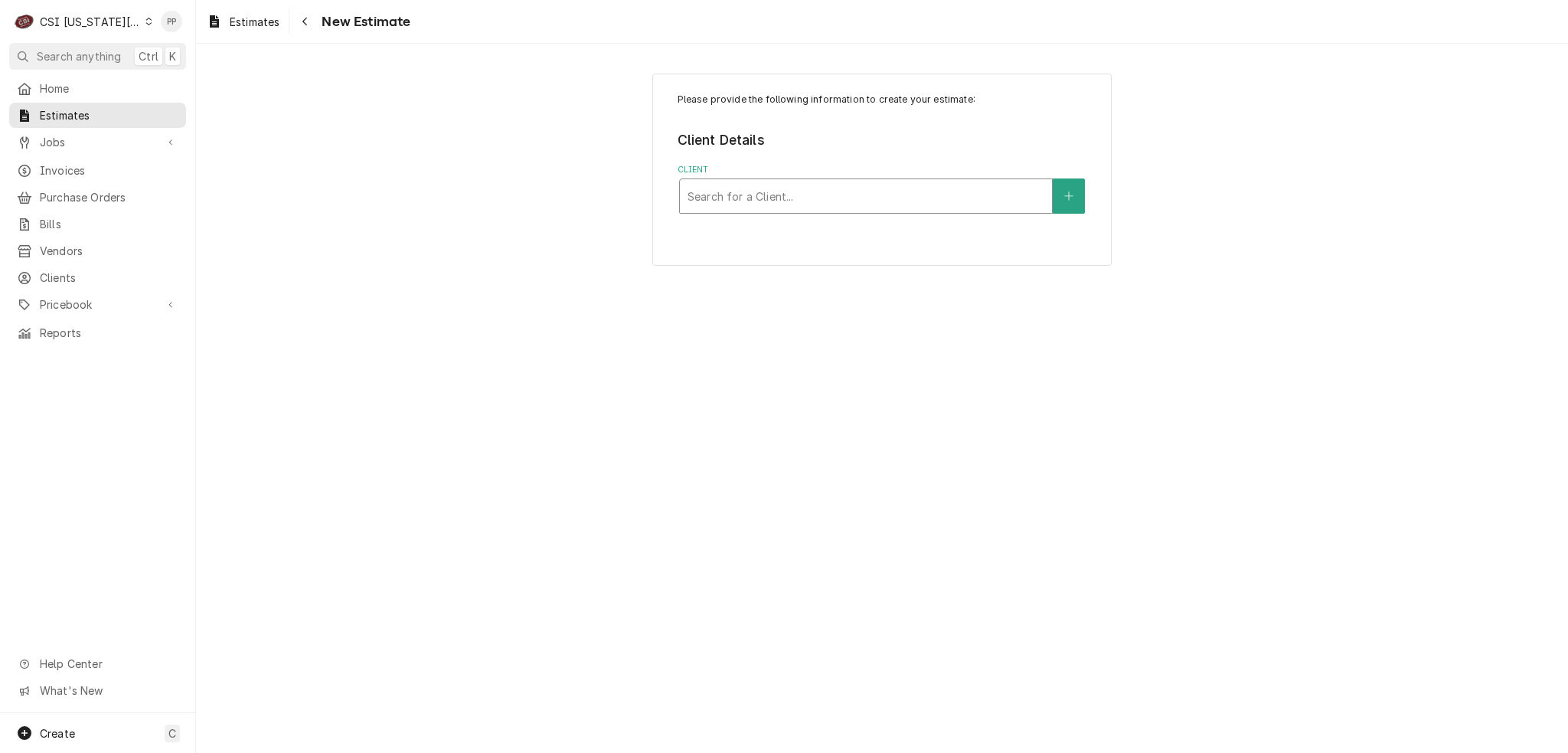
click at [830, 201] on div "Client" at bounding box center [867, 196] width 357 height 28
type input "mfa oil"
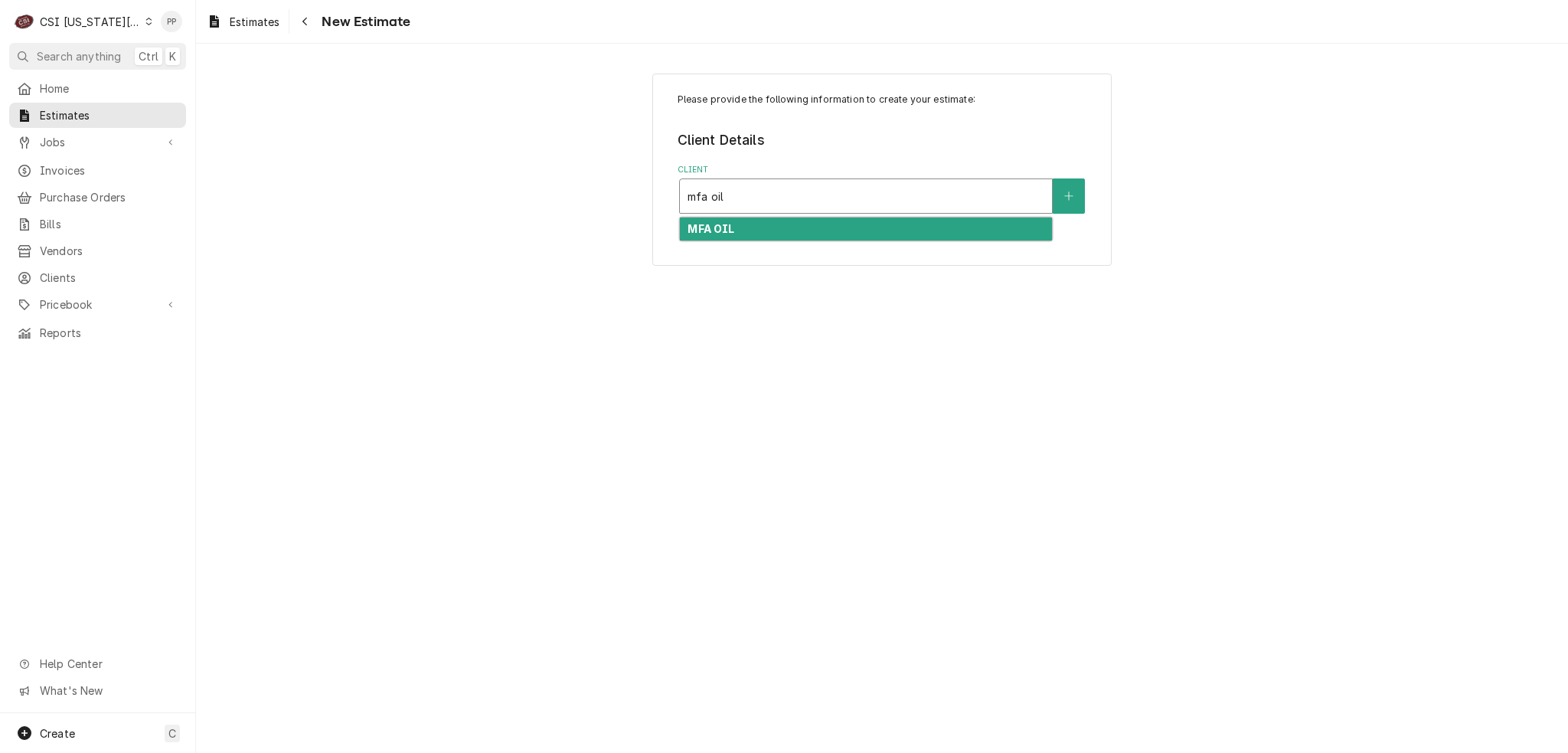
click at [824, 230] on div "MFA OIL" at bounding box center [866, 229] width 372 height 23
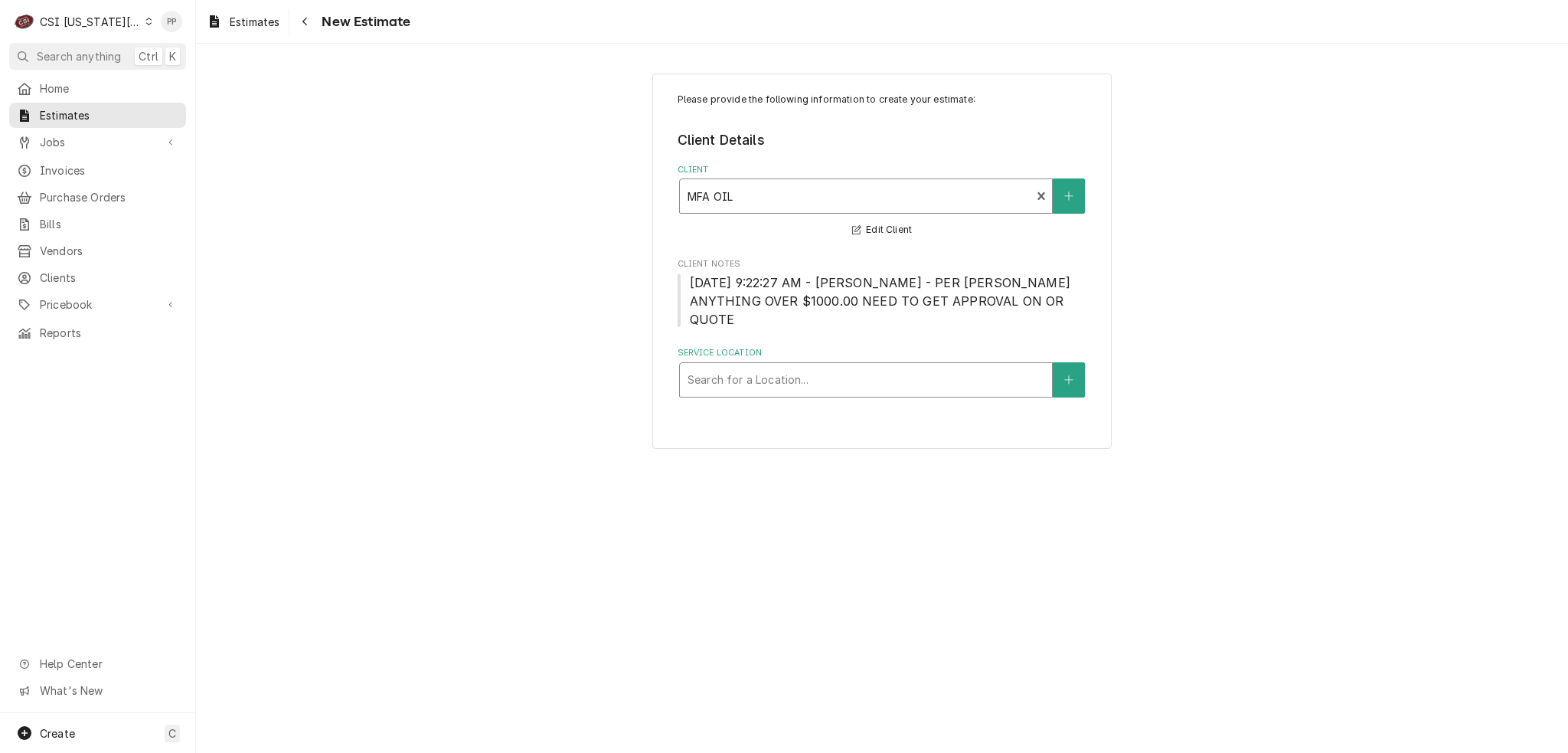
click at [785, 366] on div "Service Location" at bounding box center [867, 380] width 357 height 28
type input "break time lees"
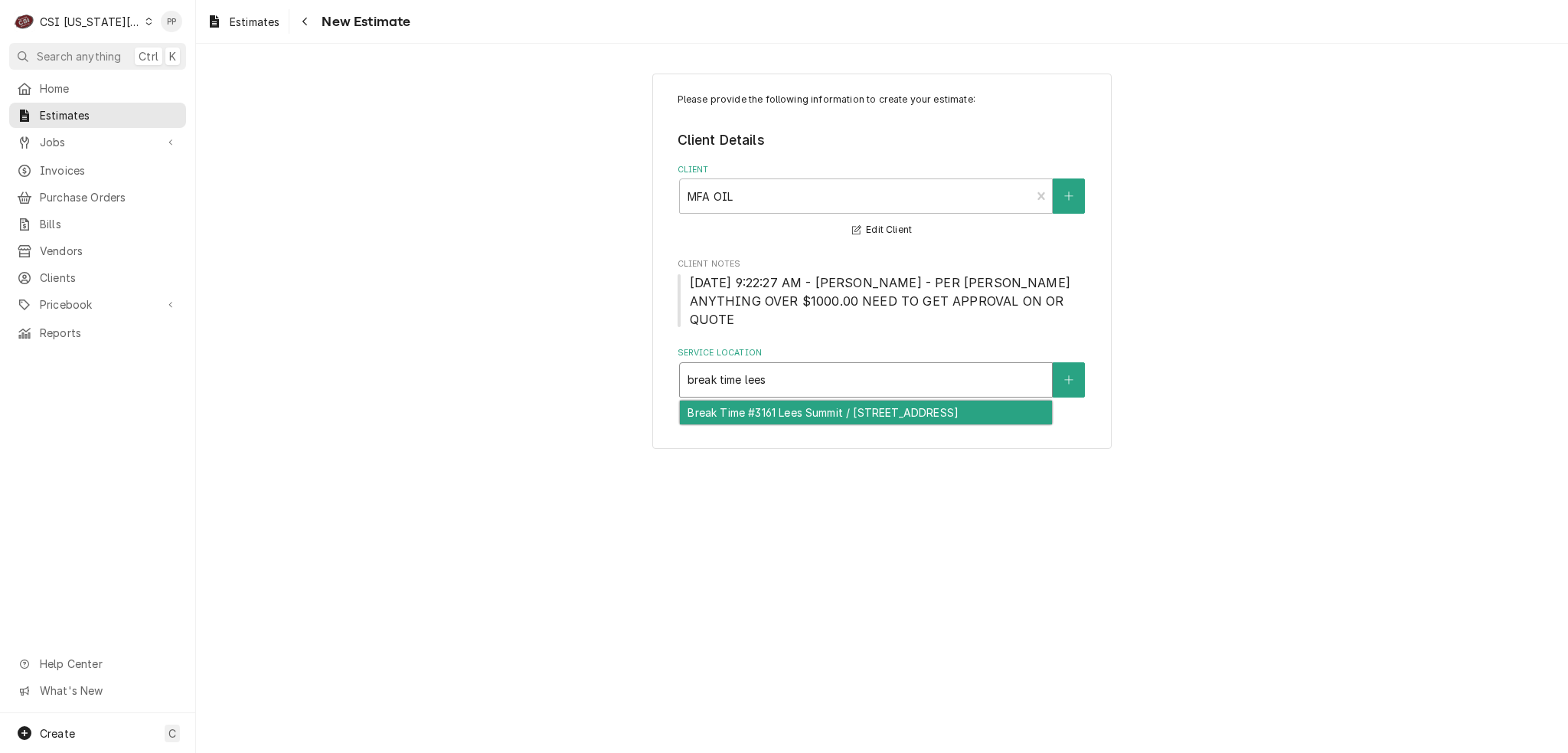
click at [815, 400] on div "Break Time #3161 Lees Summit / 3021 Ne Independence Avenue, Lees Summit, MO 640…" at bounding box center [866, 412] width 372 height 23
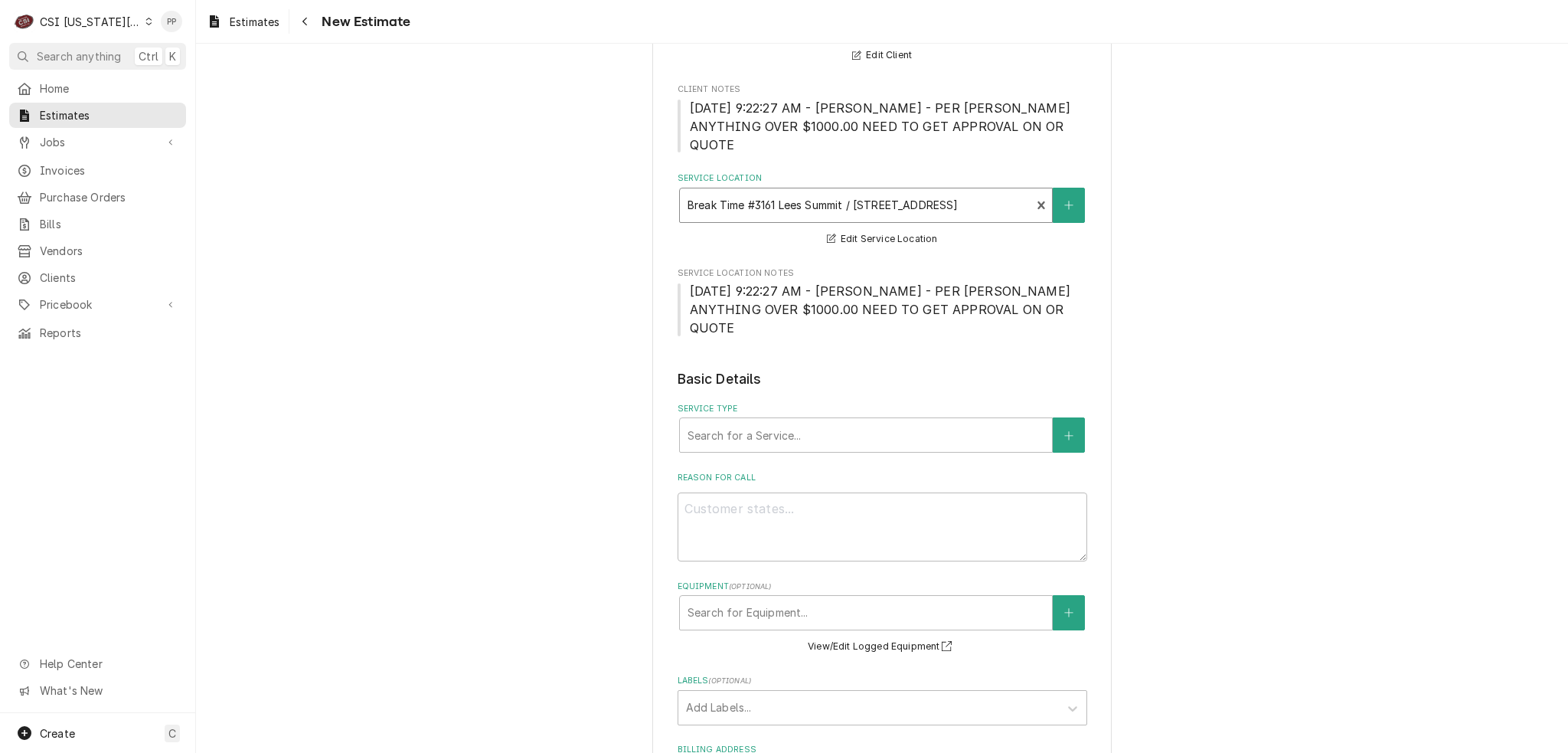
scroll to position [383, 0]
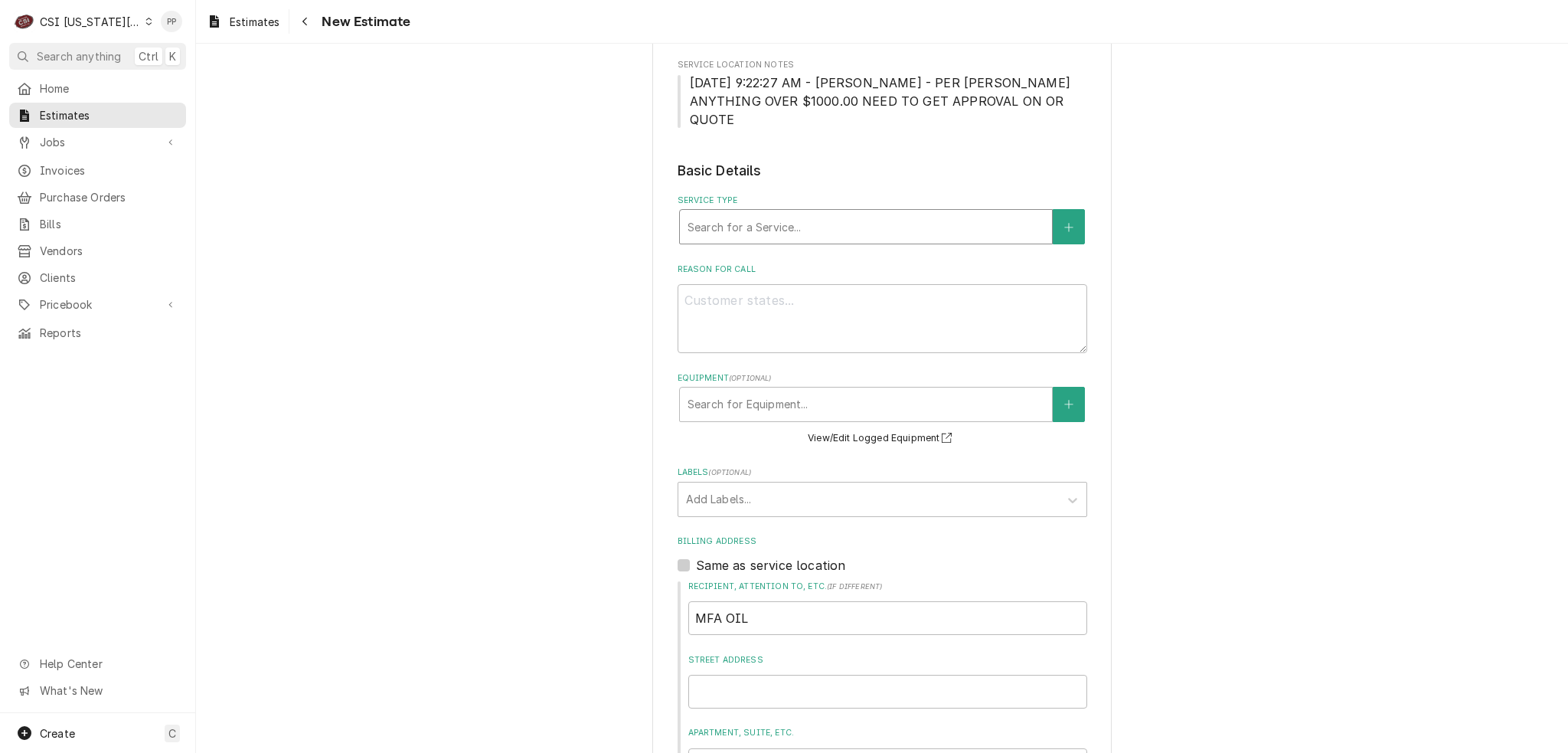
click at [769, 213] on div "Service Type" at bounding box center [867, 226] width 357 height 28
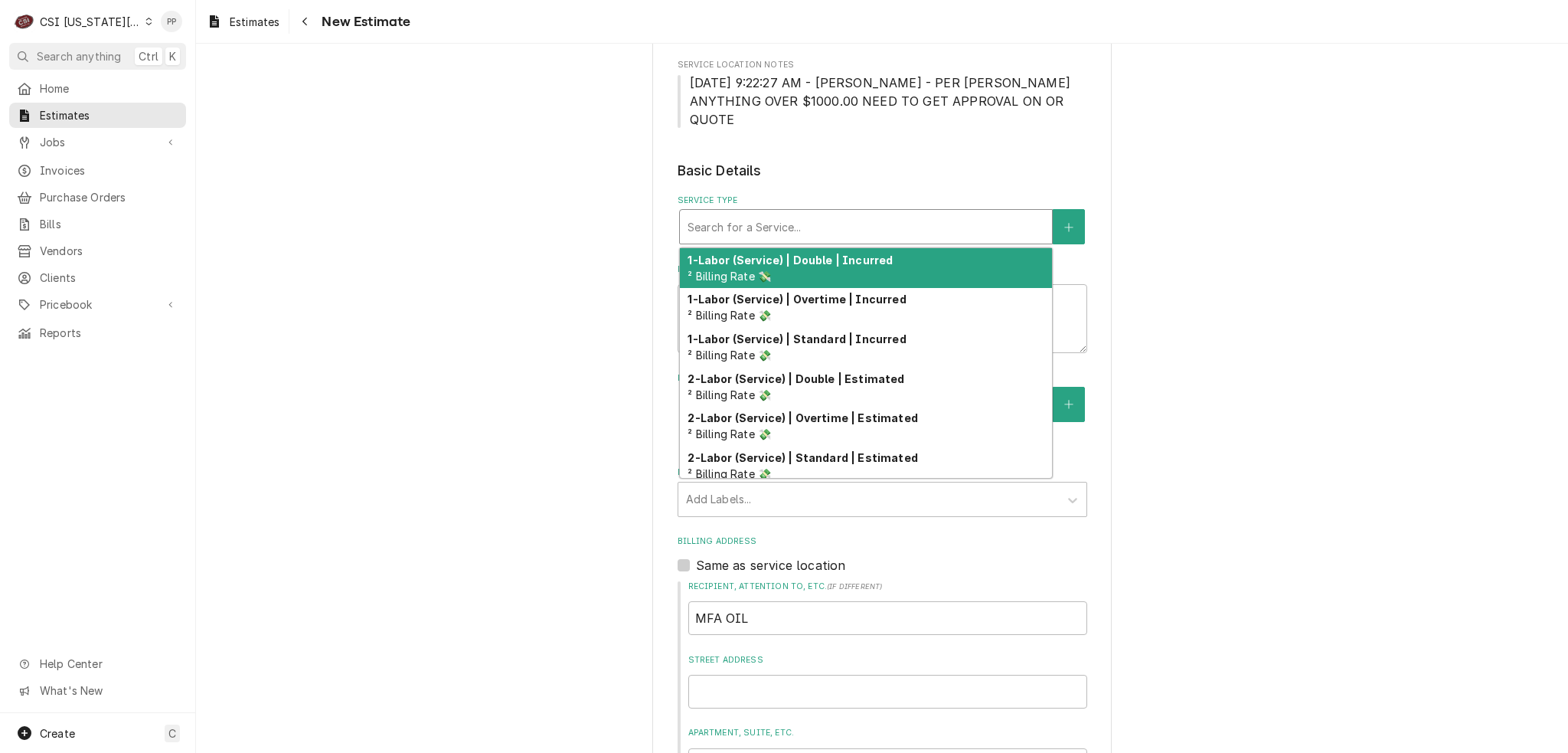
type textarea "x"
type input "j"
type textarea "x"
type input "jo"
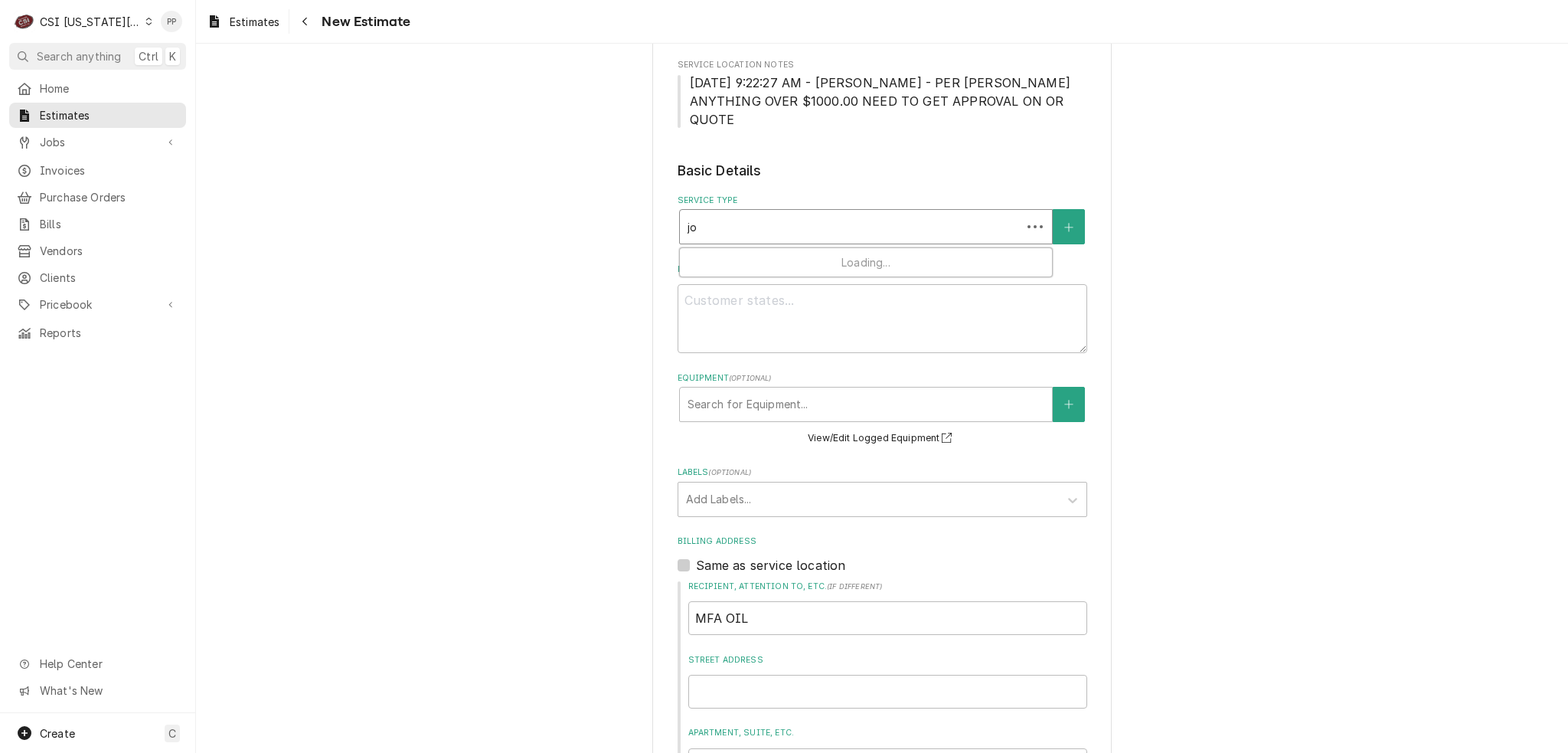
type textarea "x"
type input "job"
type textarea "x"
type input "job"
type textarea "x"
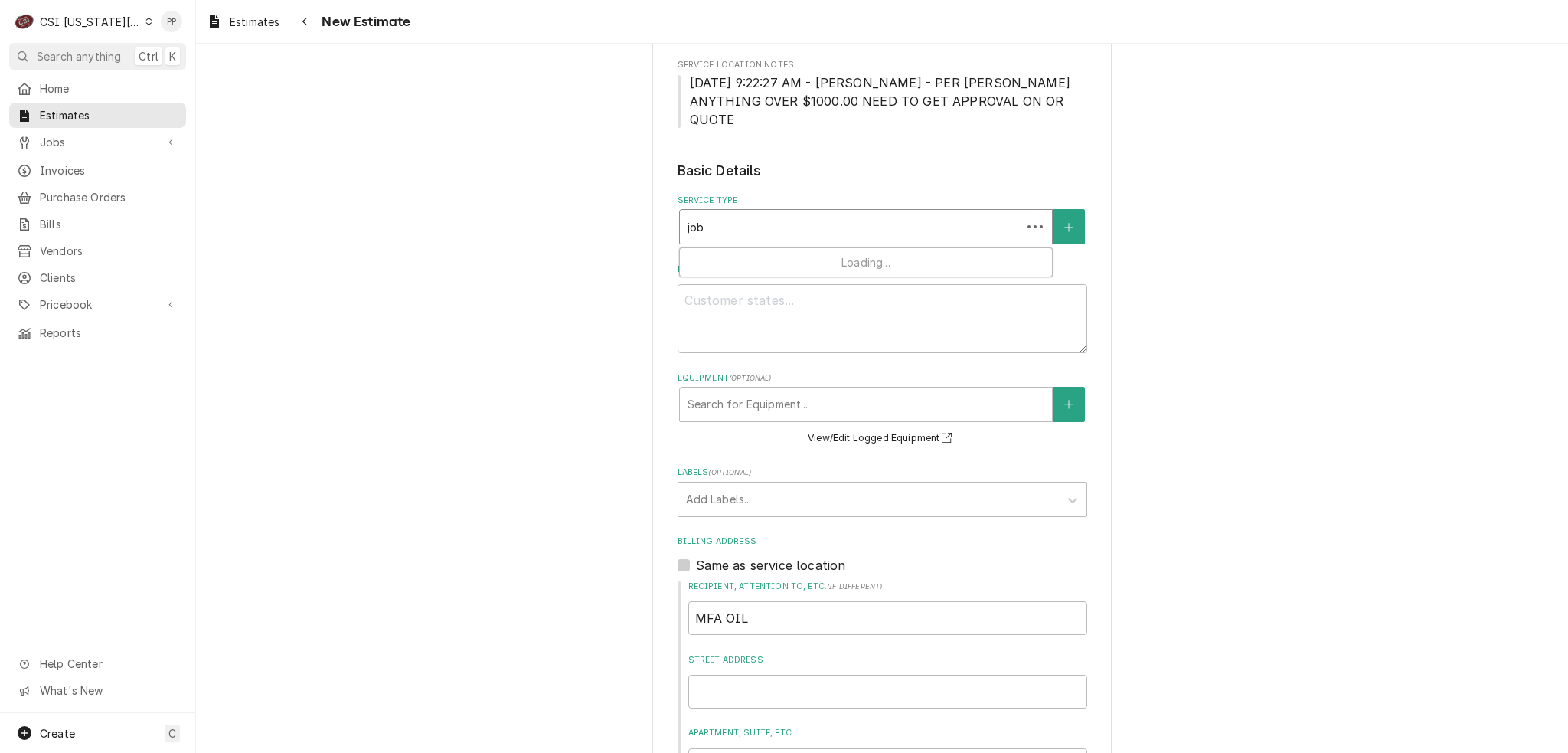
type input "job s"
type textarea "x"
type input "job se"
type textarea "x"
type input "job ser"
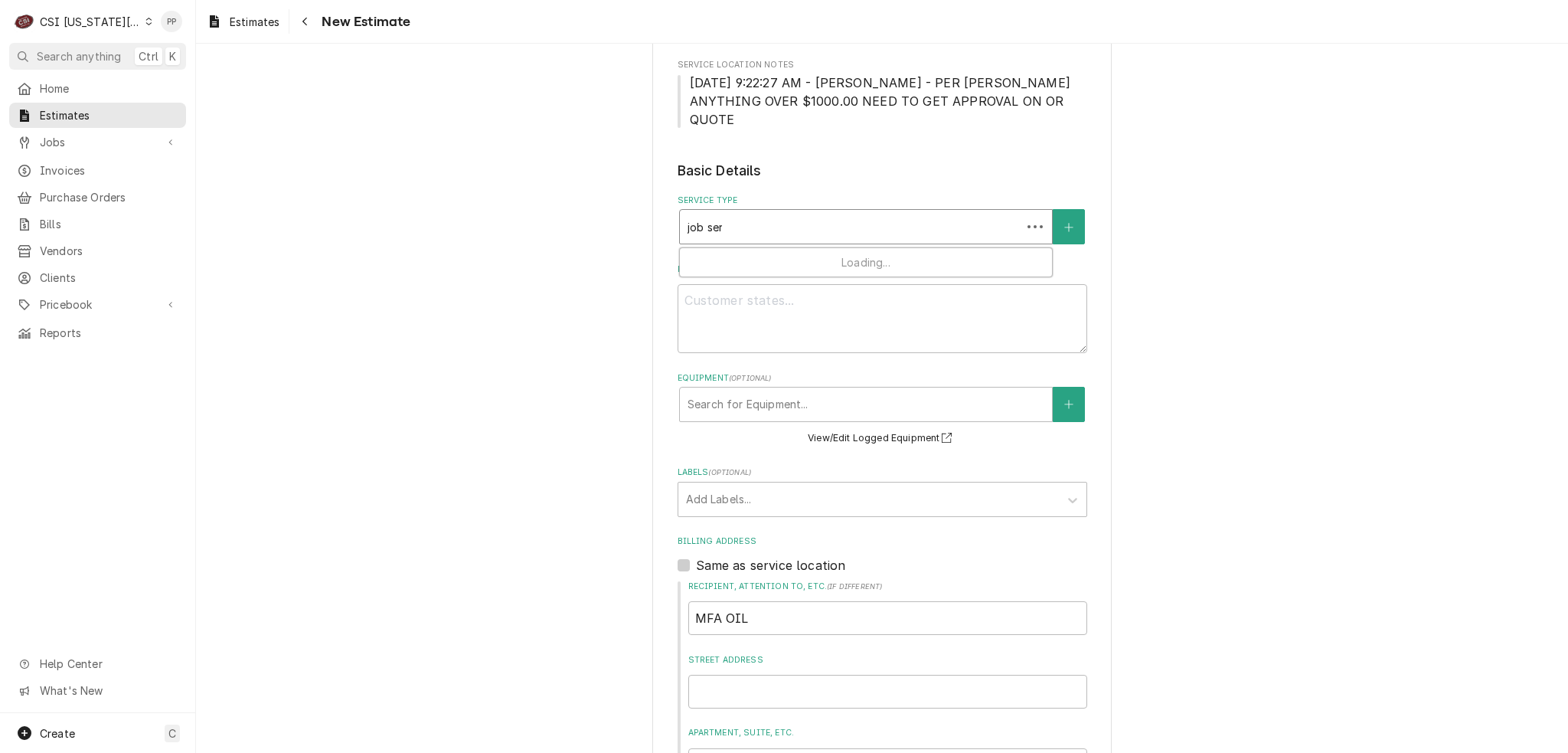
type textarea "x"
type input "job serv"
type textarea "x"
type input "job servi"
type textarea "x"
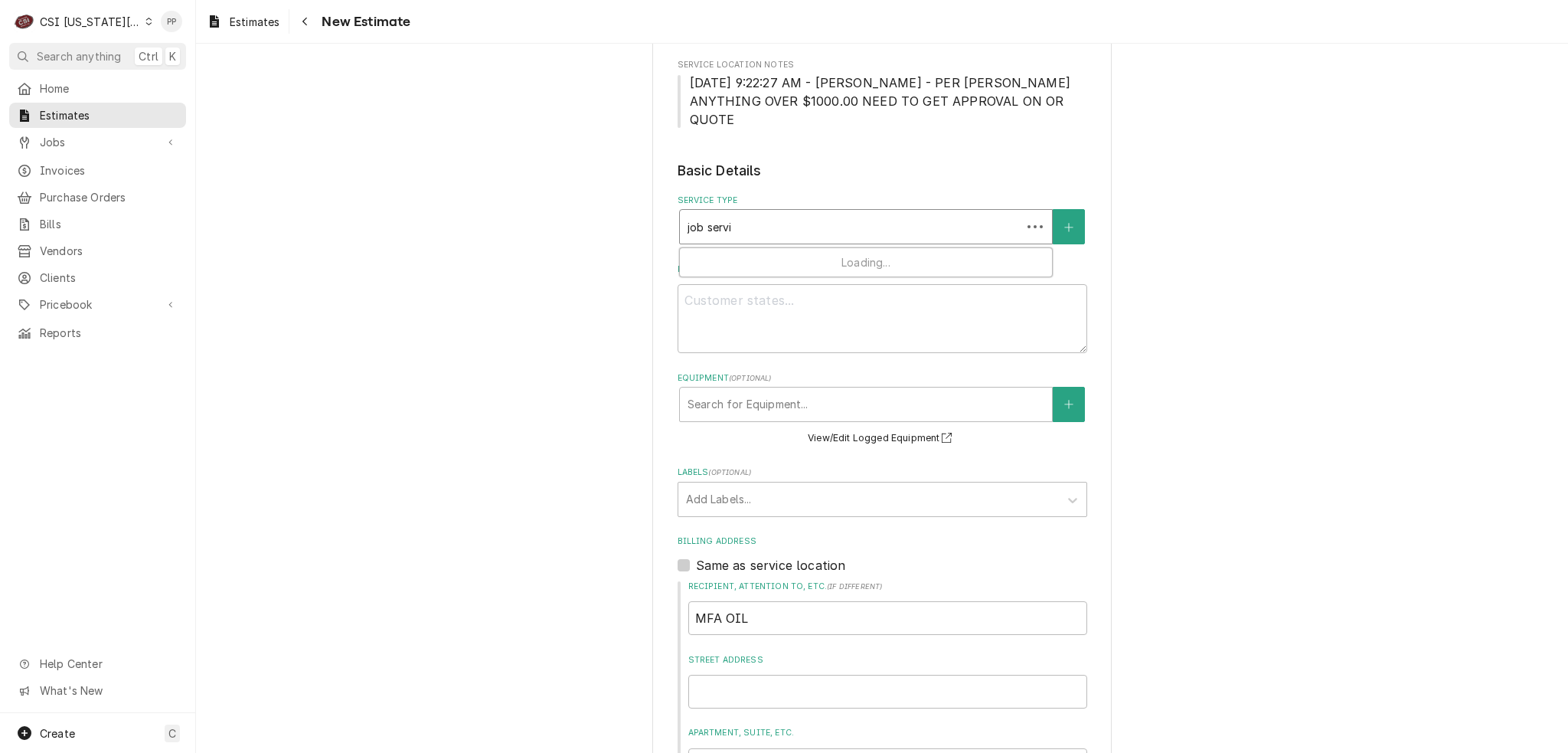
type input "job servic"
type textarea "x"
type input "job service"
type textarea "x"
type input "job service"
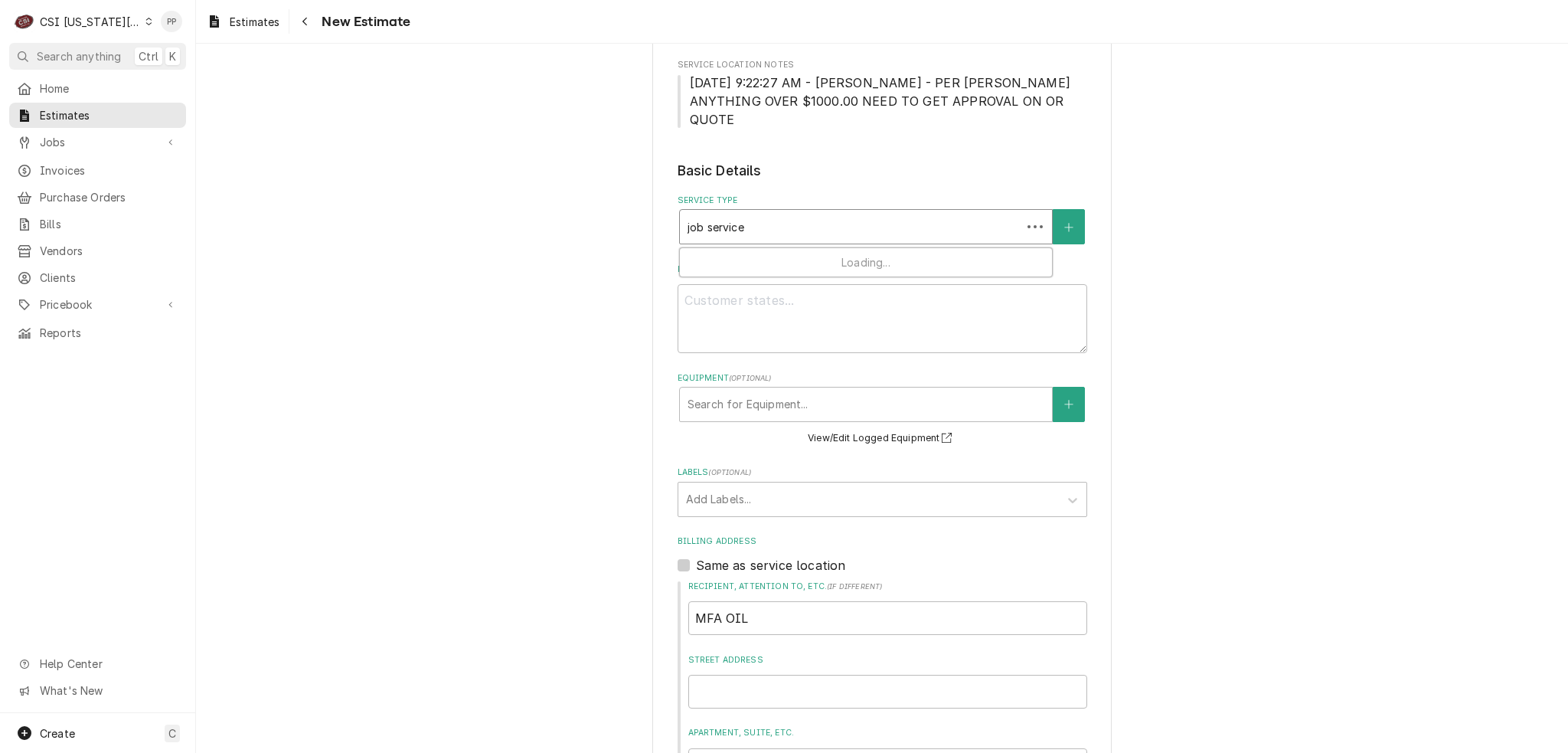
type textarea "x"
type input "job service c"
type textarea "x"
type input "job service ca"
type textarea "x"
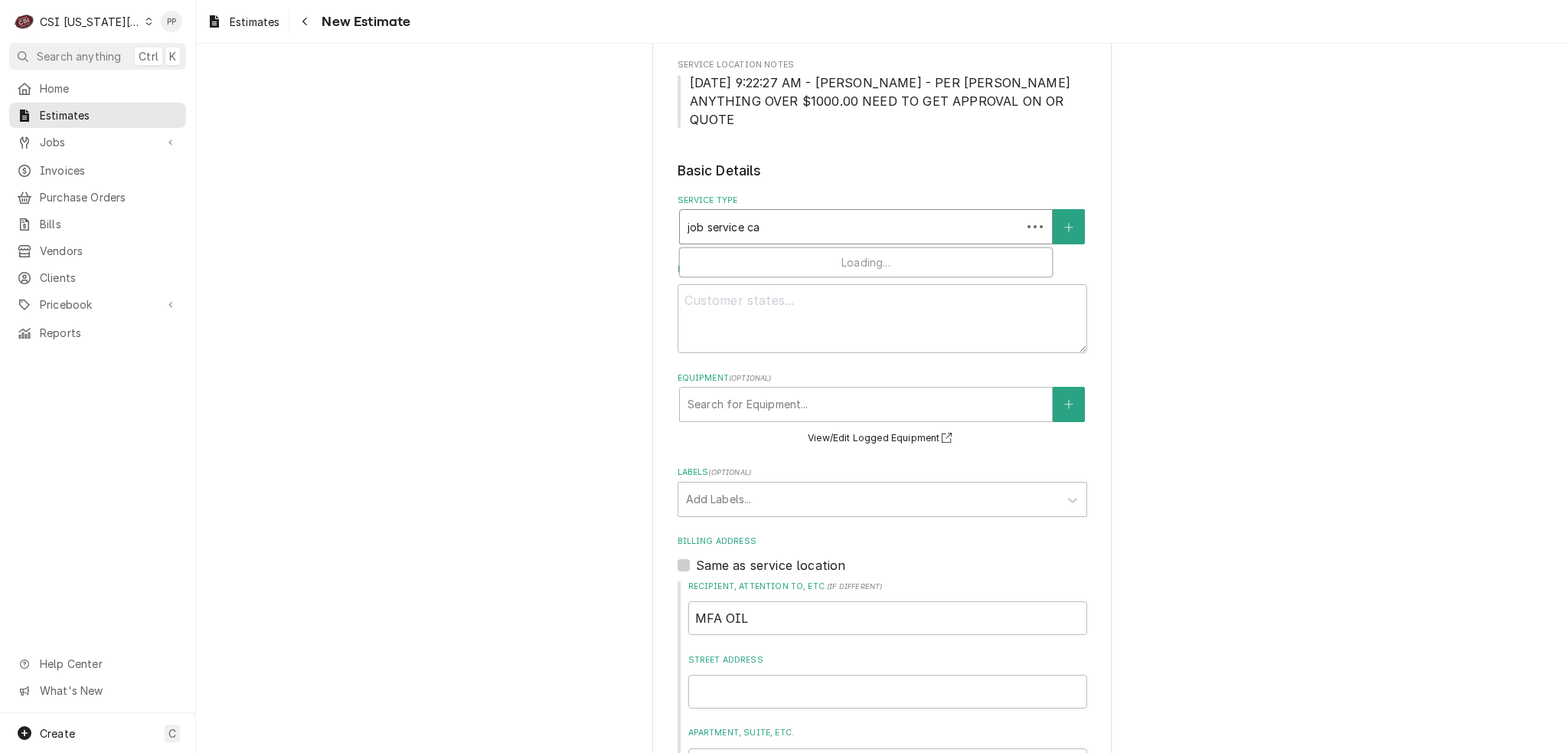
type input "job service cal"
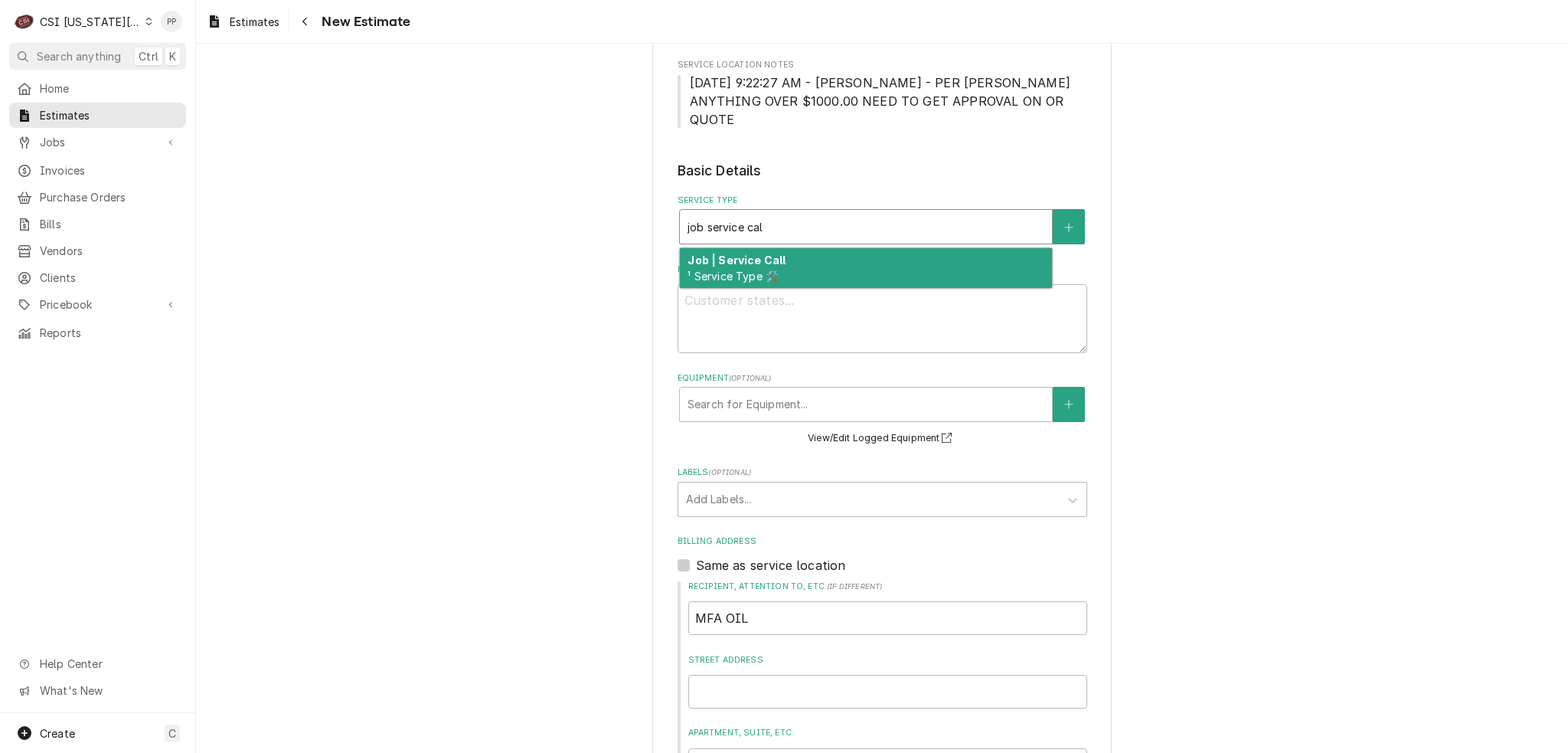
click at [766, 253] on strong "Job | Service Call" at bounding box center [737, 260] width 98 height 13
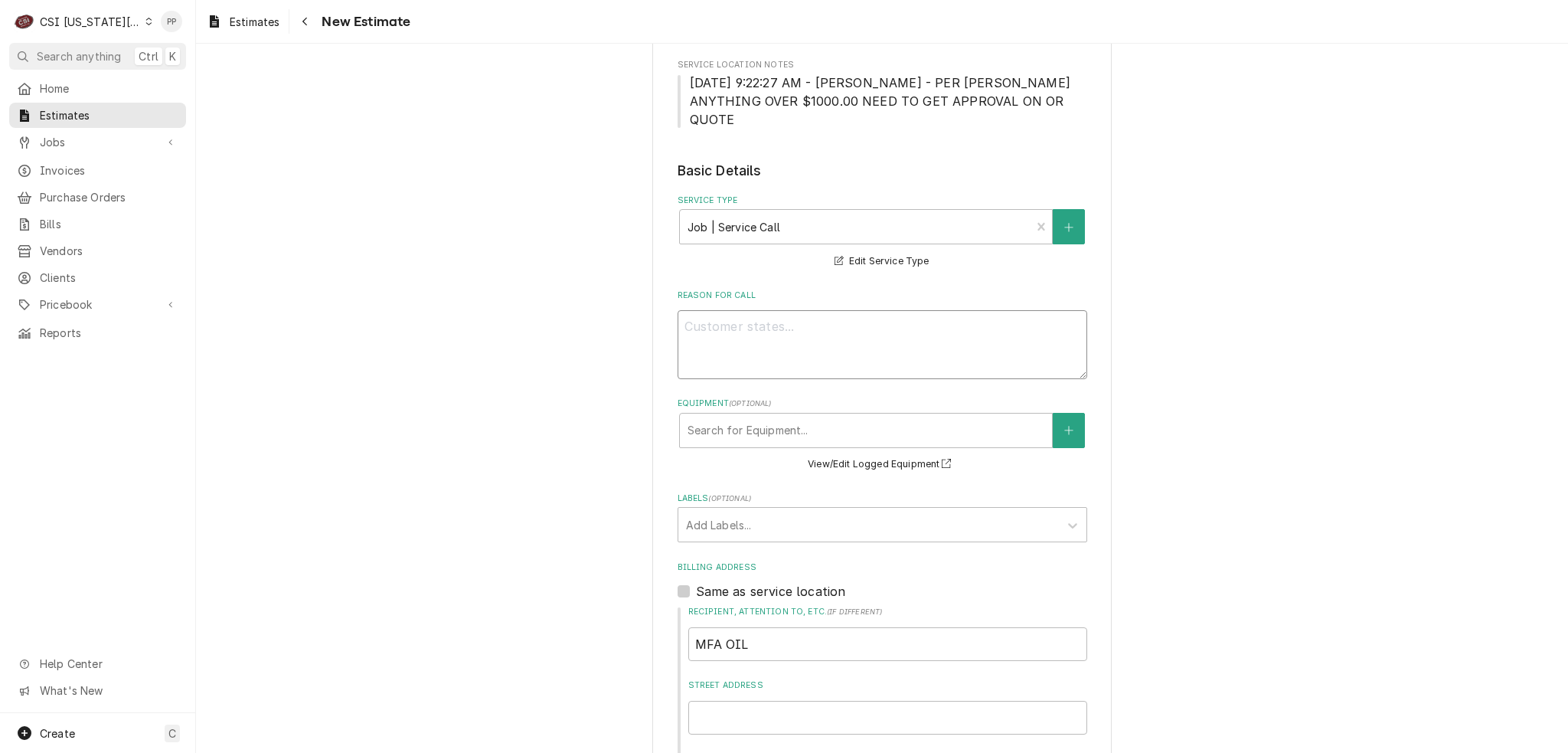
click at [784, 310] on textarea "Reason For Call" at bounding box center [883, 344] width 409 height 69
type textarea "x"
type textarea "Q"
type textarea "x"
type textarea "Qu"
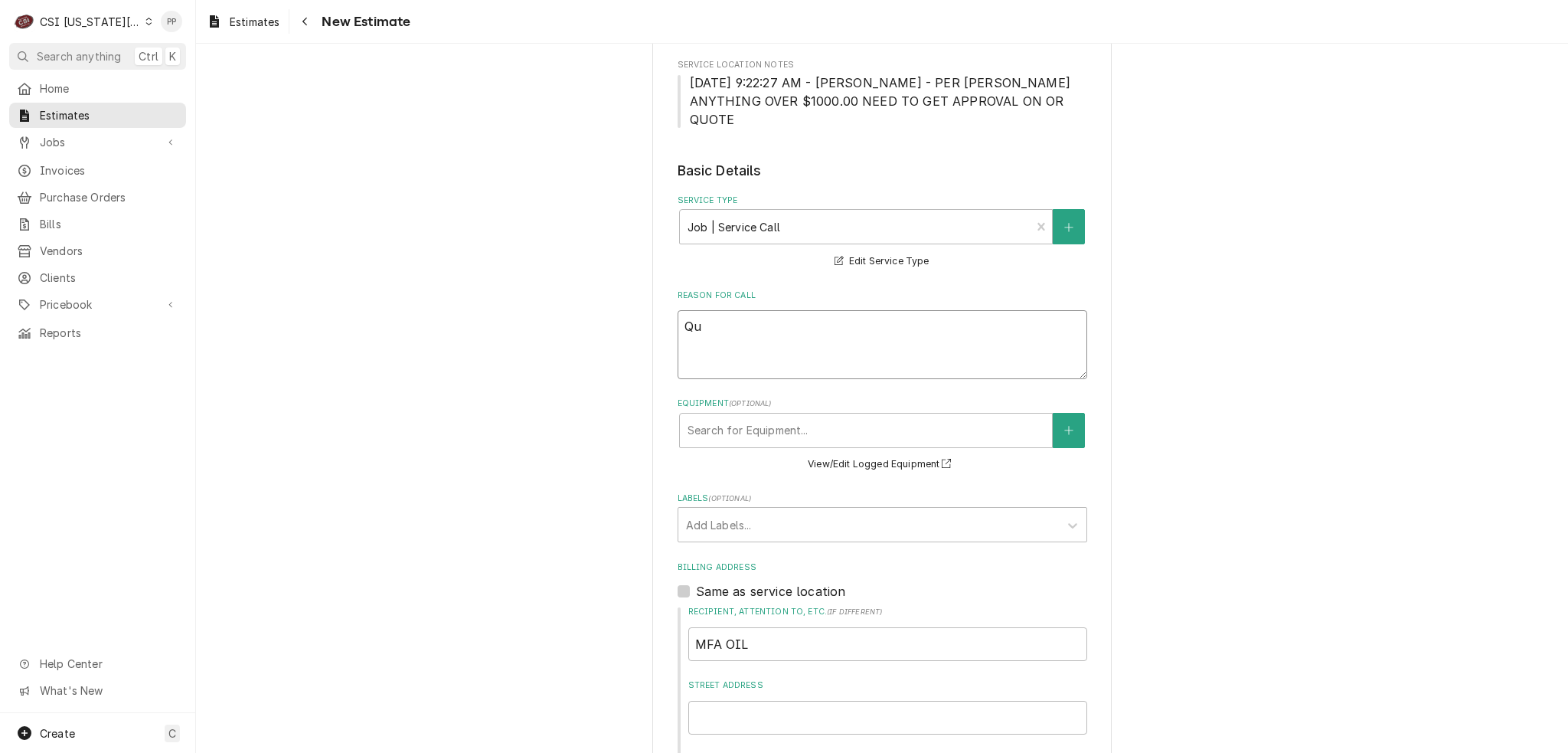
type textarea "x"
type textarea "Quo"
type textarea "x"
type textarea "Quot"
type textarea "x"
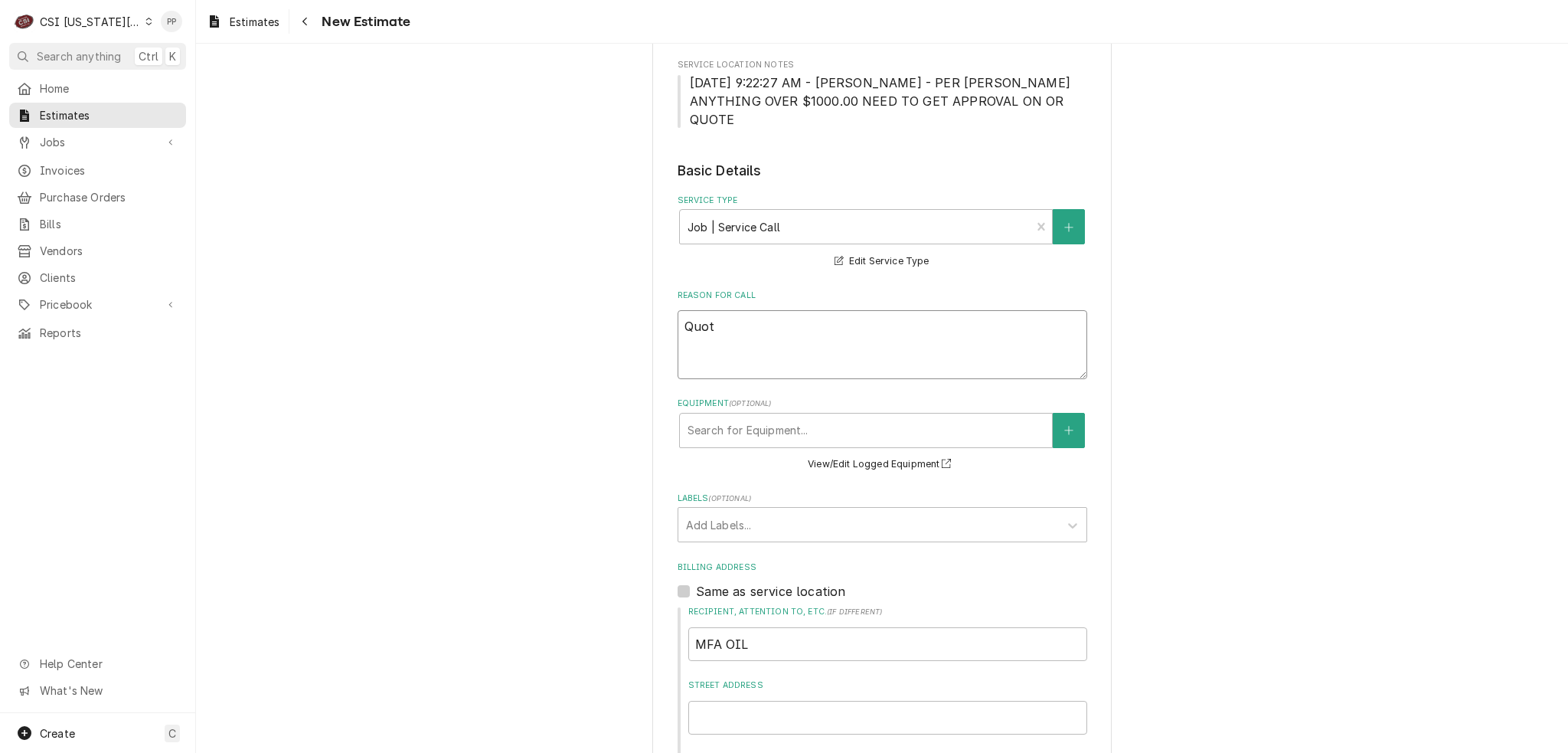
type textarea "Quote"
type textarea "x"
type textarea "Quote"
type textarea "x"
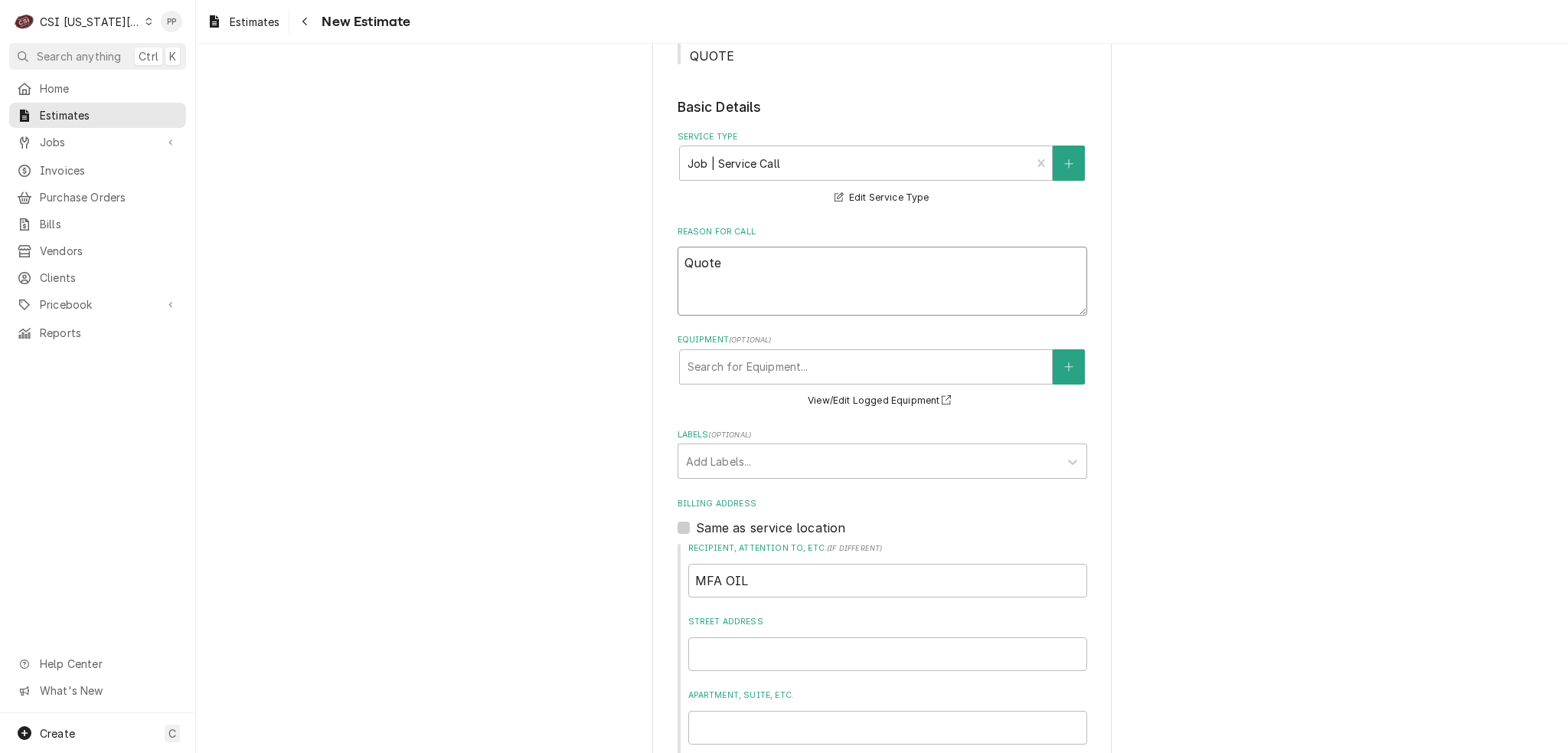
scroll to position [536, 0]
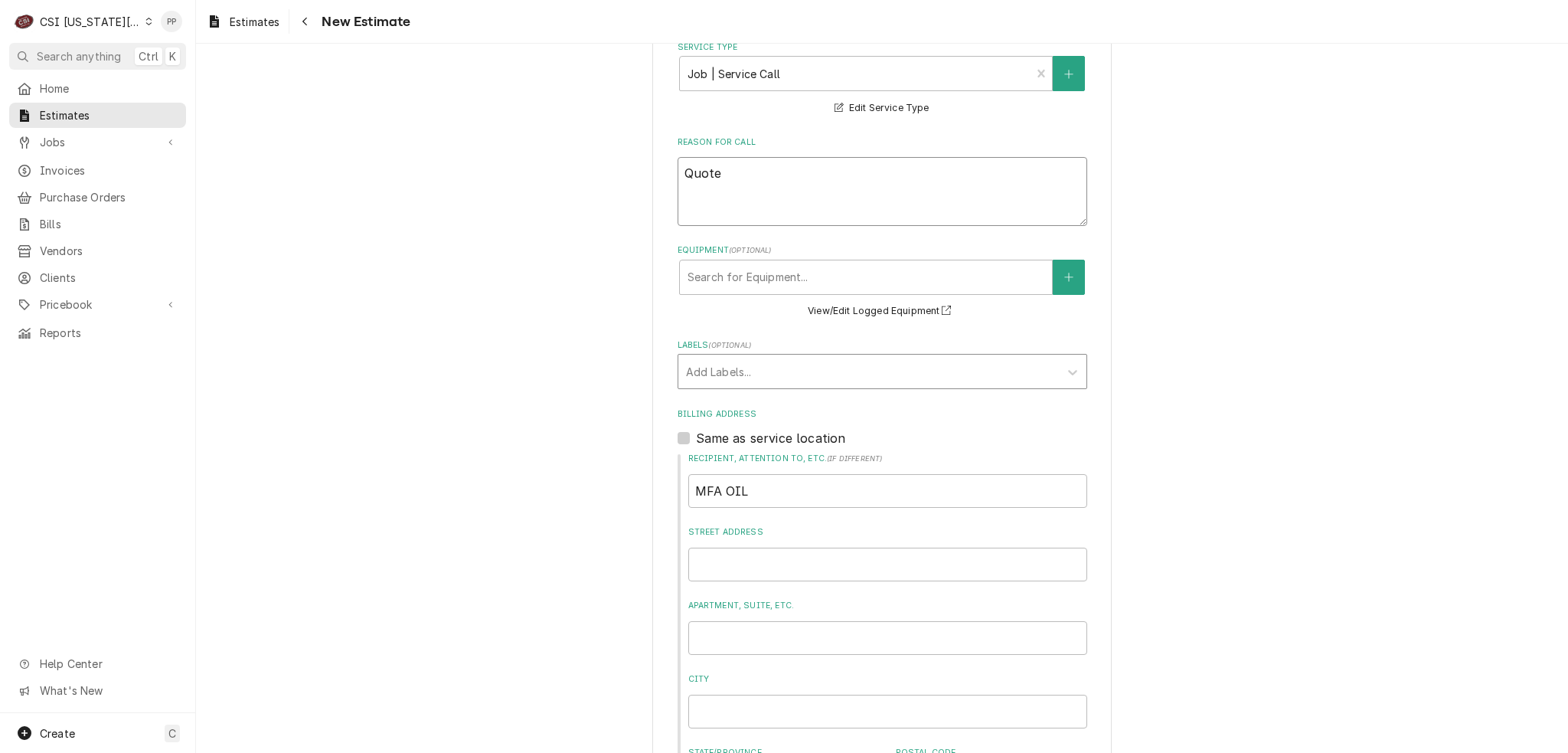
type textarea "Quote"
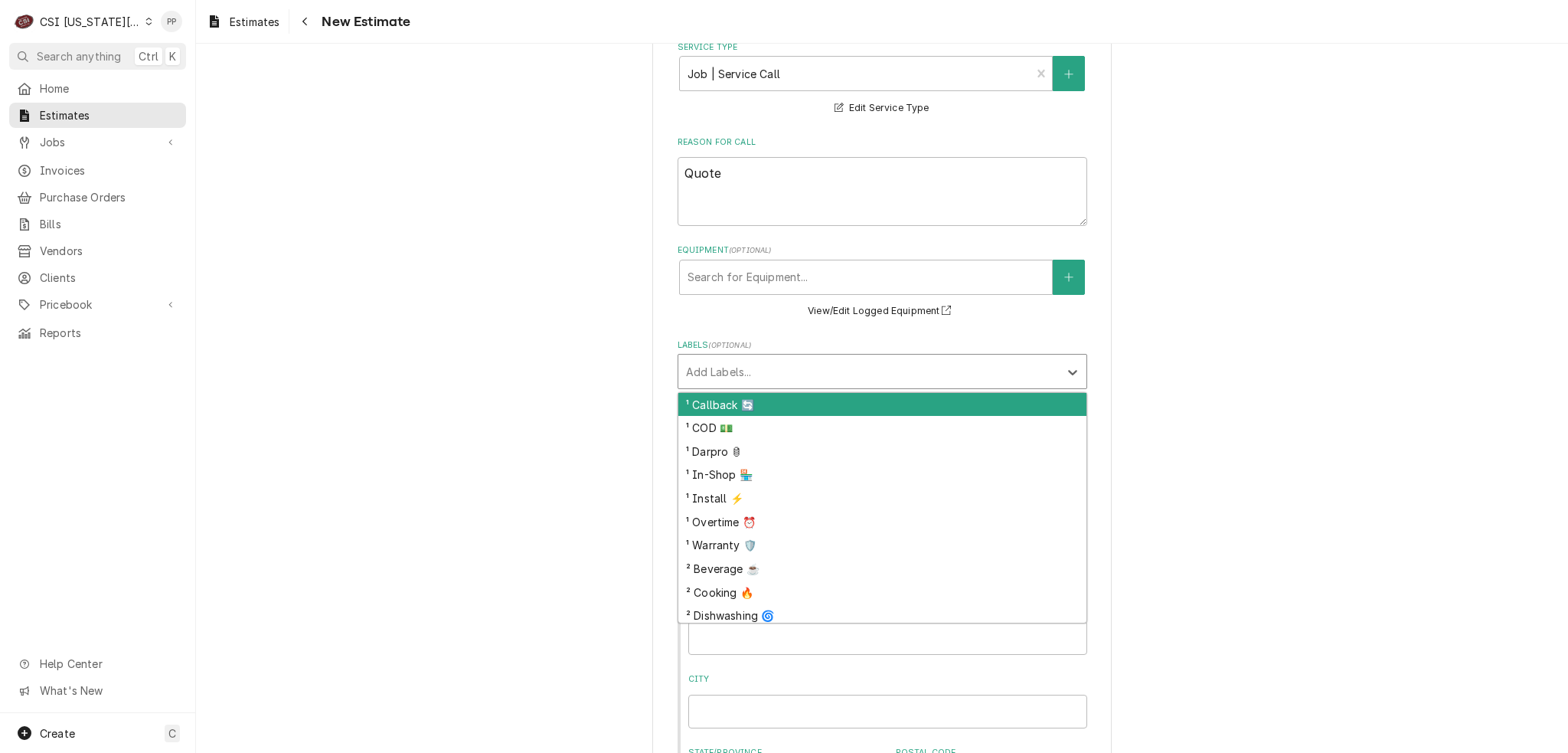
click at [799, 358] on div "Labels" at bounding box center [868, 372] width 365 height 28
type input "refri"
type textarea "x"
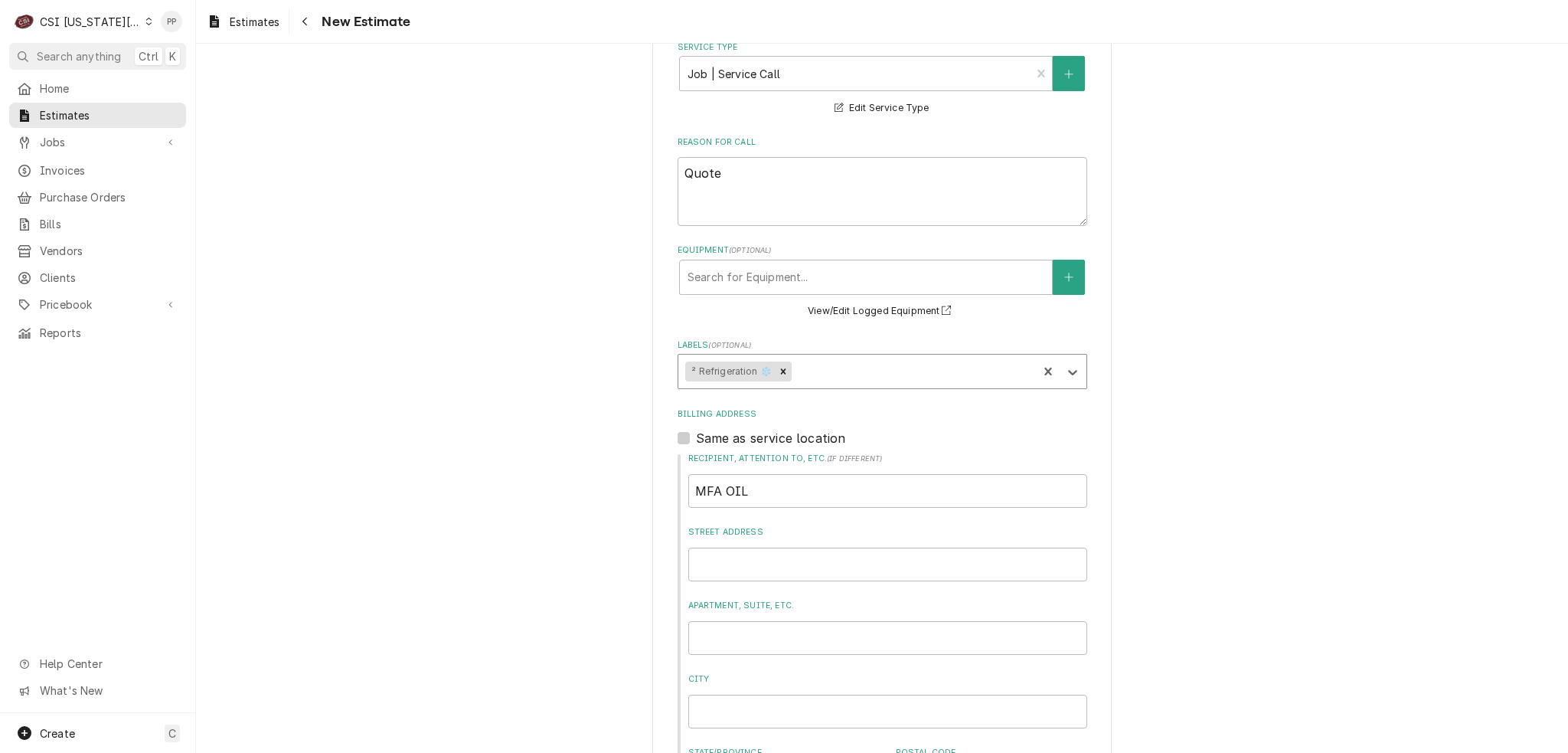
type textarea "x"
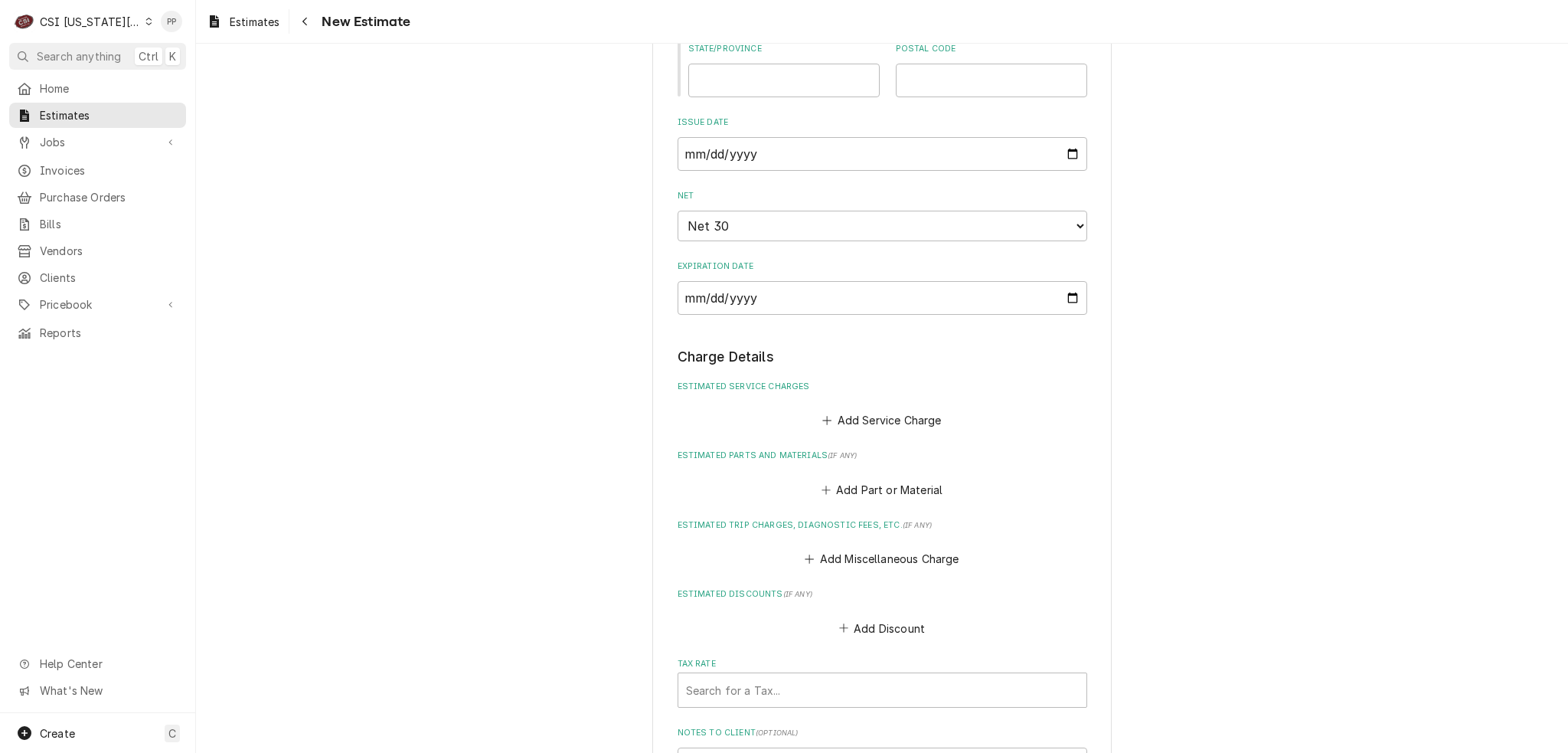
scroll to position [1302, 0]
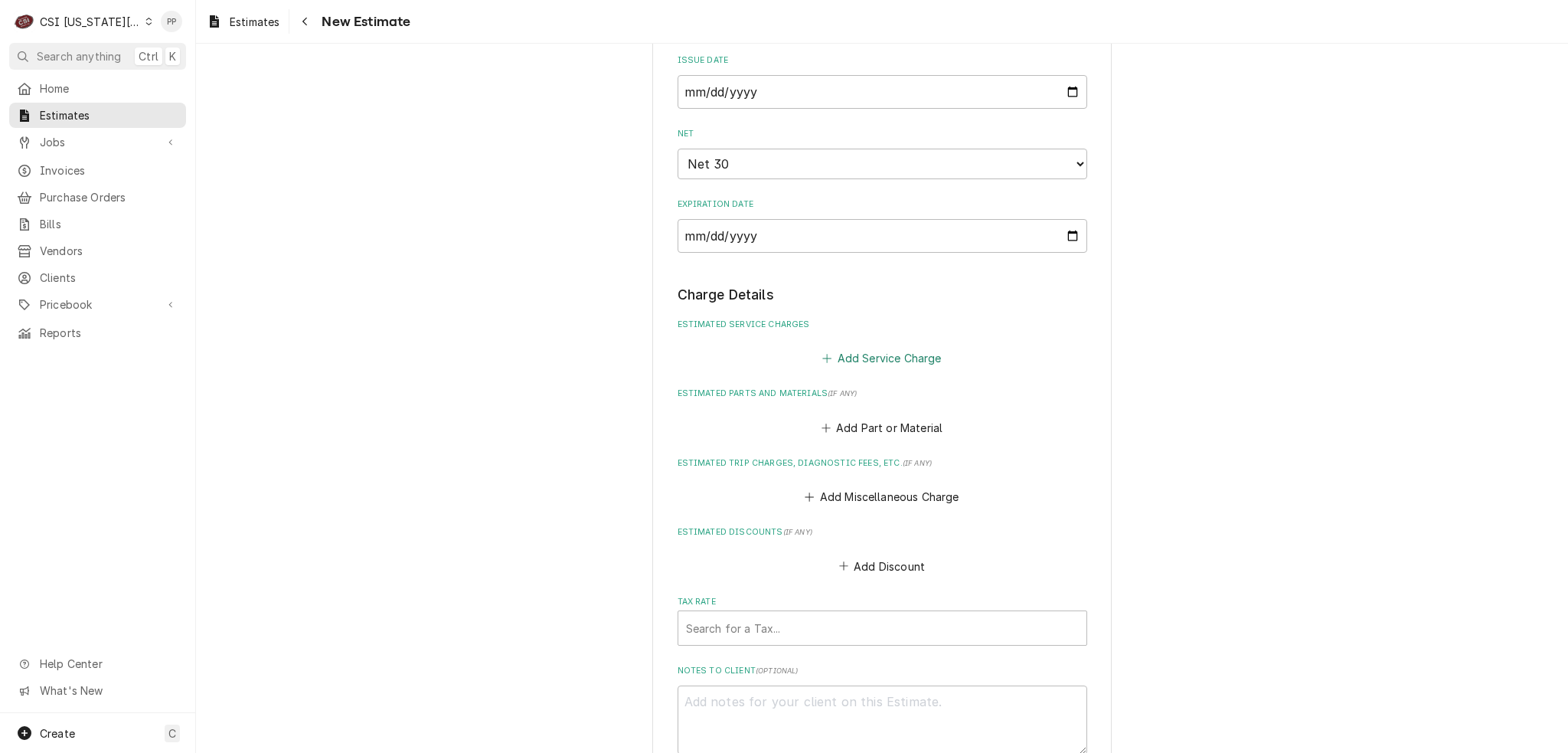
click at [863, 348] on button "Add Service Charge" at bounding box center [883, 359] width 124 height 22
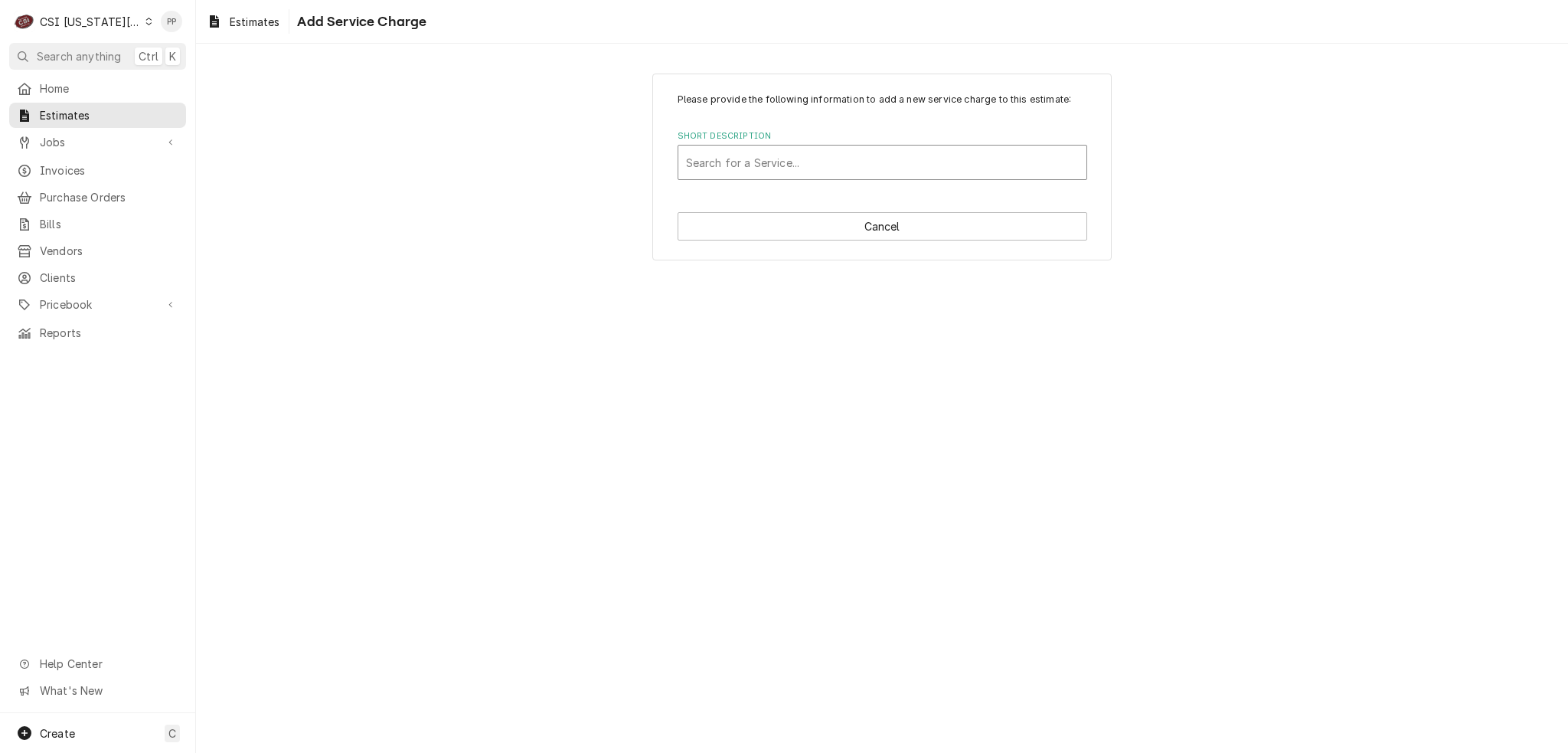
click at [824, 165] on div "Short Description" at bounding box center [883, 162] width 393 height 28
type input "scope blank"
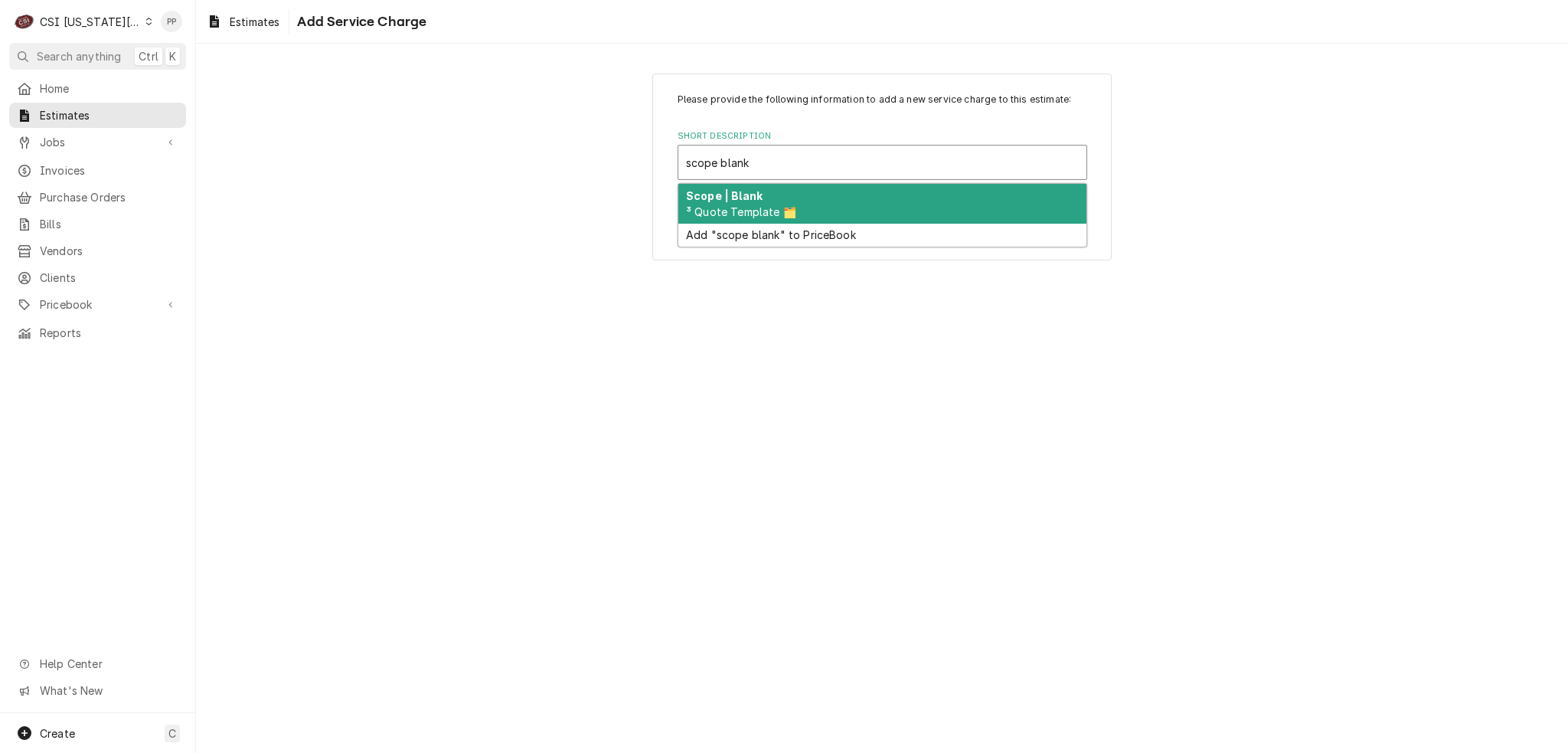
click at [824, 198] on div "Scope | Blank ³ Quote Template 🗂️" at bounding box center [882, 204] width 408 height 40
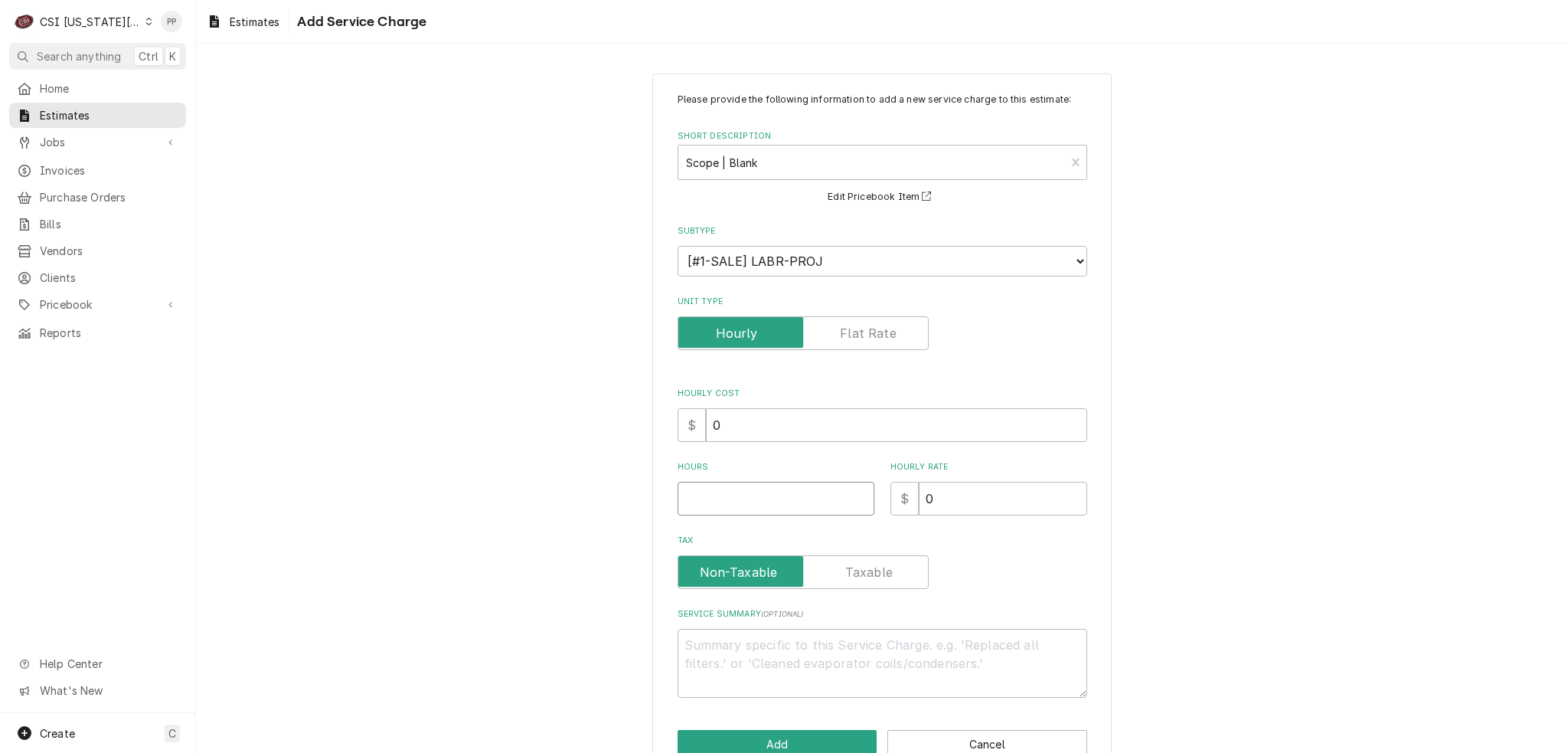
click at [790, 508] on input "Hours" at bounding box center [776, 498] width 197 height 33
type textarea "x"
type input "1"
click at [784, 638] on textarea "Service Summary ( optional )" at bounding box center [883, 663] width 409 height 69
type textarea "x"
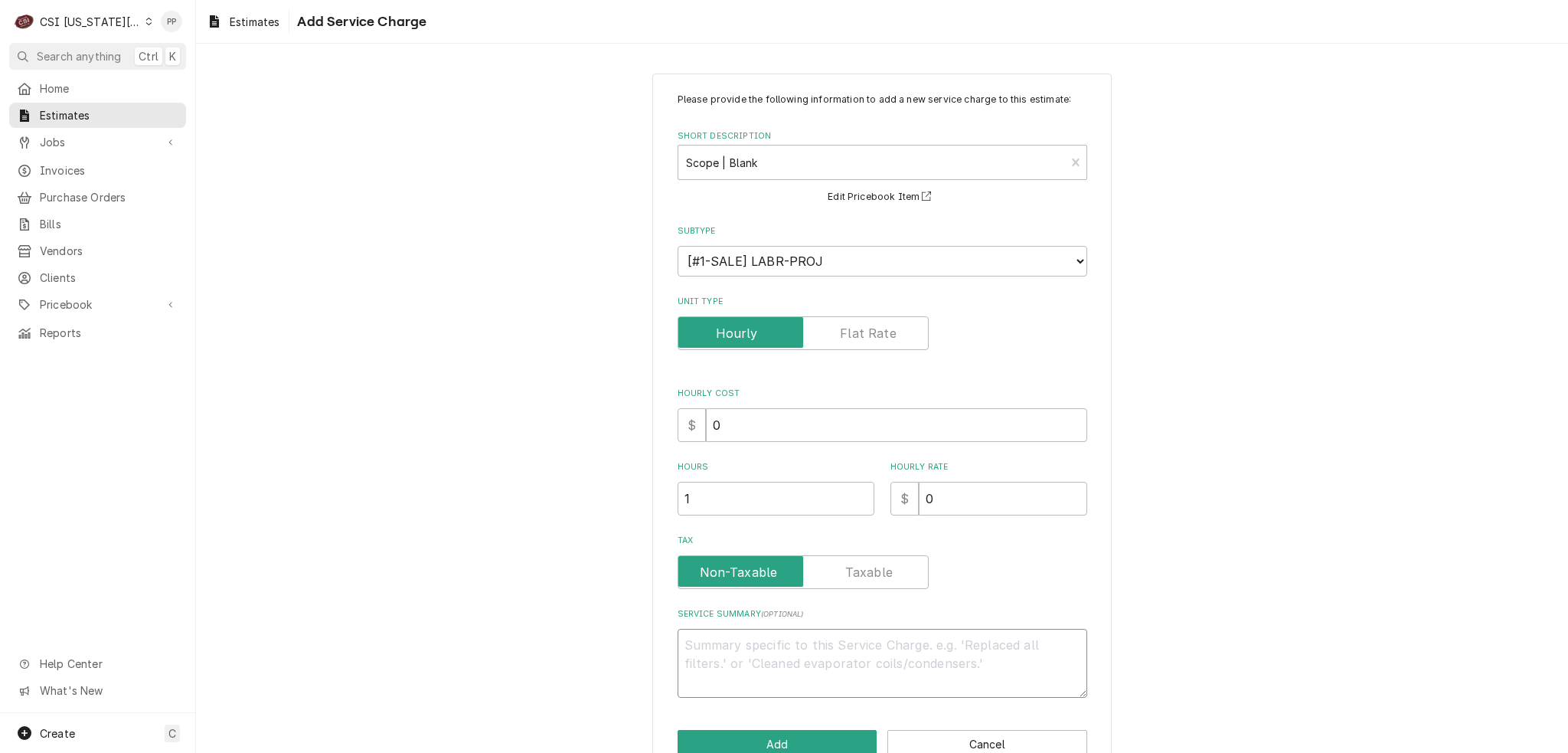
type textarea "Q"
type textarea "x"
type textarea "Qu"
type textarea "x"
type textarea "Quo"
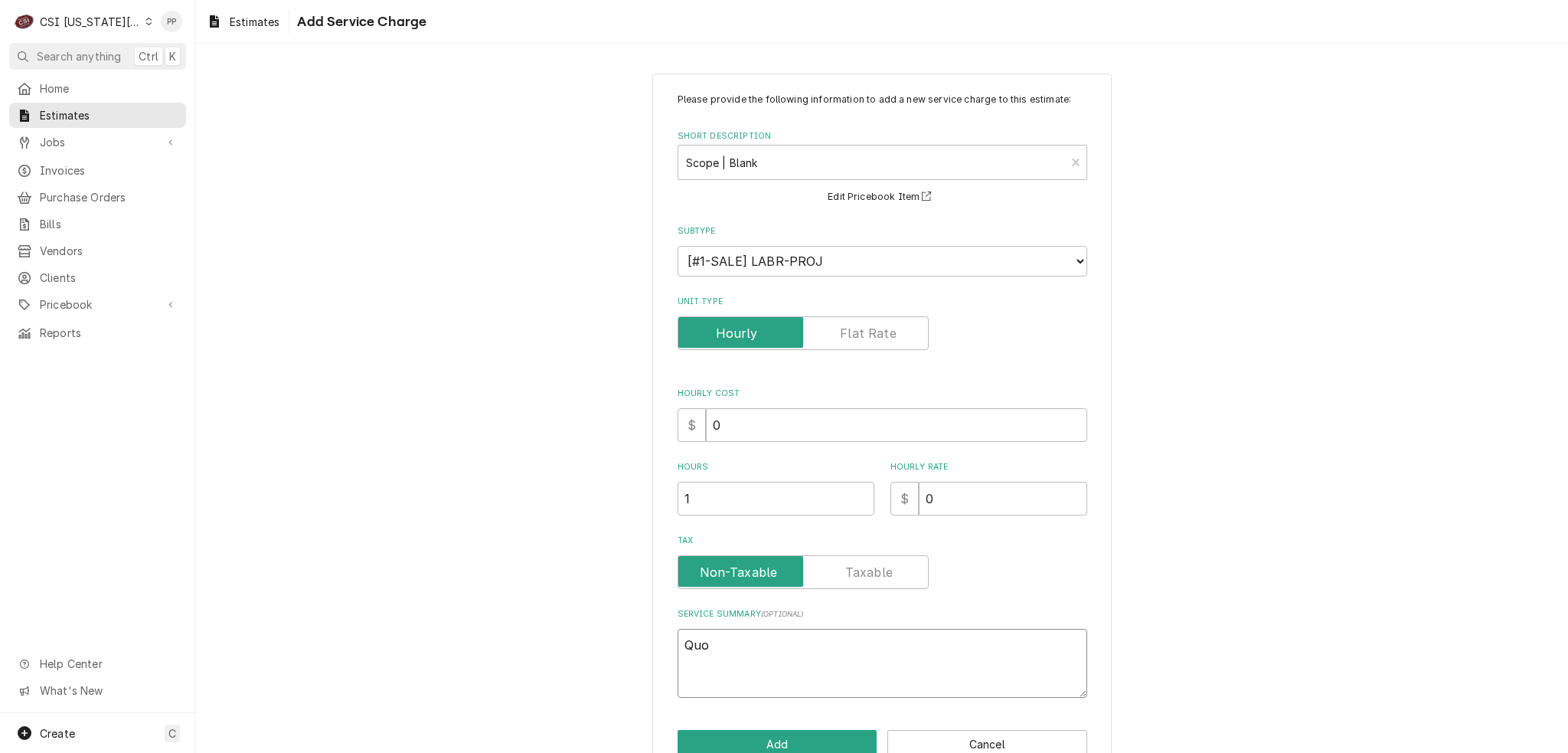
type textarea "x"
type textarea "Quot"
type textarea "x"
type textarea "Quote"
type textarea "x"
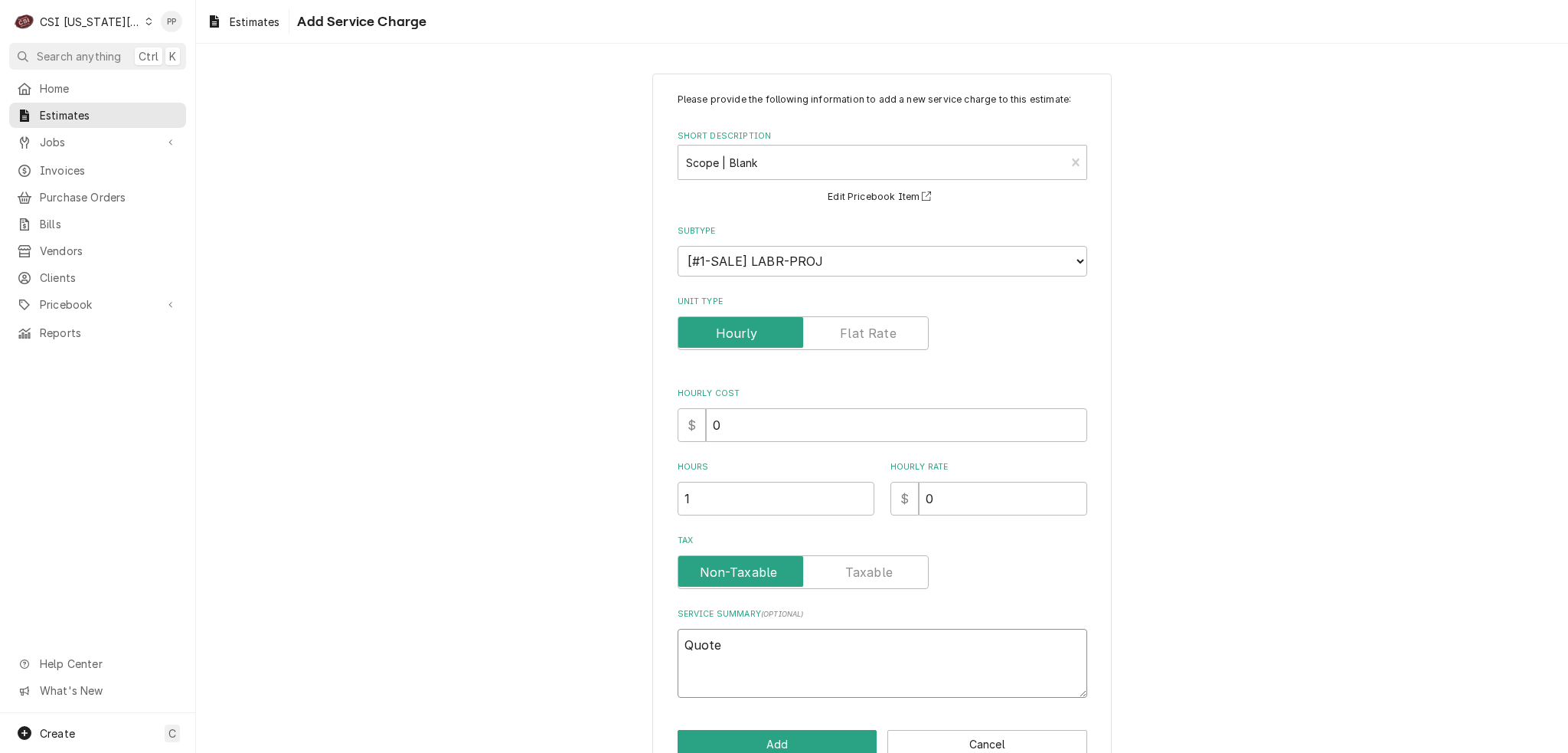
type textarea "Quote"
type textarea "x"
type textarea "Quote t"
type textarea "x"
type textarea "Quote to"
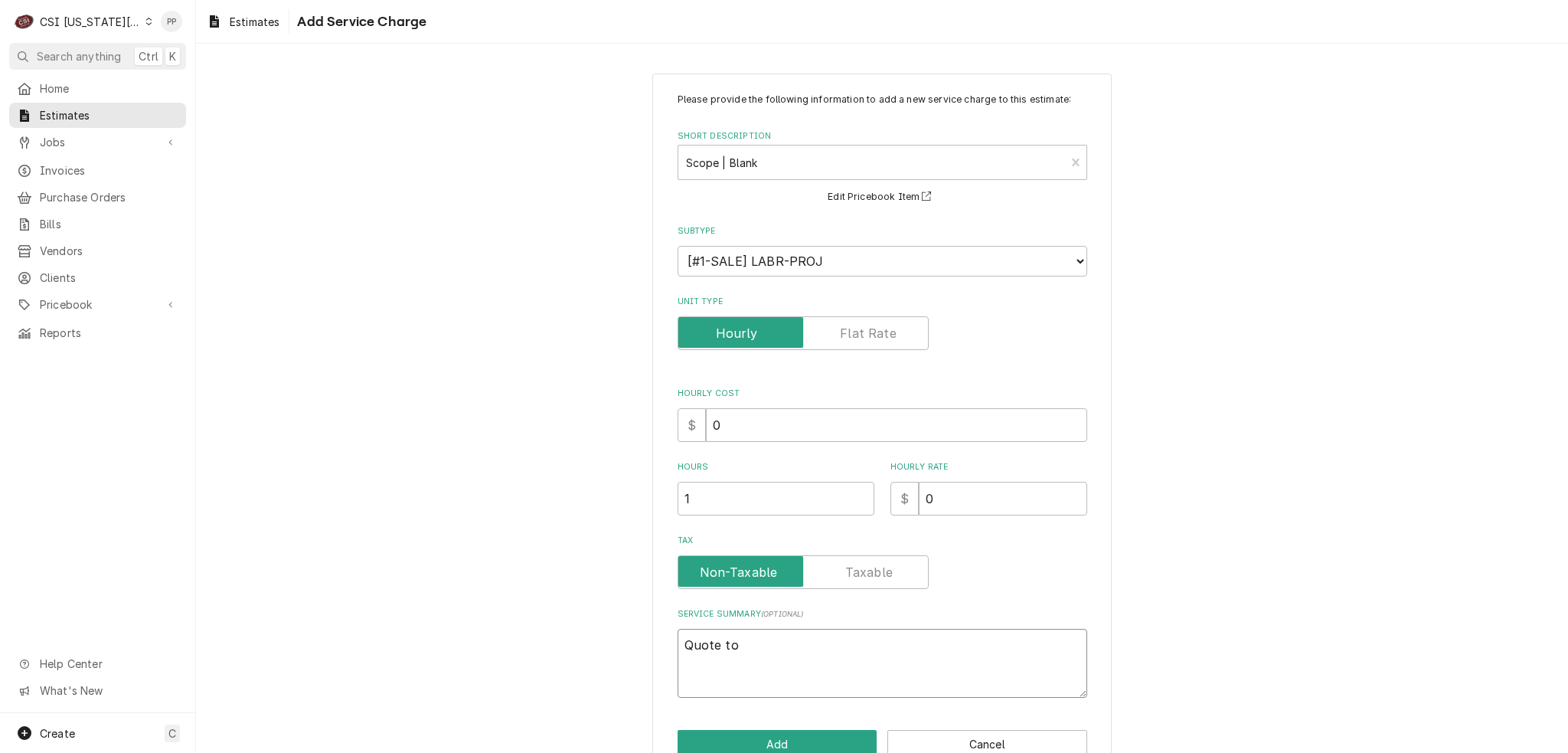
type textarea "x"
type textarea "Quote to"
type textarea "x"
type textarea "Quote to r"
type textarea "x"
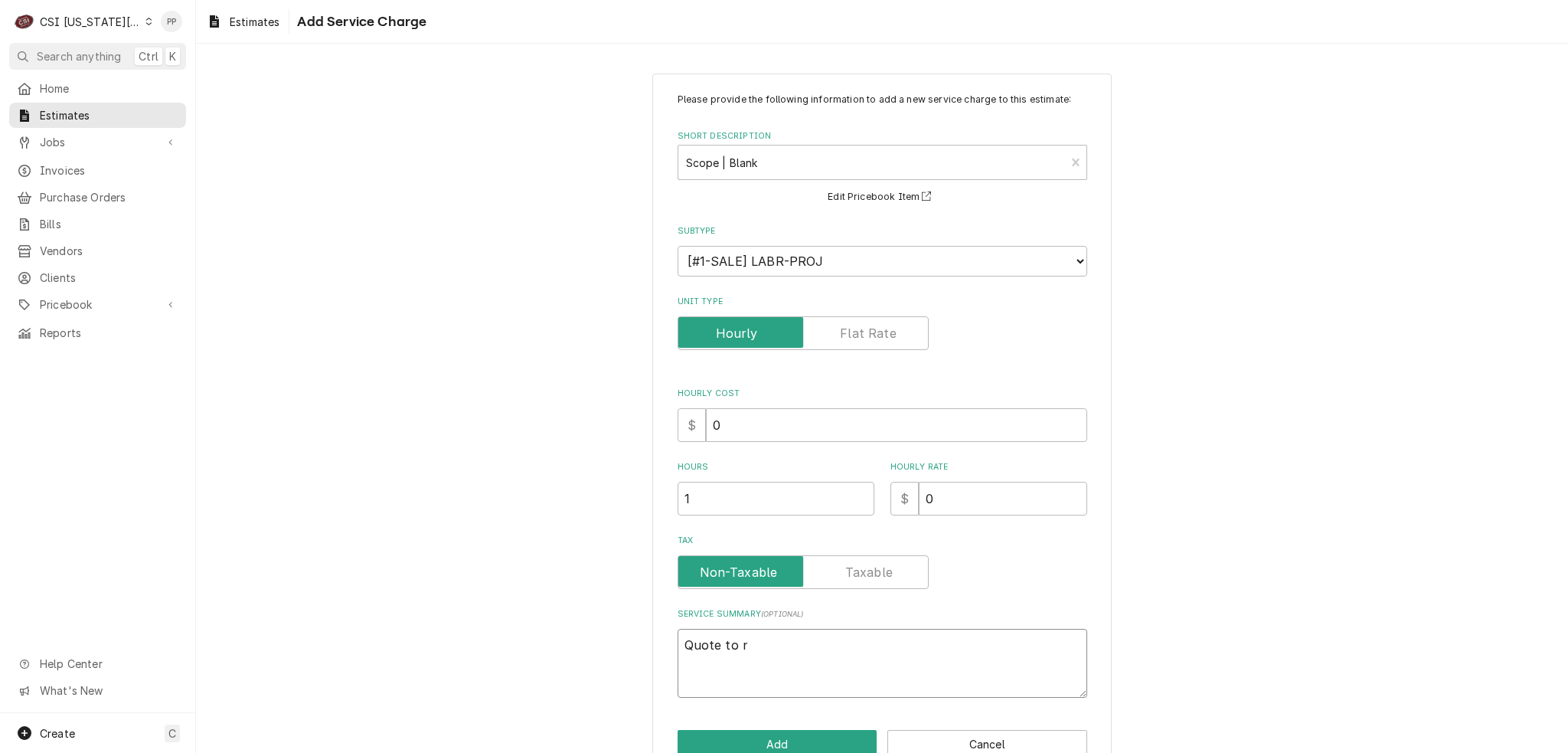
type textarea "Quote to re"
type textarea "x"
type textarea "Quote to rep"
type textarea "x"
type textarea "Quote to repa"
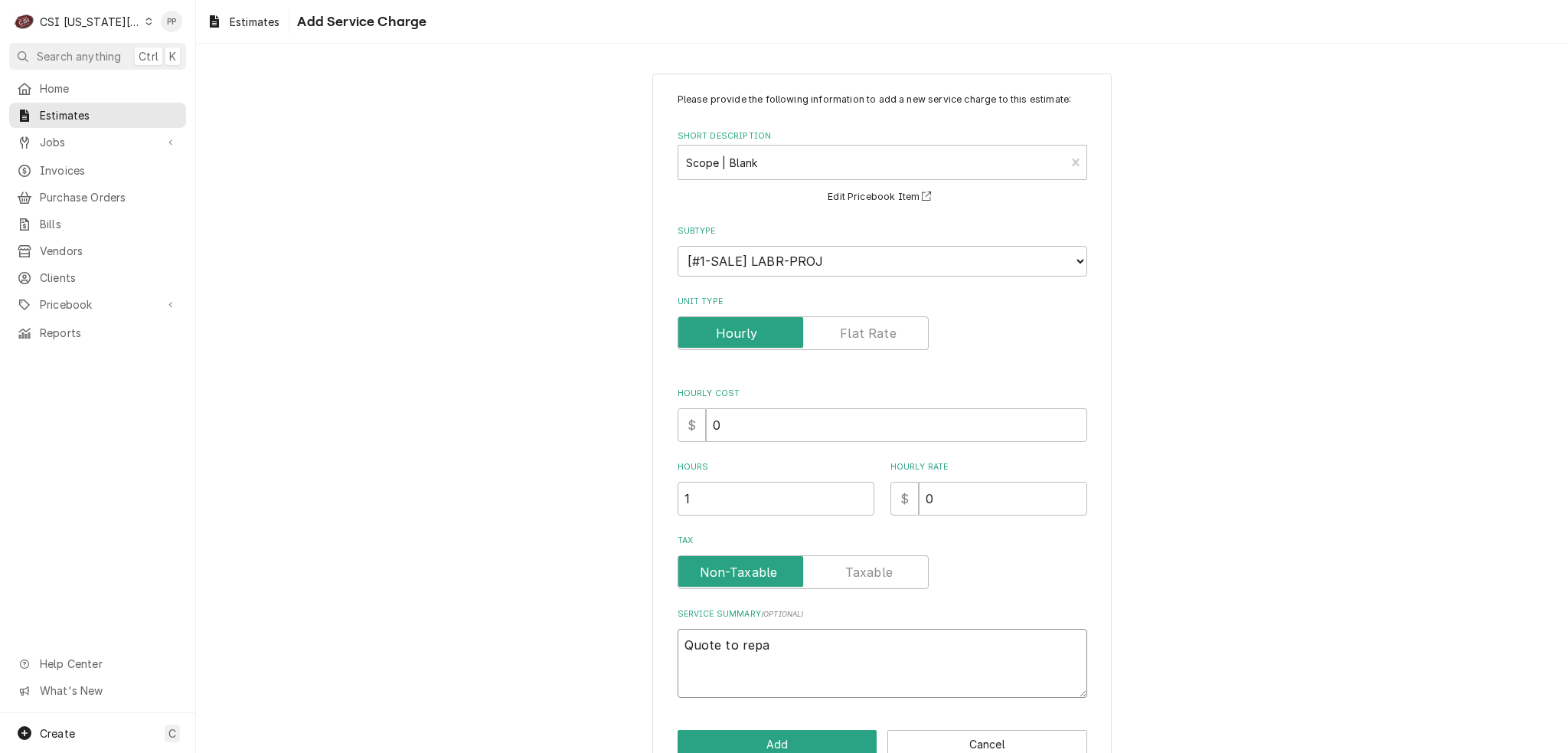
type textarea "x"
type textarea "Quote to repai"
type textarea "x"
type textarea "Quote to repair"
type textarea "x"
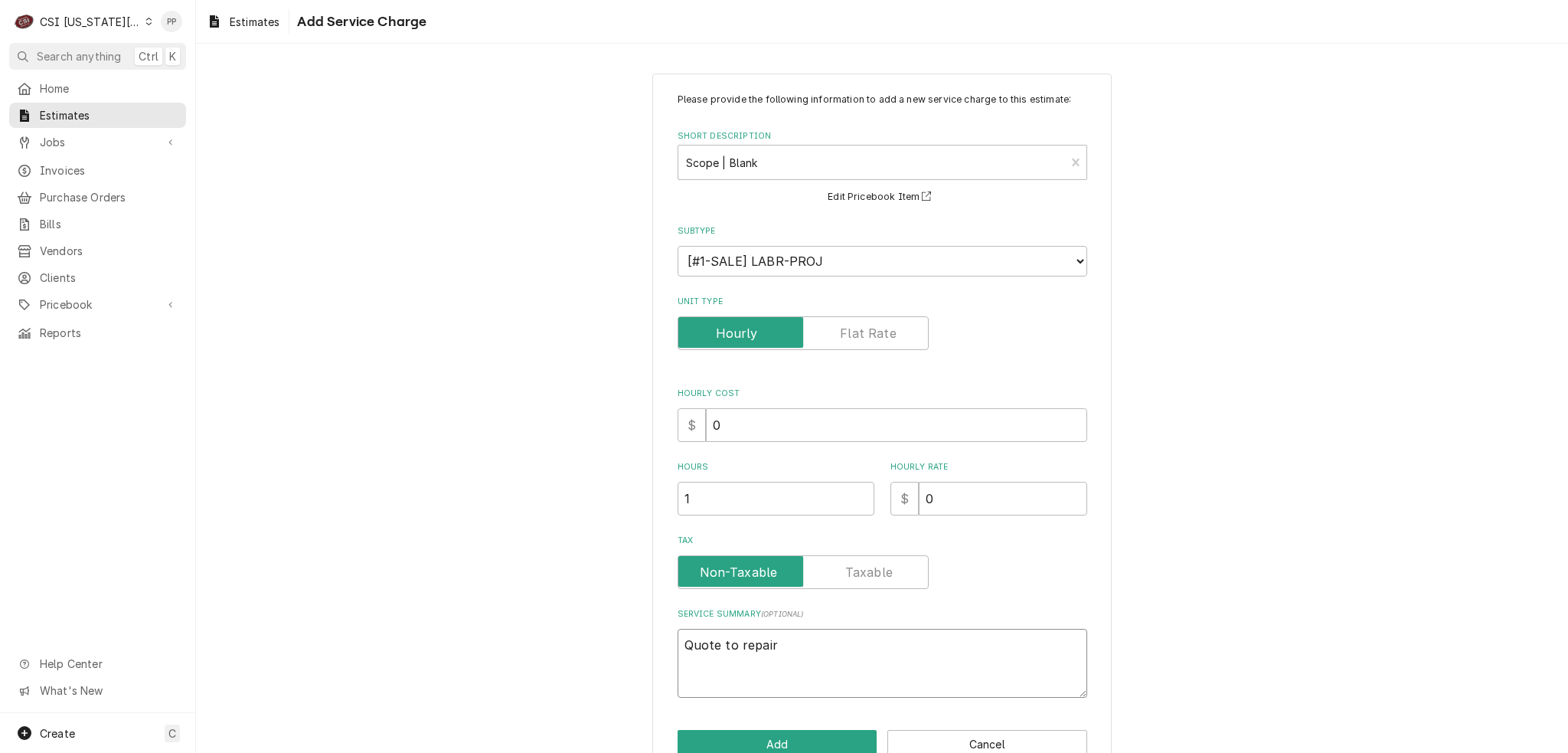
type textarea "Quote to repair"
type textarea "x"
type textarea "Quote to repair R"
type textarea "x"
type textarea "Quote to repair Re"
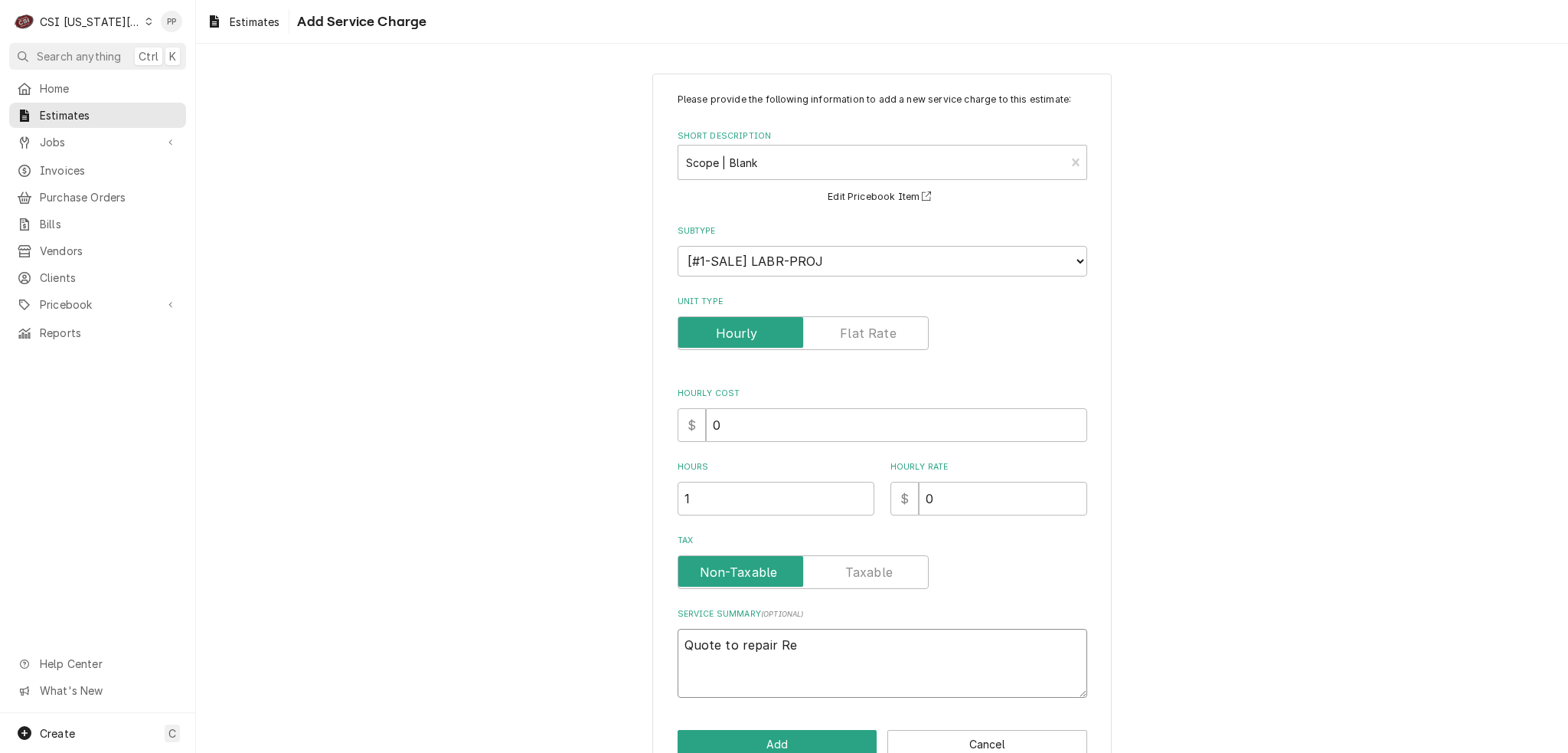
type textarea "x"
type textarea "Quote to repair R"
type textarea "x"
type textarea "Quote to repair Ru"
type textarea "x"
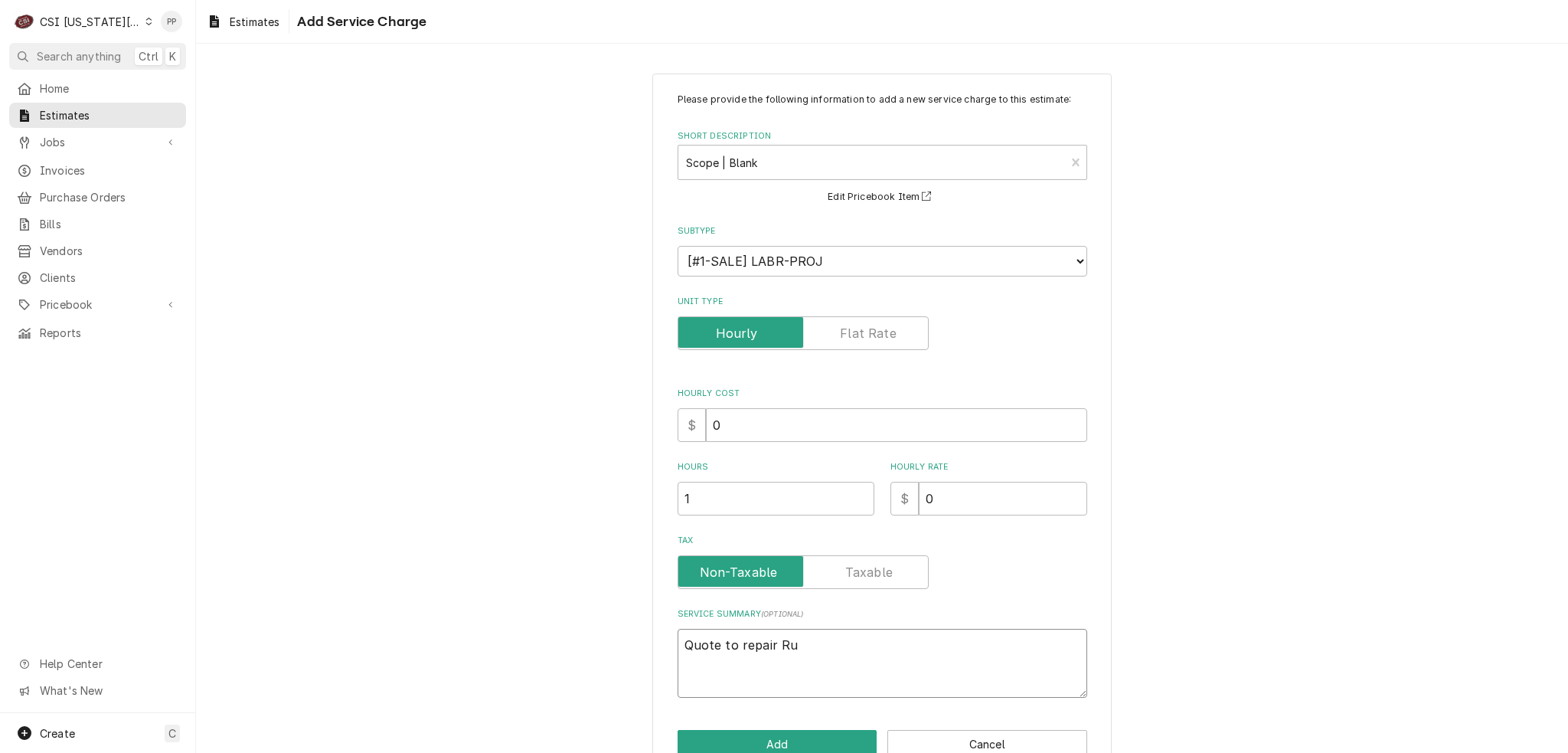
type textarea "Quote to repair Rus"
type textarea "x"
type textarea "Quote to repair Russ"
type textarea "x"
type textarea "Quote to repair Russe"
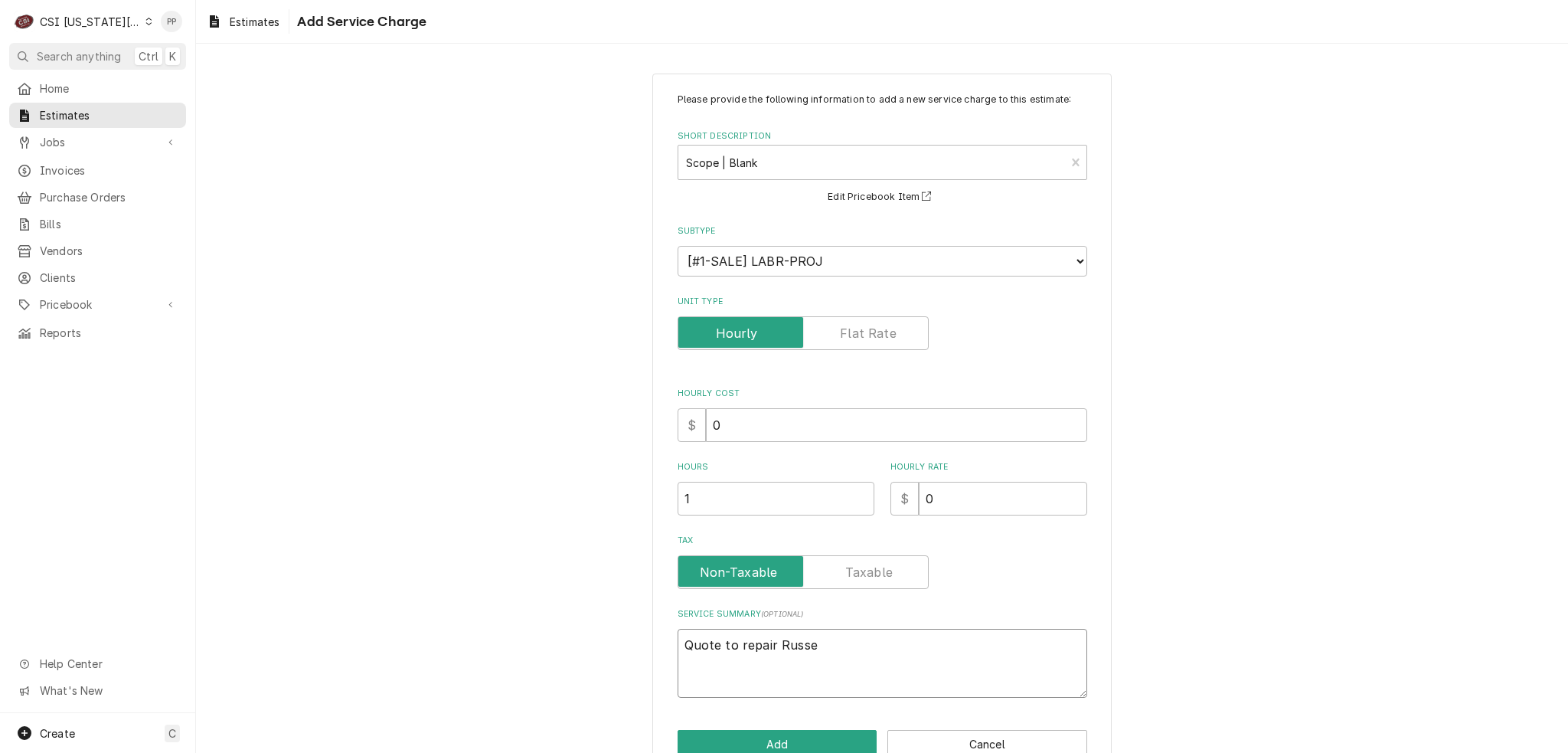
type textarea "x"
type textarea "Quote to repair Russel"
type textarea "x"
type textarea "Quote to repair Russel"
type textarea "x"
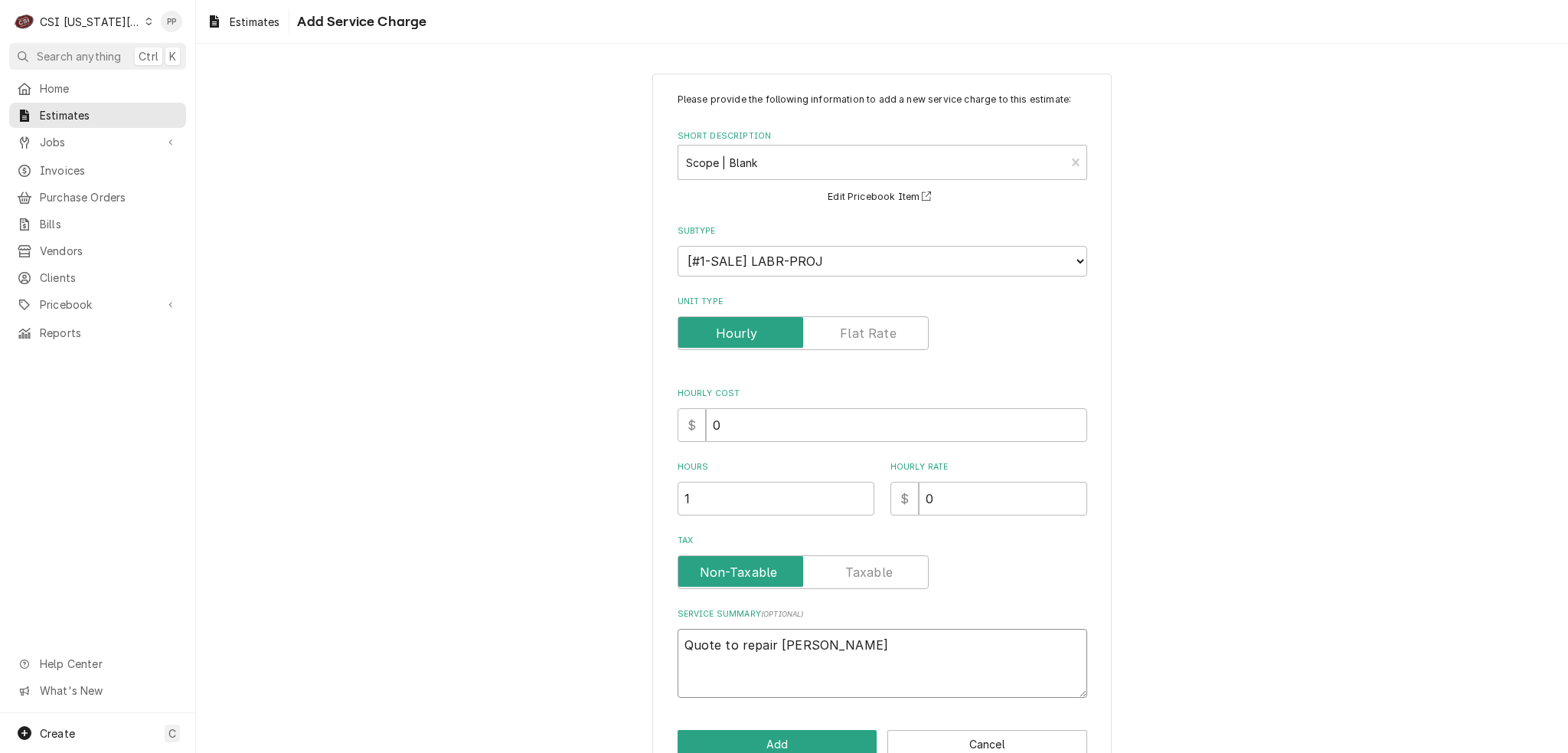
type textarea "Quote to repair Russel w"
type textarea "x"
type textarea "Quote to repair Russel wa"
type textarea "x"
type textarea "Quote to repair Russel wal"
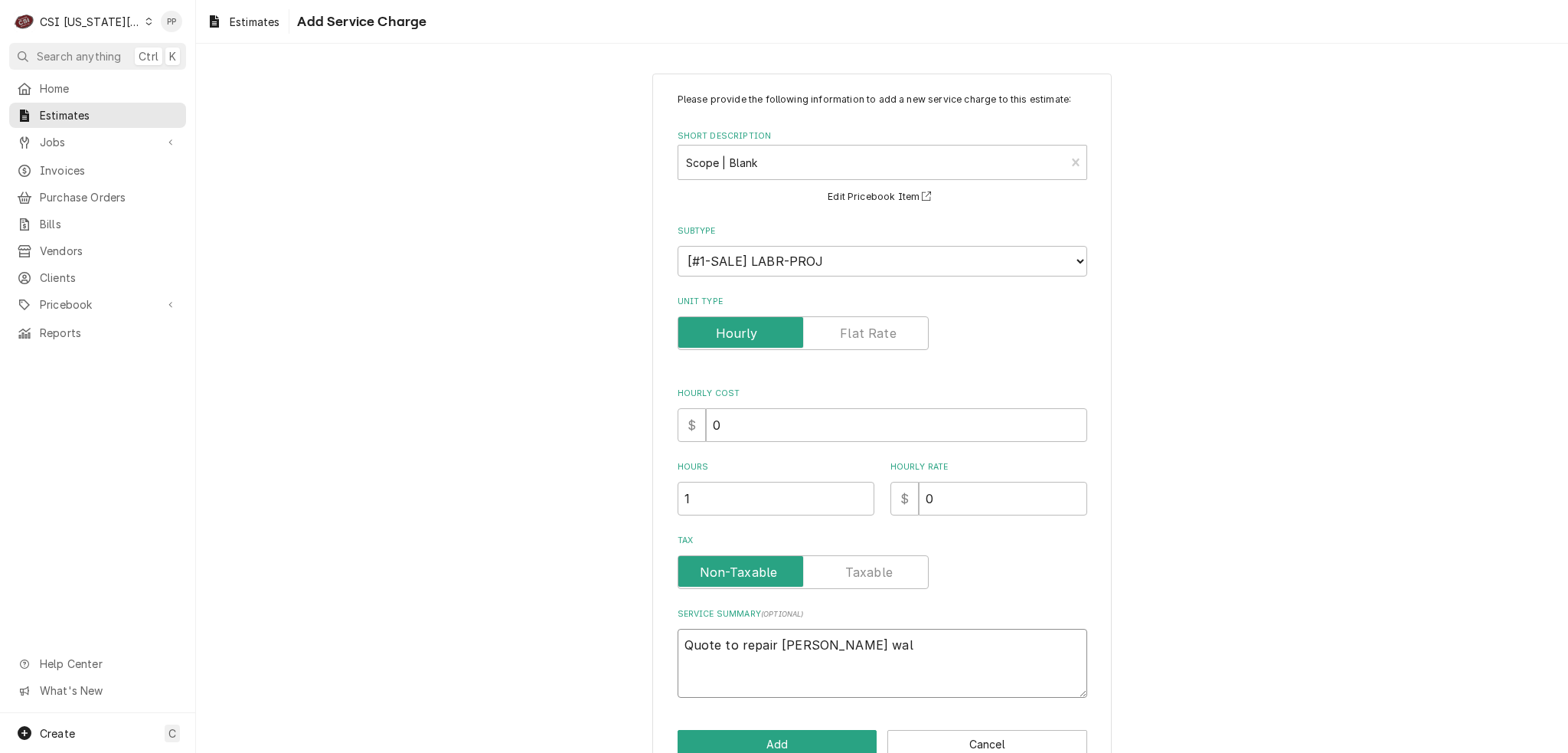
type textarea "x"
type textarea "Quote to repair Russel walk"
type textarea "x"
type textarea "Quote to repair Russel walk"
type textarea "x"
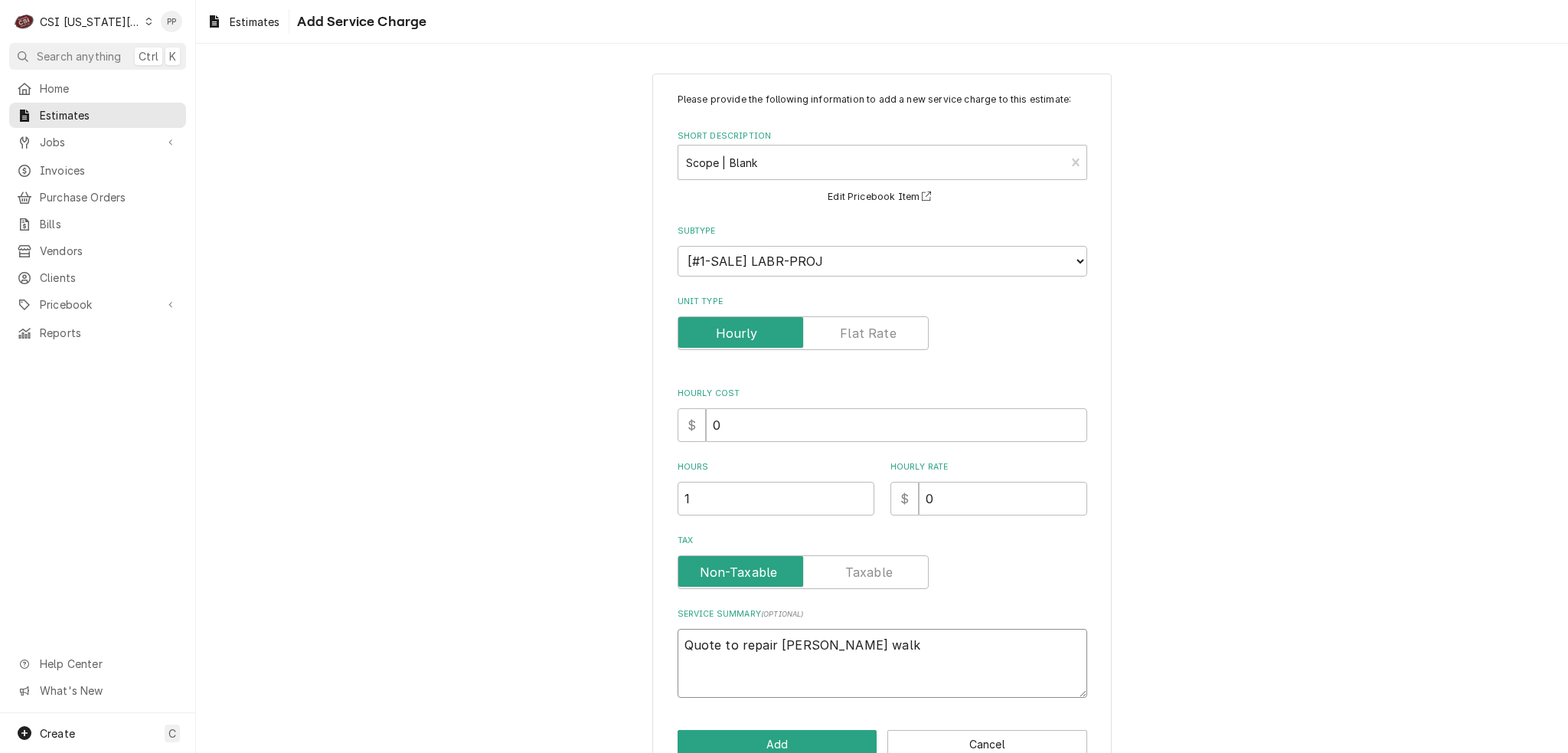
type textarea "Quote to repair Russel walk i"
type textarea "x"
type textarea "Quote to repair Russel walk in"
type textarea "x"
type textarea "Quote to repair Russel walk in"
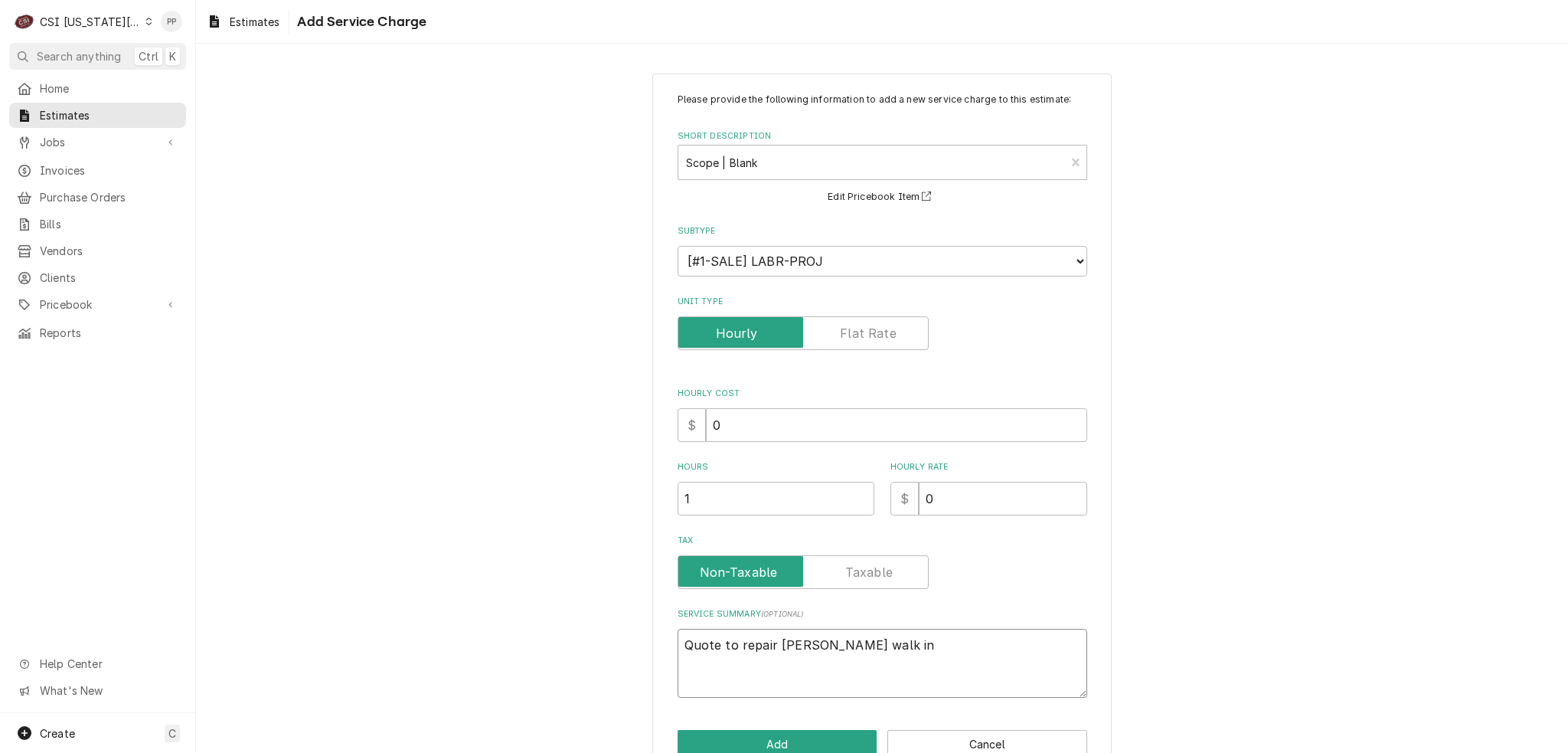
type textarea "x"
type textarea "Quote to repair Russel walk in c"
type textarea "x"
type textarea "Quote to repair Russel walk in co"
type textarea "x"
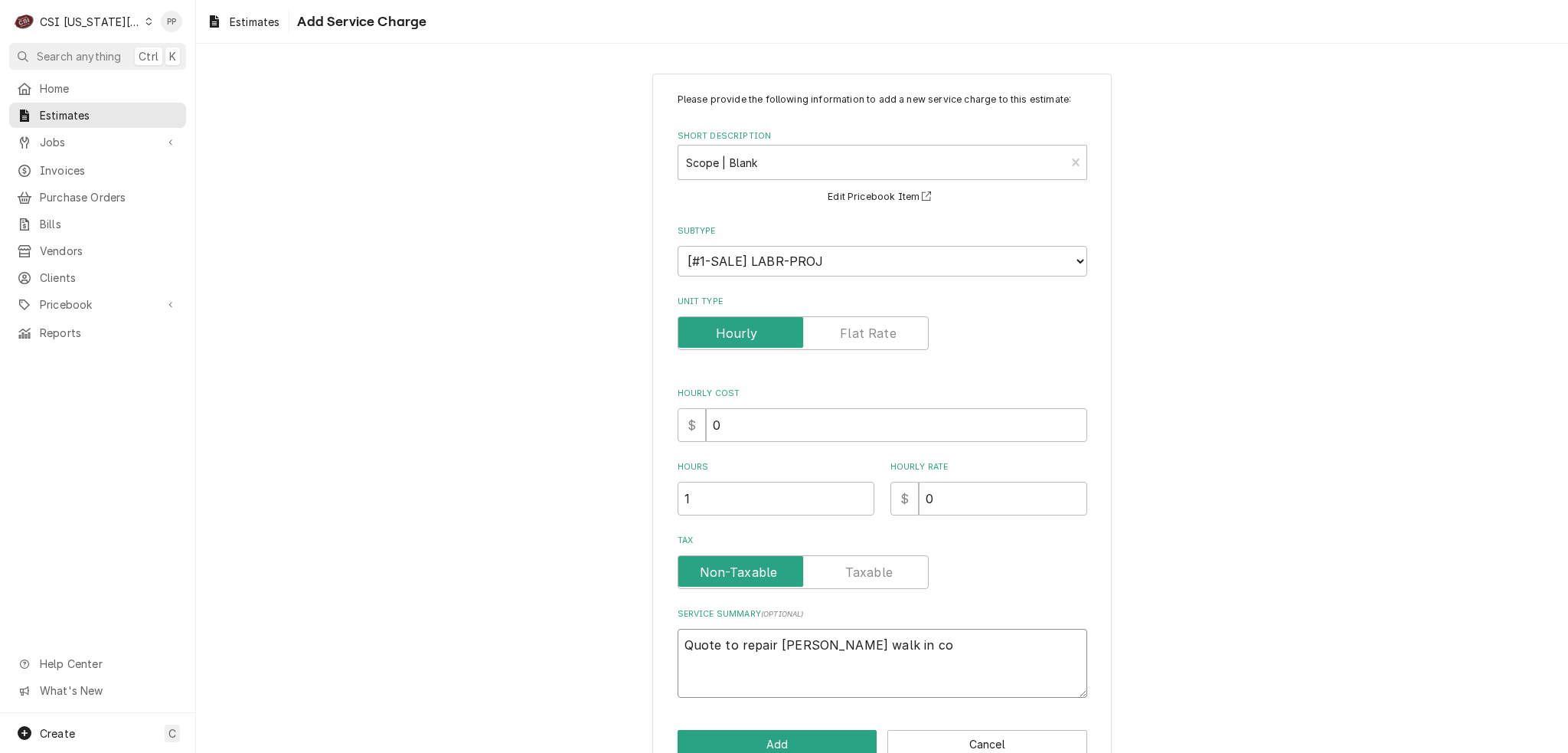
type textarea "Quote to repair Russel walk in coo"
type textarea "x"
type textarea "Quote to repair Russel walk in cool"
type textarea "x"
type textarea "Quote to repair Russel walk in coole"
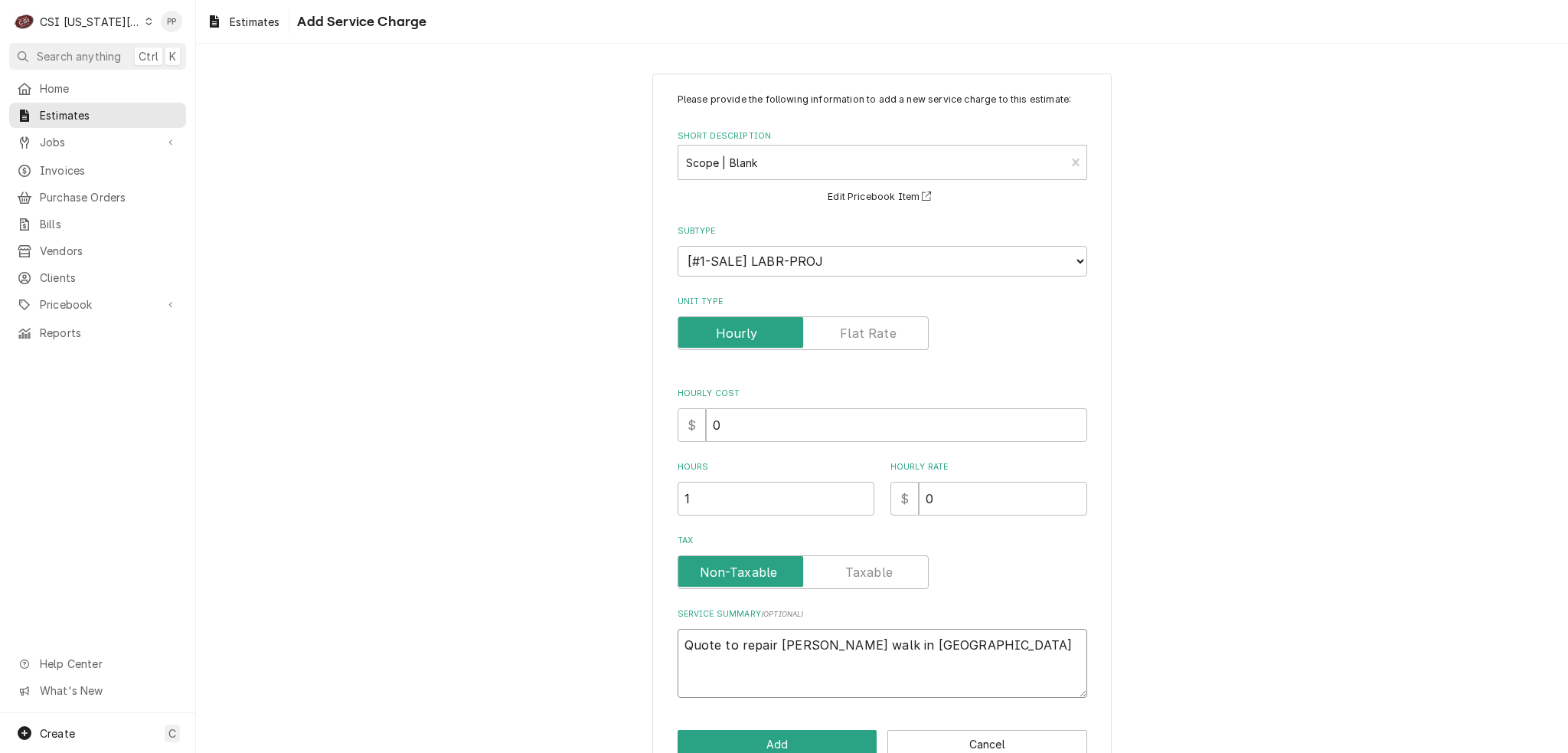
type textarea "x"
type textarea "Quote to repair Russel walk in cooler"
type textarea "x"
type textarea "Quote to repair Russel walk in cooler"
type textarea "x"
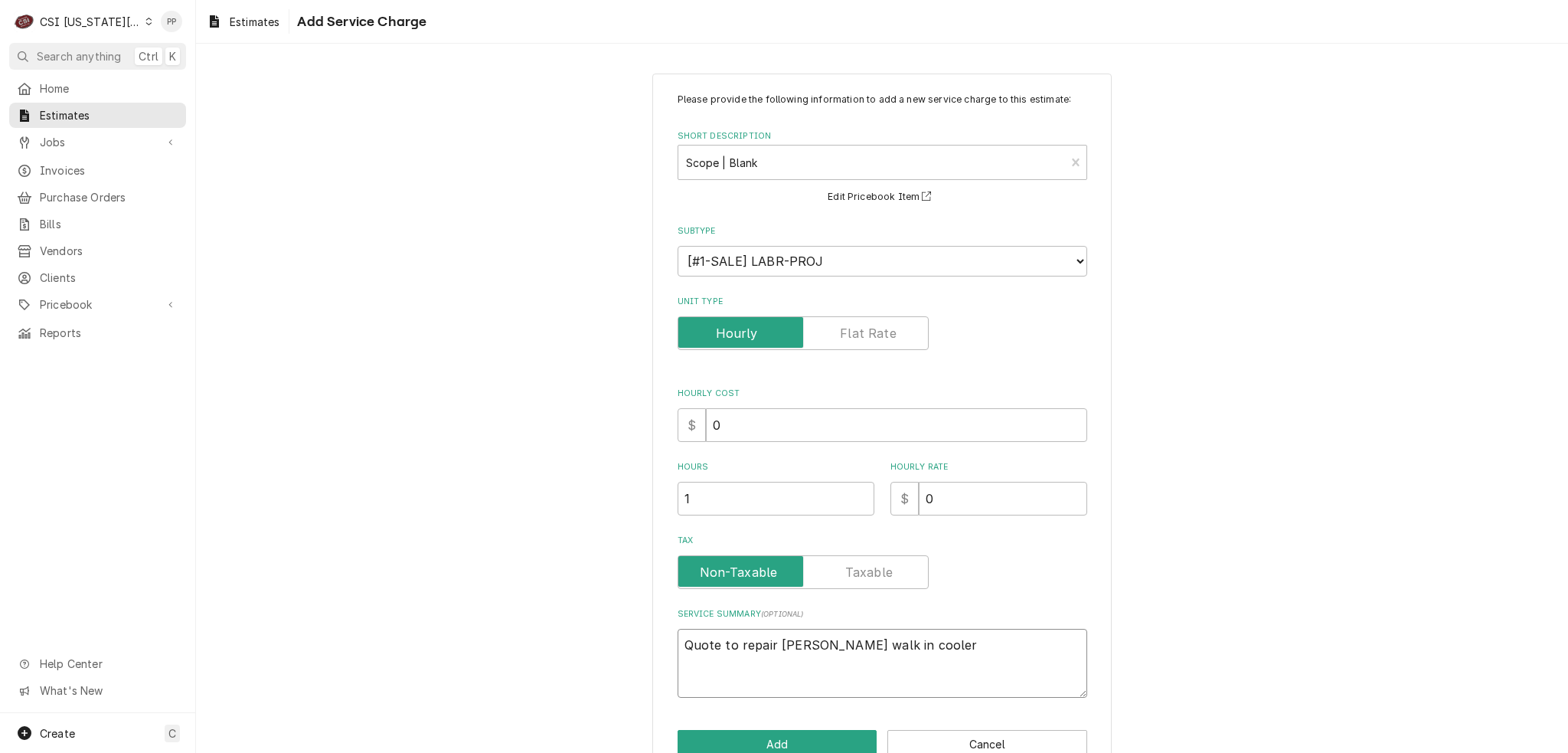
type textarea "Quote to repair Russel walk in cooler e"
type textarea "x"
type textarea "Quote to repair Russel walk in cooler ev"
type textarea "x"
type textarea "Quote to repair Russel walk in cooler eva"
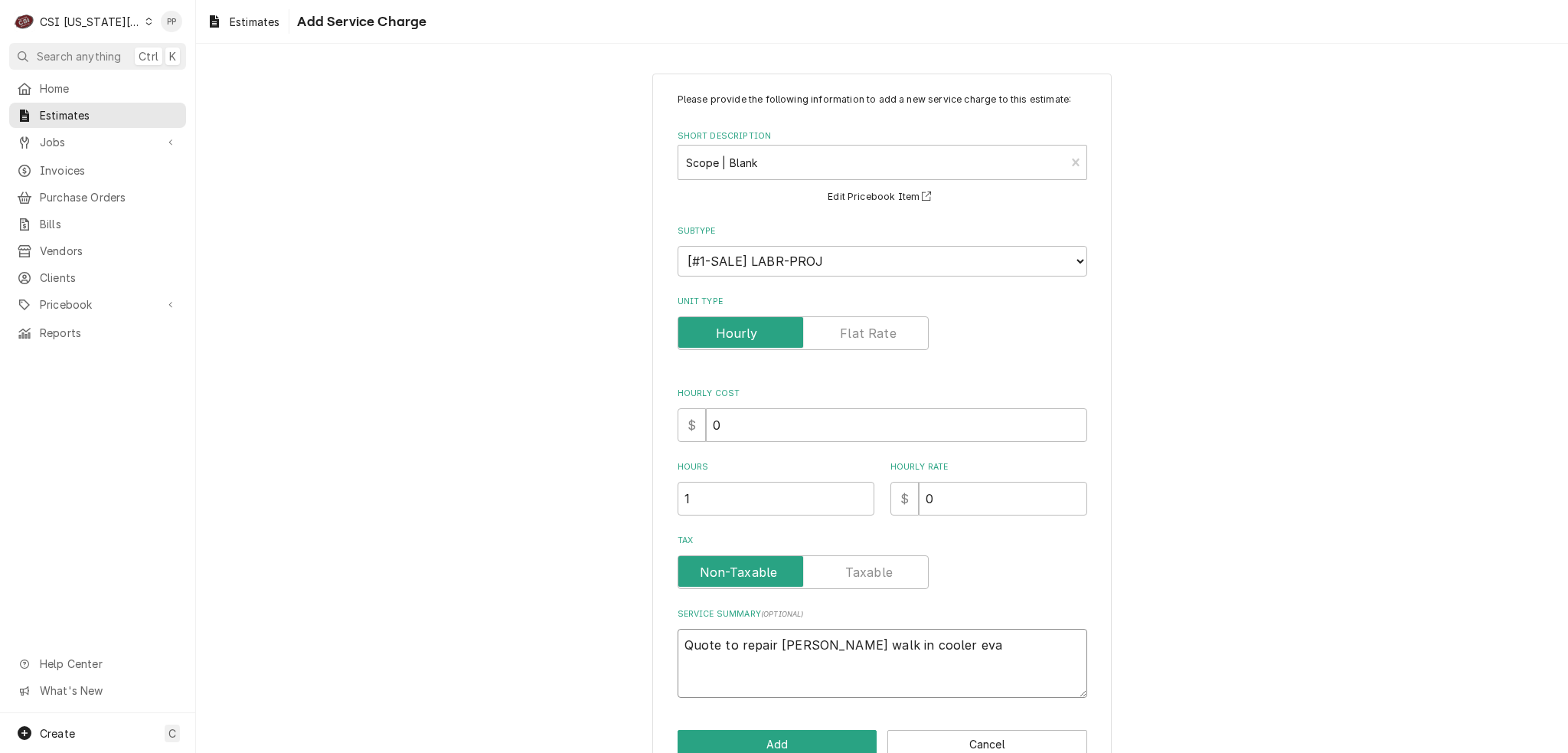
type textarea "x"
type textarea "Quote to repair Russel walk in cooler evap"
type textarea "x"
type textarea "Quote to repair Russel walk in cooler evapo"
type textarea "x"
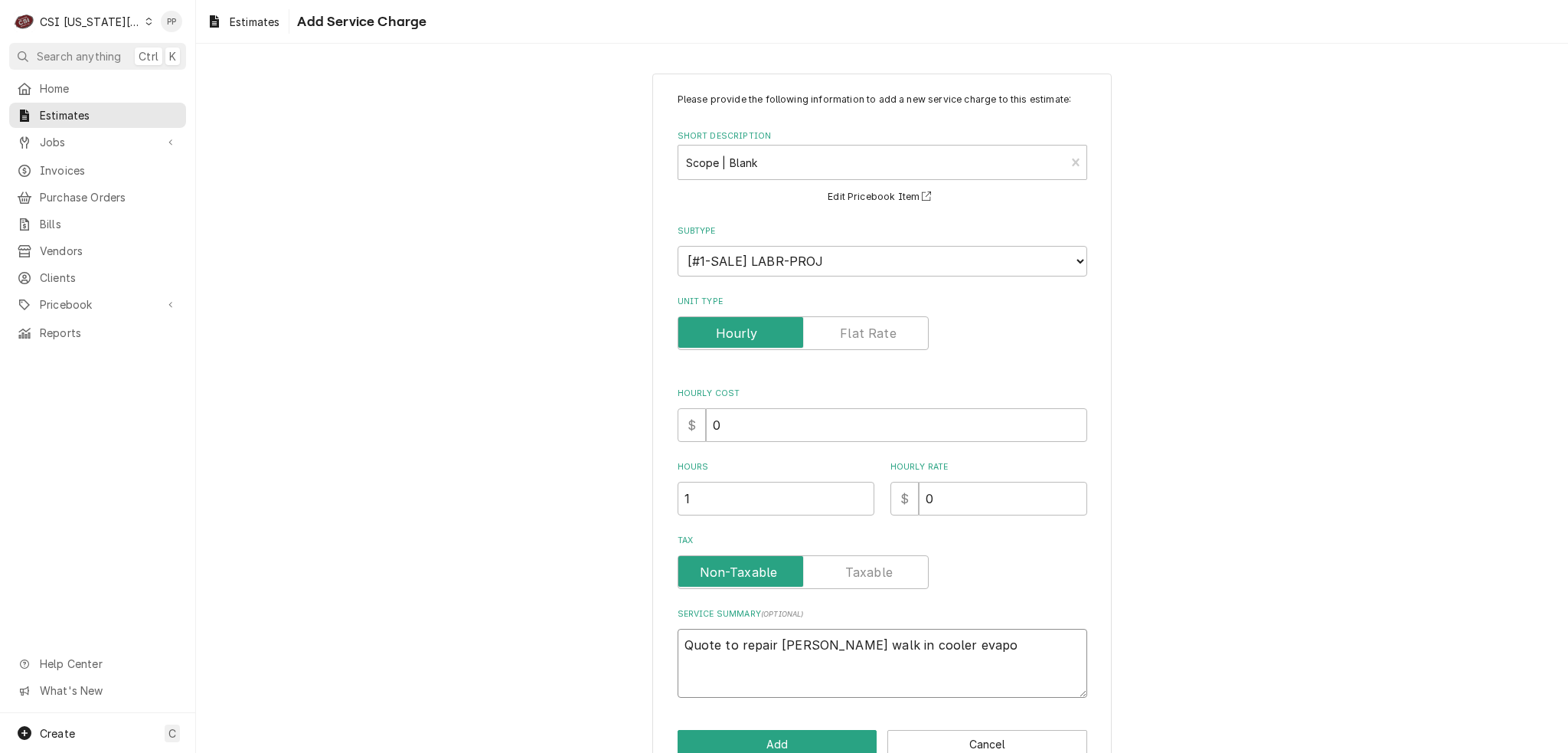
type textarea "Quote to repair Russel walk in cooler evapor"
type textarea "x"
type textarea "Quote to repair Russel walk in cooler evapora"
type textarea "x"
type textarea "Quote to repair Russel walk in cooler evaporat"
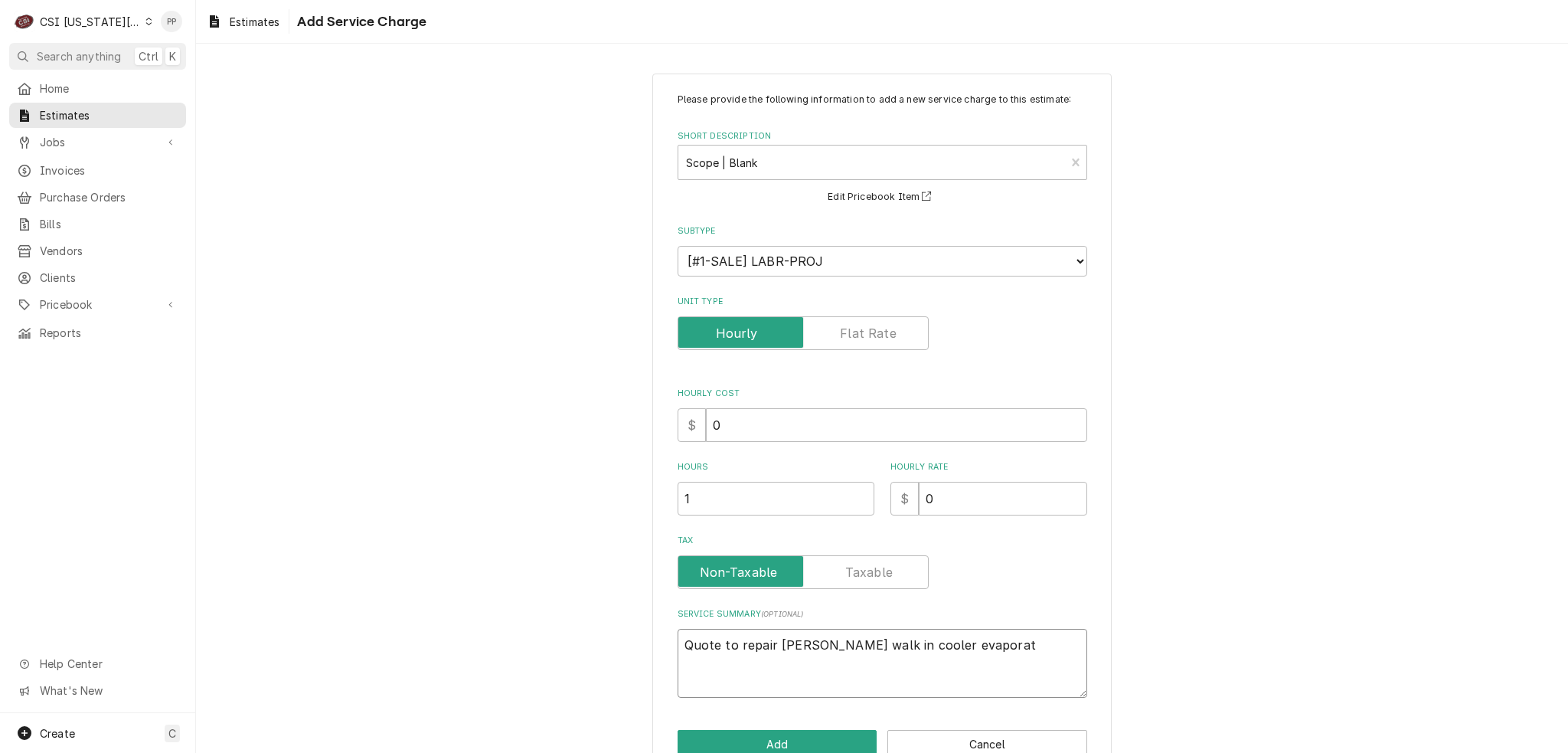
type textarea "x"
type textarea "Quote to repair Russel walk in cooler evaporato"
type textarea "x"
type textarea "Quote to repair Russel walk in cooler evaporator"
type textarea "x"
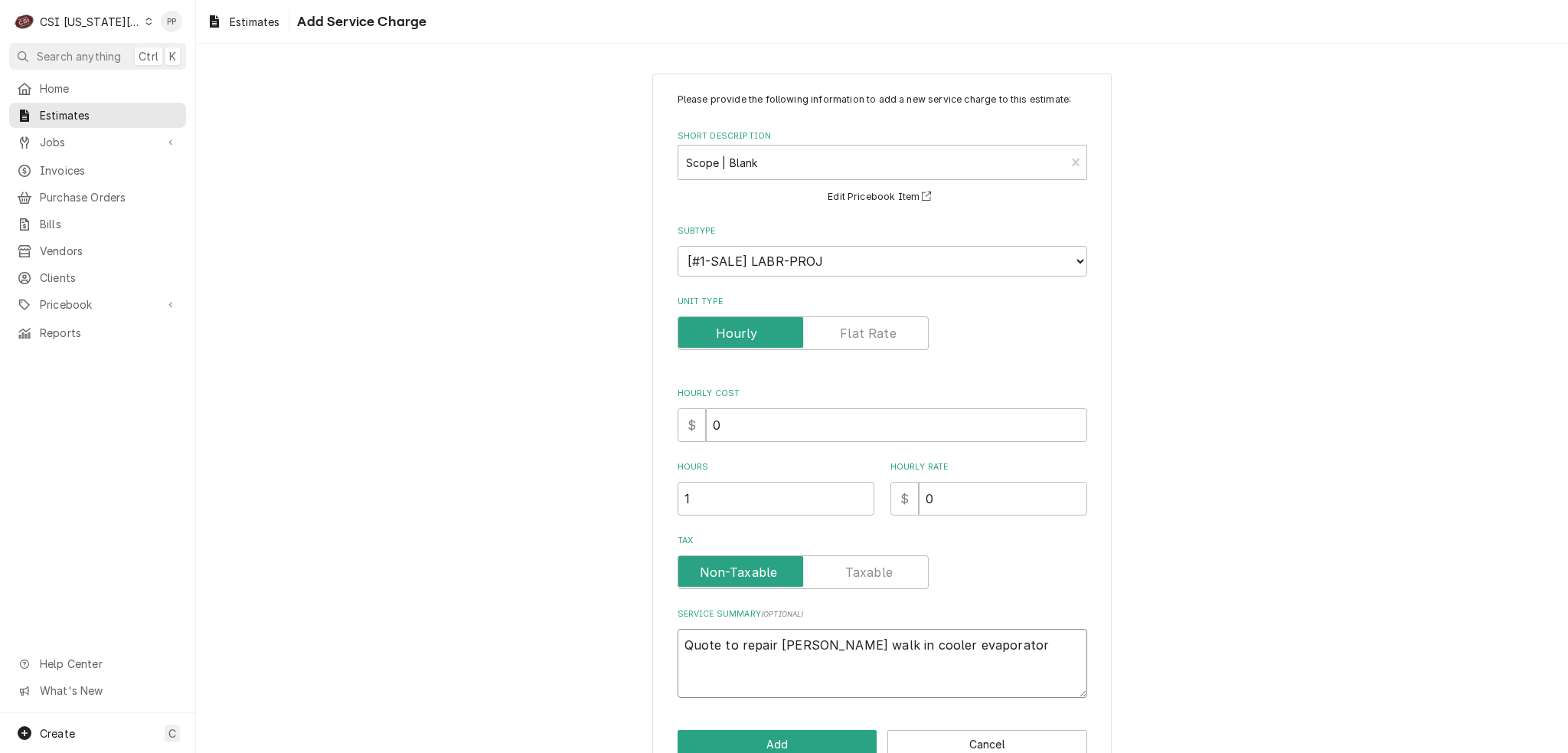
type textarea "Quote to repair Russel walk in cooler evaporator"
type textarea "x"
type textarea "Quote to repair Russel walk in cooler evaporator c"
type textarea "x"
type textarea "Quote to repair Russel walk in cooler evaporator co"
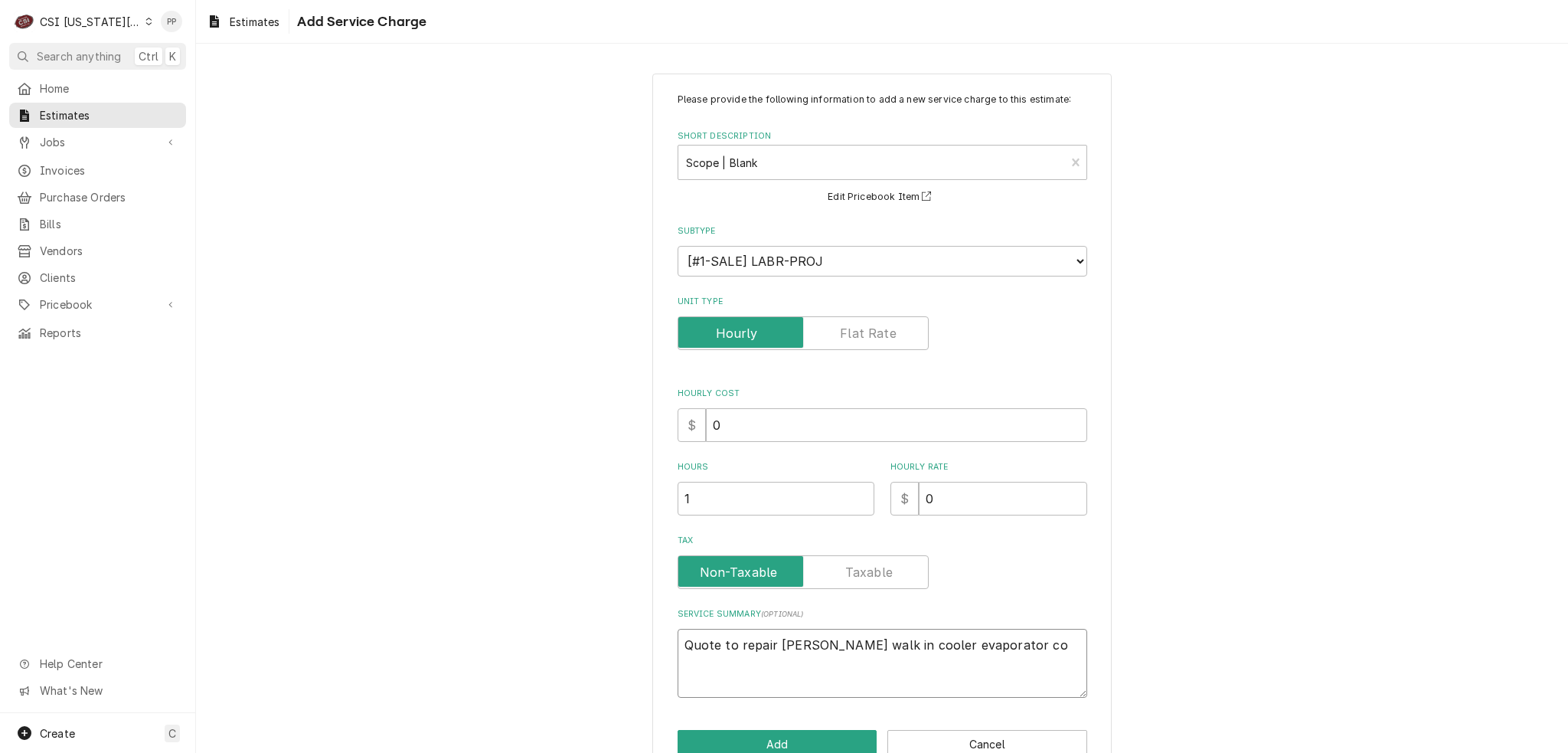
type textarea "x"
type textarea "Quote to repair Russel walk in cooler evaporator coi"
type textarea "x"
type textarea "Quote to repair Russel walk in cooler evaporator coil"
type textarea "x"
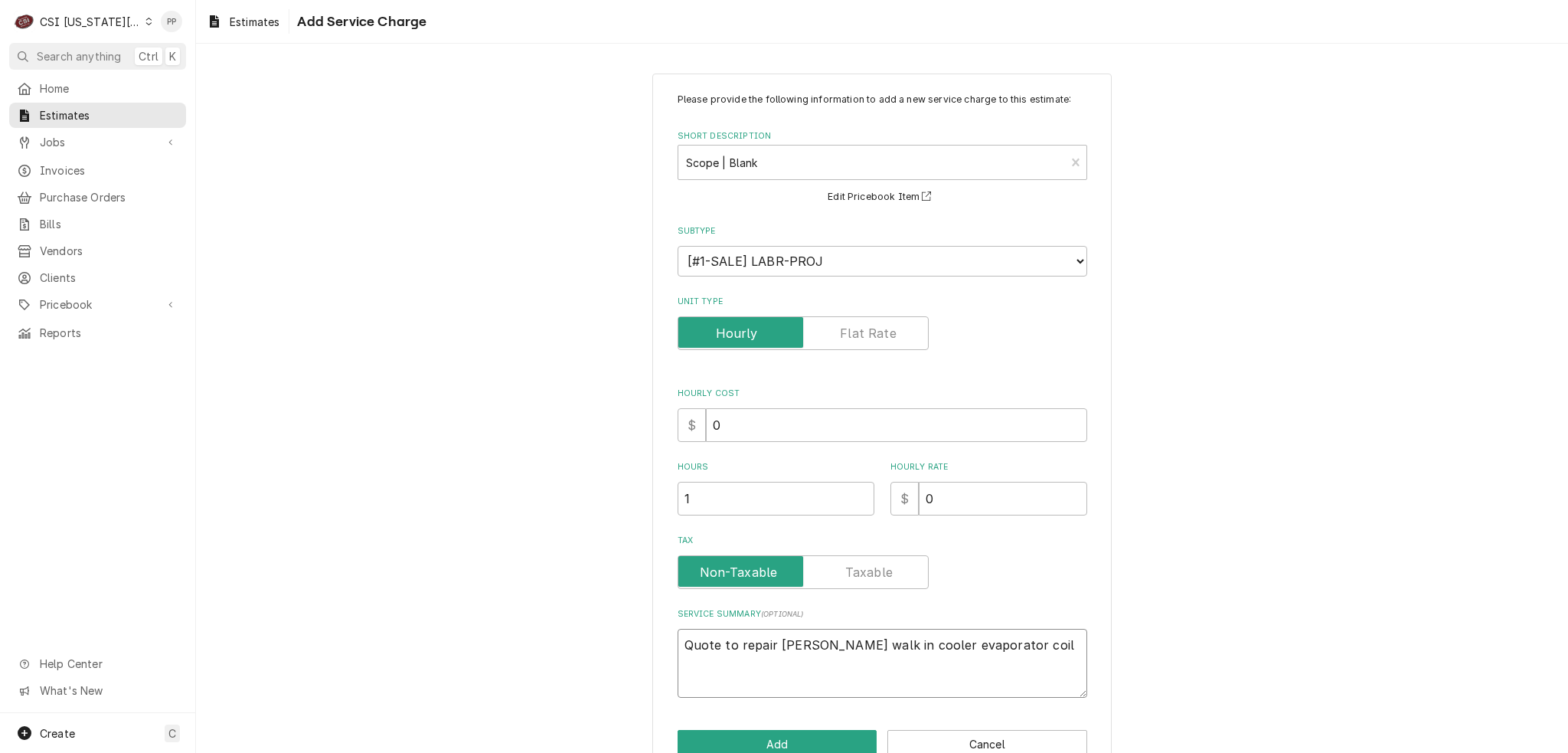
type textarea "Quote to repair Russel walk in cooler evaporator coil"
type textarea "x"
type textarea "Quote to repair Russel walk in cooler evaporator coil M"
type textarea "x"
type textarea "Quote to repair Russel walk in cooler evaporator coil Mo"
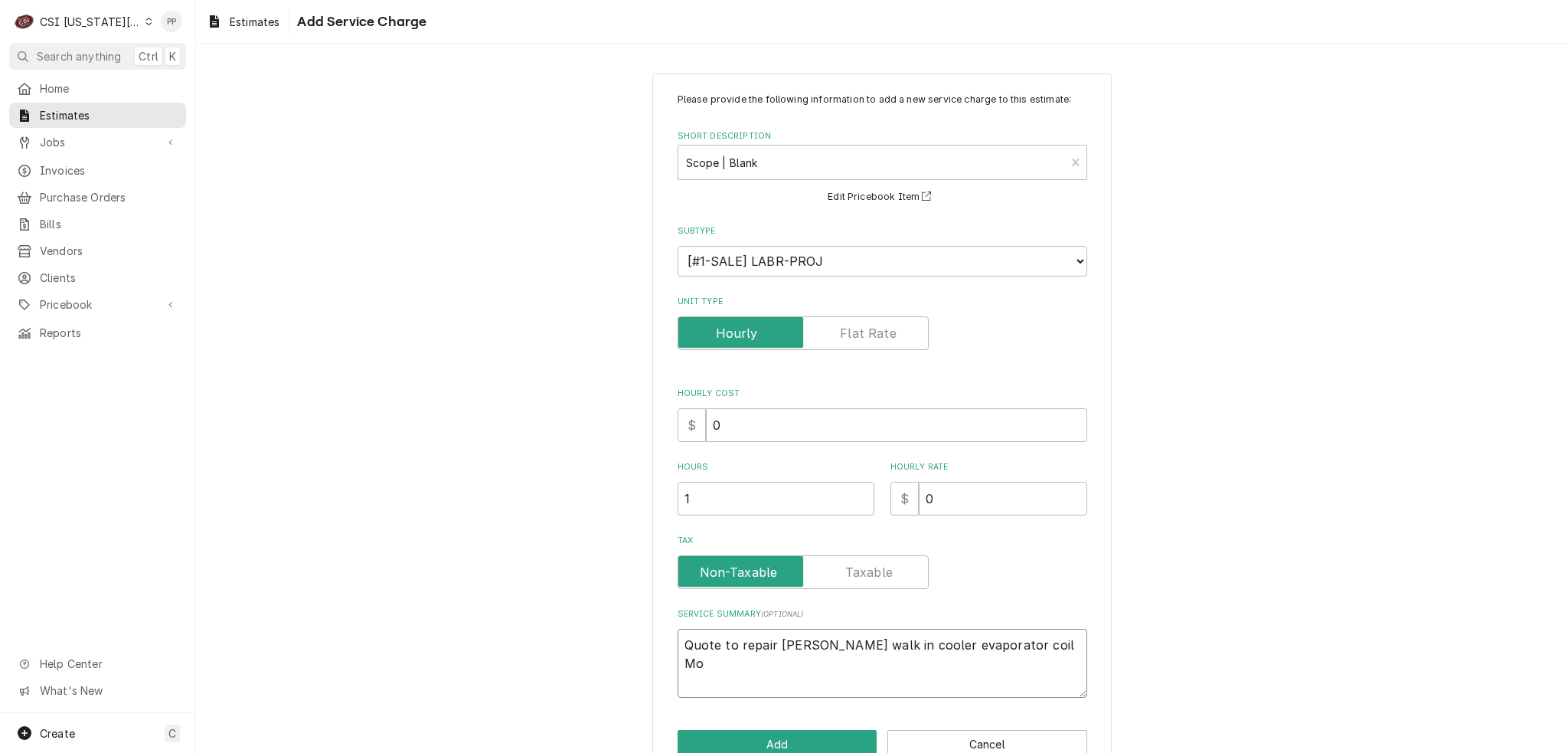
type textarea "x"
type textarea "Quote to repair Russel walk in cooler evaporator coil Mod"
type textarea "x"
type textarea "Quote to repair Russel walk in cooler evaporator coil Mode"
type textarea "x"
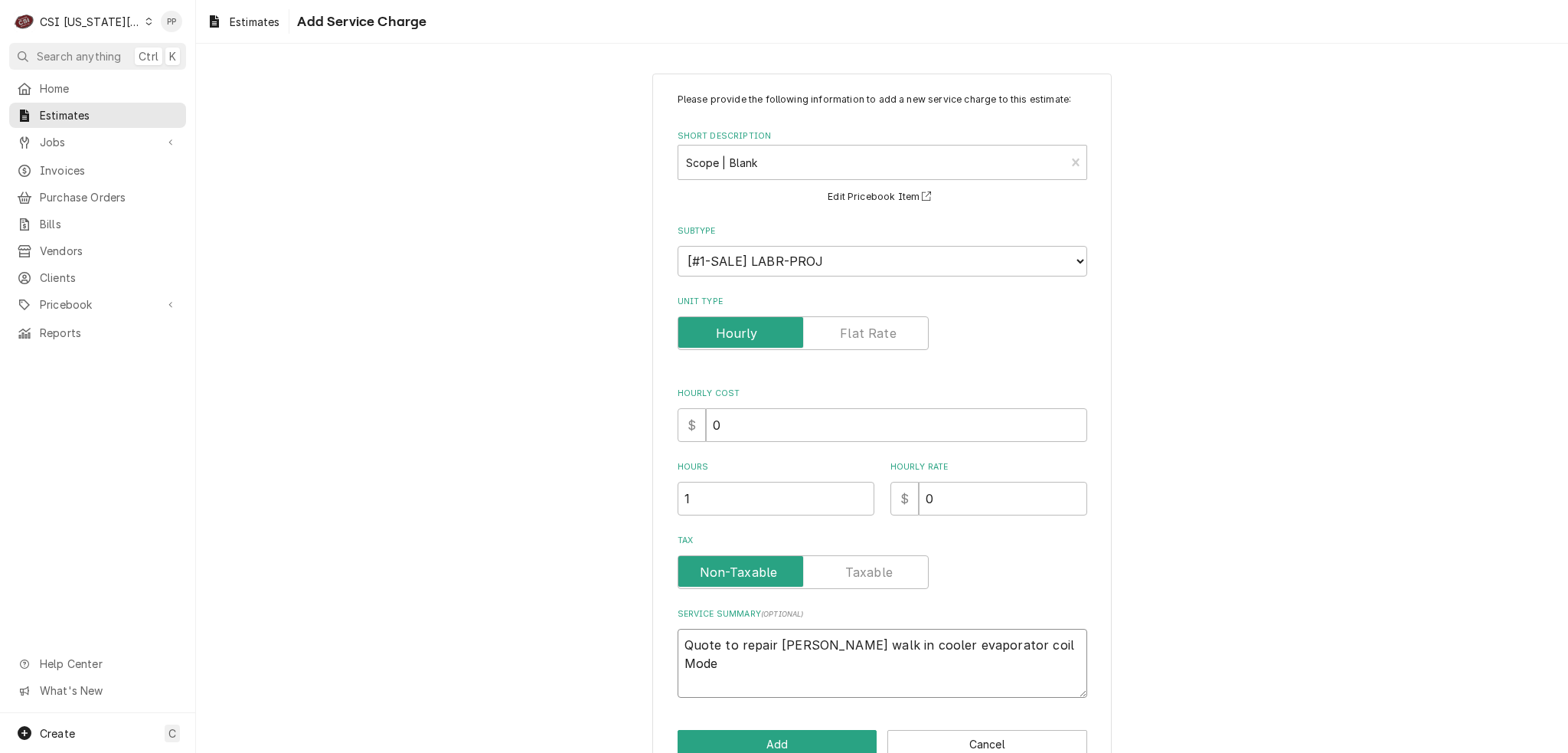
type textarea "Quote to repair Russel walk in cooler evaporator coil Model"
type textarea "x"
type textarea "Quote to repair Russel walk in cooler evaporator coil Model"
type textarea "x"
type textarea "Quote to repair Russel walk in cooler evaporator coil Model"
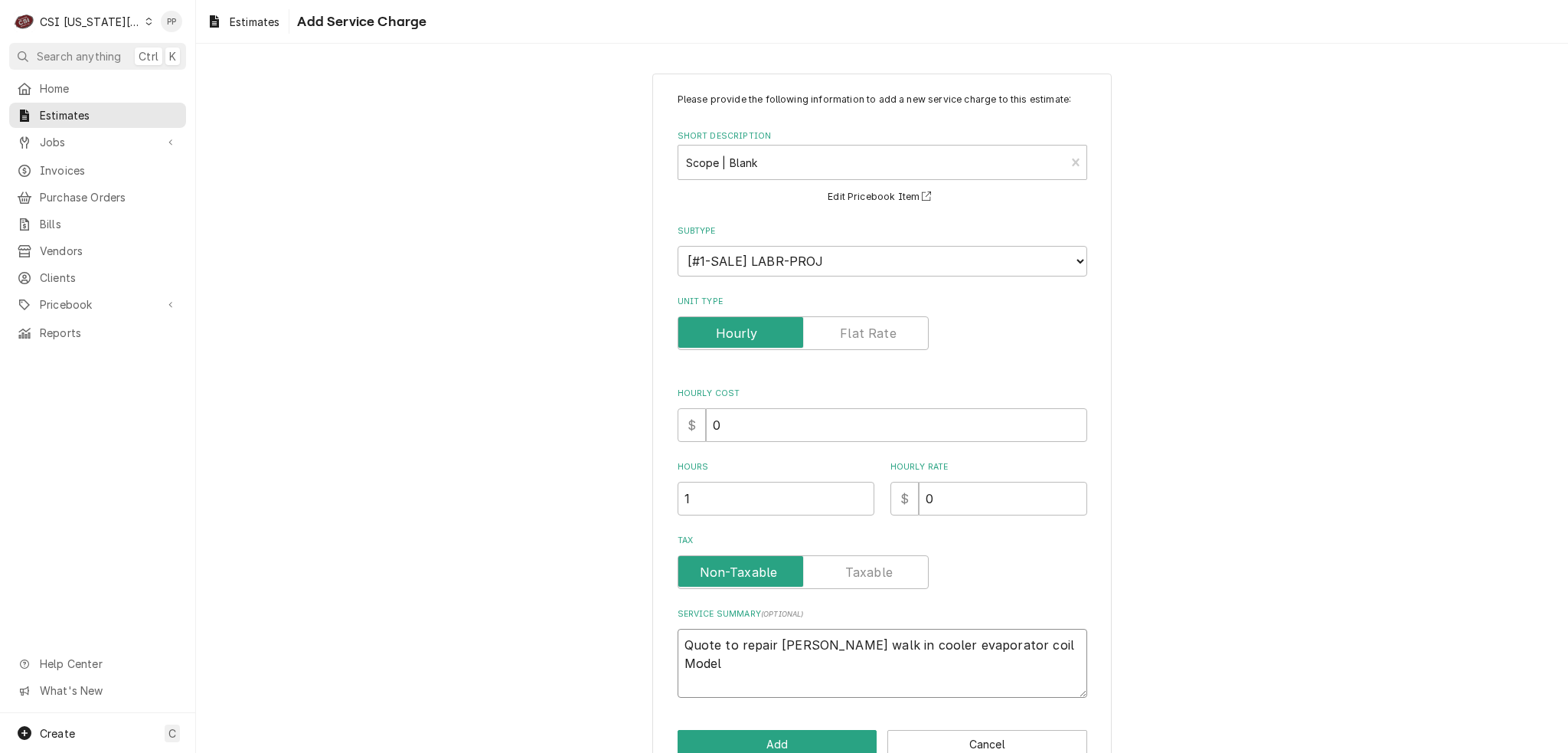
click at [1035, 642] on textarea "Quote to repair Russel walk in cooler evaporator coil Model" at bounding box center [883, 663] width 409 height 69
paste textarea "AA36-170C-AE"
type textarea "x"
type textarea "Quote to repair Russel walk in cooler evaporator coil Model AA36-170C-AE"
type textarea "x"
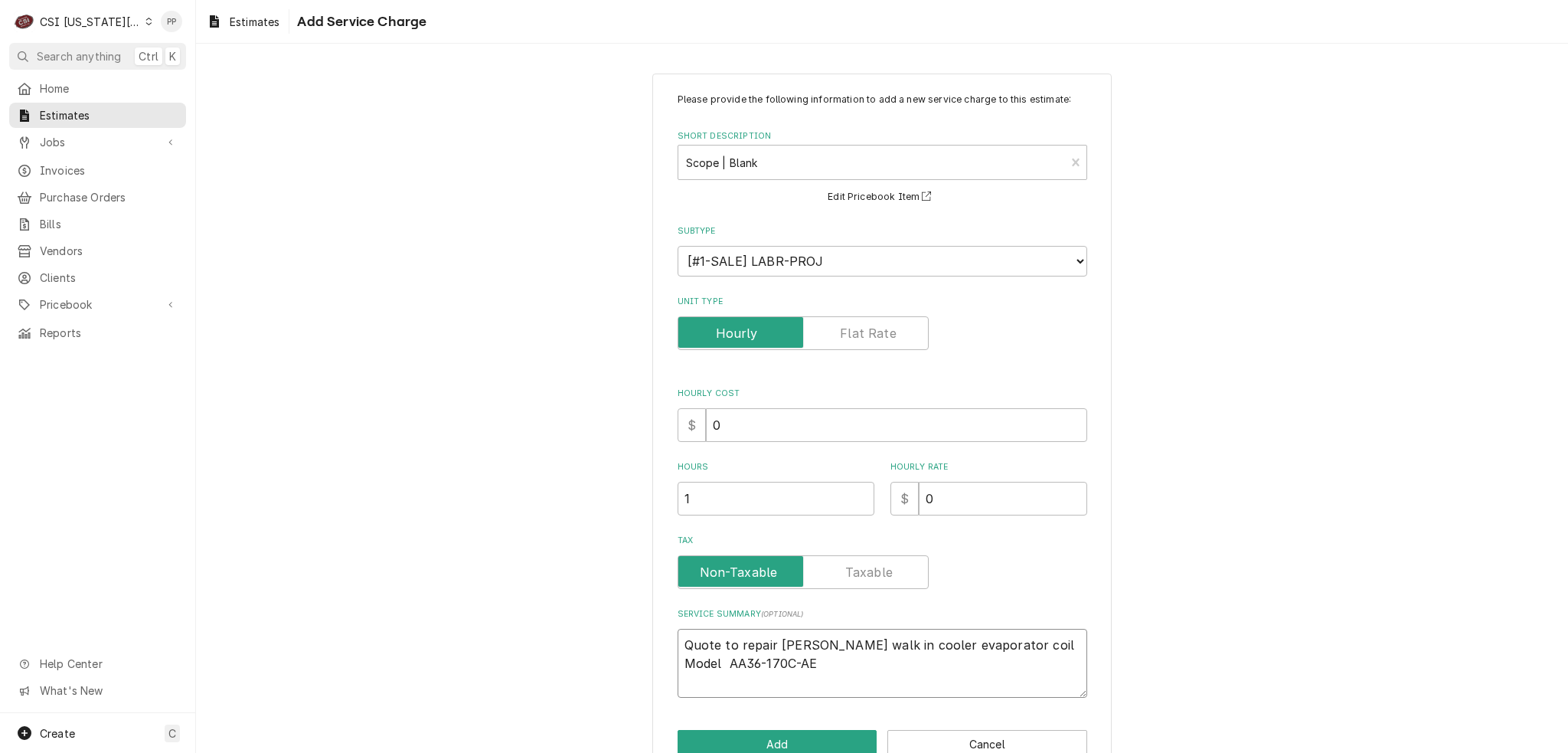
type textarea "Quote to repair Russel walk in cooler evaporator coil Model AA36-170C-AE"
type textarea "x"
type textarea "Quote to repair Russel walk in cooler evaporator coil Model AA36-170C-AE S"
type textarea "x"
type textarea "Quote to repair Russel walk in cooler evaporator coil Model AA36-170C-AE Se"
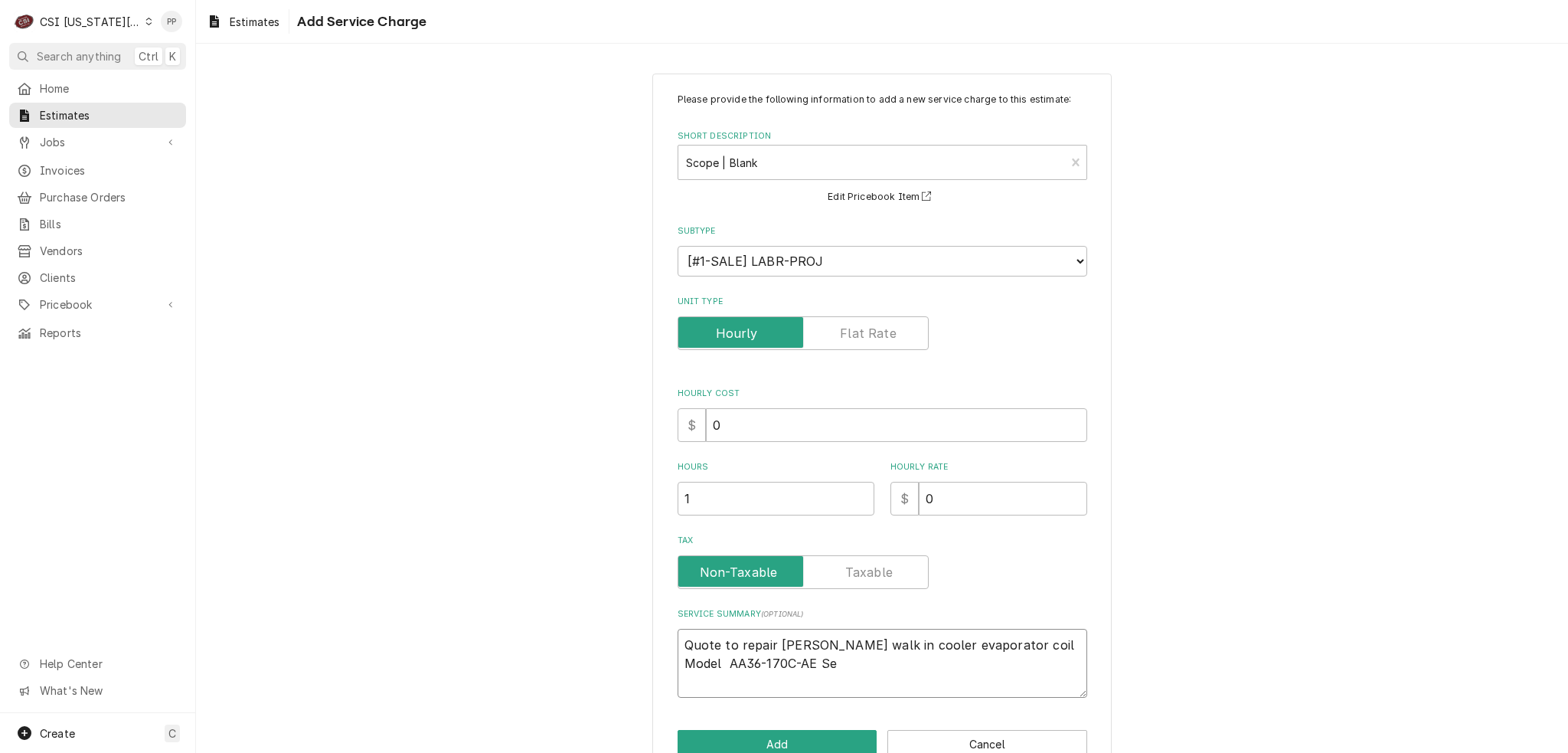
type textarea "x"
type textarea "Quote to repair Russel walk in cooler evaporator coil Model AA36-170C-AE Ser"
type textarea "x"
type textarea "Quote to repair Russel walk in cooler evaporator coil Model AA36-170C-AE Seri"
type textarea "x"
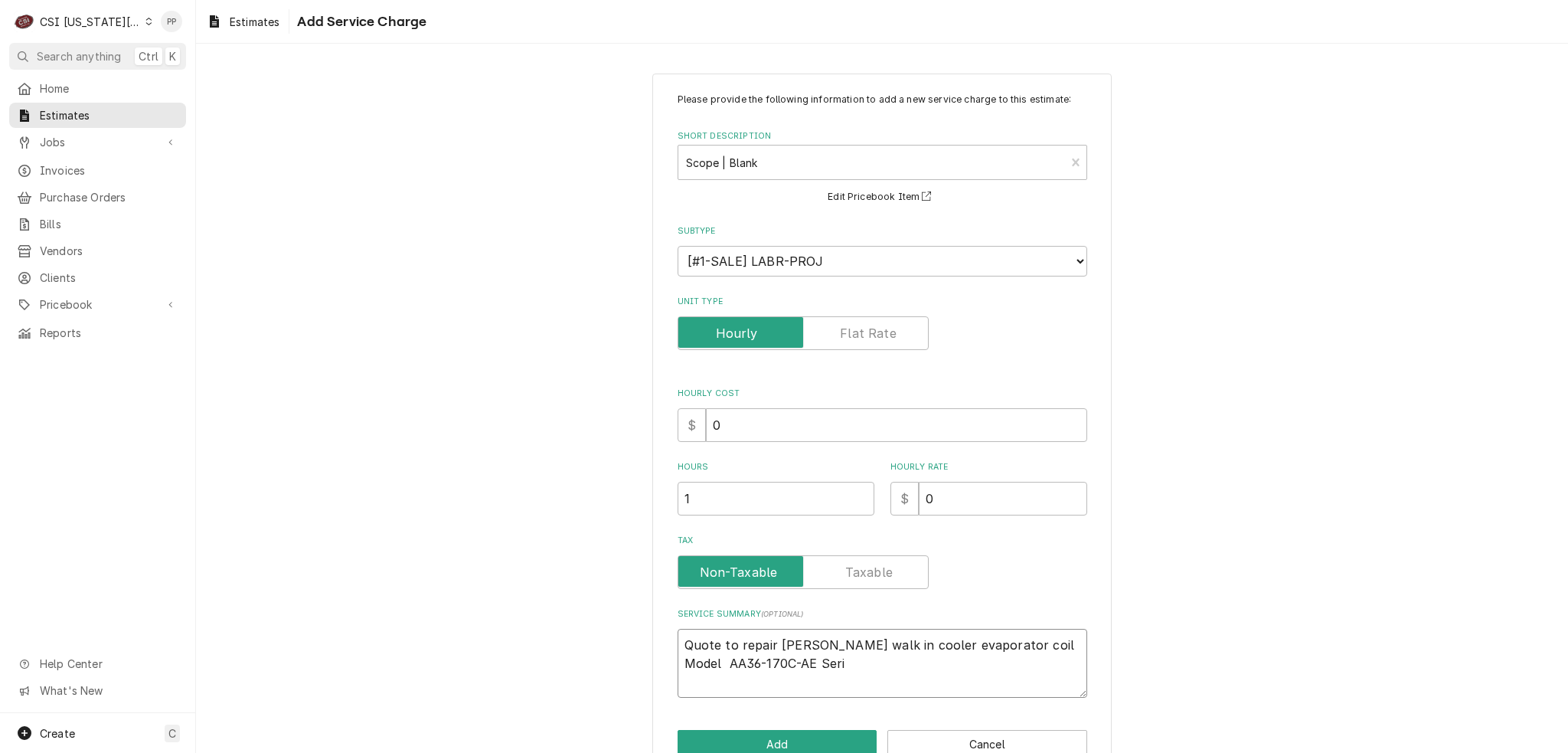
type textarea "Quote to repair Russel walk in cooler evaporator coil Model AA36-170C-AE Seria"
type textarea "x"
type textarea "Quote to repair Russel walk in cooler evaporator coil Model AA36-170C-AE Serial"
type textarea "x"
click at [794, 660] on textarea "Quote to repair Russel walk in cooler evaporator coil Model AA36-170C-AE Serial…" at bounding box center [883, 663] width 409 height 69
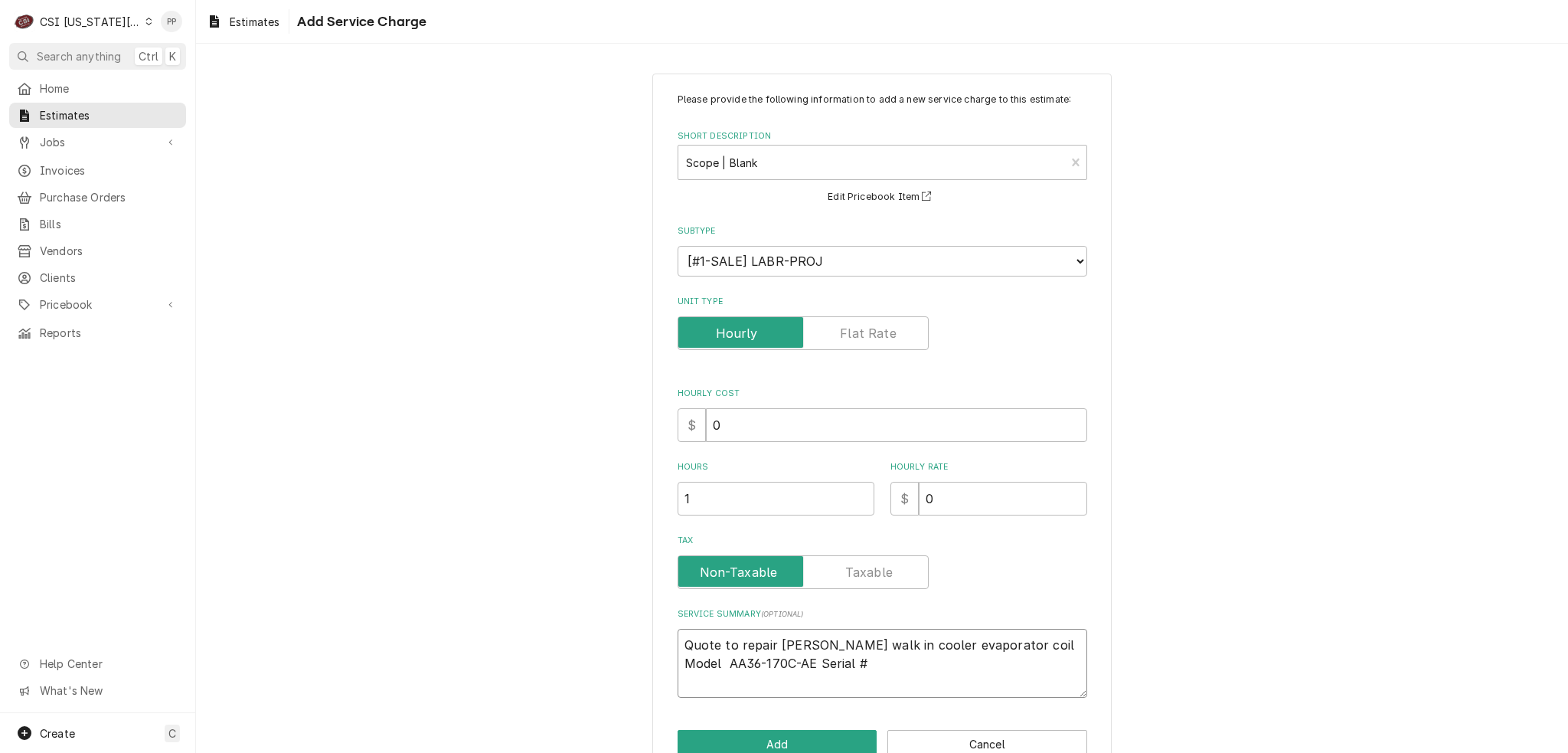
paste textarea "E16G00757597002001"
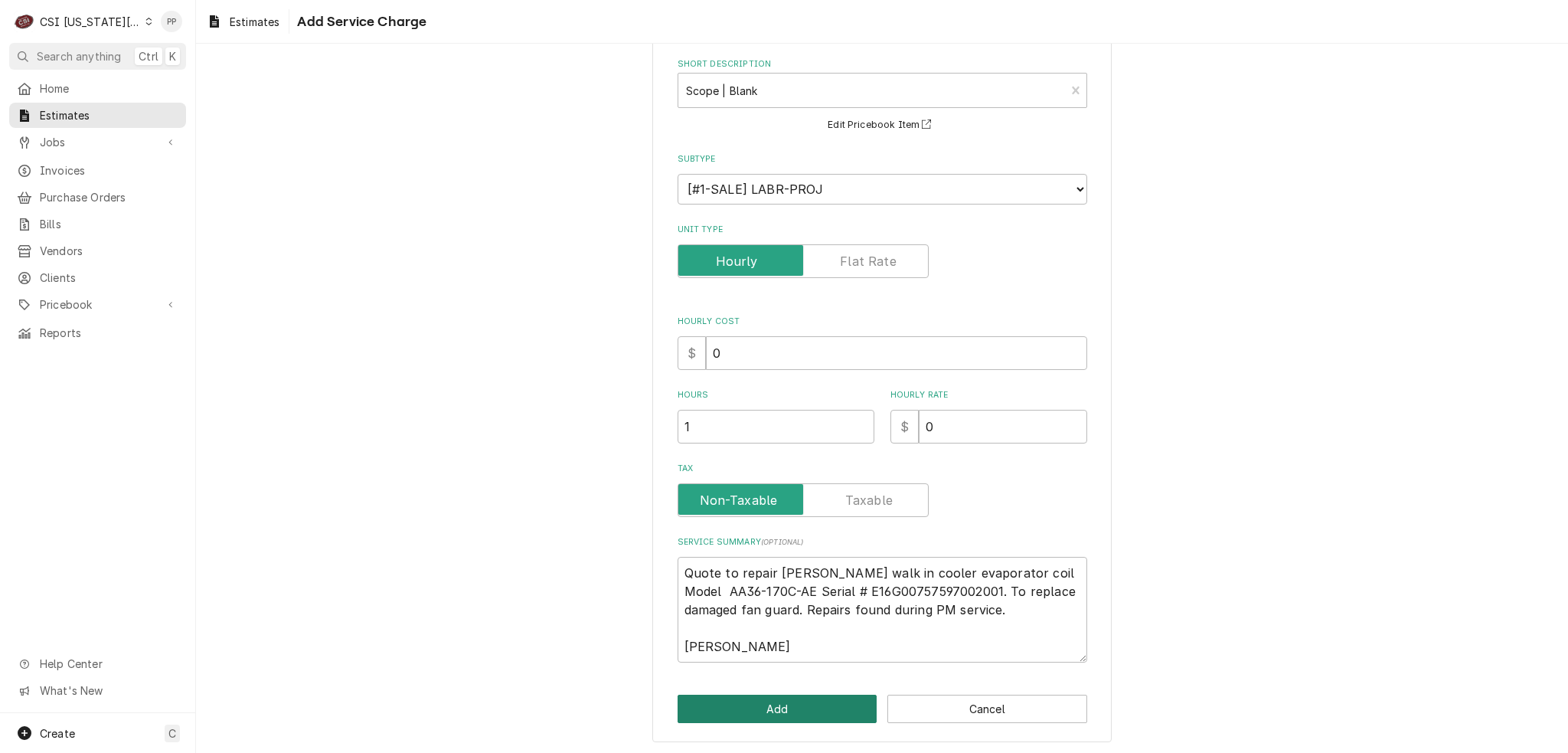
click at [810, 709] on button "Add" at bounding box center [778, 708] width 200 height 28
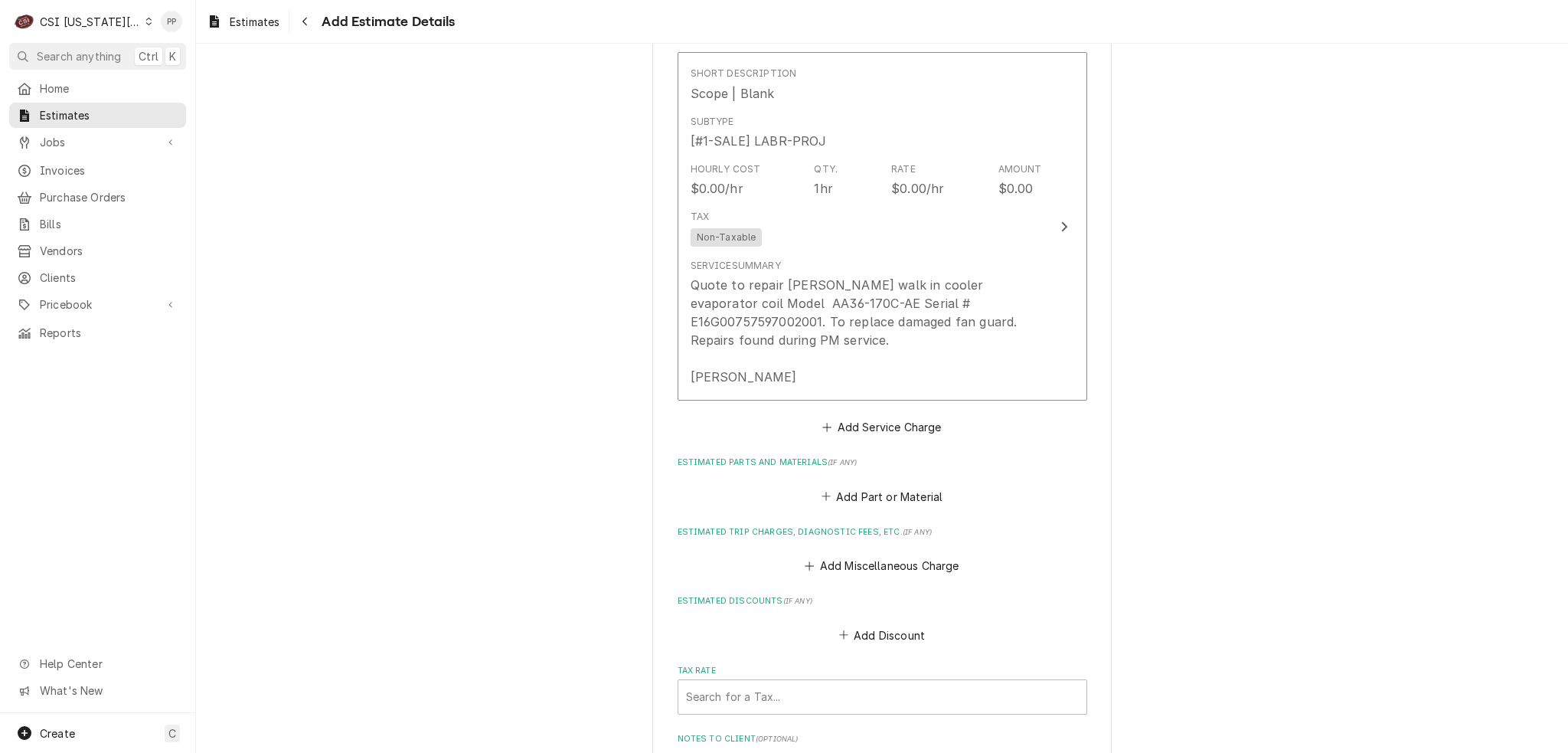
scroll to position [1590, 0]
click at [889, 416] on button "Add Service Charge" at bounding box center [883, 427] width 124 height 22
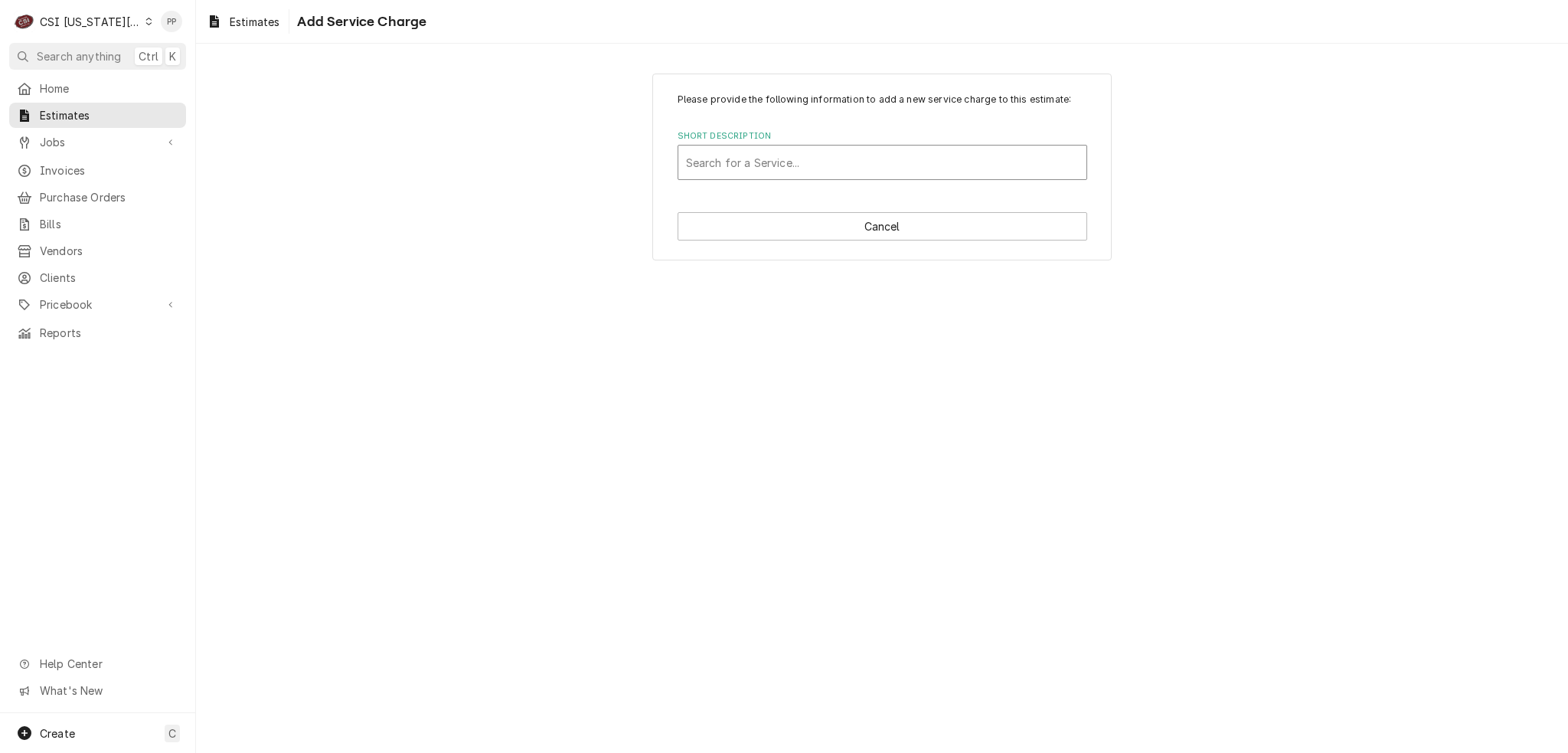
click at [867, 168] on div "Short Description" at bounding box center [883, 162] width 393 height 28
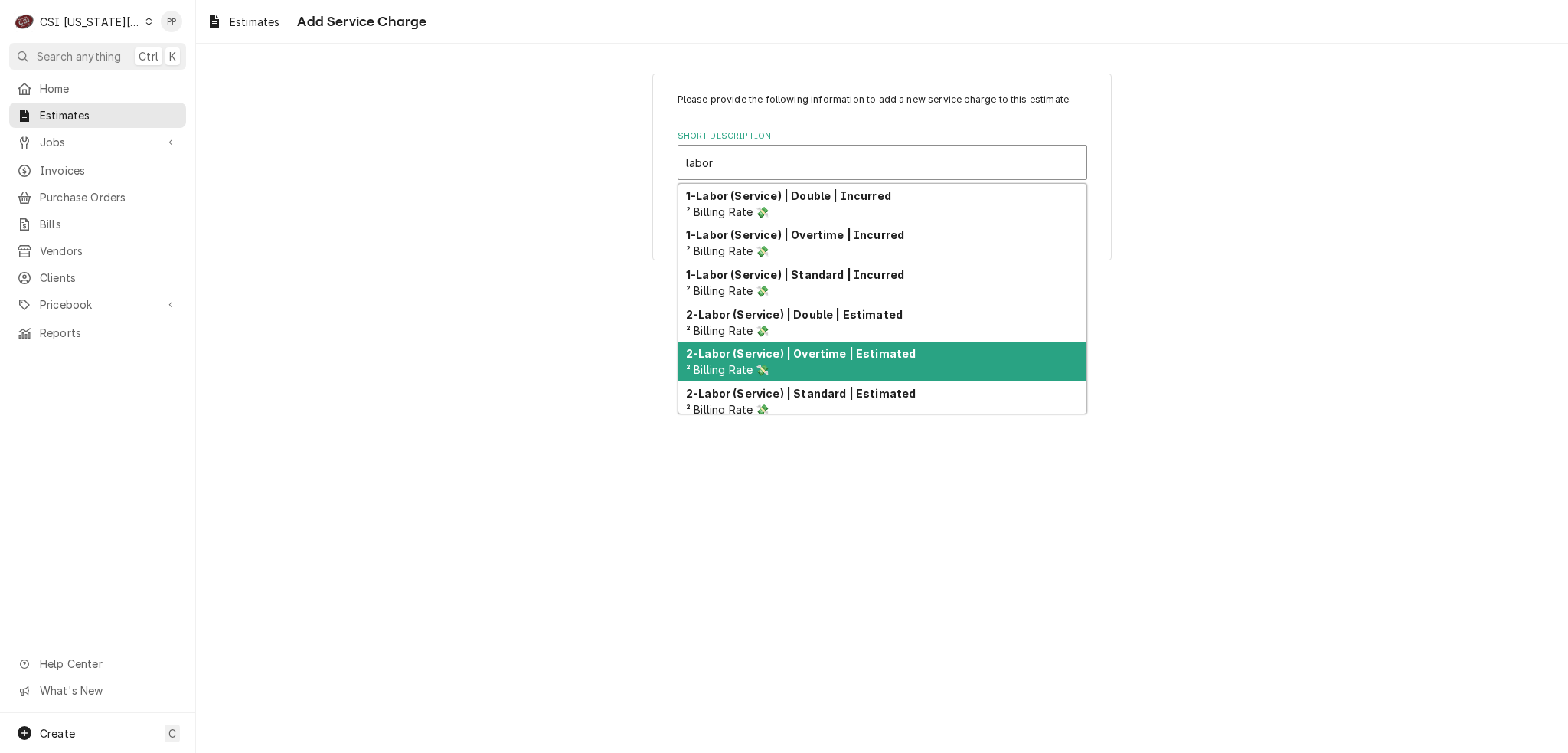
click at [891, 379] on div "2-Labor (Service) | Overtime | Estimated ² Billing Rate 💸" at bounding box center [882, 362] width 408 height 40
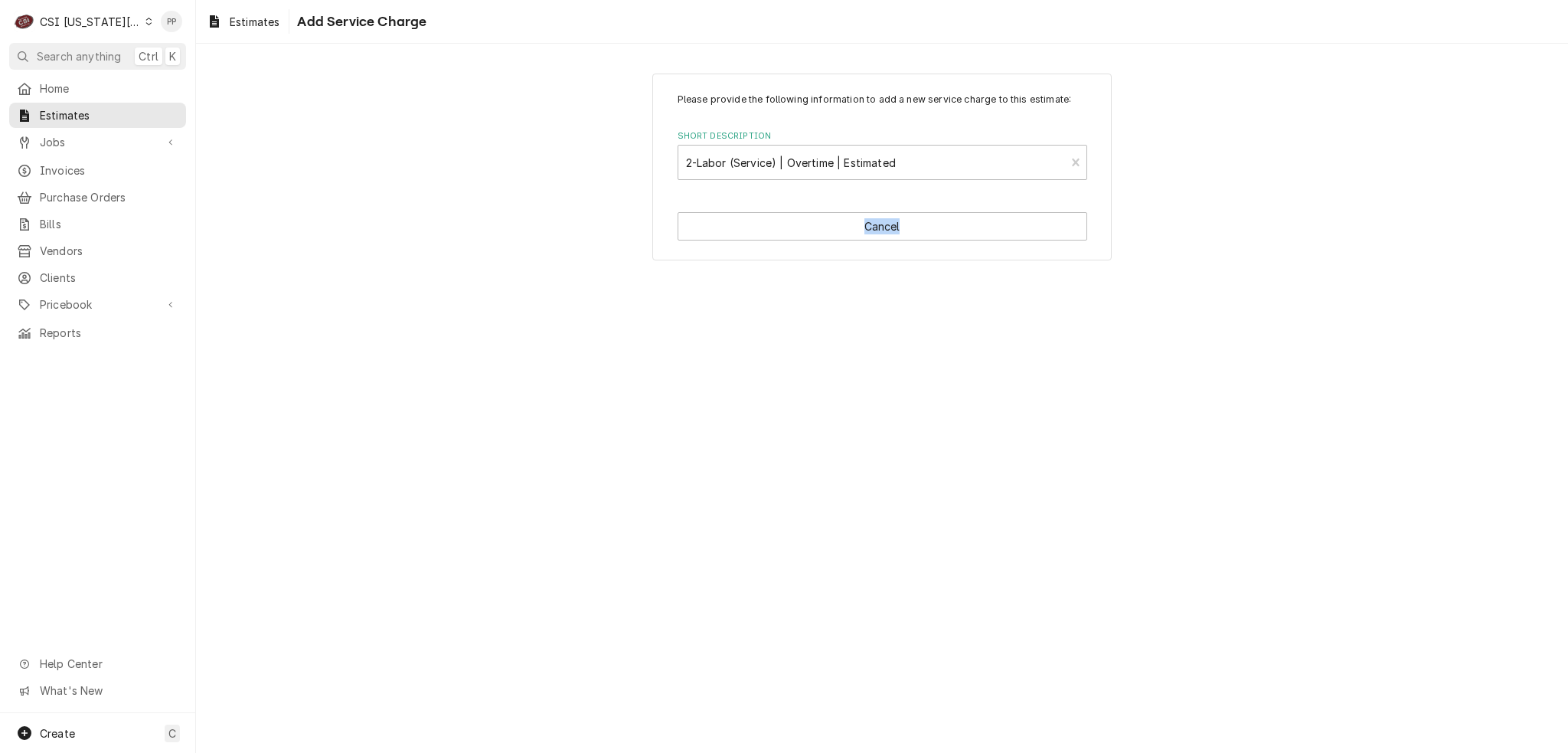
click at [891, 379] on div "Please provide the following information to add a new service charge to this es…" at bounding box center [882, 398] width 1372 height 709
drag, startPoint x: 1079, startPoint y: 151, endPoint x: 1066, endPoint y: 160, distance: 15.8
click at [1066, 160] on div "Short Description" at bounding box center [1069, 162] width 28 height 15
click at [1013, 161] on div "Short Description" at bounding box center [883, 162] width 393 height 28
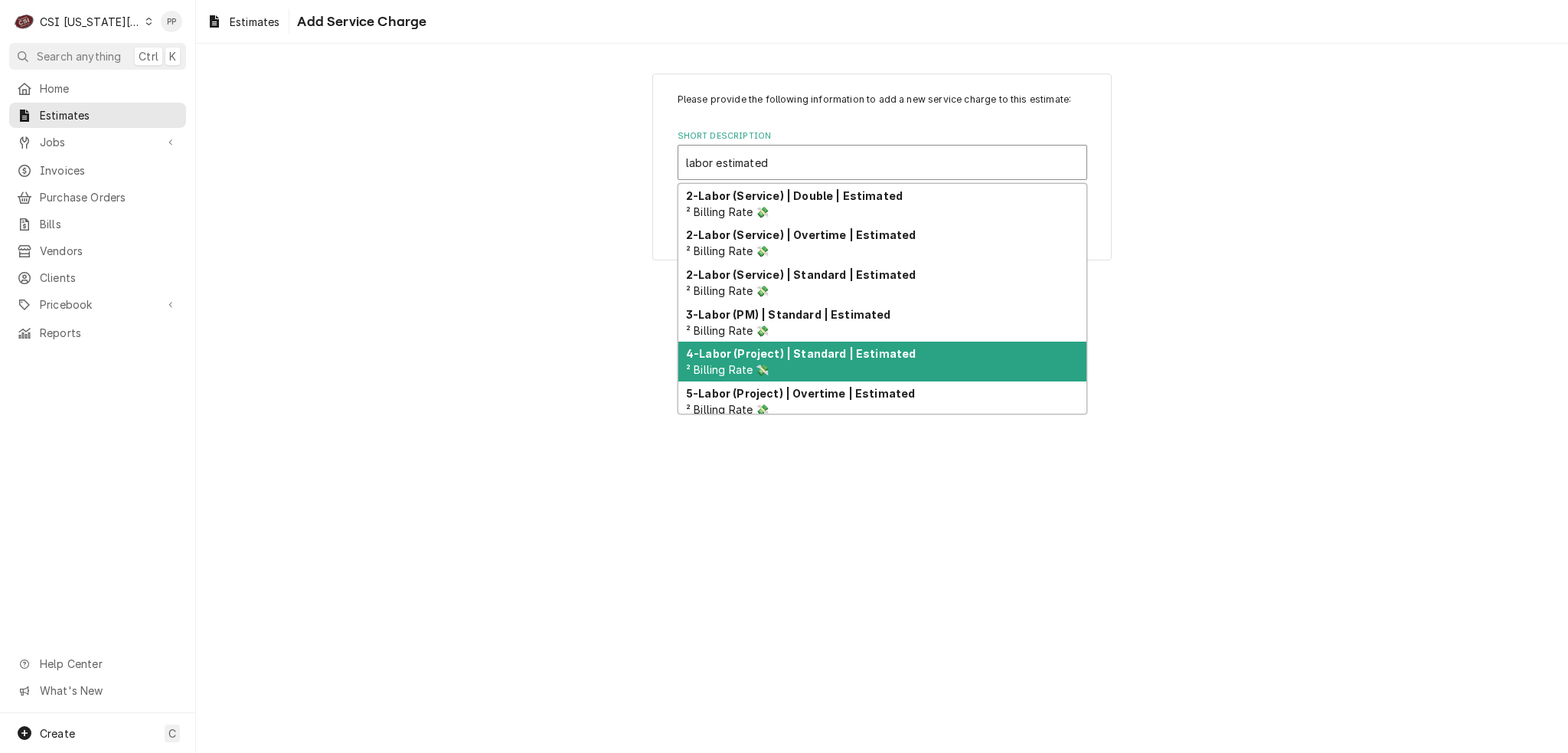
click at [881, 348] on strong "4-Labor (Project) | Standard | Estimated" at bounding box center [801, 354] width 230 height 13
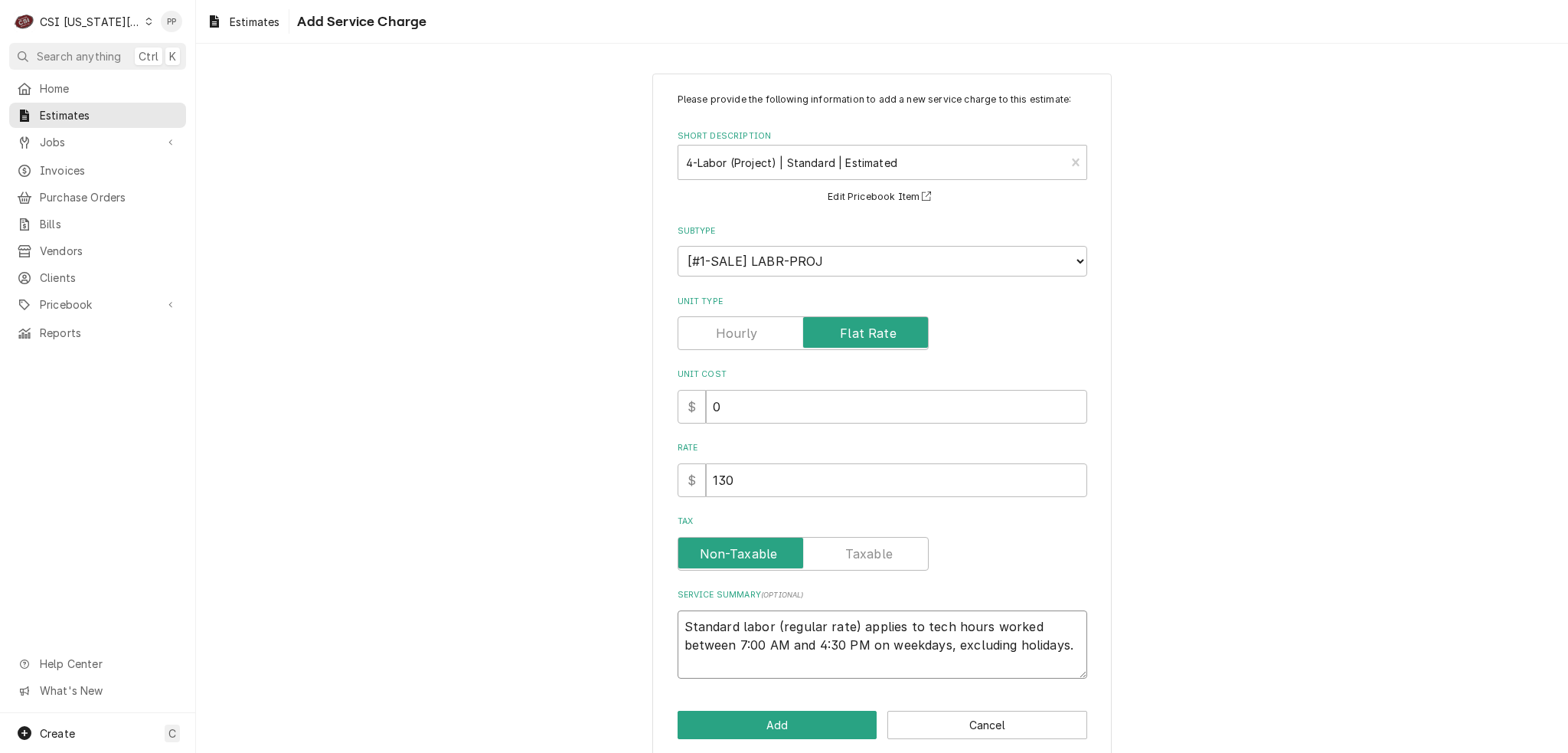
click at [966, 660] on textarea "Standard labor (regular rate) applies to tech hours worked between 7:00 AM and …" at bounding box center [883, 645] width 409 height 69
drag, startPoint x: 695, startPoint y: 402, endPoint x: 674, endPoint y: 400, distance: 21.1
click at [678, 400] on div "$ 0" at bounding box center [883, 406] width 409 height 33
click at [717, 402] on input "0" at bounding box center [896, 406] width 381 height 33
click at [747, 470] on input "130" at bounding box center [896, 480] width 381 height 33
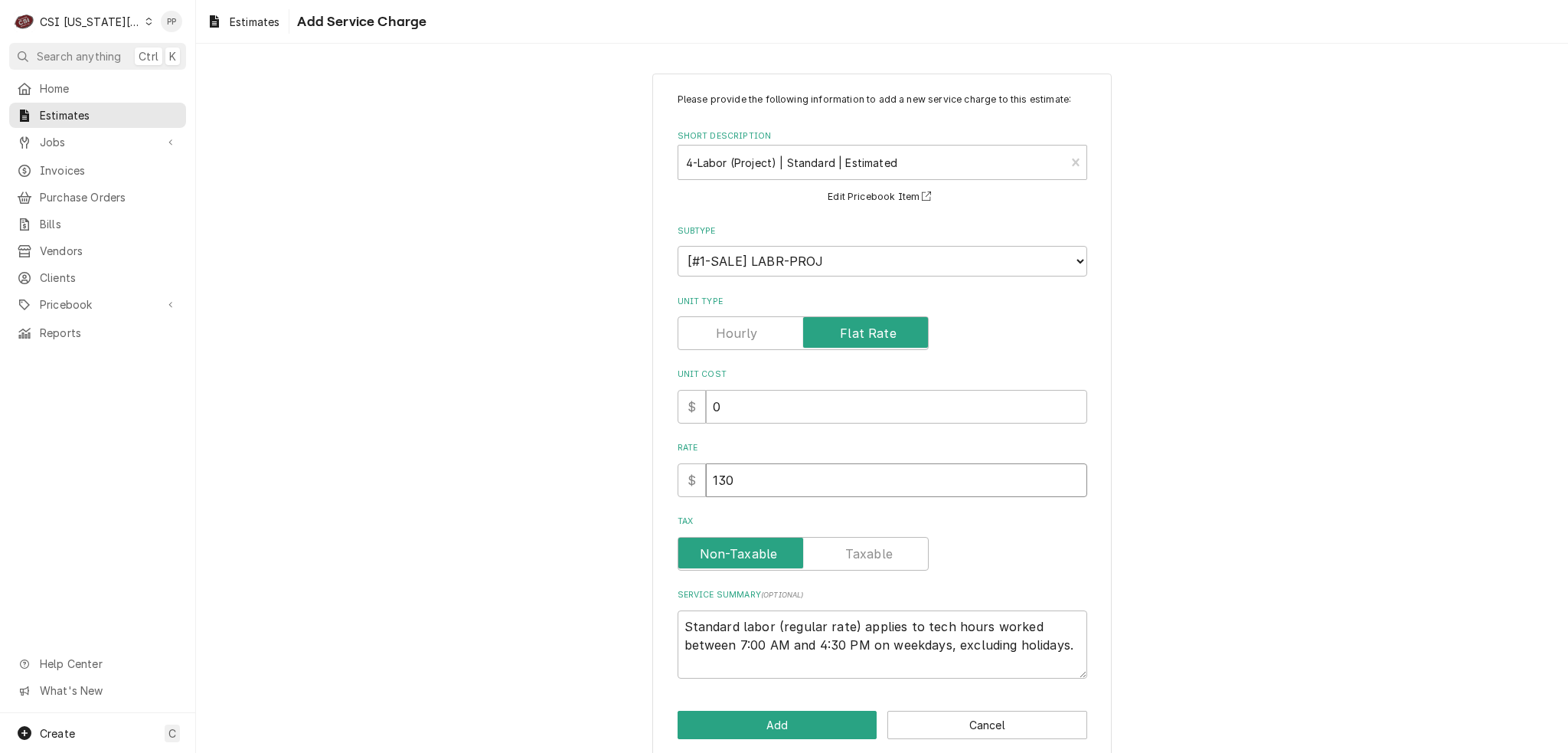
drag, startPoint x: 749, startPoint y: 483, endPoint x: 711, endPoint y: 480, distance: 38.1
click at [706, 480] on input "130" at bounding box center [896, 480] width 381 height 33
click at [781, 721] on button "Add" at bounding box center [778, 724] width 200 height 28
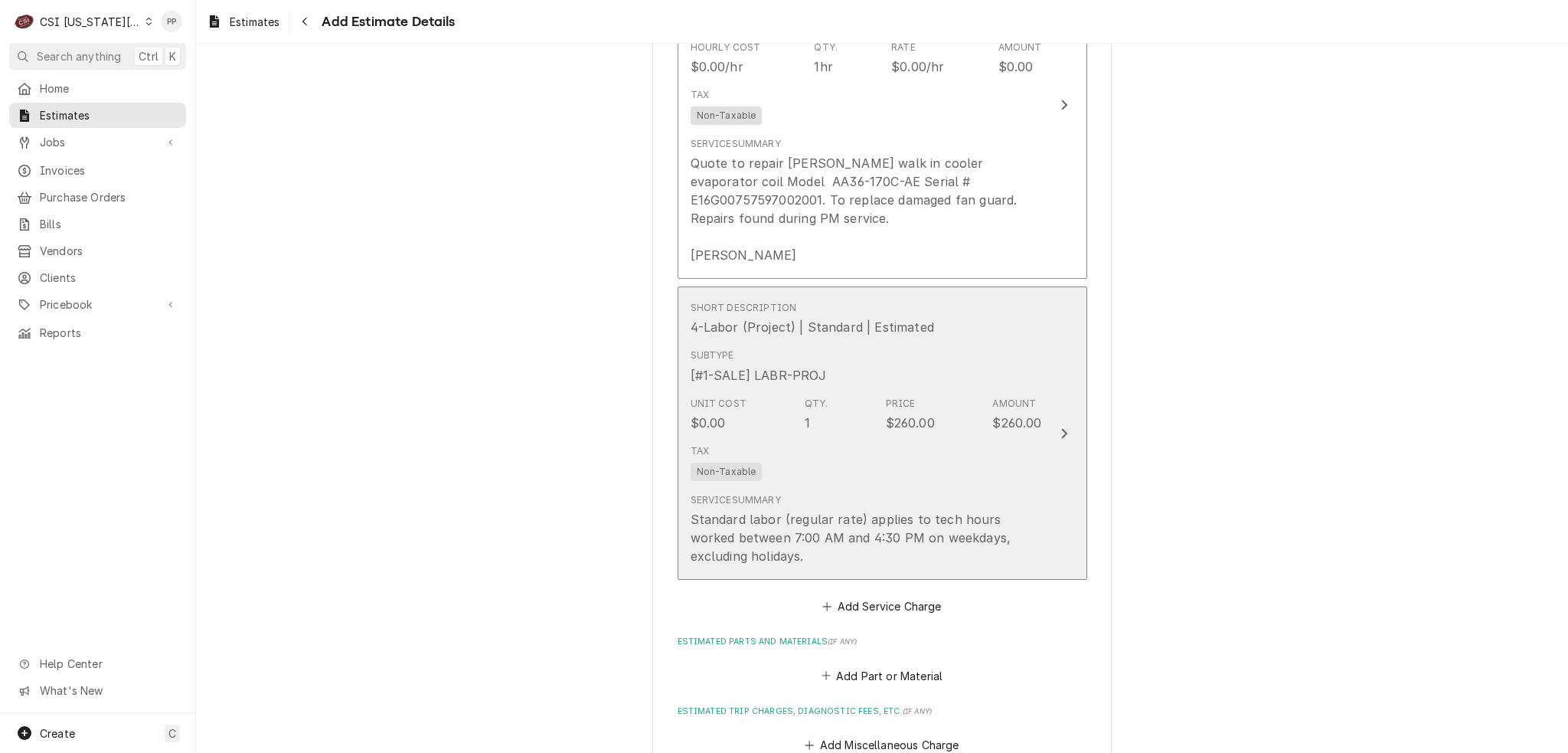
scroll to position [1801, 0]
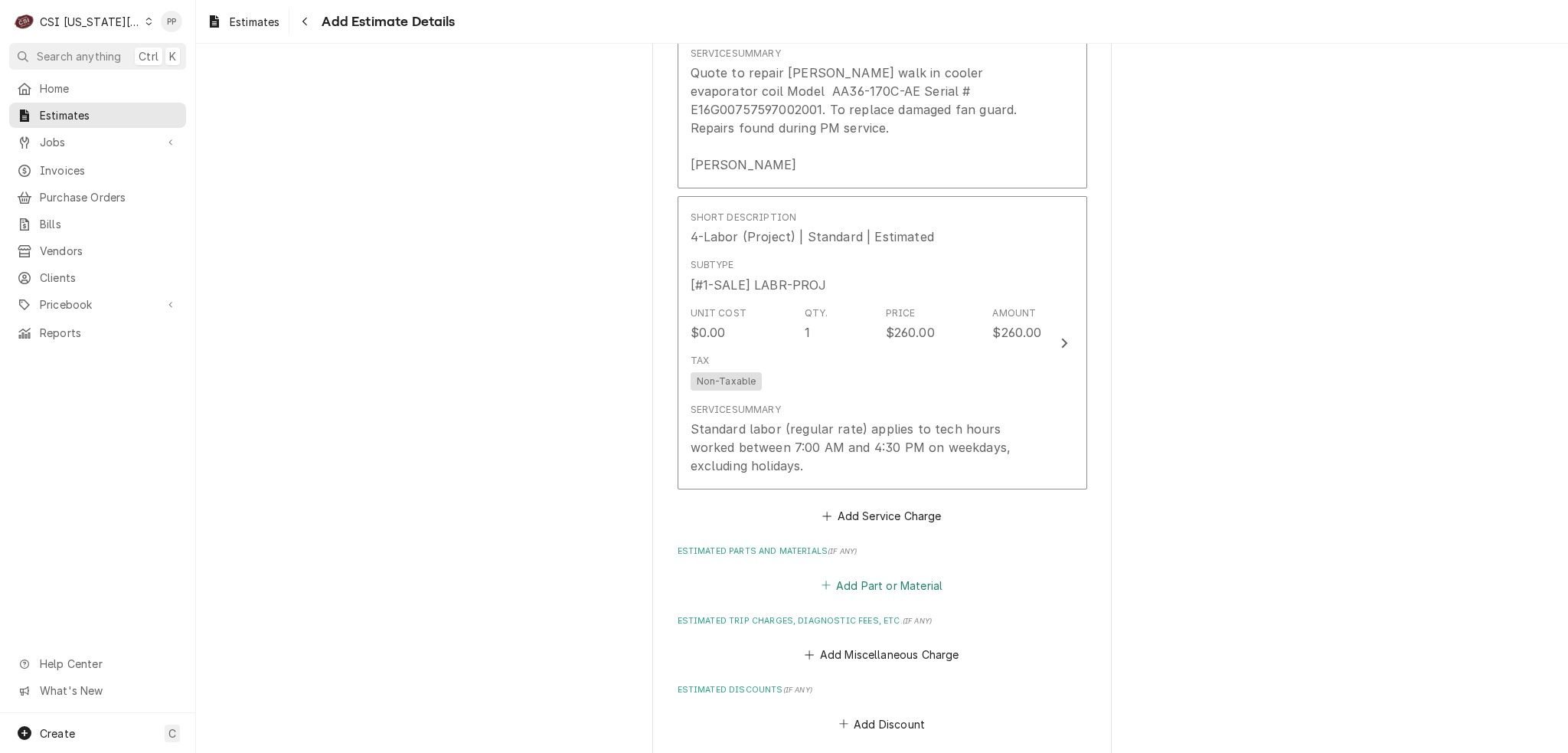
click at [903, 574] on button "Add Part or Material" at bounding box center [882, 585] width 126 height 22
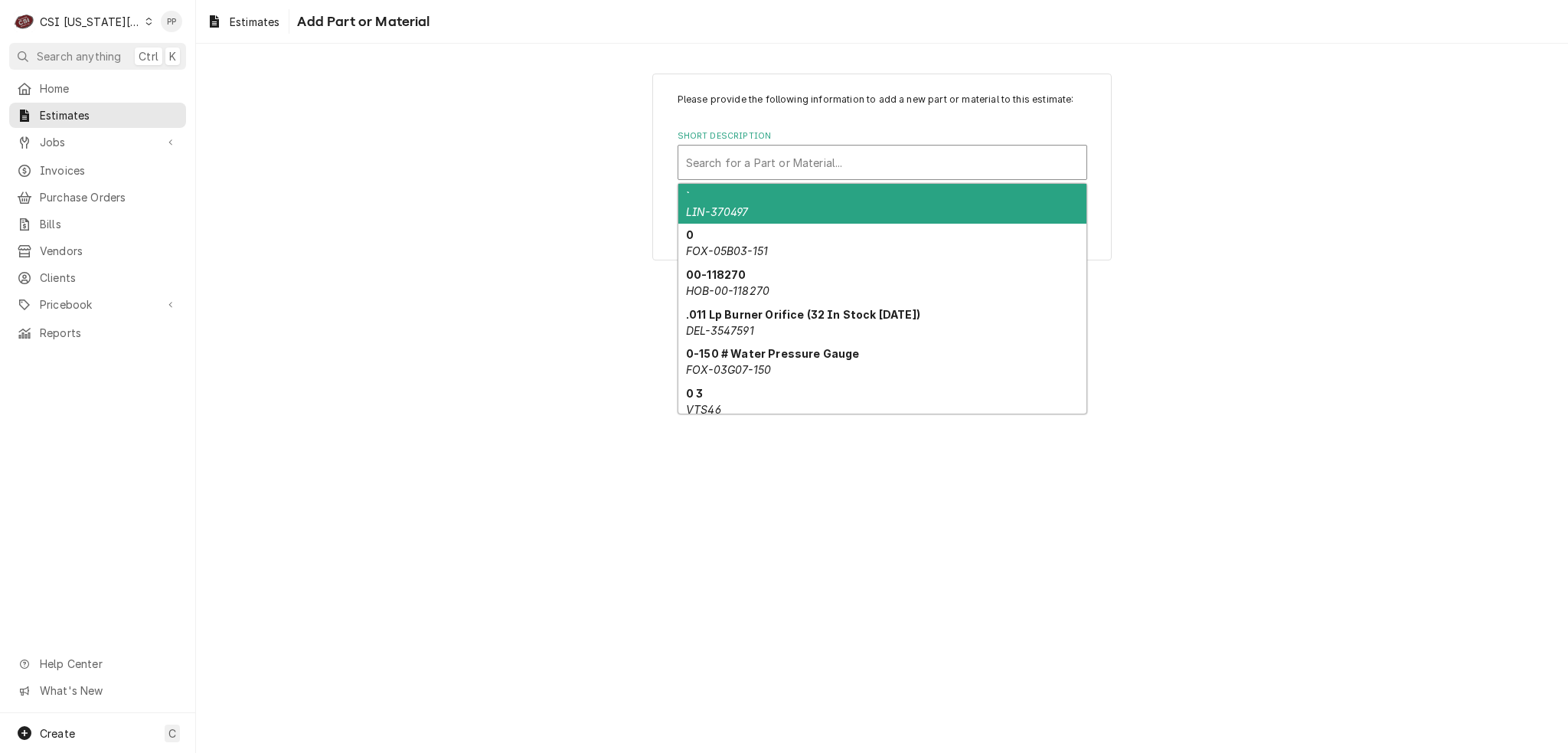
click at [812, 155] on div "Short Description" at bounding box center [883, 162] width 393 height 28
paste input "RUS-119647000"
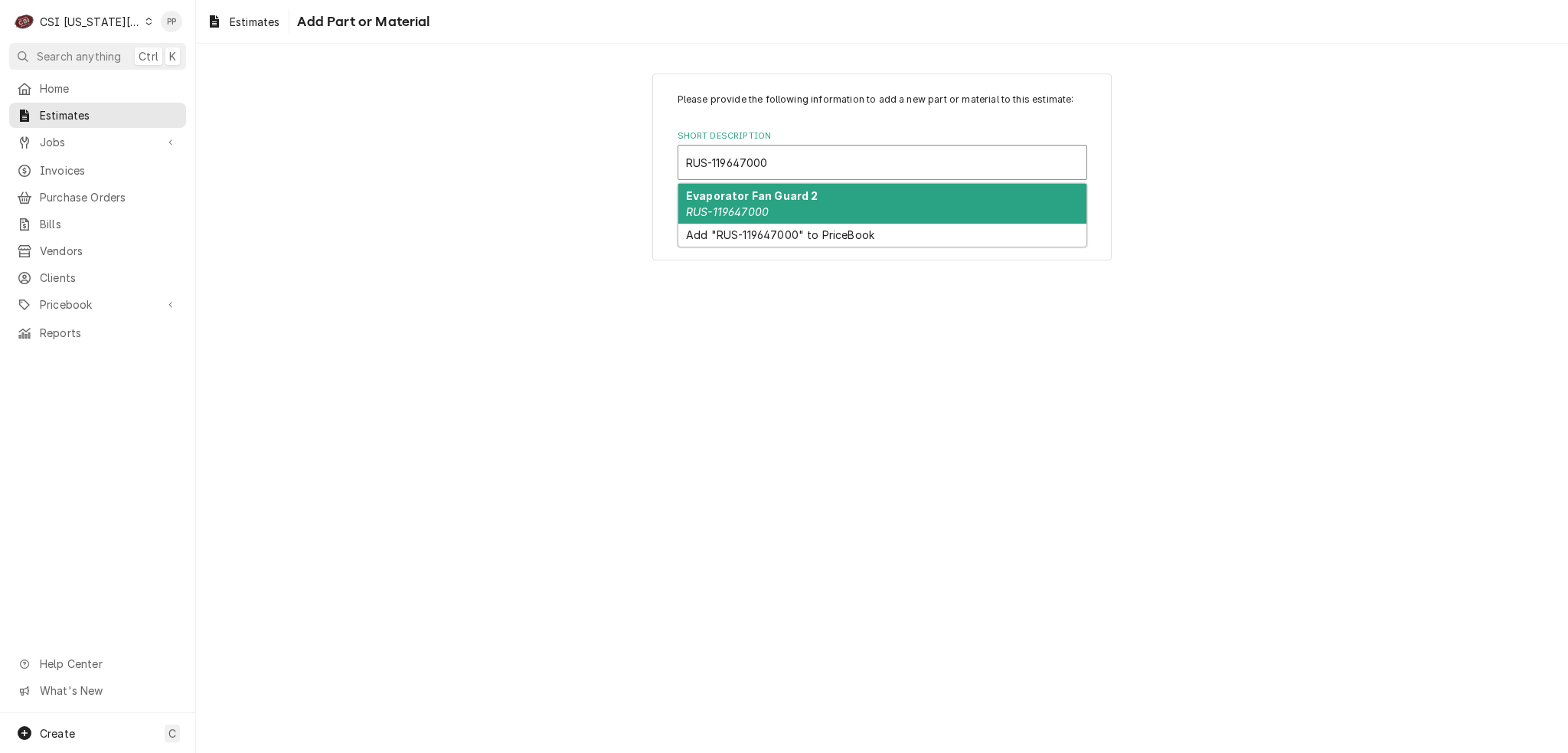
click at [806, 190] on strong "Evaporator Fan Guard 2" at bounding box center [752, 196] width 133 height 13
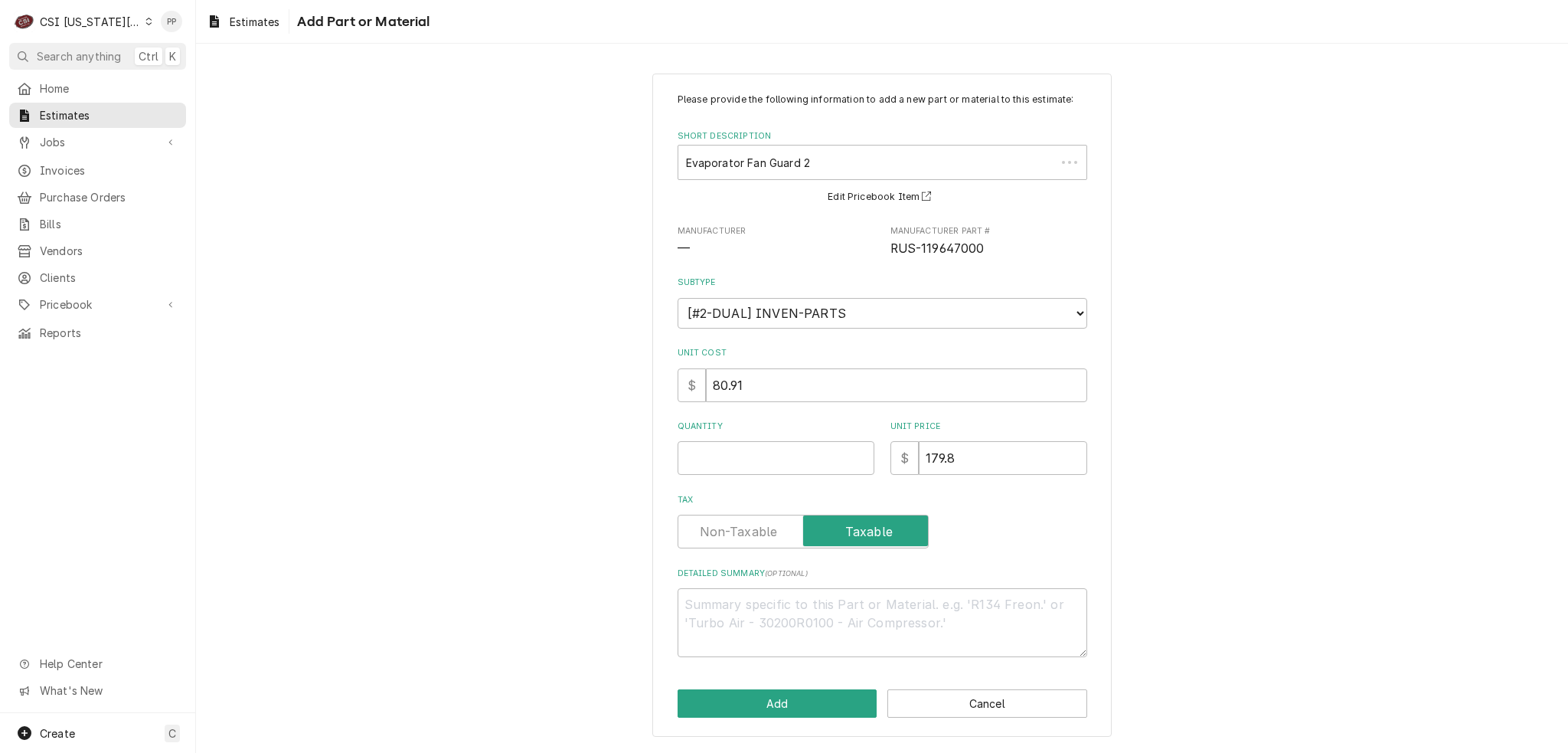
click at [759, 477] on div "Please provide the following information to add a new part or material to this …" at bounding box center [883, 375] width 409 height 565
click at [767, 477] on div "Please provide the following information to add a new part or material to this …" at bounding box center [883, 375] width 409 height 565
click at [770, 463] on input "Quantity" at bounding box center [776, 457] width 197 height 33
click at [775, 693] on button "Add" at bounding box center [778, 702] width 200 height 28
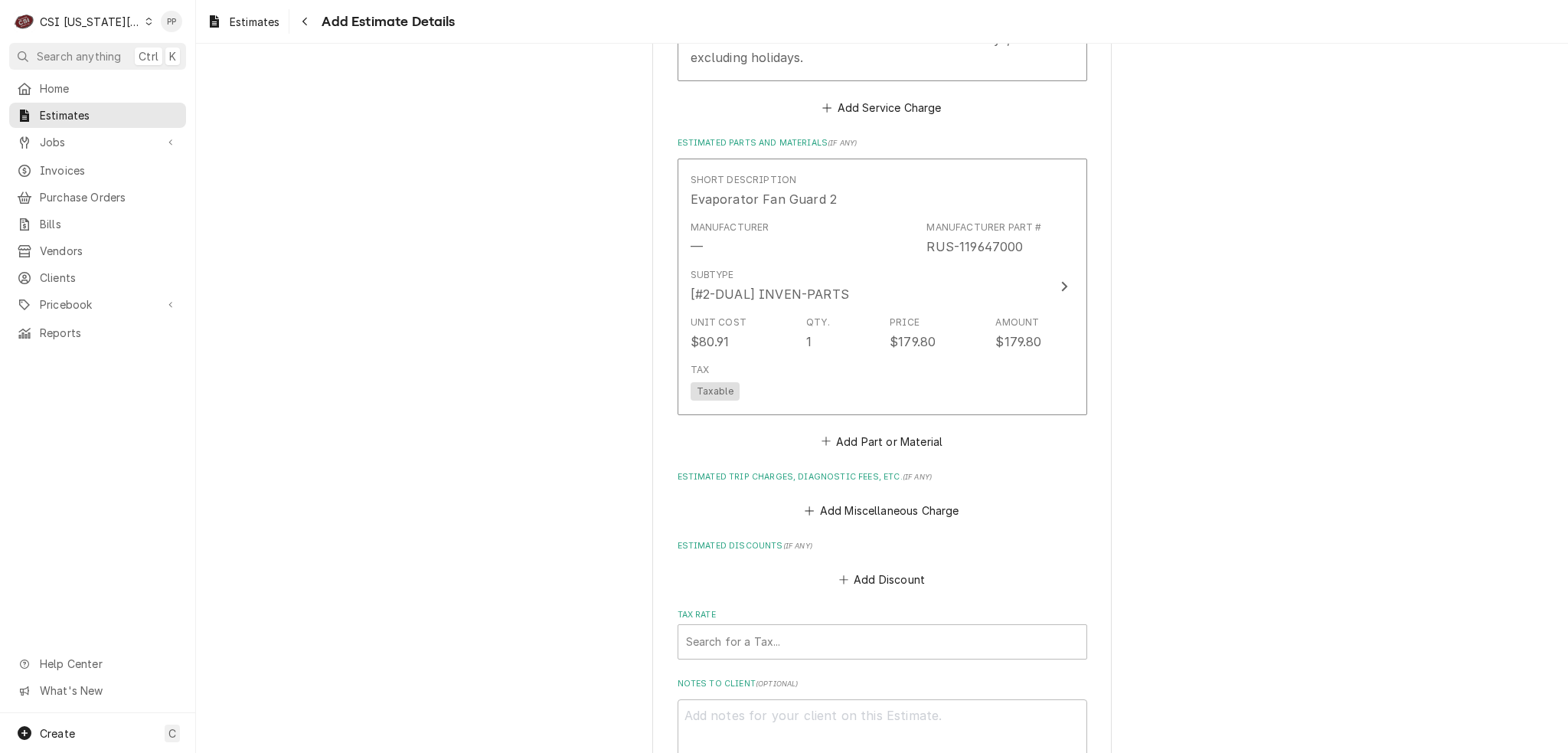
scroll to position [2212, 0]
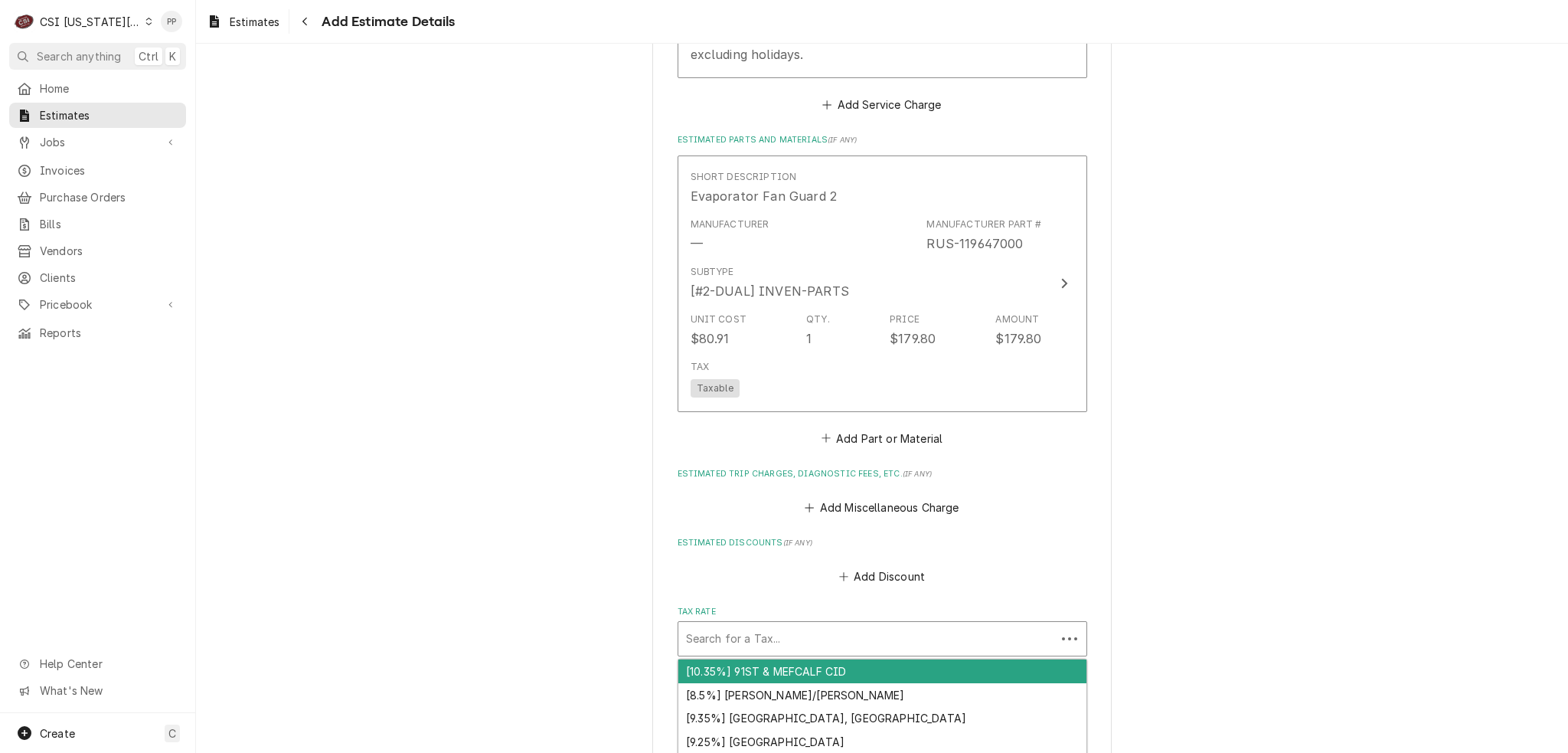
click at [825, 625] on div "Tax Rate" at bounding box center [867, 638] width 362 height 28
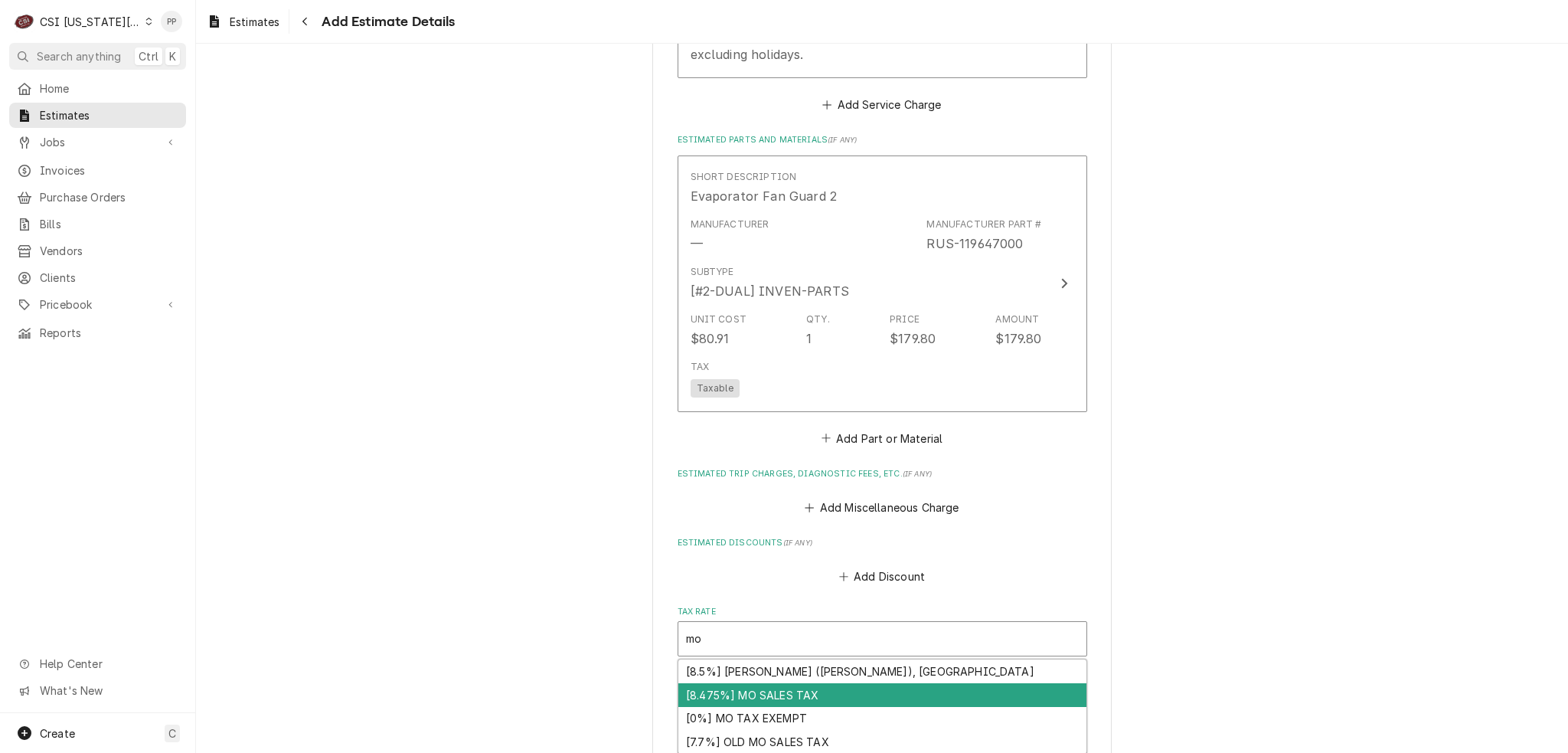
click at [846, 684] on div "[8.475%] MO SALES TAX" at bounding box center [882, 695] width 408 height 23
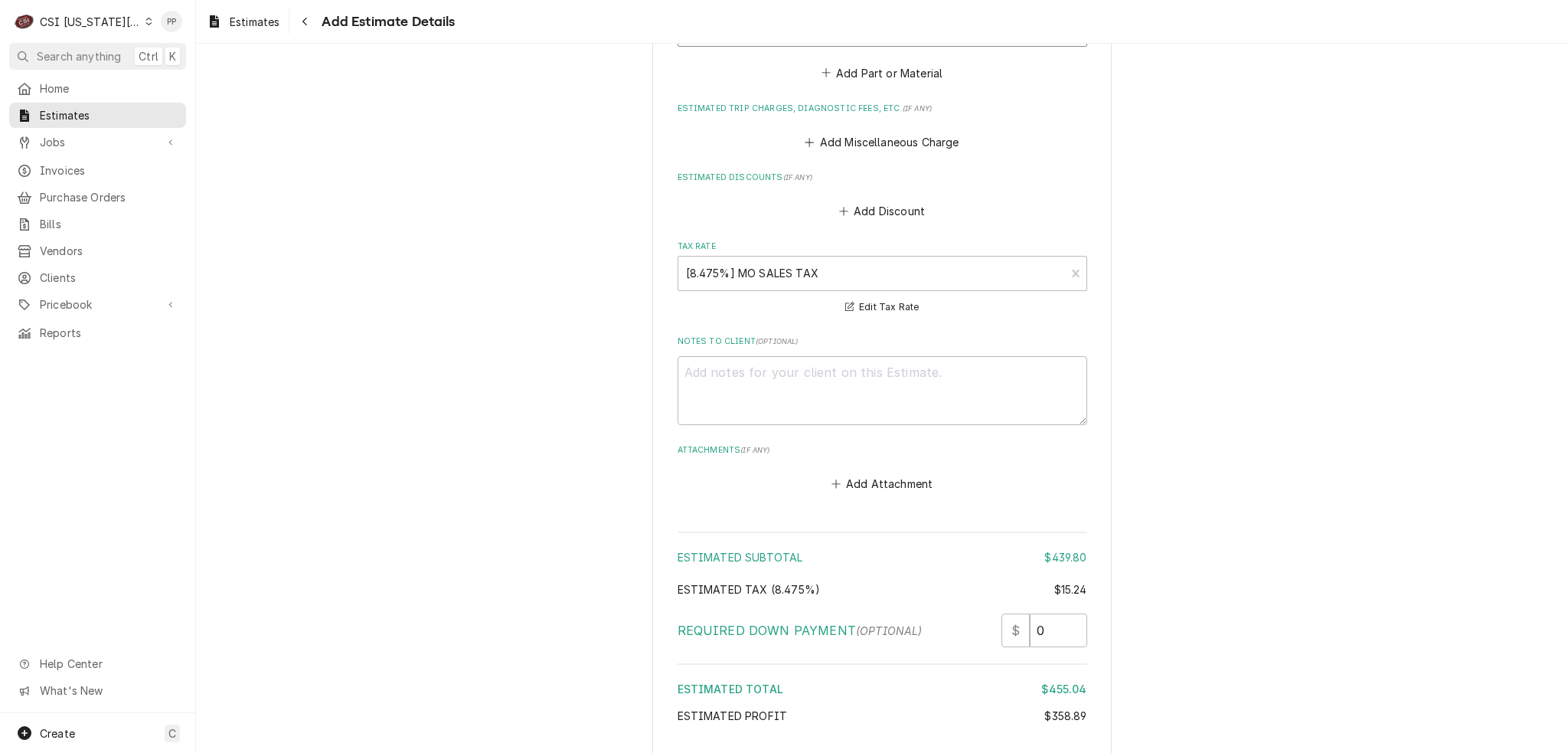
scroll to position [2631, 0]
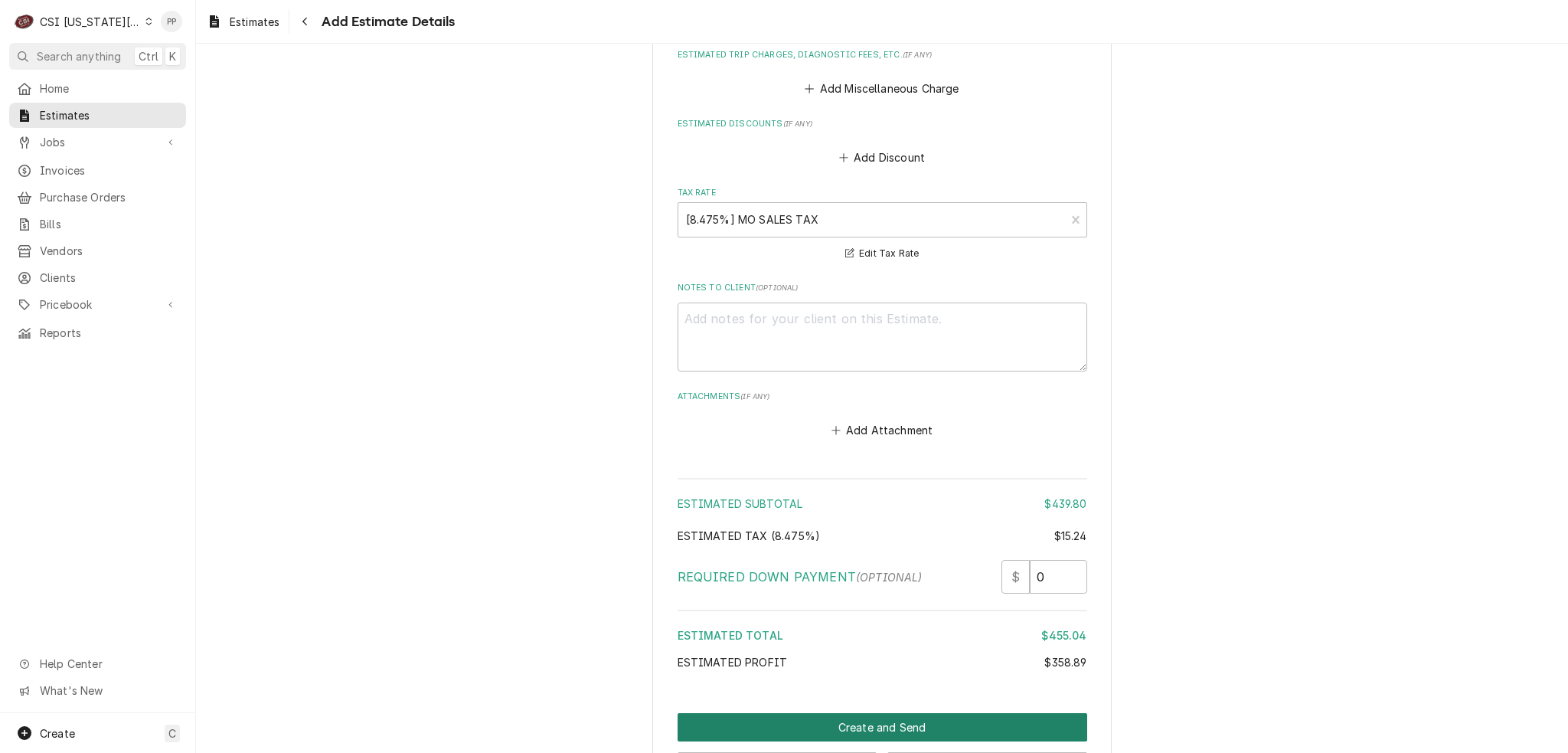
click at [873, 713] on button "Create and Send" at bounding box center [883, 727] width 409 height 28
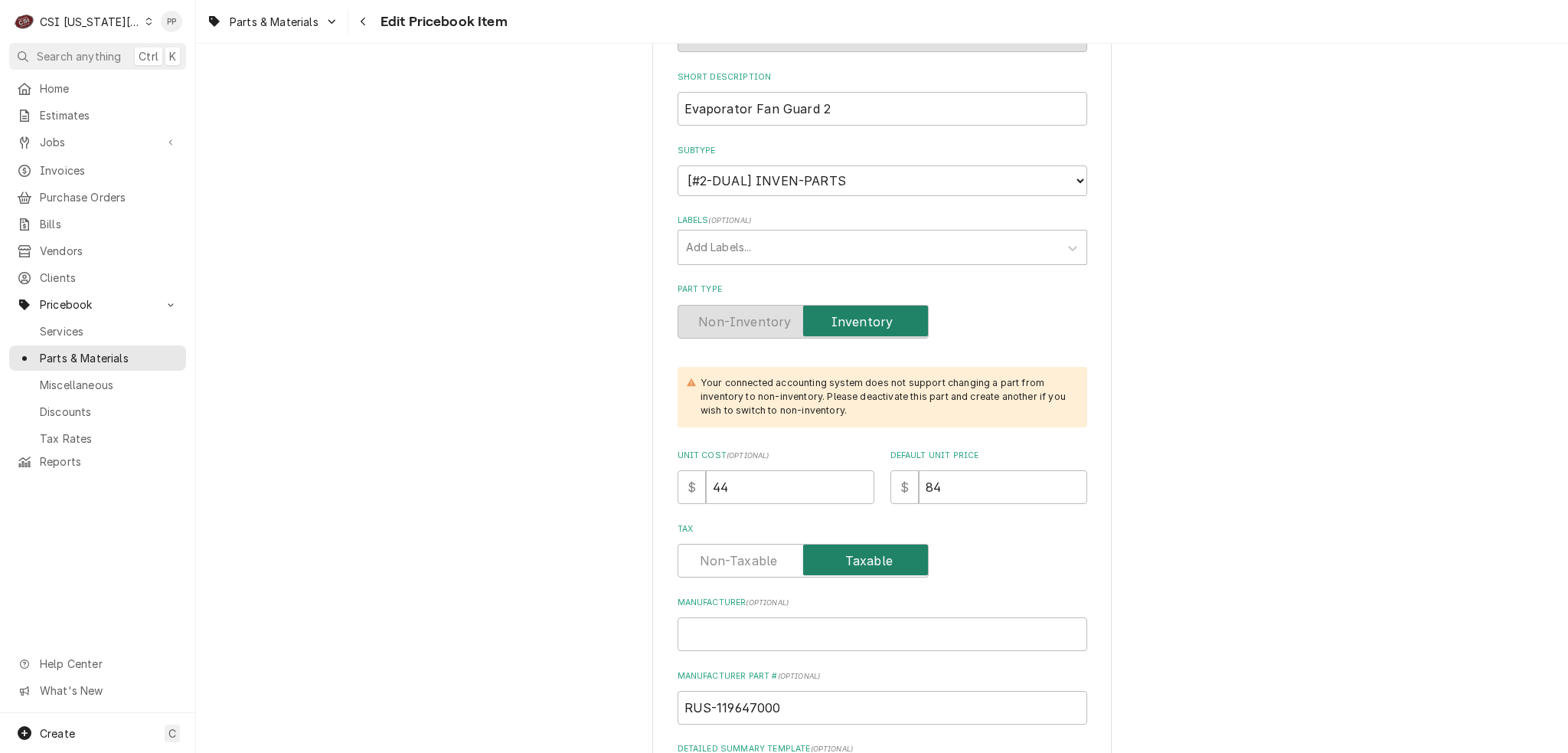
scroll to position [307, 0]
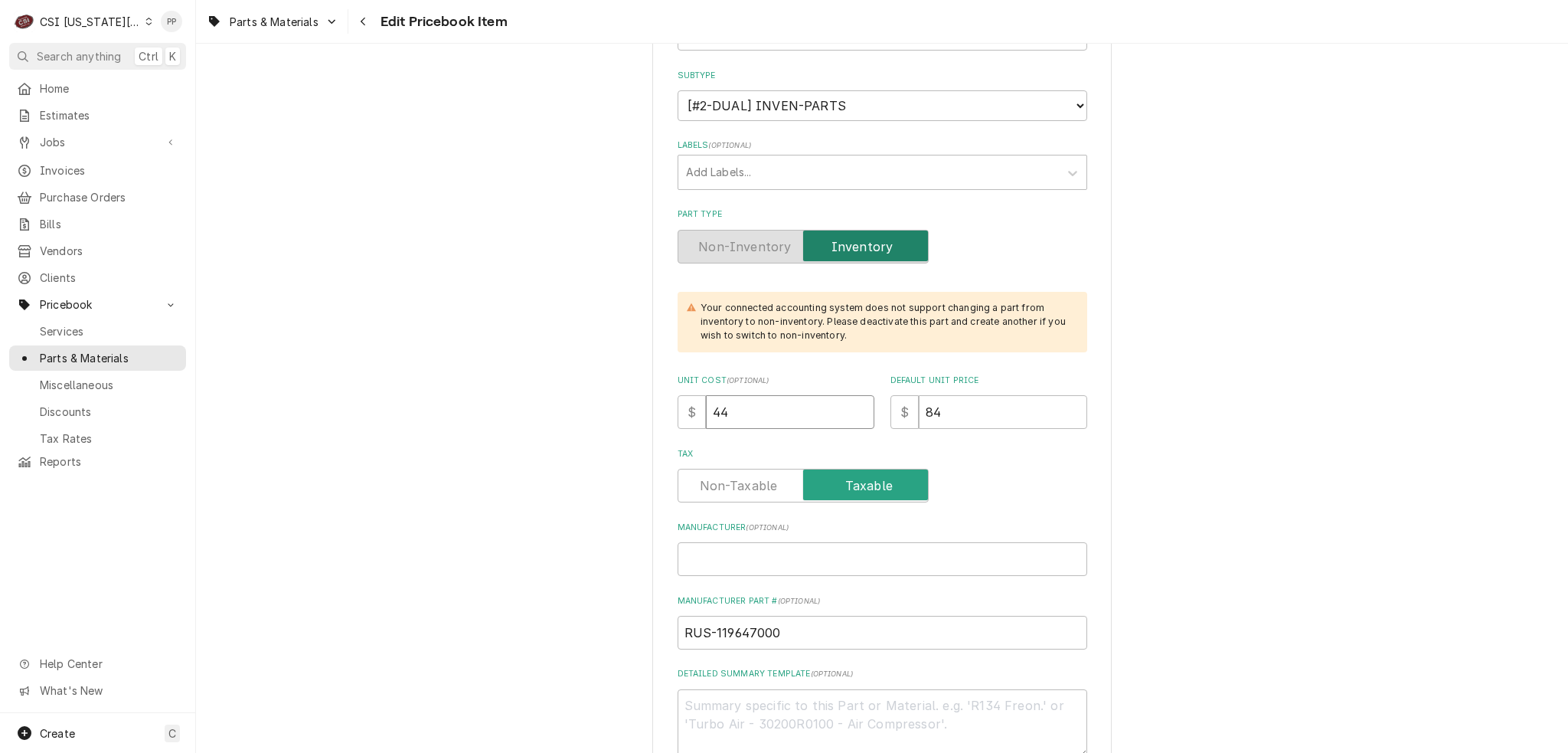
drag, startPoint x: 756, startPoint y: 422, endPoint x: 685, endPoint y: 410, distance: 72.0
click at [684, 413] on div "$ 44" at bounding box center [776, 411] width 197 height 33
type textarea "x"
type input "8"
type textarea "x"
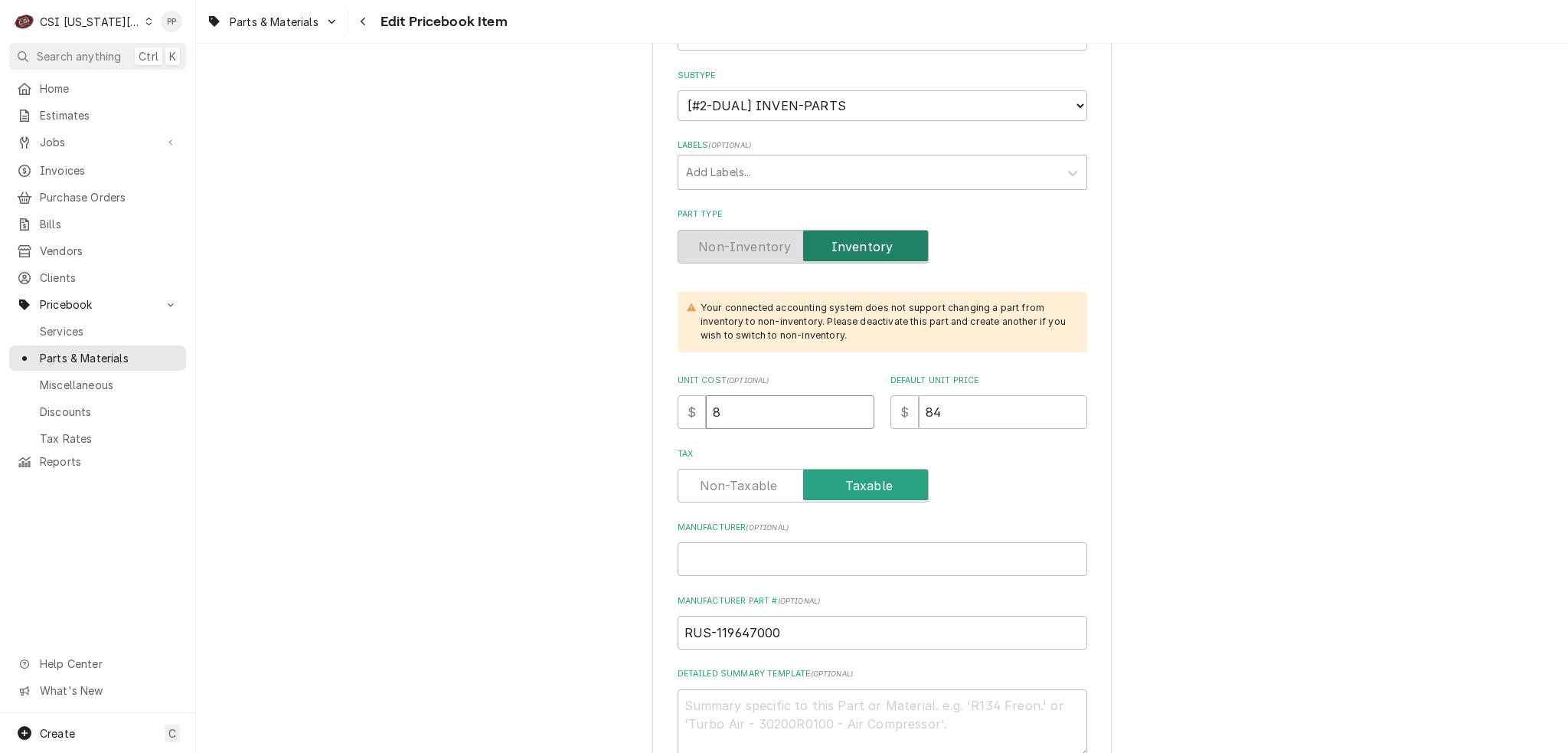
type input "80"
type textarea "x"
type input "80.9"
type textarea "x"
type input "80.91"
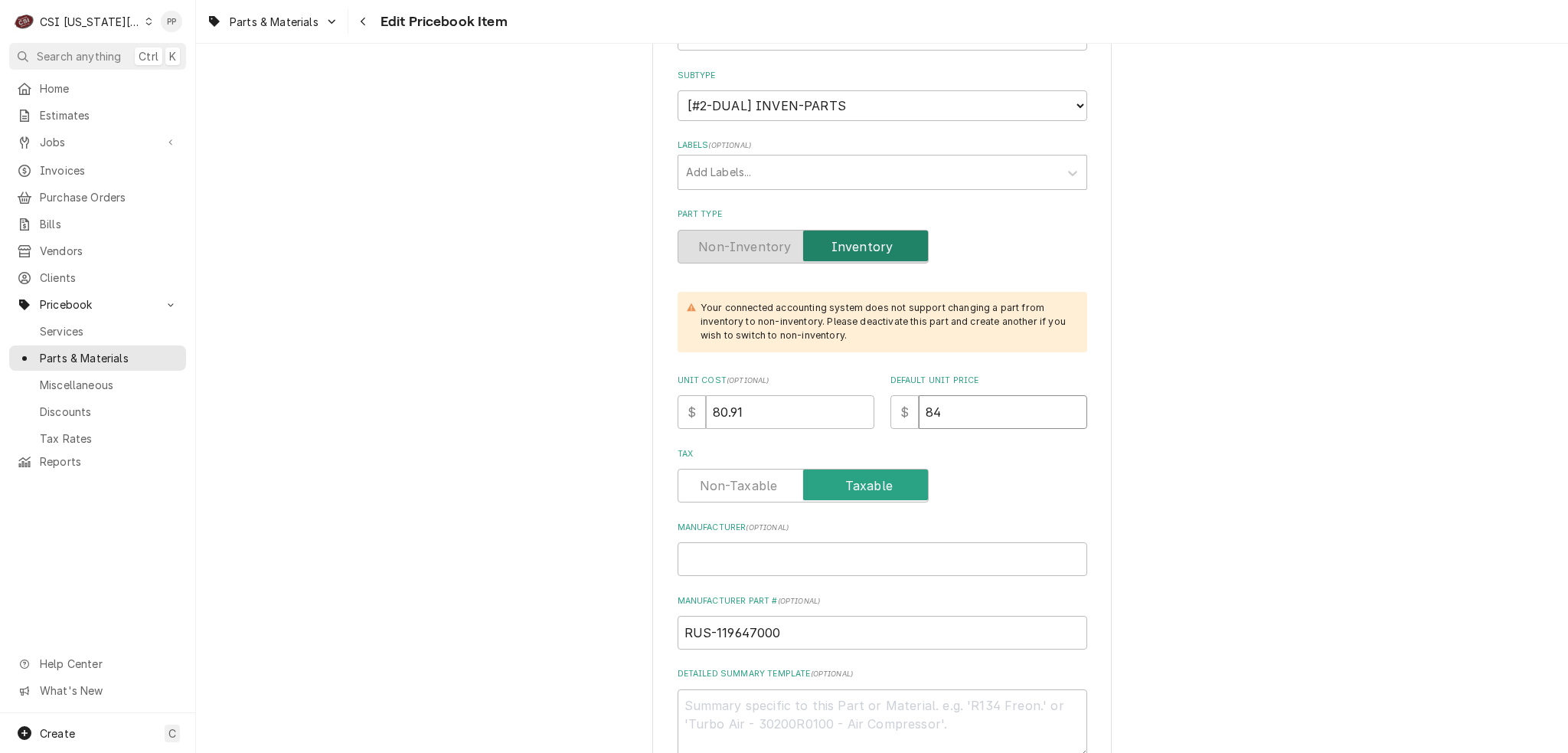
type textarea "x"
type input "1"
type textarea "x"
type input "17"
type textarea "x"
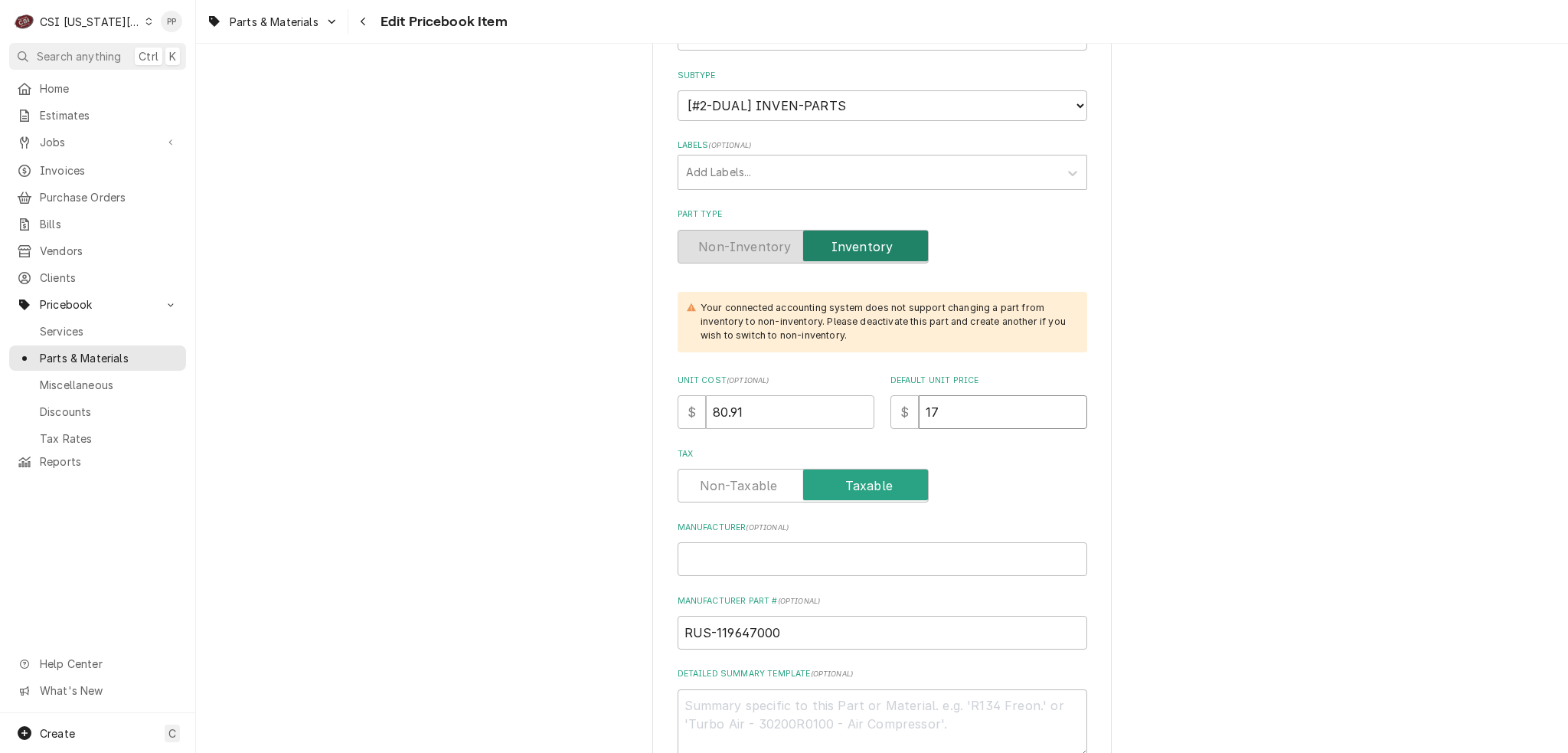
type input "179"
type textarea "x"
type input "179.8"
type textarea "x"
type input "179.80"
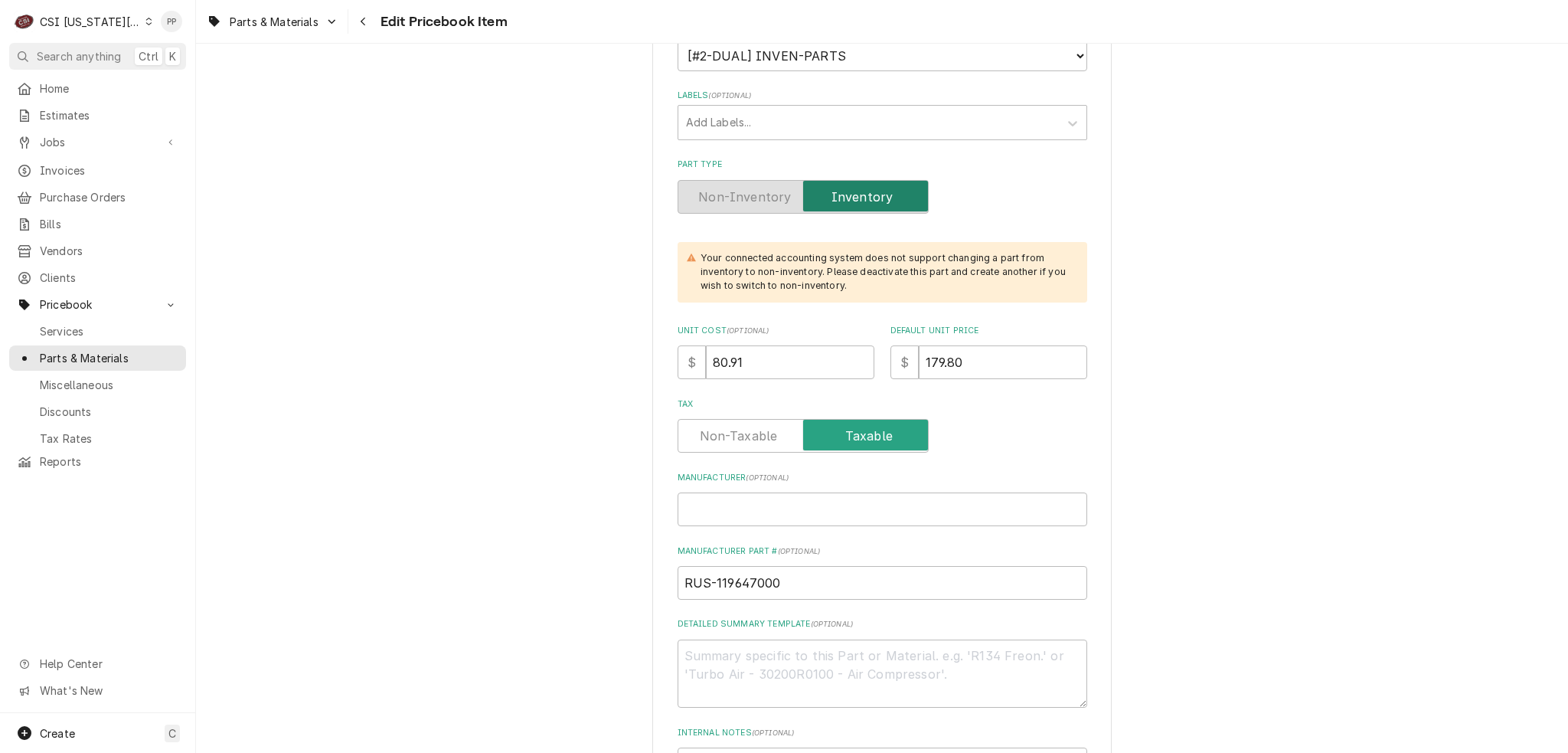
scroll to position [383, 0]
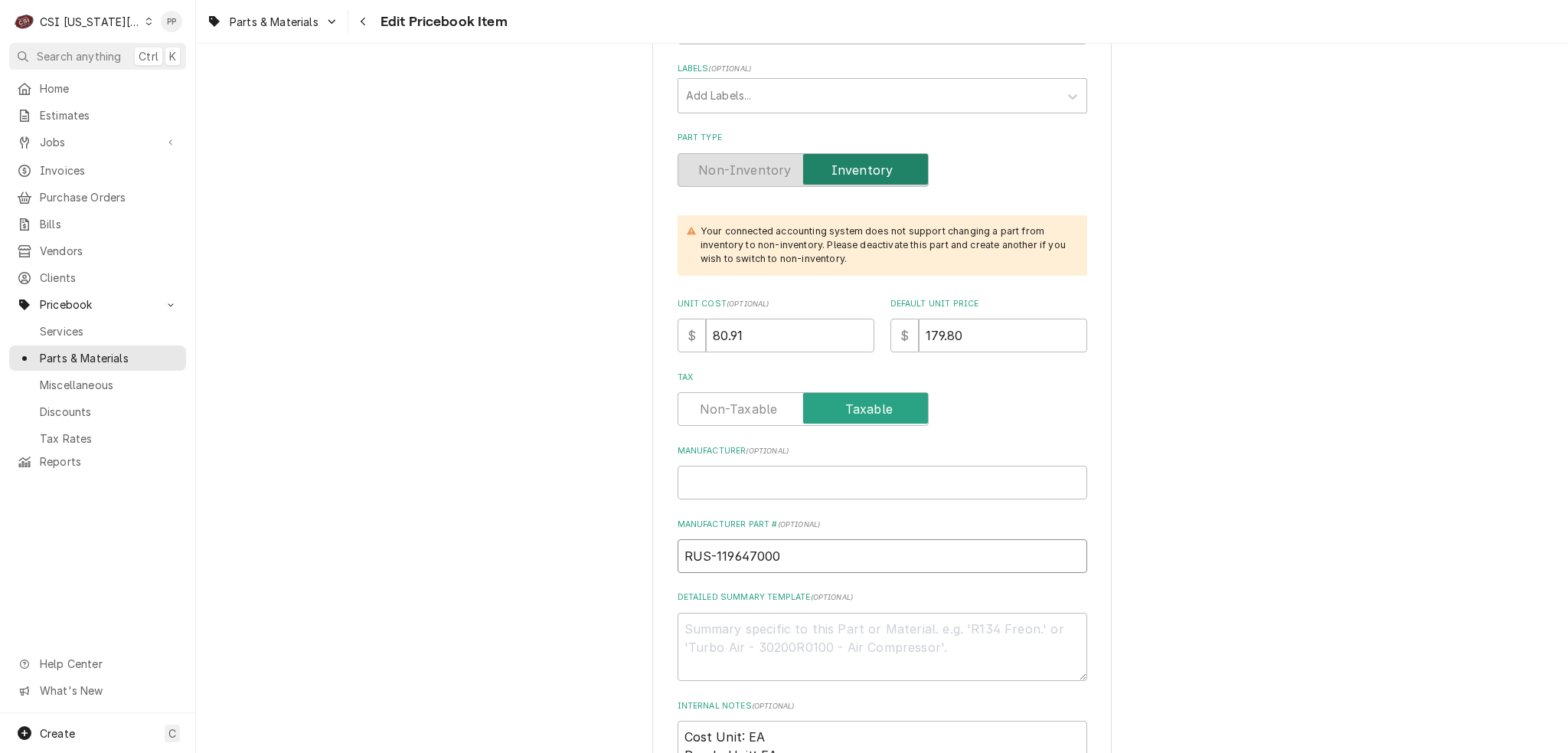
drag, startPoint x: 773, startPoint y: 548, endPoint x: 679, endPoint y: 548, distance: 94.0
click at [894, 449] on label "Manufacturer ( optional )" at bounding box center [883, 451] width 409 height 13
click at [894, 465] on input "Manufacturer ( optional )" at bounding box center [883, 482] width 409 height 33
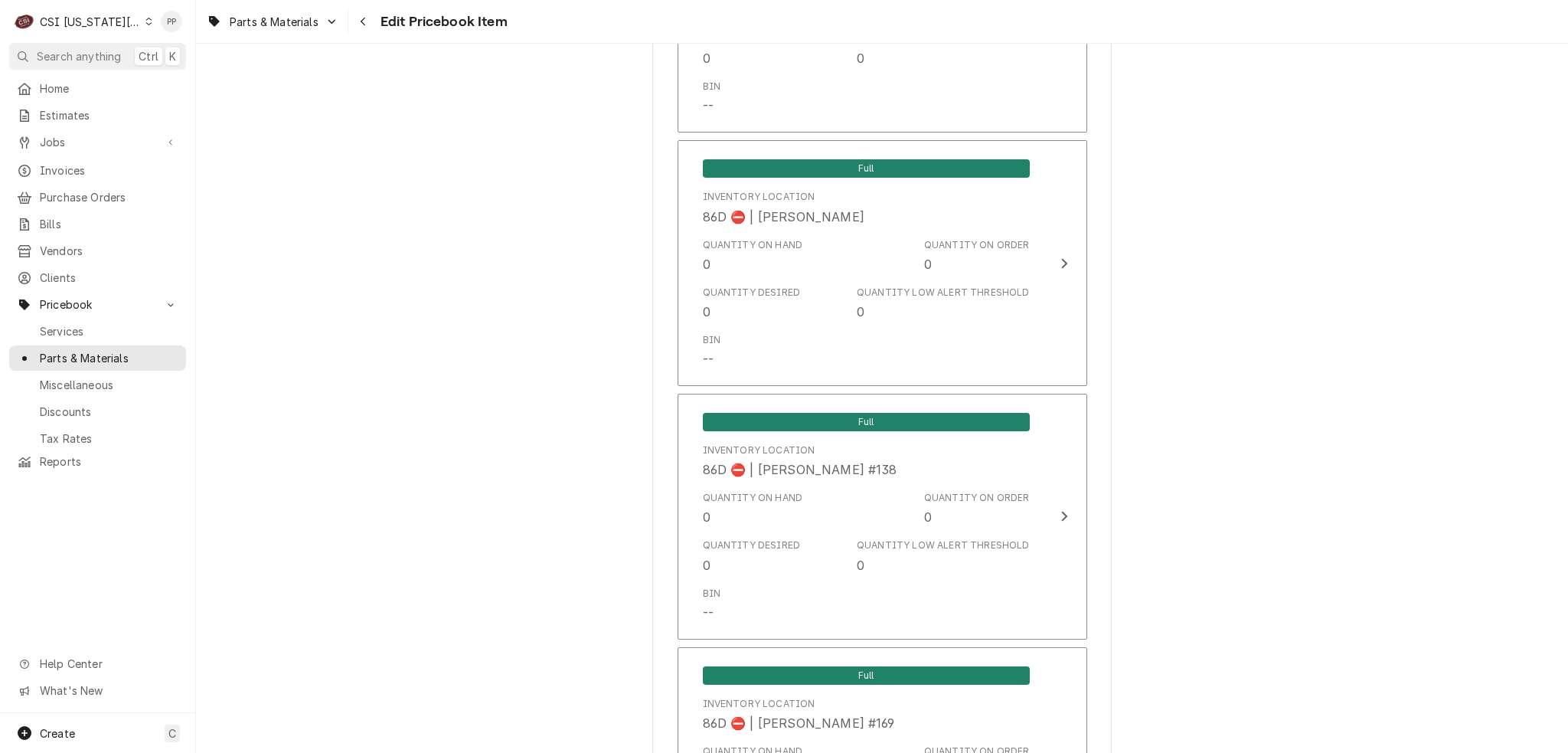
scroll to position [14761, 0]
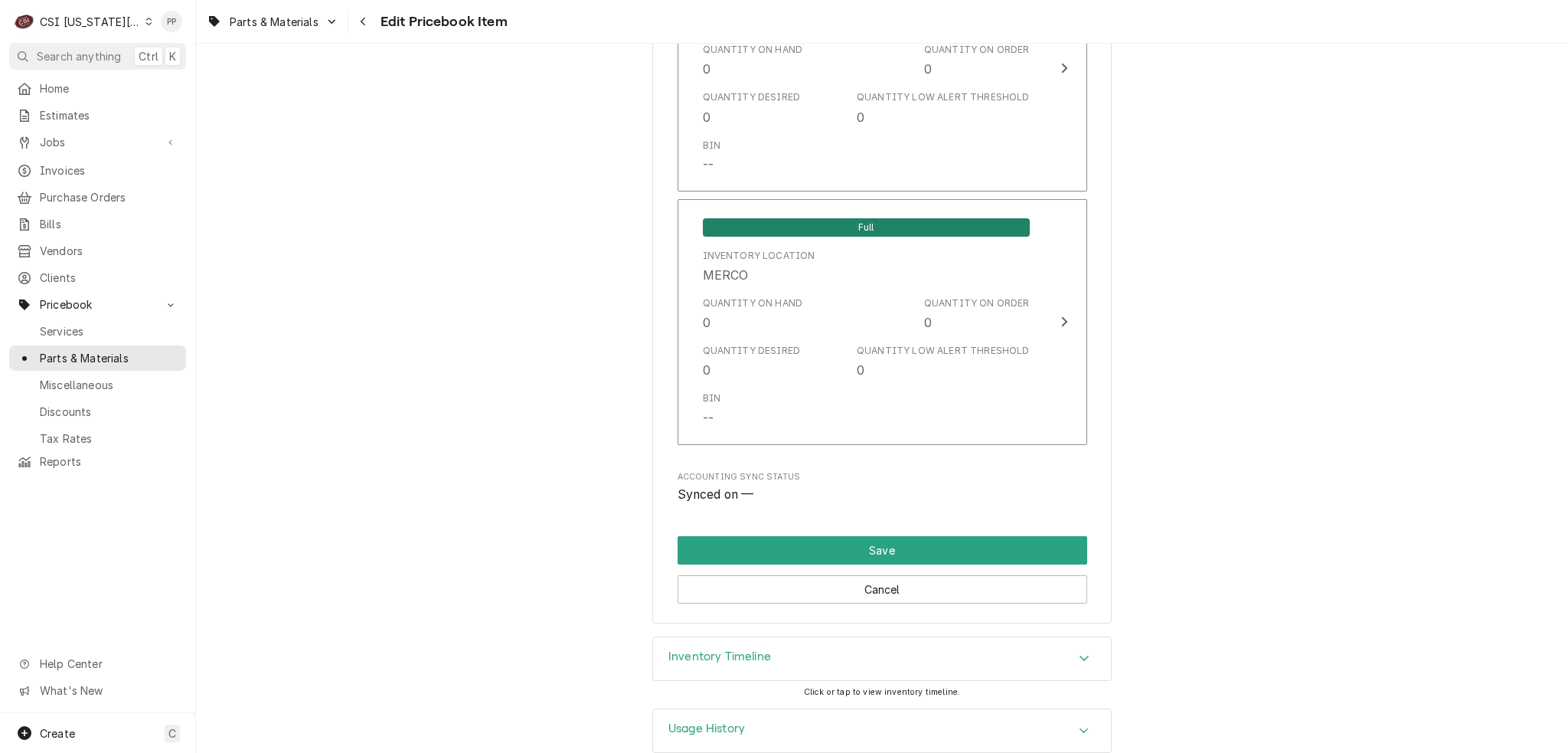
drag, startPoint x: 1143, startPoint y: 351, endPoint x: 1136, endPoint y: 721, distance: 370.1
click at [831, 536] on button "Save" at bounding box center [883, 549] width 409 height 28
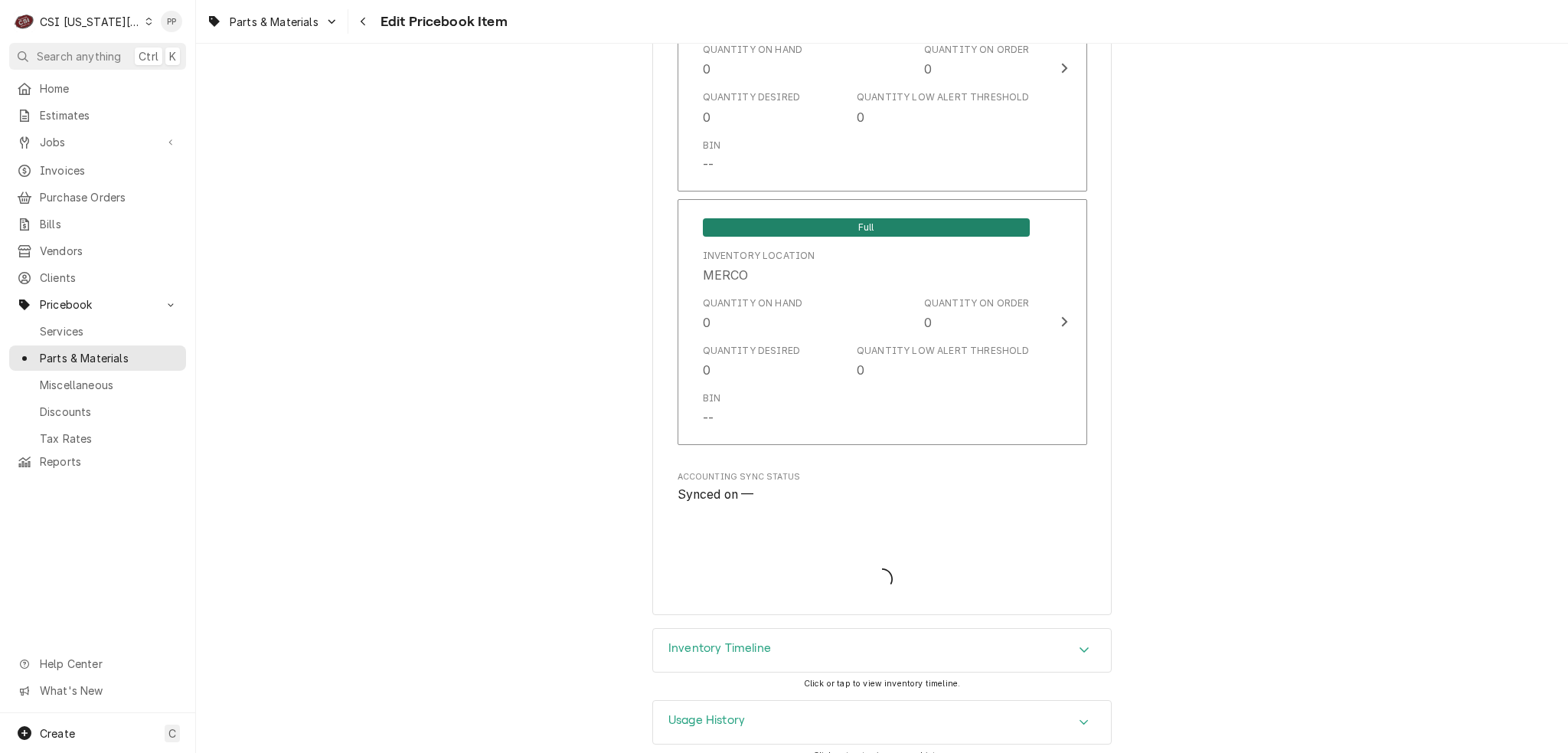
scroll to position [14752, 0]
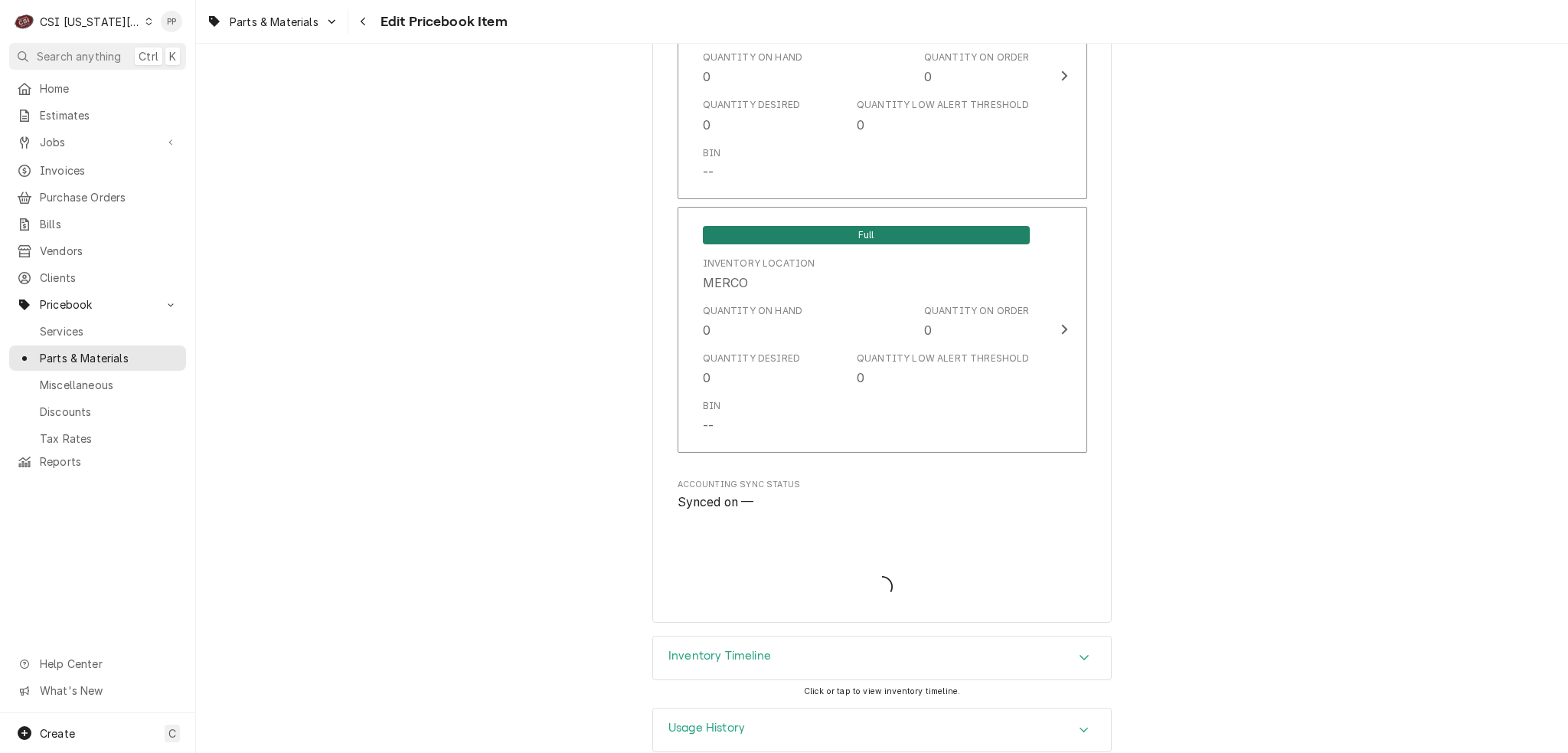
type textarea "x"
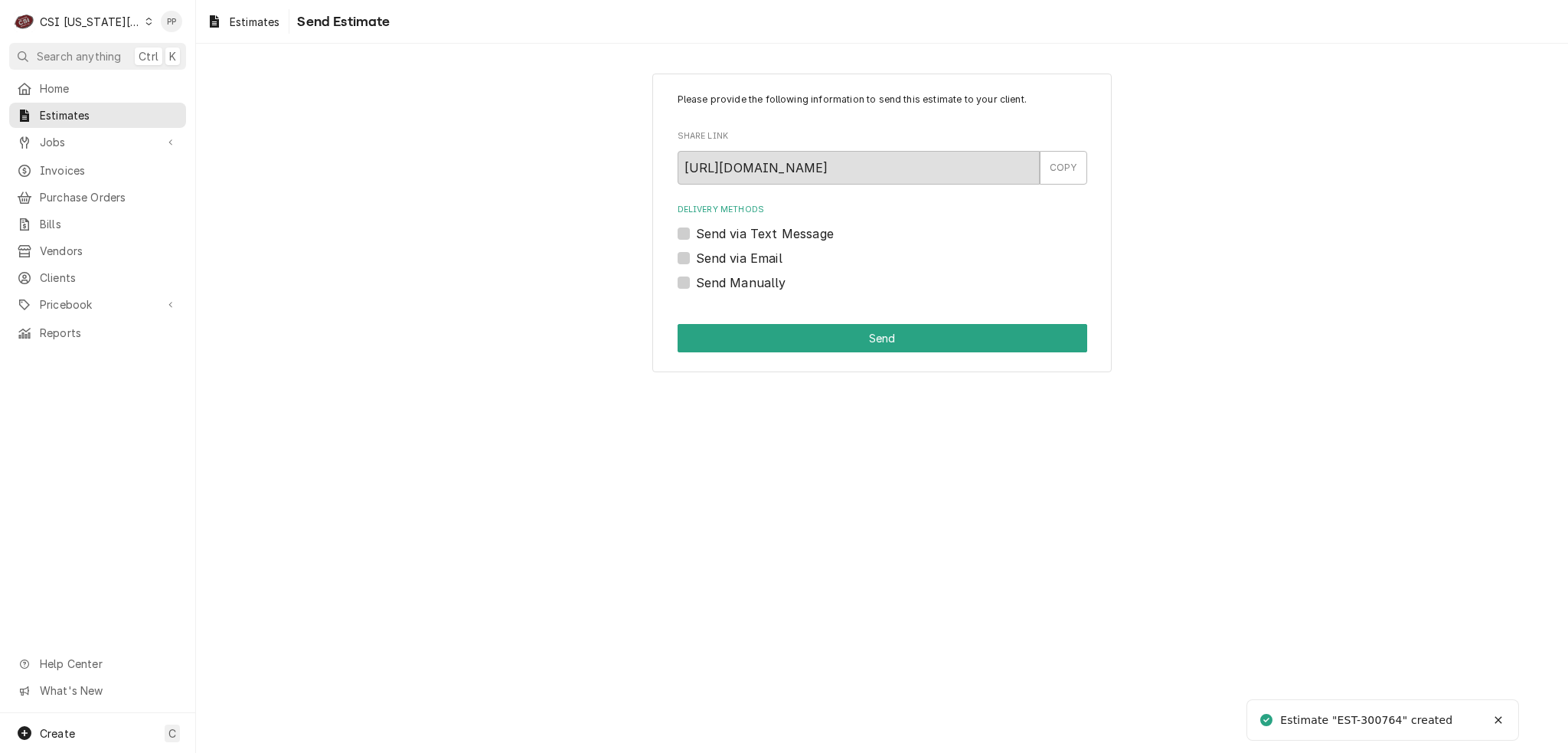
click at [671, 253] on div "Please provide the following information to send this estimate to your client. …" at bounding box center [883, 223] width 460 height 298
click at [676, 254] on div "Please provide the following information to send this estimate to your client. …" at bounding box center [883, 223] width 460 height 298
click at [696, 254] on label "Send via Email" at bounding box center [739, 258] width 87 height 18
click at [696, 254] on input "Send via Email" at bounding box center [901, 265] width 409 height 33
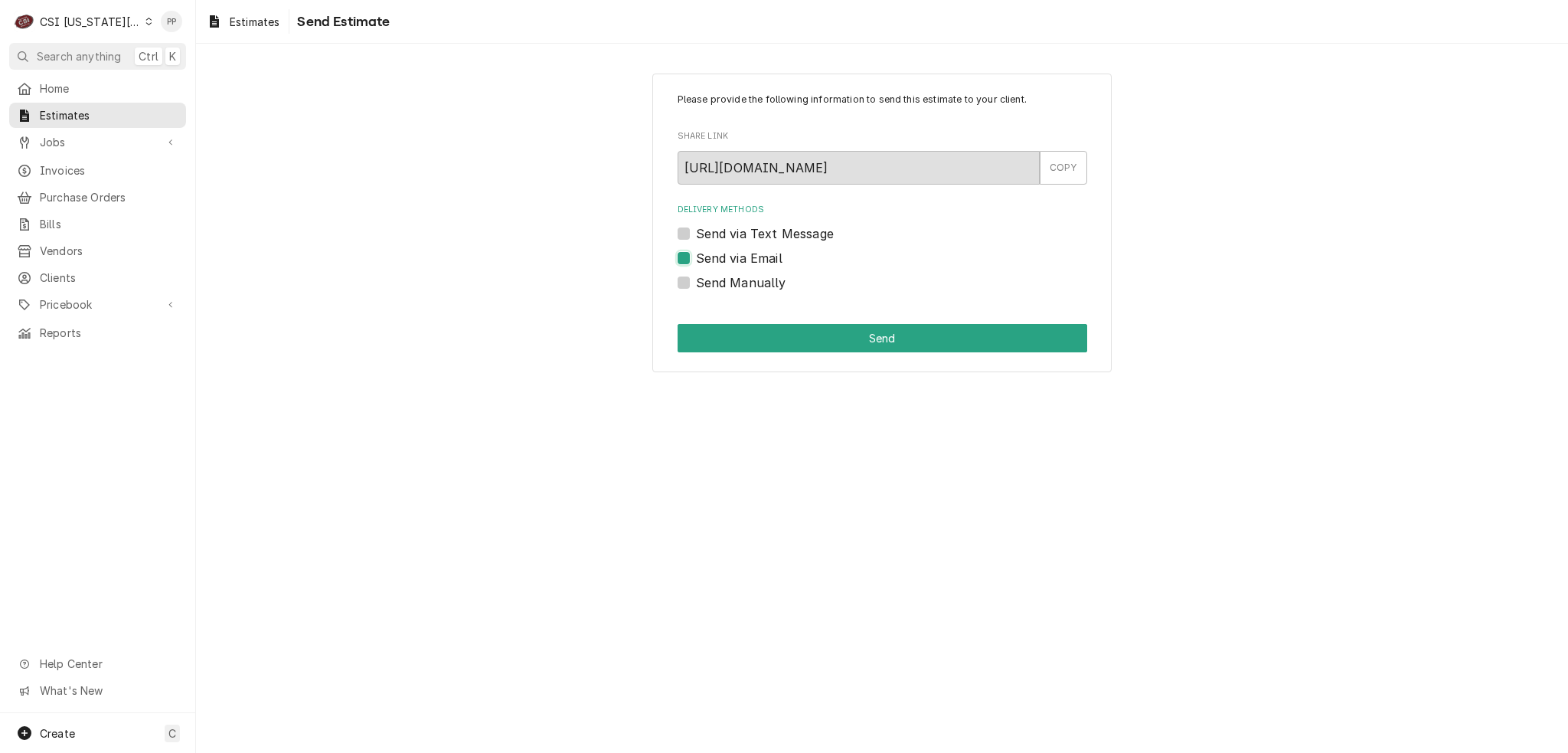
checkbox input "true"
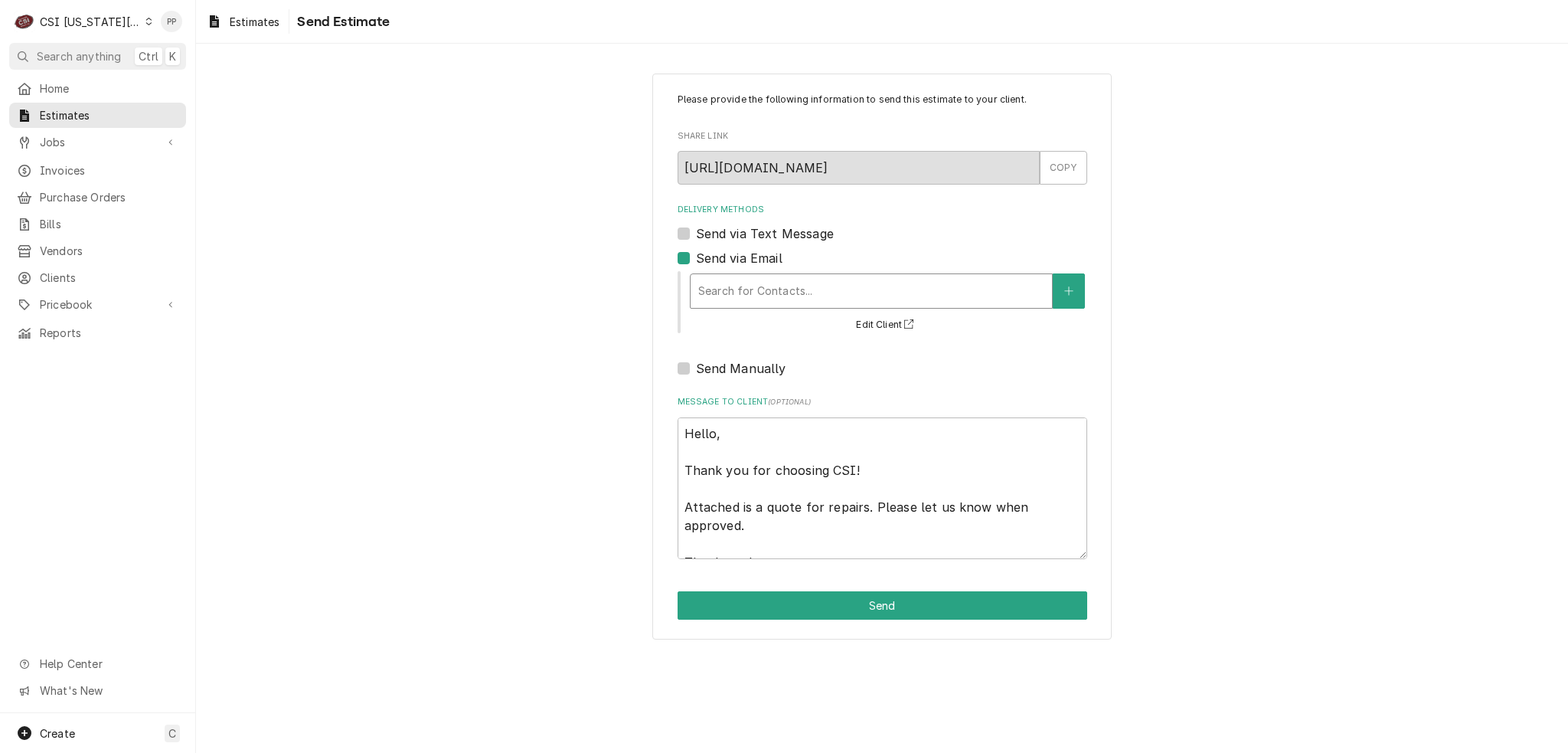
click at [758, 295] on div "Delivery Methods" at bounding box center [871, 290] width 346 height 28
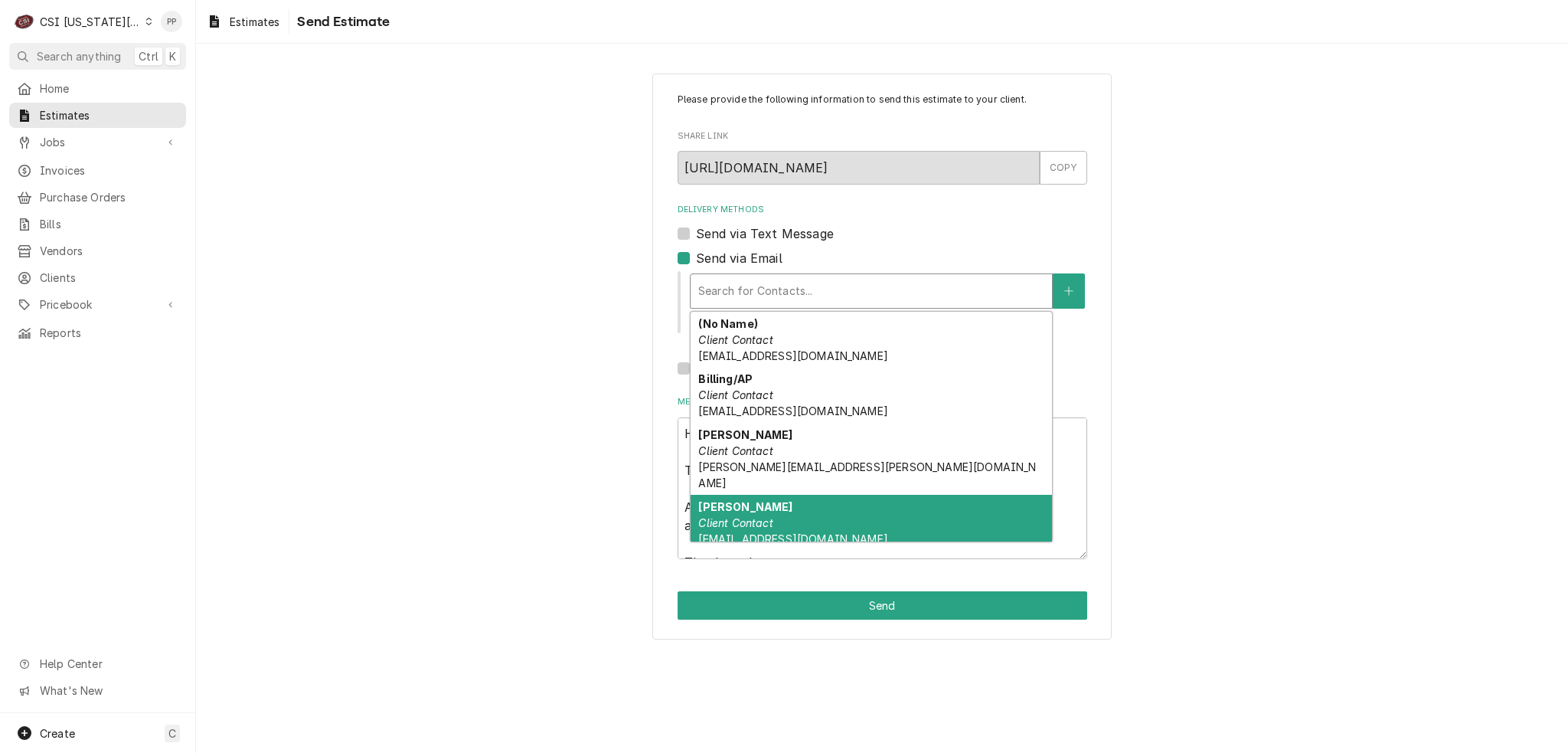
click at [829, 505] on div "[PERSON_NAME] Client Contact [EMAIL_ADDRESS][DOMAIN_NAME]" at bounding box center [871, 523] width 362 height 56
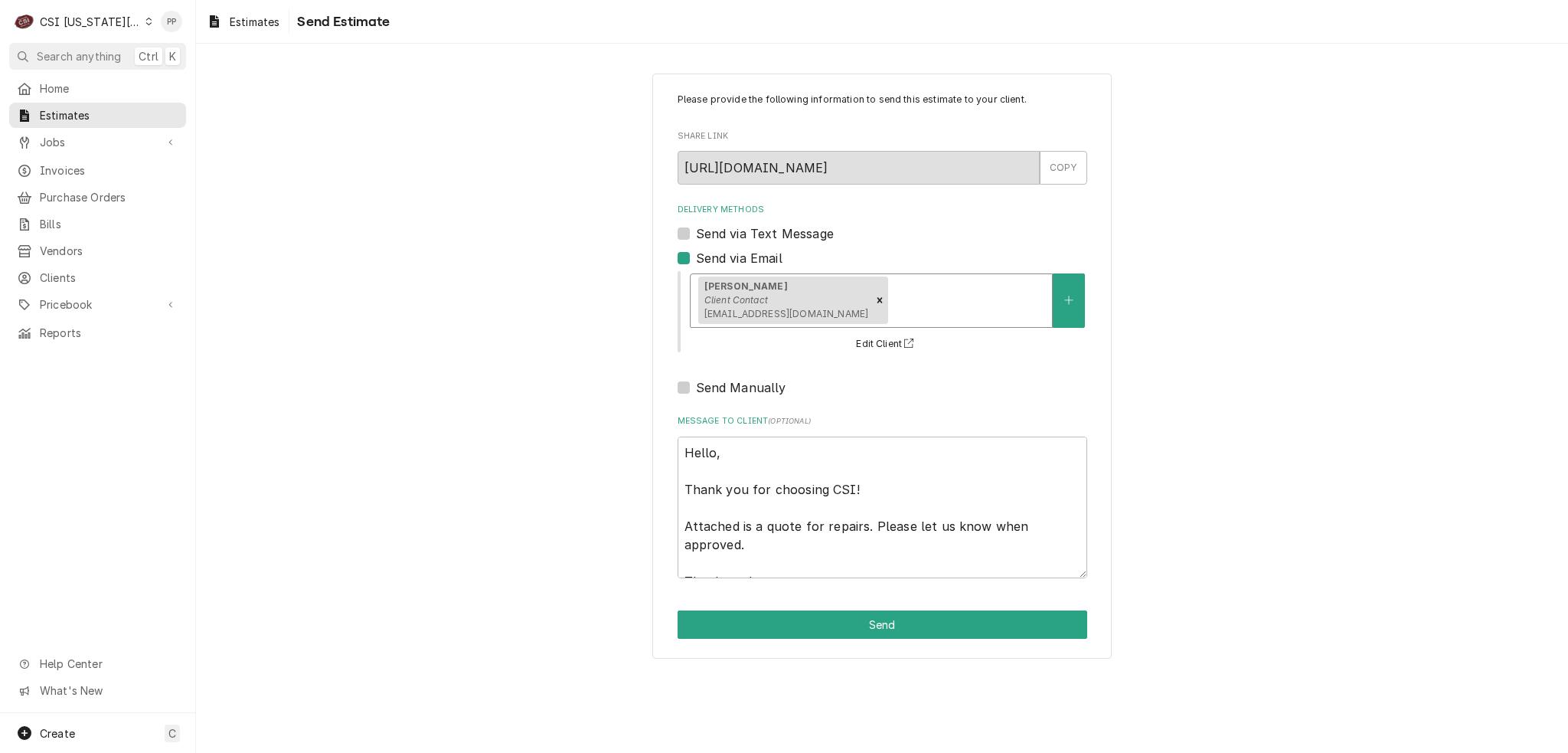
click at [894, 312] on div "Delivery Methods" at bounding box center [967, 300] width 153 height 28
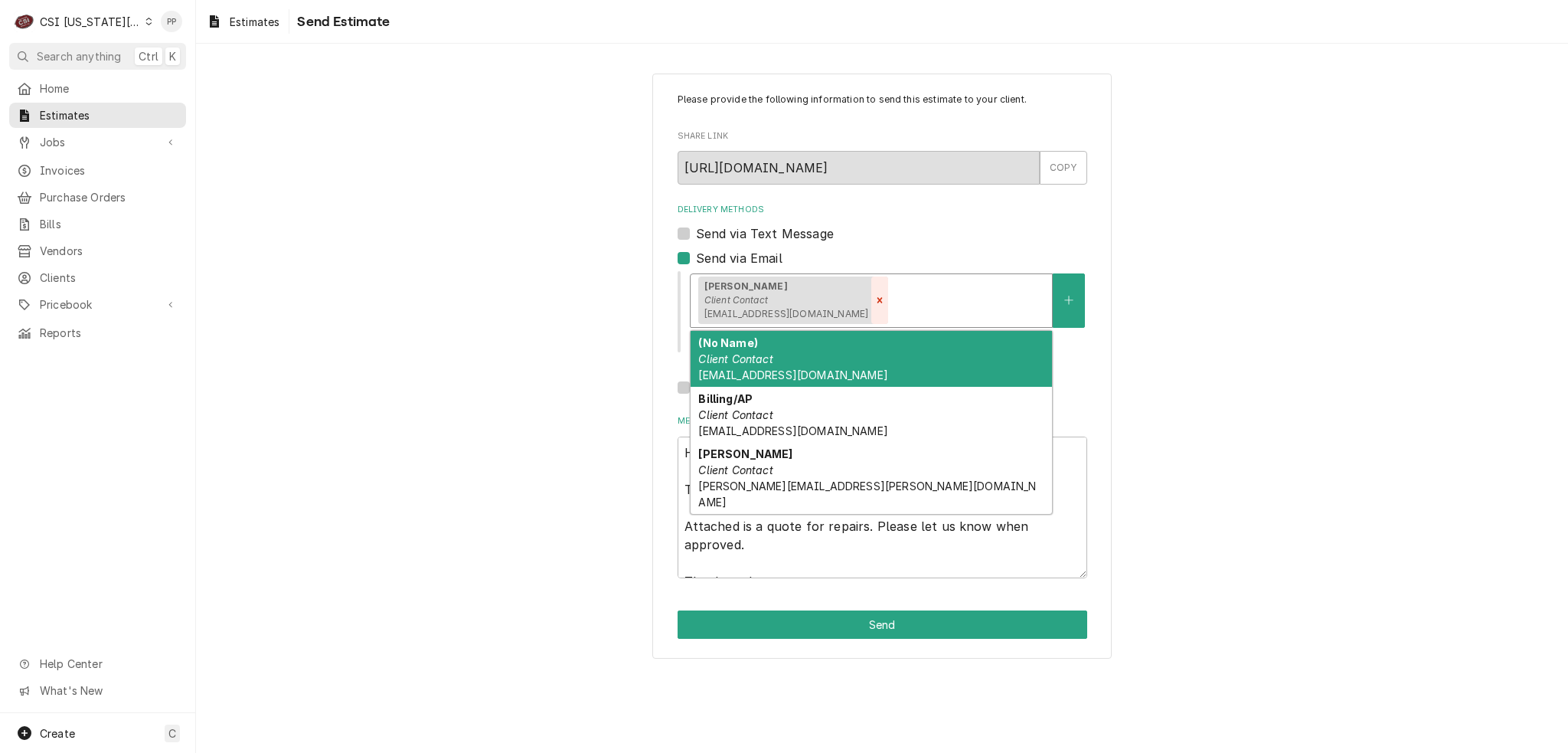
click at [875, 299] on icon "Remove [object Object]" at bounding box center [880, 300] width 11 height 11
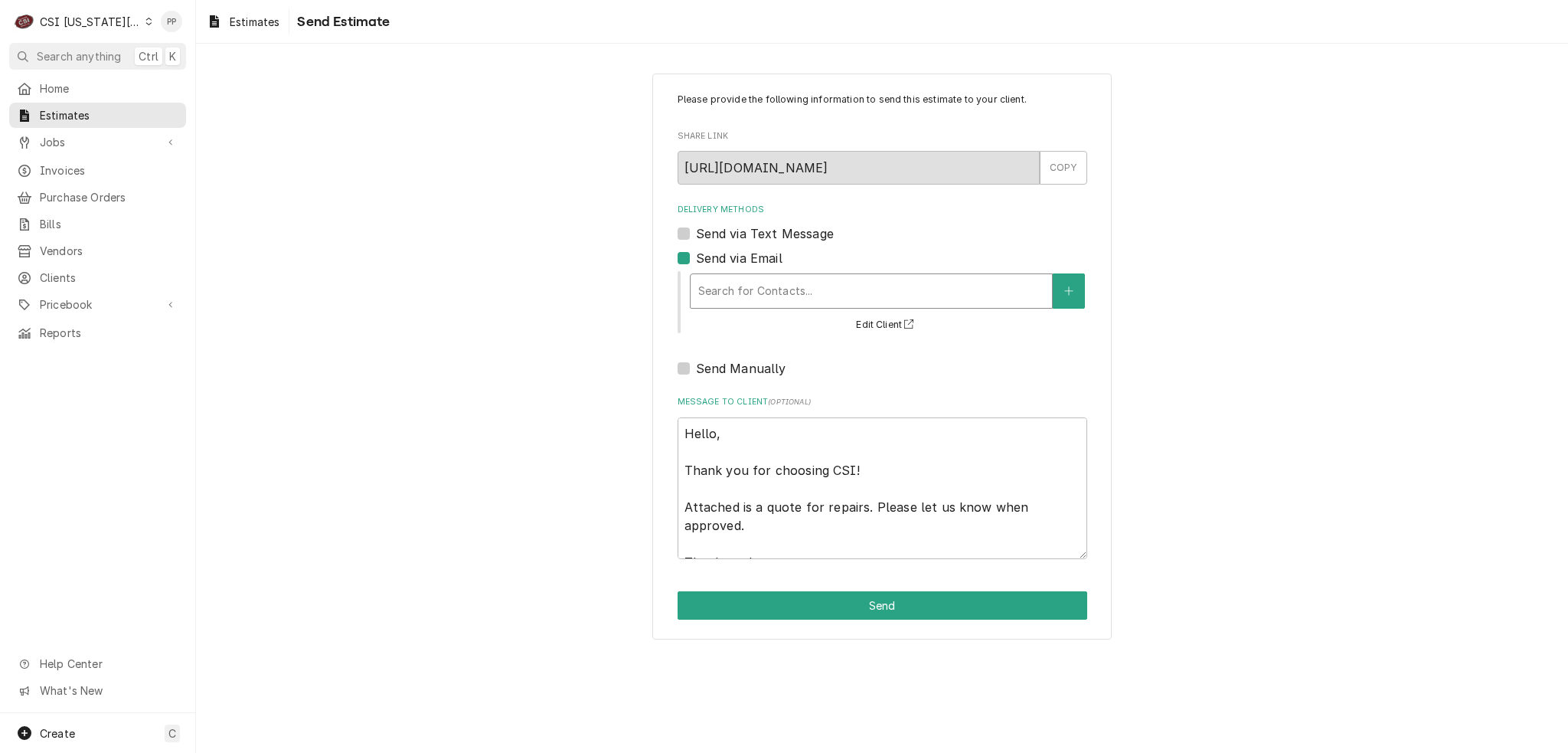
click at [812, 298] on div "Delivery Methods" at bounding box center [871, 290] width 346 height 28
click at [812, 297] on div "Delivery Methods" at bounding box center [871, 290] width 346 height 28
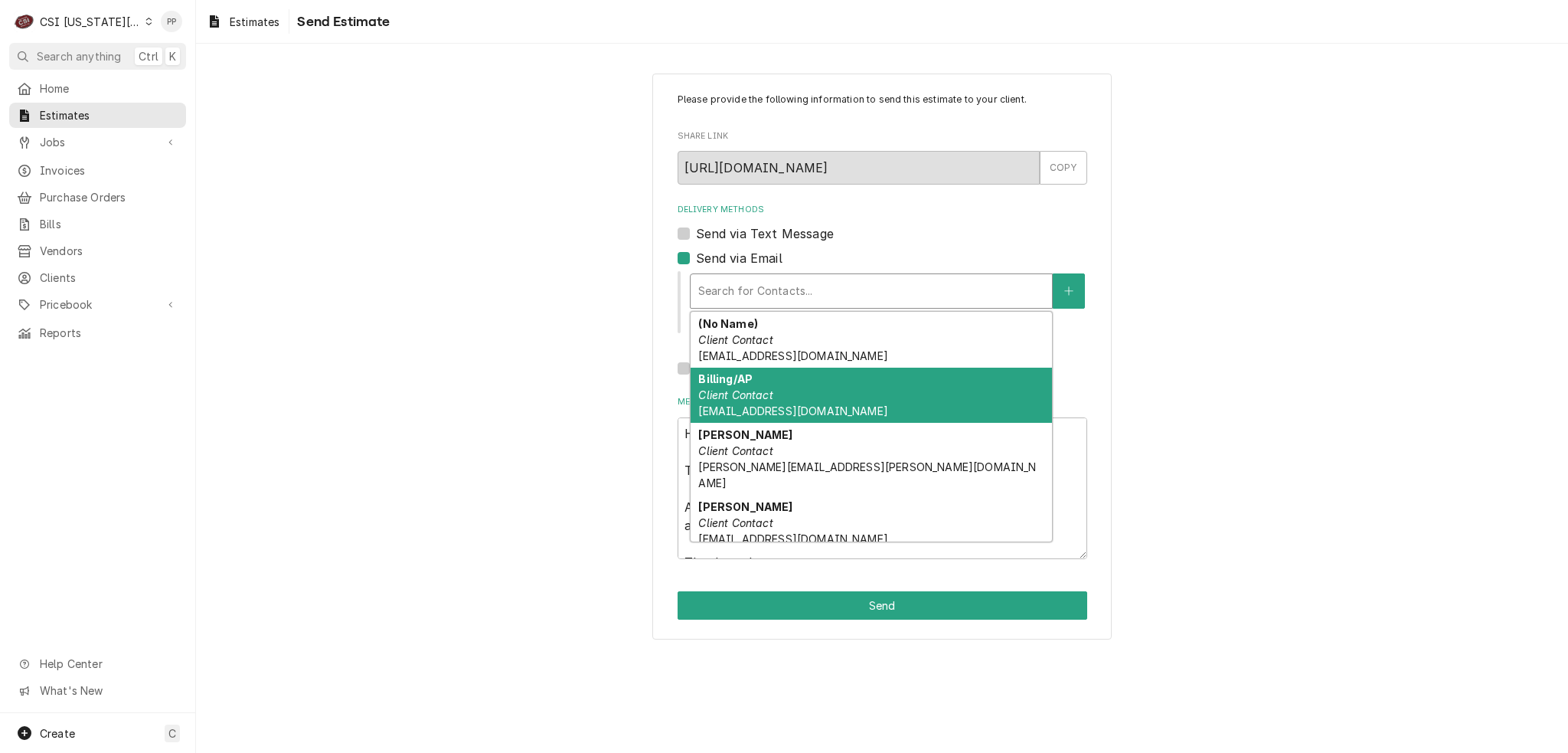
click at [811, 394] on div "Billing/AP Client Contact [EMAIL_ADDRESS][DOMAIN_NAME]" at bounding box center [871, 396] width 362 height 56
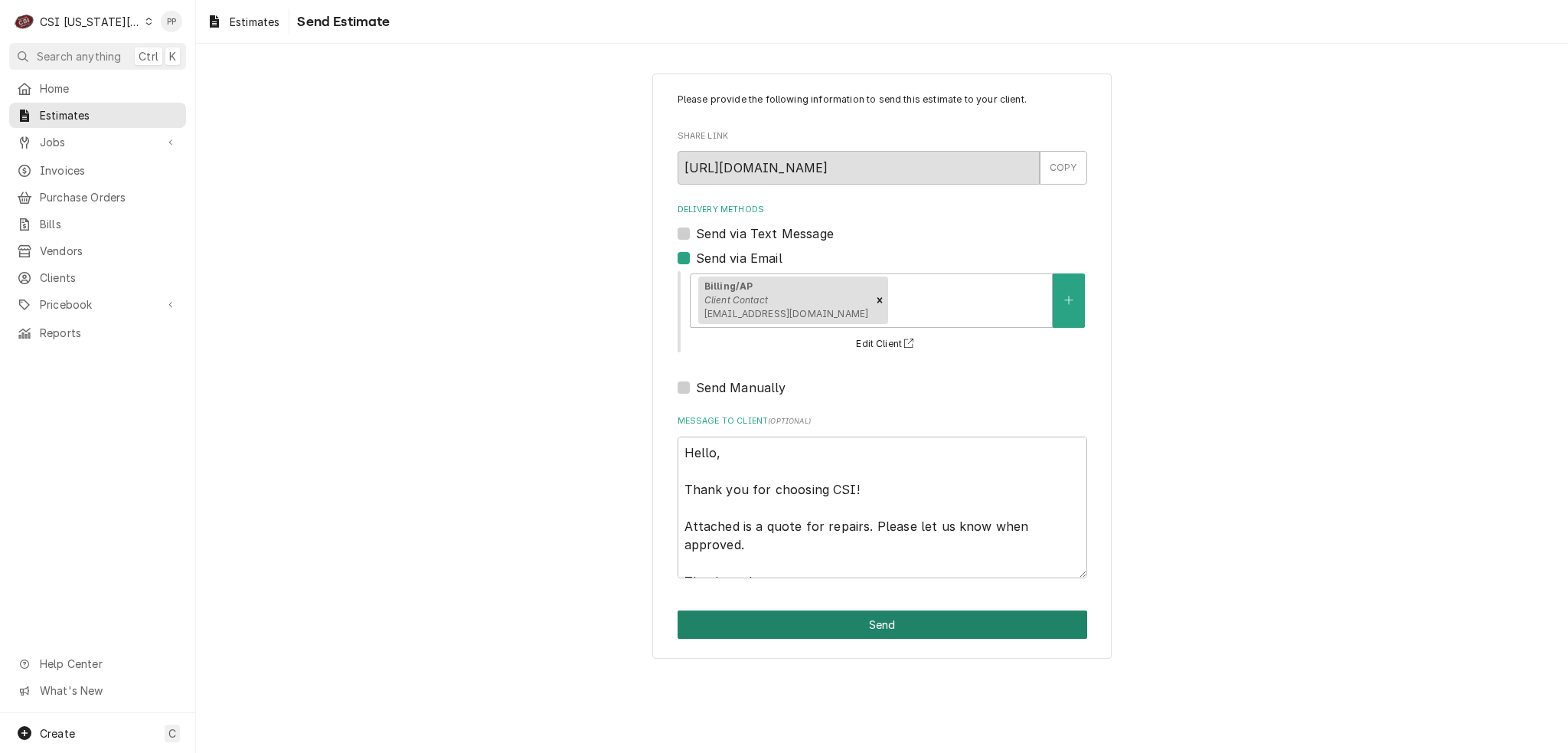
click at [867, 629] on button "Send" at bounding box center [883, 624] width 409 height 28
type textarea "x"
